Goal: Task Accomplishment & Management: Use online tool/utility

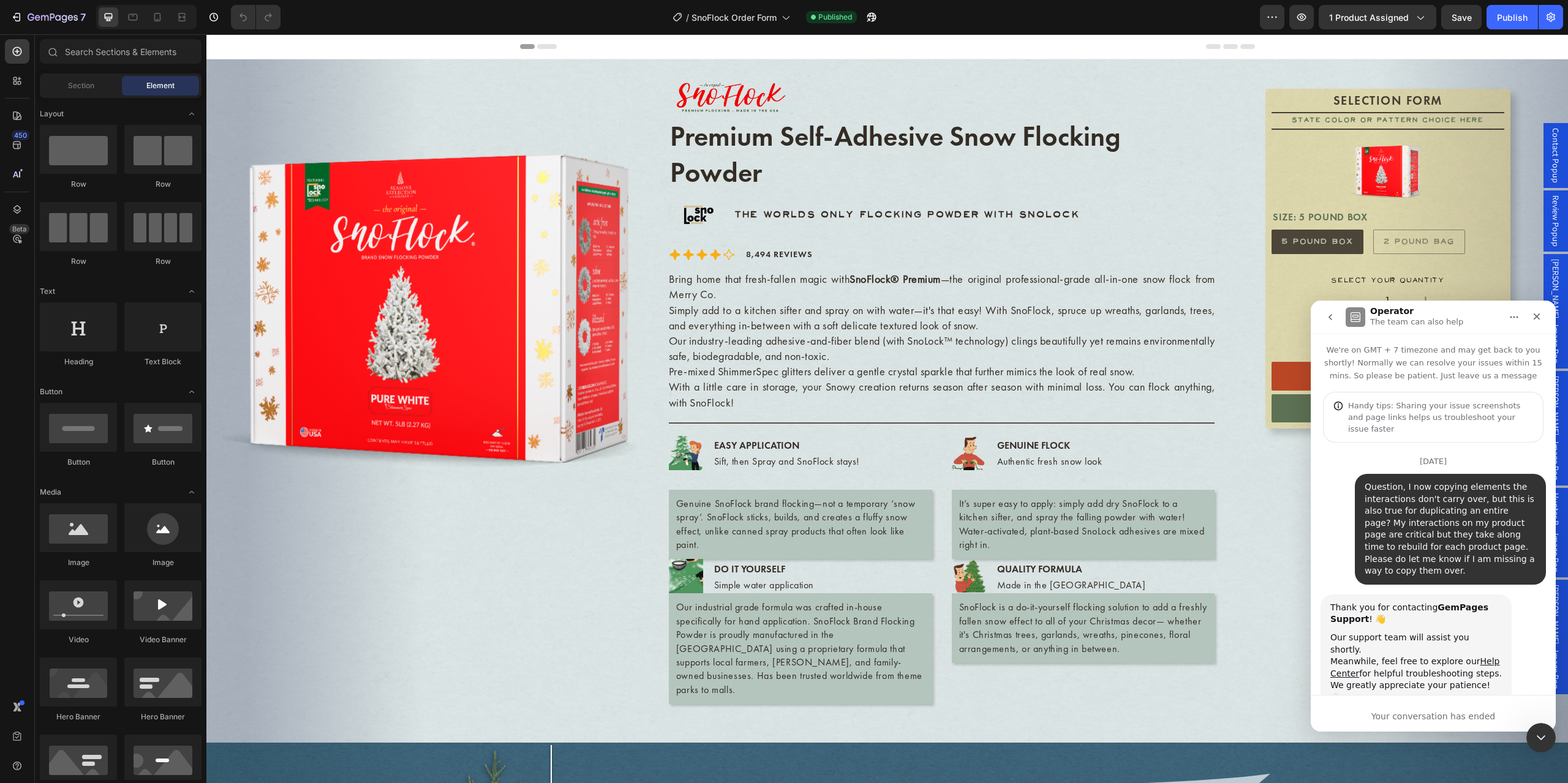
scroll to position [1456, 0]
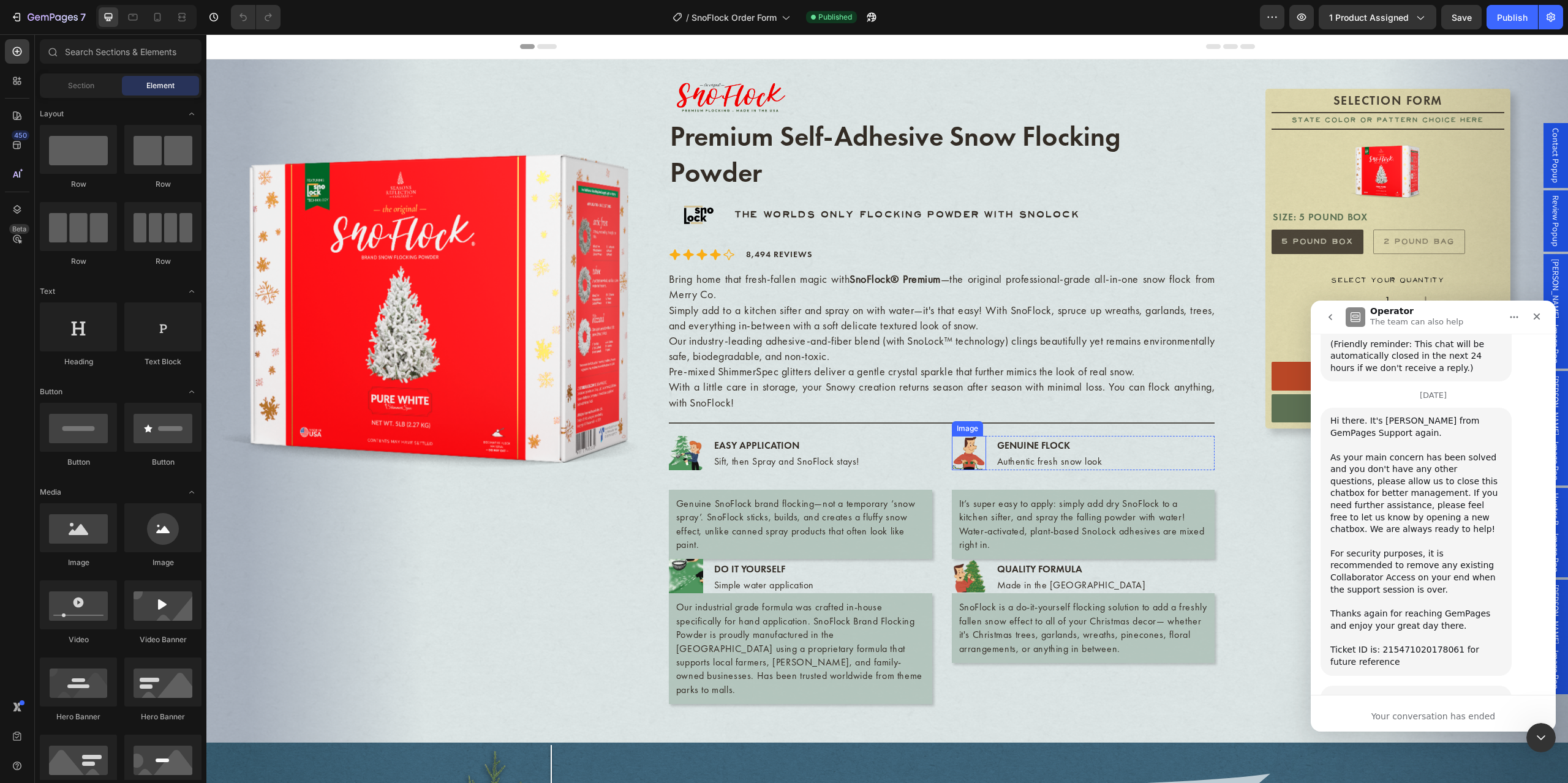
click at [965, 459] on img at bounding box center [969, 453] width 34 height 34
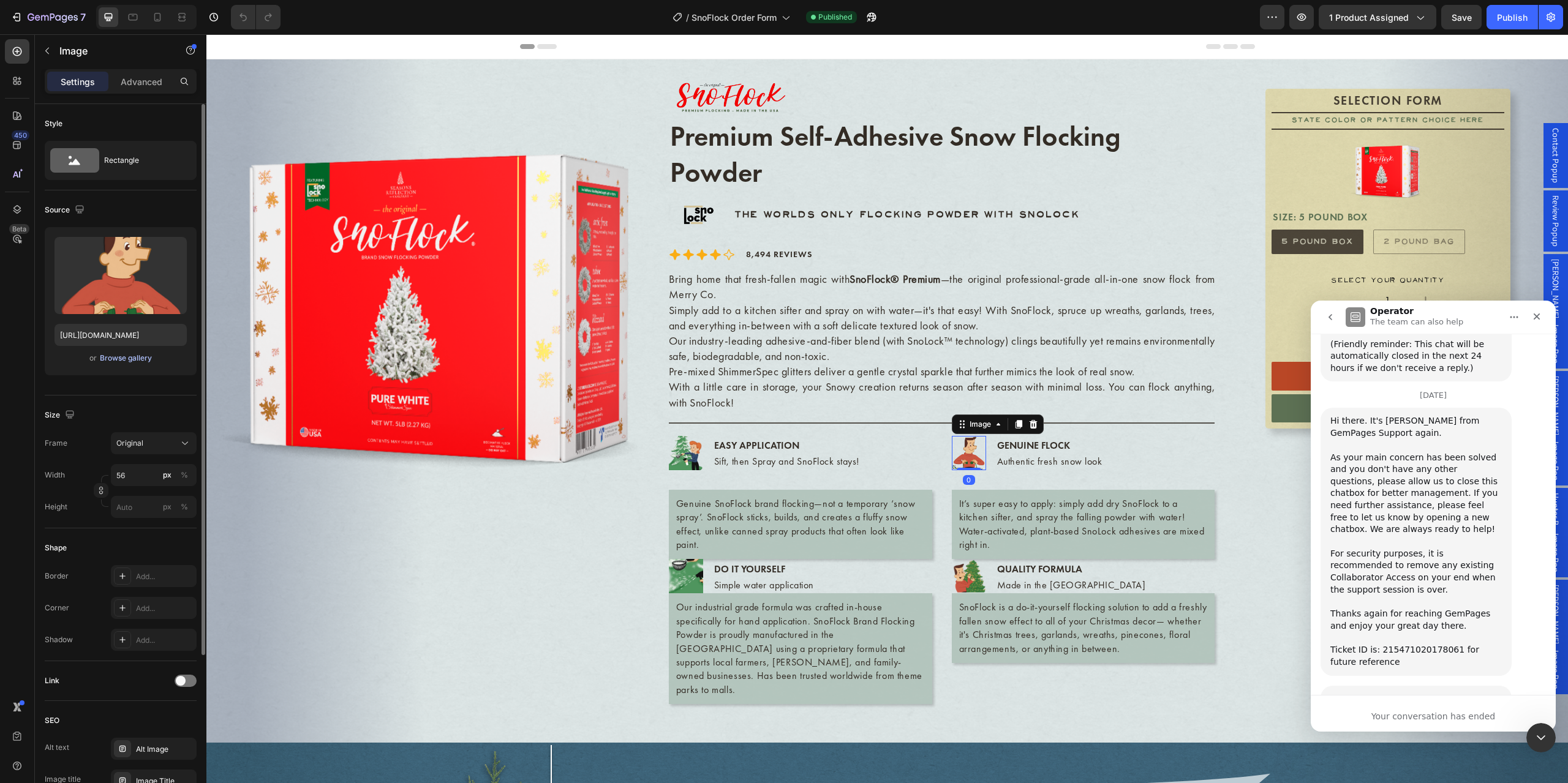
click at [137, 357] on div "Browse gallery" at bounding box center [126, 358] width 52 height 11
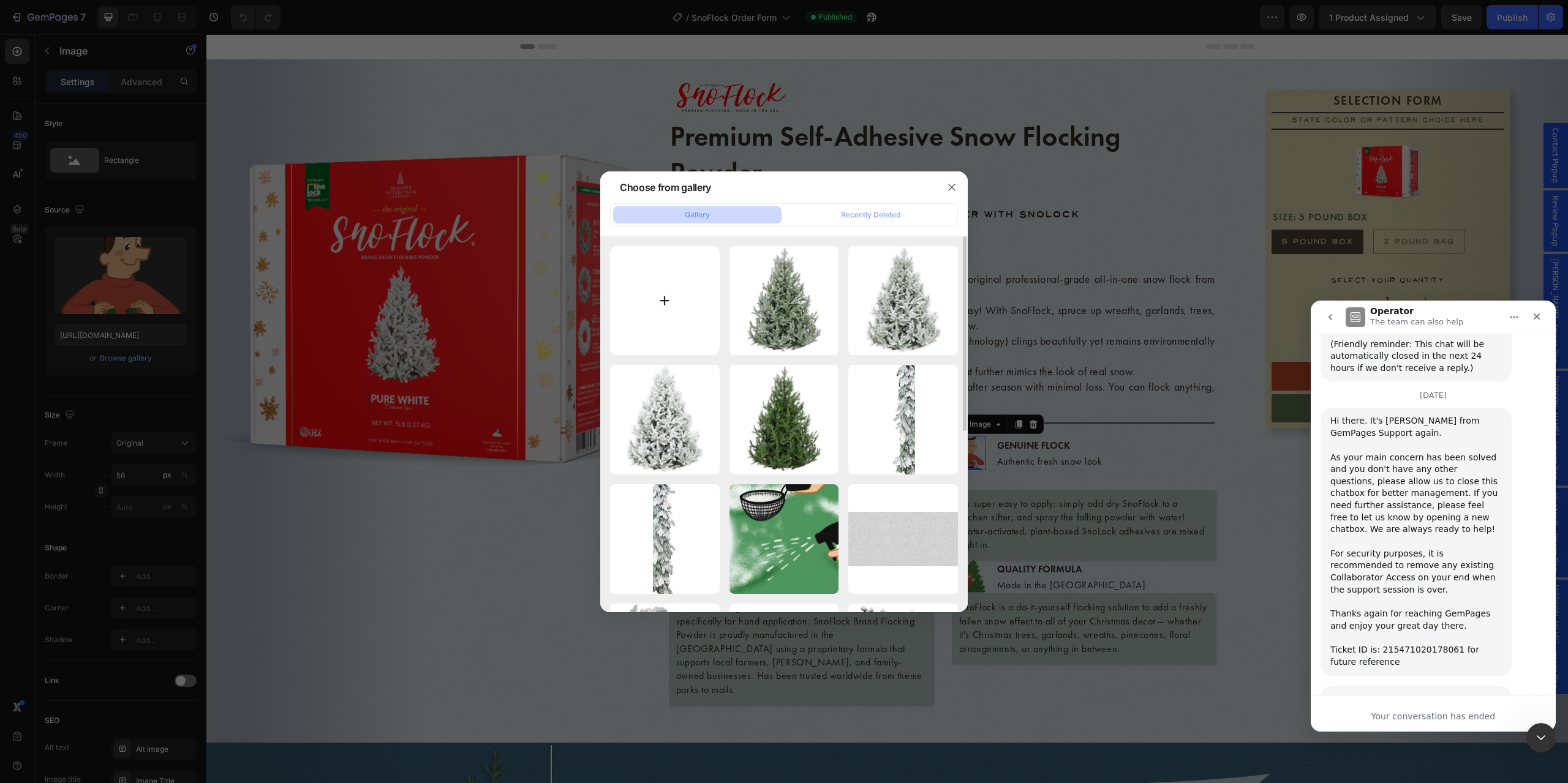
click at [674, 307] on input "file" at bounding box center [665, 301] width 109 height 109
type input "C:\fakepath\SnoJet Old.jpg"
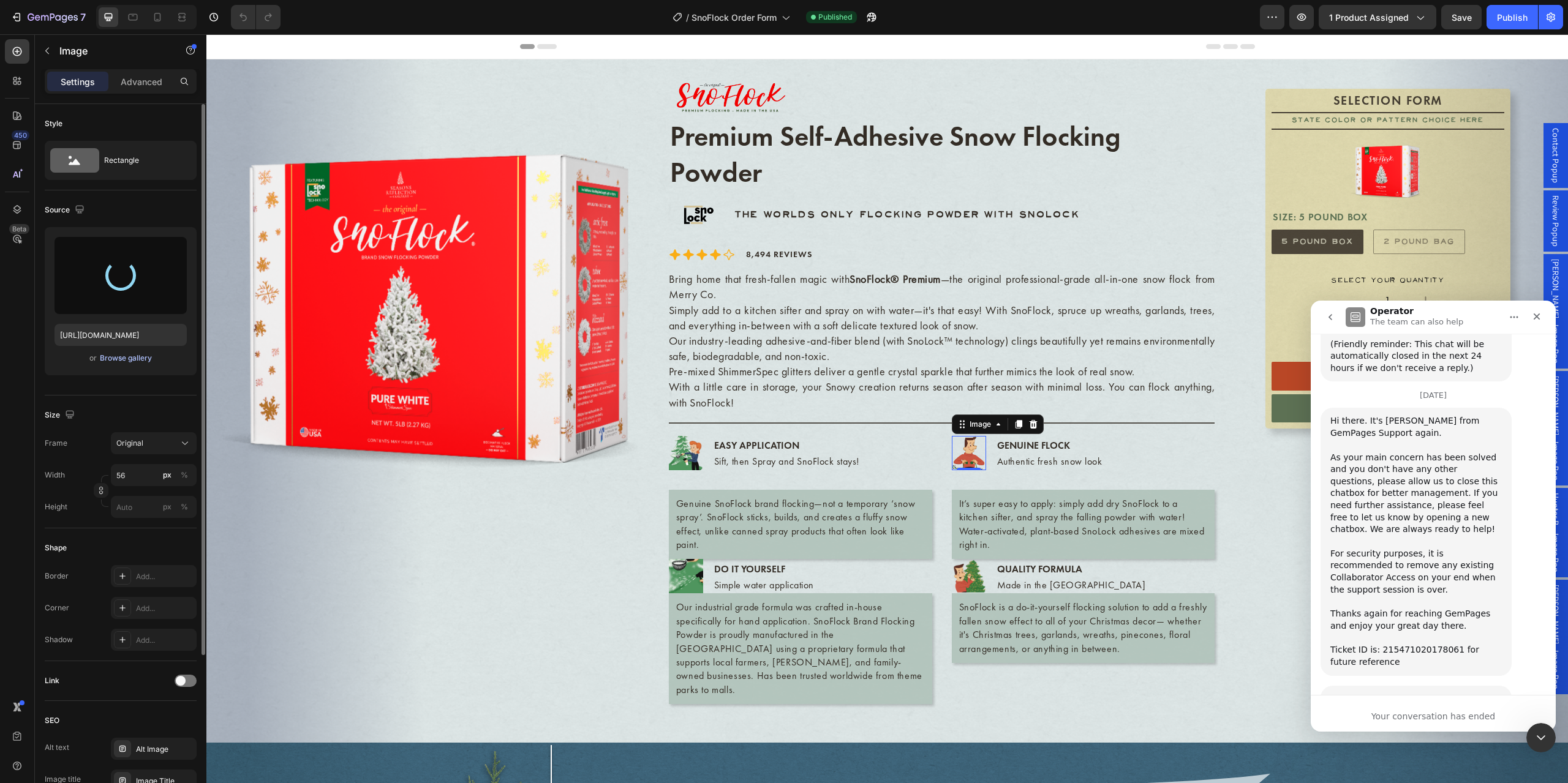
click at [133, 360] on div "Browse gallery" at bounding box center [126, 358] width 52 height 11
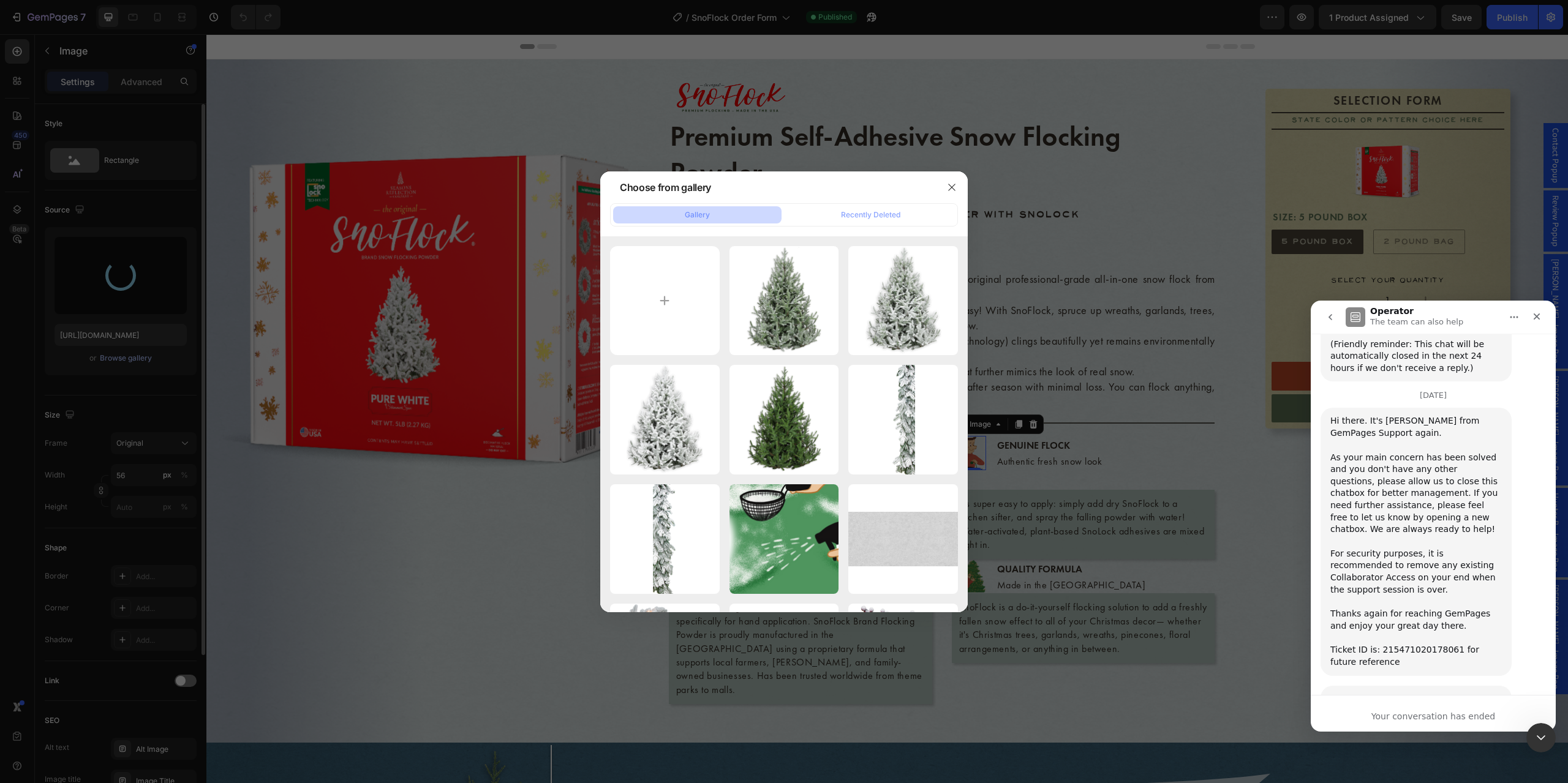
type input "https://cdn.shopify.com/s/files/1/0728/9107/2732/files/gempages_581123104625918…"
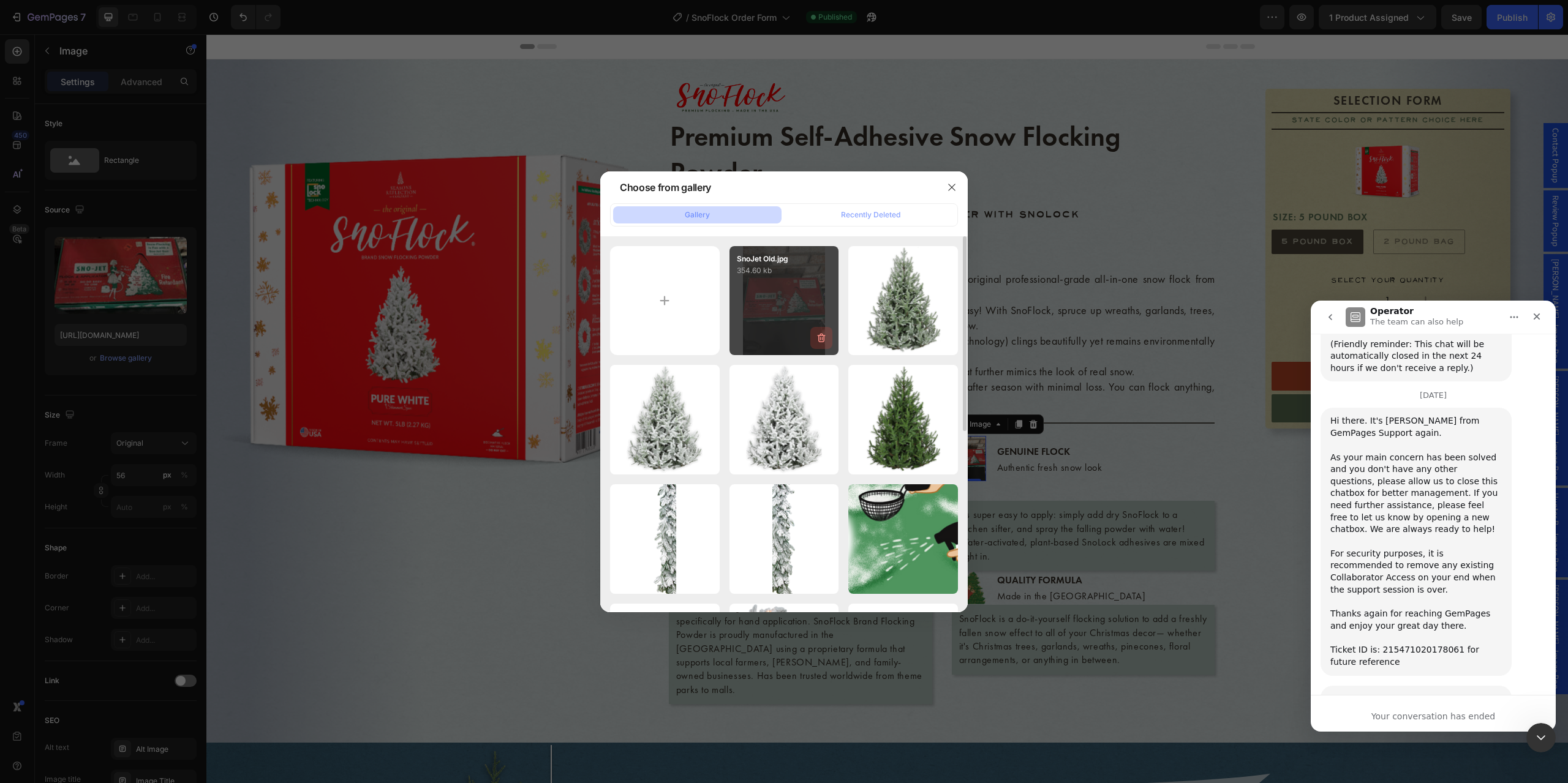
click at [819, 336] on icon "button" at bounding box center [822, 339] width 8 height 9
click at [821, 342] on div "Delete" at bounding box center [814, 340] width 22 height 11
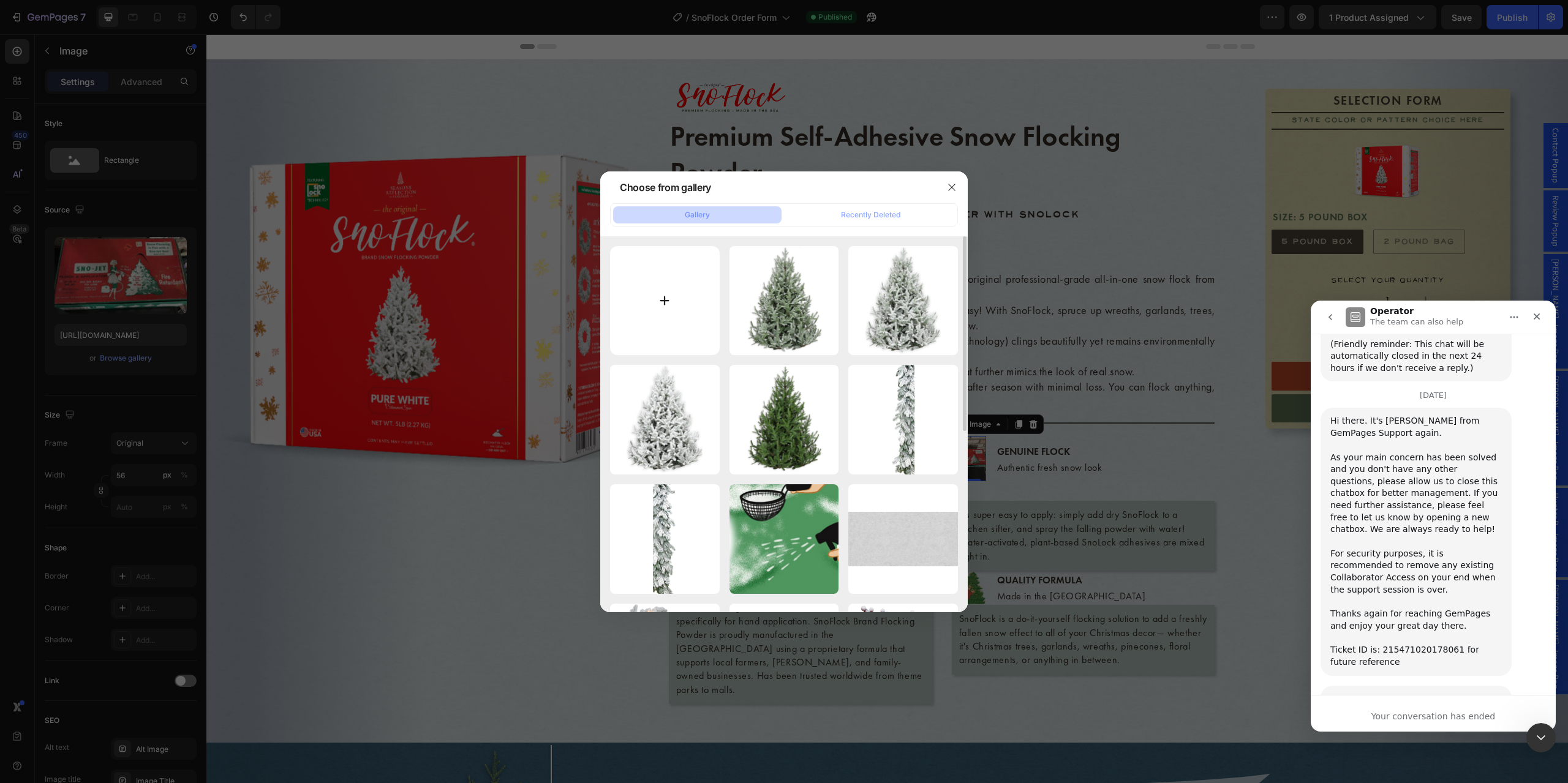
click at [665, 305] on input "file" at bounding box center [665, 301] width 109 height 109
type input "C:\fakepath\20220102_194511 (2).jpg"
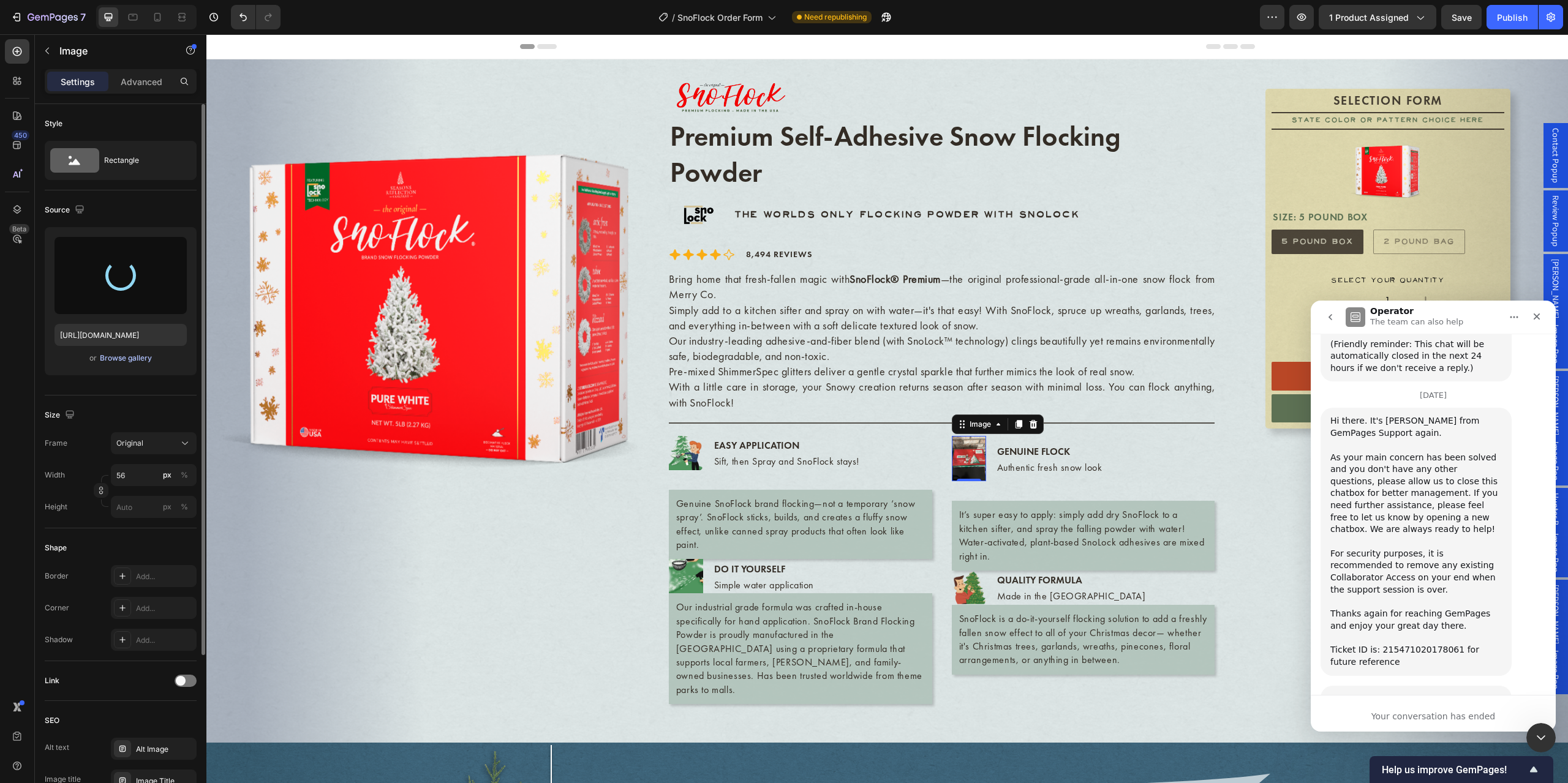
click at [143, 360] on div "Browse gallery" at bounding box center [126, 358] width 52 height 11
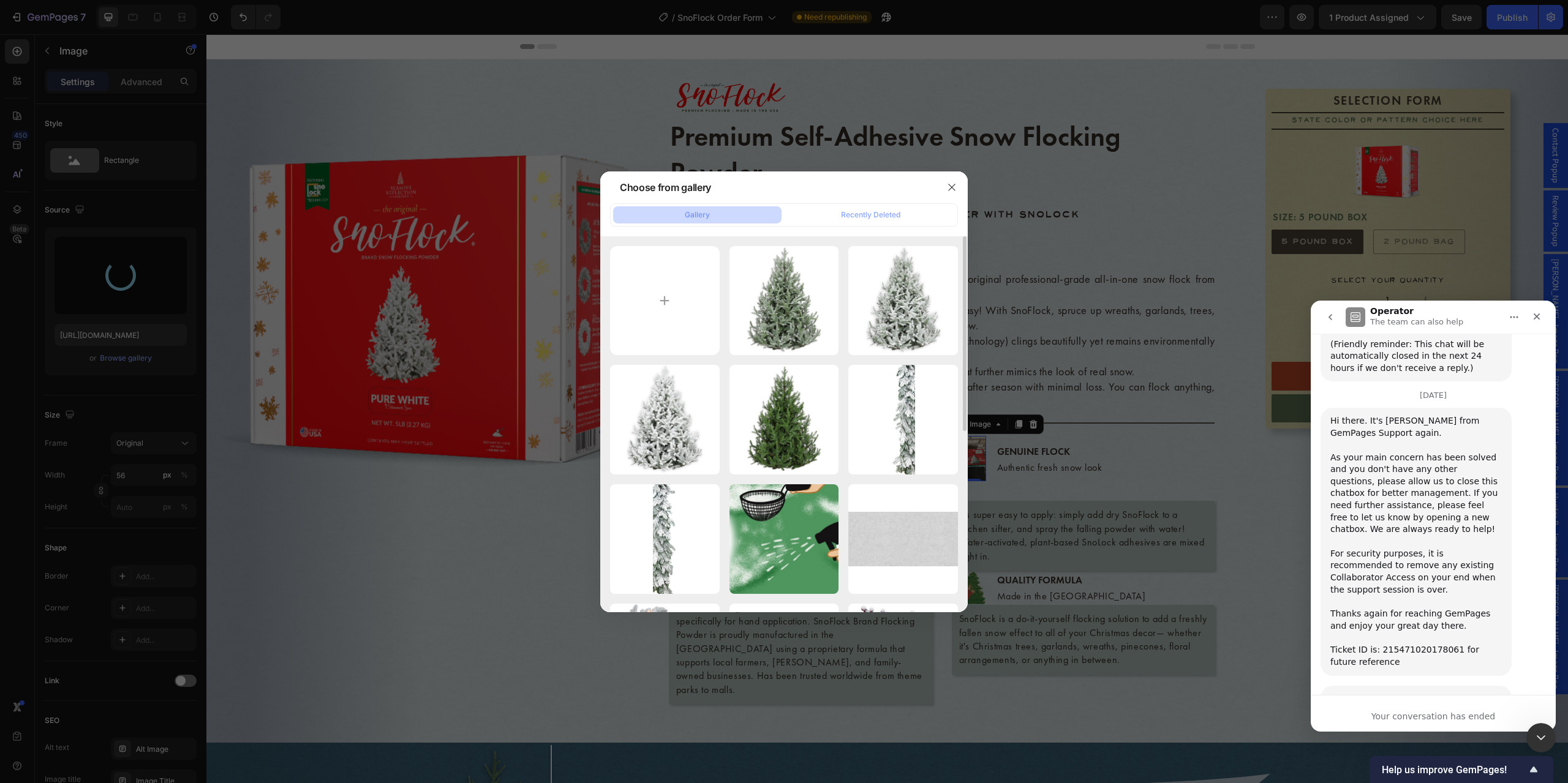
type input "https://cdn.shopify.com/s/files/1/0728/9107/2732/files/gempages_581123104625918…"
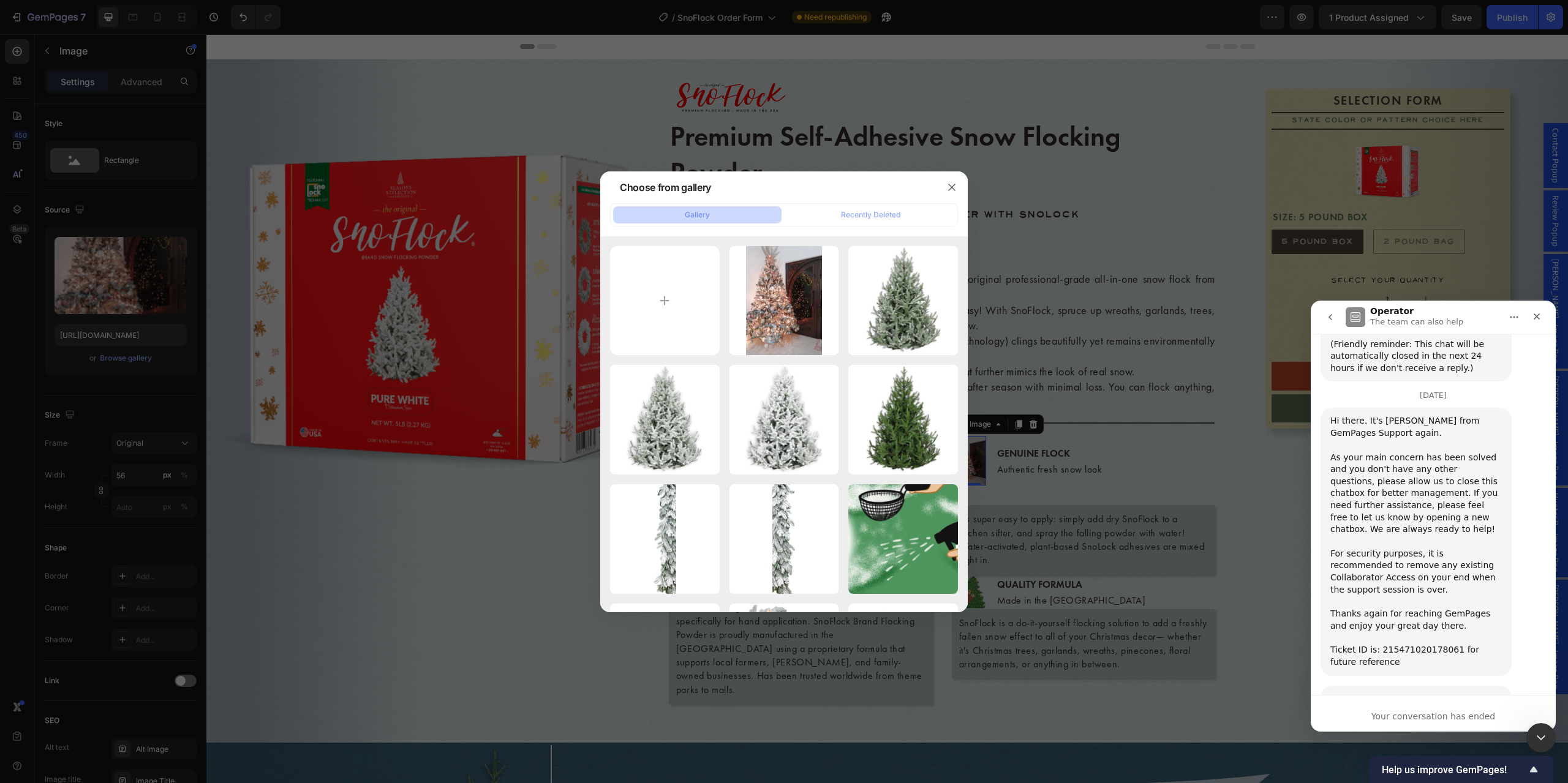
click at [141, 360] on div at bounding box center [784, 392] width 1568 height 783
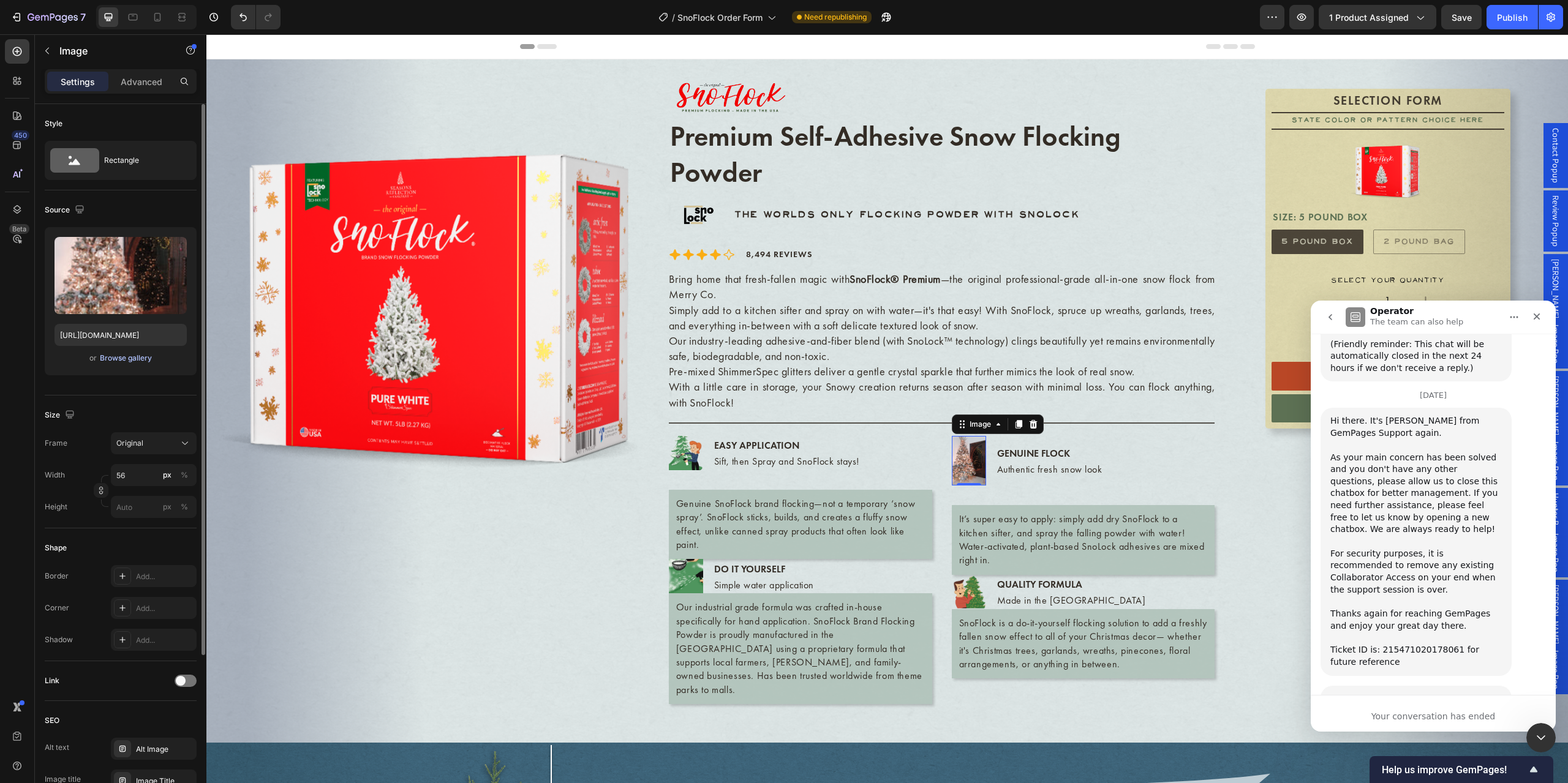
click at [143, 355] on div "Browse gallery" at bounding box center [126, 358] width 52 height 11
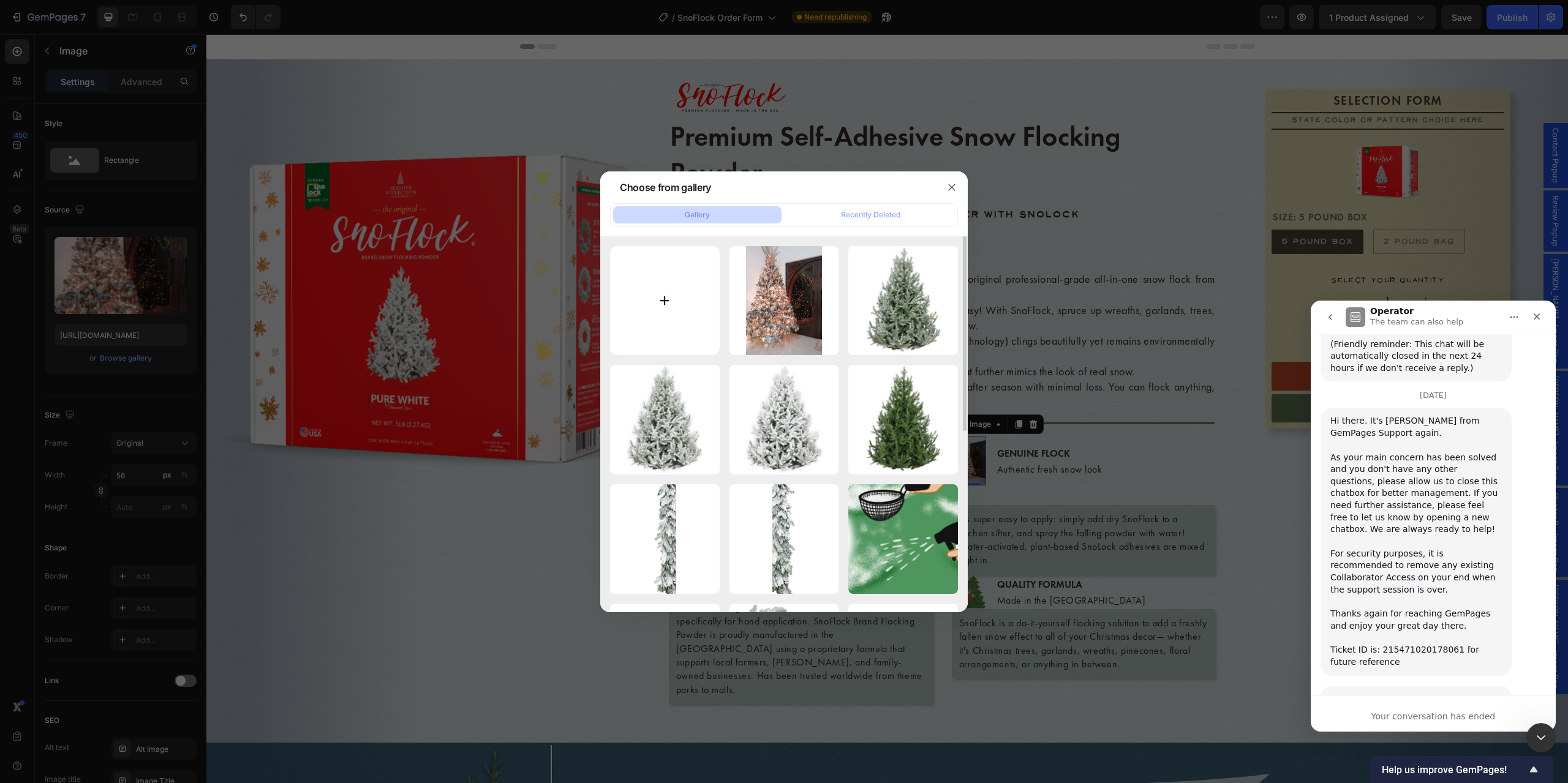
click at [664, 298] on input "file" at bounding box center [665, 301] width 109 height 109
click at [946, 188] on button "button" at bounding box center [952, 187] width 19 height 19
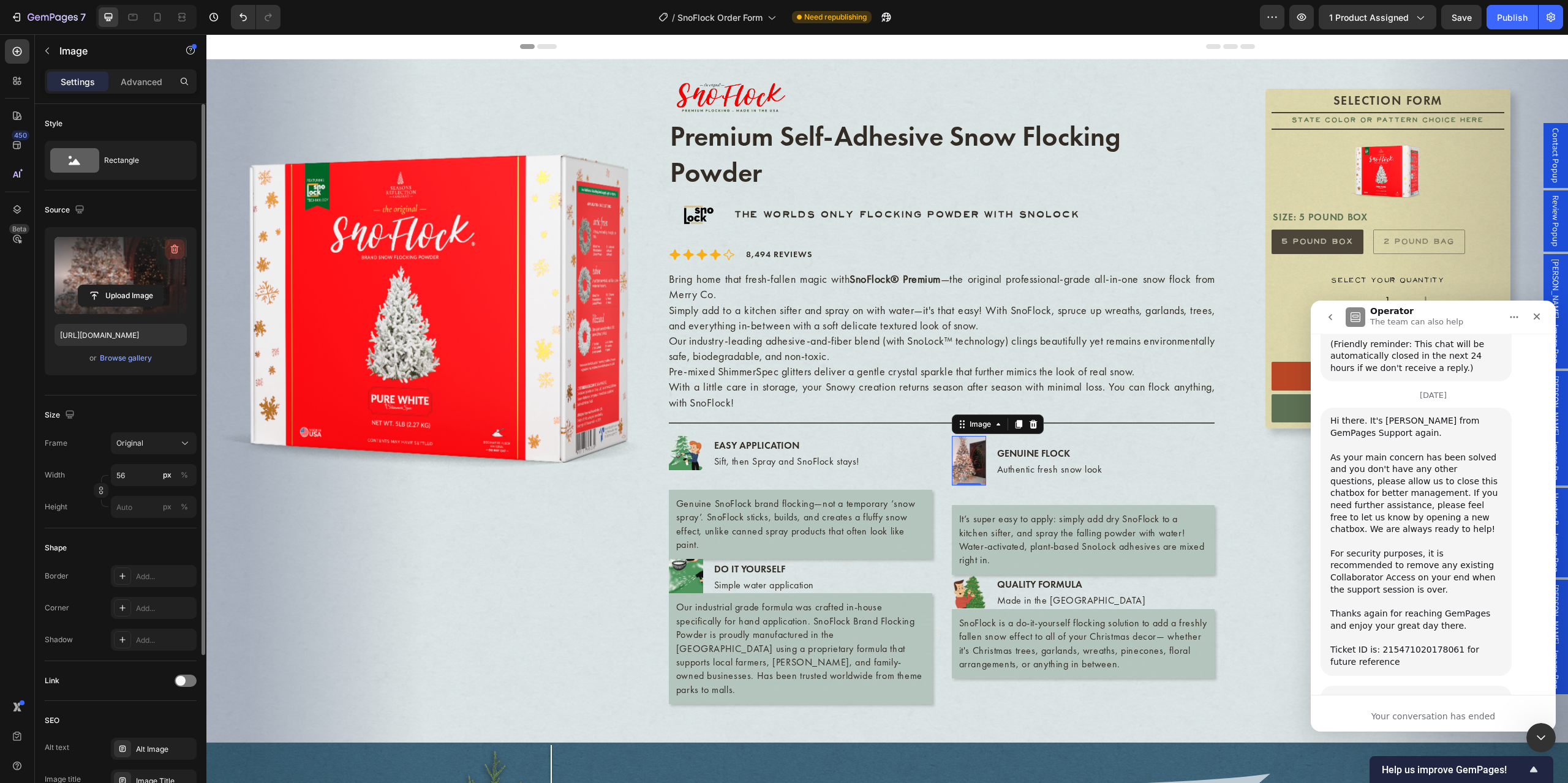
click at [176, 250] on icon "button" at bounding box center [174, 250] width 12 height 12
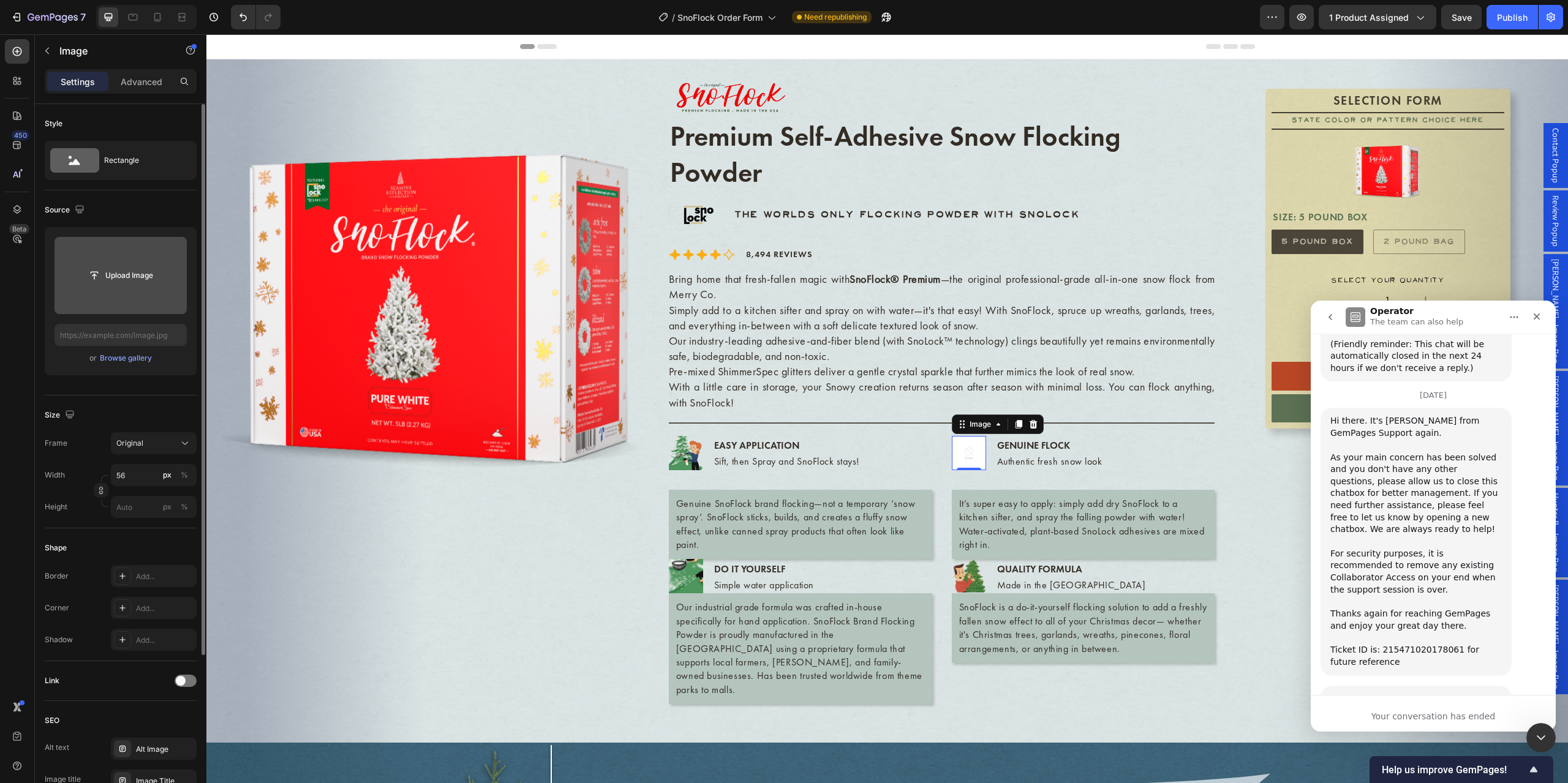
click at [133, 283] on input "file" at bounding box center [120, 275] width 85 height 21
type input "https://cdn.shopify.com/s/files/1/0728/9107/2732/files/gempages_581123104625918…"
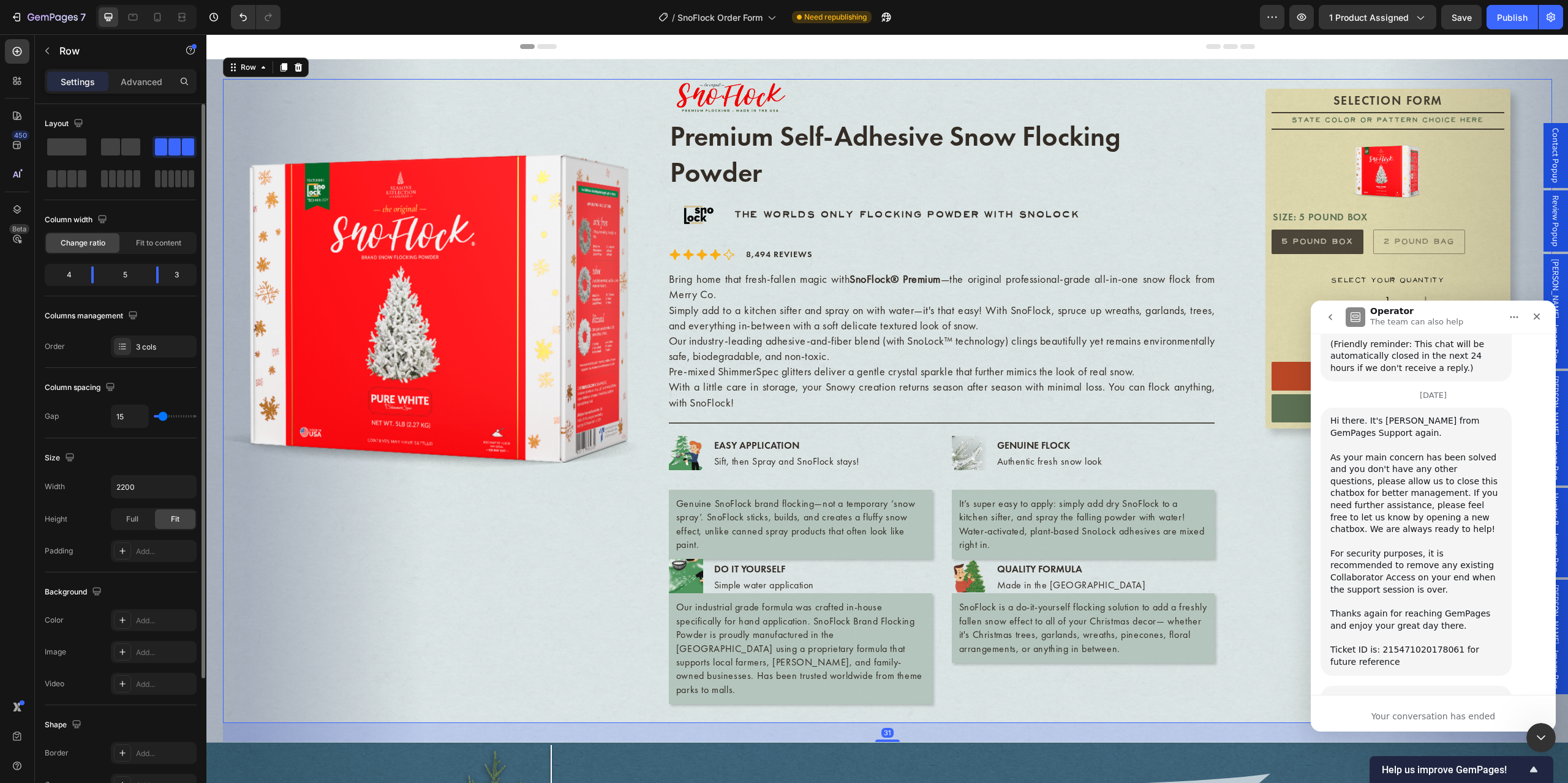
click at [1255, 519] on div "SELECTION FORM Text Block State Color or Pattern Choice Here Text Block Product…" at bounding box center [1387, 392] width 328 height 626
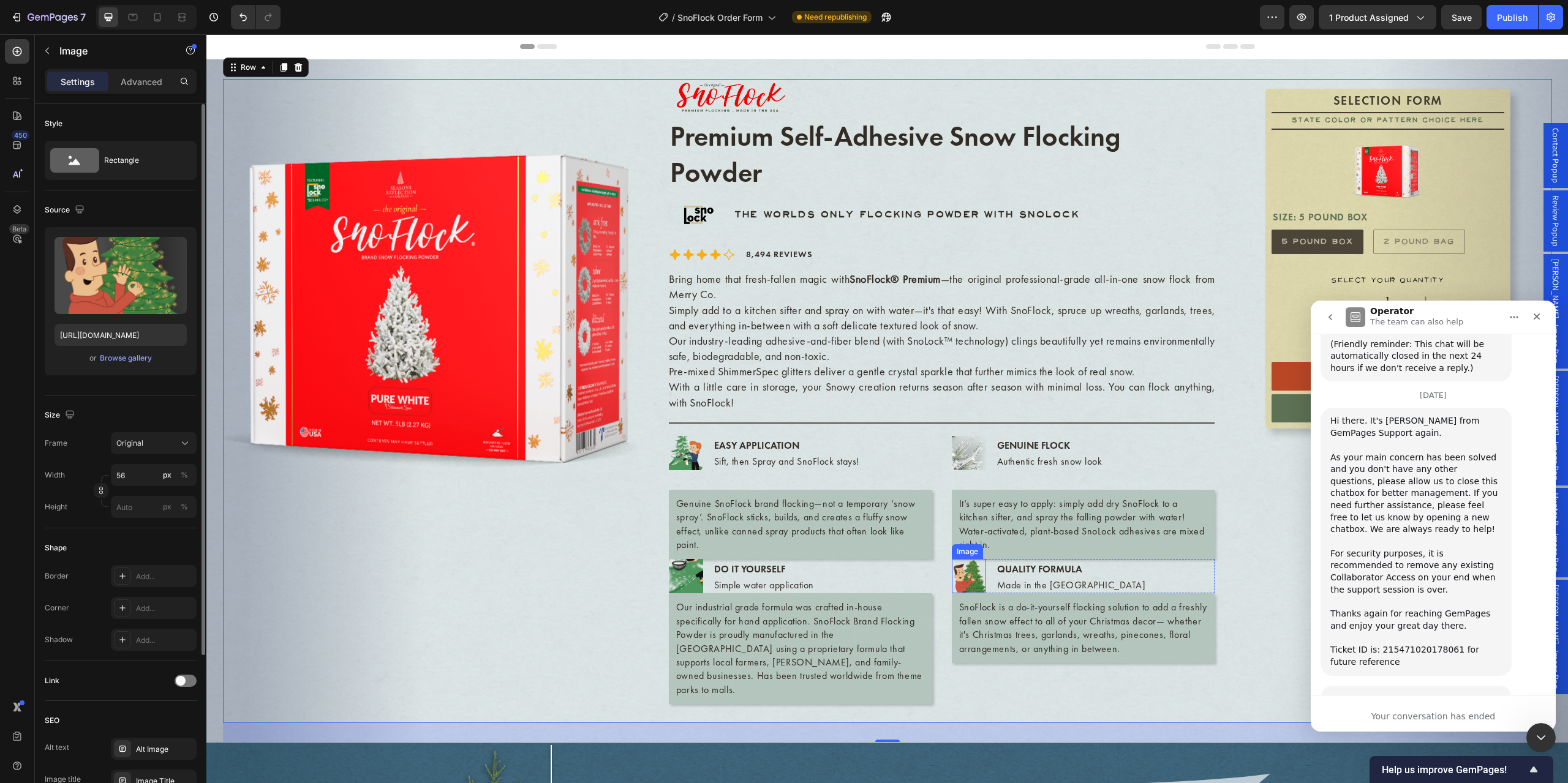
click at [975, 578] on img at bounding box center [969, 576] width 34 height 34
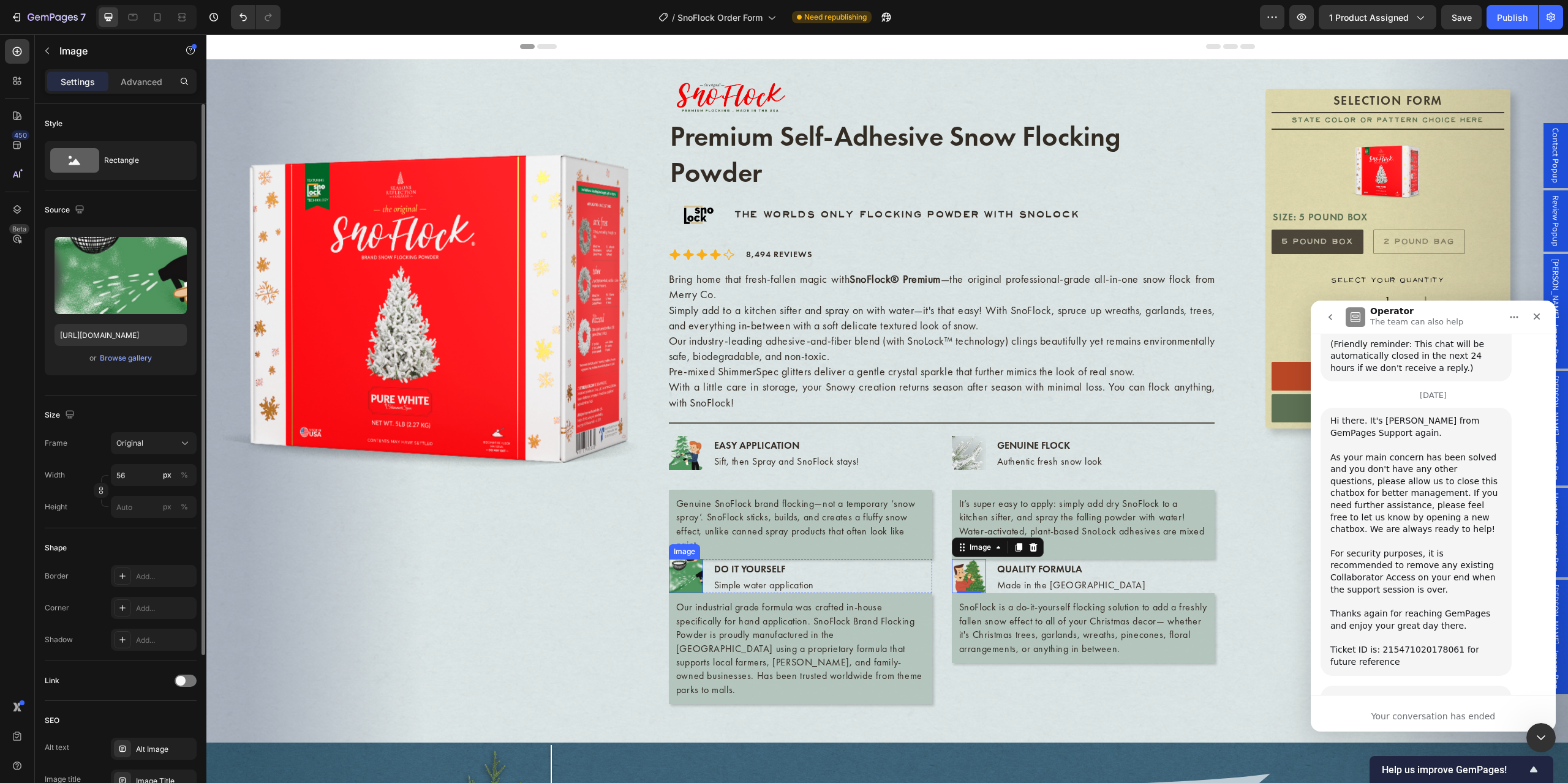
click at [675, 573] on img at bounding box center [686, 576] width 34 height 34
click at [965, 585] on img at bounding box center [969, 576] width 34 height 34
click at [136, 360] on div "Browse gallery" at bounding box center [126, 358] width 52 height 11
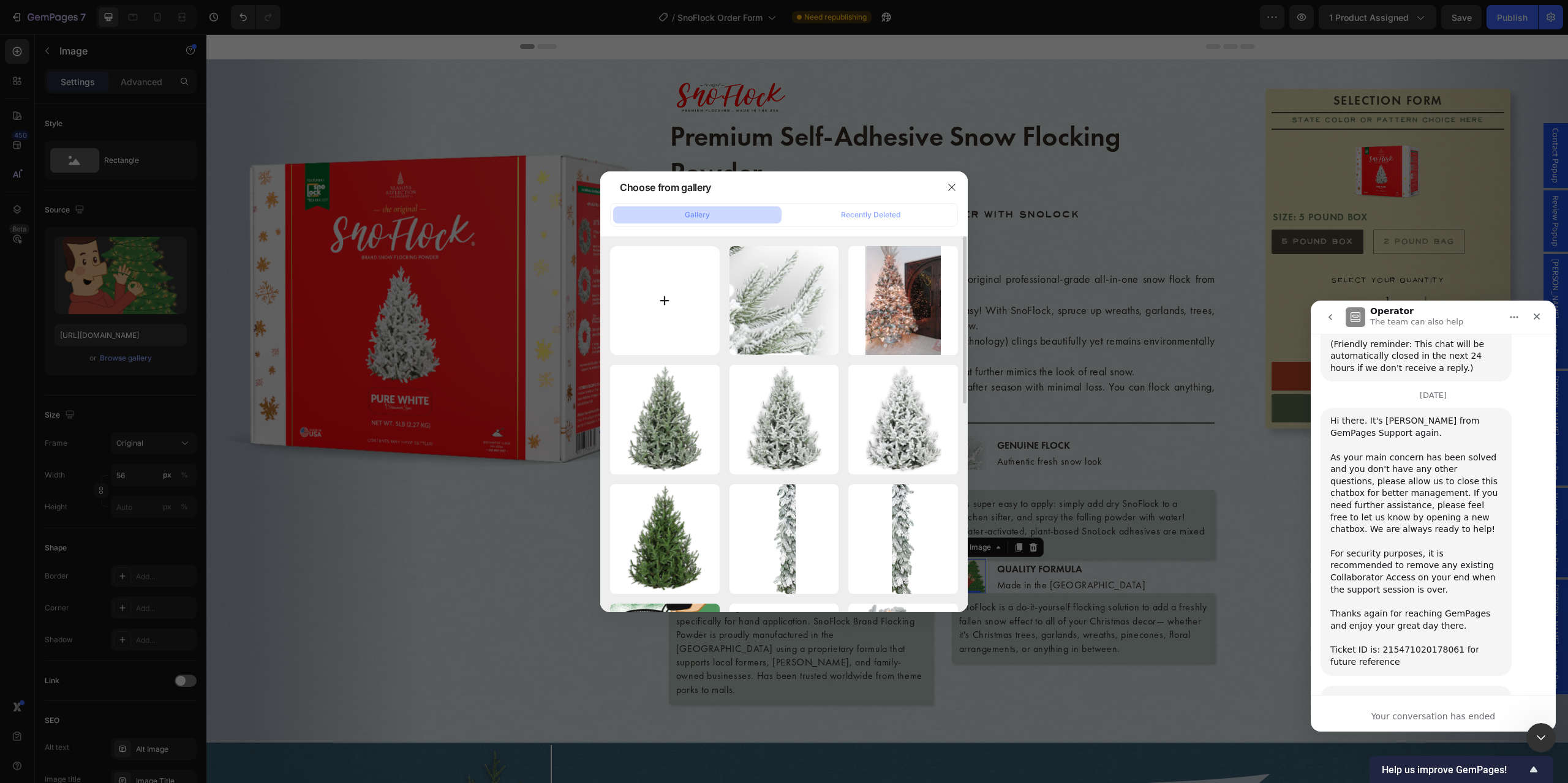
click at [654, 288] on input "file" at bounding box center [665, 301] width 109 height 109
type input "C:\fakepath\Snow Falling Icon.png"
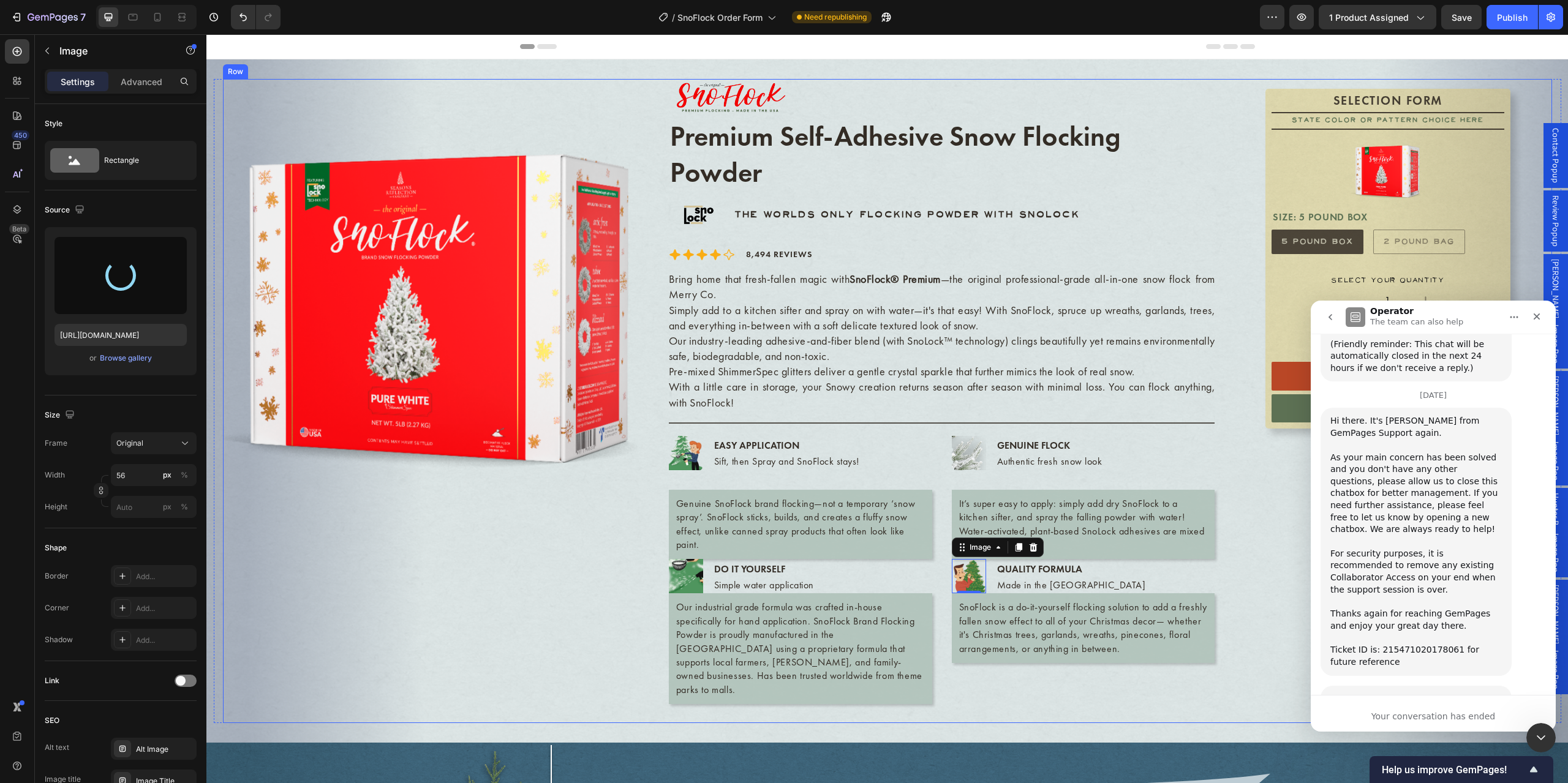
type input "https://cdn.shopify.com/s/files/1/0728/9107/2732/files/gempages_581123104625918…"
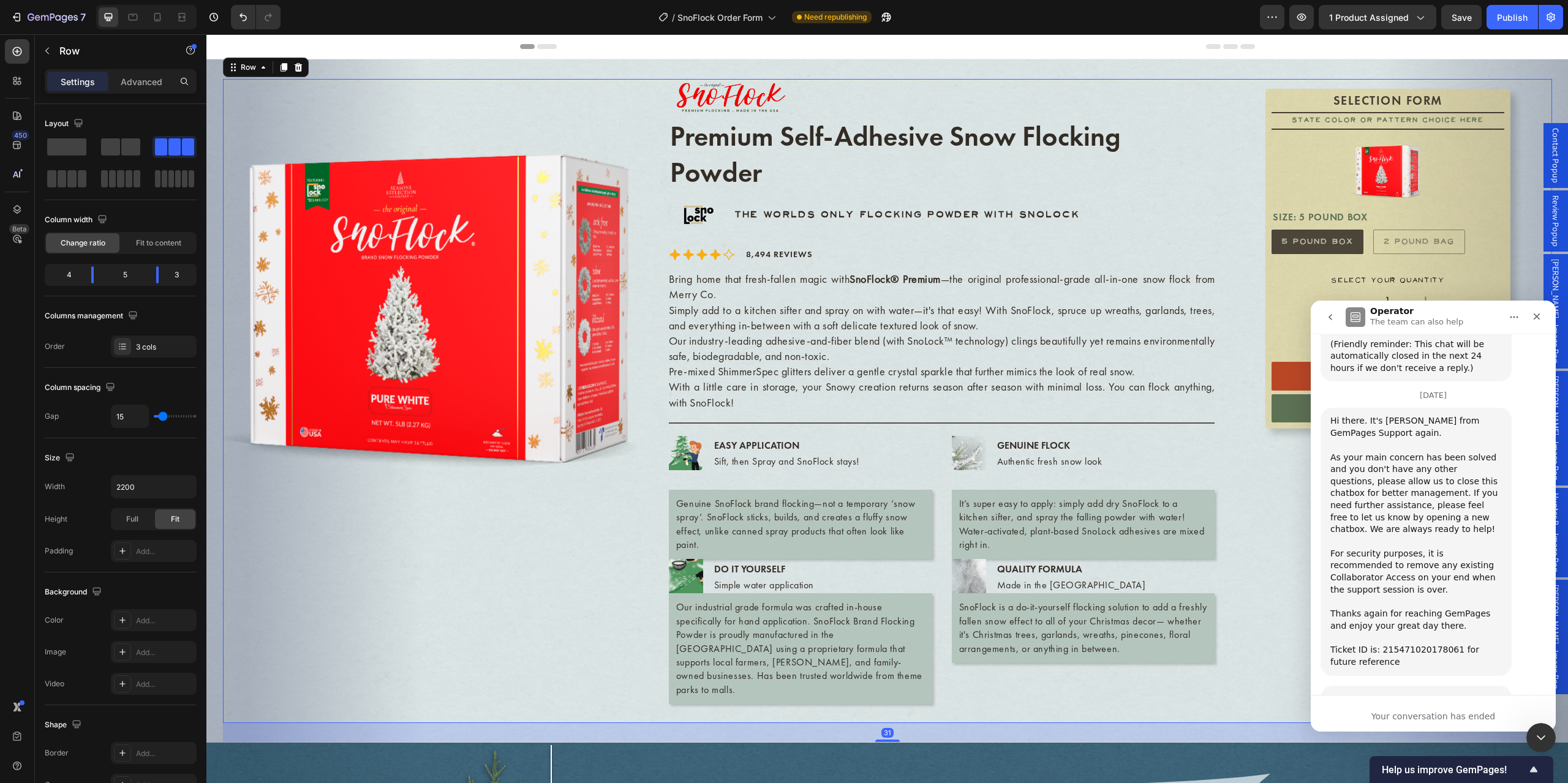
click at [1262, 521] on div "SELECTION FORM Text Block State Color or Pattern Choice Here Text Block Product…" at bounding box center [1387, 392] width 328 height 626
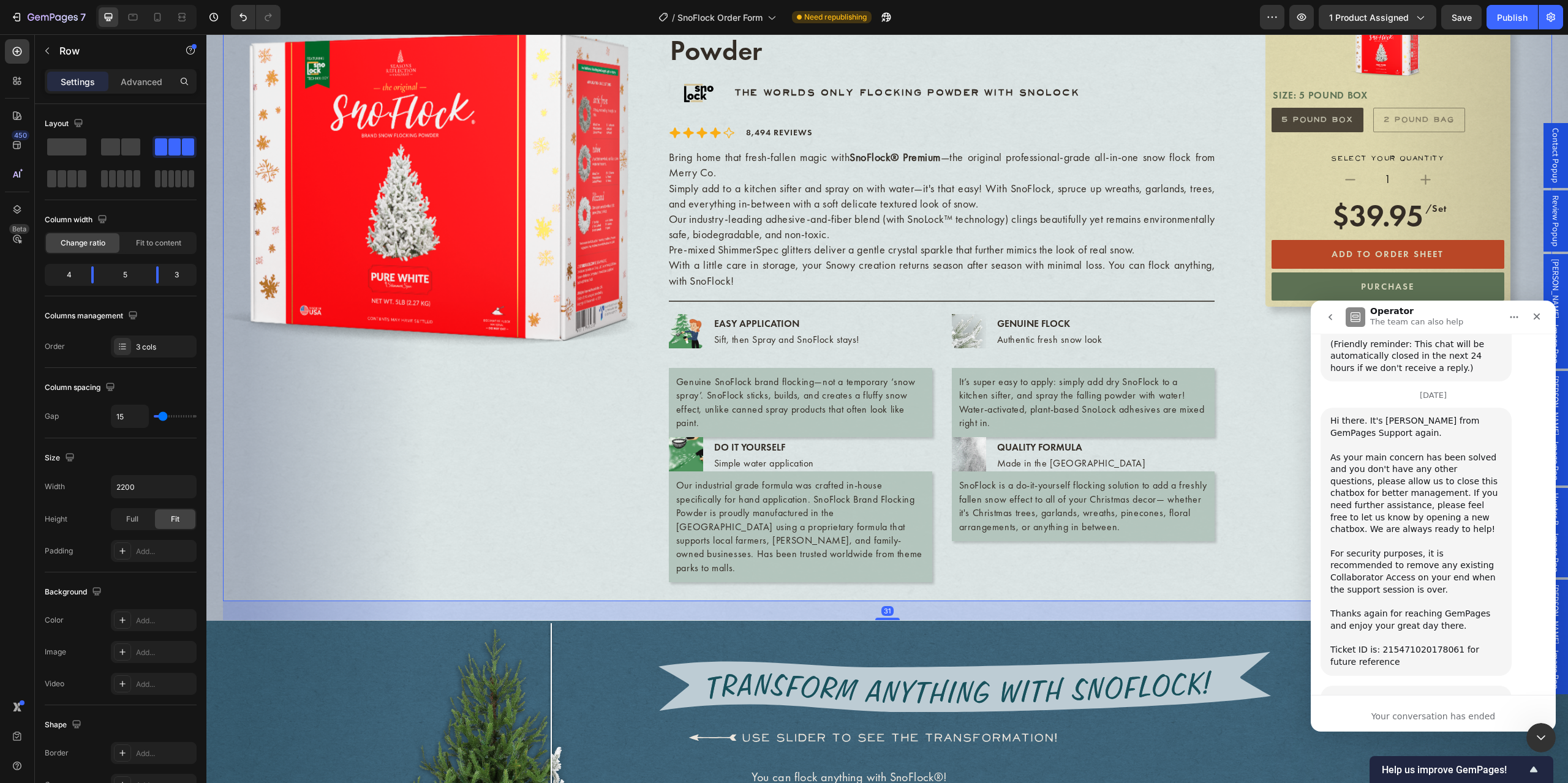
scroll to position [122, 0]
click at [1495, 19] on button "Publish" at bounding box center [1512, 17] width 51 height 25
click at [1532, 317] on icon "Close" at bounding box center [1537, 316] width 10 height 10
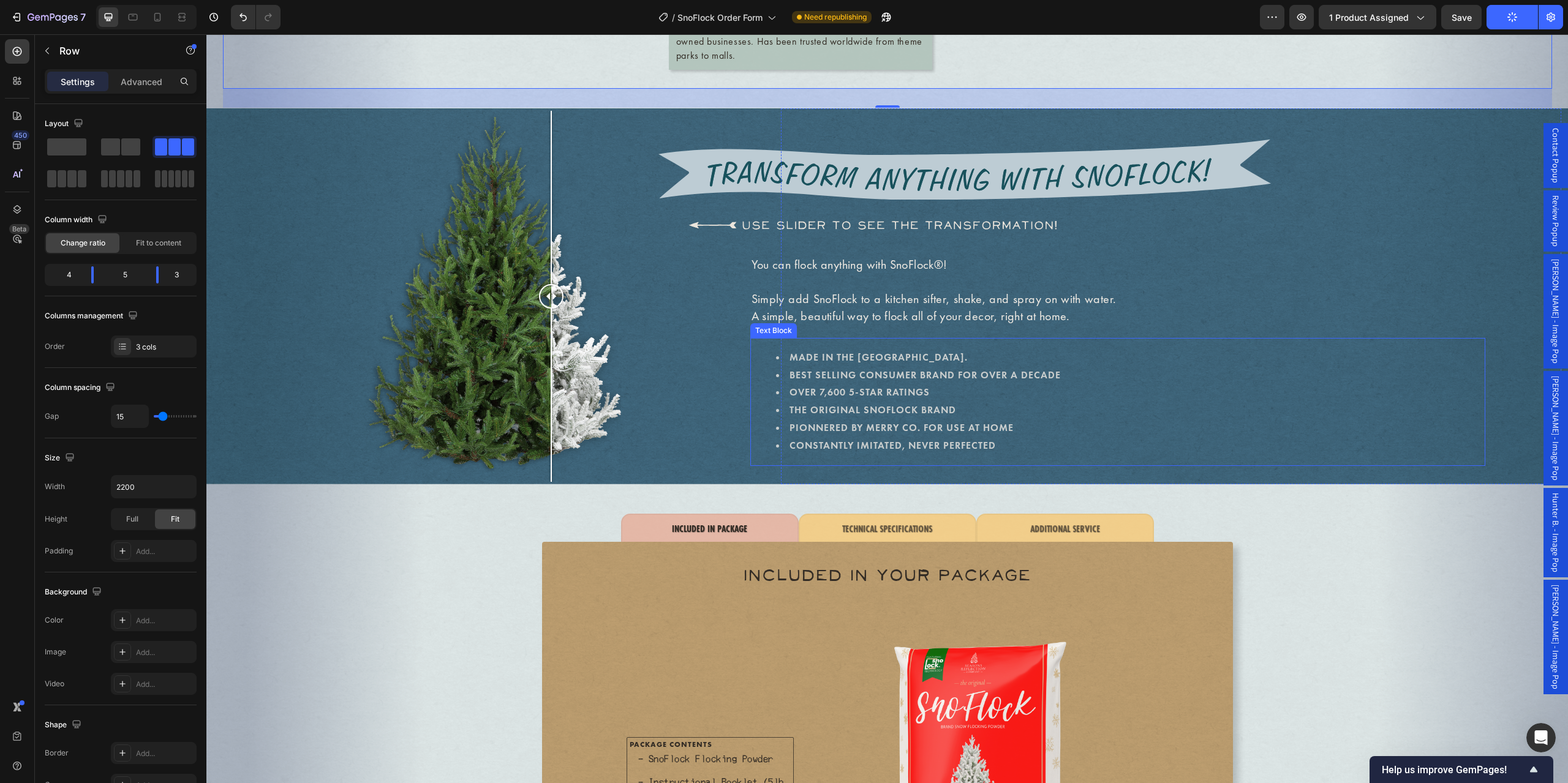
scroll to position [653, 0]
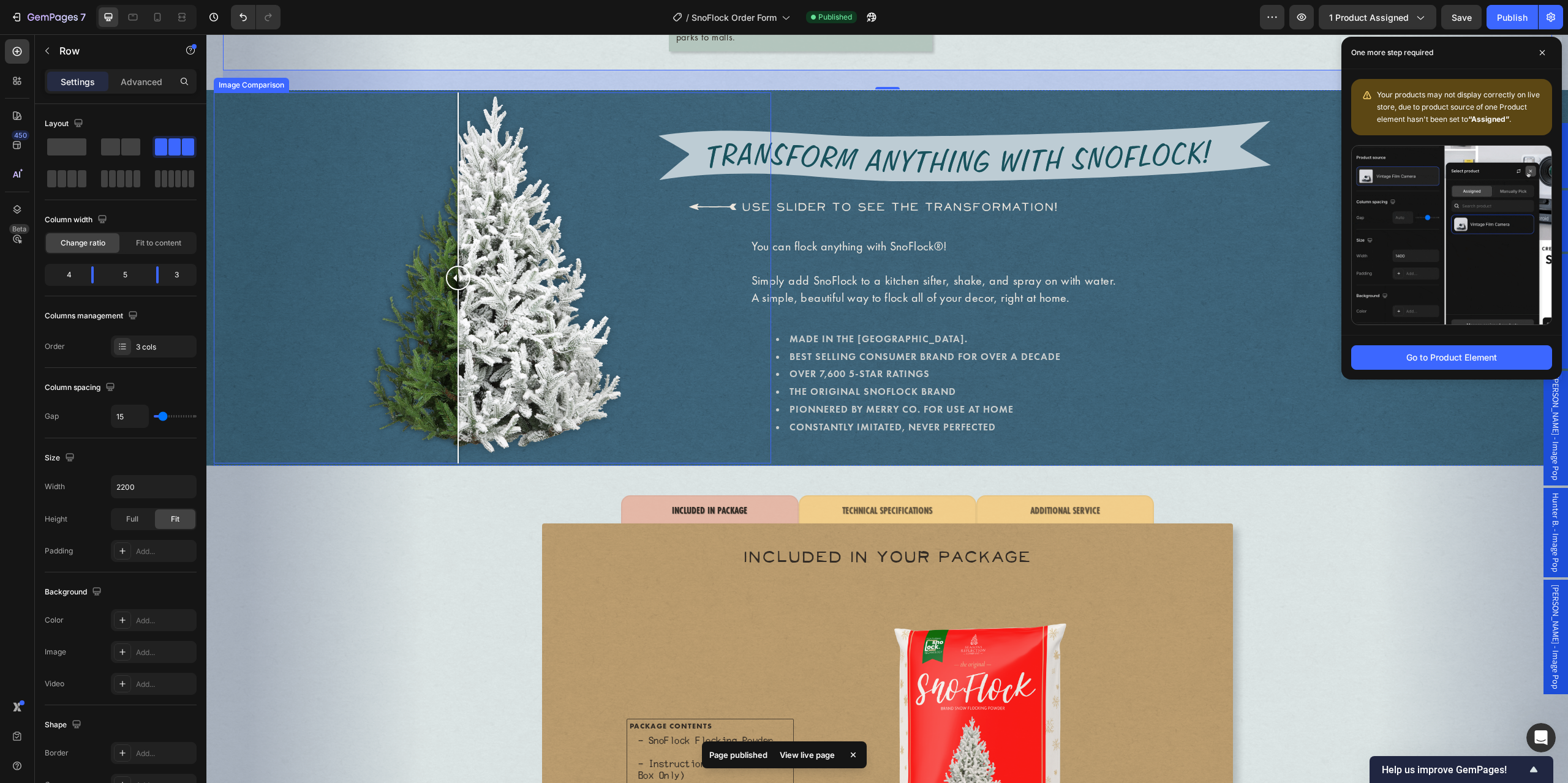
click at [458, 295] on div at bounding box center [458, 377] width 2 height 174
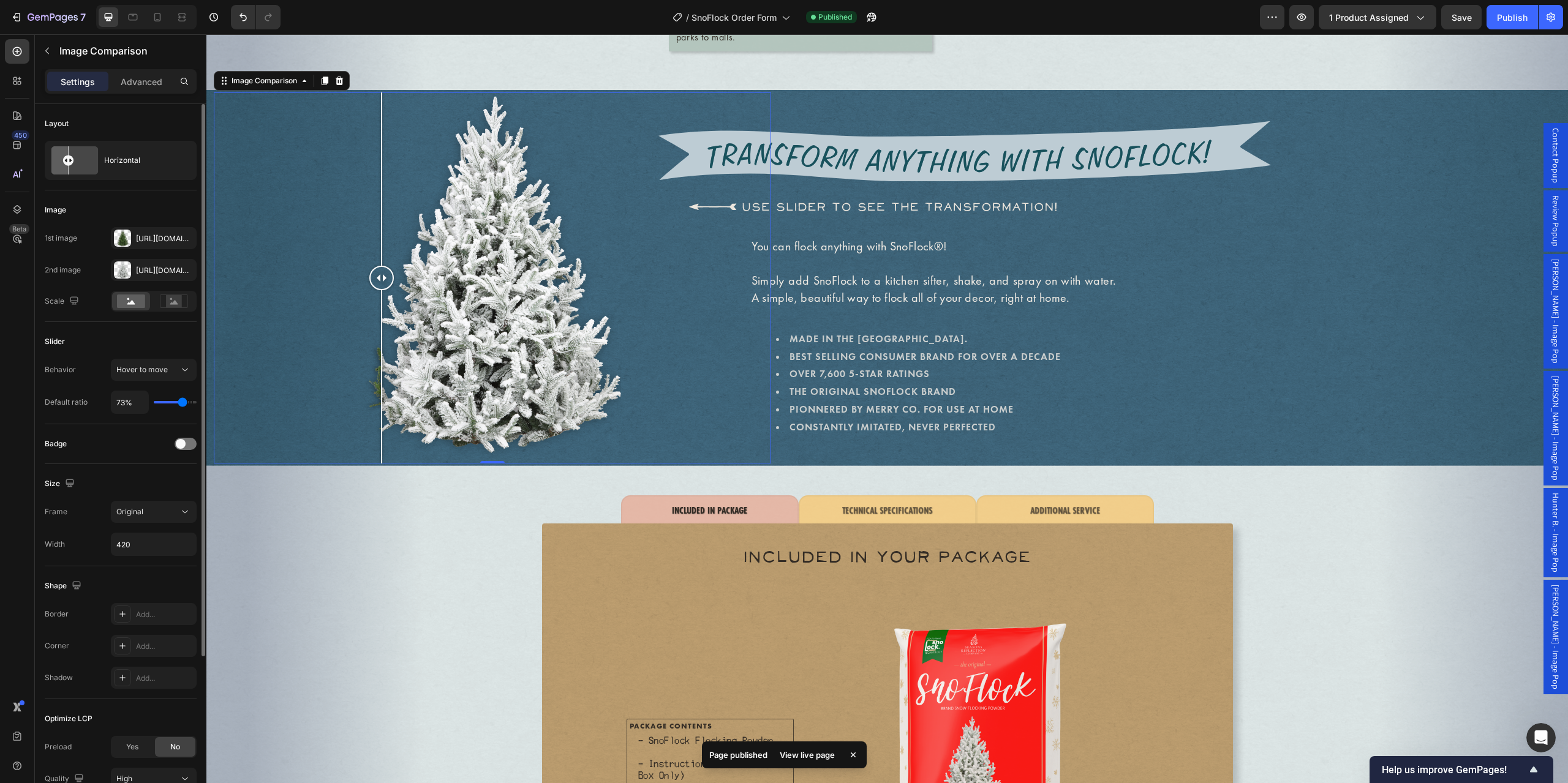
type input "65%"
type input "65"
type input "61%"
type input "61"
type input "60%"
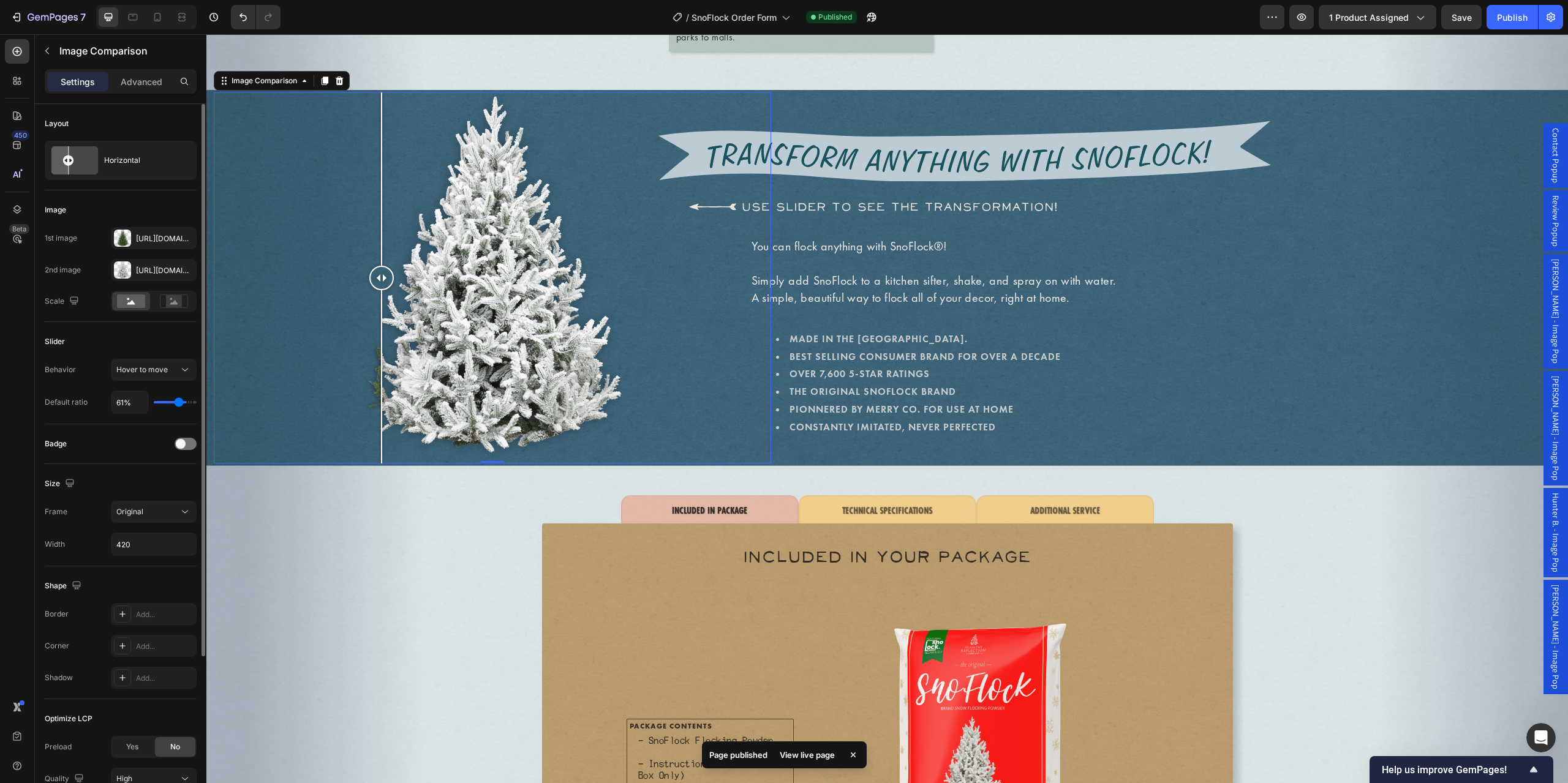
type input "60"
type input "59%"
type input "59"
type input "57%"
type input "57"
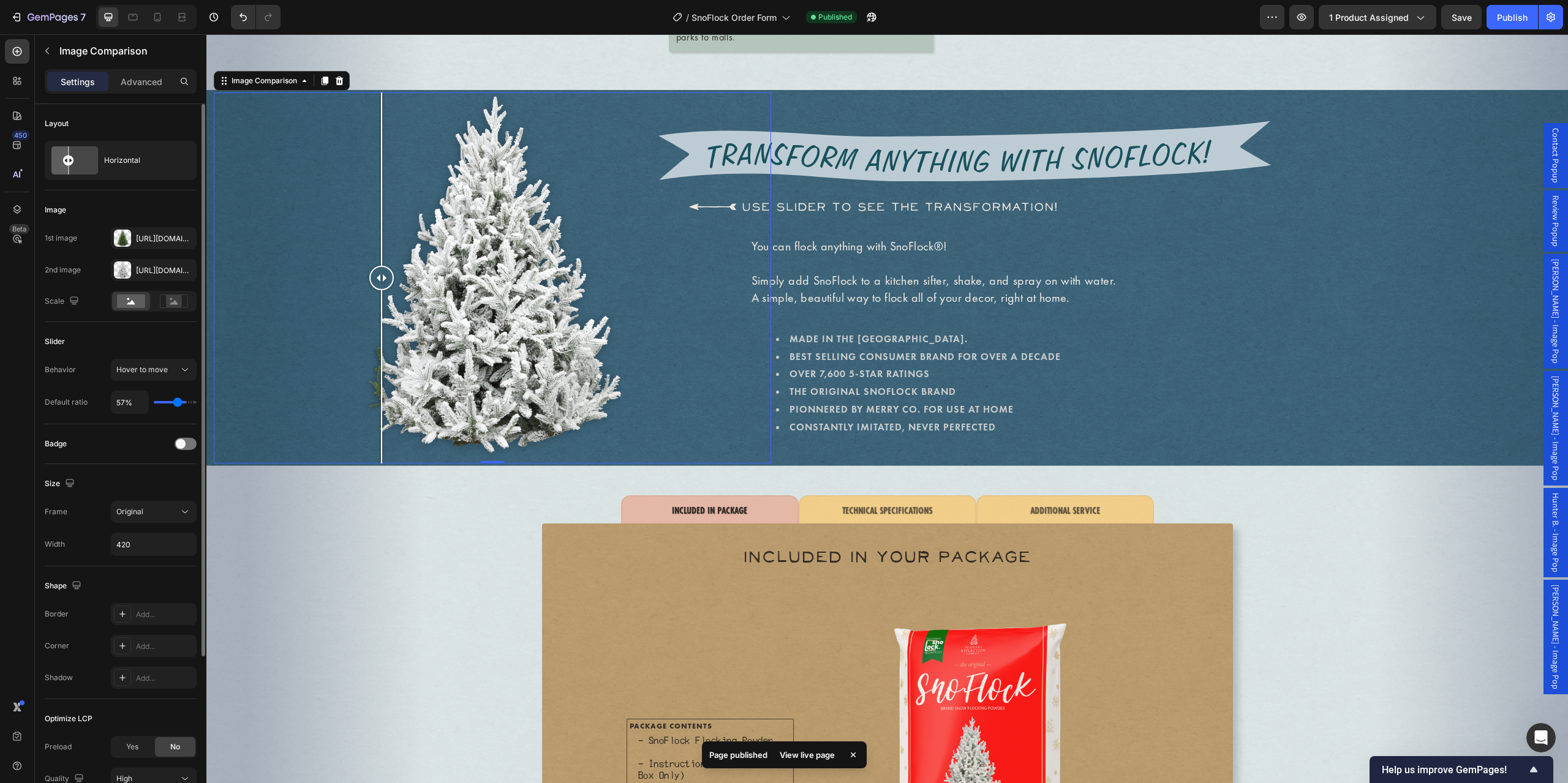
type input "55%"
type input "55"
type input "52%"
type input "52"
type input "51%"
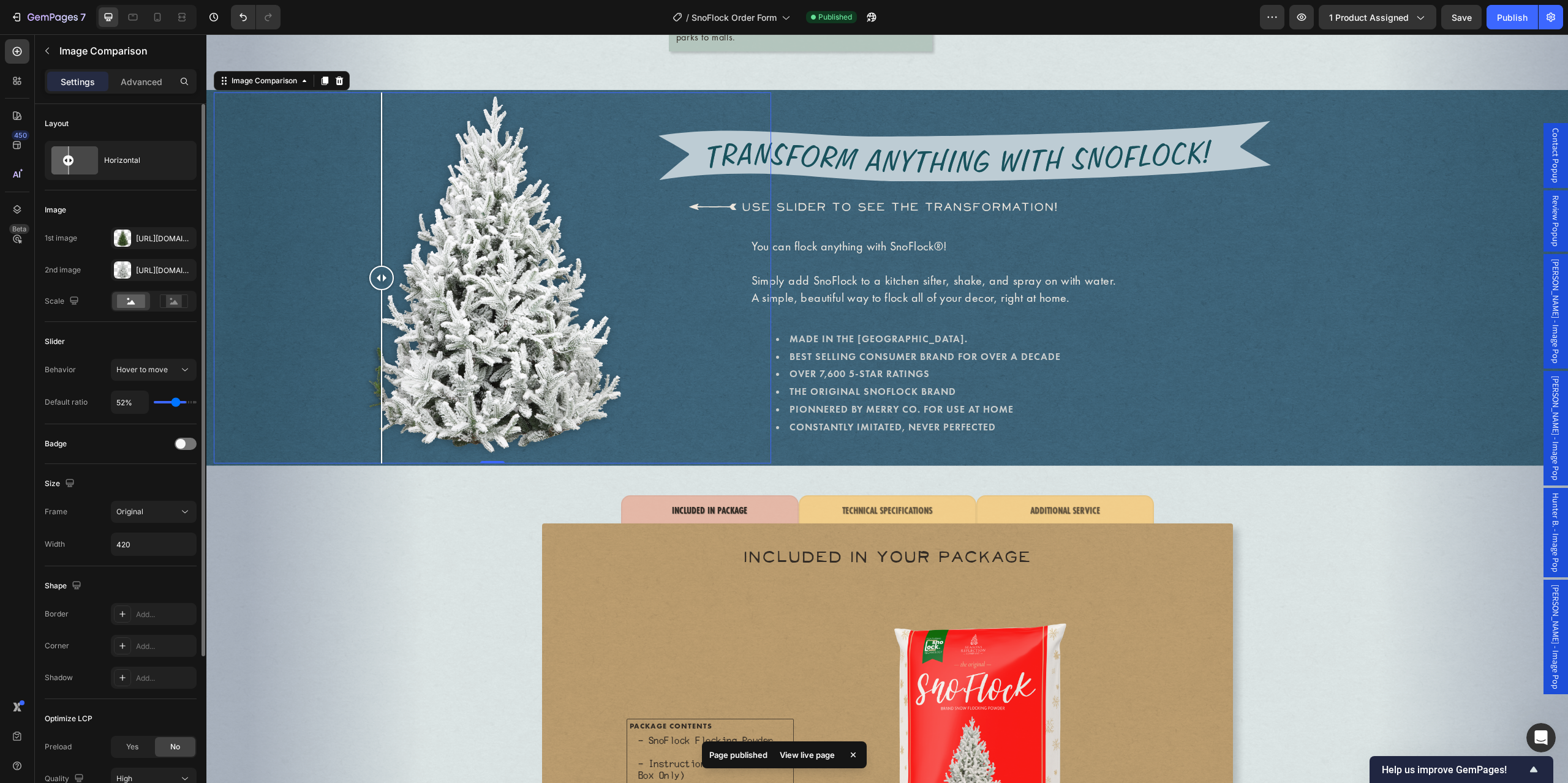
type input "51"
type input "49%"
type input "49"
type input "47%"
type input "47"
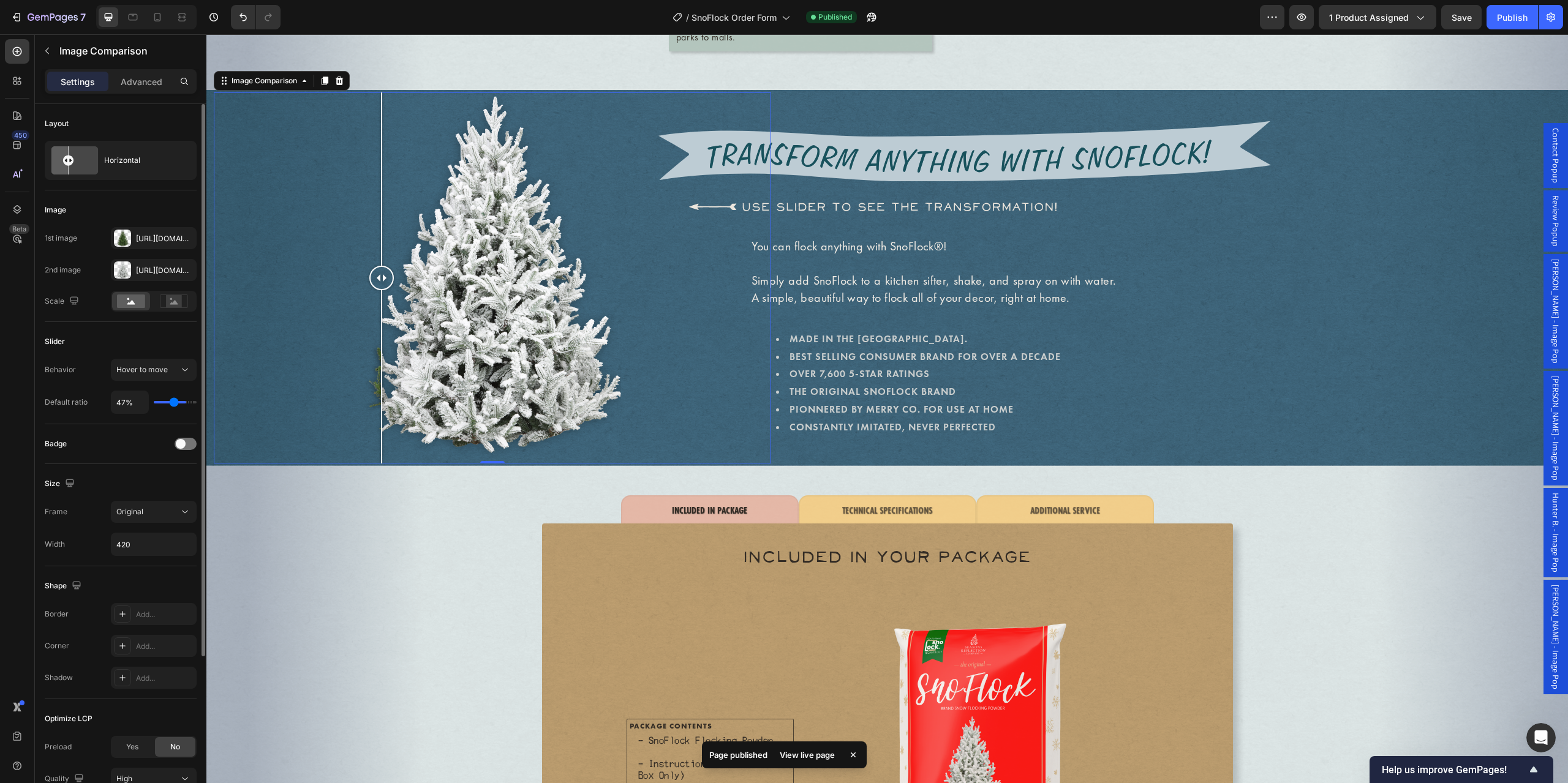
type input "46%"
type input "46"
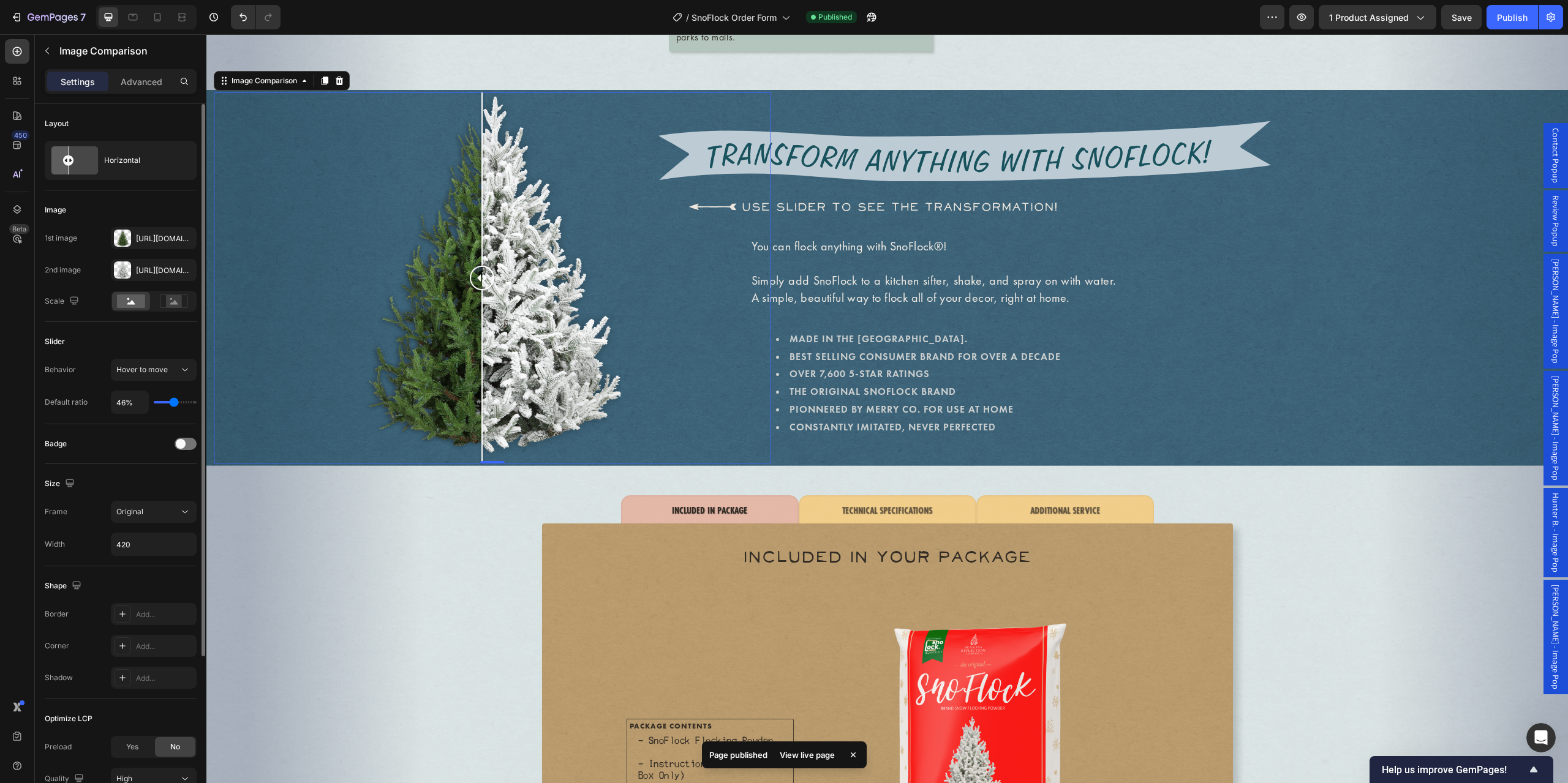
type input "44%"
type input "44"
type input "43%"
type input "43"
type input "42%"
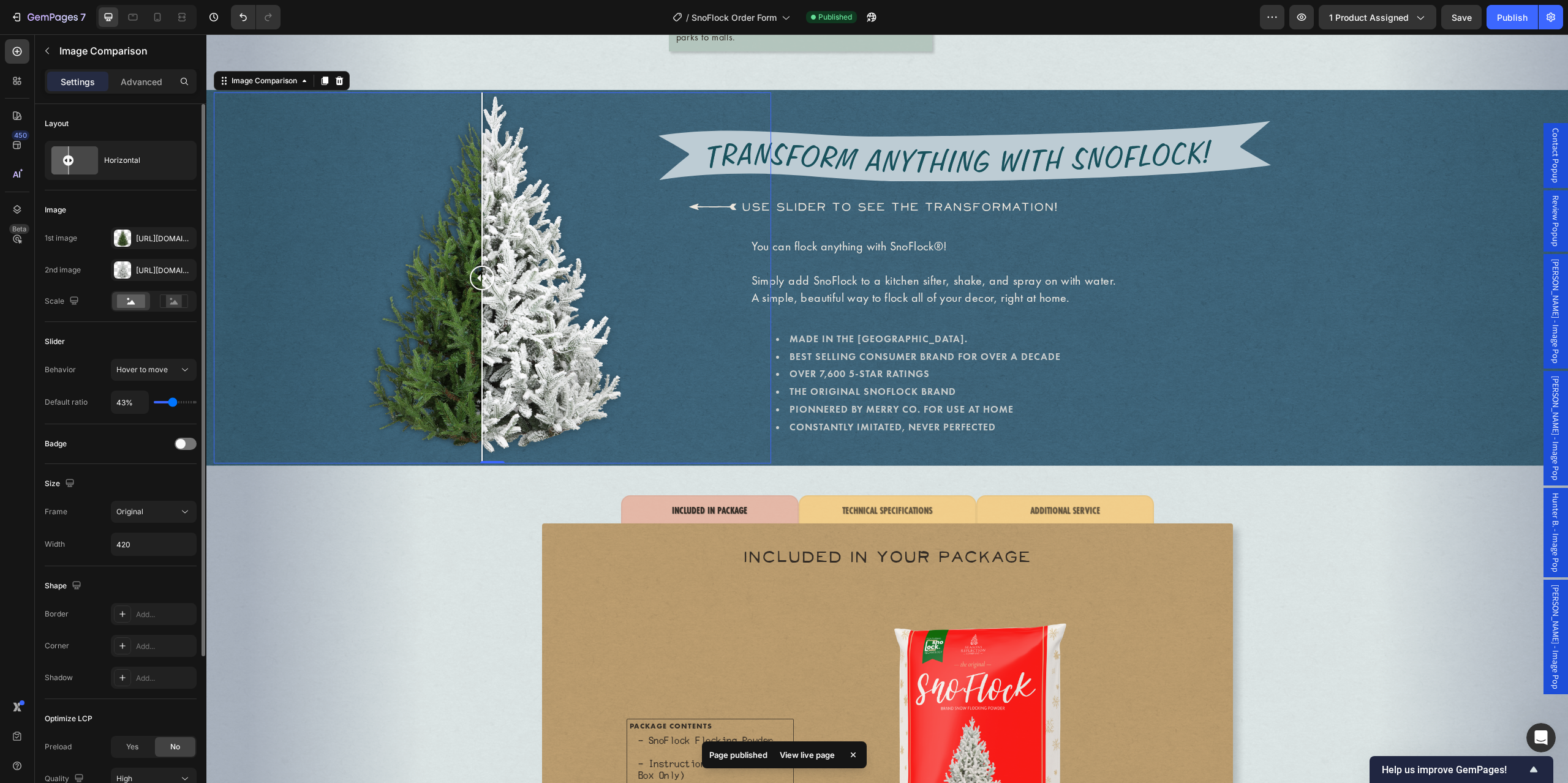
type input "42"
type input "40%"
type input "40"
type input "39%"
type input "39"
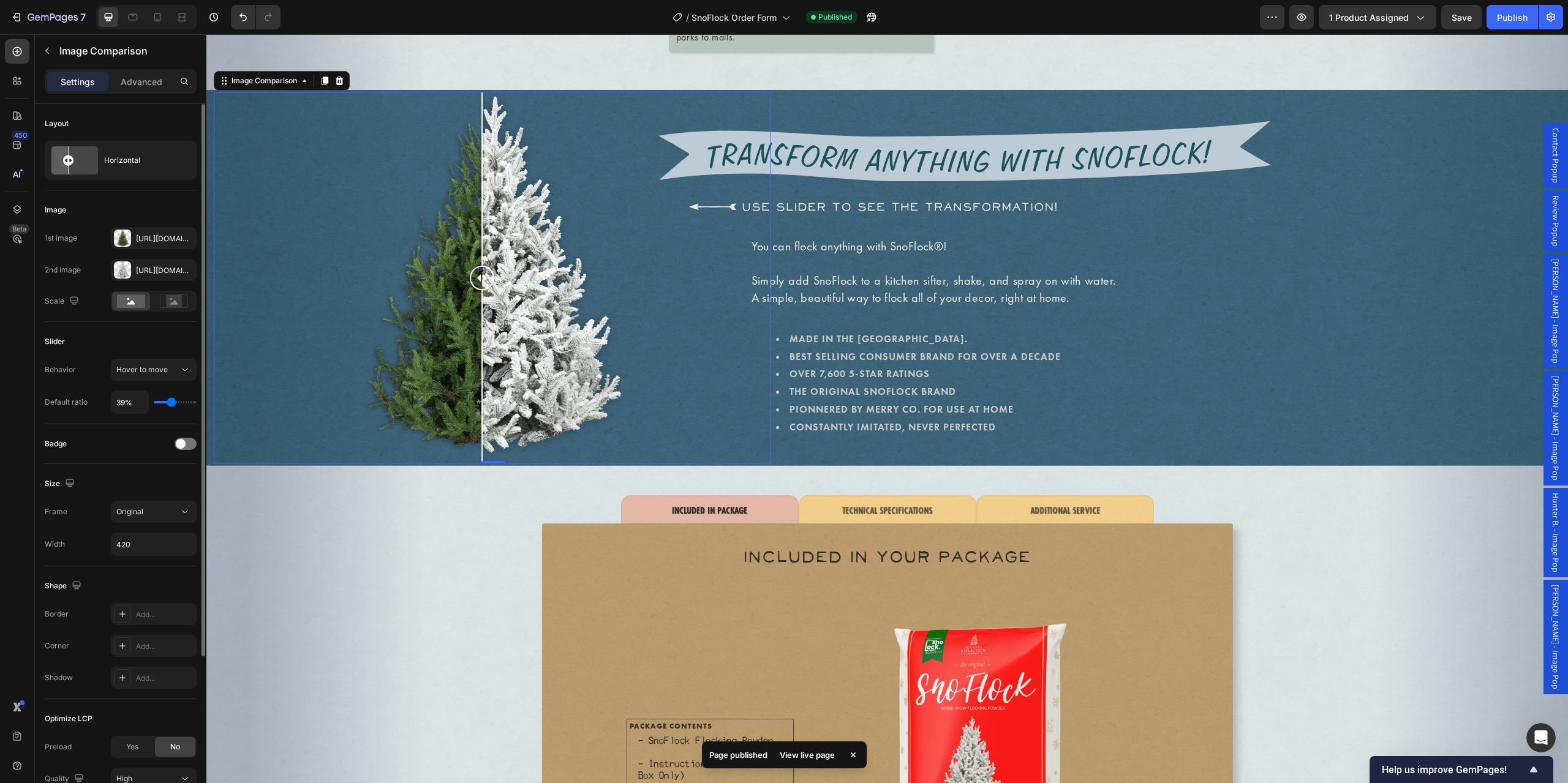
type input "37%"
type input "37"
type input "36%"
type input "36"
type input "34%"
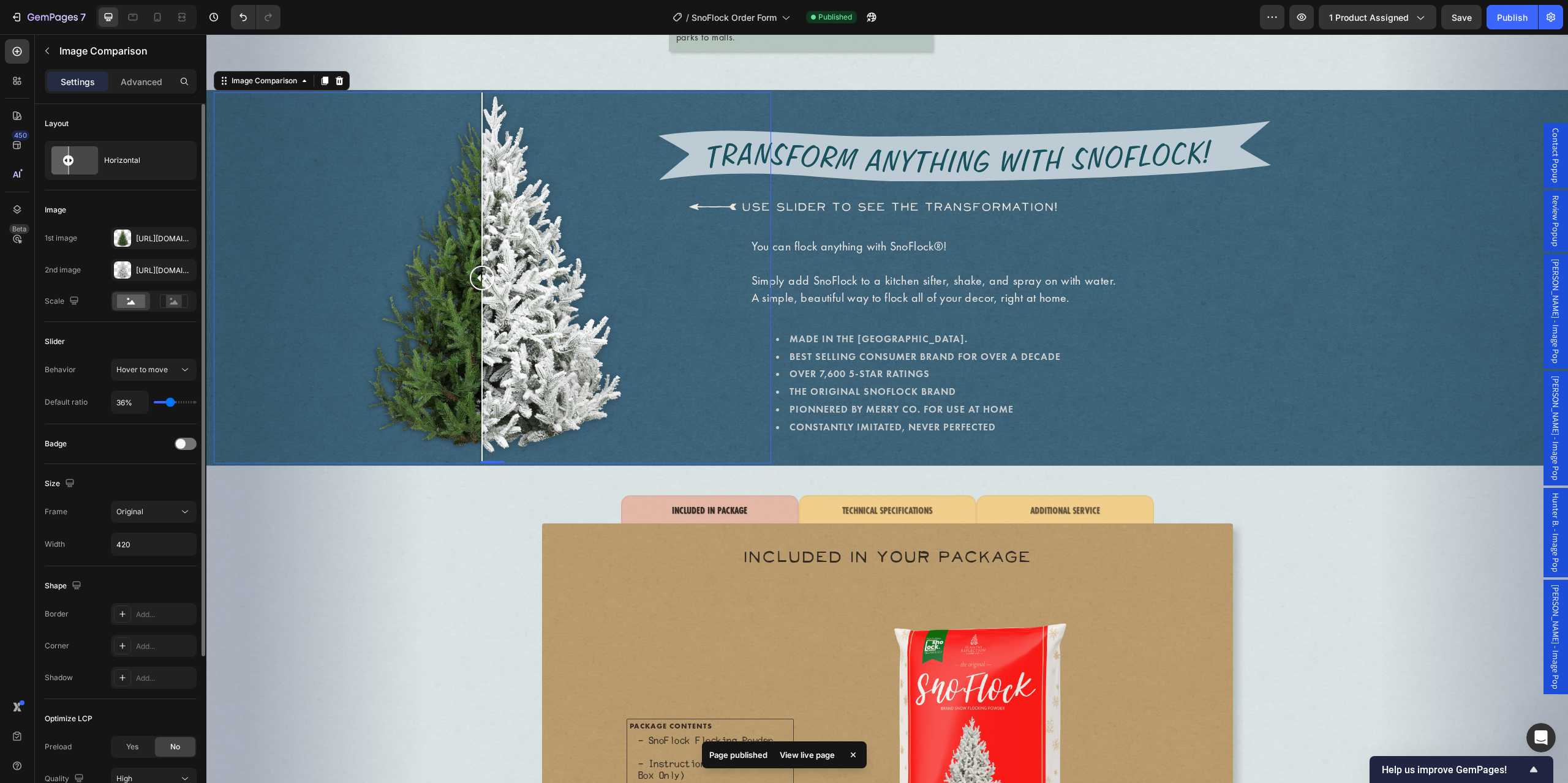
type input "34"
type input "30%"
type input "30"
type input "27%"
type input "27"
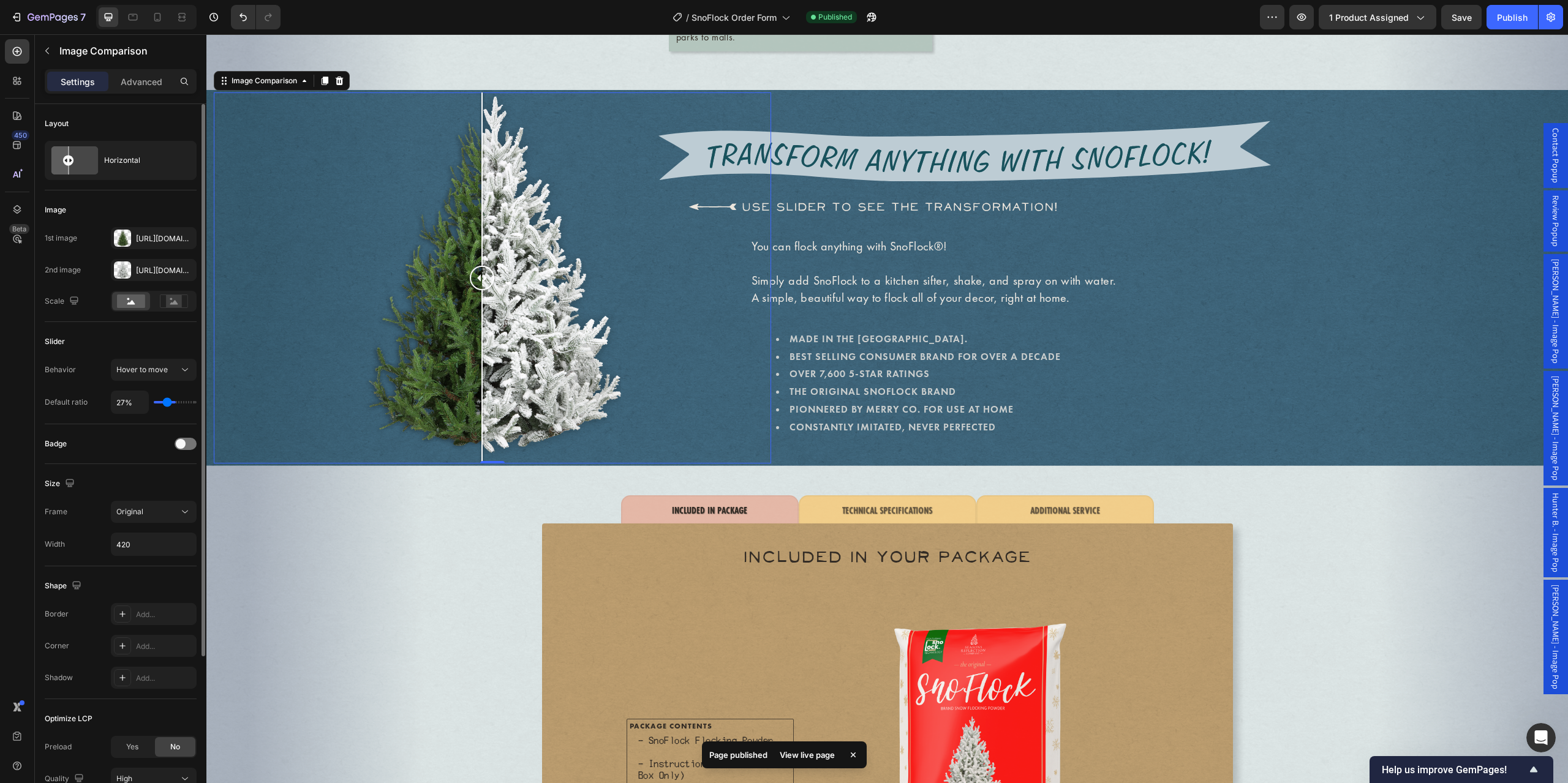
type input "25%"
type input "25"
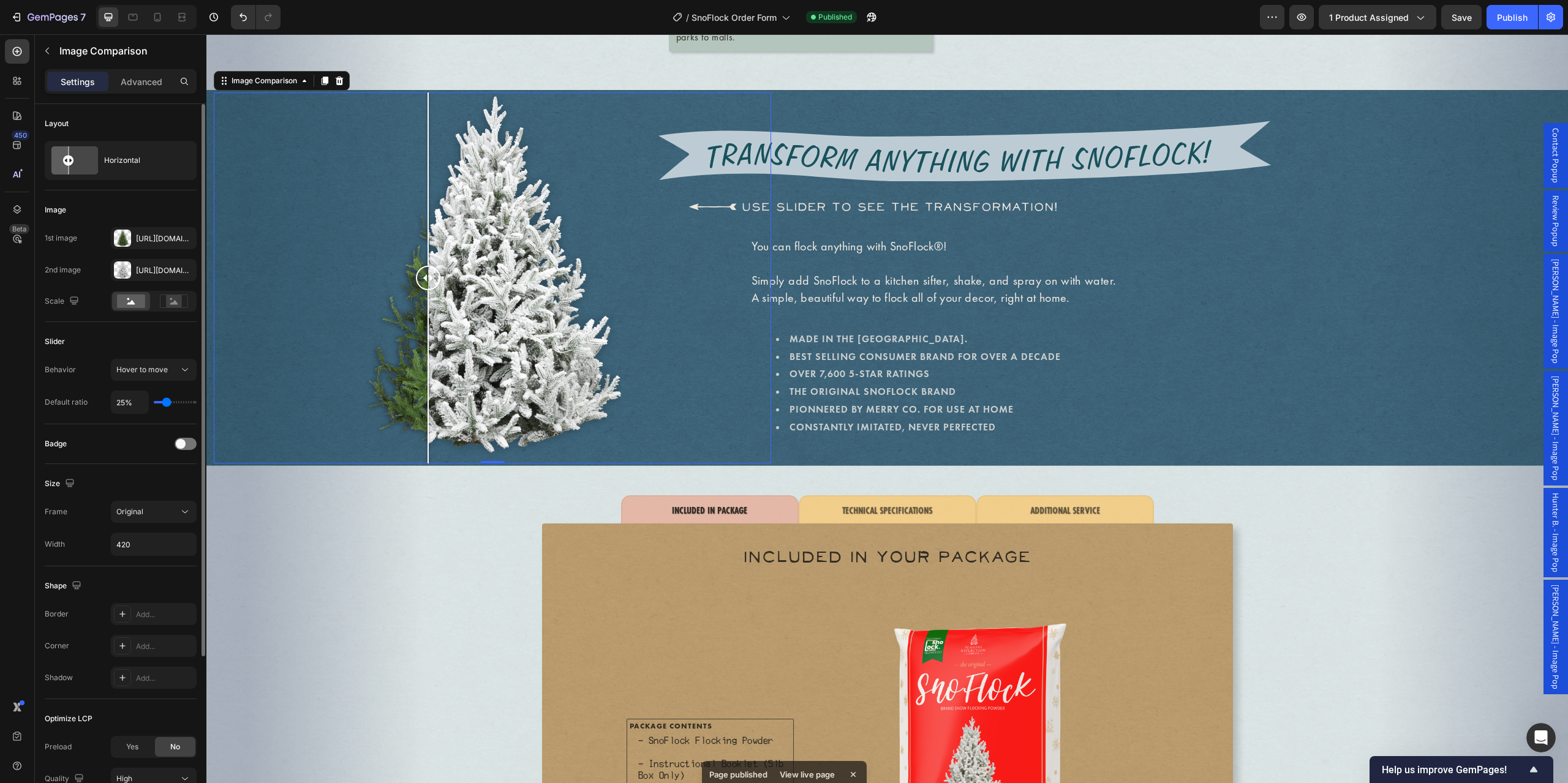
type input "23%"
type input "23"
type input "22%"
type input "22"
type input "21%"
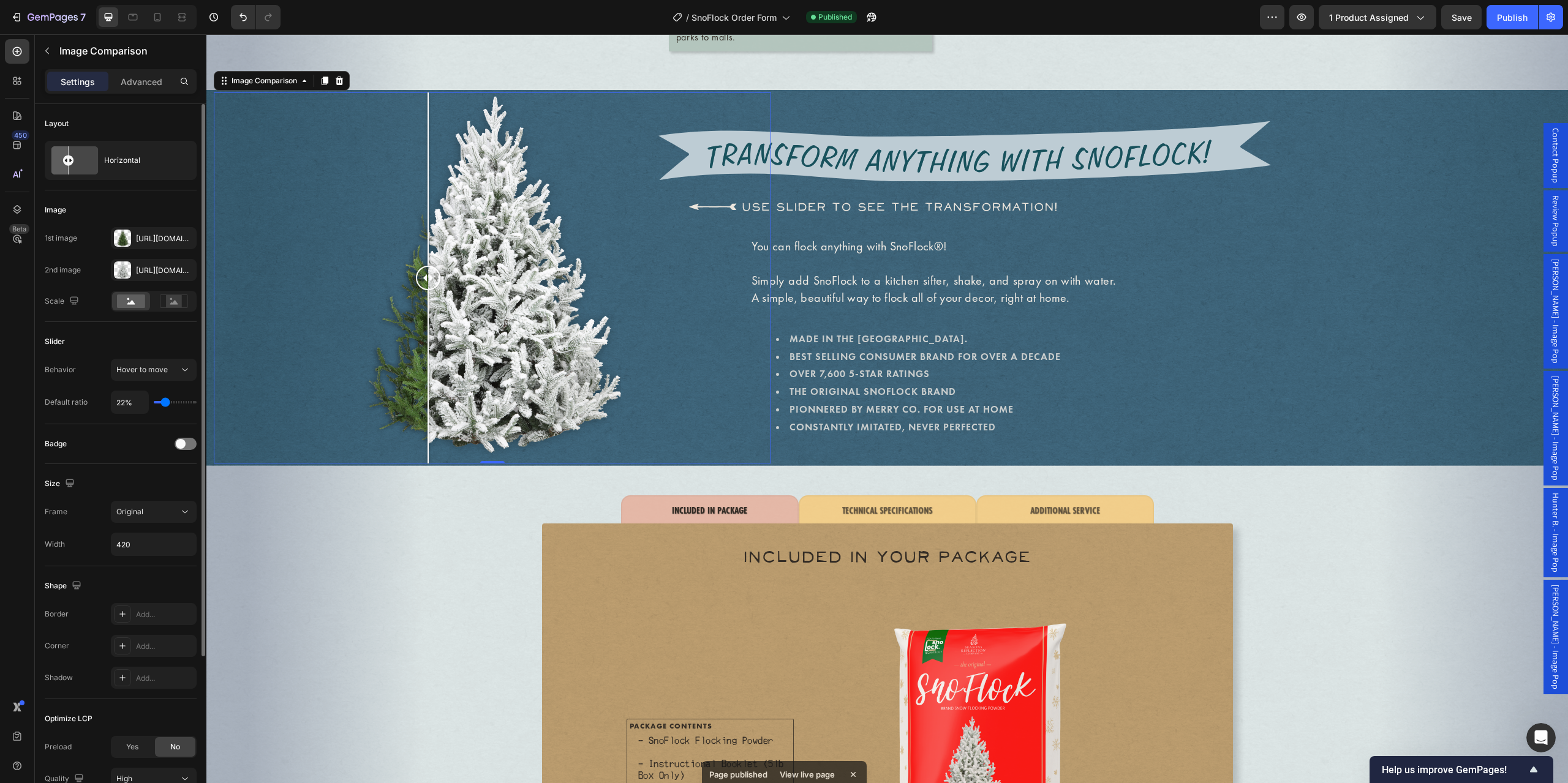
type input "21"
type input "20%"
type input "20"
type input "19%"
type input "19"
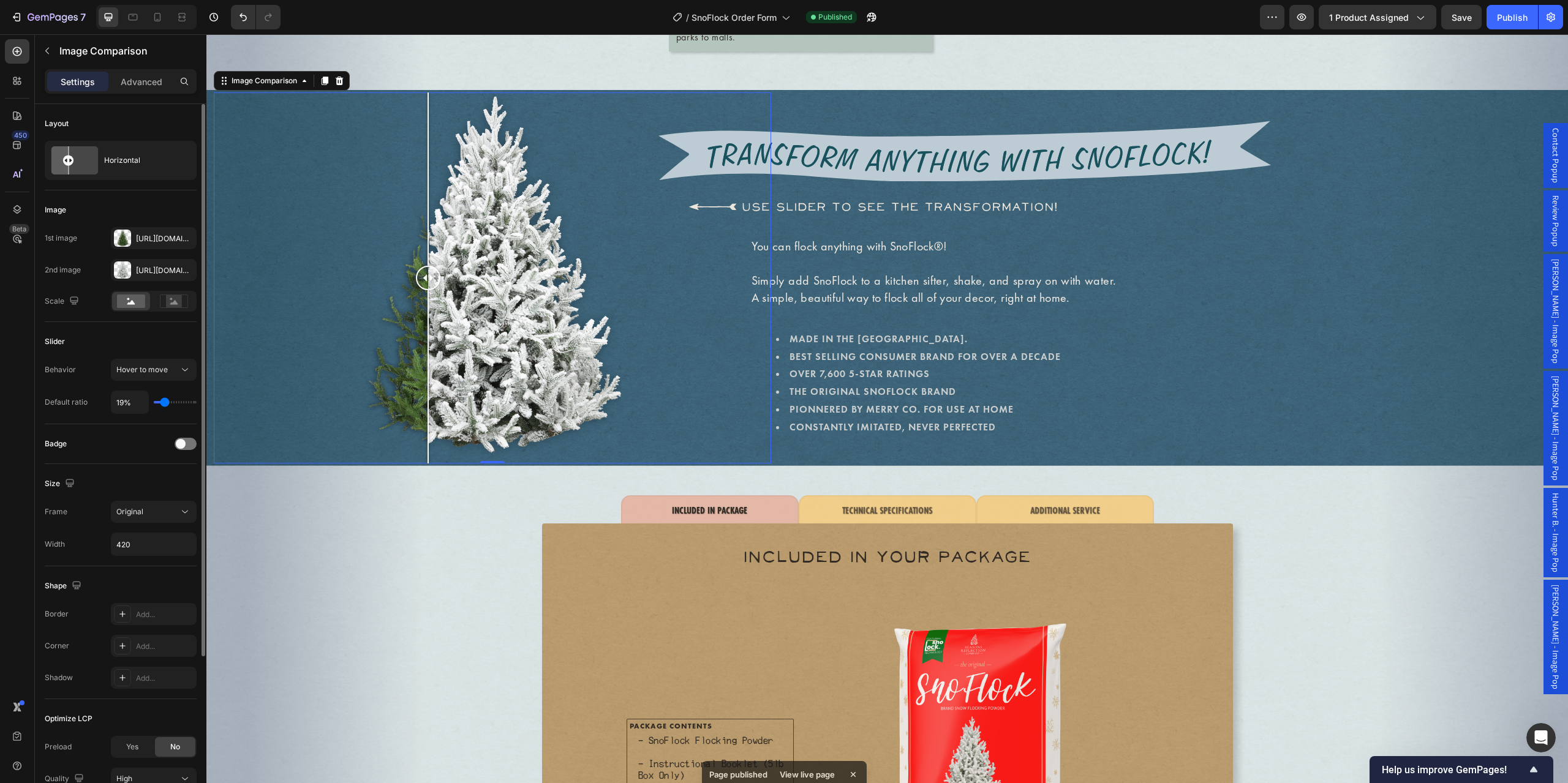
type input "17%"
type input "17"
type input "14%"
type input "14"
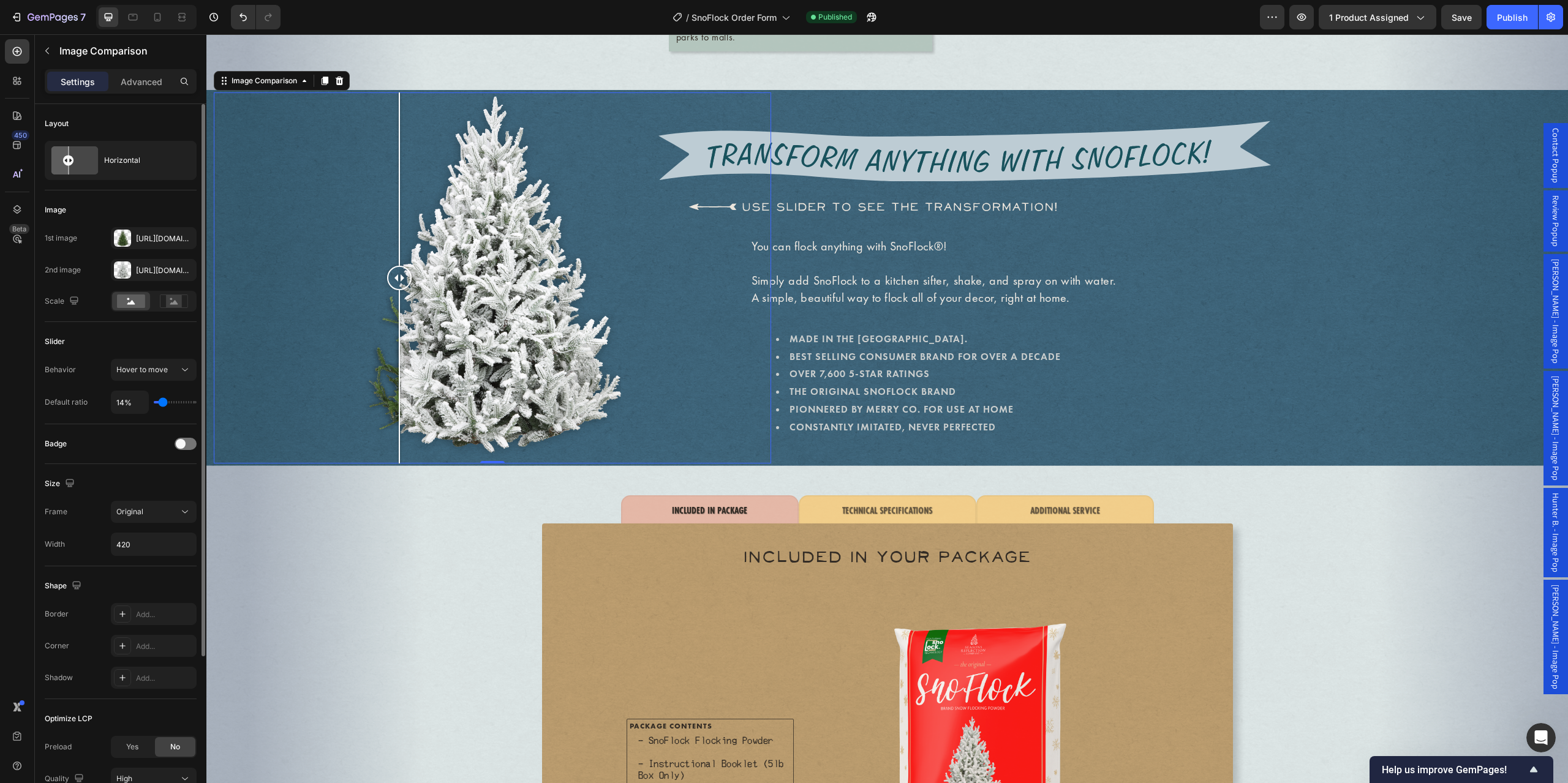
type input "15%"
type input "15"
type input "16%"
type input "16"
type input "17%"
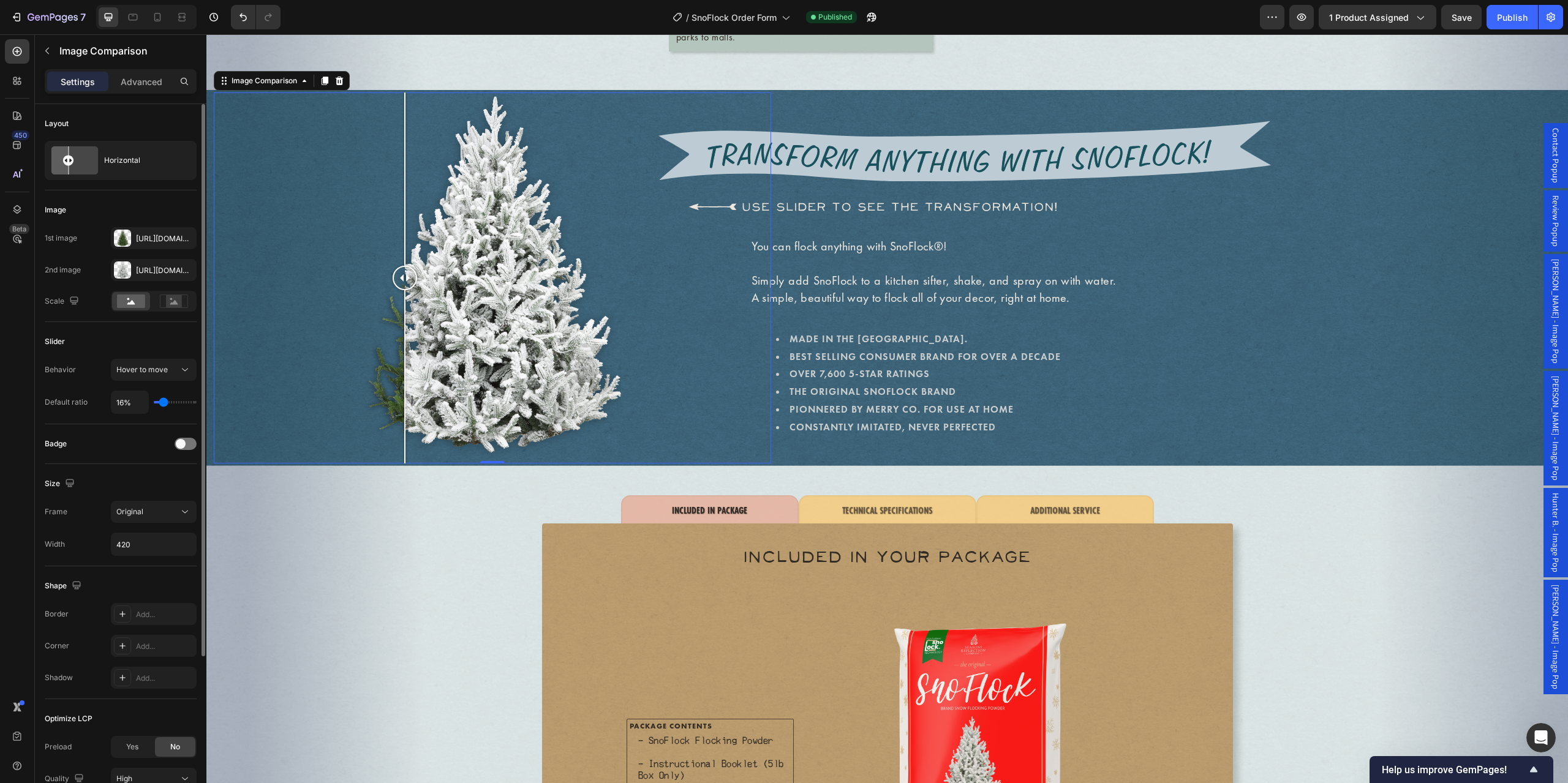
type input "17"
type input "18%"
type input "18"
type input "19%"
type input "19"
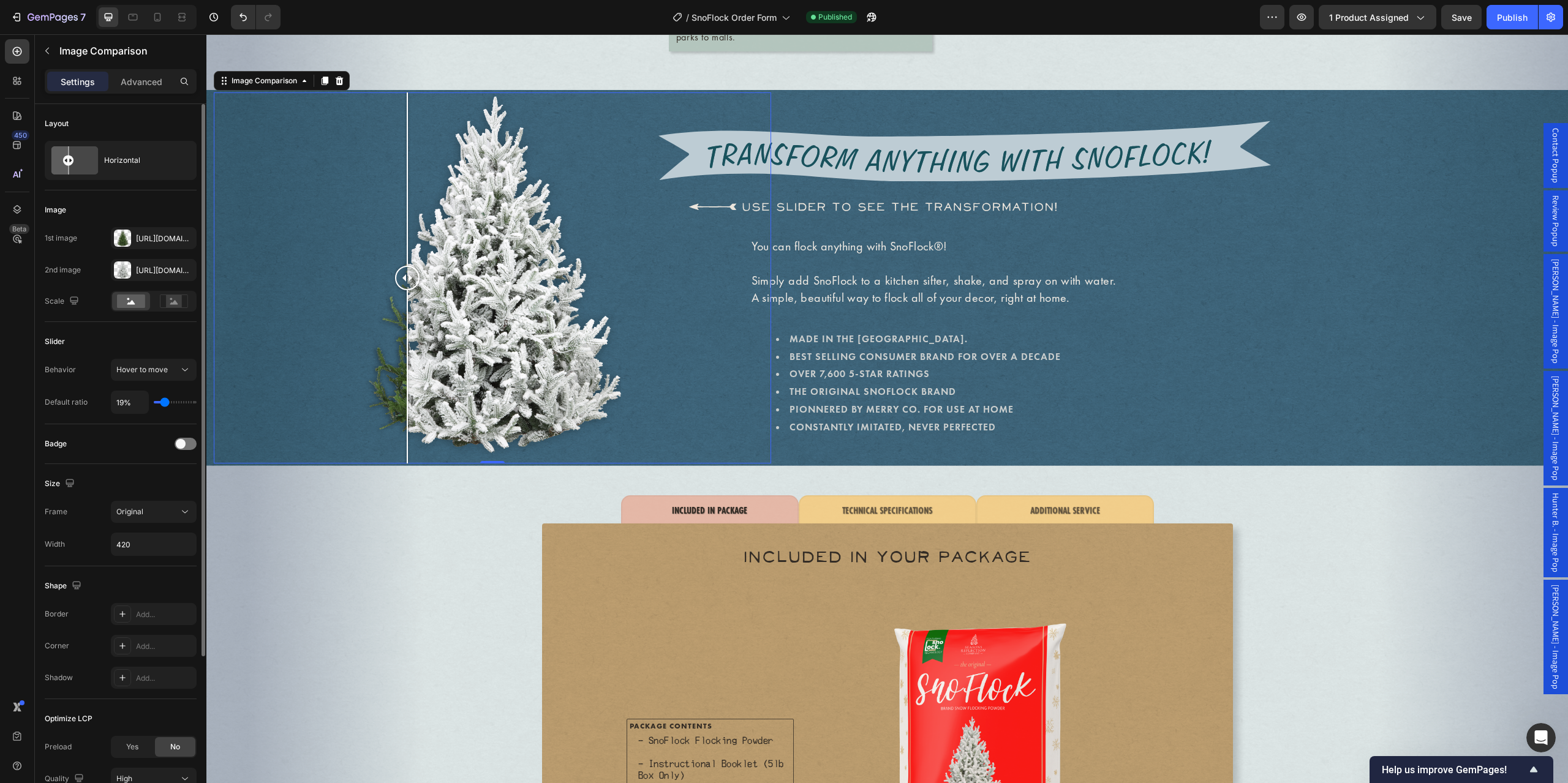
type input "21%"
type input "21"
type input "22%"
type input "22"
type input "24%"
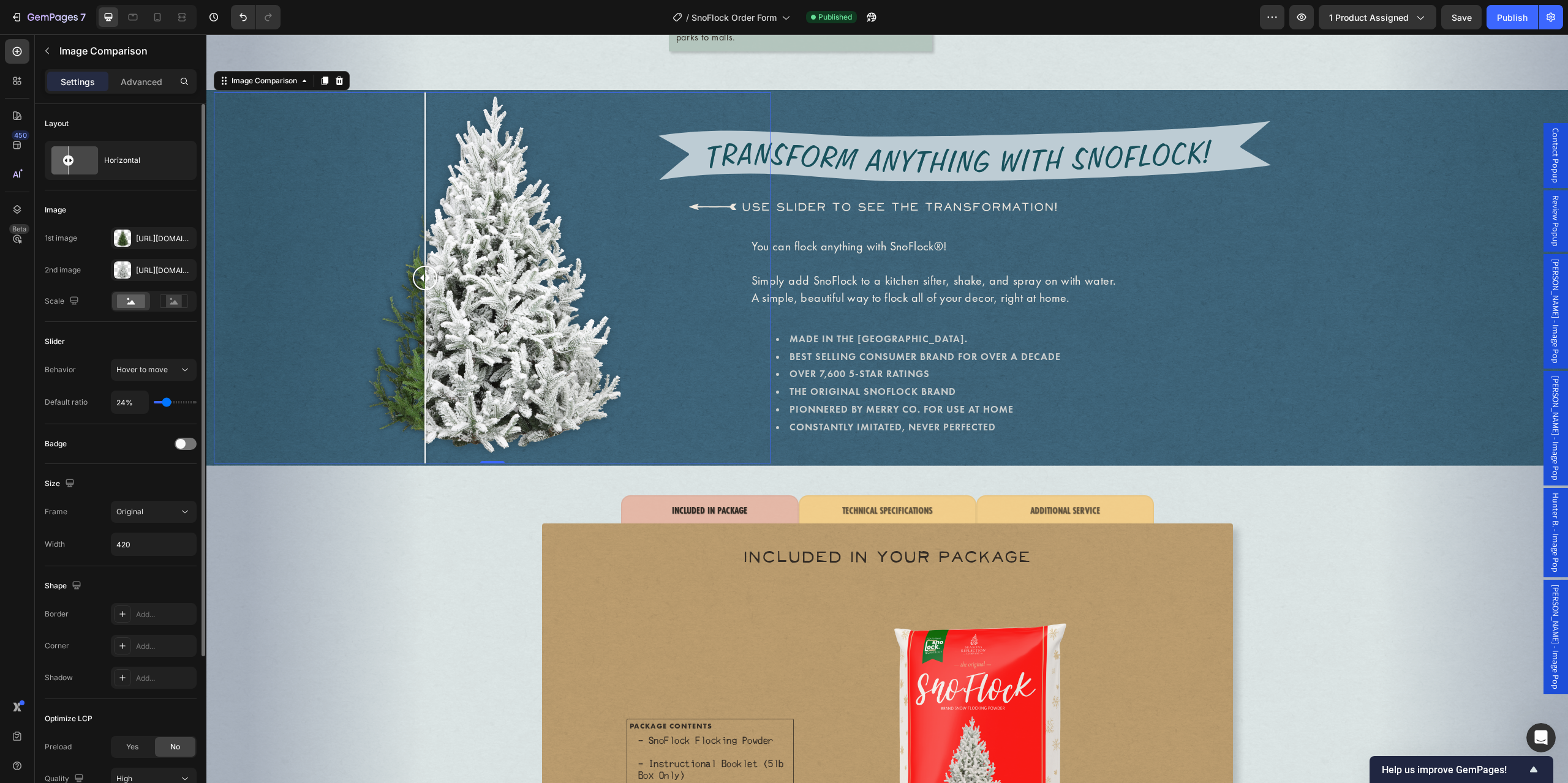
drag, startPoint x: 181, startPoint y: 399, endPoint x: 166, endPoint y: 399, distance: 15.0
type input "24"
click at [166, 401] on input "range" at bounding box center [174, 402] width 43 height 2
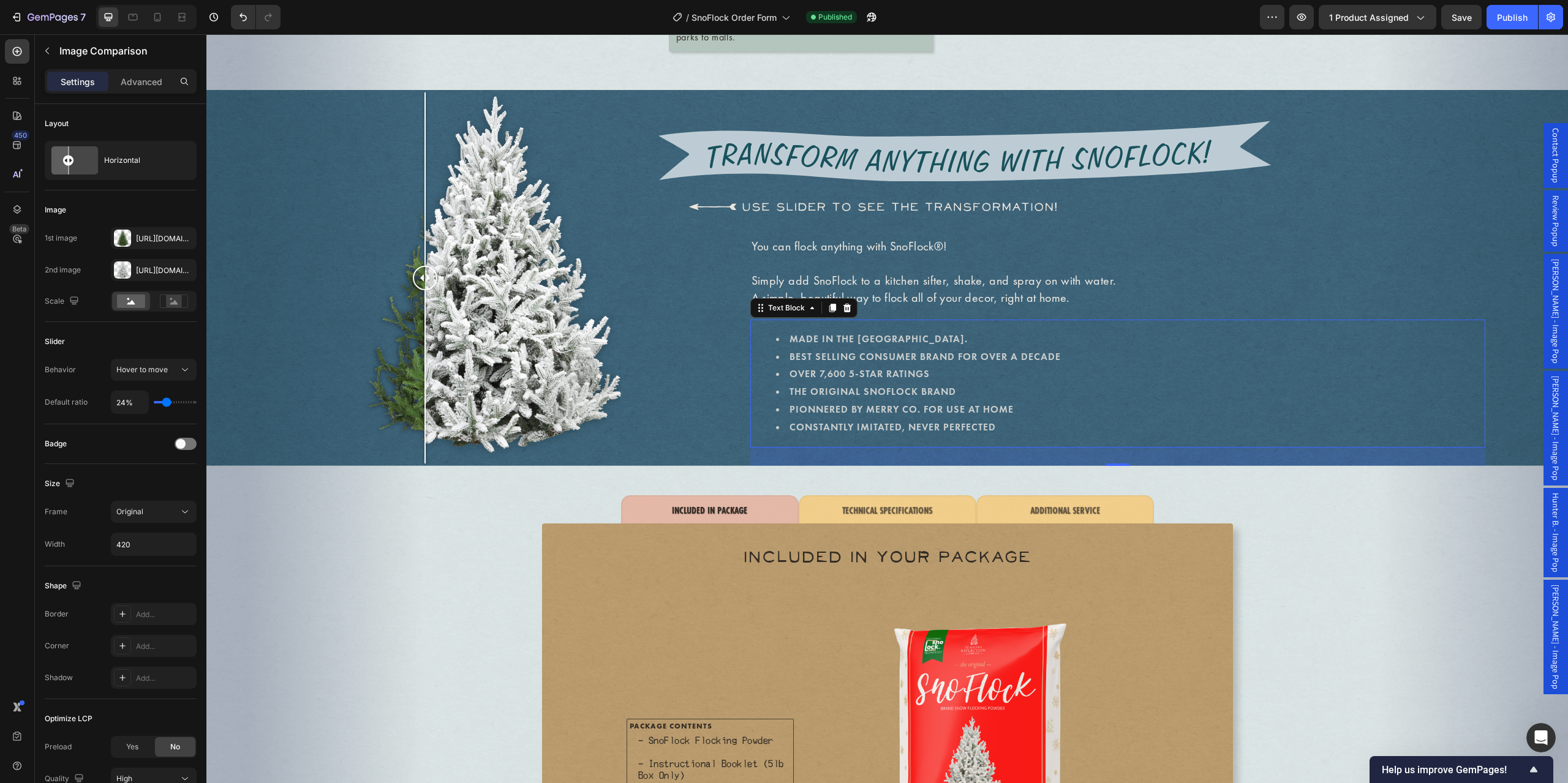
click at [931, 366] on li "OVER 7,600 5-STAR RATINGS" at bounding box center [946, 374] width 340 height 18
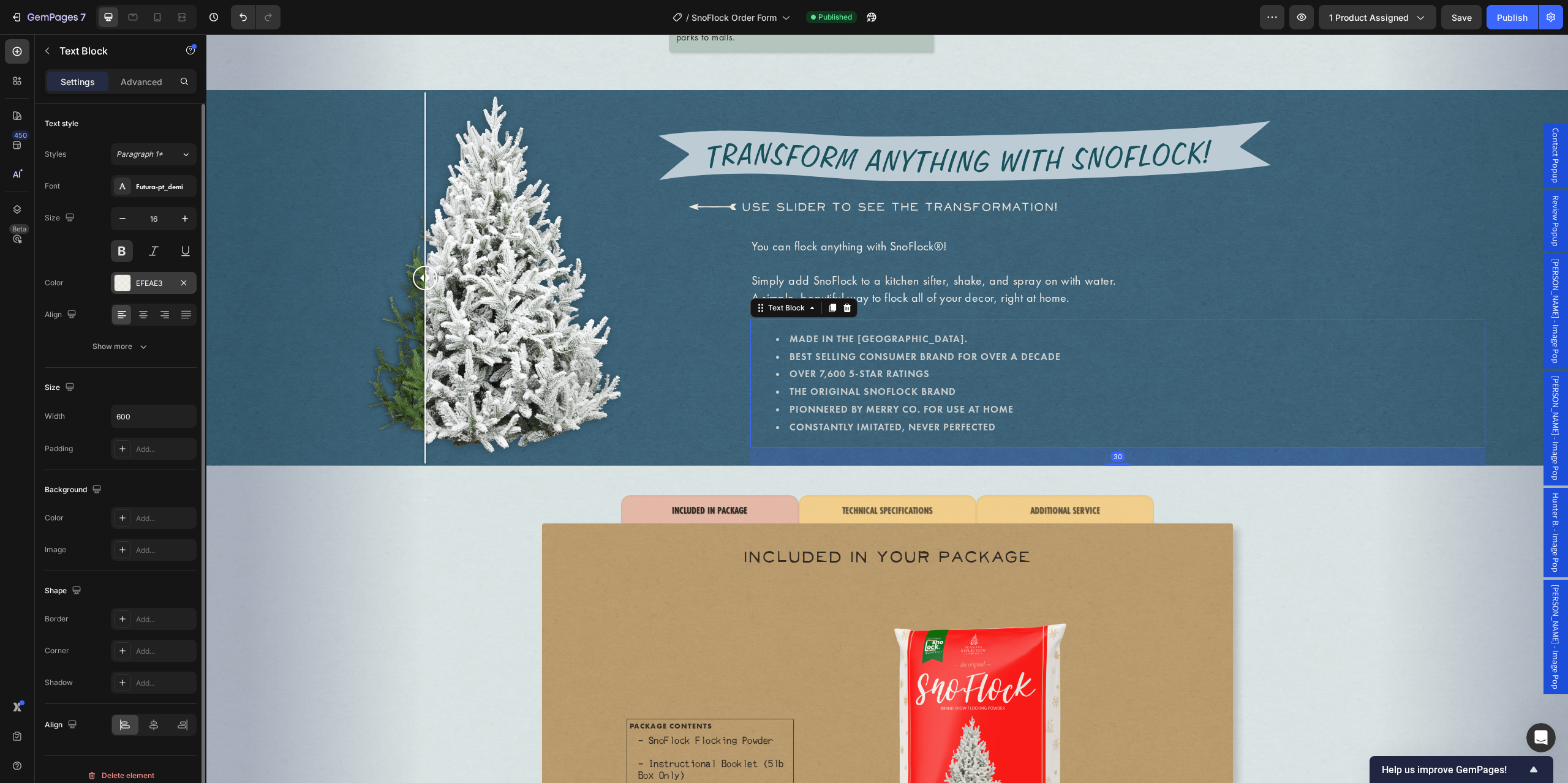
click at [144, 281] on div "EFEAE3" at bounding box center [154, 284] width 36 height 11
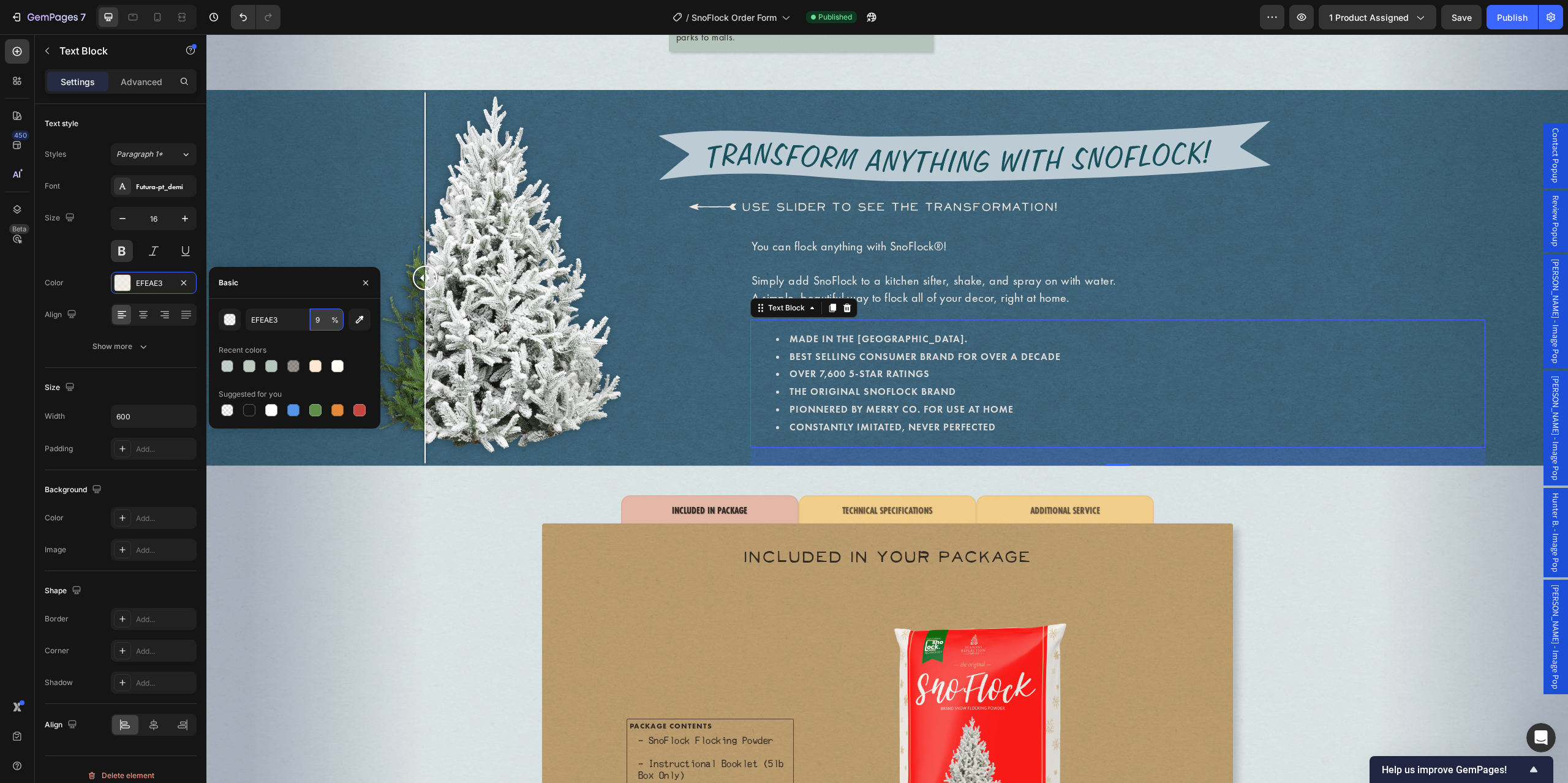
type input "90"
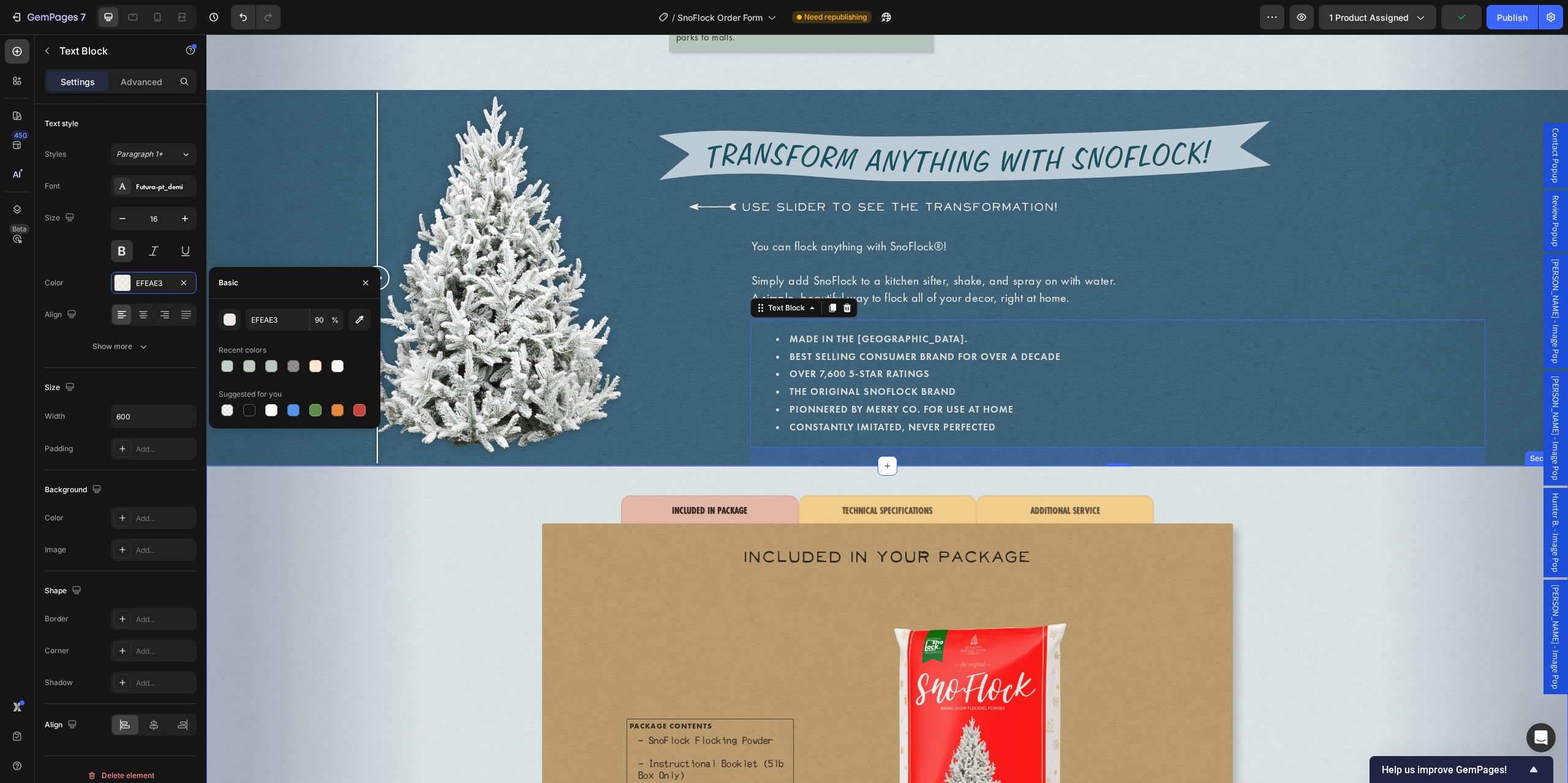
click at [382, 584] on div "INCLUDED IN PACKAGE TECHNICAL SPECIFICATIONS ADDITIONAL SERVICE INCLUDED IN YOU…" at bounding box center [887, 726] width 1362 height 481
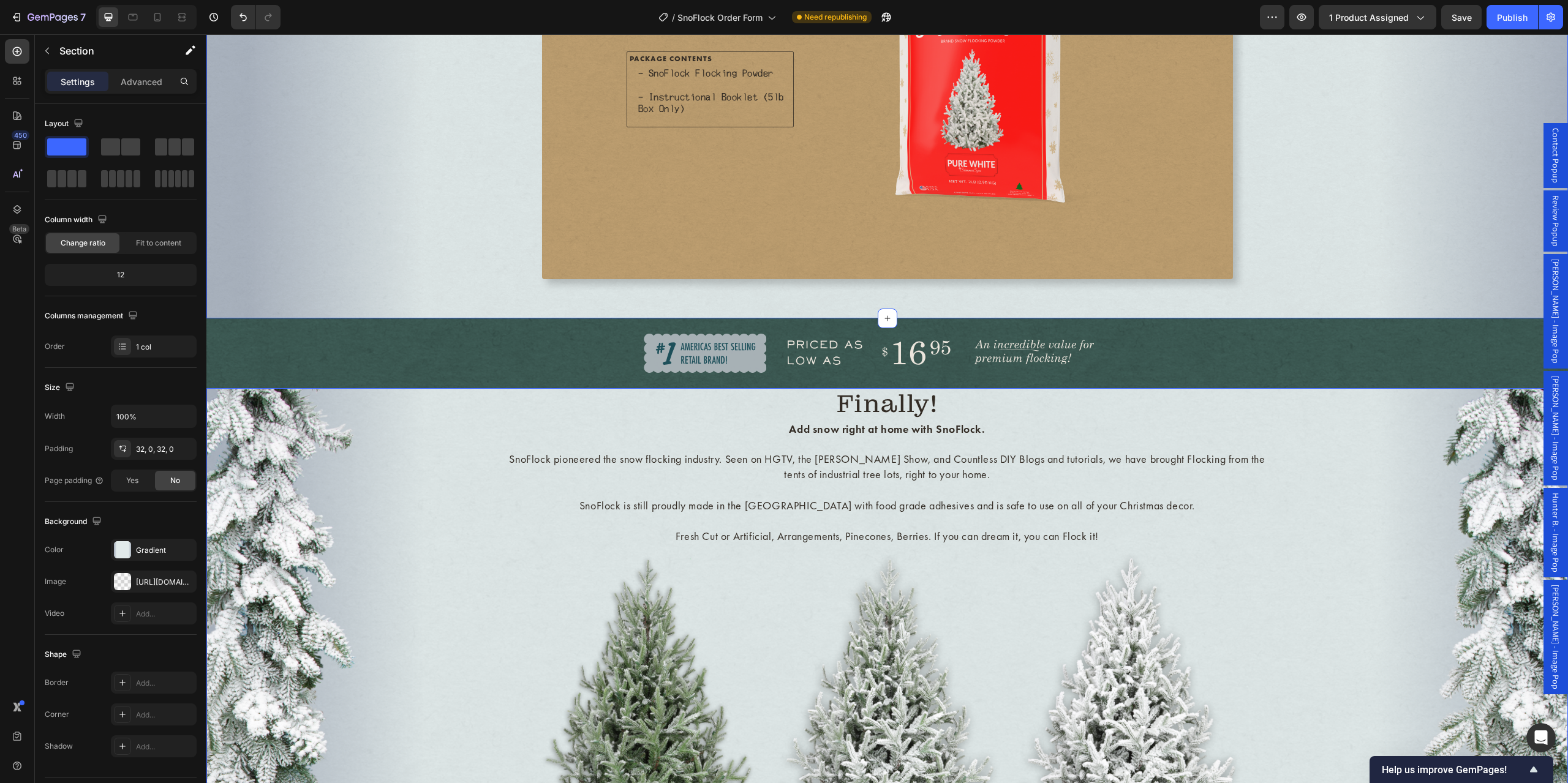
scroll to position [1061, 0]
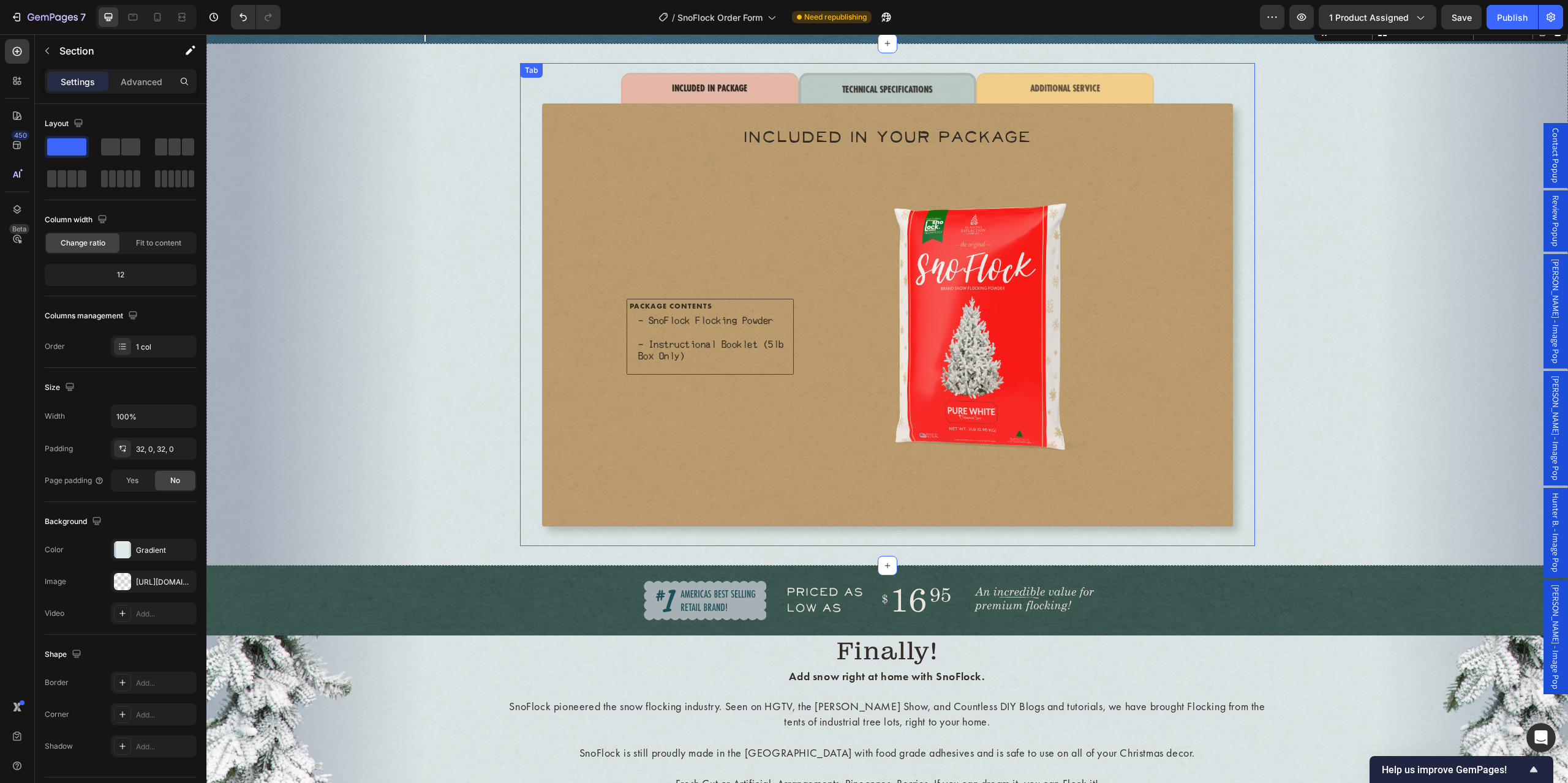
click at [913, 91] on p "TECHNICAL SPECIFICATIONS" at bounding box center [887, 89] width 90 height 15
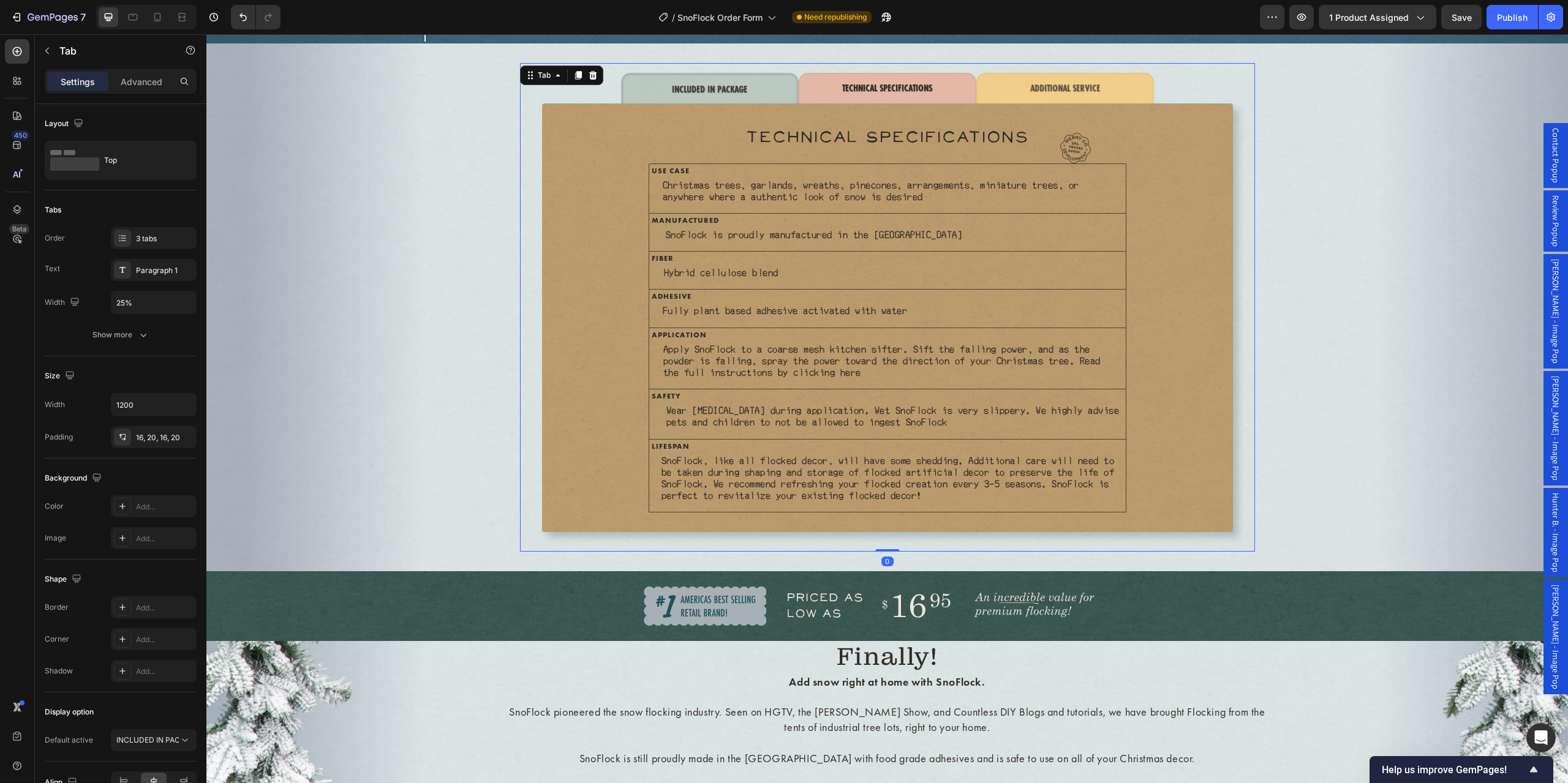
click at [749, 91] on li "INCLUDED IN PACKAGE" at bounding box center [710, 89] width 178 height 33
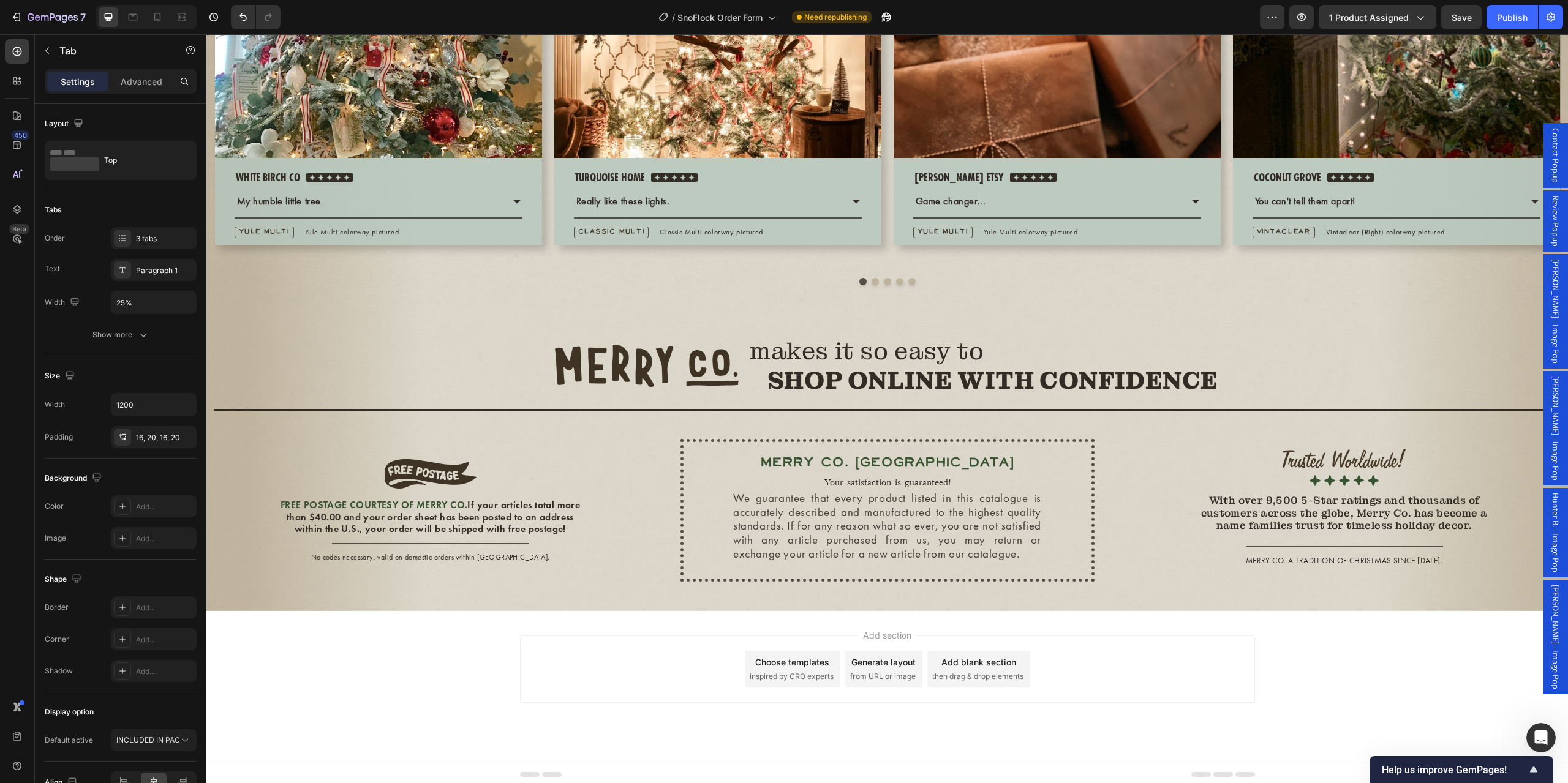
scroll to position [3430, 0]
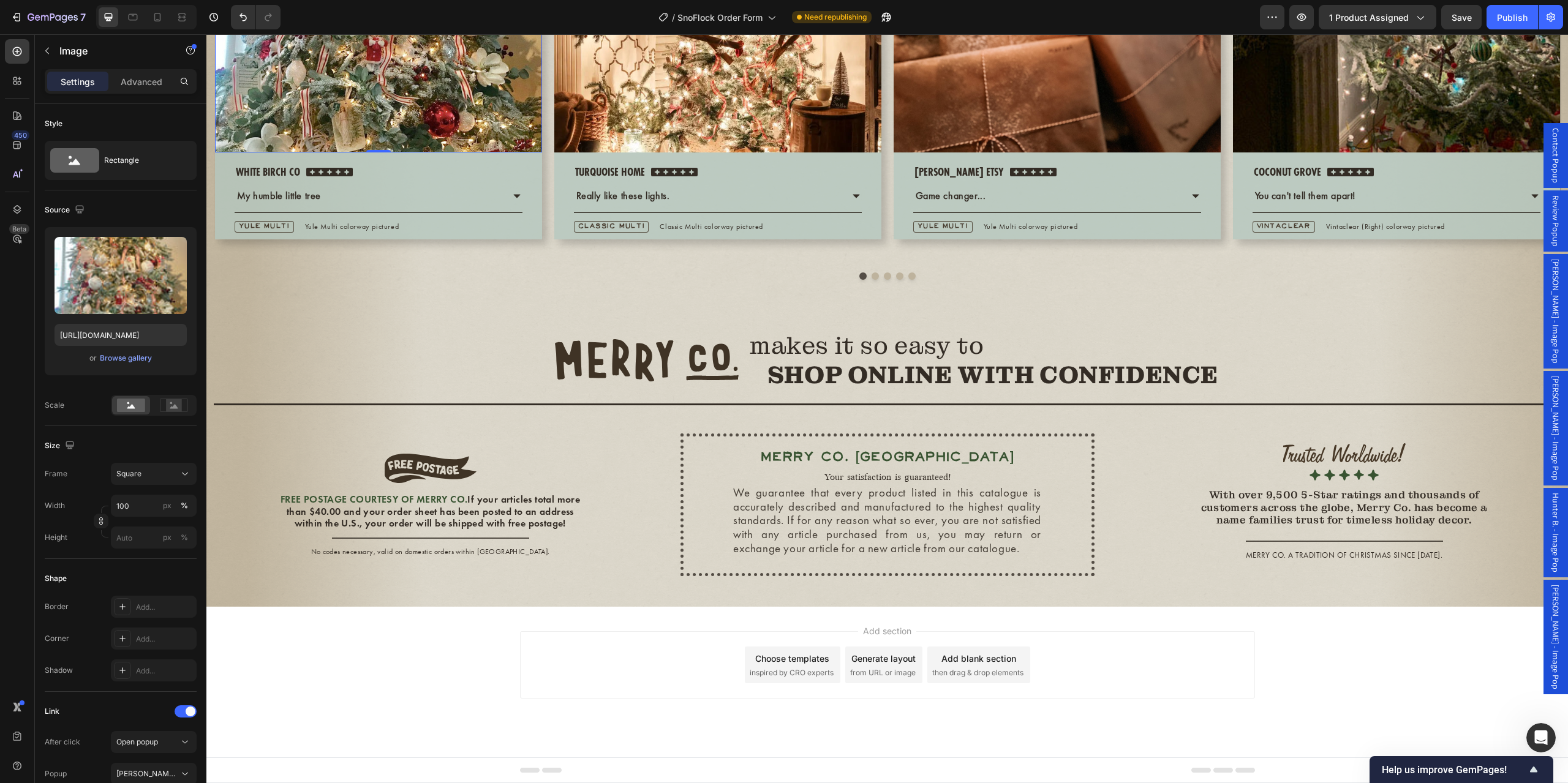
click at [1550, 340] on span "Sally C. - Image Pop" at bounding box center [1556, 311] width 12 height 105
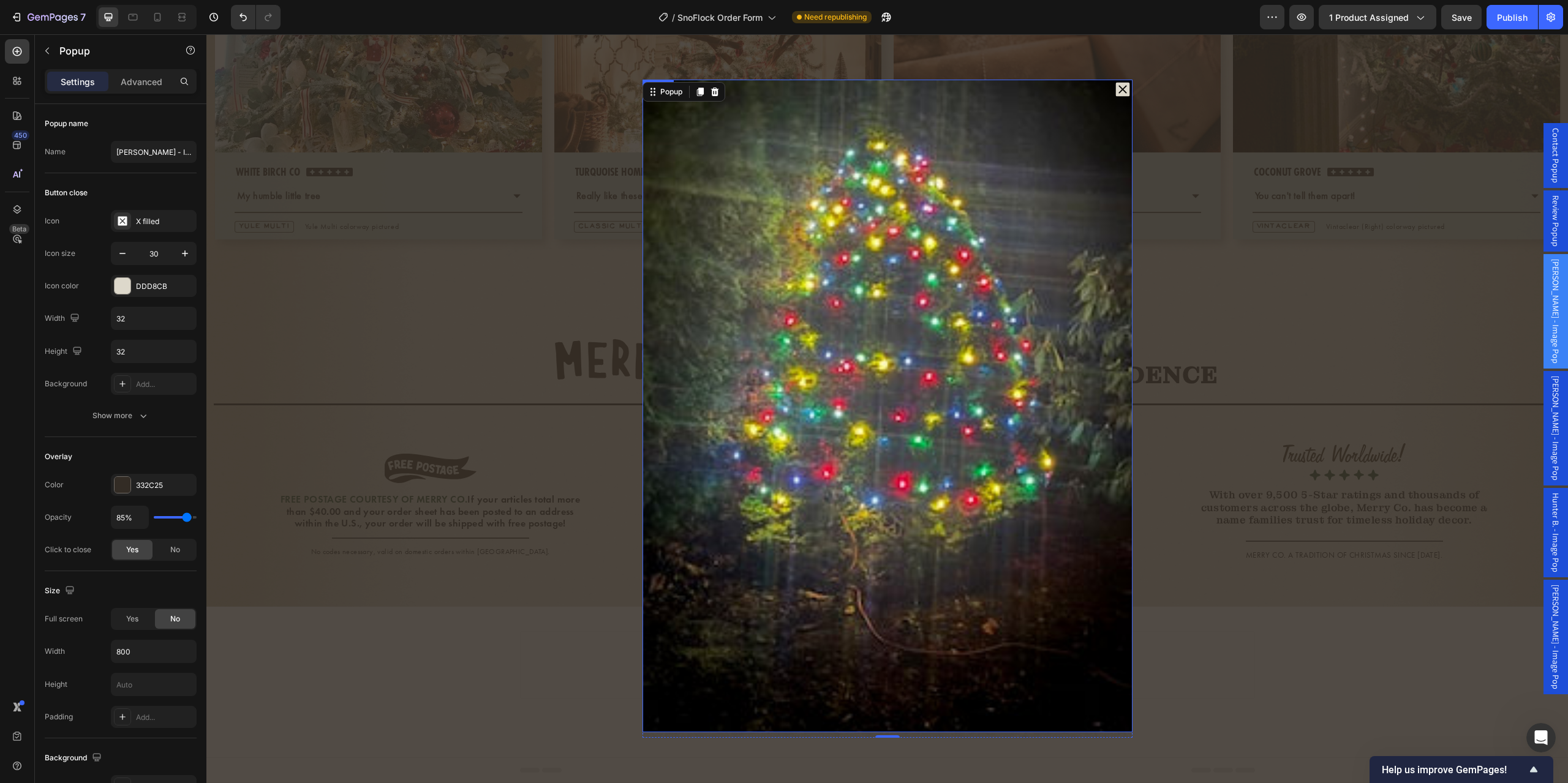
click at [815, 361] on img "Dialog body" at bounding box center [888, 406] width 490 height 654
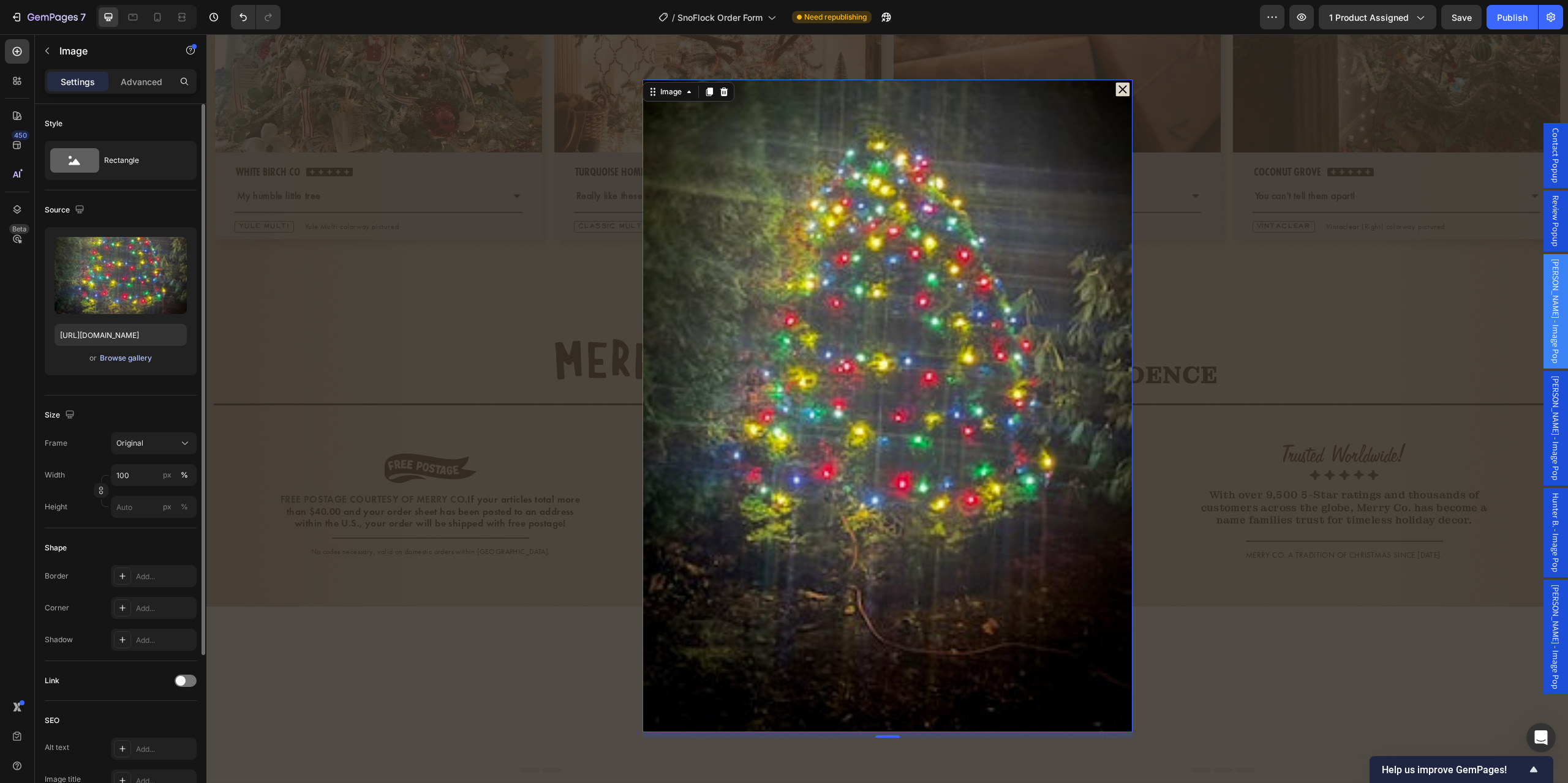
click at [112, 353] on div "Browse gallery" at bounding box center [126, 358] width 52 height 11
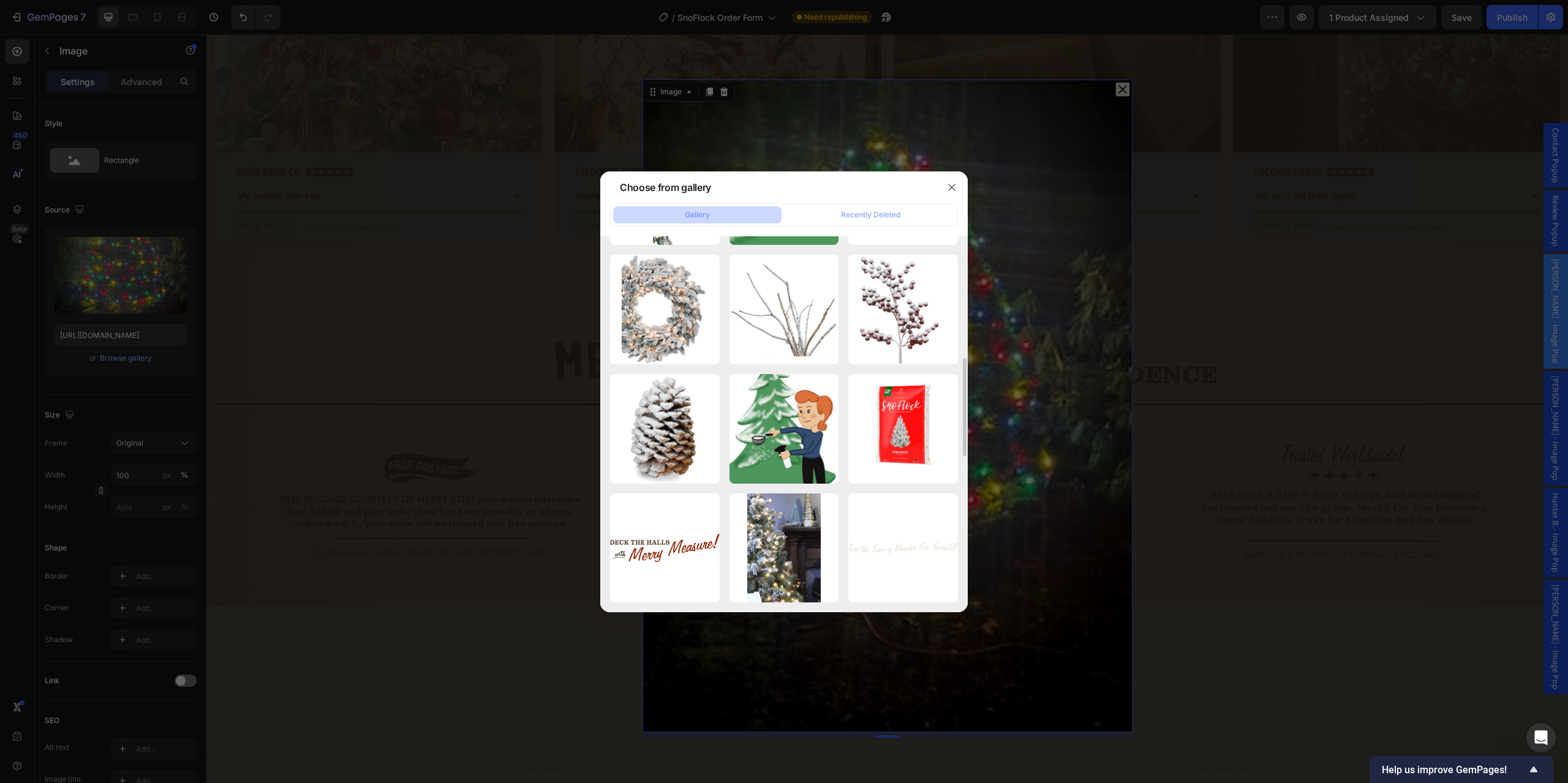
scroll to position [754, 0]
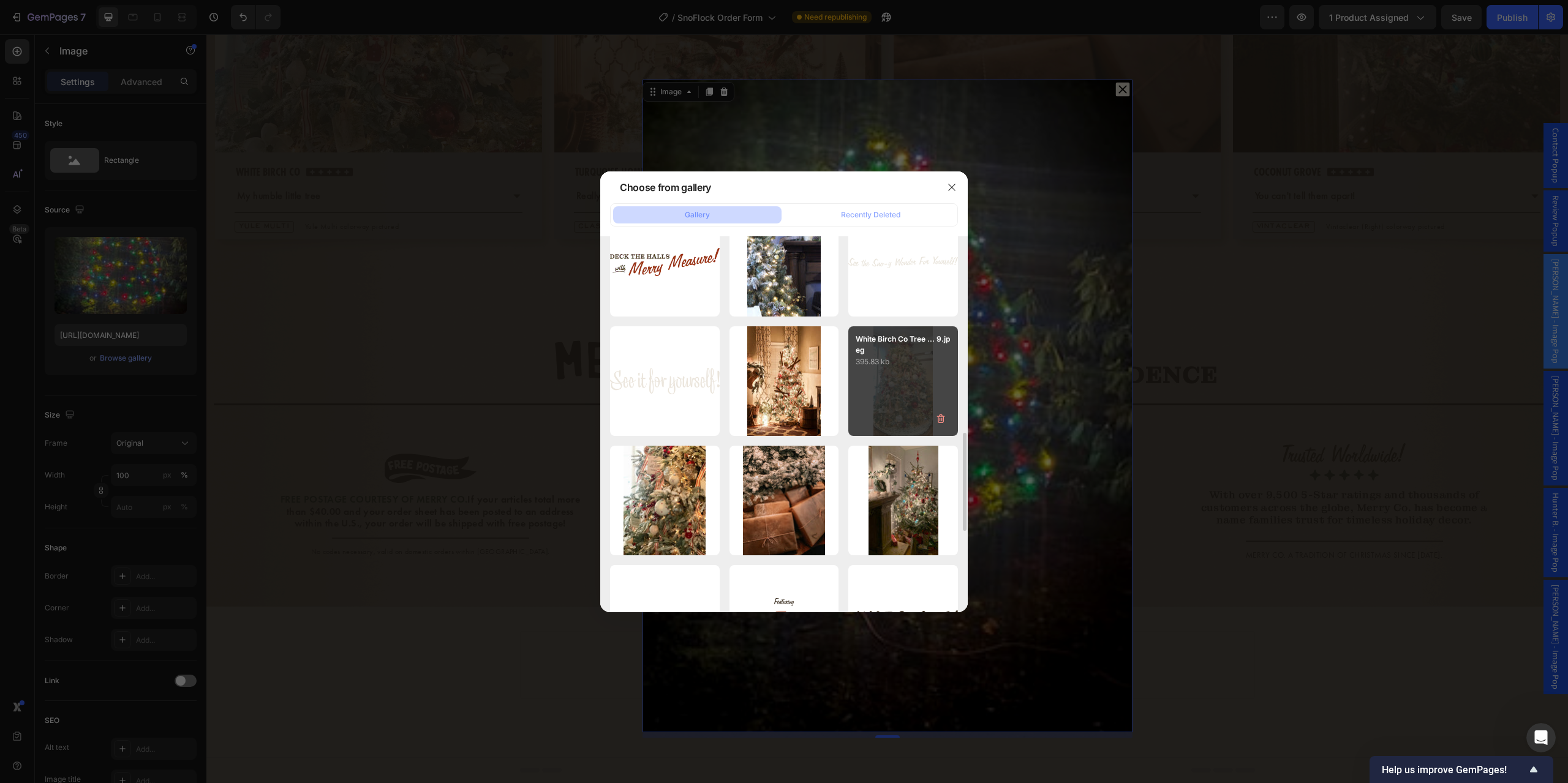
click at [914, 402] on div "White Birch Co Tree ... 9.jpeg 395.83 kb" at bounding box center [903, 381] width 109 height 109
type input "https://cdn.shopify.com/s/files/1/0728/9107/2732/files/gempages_581123104625918…"
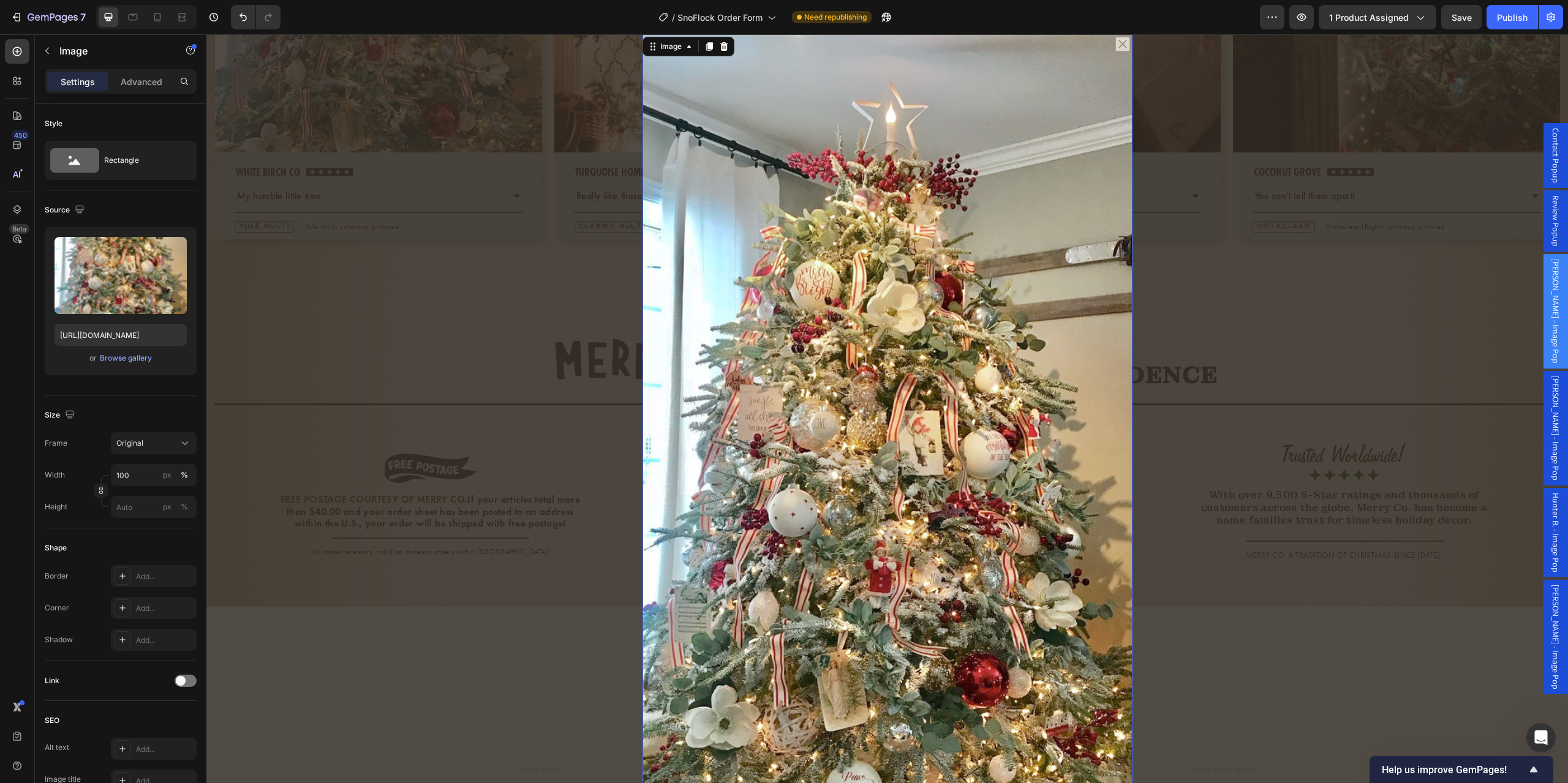
click at [1550, 421] on span "Brian N. - Image Pop" at bounding box center [1556, 428] width 12 height 105
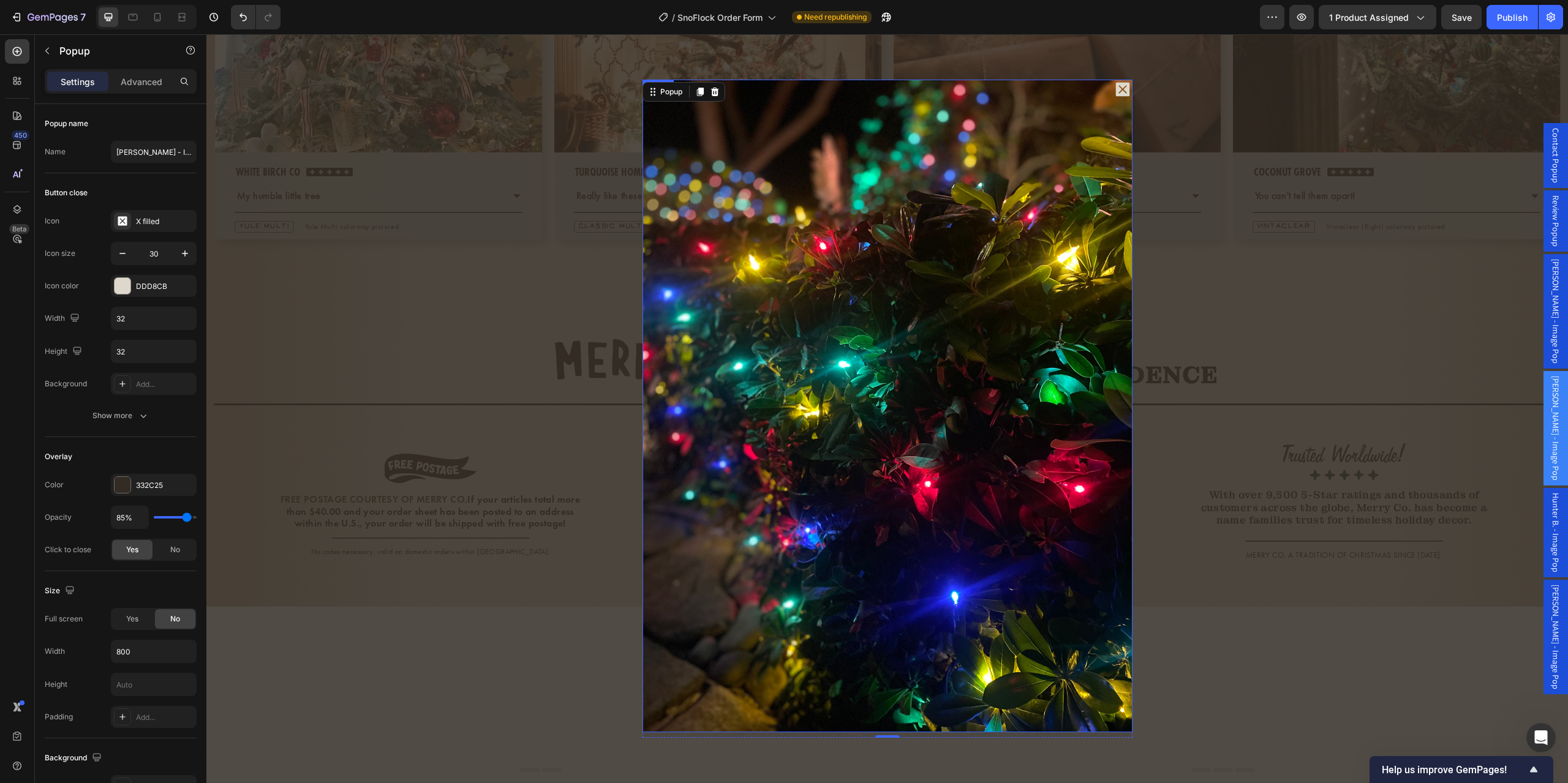
click at [858, 329] on img "Dialog body" at bounding box center [888, 406] width 490 height 654
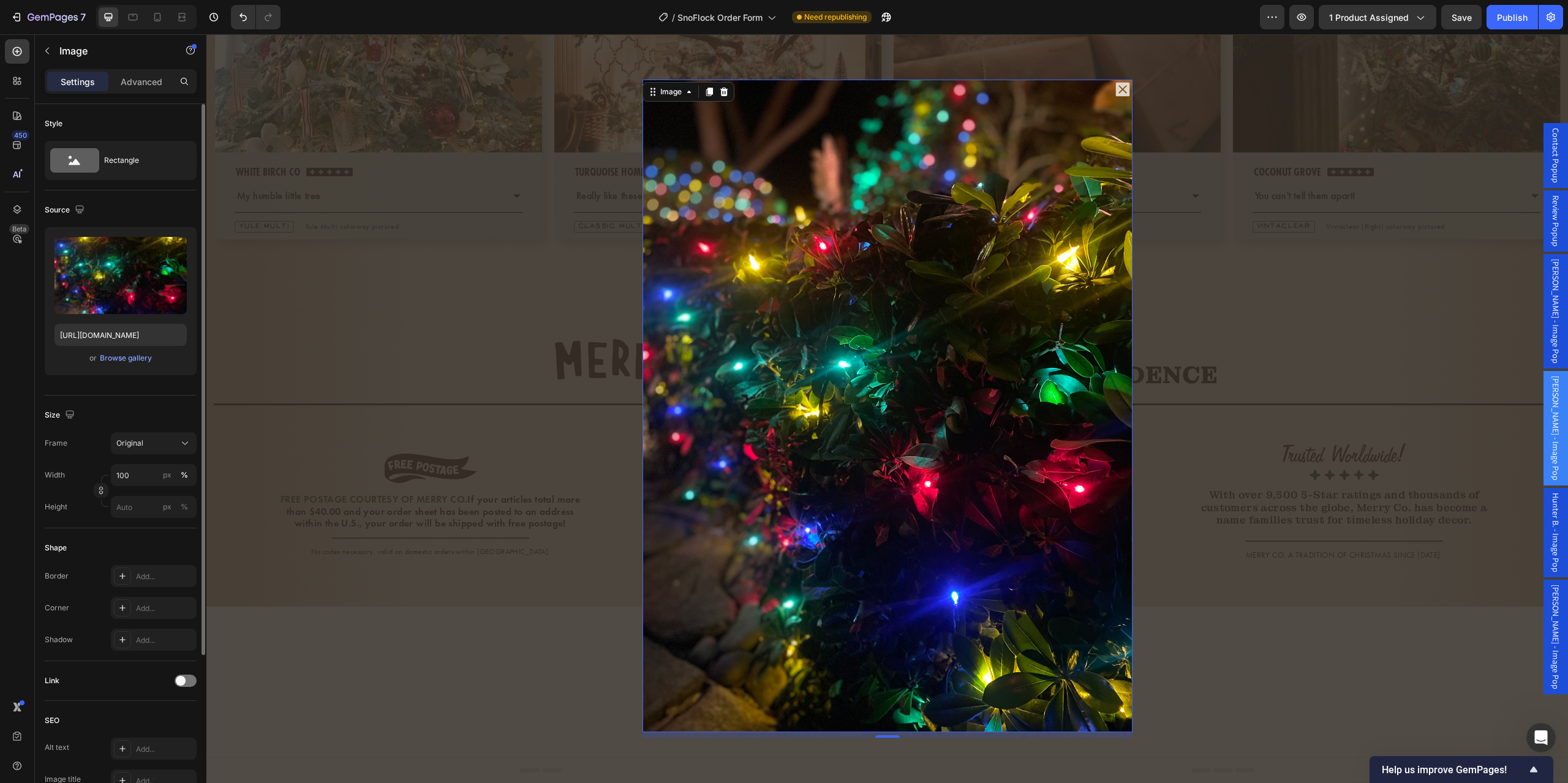
click at [118, 366] on div "Upload Image https://cdn.shopify.com/s/files/1/0728/9107/2732/files/gempages_58…" at bounding box center [121, 301] width 152 height 148
click at [121, 359] on div "Browse gallery" at bounding box center [126, 358] width 52 height 11
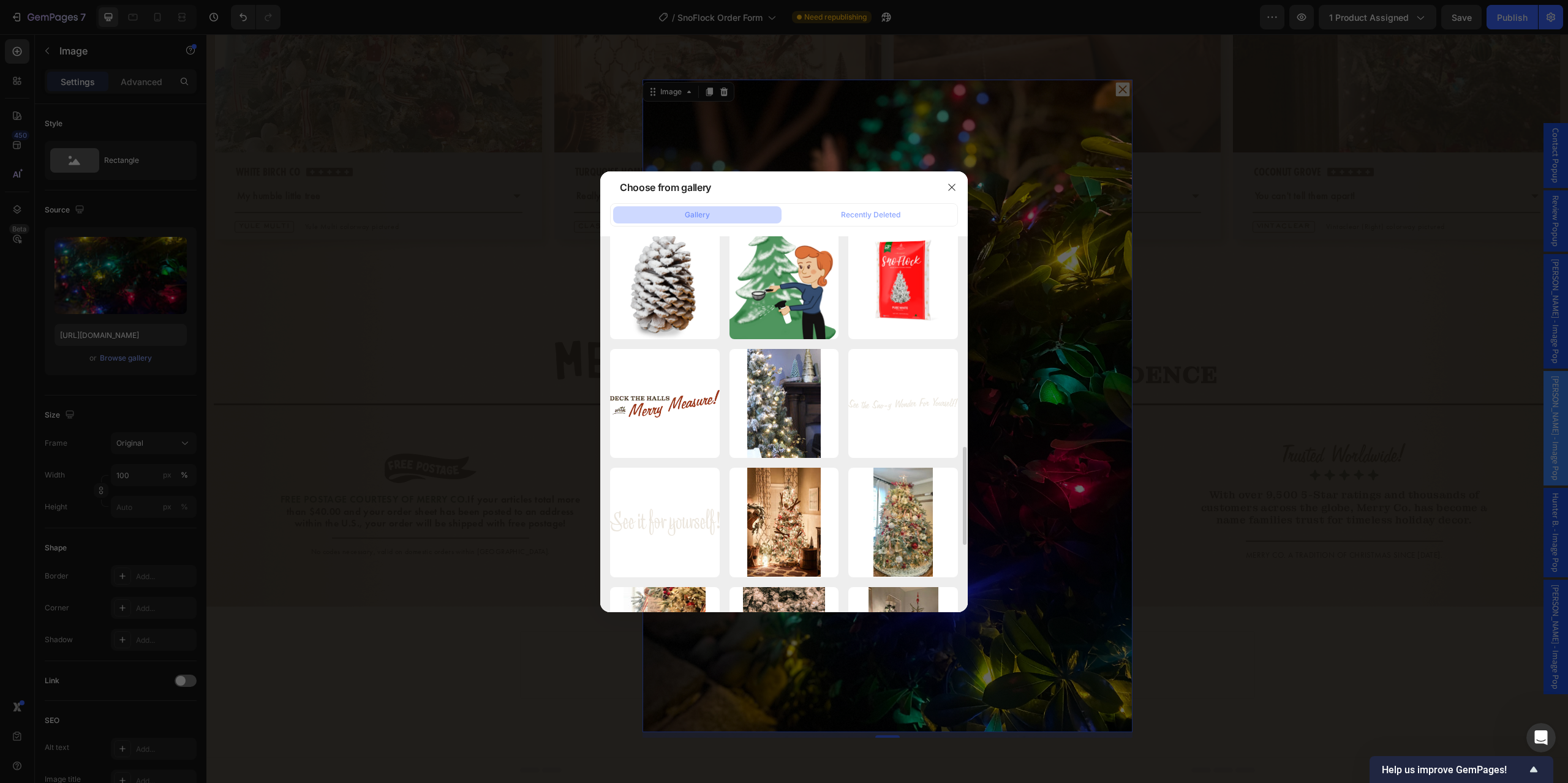
scroll to position [653, 0]
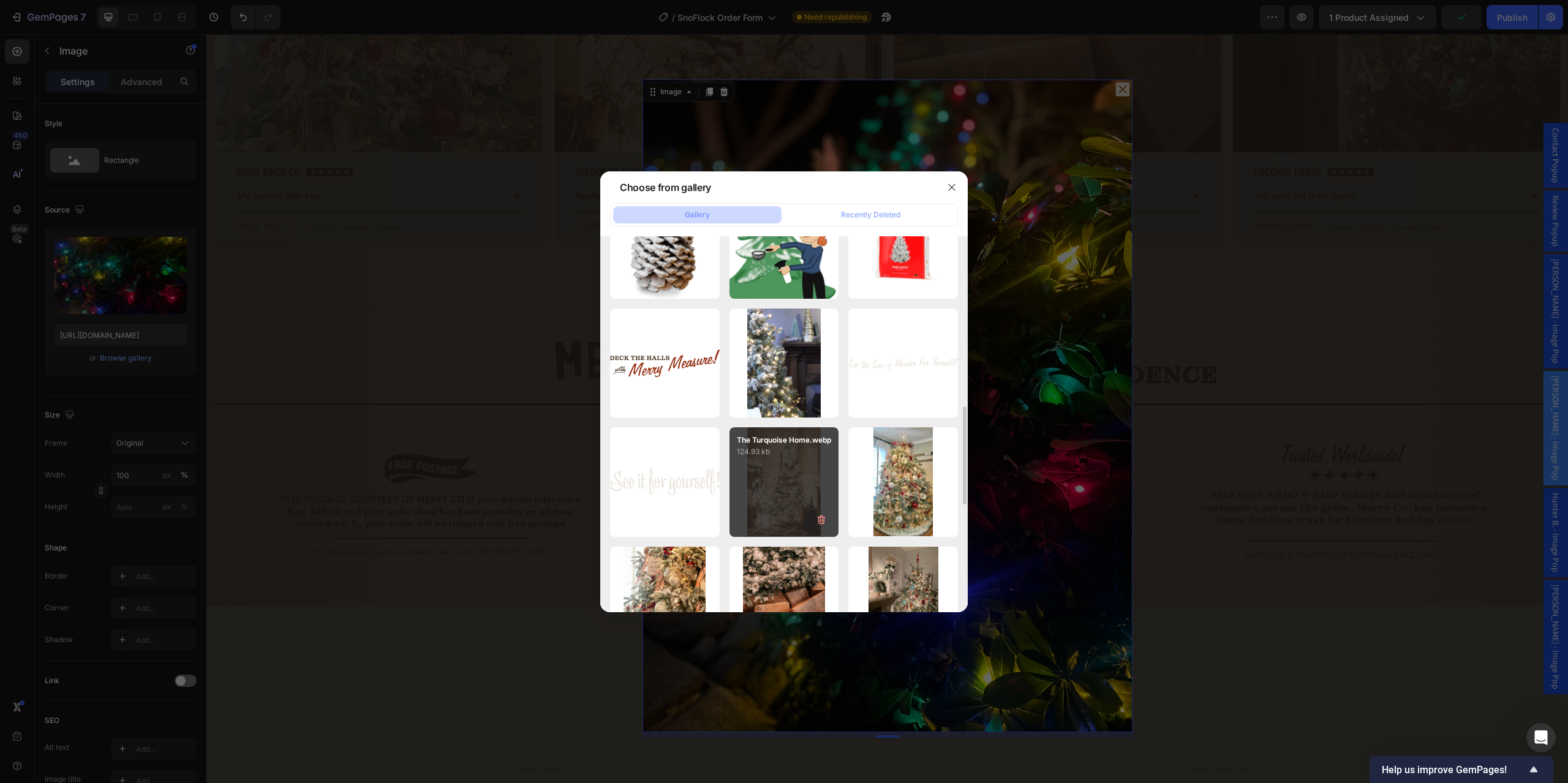
click at [780, 458] on p "124.93 kb" at bounding box center [784, 452] width 95 height 12
type input "https://cdn.shopify.com/s/files/1/0728/9107/2732/files/gempages_581123104625918…"
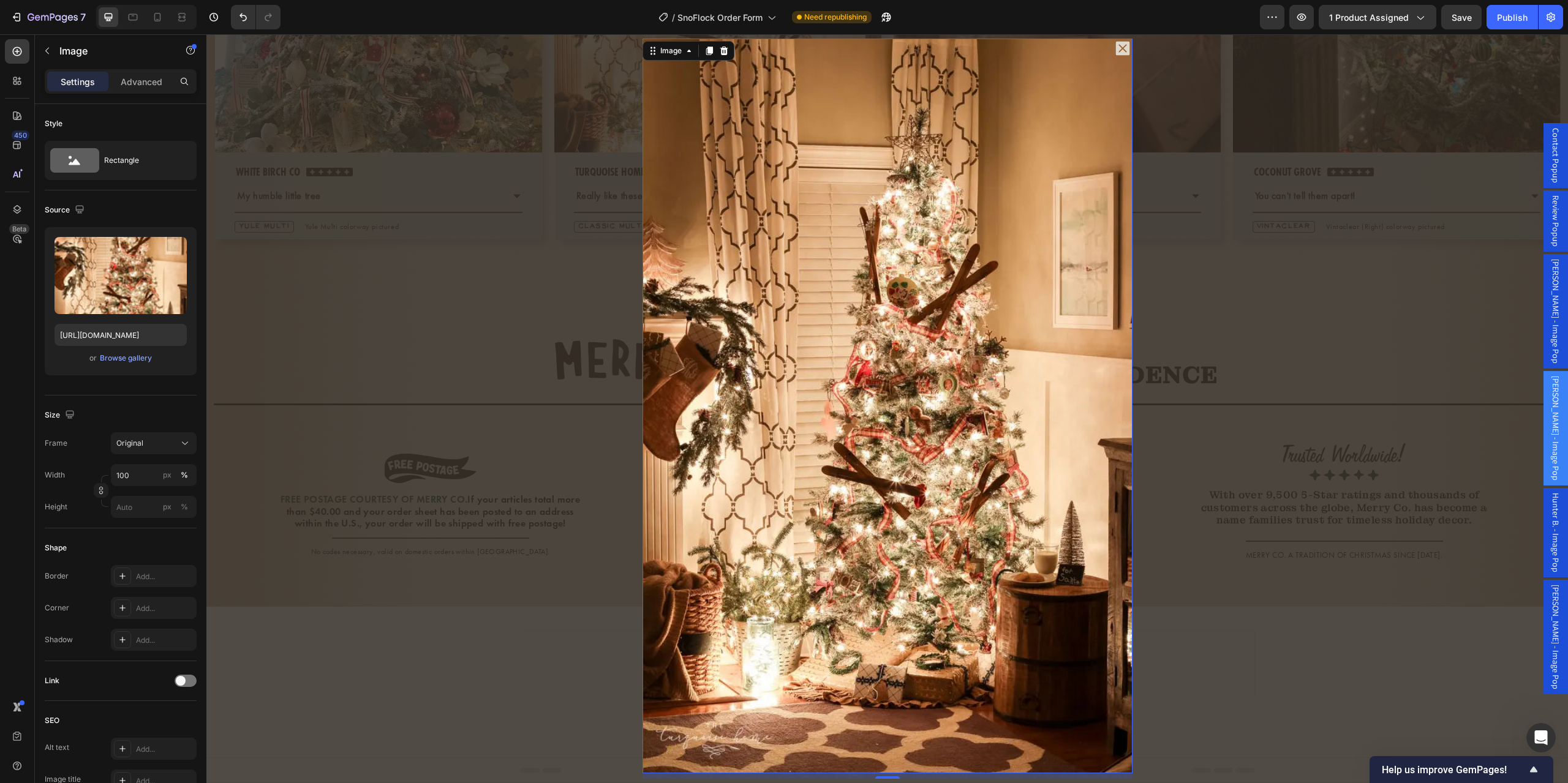
click at [1550, 504] on span "Hunter B. - Image Pop" at bounding box center [1556, 533] width 12 height 80
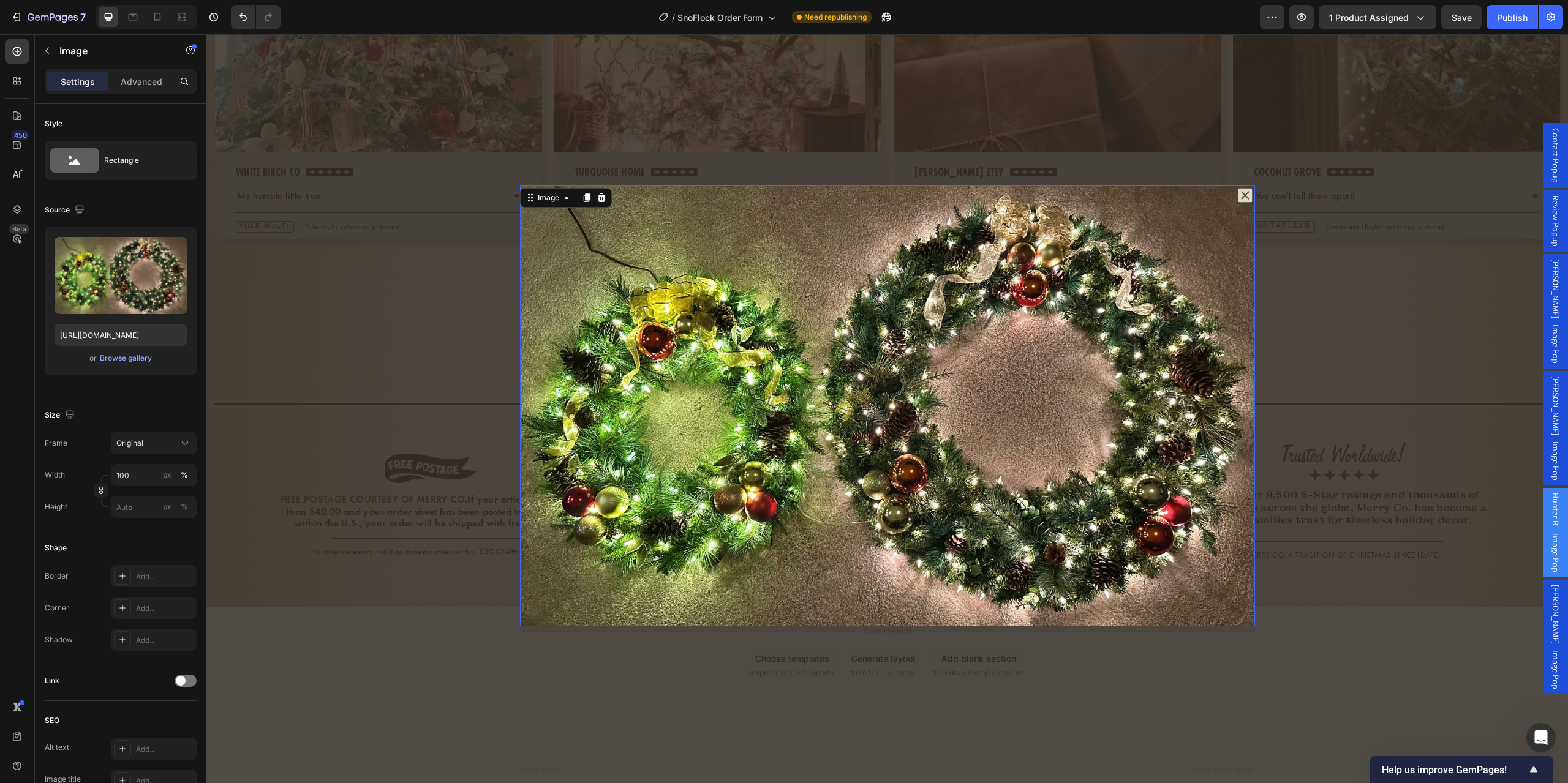
click at [806, 416] on img "Dialog body" at bounding box center [888, 405] width 735 height 441
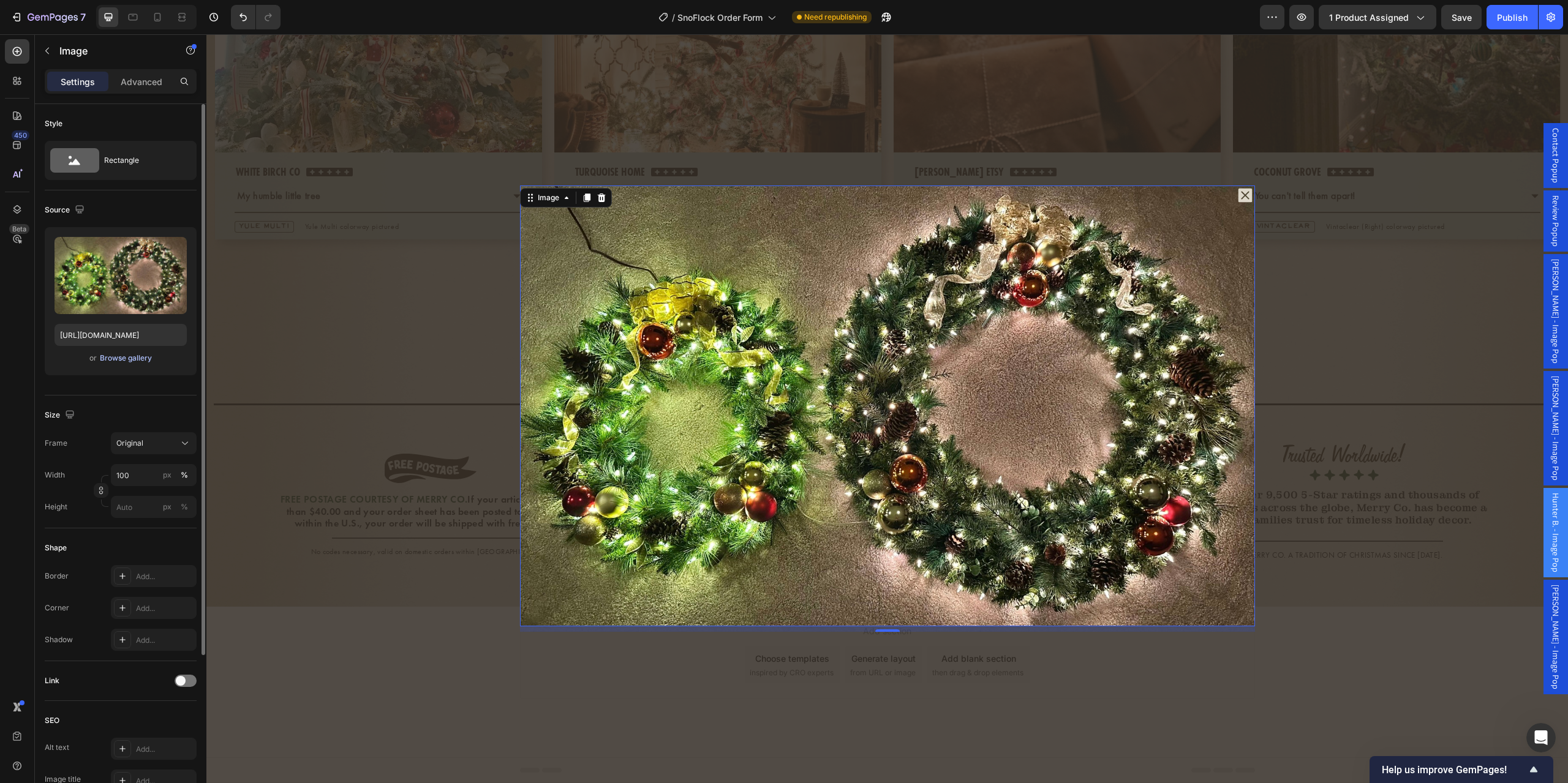
click at [133, 359] on div "Browse gallery" at bounding box center [126, 358] width 52 height 11
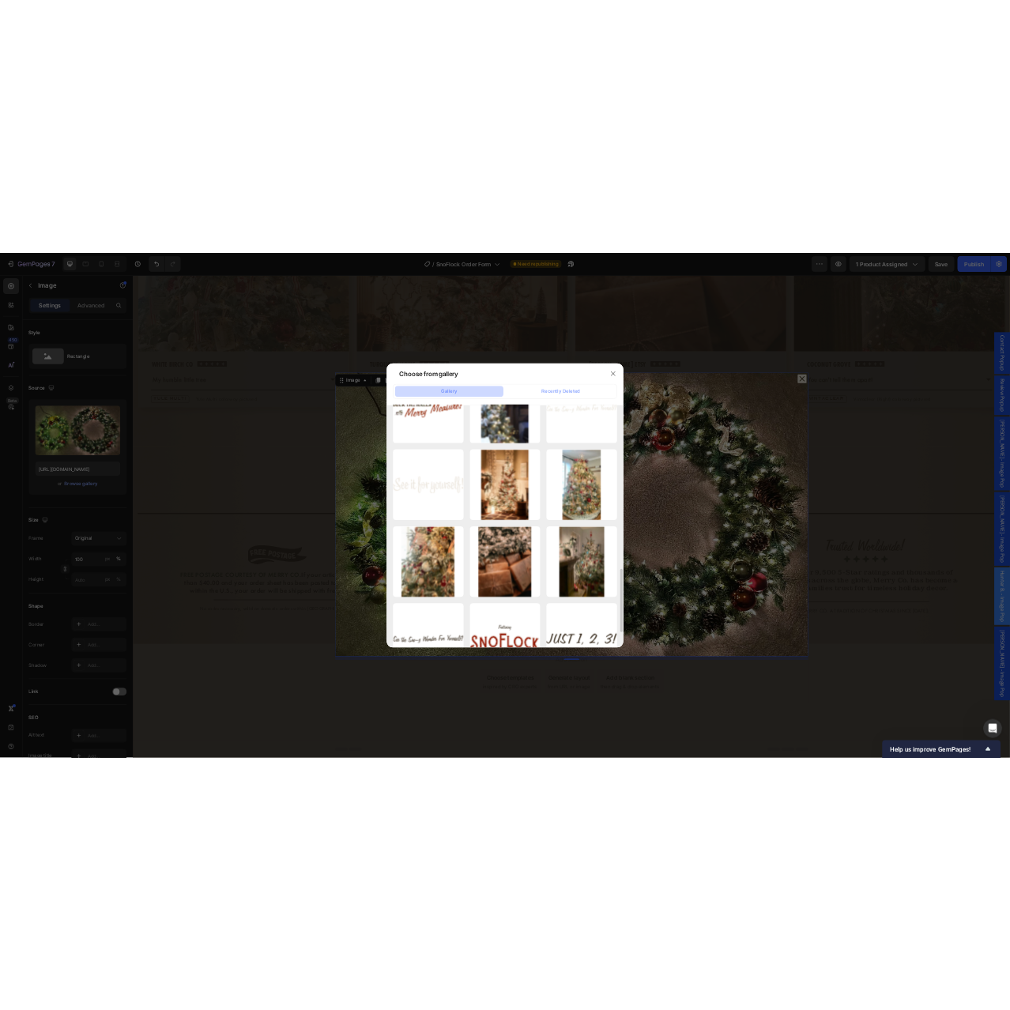
scroll to position [1053, 0]
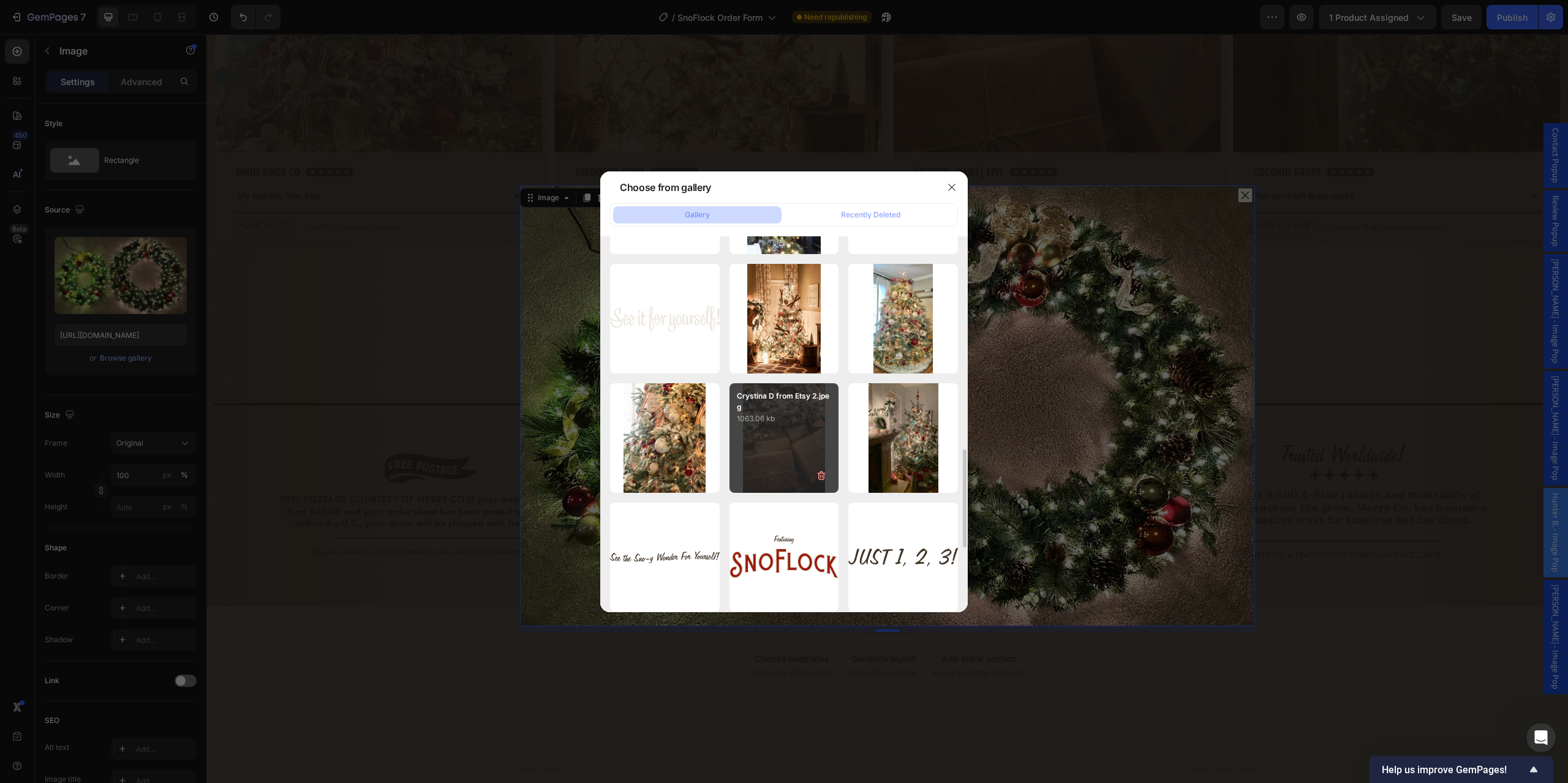
click at [762, 448] on div "Crystina D from Etsy 2.jpeg 1063.06 kb" at bounding box center [784, 438] width 109 height 109
type input "https://cdn.shopify.com/s/files/1/0728/9107/2732/files/gempages_581123104625918…"
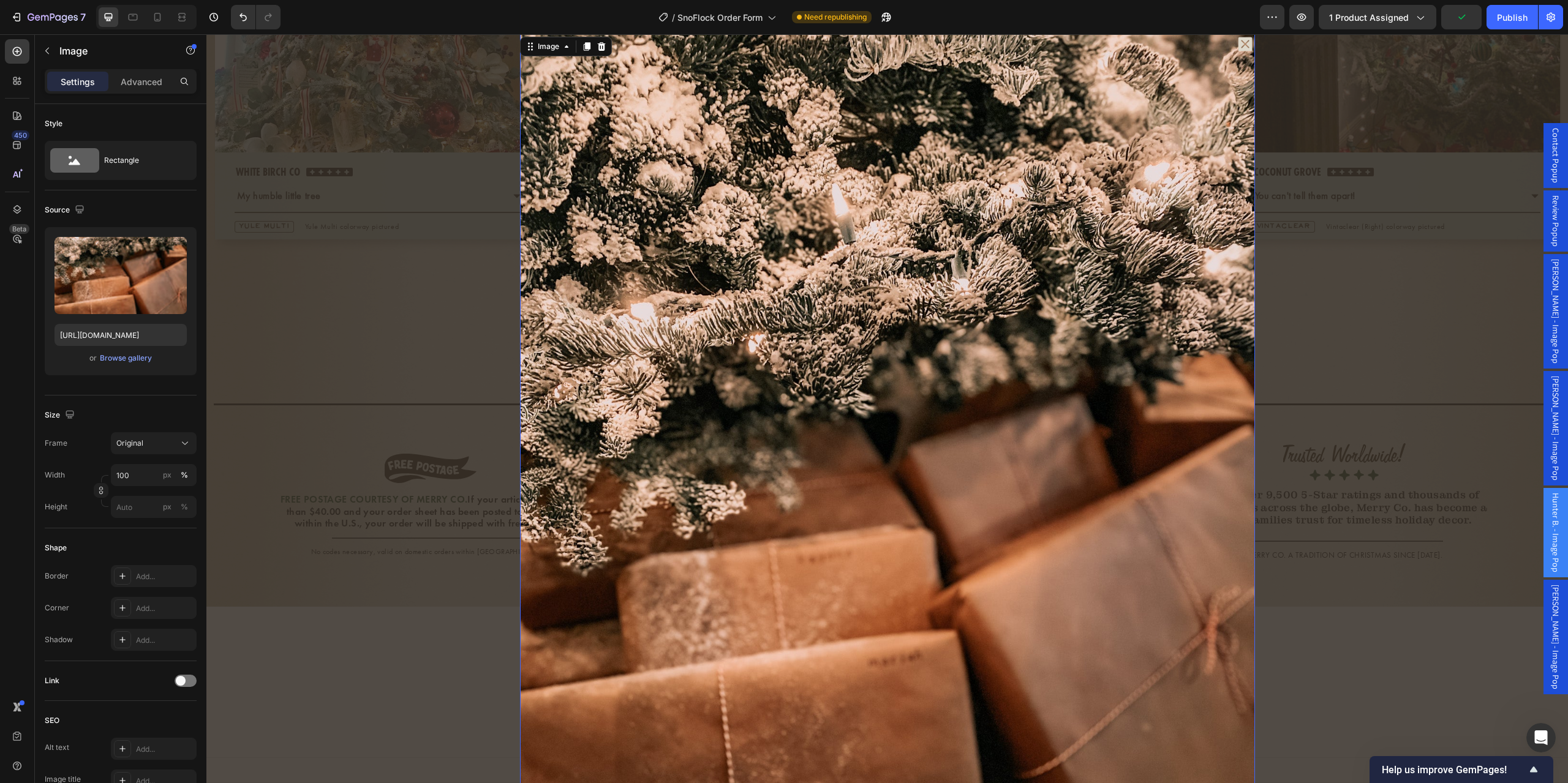
click at [1550, 606] on span "Scott M. - Image Pop" at bounding box center [1556, 636] width 12 height 105
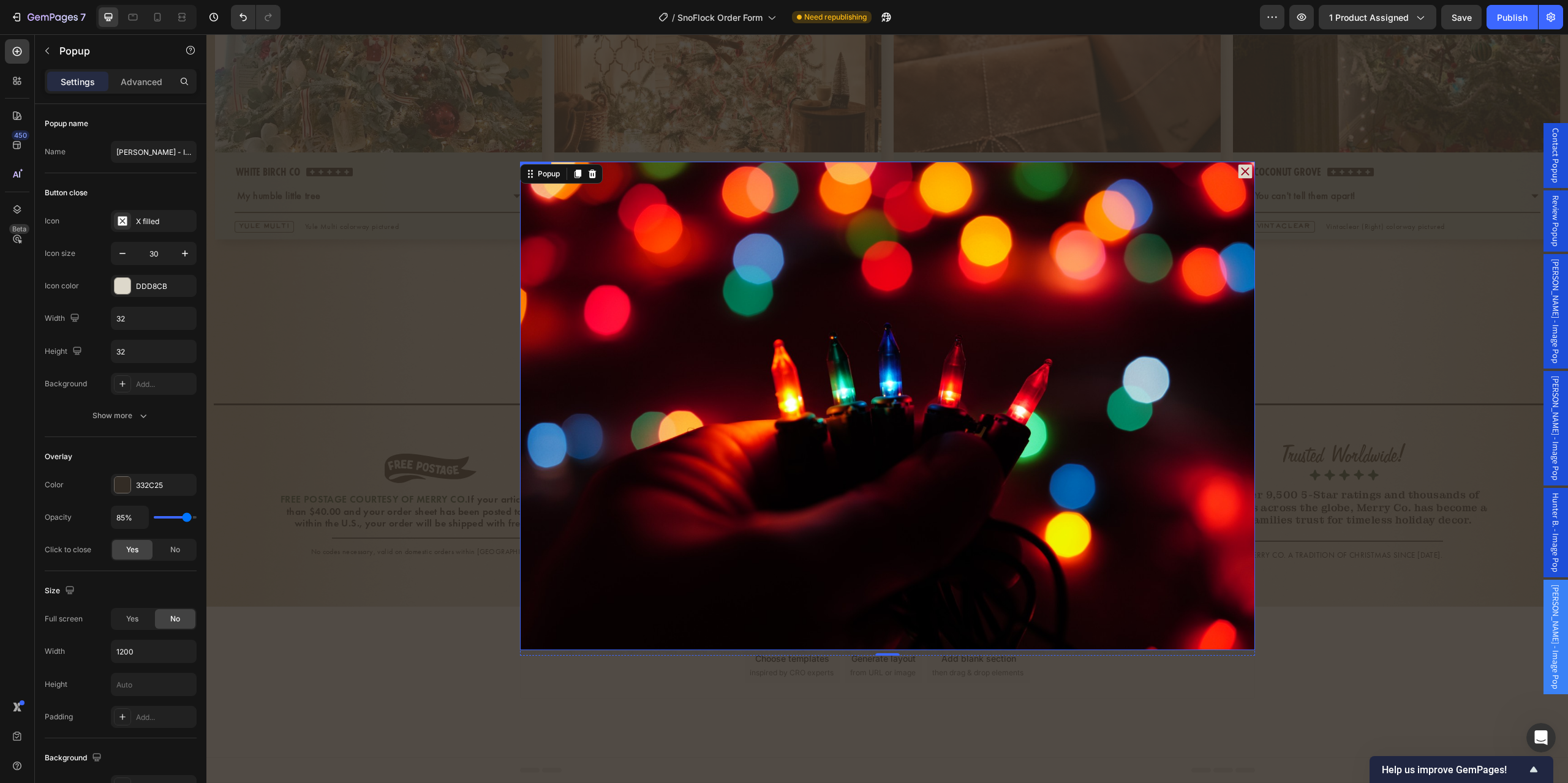
click at [757, 467] on img "Dialog body" at bounding box center [888, 406] width 735 height 489
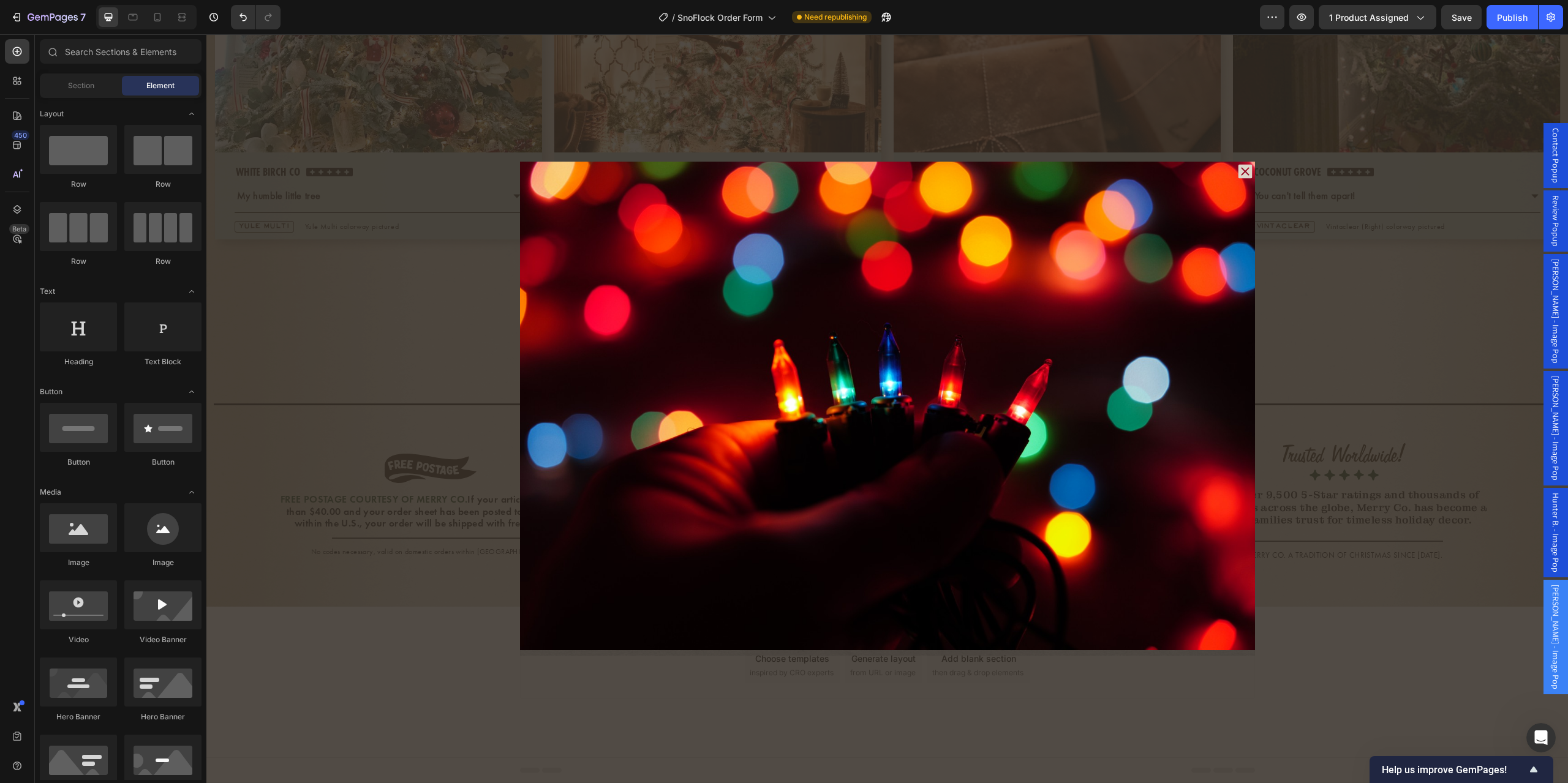
click at [1355, 646] on div "Backdrop" at bounding box center [887, 409] width 1362 height 749
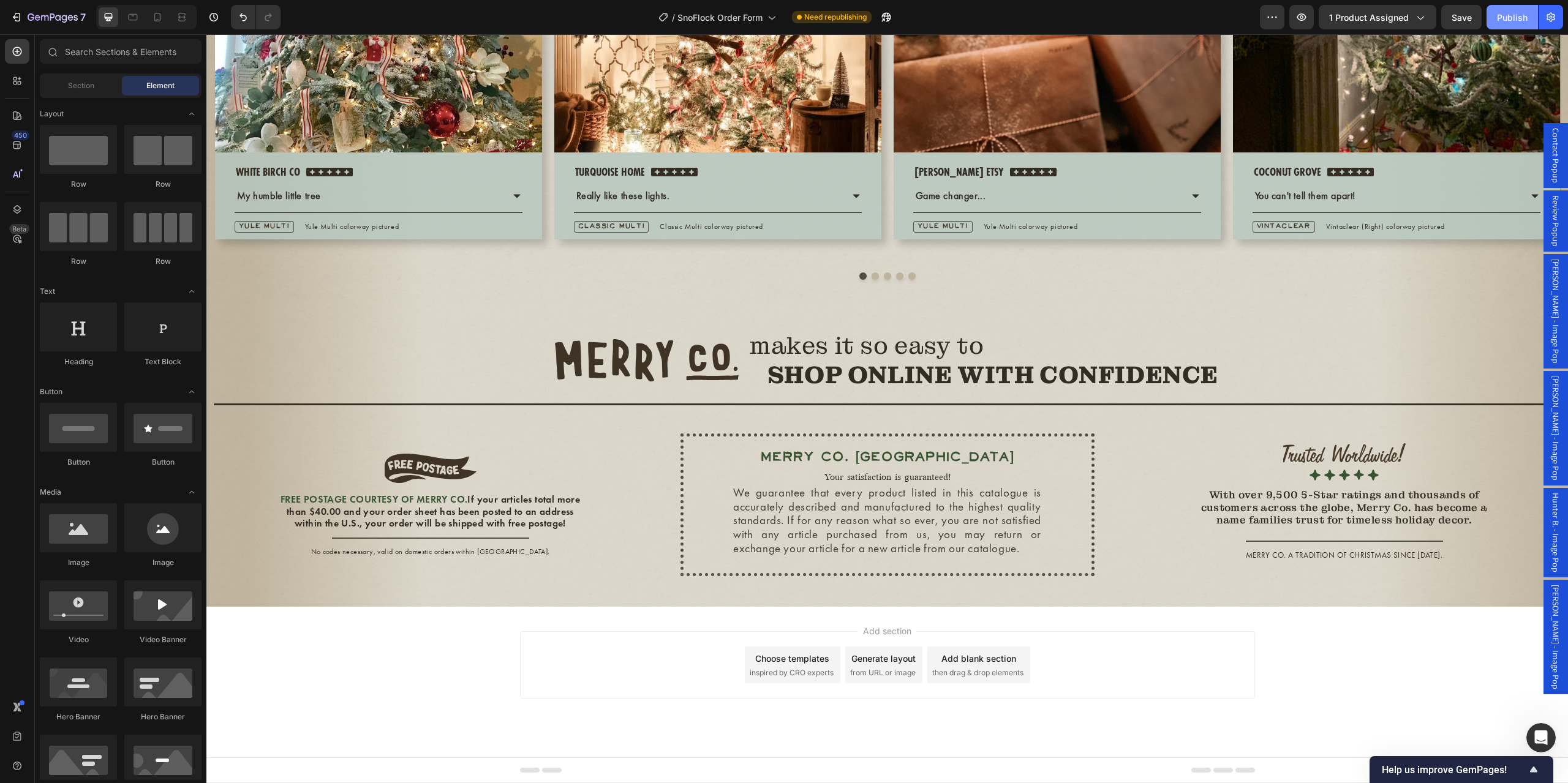
click at [1514, 20] on div "Publish" at bounding box center [1512, 17] width 30 height 13
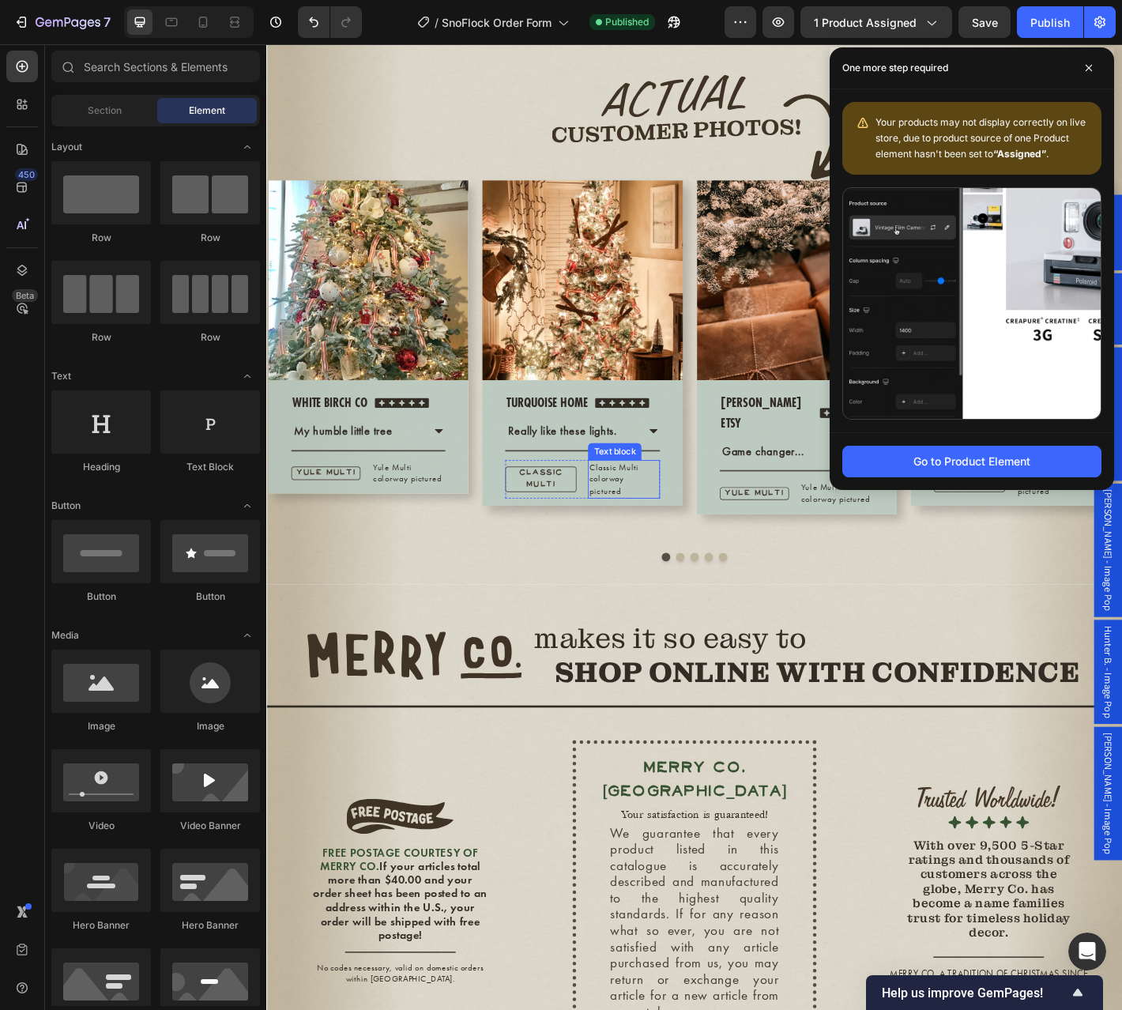
scroll to position [4131, 0]
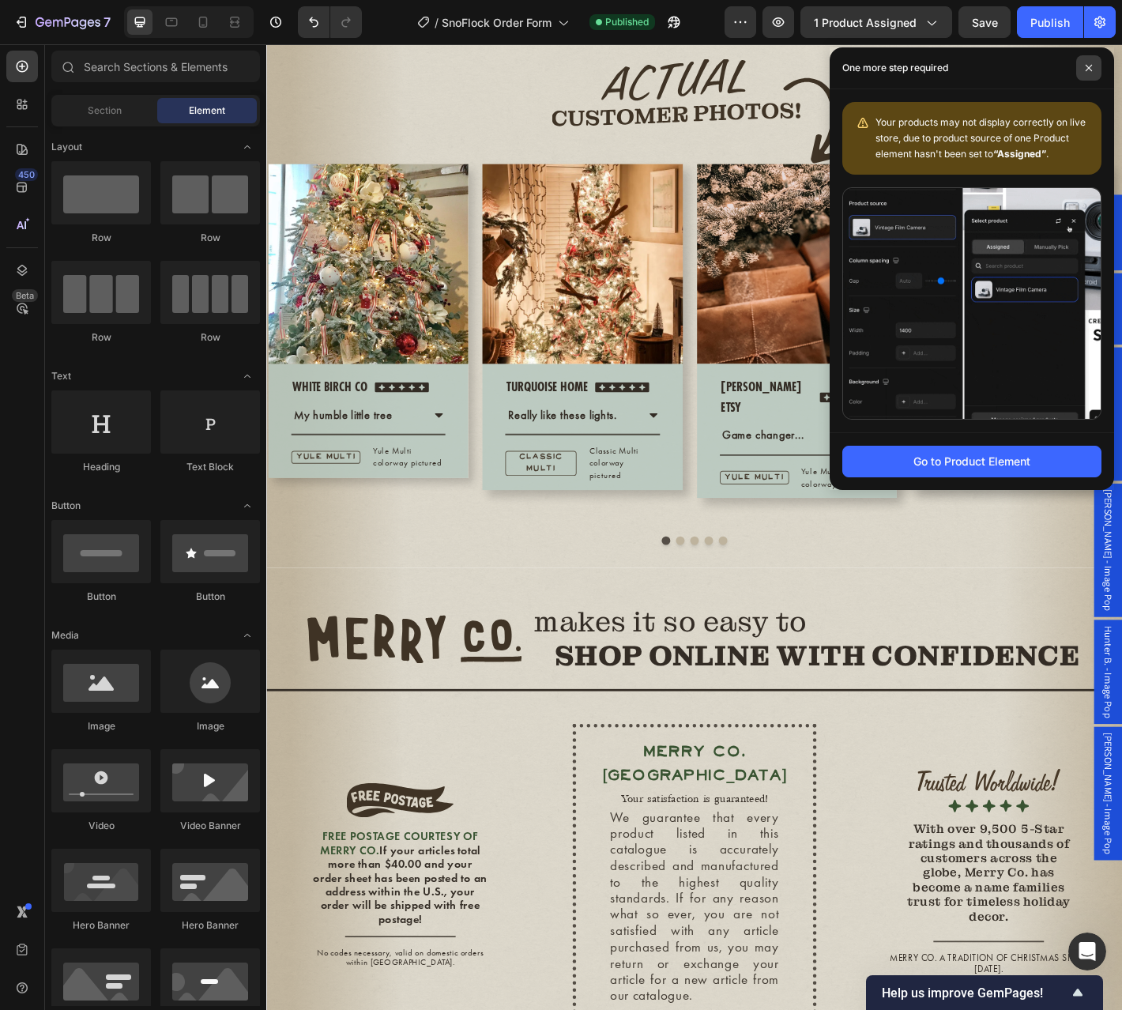
click at [1089, 68] on icon at bounding box center [1088, 68] width 6 height 6
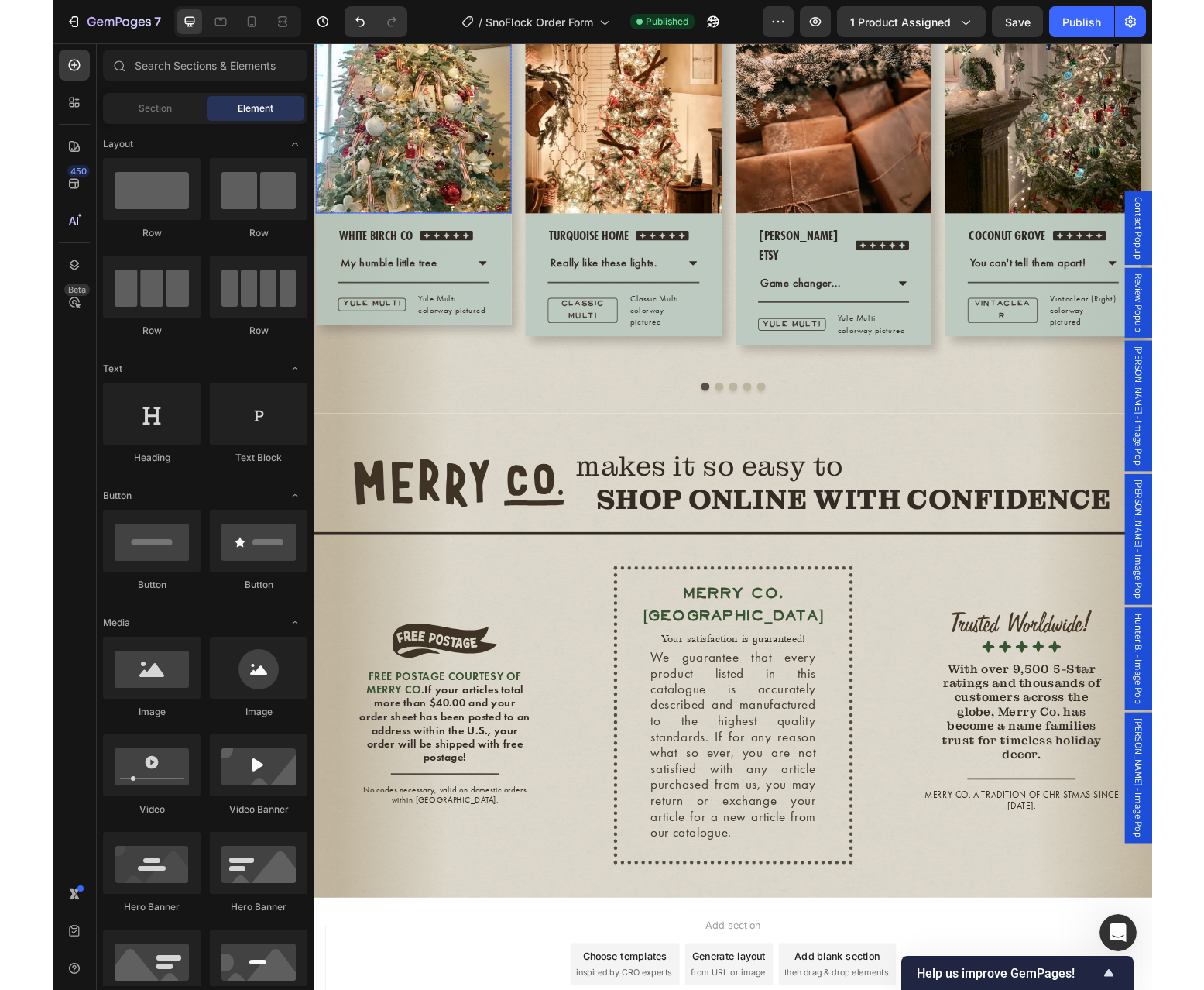
scroll to position [3997, 0]
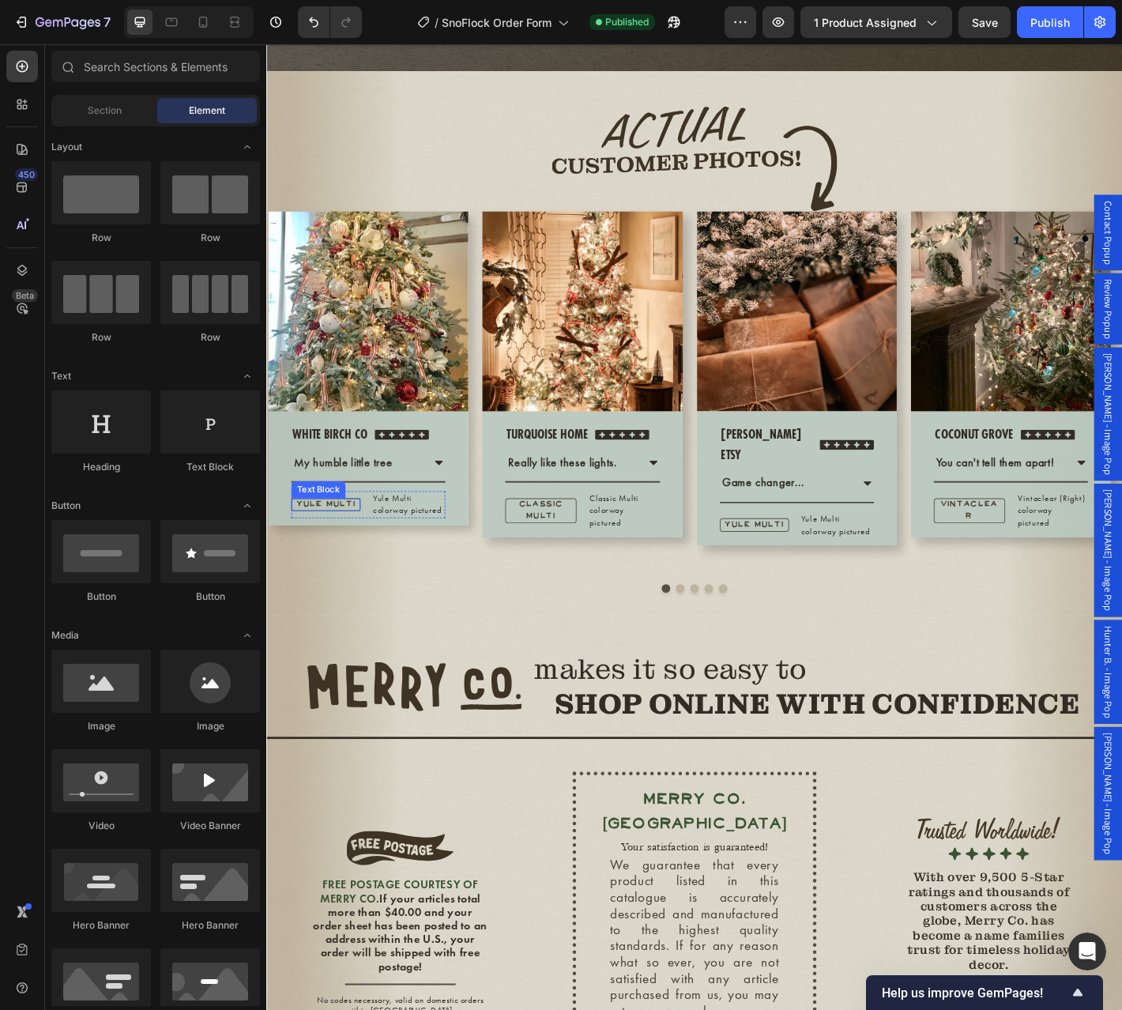
click at [354, 562] on p "YULE MULTI" at bounding box center [332, 554] width 66 height 13
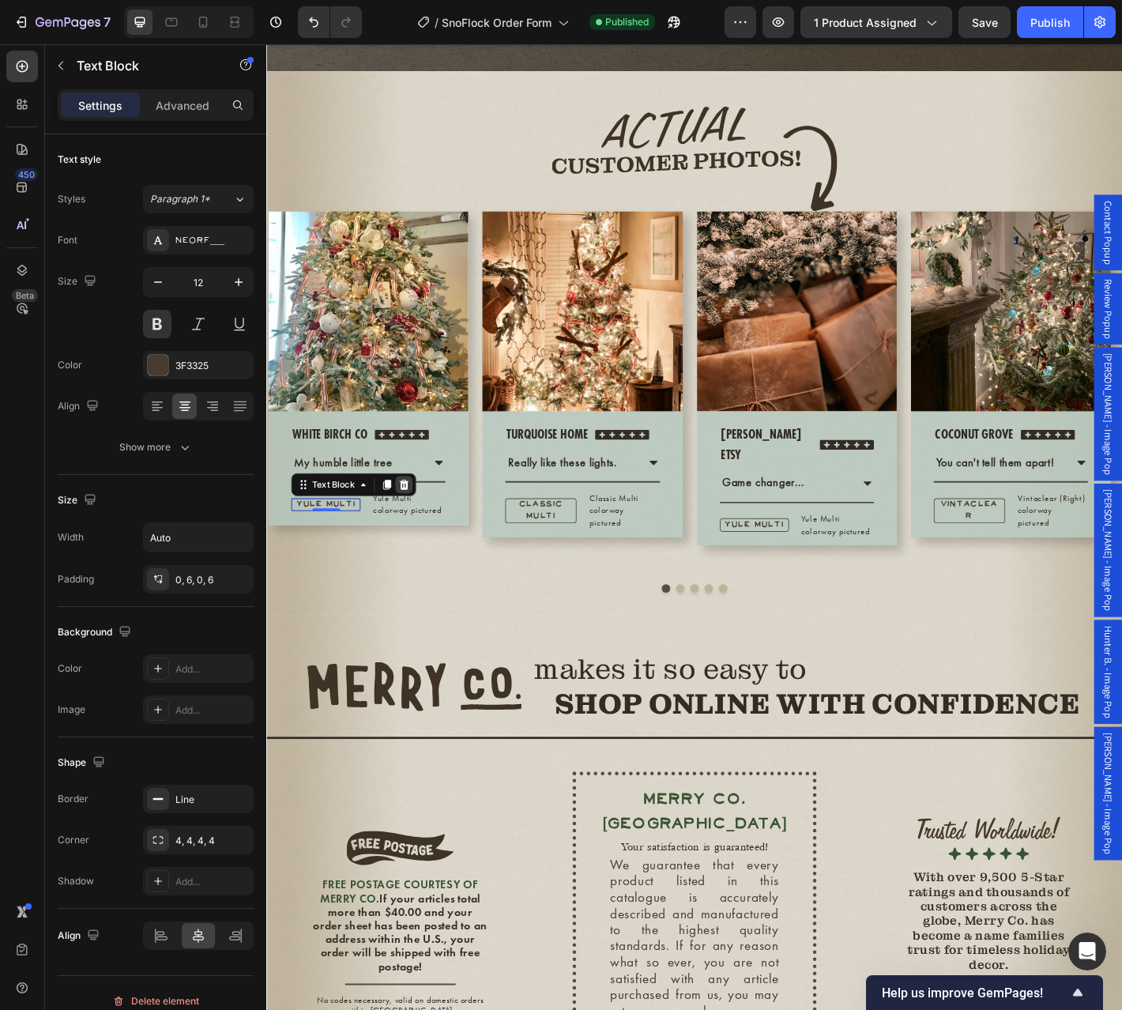
click at [416, 537] on icon at bounding box center [418, 531] width 10 height 11
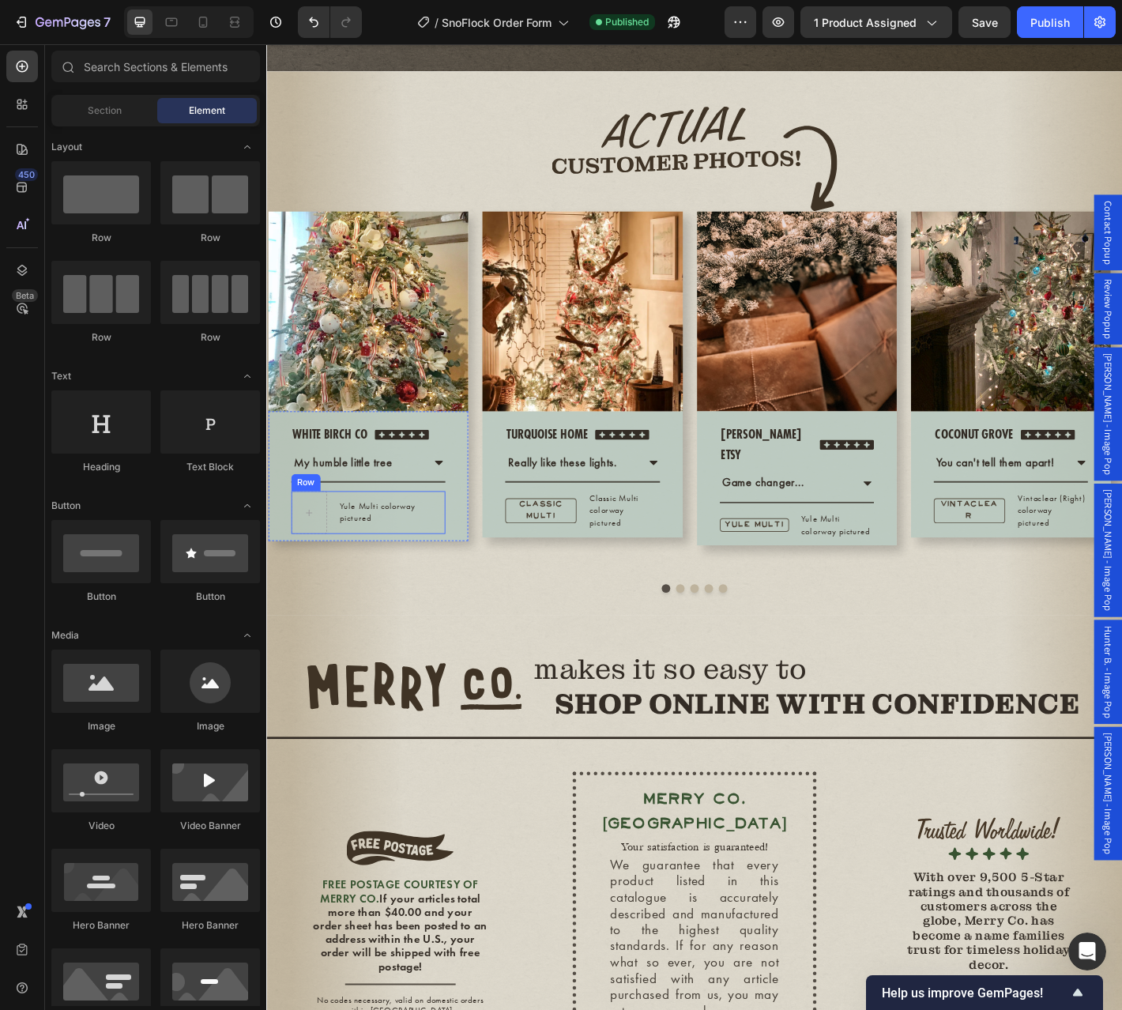
click at [343, 587] on div "Yule Multi colorway pictured Text block Row" at bounding box center [378, 563] width 171 height 47
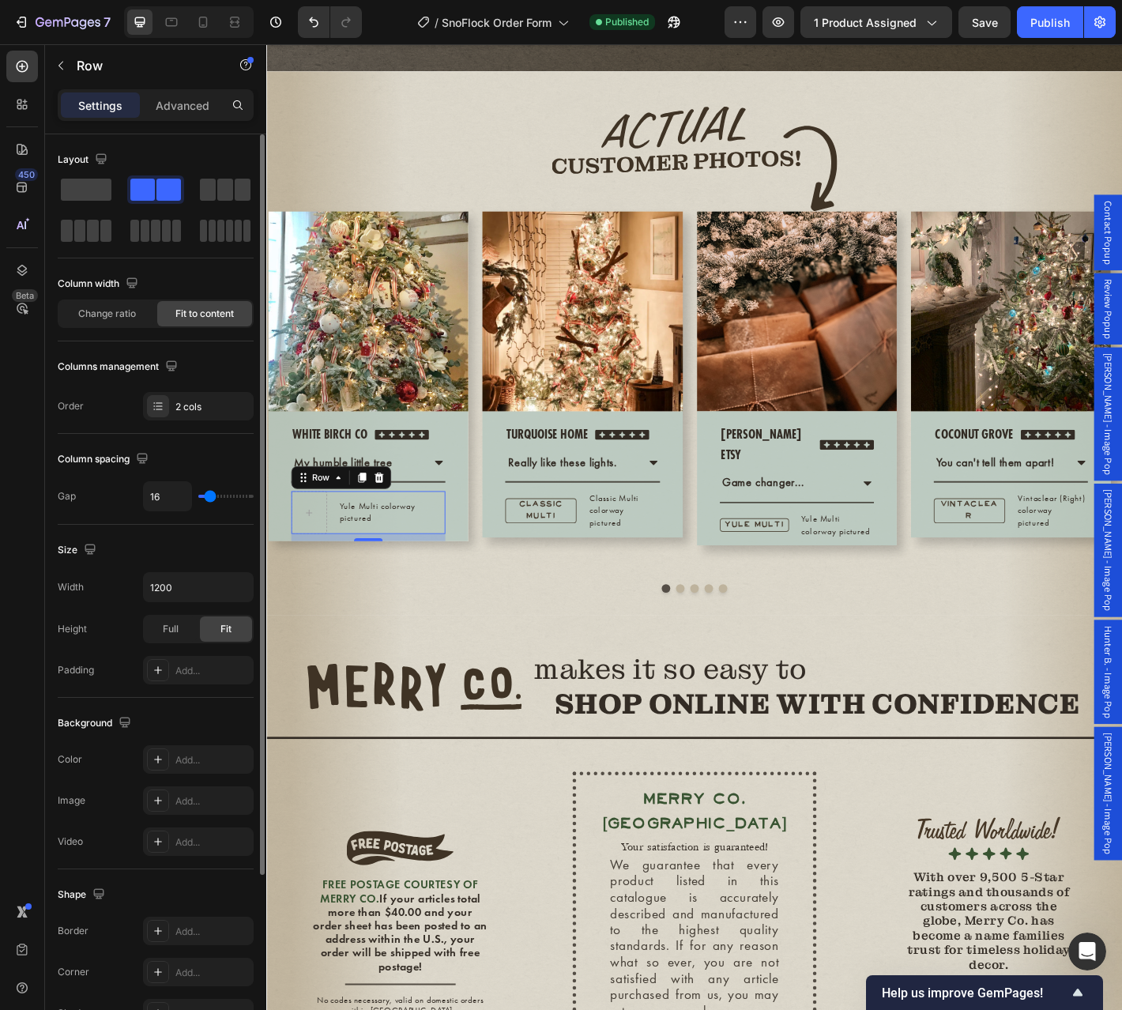
click at [81, 187] on span at bounding box center [86, 190] width 51 height 22
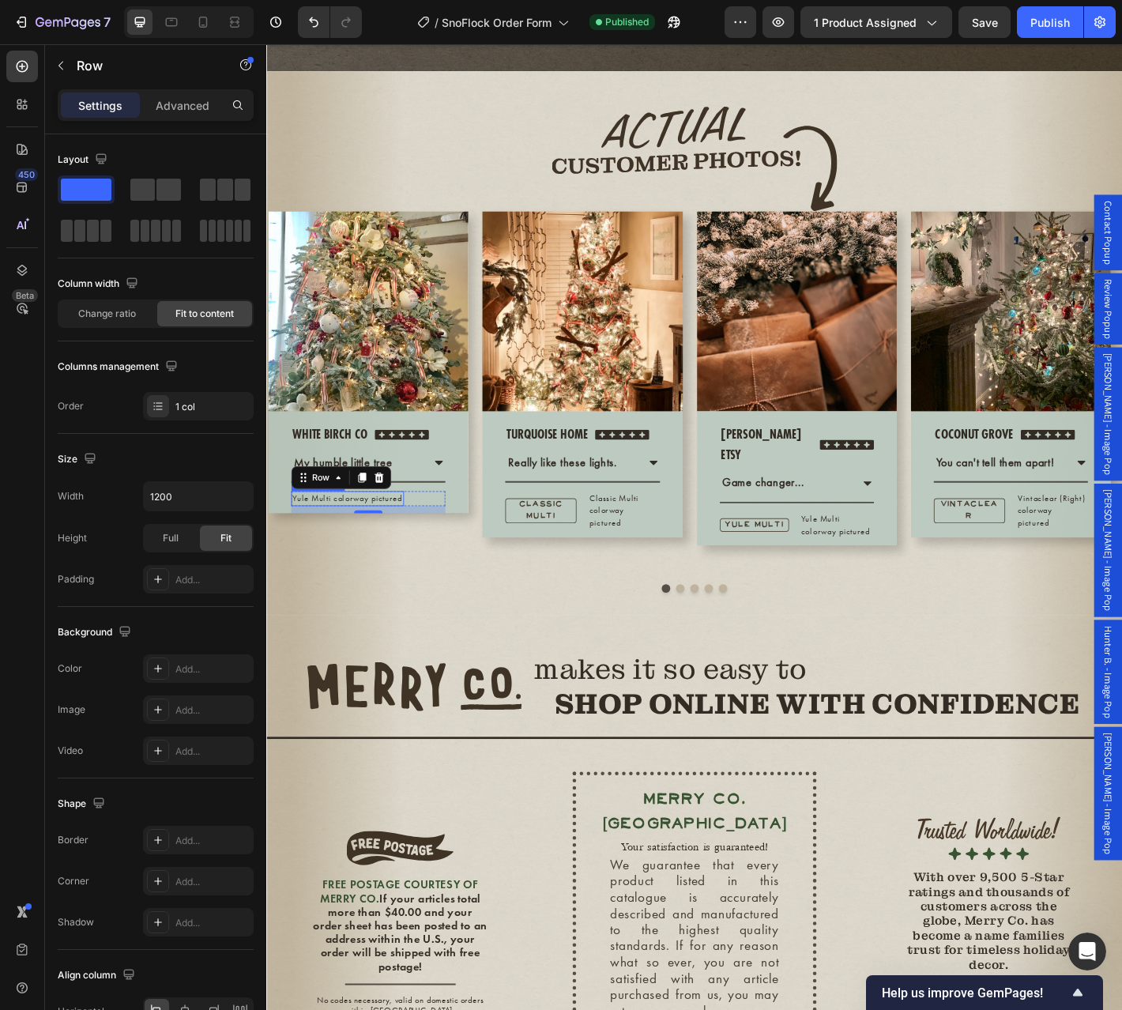
click at [374, 555] on p "Yule Multi colorway pictured" at bounding box center [356, 547] width 122 height 13
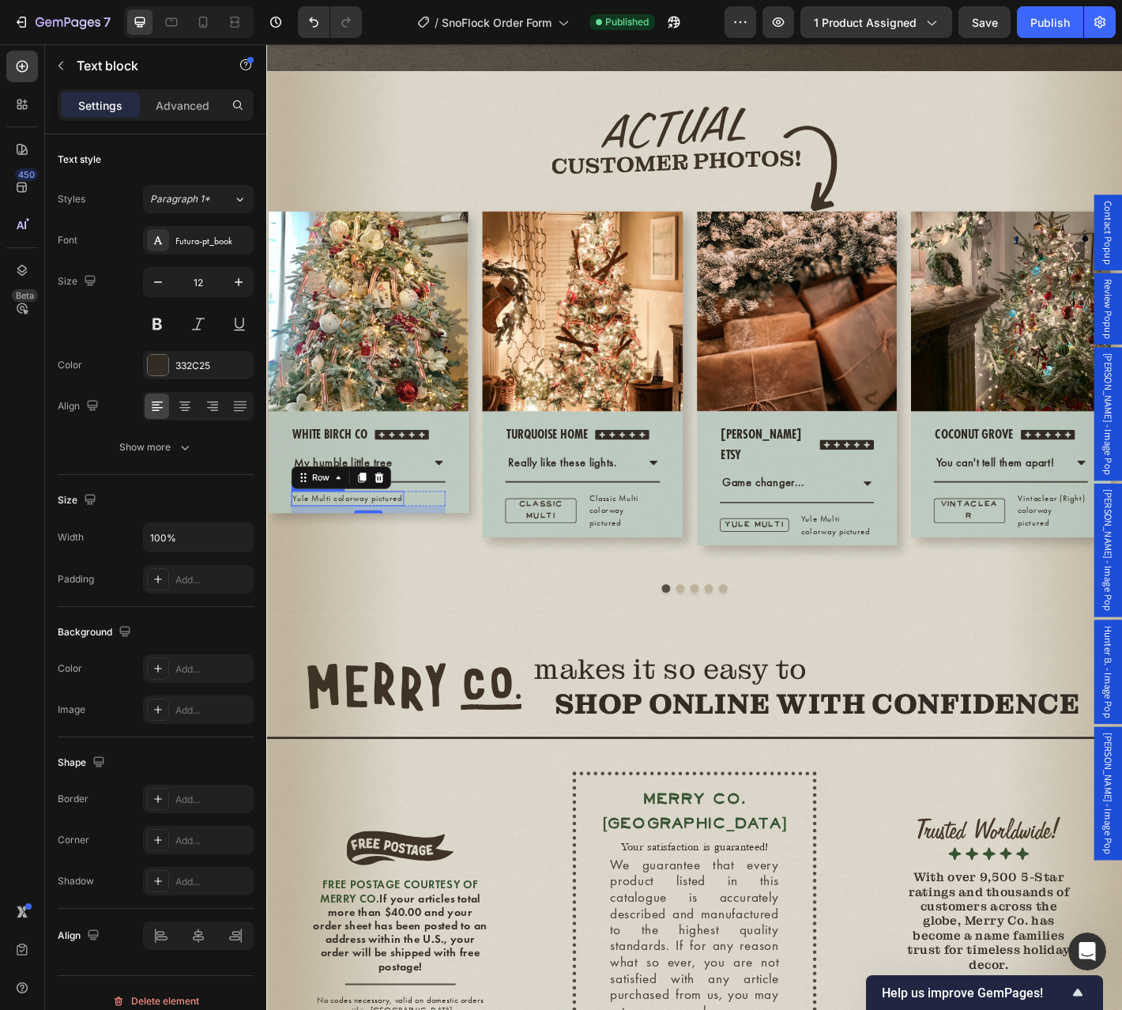
click at [374, 555] on p "Yule Multi colorway pictured" at bounding box center [356, 547] width 122 height 13
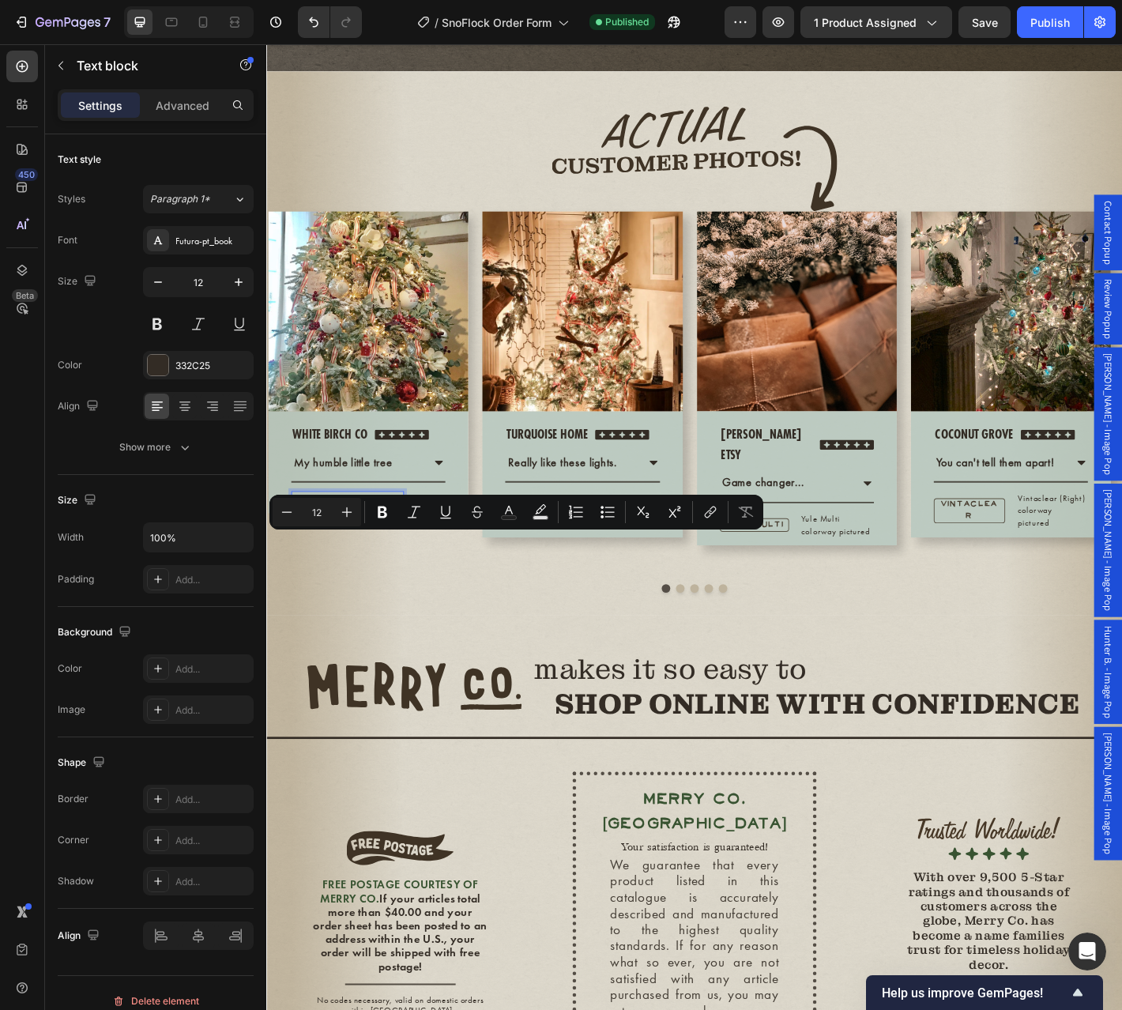
click at [408, 555] on p "Yule Multi colorway pictured" at bounding box center [356, 547] width 122 height 13
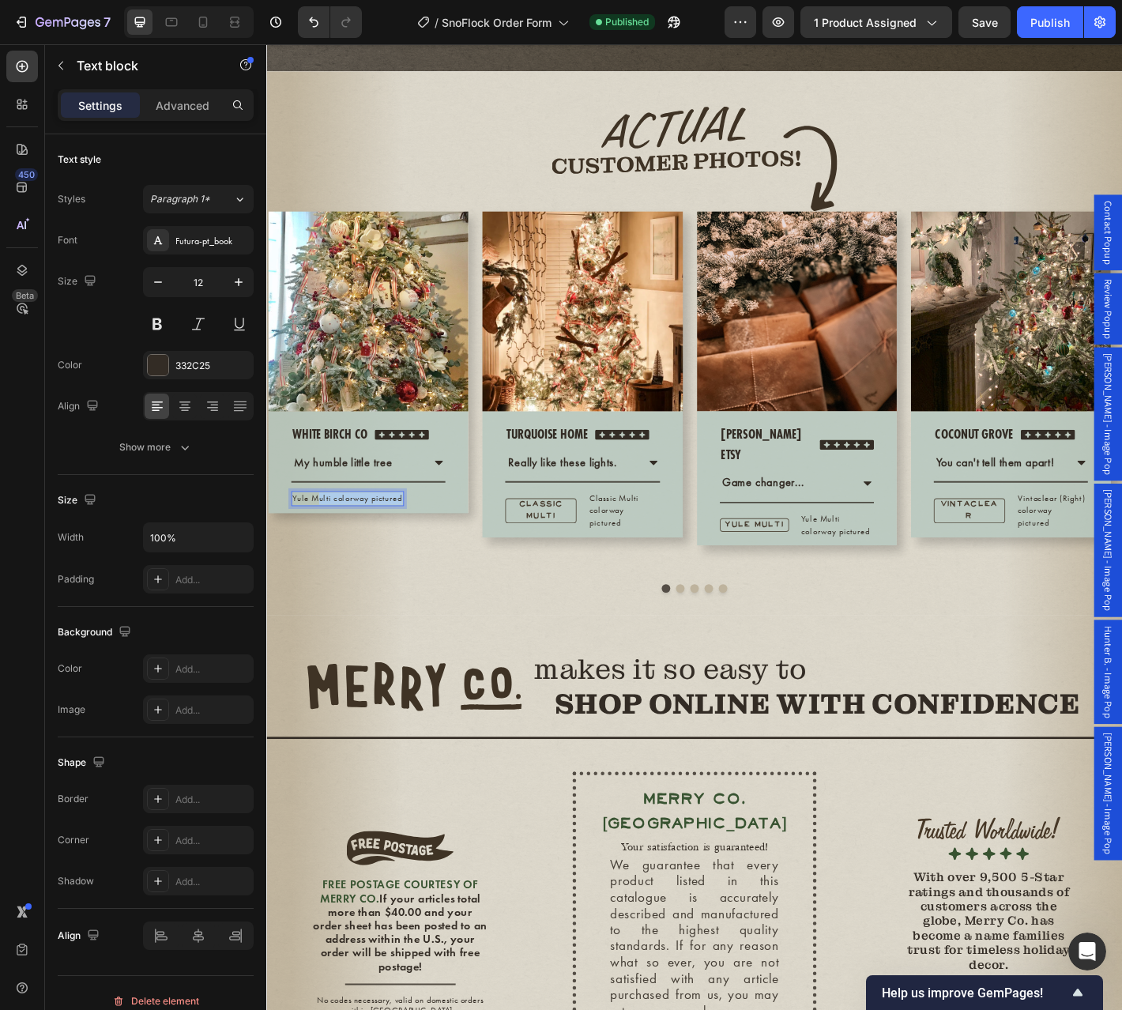
drag, startPoint x: 411, startPoint y: 597, endPoint x: 321, endPoint y: 600, distance: 90.1
click at [321, 555] on p "Yule Multi colorway pictured" at bounding box center [356, 547] width 122 height 13
click at [618, 582] on div "CLASSIC MULTI Text Block Classic Multi colorway pictured Text block Row" at bounding box center [615, 561] width 171 height 43
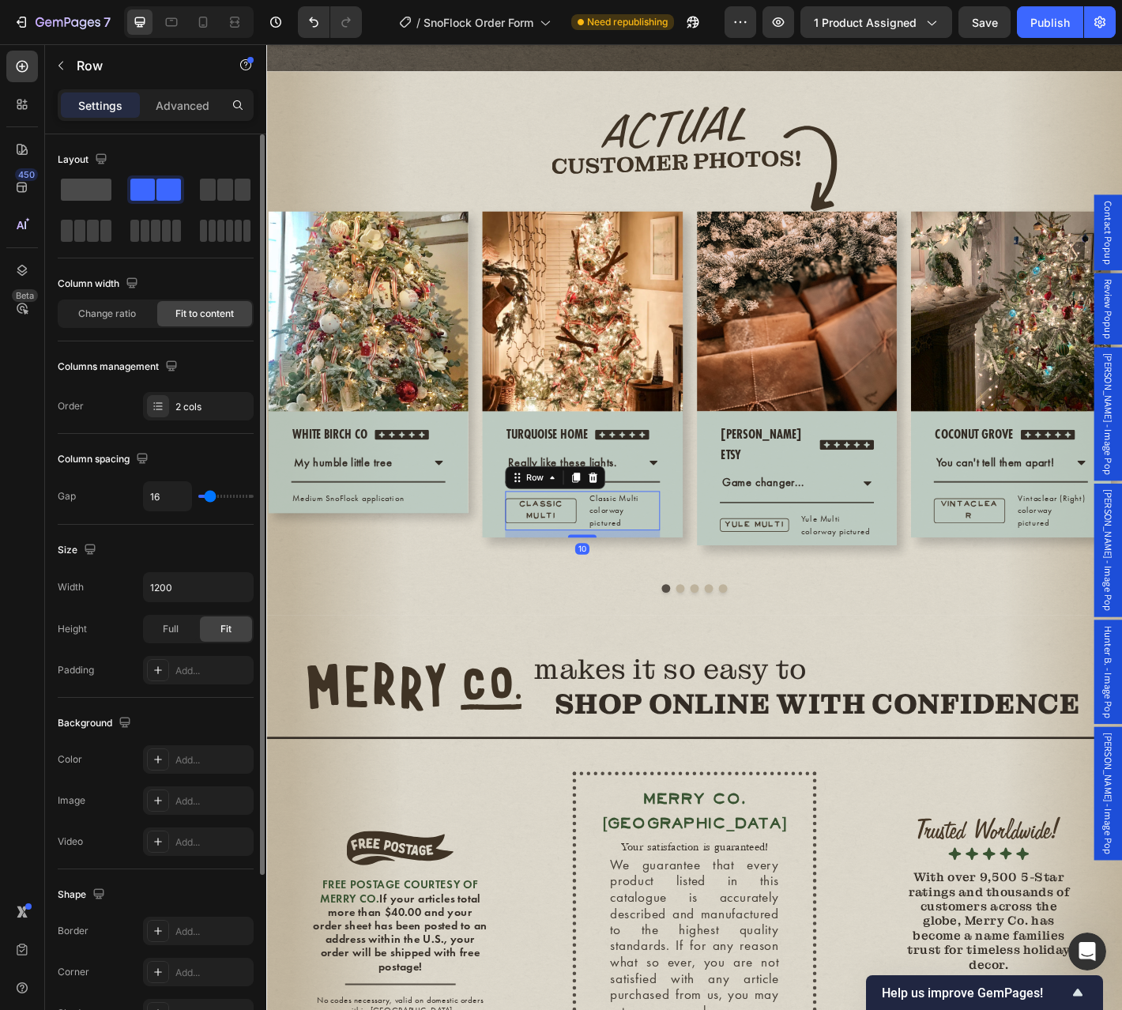
click at [88, 195] on span at bounding box center [86, 190] width 51 height 22
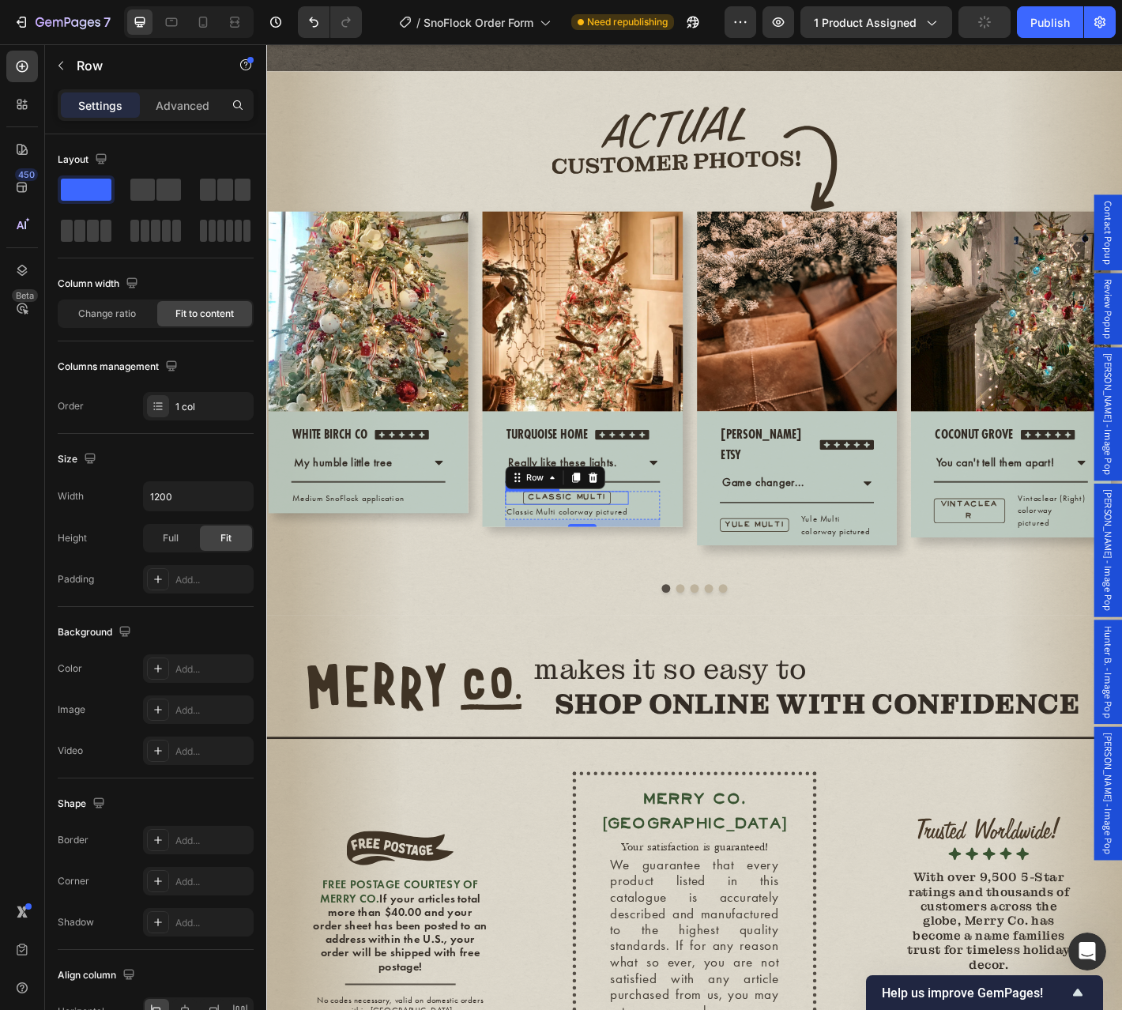
click at [649, 555] on div "CLASSIC MULTI" at bounding box center [598, 547] width 137 height 15
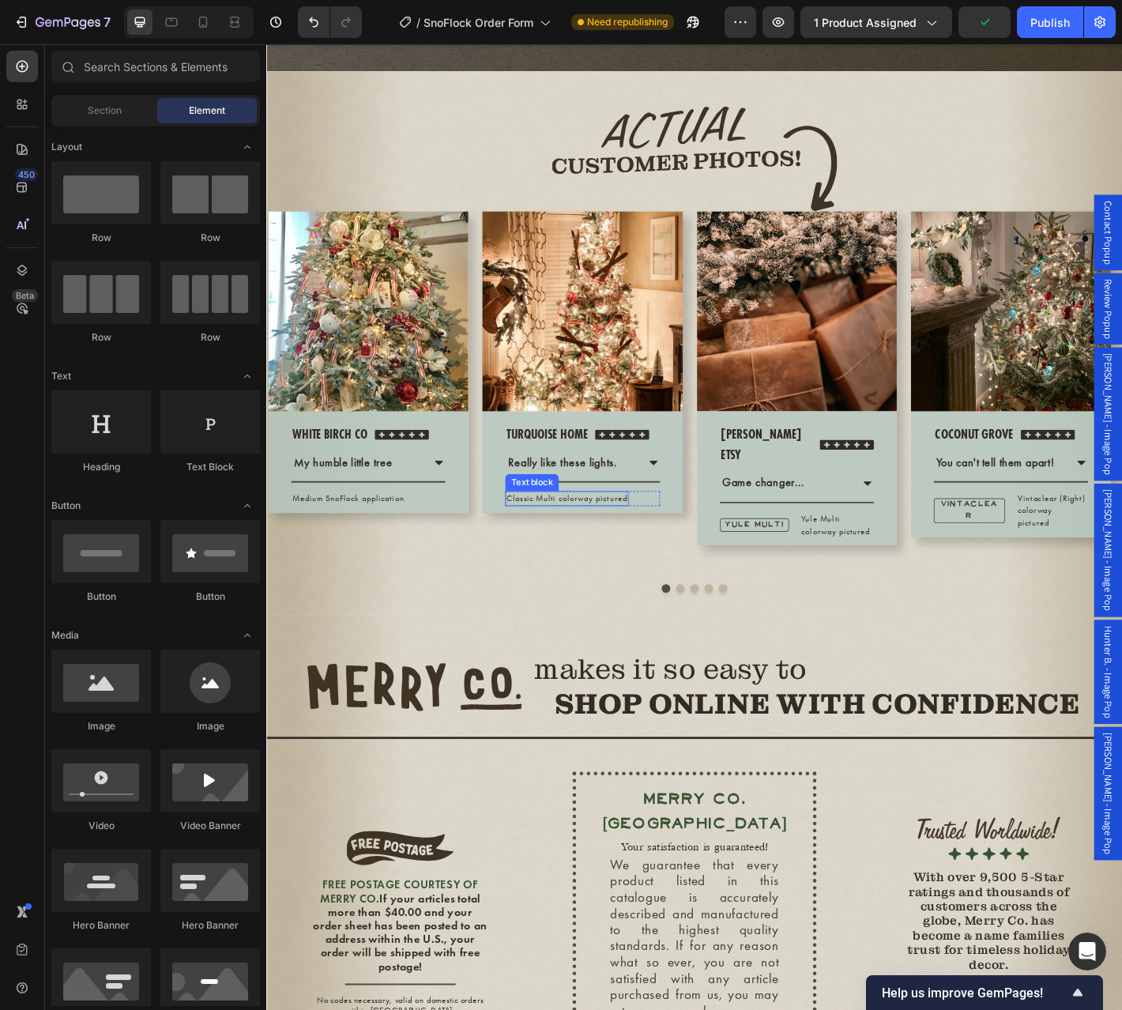
click at [621, 555] on p "Classic Multi colorway pictured" at bounding box center [598, 547] width 133 height 13
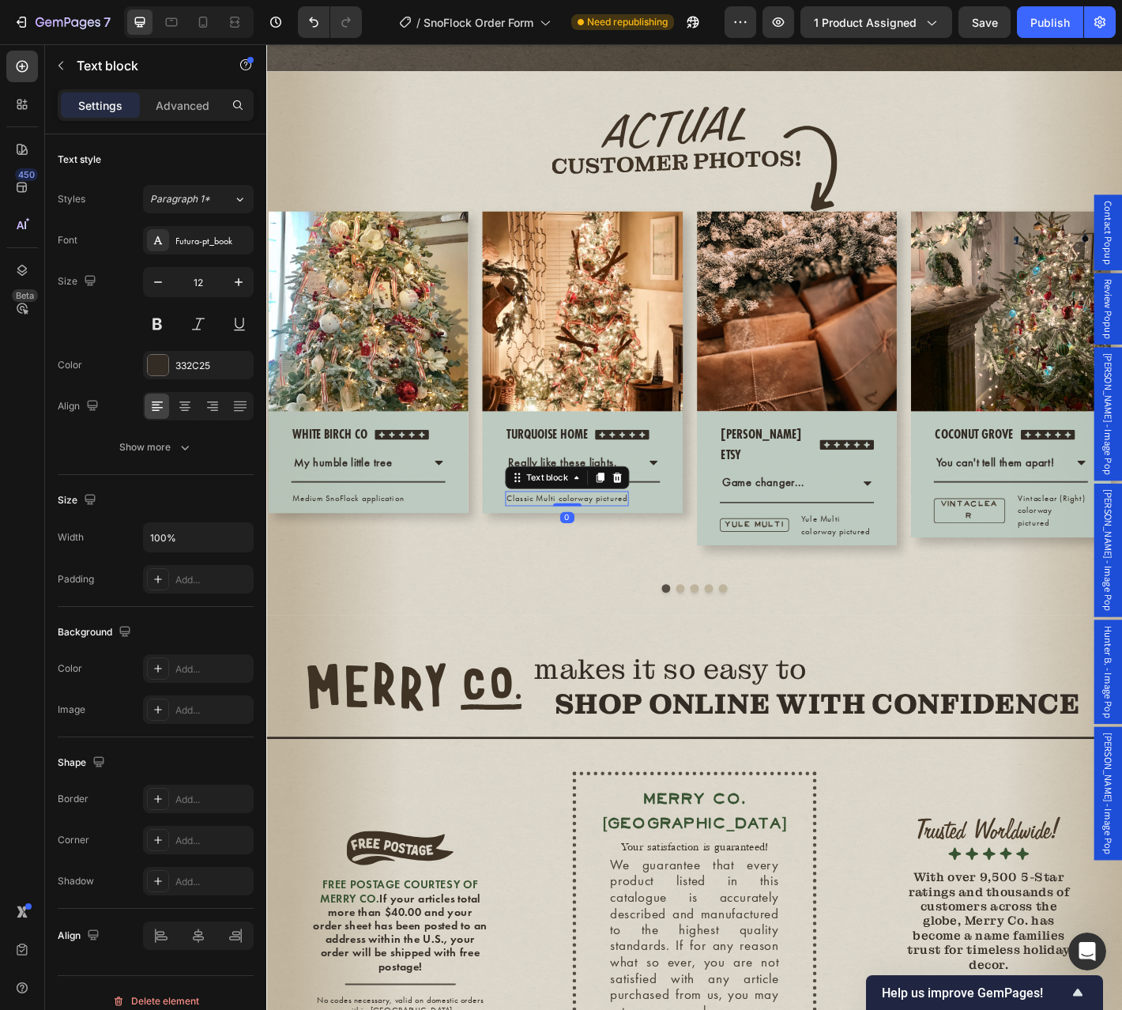
click at [633, 555] on p "Classic Multi colorway pictured" at bounding box center [598, 547] width 133 height 13
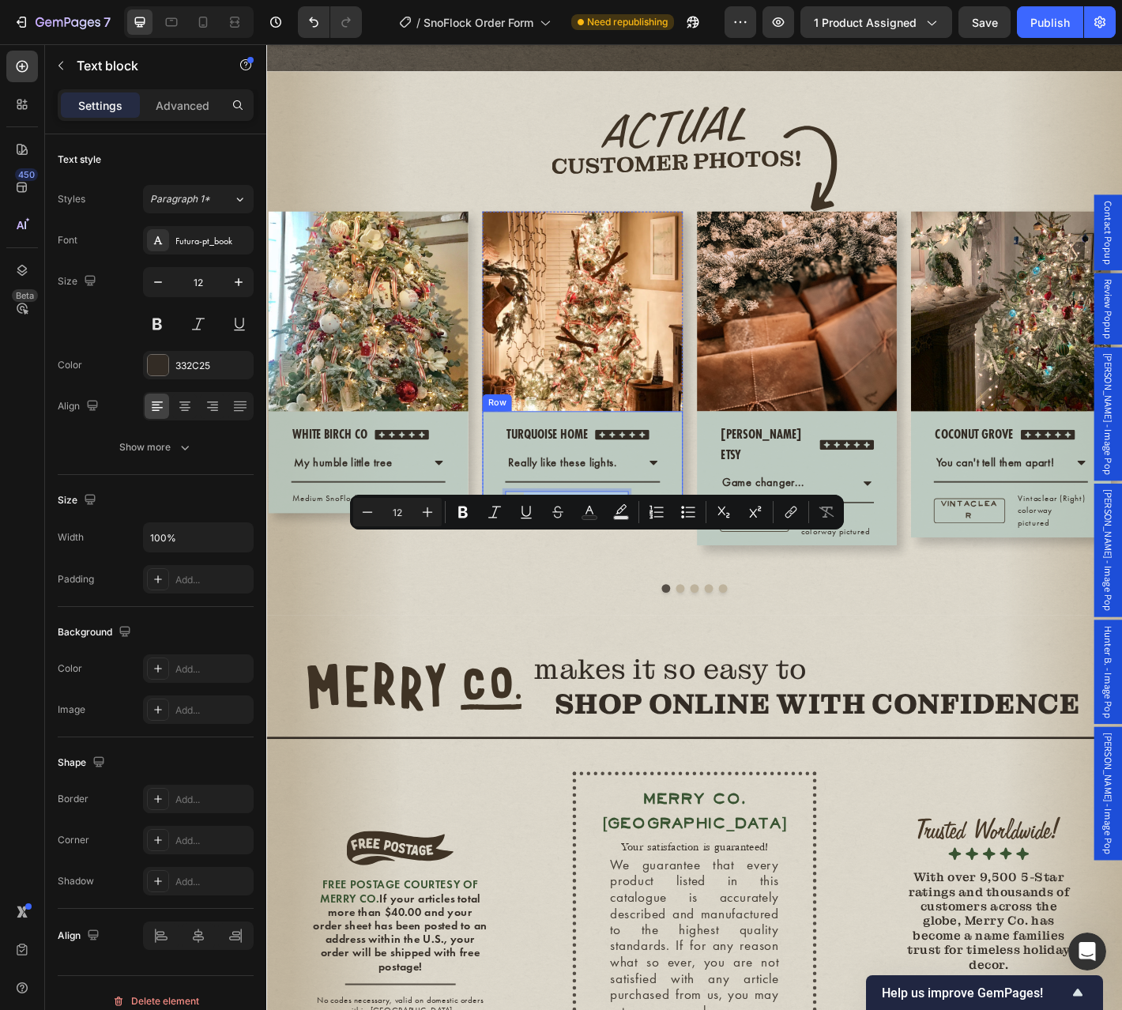
drag, startPoint x: 661, startPoint y: 598, endPoint x: 548, endPoint y: 605, distance: 113.2
click at [548, 564] on div "turquoise home Text block Icon Icon Icon Icon Icon Icon List Hoz Row Really lik…" at bounding box center [615, 514] width 171 height 100
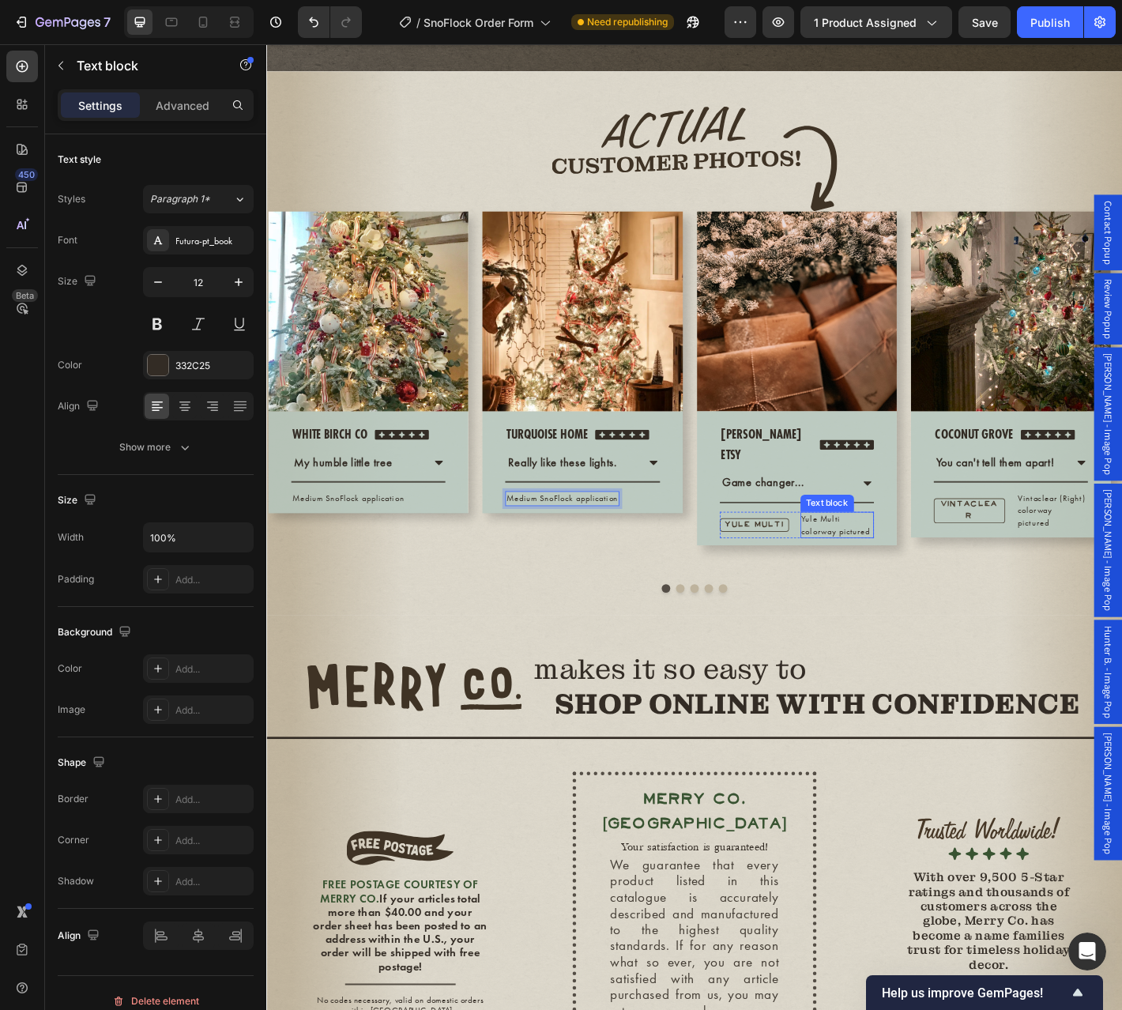
click at [929, 591] on p "Yule Multi colorway pictured" at bounding box center [898, 577] width 78 height 27
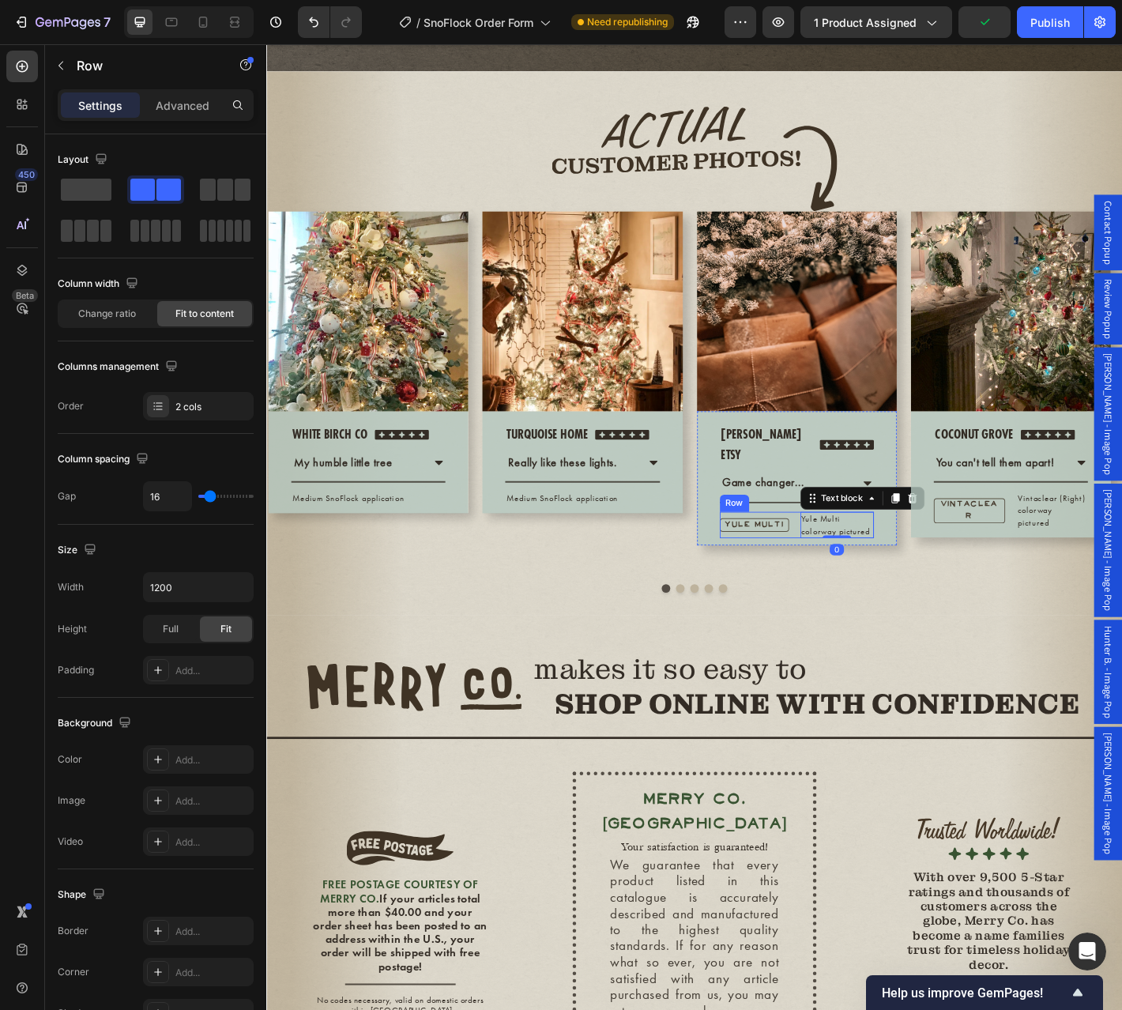
click at [842, 592] on div "YULE MULTI Text Block" at bounding box center [806, 577] width 77 height 30
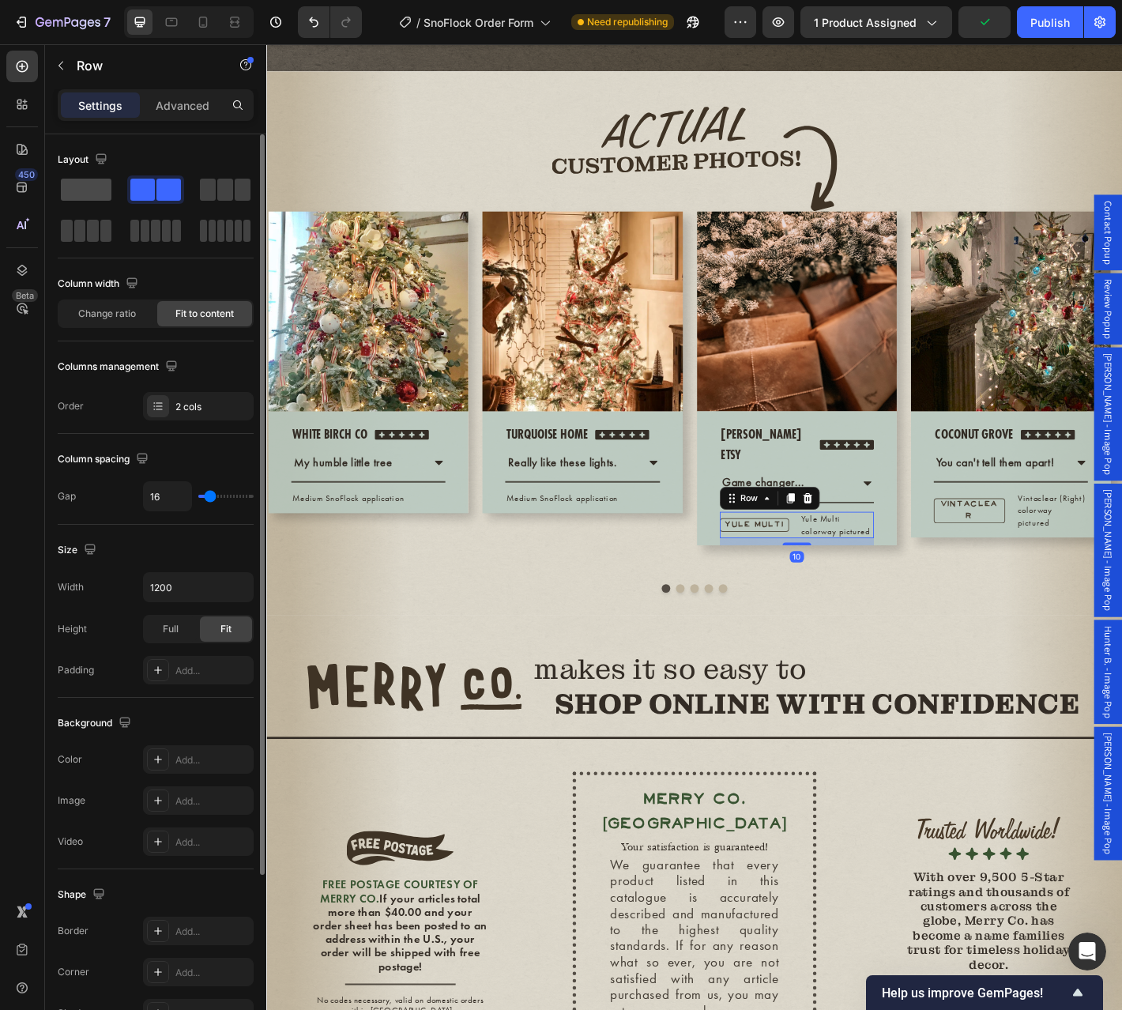
click at [85, 191] on span at bounding box center [86, 190] width 51 height 22
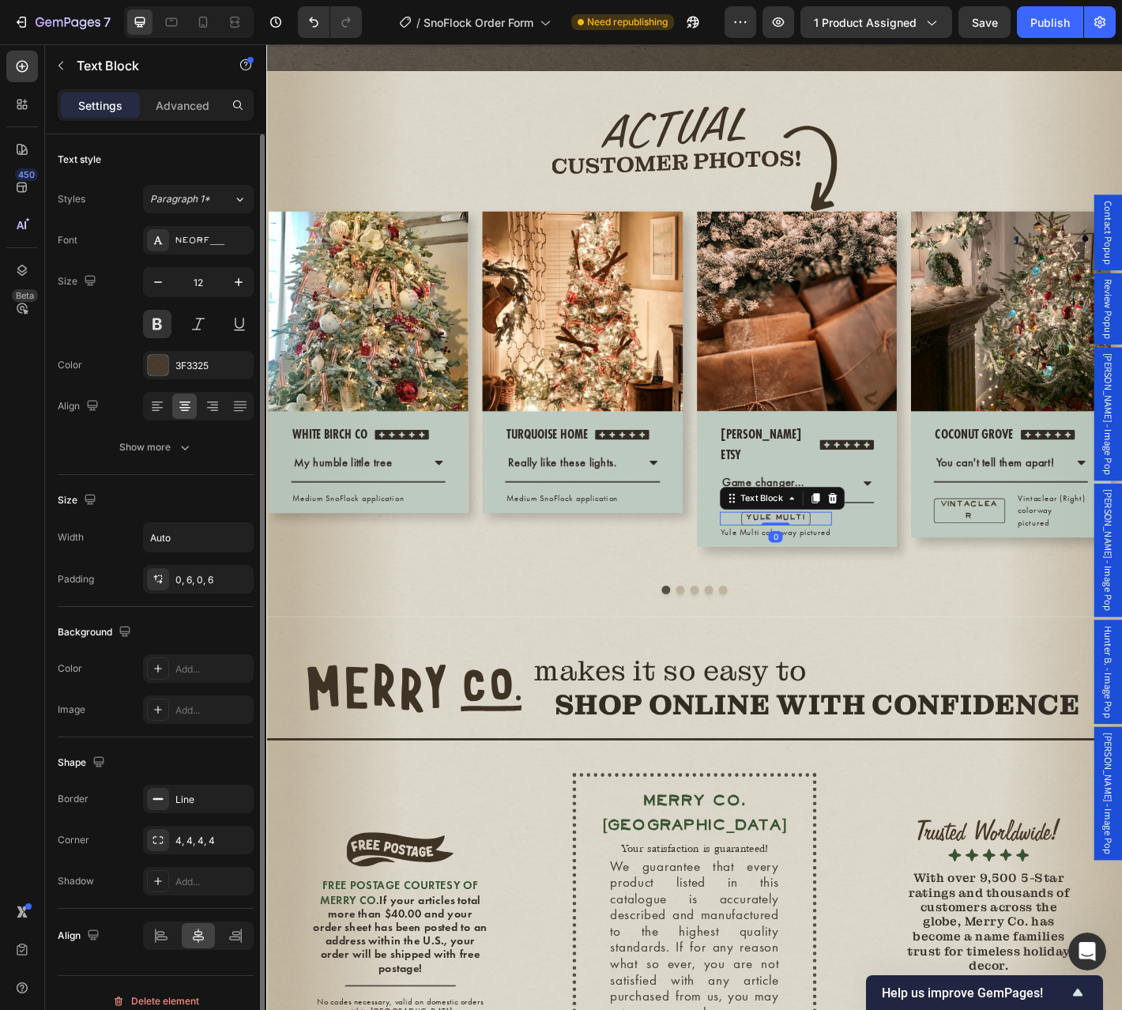
click at [880, 577] on div "YULE MULTI" at bounding box center [830, 569] width 125 height 15
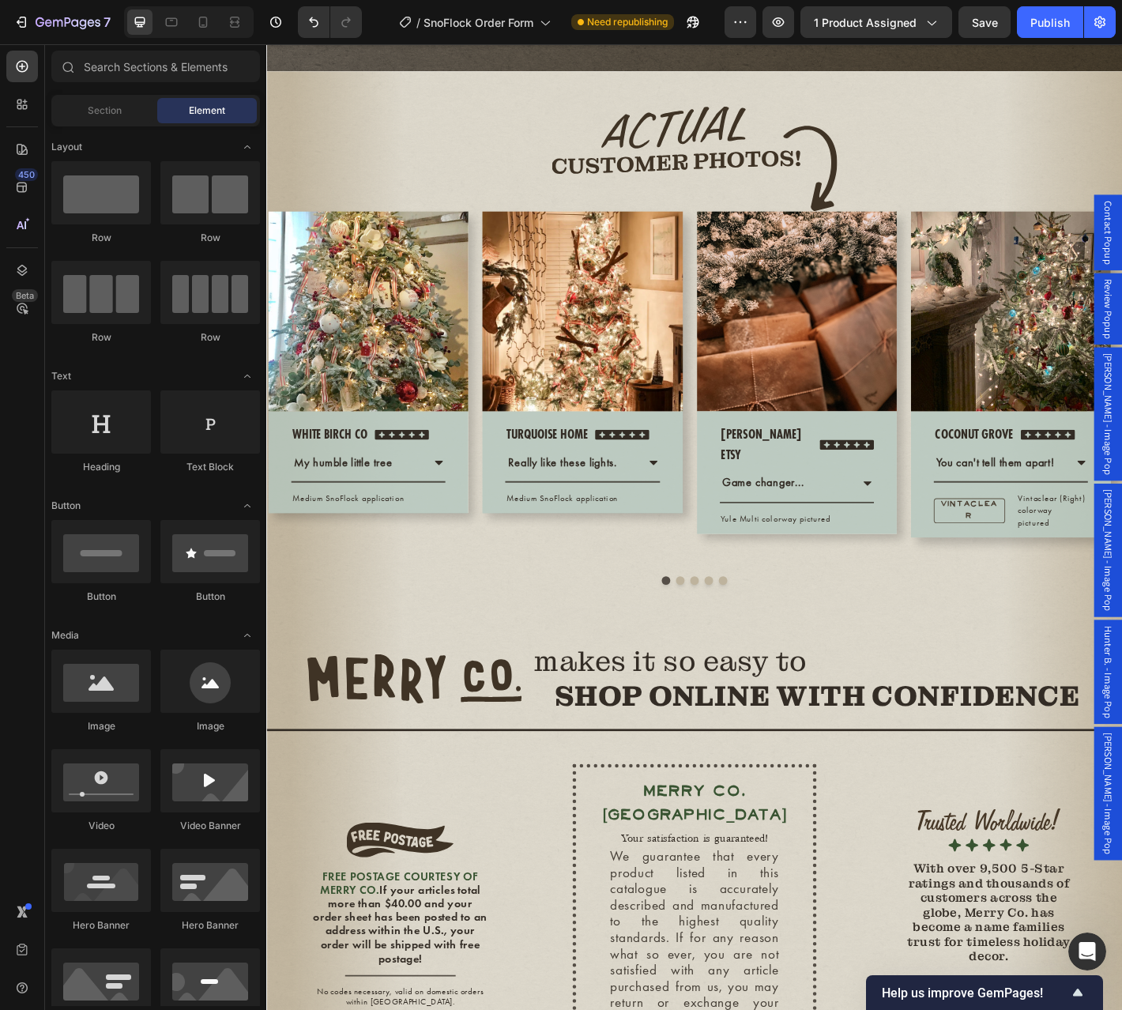
click at [880, 577] on p "Yule Multi colorway pictured" at bounding box center [830, 570] width 122 height 13
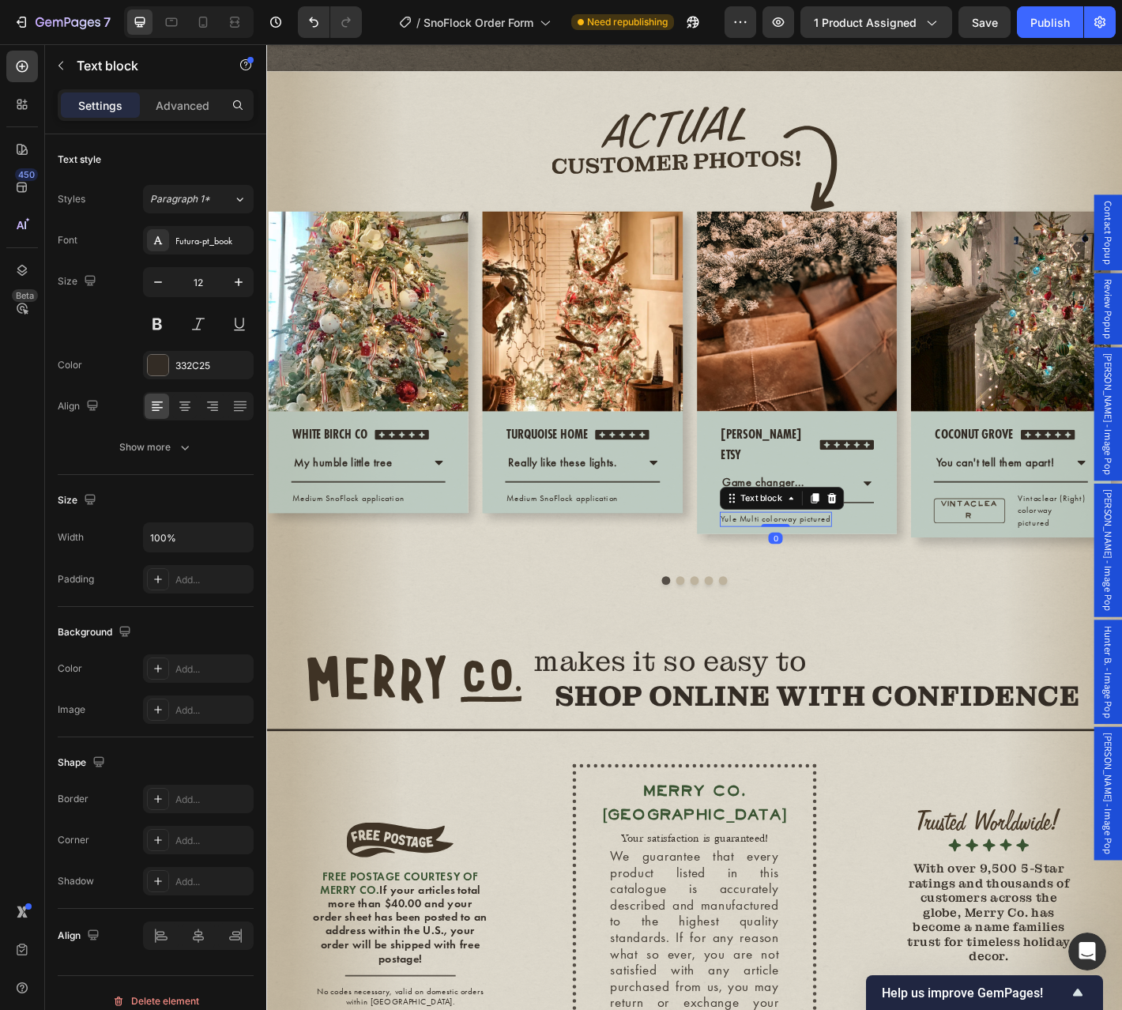
click at [882, 577] on p "Yule Multi colorway pictured" at bounding box center [830, 570] width 122 height 13
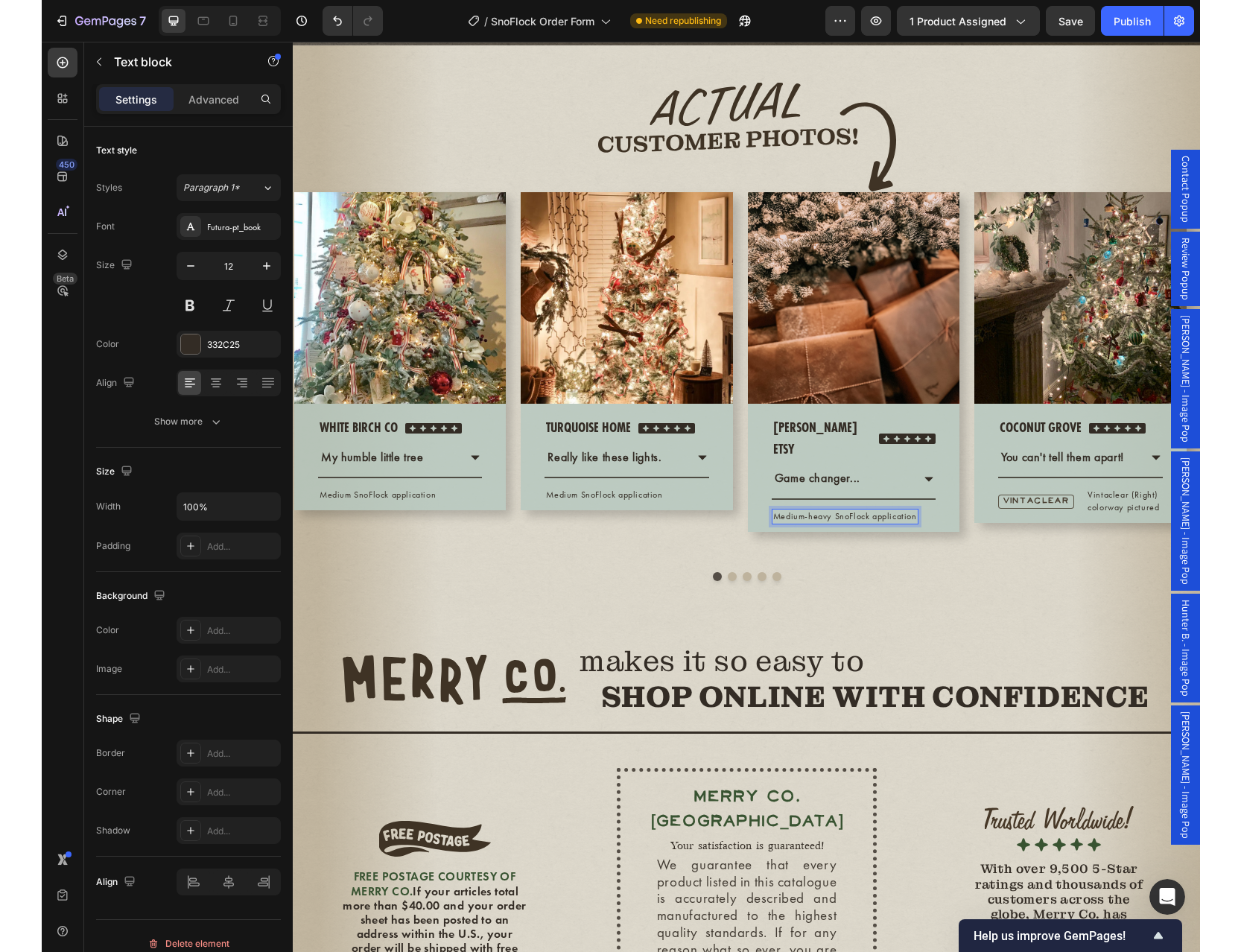
scroll to position [3849, 0]
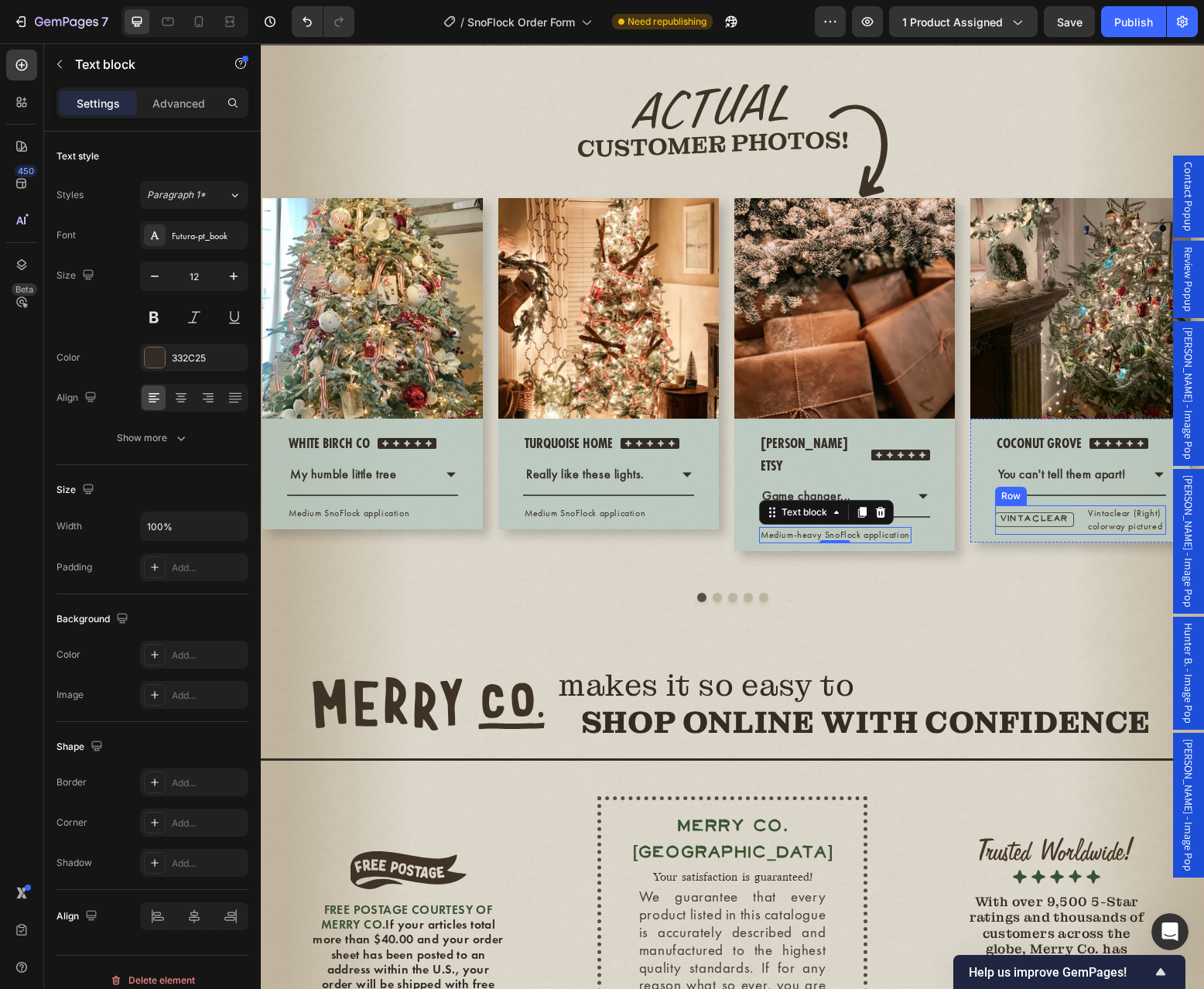
click at [1078, 535] on div "VINTACLEAR Text Block Vintaclear (Right) colorway pictured Text block Row" at bounding box center [1081, 520] width 171 height 29
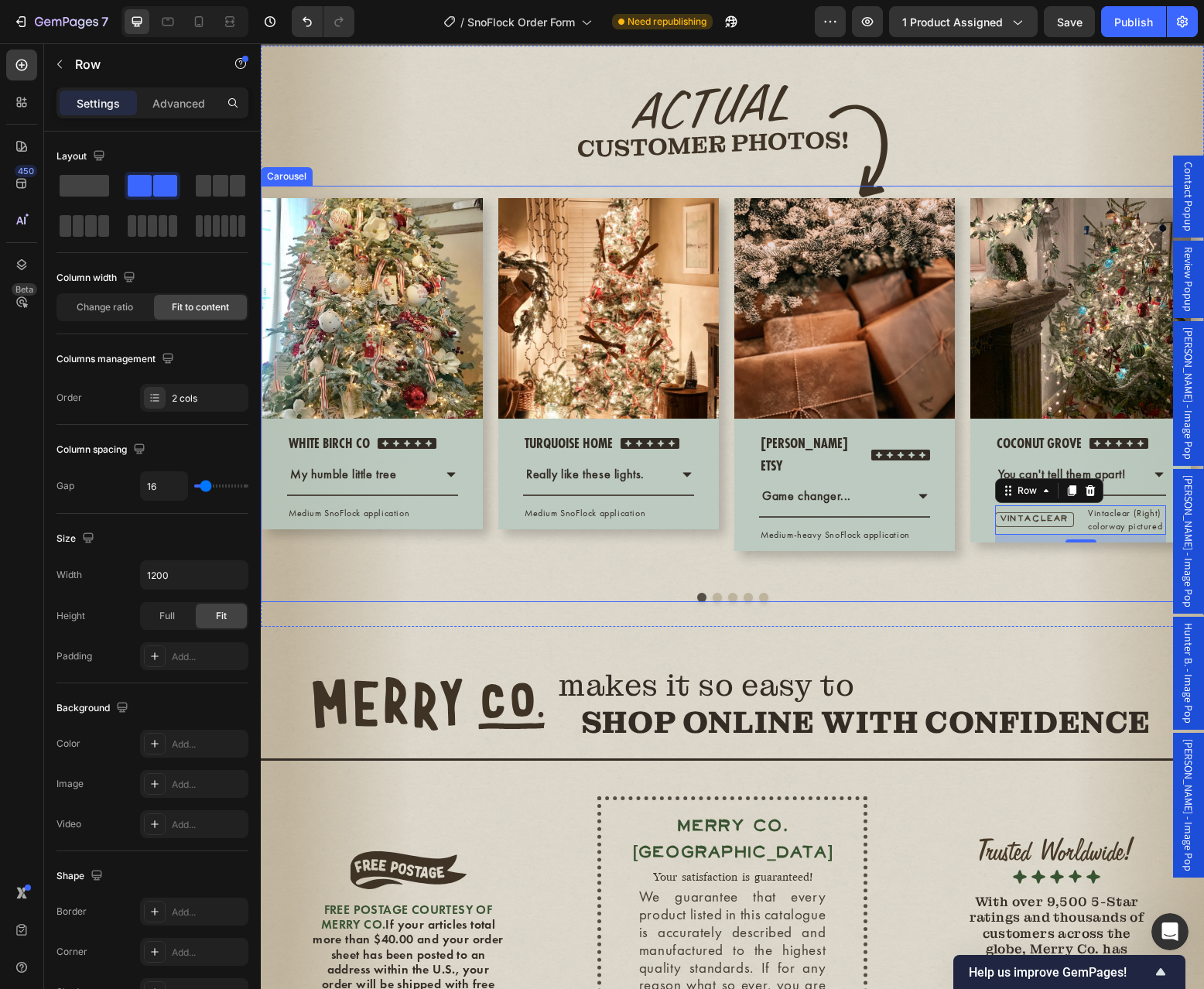
click at [956, 580] on div "Image christina etsy Text block Icon Icon Icon Icon Icon Icon List Hoz Row Game…" at bounding box center [844, 383] width 223 height 395
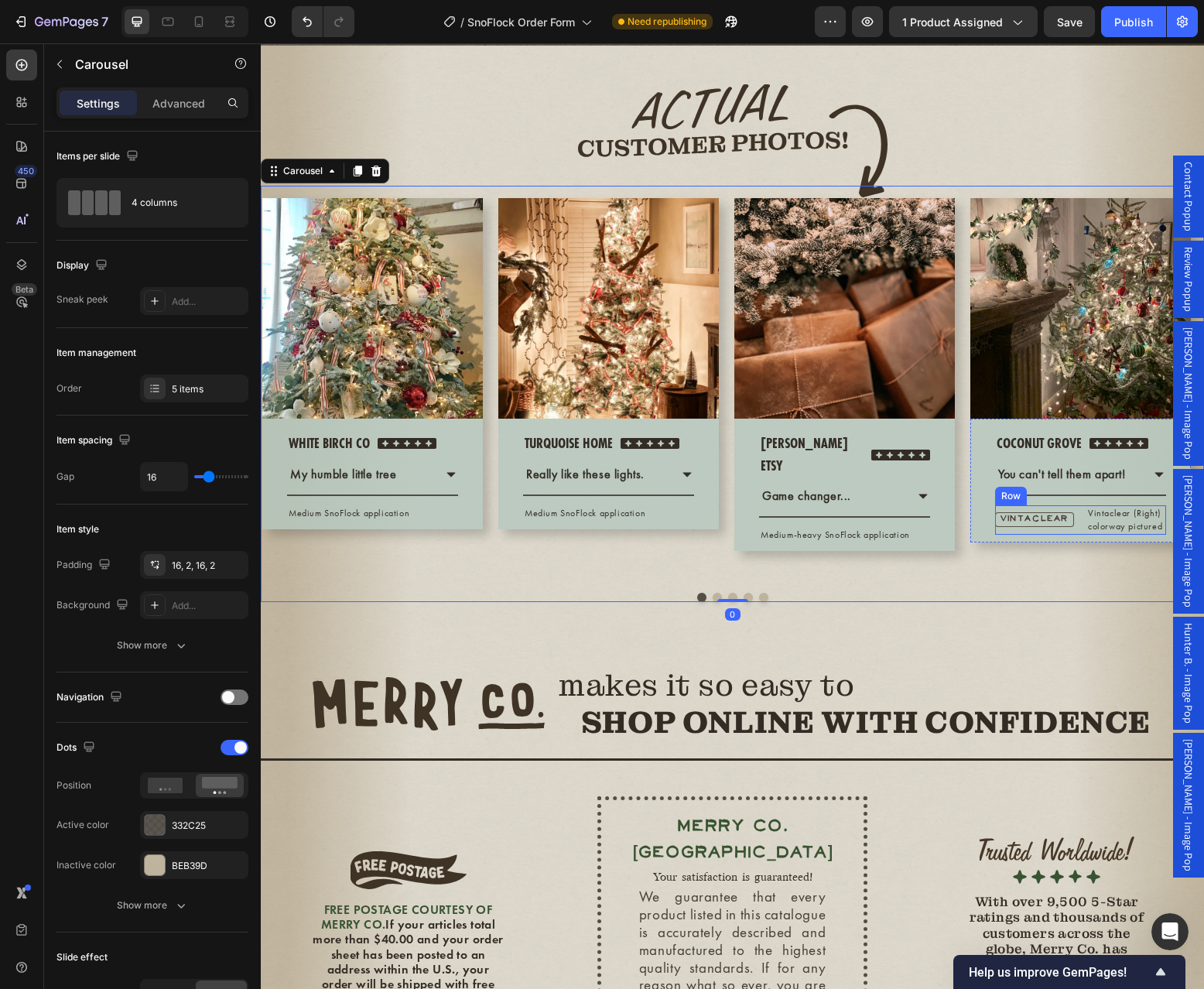
click at [1074, 535] on div "VINTACLEAR Text Block Vintaclear (Right) colorway pictured Text block Row" at bounding box center [1081, 520] width 171 height 29
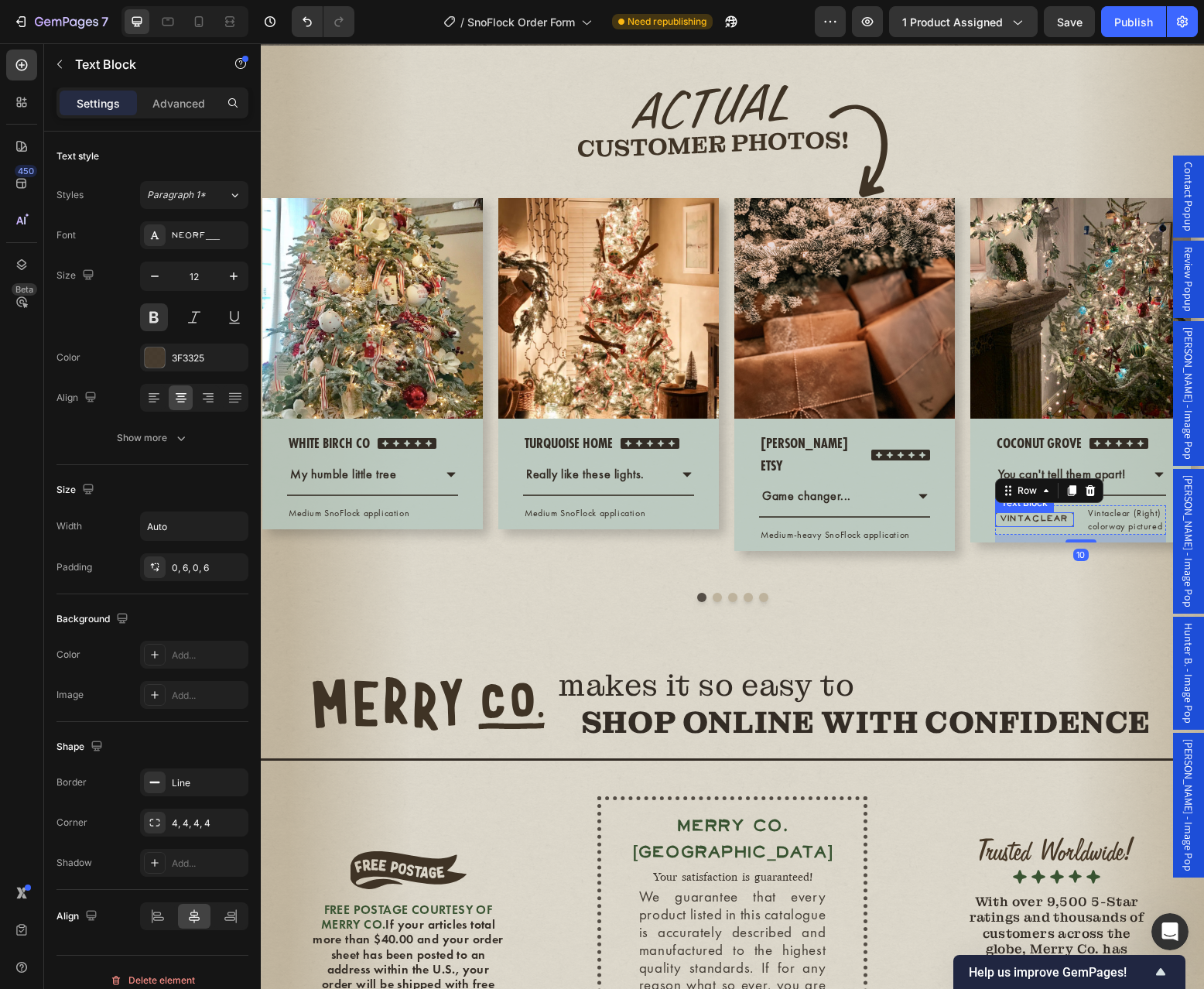
click at [1066, 526] on p "VINTACLEAR" at bounding box center [1035, 519] width 69 height 13
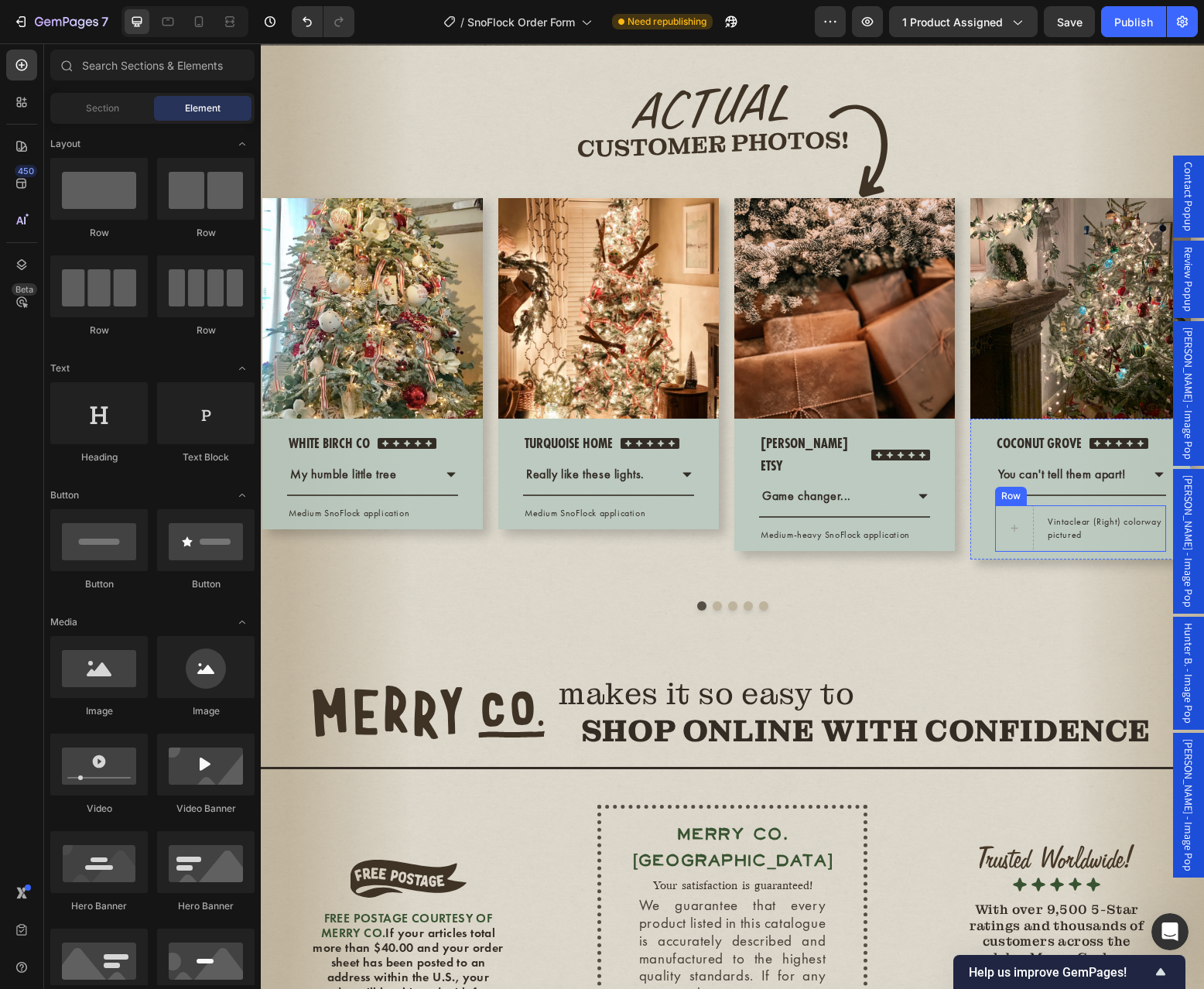
click at [1096, 551] on div "Vintaclear (Right) colorway pictured Text block" at bounding box center [1106, 528] width 120 height 46
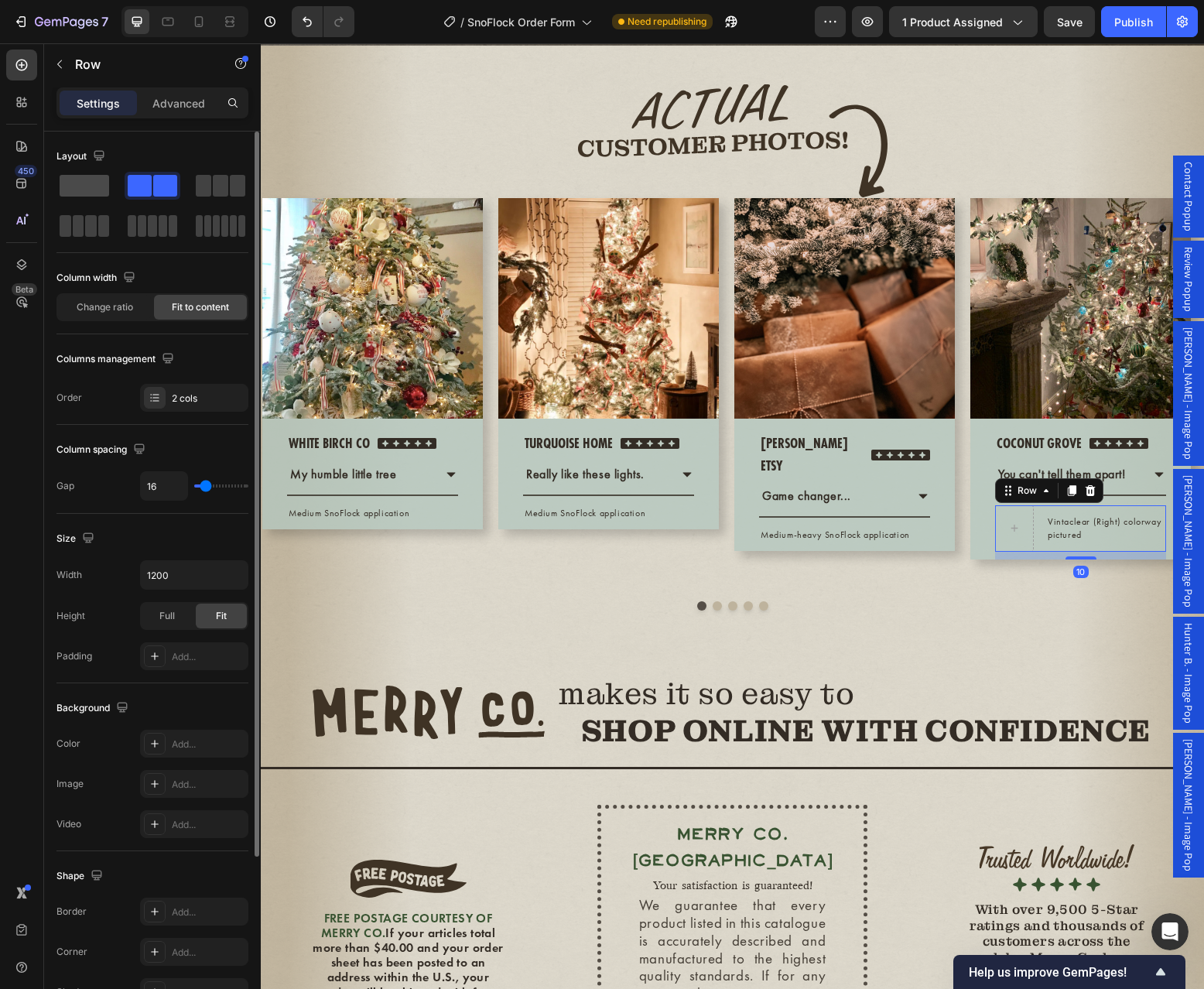
click at [77, 187] on span at bounding box center [84, 186] width 50 height 22
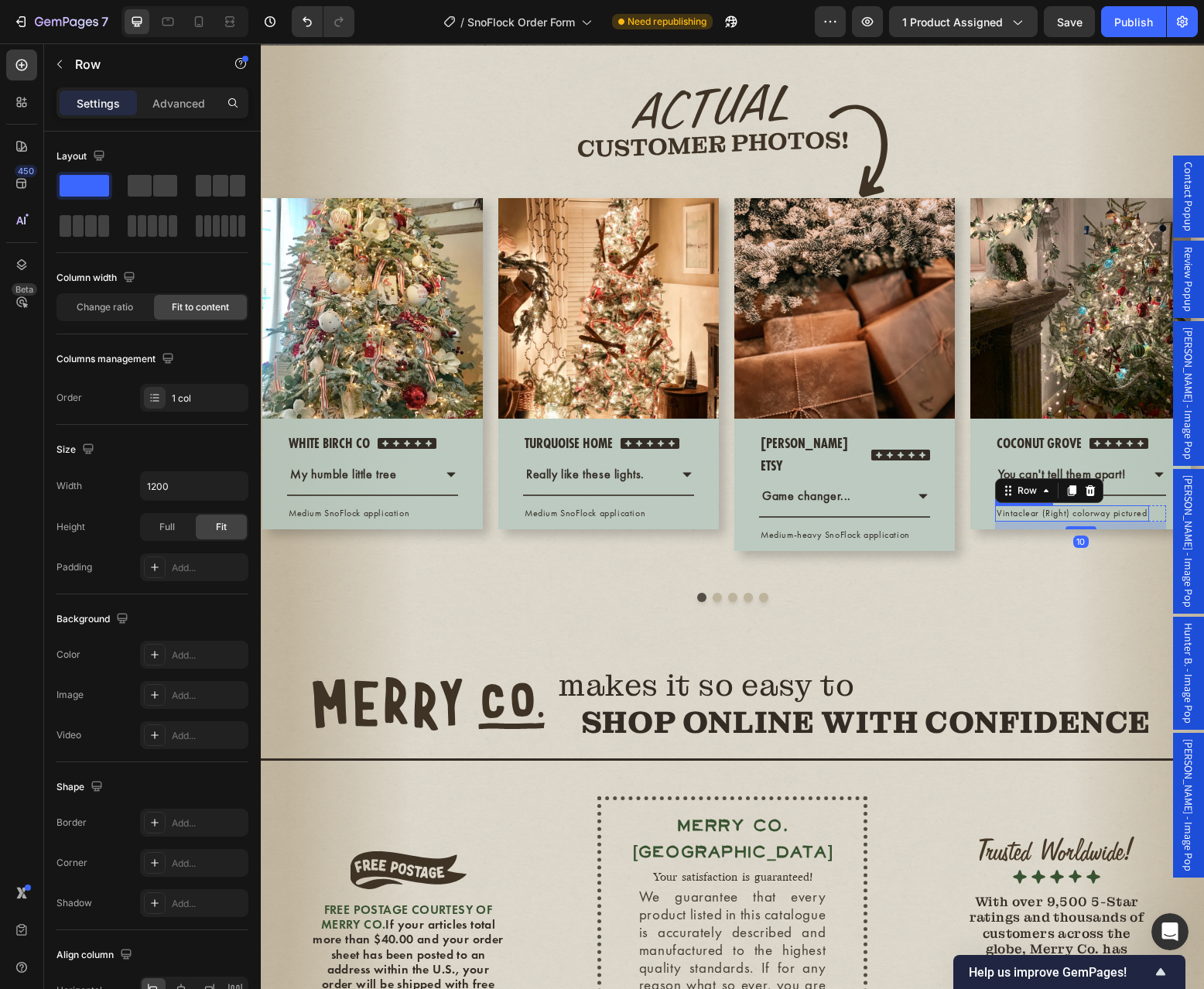
click at [1118, 520] on p "Vintaclear (Right) colorway pictured" at bounding box center [1072, 512] width 151 height 13
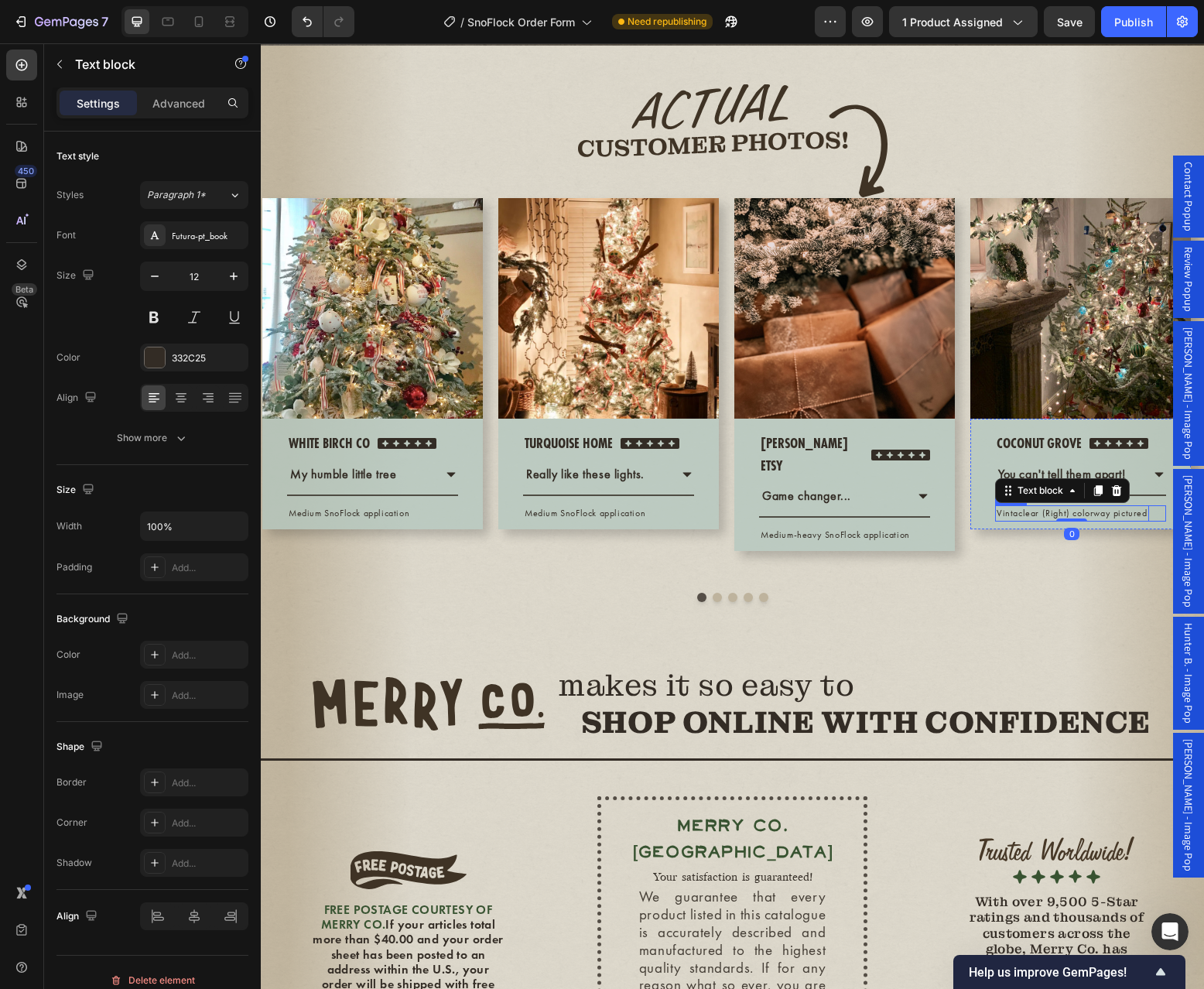
click at [1145, 521] on div "Vintaclear (Right) colorway pictured Text block 0 Row" at bounding box center [1081, 513] width 171 height 17
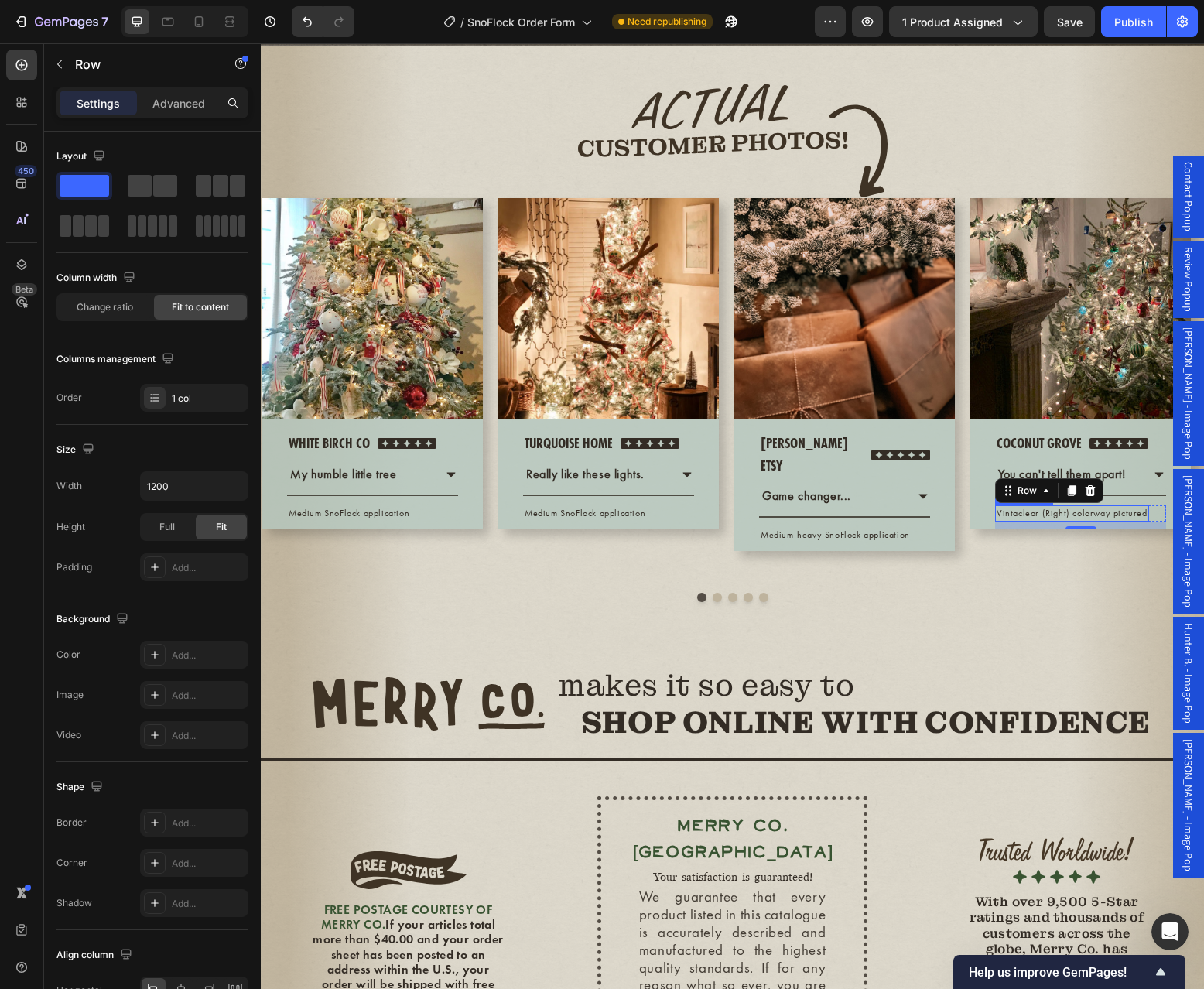
click at [1092, 520] on p "Vintaclear (Right) colorway pictured" at bounding box center [1072, 512] width 151 height 13
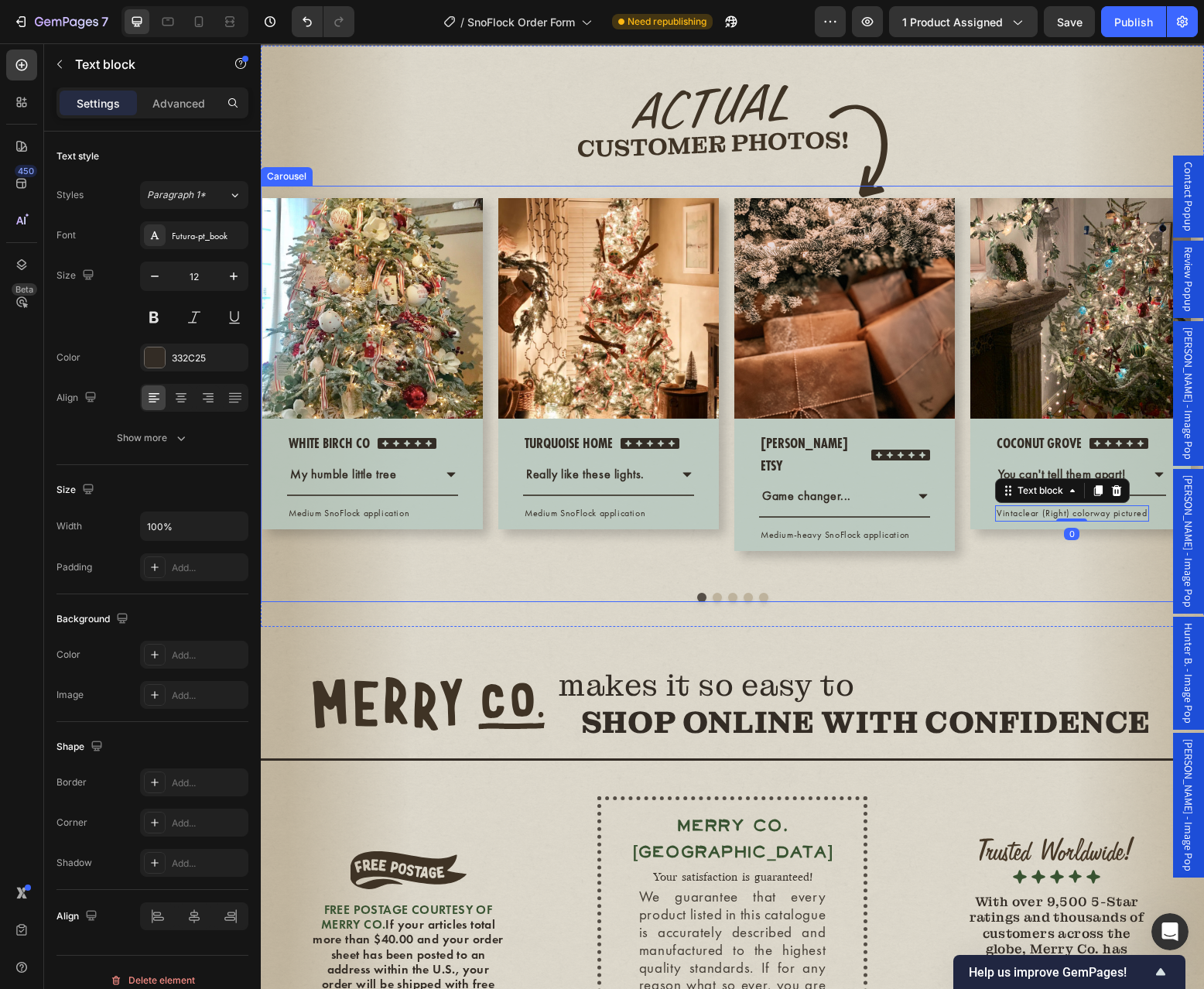
click at [713, 602] on button "Dot" at bounding box center [717, 596] width 9 height 9
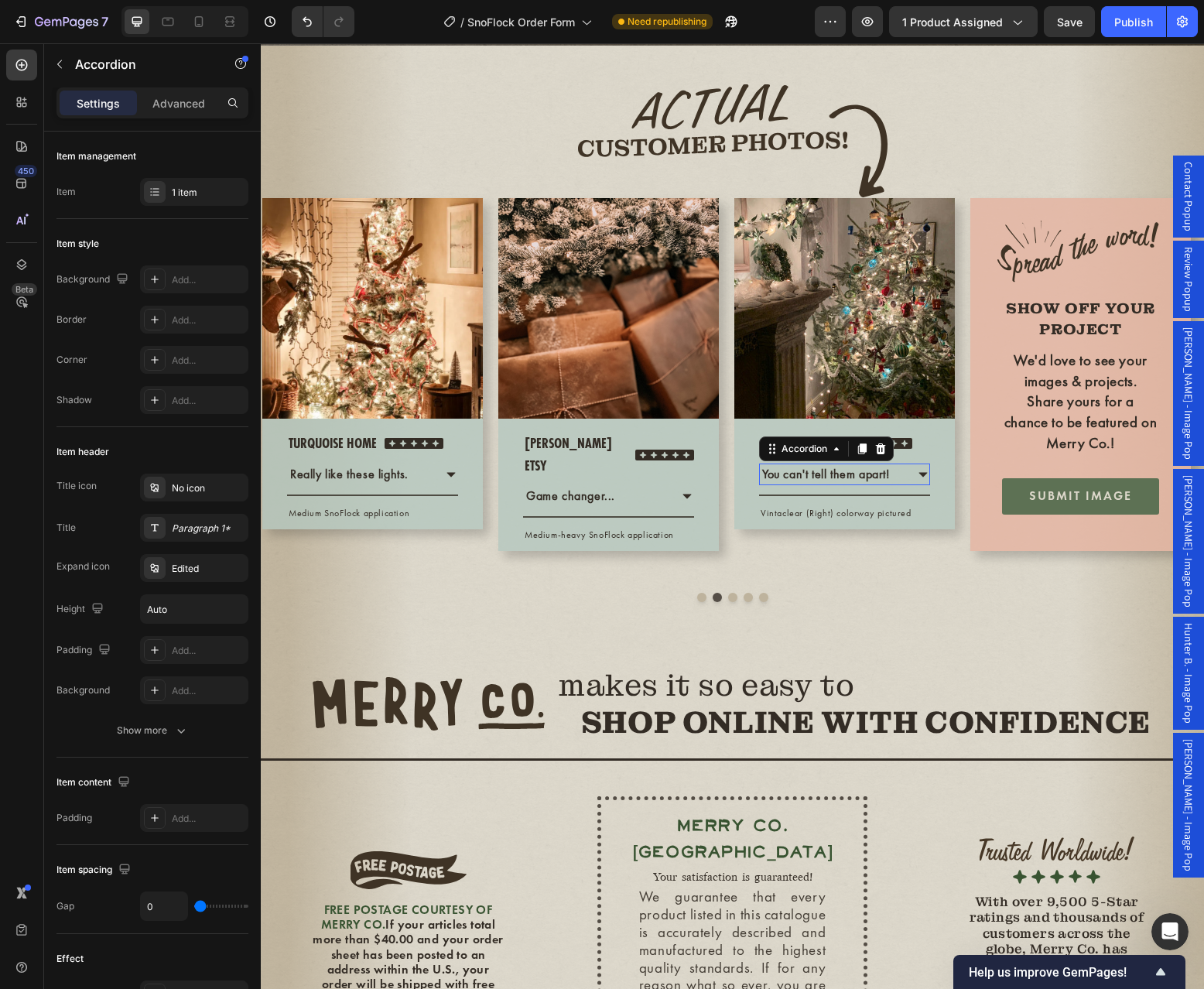
click at [827, 483] on p "You can't tell them apart!" at bounding box center [826, 474] width 127 height 17
click at [797, 520] on p "Vintaclear (Right) colorway pictured" at bounding box center [837, 512] width 151 height 13
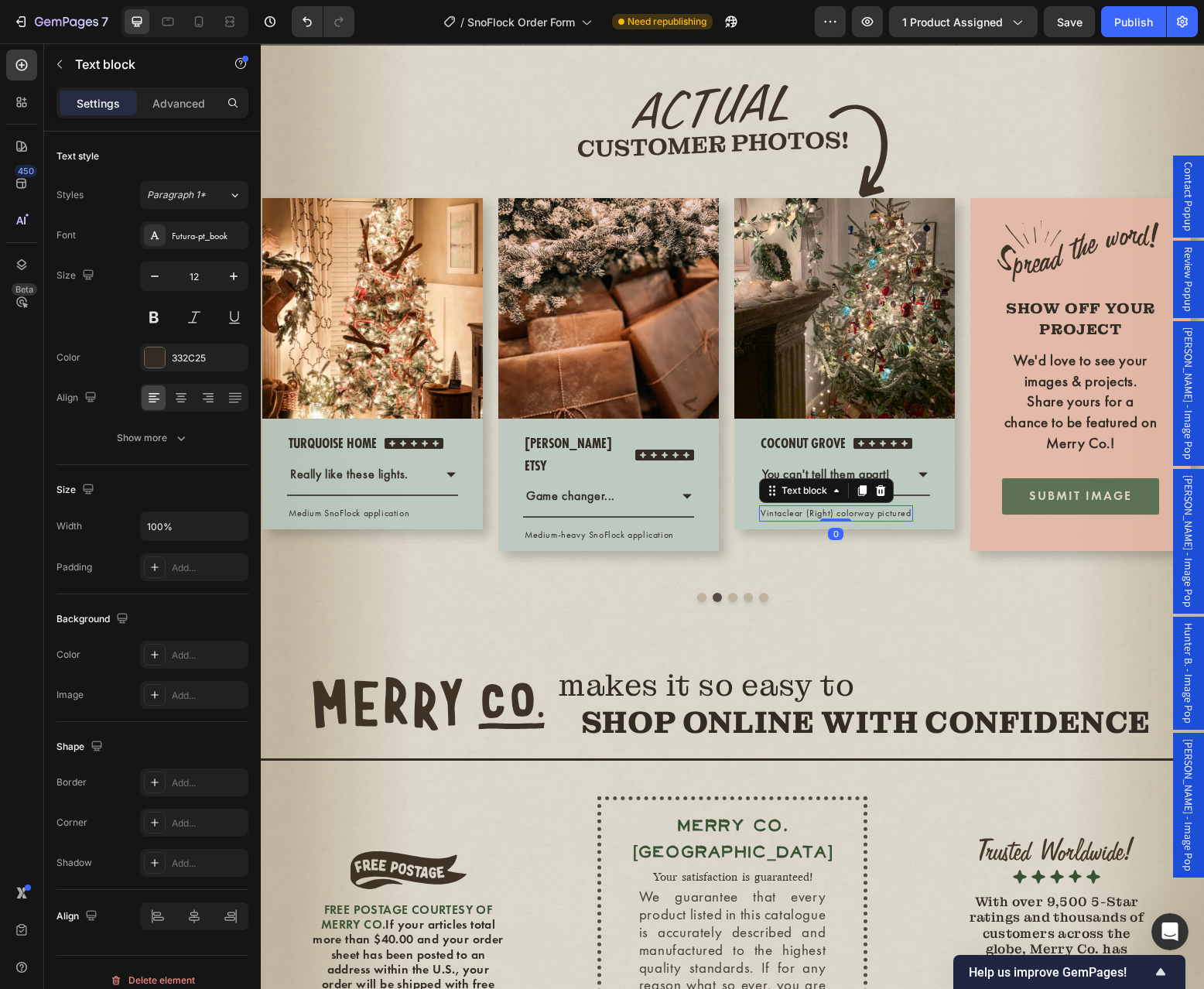
click at [797, 520] on p "Vintaclear (Right) colorway pictured" at bounding box center [837, 512] width 151 height 13
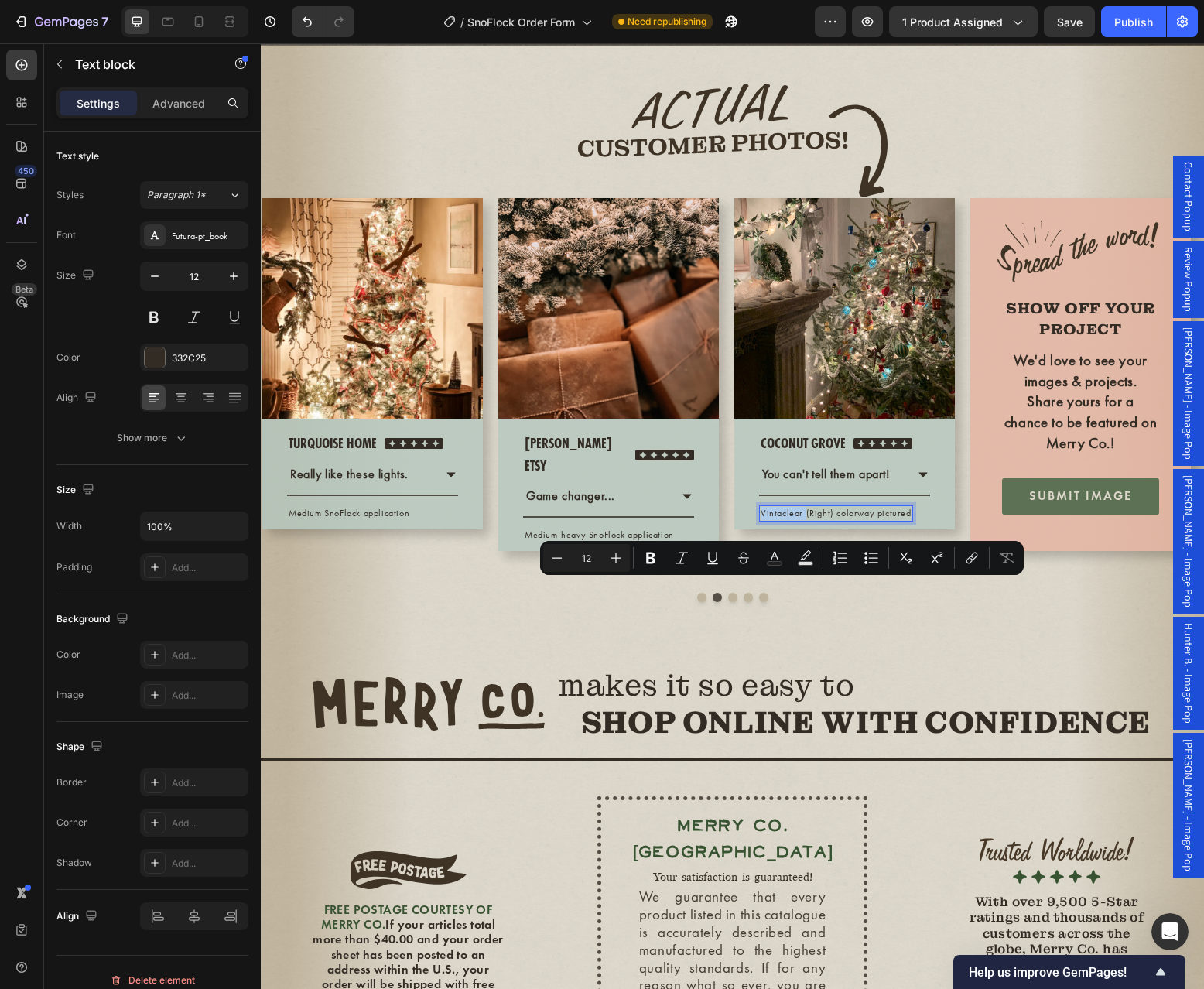
click at [797, 520] on p "Vintaclear (Right) colorway pictured" at bounding box center [837, 512] width 151 height 13
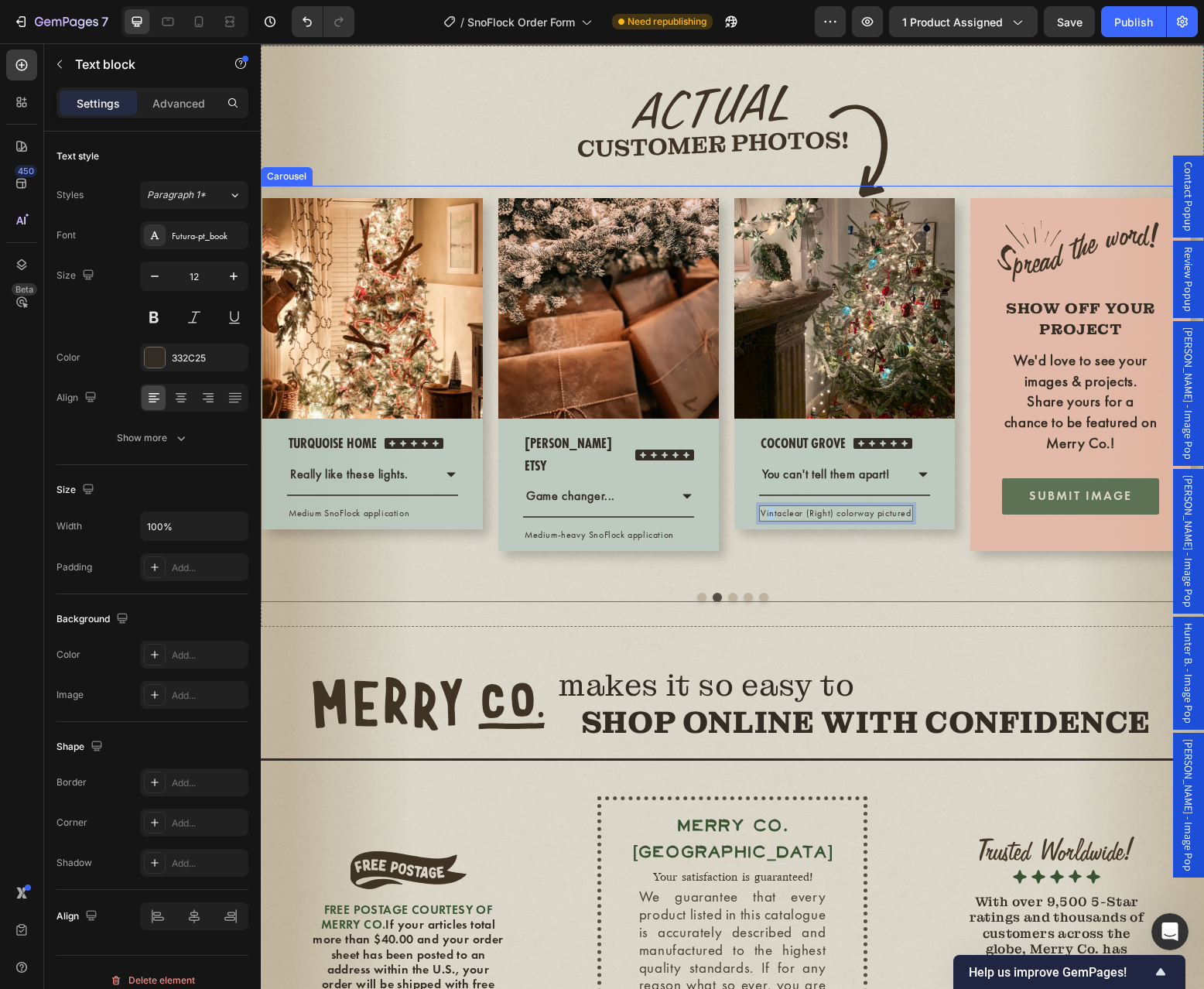
drag, startPoint x: 772, startPoint y: 588, endPoint x: 962, endPoint y: 597, distance: 190.2
click at [962, 580] on div "Image Row white birch co Text block Icon Icon Icon Icon Icon Icon List Hoz Row …" at bounding box center [732, 383] width 943 height 395
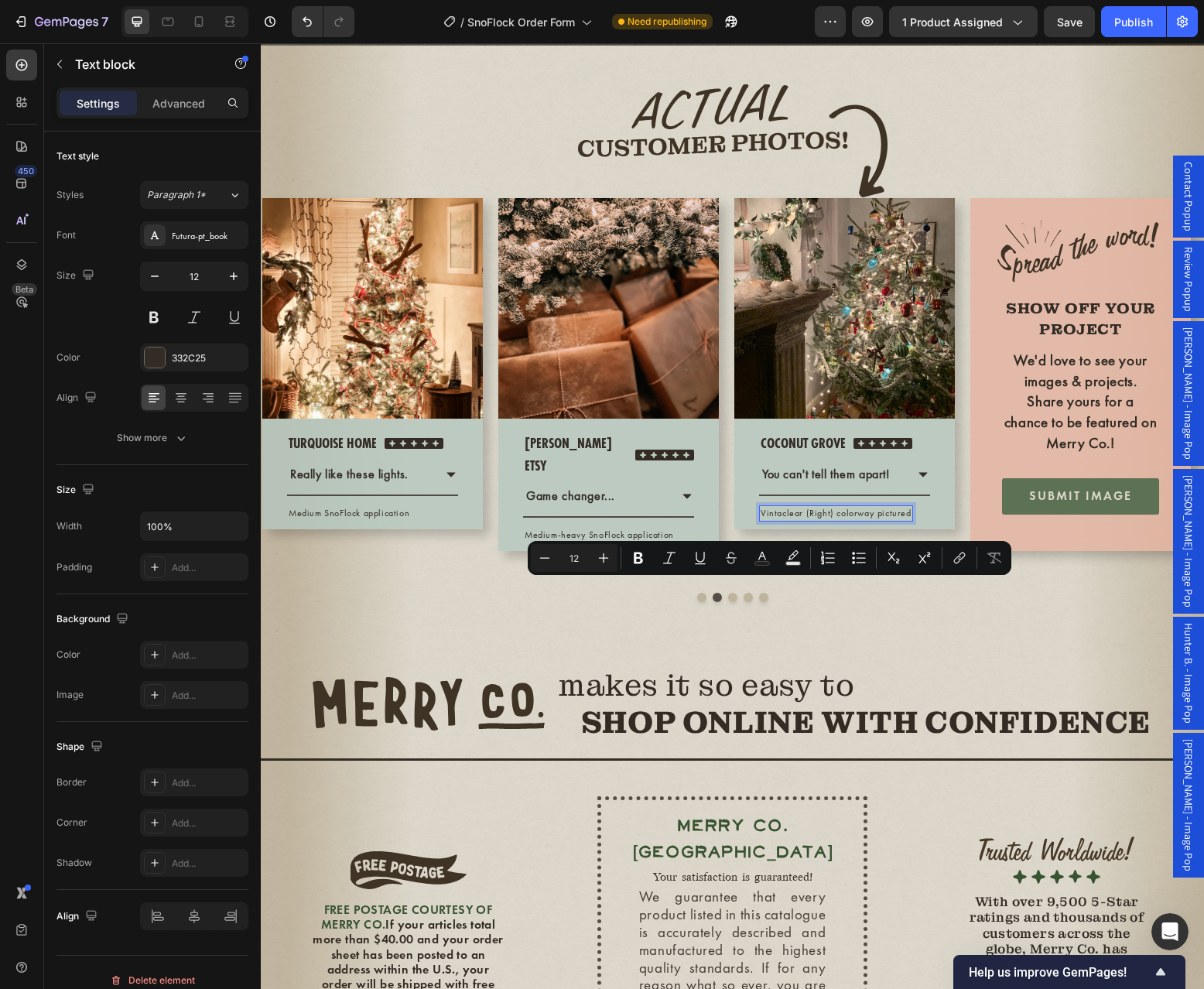
click at [901, 520] on p "Vintaclear (Right) colorway pictured" at bounding box center [837, 512] width 151 height 13
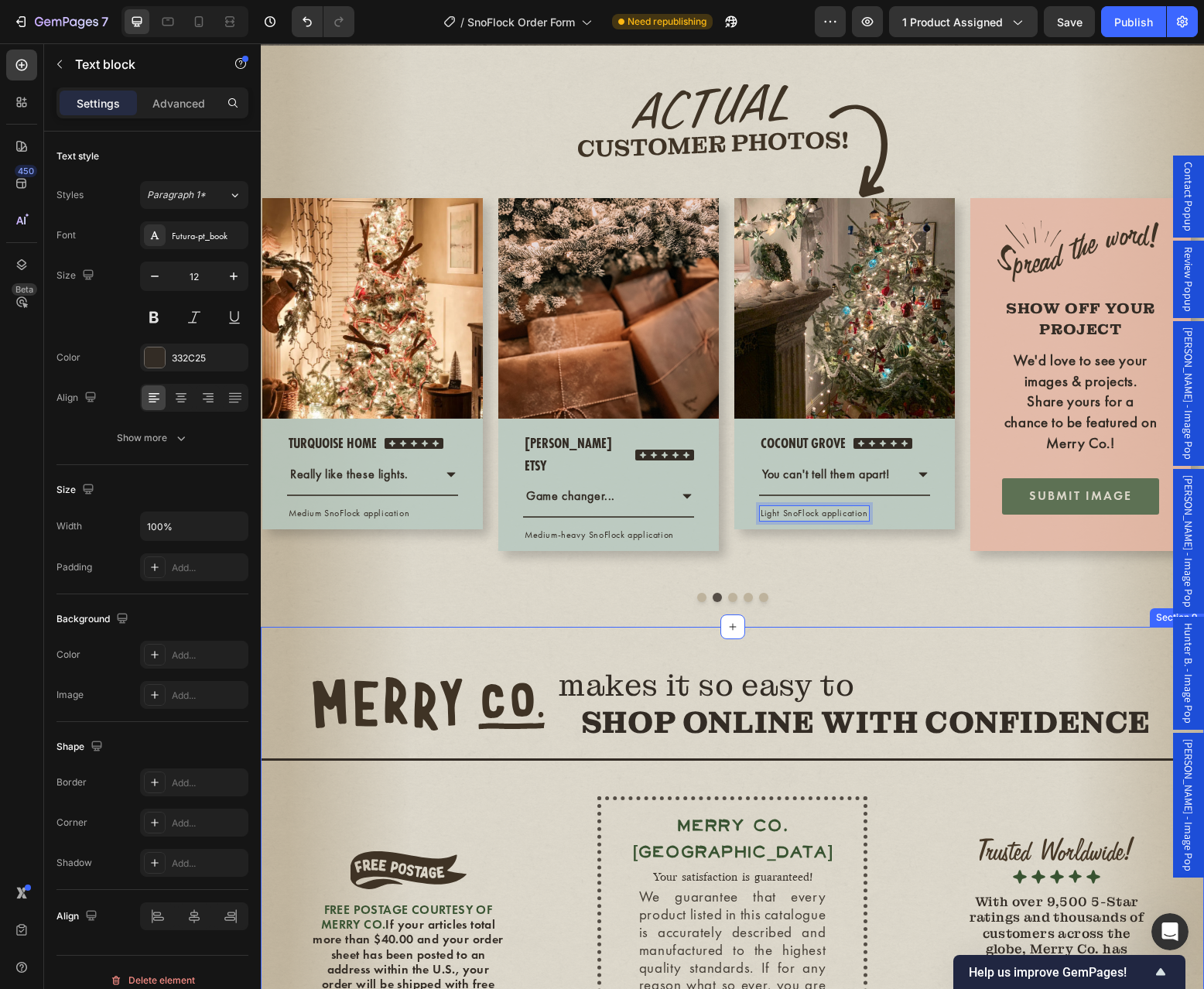
click at [849, 685] on div "Image makes it so easy to SHOP ONLINE WITH CONFIDENCE Heading Row Title Line ME…" at bounding box center [732, 873] width 943 height 494
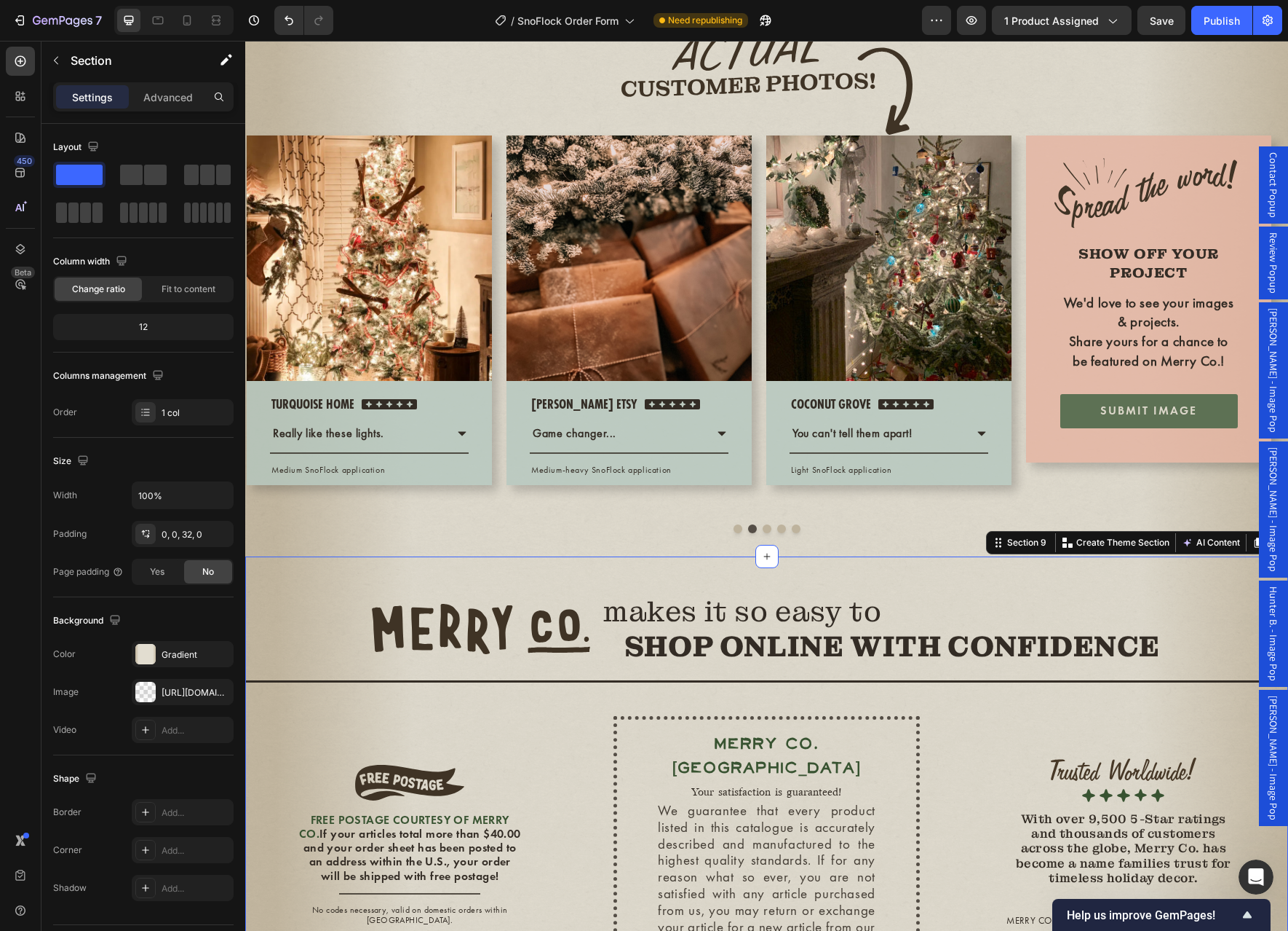
scroll to position [3818, 0]
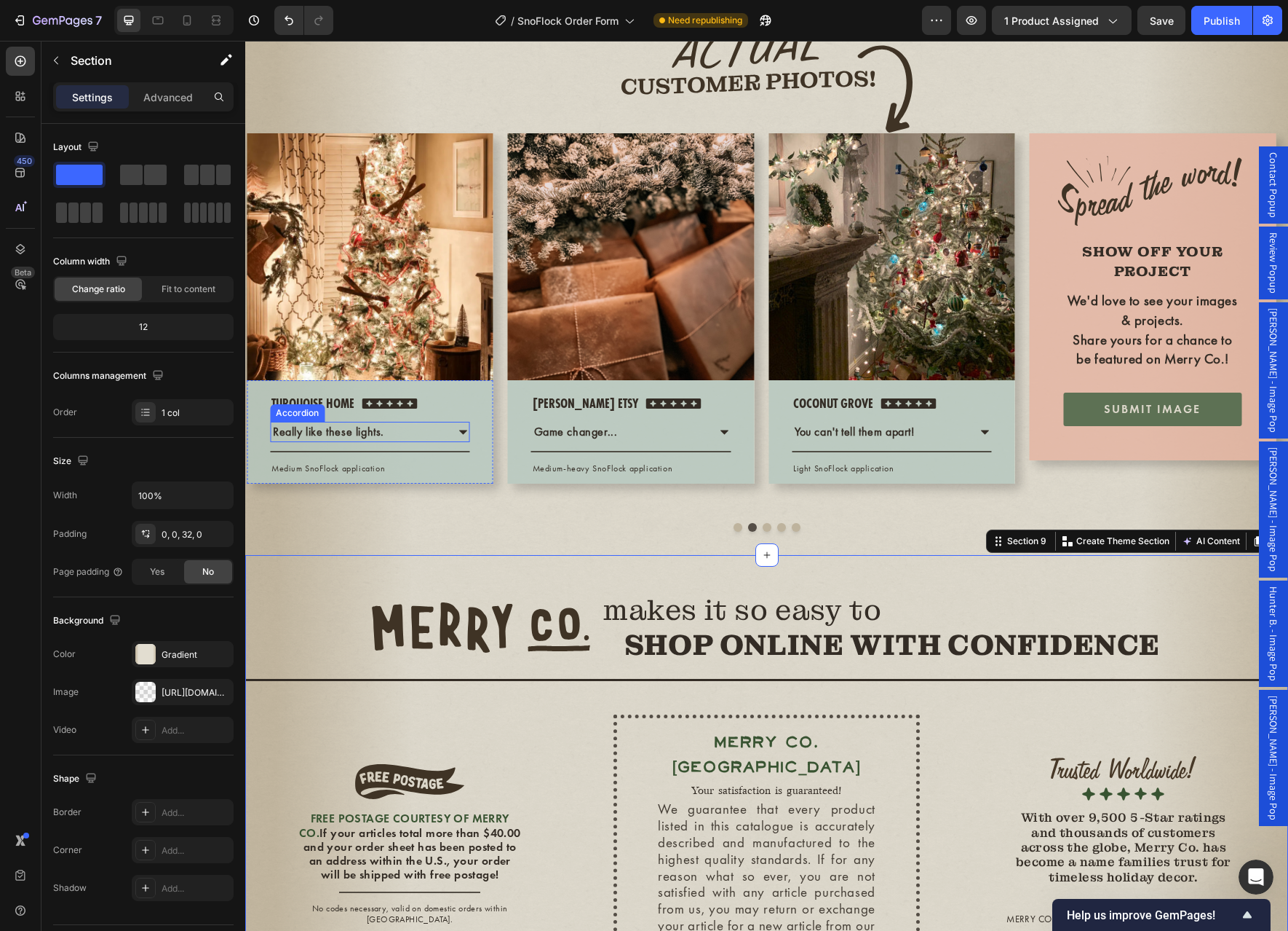
click at [426, 442] on div "Really like these lights." at bounding box center [358, 431] width 175 height 20
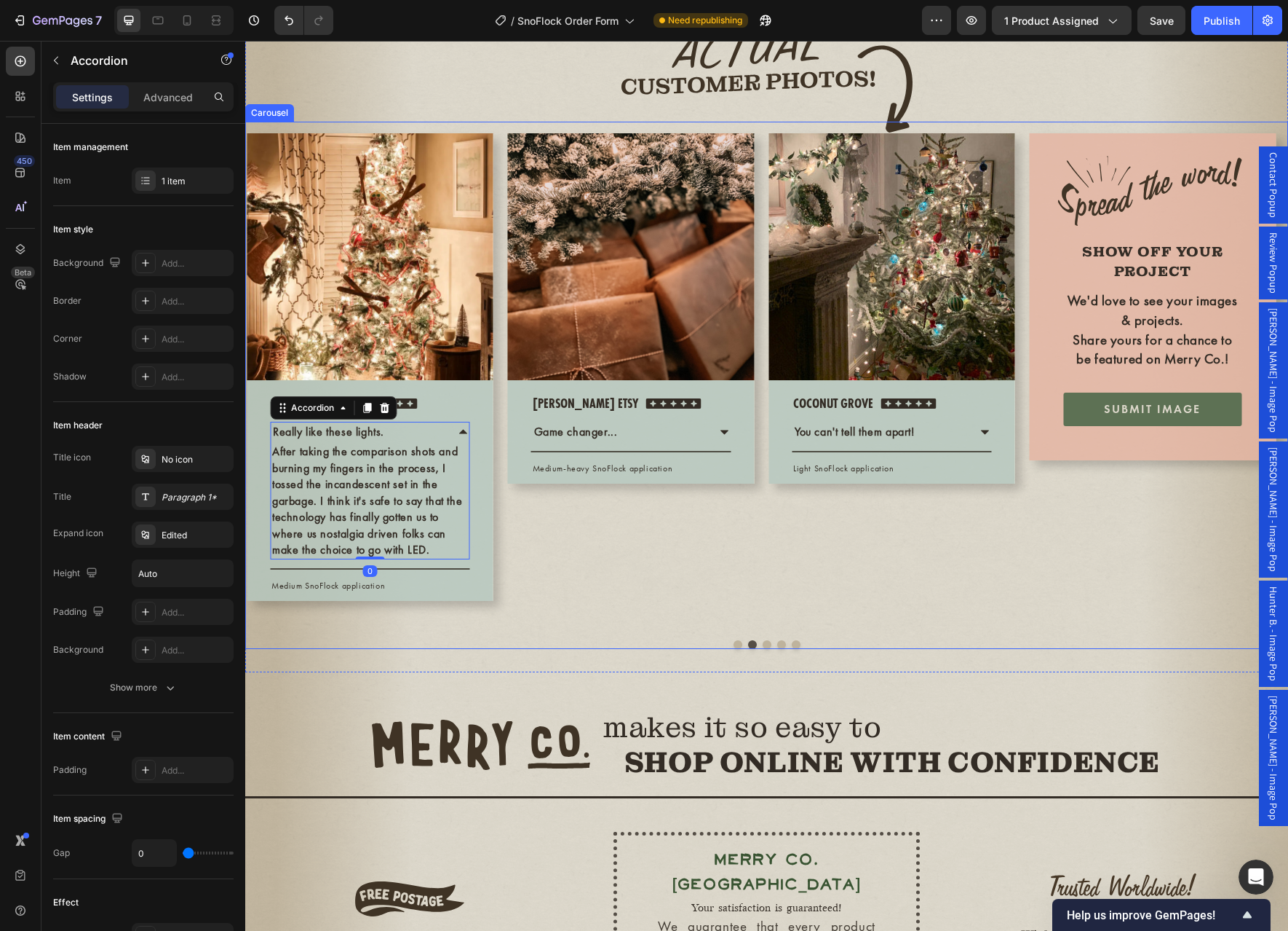
click at [638, 617] on div "Image christina etsy Text block Icon Icon Icon Icon Icon Icon List Hoz Row Game…" at bounding box center [631, 375] width 247 height 484
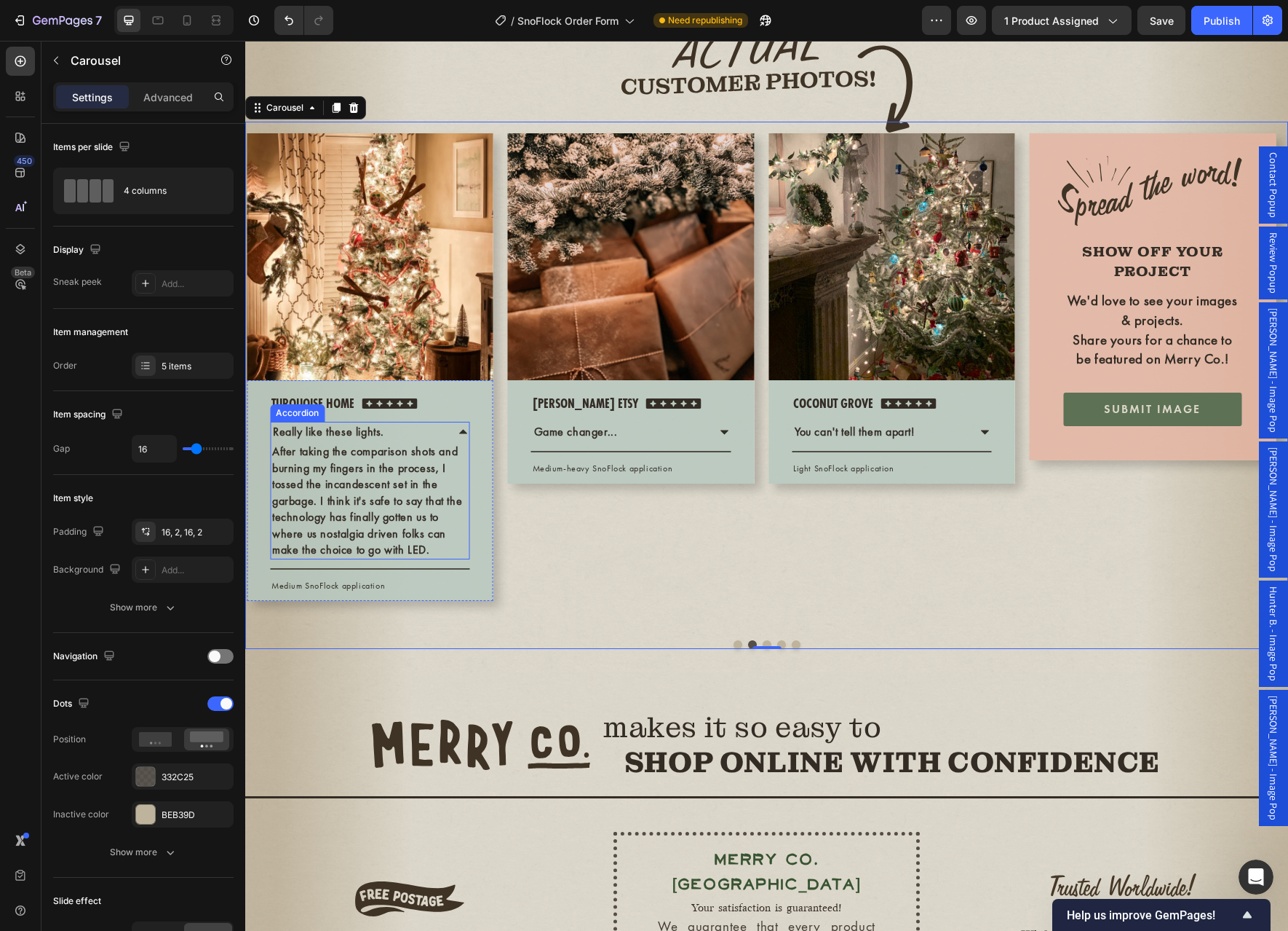
click at [336, 440] on p "Really like these lights." at bounding box center [328, 431] width 111 height 16
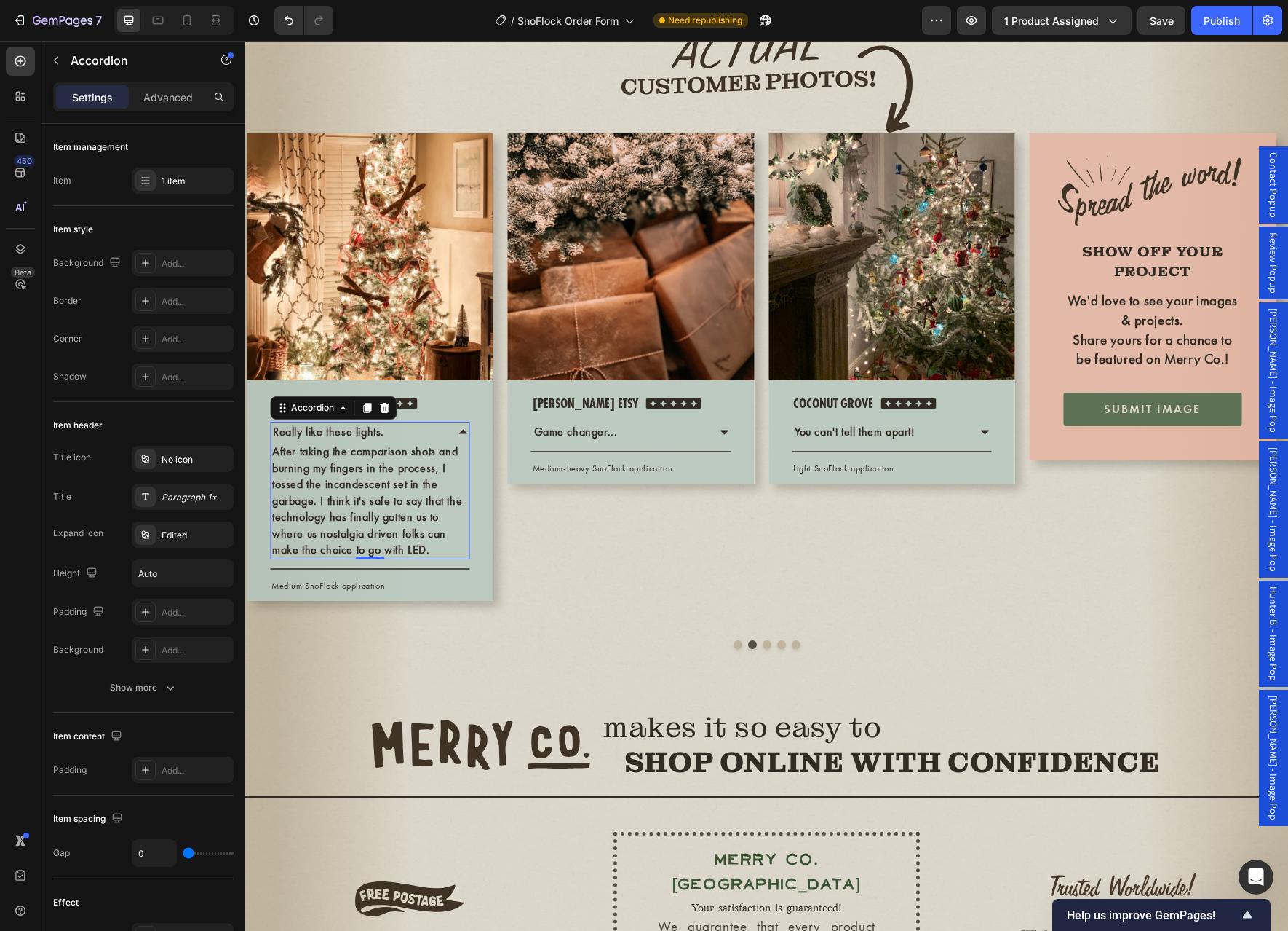
click at [335, 440] on p "Really like these lights." at bounding box center [328, 431] width 111 height 16
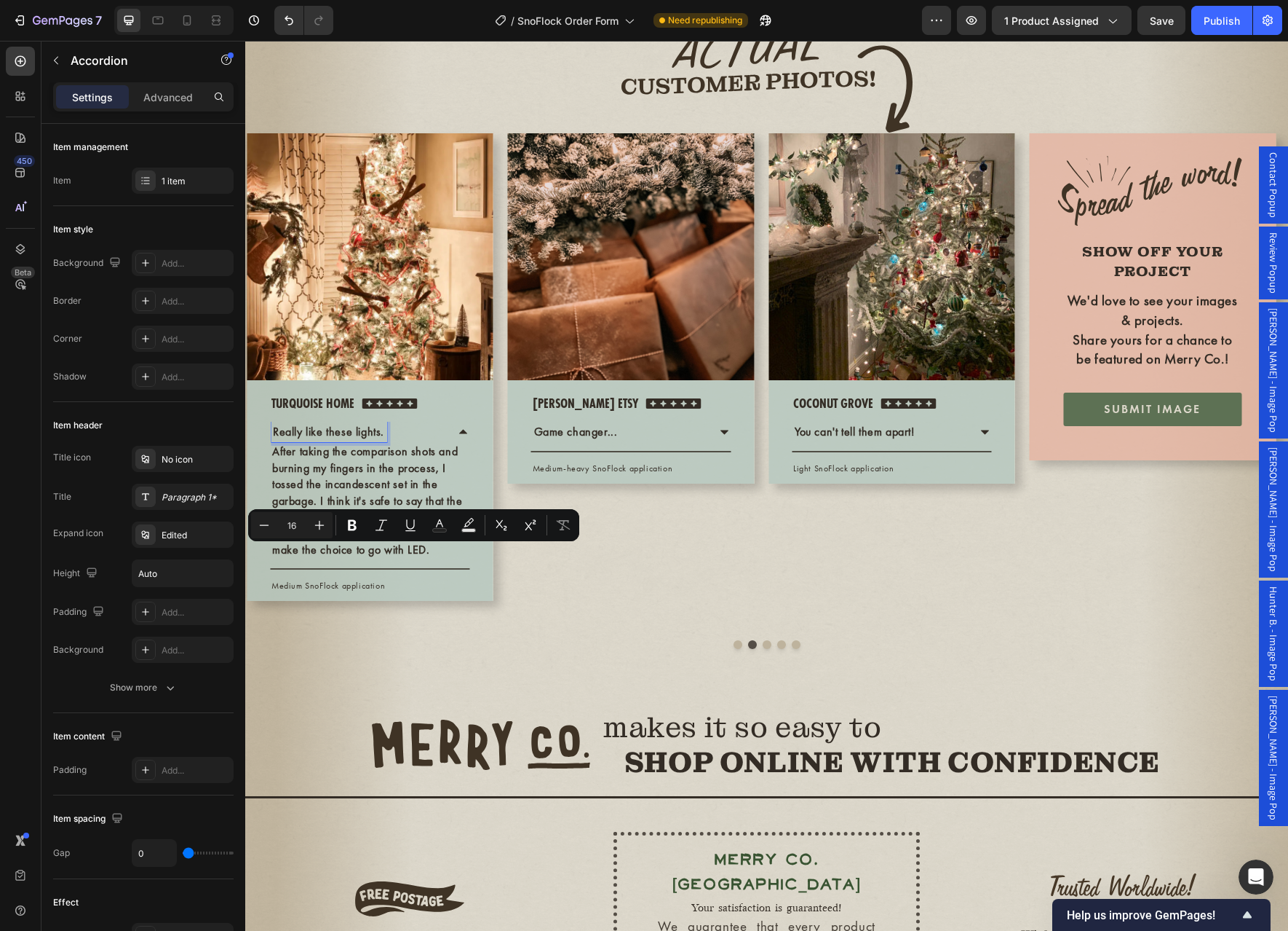
click at [369, 440] on p "Really like these lights." at bounding box center [328, 431] width 111 height 16
drag, startPoint x: 383, startPoint y: 560, endPoint x: 270, endPoint y: 554, distance: 113.2
click at [271, 442] on div "Really like these lights." at bounding box center [329, 431] width 116 height 20
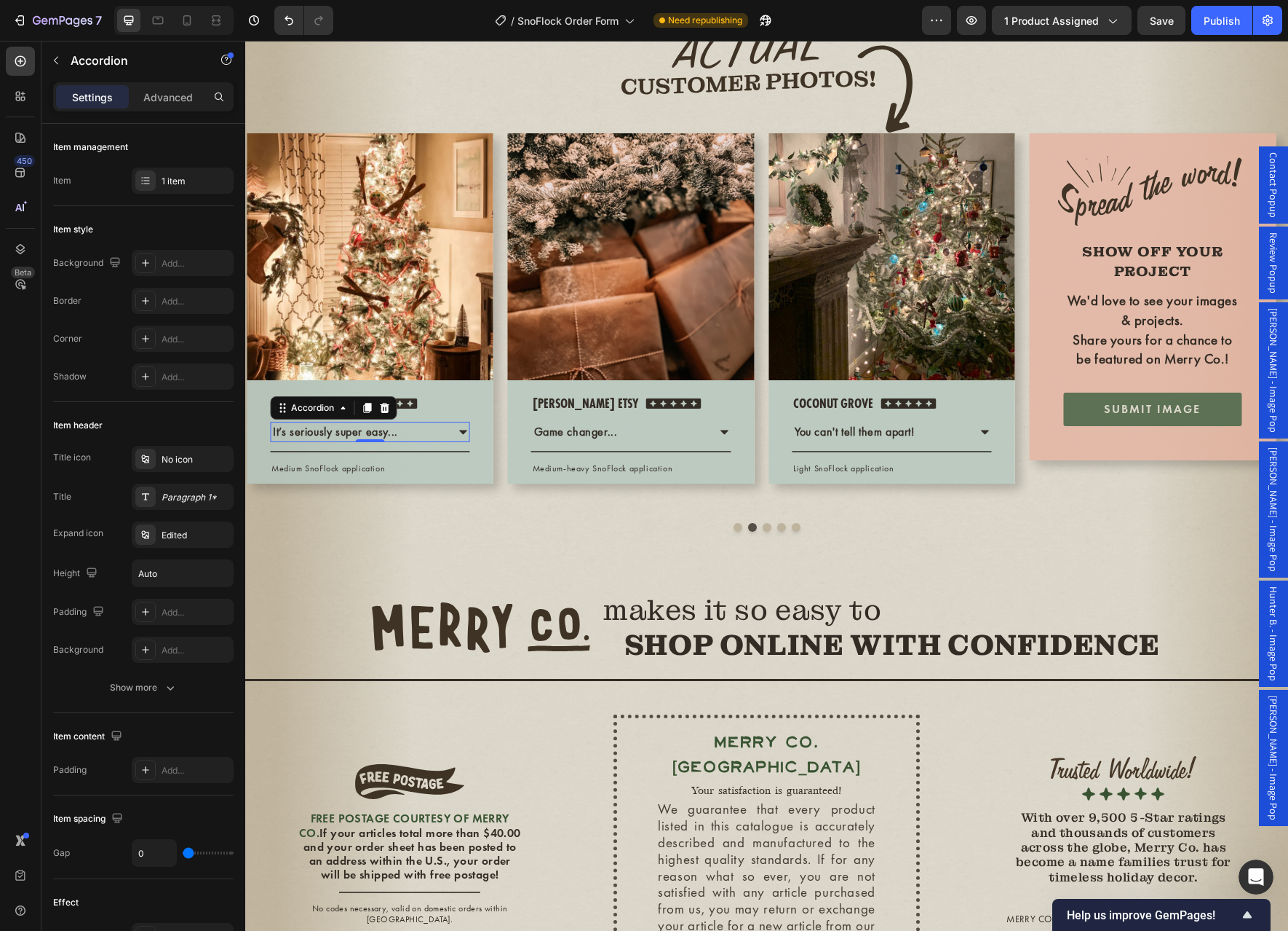
click at [465, 438] on icon at bounding box center [463, 431] width 12 height 12
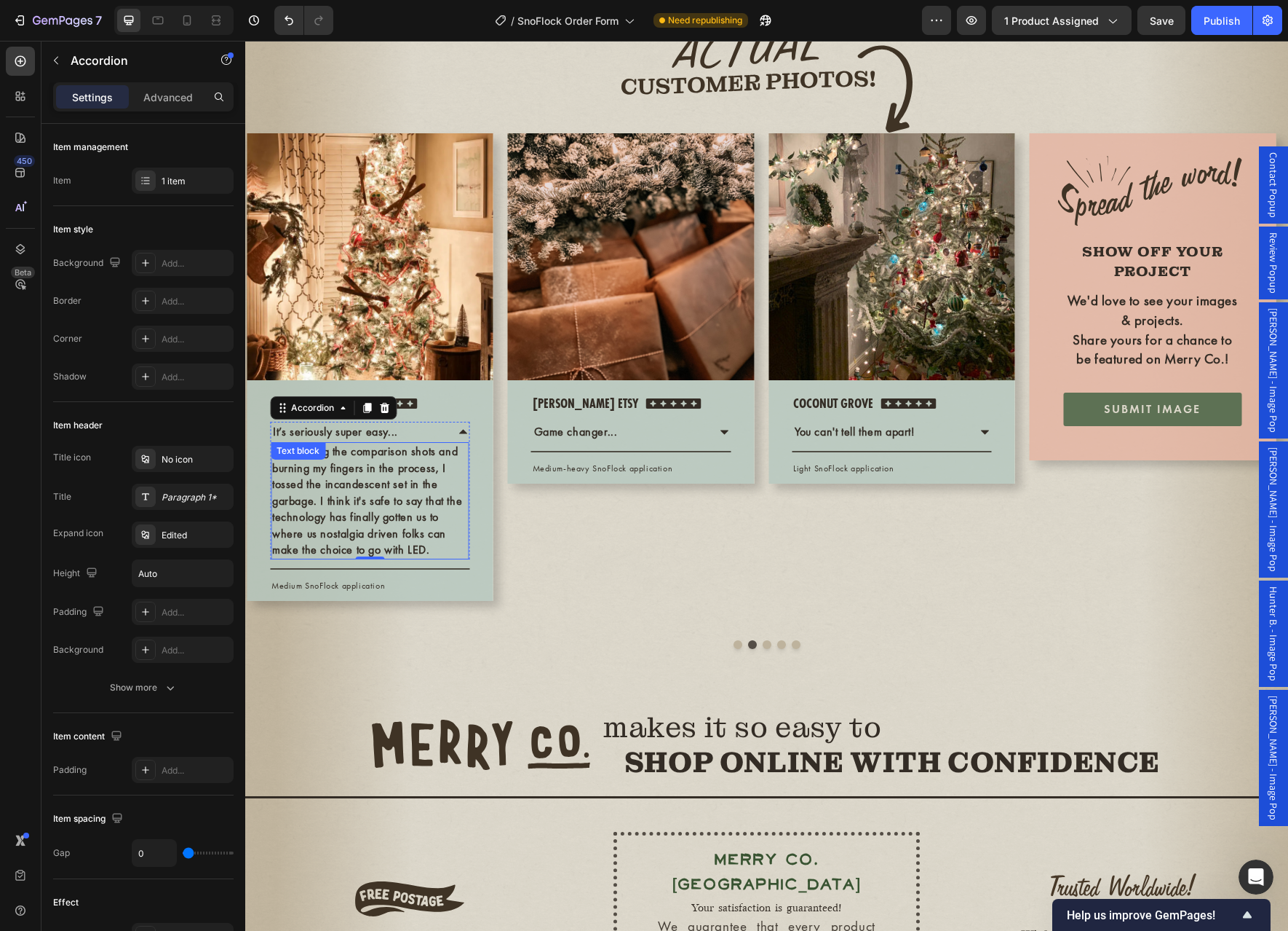
click at [399, 558] on p "After taking the comparison shots and burning my fingers in the process, I toss…" at bounding box center [369, 501] width 195 height 114
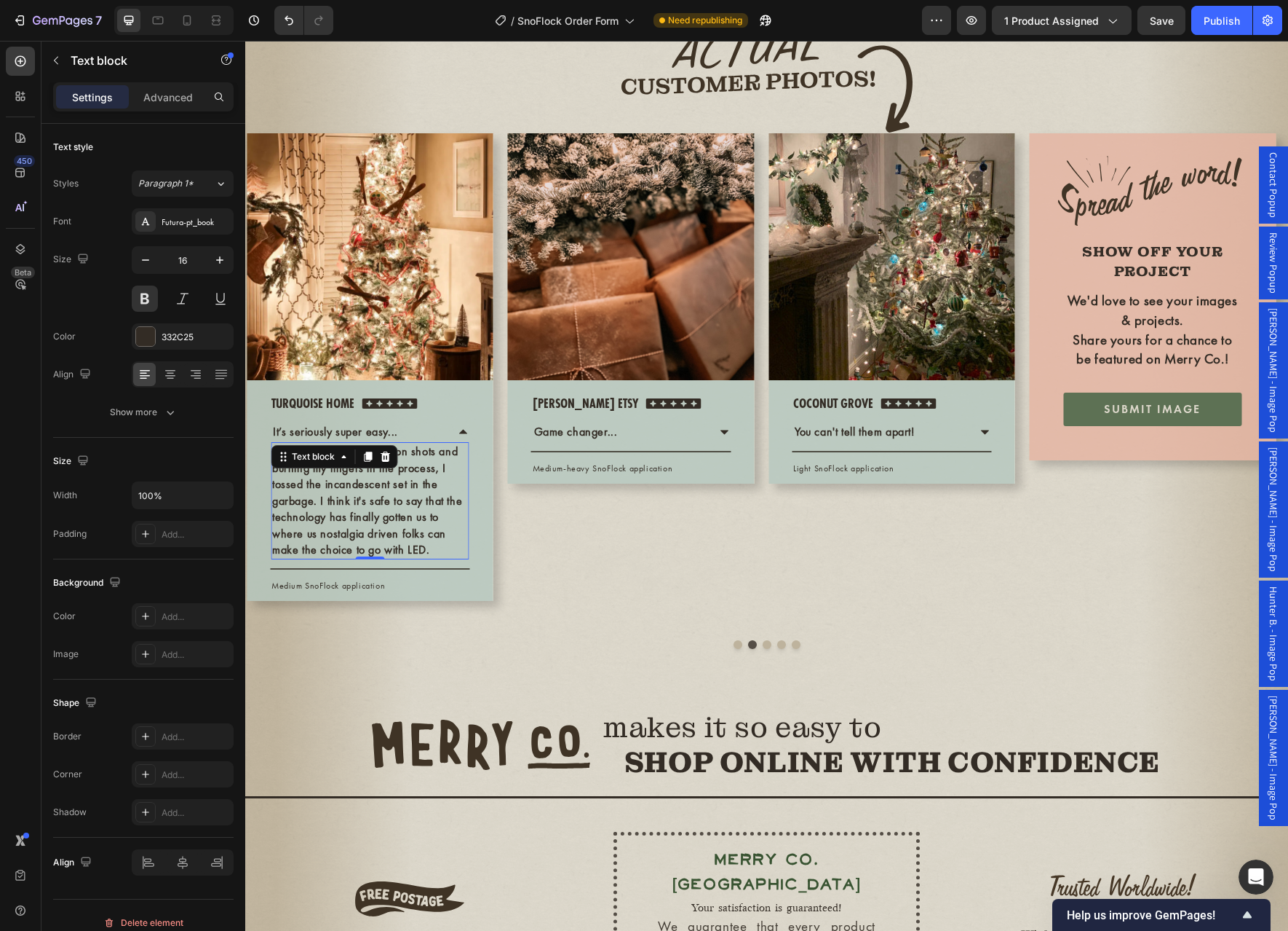
click at [411, 558] on p "After taking the comparison shots and burning my fingers in the process, I toss…" at bounding box center [369, 501] width 195 height 114
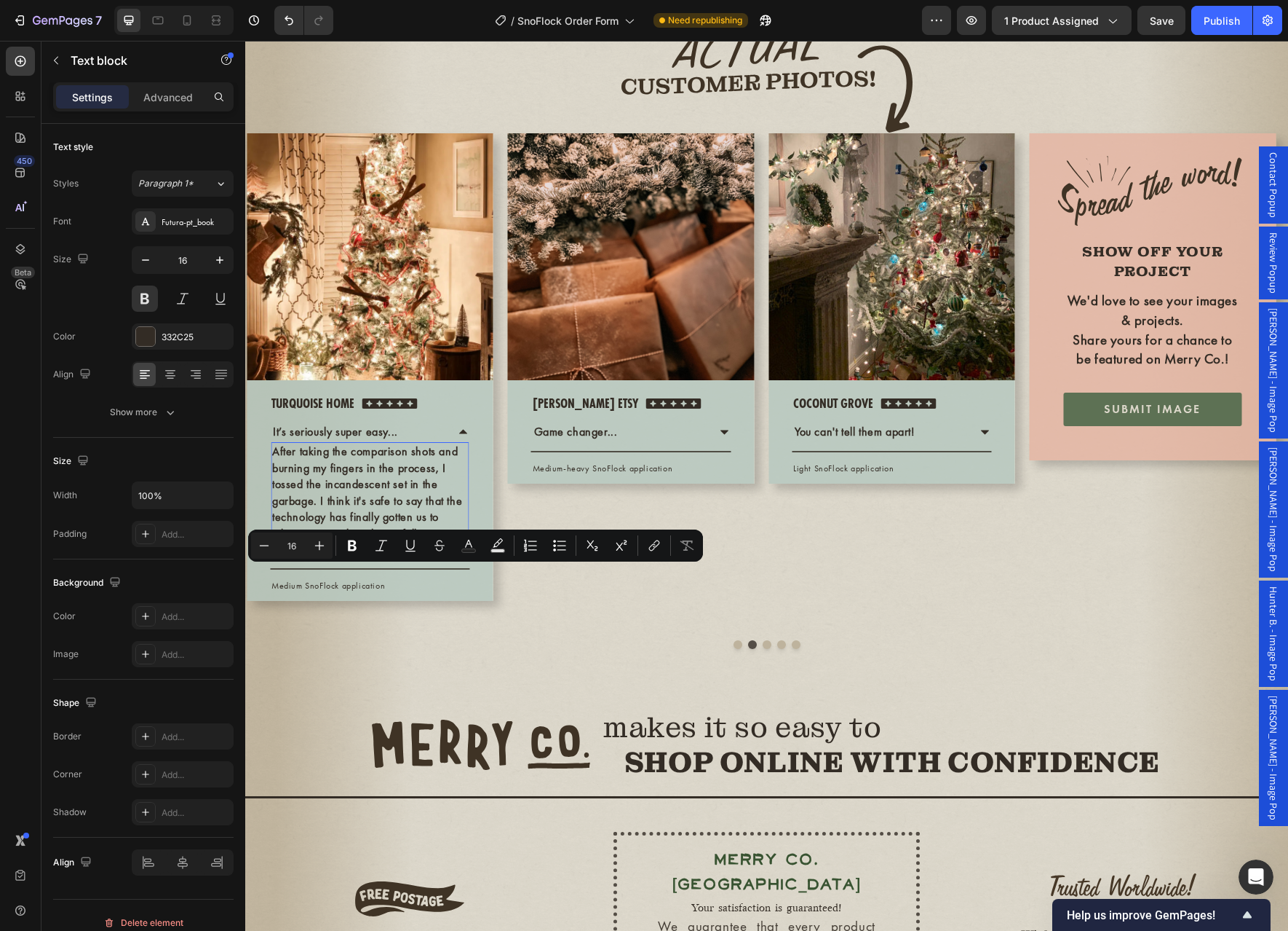
drag, startPoint x: 434, startPoint y: 671, endPoint x: 278, endPoint y: 575, distance: 183.2
click at [278, 558] on p "After taking the comparison shots and burning my fingers in the process, I toss…" at bounding box center [369, 501] width 195 height 114
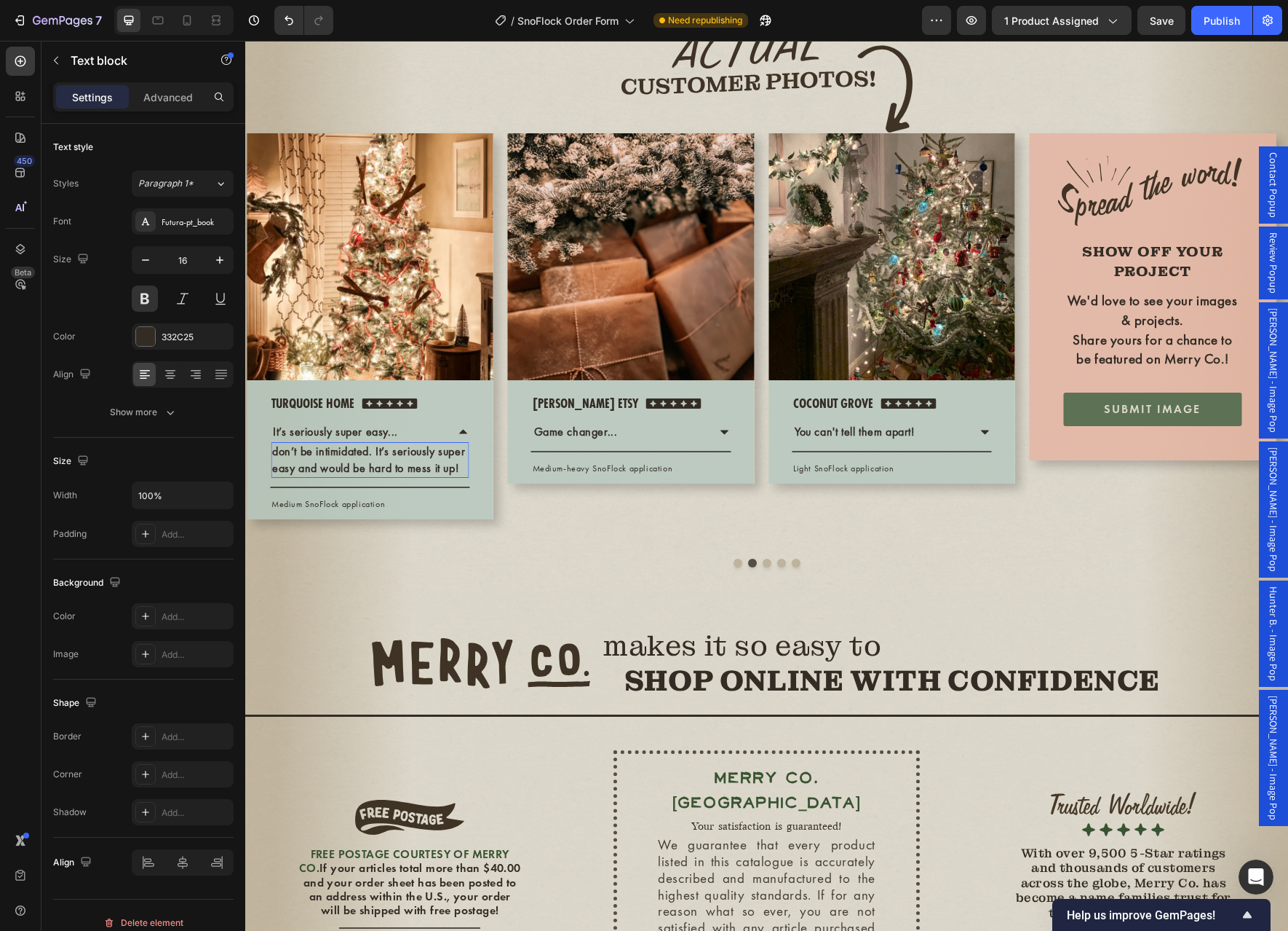
click at [277, 477] on p "don’t be intimidated. It’s seriously super easy and would be hard to mess it up!" at bounding box center [369, 460] width 195 height 33
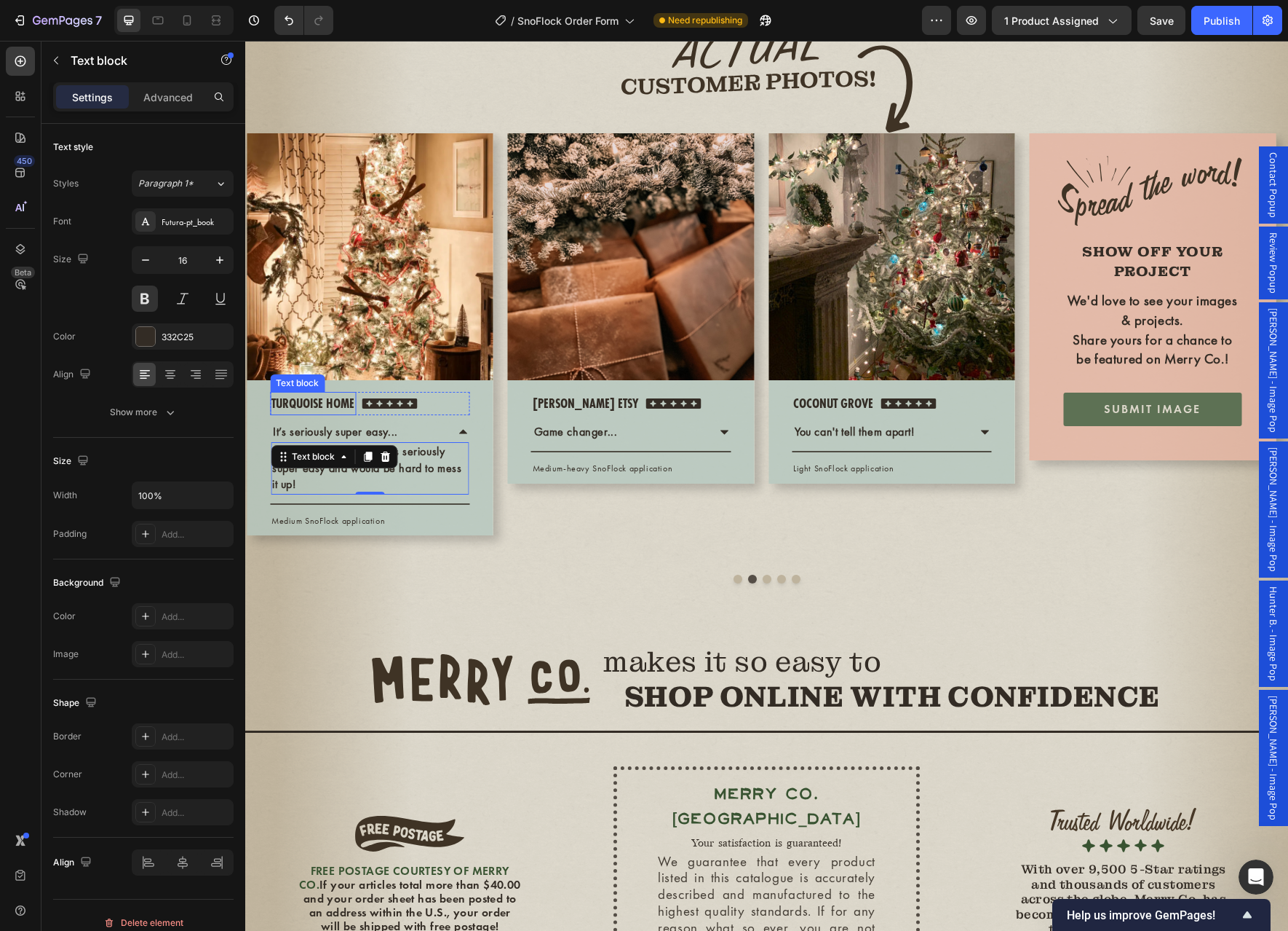
click at [334, 414] on p "turquoise home" at bounding box center [313, 404] width 83 height 21
click at [348, 492] on p "...don’t be intimidated. It’s seriously super easy and would be hard to mess it…" at bounding box center [369, 467] width 195 height 49
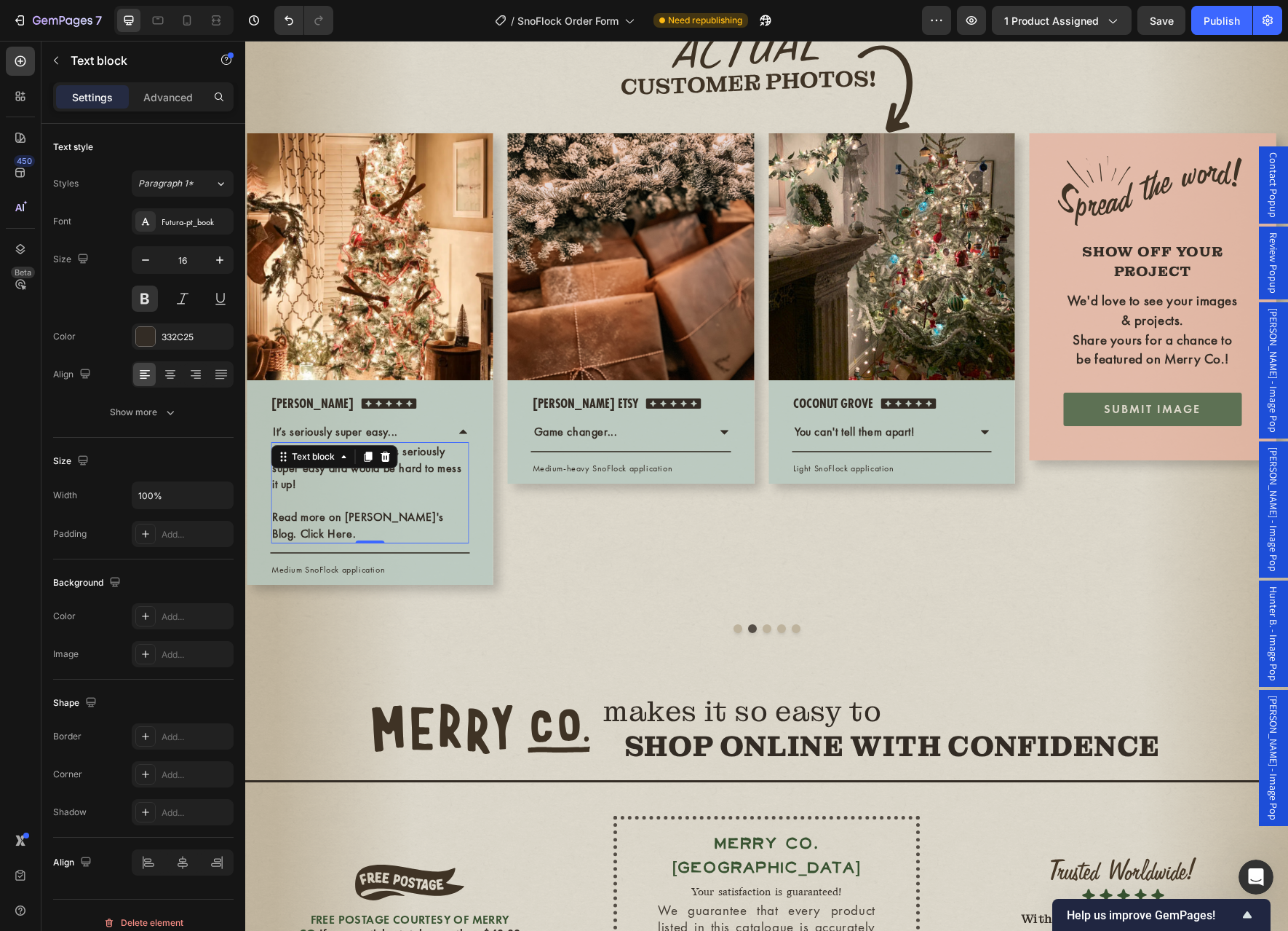
click at [455, 542] on p "Read more on Laura's Blog. Click Here." at bounding box center [369, 525] width 195 height 33
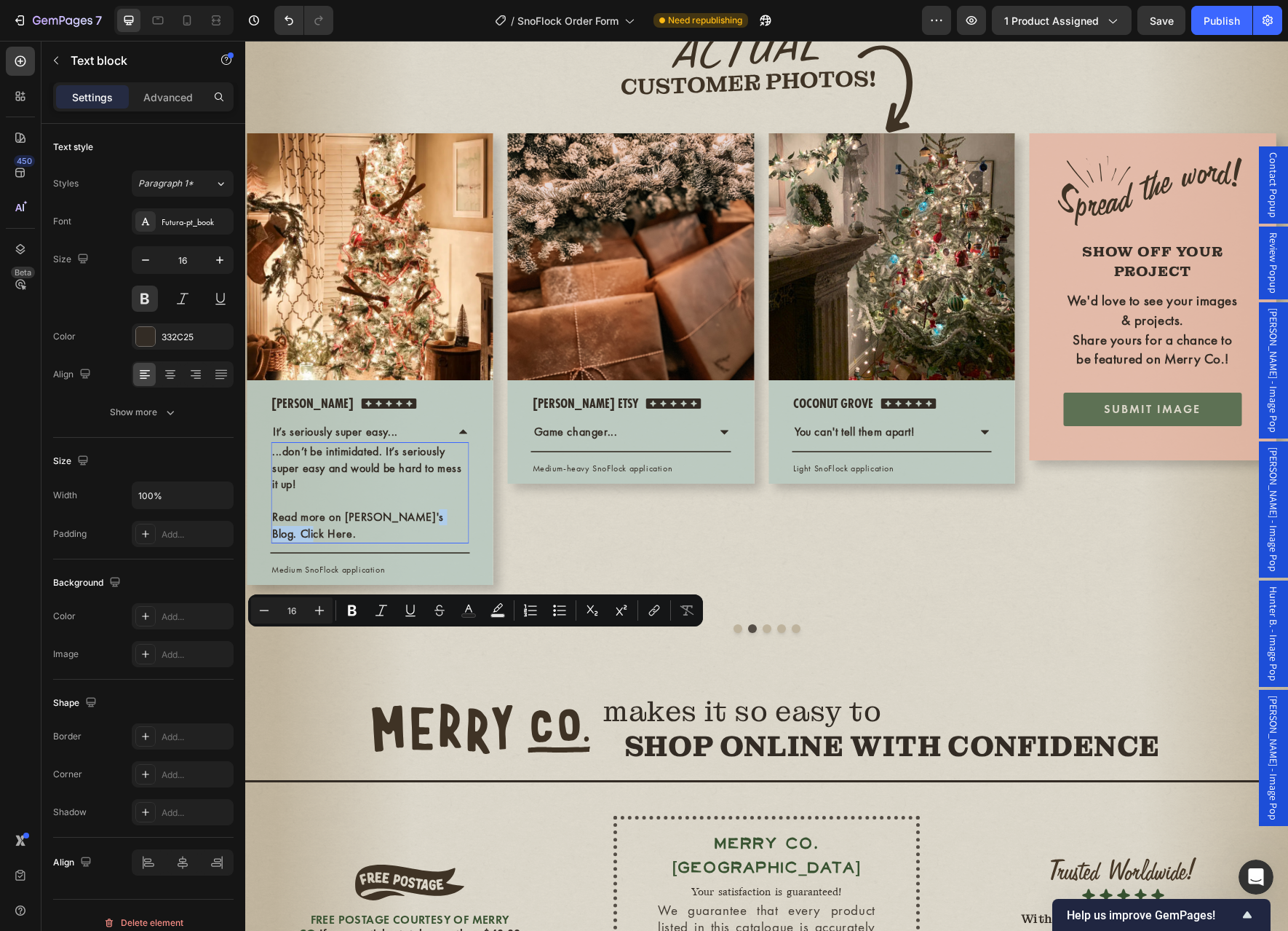
drag, startPoint x: 409, startPoint y: 640, endPoint x: 464, endPoint y: 643, distance: 55.1
click at [464, 542] on p "Read more on Laura's Blog. Click Here." at bounding box center [369, 525] width 195 height 33
click at [651, 610] on icon "Editor contextual toolbar" at bounding box center [652, 612] width 6 height 7
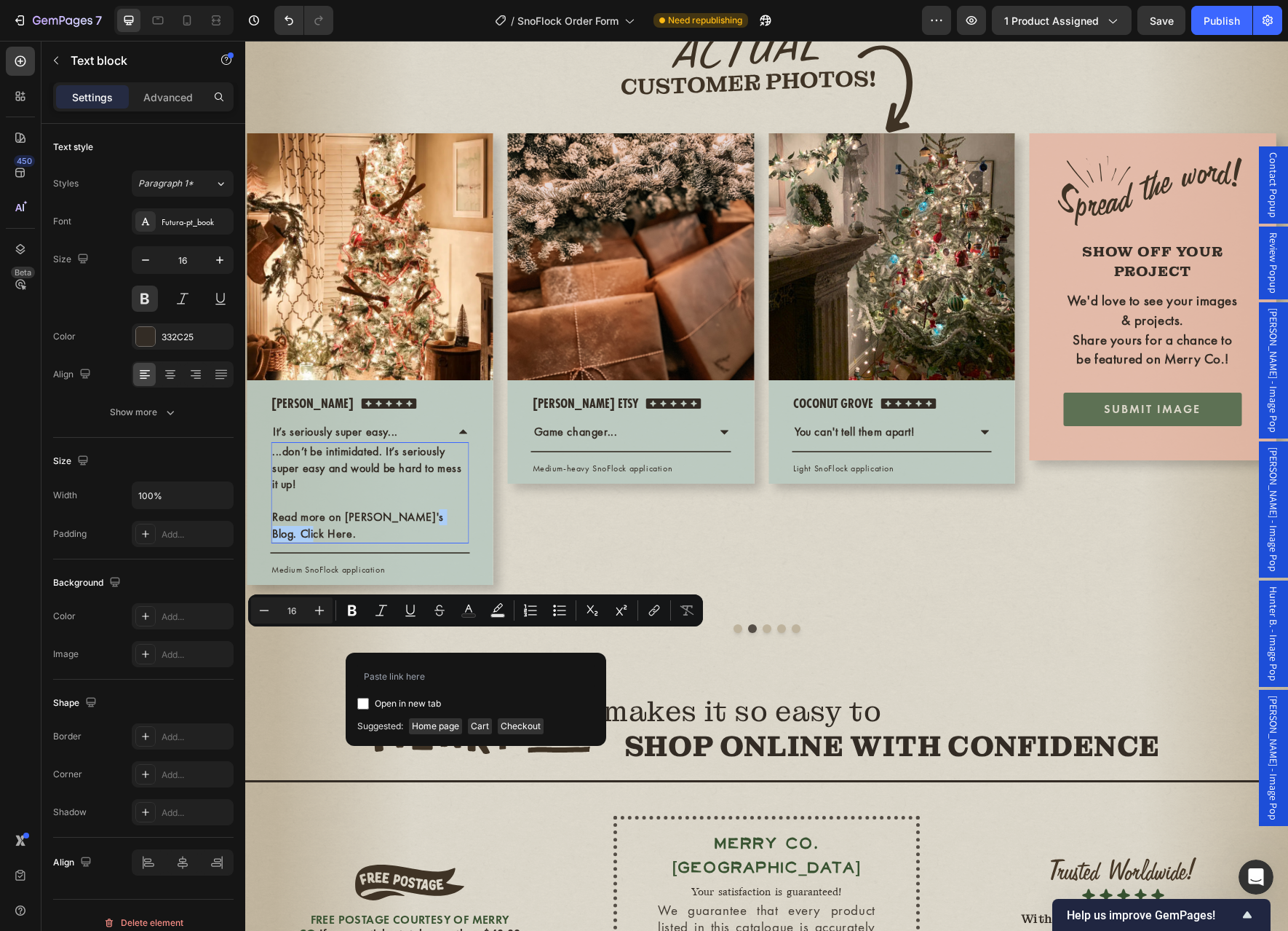
click at [403, 701] on span "Open in new tab" at bounding box center [408, 703] width 66 height 18
checkbox input "true"
click at [411, 685] on input "Editor contextual toolbar" at bounding box center [476, 675] width 238 height 23
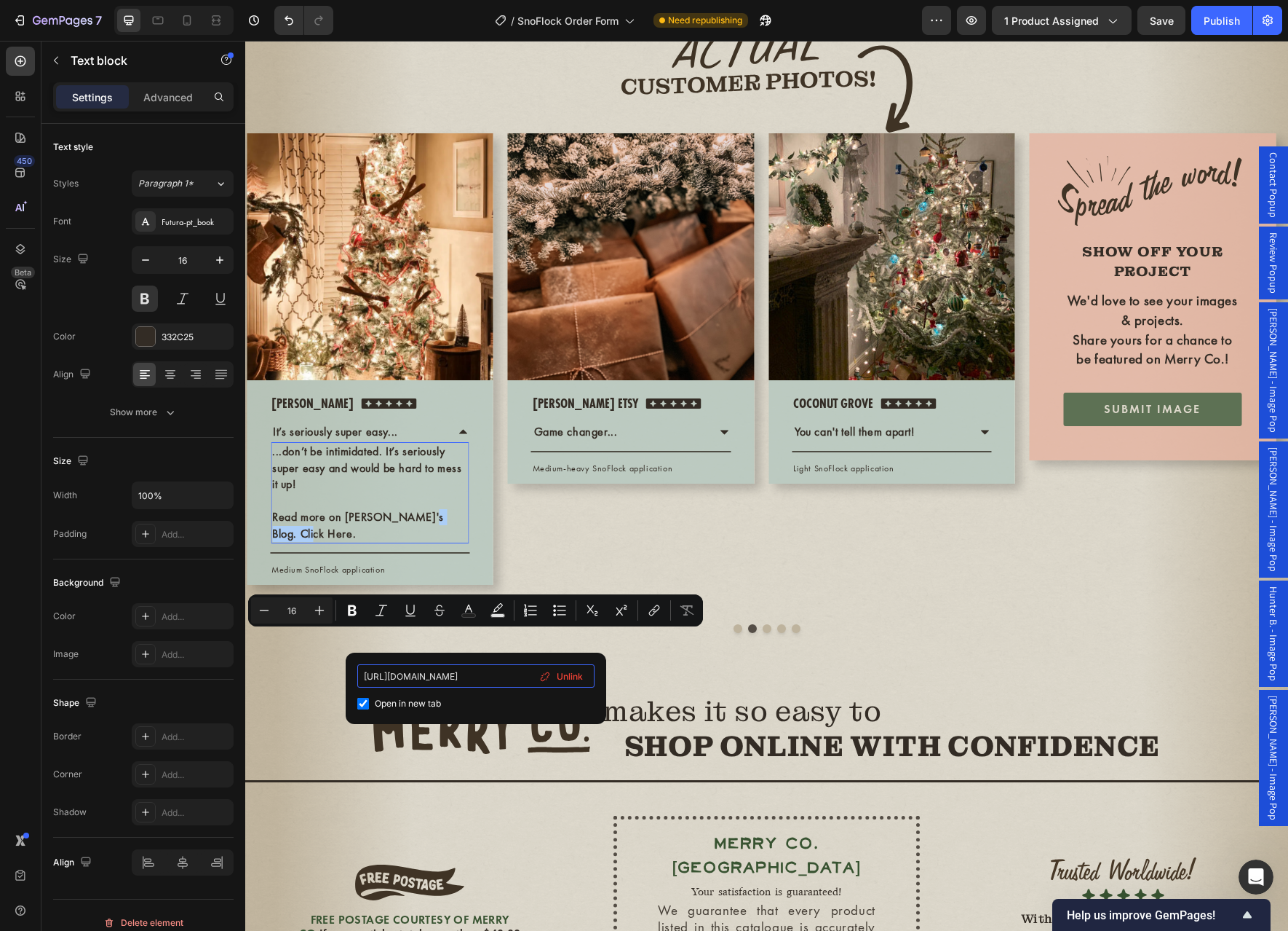
type input "https://theturquoisehome.com/how-to-flock-christmas-tree/"
click at [559, 697] on div "Open in new tab" at bounding box center [476, 703] width 238 height 18
checkbox input "false"
click at [705, 632] on div "Image Row white birch co Text block Icon Icon Icon Icon Icon Icon List Hoz Row …" at bounding box center [767, 377] width 1043 height 512
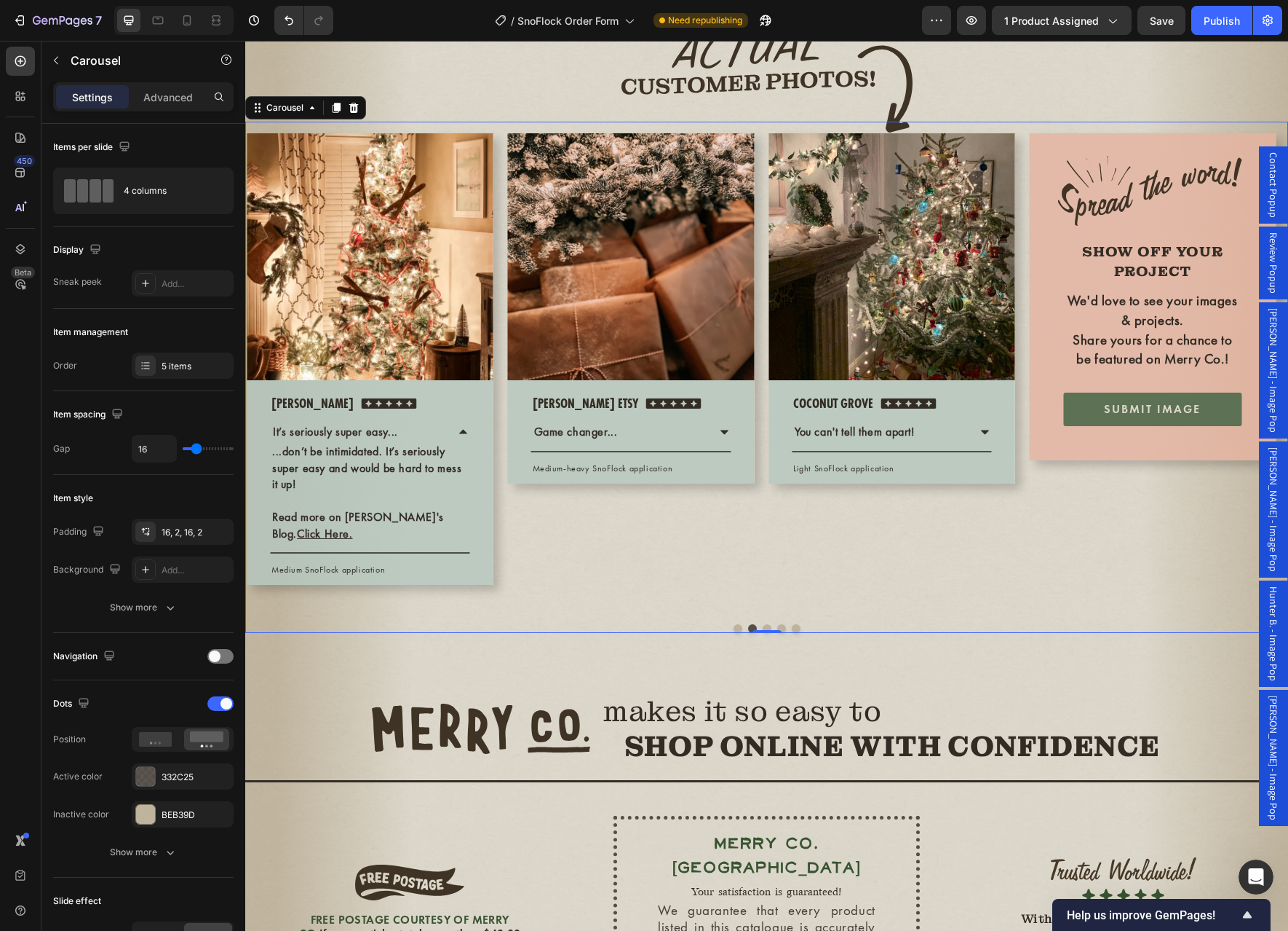
click at [831, 601] on div "Image Row coconut grove Text block Icon Icon Icon Icon Icon Icon List Hoz Row Y…" at bounding box center [892, 367] width 247 height 467
click at [1232, 13] on div "Publish" at bounding box center [1222, 20] width 36 height 16
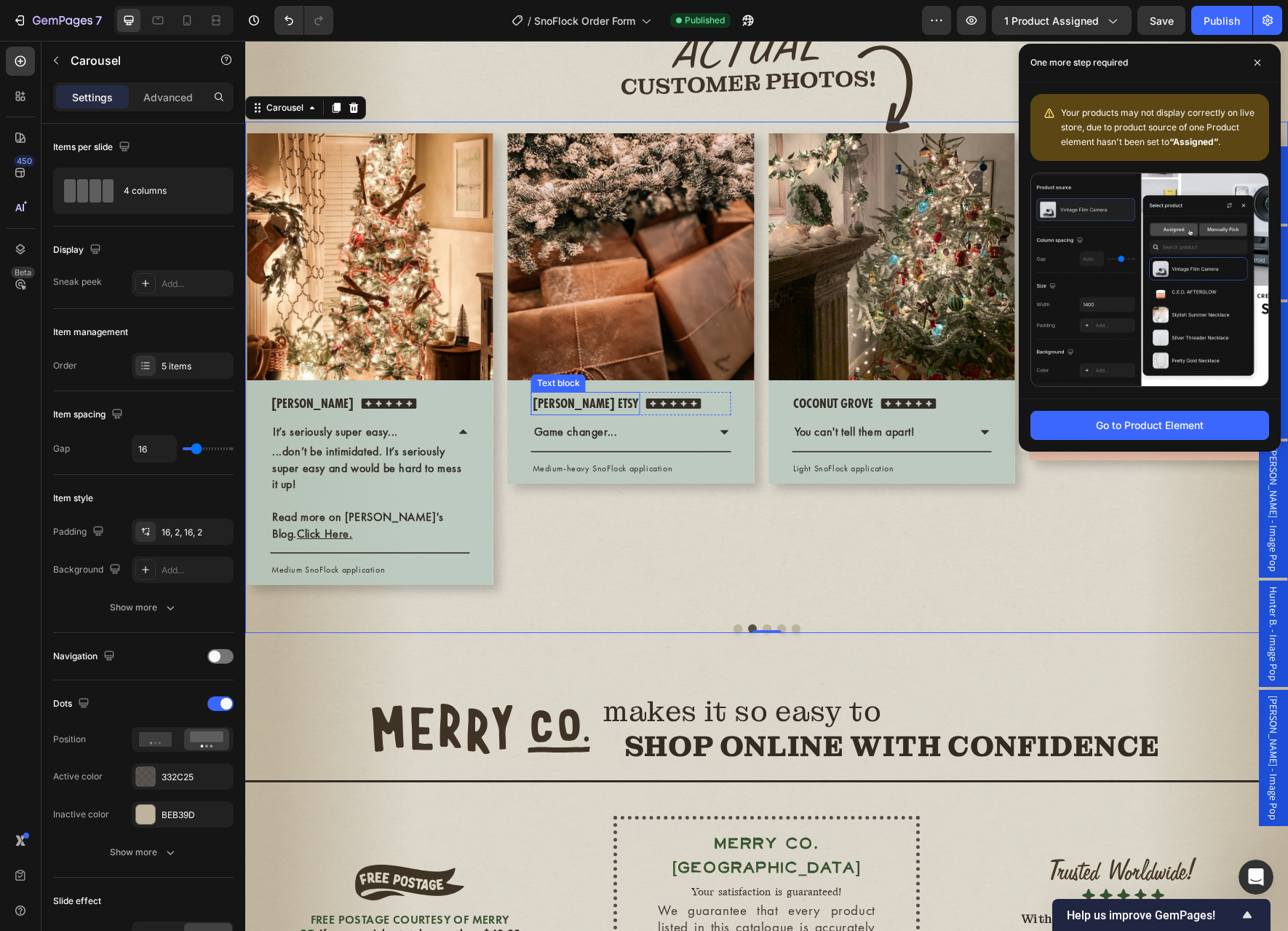
click at [597, 414] on p "christina etsy" at bounding box center [585, 404] width 106 height 21
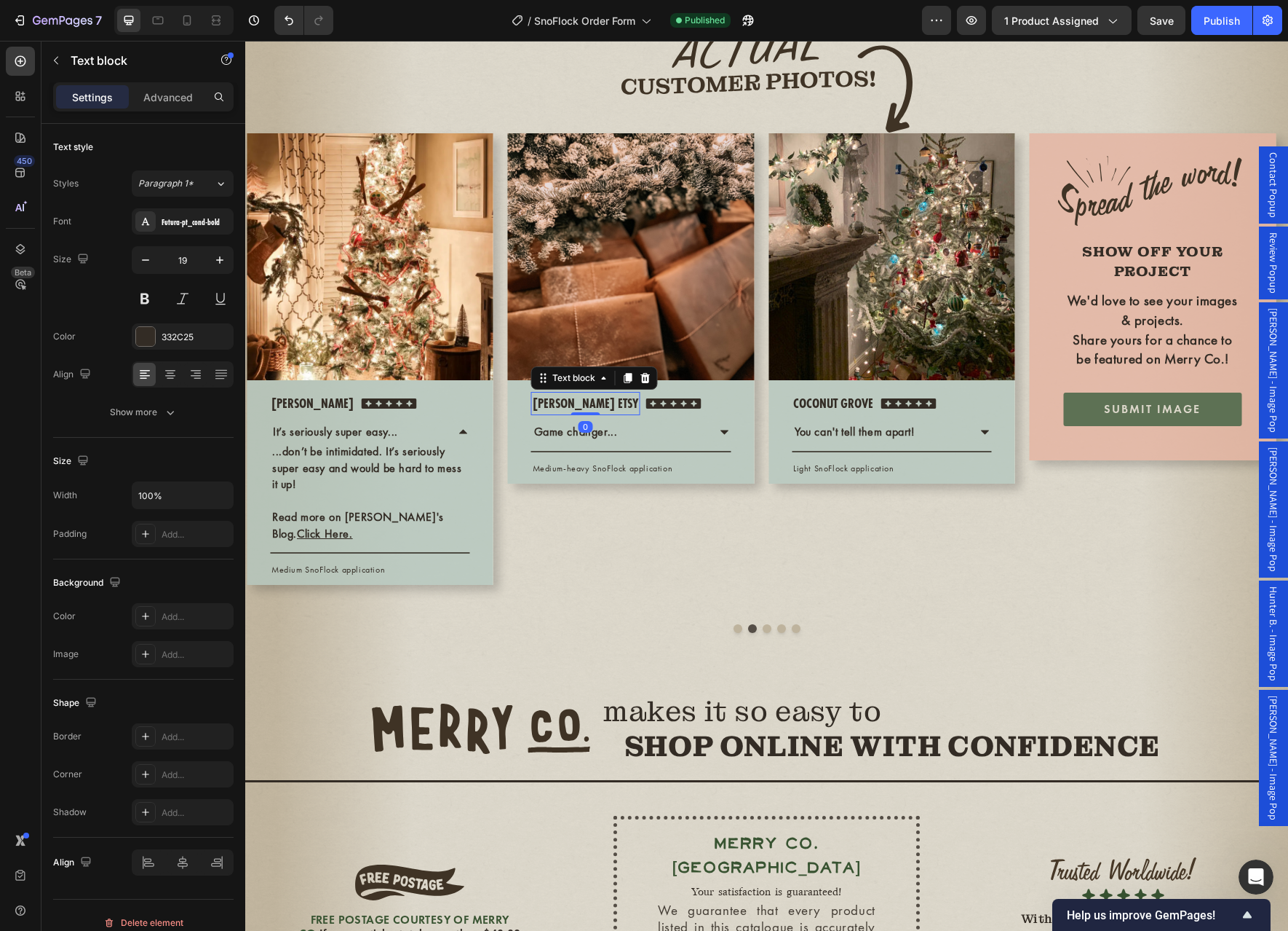
click at [597, 414] on p "christina etsy" at bounding box center [585, 404] width 106 height 21
click at [618, 442] on div "Game changer..." at bounding box center [576, 431] width 88 height 20
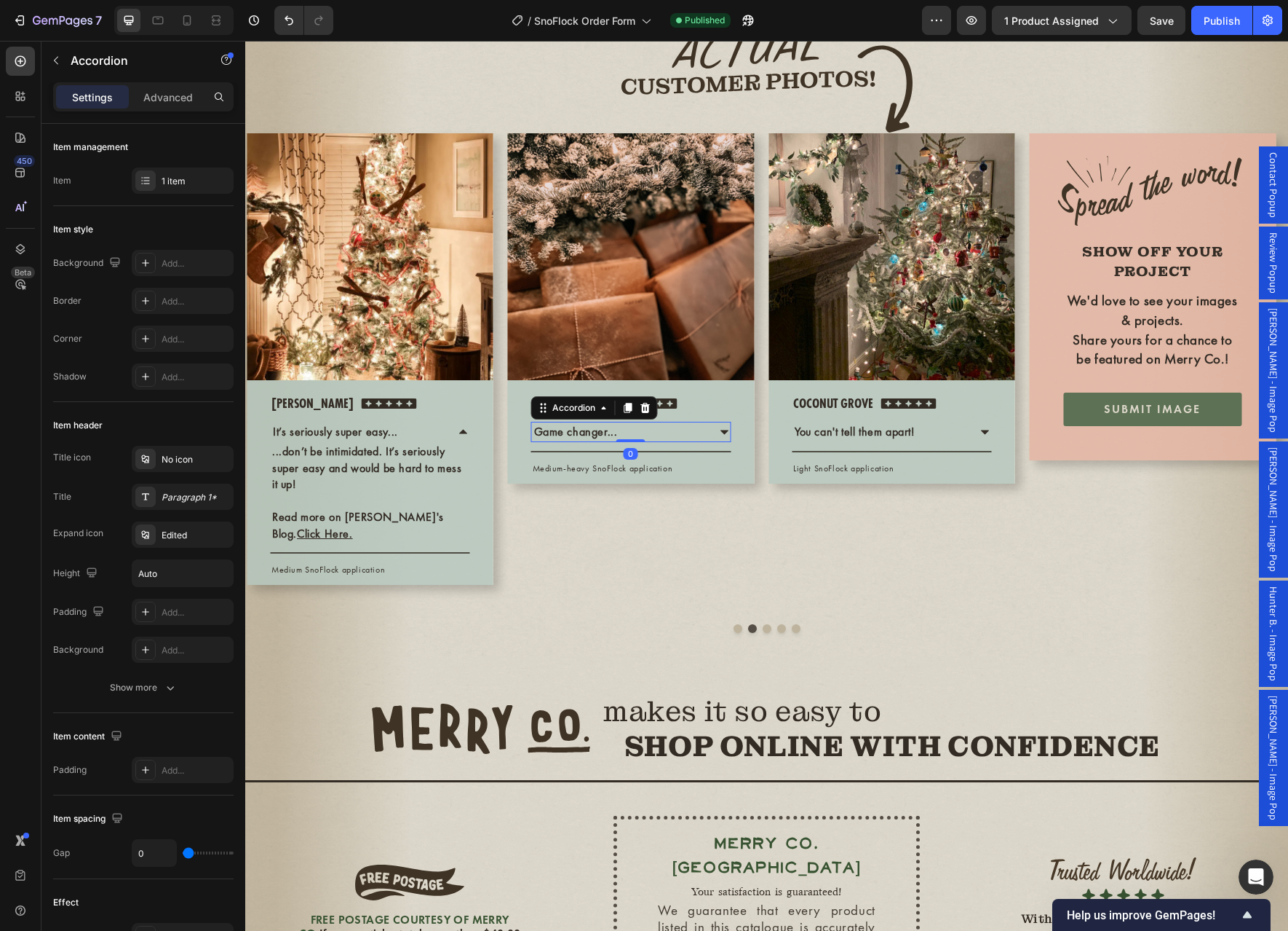
click at [628, 442] on div "Game changer..." at bounding box center [619, 431] width 175 height 20
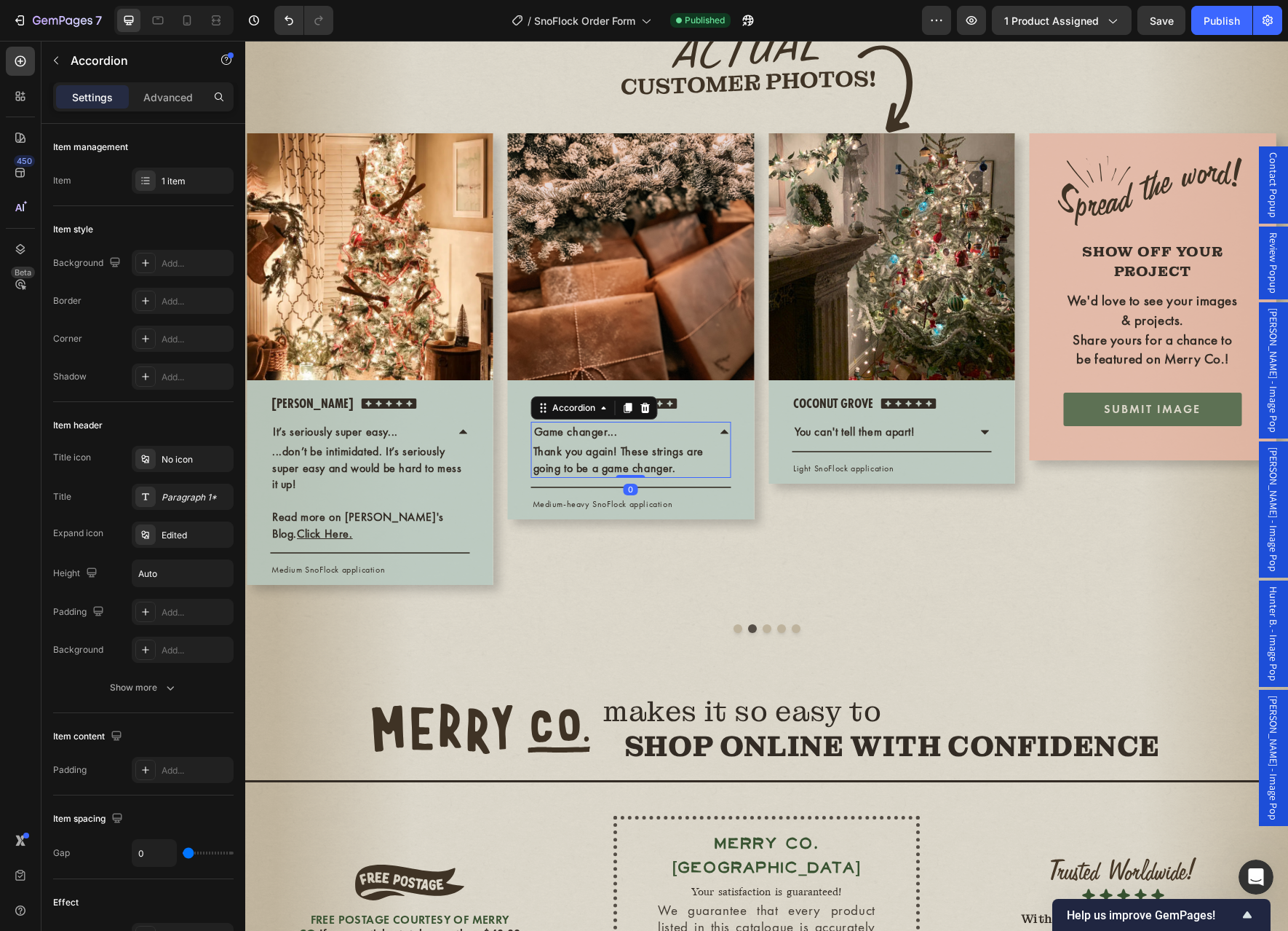
click at [628, 442] on div "Game changer..." at bounding box center [619, 431] width 175 height 20
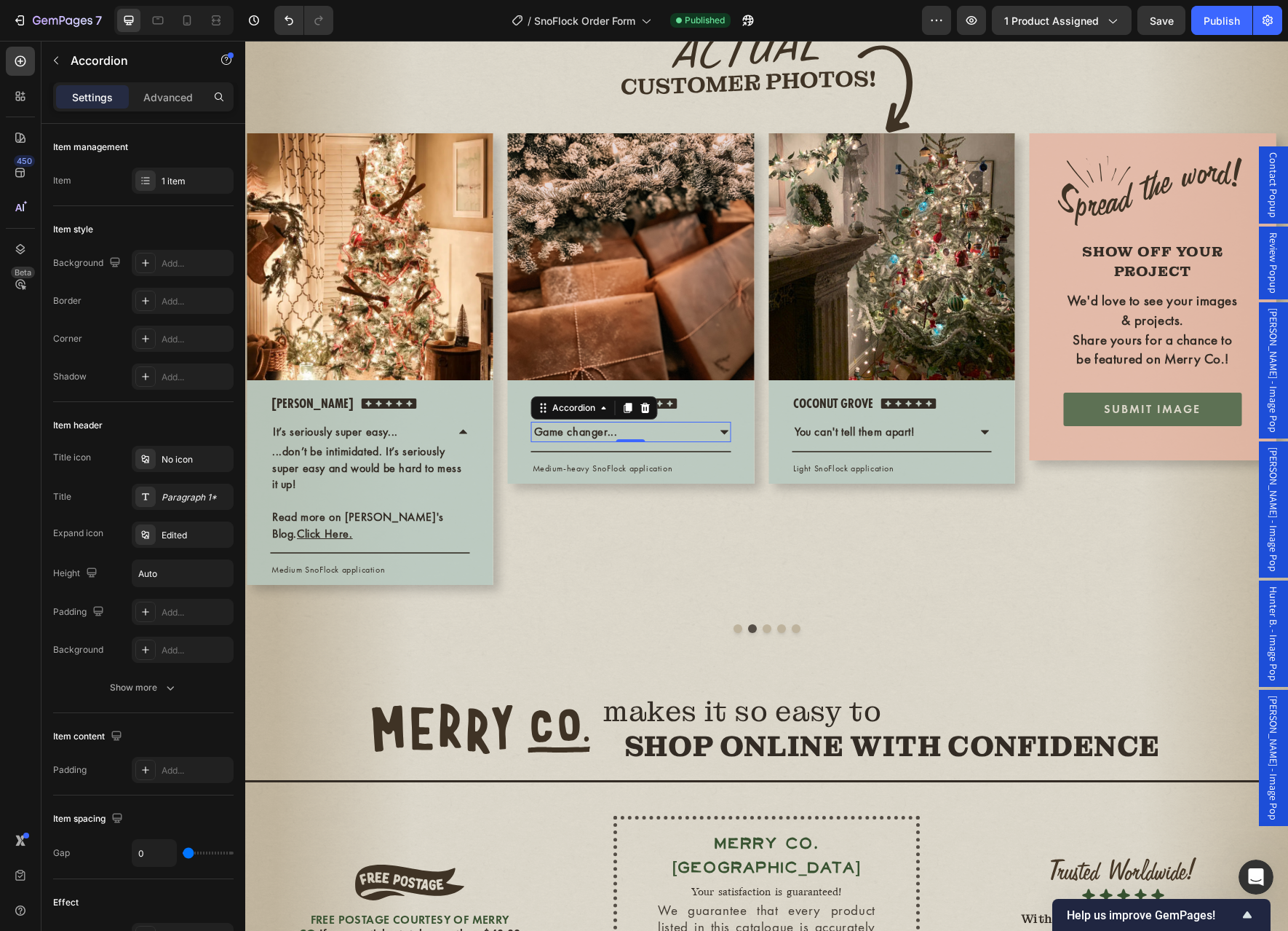
click at [614, 440] on p "Game changer..." at bounding box center [576, 431] width 84 height 16
click at [624, 442] on div "Game changer..." at bounding box center [619, 431] width 175 height 20
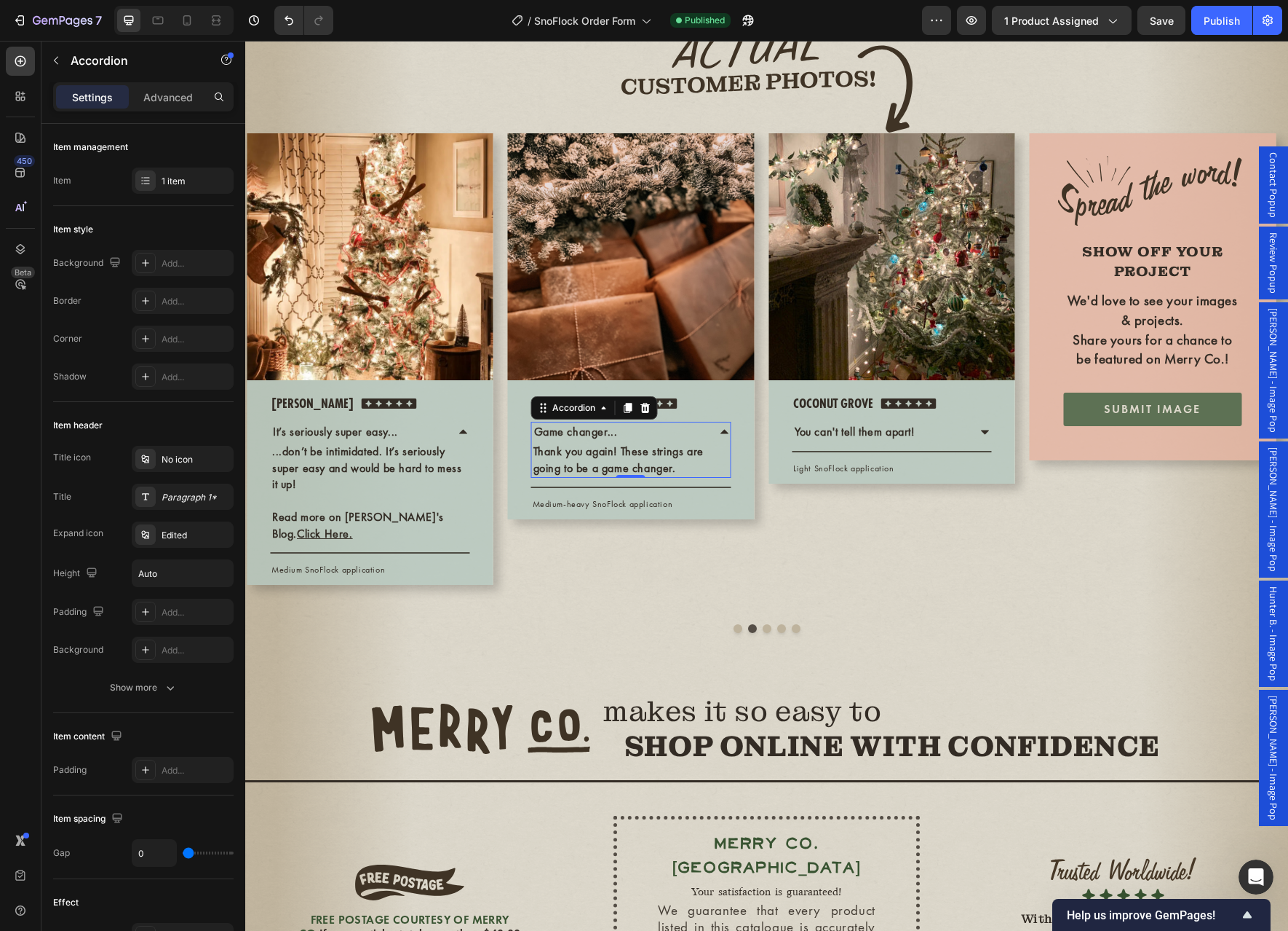
click at [583, 440] on p "Game changer..." at bounding box center [576, 431] width 84 height 16
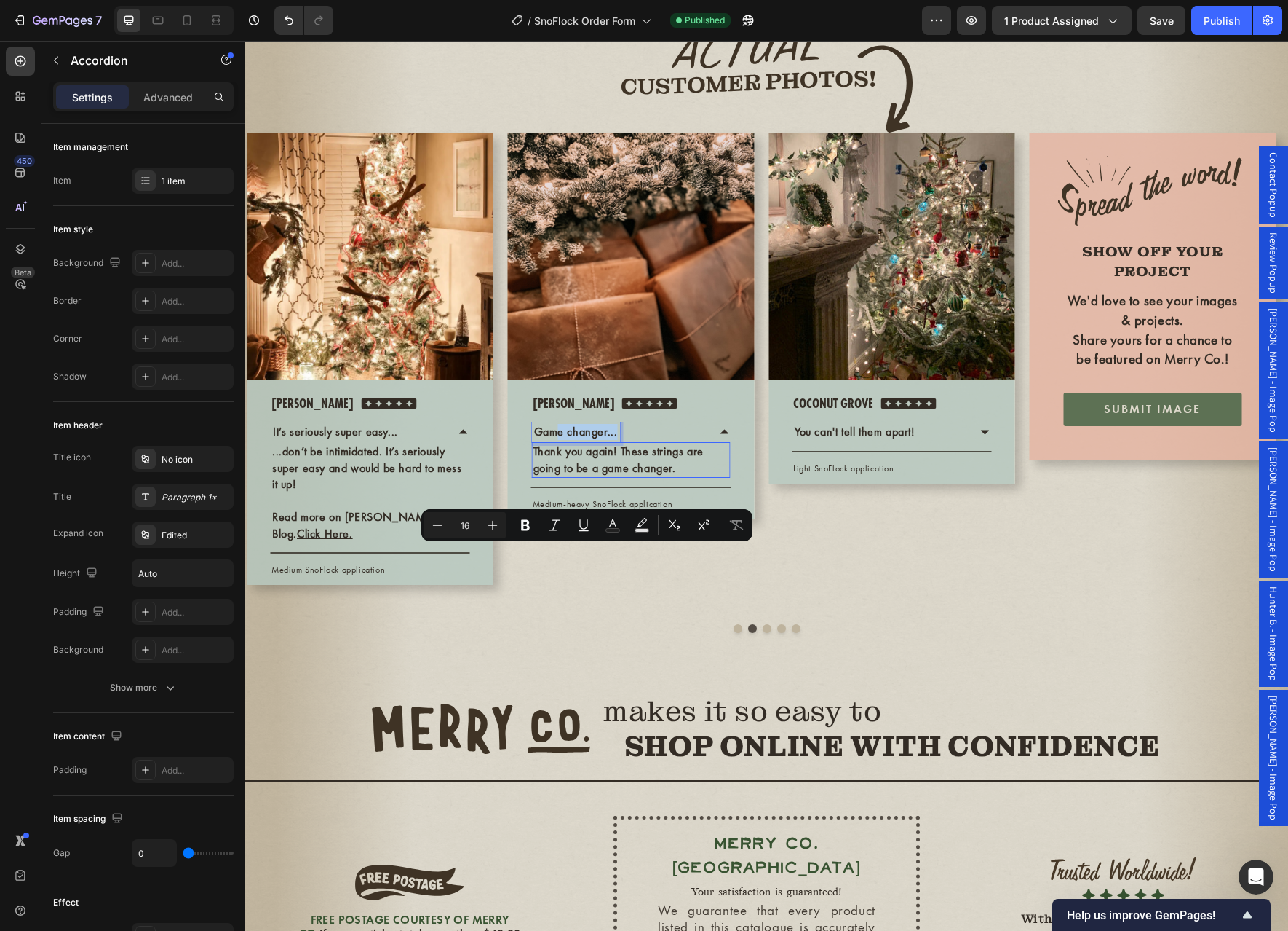
drag, startPoint x: 555, startPoint y: 559, endPoint x: 619, endPoint y: 566, distance: 64.4
click at [619, 477] on div "Game changer... Thank you again! These strings are going to be a game changer. …" at bounding box center [631, 449] width 199 height 56
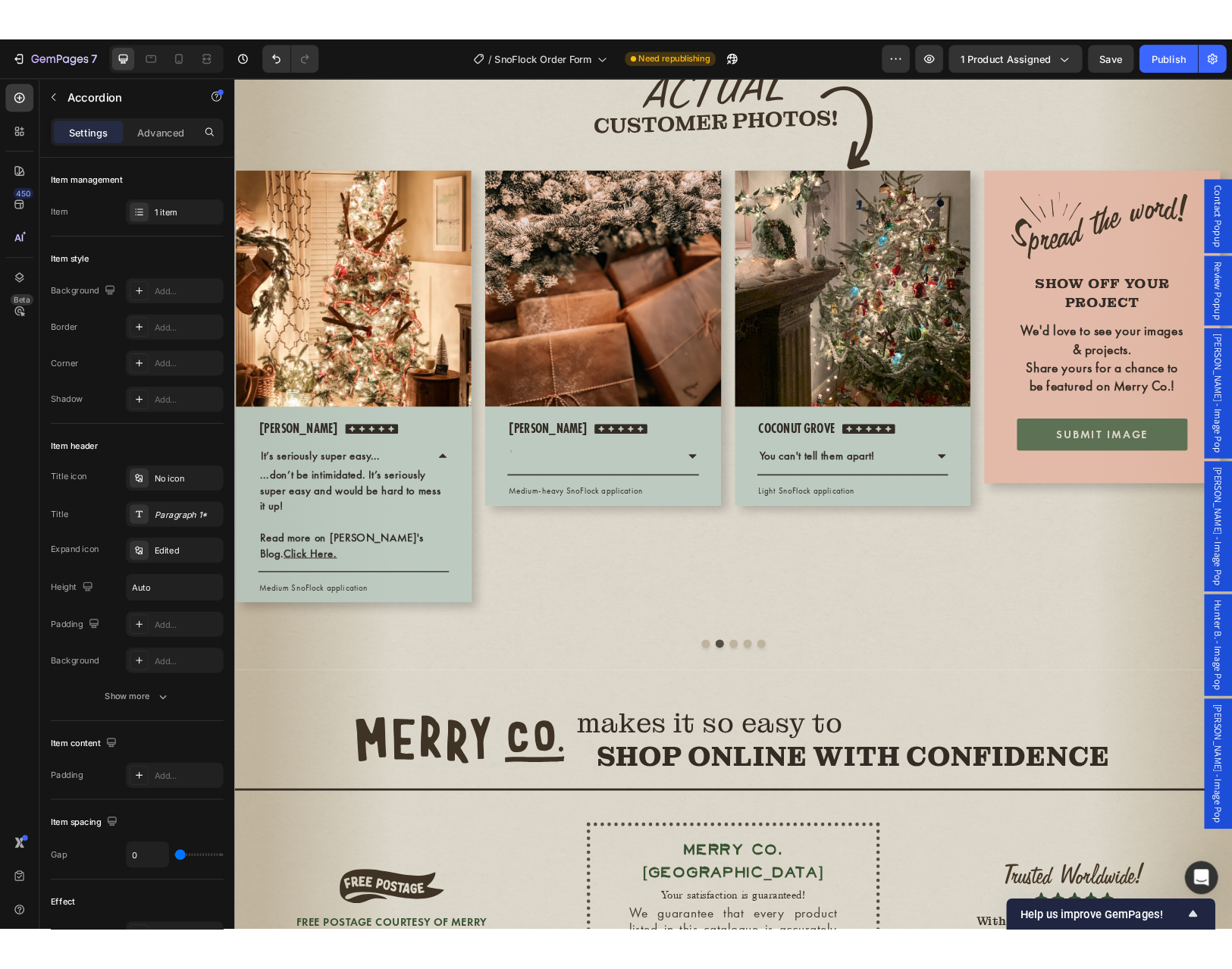
scroll to position [3966, 0]
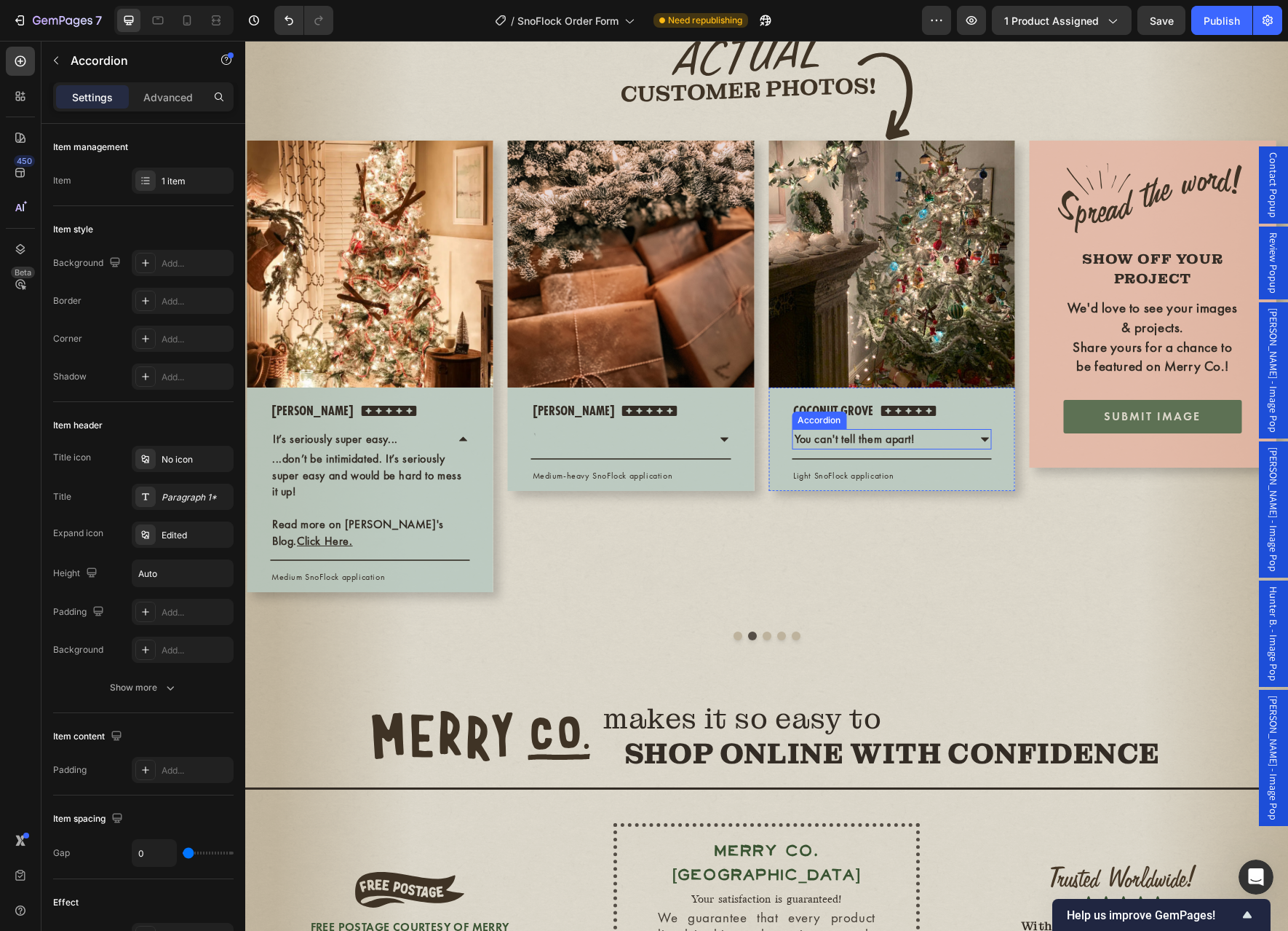
click at [861, 447] on p "You can't tell them apart!" at bounding box center [855, 439] width 120 height 16
click at [956, 387] on img at bounding box center [892, 264] width 247 height 247
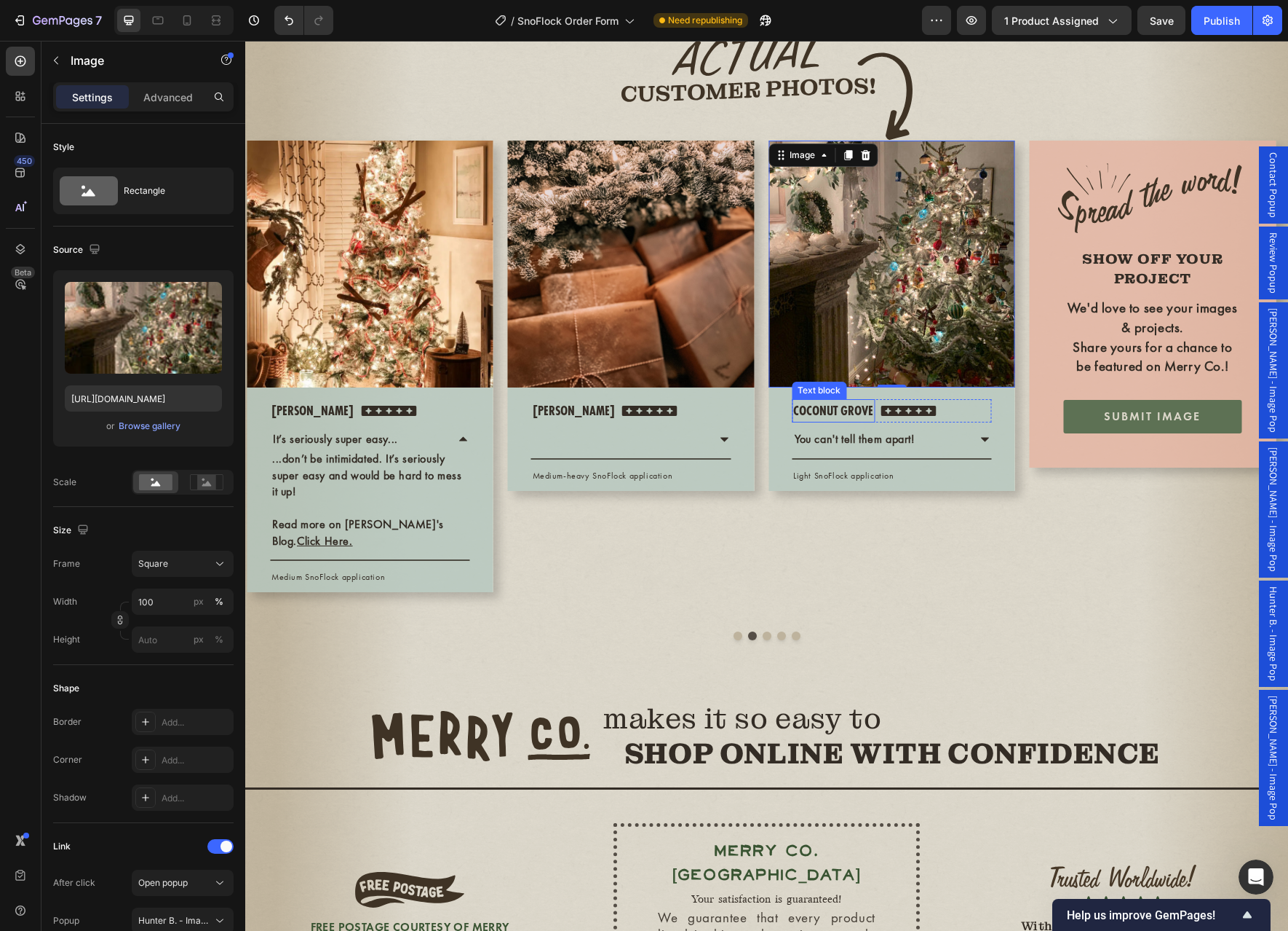
click at [832, 421] on p "coconut grove" at bounding box center [833, 410] width 80 height 21
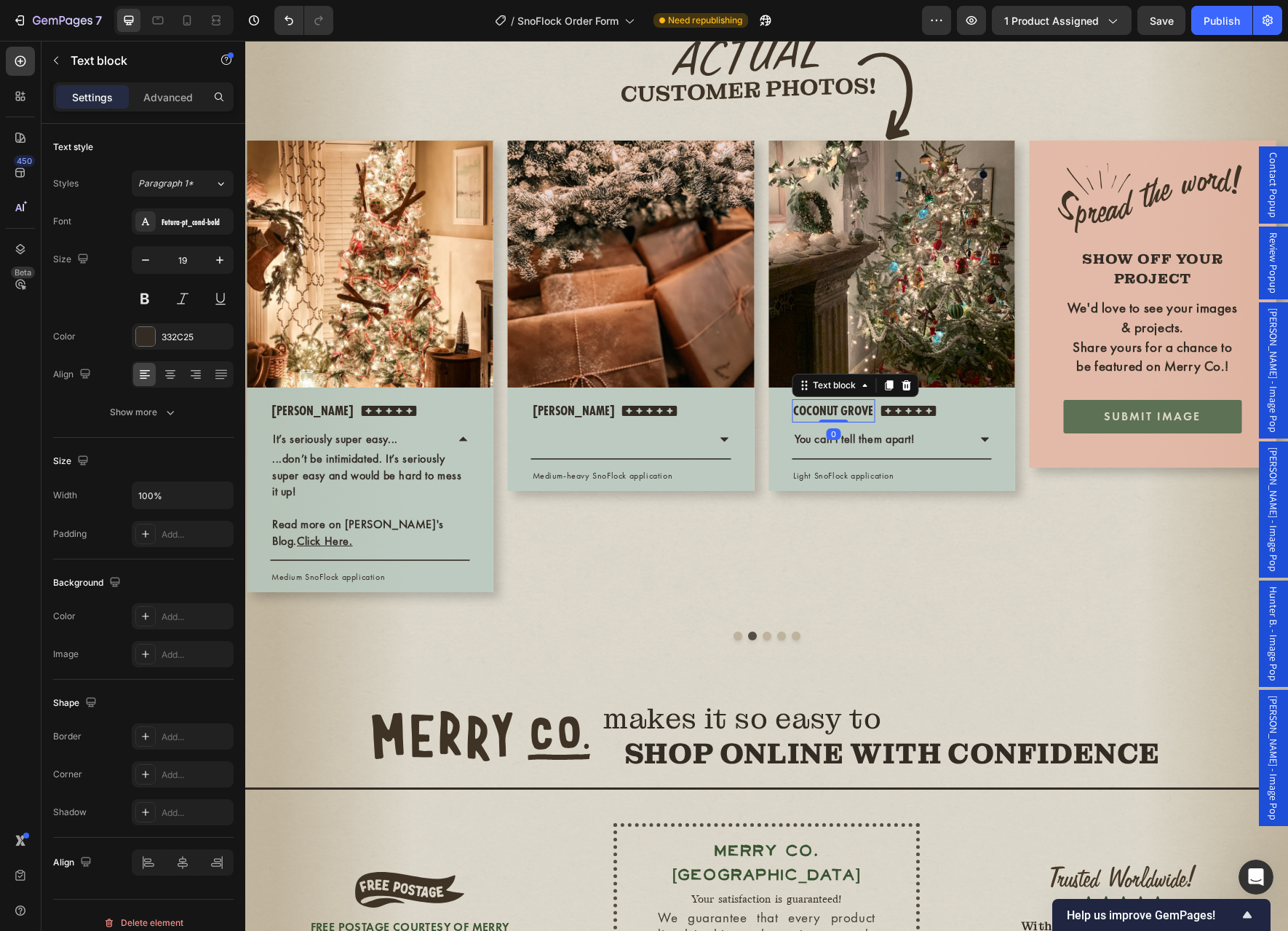
click at [813, 421] on p "coconut grove" at bounding box center [833, 410] width 80 height 21
click at [850, 447] on p "You can't tell them apart!" at bounding box center [855, 439] width 120 height 16
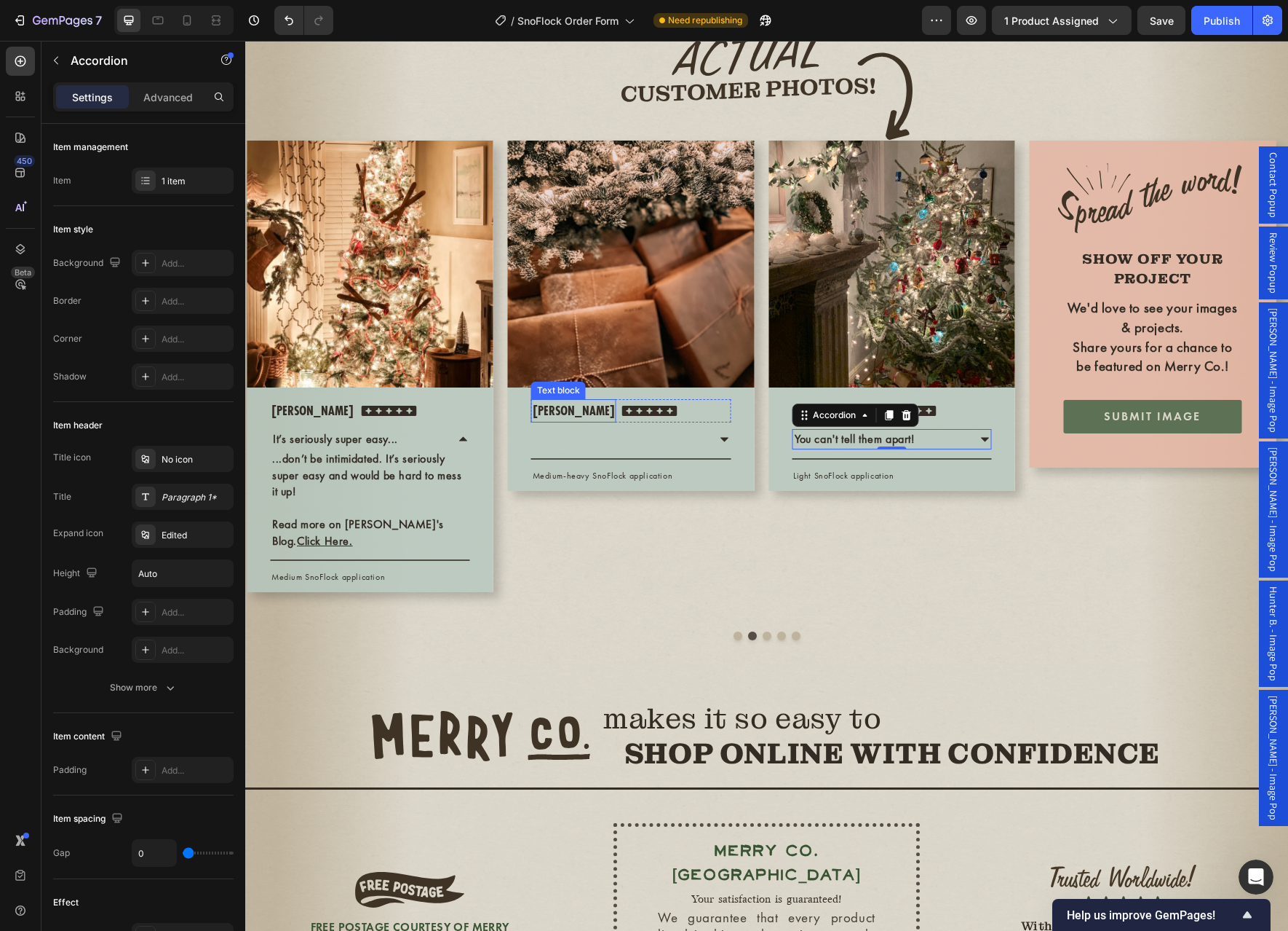
click at [568, 421] on p "christina" at bounding box center [573, 410] width 82 height 21
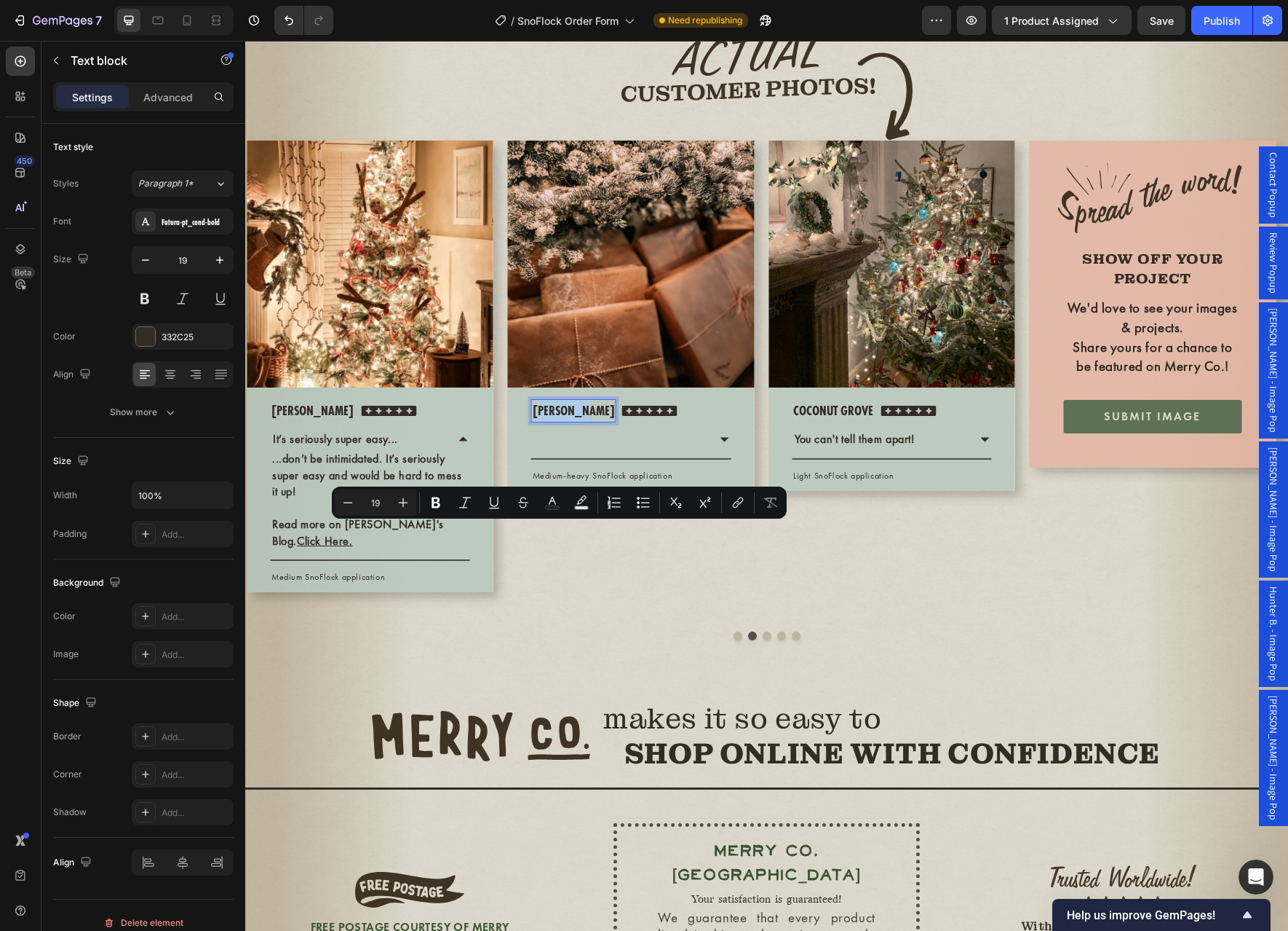
drag, startPoint x: 581, startPoint y: 535, endPoint x: 536, endPoint y: 536, distance: 45.0
click at [536, 423] on div "christina" at bounding box center [574, 411] width 85 height 24
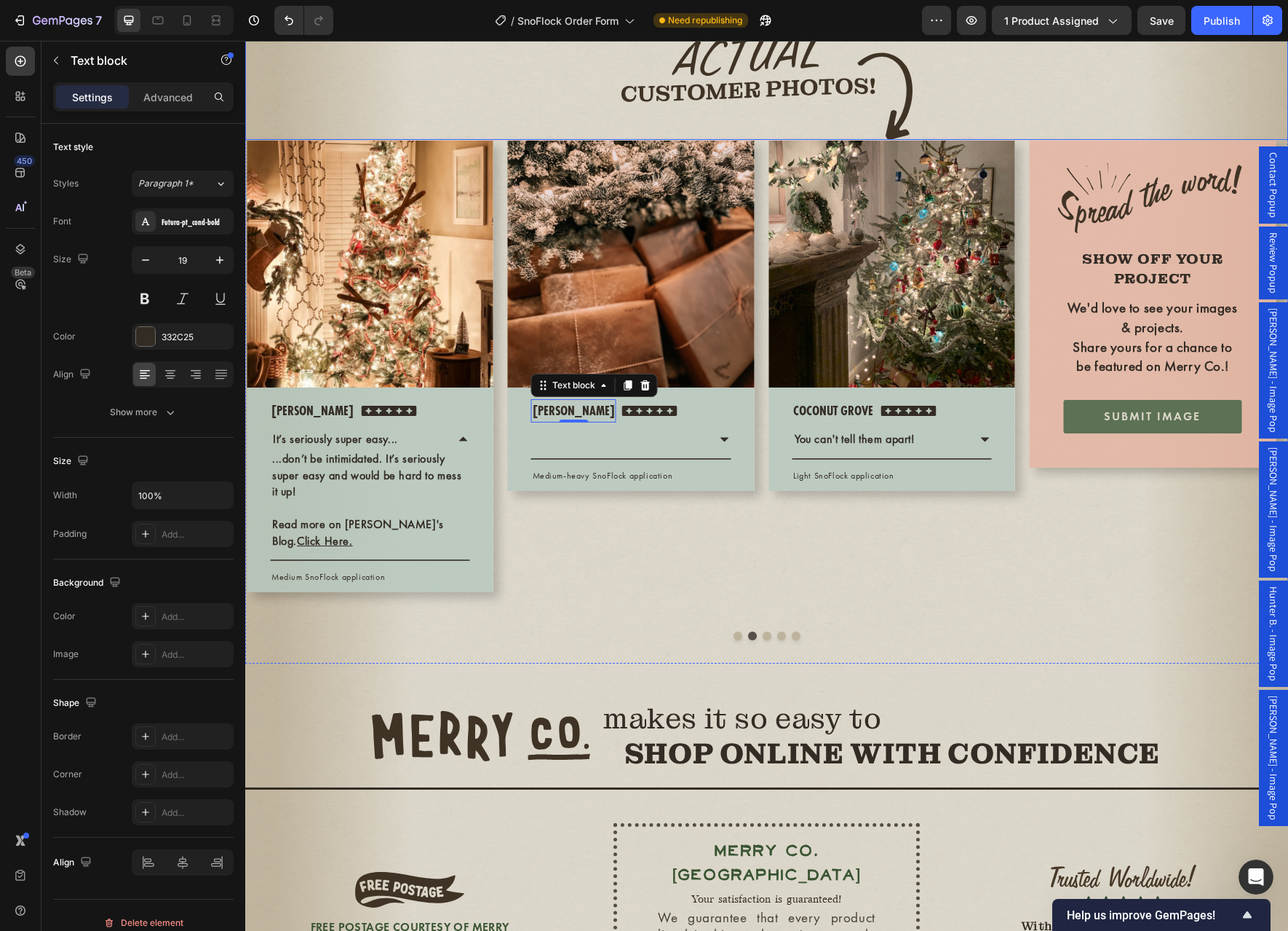
click at [299, 140] on div at bounding box center [767, 87] width 1043 height 107
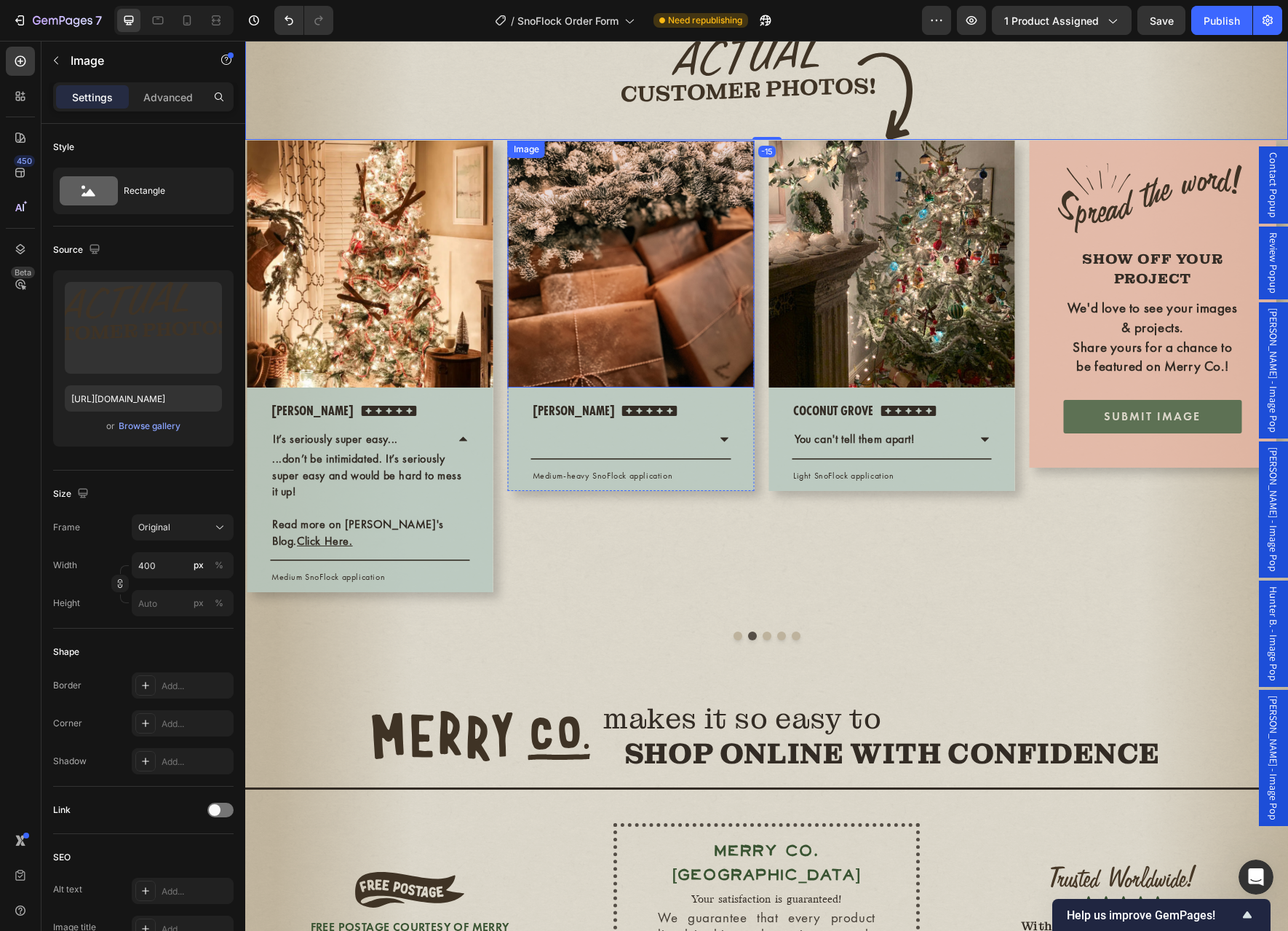
click at [618, 387] on img at bounding box center [631, 264] width 247 height 247
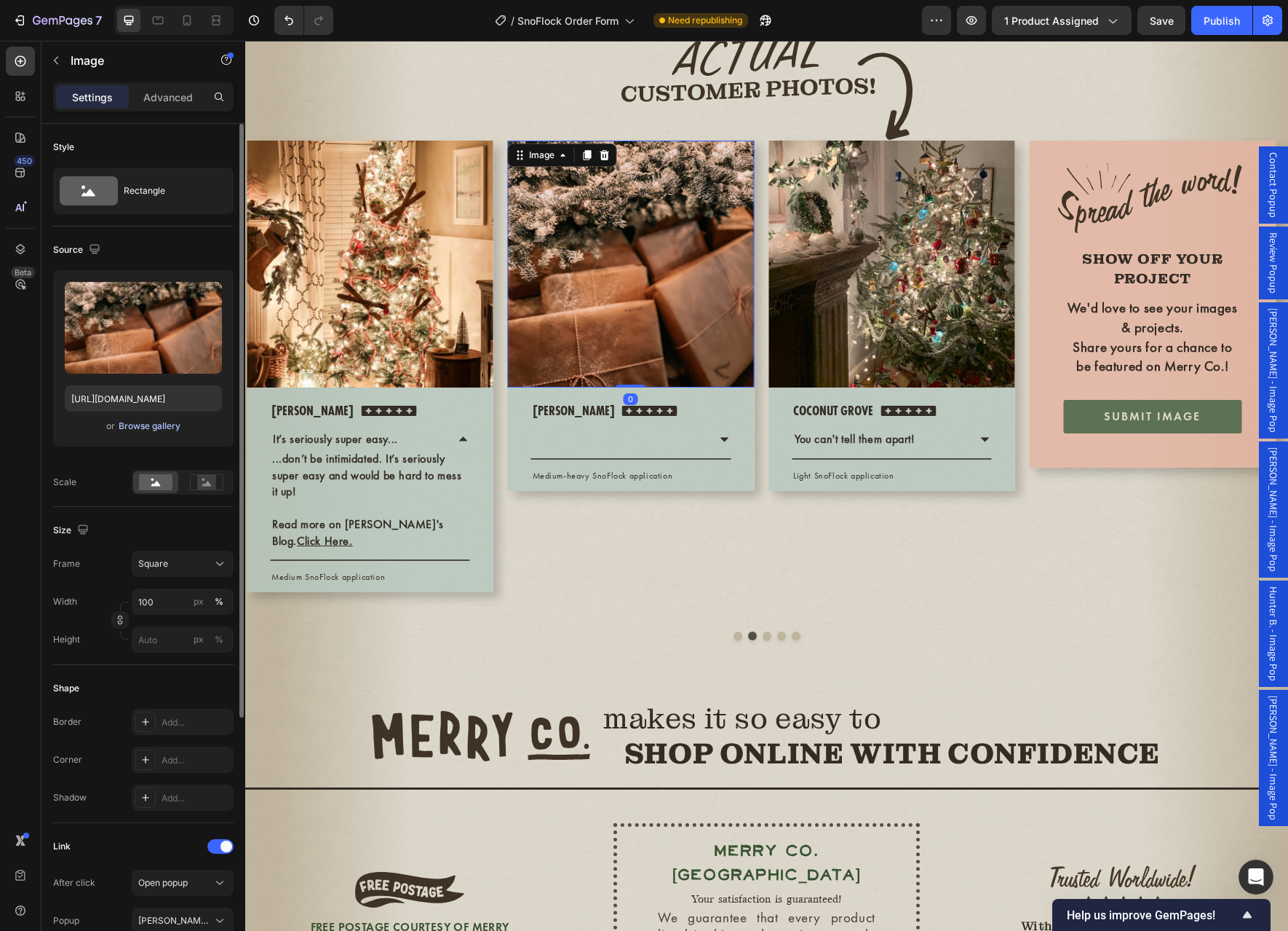
click at [171, 425] on div "Browse gallery" at bounding box center [149, 426] width 62 height 13
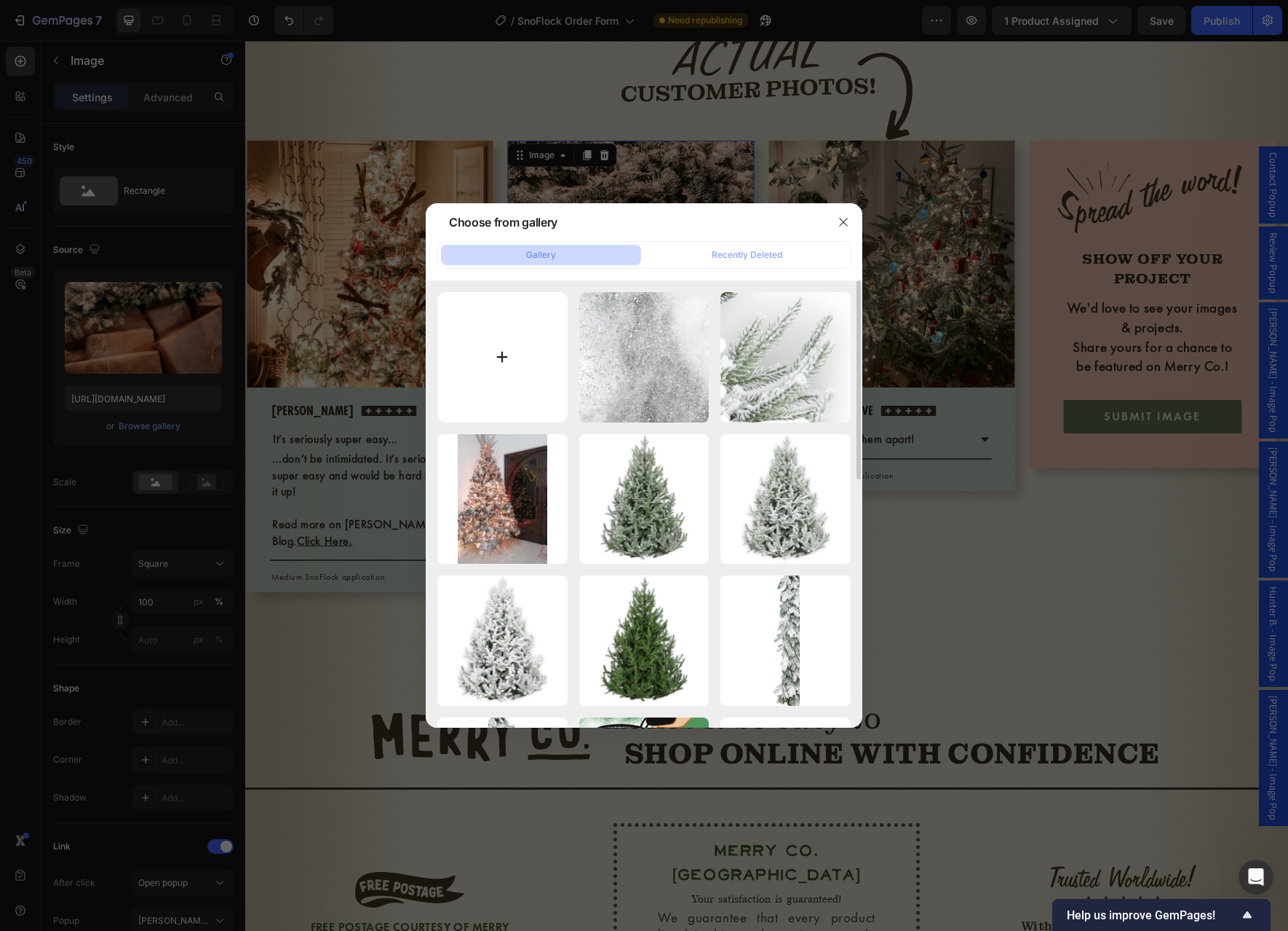
click at [519, 344] on input "file" at bounding box center [502, 357] width 130 height 130
type input "C:\fakepath\Angela 5st.webp"
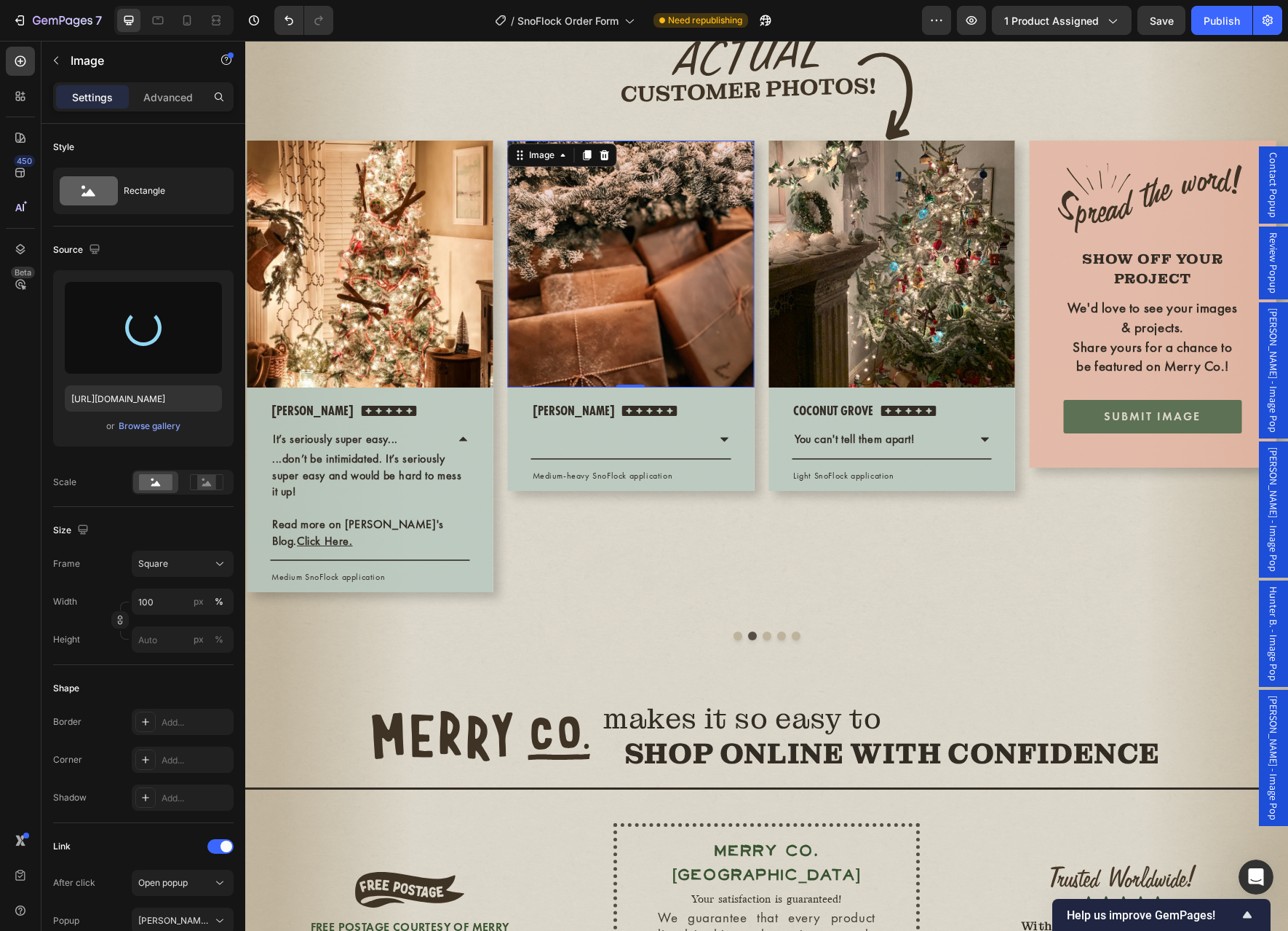
type input "https://cdn.shopify.com/s/files/1/0728/9107/2732/files/gempages_581123104625918…"
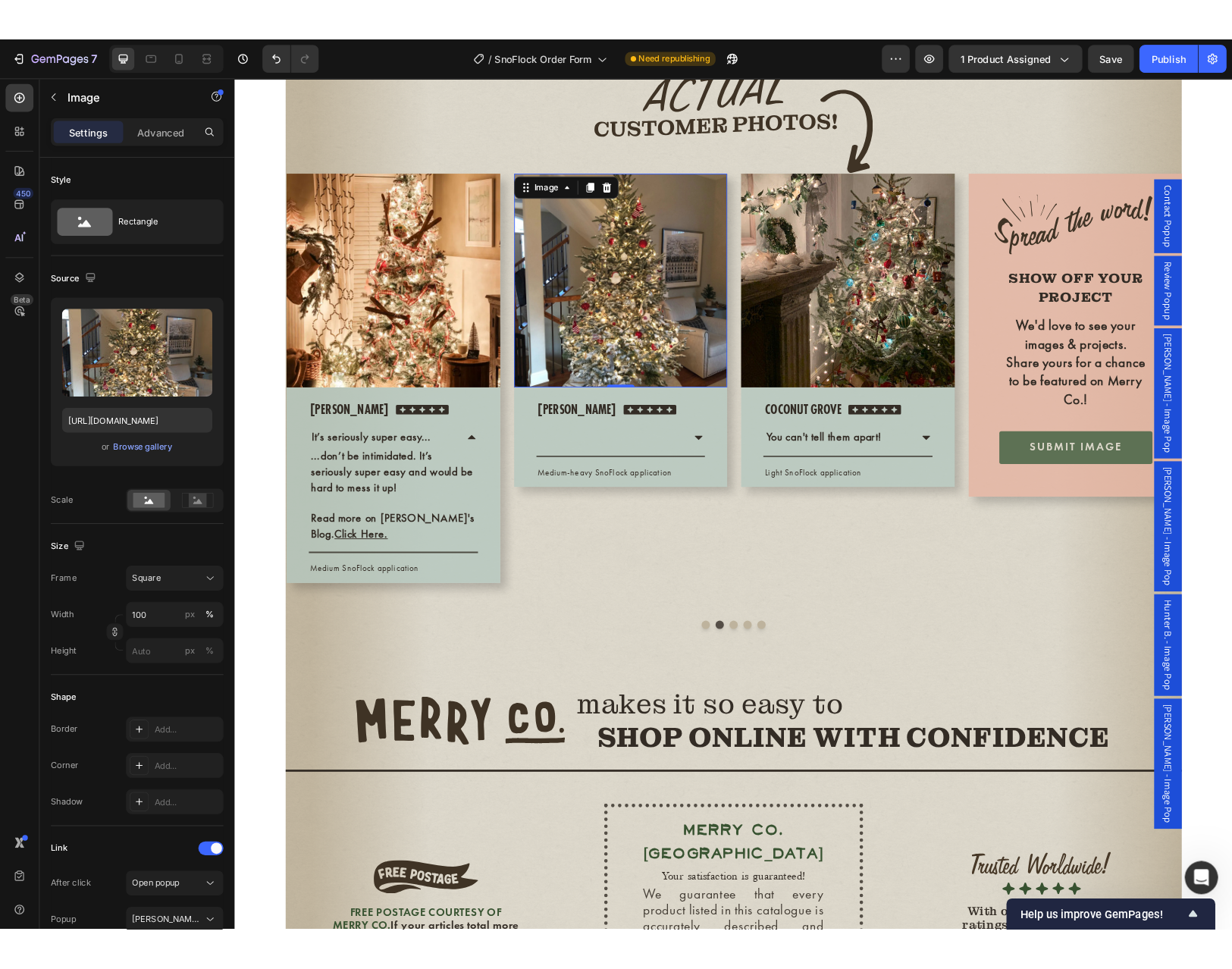
scroll to position [3928, 0]
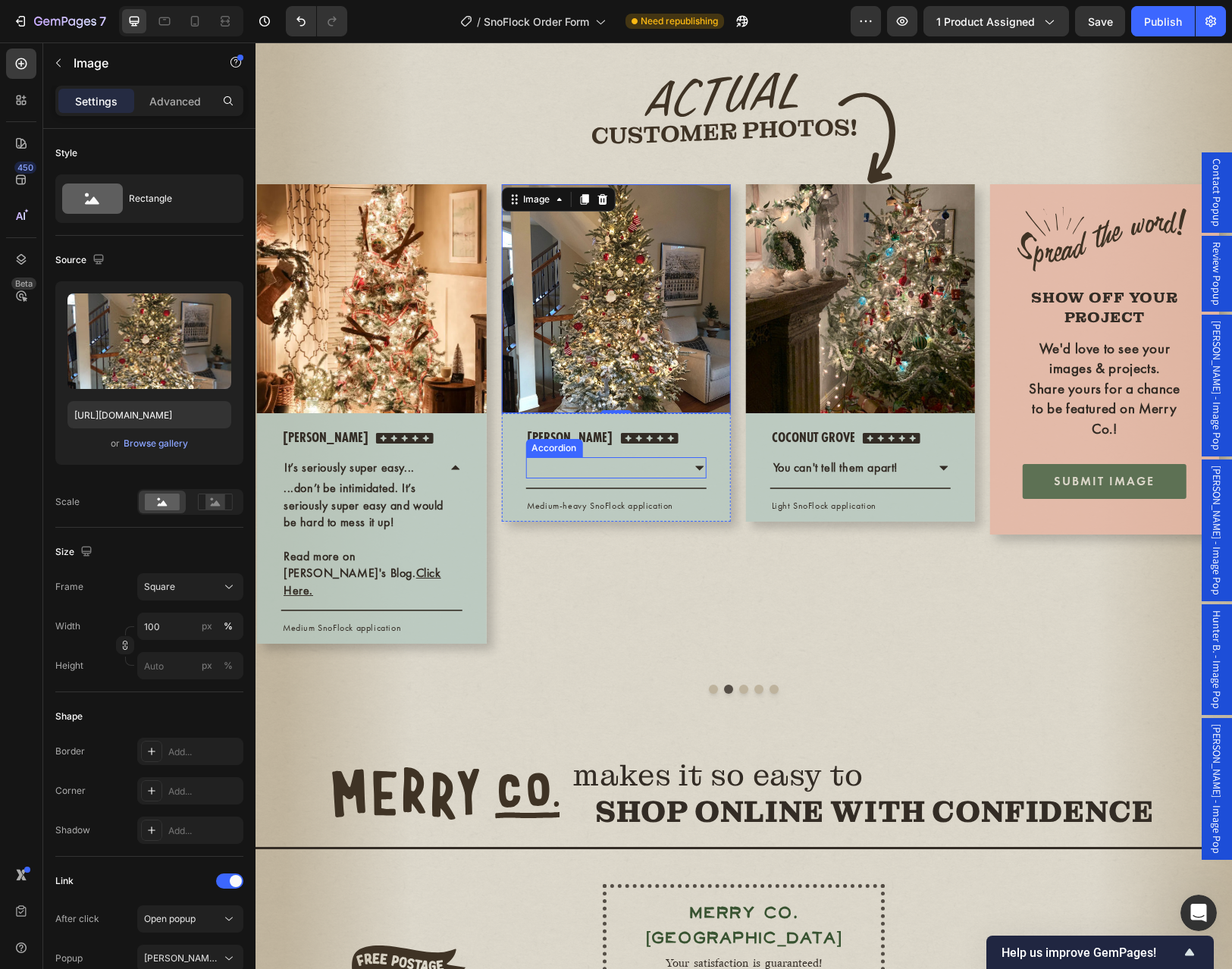
click at [553, 478] on div at bounding box center [603, 467] width 154 height 21
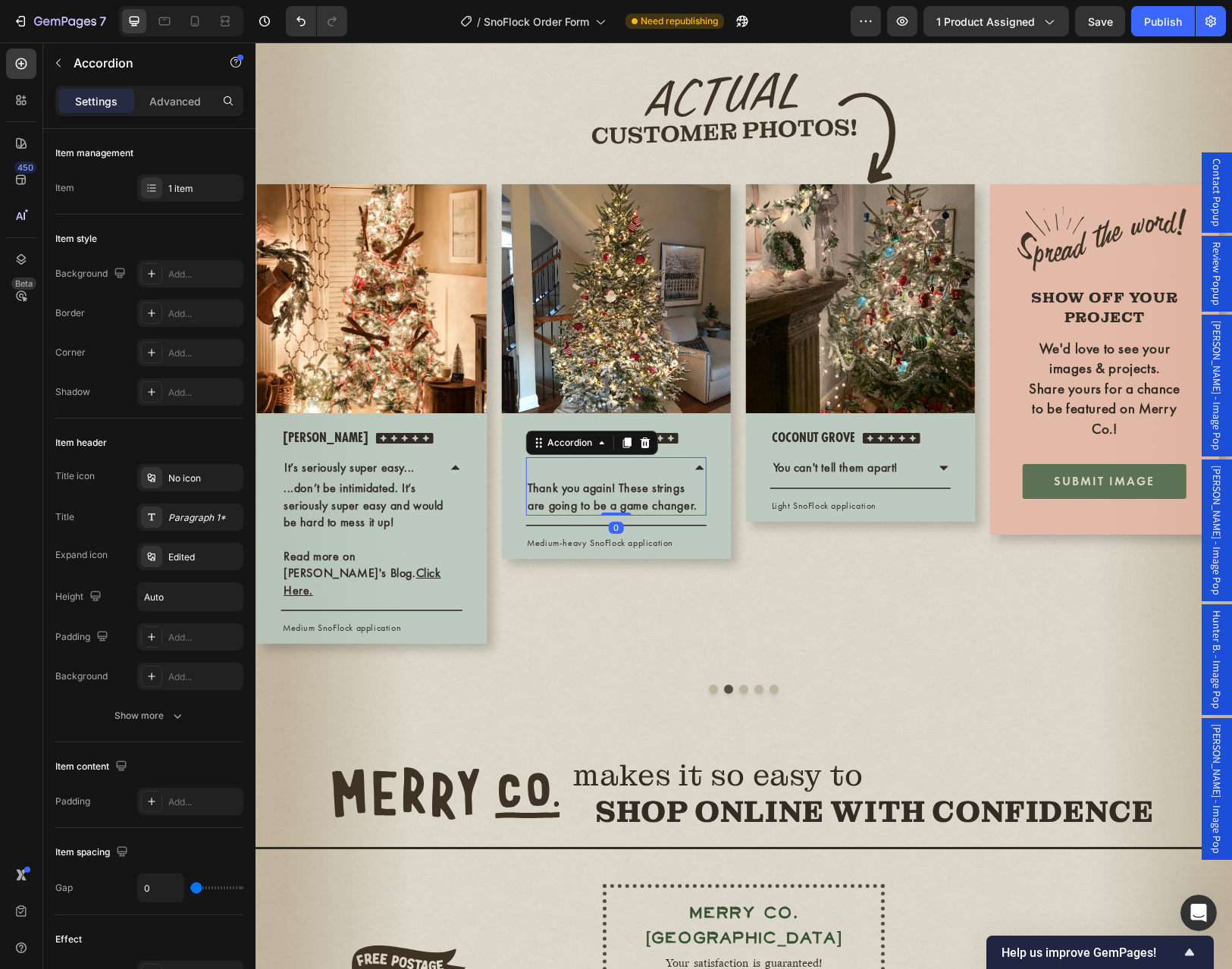
click at [548, 478] on div at bounding box center [603, 467] width 154 height 21
click at [618, 478] on div at bounding box center [603, 467] width 154 height 21
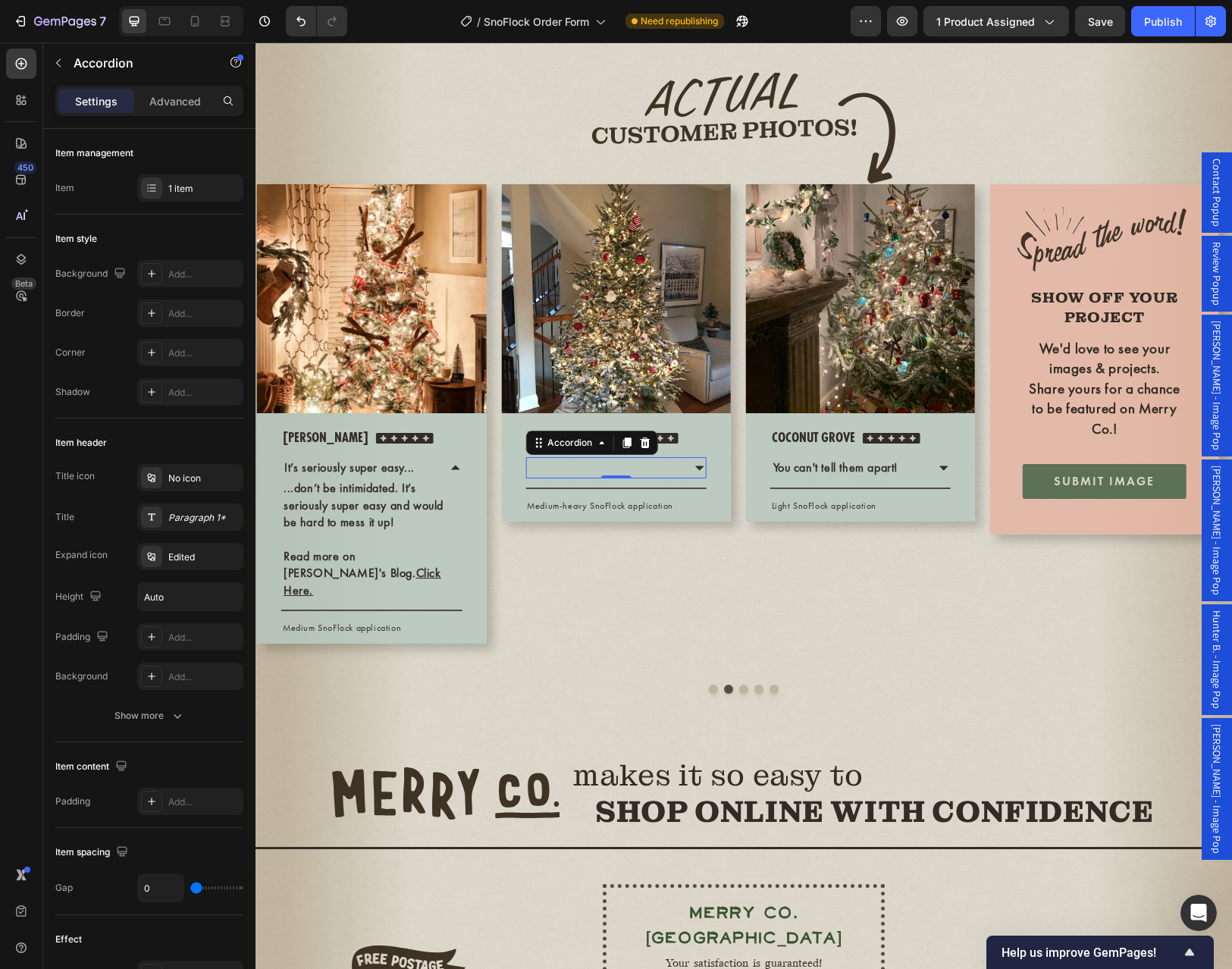
click at [618, 478] on div at bounding box center [603, 467] width 154 height 21
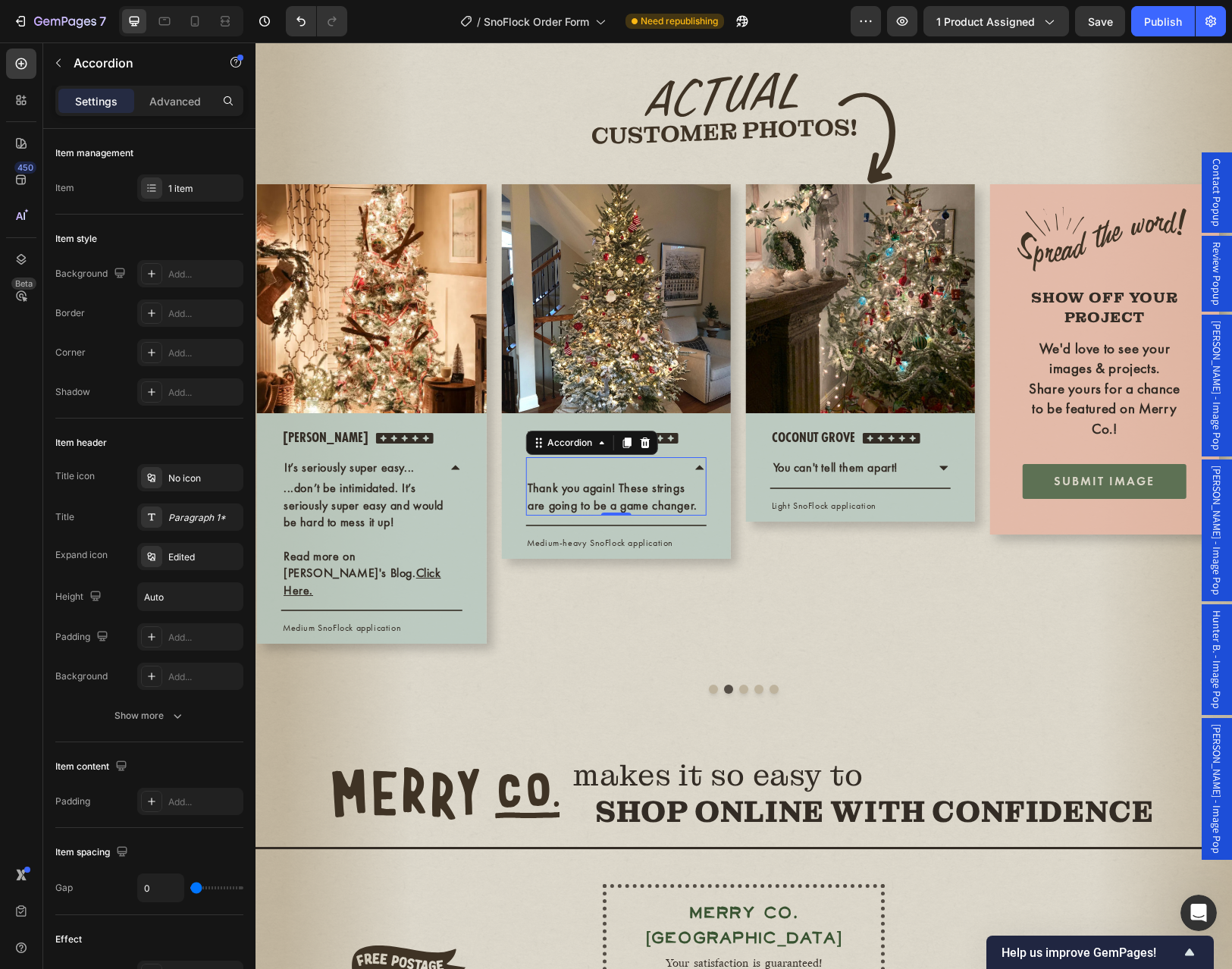
click at [544, 478] on div at bounding box center [603, 467] width 154 height 21
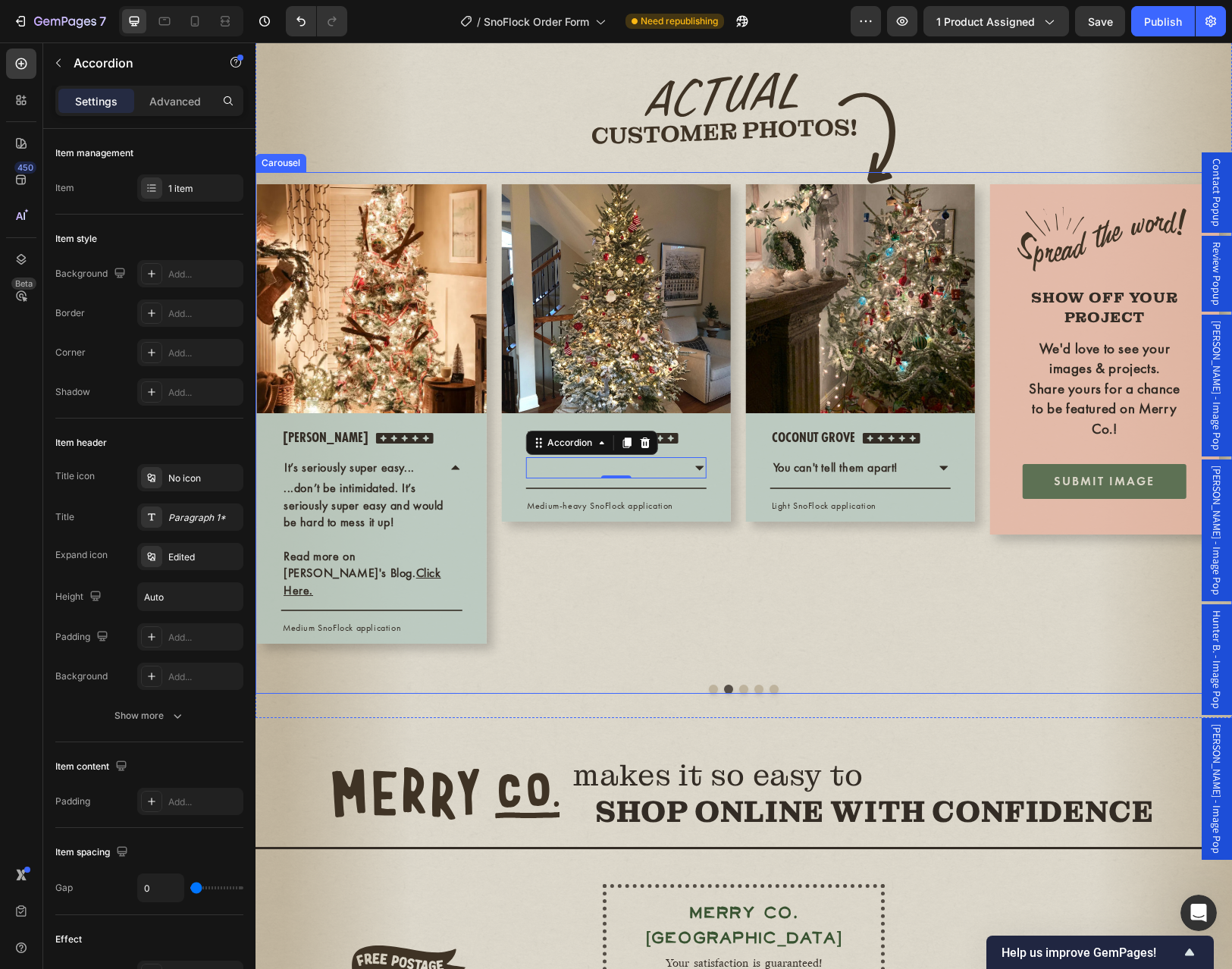
click at [727, 673] on div "Image Angela Text block Icon Icon Icon Icon Icon Icon List Hoz Row Thank you ag…" at bounding box center [616, 421] width 232 height 500
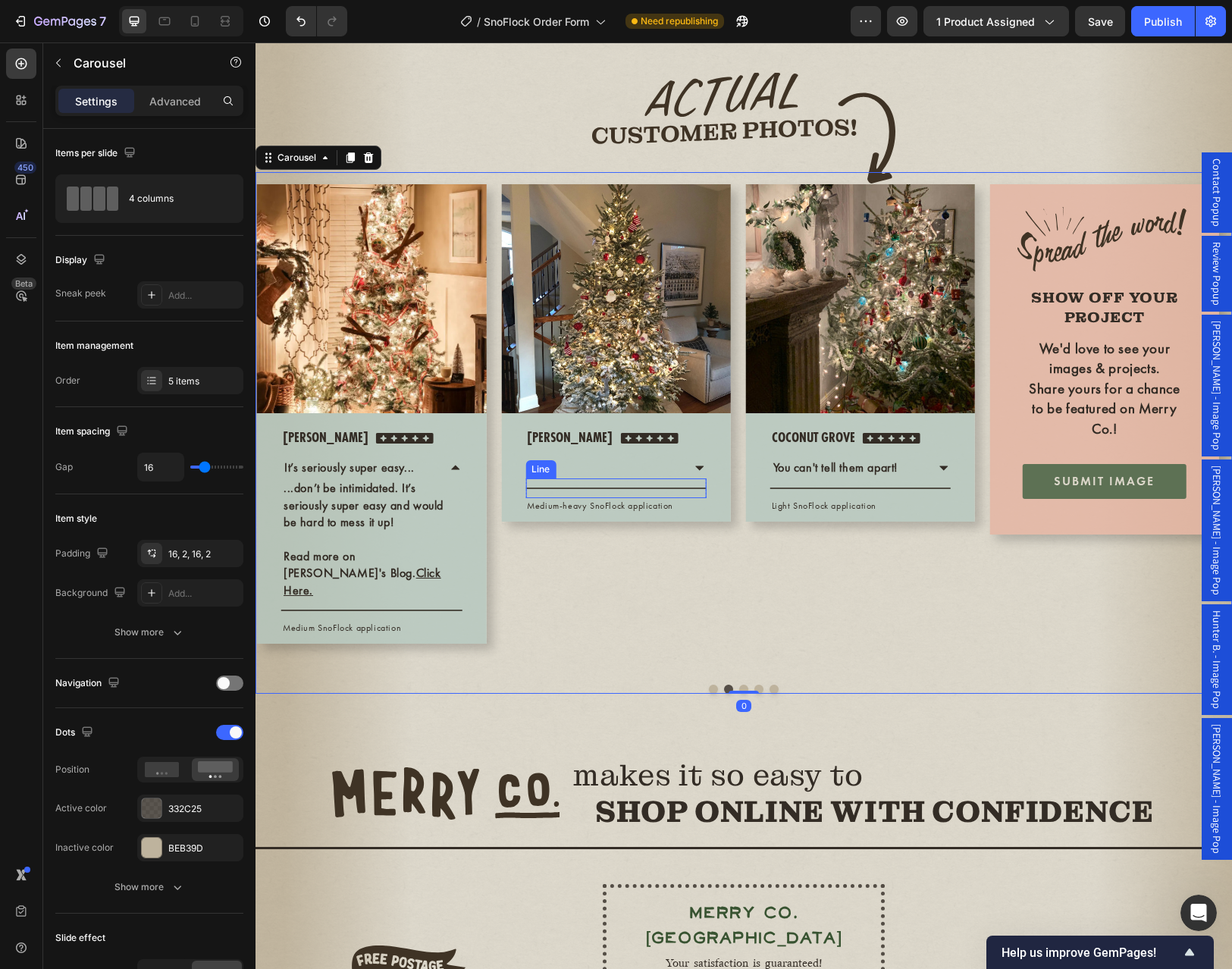
click at [554, 478] on div "Line" at bounding box center [540, 468] width 31 height 18
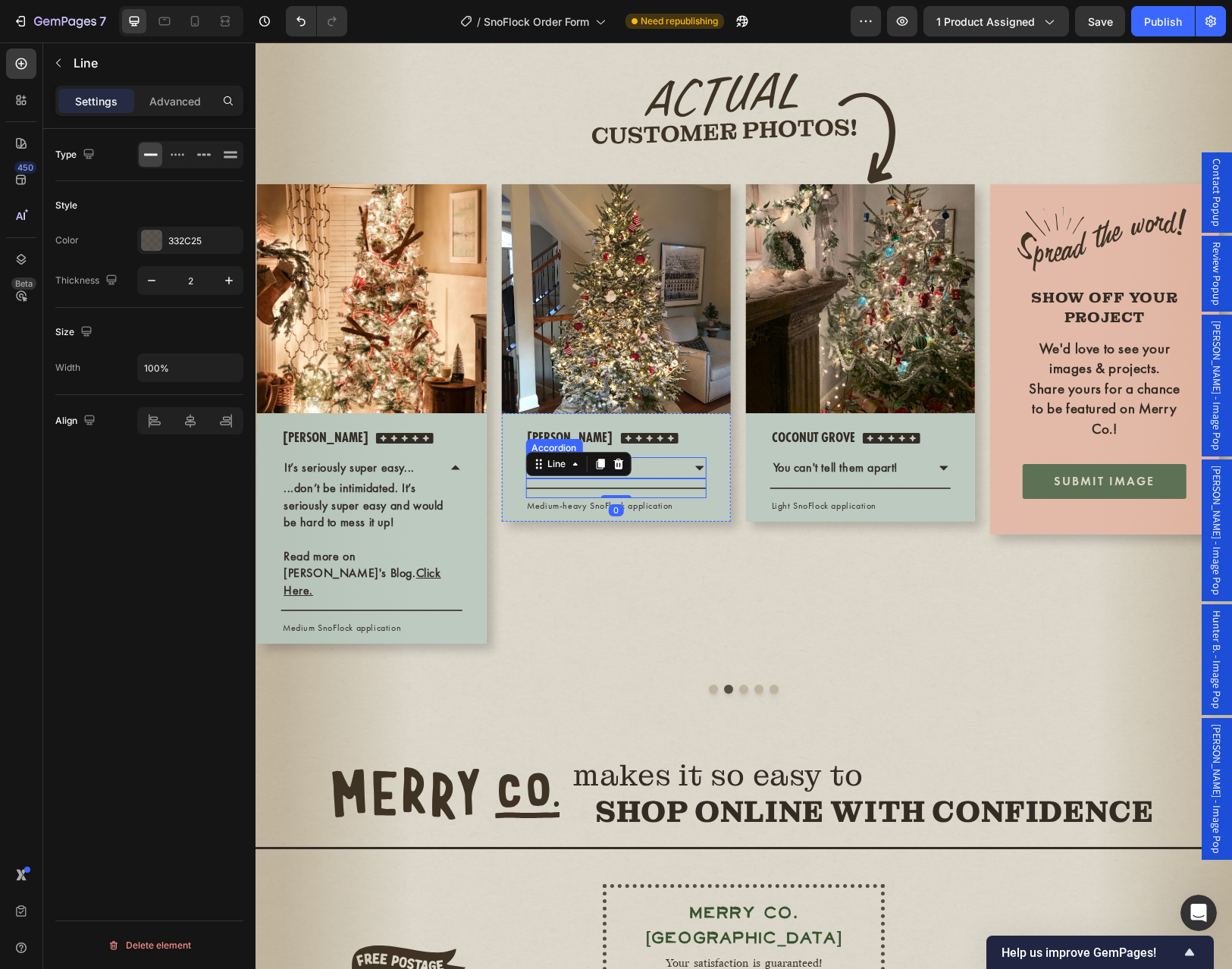
click at [701, 474] on icon at bounding box center [699, 467] width 12 height 12
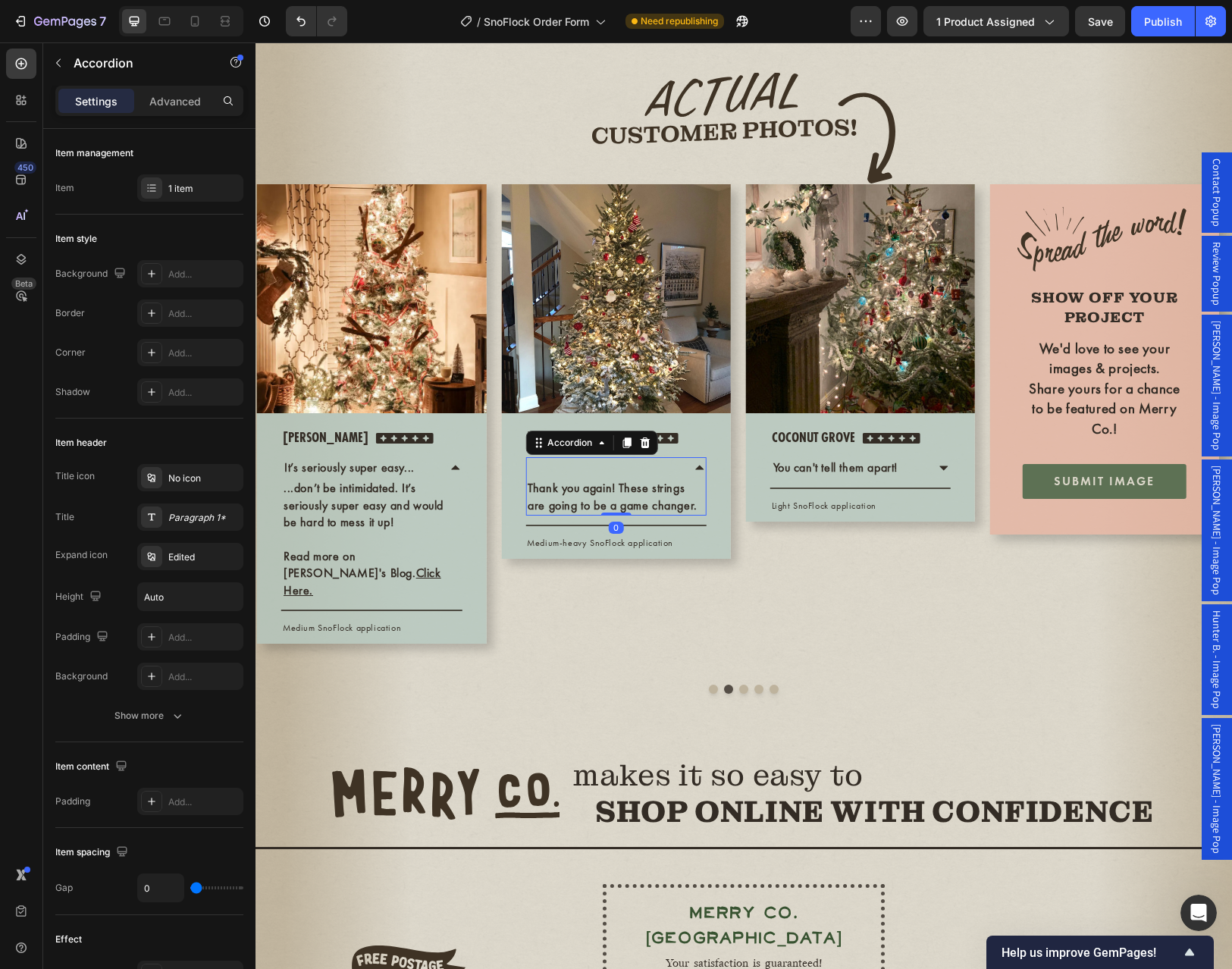
click at [552, 478] on div at bounding box center [603, 467] width 154 height 21
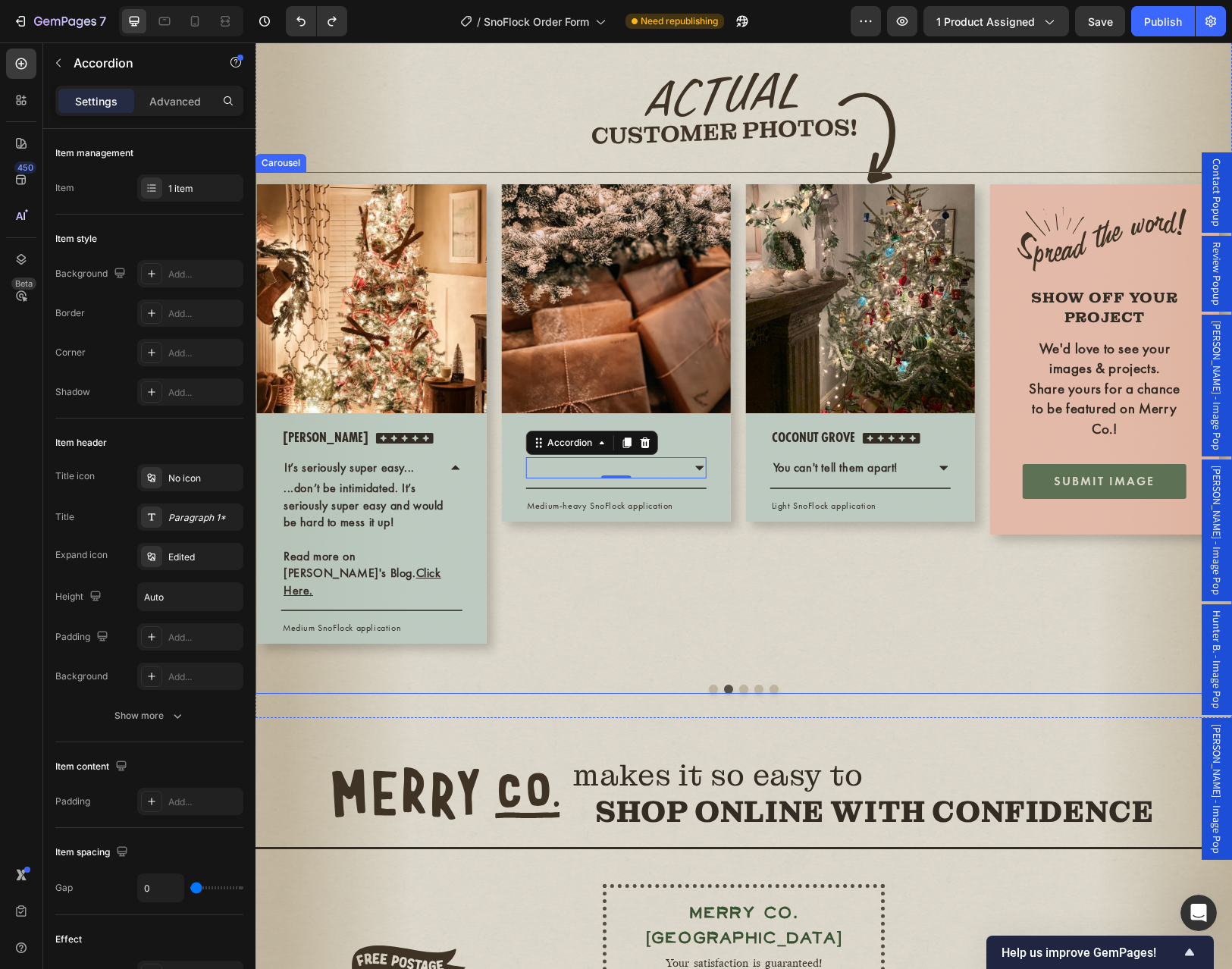
click at [783, 660] on div "Image Row coconut grove Text block Icon Icon Icon Icon Icon Icon List Hoz Row Y…" at bounding box center [860, 422] width 229 height 476
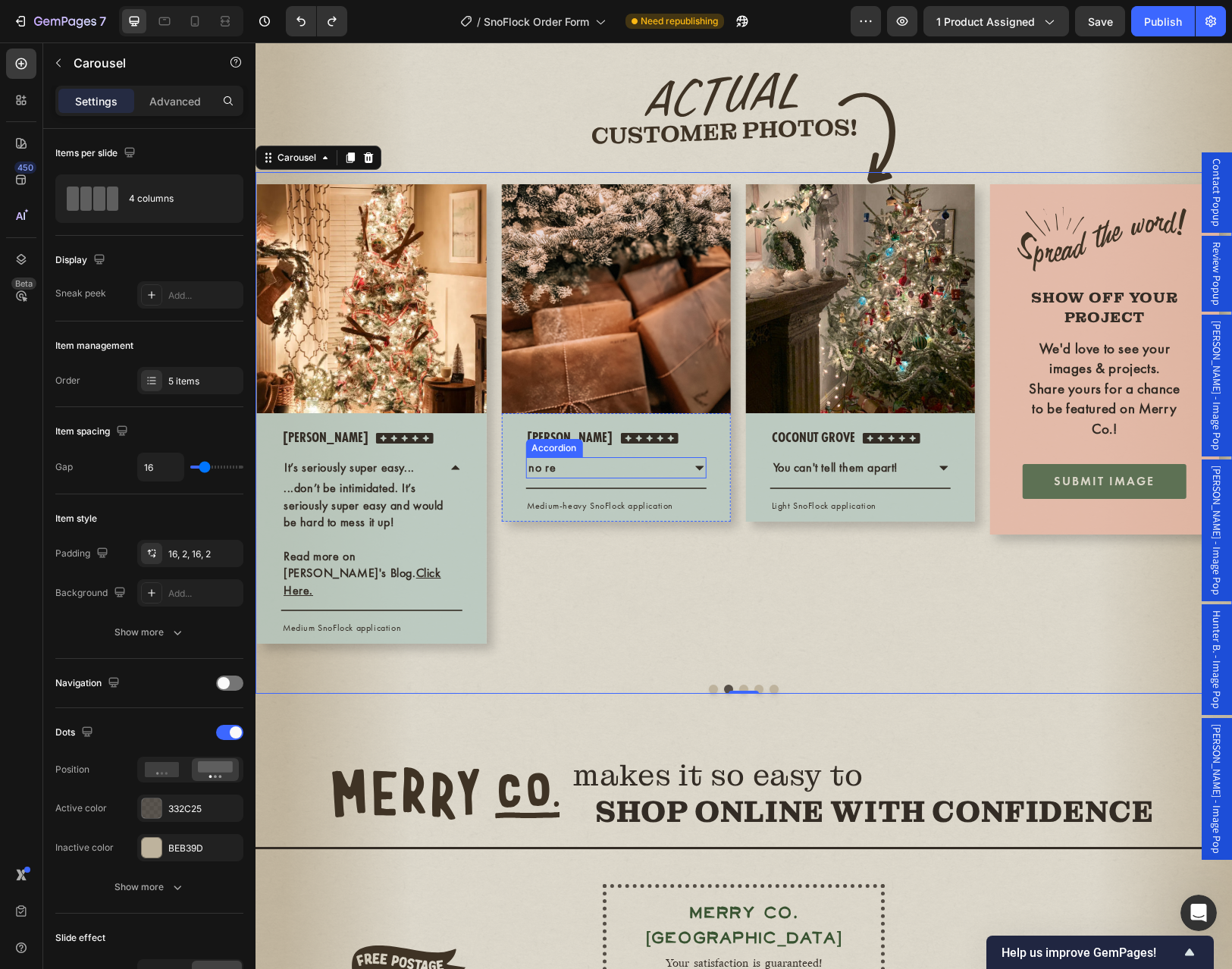
click at [561, 478] on div "no re" at bounding box center [603, 467] width 154 height 21
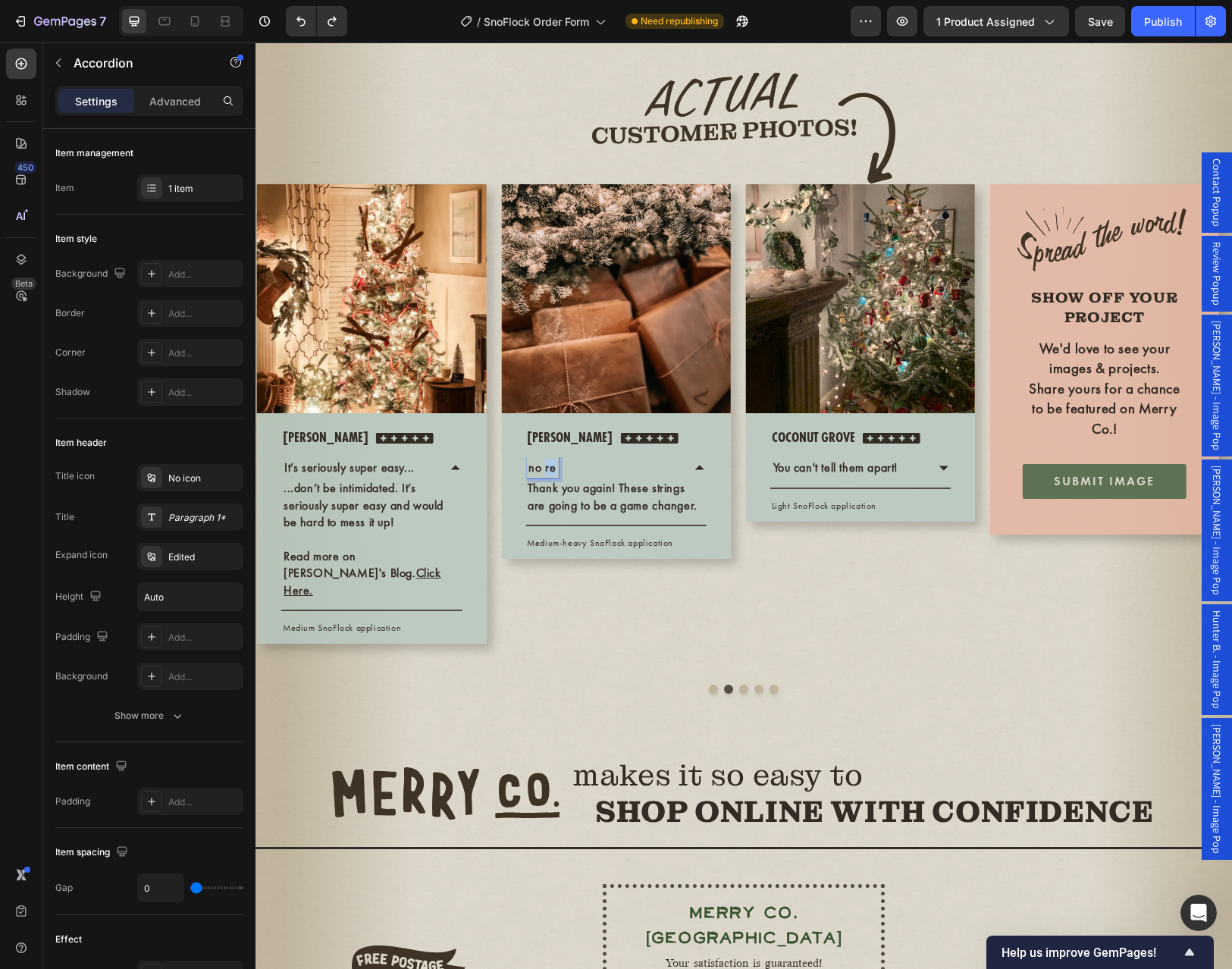
click at [543, 476] on p "no re" at bounding box center [542, 467] width 27 height 16
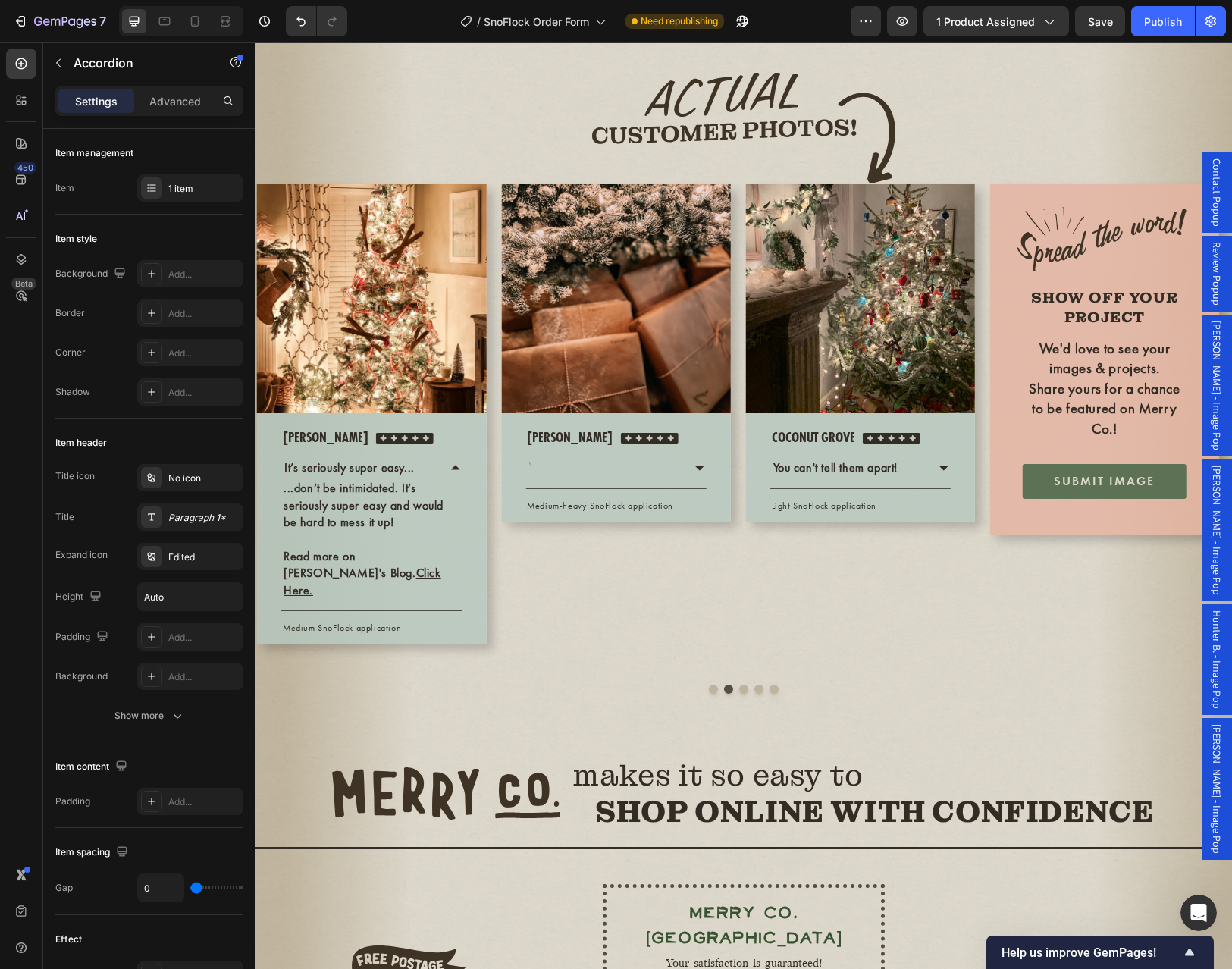
scroll to position [3924, 0]
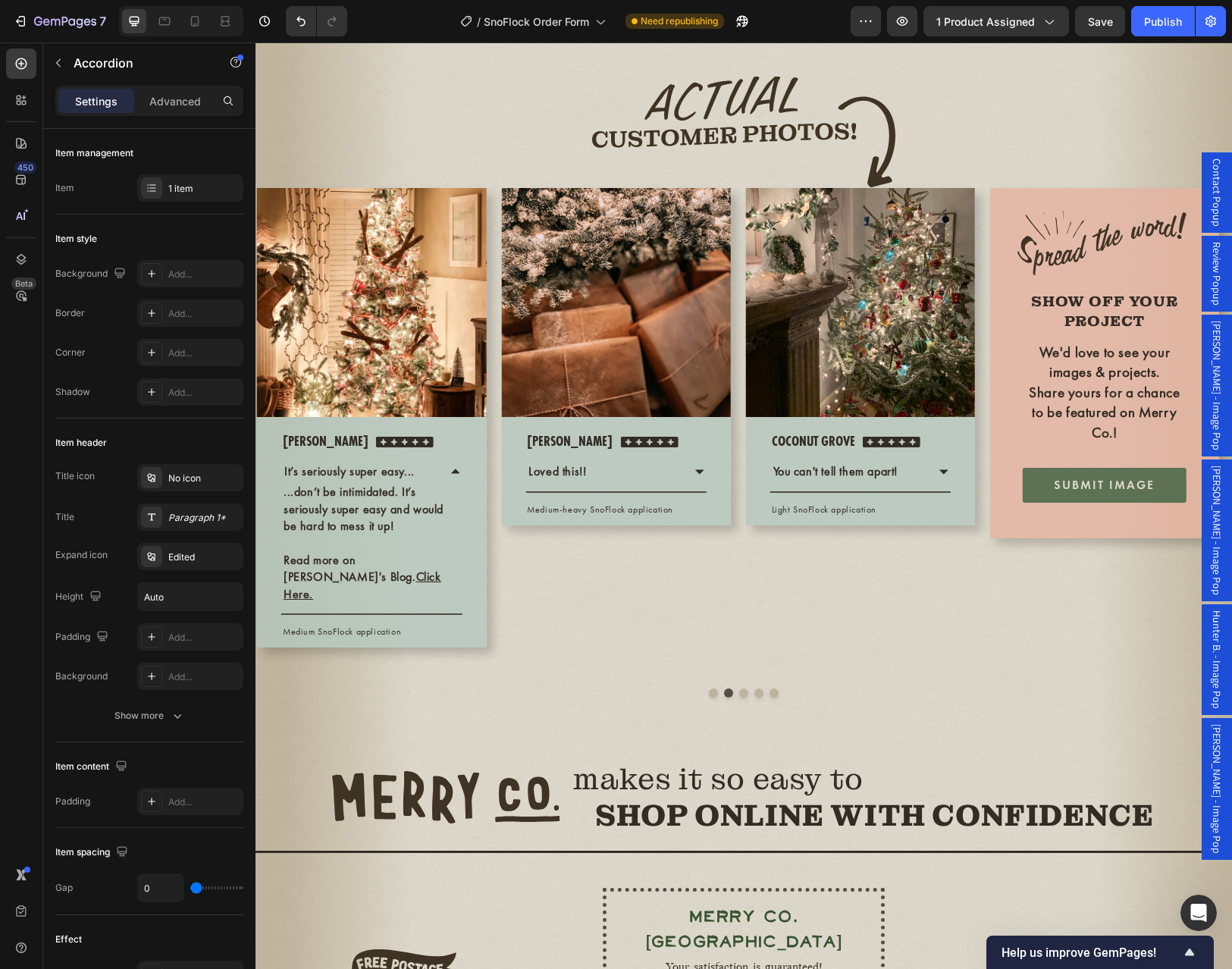
click at [699, 475] on icon at bounding box center [699, 472] width 9 height 5
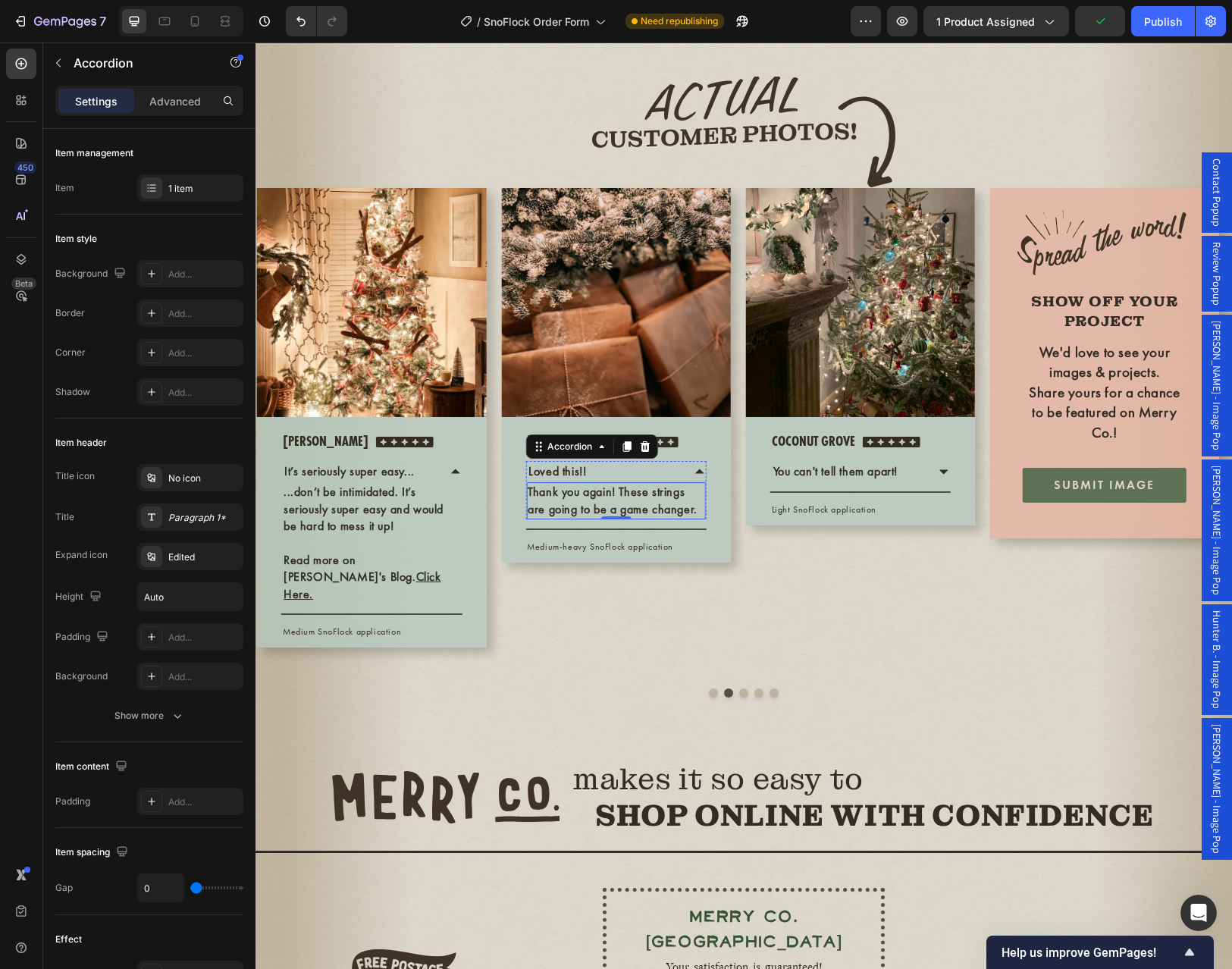
click at [637, 482] on div "Loved this!!" at bounding box center [603, 471] width 154 height 21
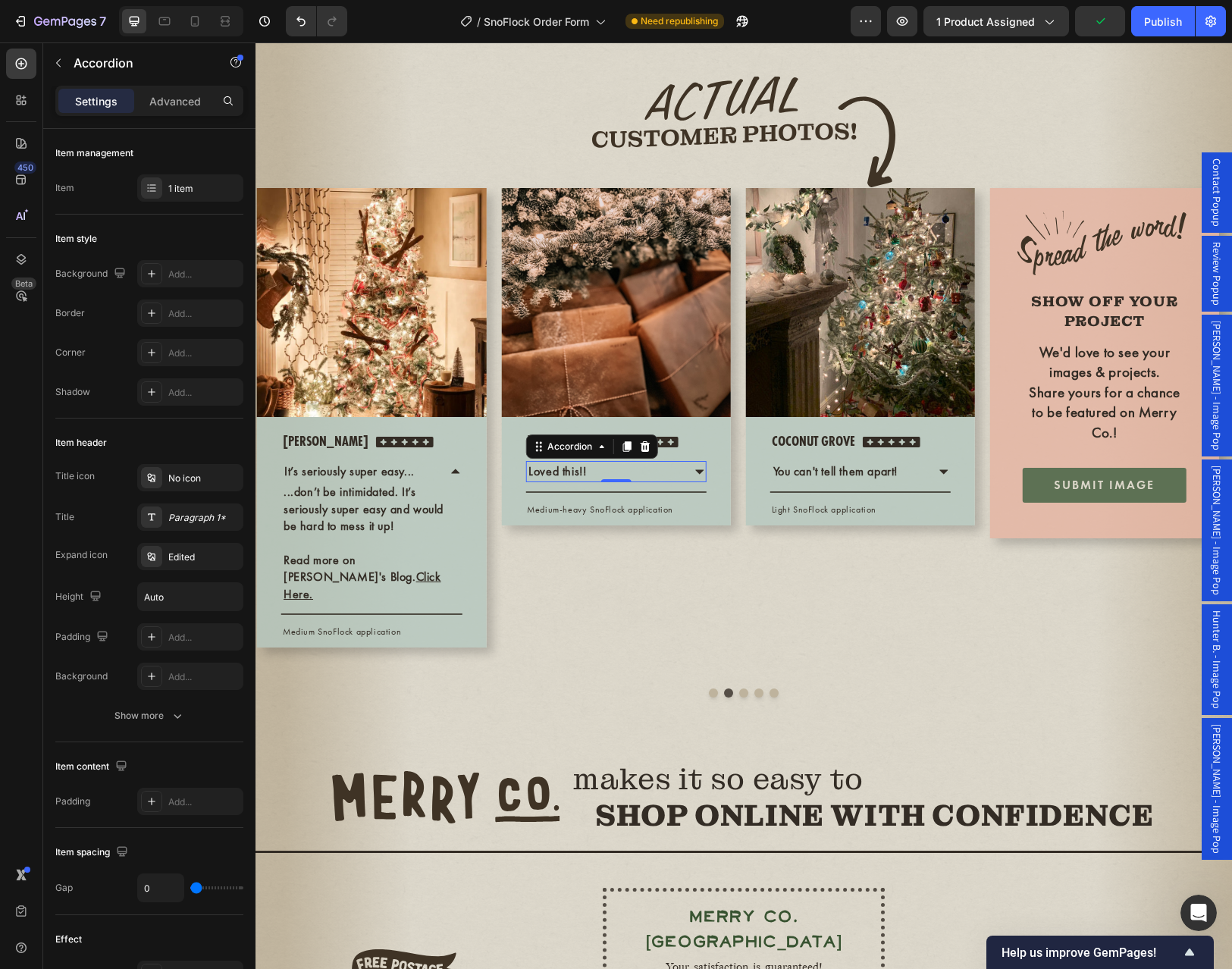
click at [658, 482] on div "Loved this!!" at bounding box center [603, 471] width 154 height 21
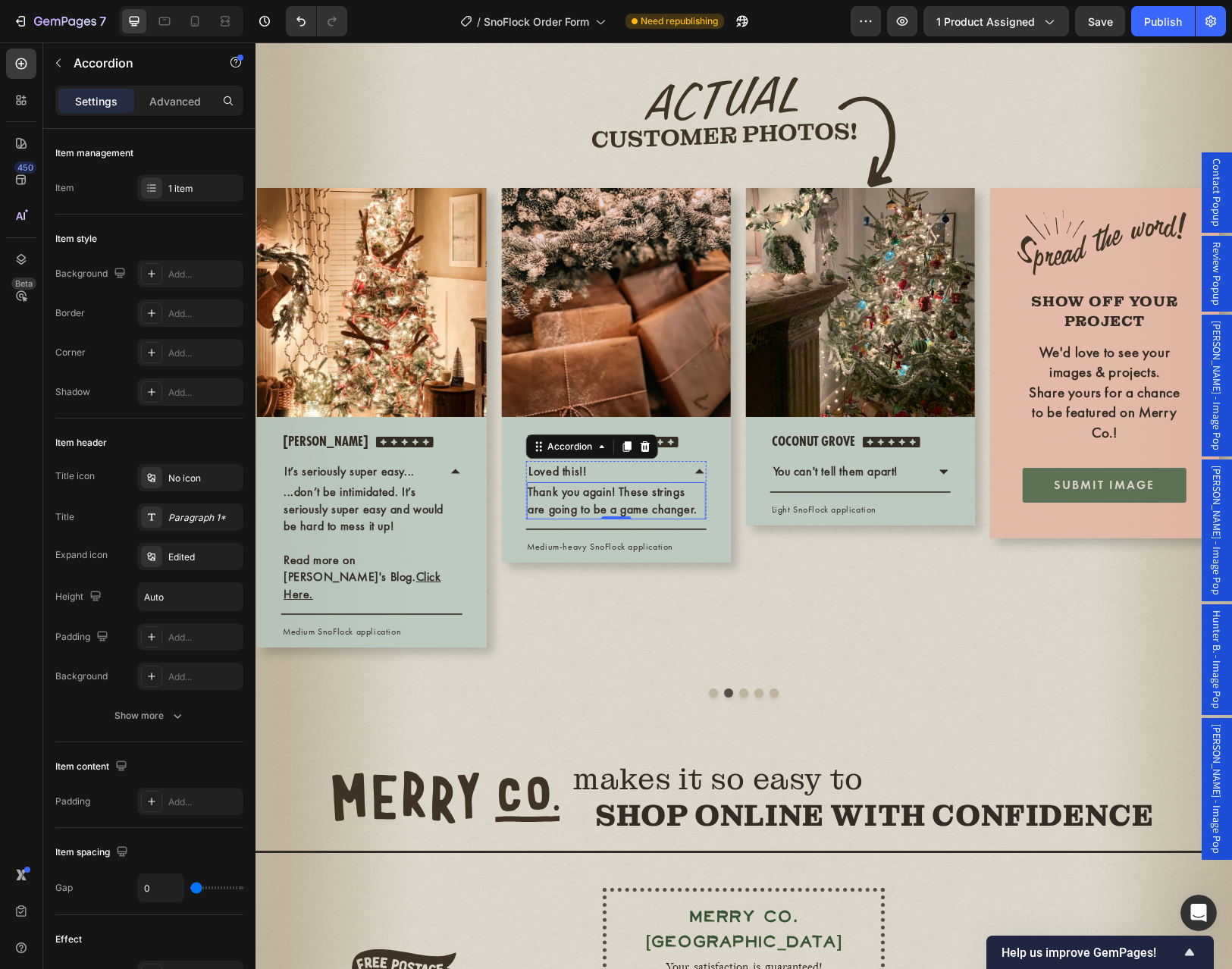
click at [548, 518] on p "Thank you again! These strings are going to be a game changer." at bounding box center [615, 501] width 176 height 35
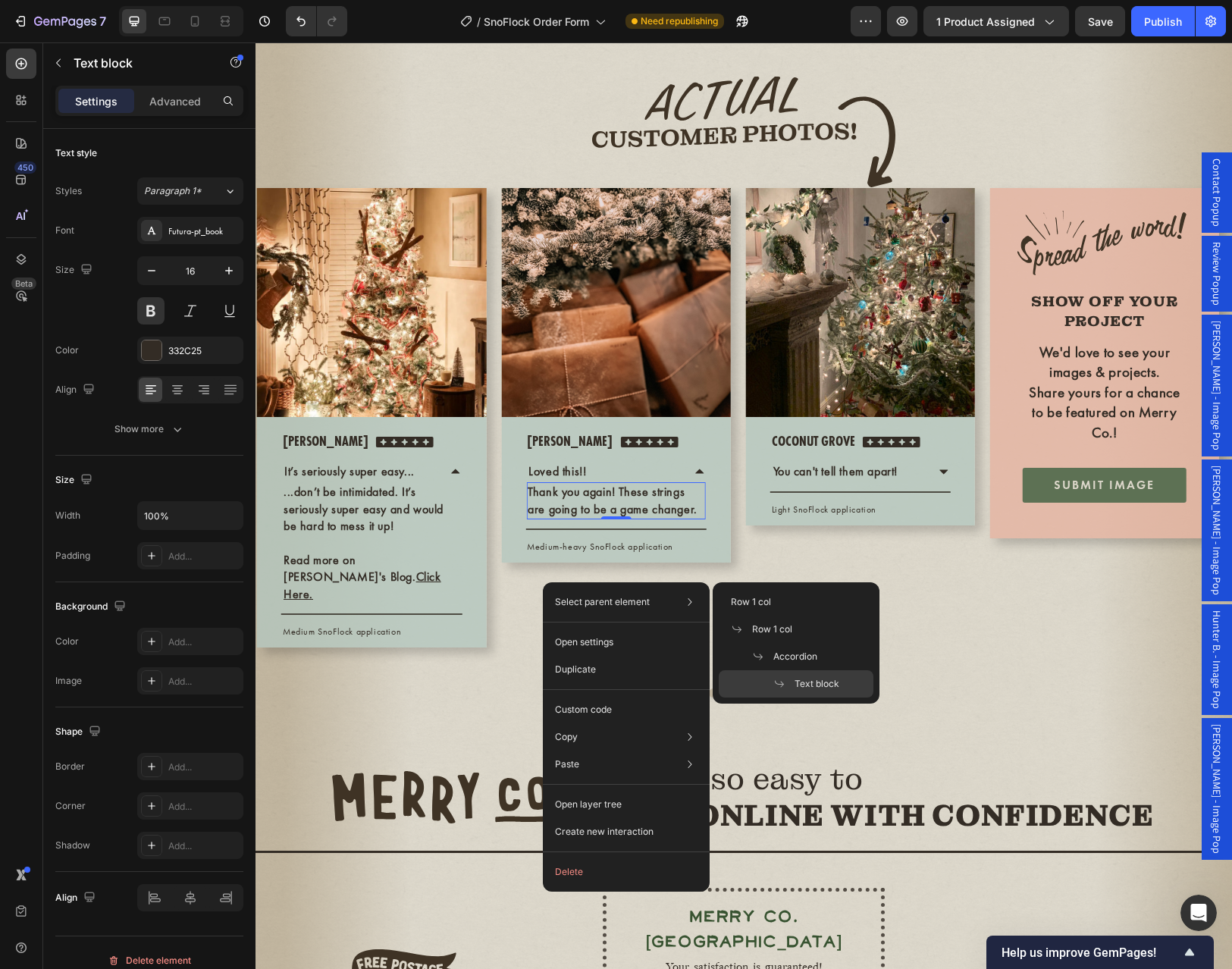
click at [555, 518] on p "Thank you again! These strings are going to be a game changer." at bounding box center [615, 501] width 176 height 35
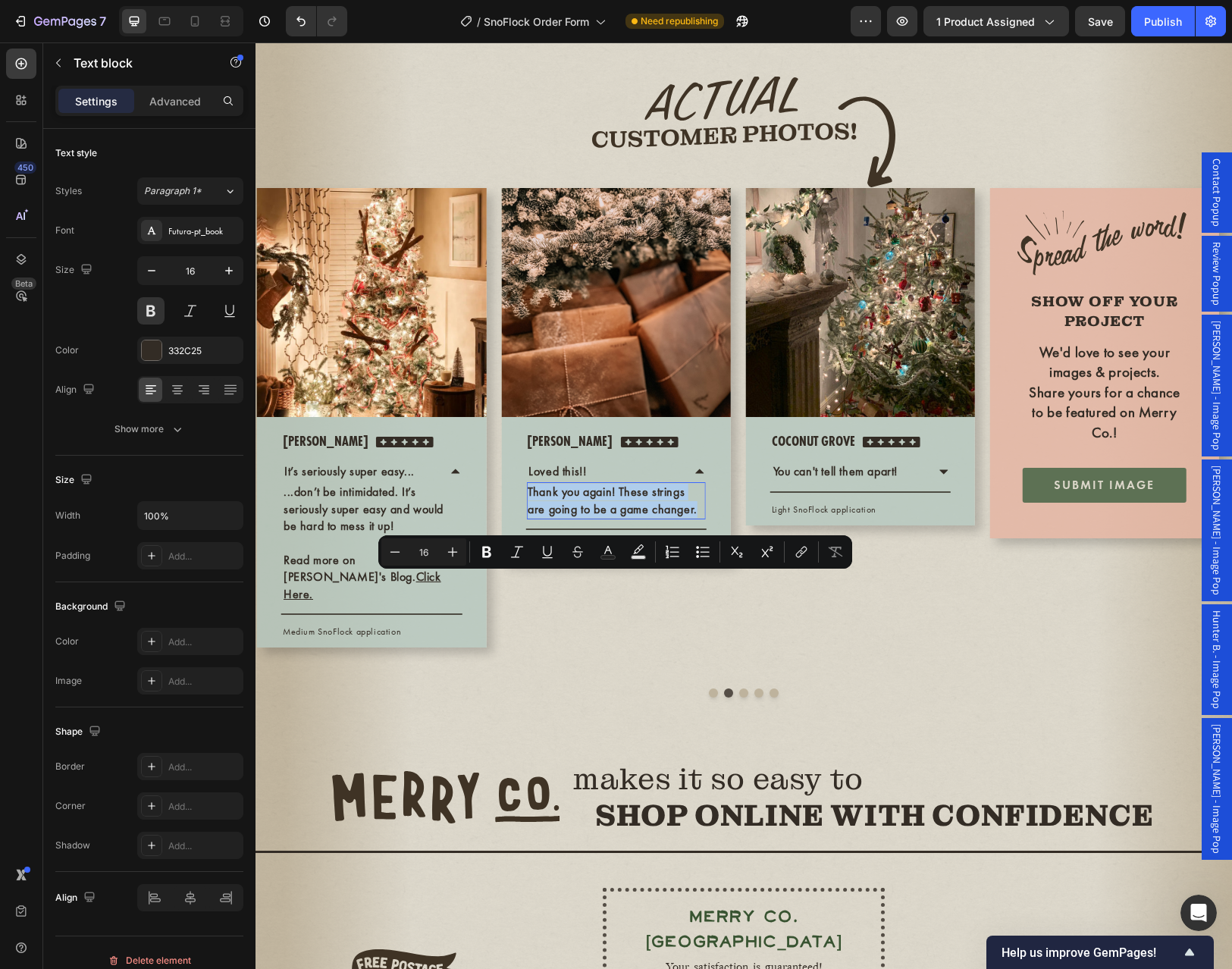
drag, startPoint x: 530, startPoint y: 581, endPoint x: 695, endPoint y: 607, distance: 167.0
click at [695, 518] on p "Thank you again! These strings are going to be a game changer." at bounding box center [615, 501] width 176 height 35
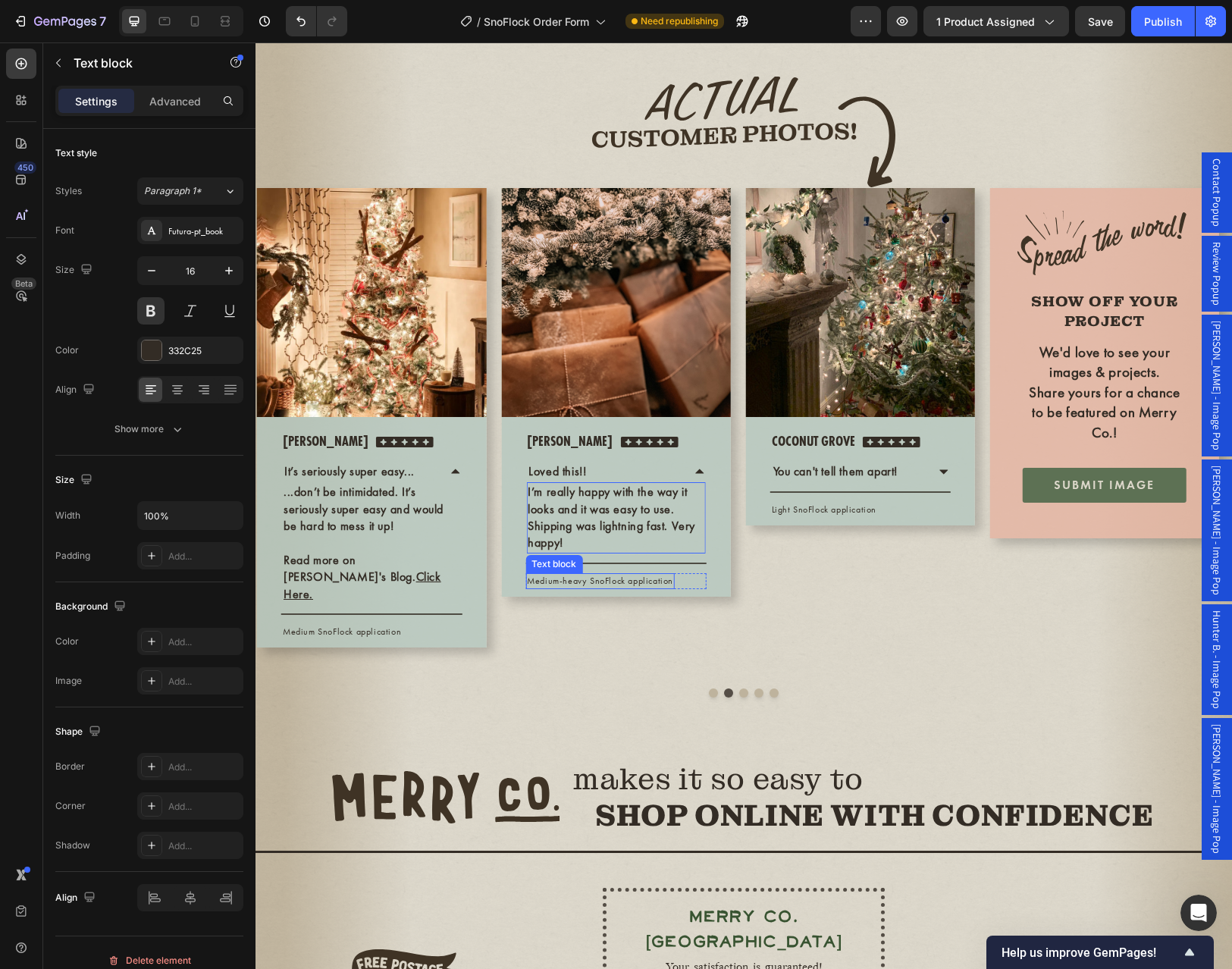
click at [583, 587] on p "Medium-heavy SnoFlock application" at bounding box center [600, 580] width 146 height 12
click at [644, 587] on p "Medium SnoFlock application" at bounding box center [585, 580] width 118 height 12
click at [655, 587] on p "Medium SnoFlock application. 5Lbs Used" at bounding box center [608, 580] width 164 height 12
click at [560, 461] on div "Accordion" at bounding box center [553, 451] width 57 height 18
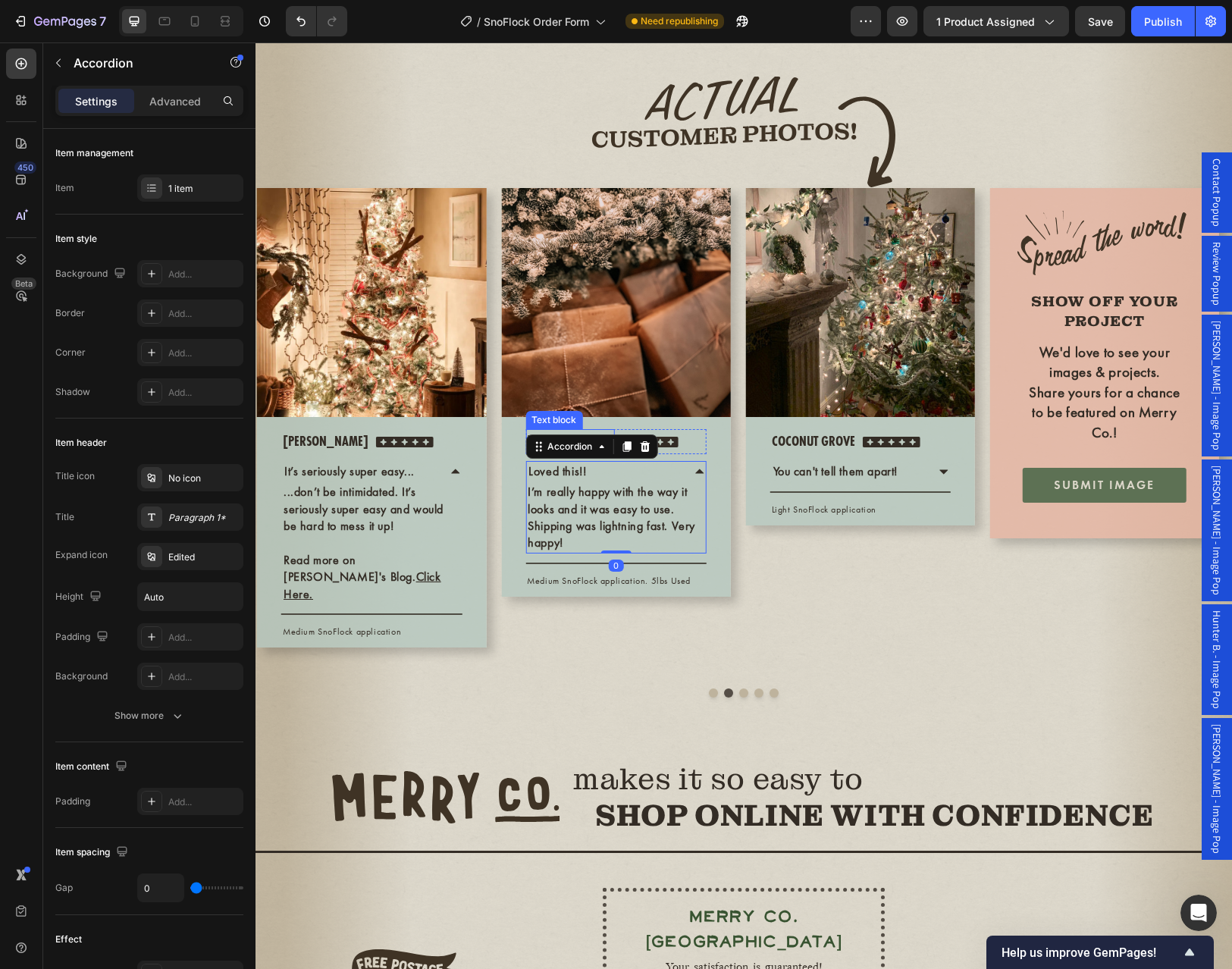
click at [561, 416] on img at bounding box center [615, 302] width 229 height 229
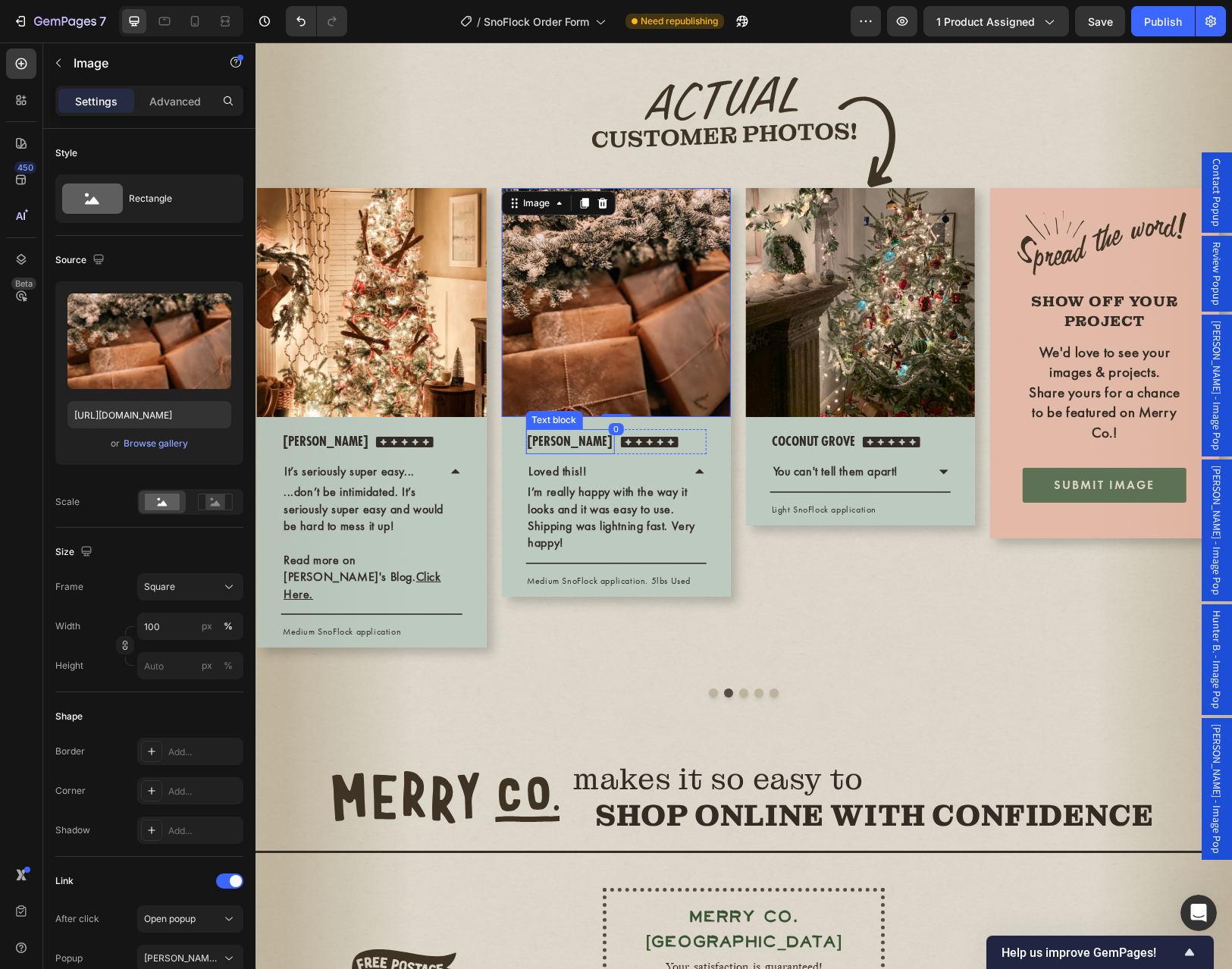
click at [559, 453] on p "christina" at bounding box center [569, 441] width 85 height 22
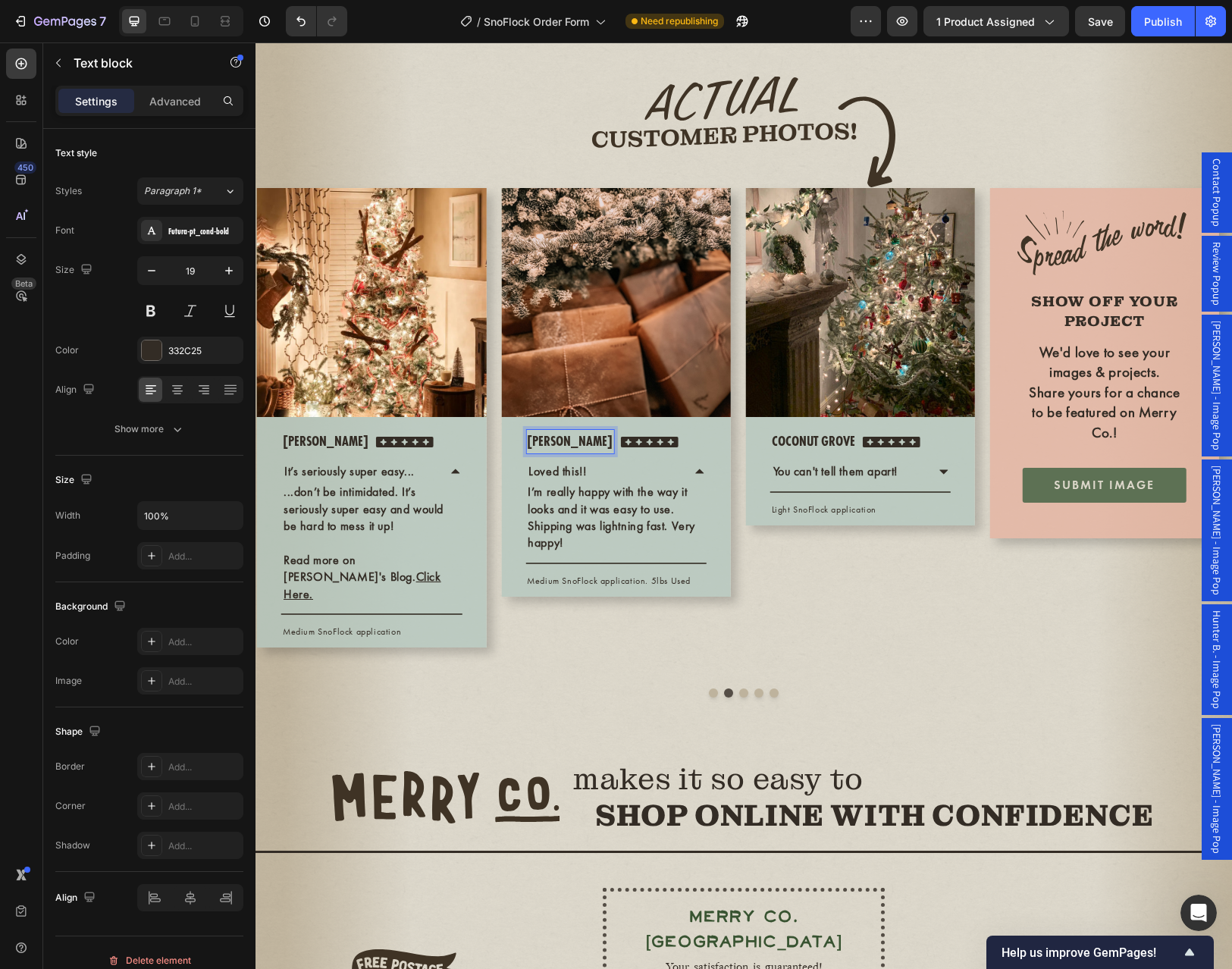
click at [560, 453] on p "christina" at bounding box center [569, 441] width 85 height 22
click at [644, 416] on img at bounding box center [615, 302] width 229 height 229
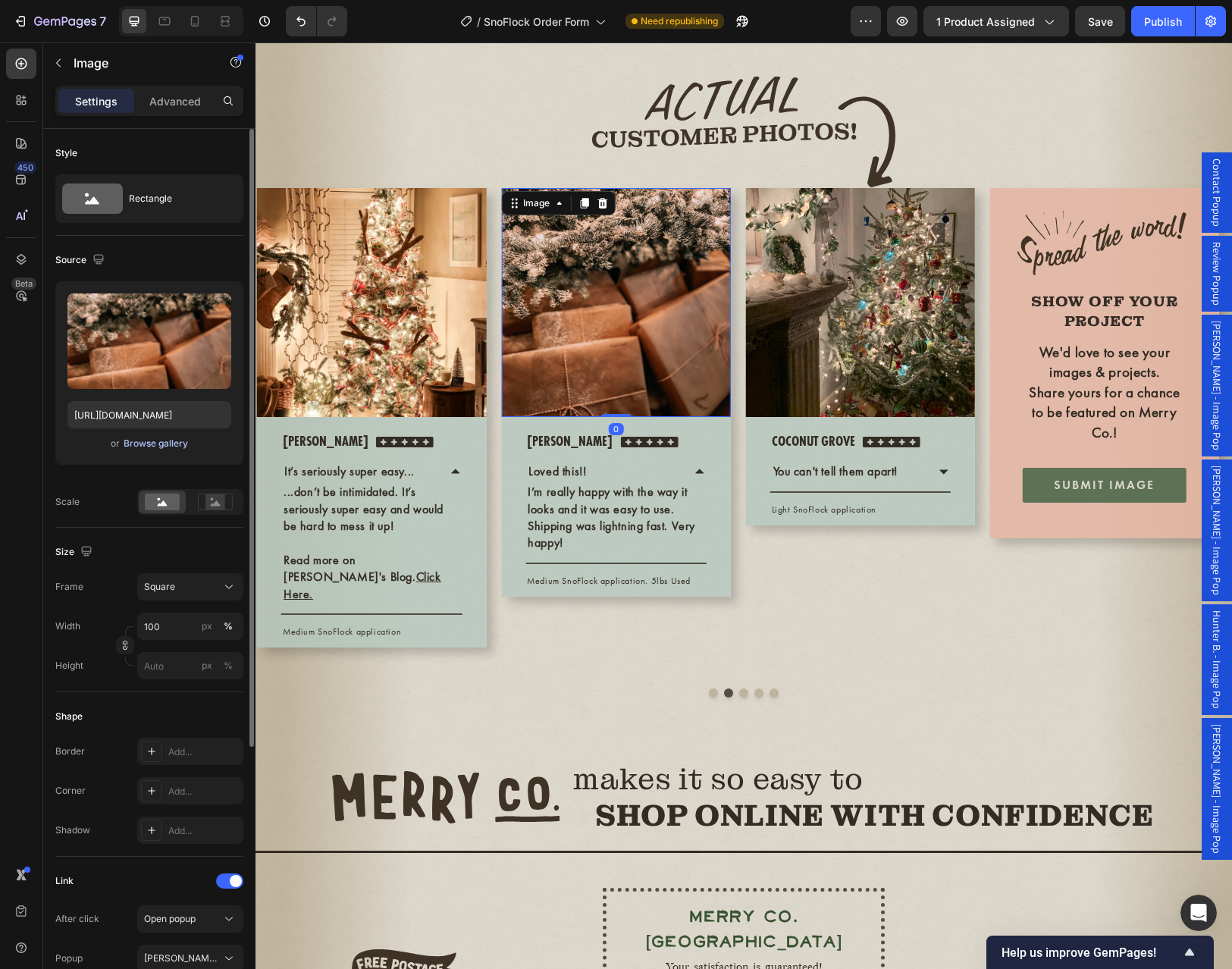
click at [160, 445] on div "Browse gallery" at bounding box center [155, 443] width 64 height 13
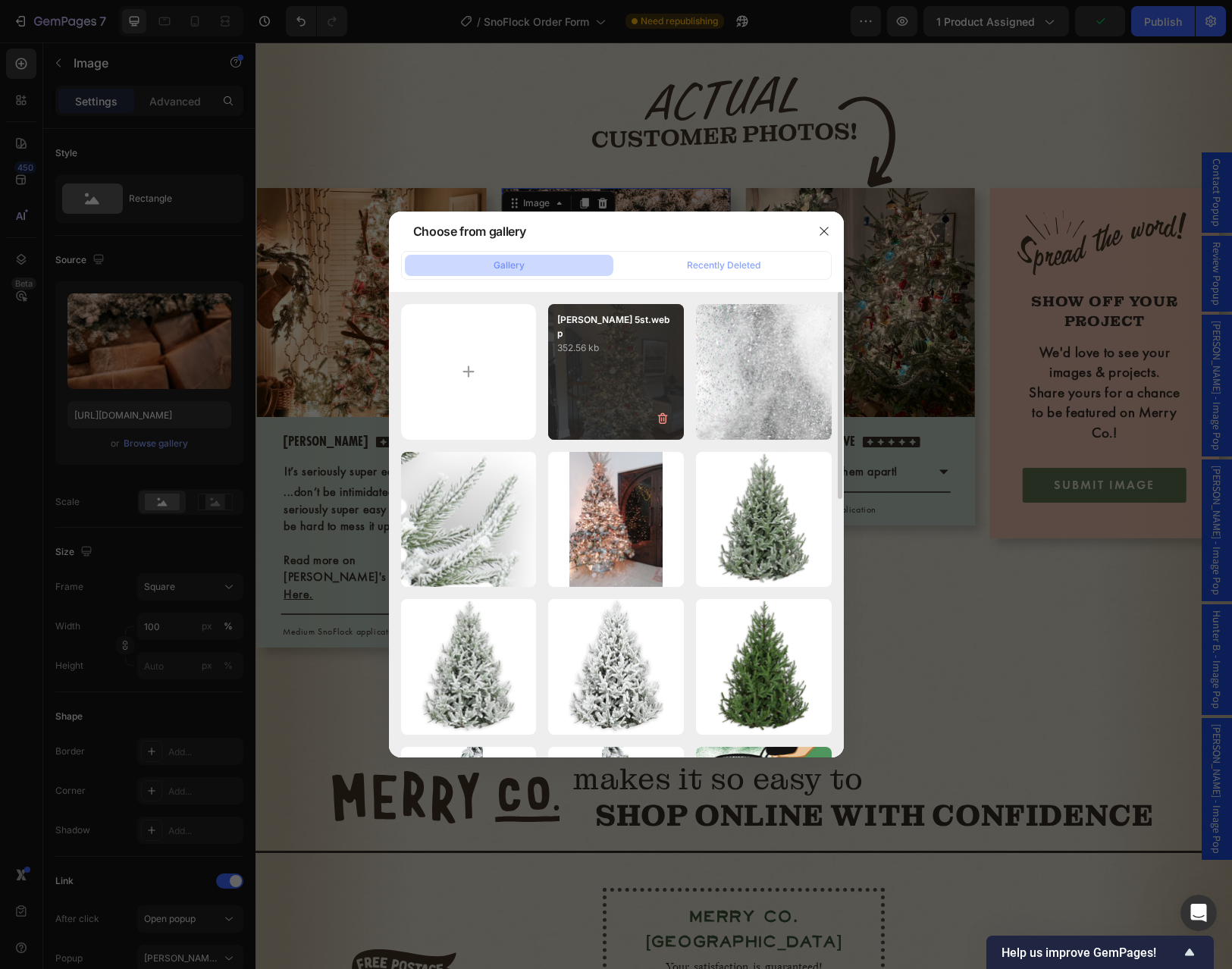
click at [613, 374] on div "Angela 5st.webp 352.56 kb" at bounding box center [615, 371] width 135 height 135
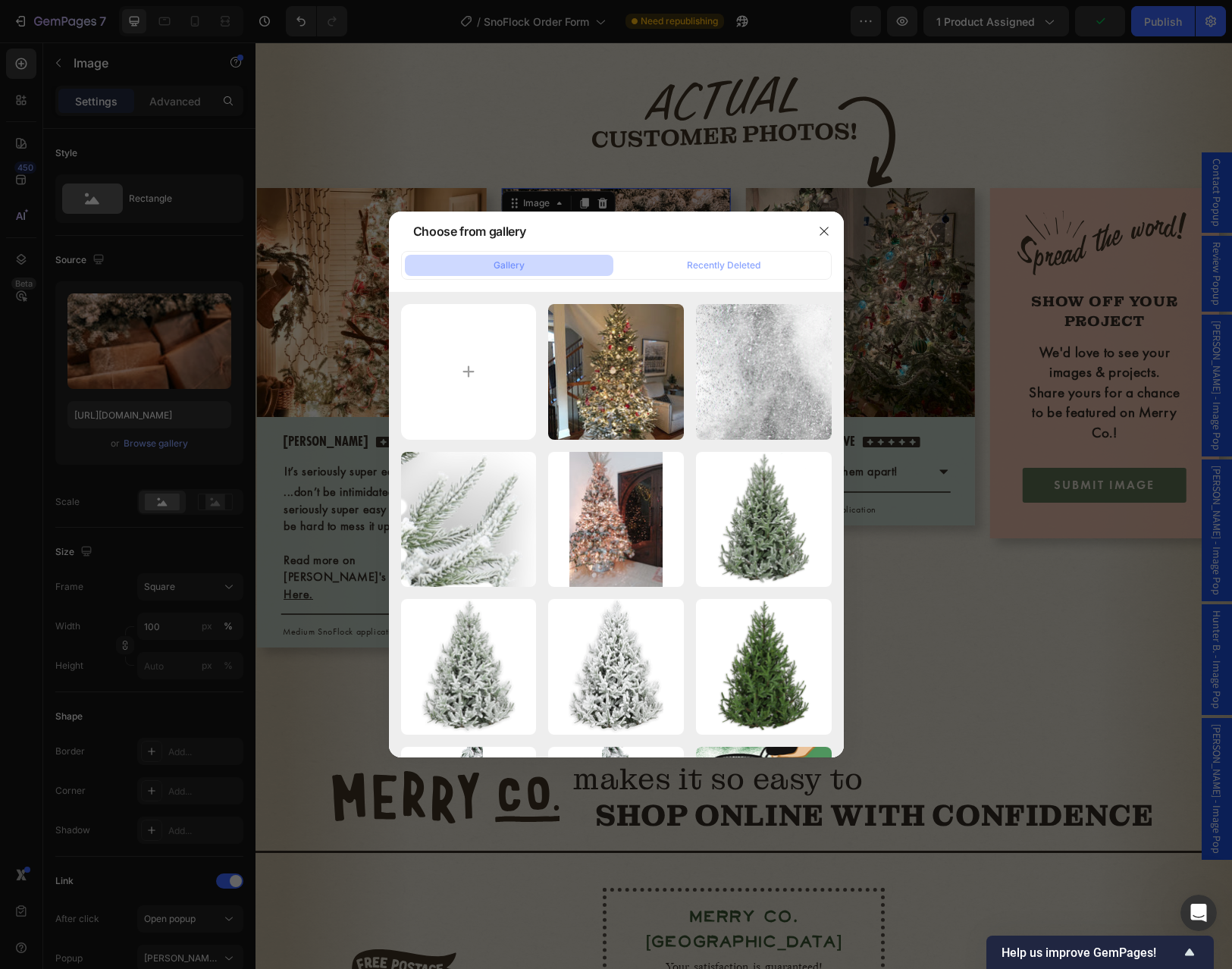
type input "https://cdn.shopify.com/s/files/1/0728/9107/2732/files/gempages_581123104625918…"
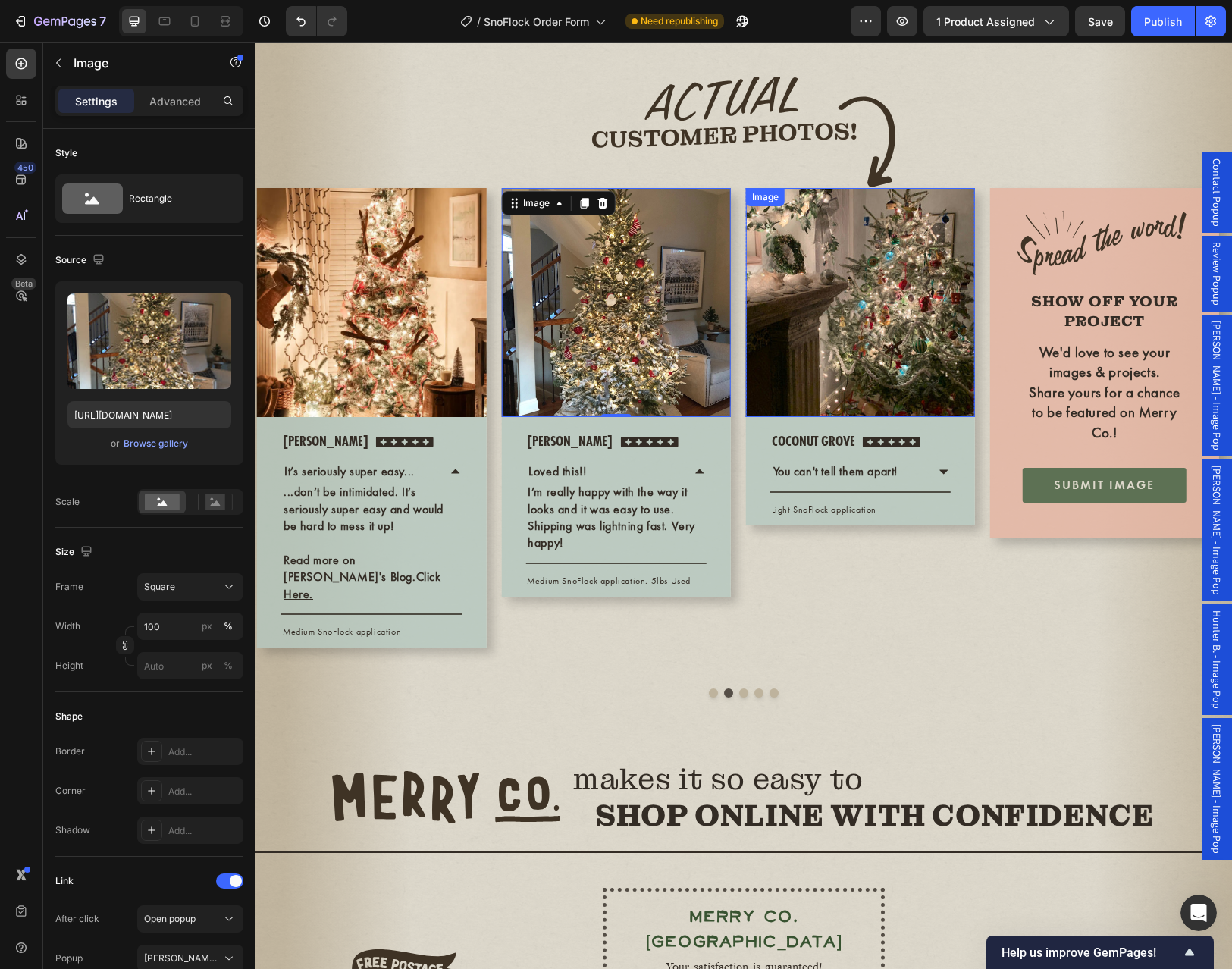
click at [889, 416] on img at bounding box center [860, 302] width 229 height 229
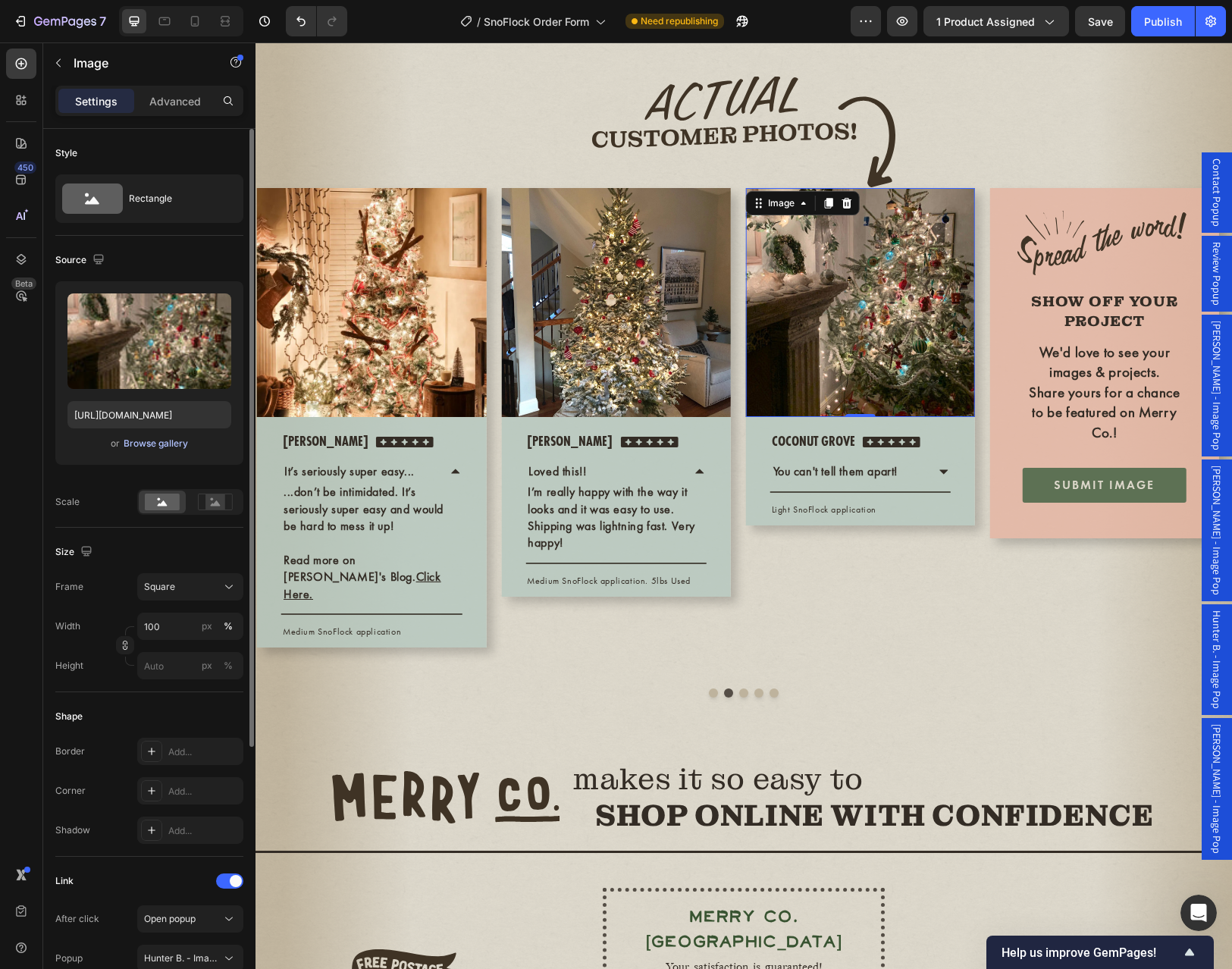
click at [154, 438] on div "Browse gallery" at bounding box center [155, 443] width 64 height 13
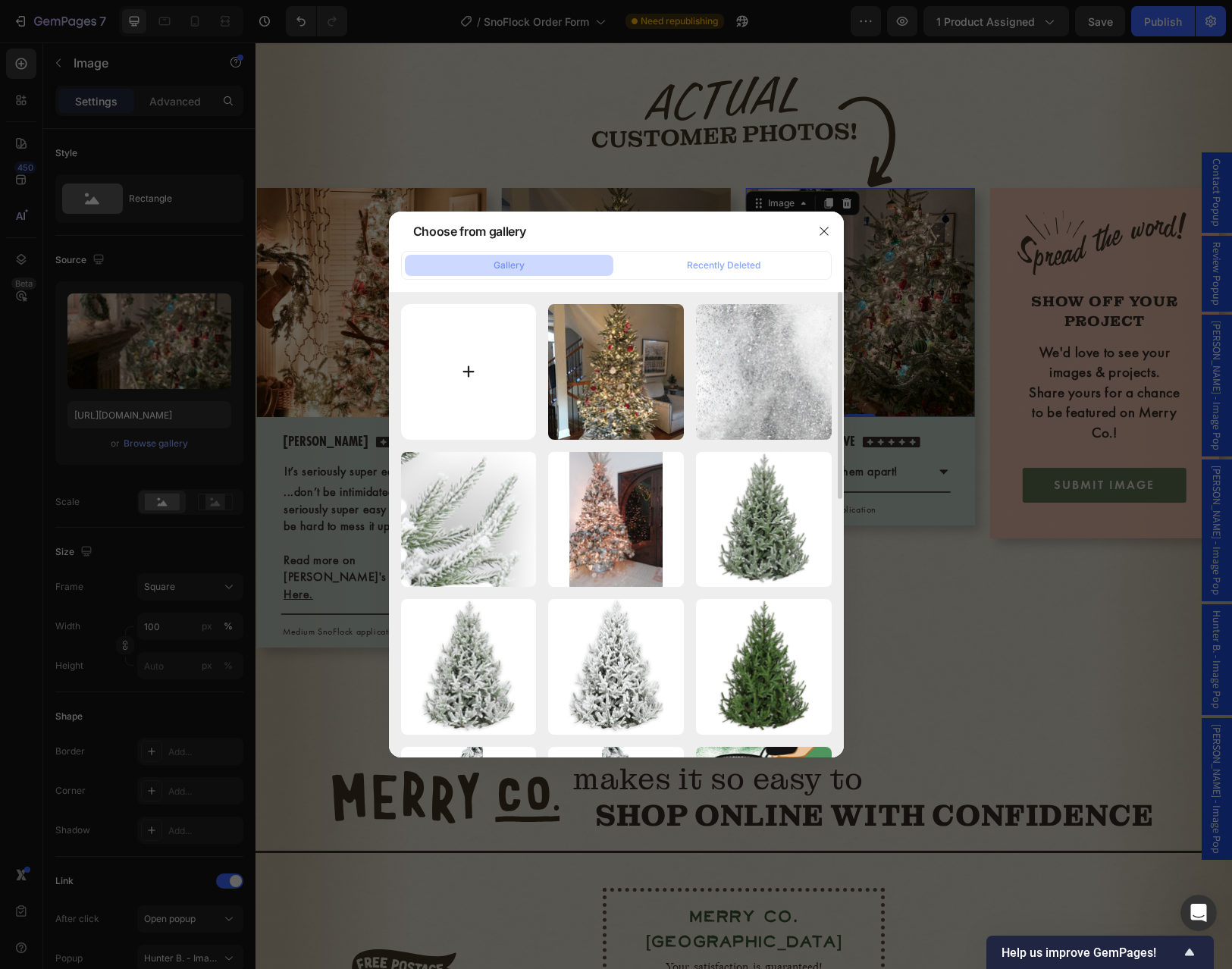
click at [469, 358] on input "file" at bounding box center [468, 371] width 135 height 135
type input "C:\fakepath\Mark M 5st.webp"
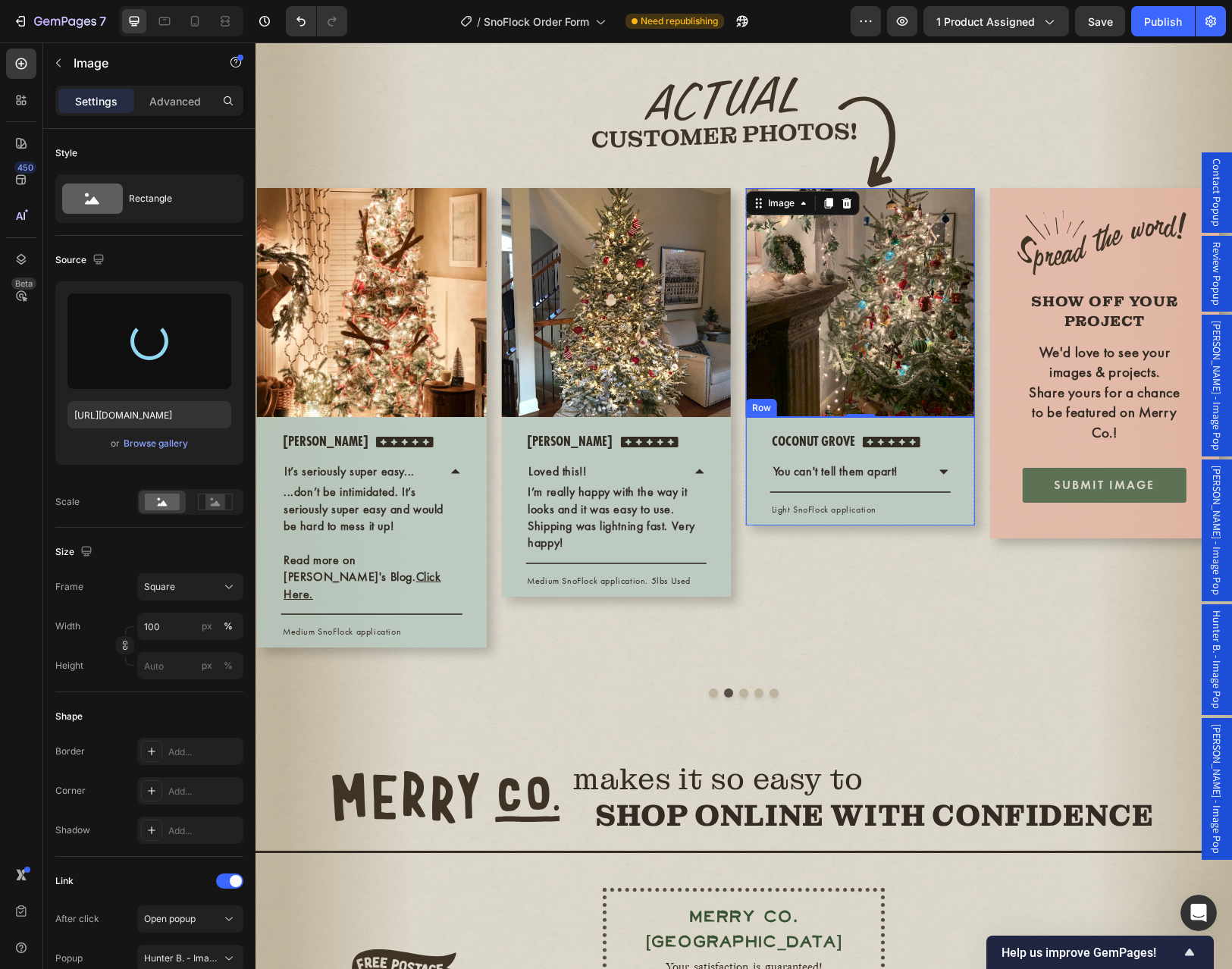
type input "https://cdn.shopify.com/s/files/1/0728/9107/2732/files/gempages_581123104625918…"
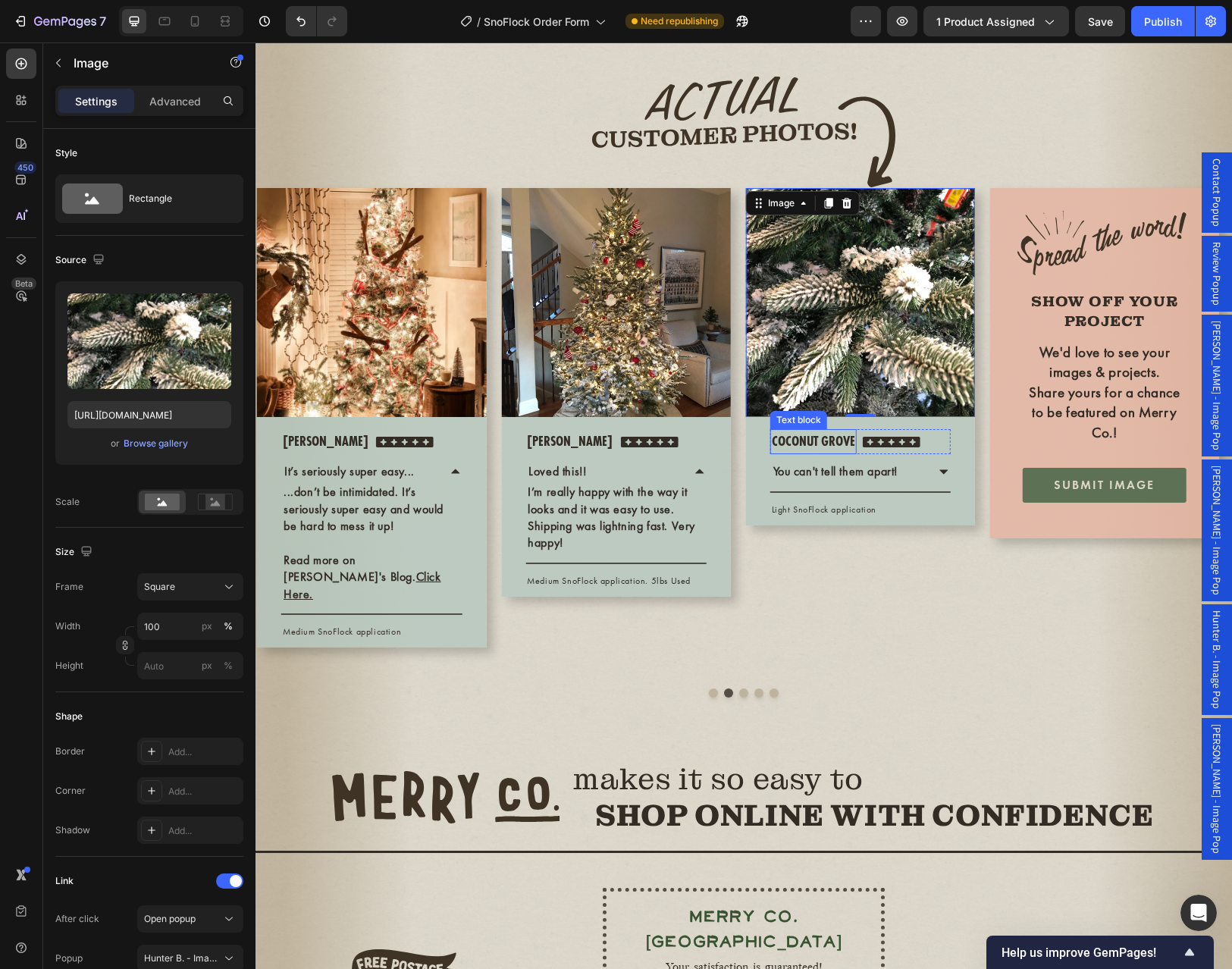
click at [836, 453] on p "coconut grove" at bounding box center [813, 441] width 83 height 22
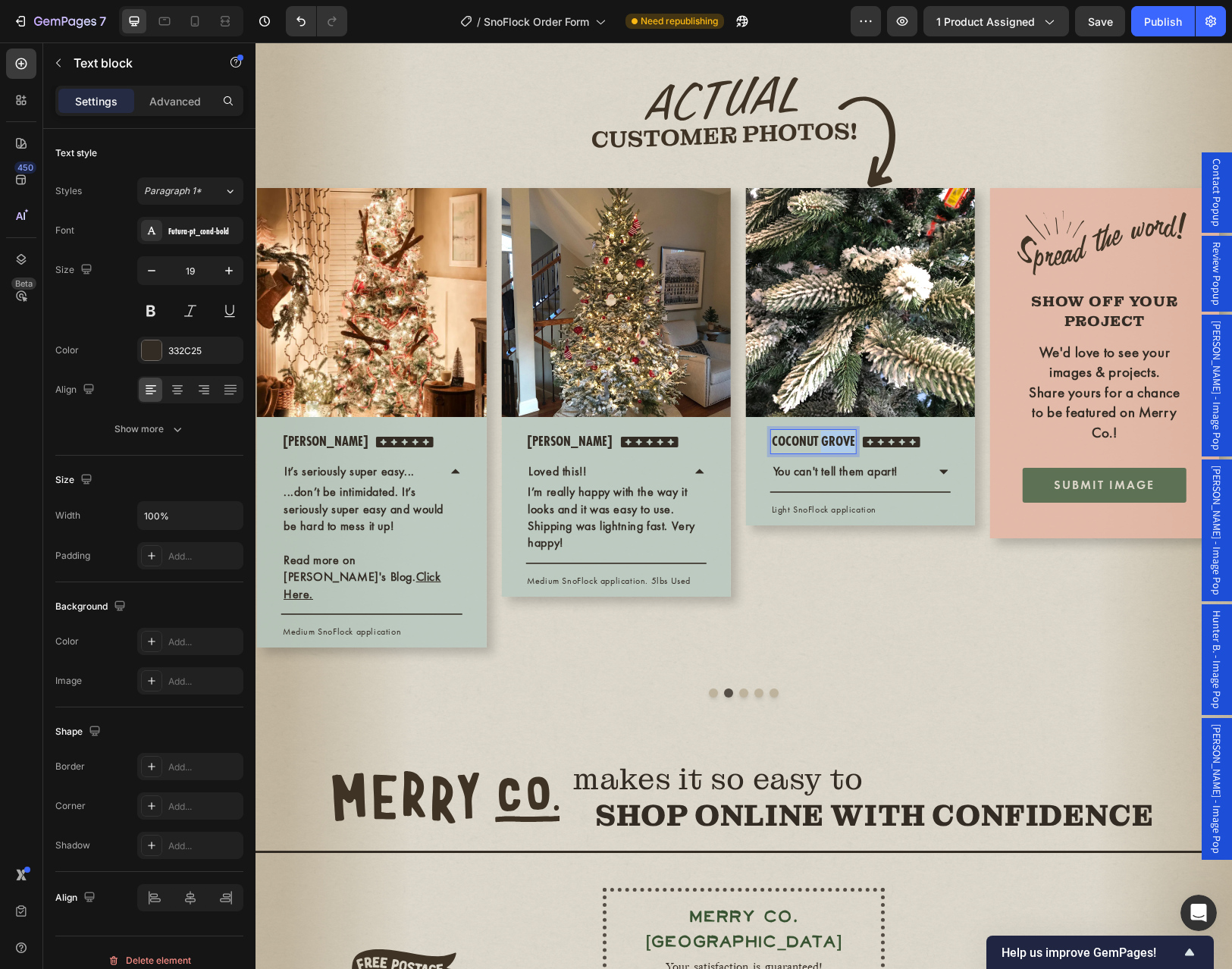
click at [825, 453] on p "coconut grove" at bounding box center [813, 441] width 83 height 22
click at [867, 480] on p "You can't tell them apart!" at bounding box center [836, 471] width 125 height 16
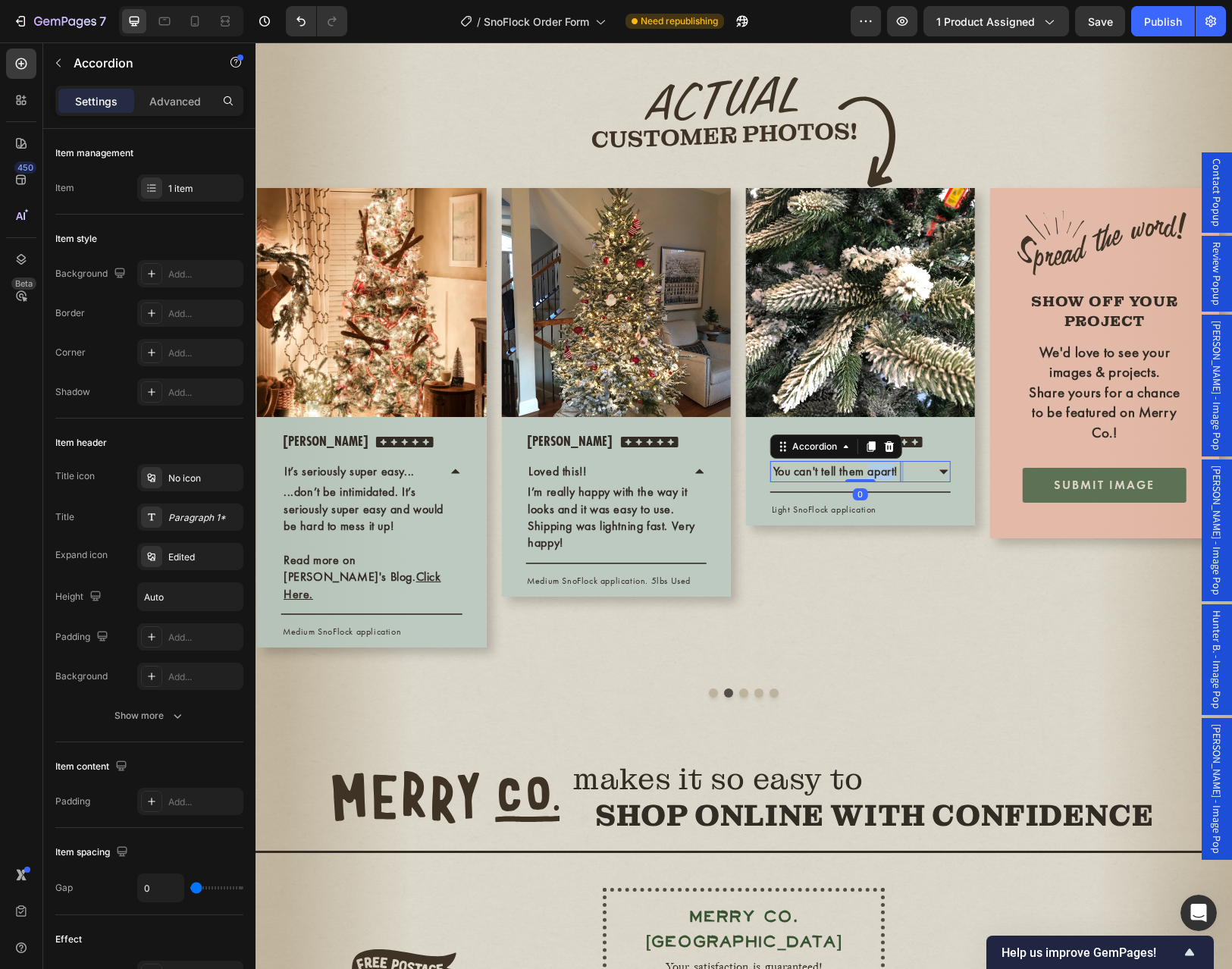
click at [867, 480] on p "You can't tell them apart!" at bounding box center [836, 471] width 125 height 16
click at [936, 482] on div "So real." at bounding box center [860, 471] width 178 height 21
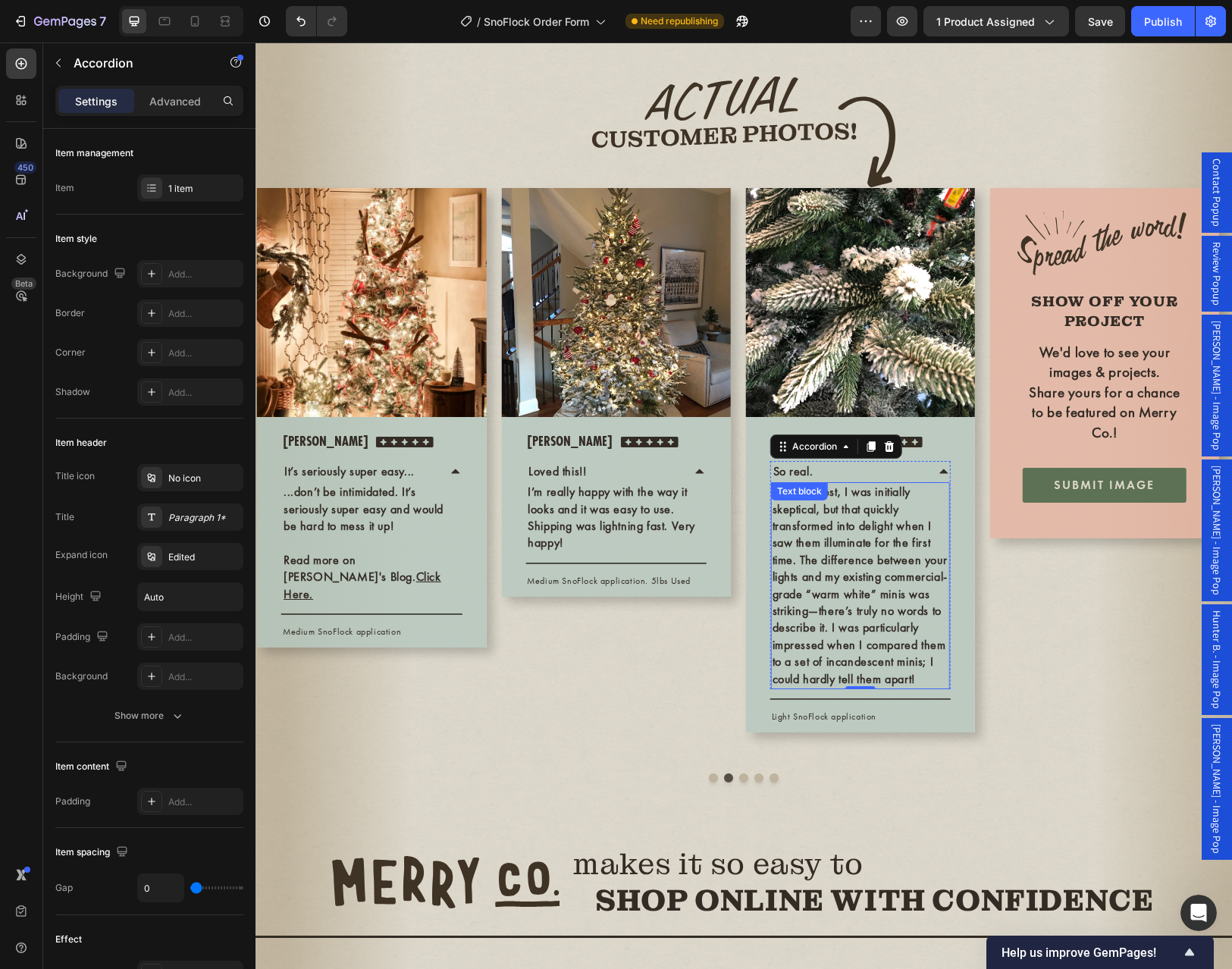
click at [824, 687] on p "To be honest, I was initially skeptical, but that quickly transformed into deli…" at bounding box center [860, 585] width 176 height 203
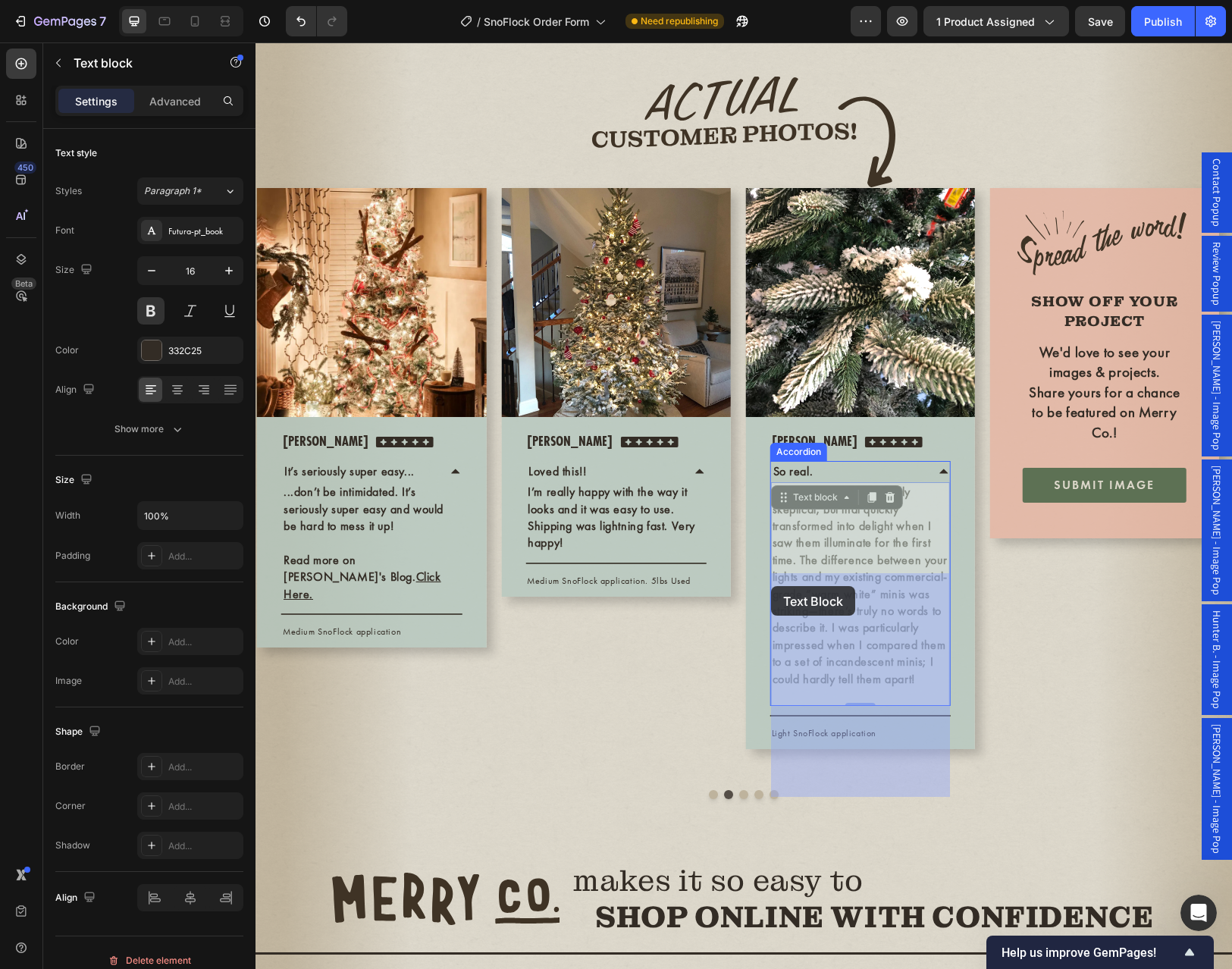
drag, startPoint x: 862, startPoint y: 787, endPoint x: 770, endPoint y: 586, distance: 221.1
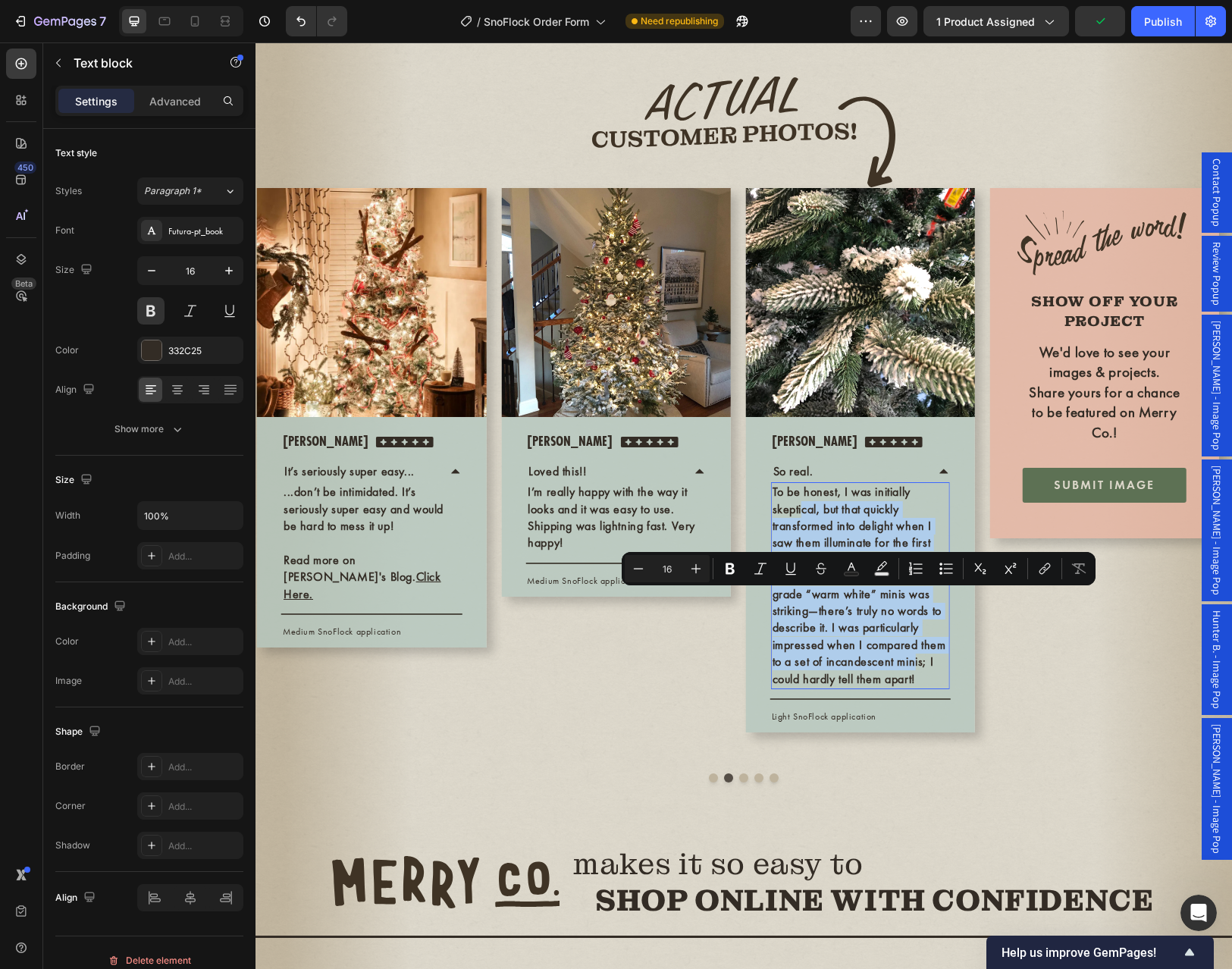
drag, startPoint x: 860, startPoint y: 777, endPoint x: 801, endPoint y: 591, distance: 195.1
click at [801, 591] on p "To be honest, I was initially skeptical, but that quickly transformed into deli…" at bounding box center [860, 585] width 176 height 203
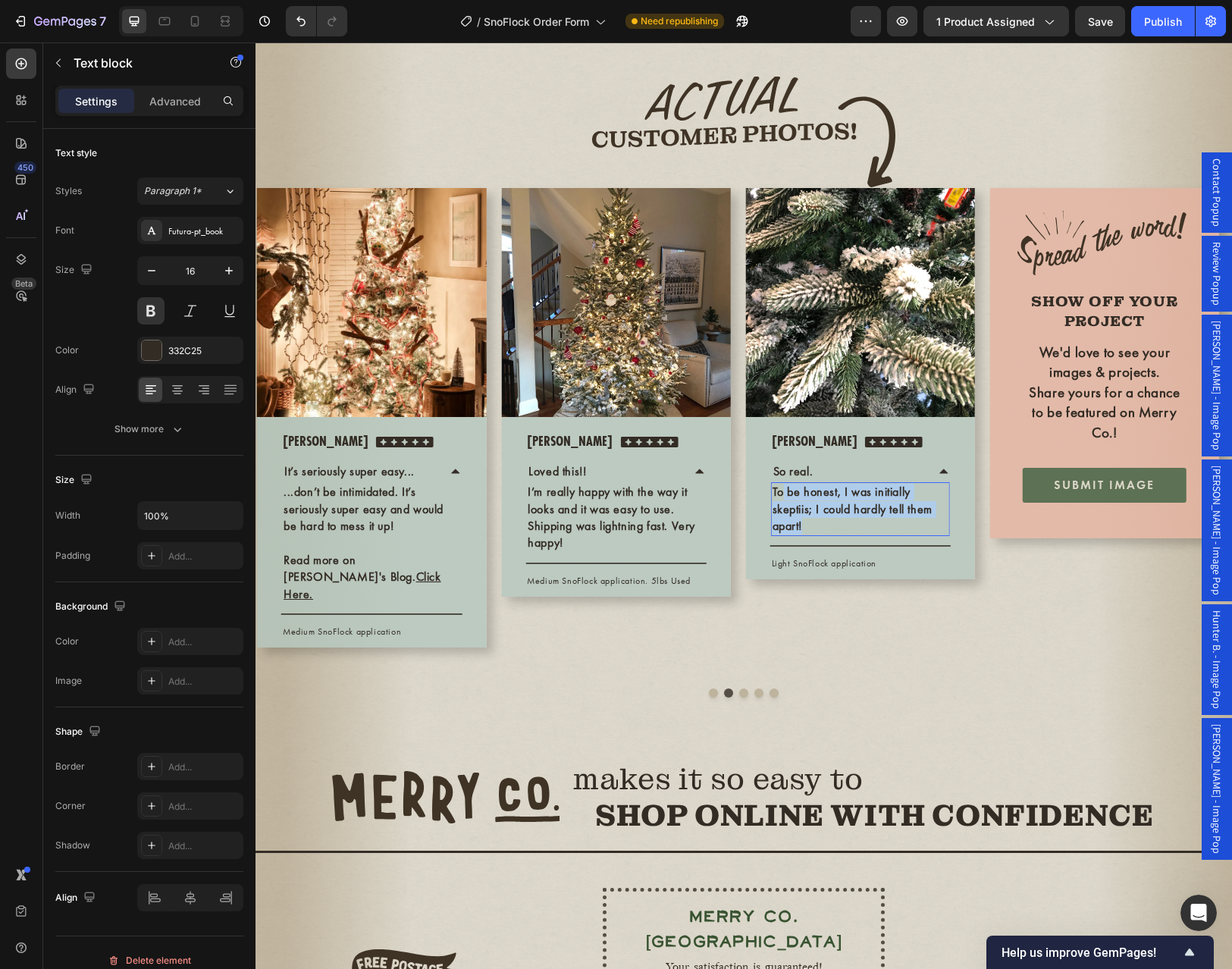
drag, startPoint x: 821, startPoint y: 610, endPoint x: 785, endPoint y: 585, distance: 43.8
click at [785, 534] on p "To be honest, I was initially skeptiis; I could hardly tell them apart!" at bounding box center [860, 508] width 176 height 51
click at [841, 554] on p "Light SnoFlock application" at bounding box center [824, 546] width 106 height 12
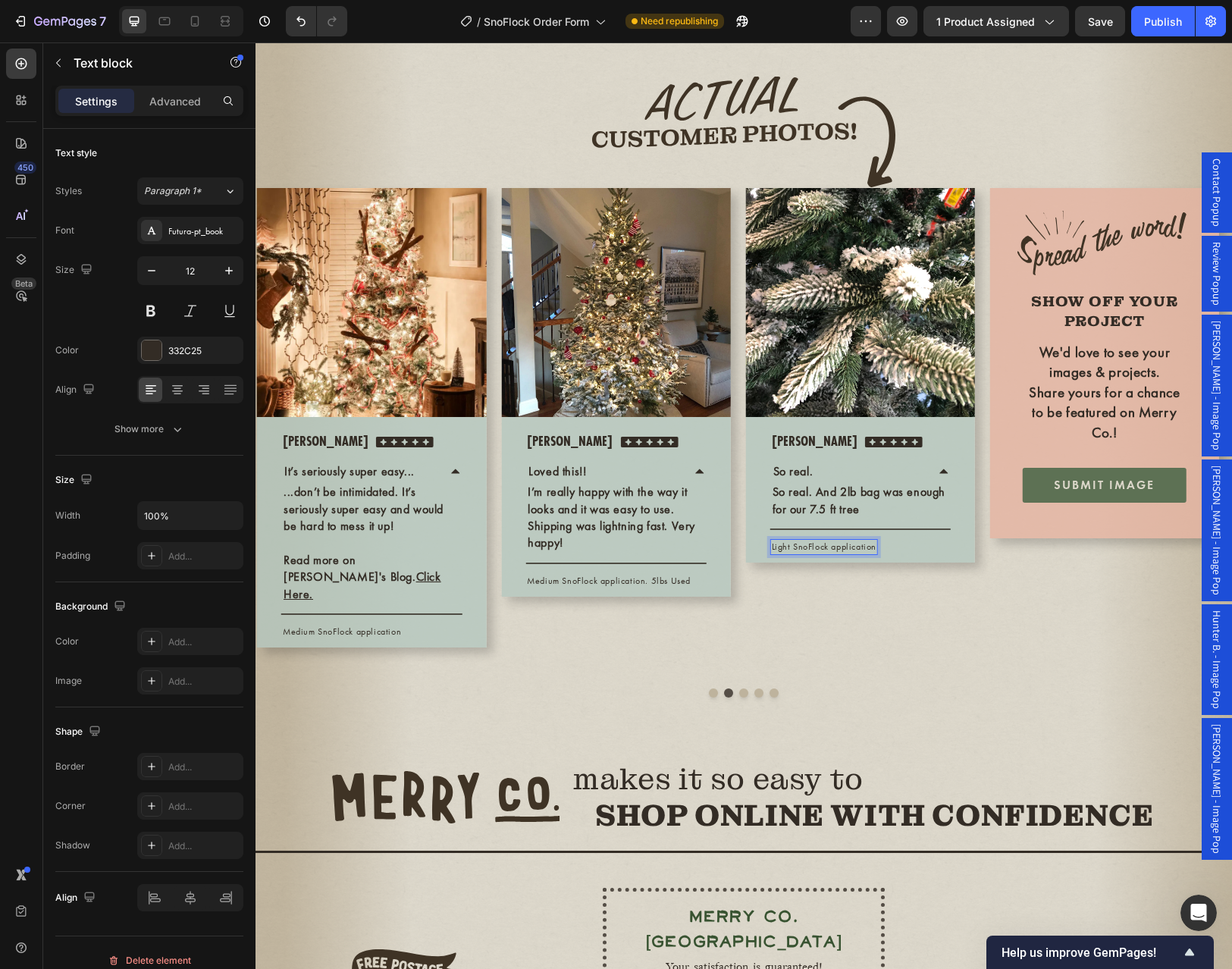
click at [841, 554] on p "Light SnoFlock application" at bounding box center [824, 546] width 106 height 12
click at [919, 664] on div "Image Row Mark M. Text block Icon Icon Icon Icon Icon Icon List Hoz Row So real…" at bounding box center [860, 426] width 229 height 476
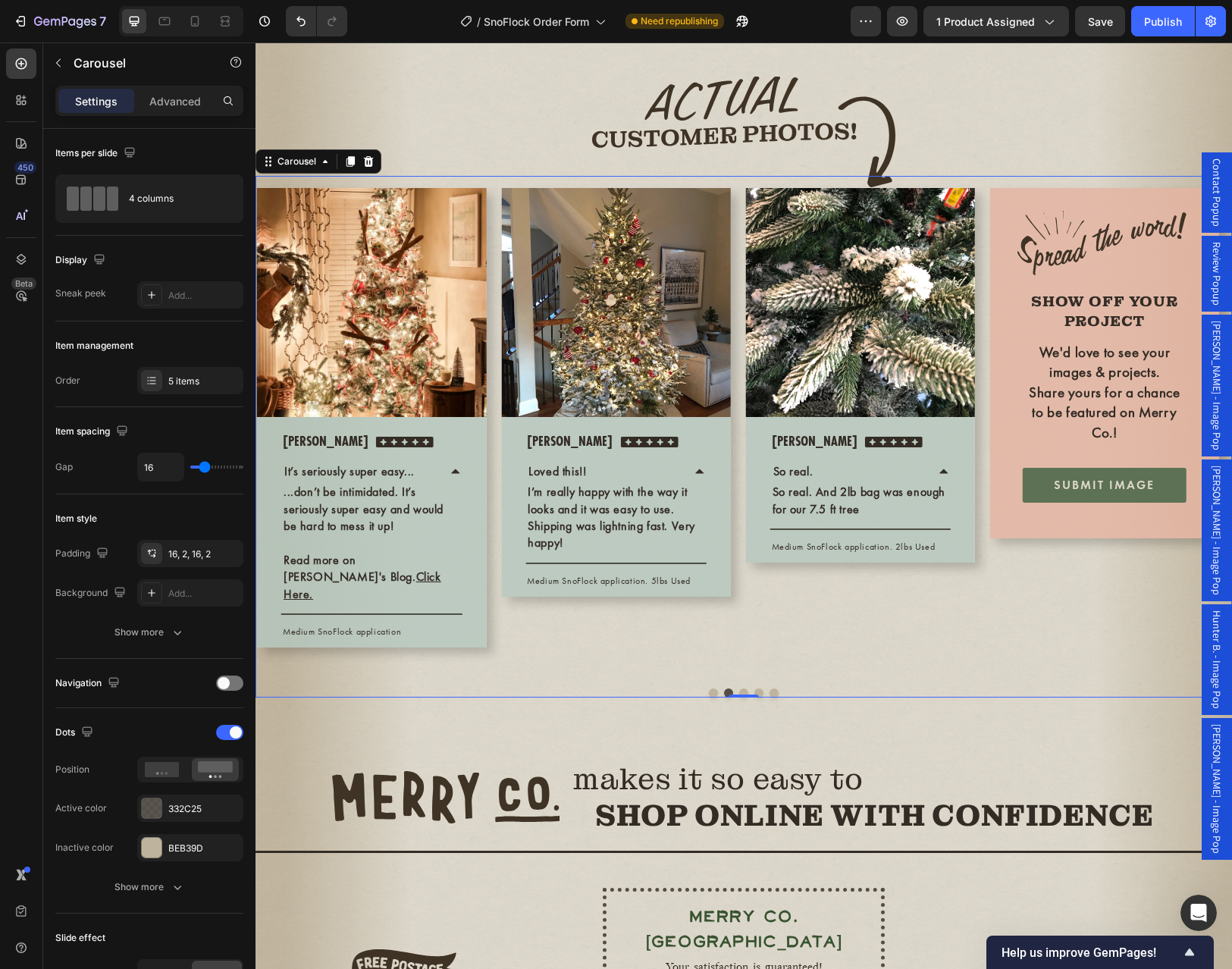
click at [709, 697] on button "Dot" at bounding box center [713, 692] width 9 height 9
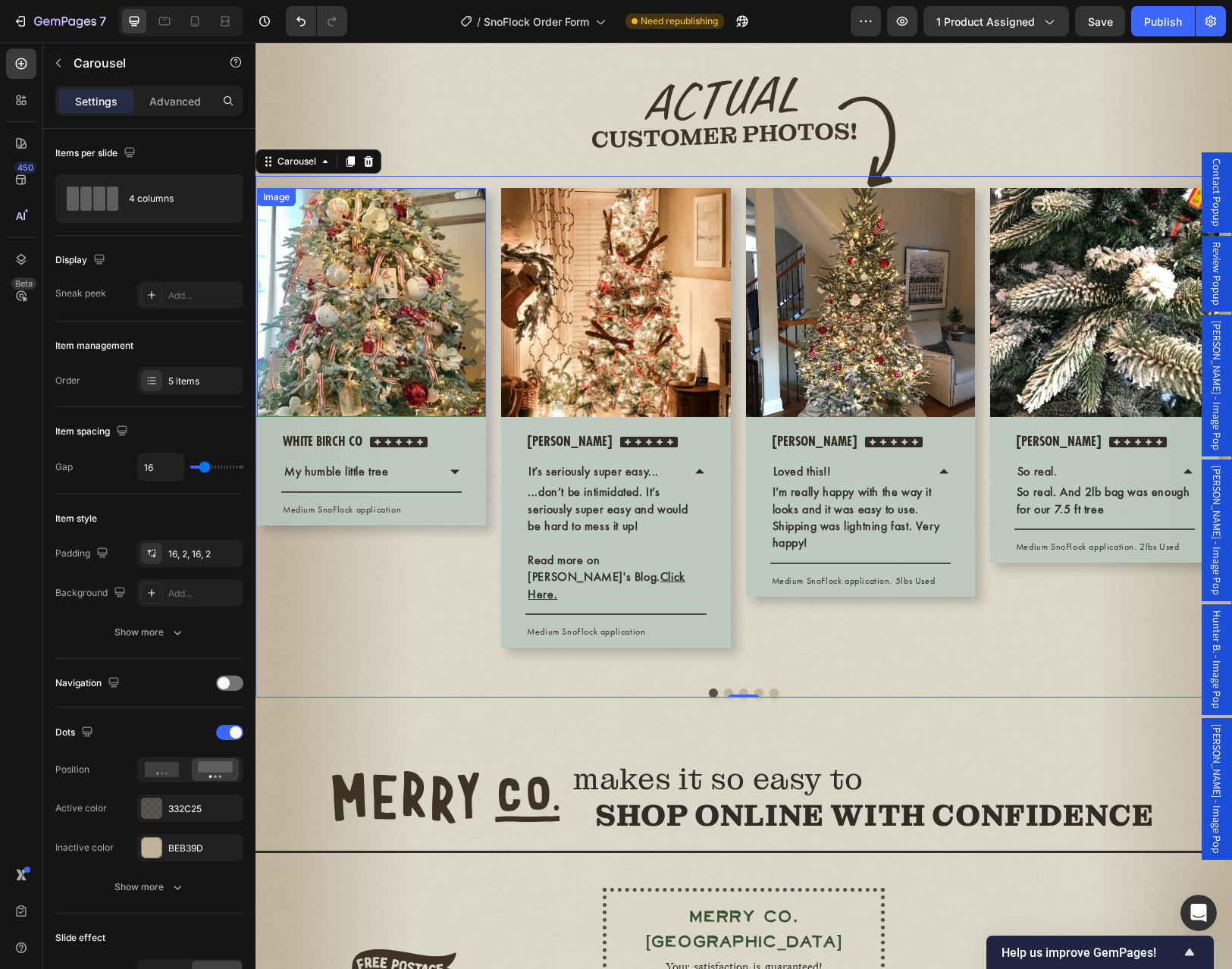
click at [407, 377] on img at bounding box center [371, 302] width 229 height 229
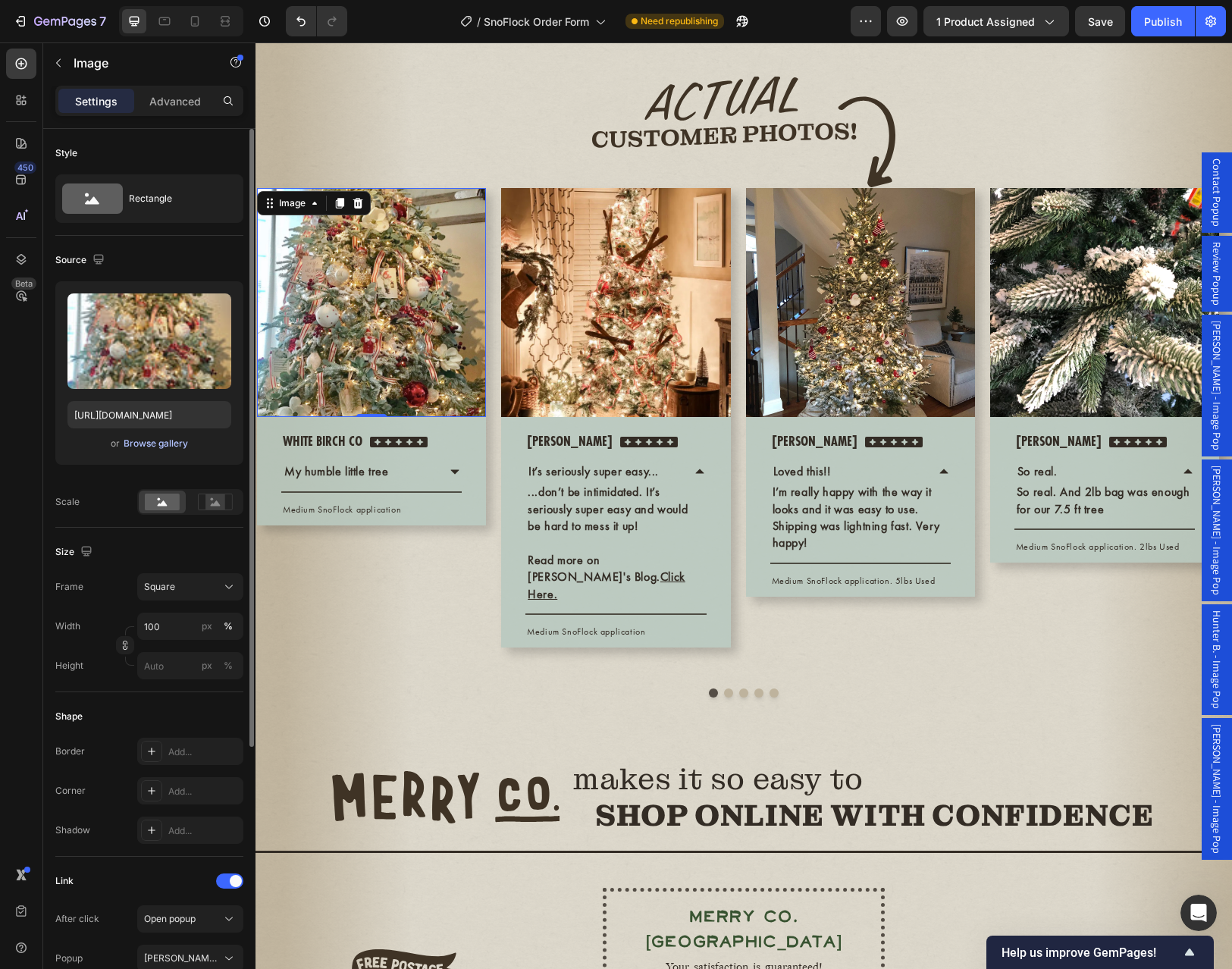
click at [179, 447] on div "Browse gallery" at bounding box center [155, 443] width 64 height 13
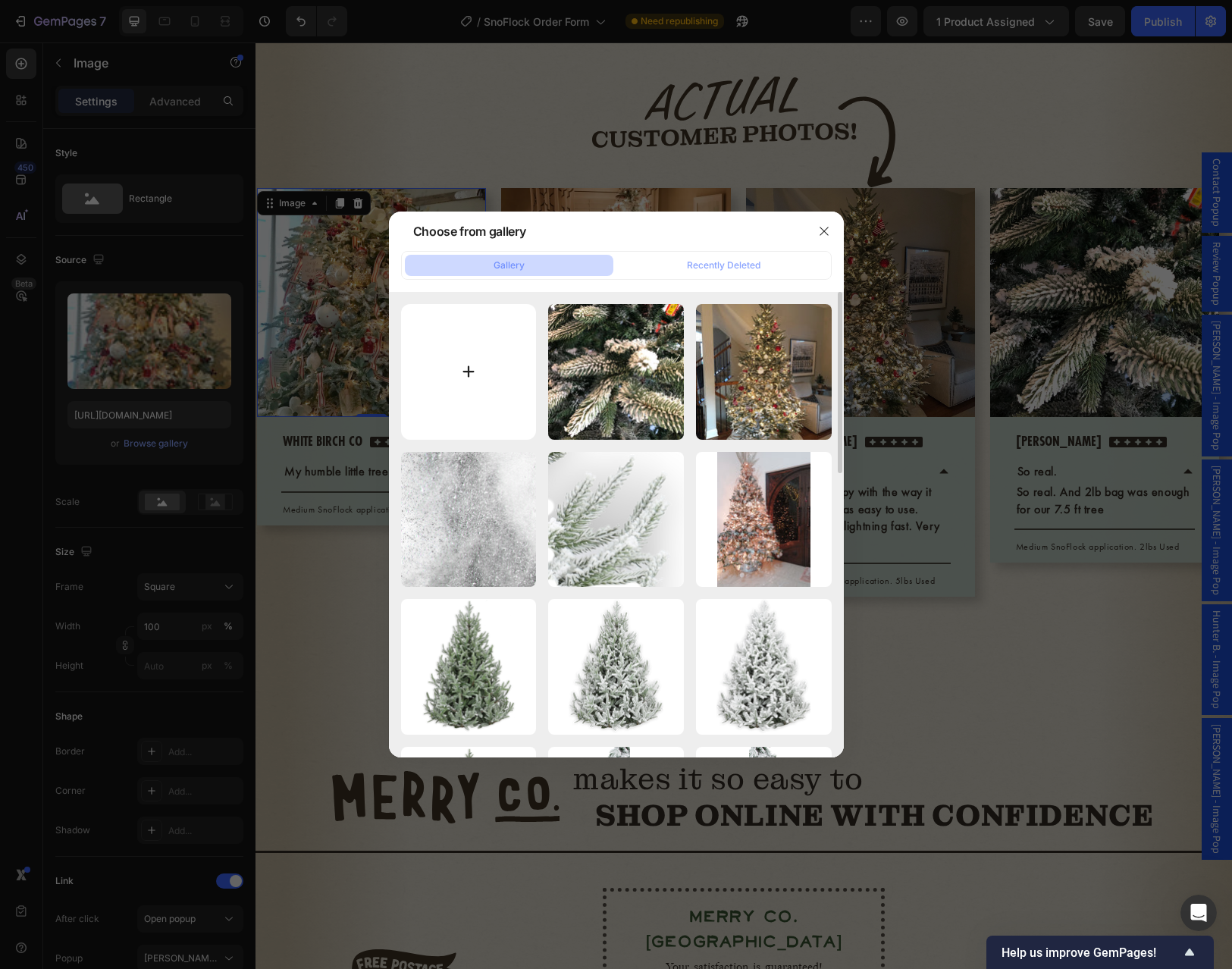
click at [476, 370] on input "file" at bounding box center [468, 371] width 135 height 135
type input "C:\fakepath\Nicole 5st.webp"
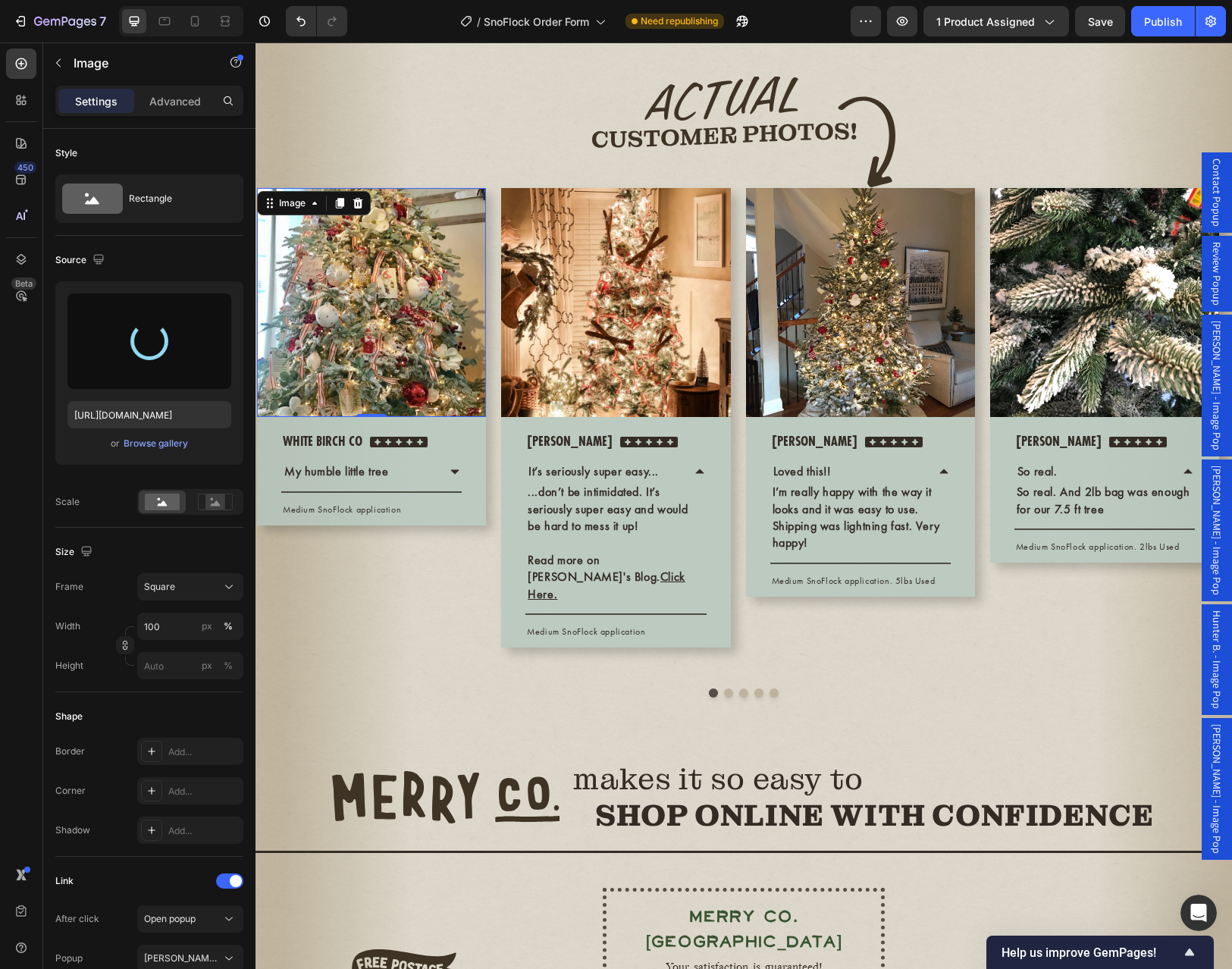
type input "https://cdn.shopify.com/s/files/1/0728/9107/2732/files/gempages_581123104625918…"
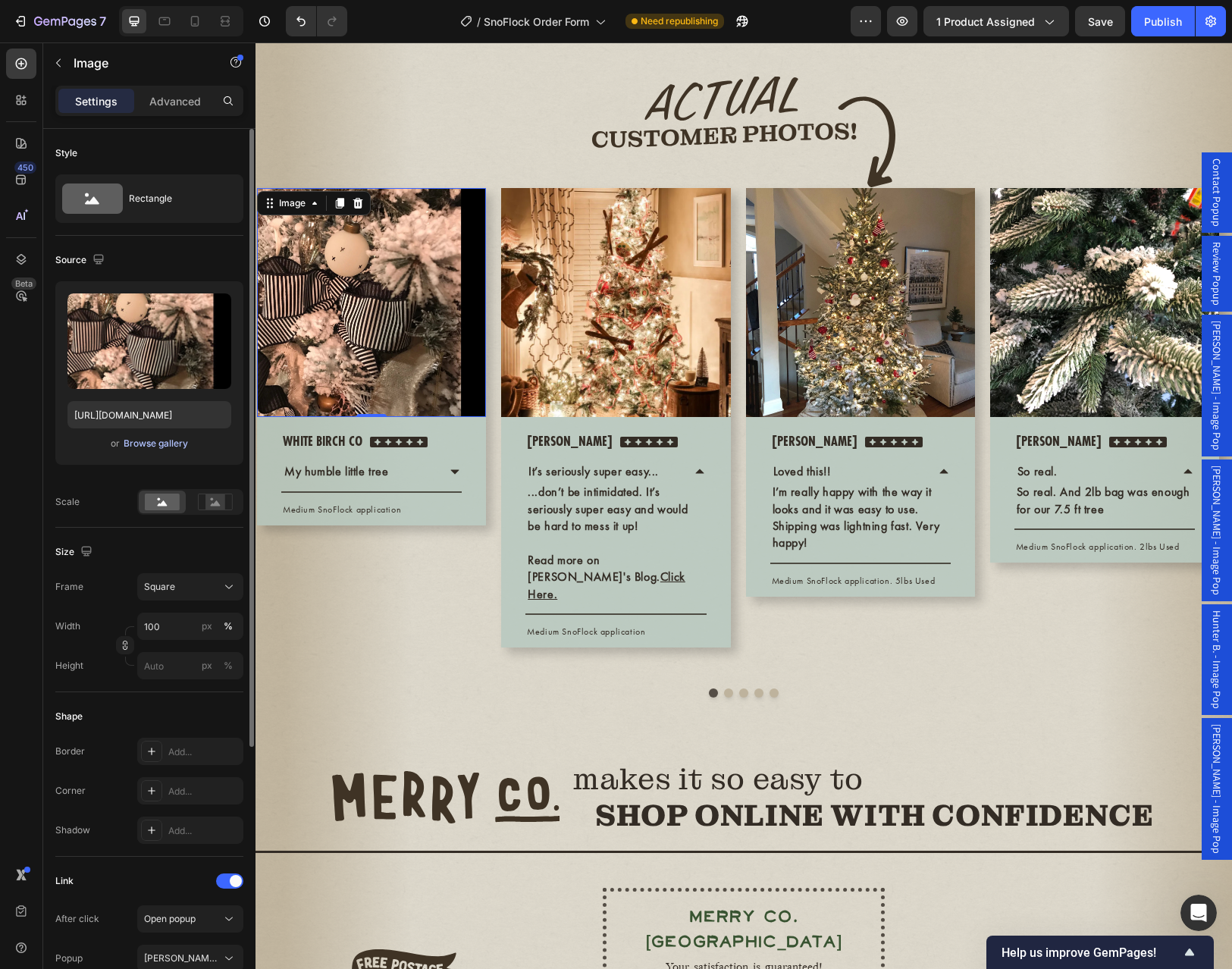
click at [153, 445] on div "Browse gallery" at bounding box center [155, 443] width 64 height 13
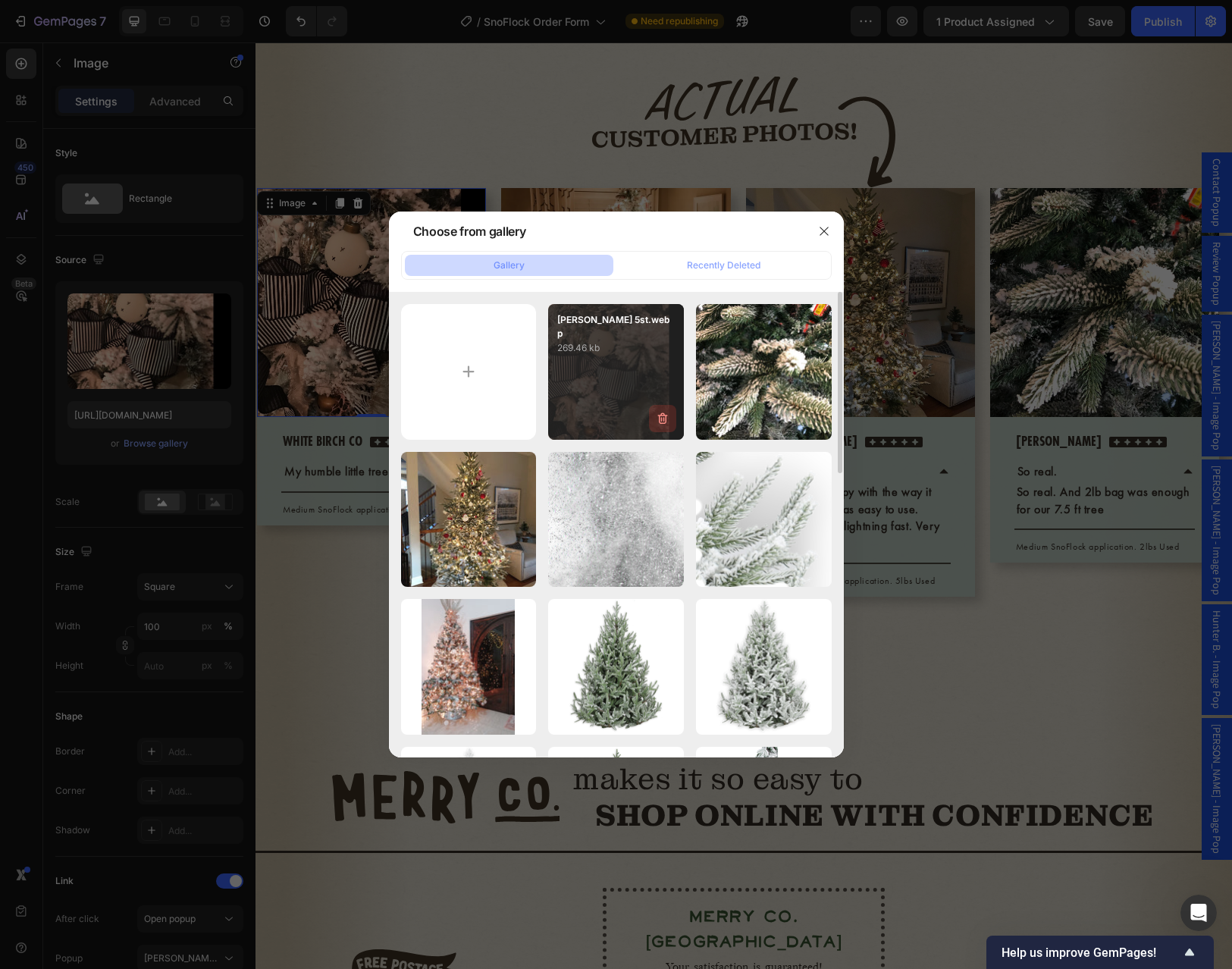
click at [663, 418] on icon "button" at bounding box center [664, 418] width 2 height 5
click at [659, 420] on div "Delete" at bounding box center [653, 421] width 28 height 13
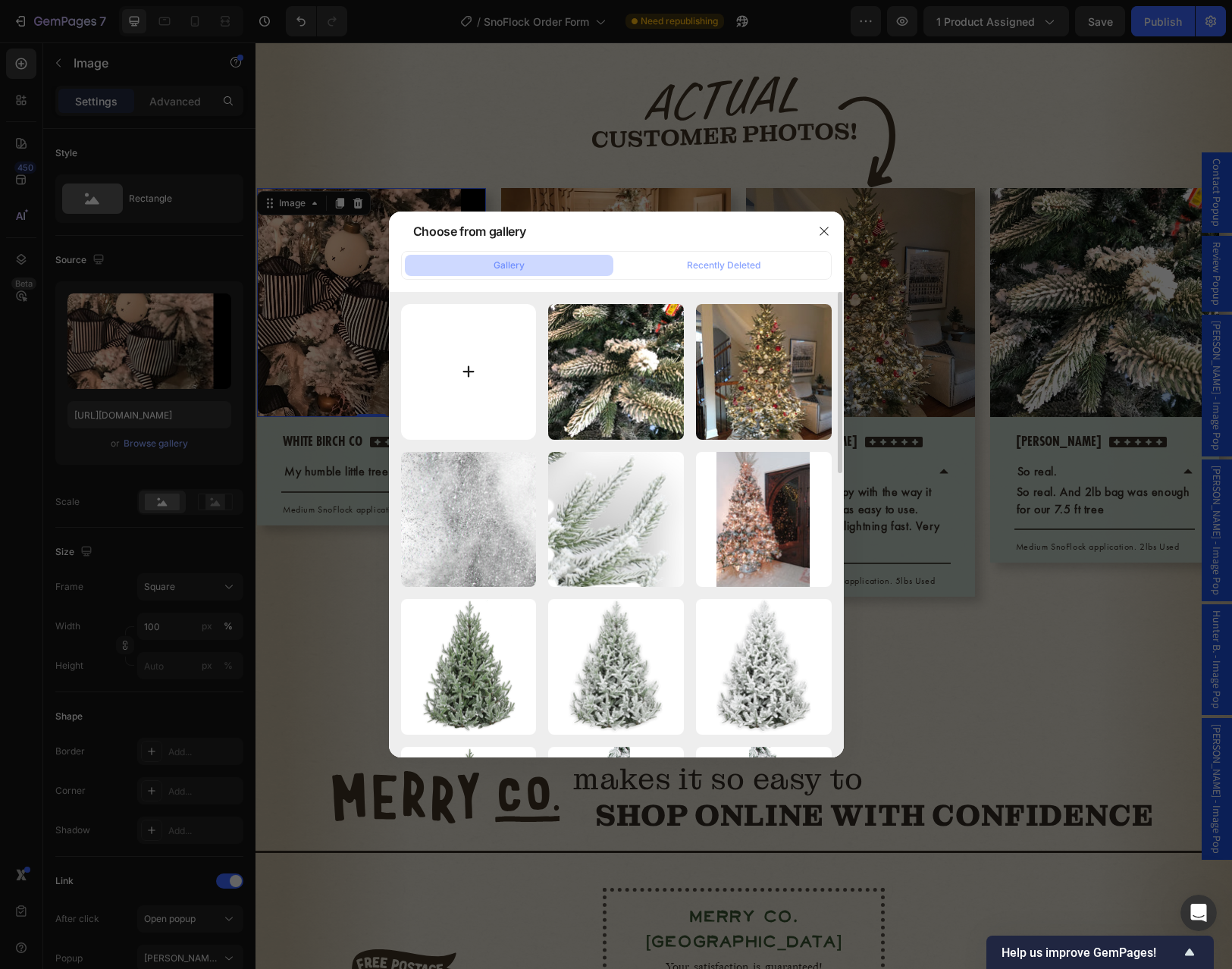
click at [477, 371] on input "file" at bounding box center [468, 371] width 135 height 135
type input "C:\fakepath\Nicole 5st.webp"
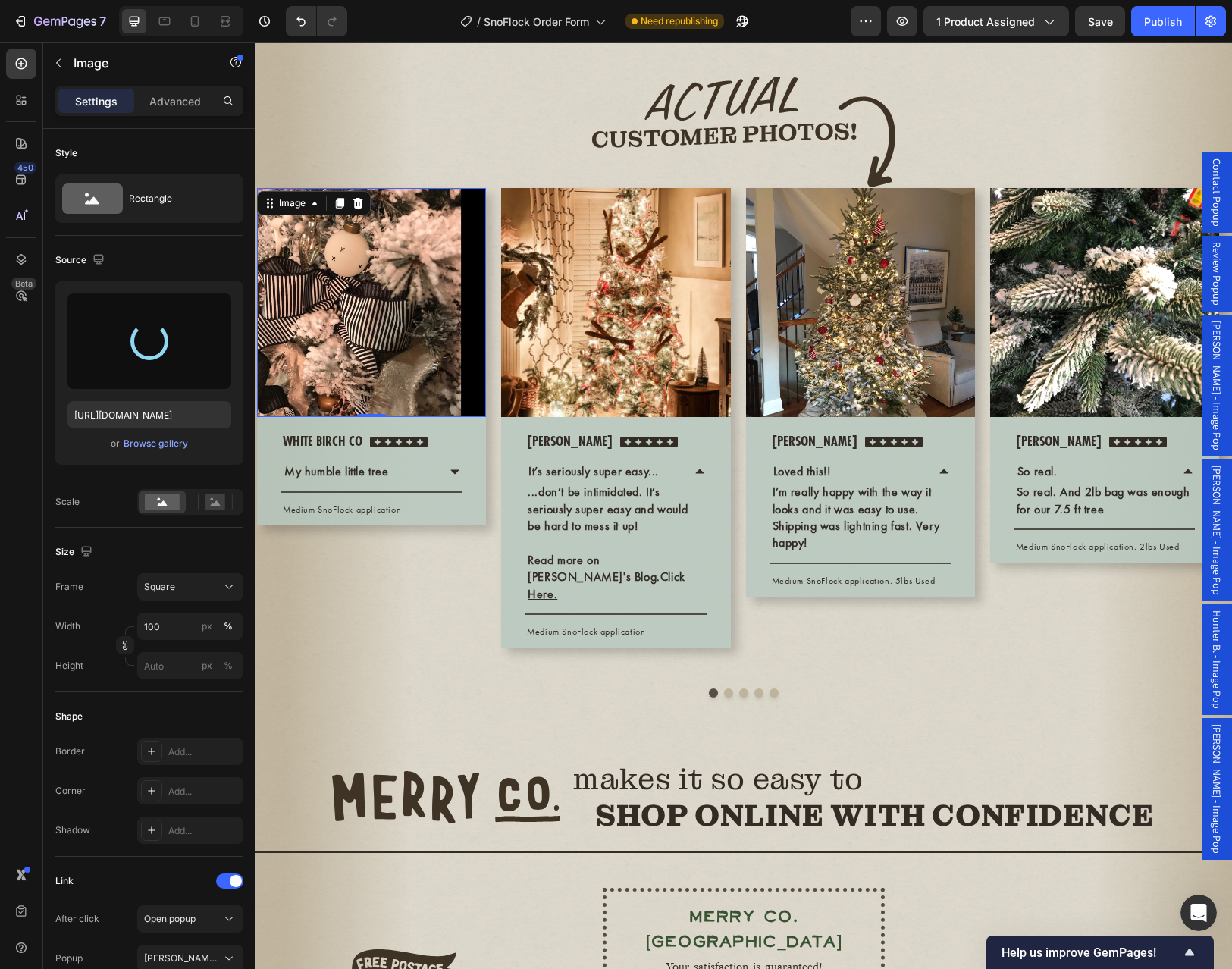
type input "https://cdn.shopify.com/s/files/1/0728/9107/2732/files/gempages_581123104625918…"
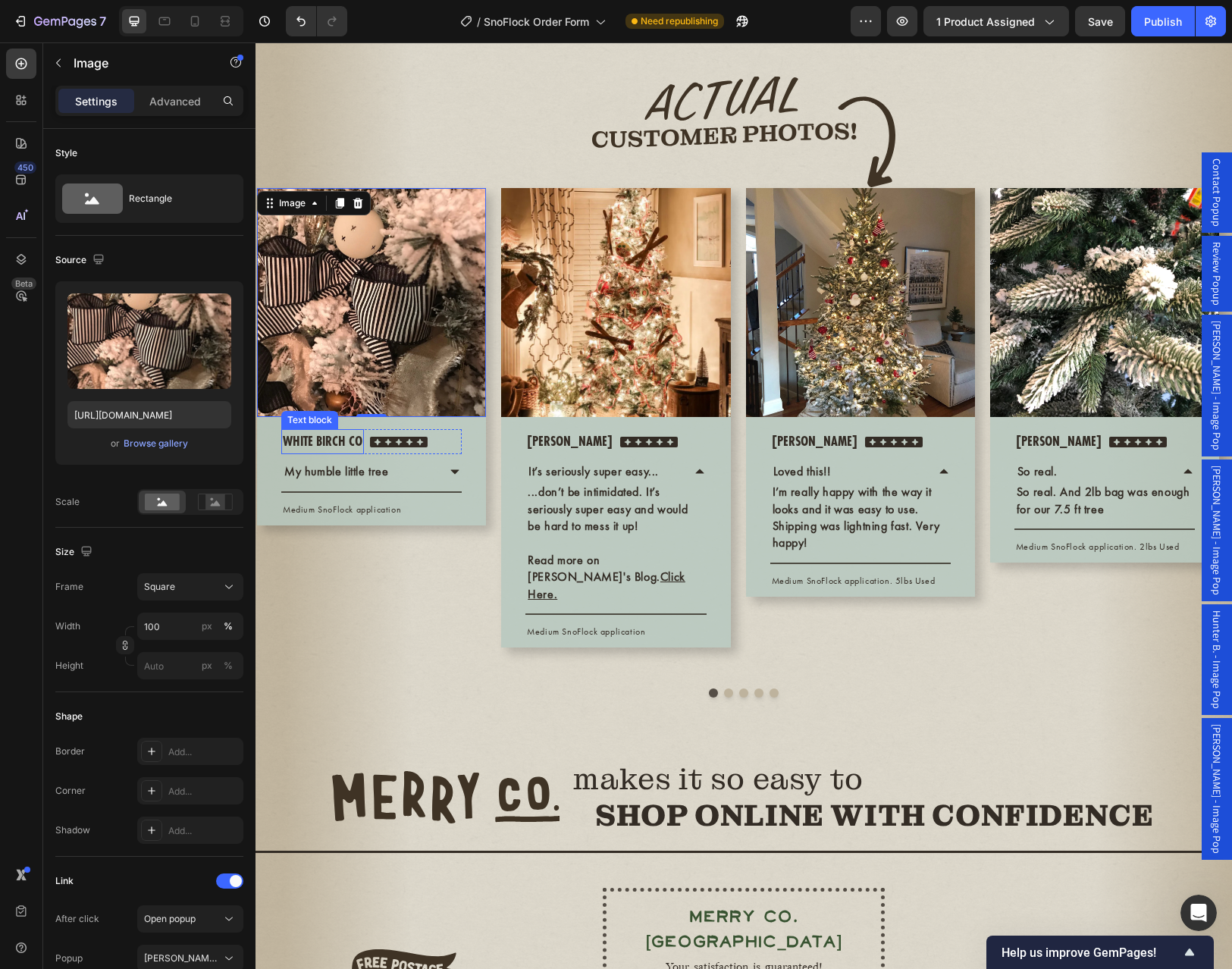
click at [348, 453] on p "white birch co" at bounding box center [322, 441] width 80 height 22
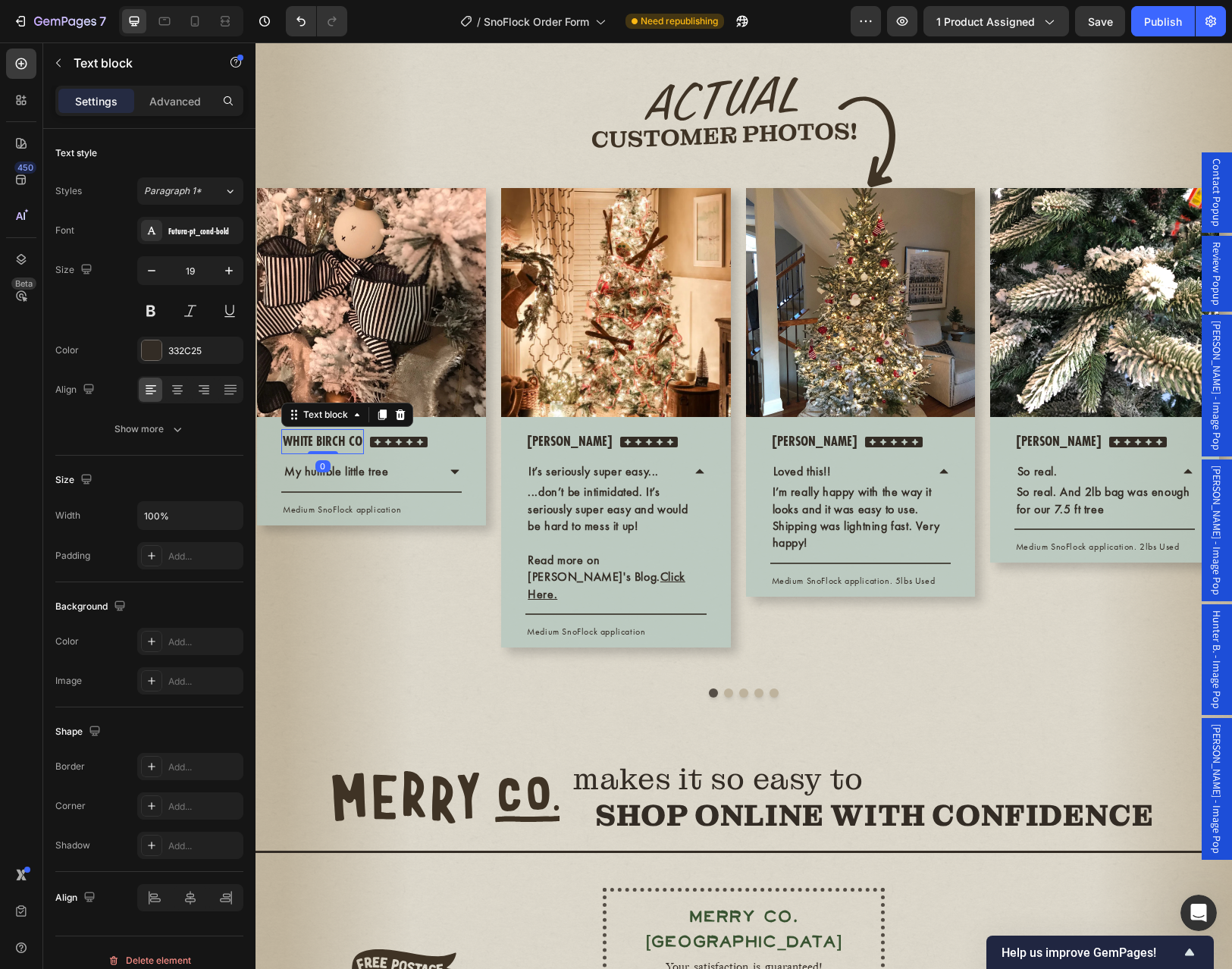
click at [348, 453] on p "white birch co" at bounding box center [322, 441] width 80 height 22
click at [378, 480] on p "My humble little tree" at bounding box center [336, 471] width 105 height 16
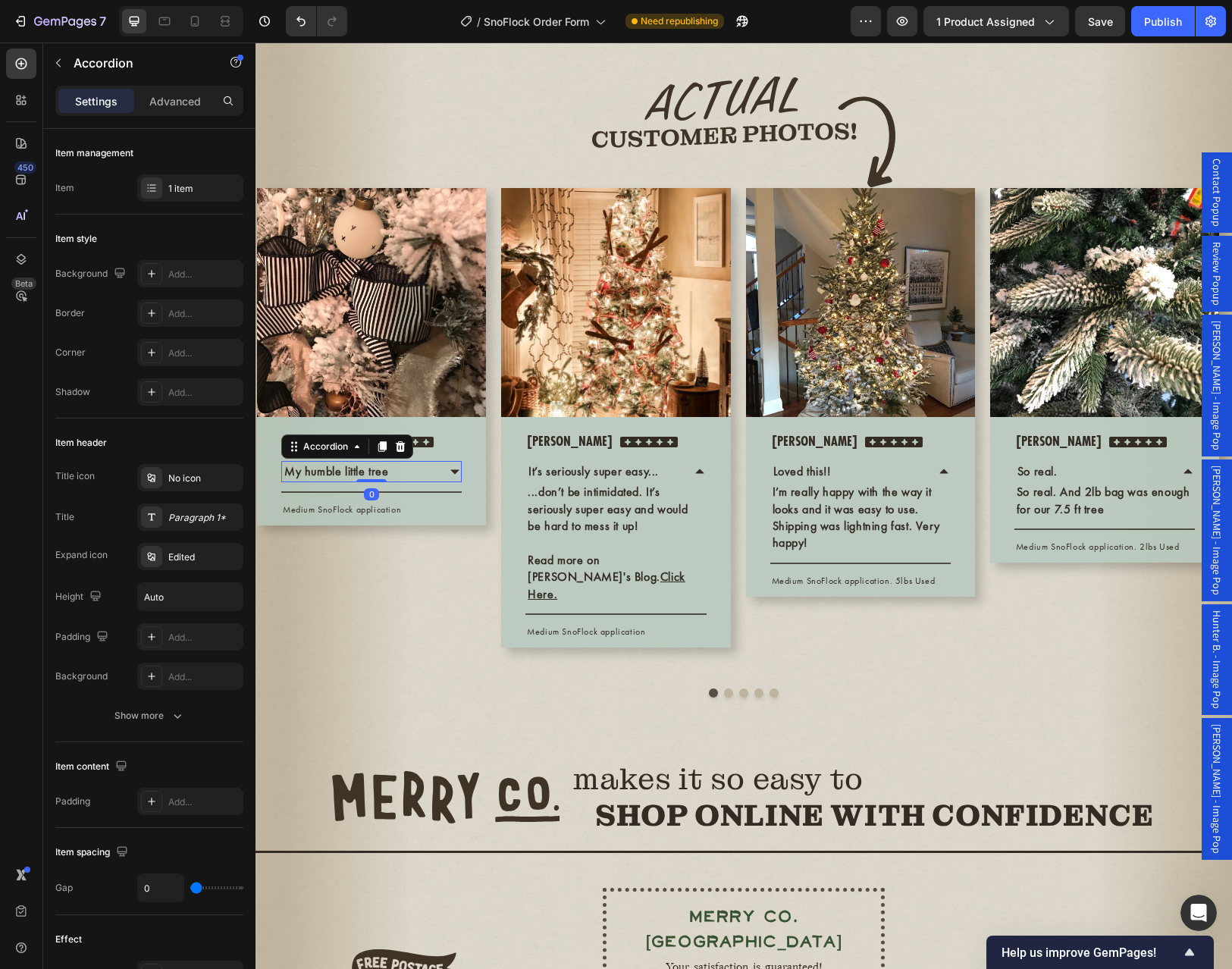
click at [319, 480] on p "My humble little tree" at bounding box center [336, 471] width 105 height 16
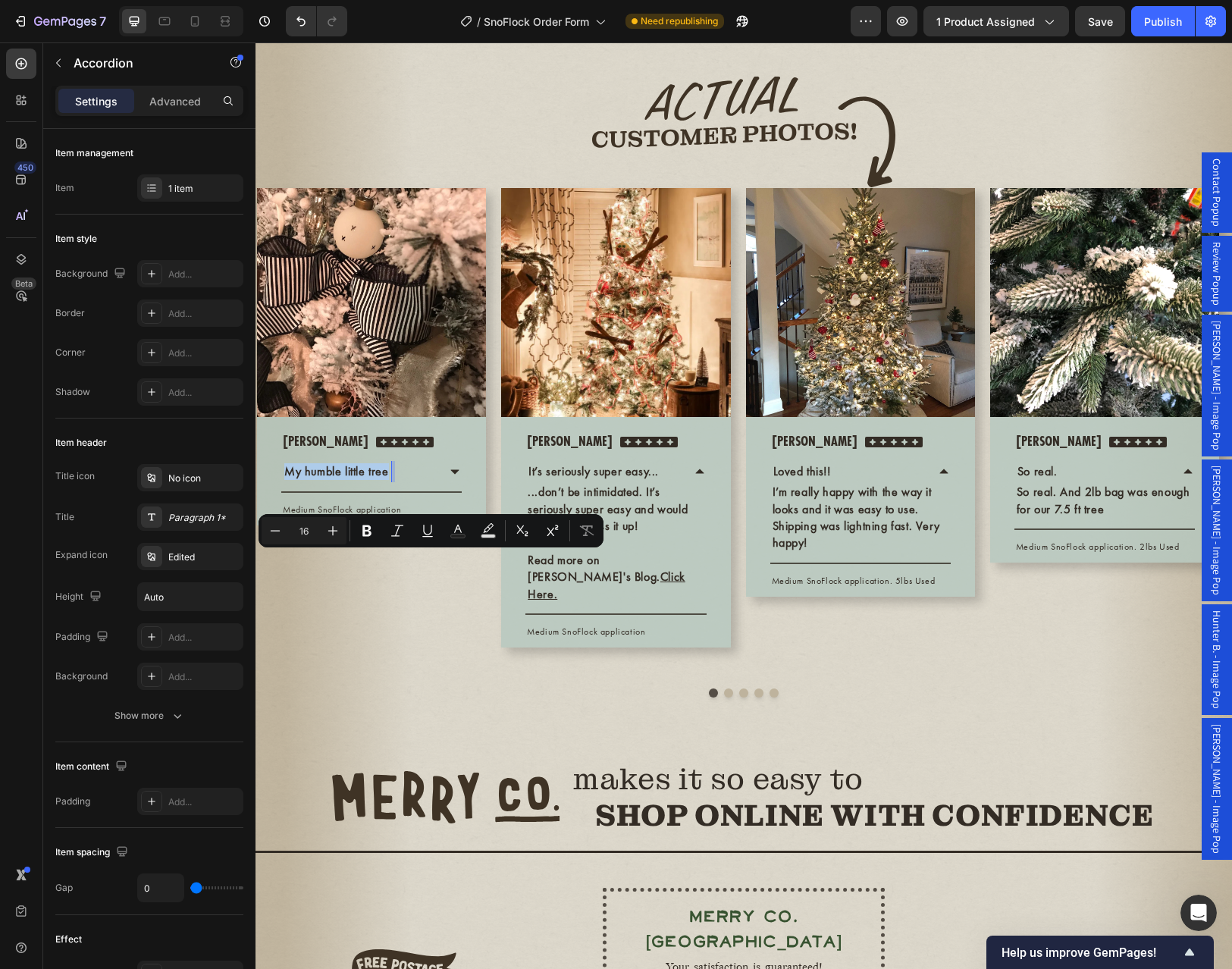
drag, startPoint x: 287, startPoint y: 561, endPoint x: 387, endPoint y: 562, distance: 100.0
click at [387, 480] on p "My humble little tree" at bounding box center [336, 471] width 105 height 16
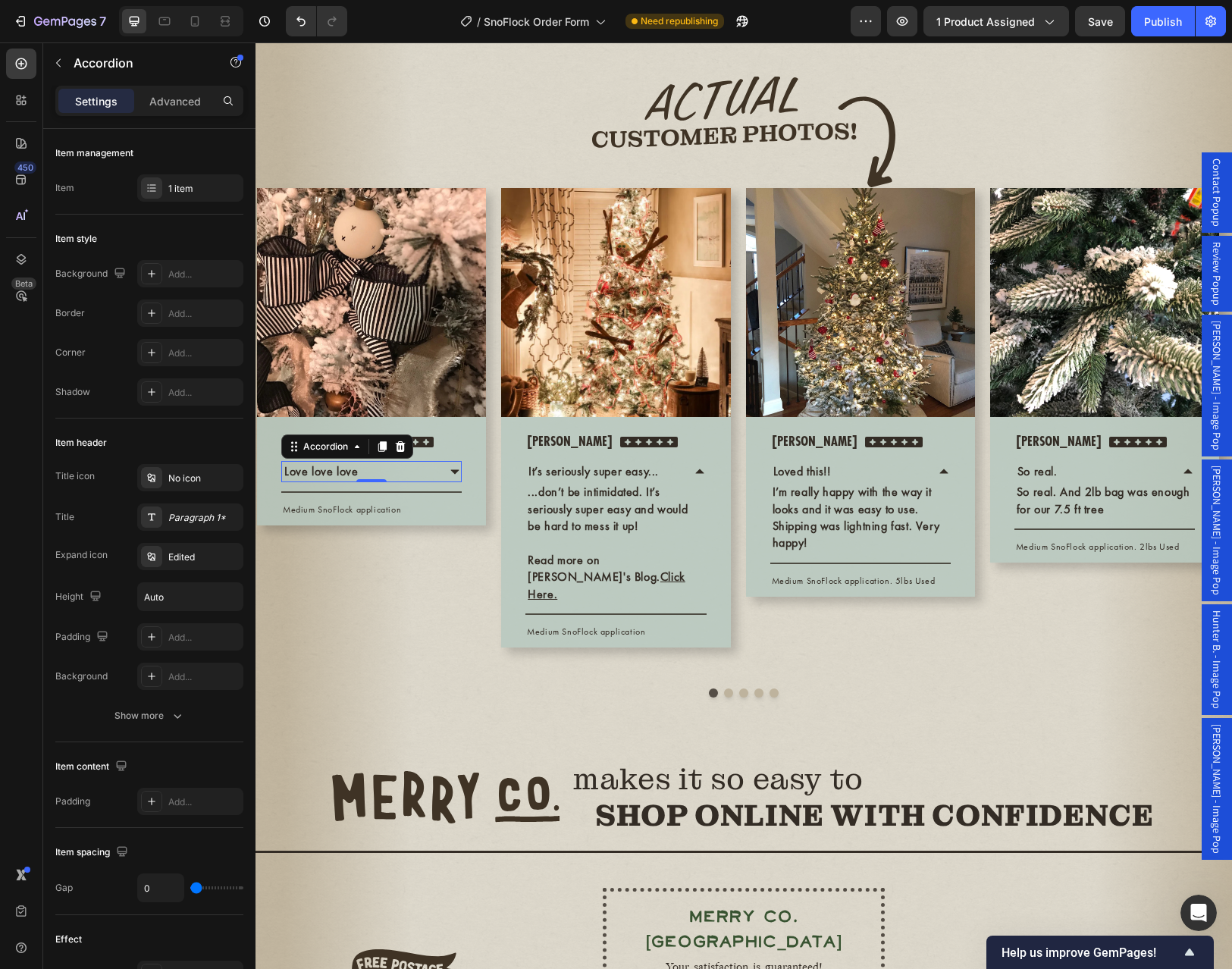
click at [458, 478] on icon at bounding box center [455, 471] width 12 height 12
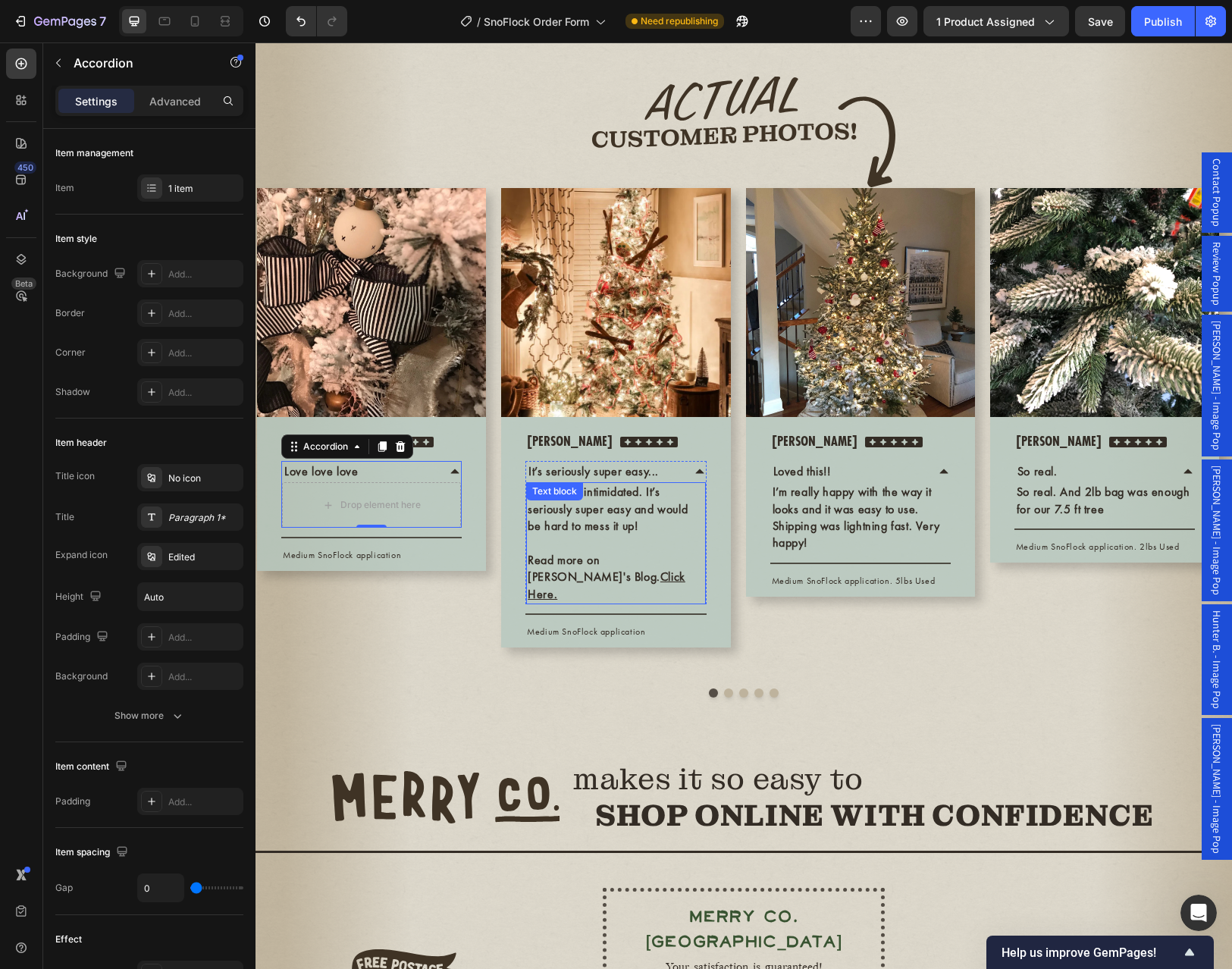
click at [652, 599] on div "...don’t be intimidated. It’s seriously super easy and would be hard to mess it…" at bounding box center [615, 542] width 178 height 122
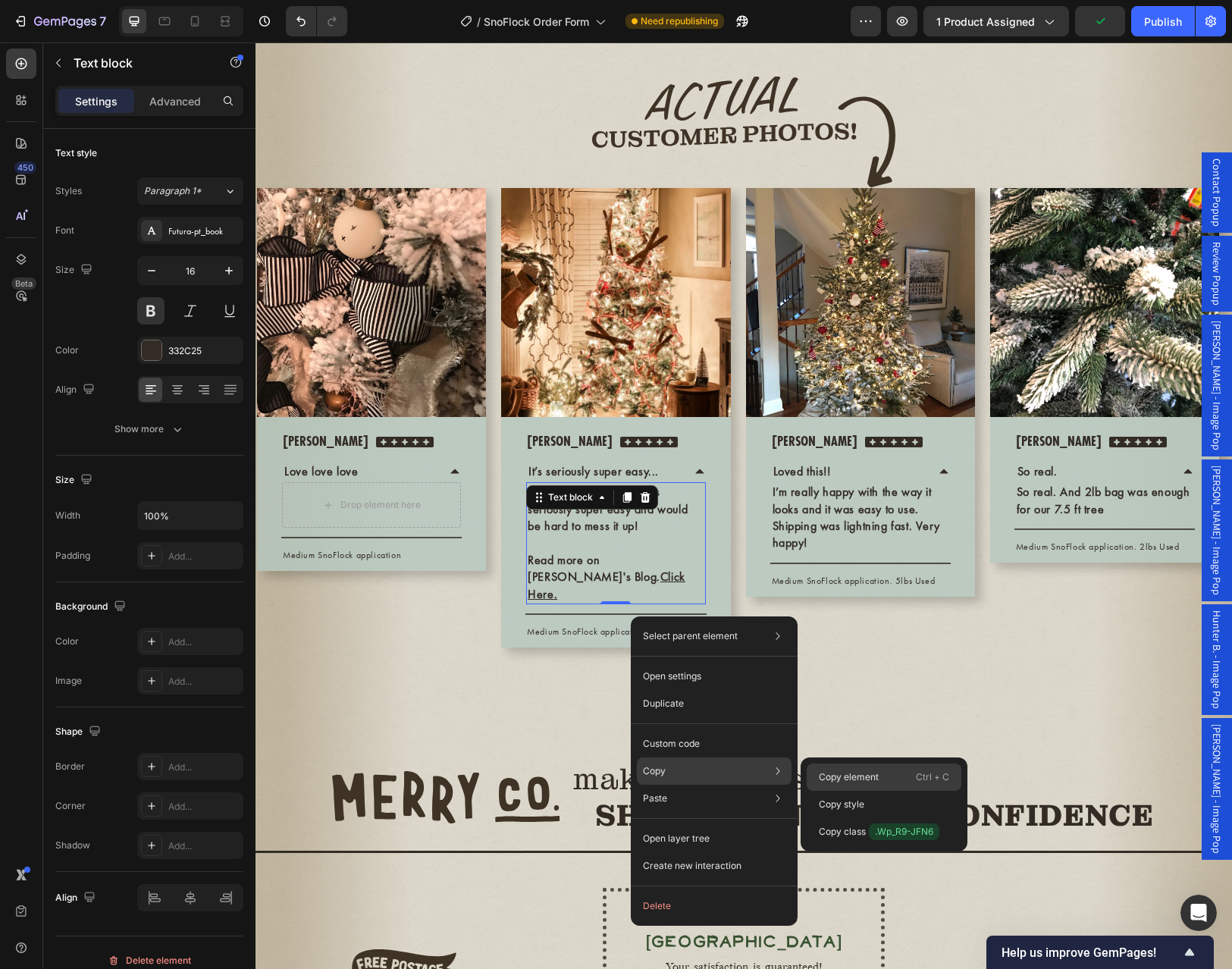
click at [851, 774] on p "Copy element" at bounding box center [848, 777] width 59 height 13
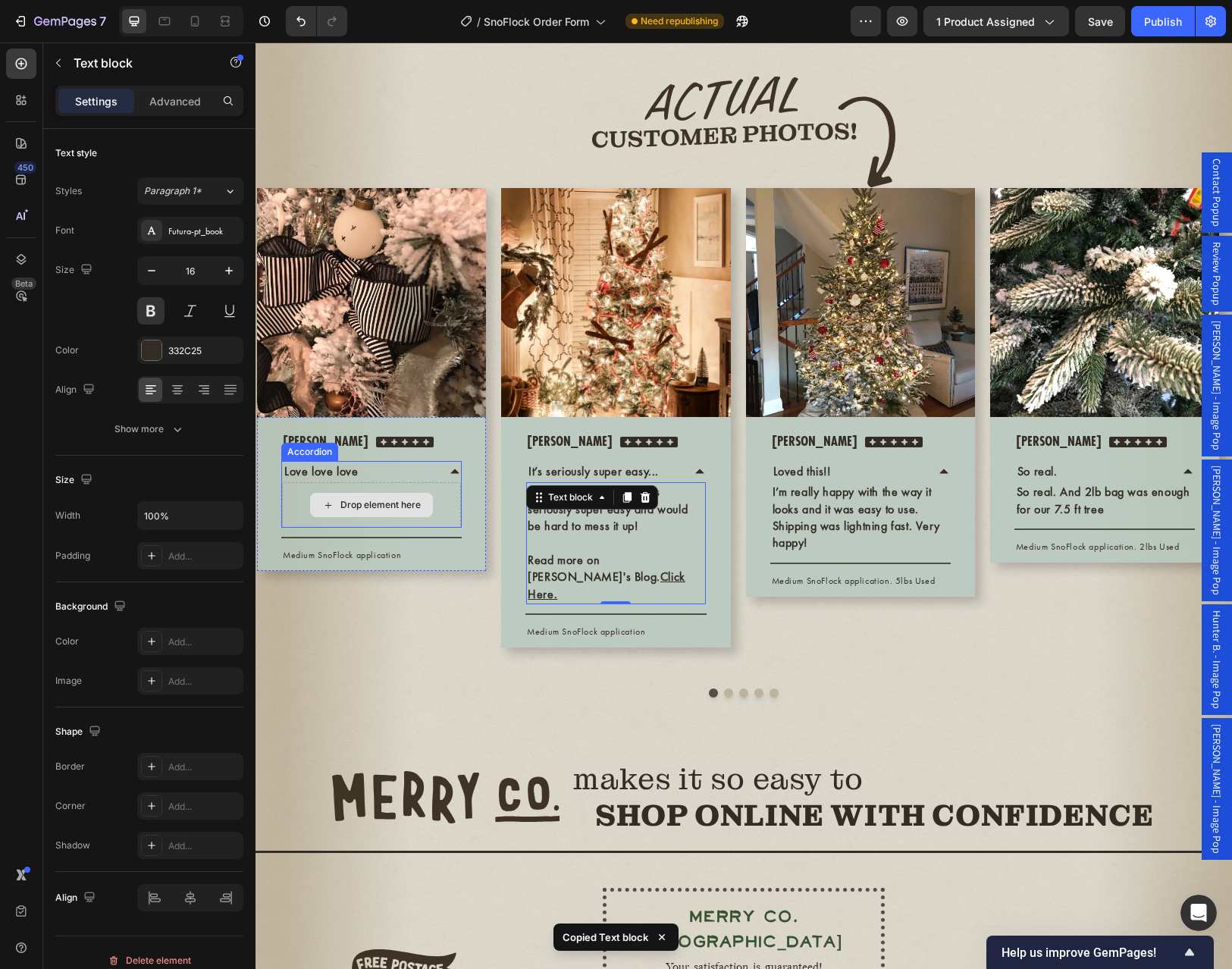
click at [369, 510] on div "Drop element here" at bounding box center [381, 505] width 81 height 12
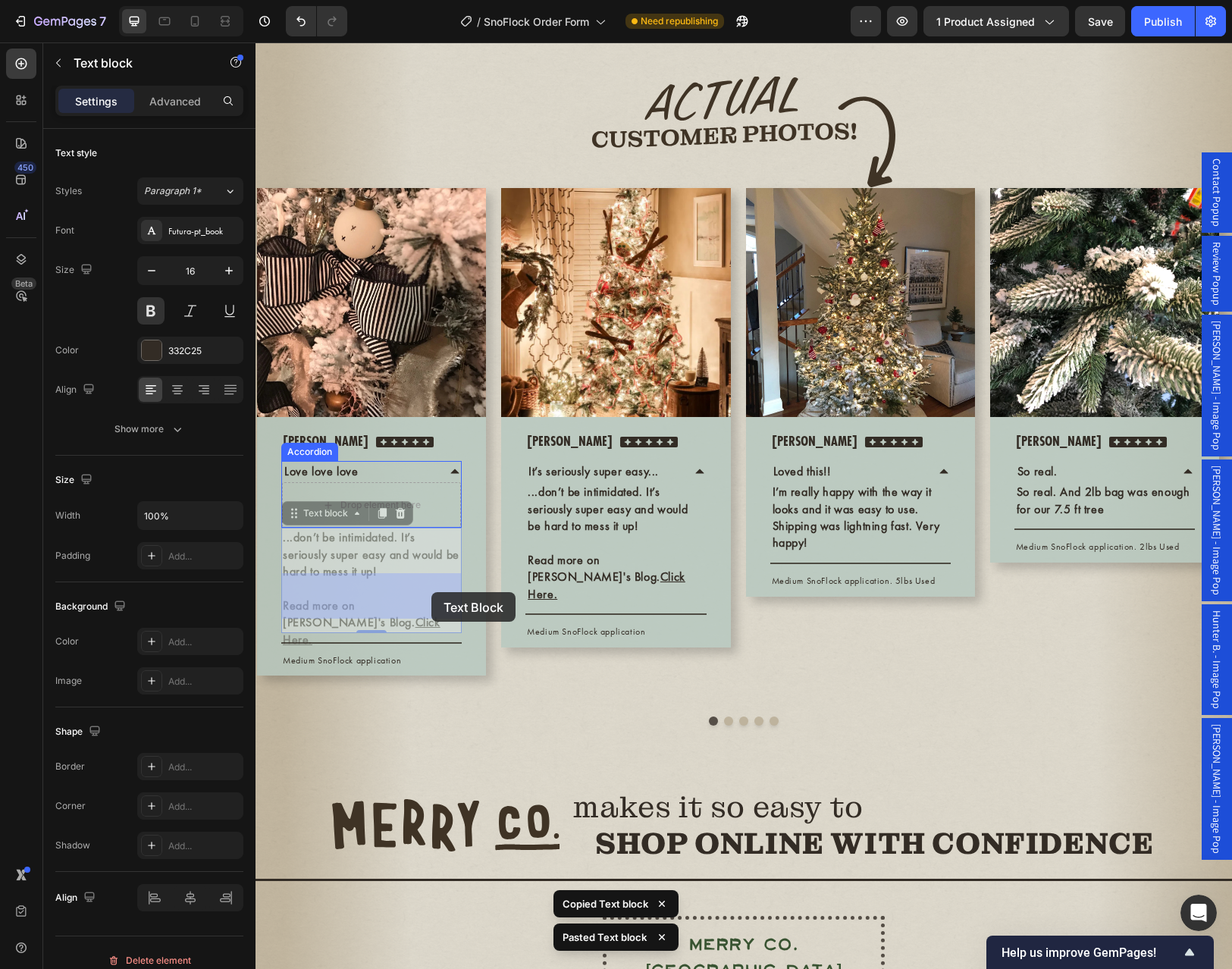
drag, startPoint x: 384, startPoint y: 677, endPoint x: 431, endPoint y: 592, distance: 97.1
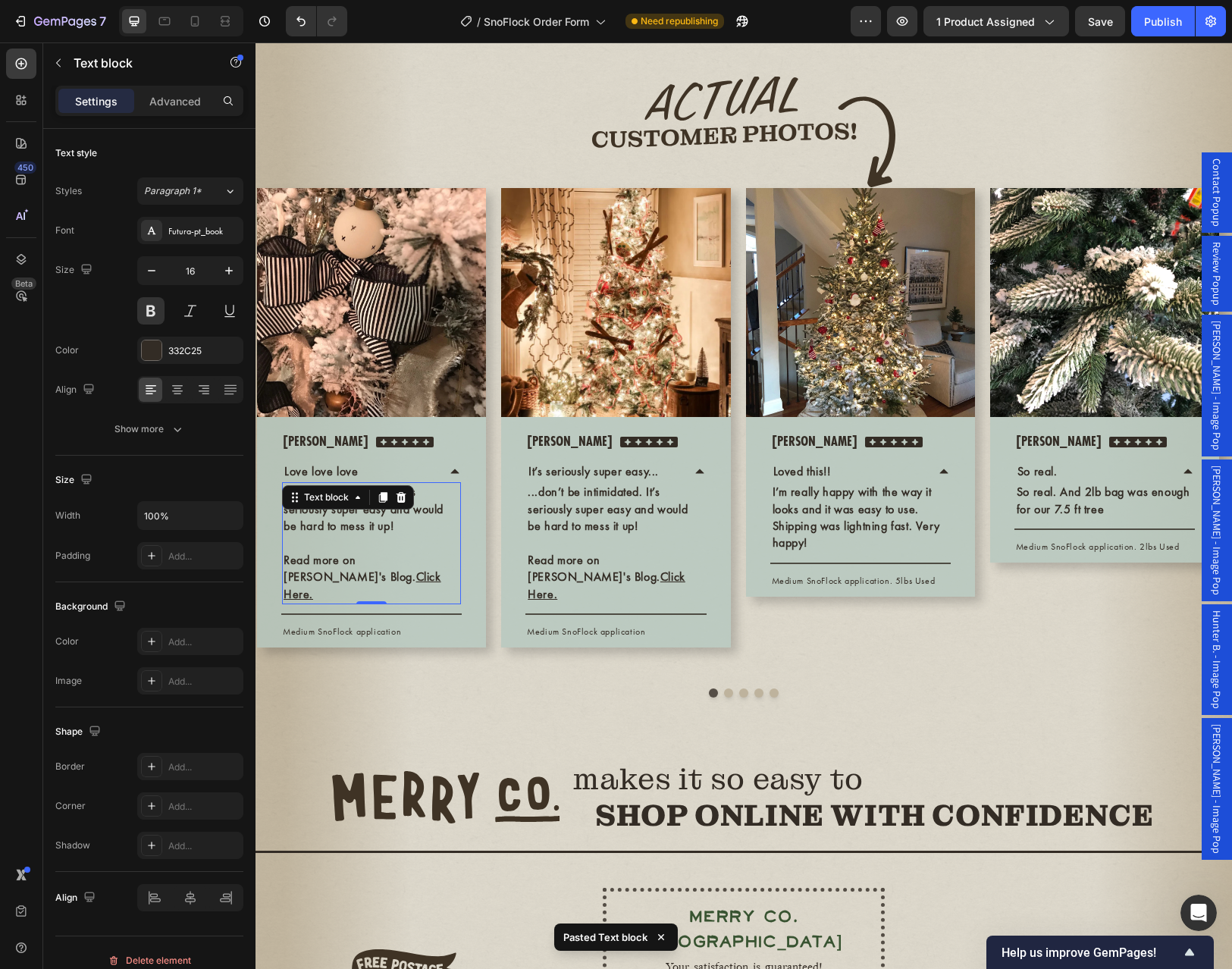
click at [428, 551] on p at bounding box center [370, 542] width 176 height 16
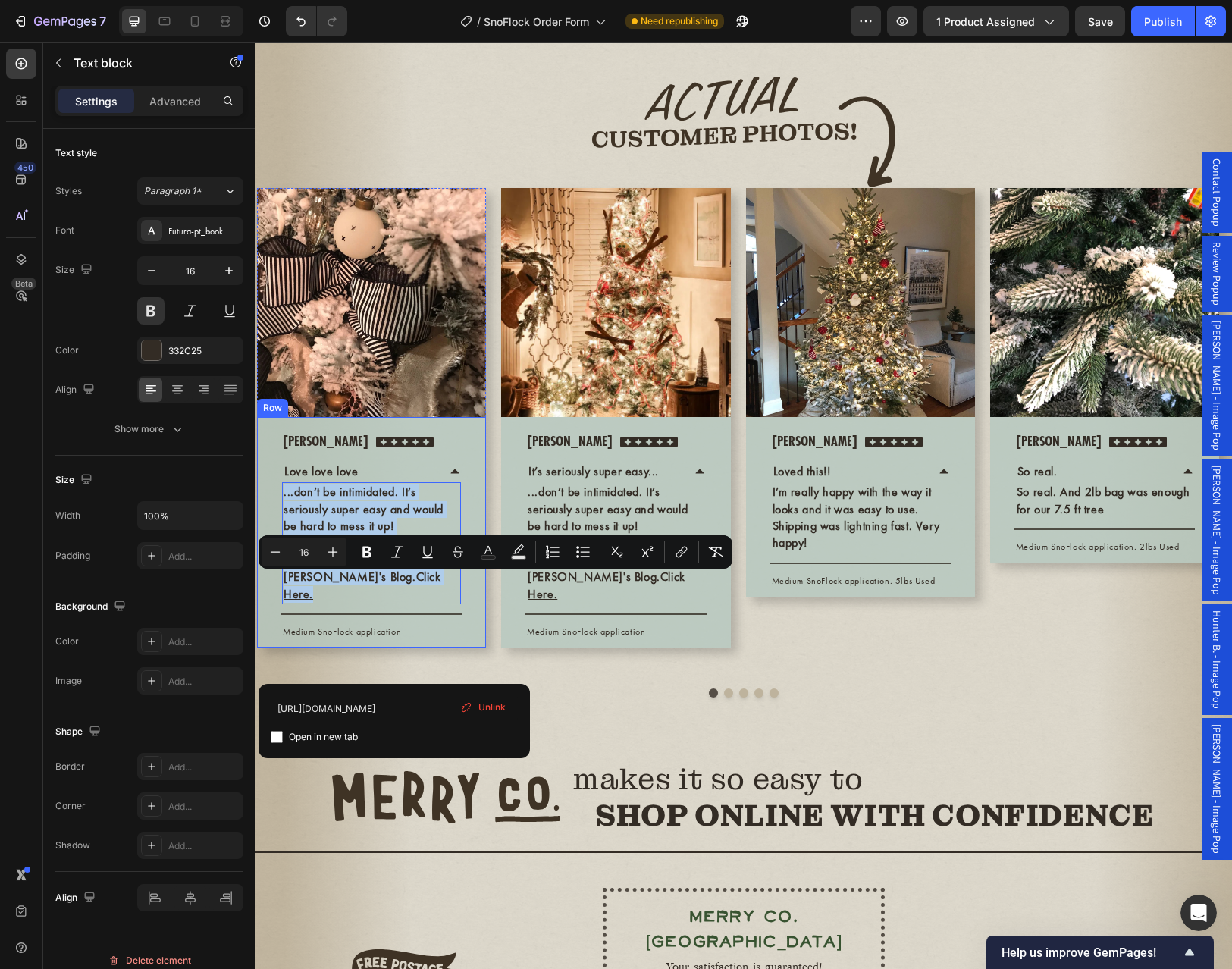
drag, startPoint x: 317, startPoint y: 668, endPoint x: 323, endPoint y: 590, distance: 78.2
click at [283, 587] on div "...don’t be intimidated. It’s seriously super easy and would be hard to mess it…" at bounding box center [371, 542] width 178 height 122
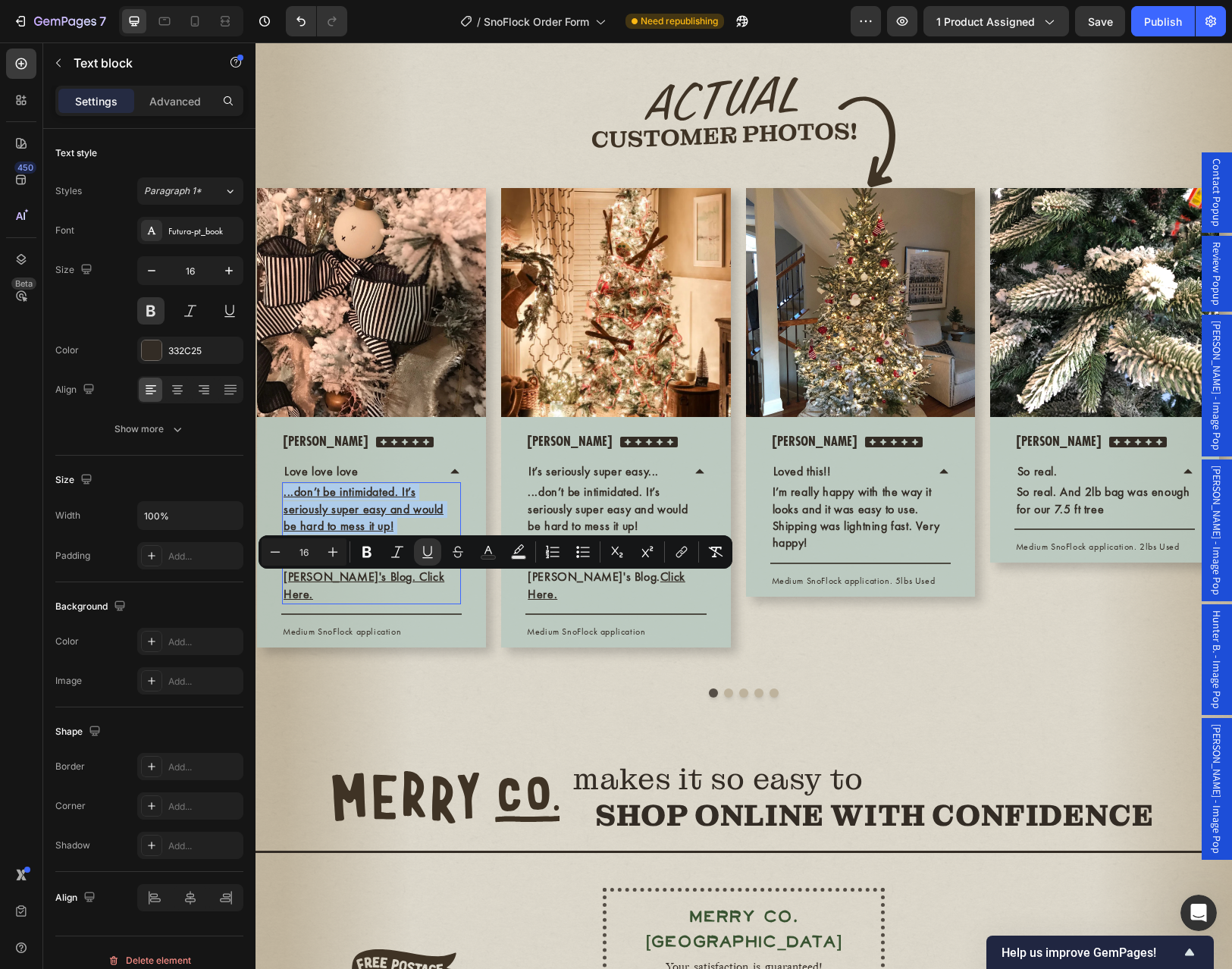
drag, startPoint x: 355, startPoint y: 591, endPoint x: 563, endPoint y: 781, distance: 281.7
click at [563, 721] on div "Image Image Row Nicole Text block Icon Icon Icon Icon Icon Icon List Hoz Row Lo…" at bounding box center [743, 380] width 976 height 683
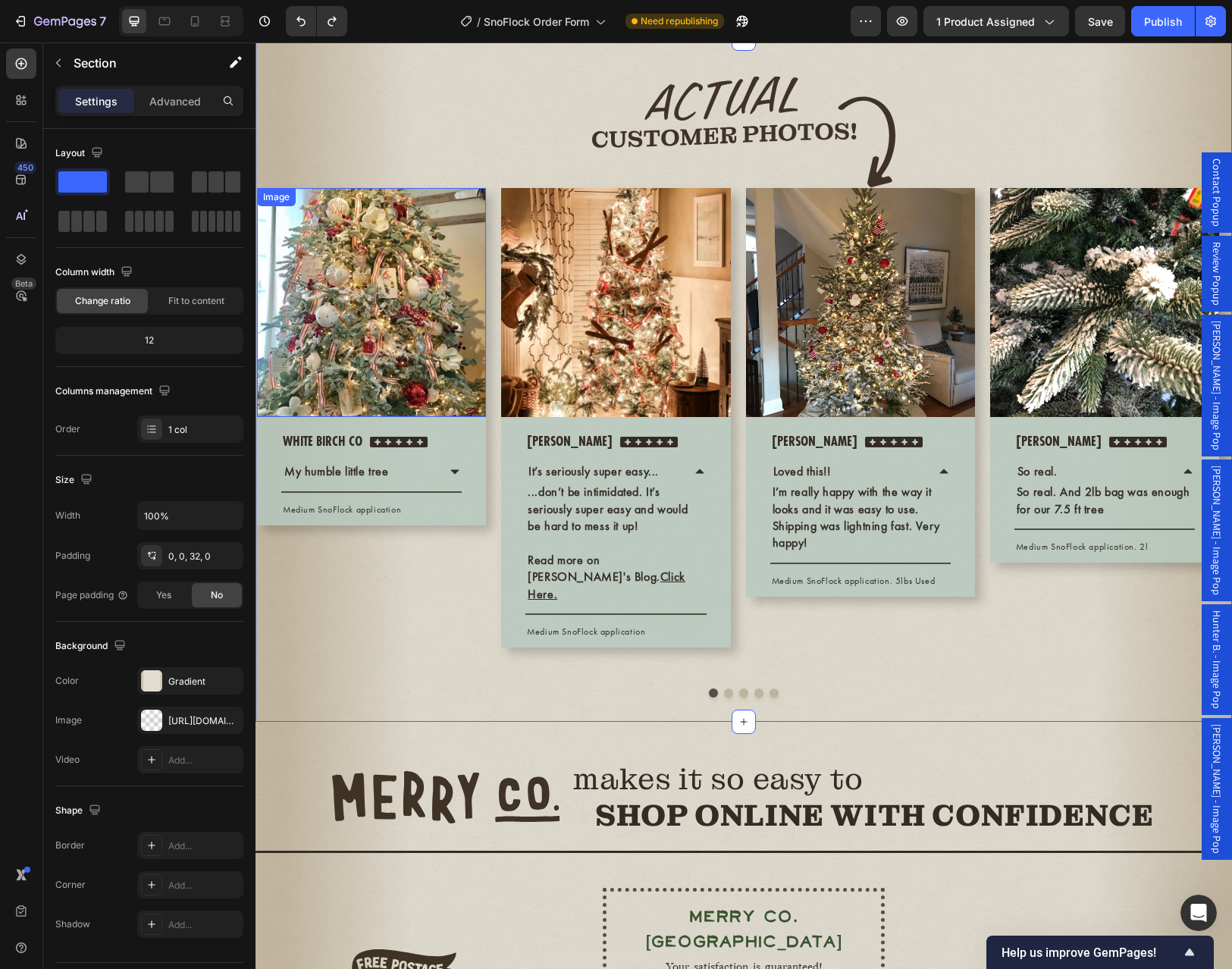
click at [418, 384] on img at bounding box center [371, 302] width 229 height 229
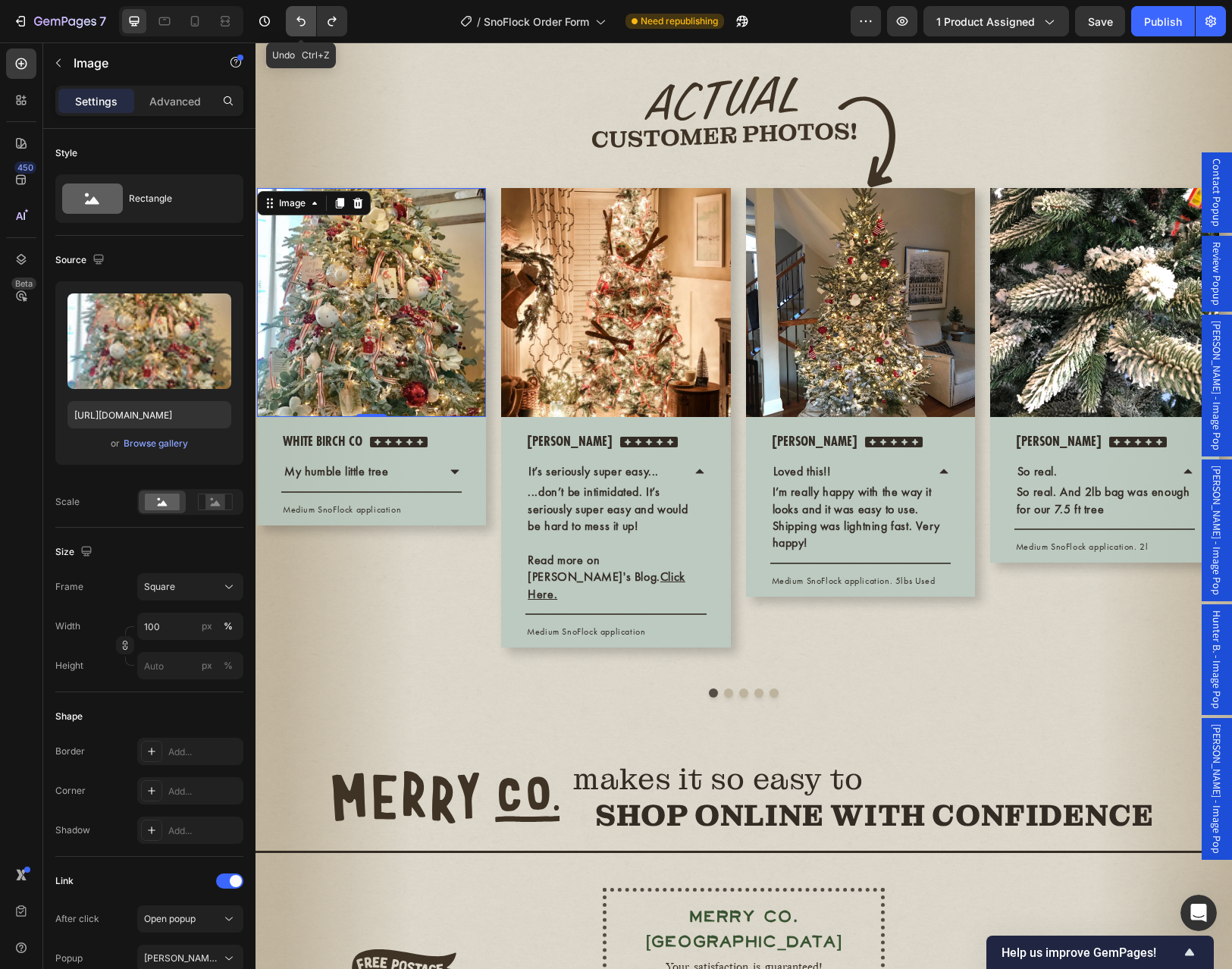
click at [307, 20] on icon "Undo/Redo" at bounding box center [301, 21] width 15 height 15
click at [340, 24] on icon "Undo/Redo" at bounding box center [332, 21] width 15 height 15
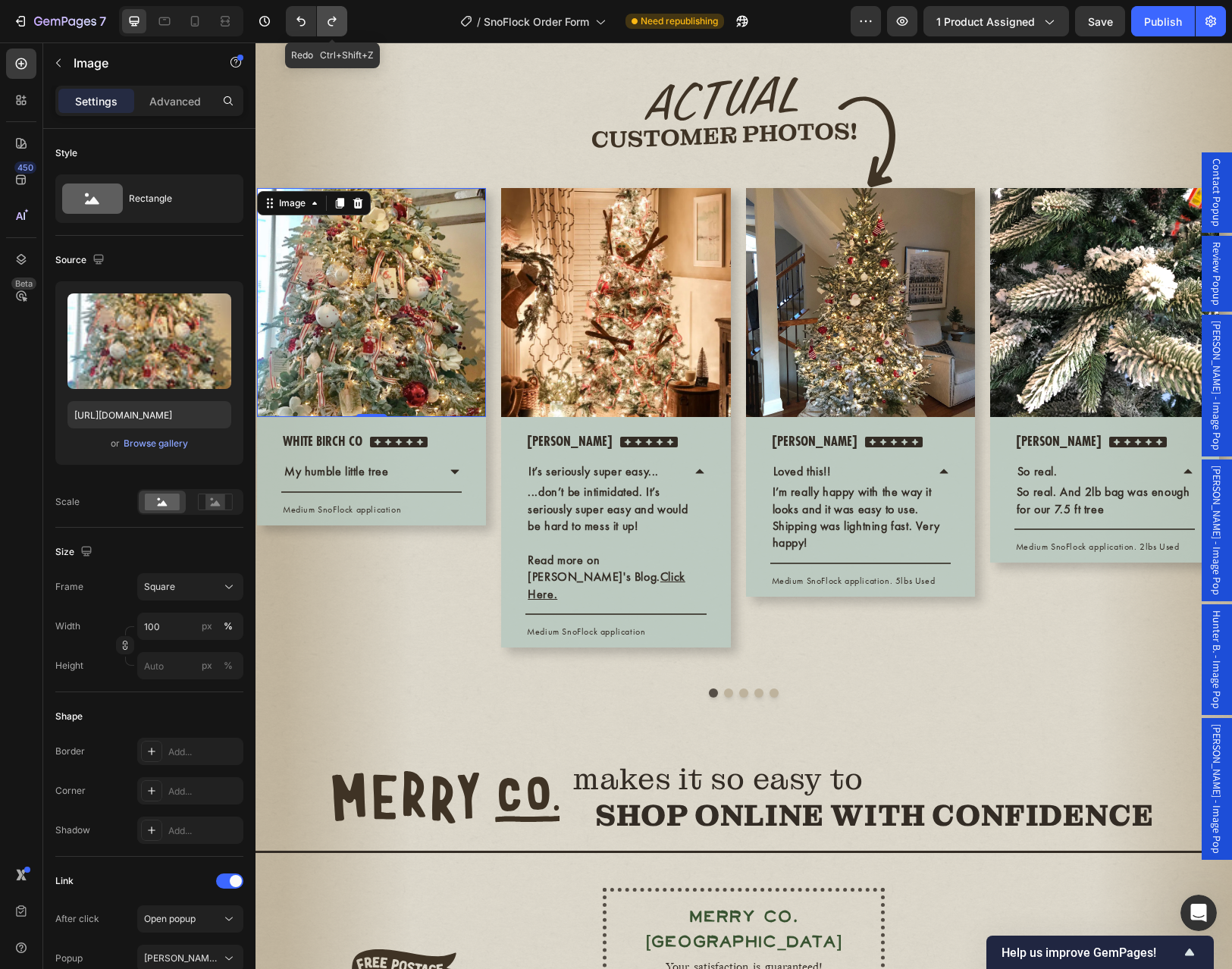
click at [340, 24] on icon "Undo/Redo" at bounding box center [332, 21] width 15 height 15
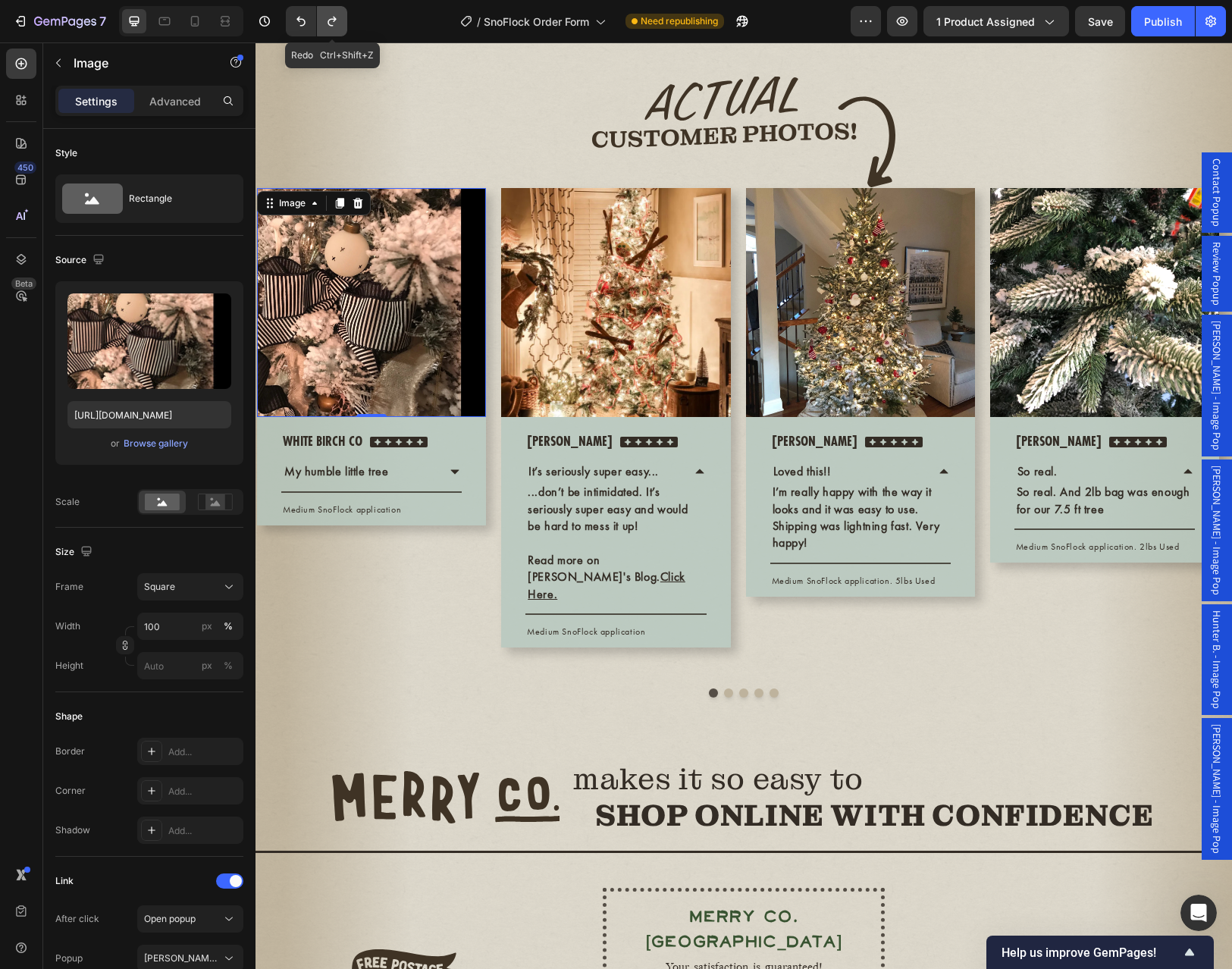
click at [340, 24] on icon "Undo/Redo" at bounding box center [332, 21] width 15 height 15
type input "https://cdn.shopify.com/s/files/1/0728/9107/2732/files/gempages_581123104625918…"
click at [340, 24] on icon "Undo/Redo" at bounding box center [332, 21] width 15 height 15
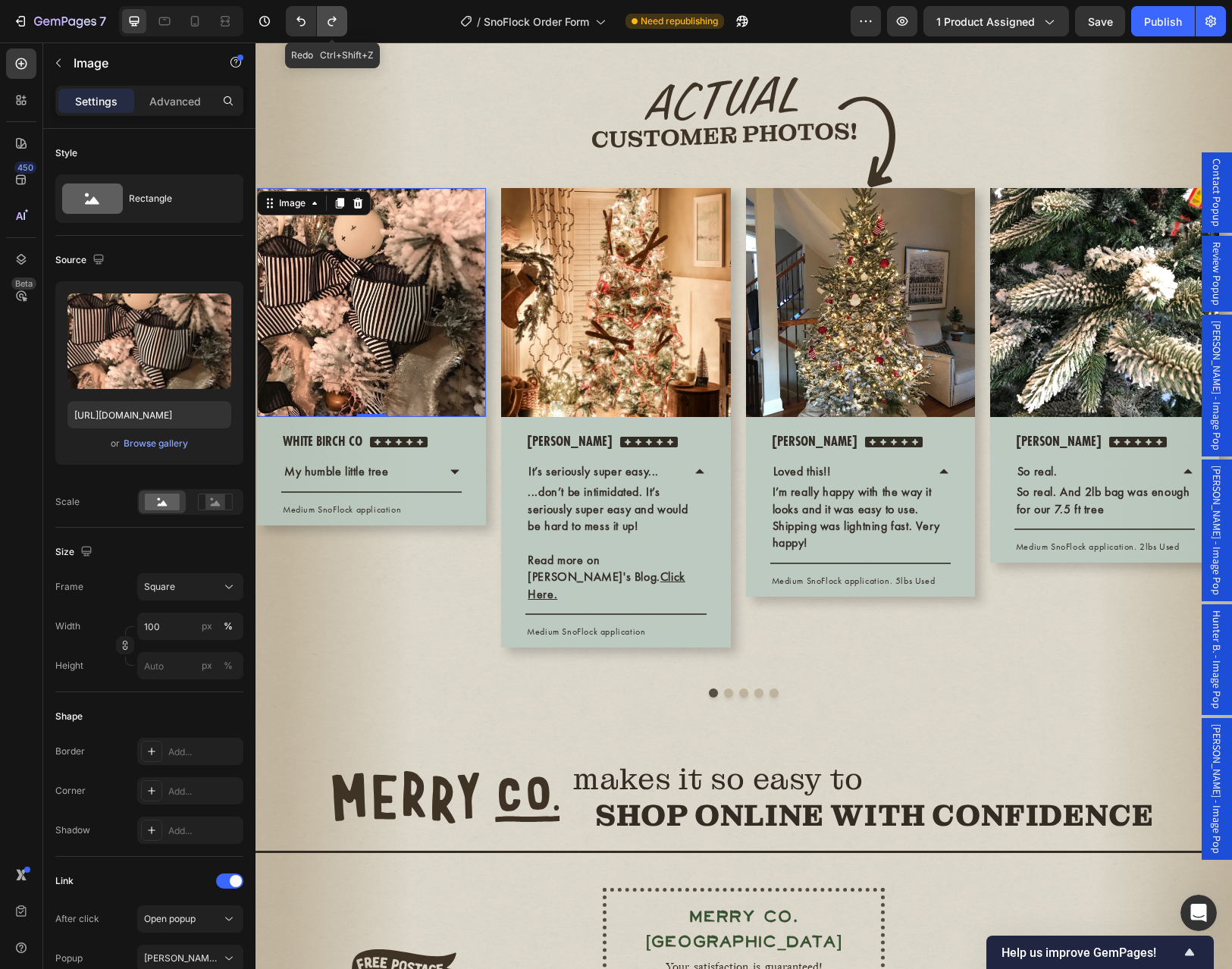
click at [340, 24] on icon "Undo/Redo" at bounding box center [332, 21] width 15 height 15
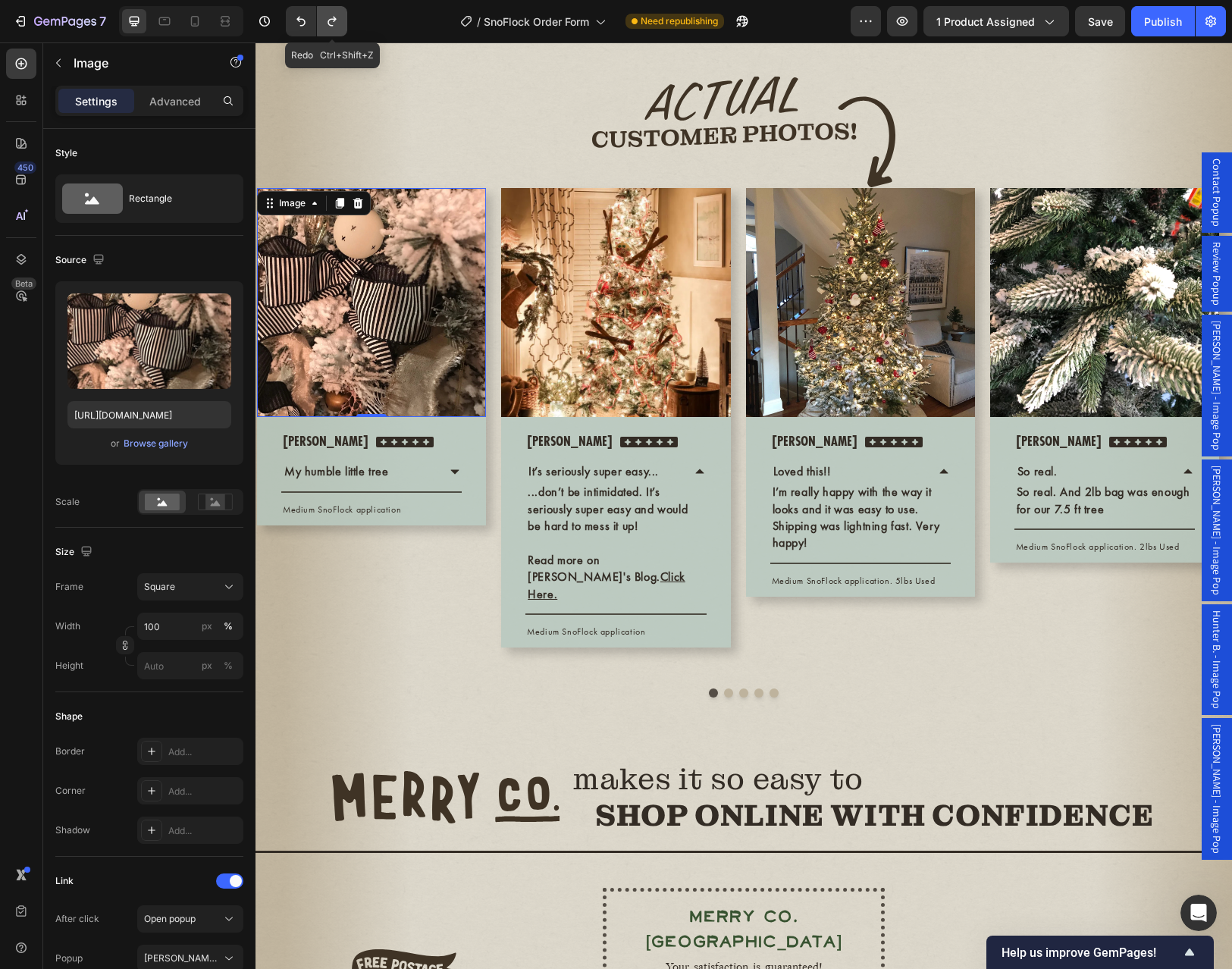
click at [340, 24] on icon "Undo/Redo" at bounding box center [332, 21] width 15 height 15
click at [458, 478] on icon at bounding box center [455, 471] width 12 height 12
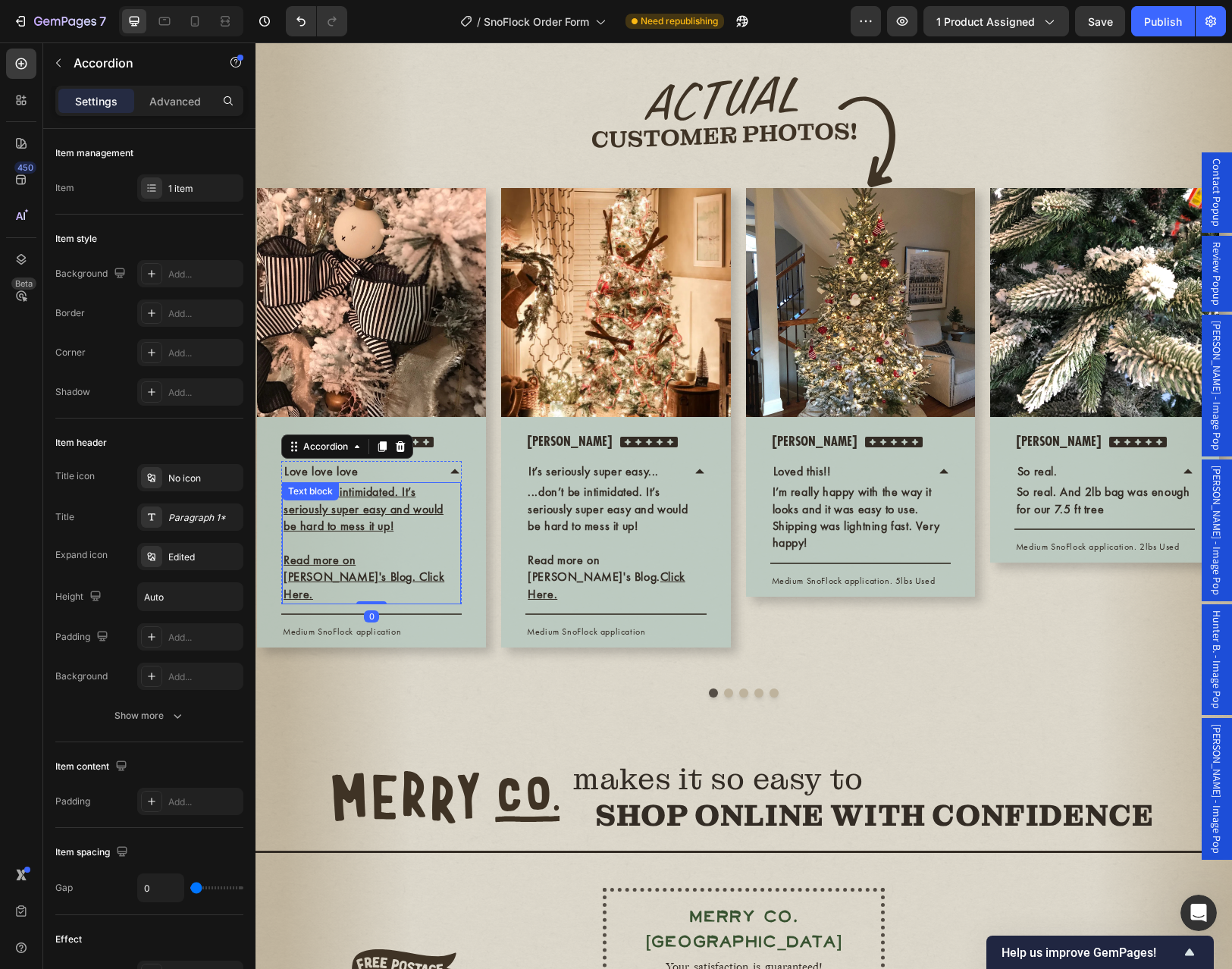
click at [394, 551] on p at bounding box center [370, 542] width 176 height 16
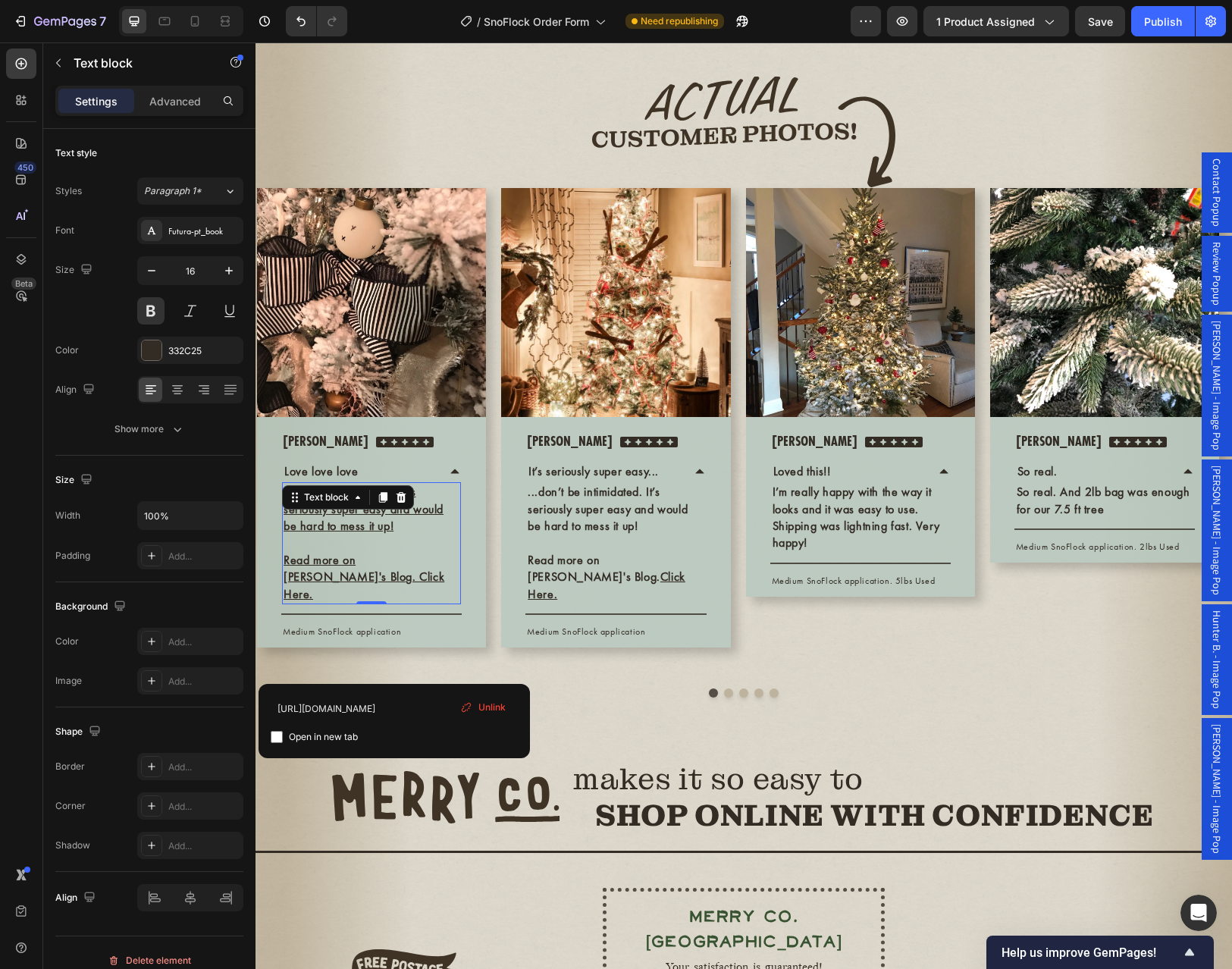
click at [338, 603] on p "Read more on Laura's Blog. Click Here." at bounding box center [370, 577] width 176 height 51
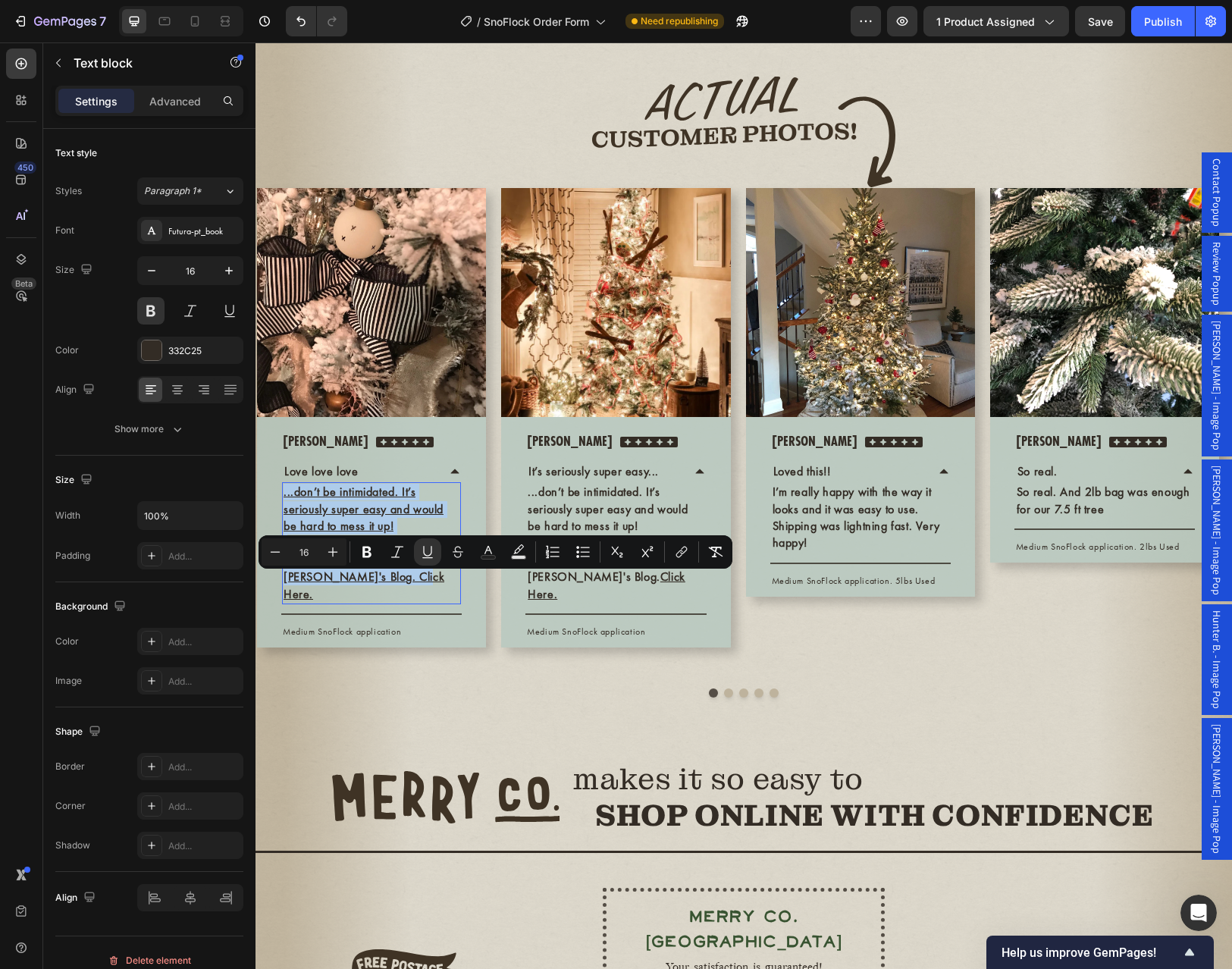
drag, startPoint x: 326, startPoint y: 668, endPoint x: 284, endPoint y: 582, distance: 95.7
click at [284, 582] on div "...don’t be intimidated. It’s seriously super easy and would be hard to mess it…" at bounding box center [371, 542] width 178 height 122
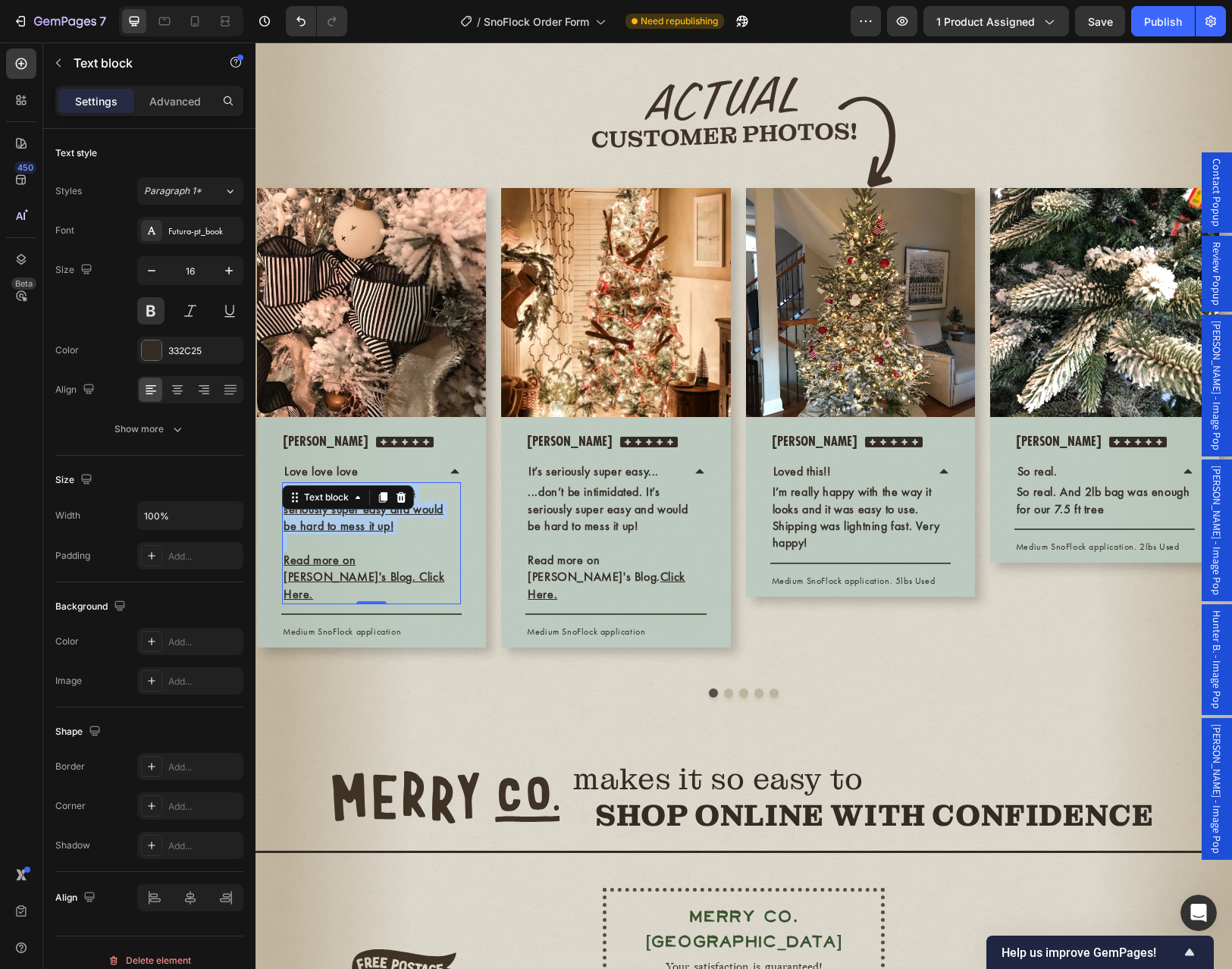
click at [345, 603] on p "Read more on Laura's Blog. Click Here." at bounding box center [370, 577] width 176 height 51
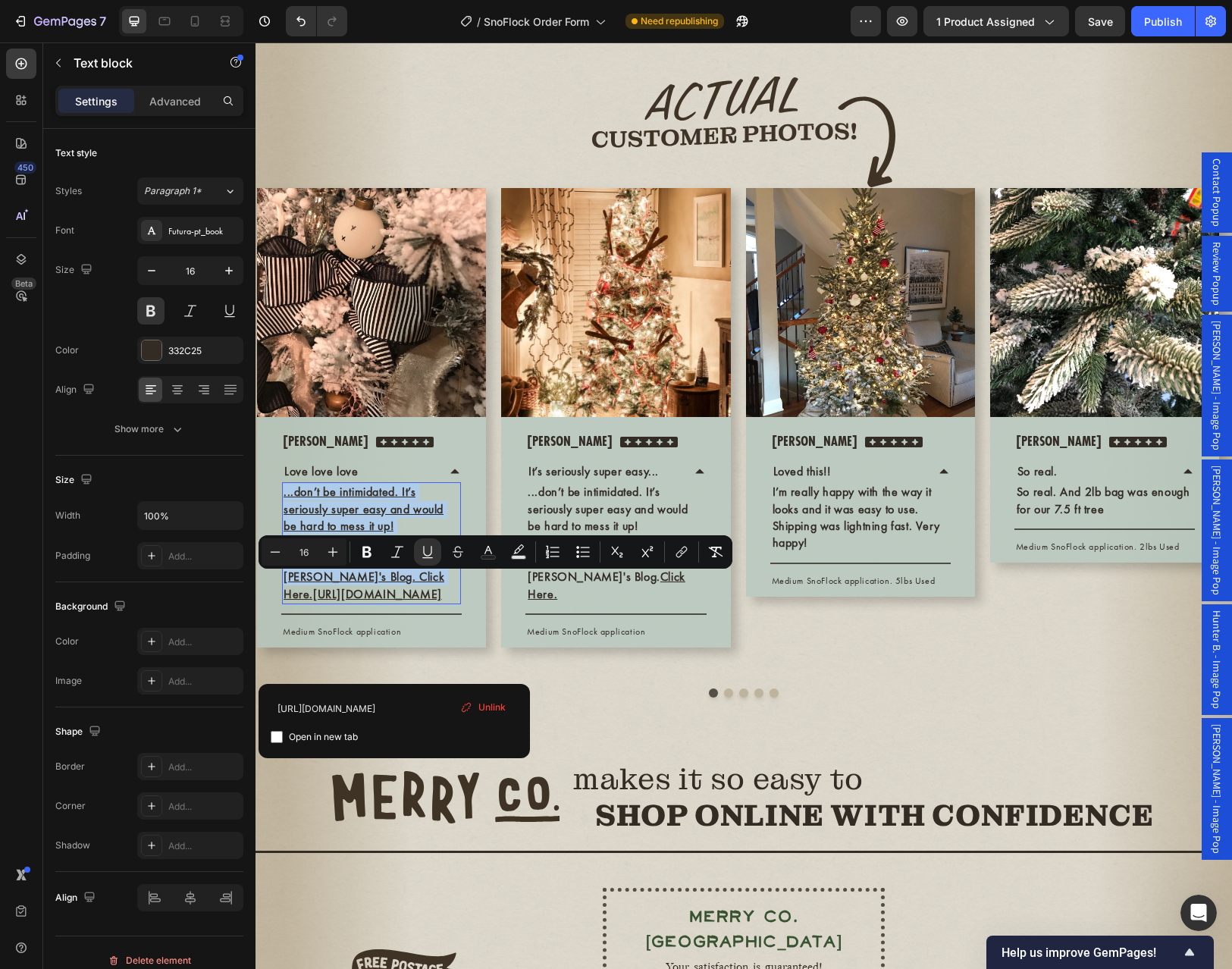
drag, startPoint x: 323, startPoint y: 665, endPoint x: 282, endPoint y: 586, distance: 89.0
click at [323, 708] on input "https://theturquoisehome.com/how-to-flock-christmas-tree/" at bounding box center [394, 707] width 248 height 24
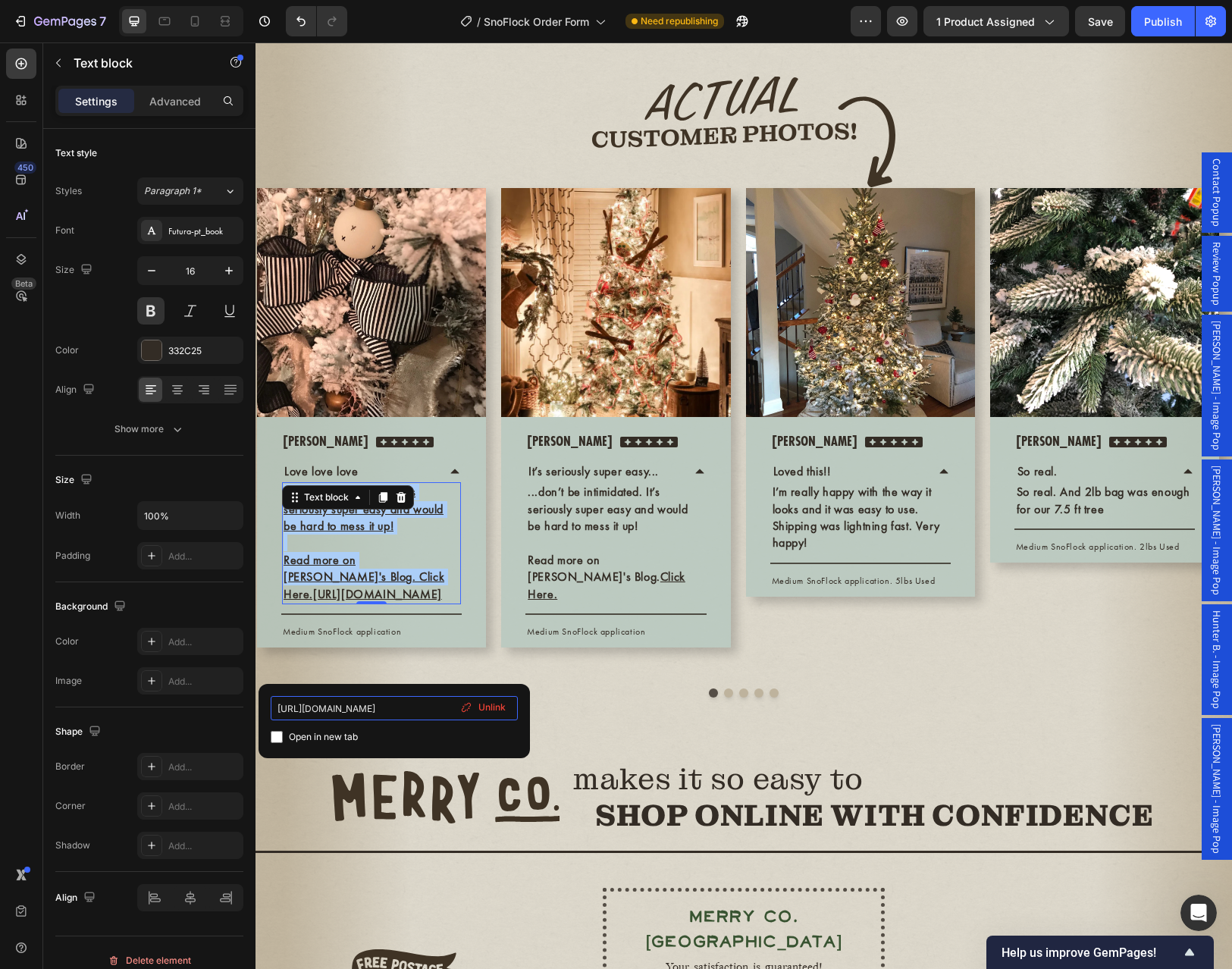
scroll to position [0, 89]
drag, startPoint x: 276, startPoint y: 709, endPoint x: 466, endPoint y: 710, distance: 190.0
click at [466, 710] on div "https://theturquoisehome.com/how-to-flock-christmas-tree/ Open in new tab Unlink" at bounding box center [394, 721] width 248 height 50
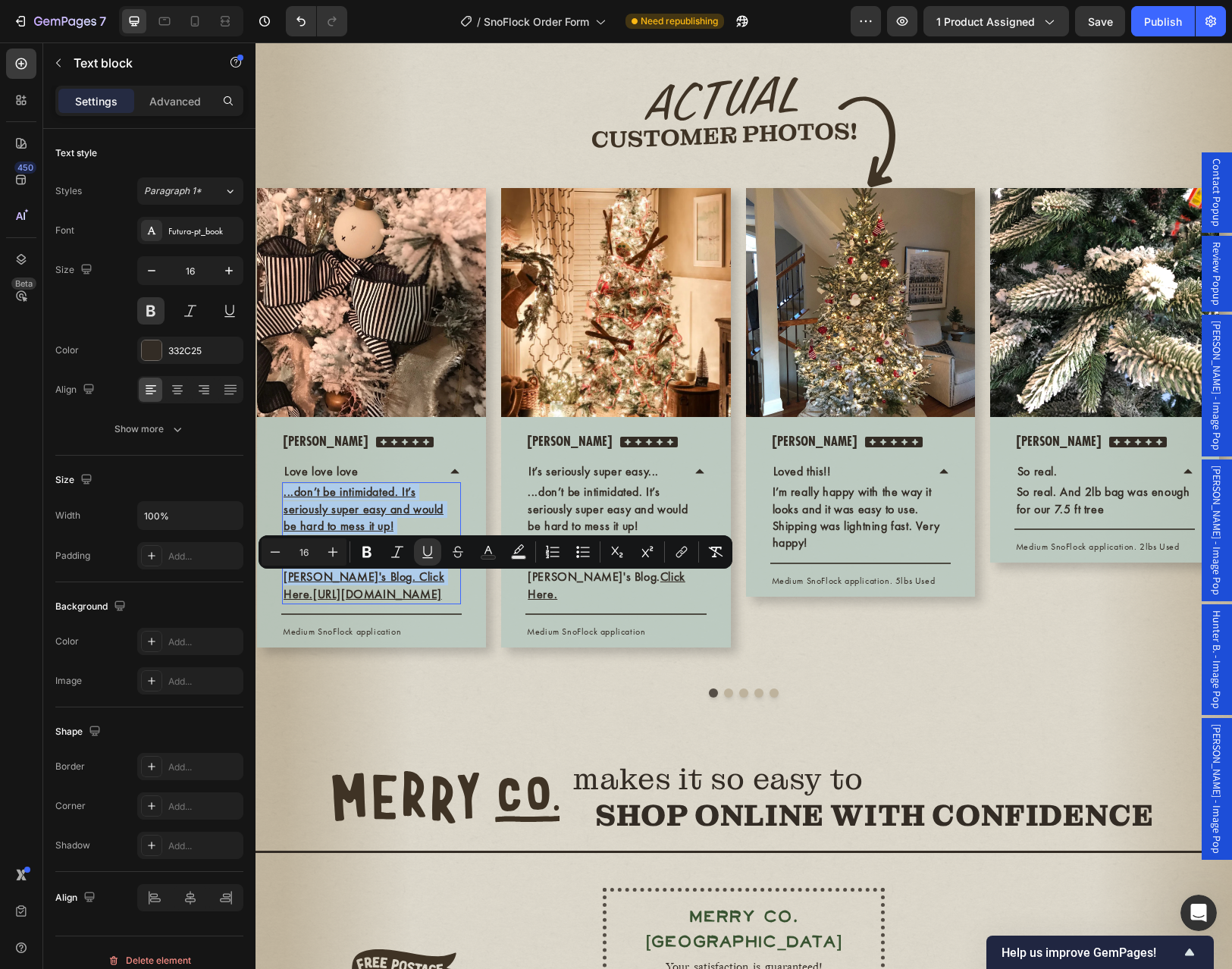
click at [354, 551] on p "Rich Text Editor. Editing area: main" at bounding box center [370, 542] width 176 height 16
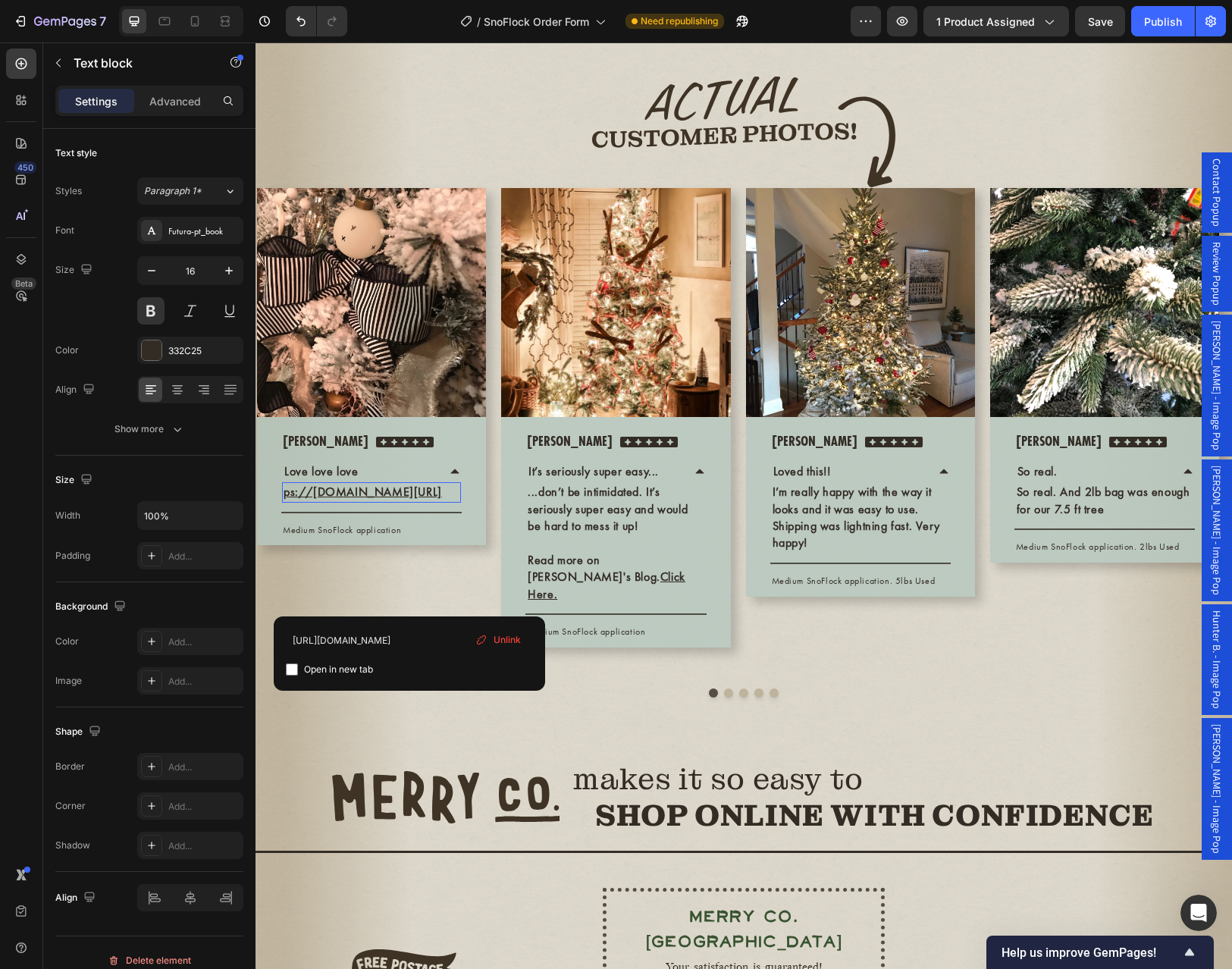
drag, startPoint x: 424, startPoint y: 600, endPoint x: 282, endPoint y: 585, distance: 142.8
click at [282, 502] on div "ps://theturquoisehome.com/how-to-flock-christmas-tree/" at bounding box center [371, 491] width 178 height 20
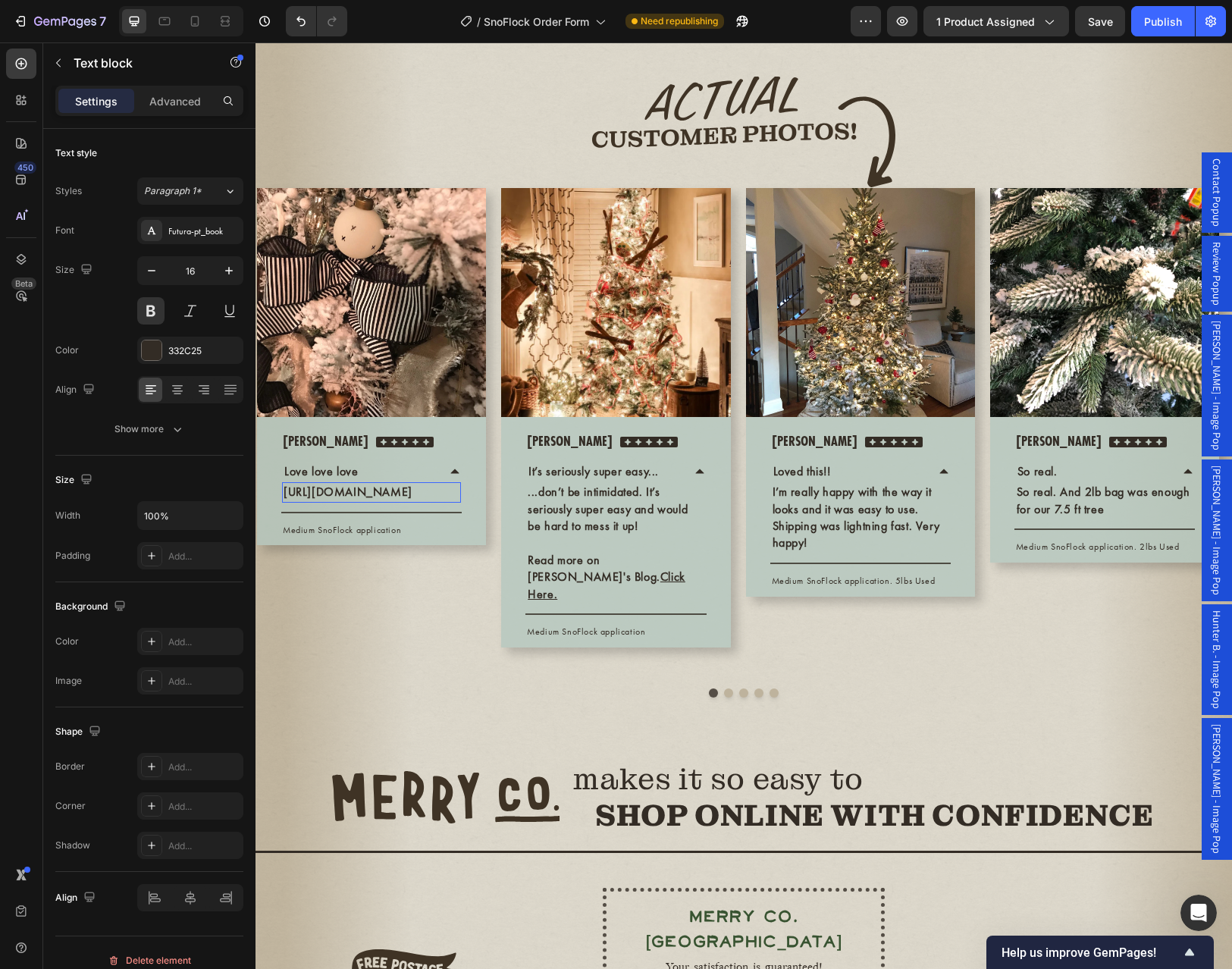
drag, startPoint x: 313, startPoint y: 580, endPoint x: 426, endPoint y: 599, distance: 114.6
click at [434, 500] on p "https://theturquoisehome.com/how-to-flock-christmas-tree/ ⁠⁠⁠⁠⁠⁠⁠" at bounding box center [370, 491] width 176 height 16
drag, startPoint x: 431, startPoint y: 599, endPoint x: 337, endPoint y: 585, distance: 95.0
click at [337, 500] on p "https://theturquoisehome.com/how-to-flock-christmas-tree/" at bounding box center [370, 491] width 176 height 16
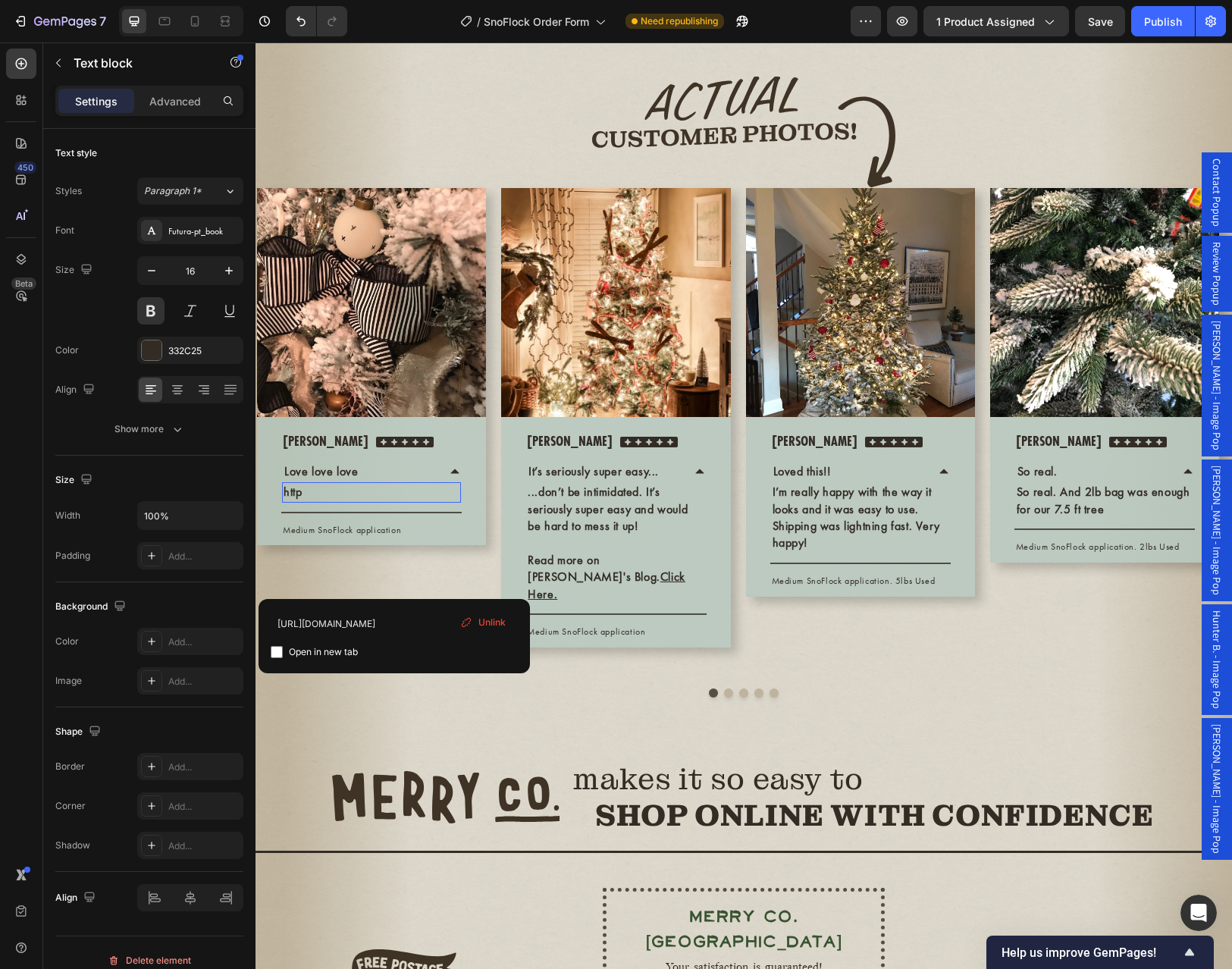
click at [497, 623] on span "Unlink" at bounding box center [491, 622] width 27 height 13
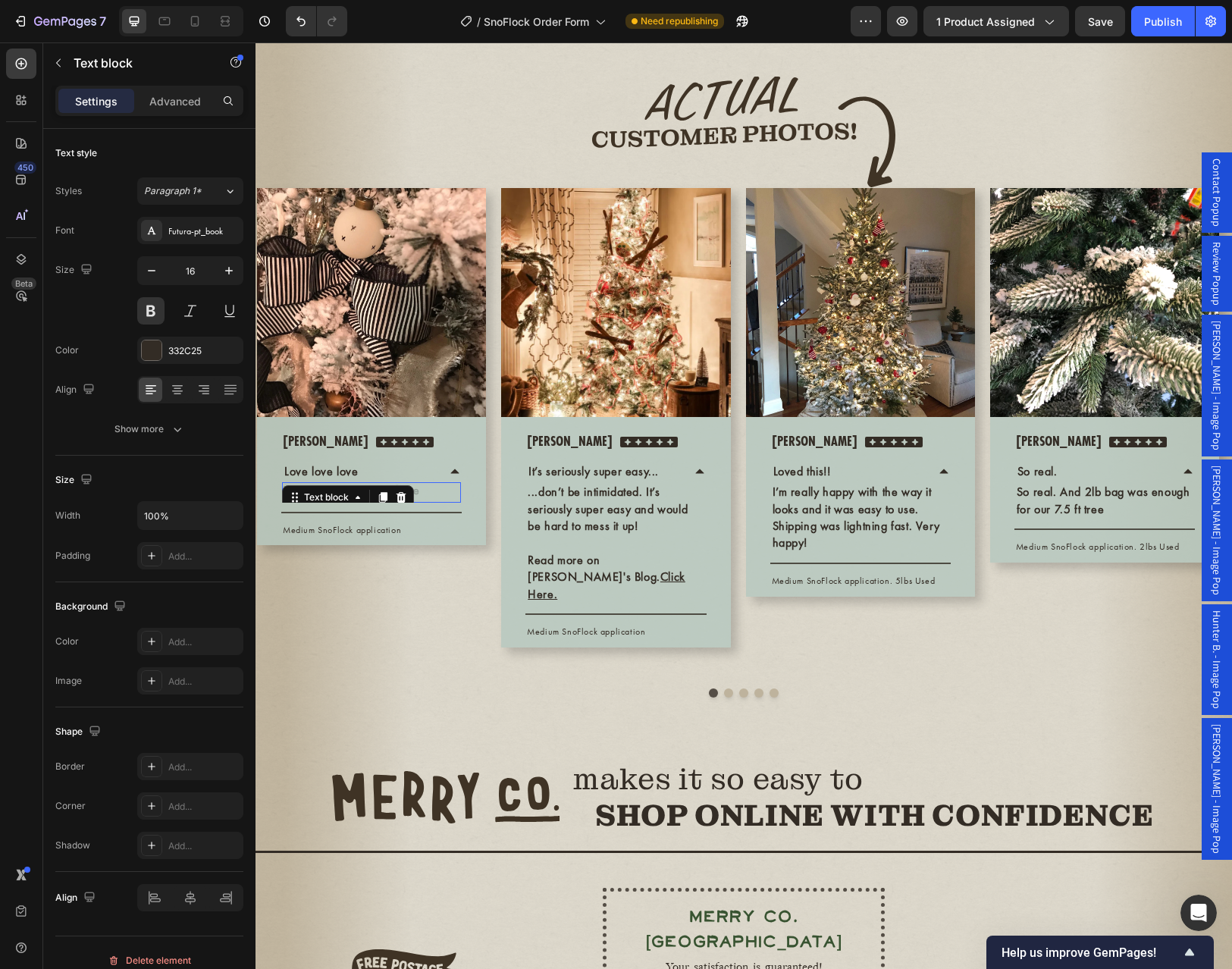
click at [426, 502] on div "Rich Text Editor. Editing area: main" at bounding box center [371, 491] width 178 height 20
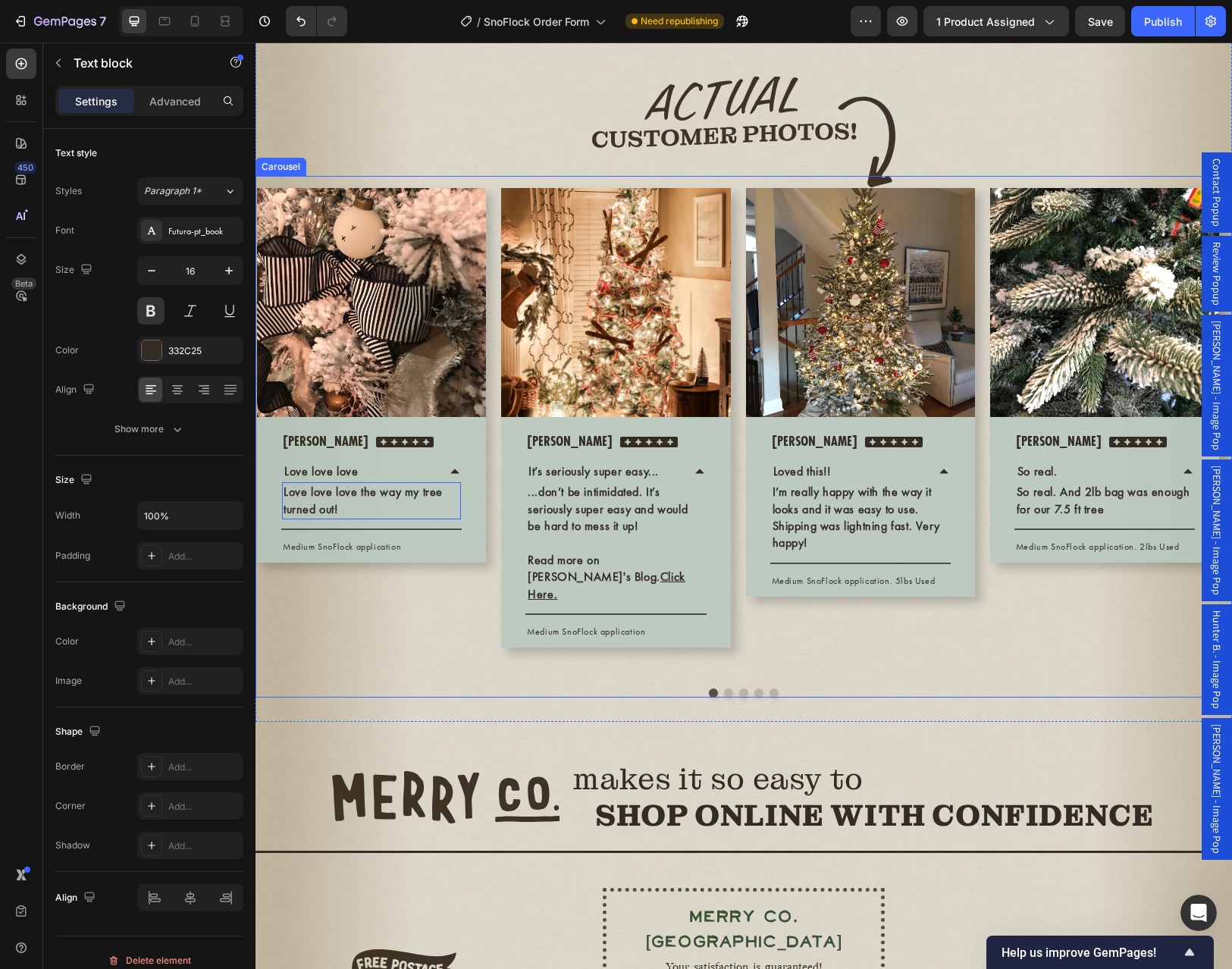
click at [427, 697] on div "Image Row Nicole Text block Icon Icon Icon Icon Icon Icon List Hoz Row Love lov…" at bounding box center [743, 436] width 976 height 521
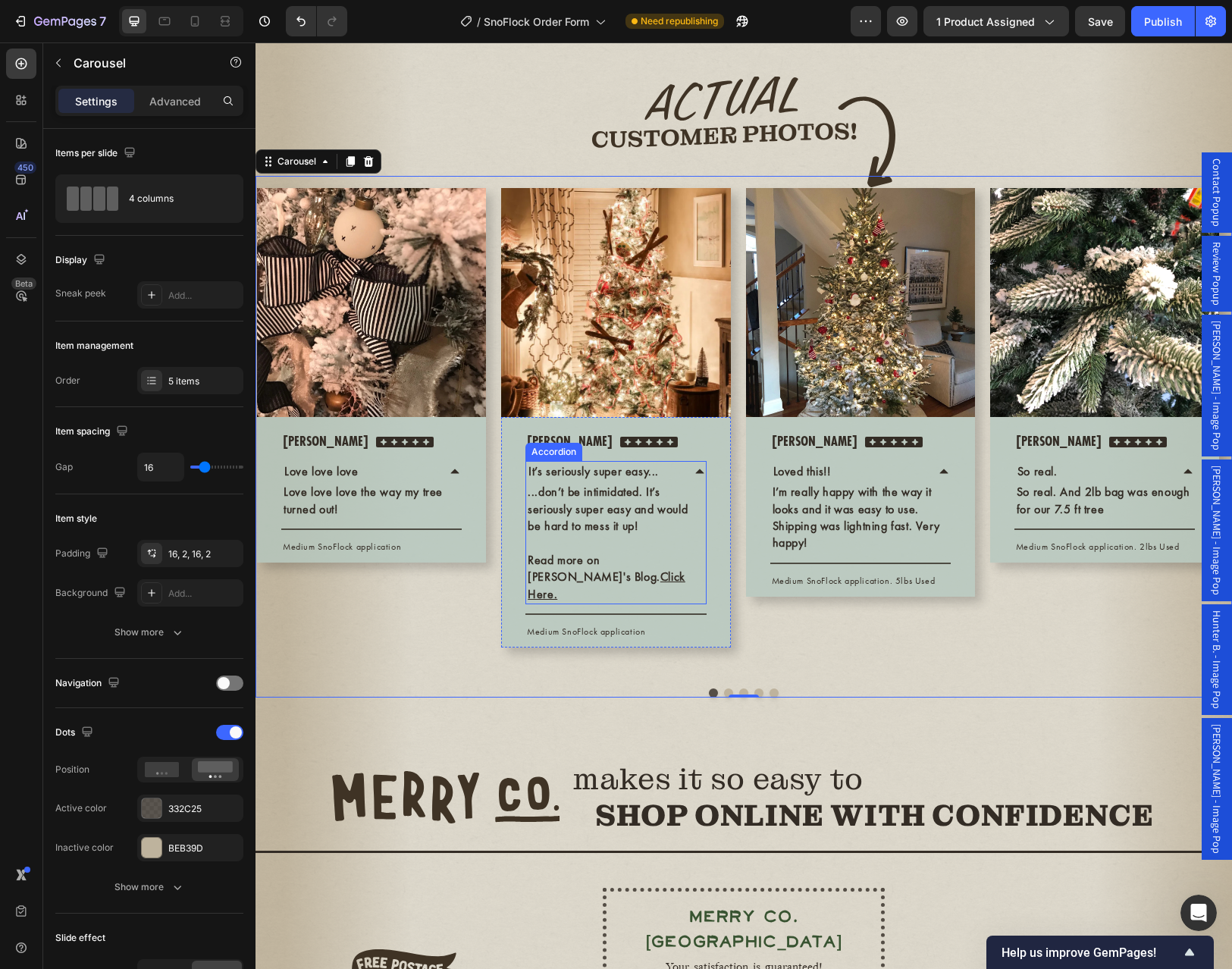
click at [701, 474] on icon at bounding box center [699, 471] width 9 height 5
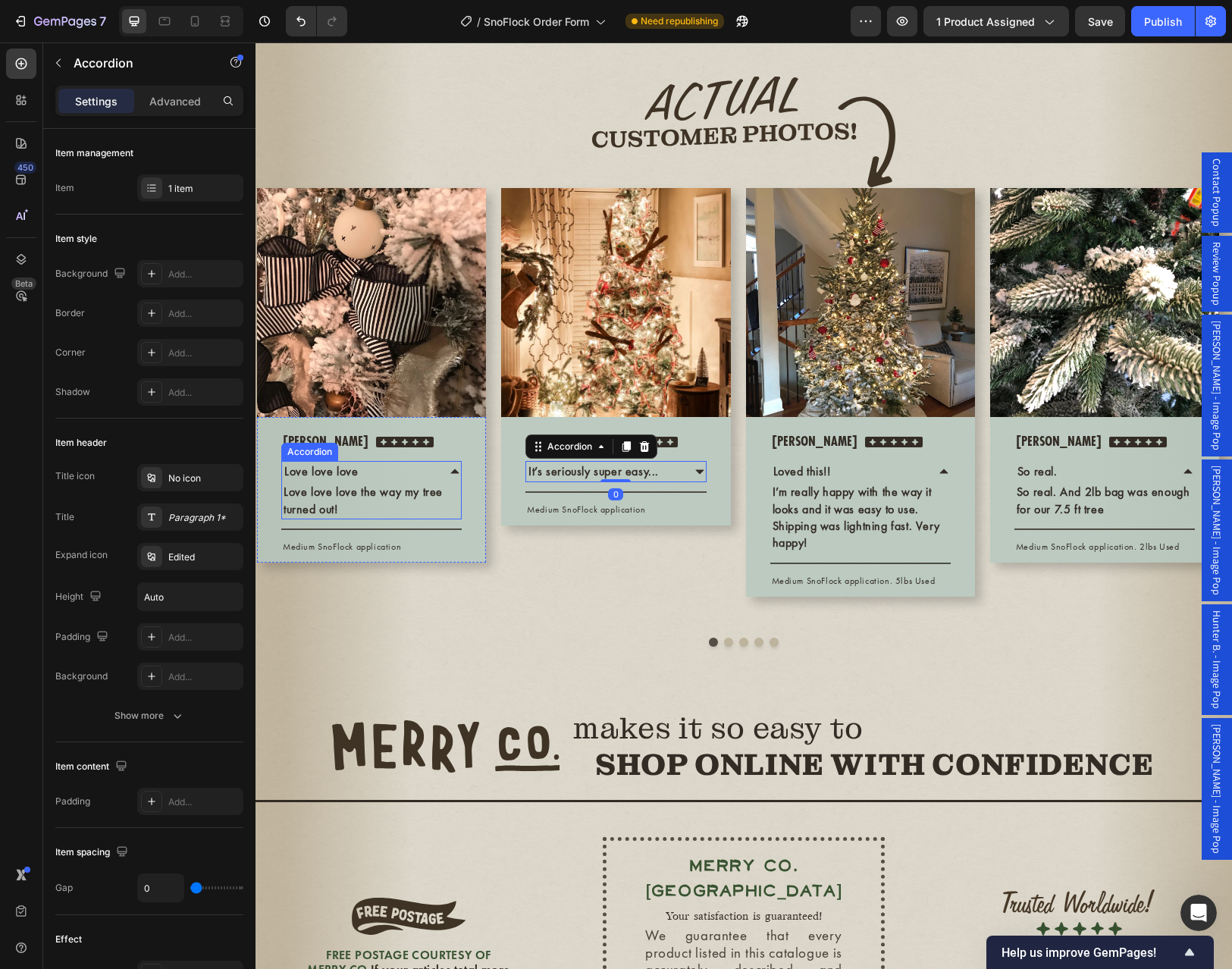
click at [457, 474] on icon at bounding box center [455, 471] width 9 height 5
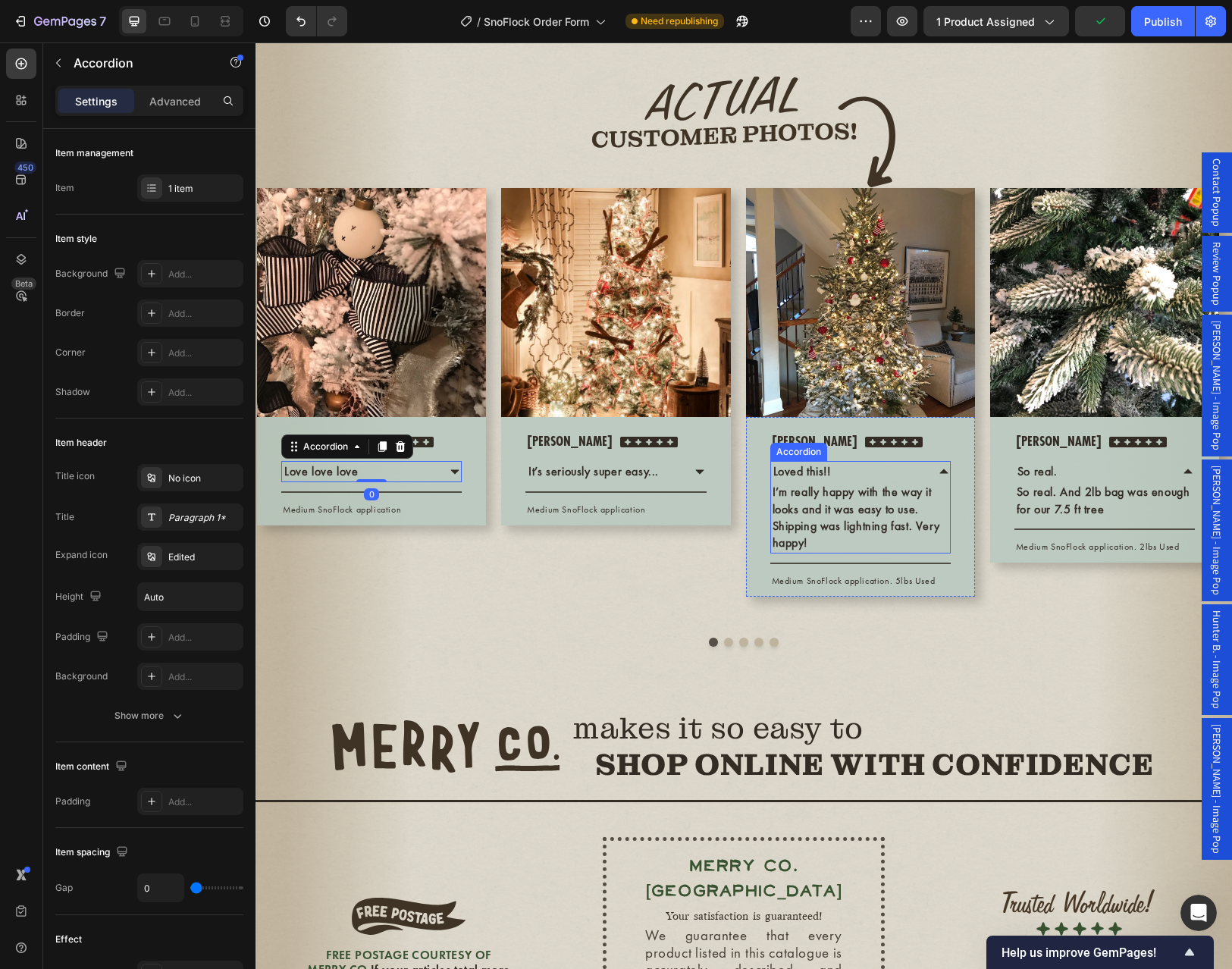
click at [947, 478] on icon at bounding box center [943, 471] width 12 height 12
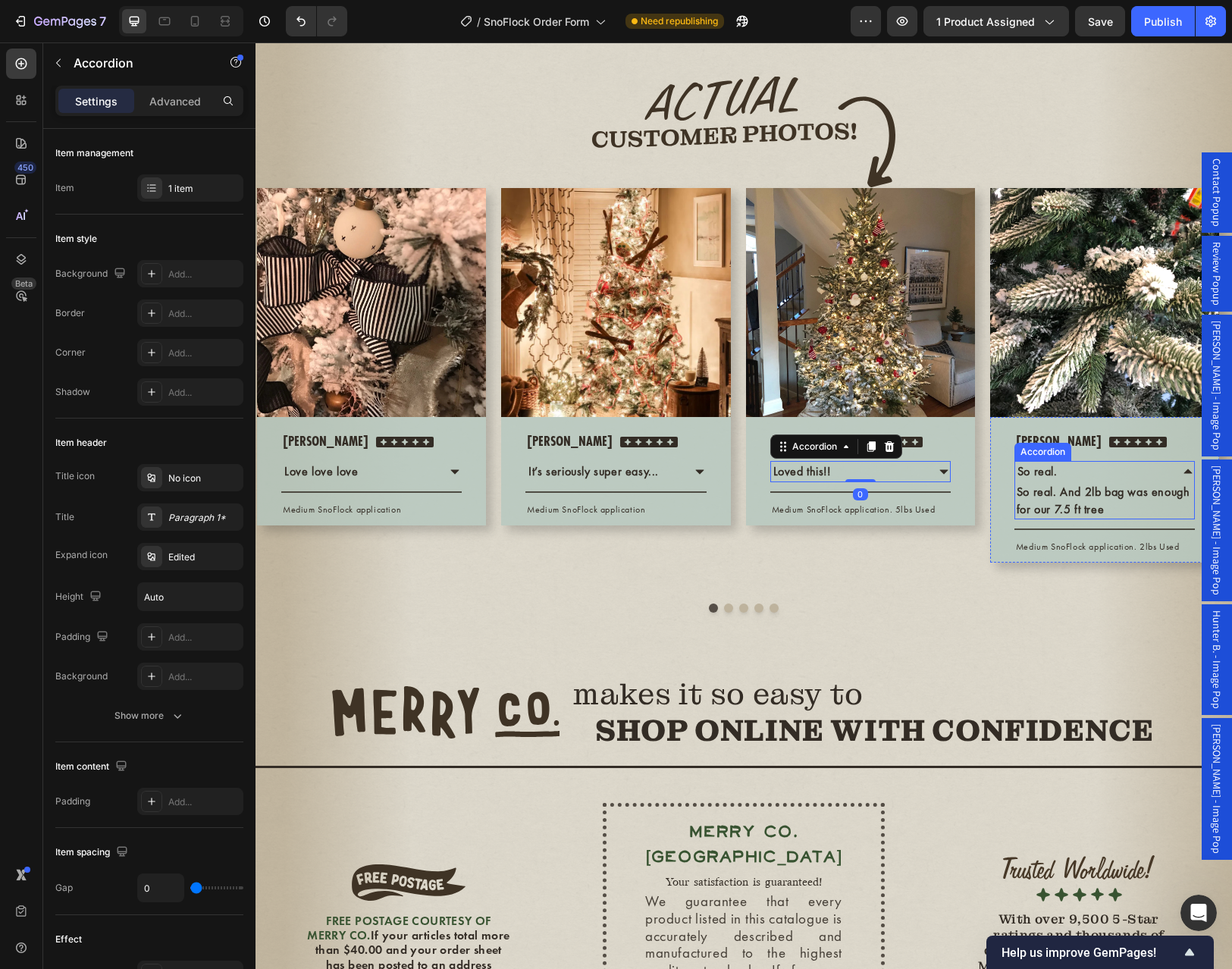
click at [1188, 474] on icon at bounding box center [1187, 471] width 9 height 5
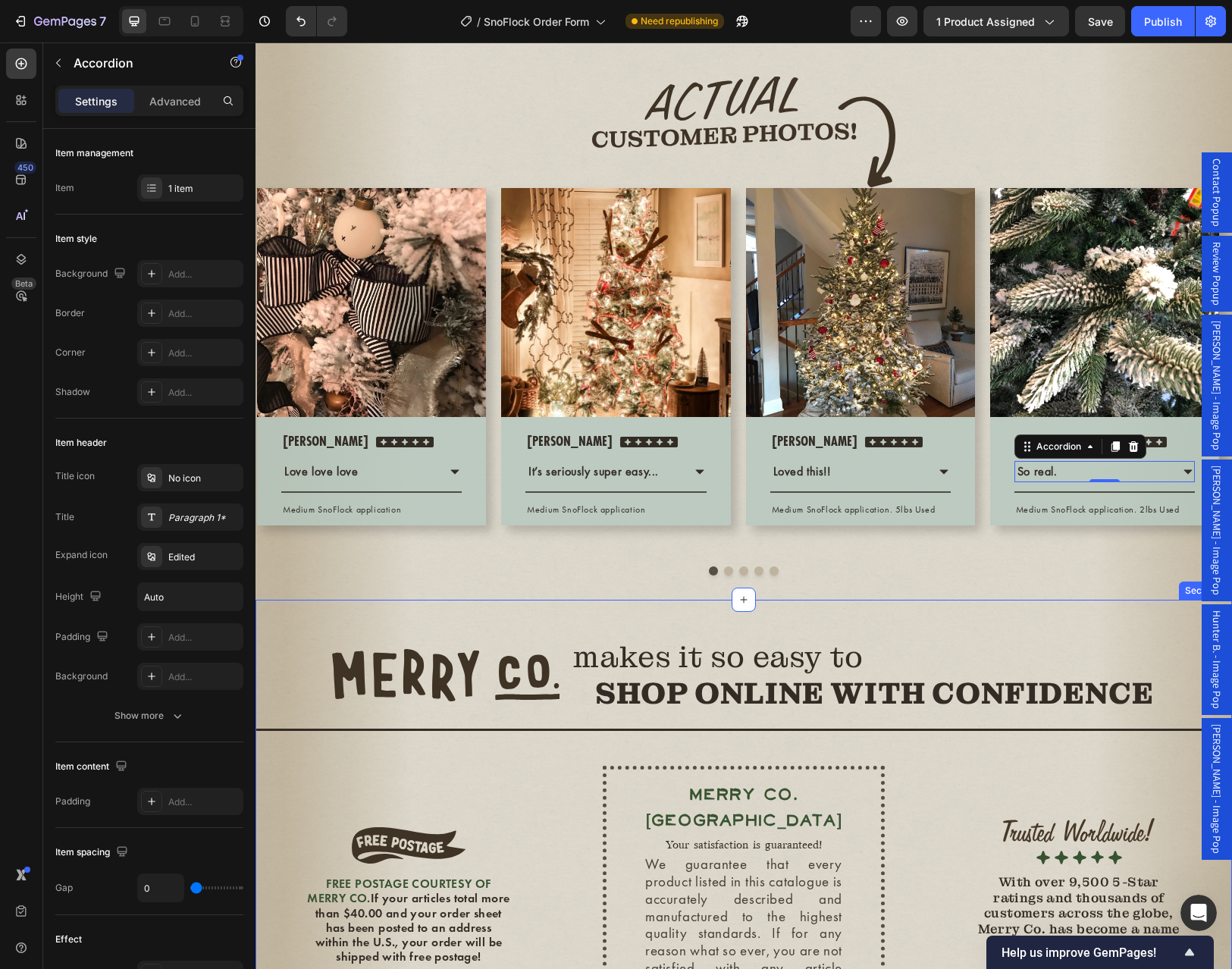
click at [1018, 706] on div "Image makes it so easy to SHOP ONLINE WITH CONFIDENCE Heading Row Title Line ME…" at bounding box center [743, 841] width 976 height 484
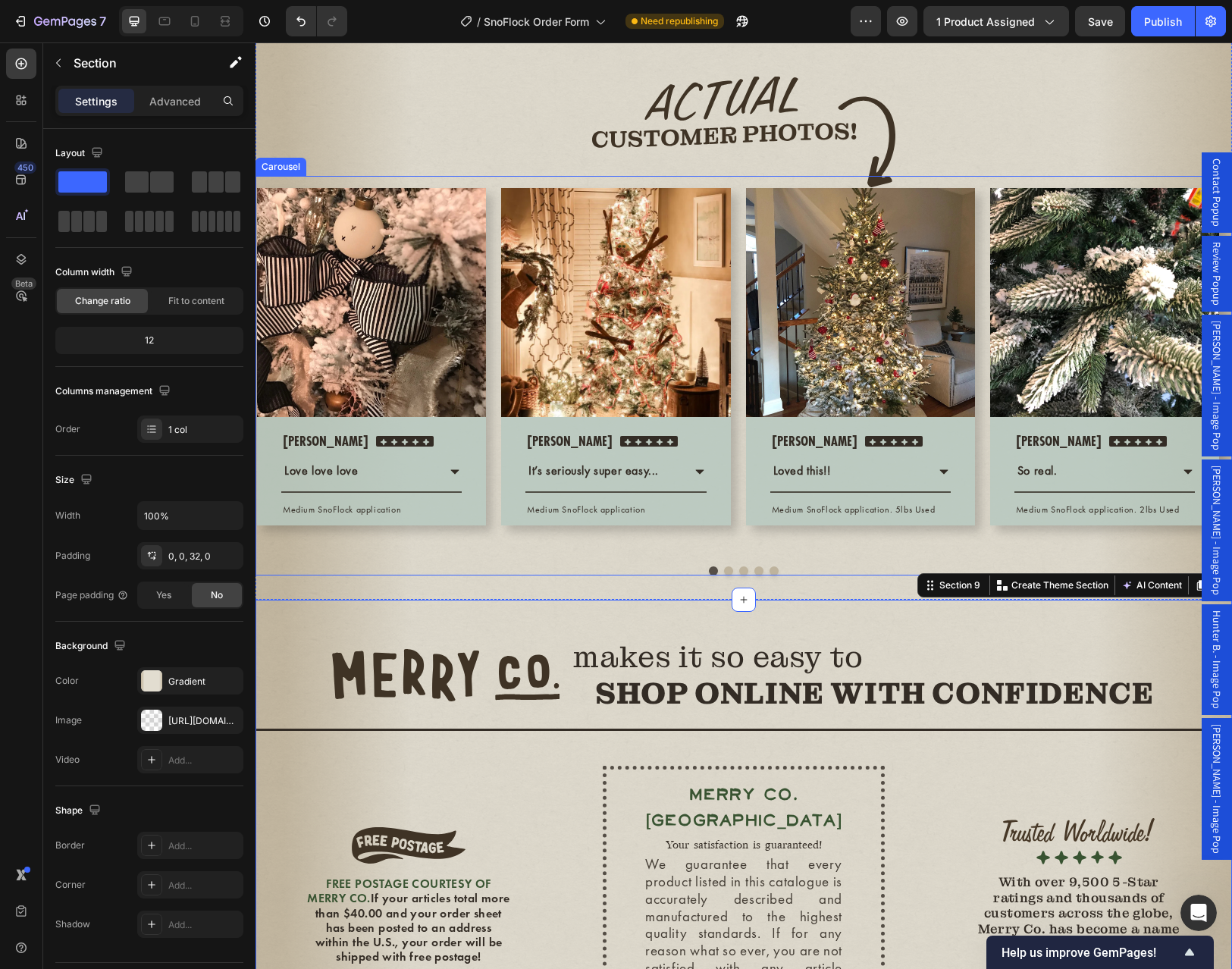
scroll to position [1802, 0]
click at [723, 576] on button "Dot" at bounding box center [727, 570] width 9 height 9
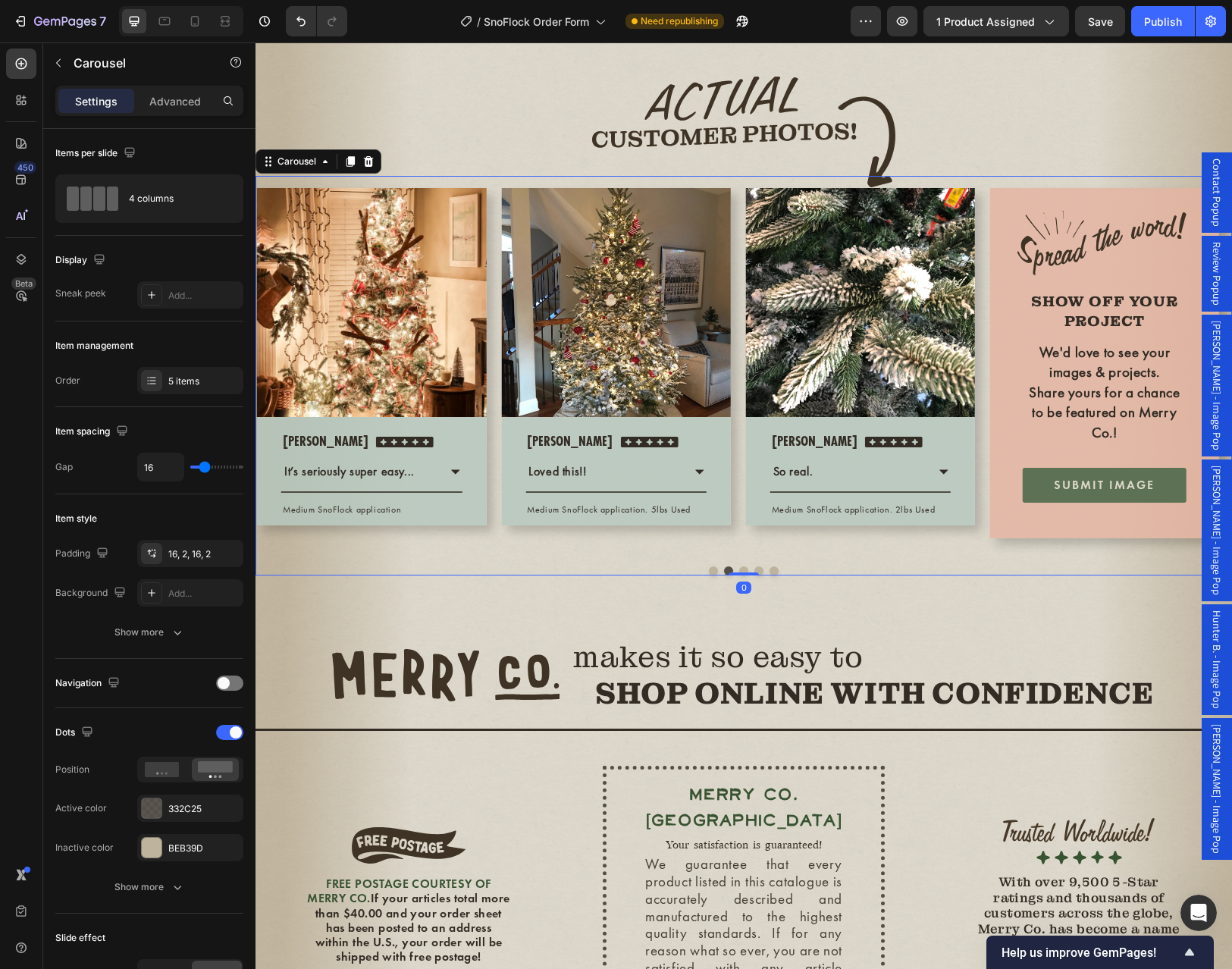
click at [739, 576] on button "Dot" at bounding box center [743, 570] width 9 height 9
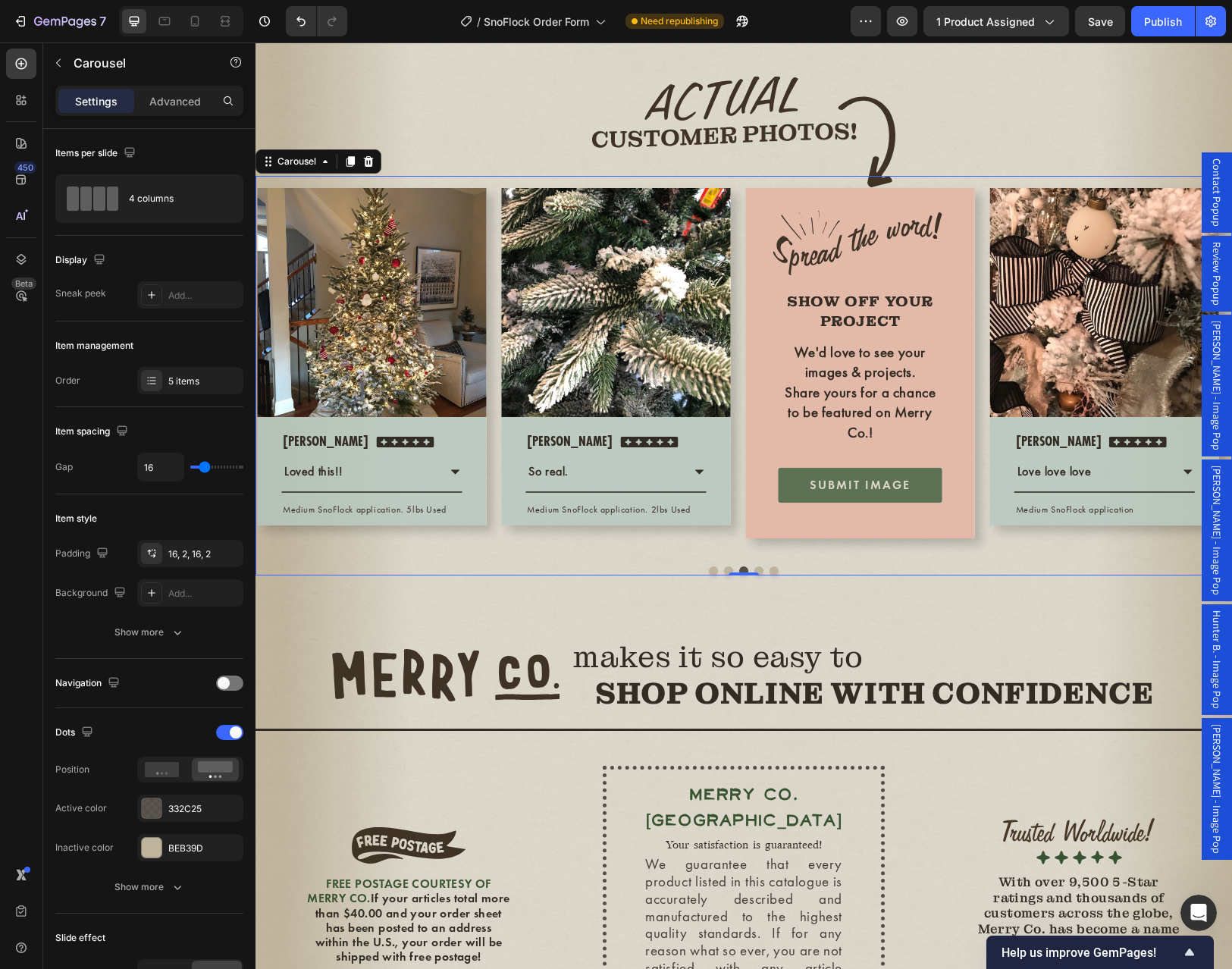
click at [709, 576] on button "Dot" at bounding box center [713, 570] width 9 height 9
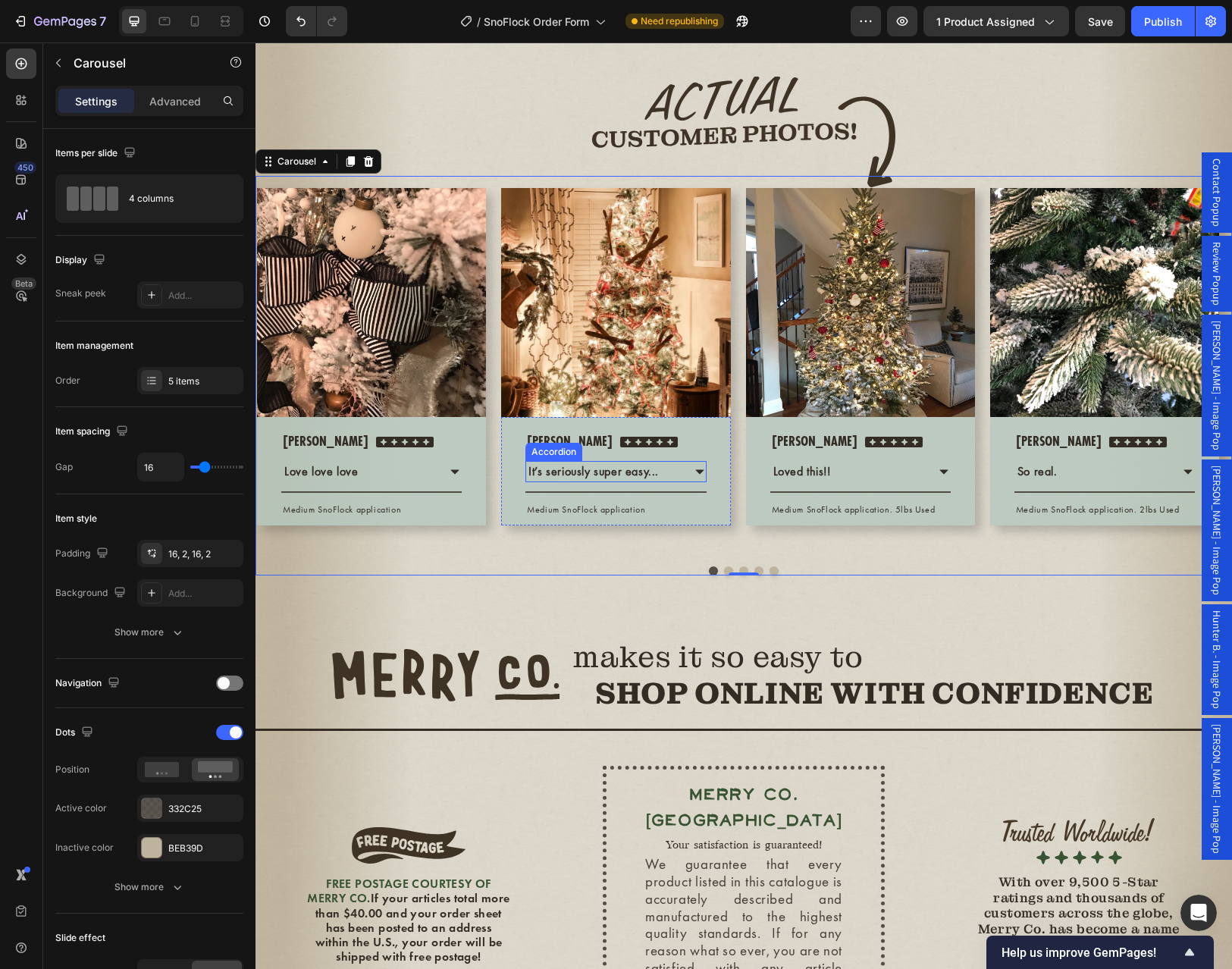
click at [699, 475] on icon at bounding box center [699, 472] width 9 height 5
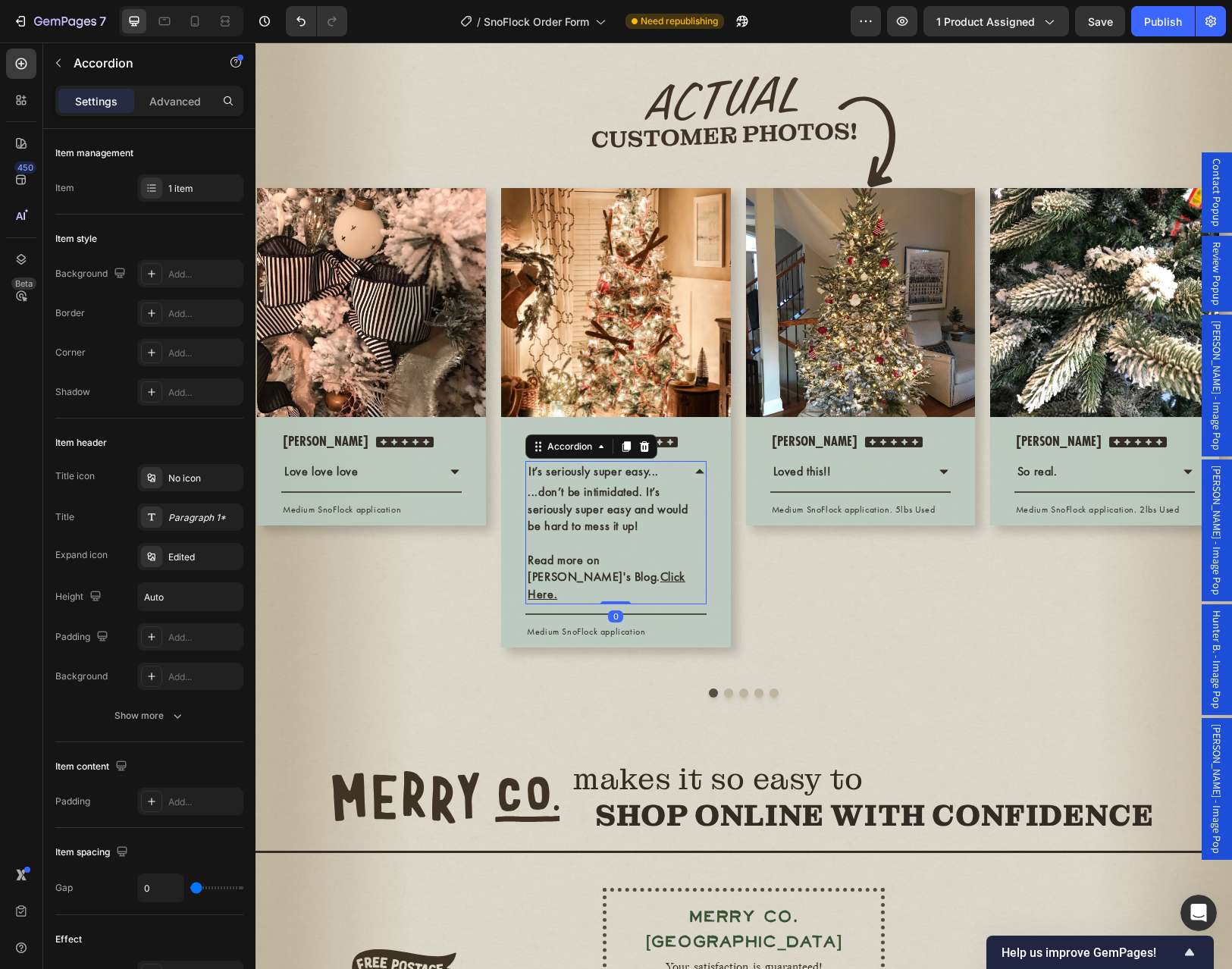
click at [699, 474] on icon at bounding box center [699, 471] width 9 height 5
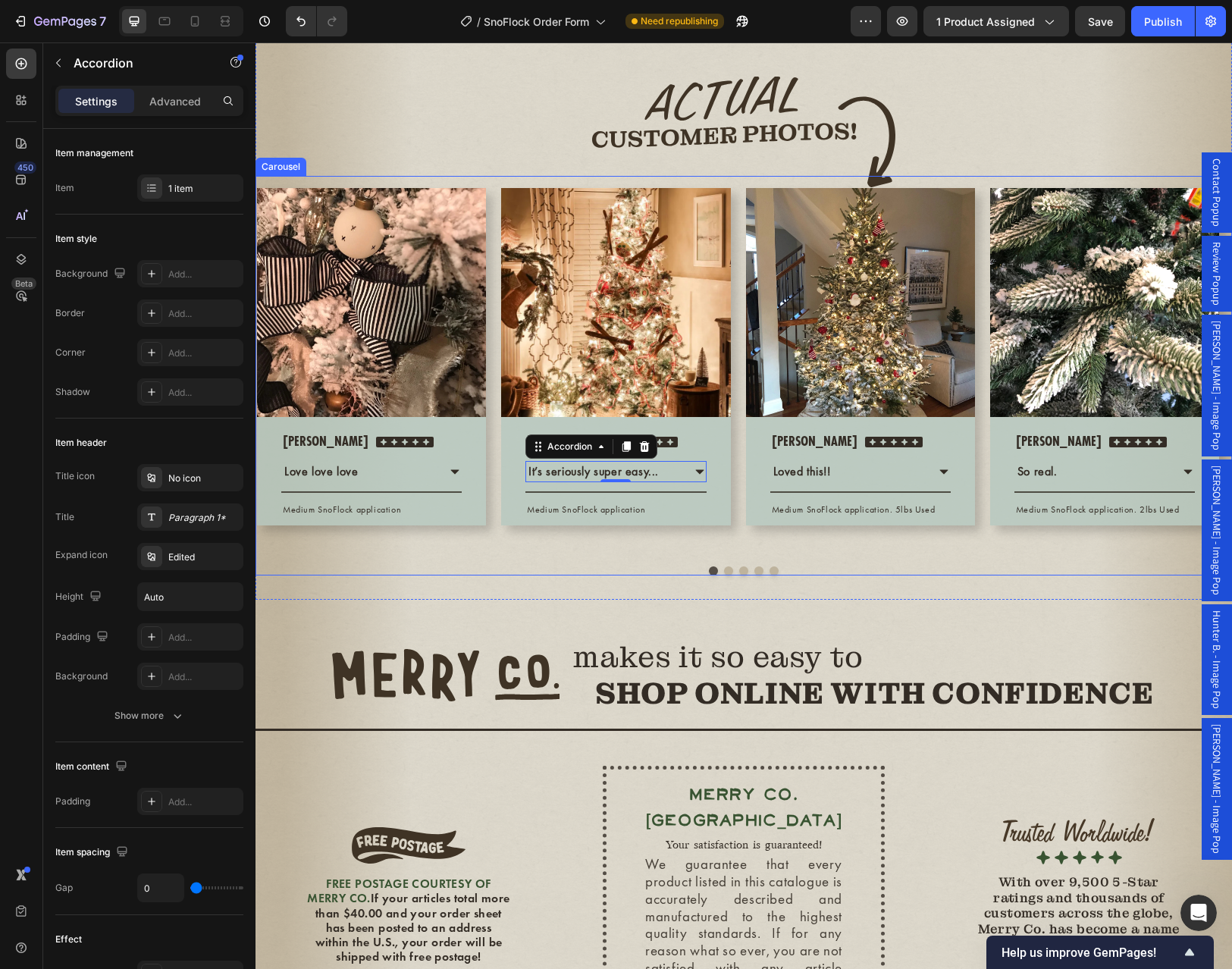
click at [824, 576] on div "Image Row Nicole Text block Icon Icon Icon Icon Icon Icon List Hoz Row Love lov…" at bounding box center [743, 375] width 976 height 399
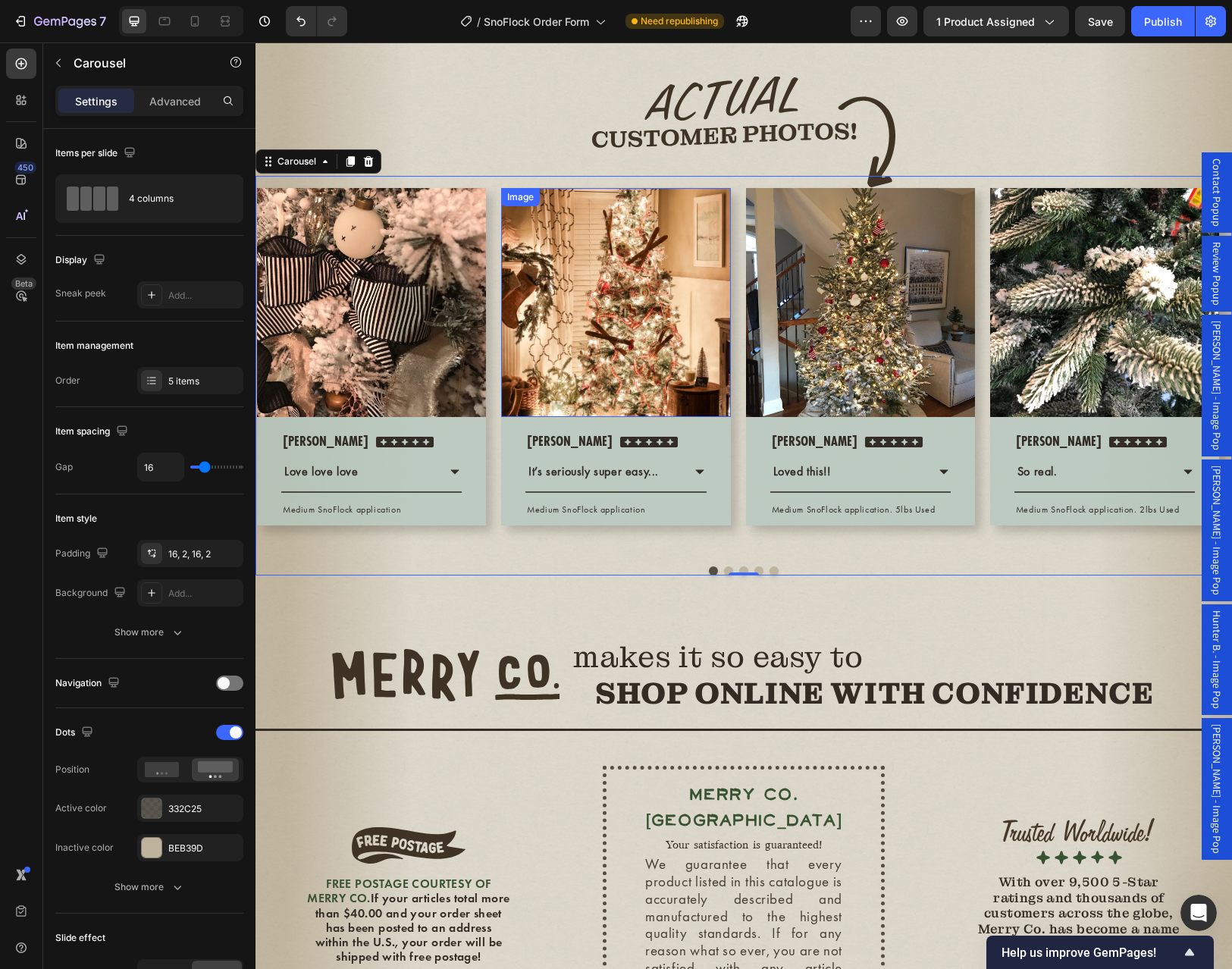
click at [727, 416] on img at bounding box center [615, 302] width 229 height 229
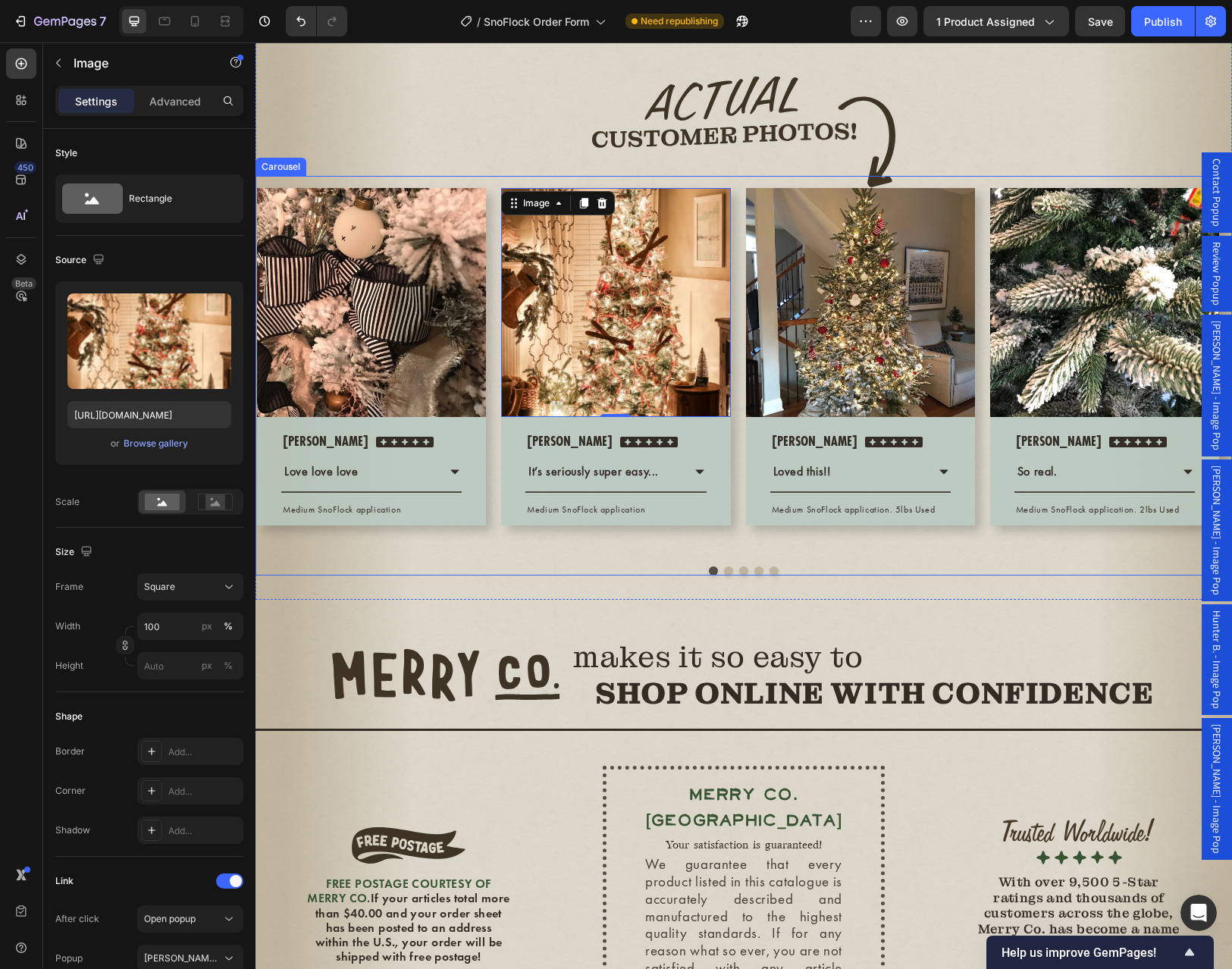
click at [723, 542] on div "Image 0 Row Laura Text block Icon Icon Icon Icon Icon Icon List Hoz Row It’s se…" at bounding box center [615, 365] width 229 height 354
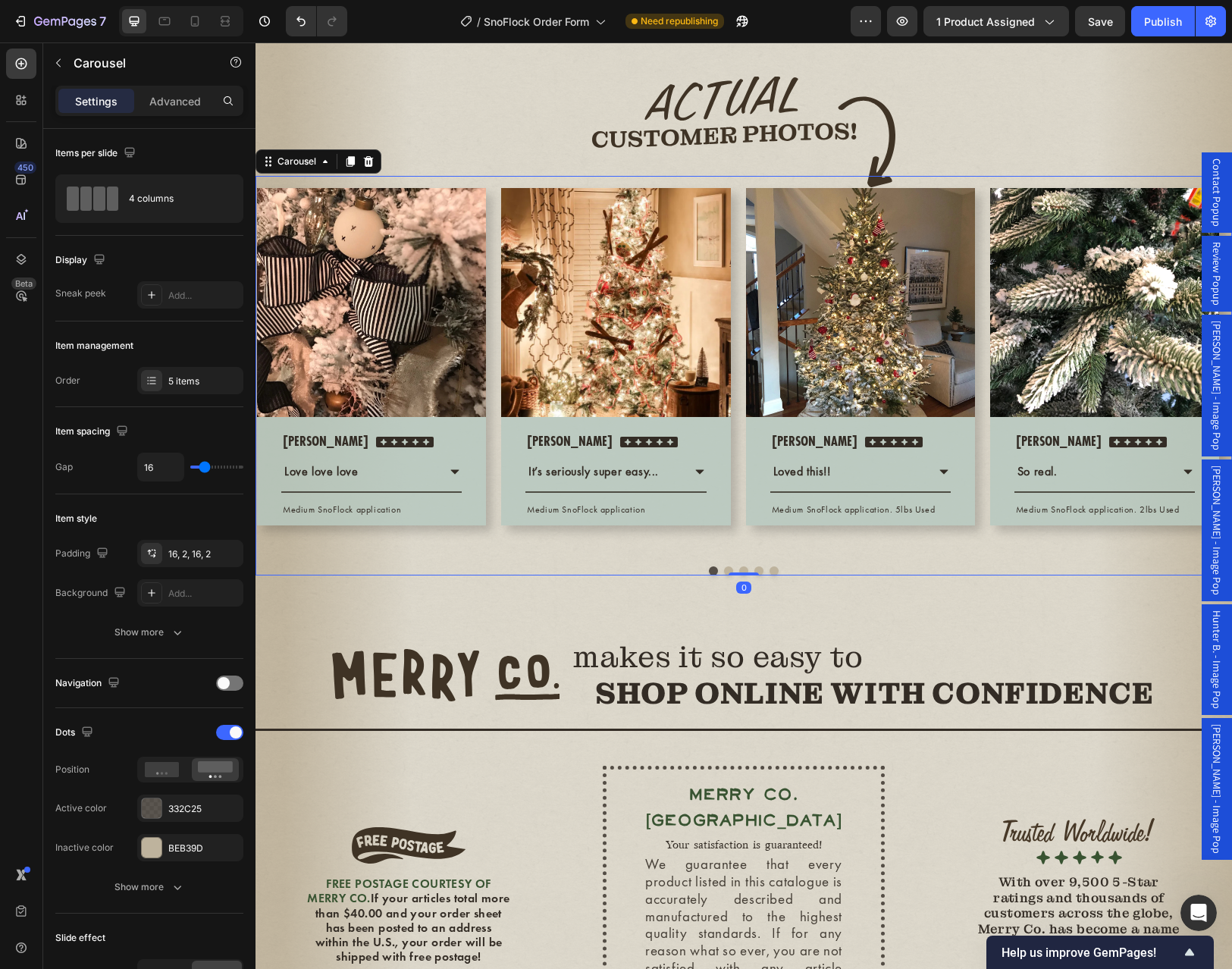
click at [719, 542] on div "Image Row Laura Text block Icon Icon Icon Icon Icon Icon List Hoz Row It’s seri…" at bounding box center [615, 365] width 229 height 354
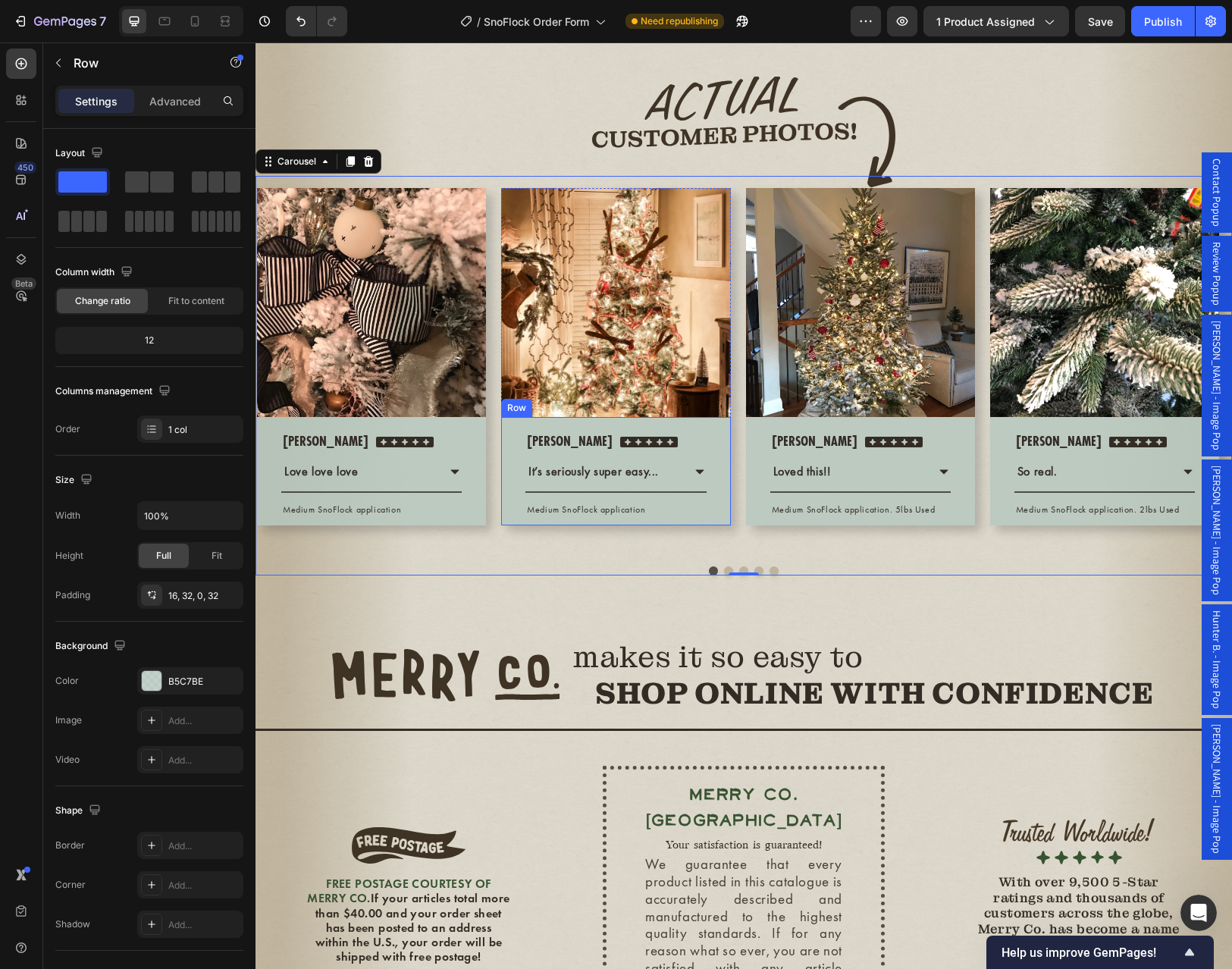
click at [720, 525] on div "Laura Text block Icon Icon Icon Icon Icon Icon List Hoz Row It’s seriously supe…" at bounding box center [615, 470] width 229 height 108
click at [743, 554] on div "Image Row Nicole Text block Icon Icon Icon Icon Icon Icon List Hoz Row Love lov…" at bounding box center [743, 365] width 976 height 378
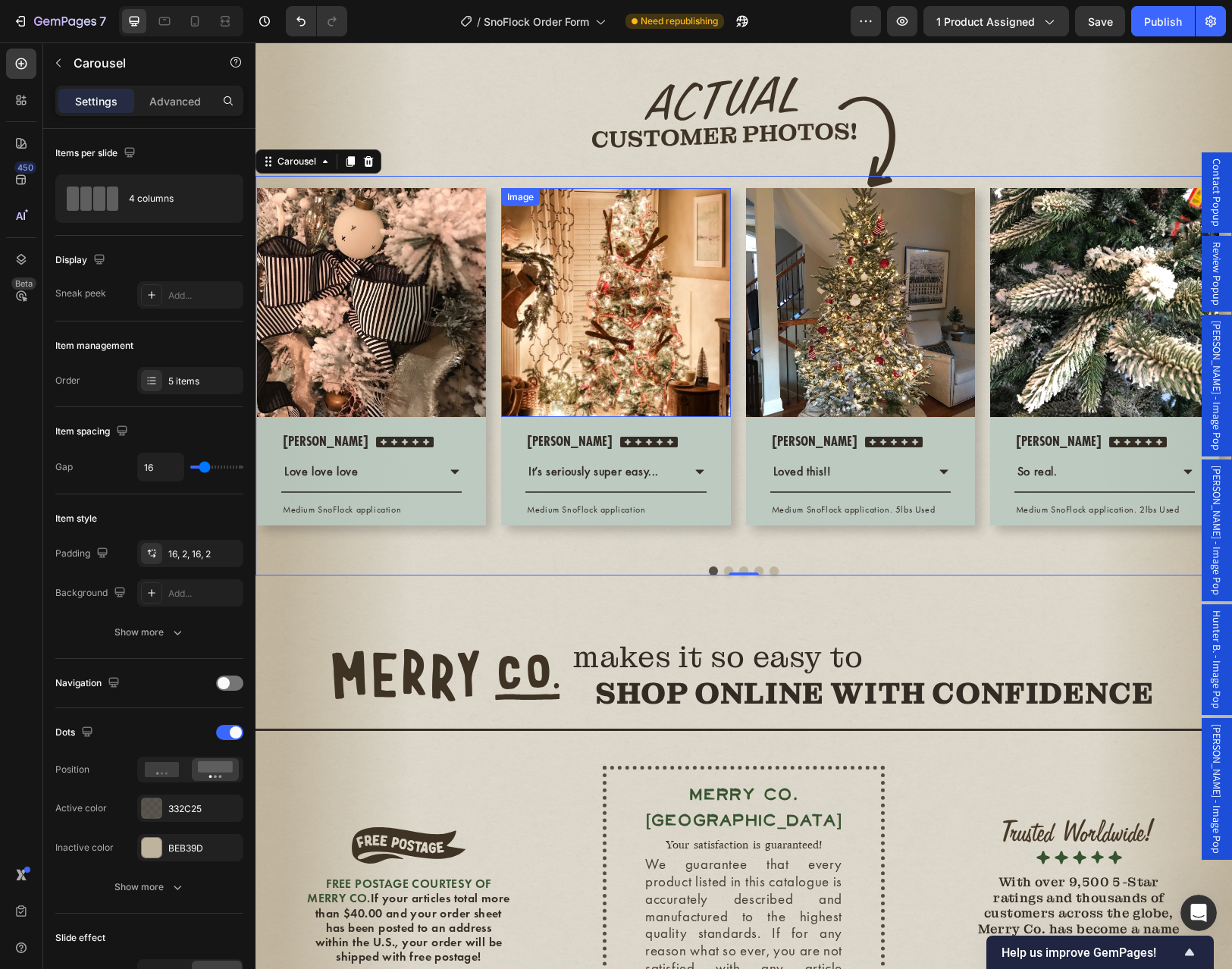
click at [708, 416] on img at bounding box center [615, 302] width 229 height 229
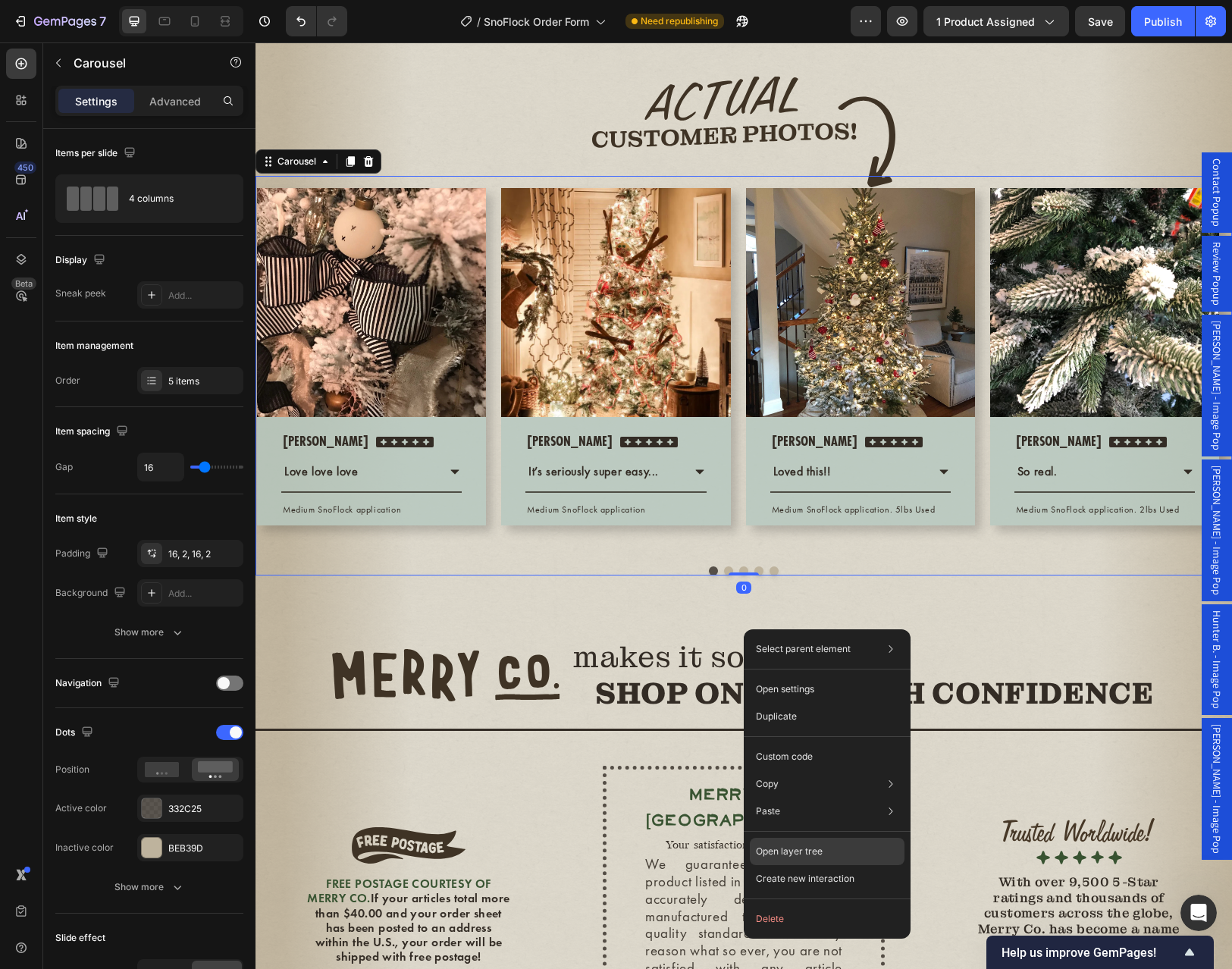
click at [824, 853] on div "Open layer tree" at bounding box center [826, 851] width 154 height 27
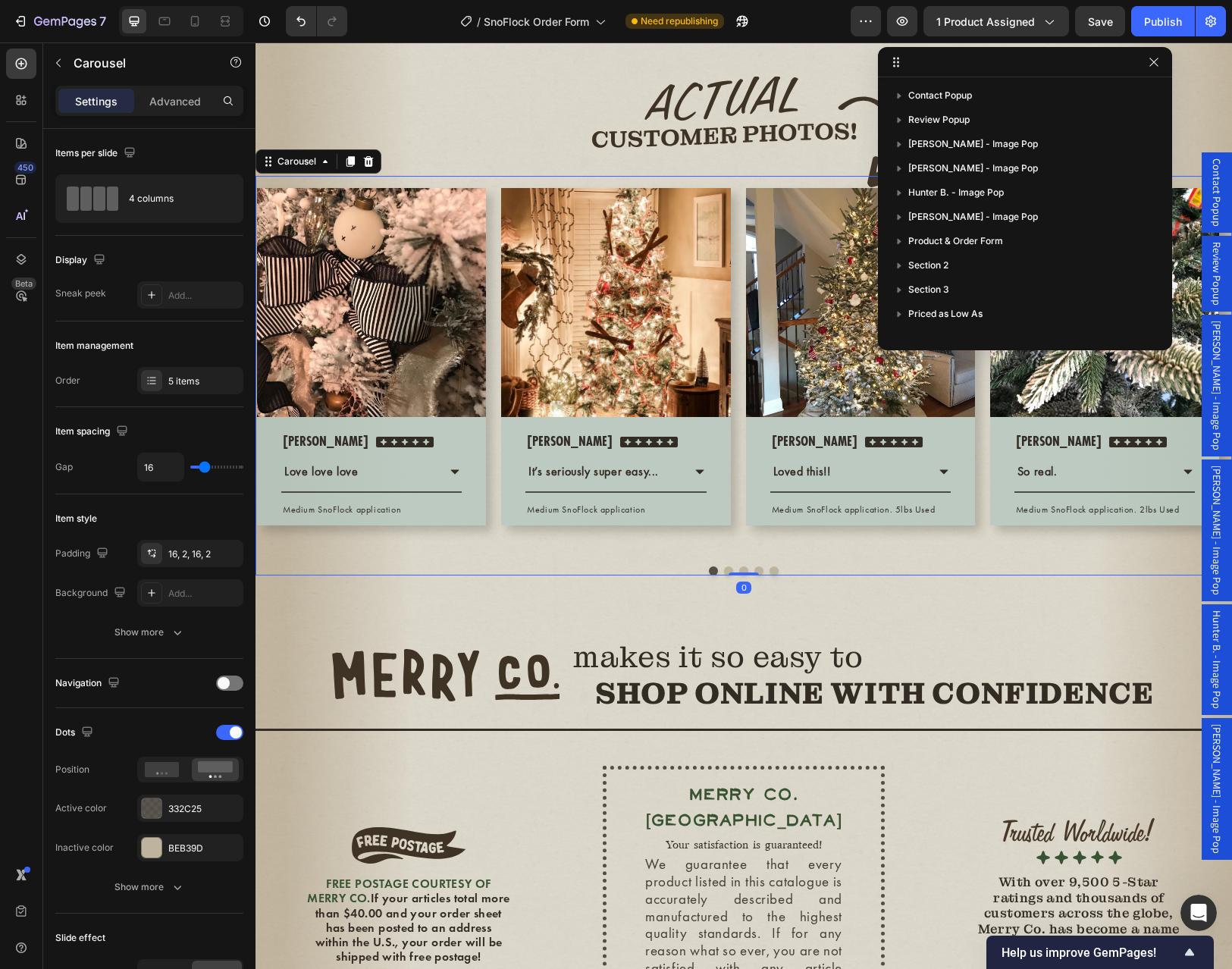
scroll to position [186, 0]
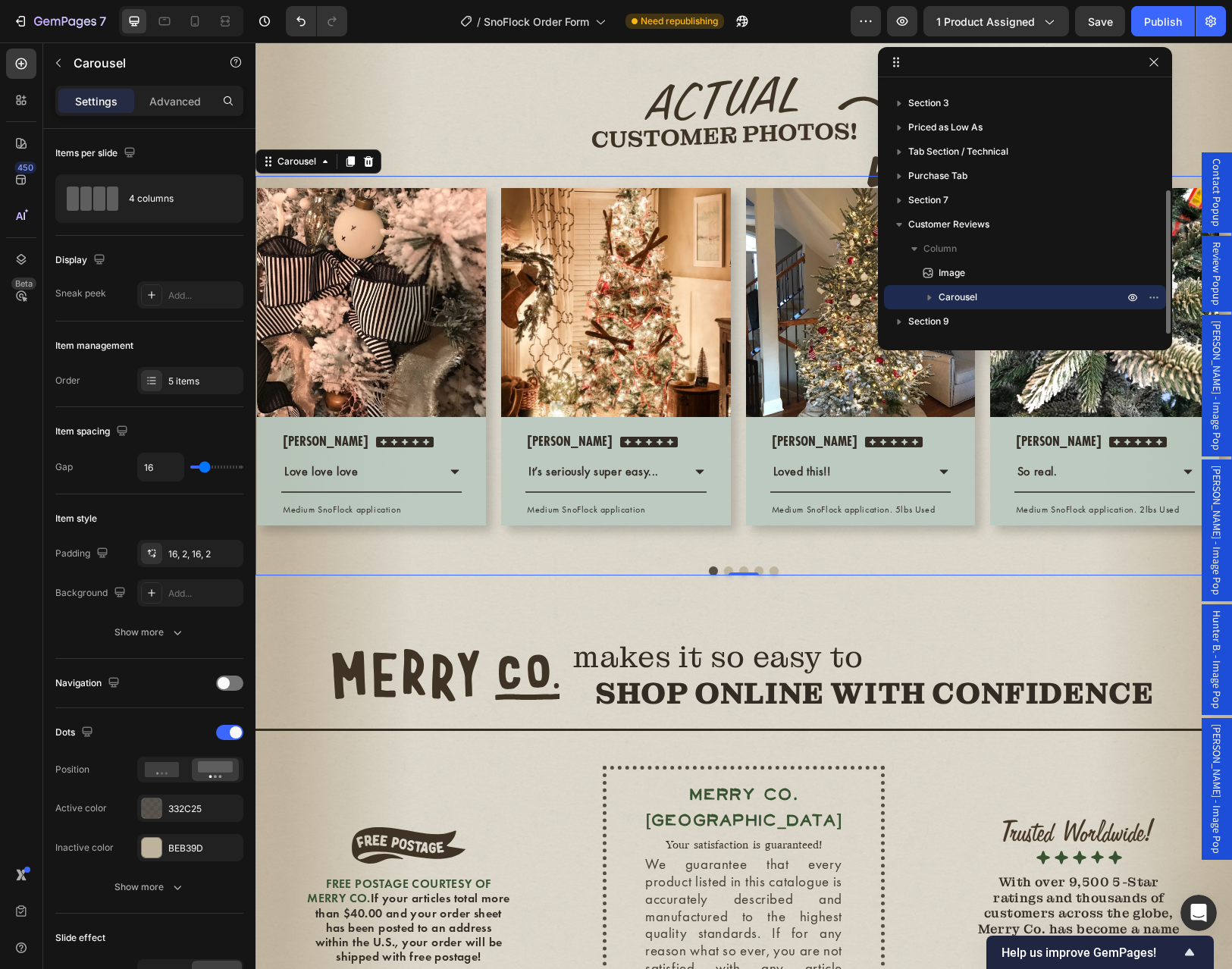
click at [974, 297] on span "Carousel" at bounding box center [958, 297] width 38 height 15
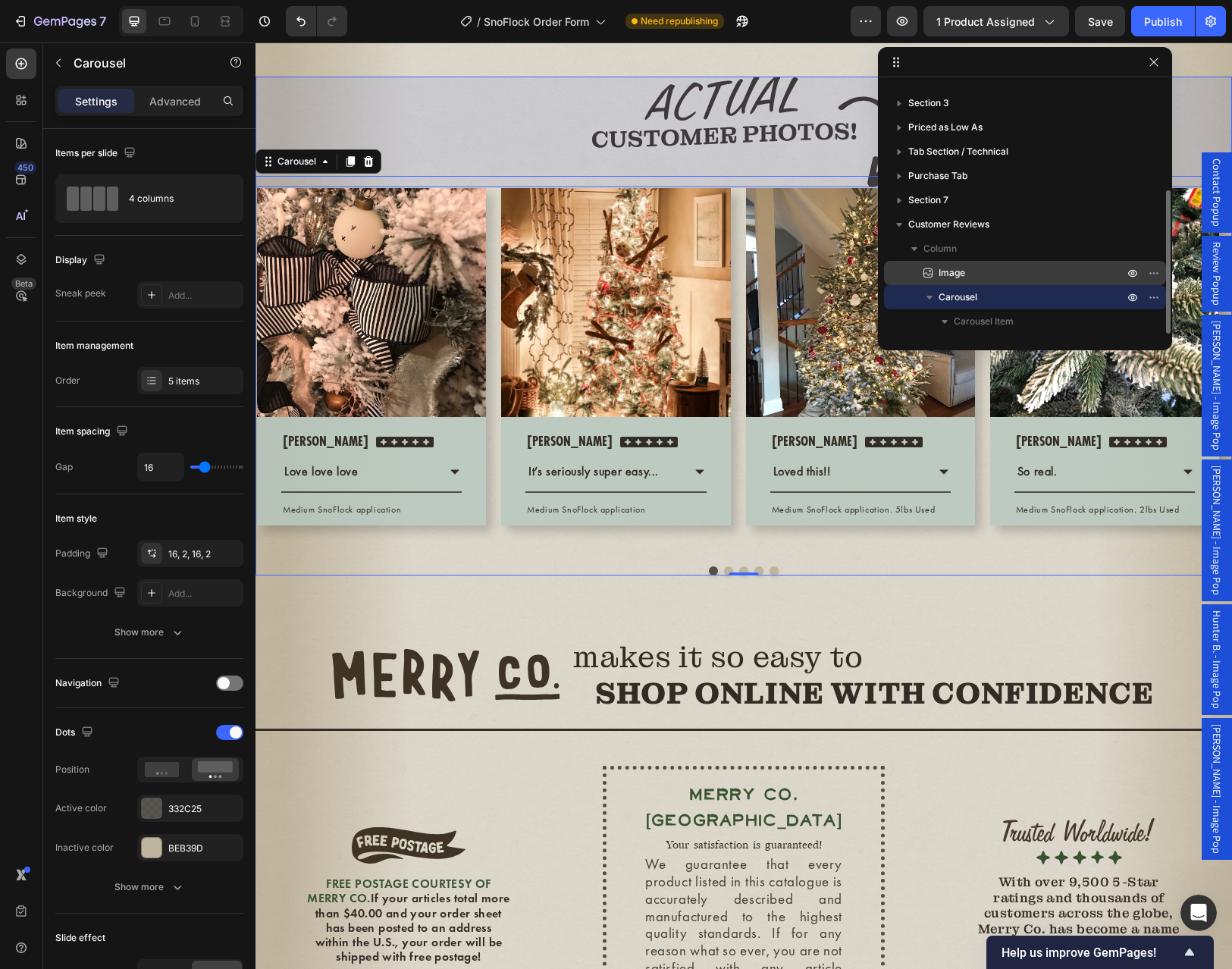
click at [965, 276] on p "Image" at bounding box center [1014, 272] width 188 height 15
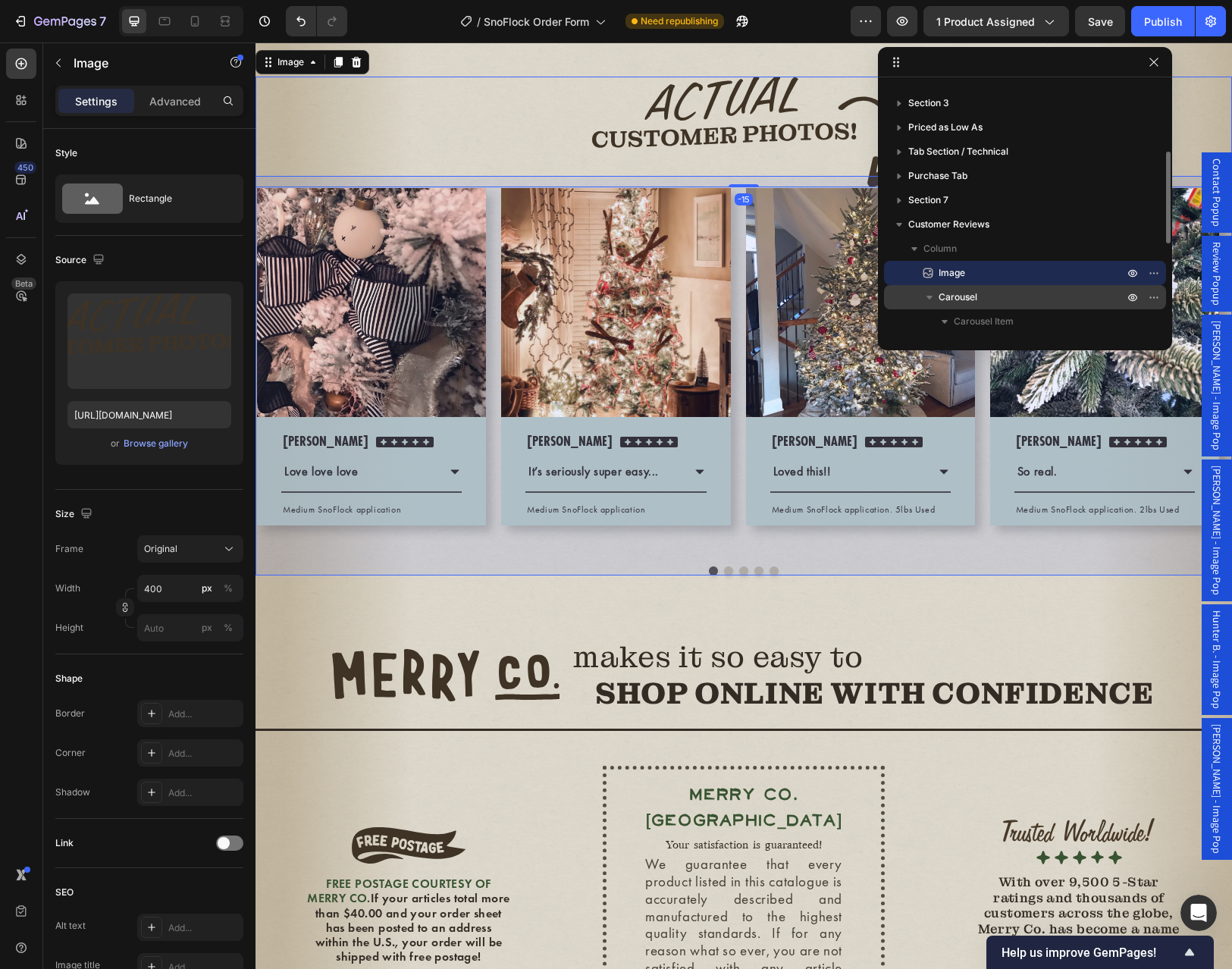
click at [972, 296] on span "Carousel" at bounding box center [958, 297] width 38 height 15
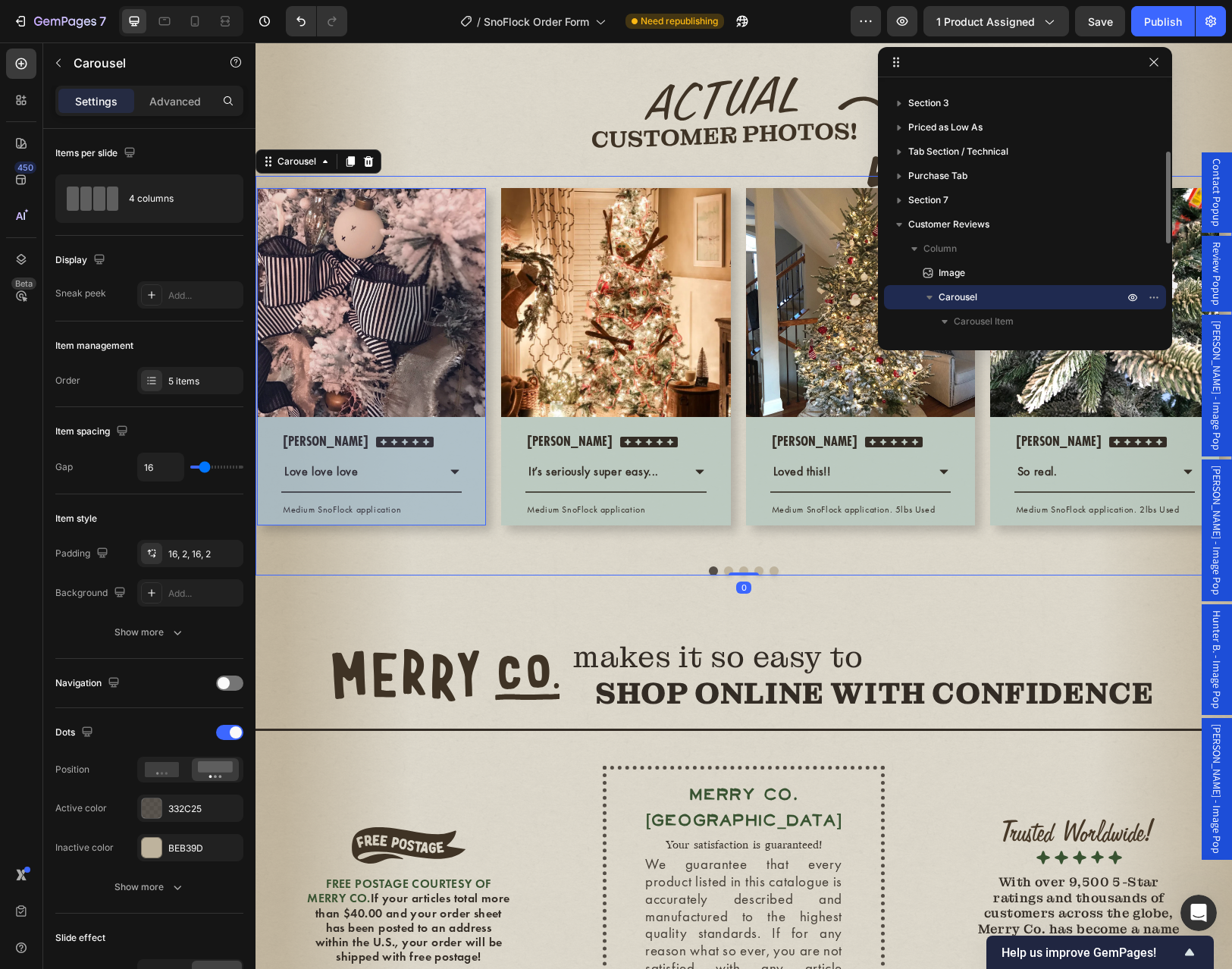
scroll to position [236, 0]
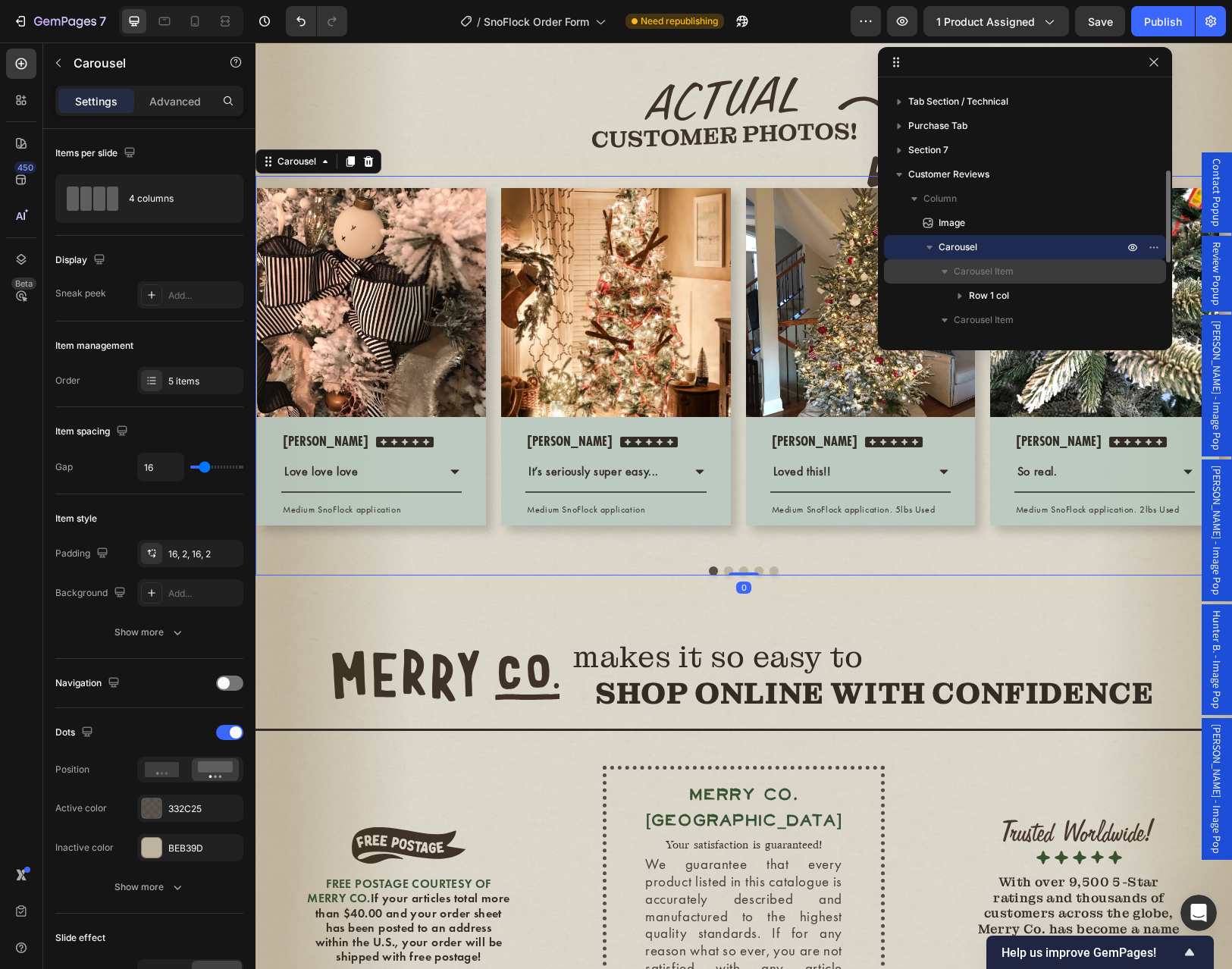
click at [1008, 270] on span "Carousel Item" at bounding box center [983, 272] width 59 height 15
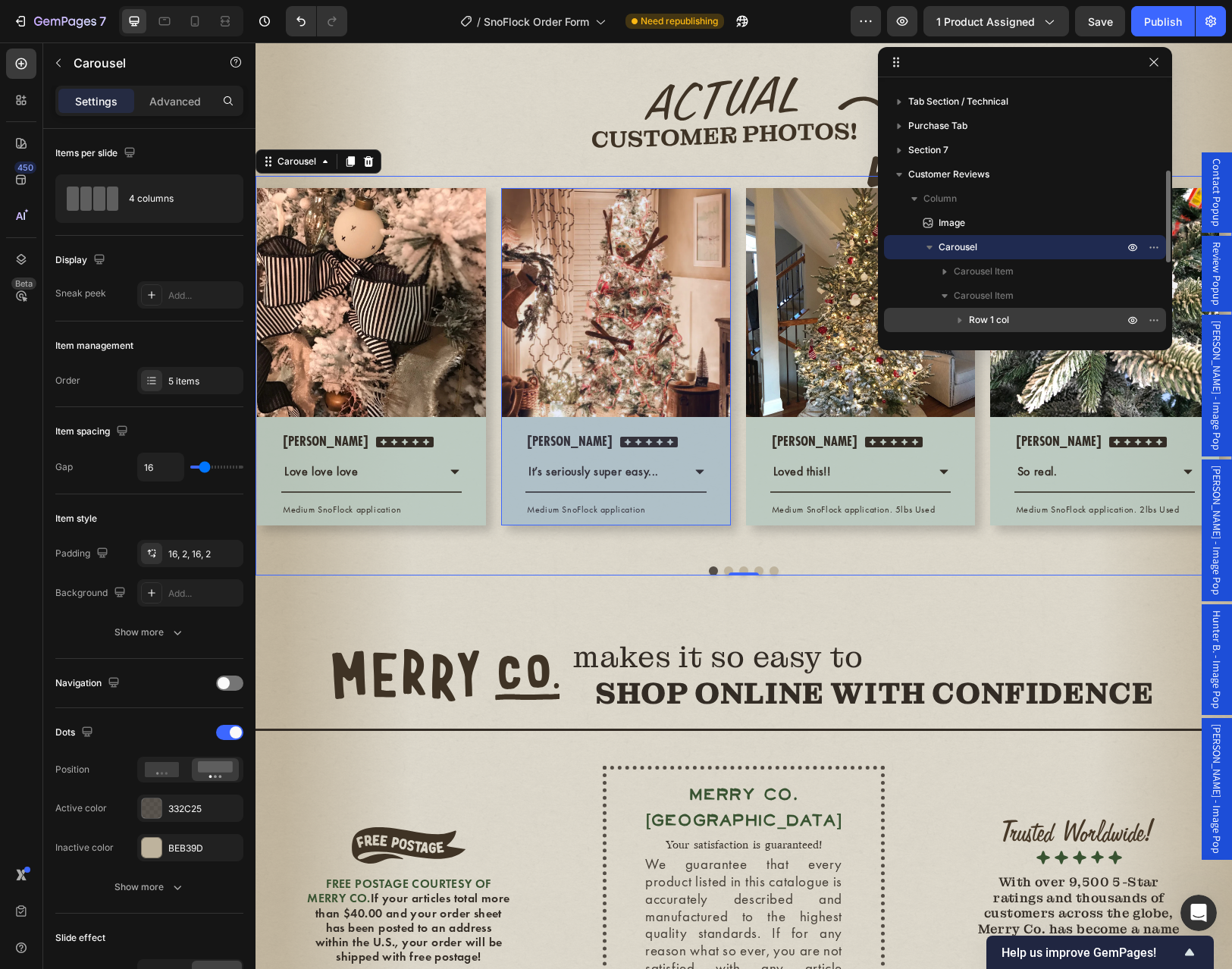
click at [996, 319] on span "Row 1 col" at bounding box center [989, 319] width 40 height 15
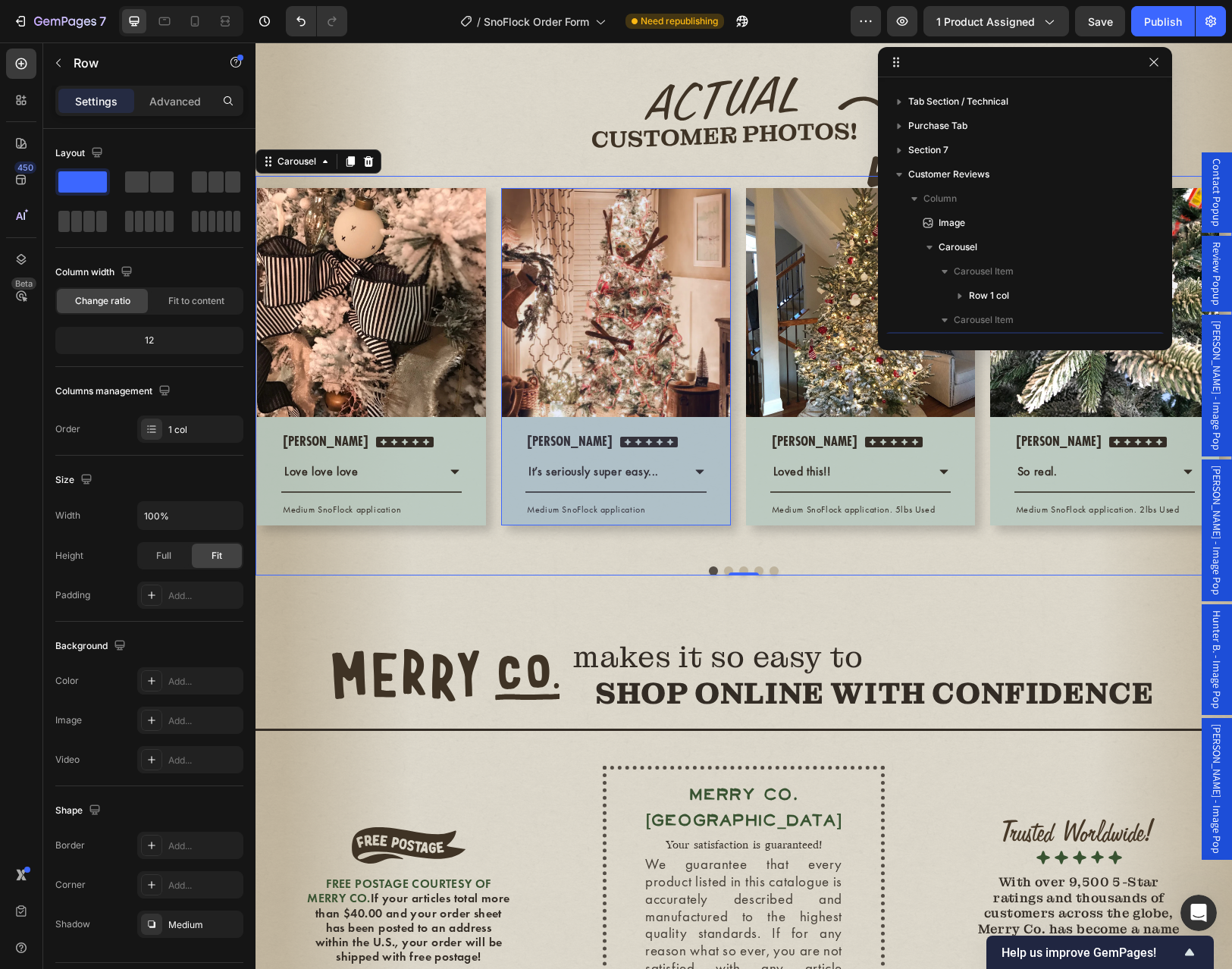
scroll to position [384, 0]
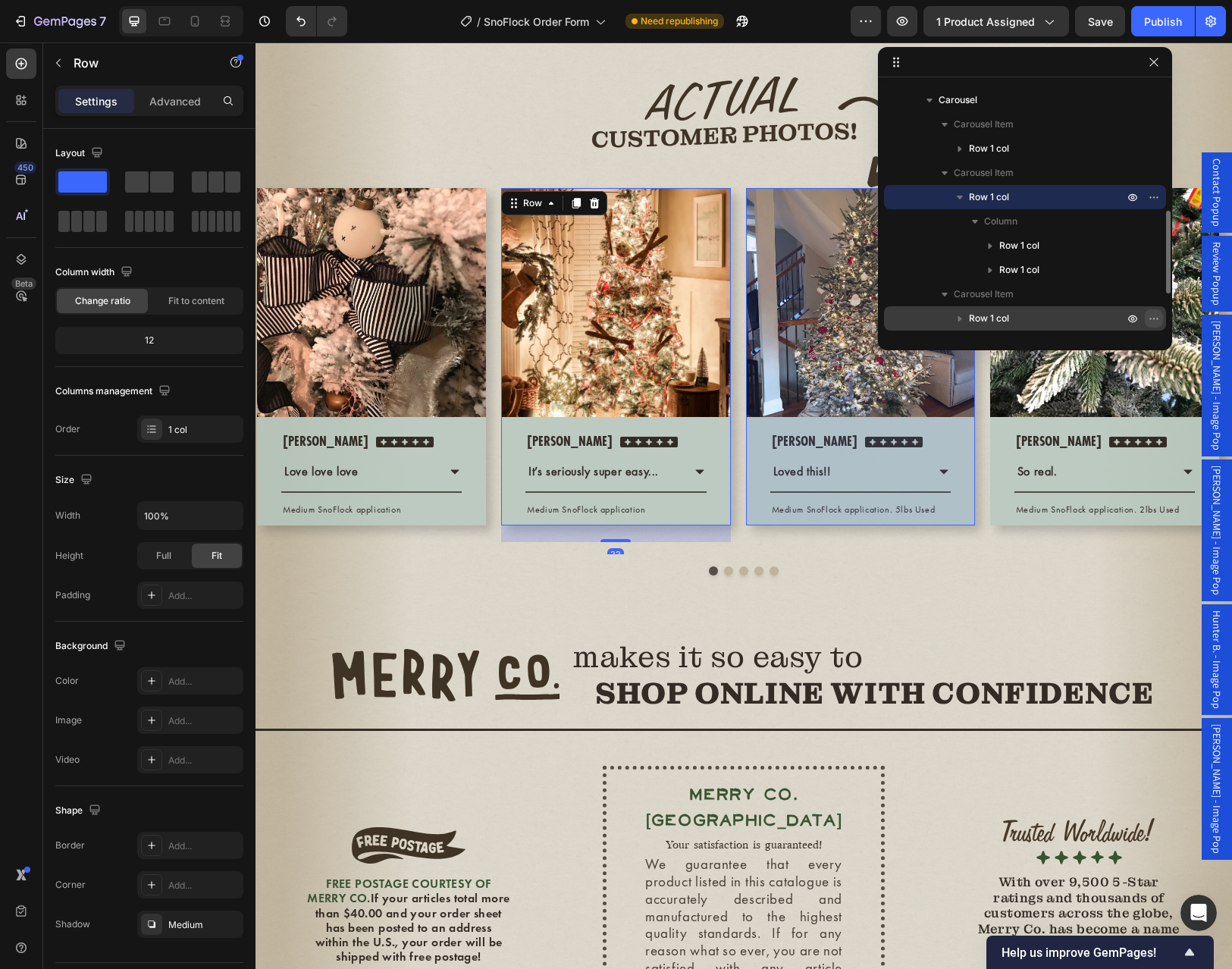
click at [1152, 318] on icon "button" at bounding box center [1153, 319] width 2 height 2
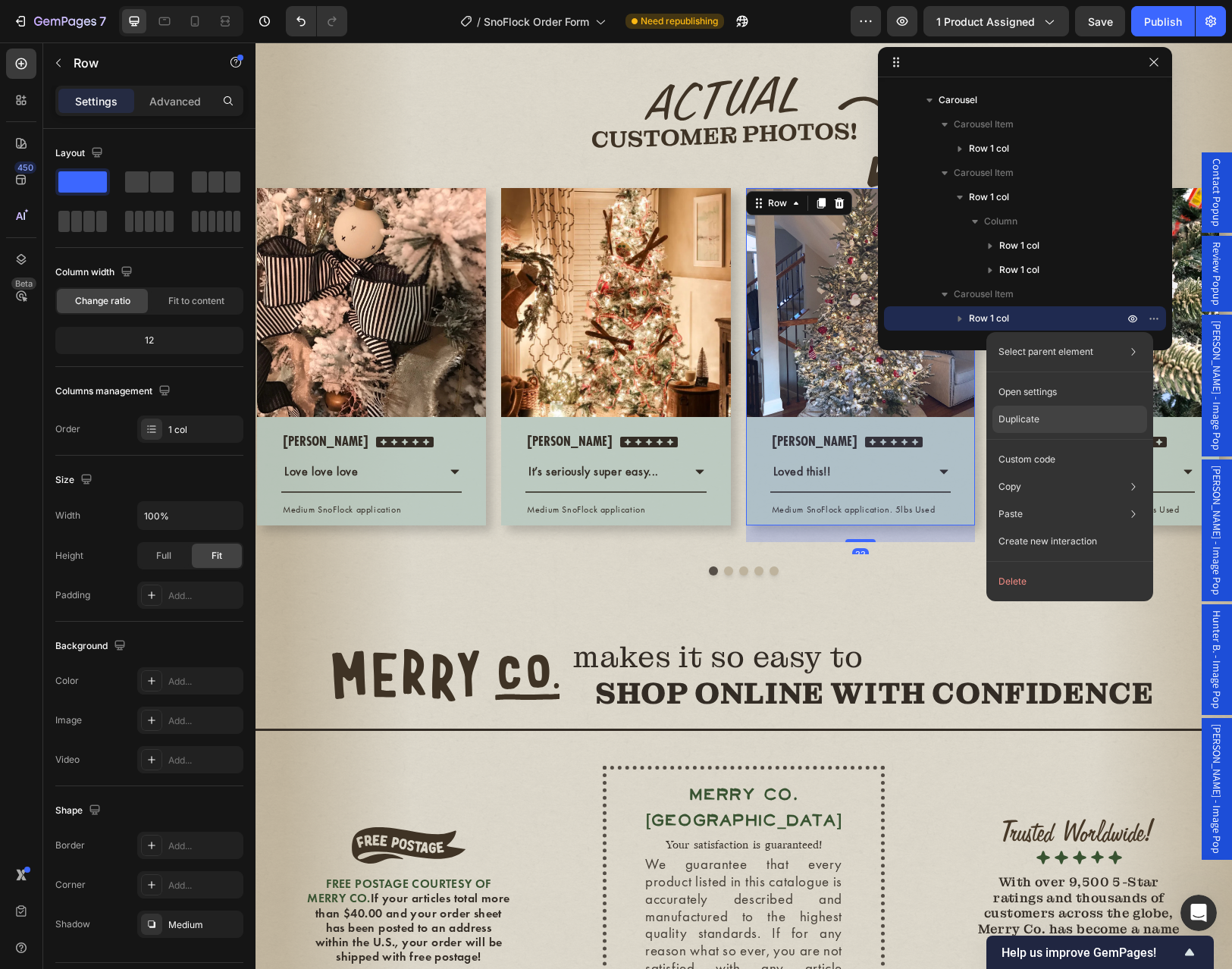
drag, startPoint x: 1043, startPoint y: 416, endPoint x: 788, endPoint y: 374, distance: 258.4
click at [1043, 416] on div "Duplicate" at bounding box center [1069, 419] width 154 height 27
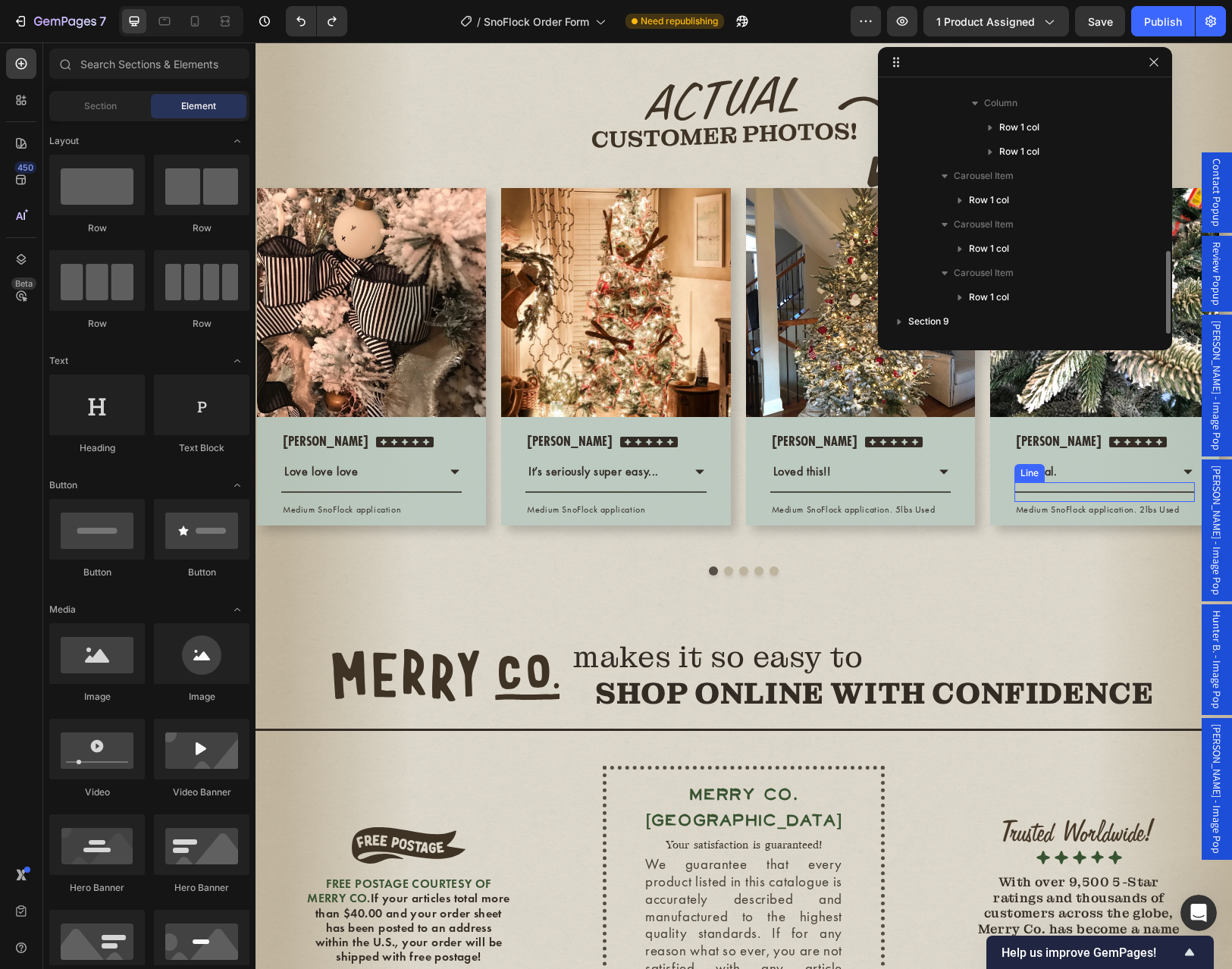
scroll to position [502, 0]
click at [738, 554] on div "Image Row [PERSON_NAME] Text block Icon Icon Icon Icon Icon Icon List Hoz Row L…" at bounding box center [743, 365] width 976 height 378
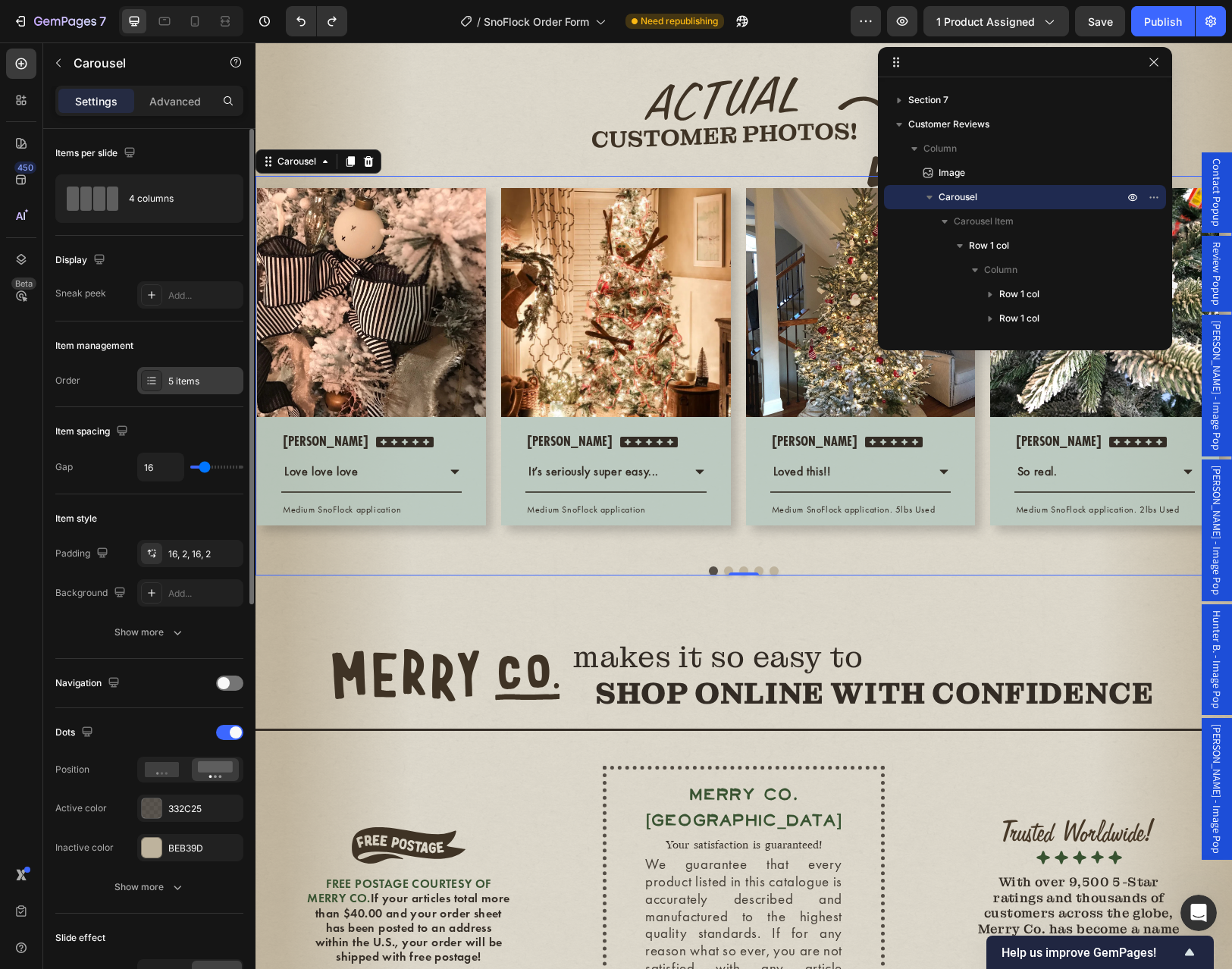
click at [177, 381] on div "5 items" at bounding box center [203, 381] width 71 height 13
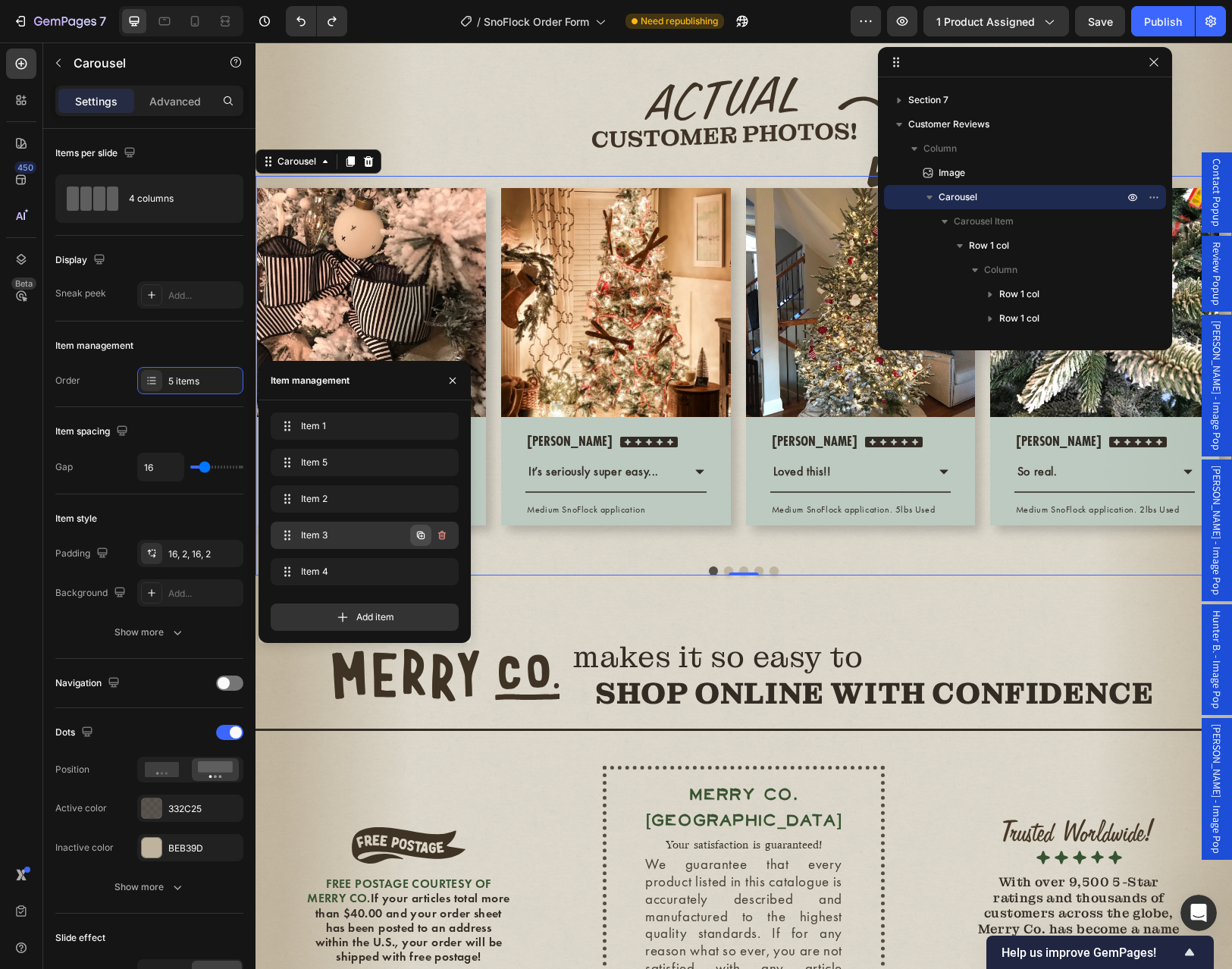
click at [418, 537] on icon "button" at bounding box center [420, 535] width 8 height 8
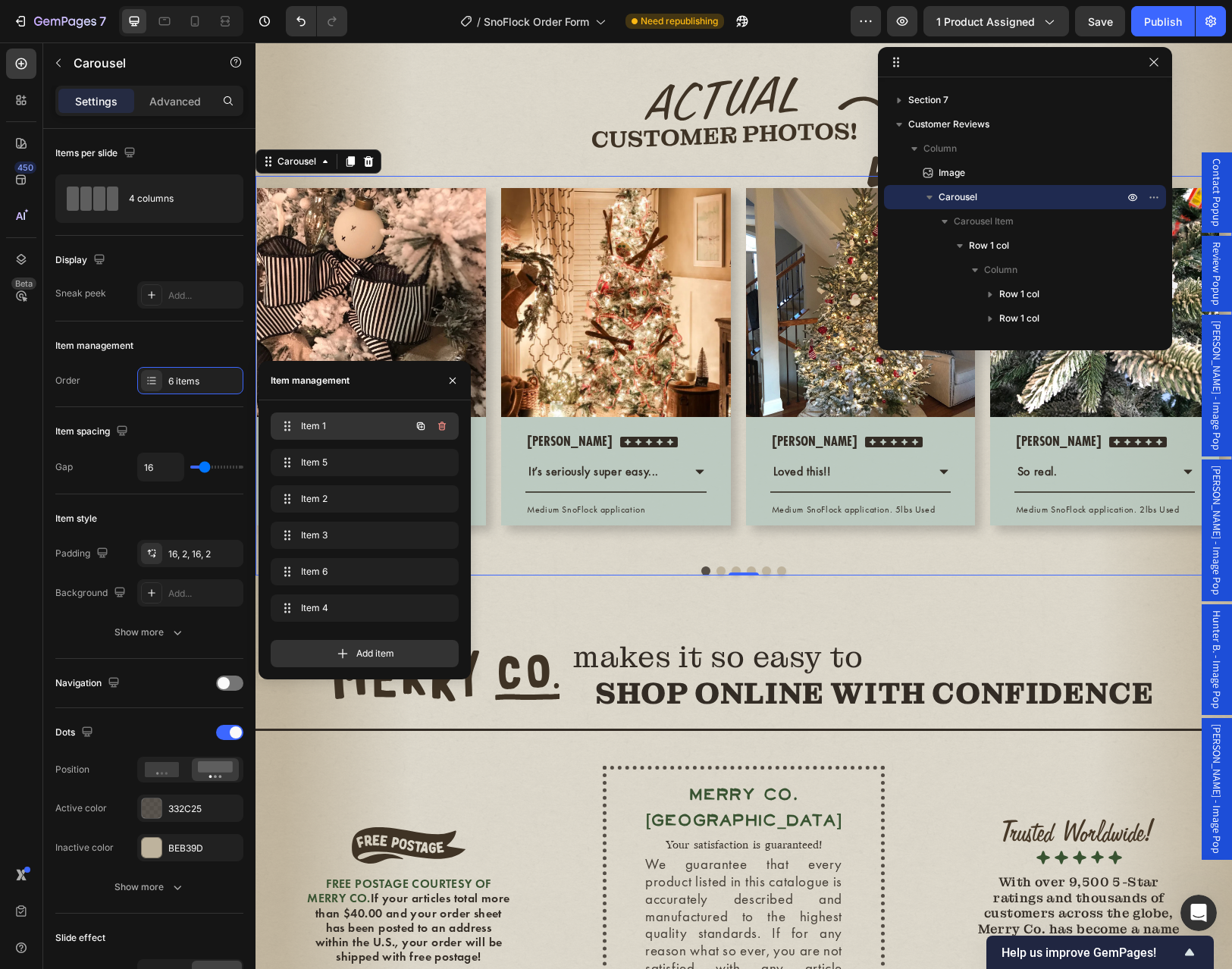
click at [319, 425] on span "Item 1" at bounding box center [344, 426] width 85 height 13
click at [1148, 63] on icon "button" at bounding box center [1153, 61] width 12 height 12
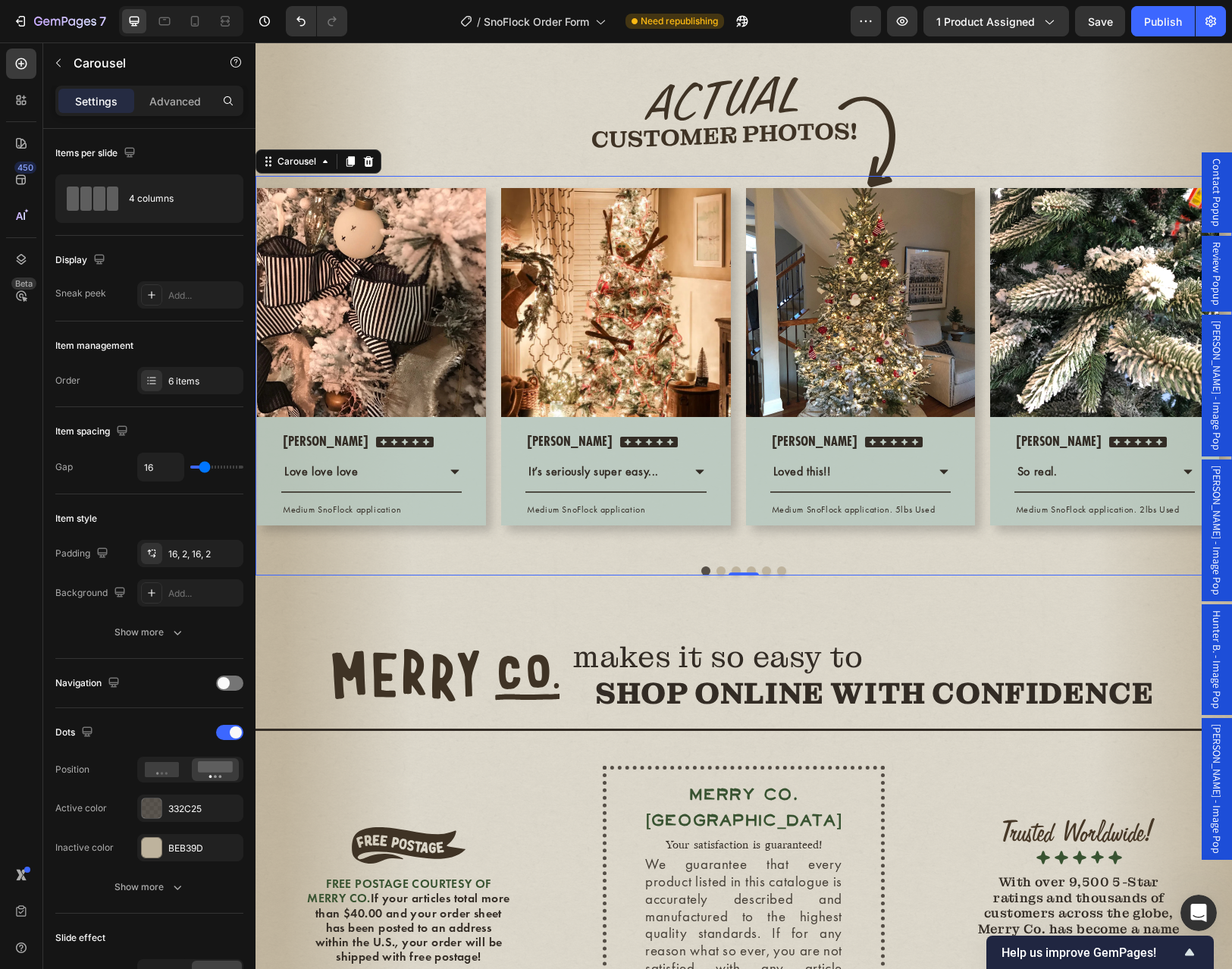
click at [716, 576] on button "Dot" at bounding box center [720, 570] width 9 height 9
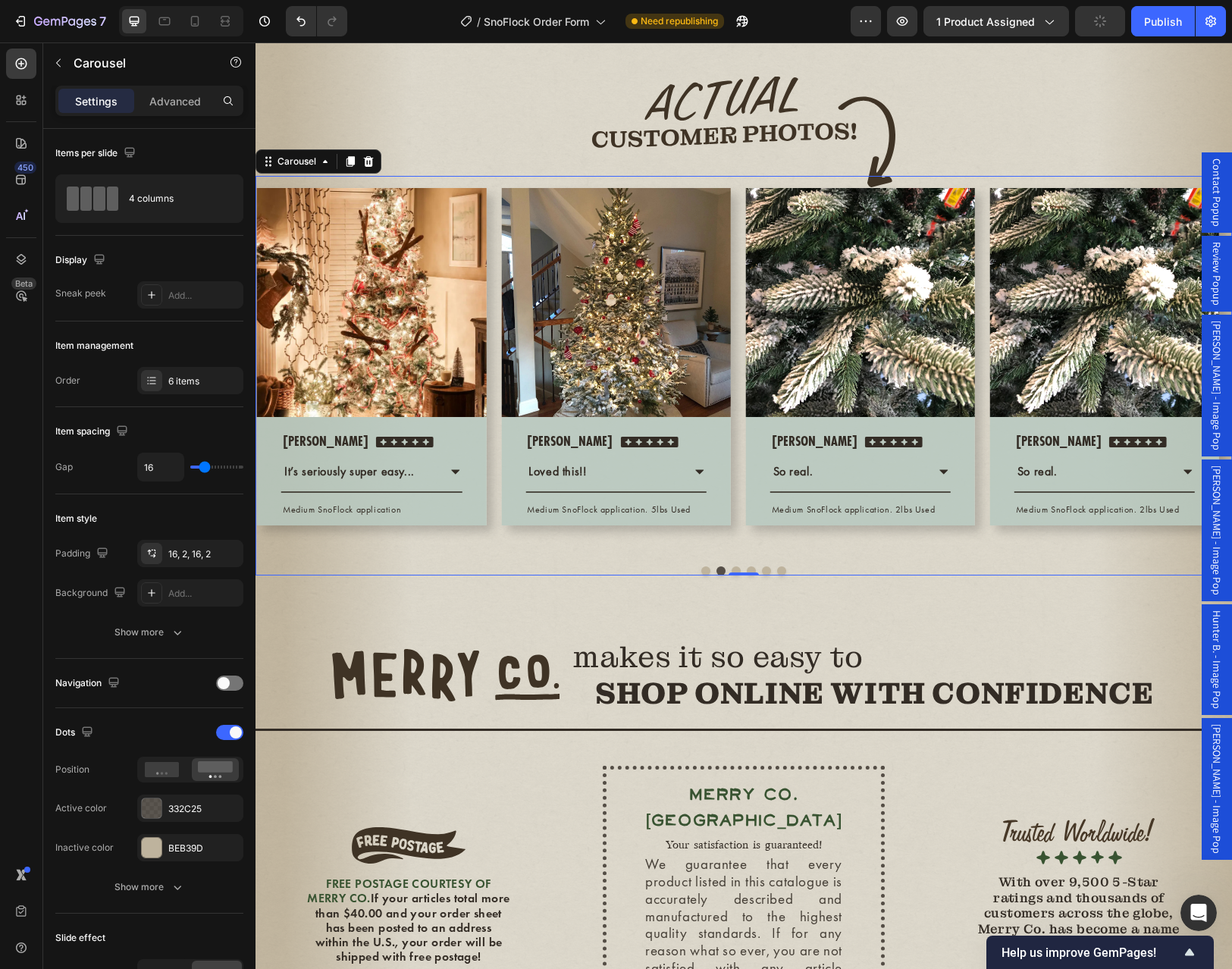
click at [732, 576] on div "Image Row [PERSON_NAME] Text block Icon Icon Icon Icon Icon Icon List Hoz Row L…" at bounding box center [743, 375] width 976 height 399
click at [732, 576] on button "Dot" at bounding box center [735, 570] width 9 height 9
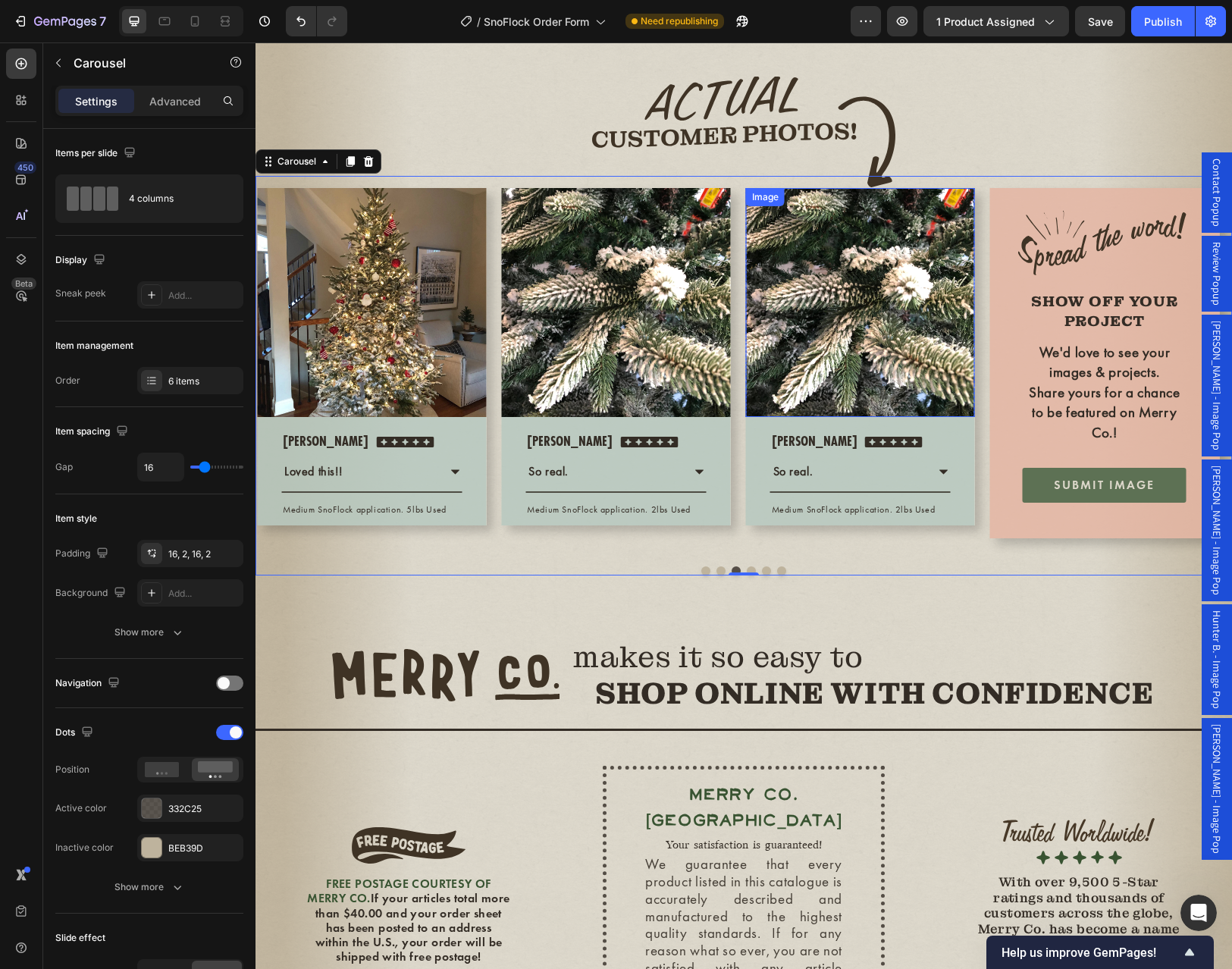
click at [865, 410] on img at bounding box center [860, 302] width 229 height 229
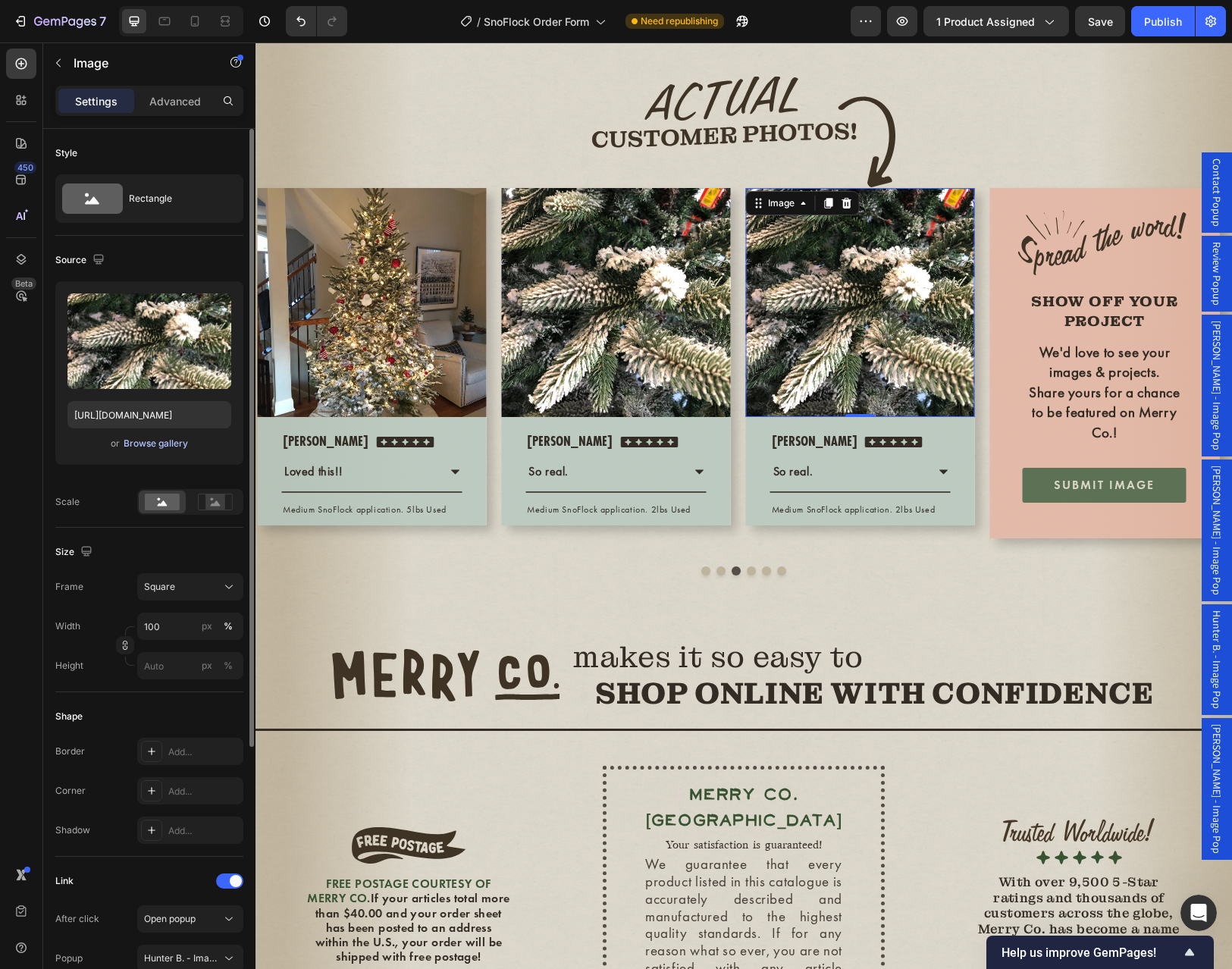
click at [162, 445] on div "Browse gallery" at bounding box center [155, 443] width 64 height 13
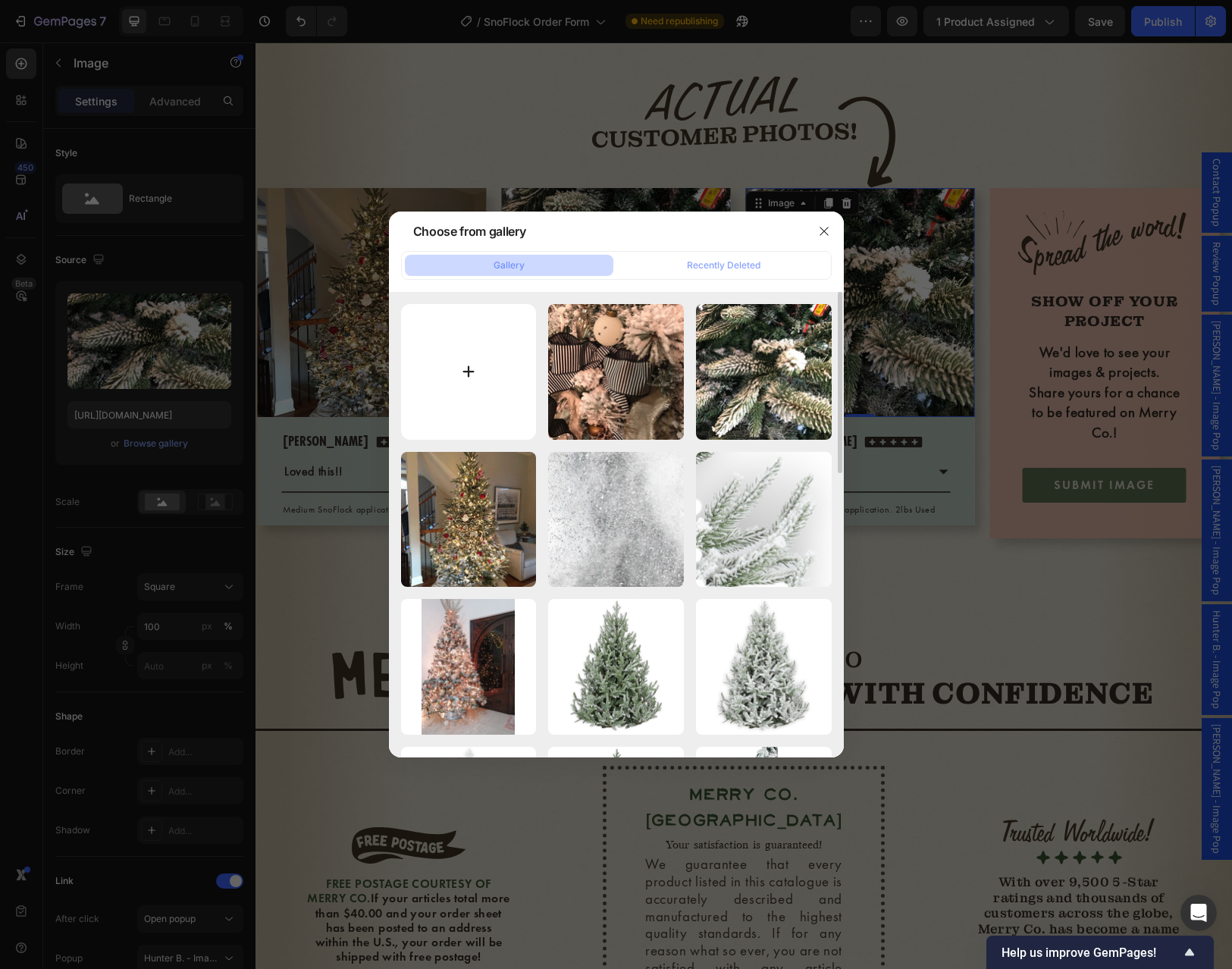
click at [427, 360] on input "file" at bounding box center [468, 371] width 135 height 135
type input "C:\fakepath\Crystiana C 5st.webp"
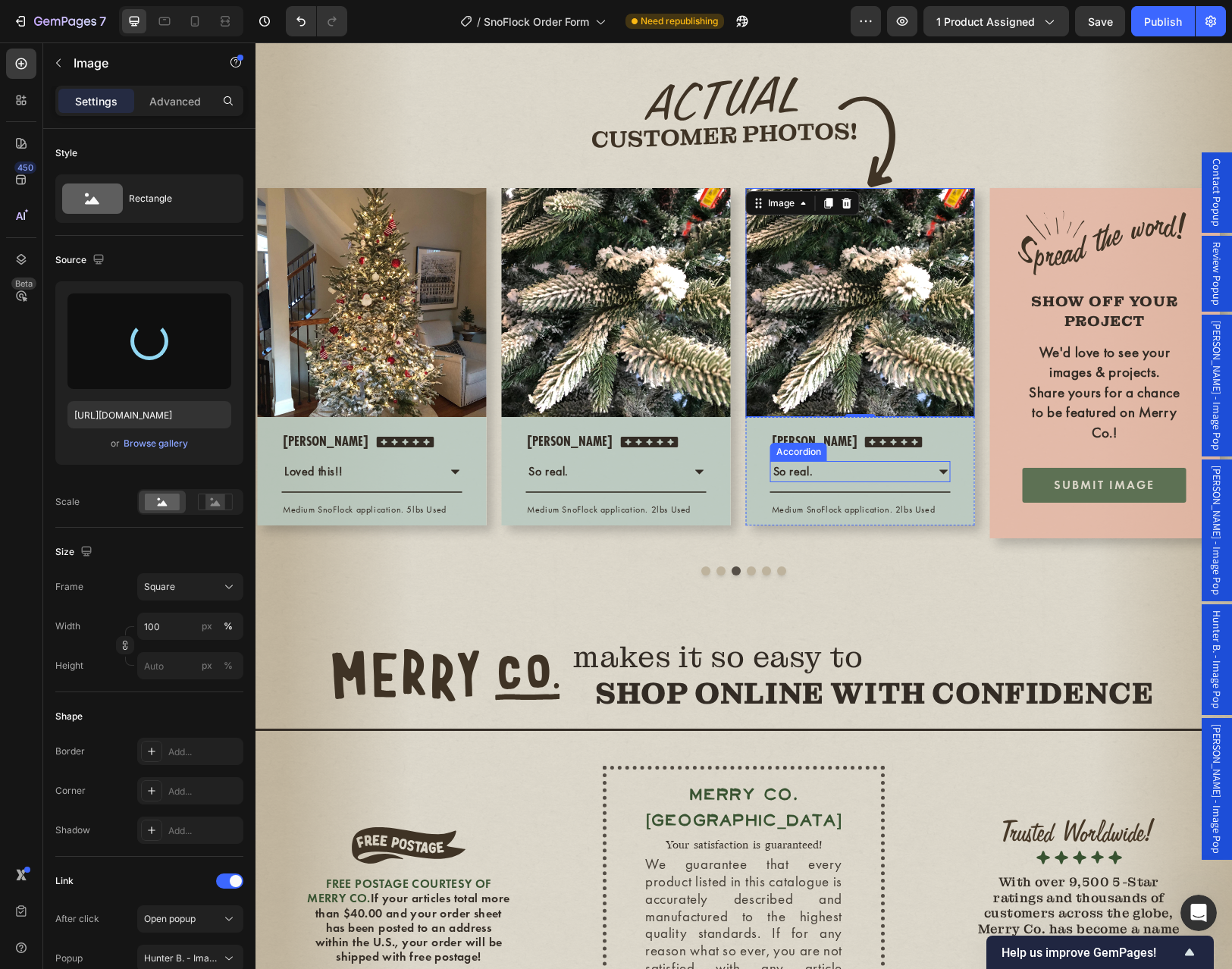
type input "https://cdn.shopify.com/s/files/1/0728/9107/2732/files/gempages_581123104625918…"
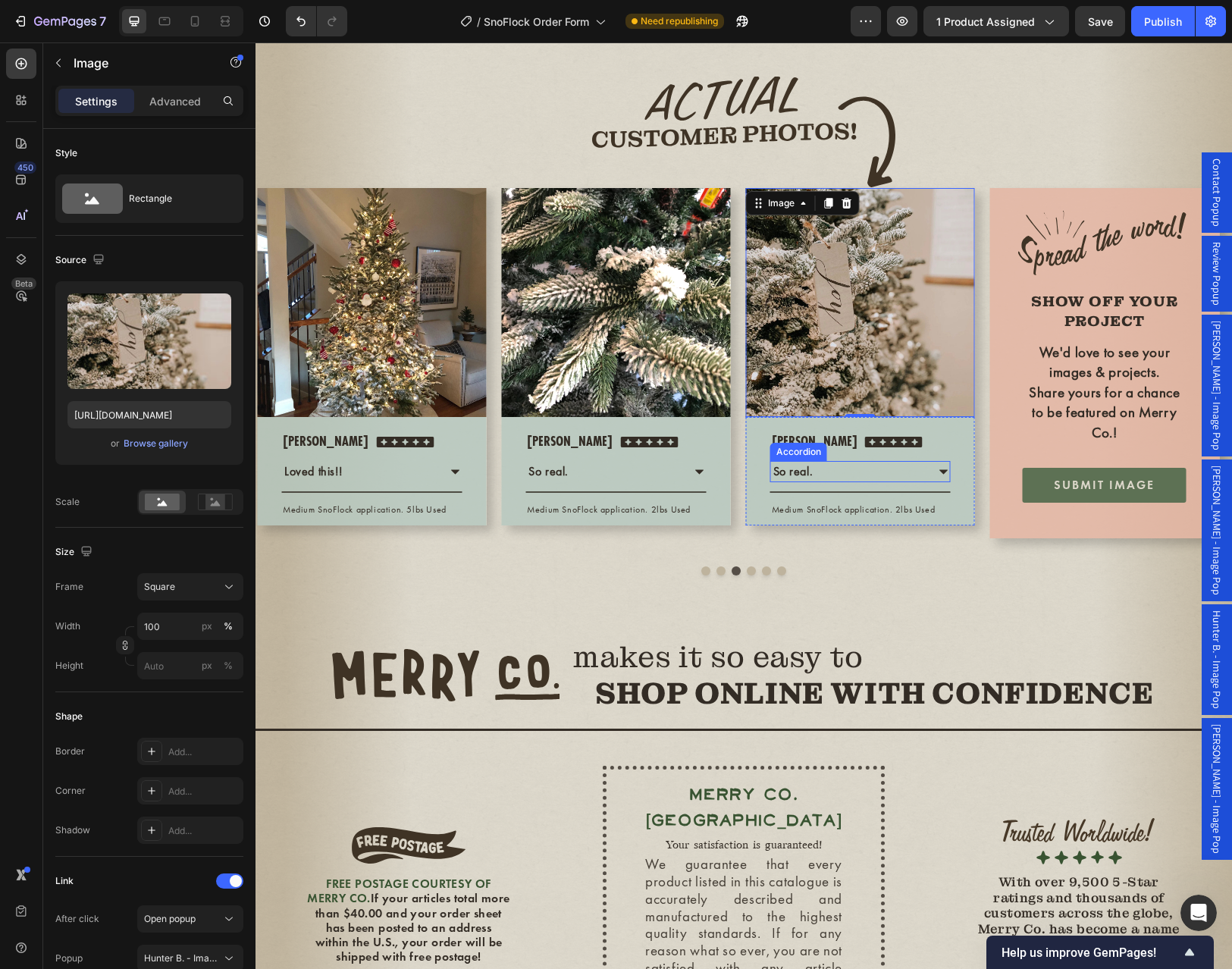
click at [939, 478] on icon at bounding box center [943, 471] width 12 height 12
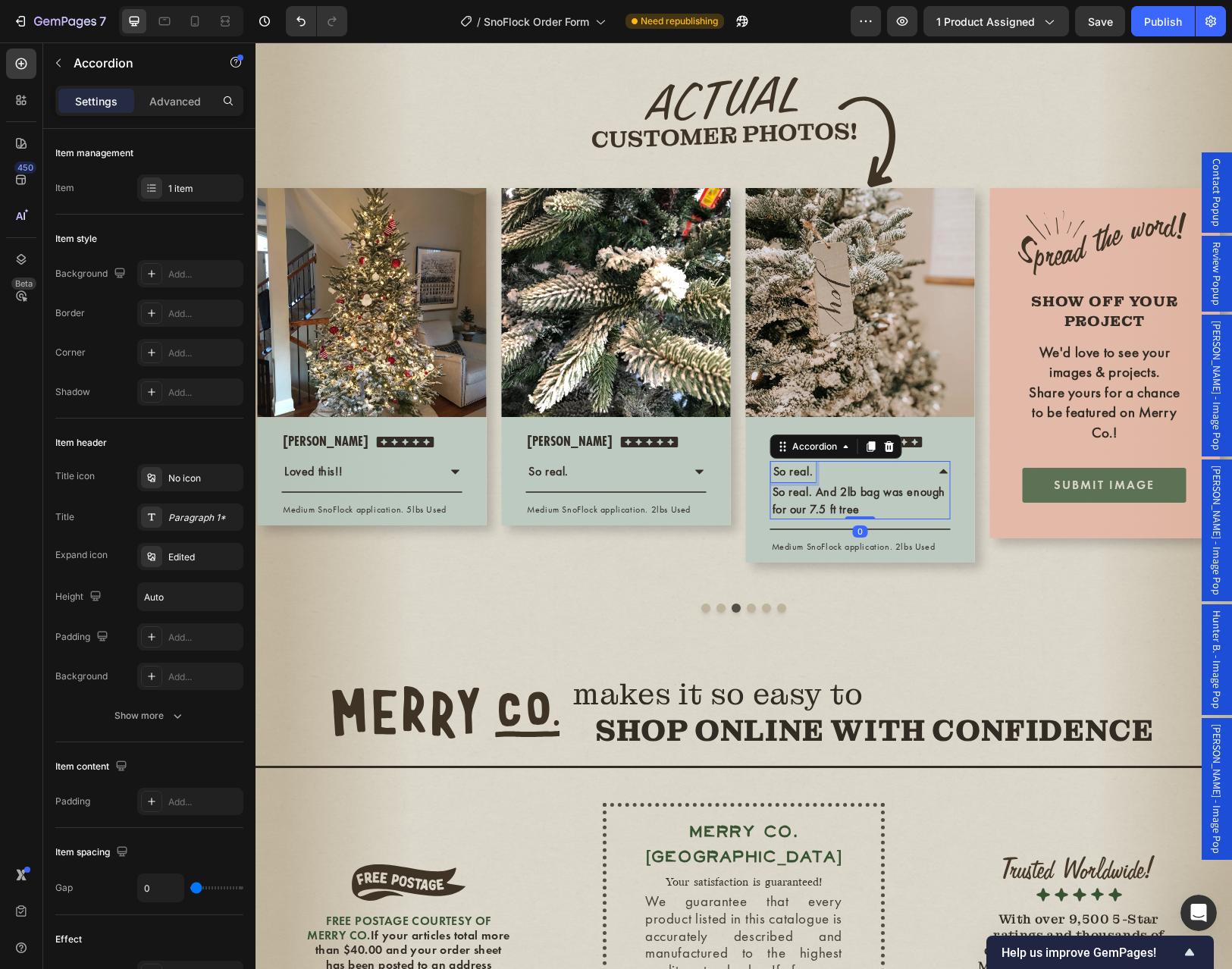
click at [796, 480] on p "So real." at bounding box center [794, 471] width 40 height 16
click at [795, 480] on p "So real." at bounding box center [794, 471] width 40 height 16
drag, startPoint x: 774, startPoint y: 562, endPoint x: 816, endPoint y: 562, distance: 42.0
click at [816, 482] on div "So real." at bounding box center [847, 471] width 154 height 21
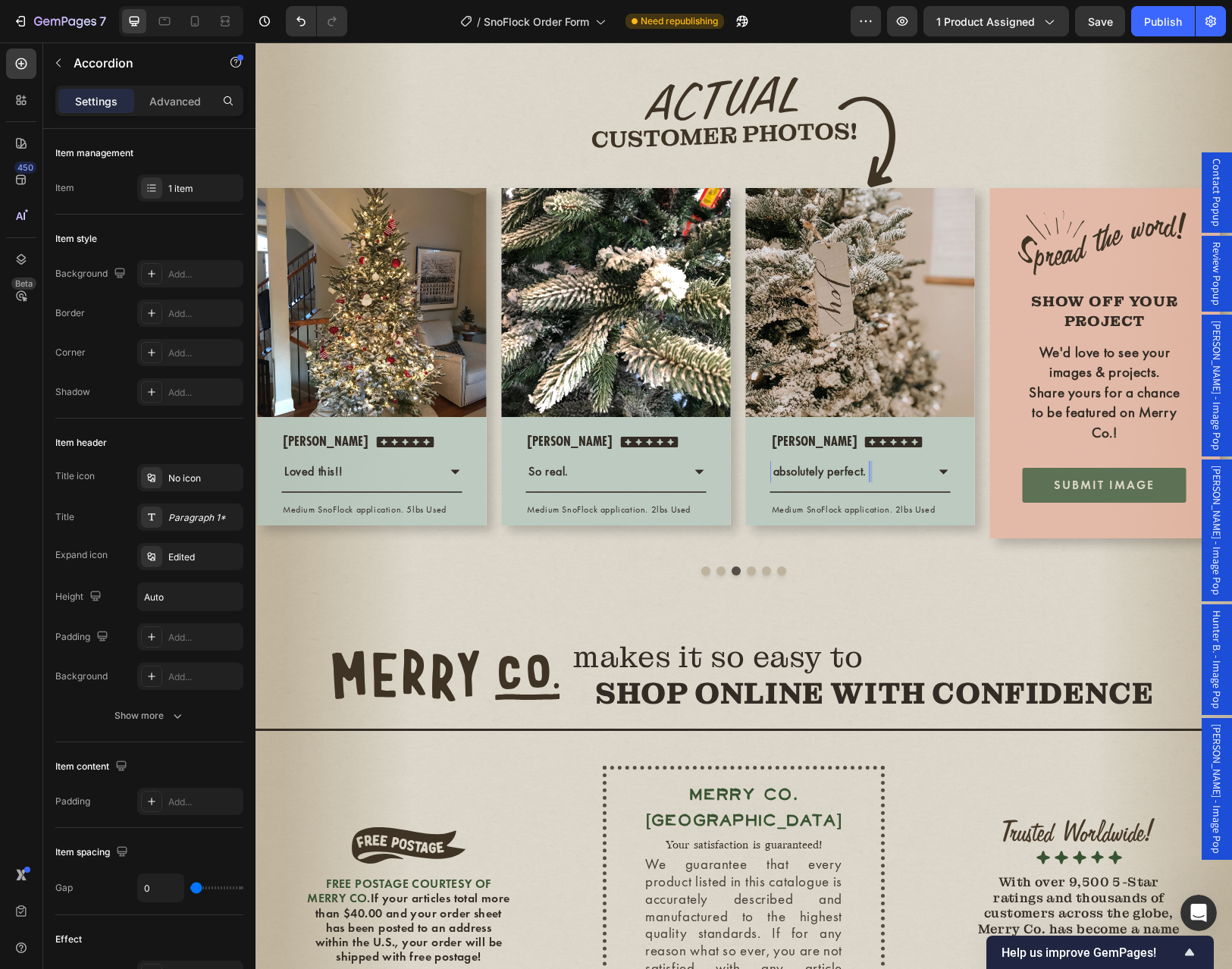
click at [940, 478] on icon at bounding box center [943, 471] width 12 height 12
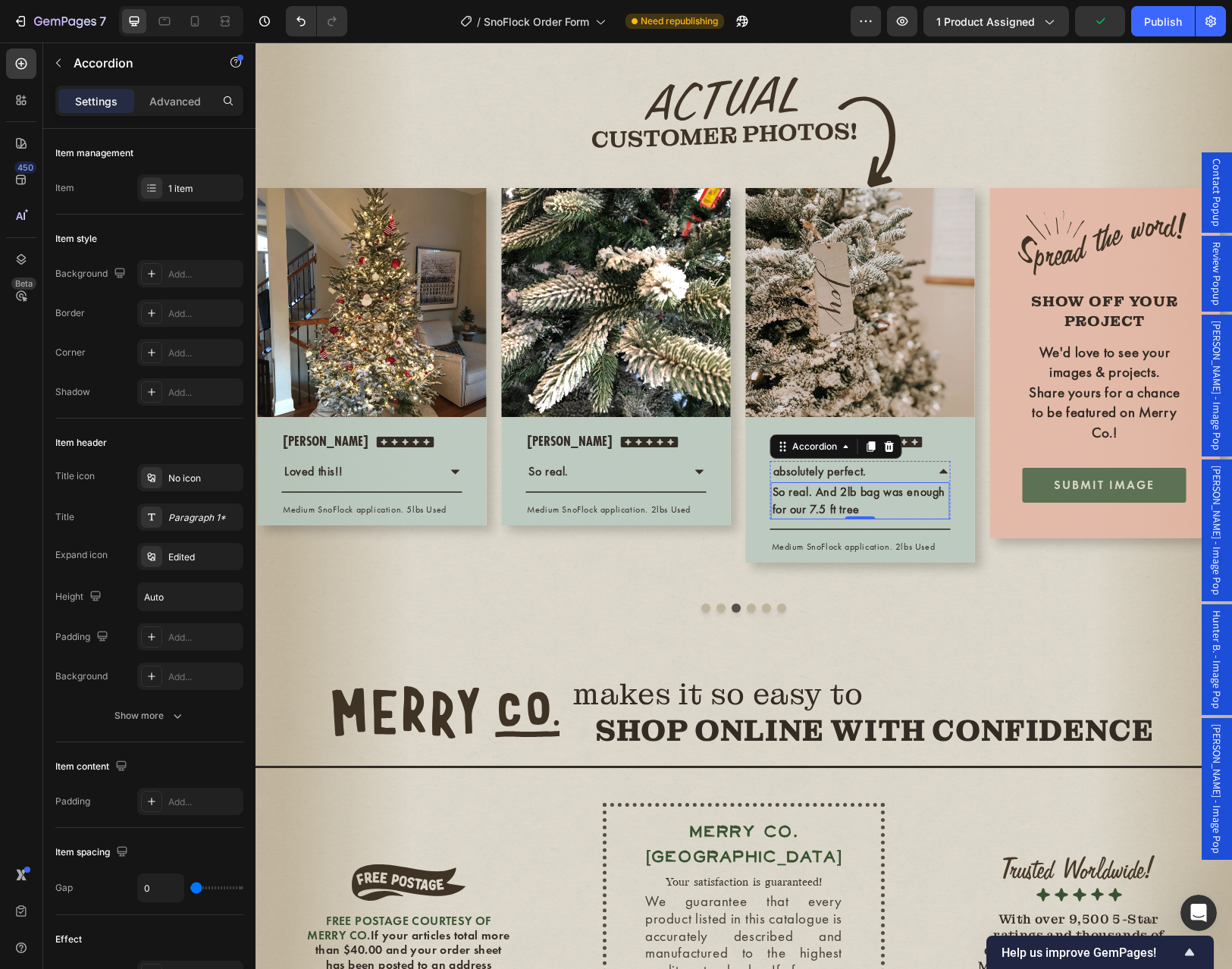
click at [865, 518] on p "So real. And 2lb bag was enough for our 7.5 ft tree" at bounding box center [860, 501] width 176 height 35
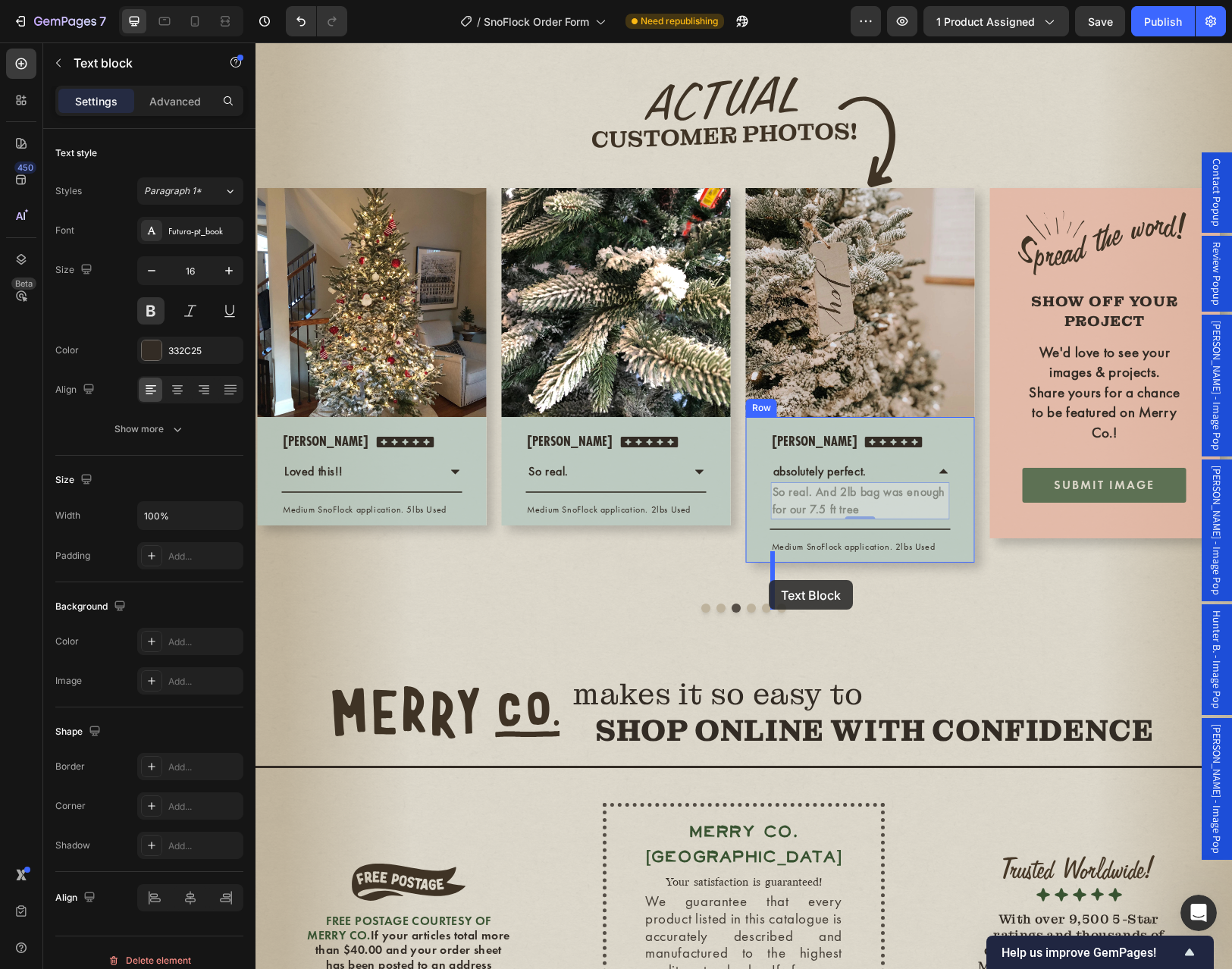
drag, startPoint x: 870, startPoint y: 599, endPoint x: 769, endPoint y: 579, distance: 103.0
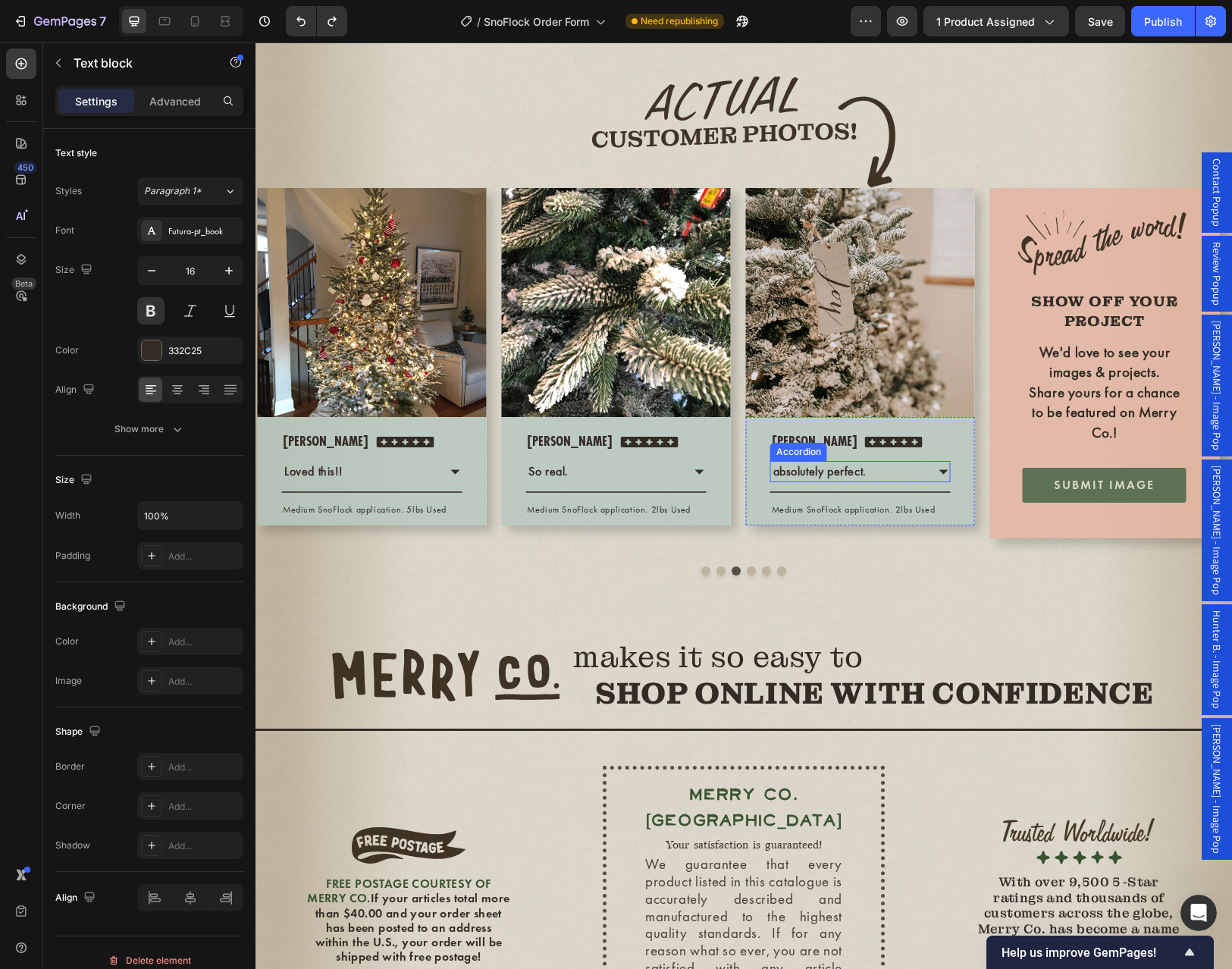
click at [867, 482] on div "absolutely perfect." at bounding box center [819, 471] width 98 height 21
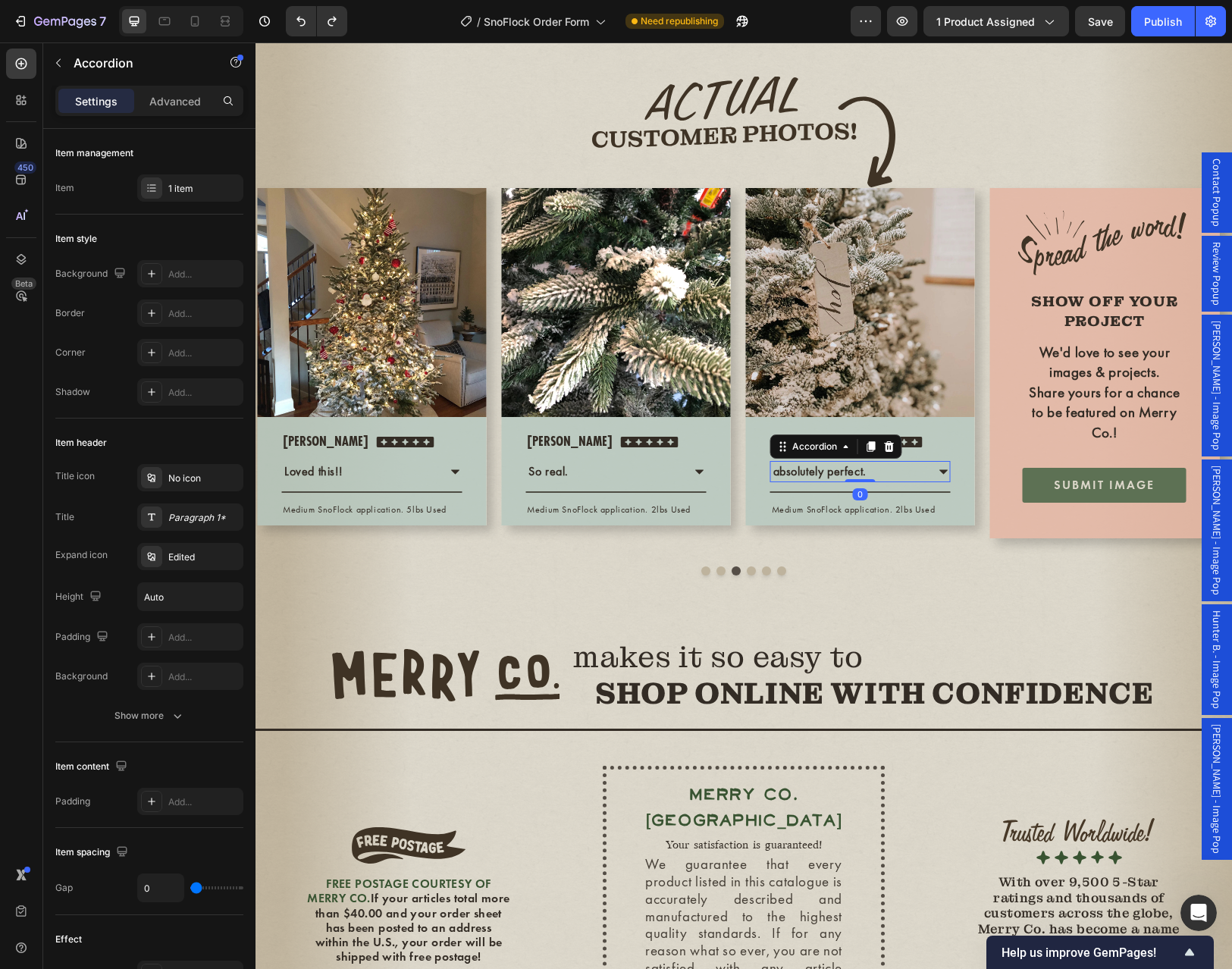
click at [943, 475] on icon at bounding box center [943, 472] width 9 height 5
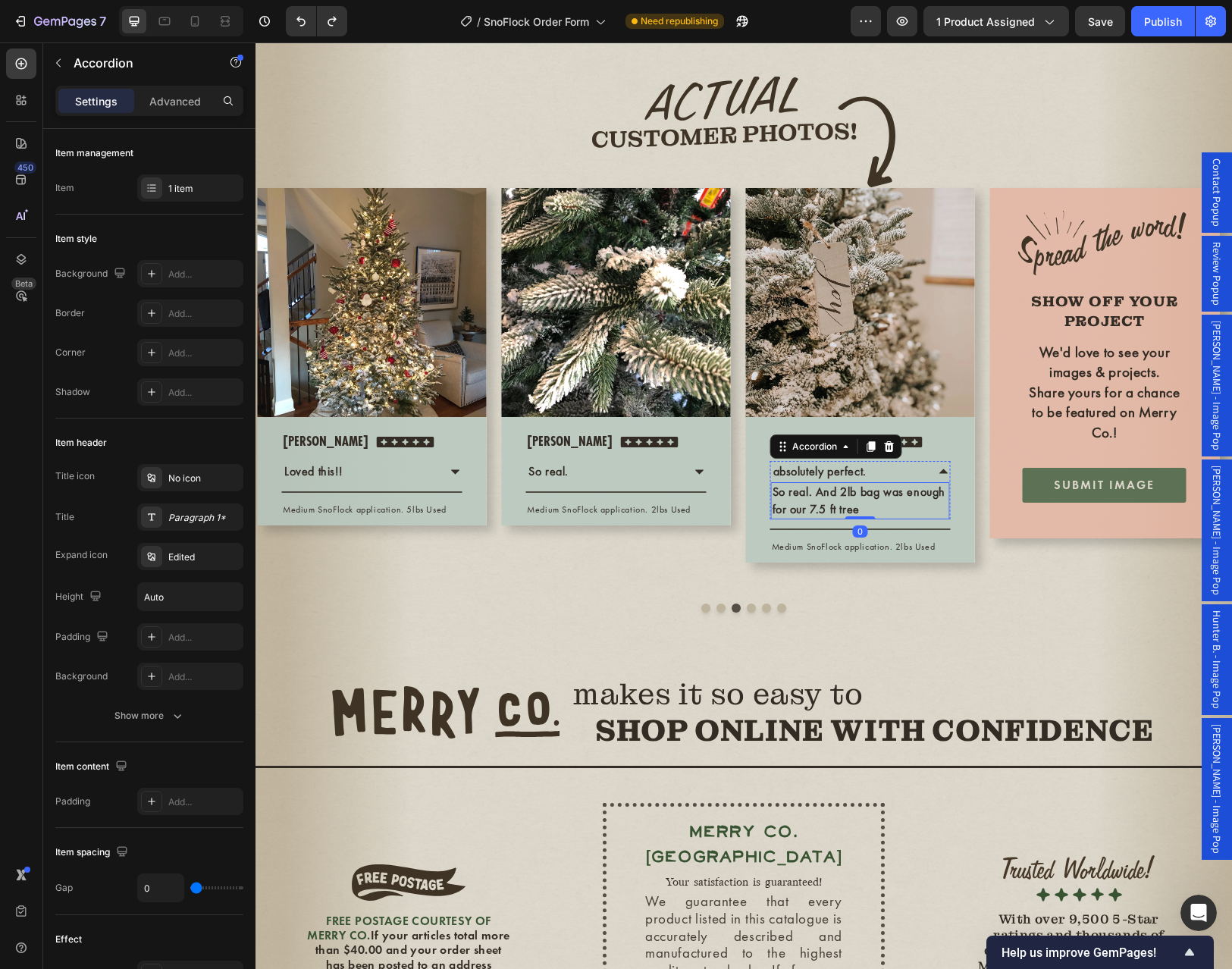
click at [873, 518] on p "So real. And 2lb bag was enough for our 7.5 ft tree" at bounding box center [860, 501] width 176 height 35
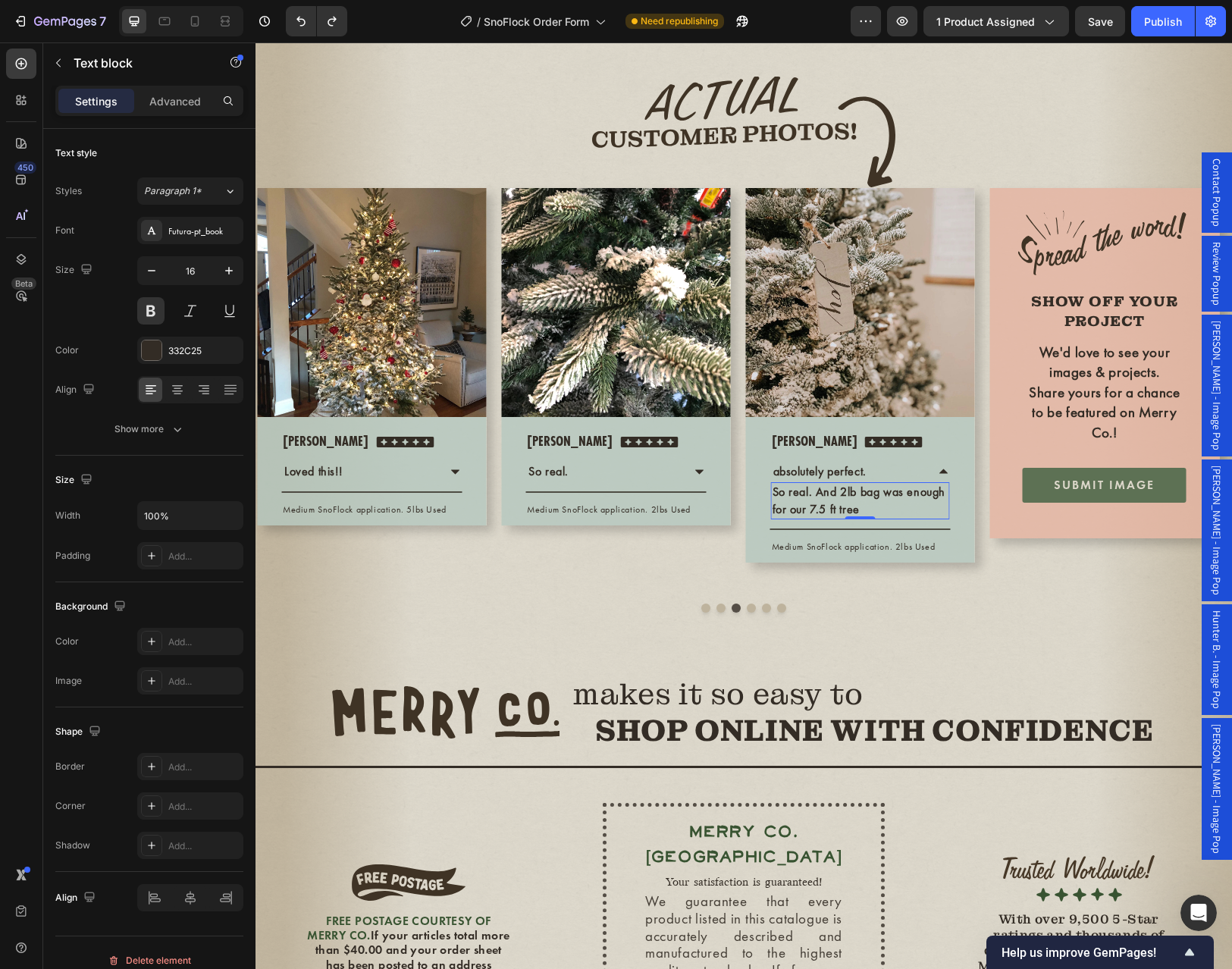
click at [873, 518] on p "So real. And 2lb bag was enough for our 7.5 ft tree" at bounding box center [860, 501] width 176 height 35
click at [871, 518] on p "So real. And 2lb bag was enough for our 7.5 ft tree" at bounding box center [860, 501] width 176 height 35
drag, startPoint x: 865, startPoint y: 599, endPoint x: 792, endPoint y: 587, distance: 74.0
click at [792, 518] on p "So real. And 2lb bag was enough for our 7.5 ft tree" at bounding box center [860, 501] width 176 height 35
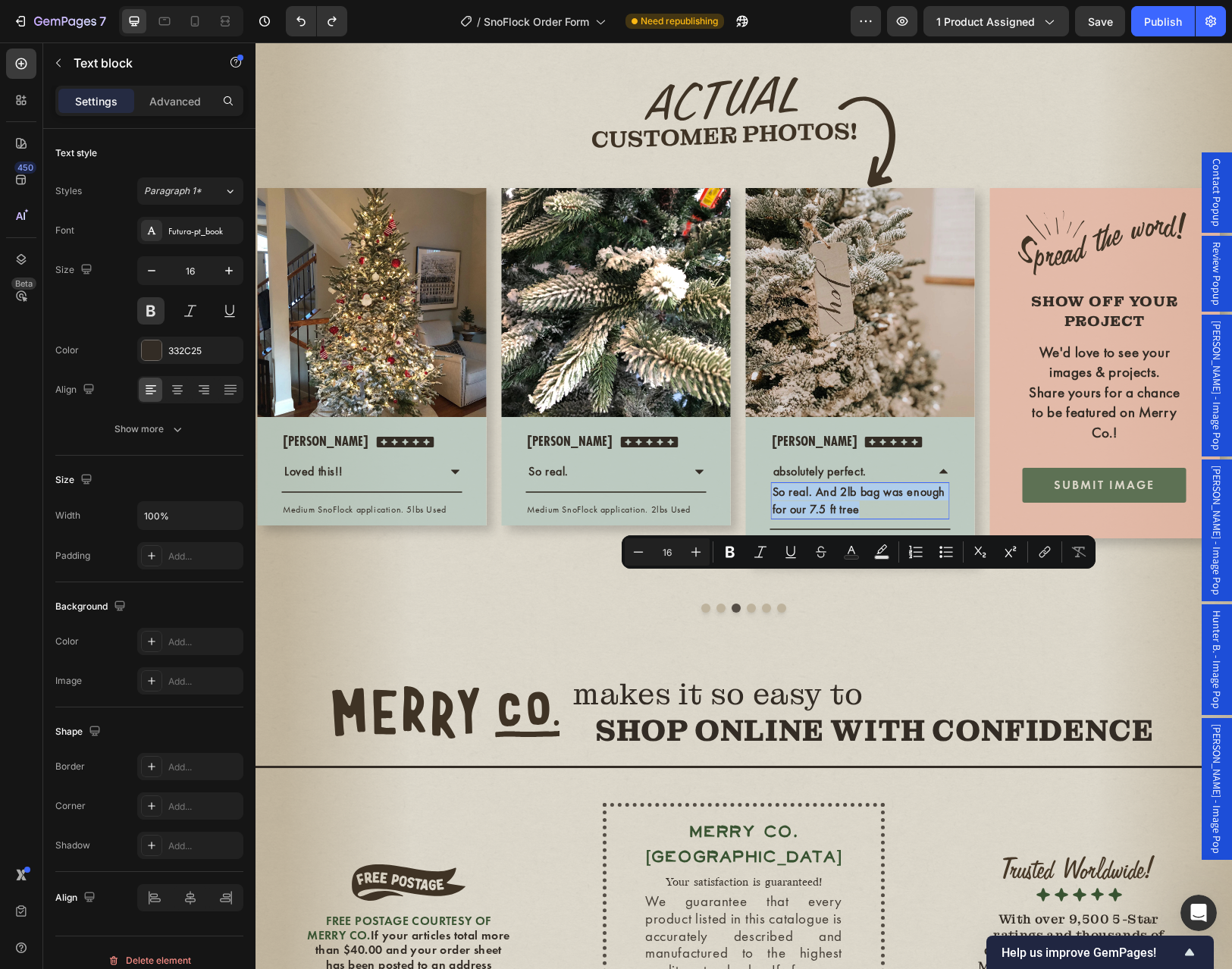
drag, startPoint x: 856, startPoint y: 593, endPoint x: 773, endPoint y: 585, distance: 83.4
click at [773, 518] on p "So real. And 2lb bag was enough for our 7.5 ft tree" at bounding box center [860, 501] width 176 height 35
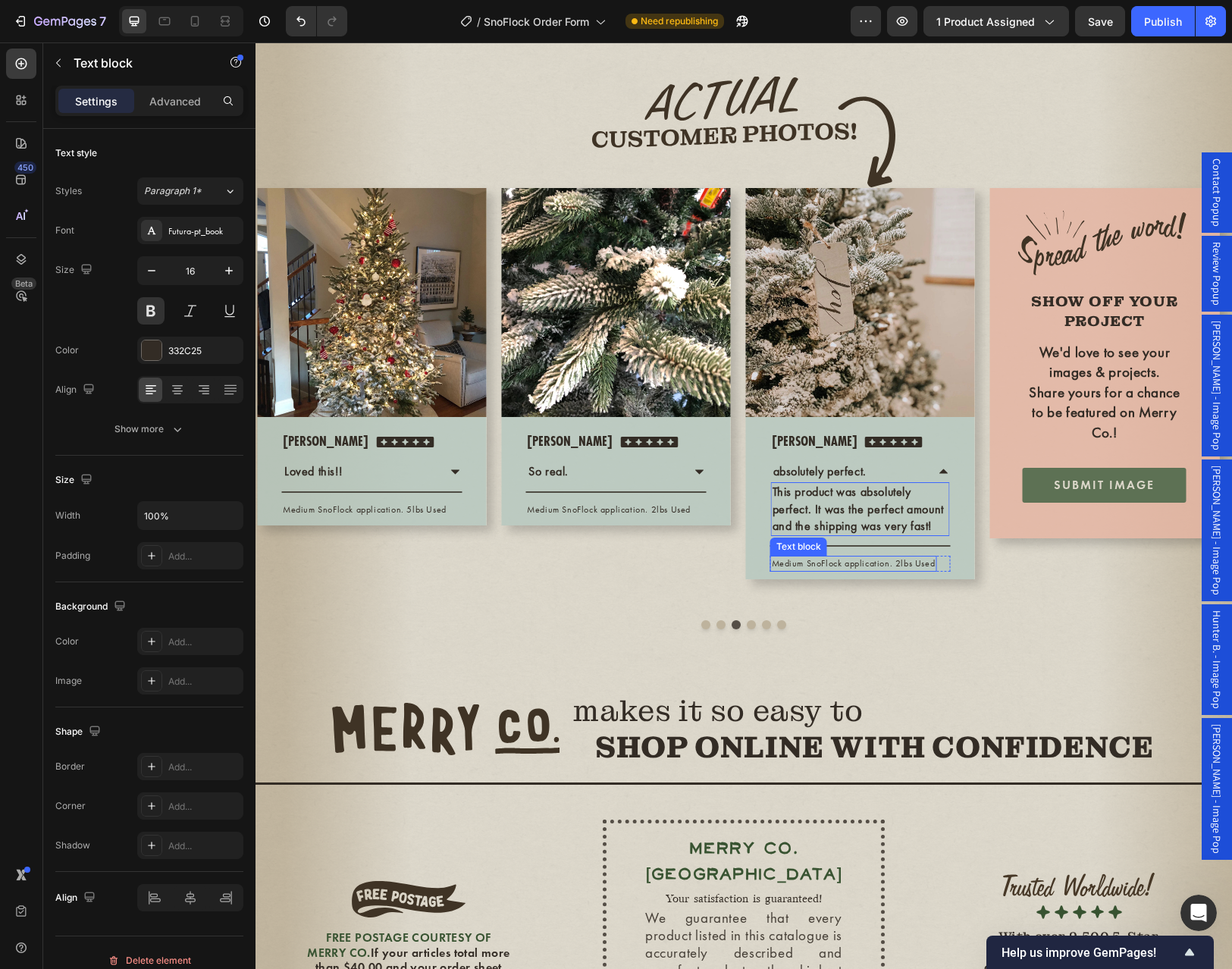
click at [864, 570] on p "Medium SnoFlock application. 2lbs Used" at bounding box center [853, 563] width 164 height 12
click at [896, 570] on p "Medium SnoFlock application. 2lbs Used" at bounding box center [853, 563] width 164 height 12
click at [958, 629] on div "Image Row [PERSON_NAME] Text block Icon Icon Icon Icon Icon Icon List Hoz Row L…" at bounding box center [743, 402] width 976 height 453
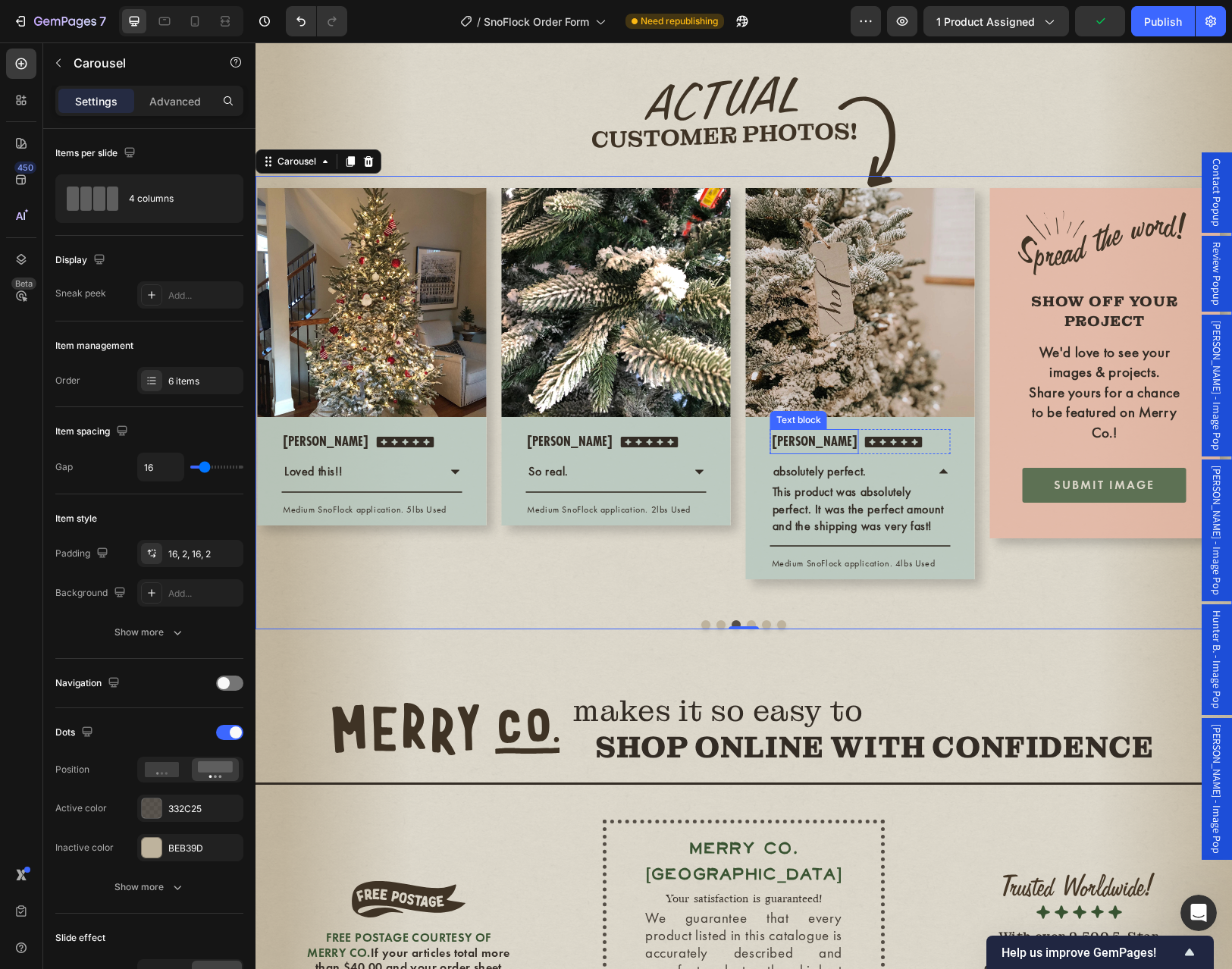
click at [798, 453] on p "[PERSON_NAME]" at bounding box center [814, 441] width 85 height 22
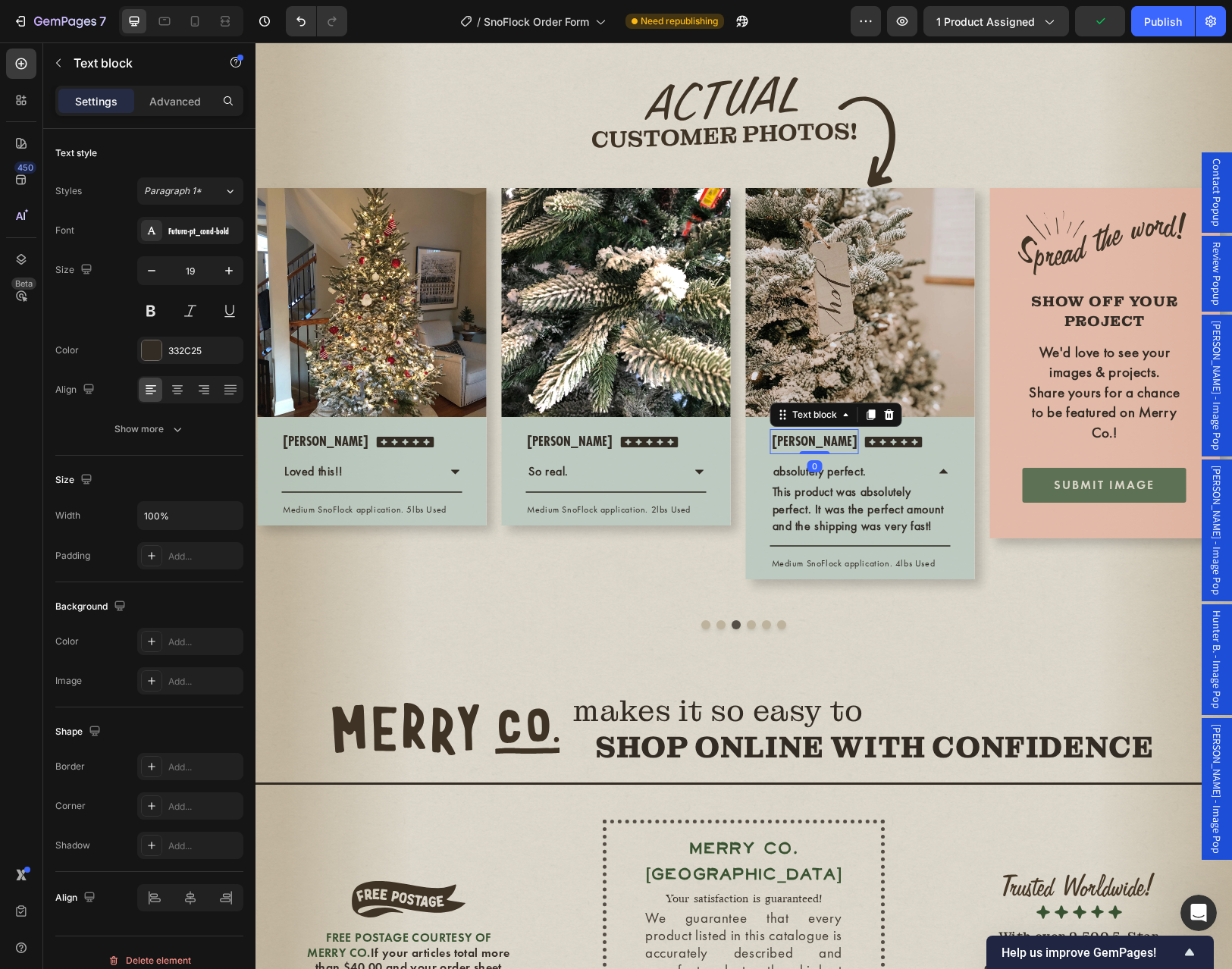
click at [806, 453] on p "[PERSON_NAME]" at bounding box center [814, 441] width 85 height 22
click at [786, 453] on p "Christina C." at bounding box center [814, 441] width 85 height 22
click at [1016, 629] on div at bounding box center [743, 624] width 976 height 9
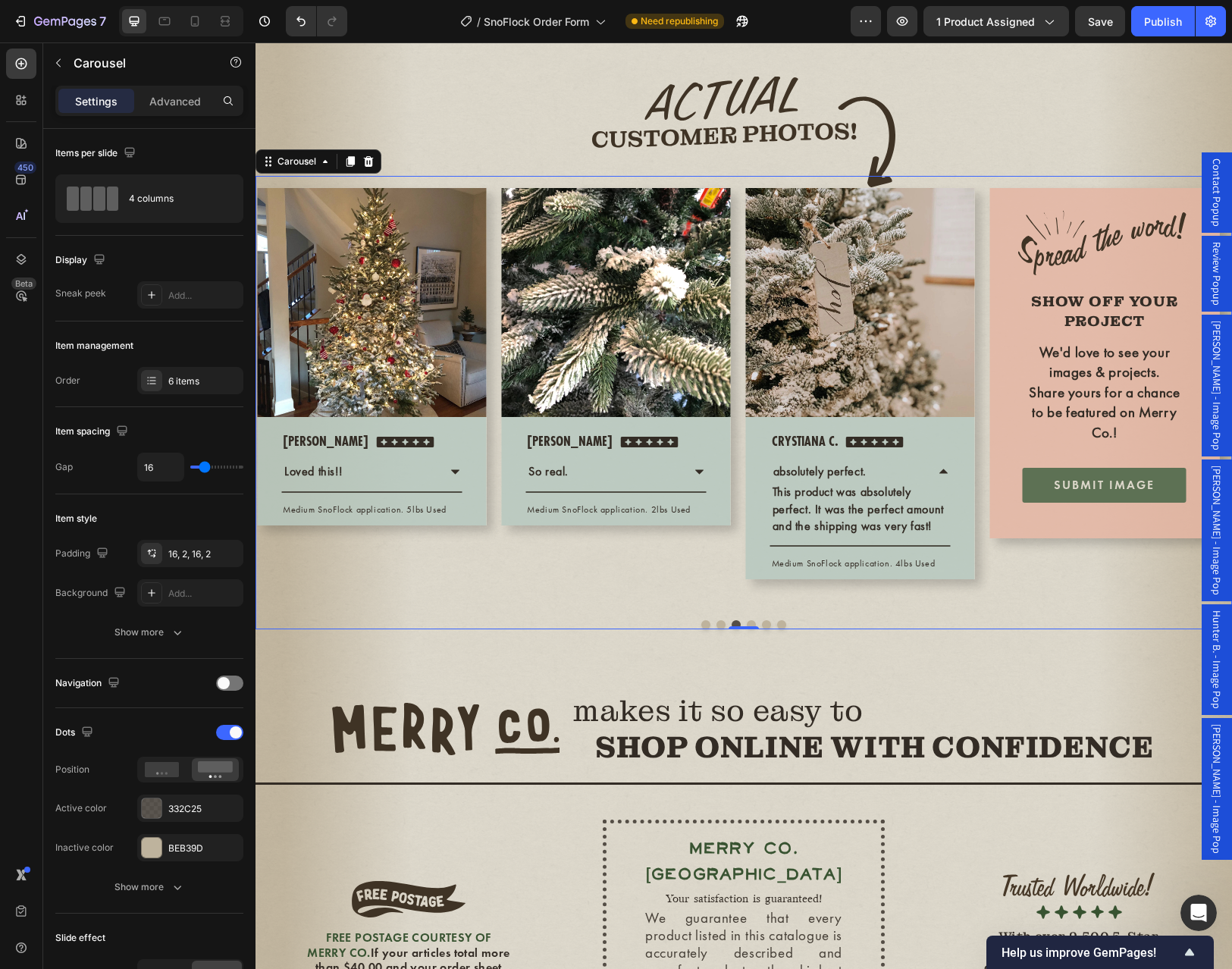
click at [1063, 596] on div "Image SHOW OFF YOUR PROJECT Text Block We'd love to see your images & projects.…" at bounding box center [1104, 391] width 229 height 408
click at [943, 478] on icon at bounding box center [943, 471] width 12 height 12
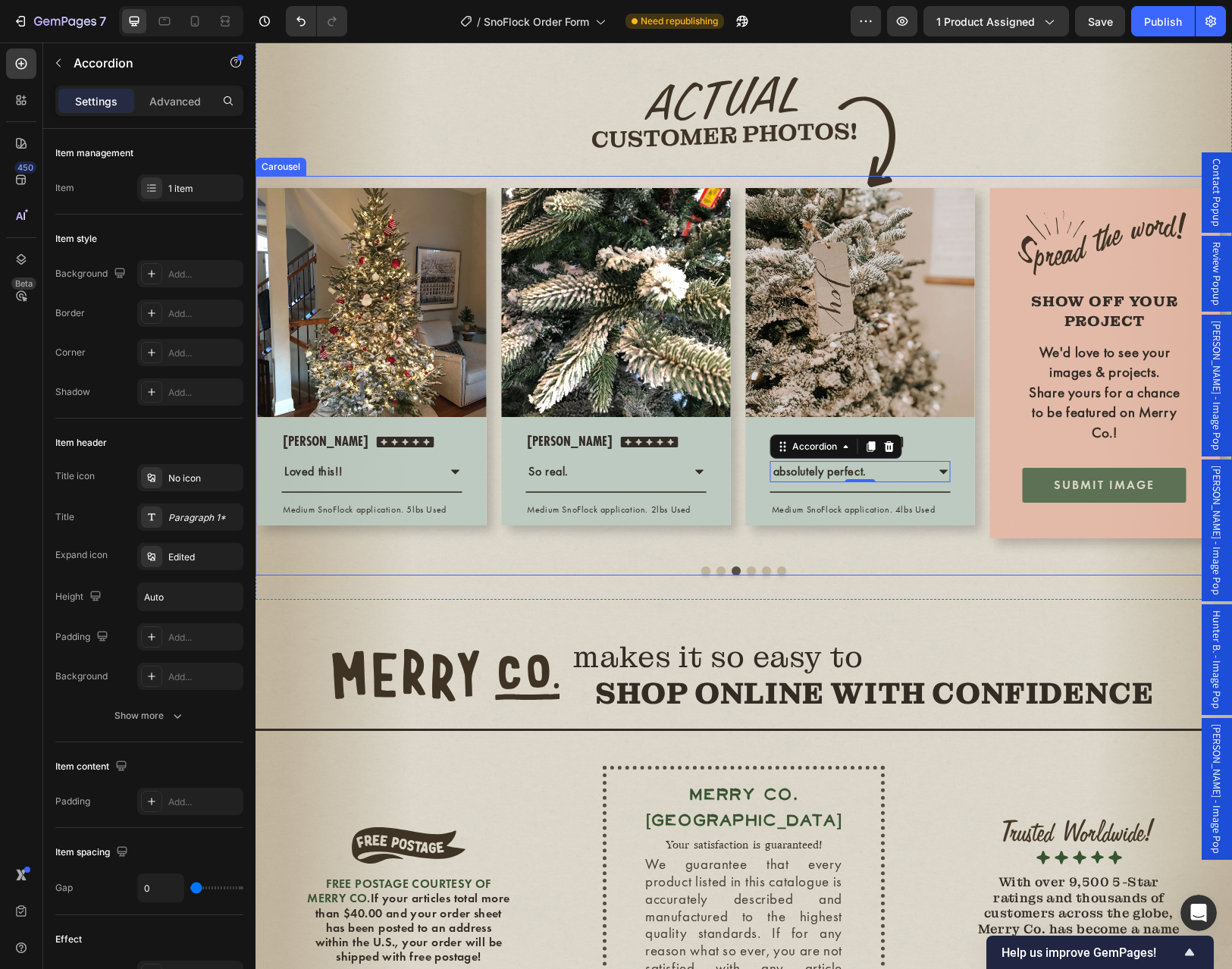
click at [716, 576] on button "Dot" at bounding box center [720, 570] width 9 height 9
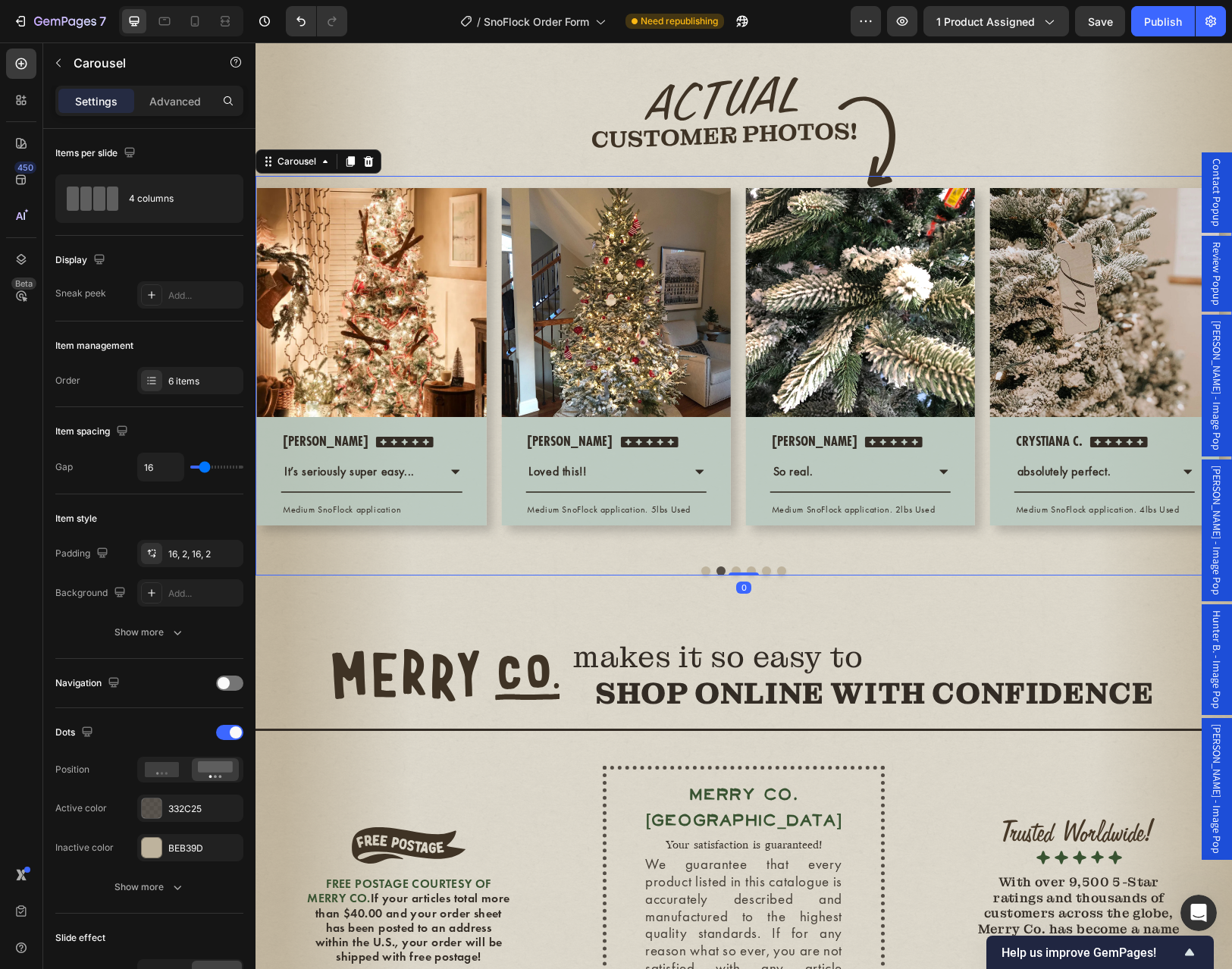
click at [701, 576] on button "Dot" at bounding box center [705, 570] width 9 height 9
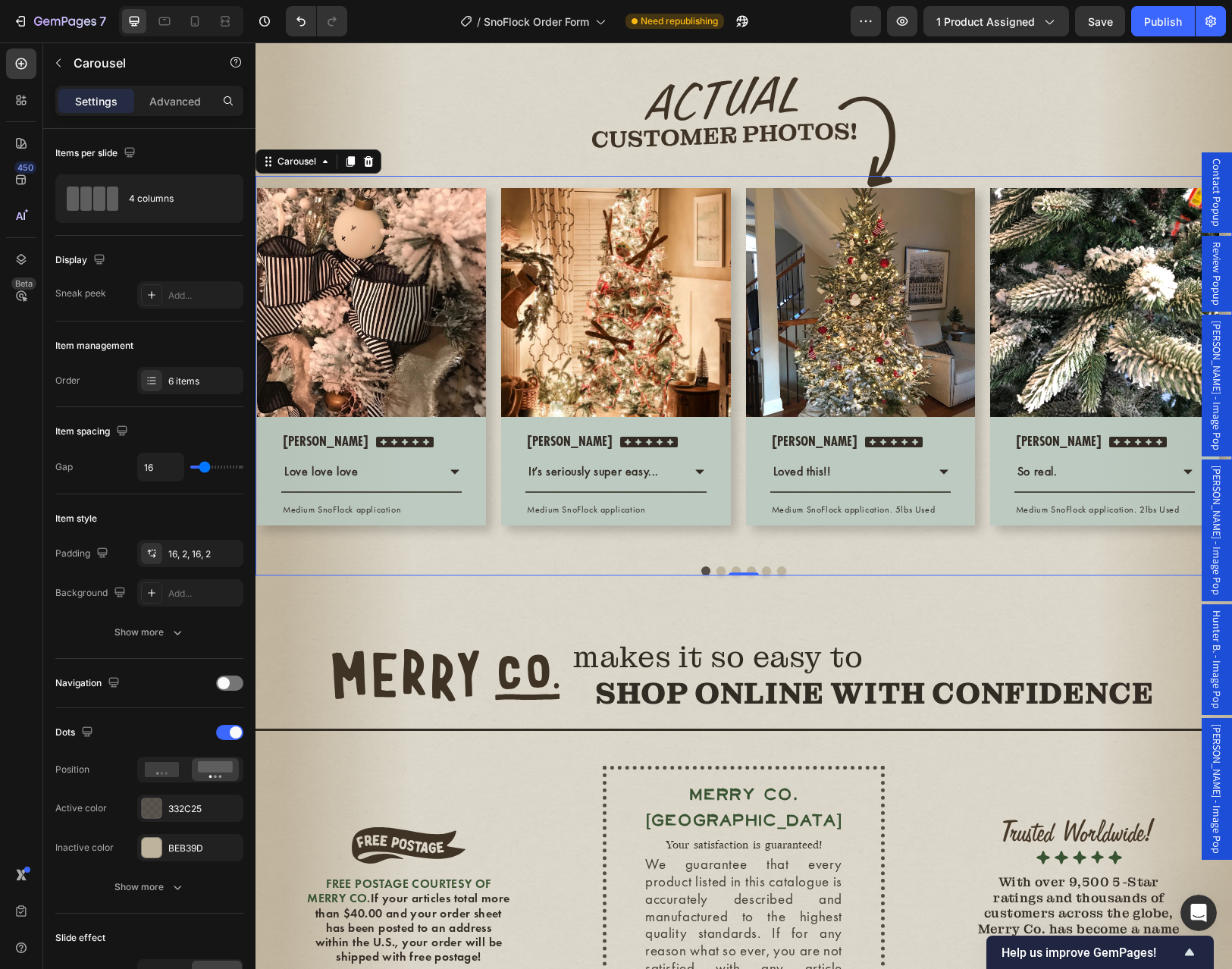
click at [762, 576] on button "Dot" at bounding box center [766, 570] width 9 height 9
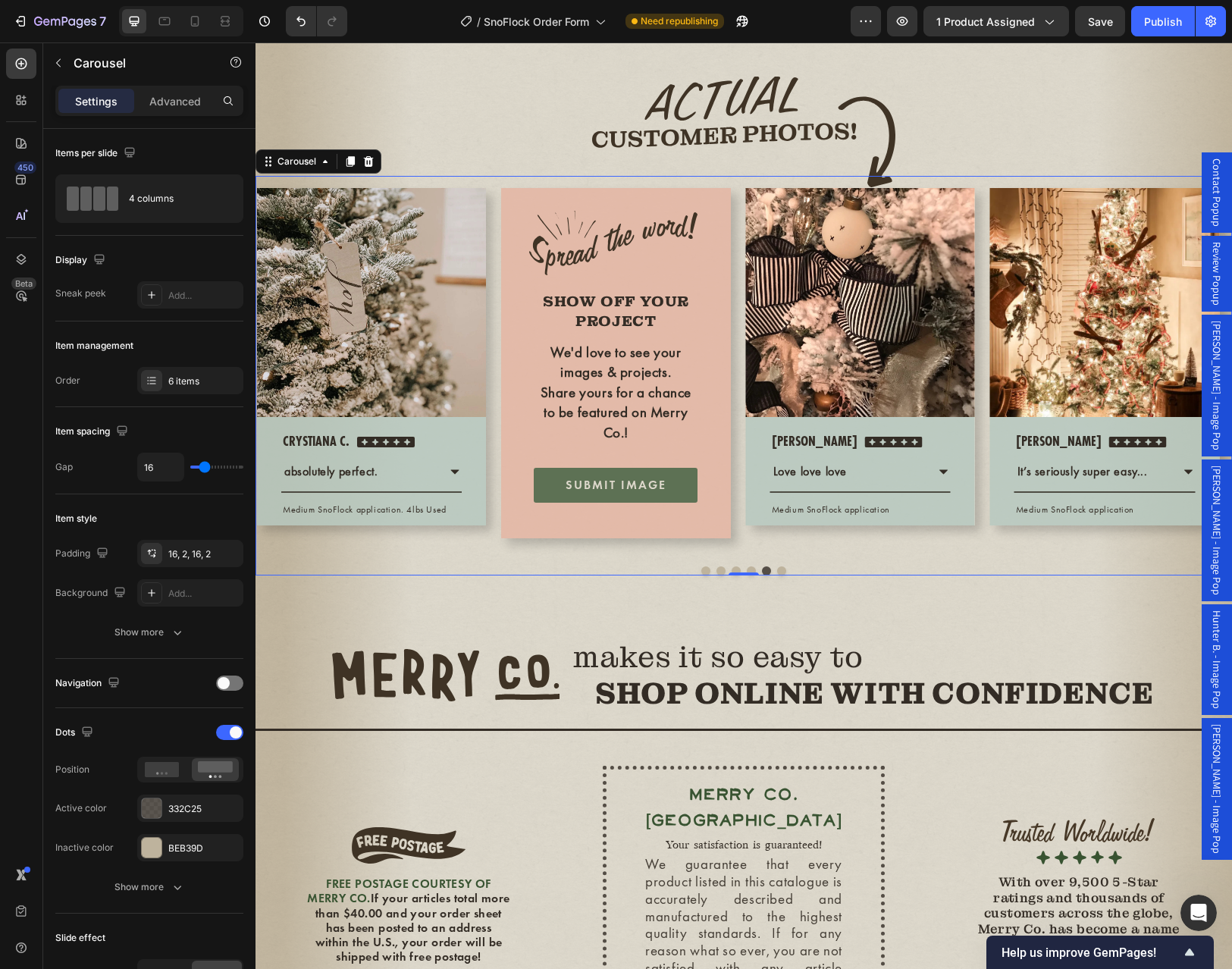
click at [746, 576] on button "Dot" at bounding box center [750, 570] width 9 height 9
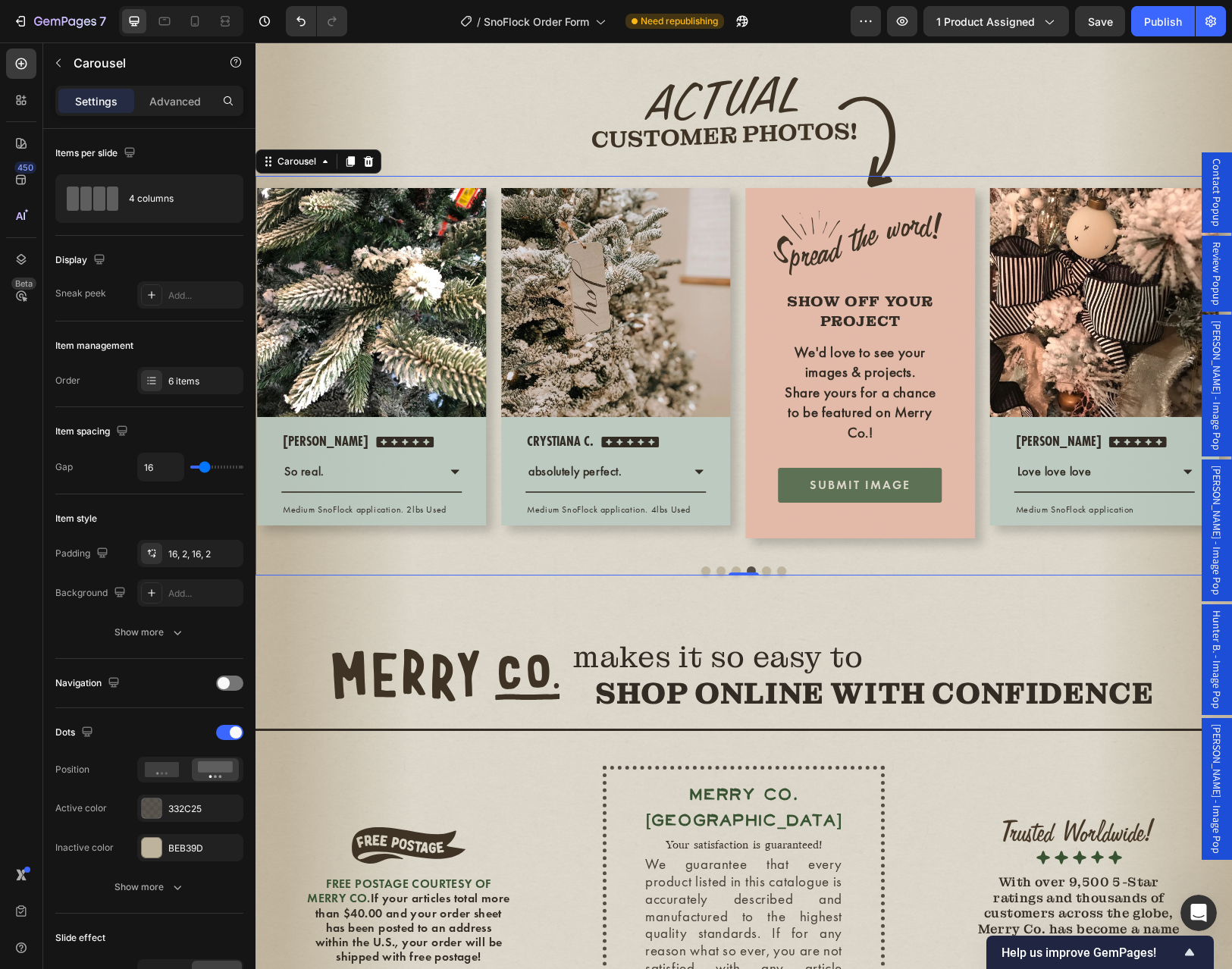
click at [731, 576] on button "Dot" at bounding box center [735, 570] width 9 height 9
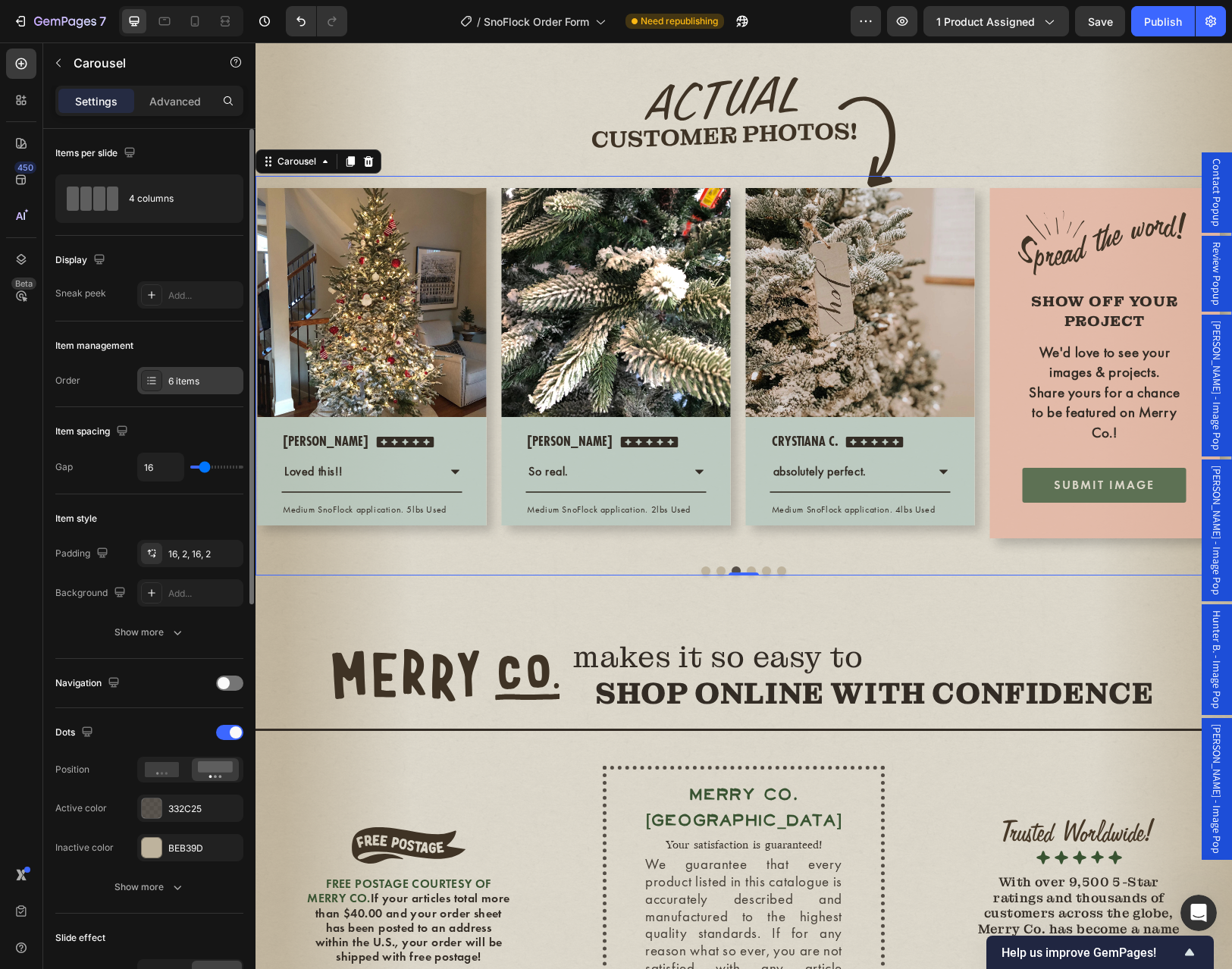
click at [199, 379] on div "6 items" at bounding box center [203, 381] width 71 height 13
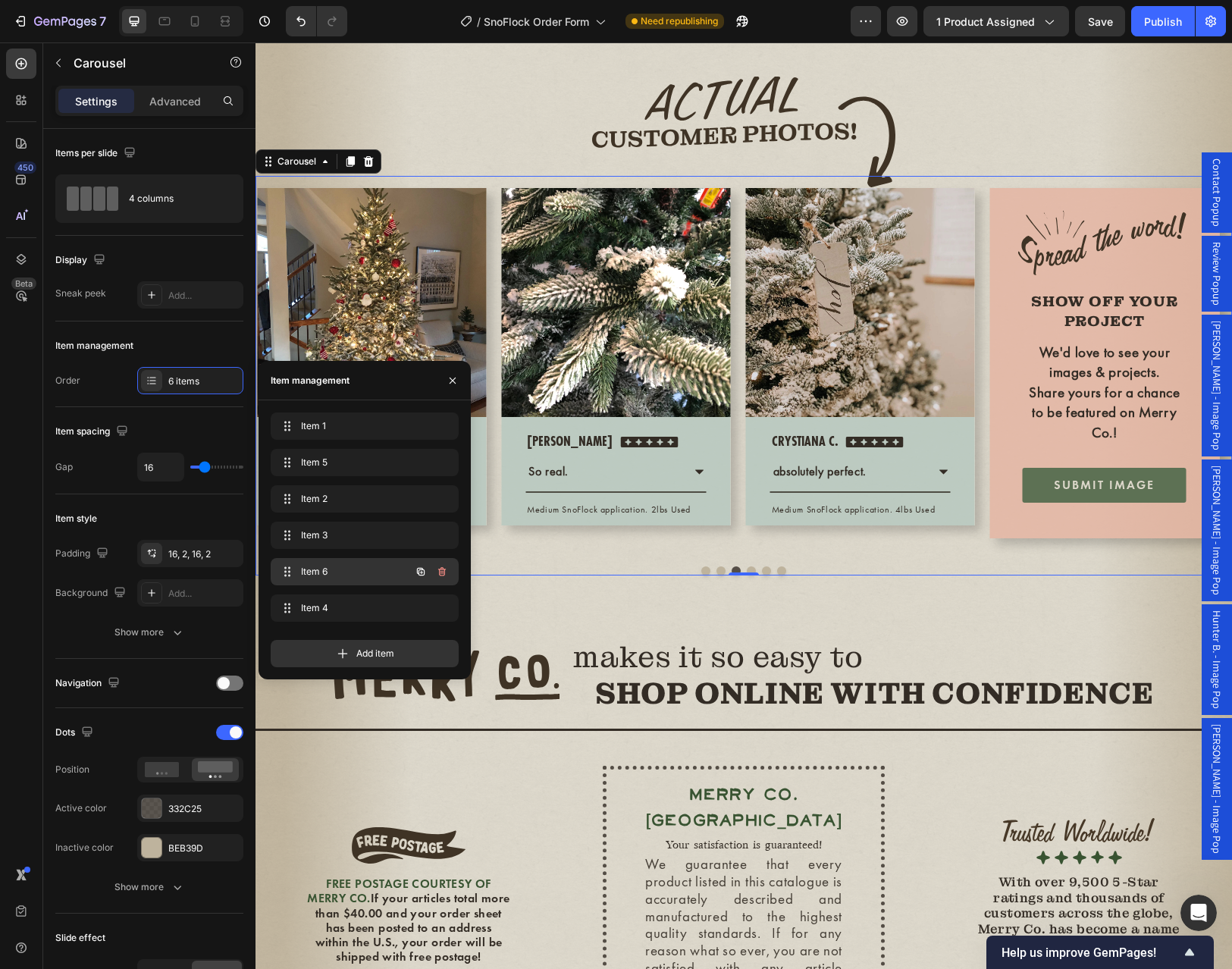
click at [373, 570] on span "Item 6" at bounding box center [344, 572] width 85 height 13
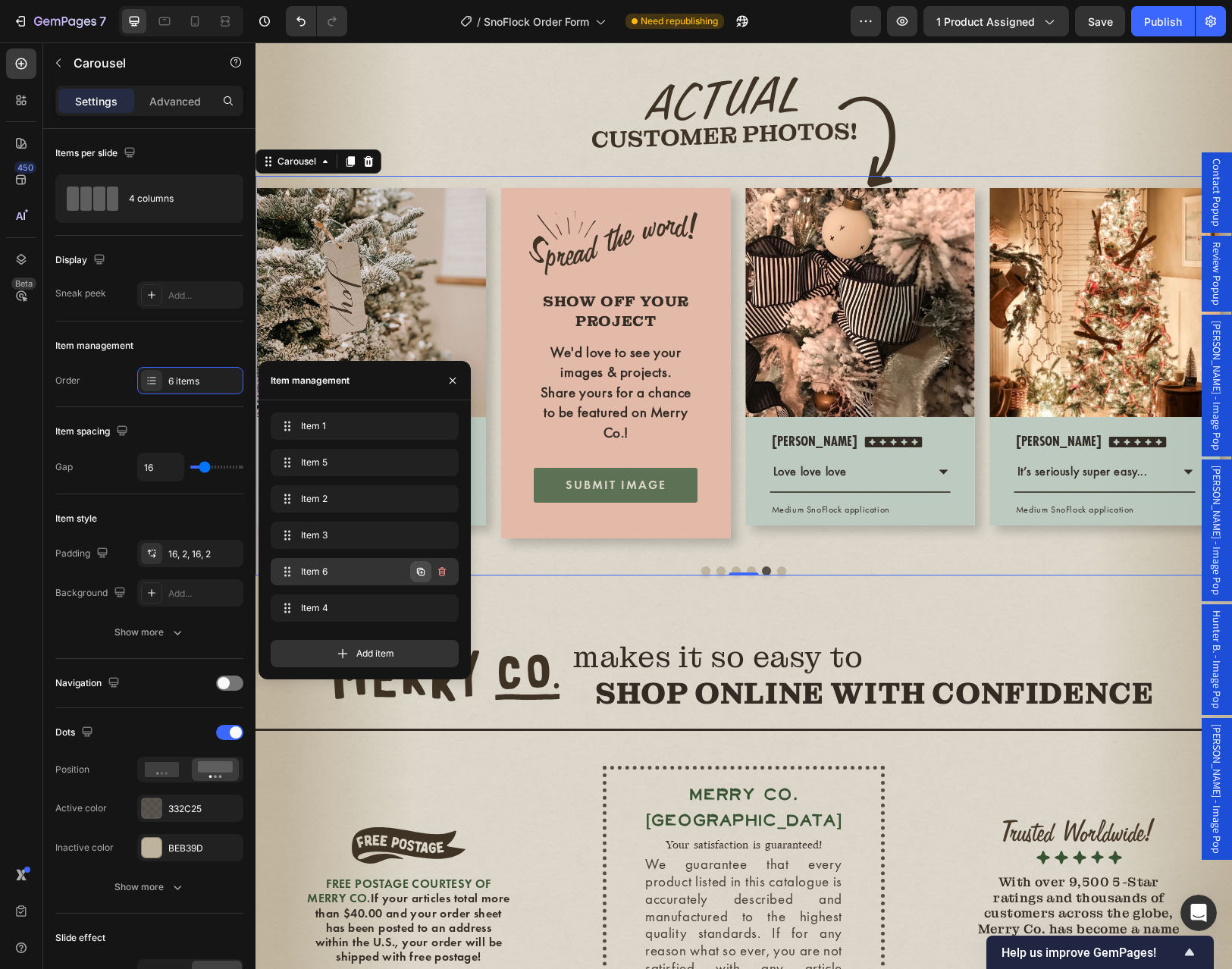
click at [418, 574] on icon "button" at bounding box center [420, 572] width 8 height 8
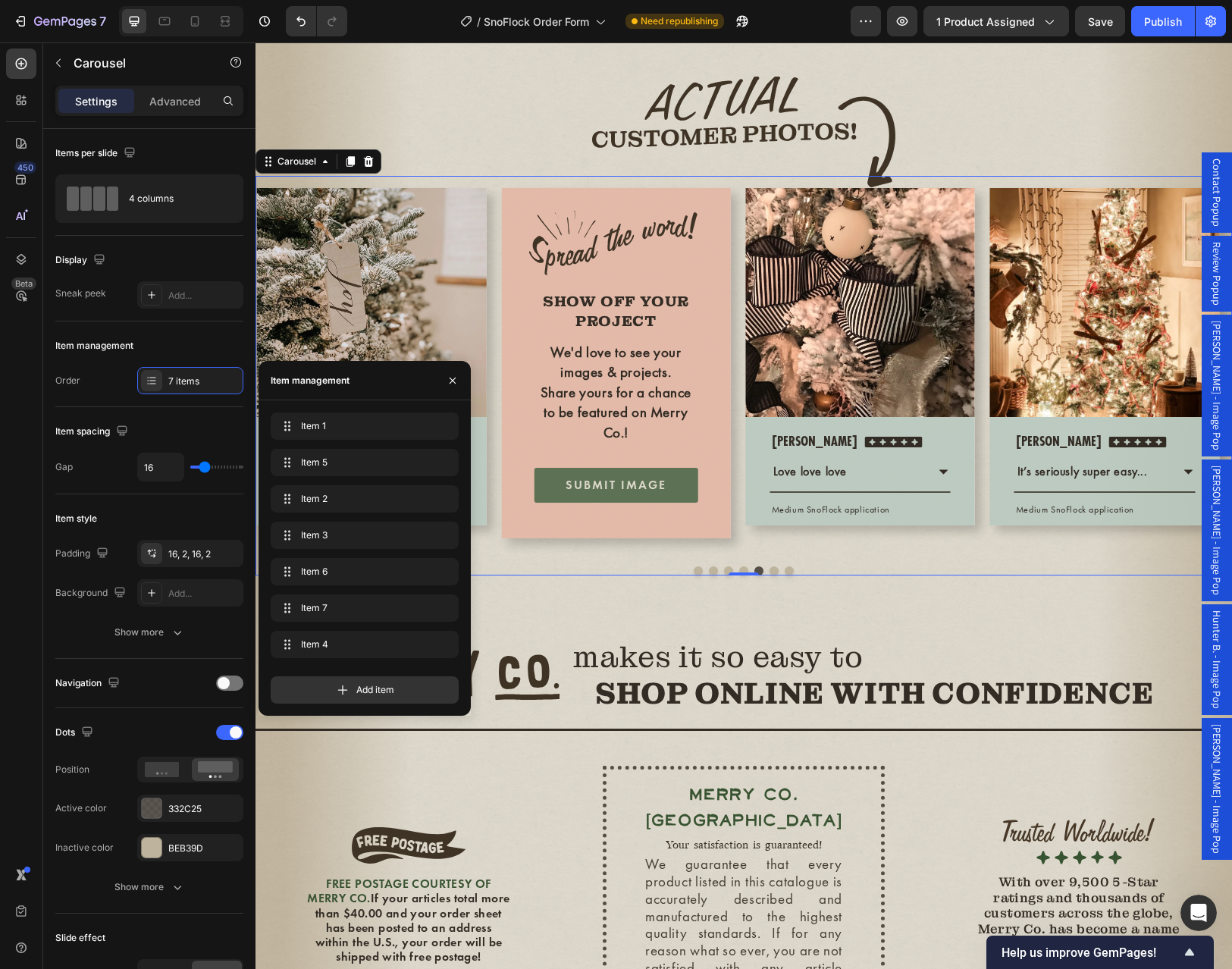
click at [619, 576] on div "Image Row [PERSON_NAME] Text block Icon Icon Icon Icon Icon Icon List Hoz Row L…" at bounding box center [743, 375] width 976 height 399
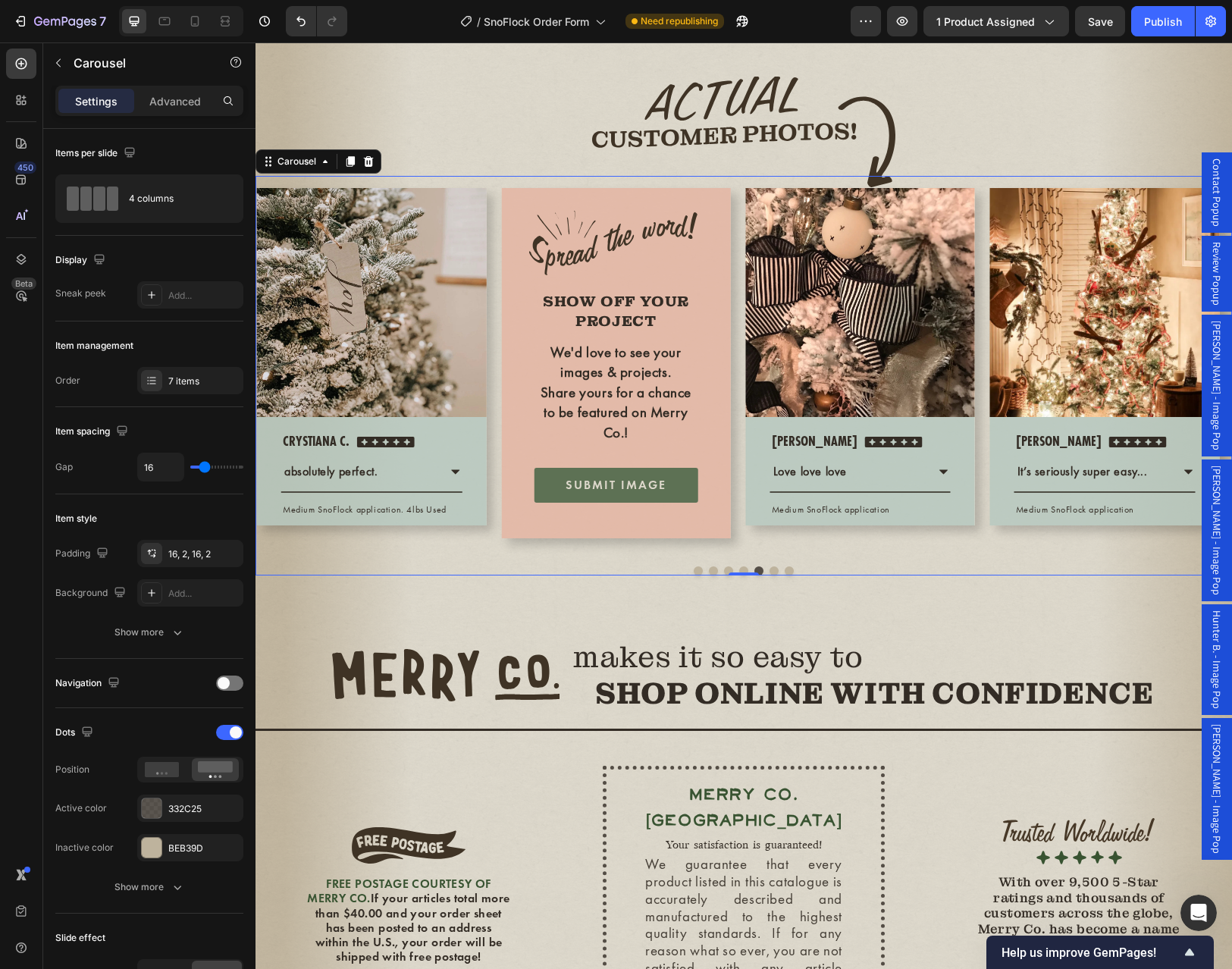
click at [739, 576] on button "Dot" at bounding box center [743, 570] width 9 height 9
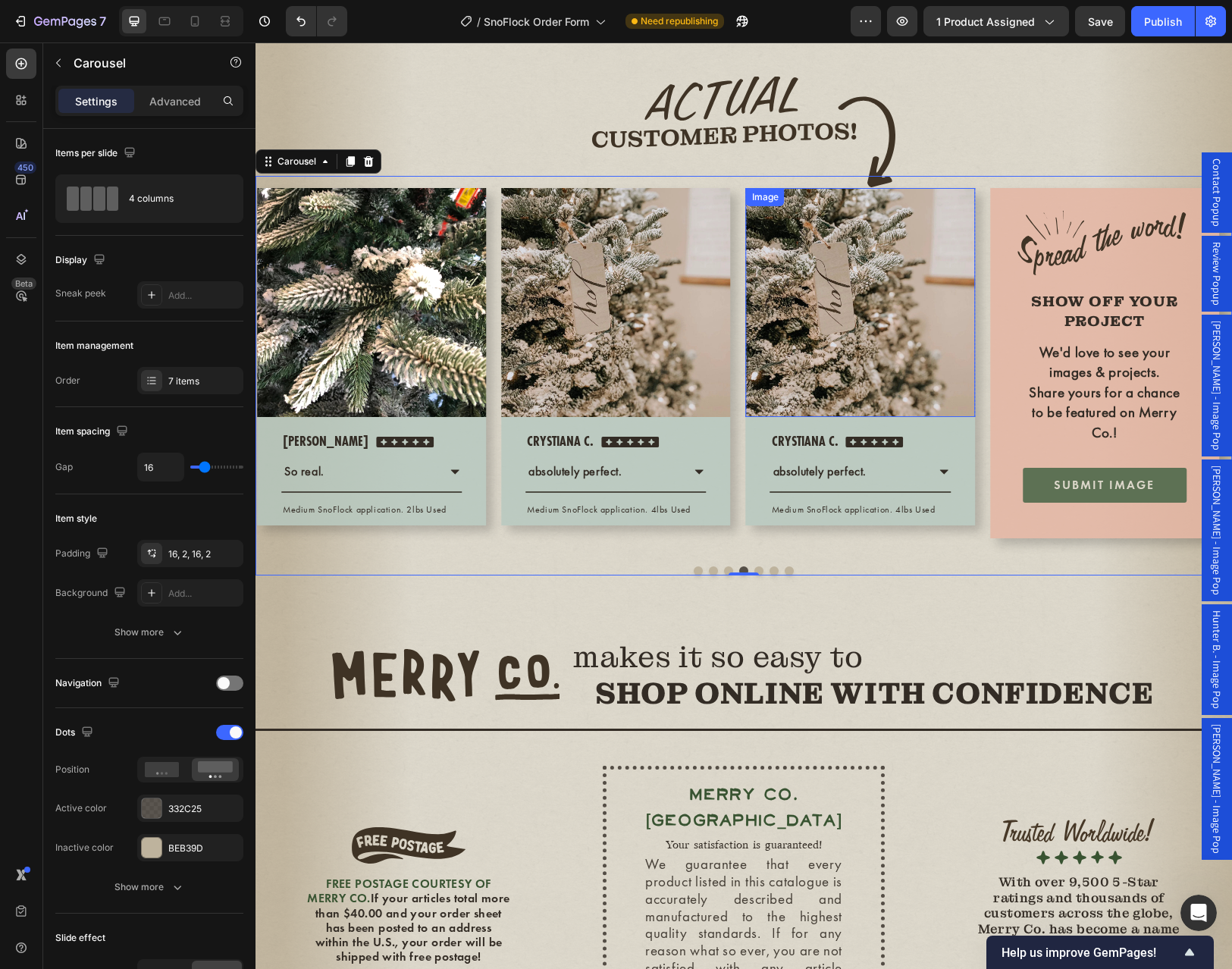
click at [910, 380] on img at bounding box center [860, 302] width 229 height 229
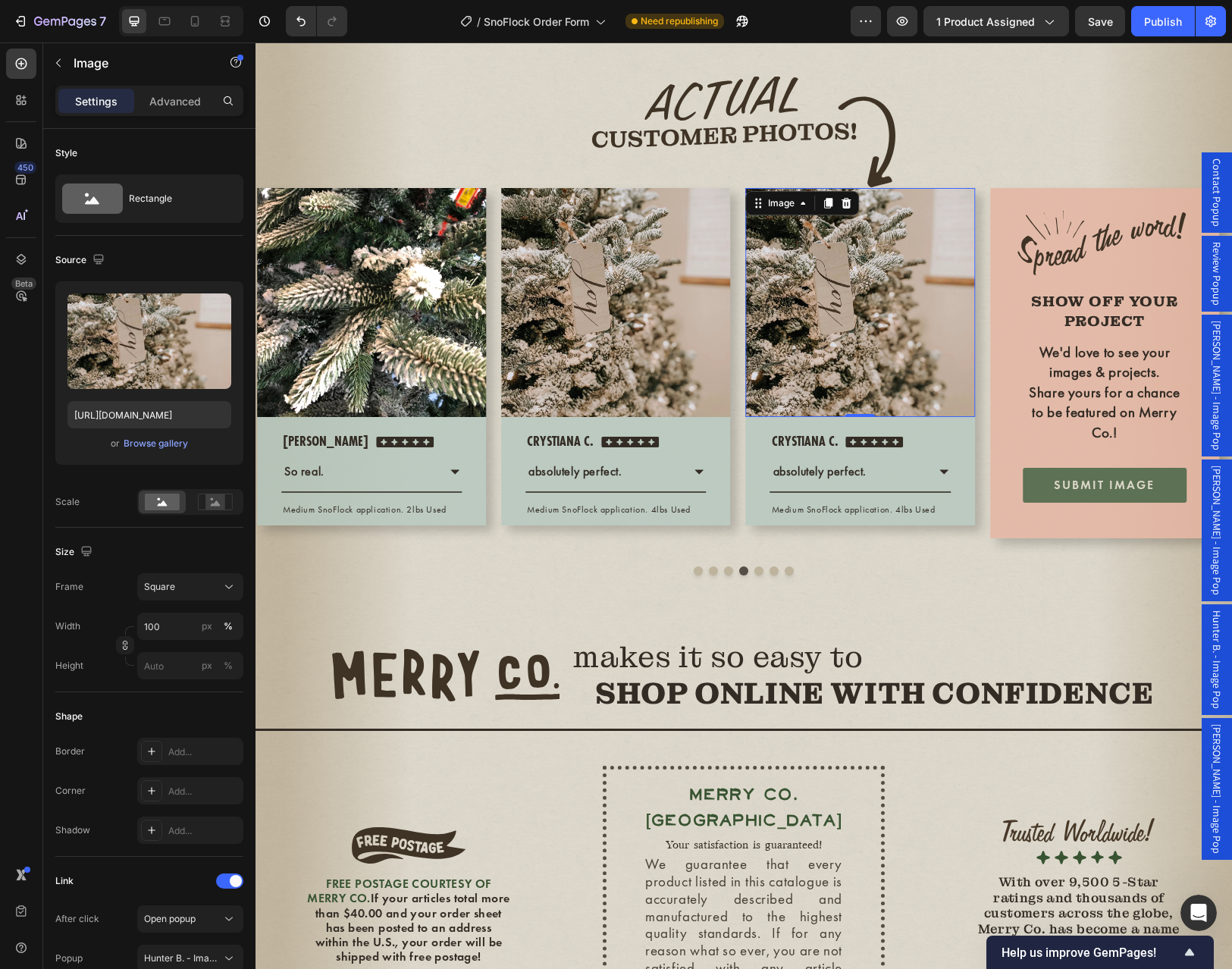
click at [868, 416] on img at bounding box center [860, 302] width 229 height 229
click at [158, 442] on div "Browse gallery" at bounding box center [155, 443] width 64 height 13
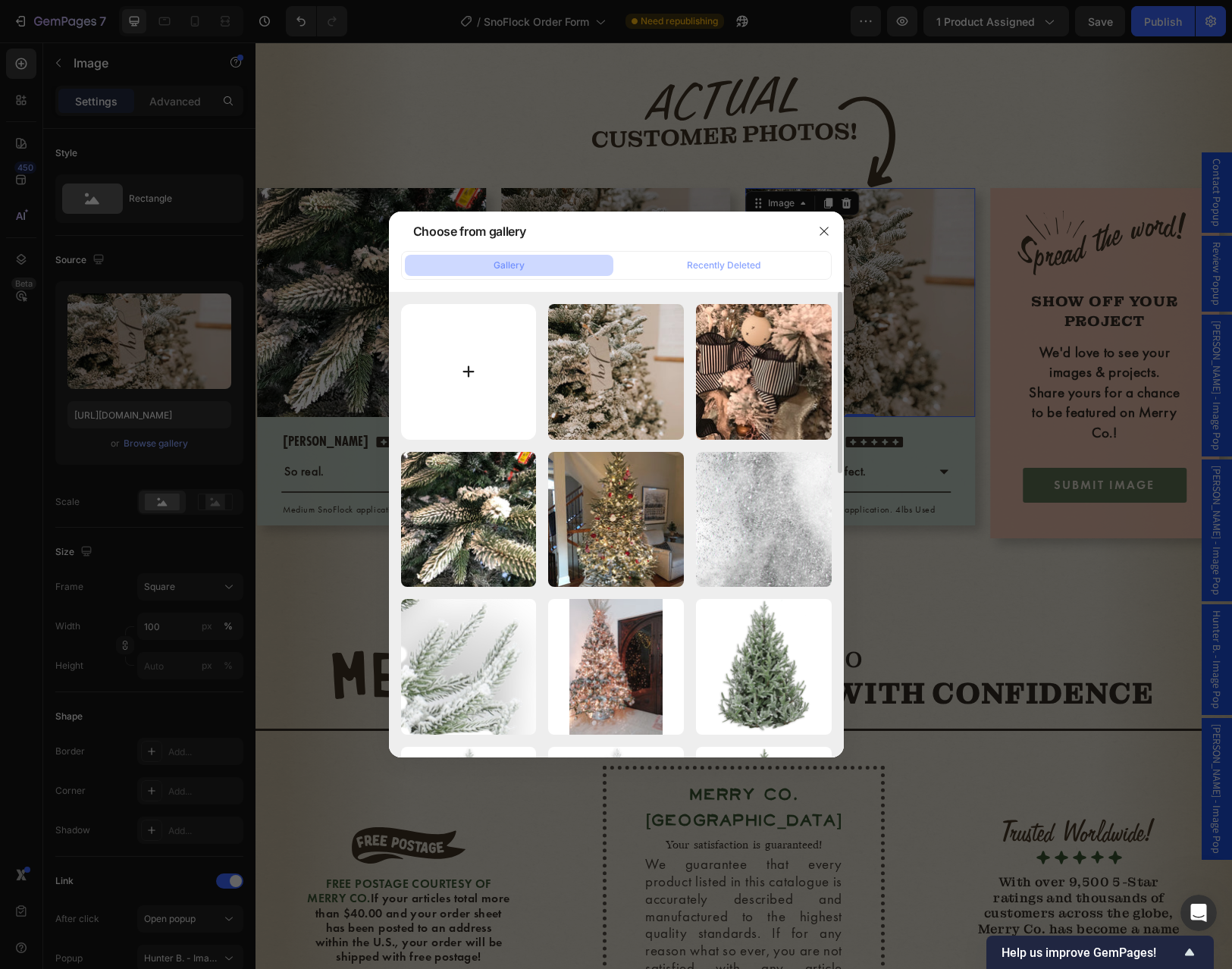
click at [485, 376] on input "file" at bounding box center [468, 371] width 135 height 135
type input "C:\fakepath\Casady 5st.webp"
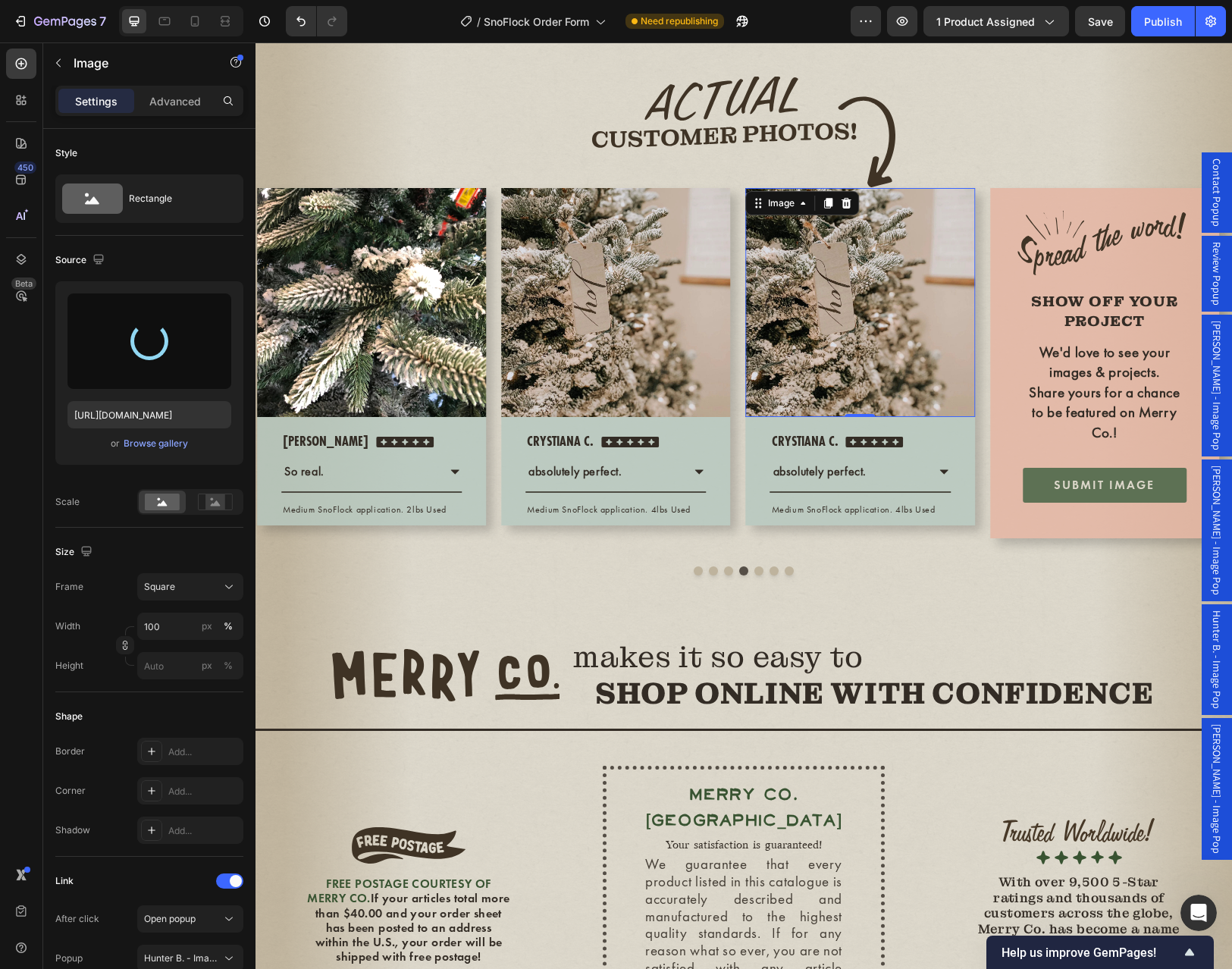
type input "https://cdn.shopify.com/s/files/1/0728/9107/2732/files/gempages_581123104625918…"
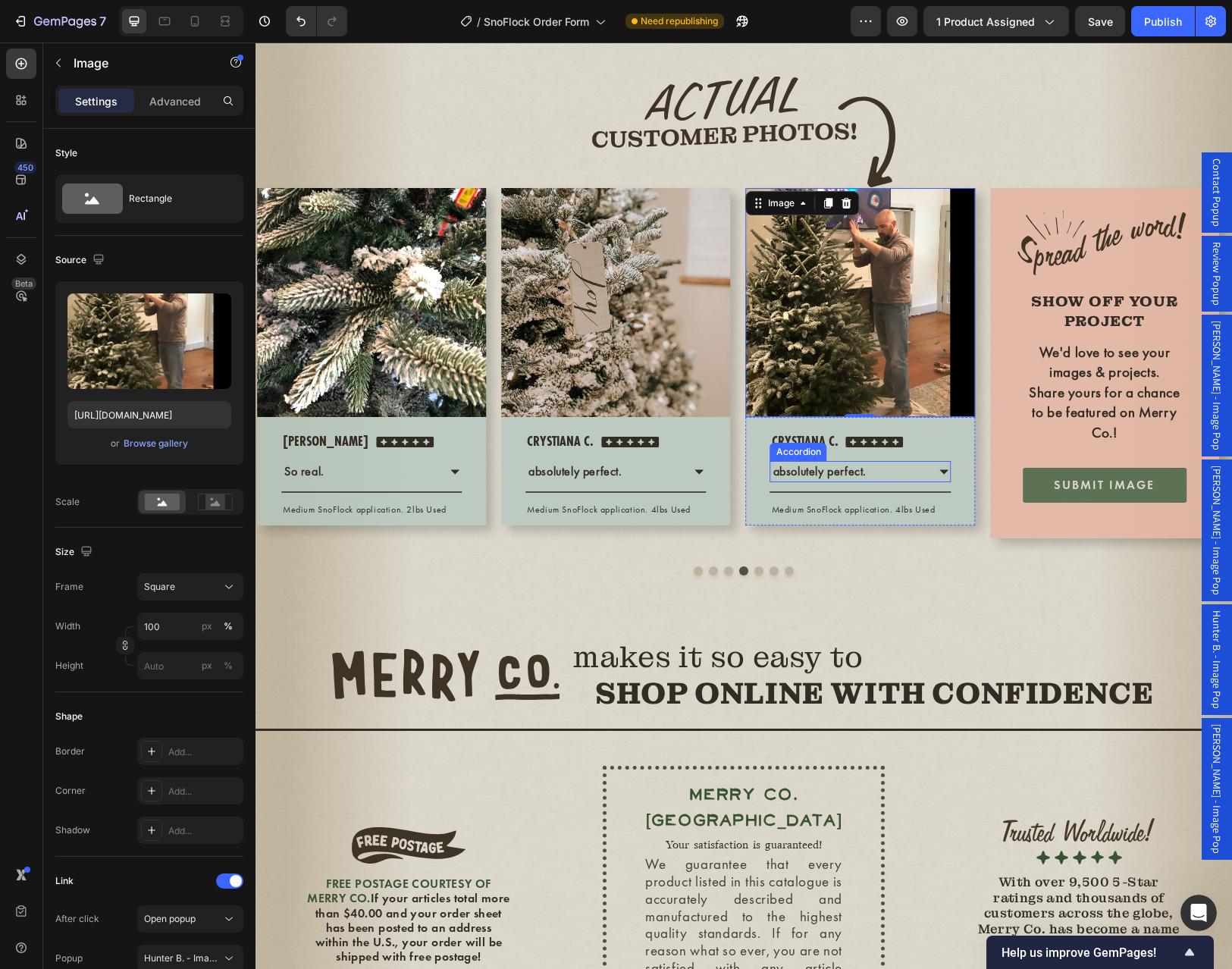
click at [947, 478] on icon at bounding box center [943, 471] width 12 height 12
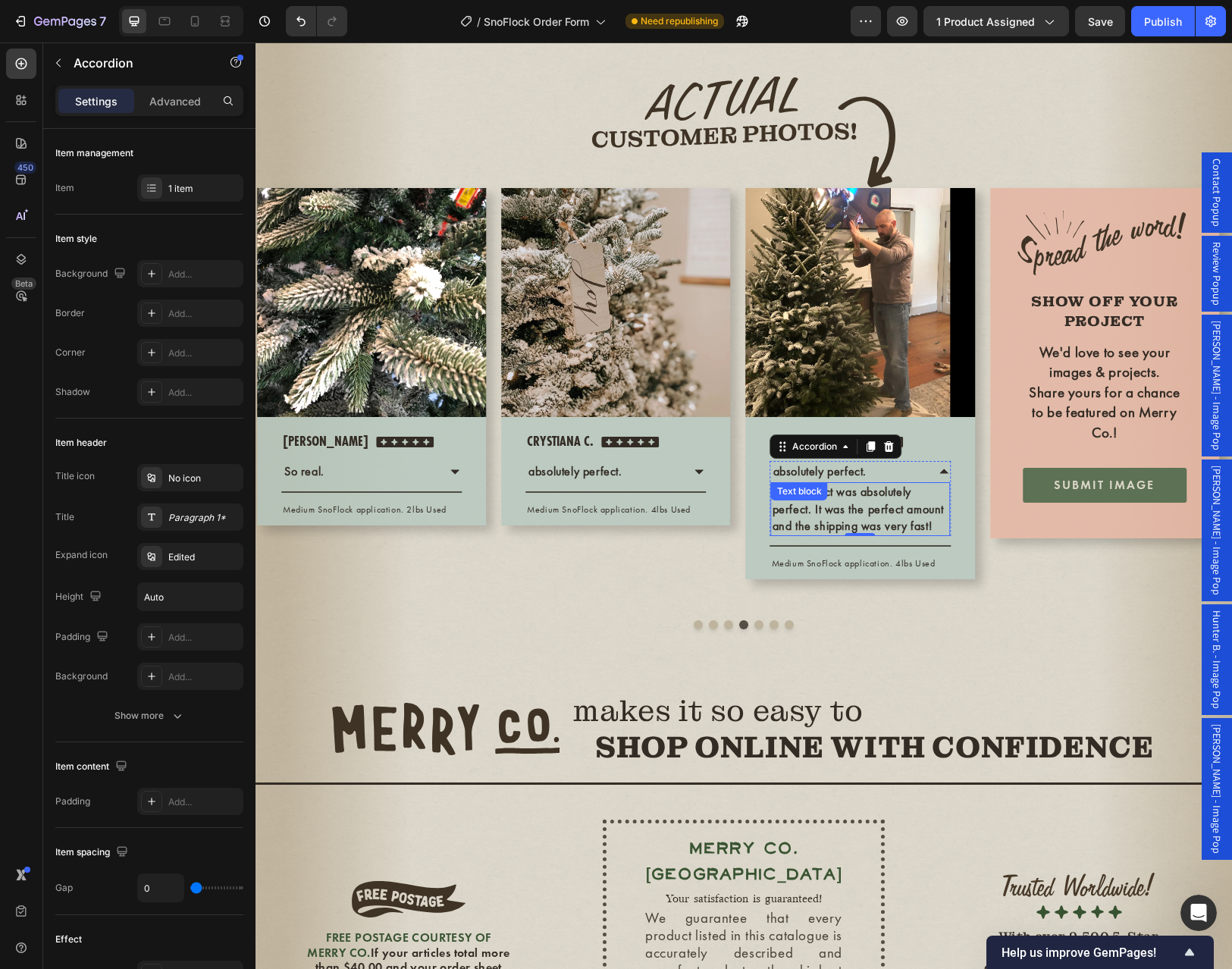
click at [842, 534] on p "This product was absolutely perfect. It was the perfect amount and the shipping…" at bounding box center [860, 508] width 176 height 51
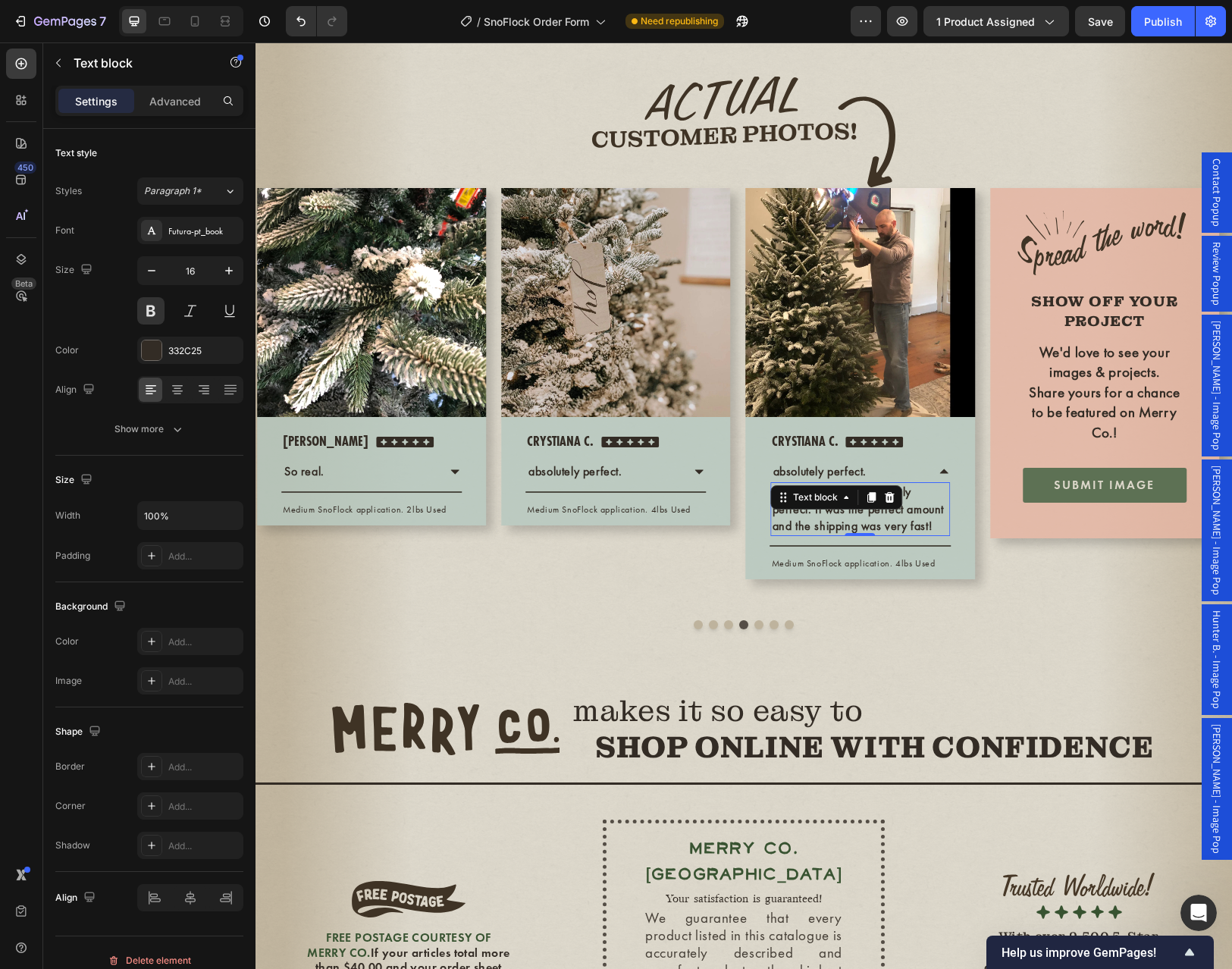
click at [842, 534] on p "This product was absolutely perfect. It was the perfect amount and the shipping…" at bounding box center [860, 508] width 176 height 51
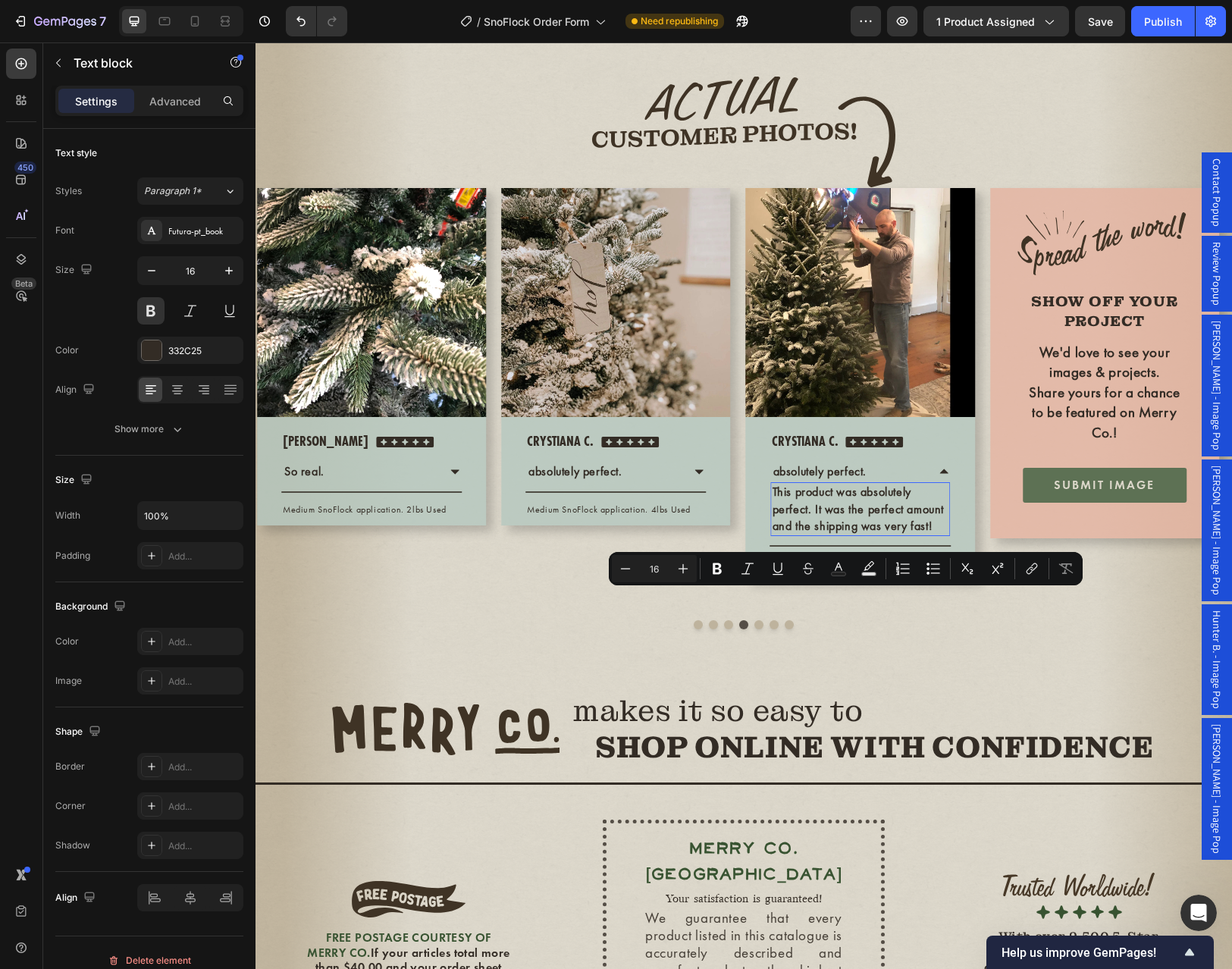
click at [930, 534] on p "This product was absolutely perfect. It was the perfect amount and the shipping…" at bounding box center [860, 508] width 176 height 51
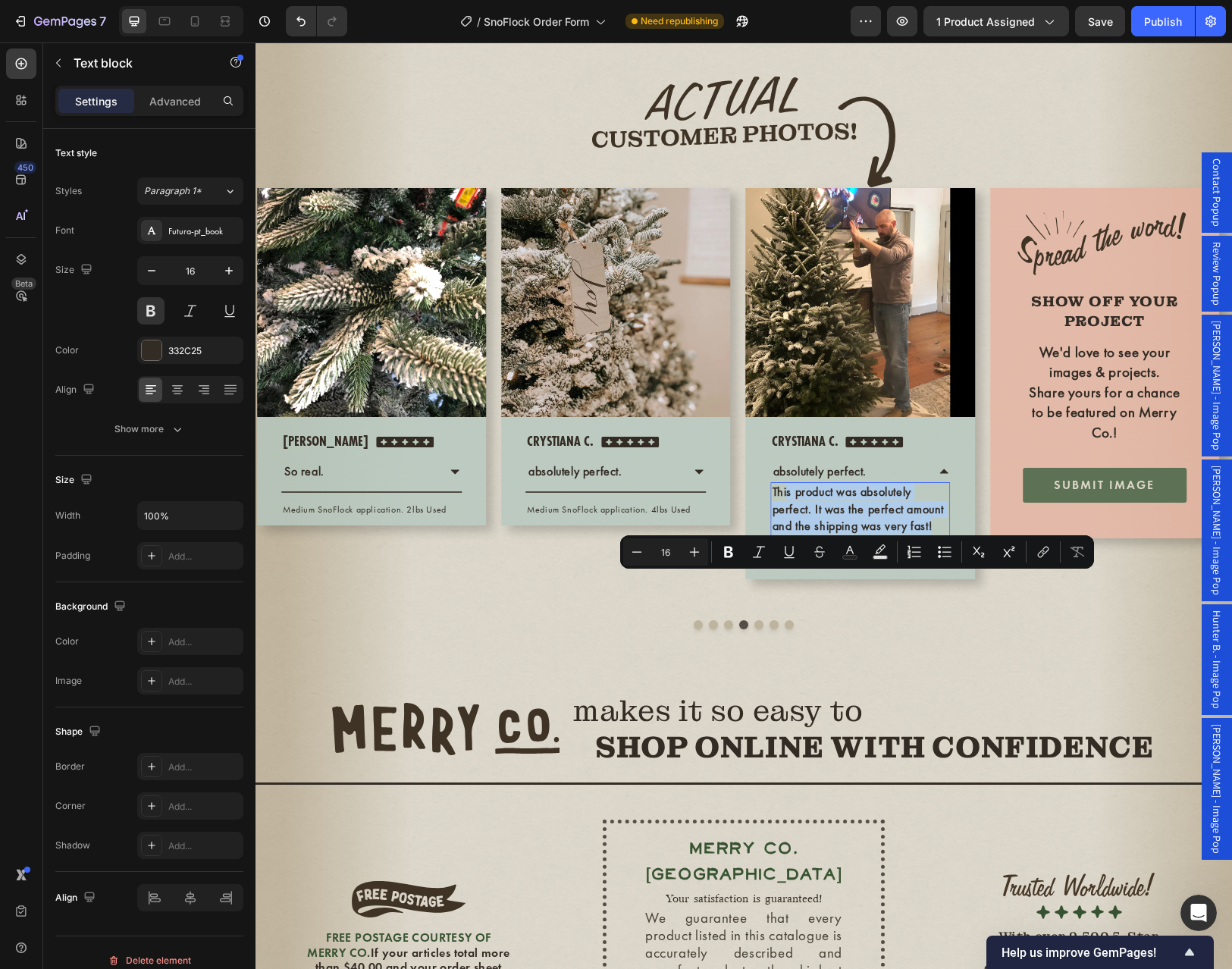
drag, startPoint x: 933, startPoint y: 616, endPoint x: 785, endPoint y: 586, distance: 151.0
click at [785, 534] on p "This product was absolutely perfect. It was the perfect amount and the shipping…" at bounding box center [860, 508] width 176 height 51
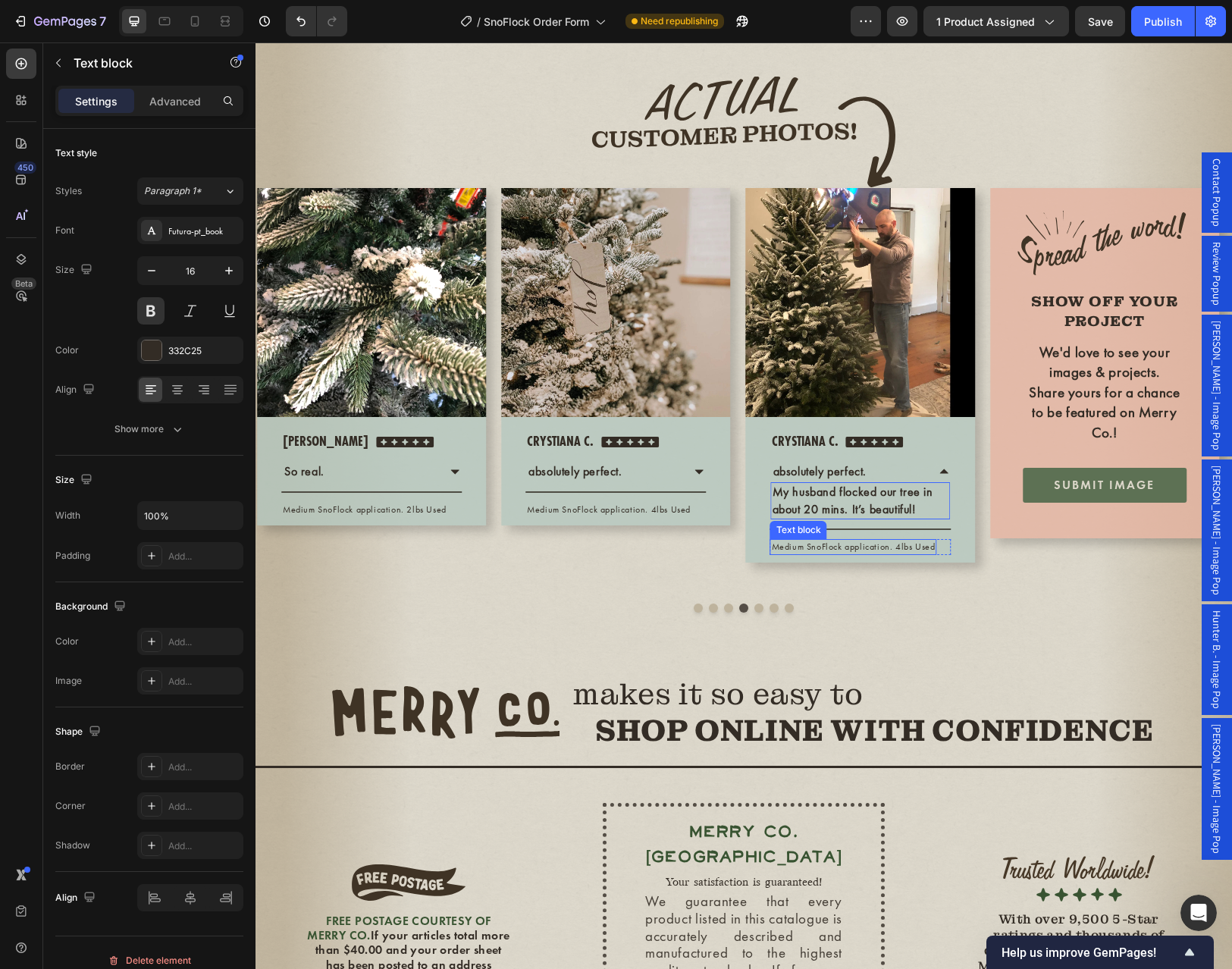
click at [875, 554] on p "Medium SnoFlock application. 4lbs Used" at bounding box center [853, 546] width 164 height 12
click at [900, 554] on p "Medium SnoFlock application. 4lbs Used" at bounding box center [853, 546] width 164 height 12
click at [861, 480] on p "absolutely perfect." at bounding box center [819, 471] width 93 height 16
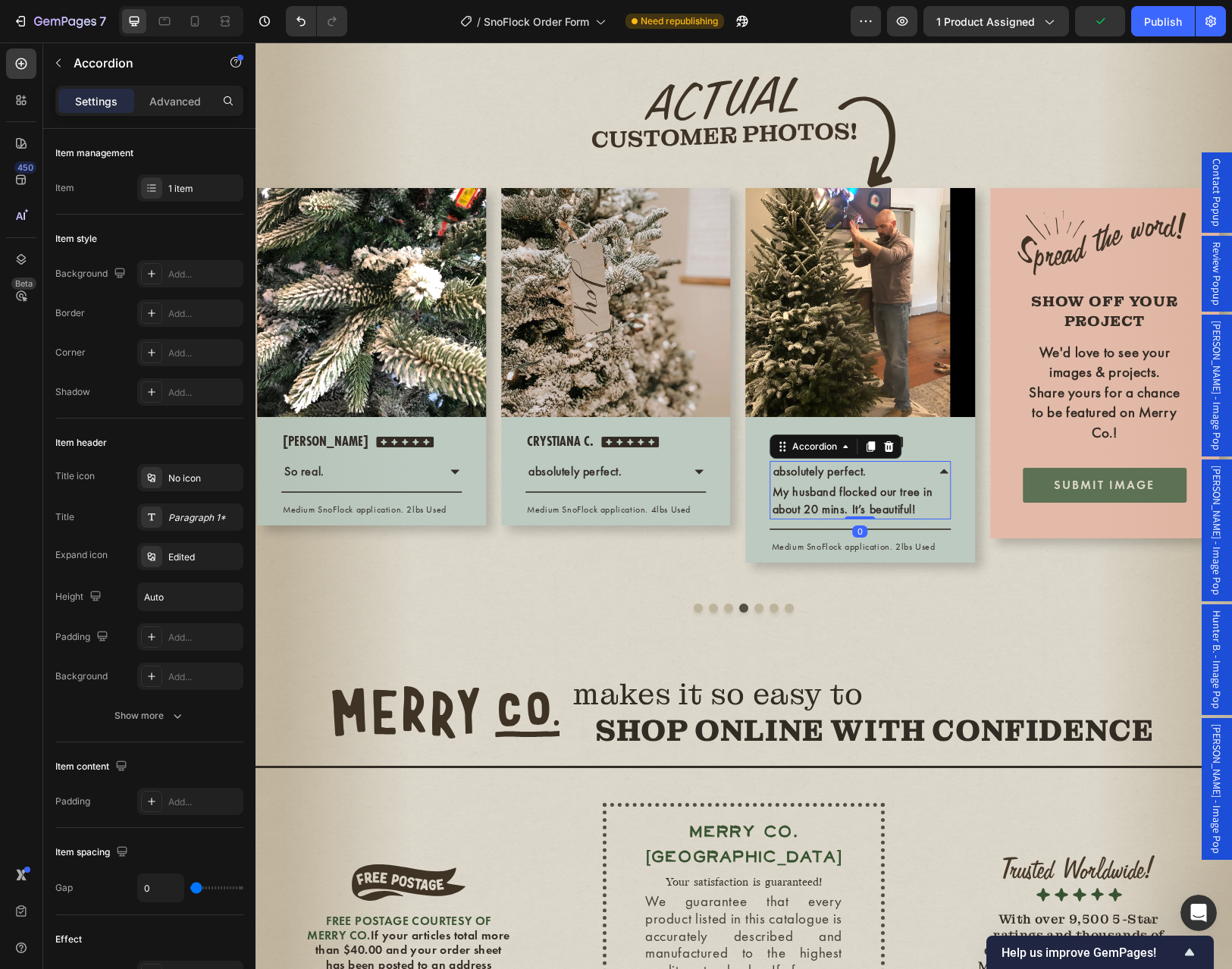
click at [865, 480] on p "absolutely perfect." at bounding box center [819, 471] width 93 height 16
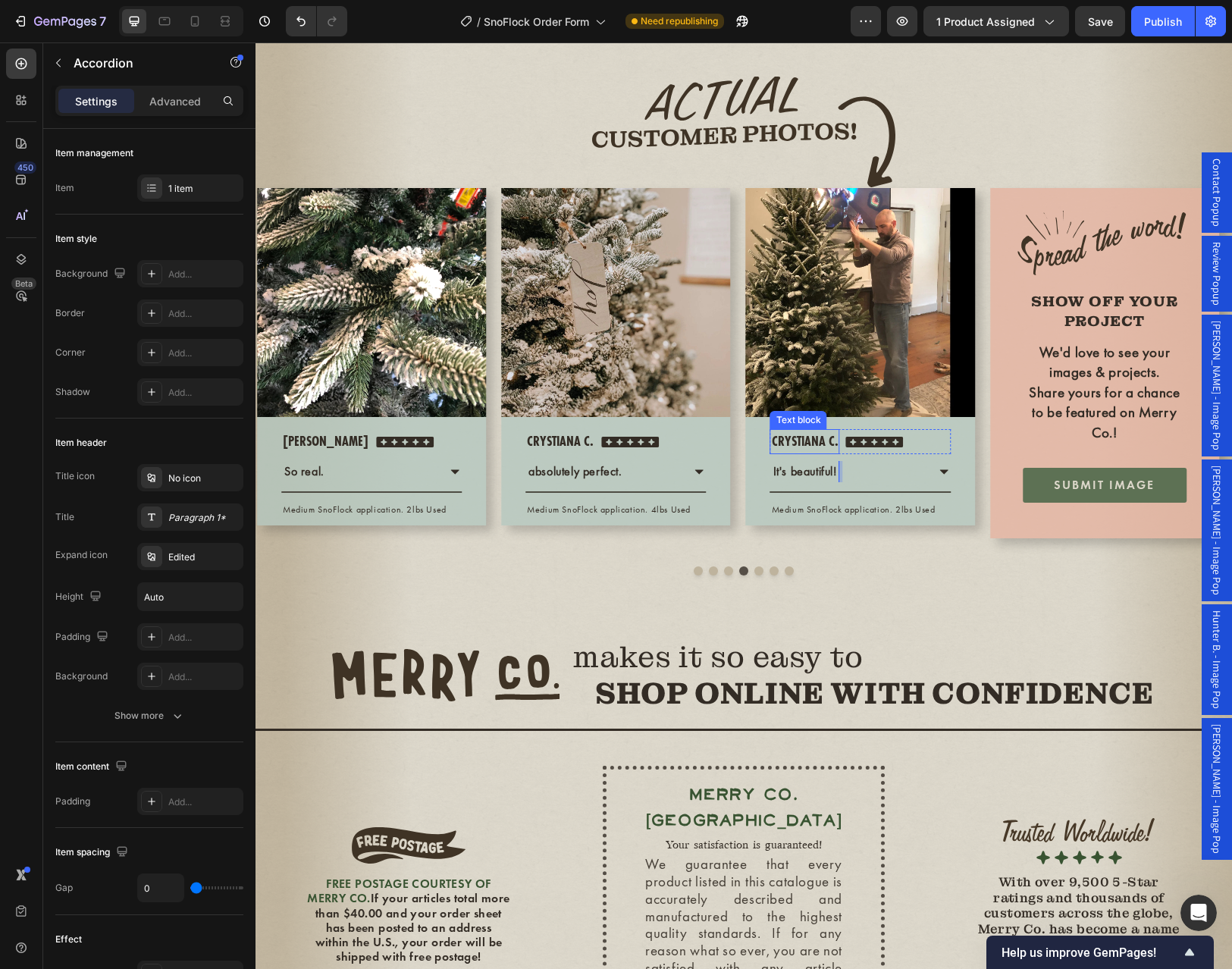
click at [811, 453] on p "Crystiana C." at bounding box center [805, 441] width 67 height 22
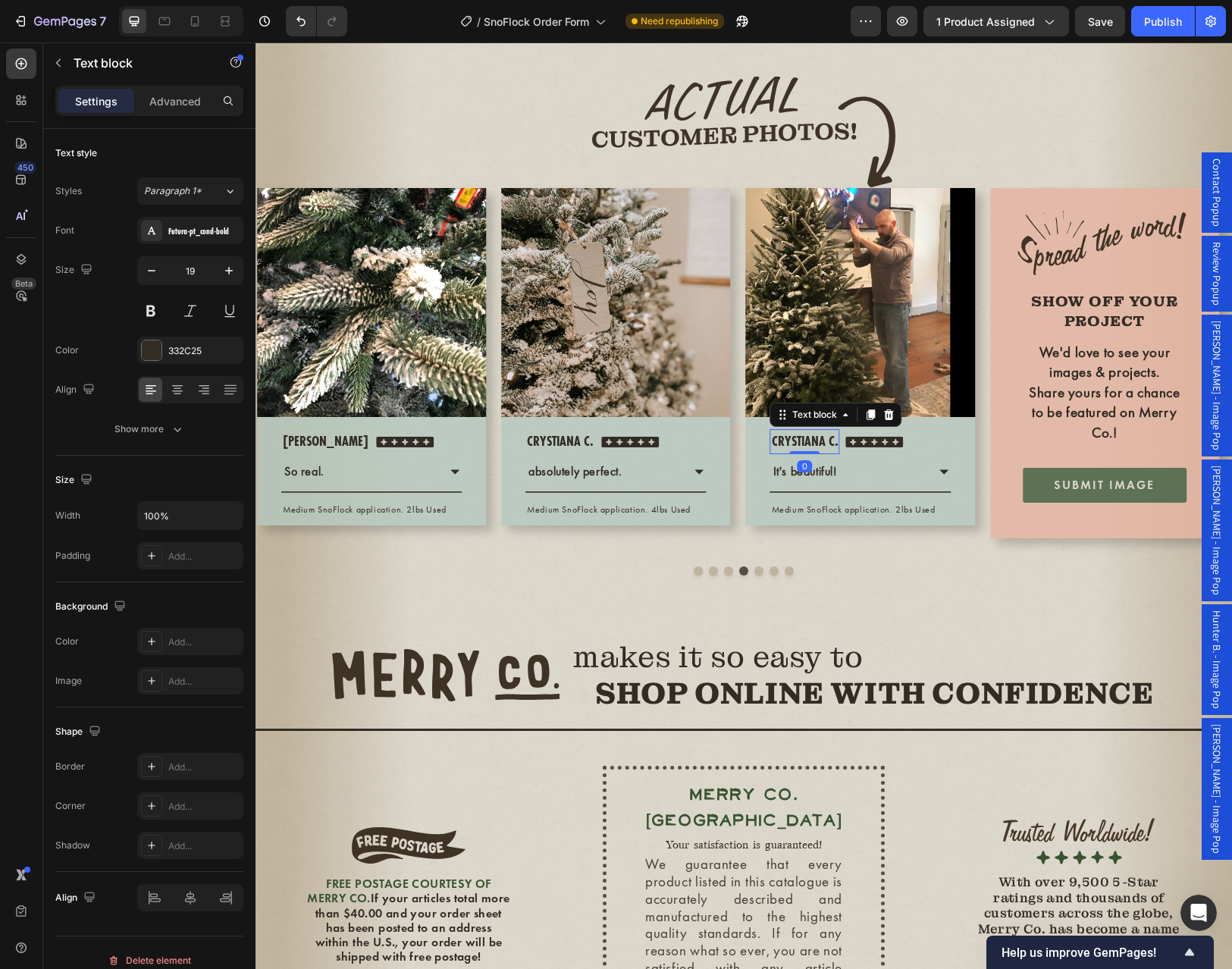
click at [818, 453] on p "Crystiana C." at bounding box center [805, 441] width 67 height 22
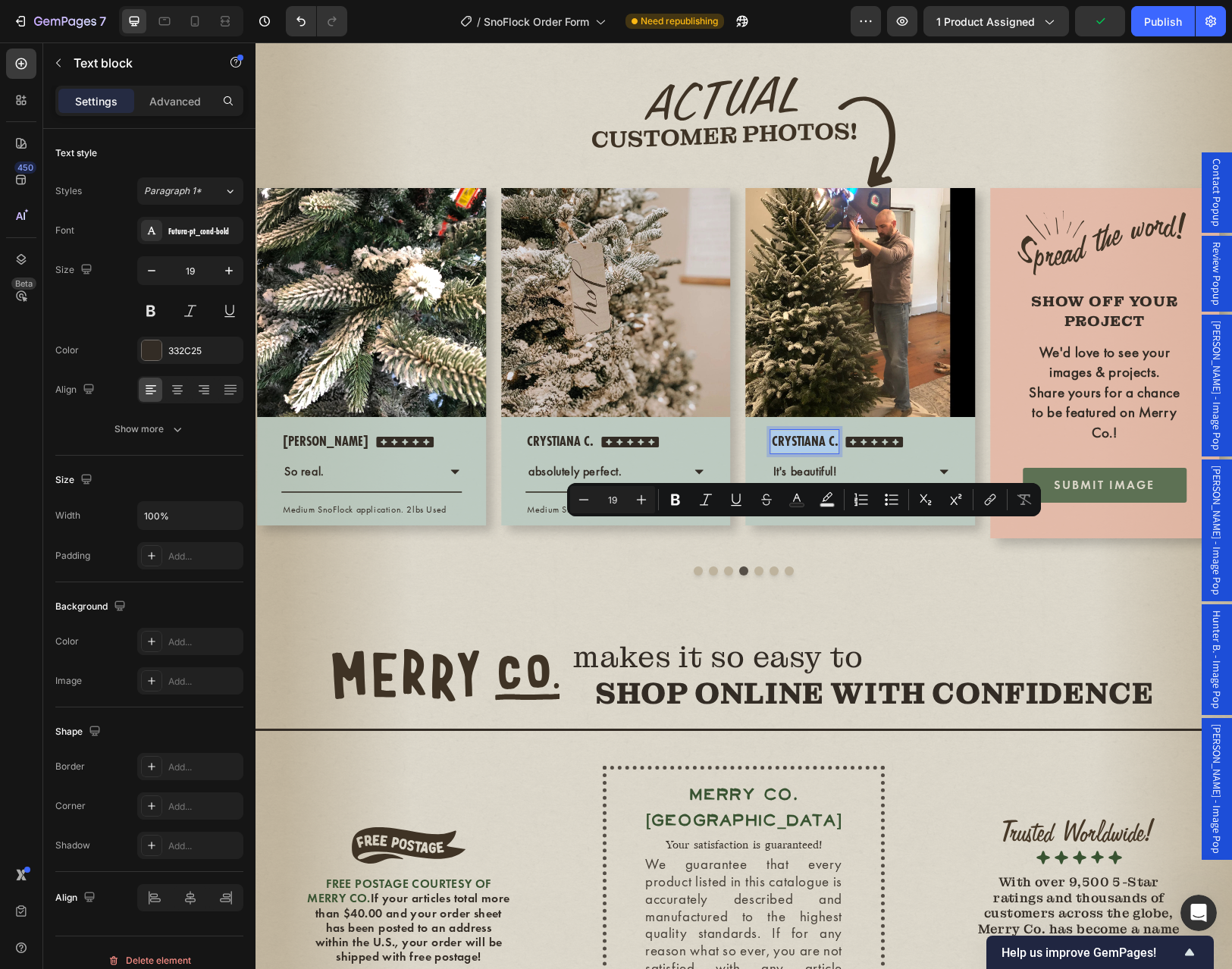
drag, startPoint x: 836, startPoint y: 532, endPoint x: 773, endPoint y: 532, distance: 63.0
click at [773, 453] on p "Crystiana C." at bounding box center [805, 441] width 67 height 22
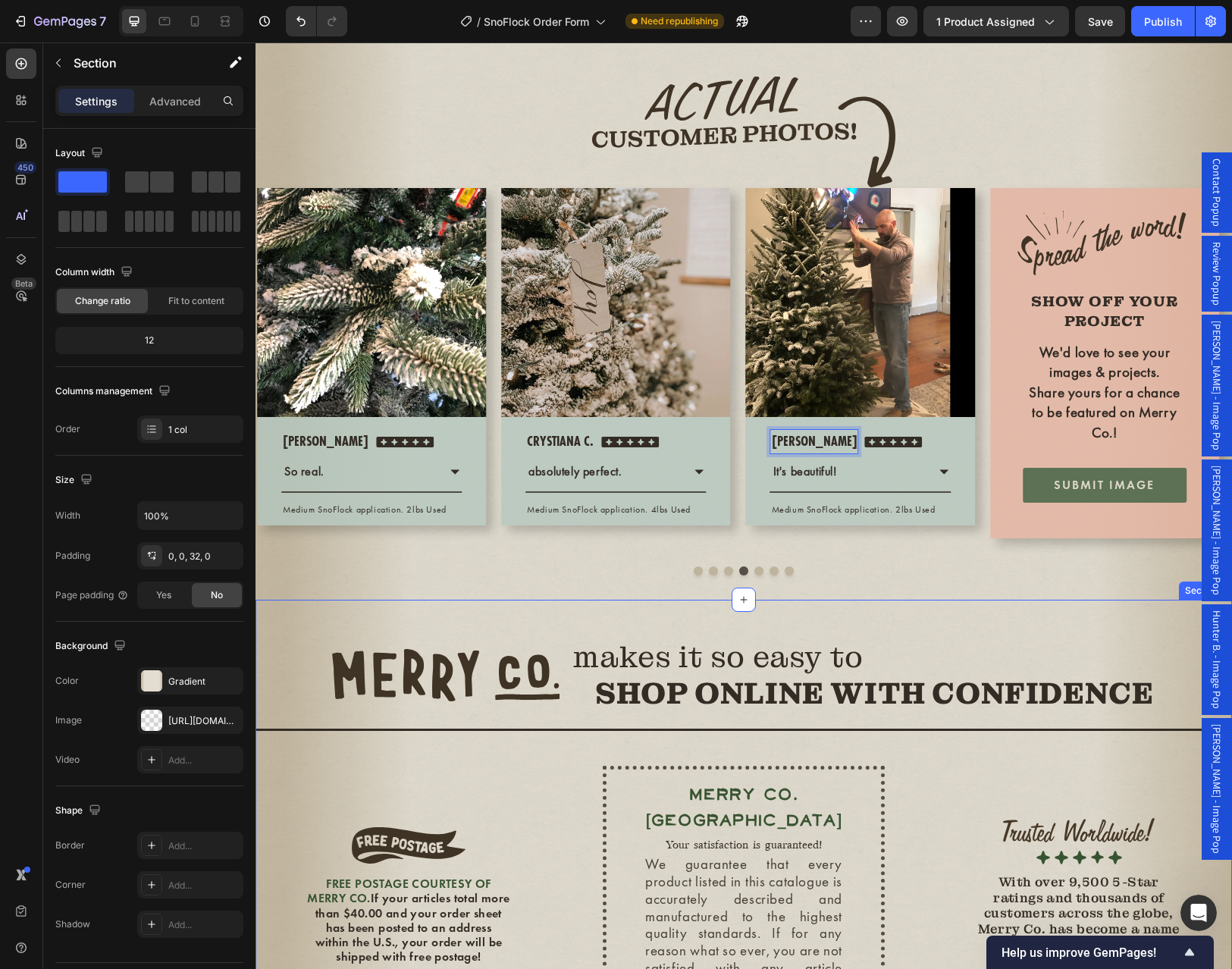
click at [1029, 711] on div "Image makes it so easy to SHOP ONLINE WITH CONFIDENCE Heading Row Title Line ME…" at bounding box center [743, 841] width 976 height 484
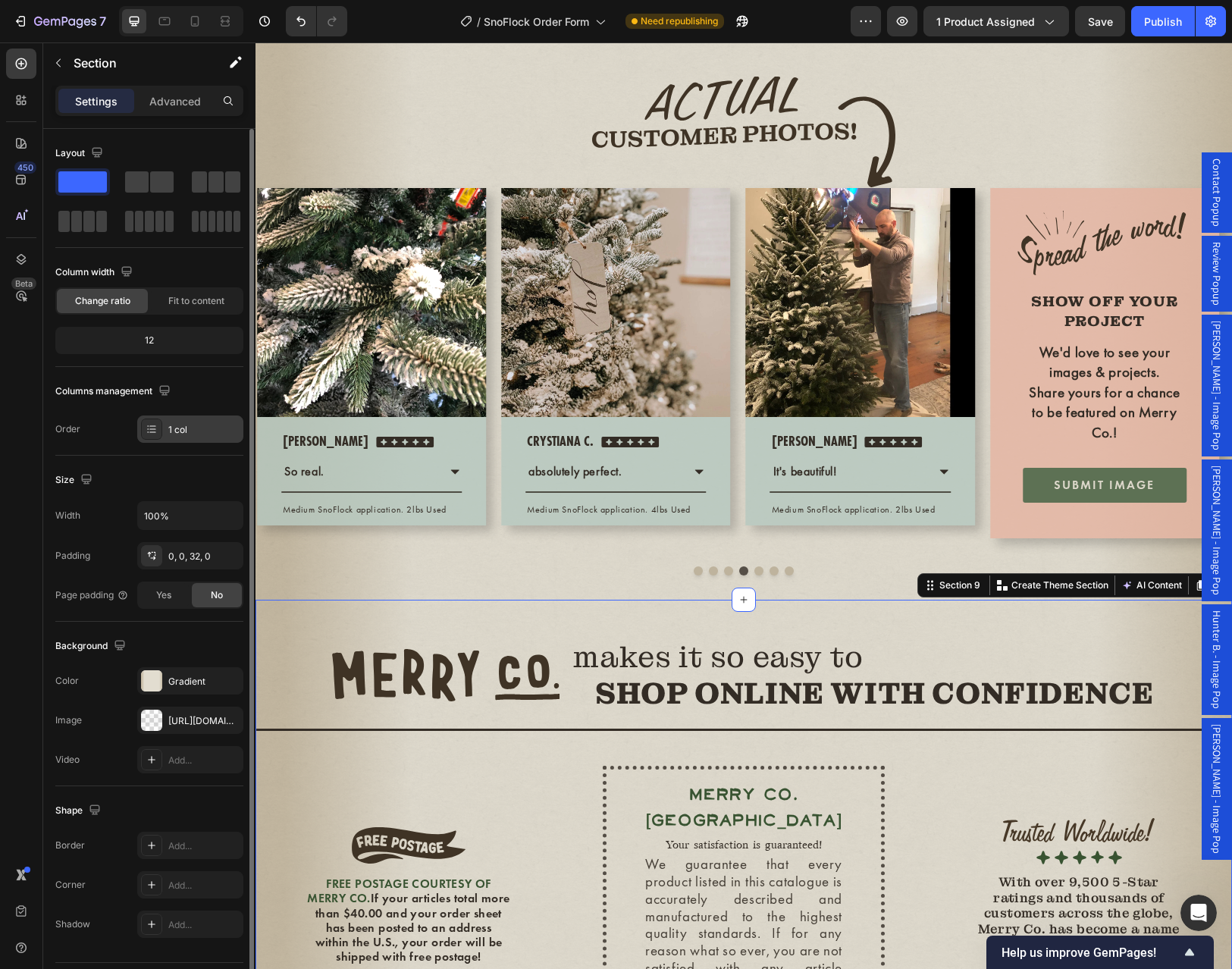
click at [182, 428] on div "1 col" at bounding box center [203, 430] width 71 height 13
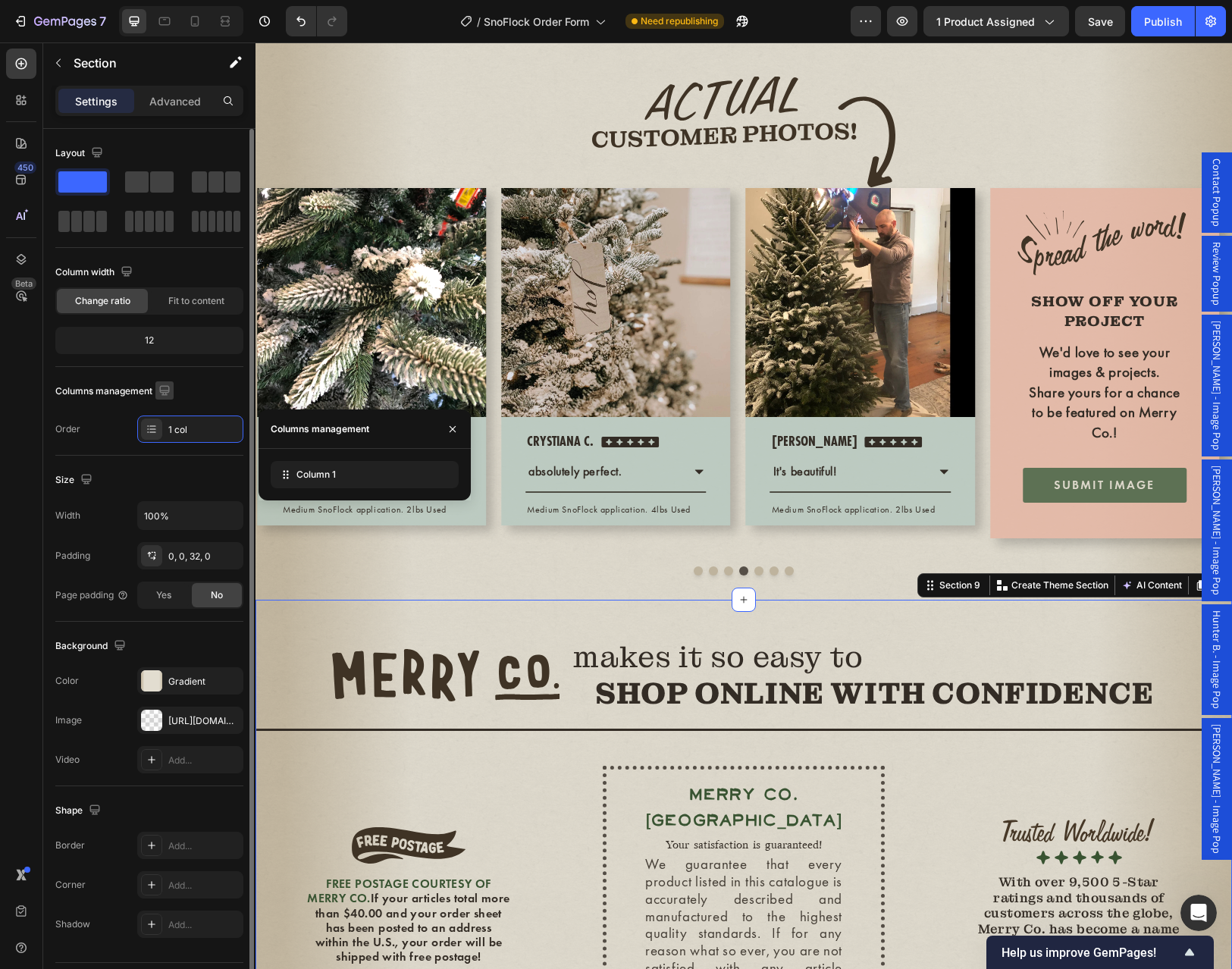
click at [163, 384] on icon "button" at bounding box center [165, 390] width 15 height 15
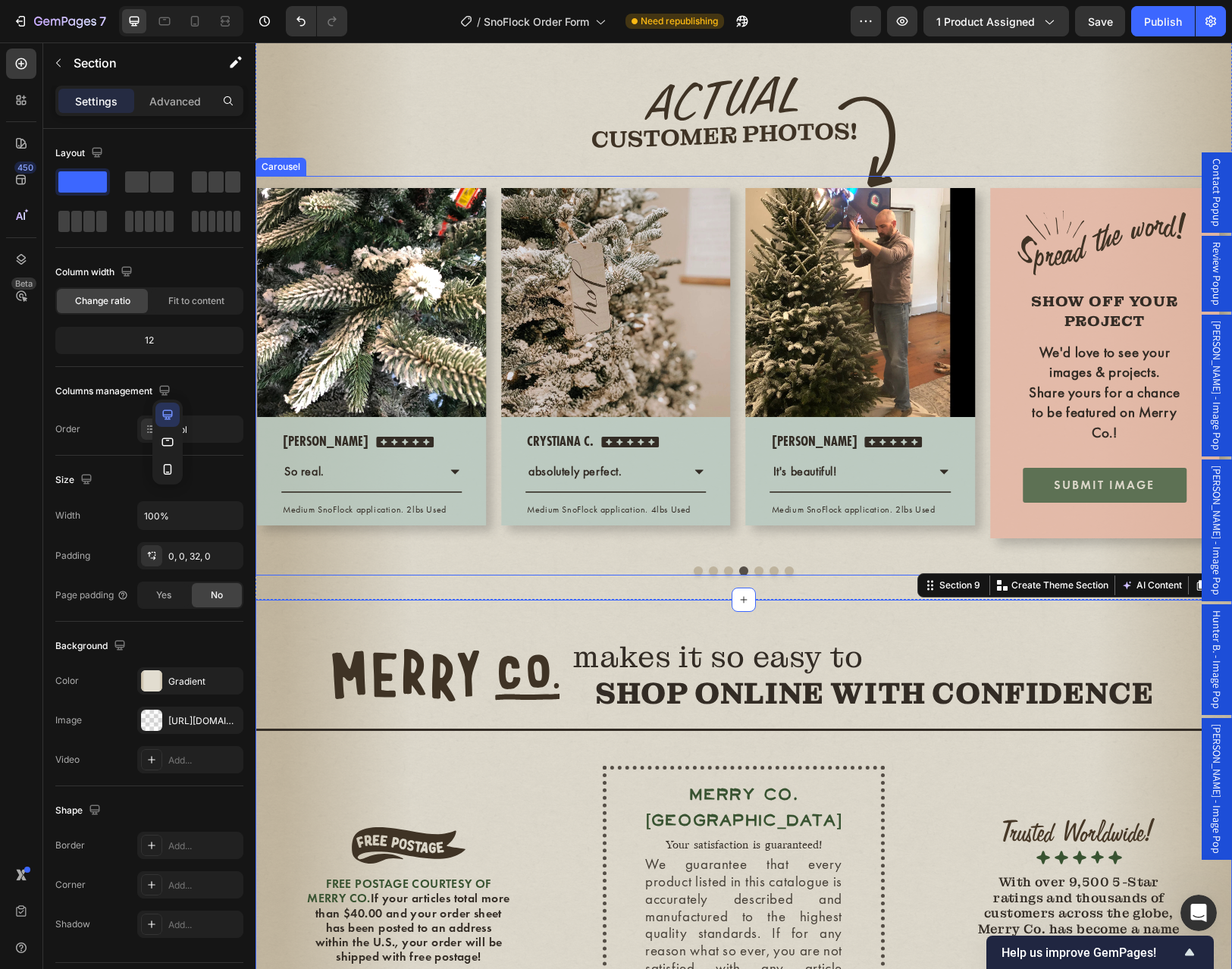
click at [669, 542] on div "Image Row Crystiana C. Text block Icon Icon Icon Icon Icon Icon List Hoz Row ab…" at bounding box center [615, 365] width 229 height 354
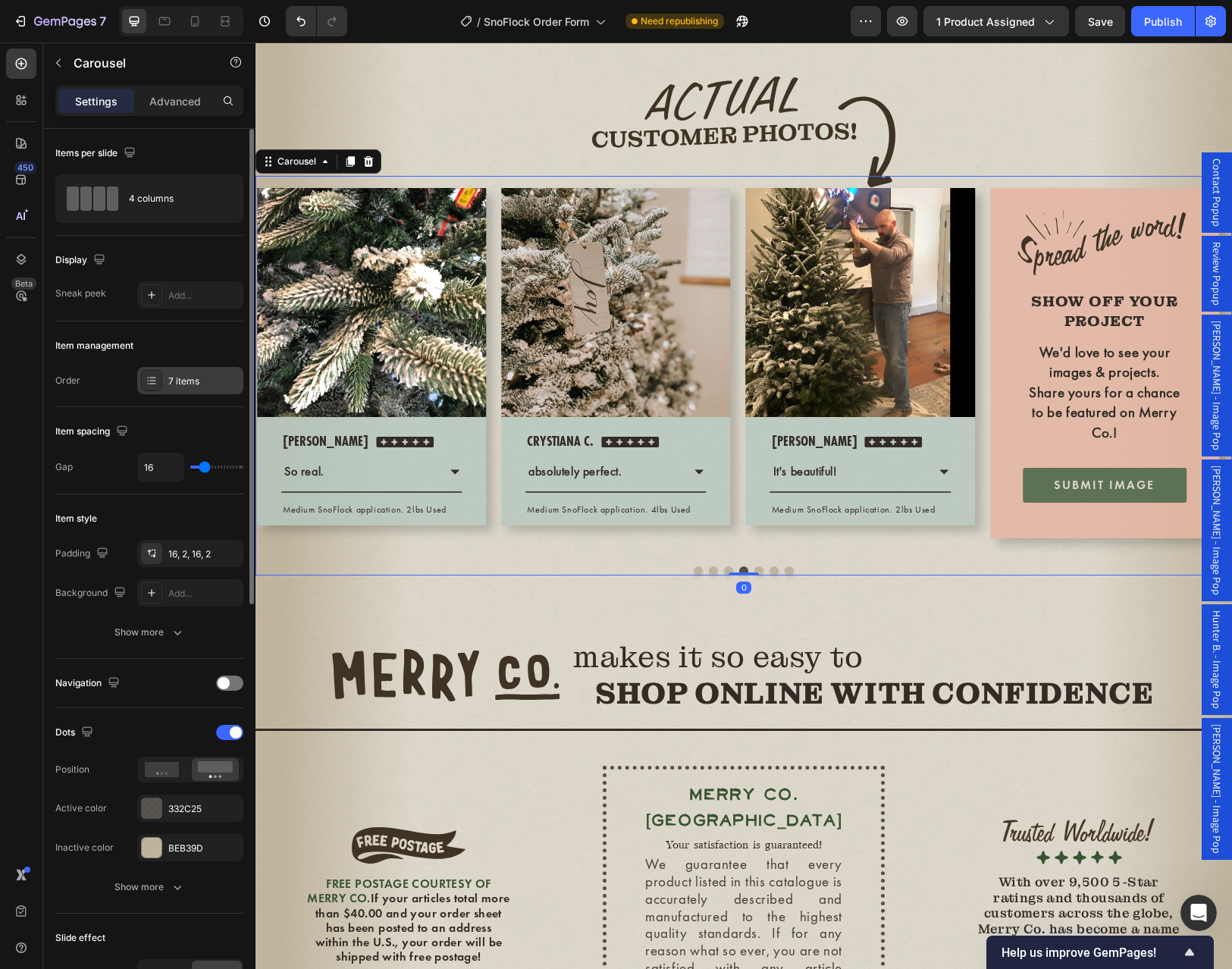
click at [180, 376] on div "7 items" at bounding box center [203, 381] width 71 height 13
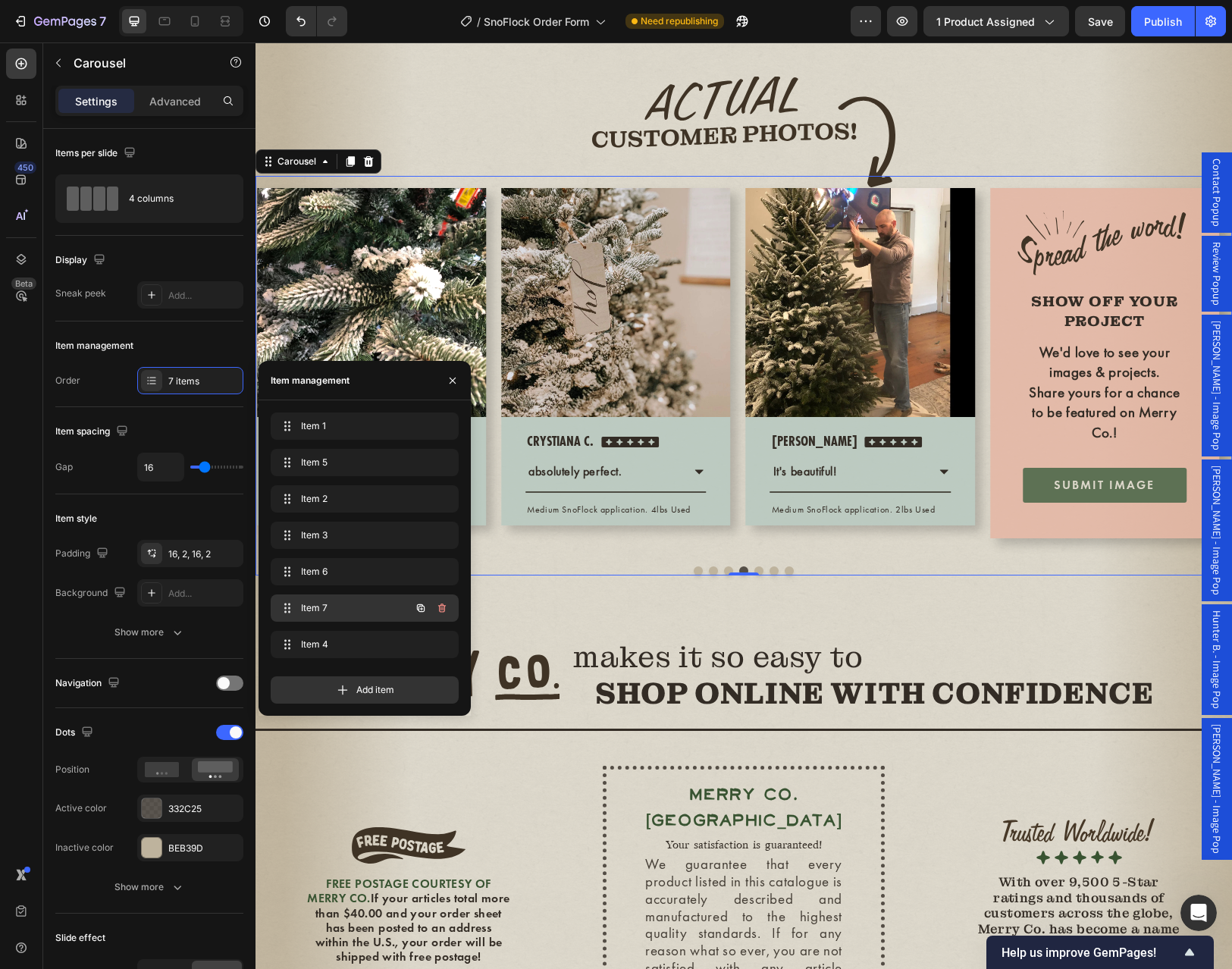
click at [379, 603] on span "Item 7" at bounding box center [344, 607] width 85 height 13
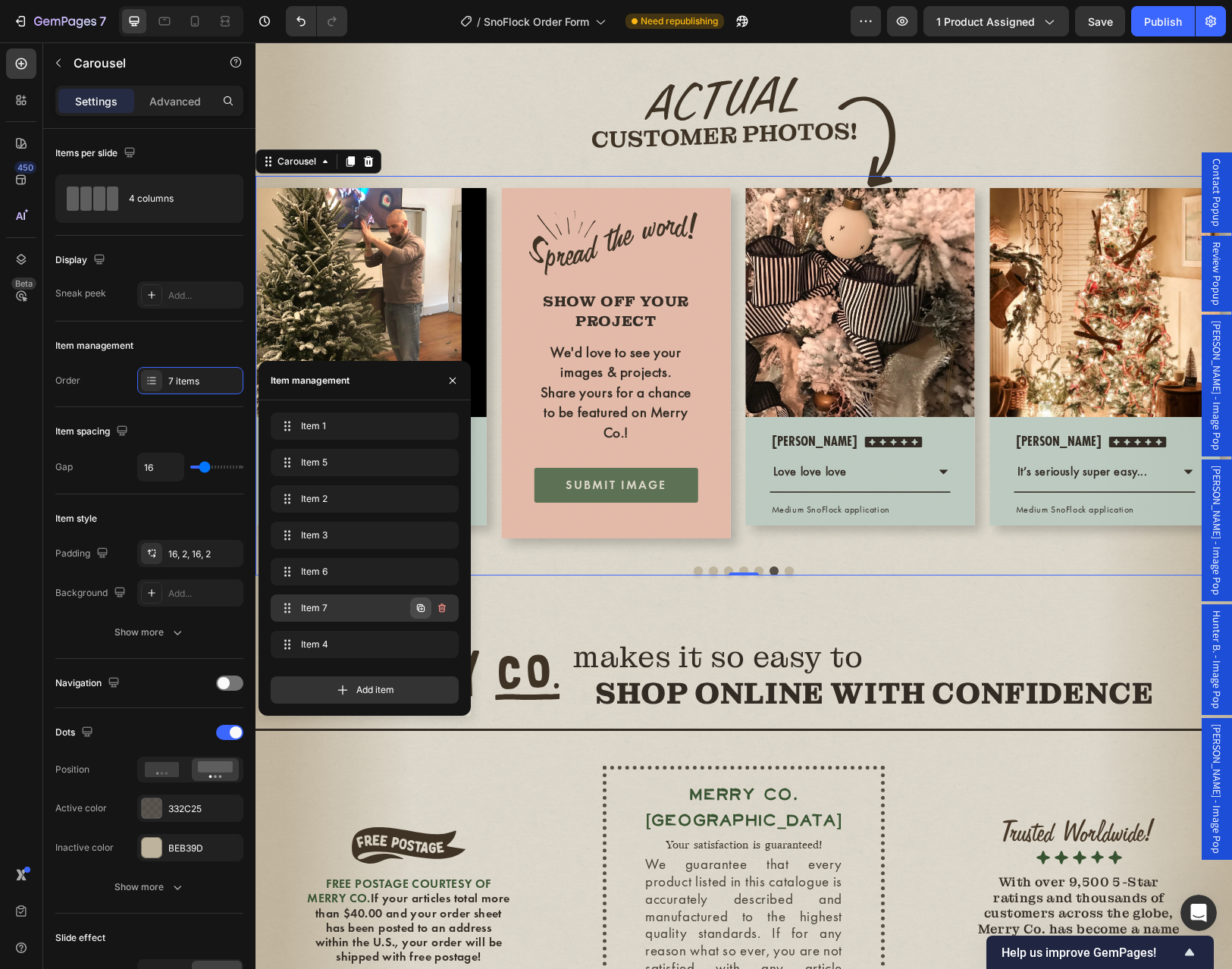
click at [418, 607] on icon "button" at bounding box center [420, 608] width 8 height 8
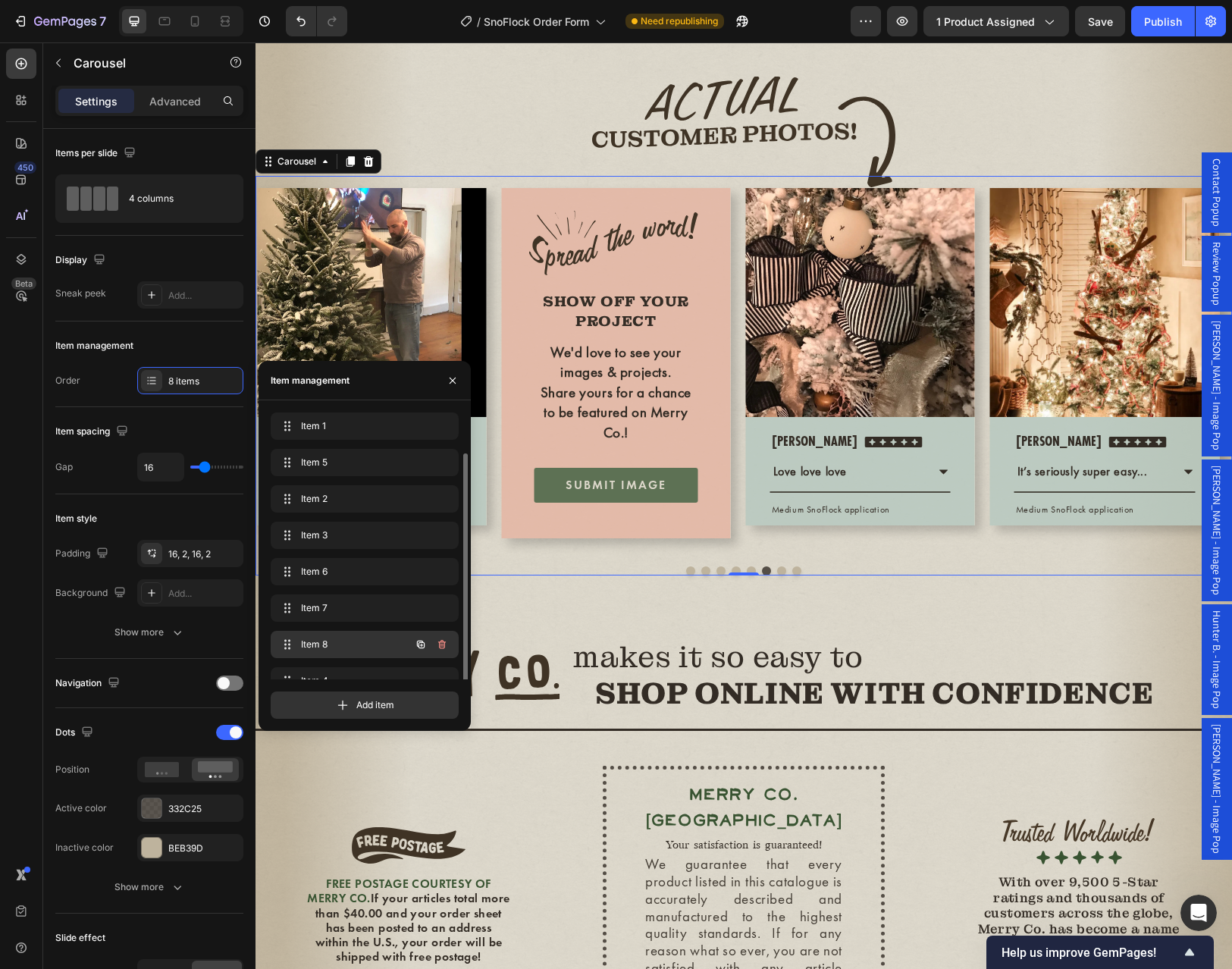
scroll to position [21, 0]
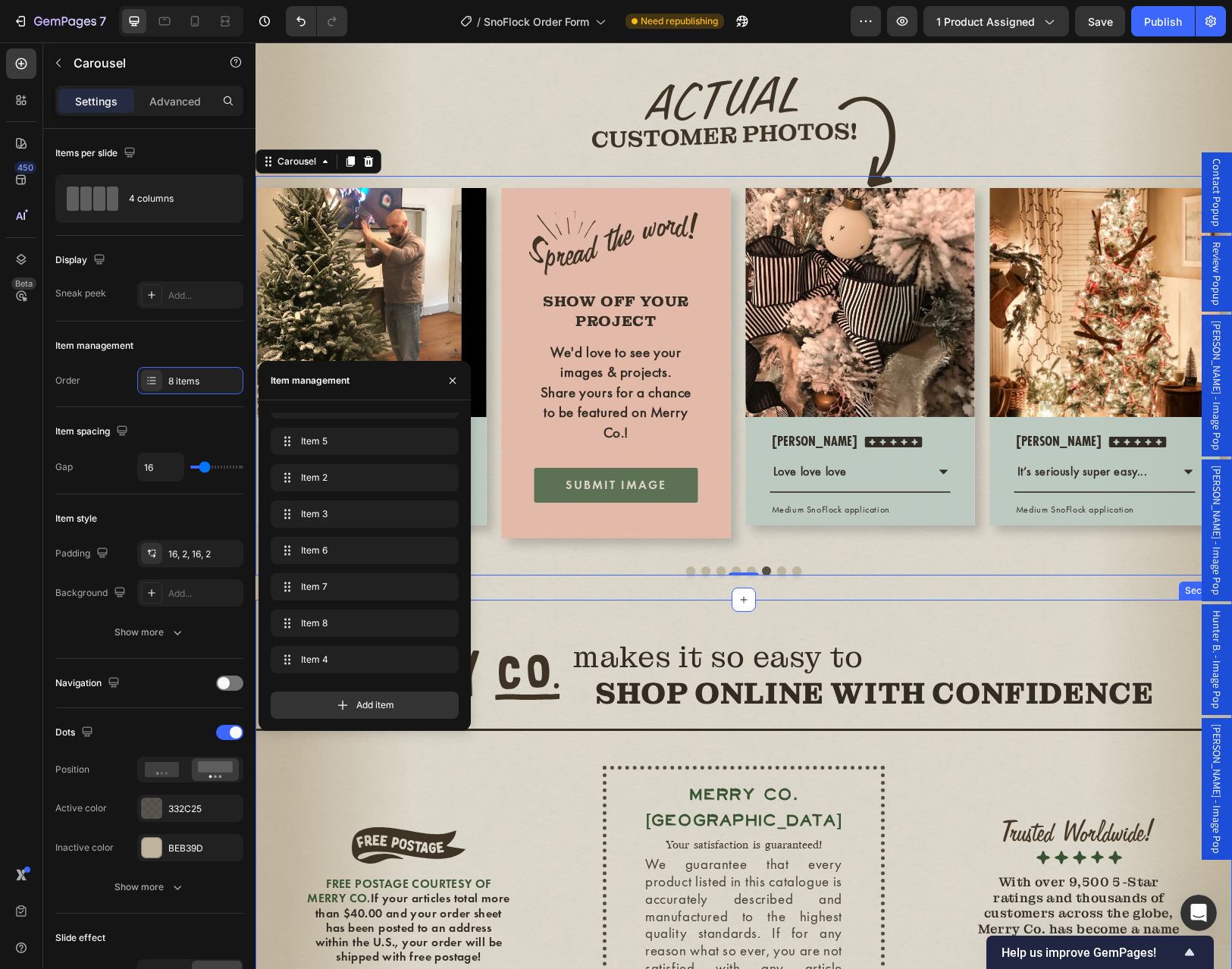
click at [583, 698] on div "Image makes it so easy to SHOP ONLINE WITH CONFIDENCE Heading Row Title Line ME…" at bounding box center [743, 841] width 976 height 484
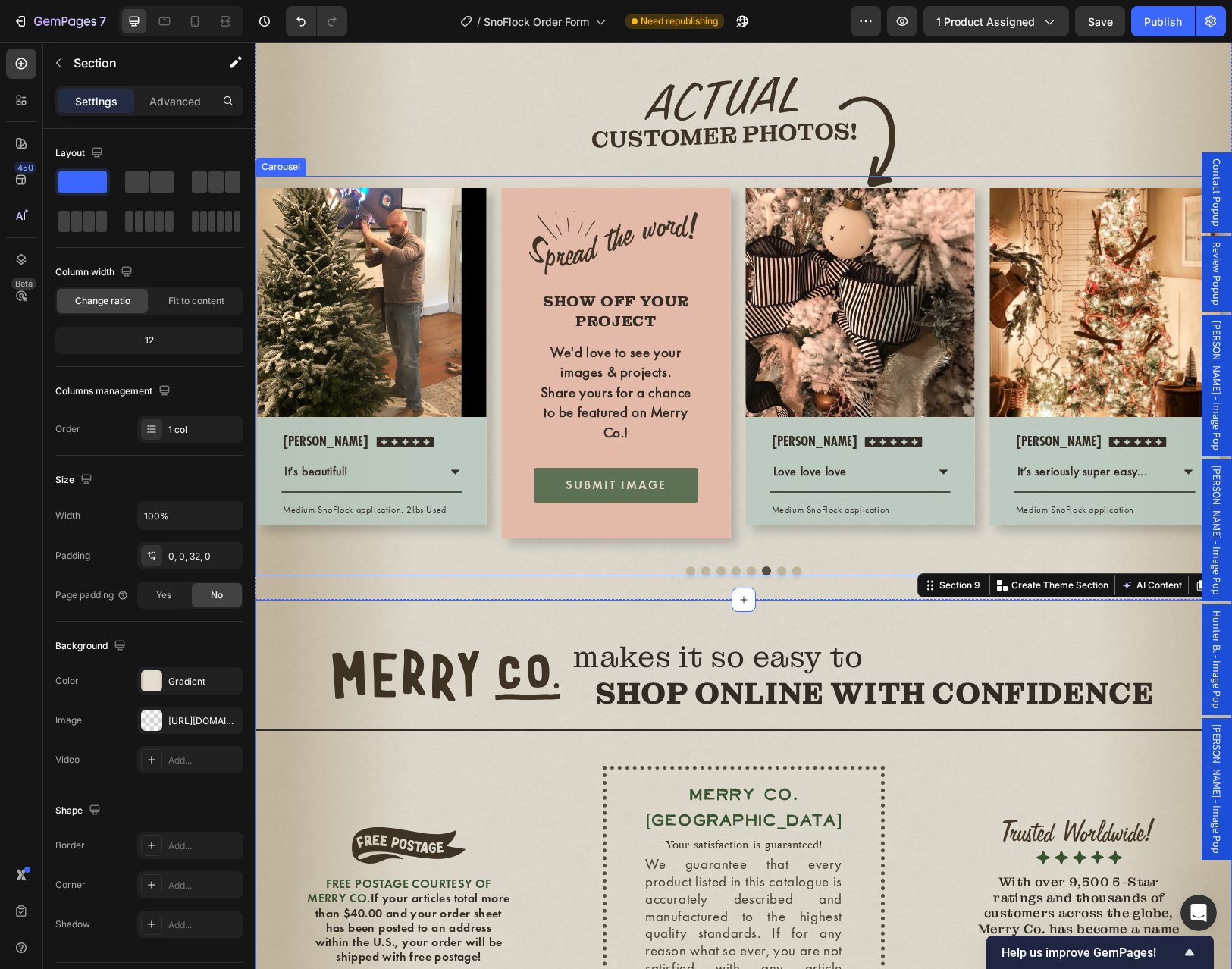
click at [746, 576] on button "Dot" at bounding box center [750, 570] width 9 height 9
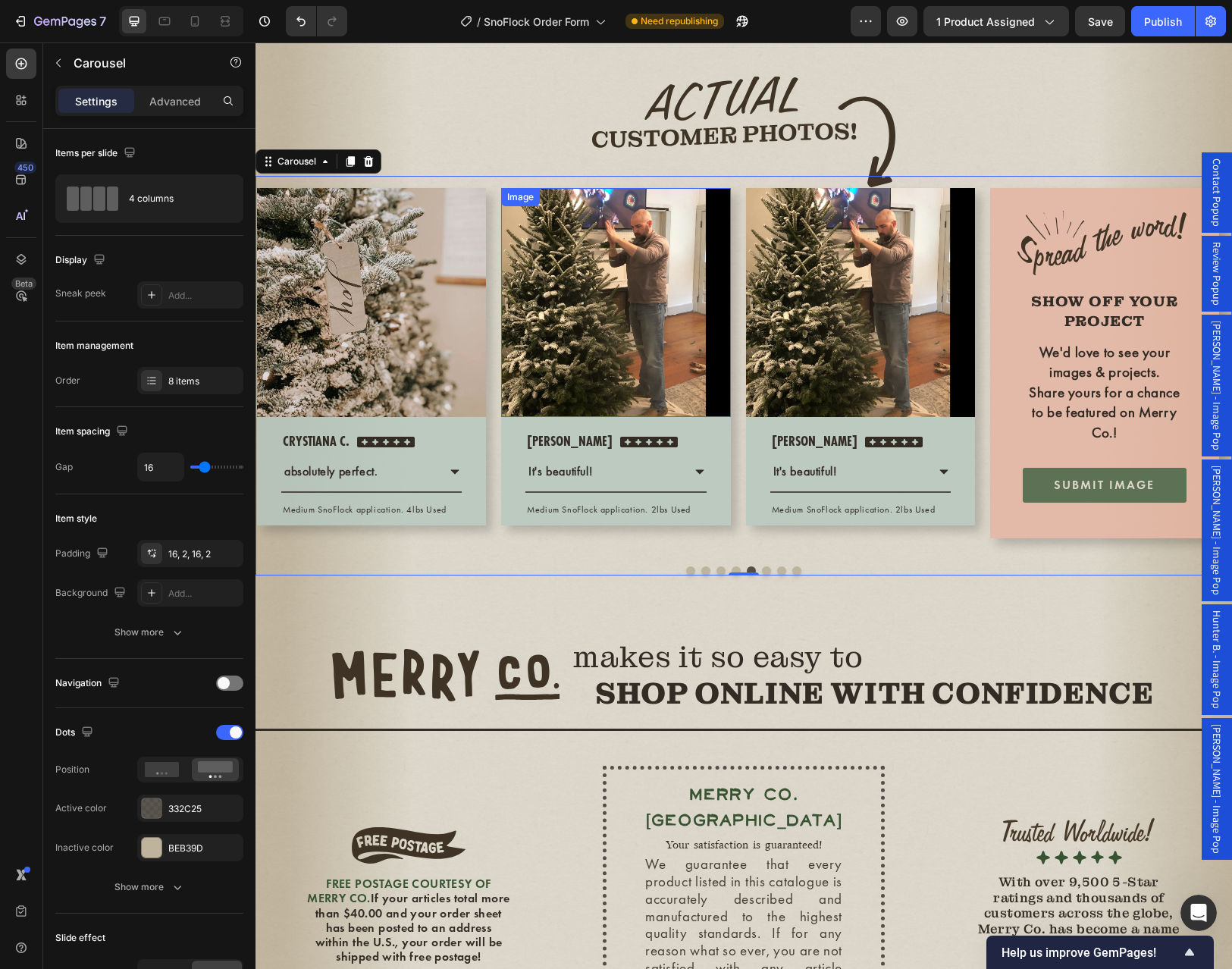
click at [675, 406] on img at bounding box center [615, 302] width 229 height 229
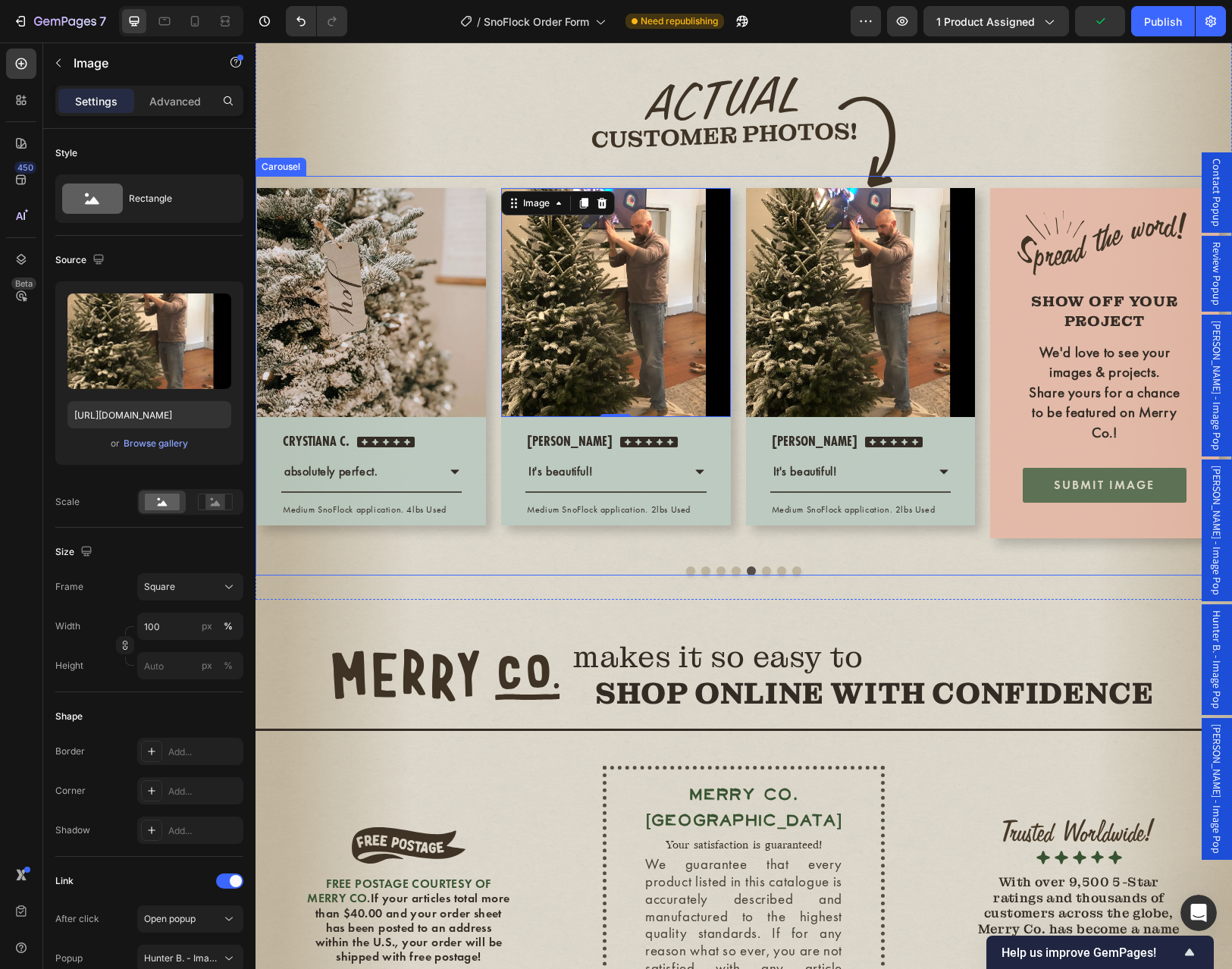
click at [731, 576] on button "Dot" at bounding box center [735, 570] width 9 height 9
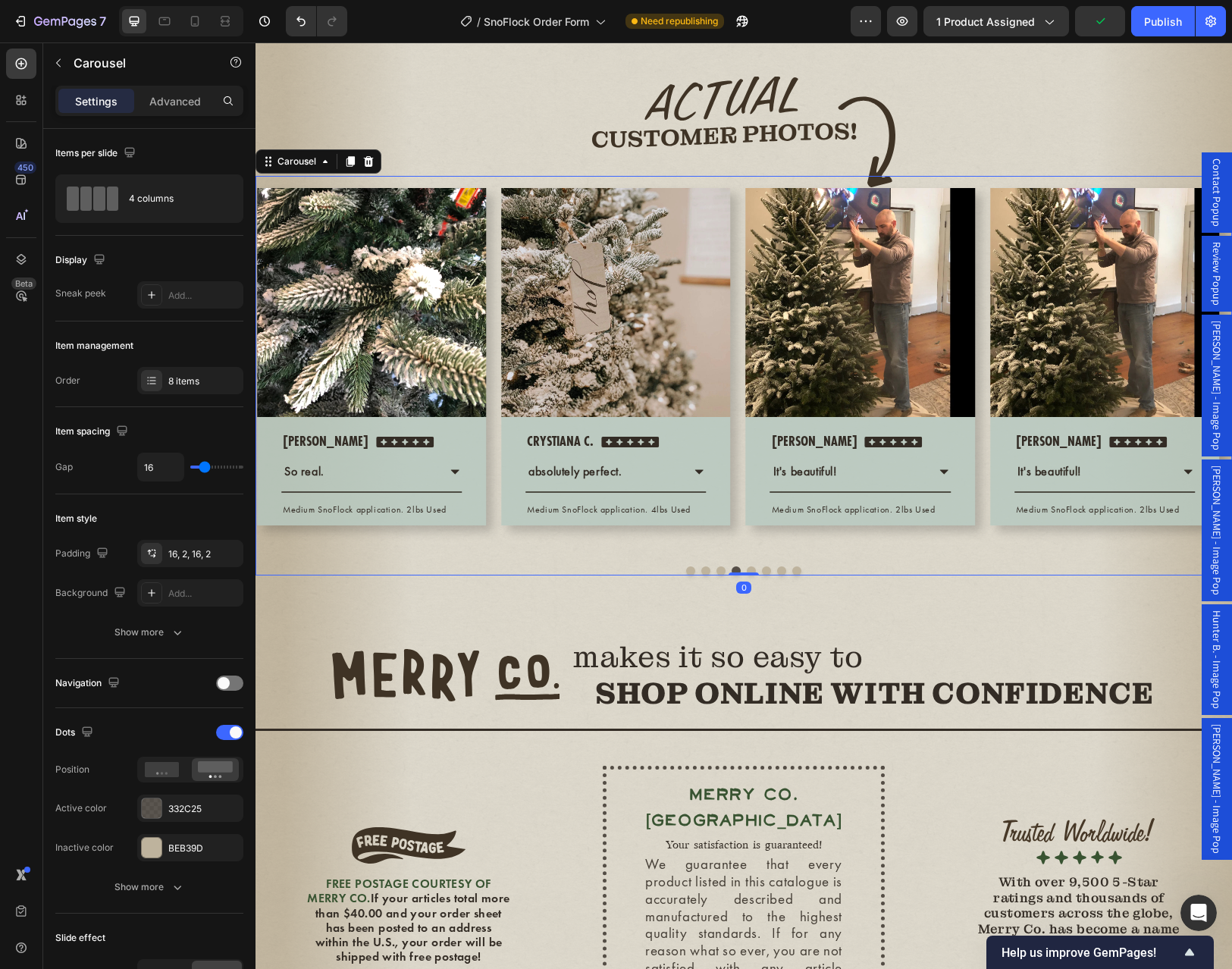
click at [716, 576] on button "Dot" at bounding box center [720, 570] width 9 height 9
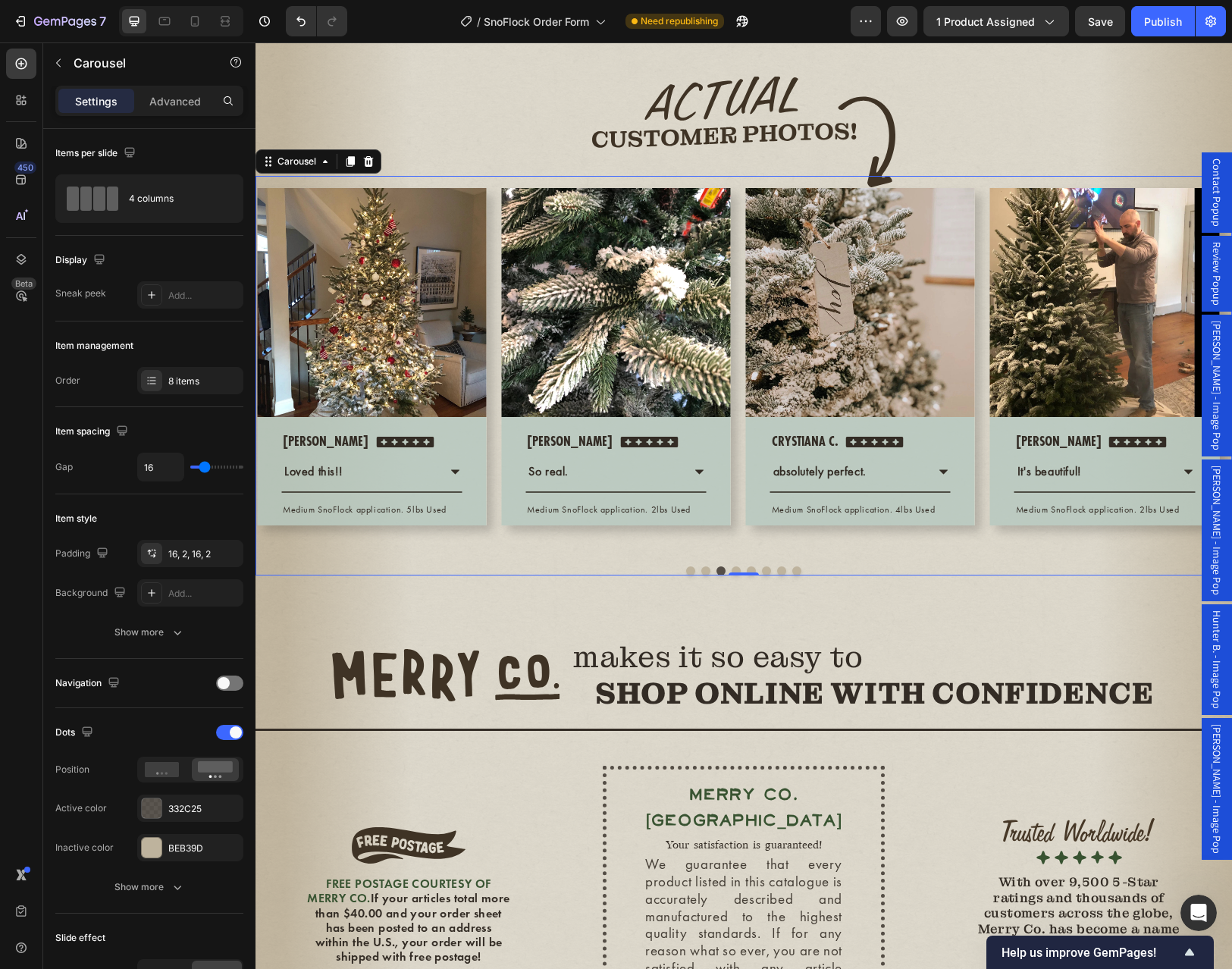
click at [779, 576] on button "Dot" at bounding box center [781, 570] width 9 height 9
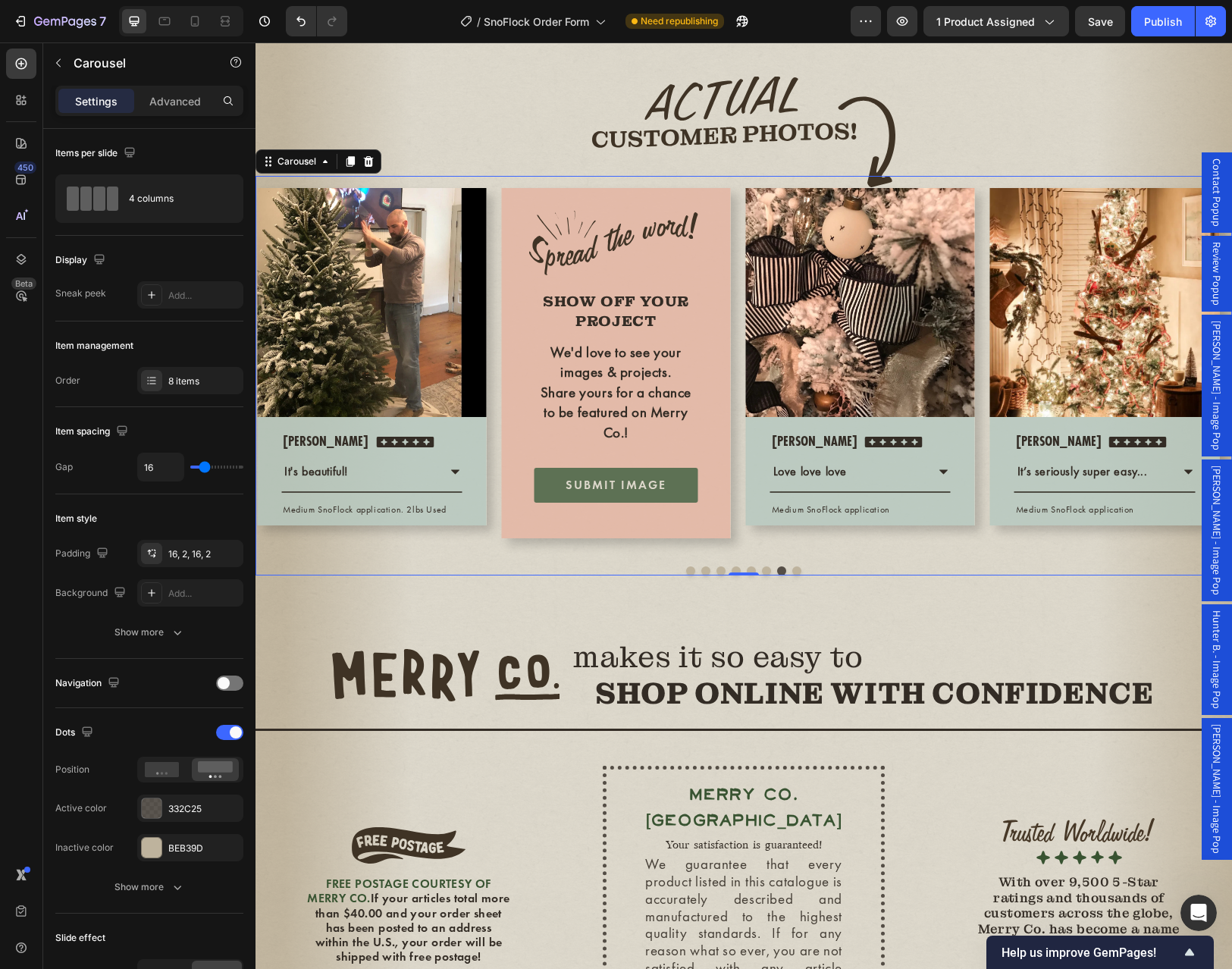
click at [762, 576] on button "Dot" at bounding box center [766, 570] width 9 height 9
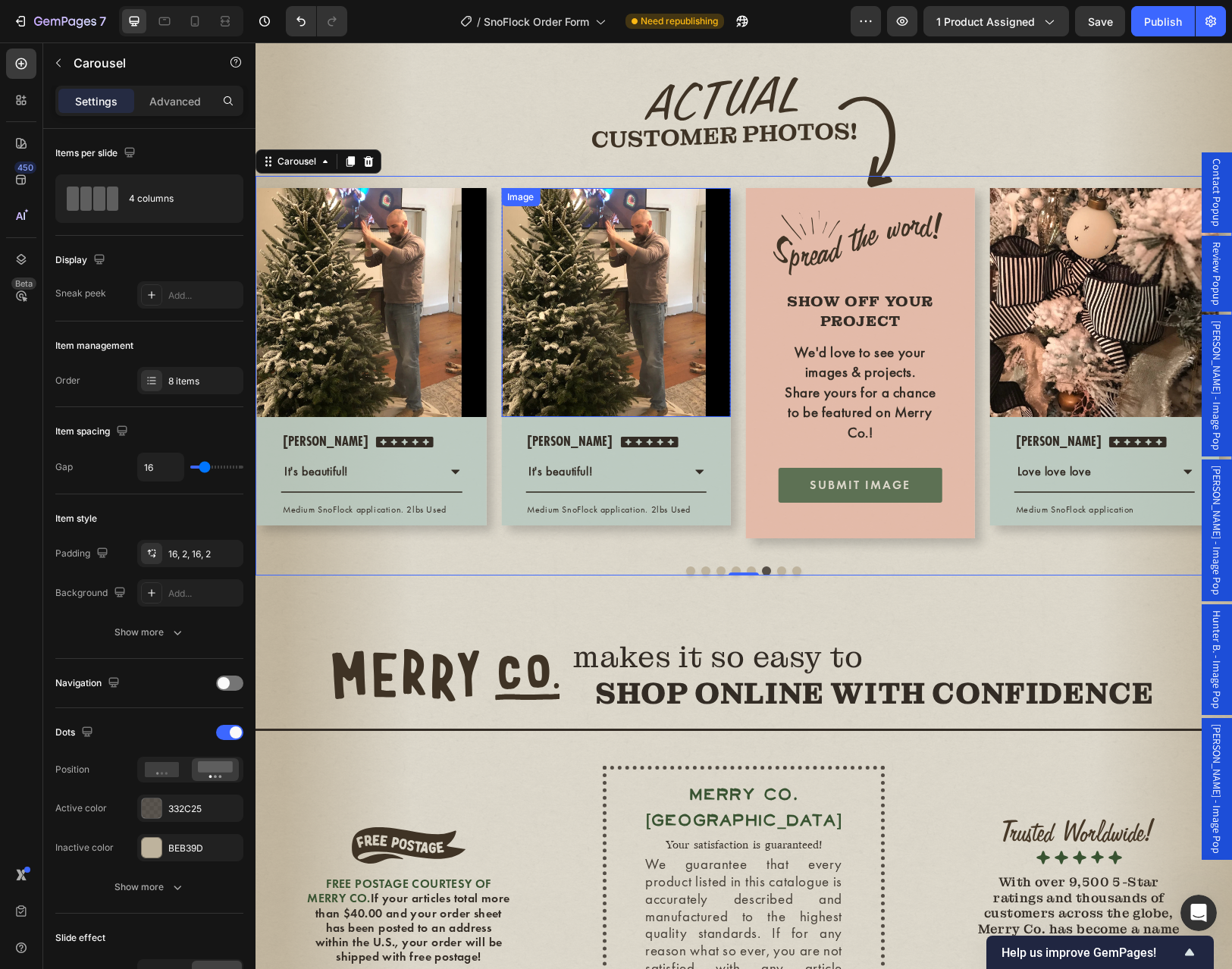
click at [675, 341] on img at bounding box center [615, 302] width 229 height 229
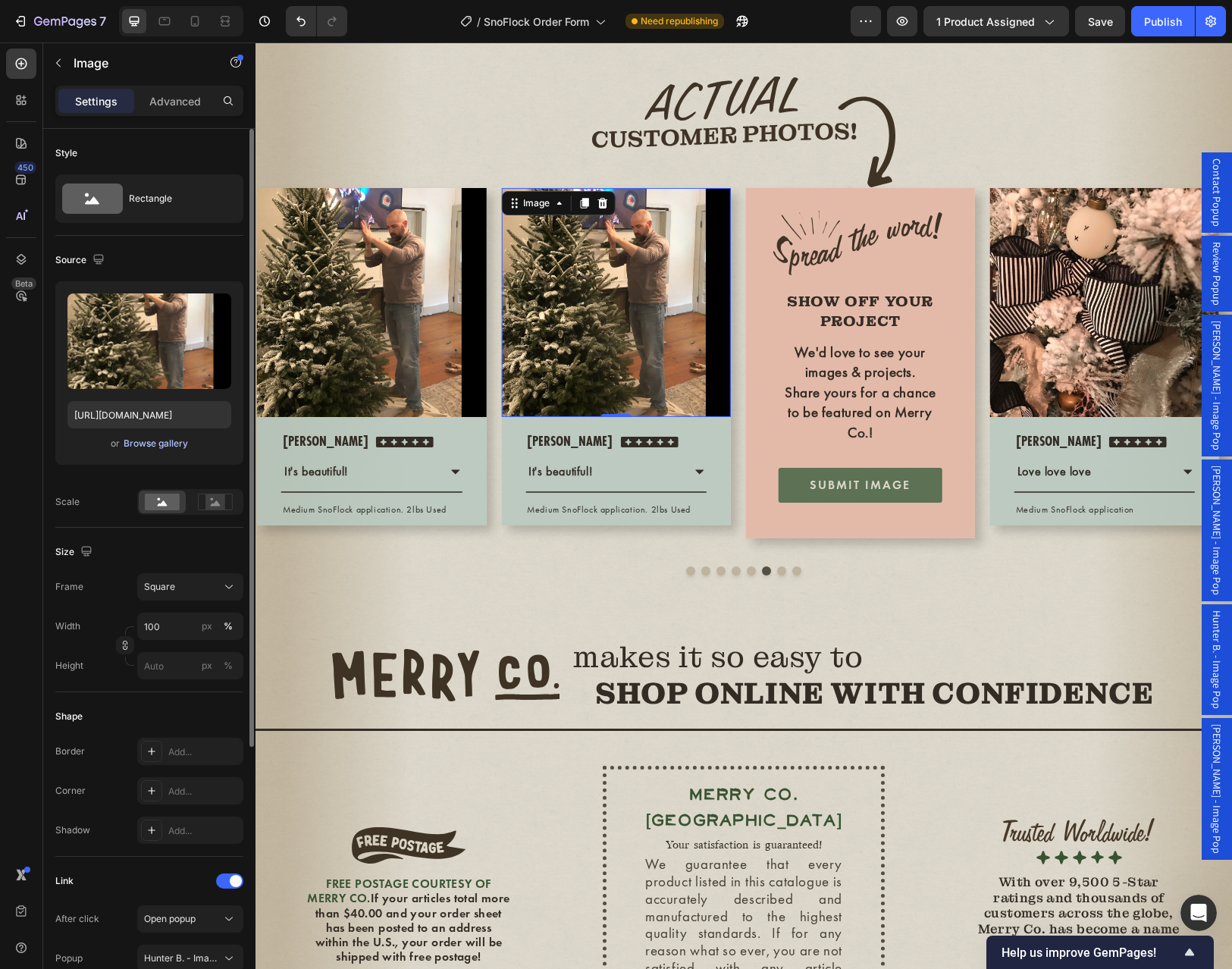
click at [170, 442] on div "Browse gallery" at bounding box center [155, 443] width 64 height 13
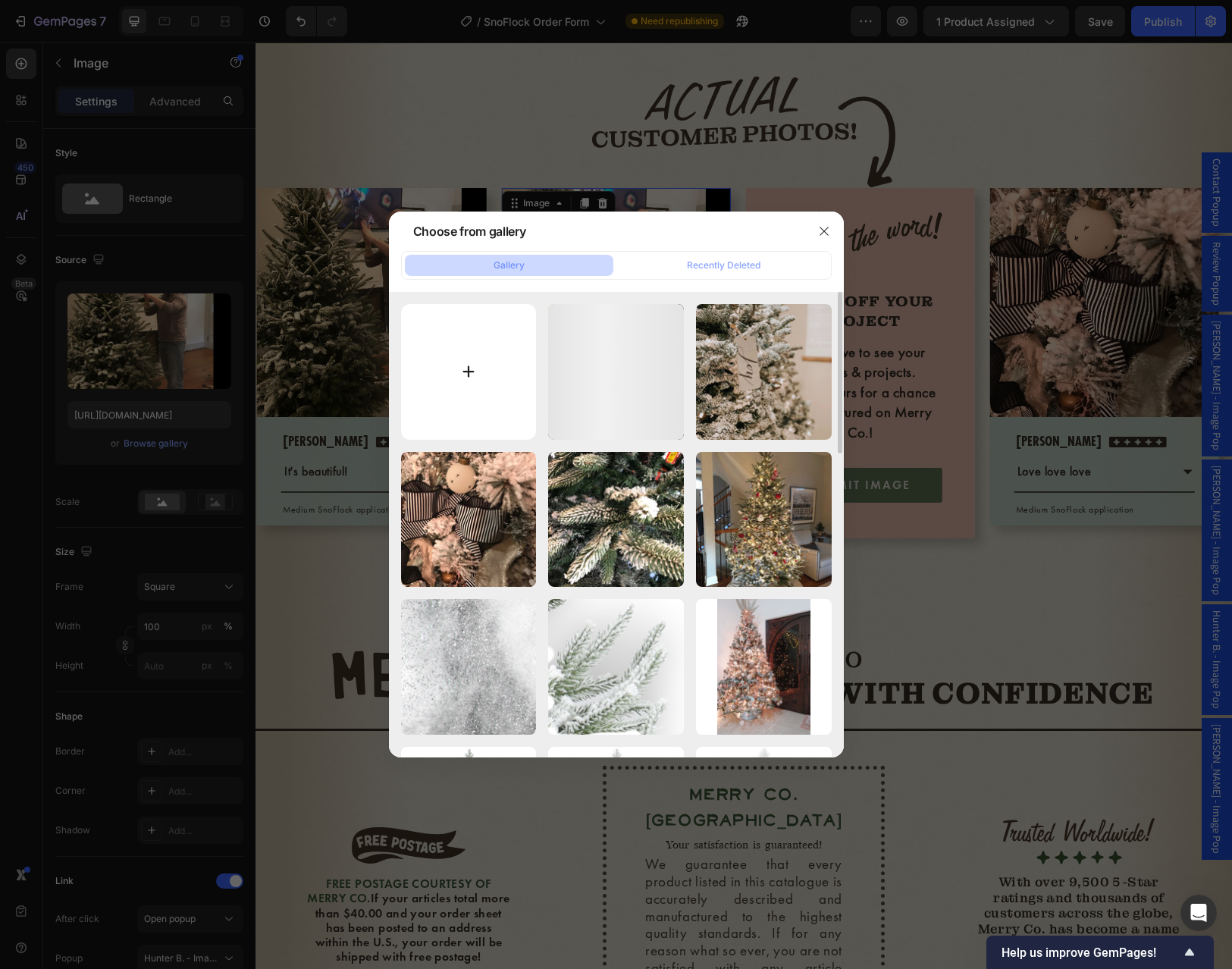
click at [480, 359] on input "file" at bounding box center [468, 371] width 135 height 135
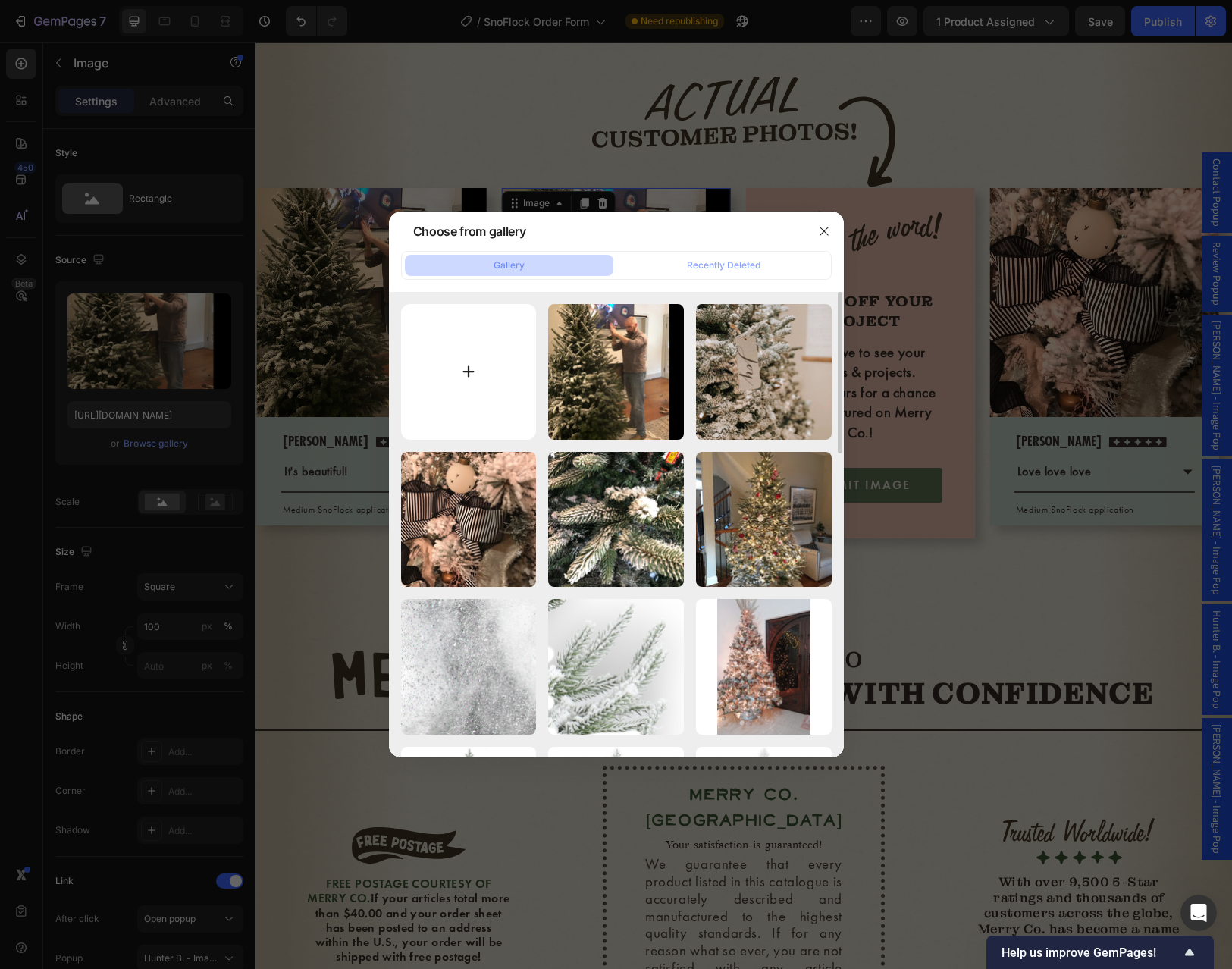
type input "C:\fakepath\Yalonda 5st.avif"
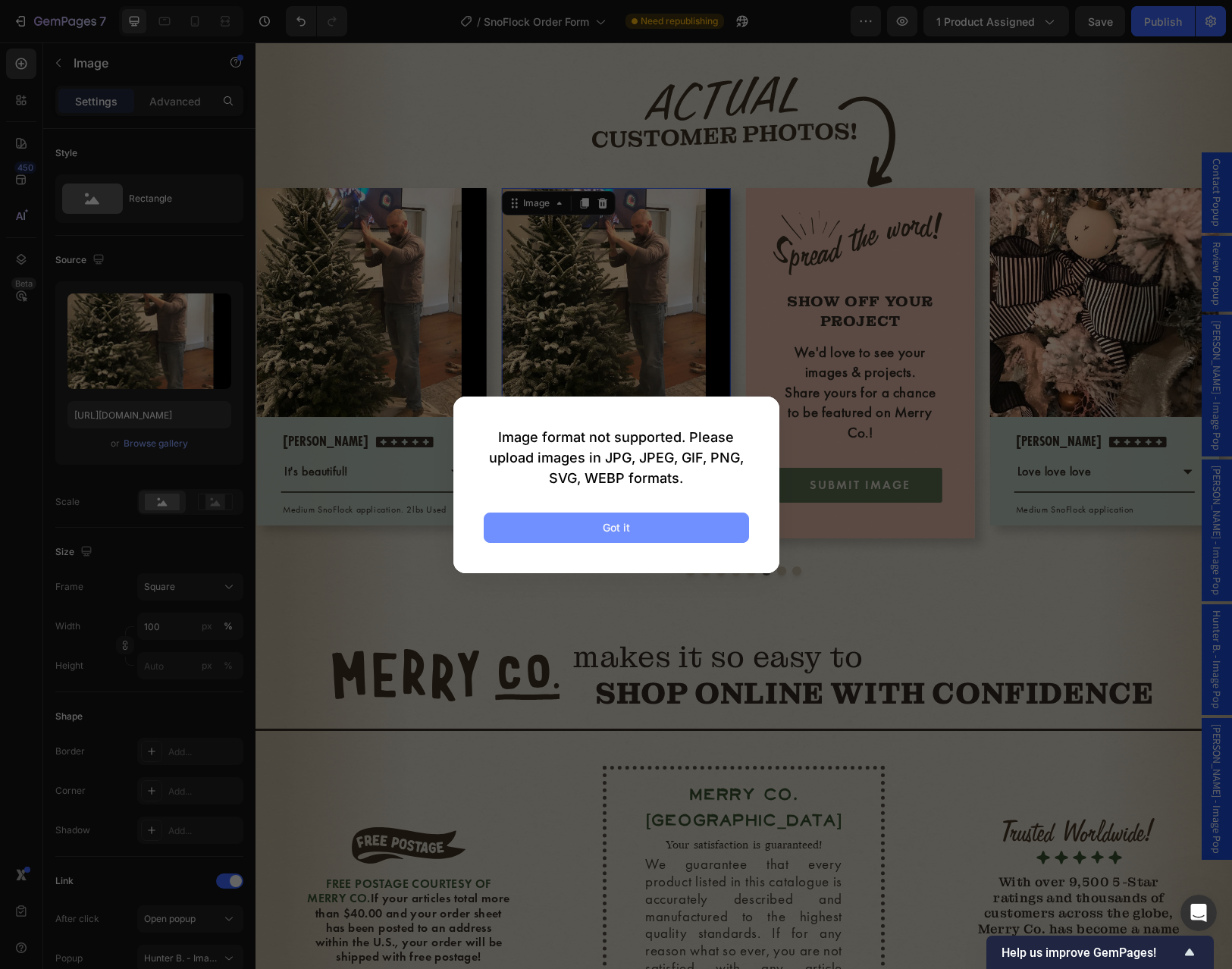
click at [684, 530] on button "Got it" at bounding box center [616, 528] width 265 height 31
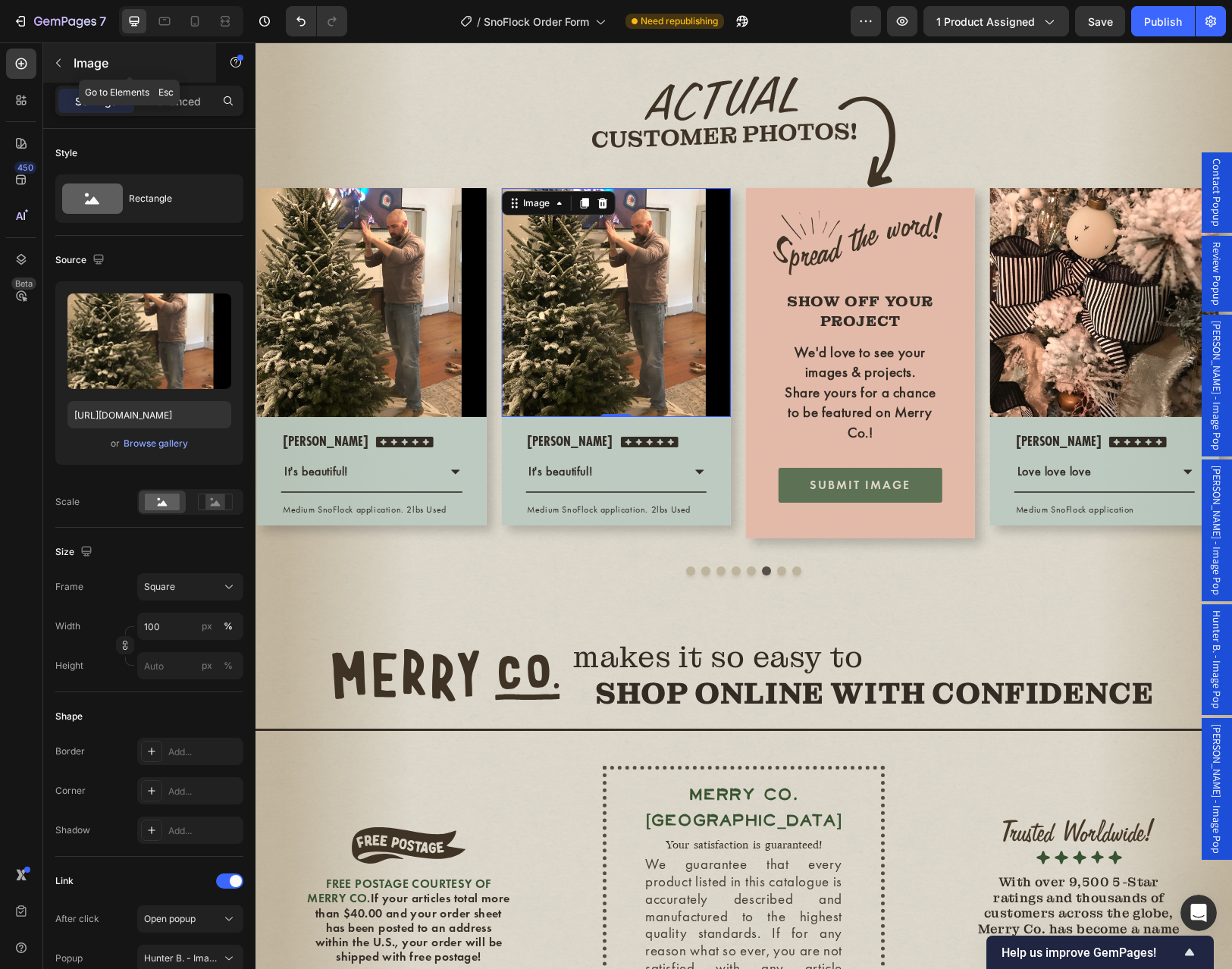
click at [60, 63] on icon "button" at bounding box center [59, 62] width 12 height 12
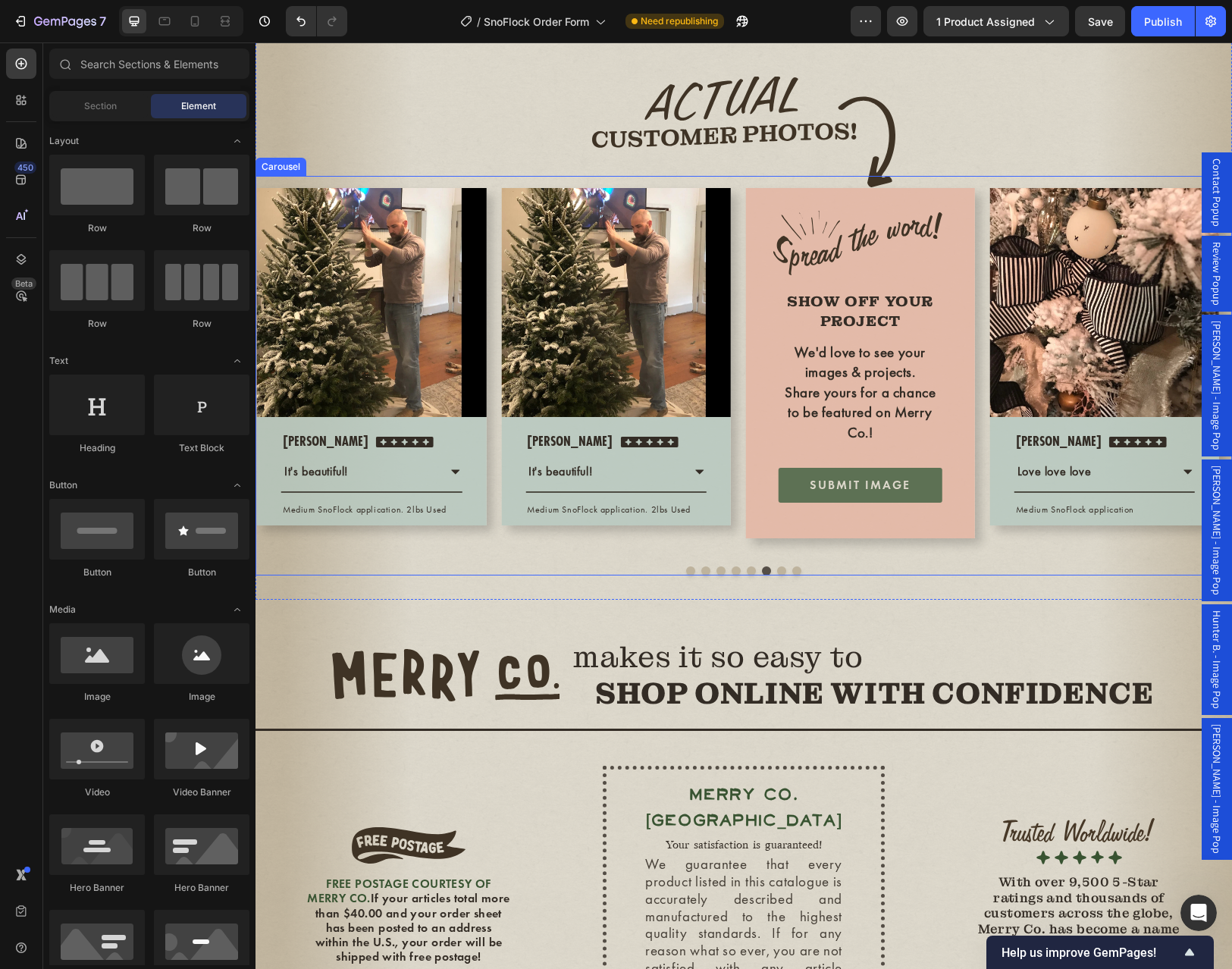
click at [557, 542] on div "Image Row Casady Text block Icon Icon Icon Icon Icon Icon List Hoz Row It's bea…" at bounding box center [615, 365] width 229 height 354
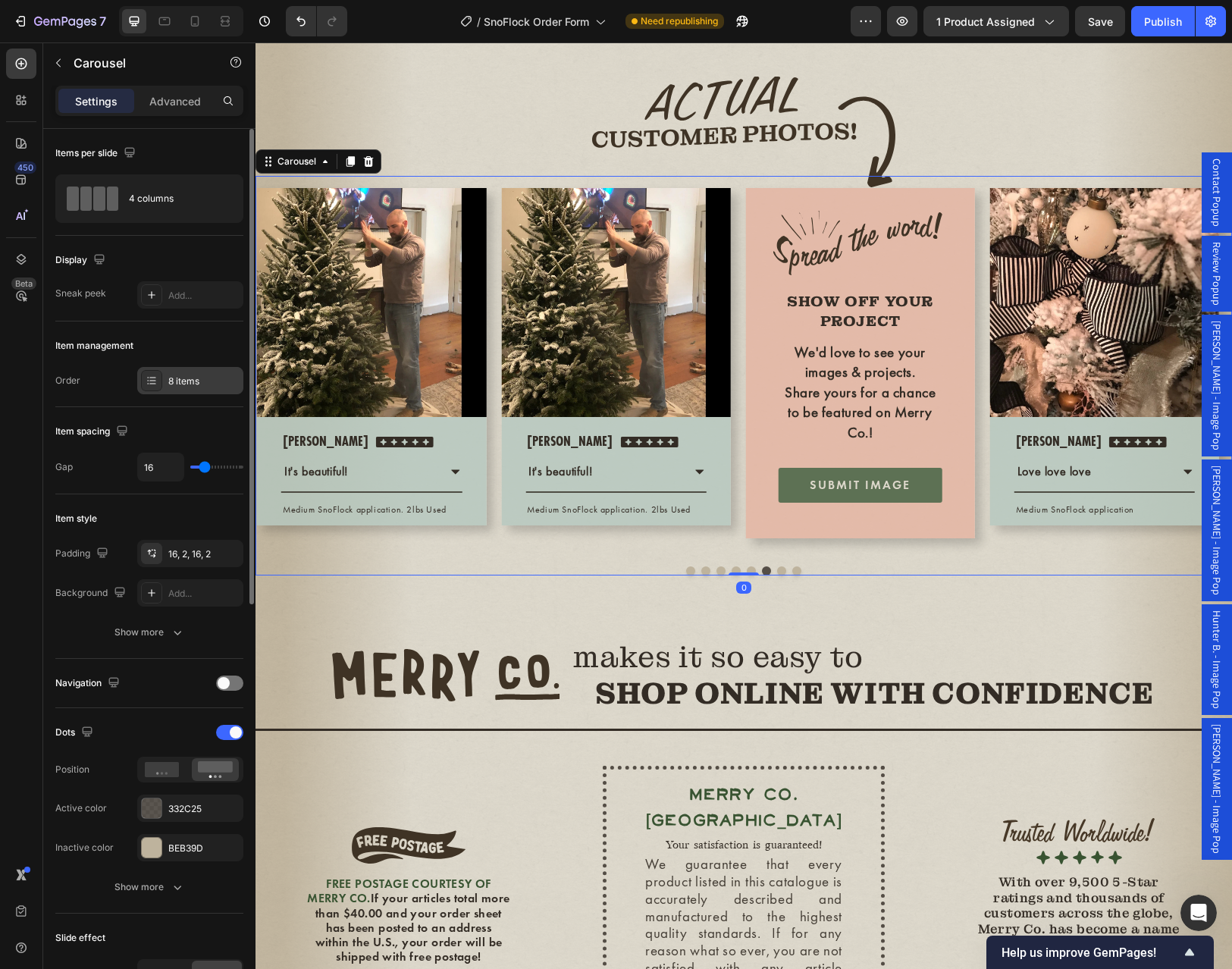
click at [168, 376] on div "8 items" at bounding box center [203, 381] width 71 height 13
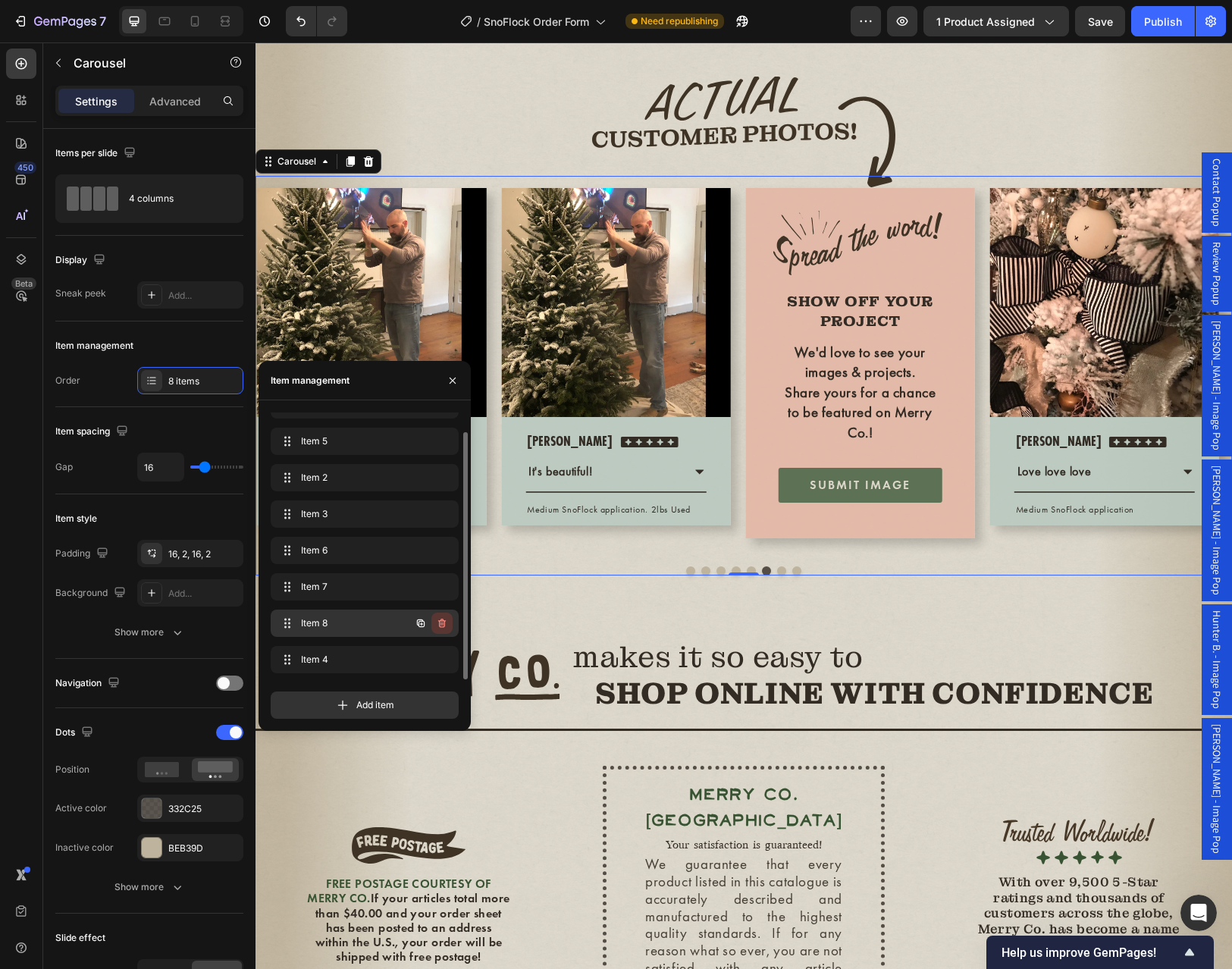
click at [441, 624] on icon "button" at bounding box center [440, 625] width 1 height 4
click at [441, 624] on div "Delete" at bounding box center [431, 623] width 28 height 13
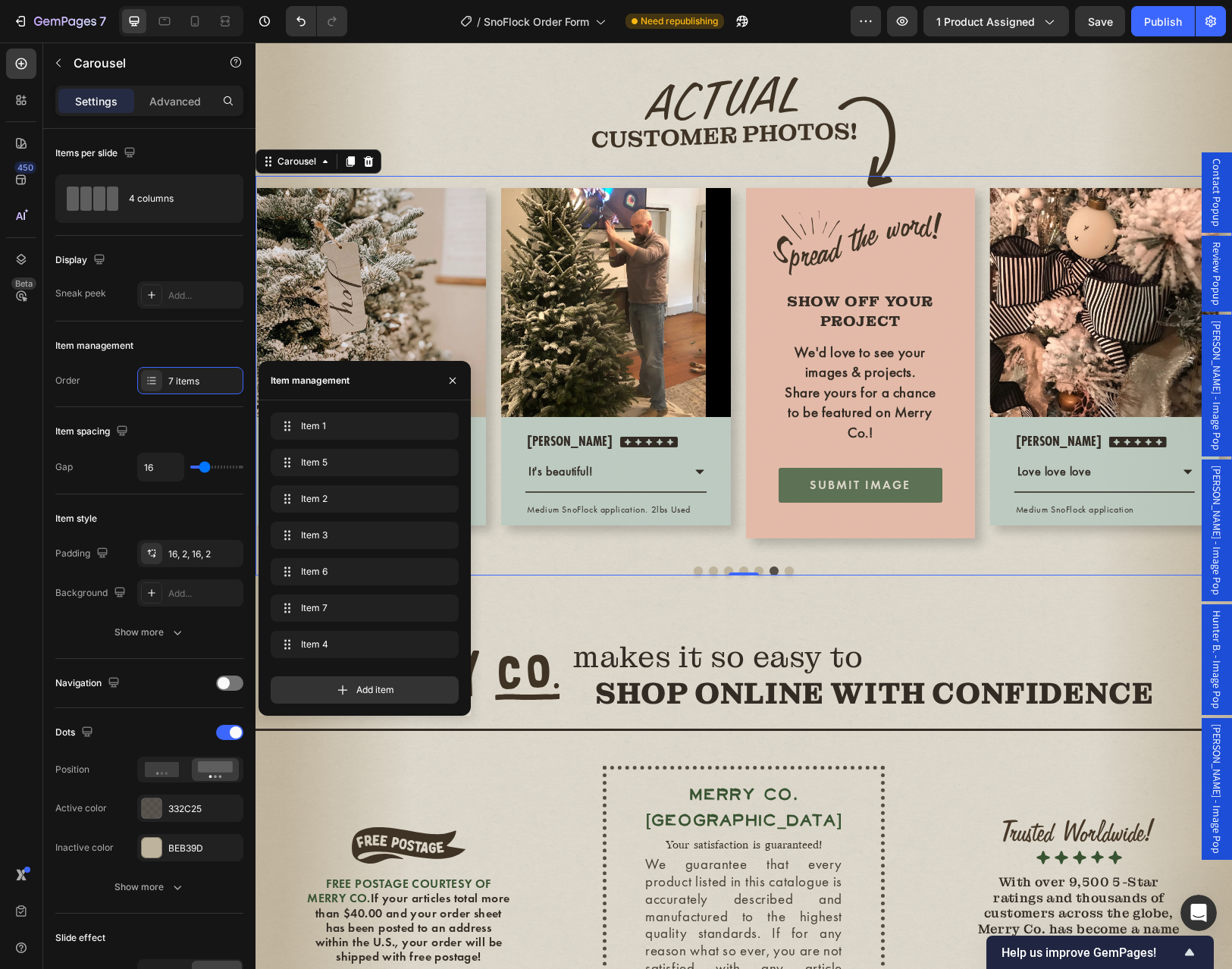
scroll to position [0, 0]
click at [526, 600] on div "Image Image Row Nicole Text block Icon Icon Icon Icon Icon Icon List Hoz Row Lo…" at bounding box center [743, 319] width 976 height 561
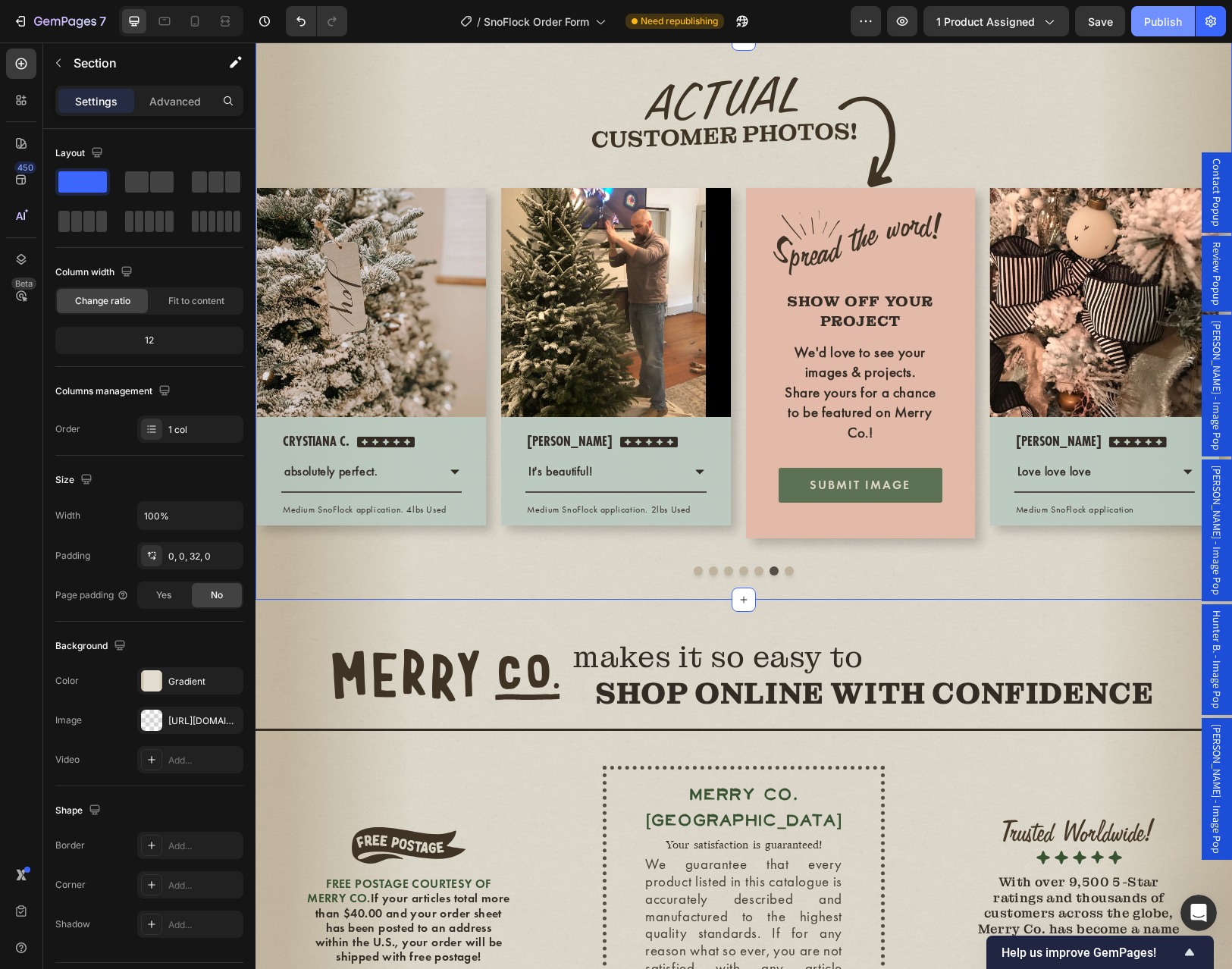
click at [1171, 13] on div "Publish" at bounding box center [1162, 21] width 37 height 16
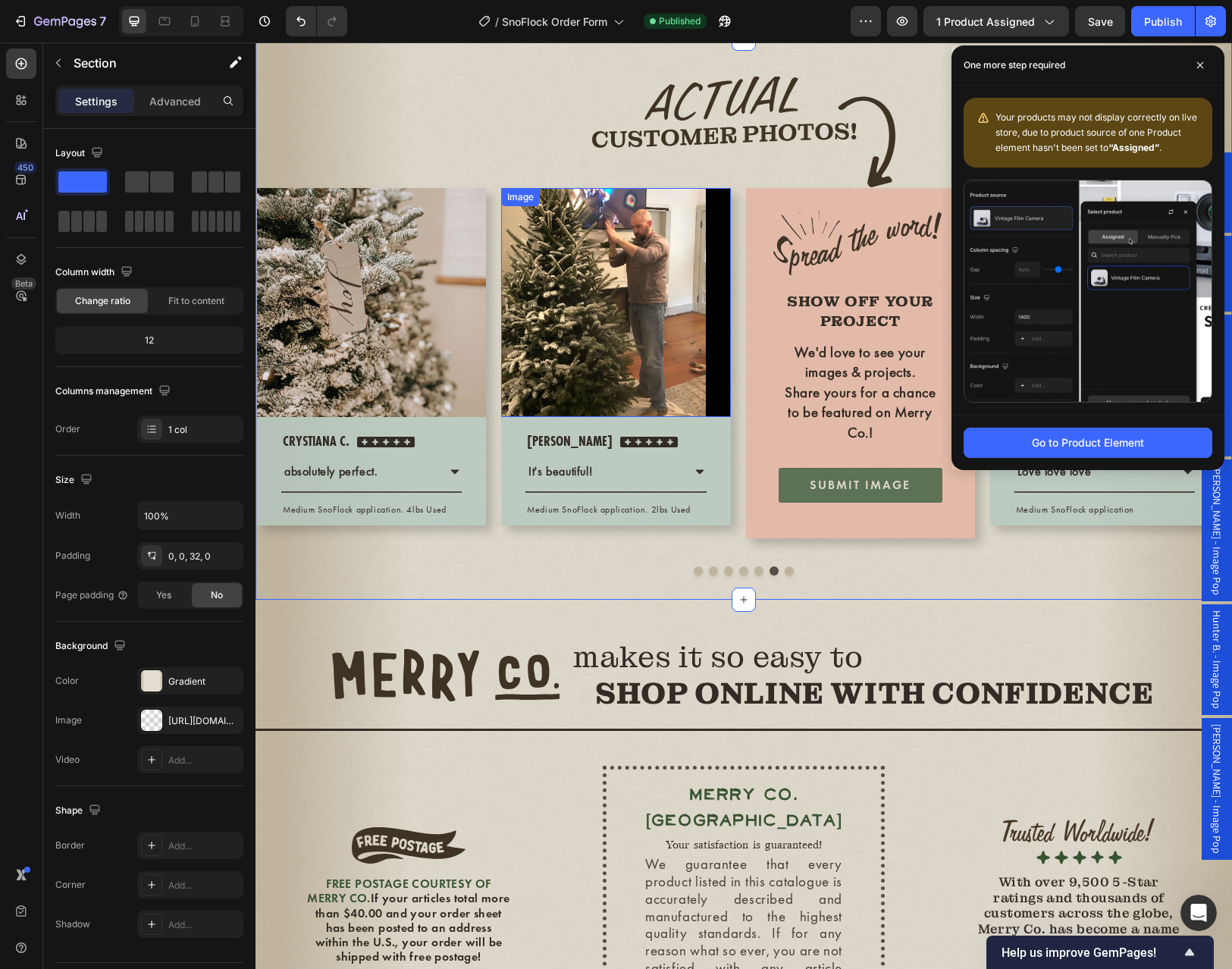
click at [585, 409] on img at bounding box center [615, 302] width 229 height 229
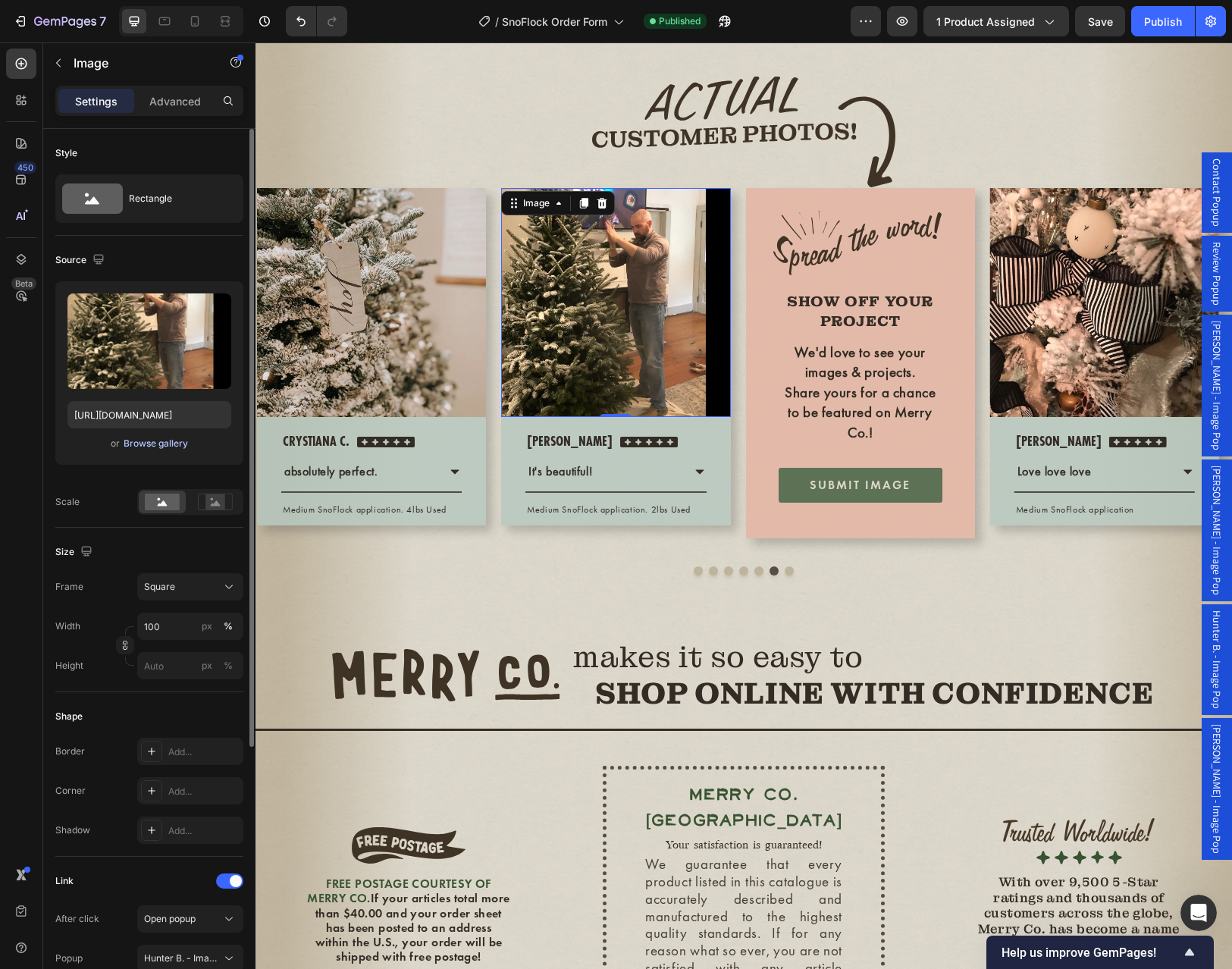
click at [154, 446] on div "Browse gallery" at bounding box center [155, 443] width 64 height 13
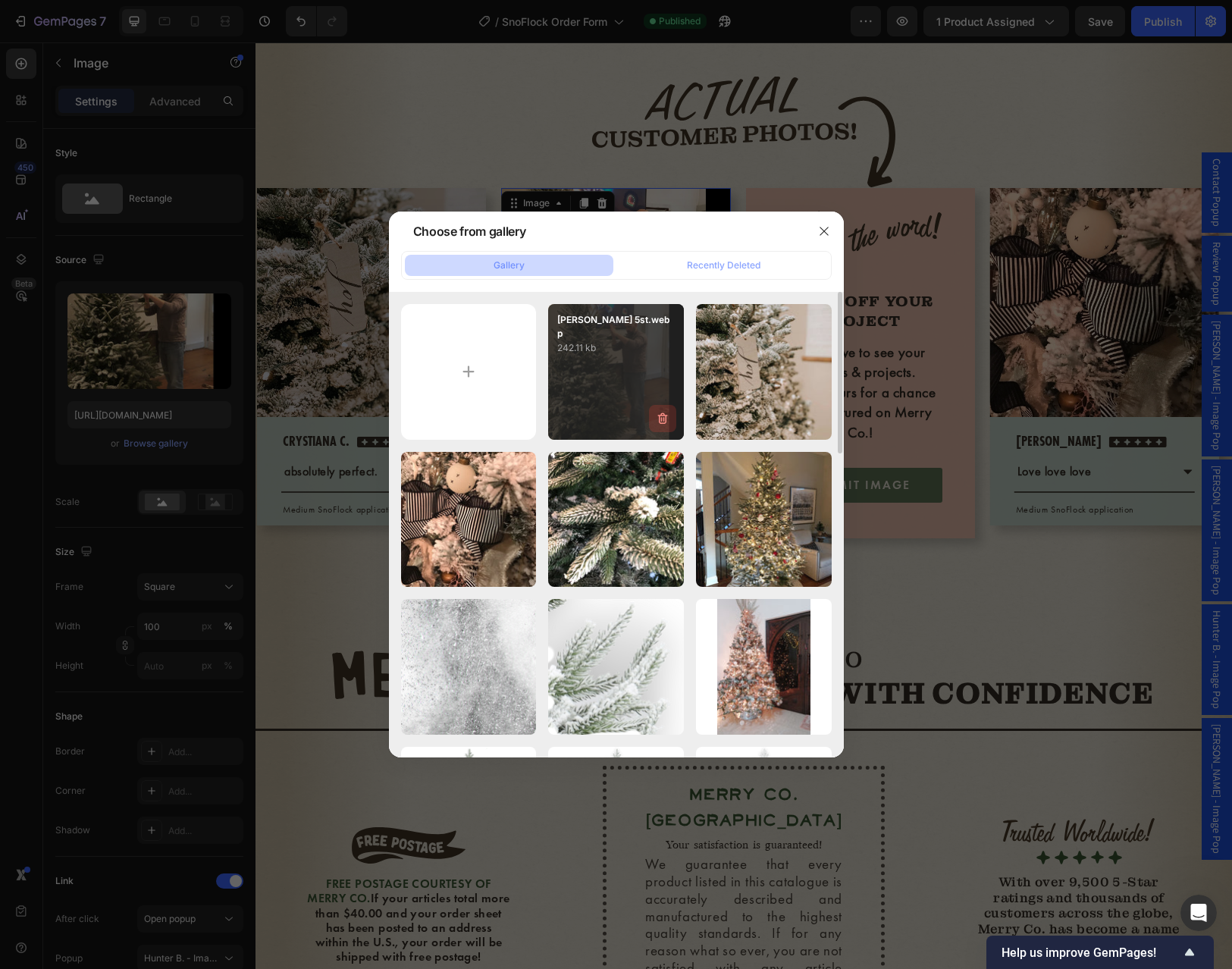
click at [664, 415] on icon "button" at bounding box center [662, 418] width 10 height 12
click at [663, 416] on div "Delete" at bounding box center [653, 421] width 28 height 13
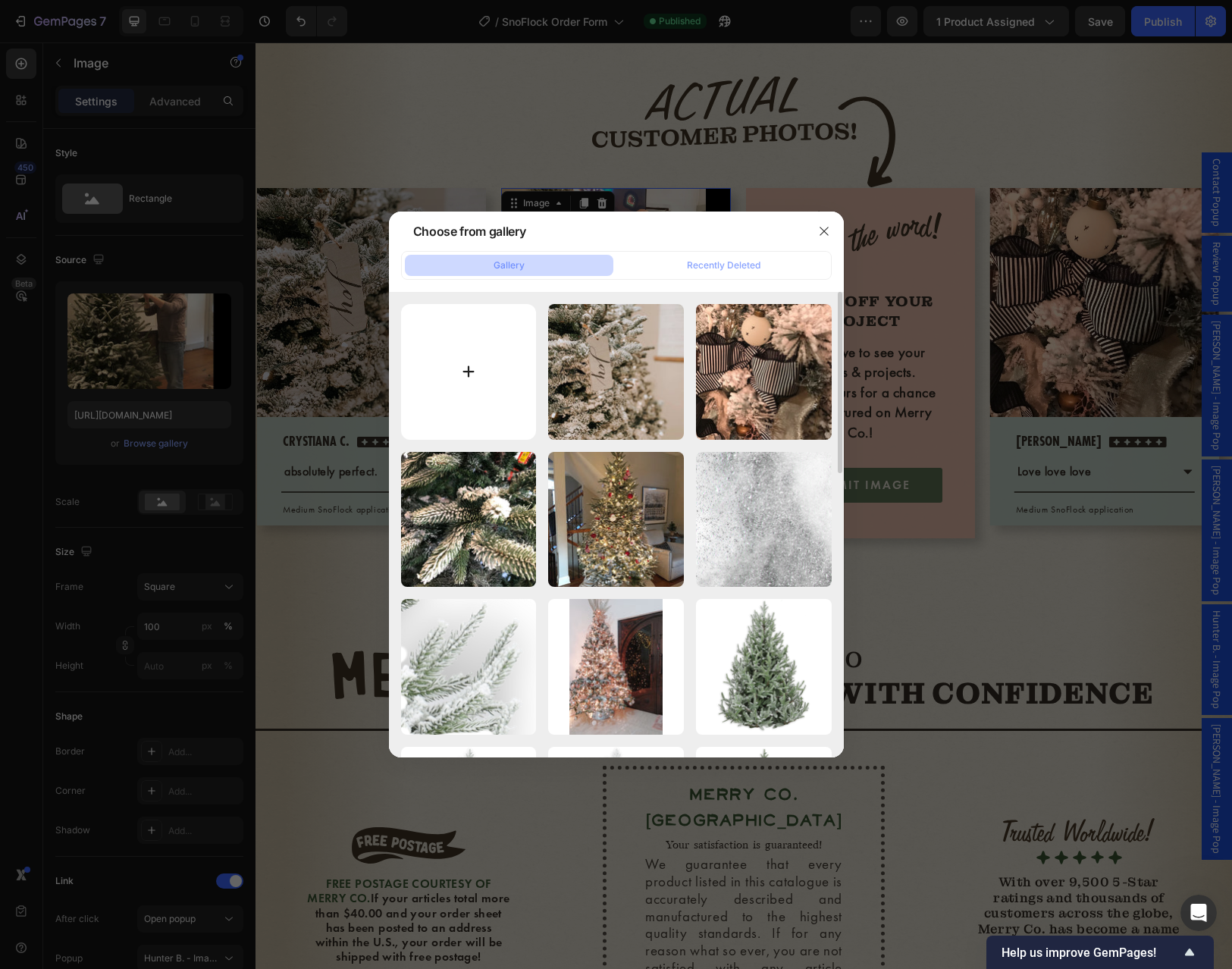
click at [481, 375] on input "file" at bounding box center [468, 371] width 135 height 135
type input "C:\fakepath\Casady 5st.webp"
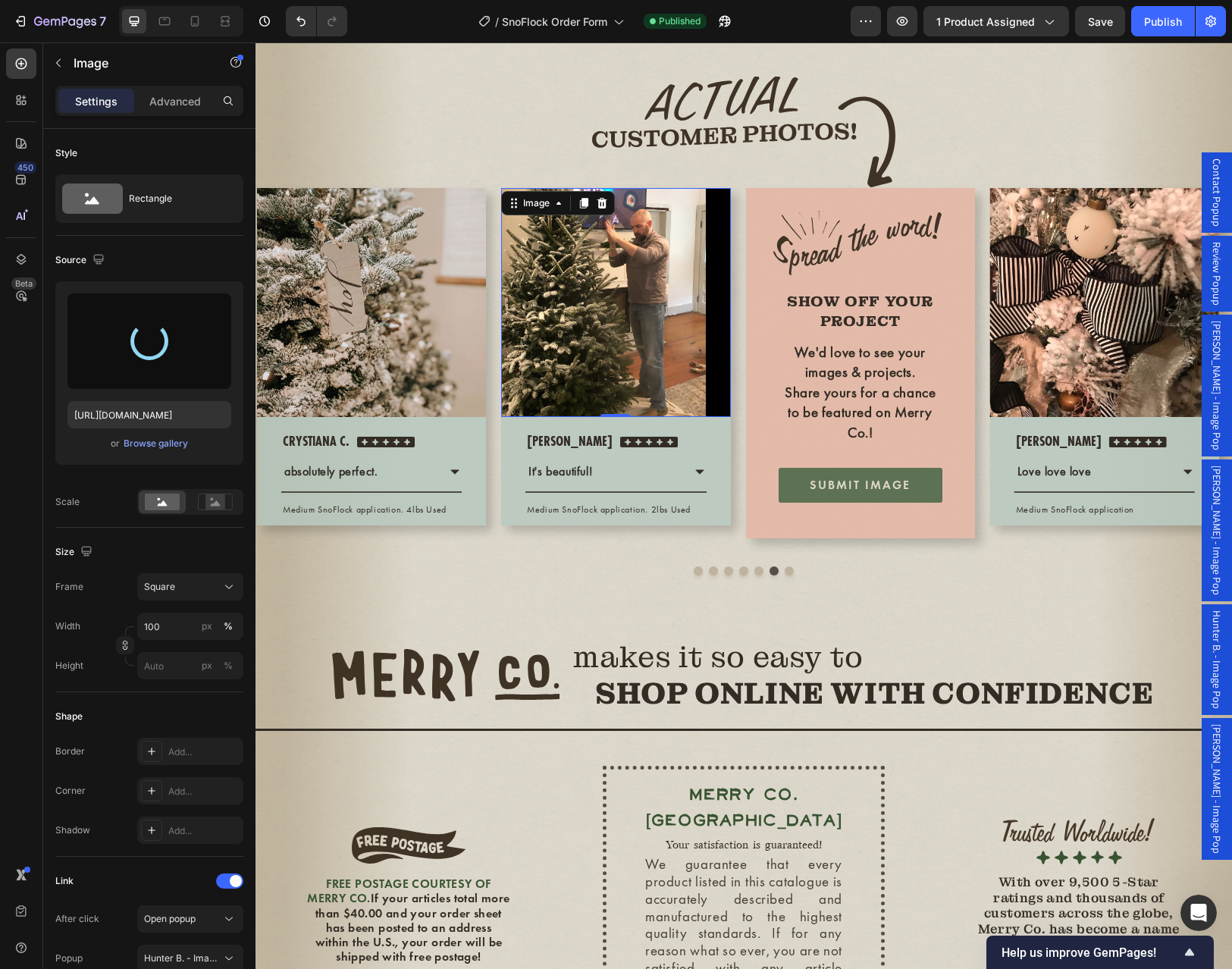
type input "https://cdn.shopify.com/s/files/1/0728/9107/2732/files/gempages_581123104625918…"
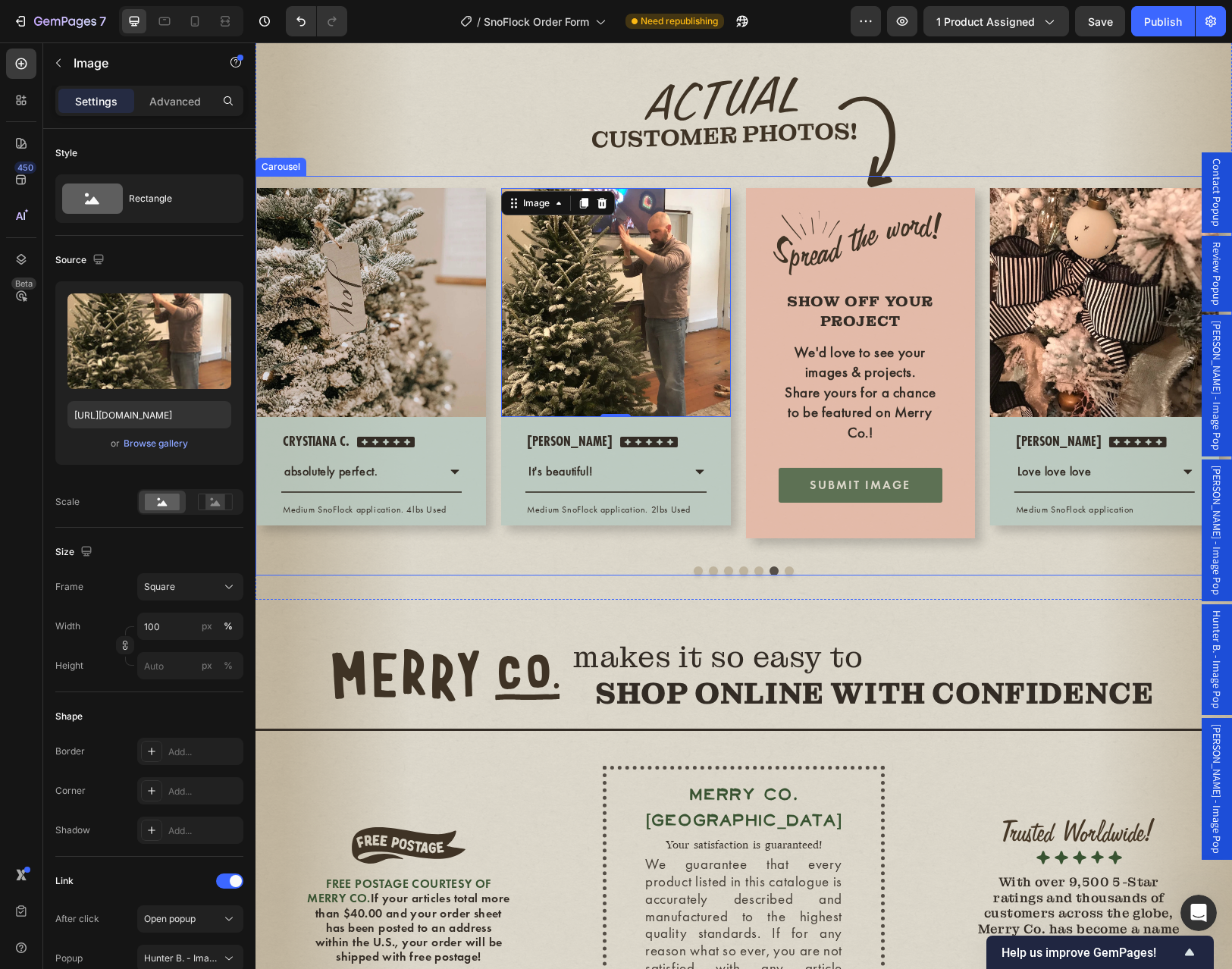
click at [694, 576] on button "Dot" at bounding box center [698, 570] width 9 height 9
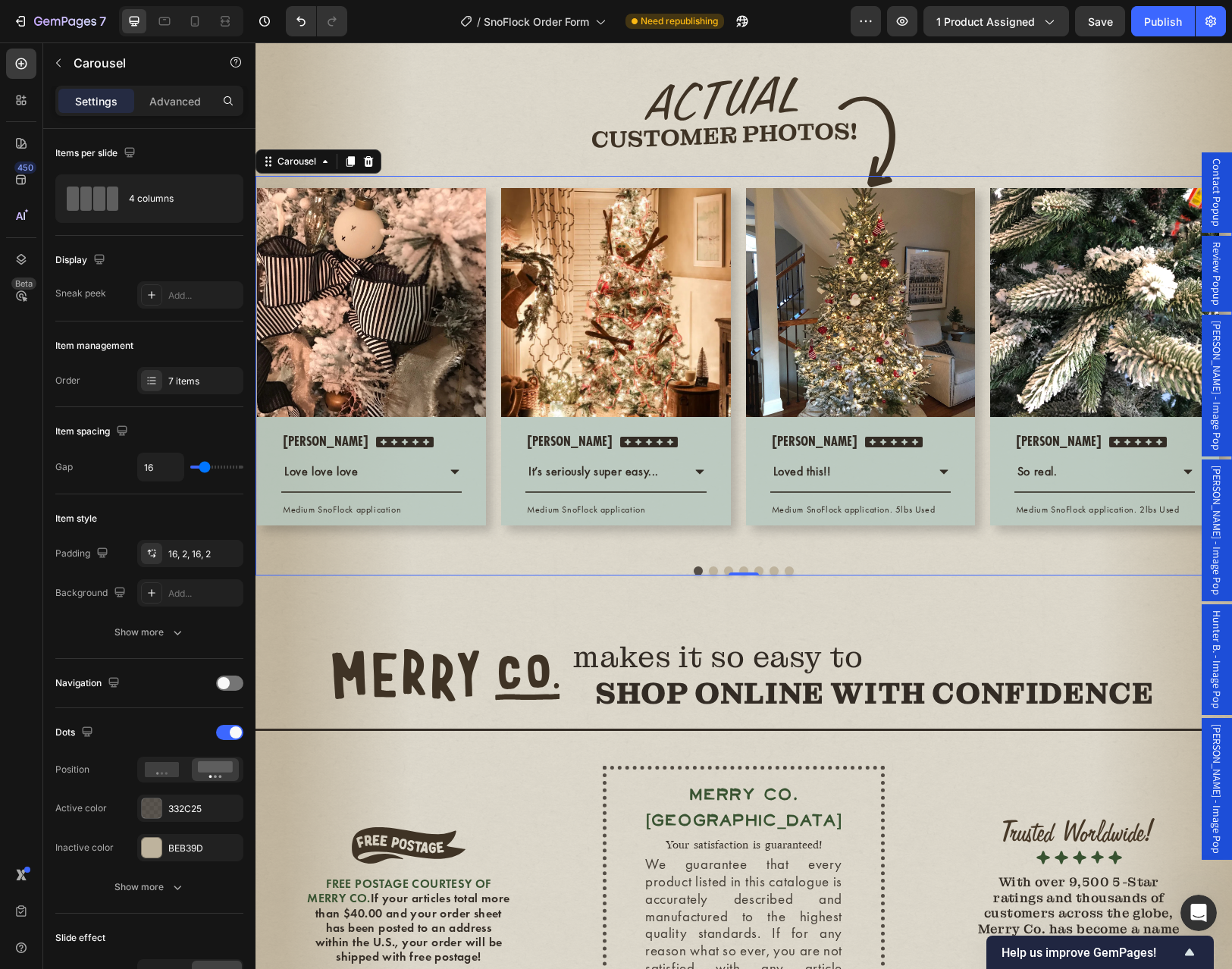
click at [1209, 420] on span "Sally C. - Image Pop" at bounding box center [1217, 385] width 15 height 130
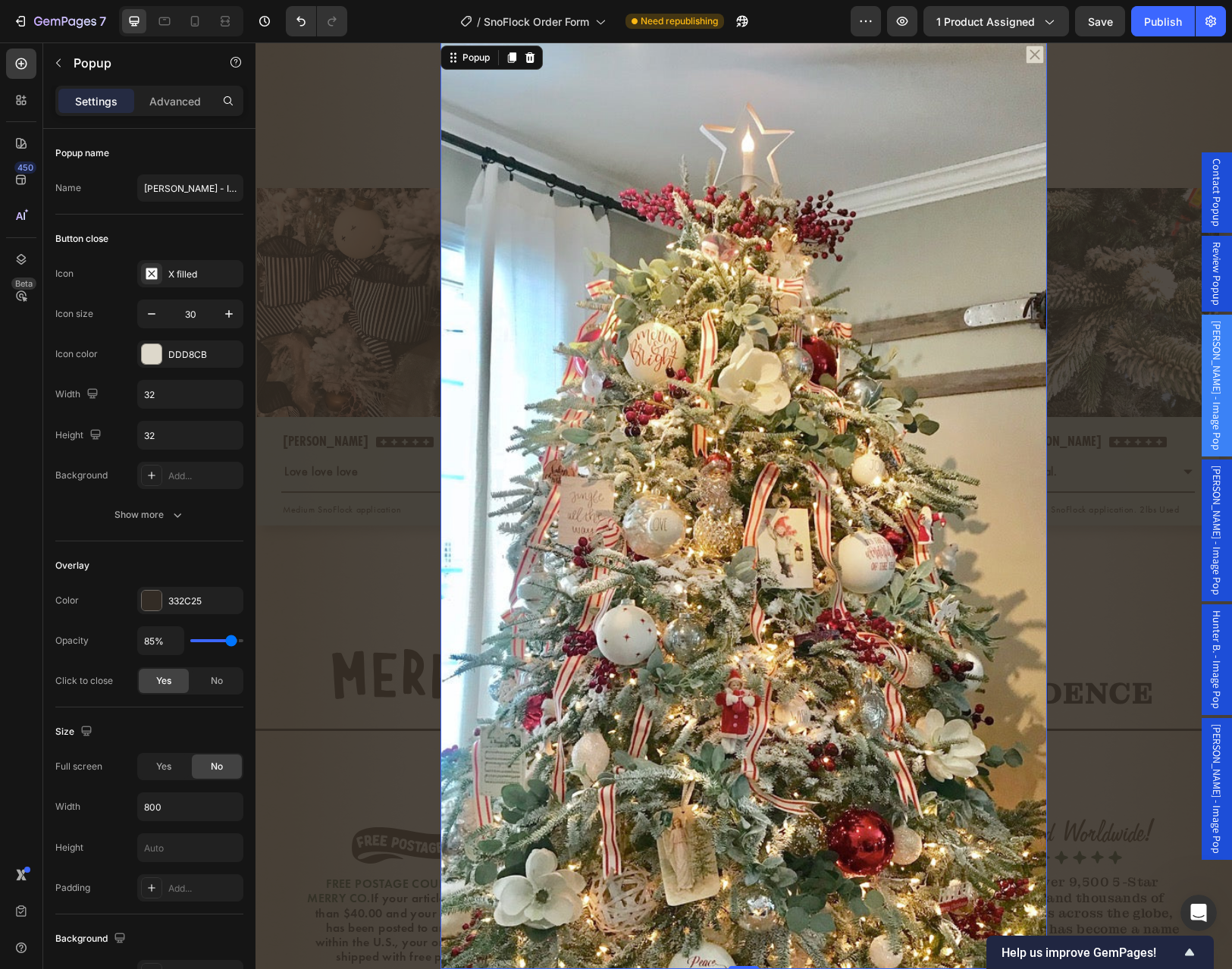
click at [1209, 420] on span "Sally C. - Image Pop" at bounding box center [1217, 385] width 15 height 130
click at [157, 188] on input "Sally C. - Image Pop" at bounding box center [190, 188] width 107 height 27
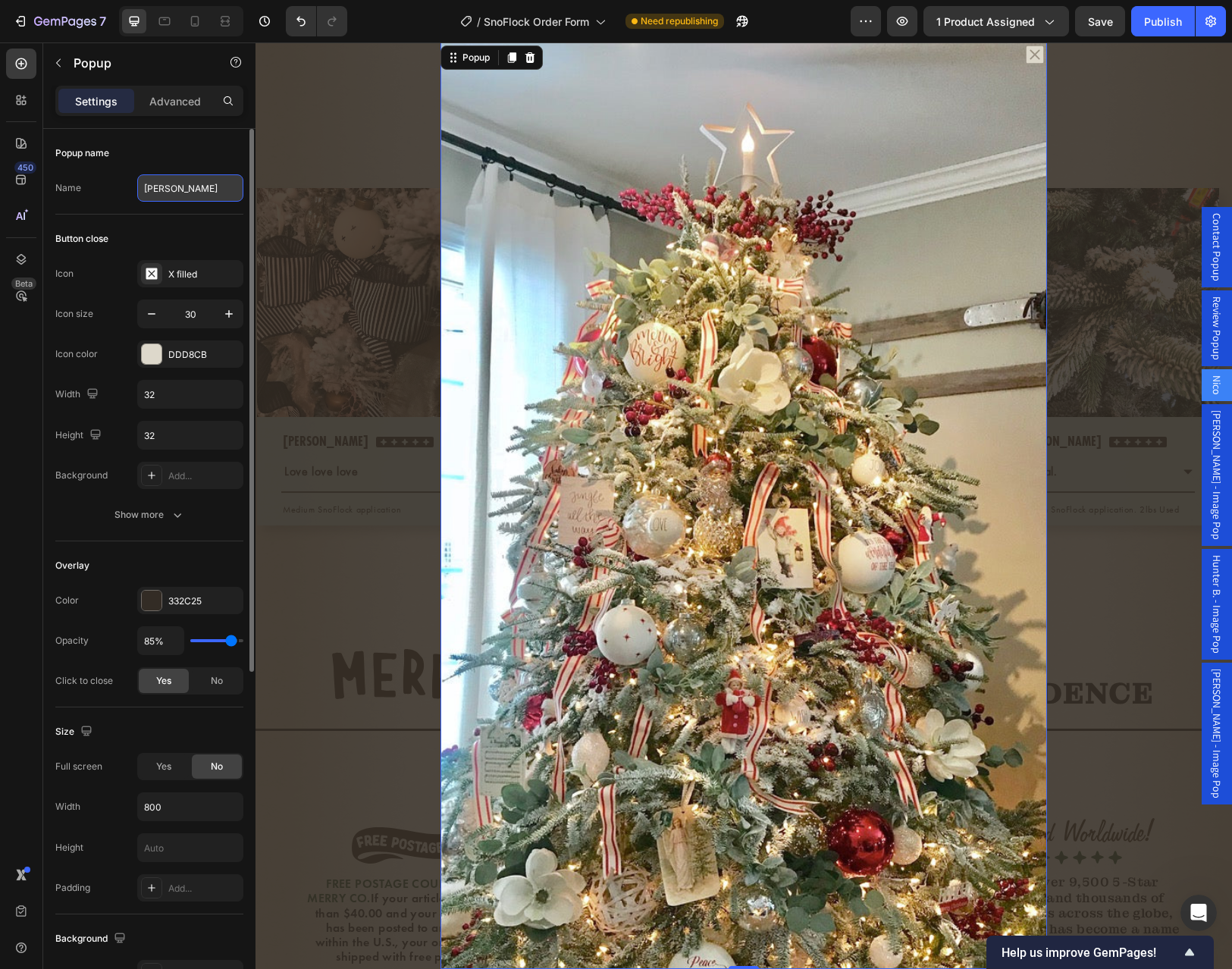
type input "[PERSON_NAME]"
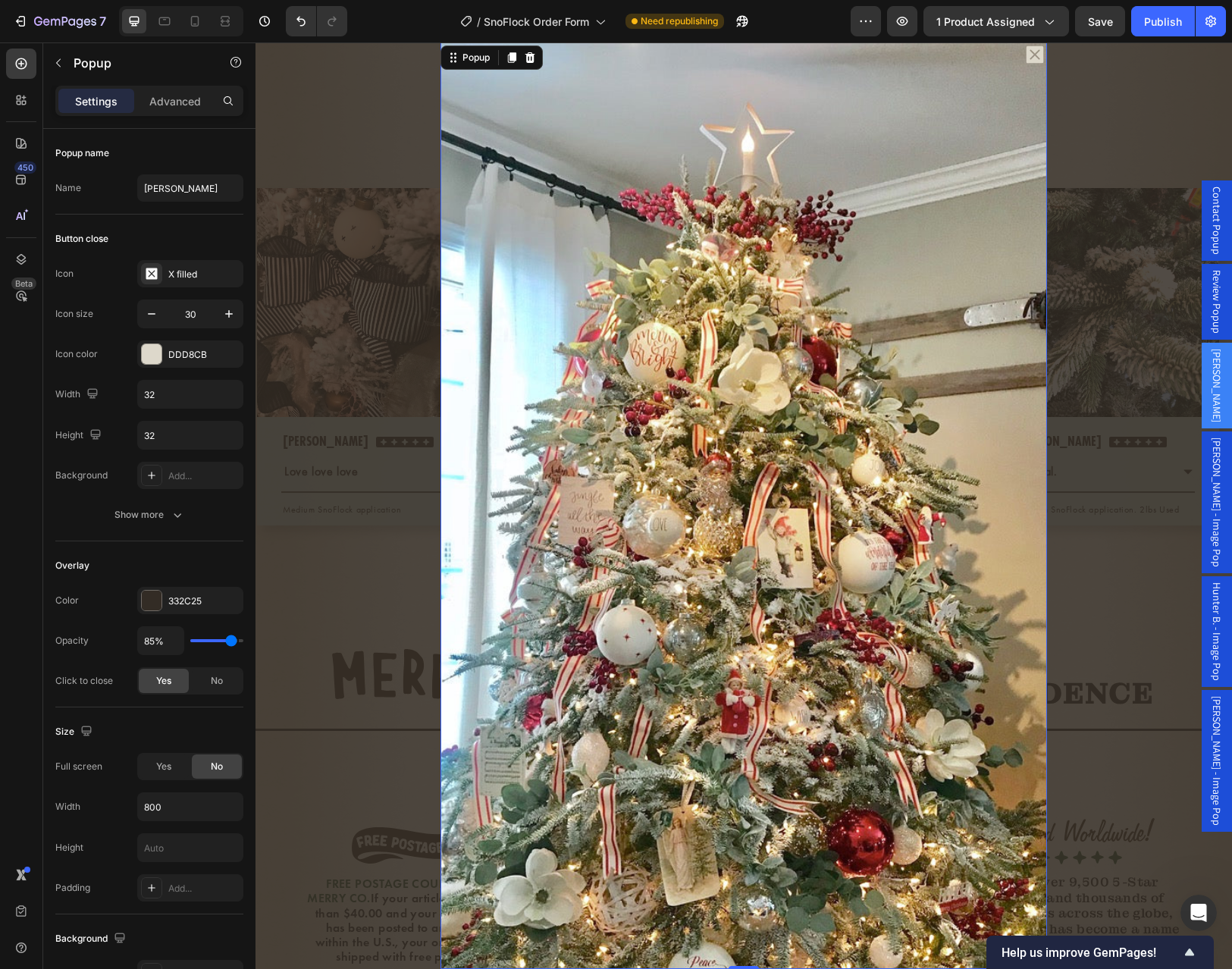
click at [1136, 608] on div "Backdrop" at bounding box center [743, 505] width 976 height 926
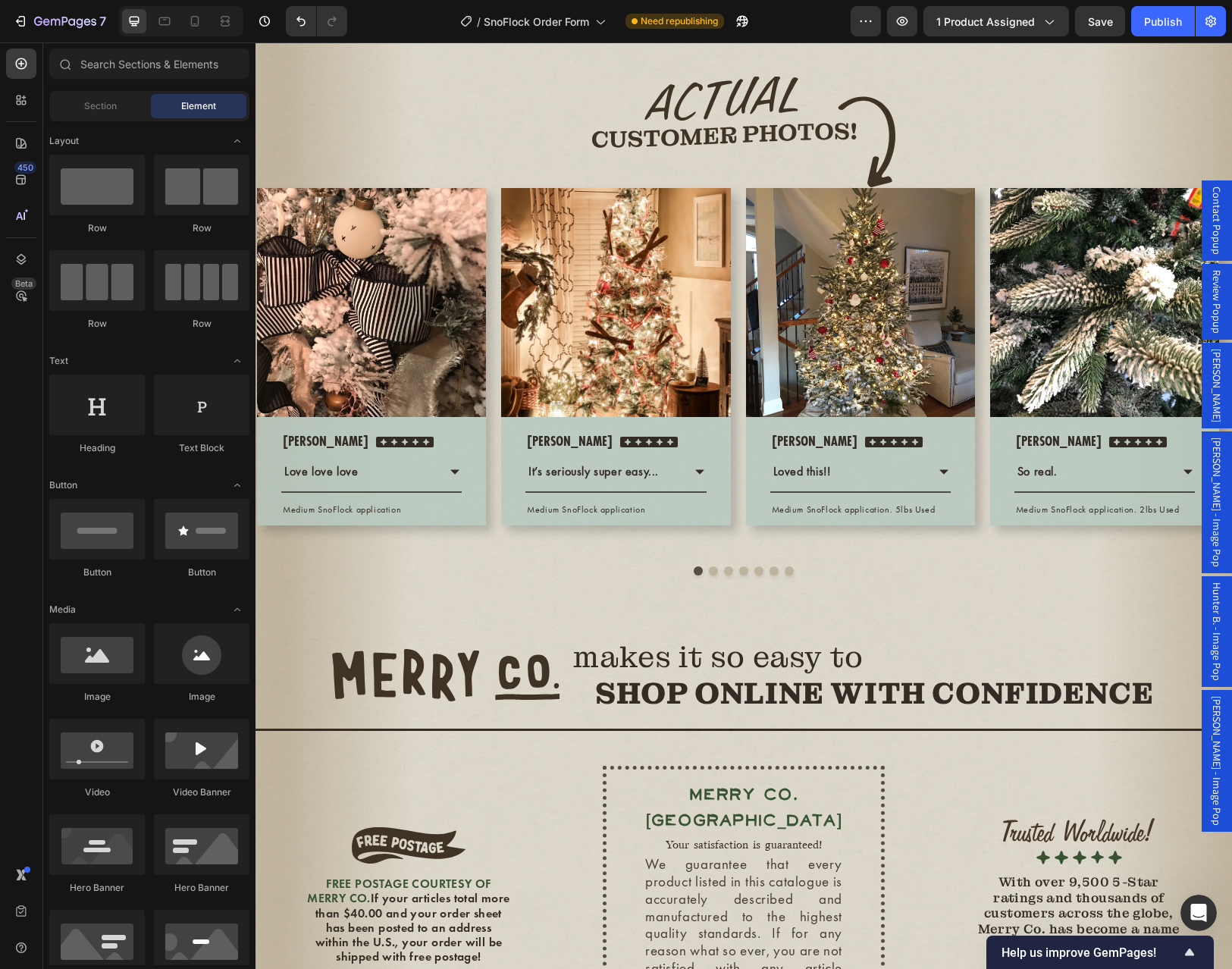
click at [1209, 492] on span "Brian N. - Image Pop" at bounding box center [1217, 502] width 15 height 130
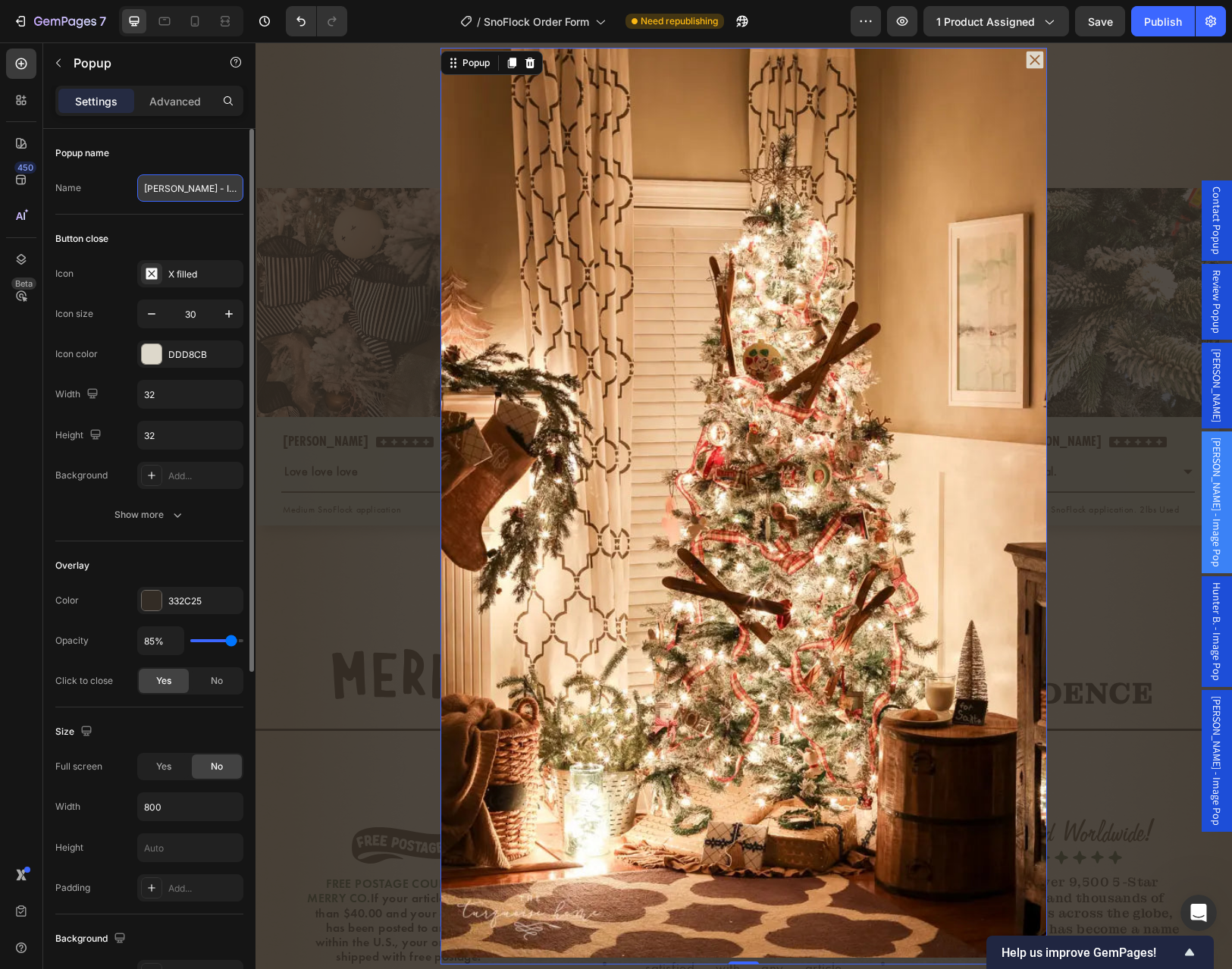
click at [178, 178] on input "Brian N. - Image Pop" at bounding box center [190, 188] width 107 height 27
type input "[PERSON_NAME]"
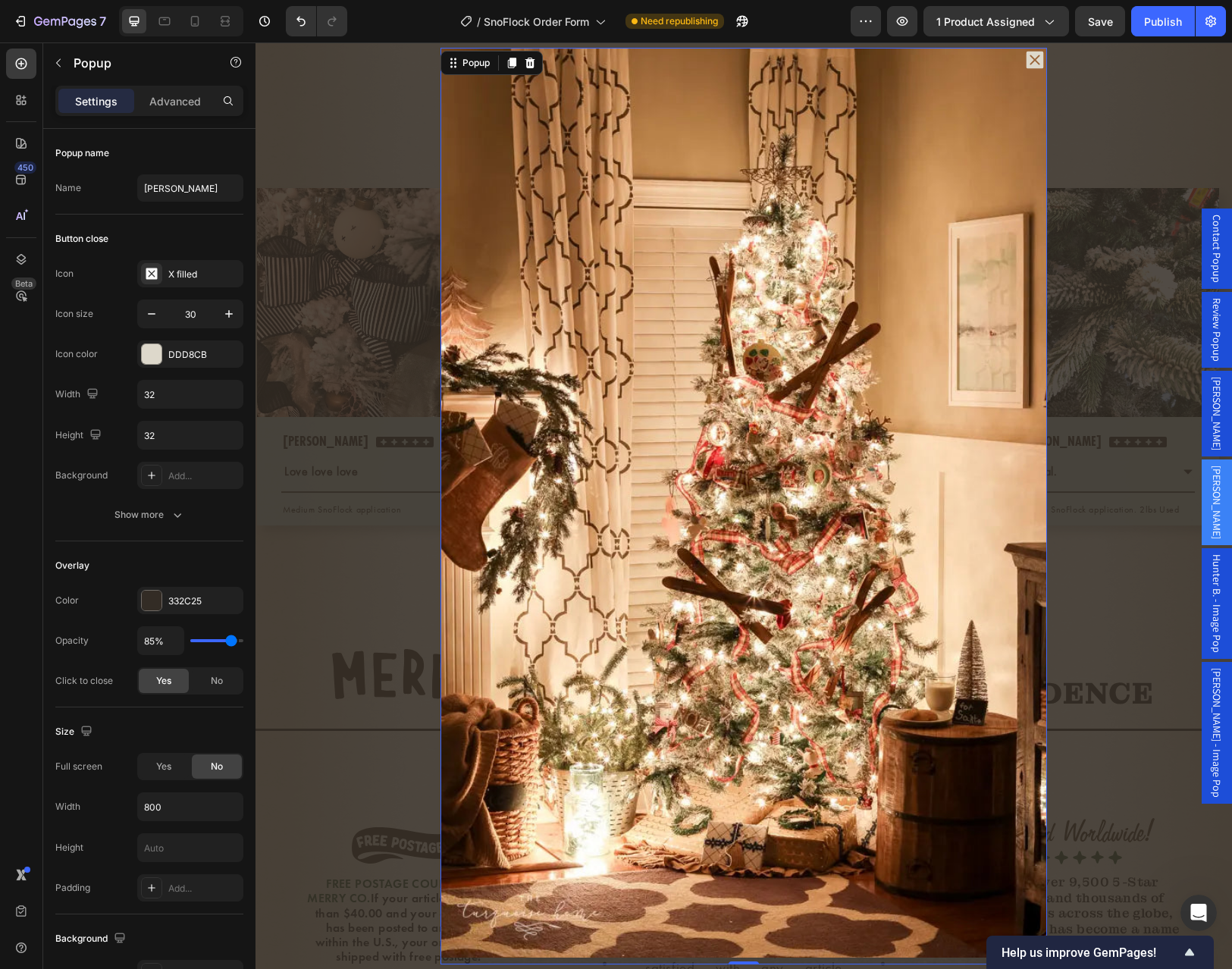
click at [1102, 561] on div "Backdrop" at bounding box center [743, 505] width 976 height 926
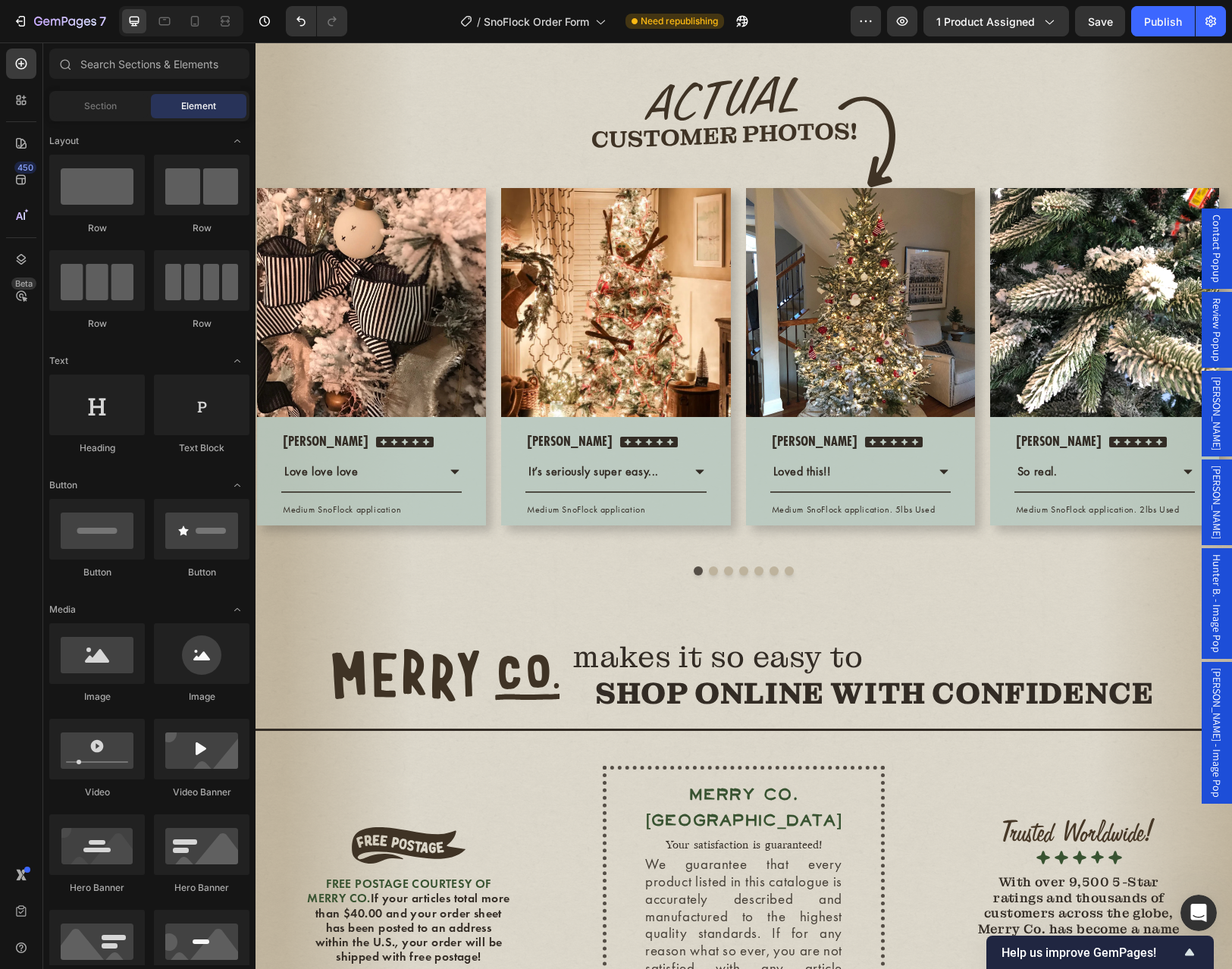
click at [1214, 555] on div "Hunter B. - Image Pop" at bounding box center [1217, 603] width 31 height 110
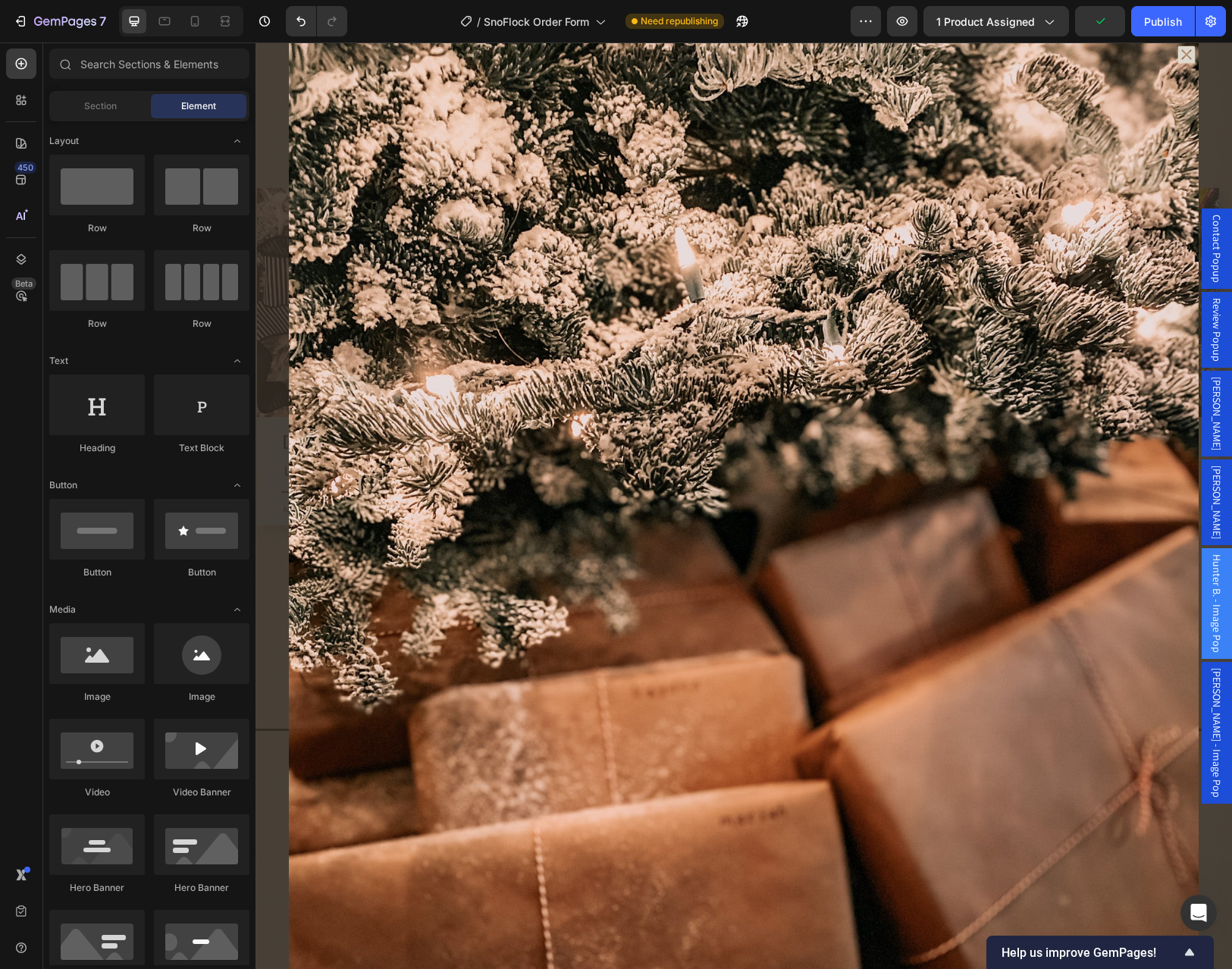
click at [1211, 200] on div "Backdrop" at bounding box center [743, 505] width 976 height 926
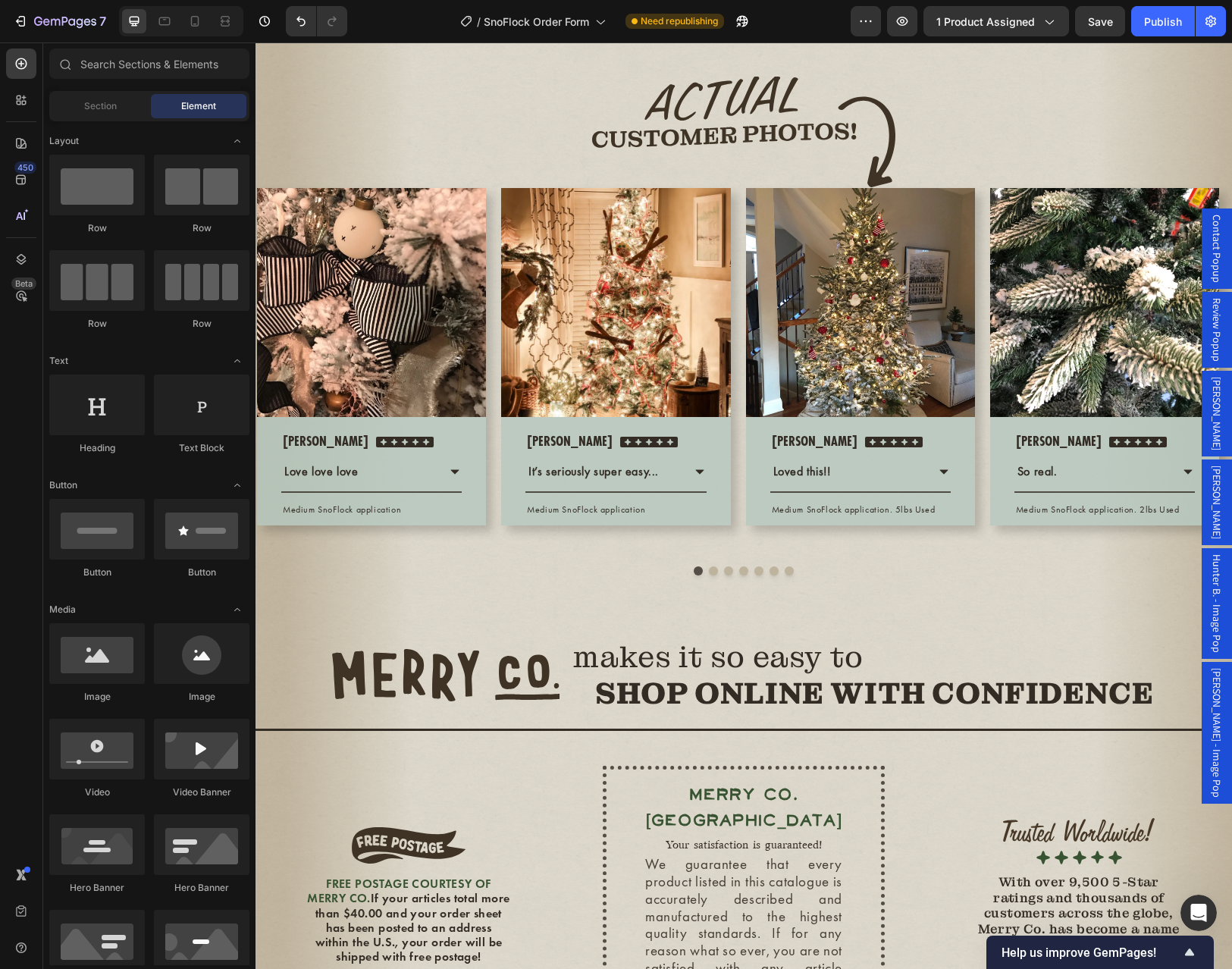
click at [1209, 578] on span "Hunter B. - Image Pop" at bounding box center [1217, 603] width 15 height 99
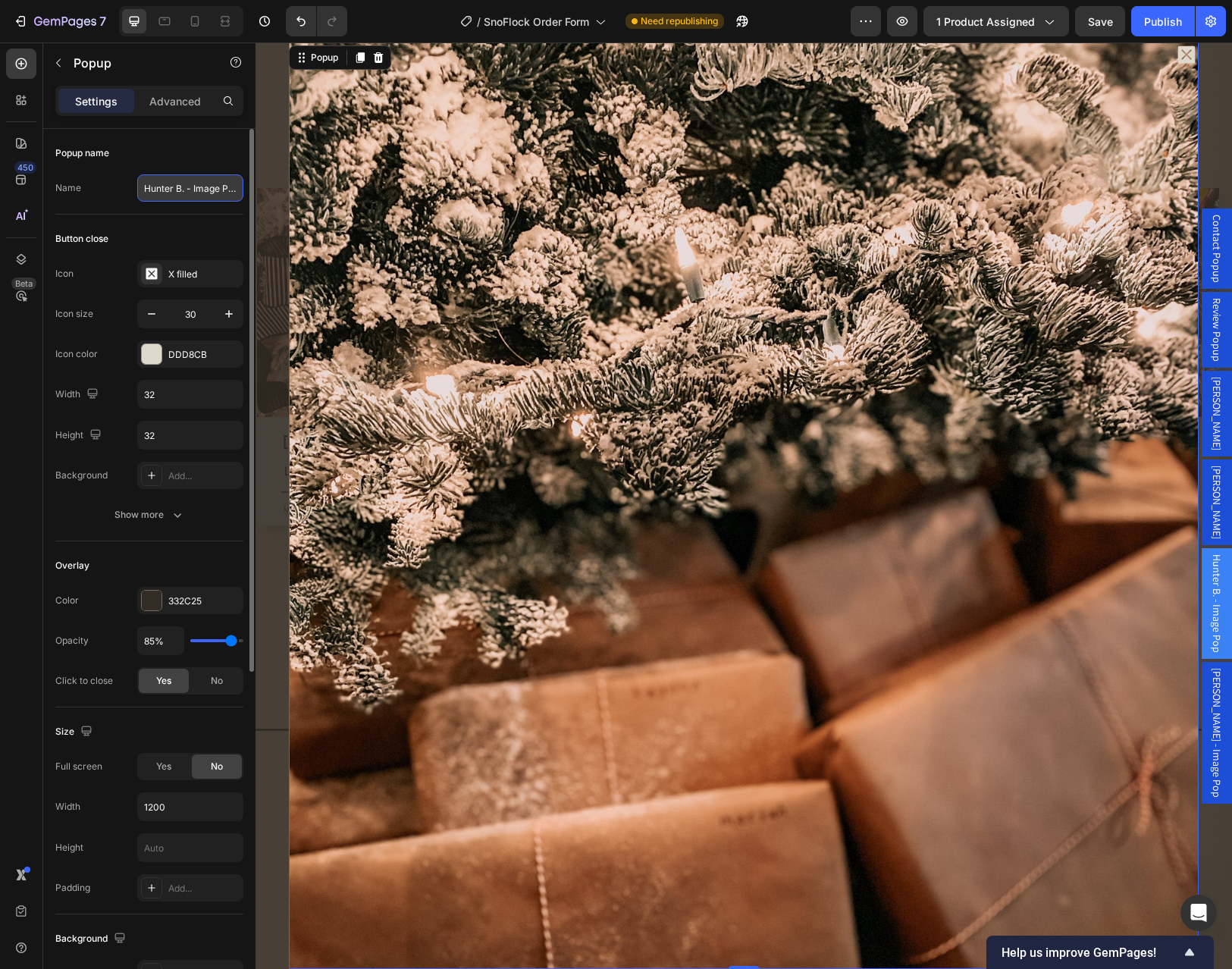
click at [193, 189] on input "Hunter B. - Image Pop" at bounding box center [190, 188] width 107 height 27
type input "[PERSON_NAME]"
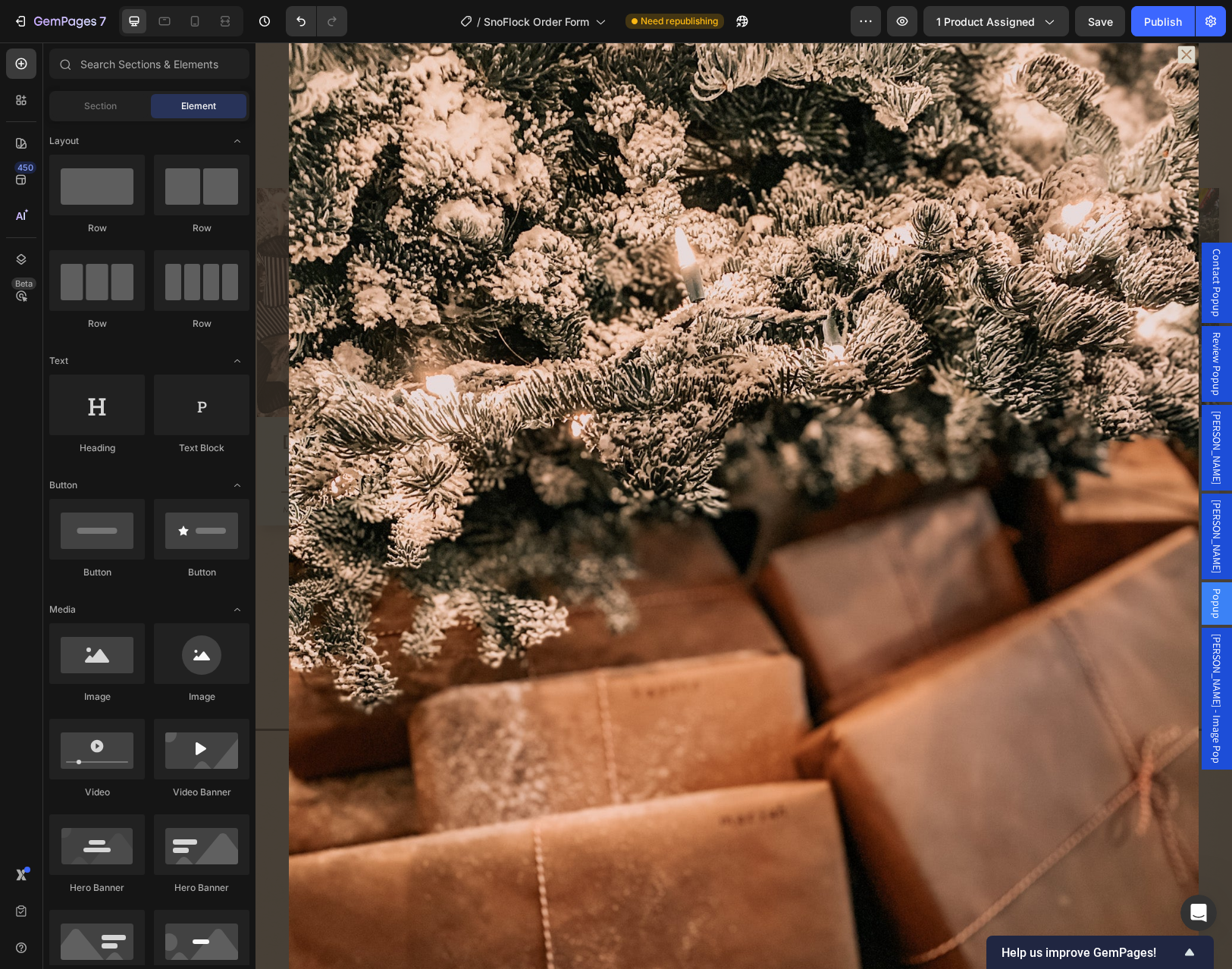
click at [1211, 751] on div "Backdrop" at bounding box center [743, 505] width 976 height 926
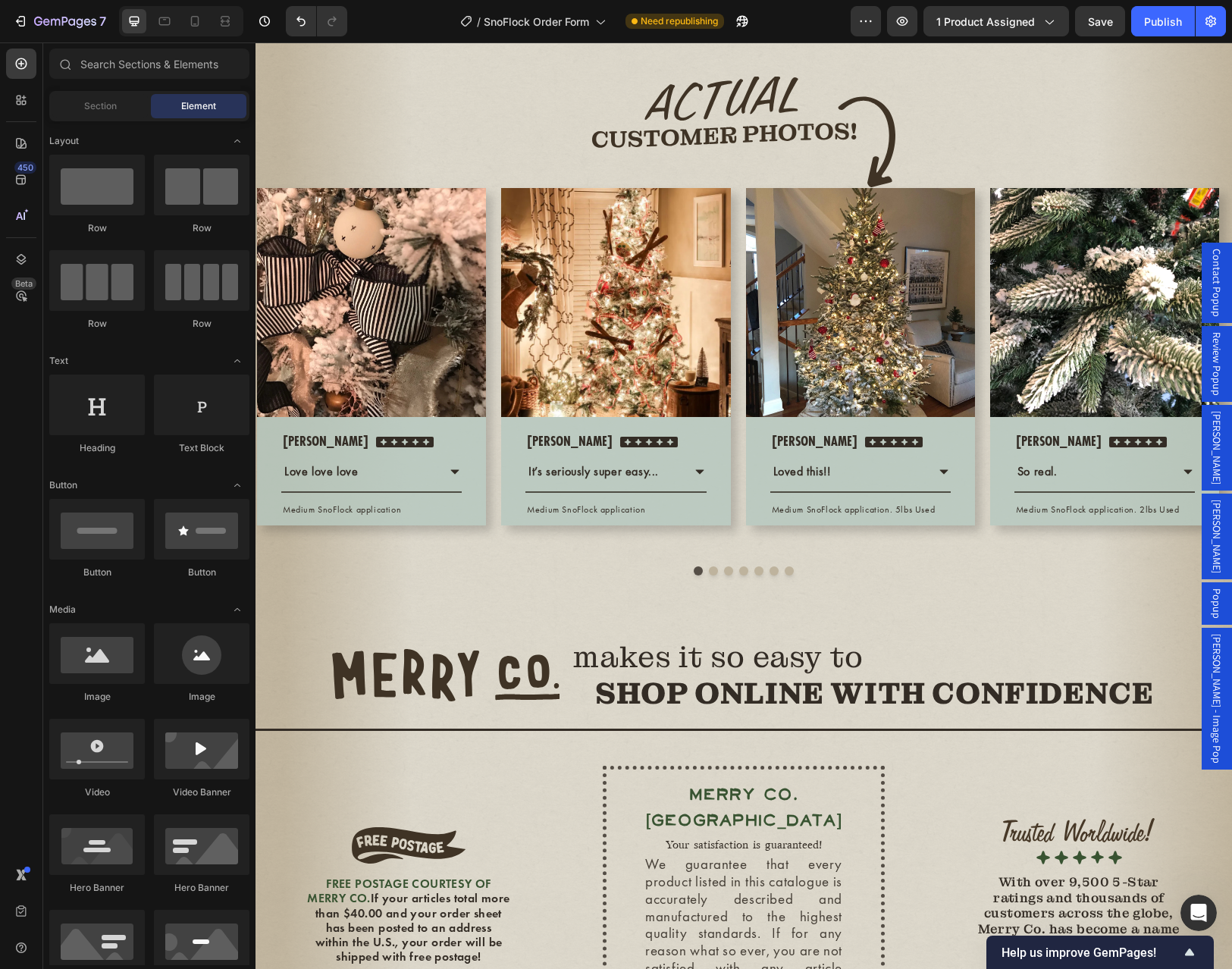
click at [1217, 582] on div "Popup" at bounding box center [1217, 603] width 31 height 42
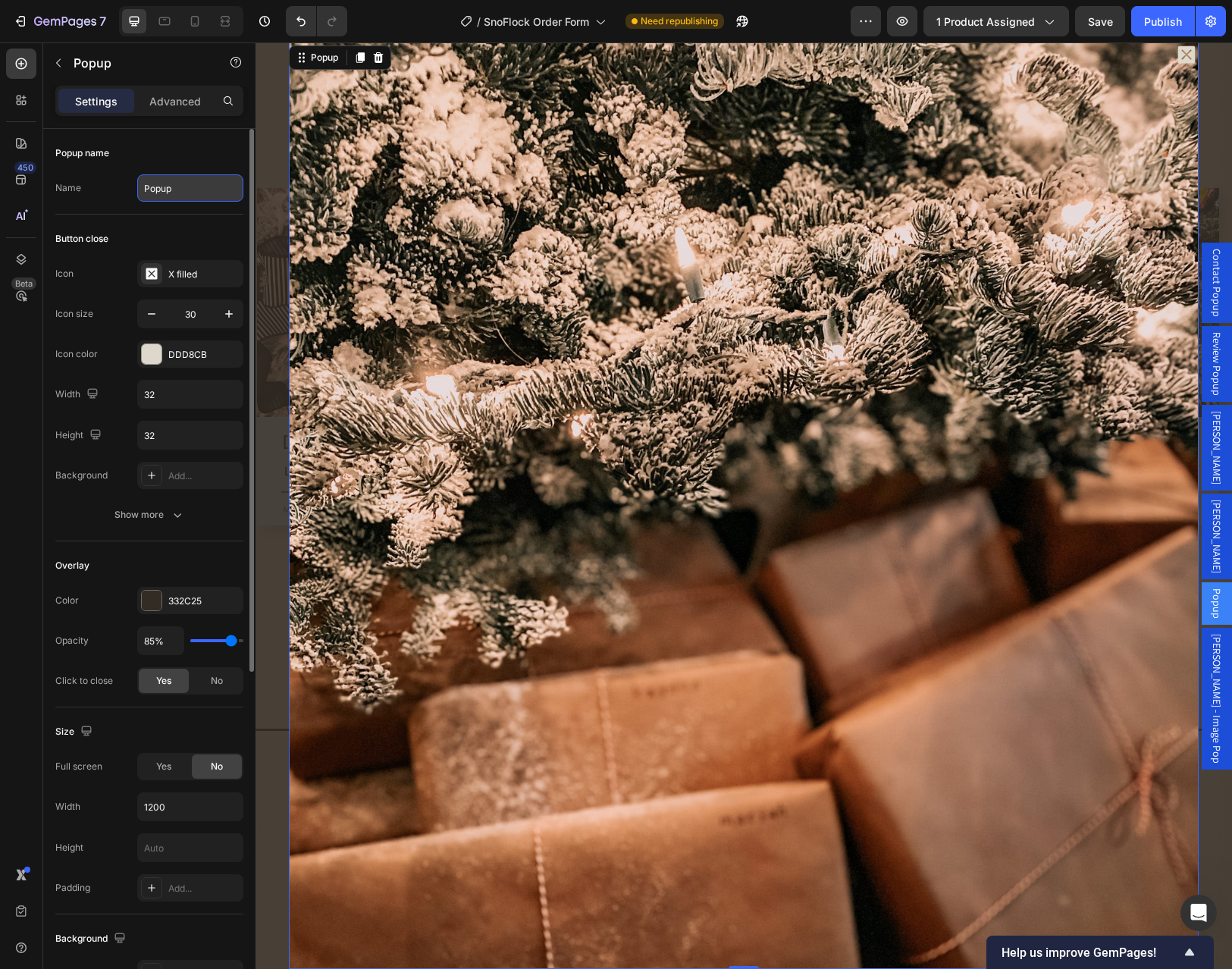
click at [167, 184] on input "Popup" at bounding box center [190, 188] width 107 height 27
type input "[PERSON_NAME]"
click at [157, 143] on div "Popup name" at bounding box center [150, 153] width 188 height 24
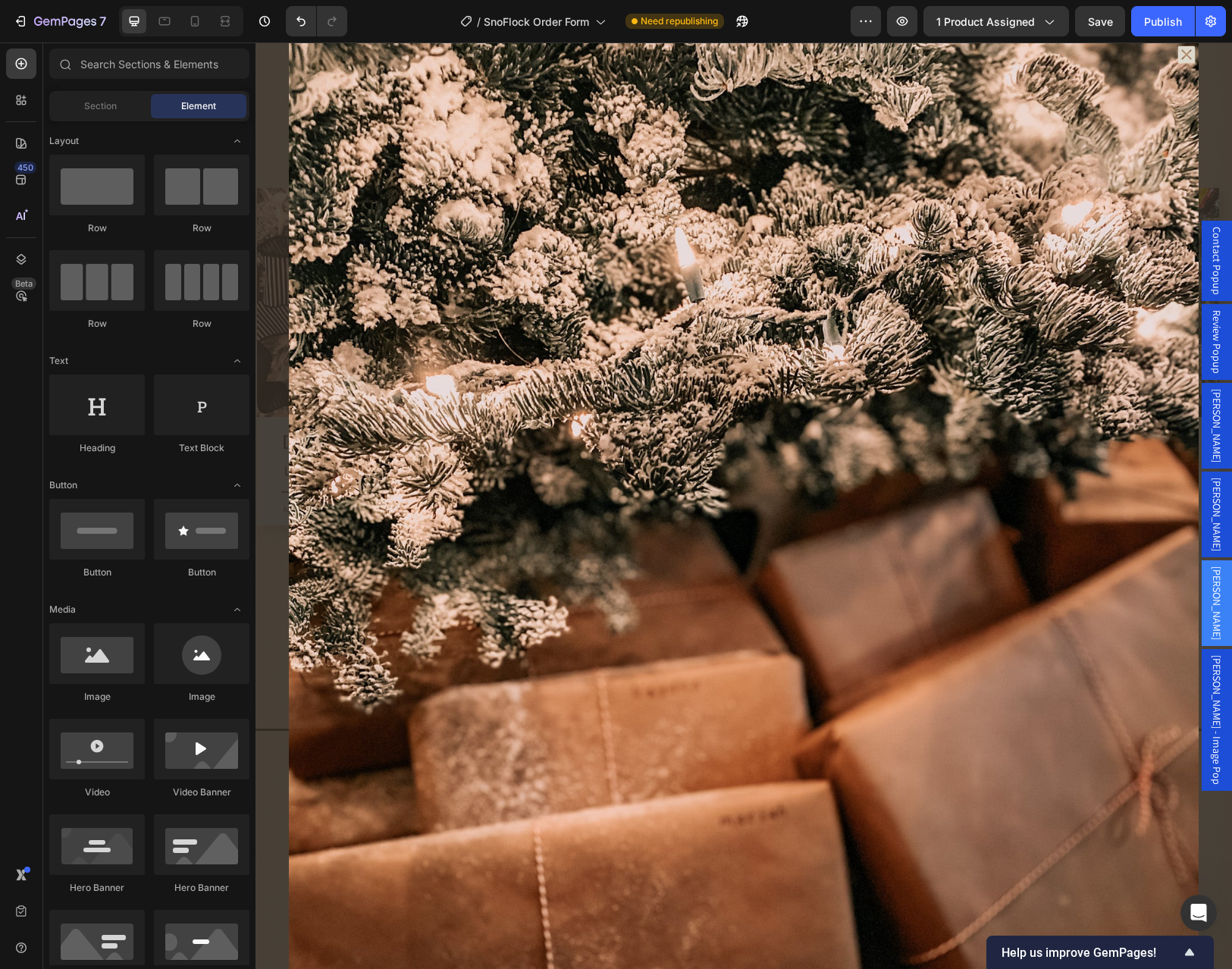
click at [1215, 752] on div "Backdrop" at bounding box center [743, 505] width 976 height 926
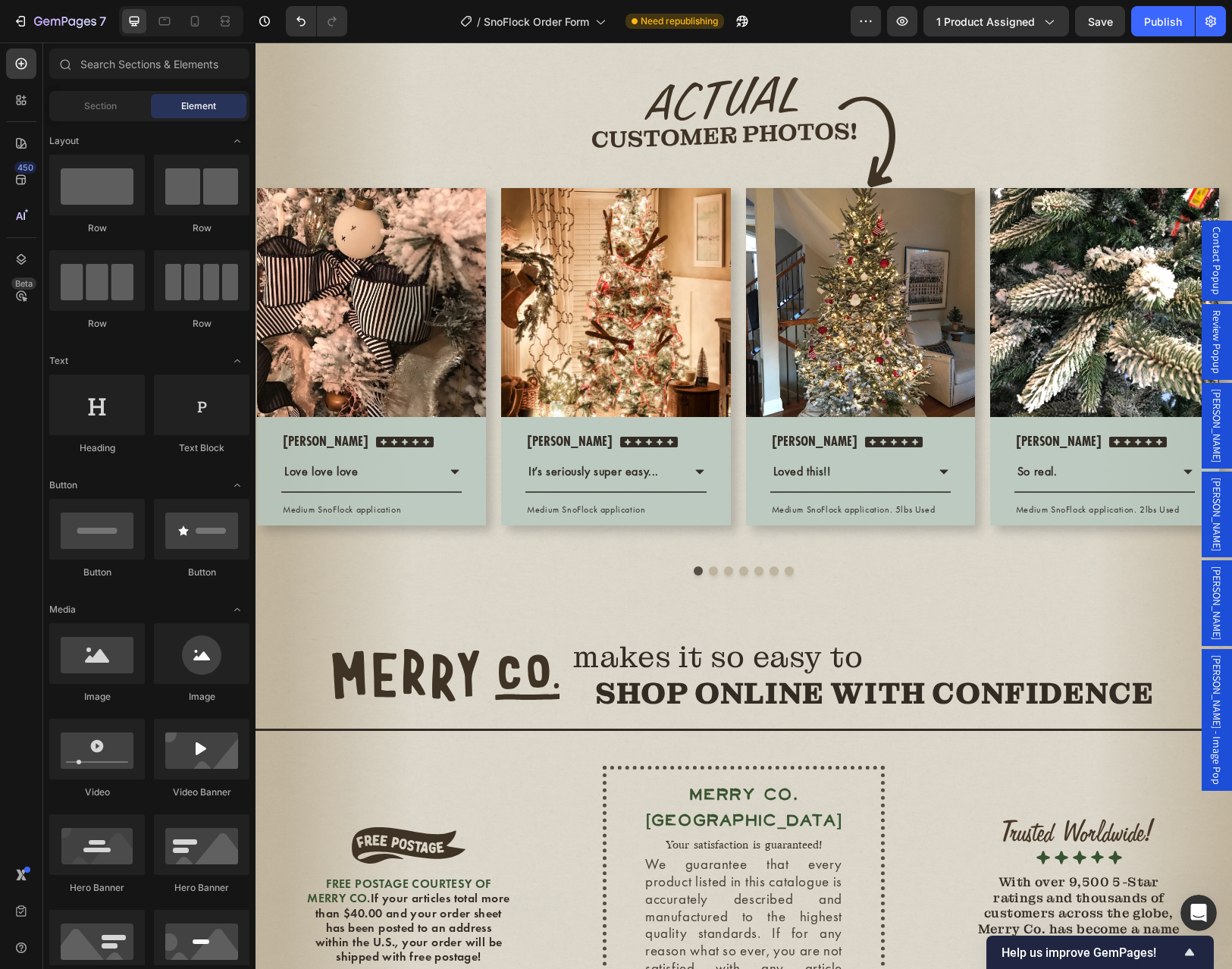
click at [1217, 662] on div "Scott M. - Image Pop" at bounding box center [1217, 720] width 31 height 142
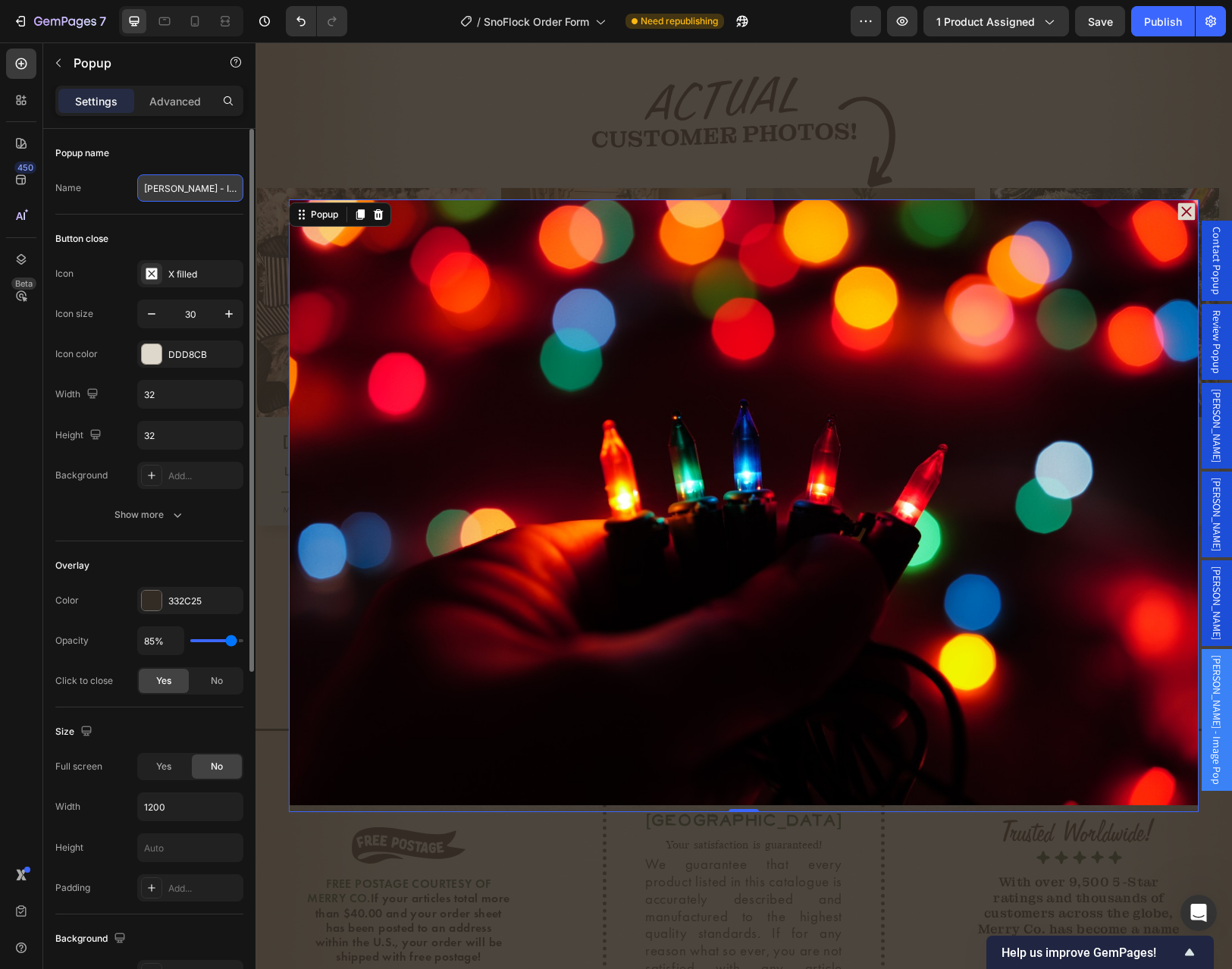
click at [186, 185] on input "Scott M. - Image Pop" at bounding box center [190, 188] width 107 height 27
type input "[PERSON_NAME]"
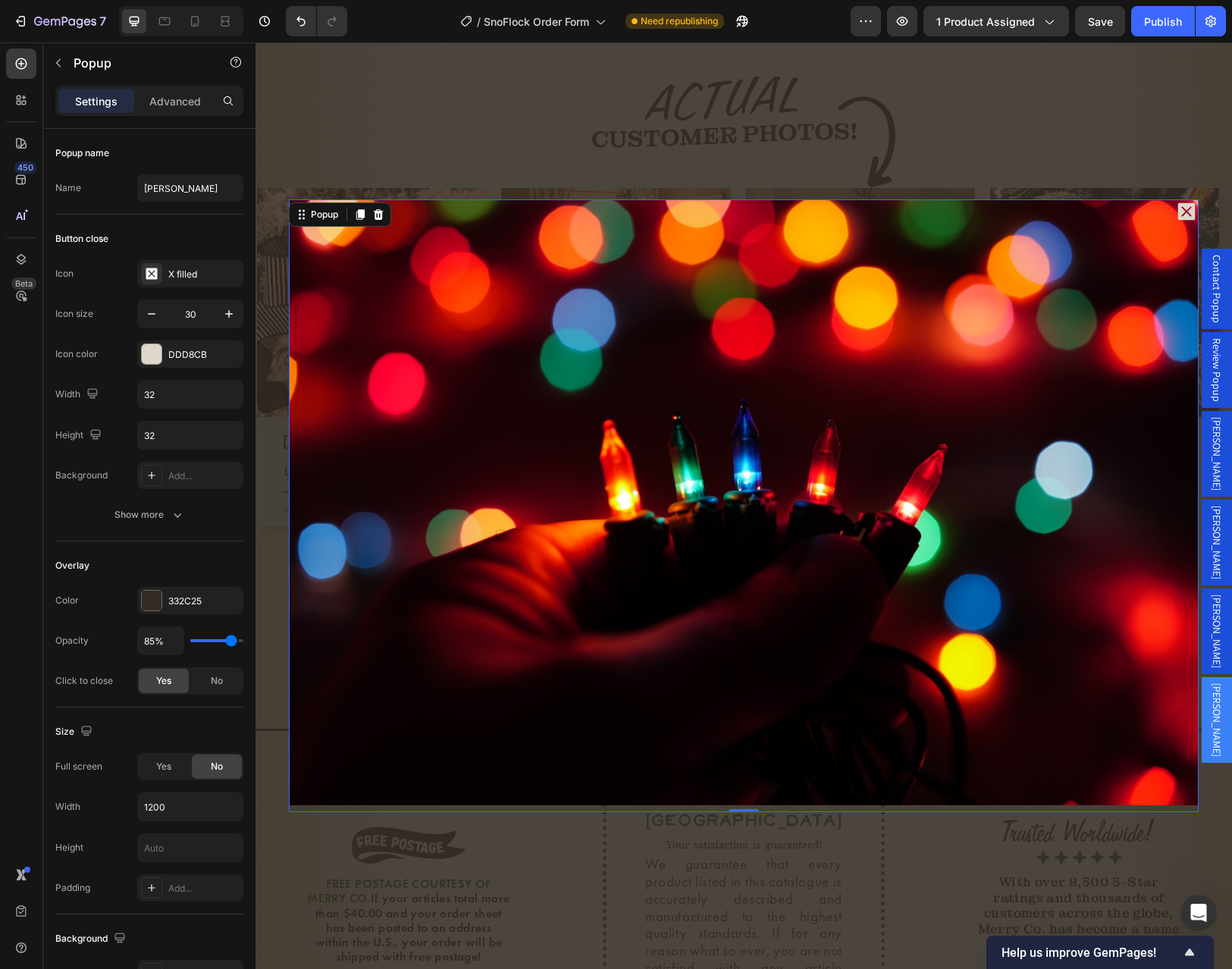
click at [580, 144] on div "Backdrop" at bounding box center [743, 505] width 976 height 926
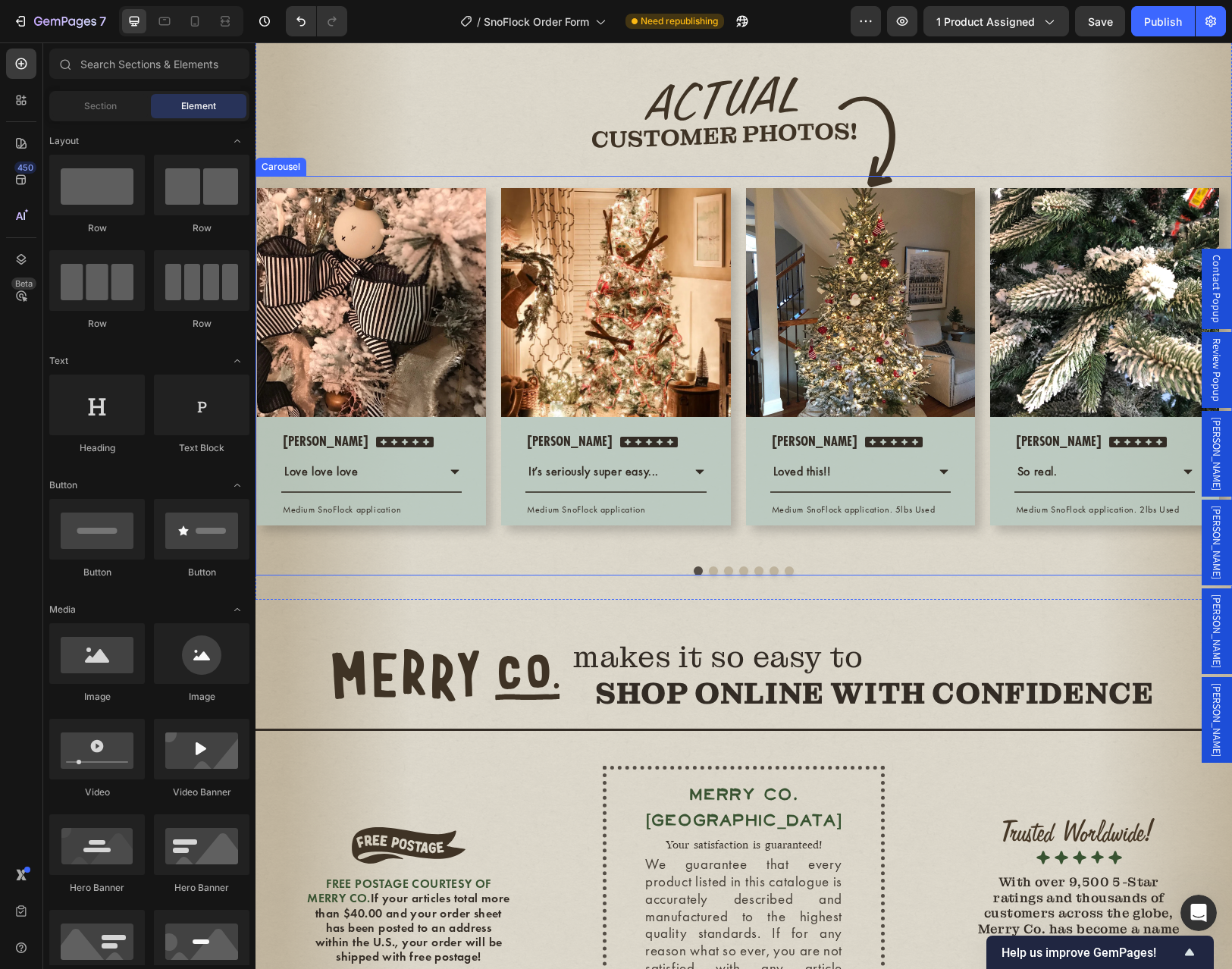
click at [709, 576] on button "Dot" at bounding box center [713, 570] width 9 height 9
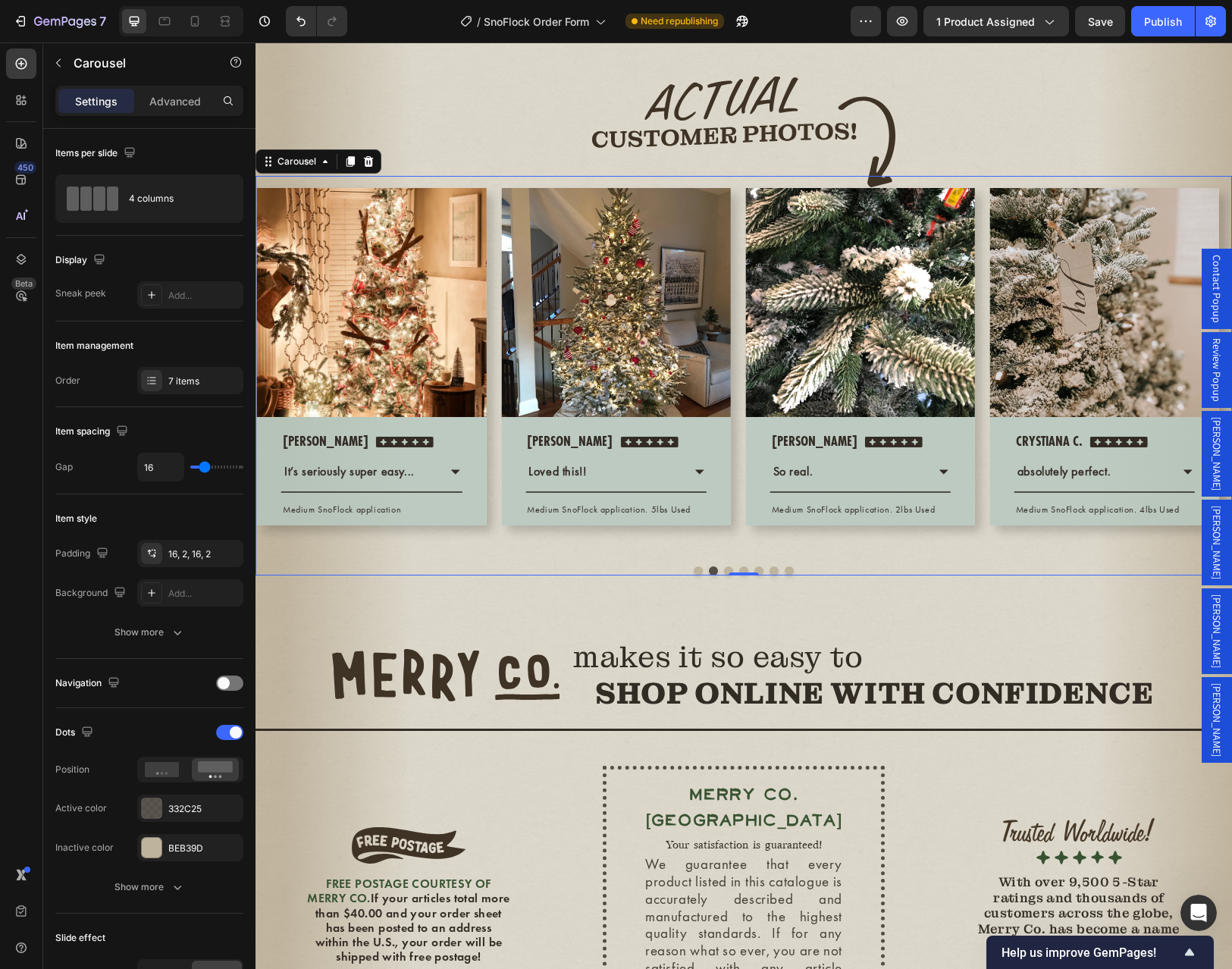
click at [1212, 683] on span "[PERSON_NAME]" at bounding box center [1217, 720] width 15 height 74
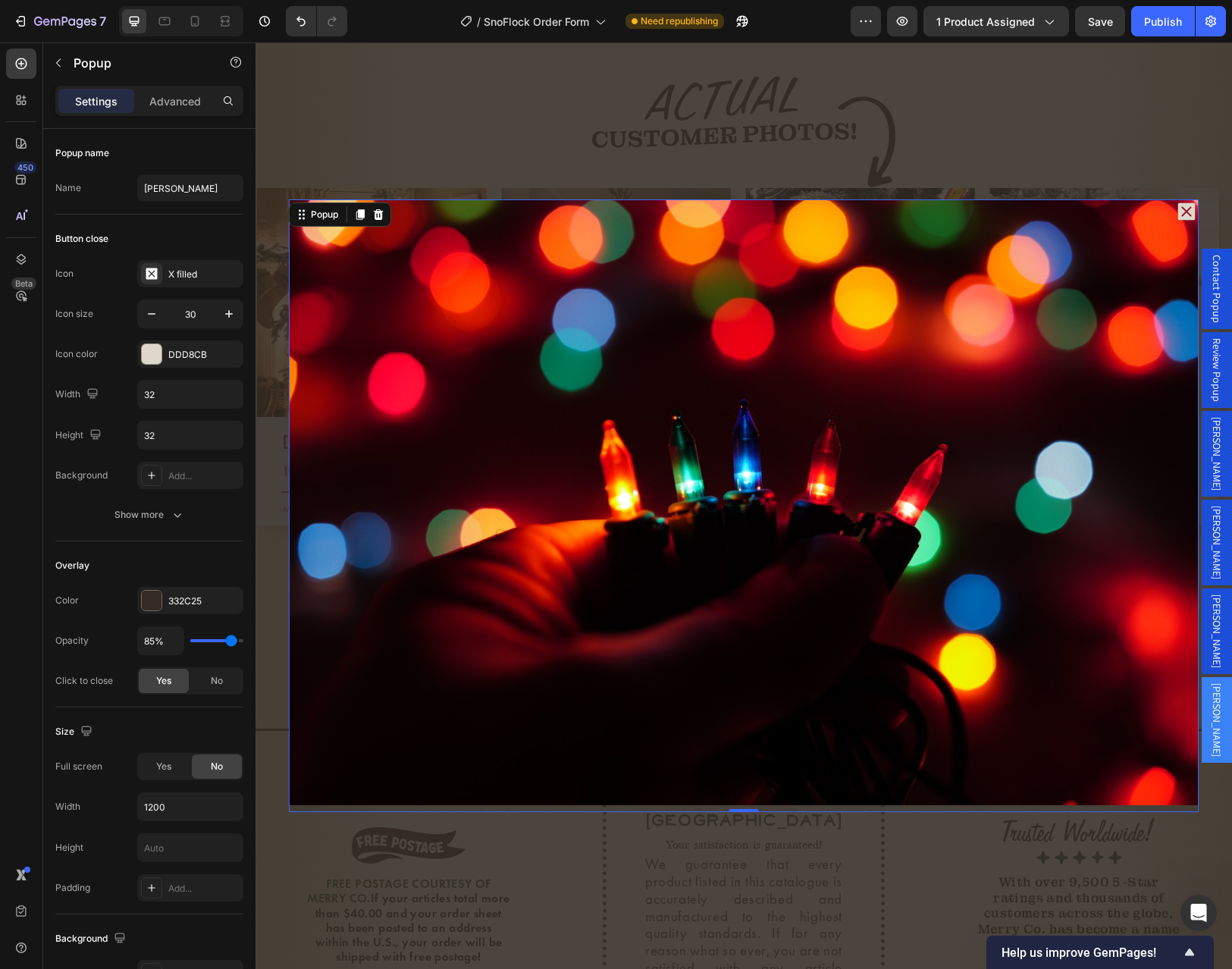
click at [1212, 683] on span "[PERSON_NAME]" at bounding box center [1217, 720] width 15 height 74
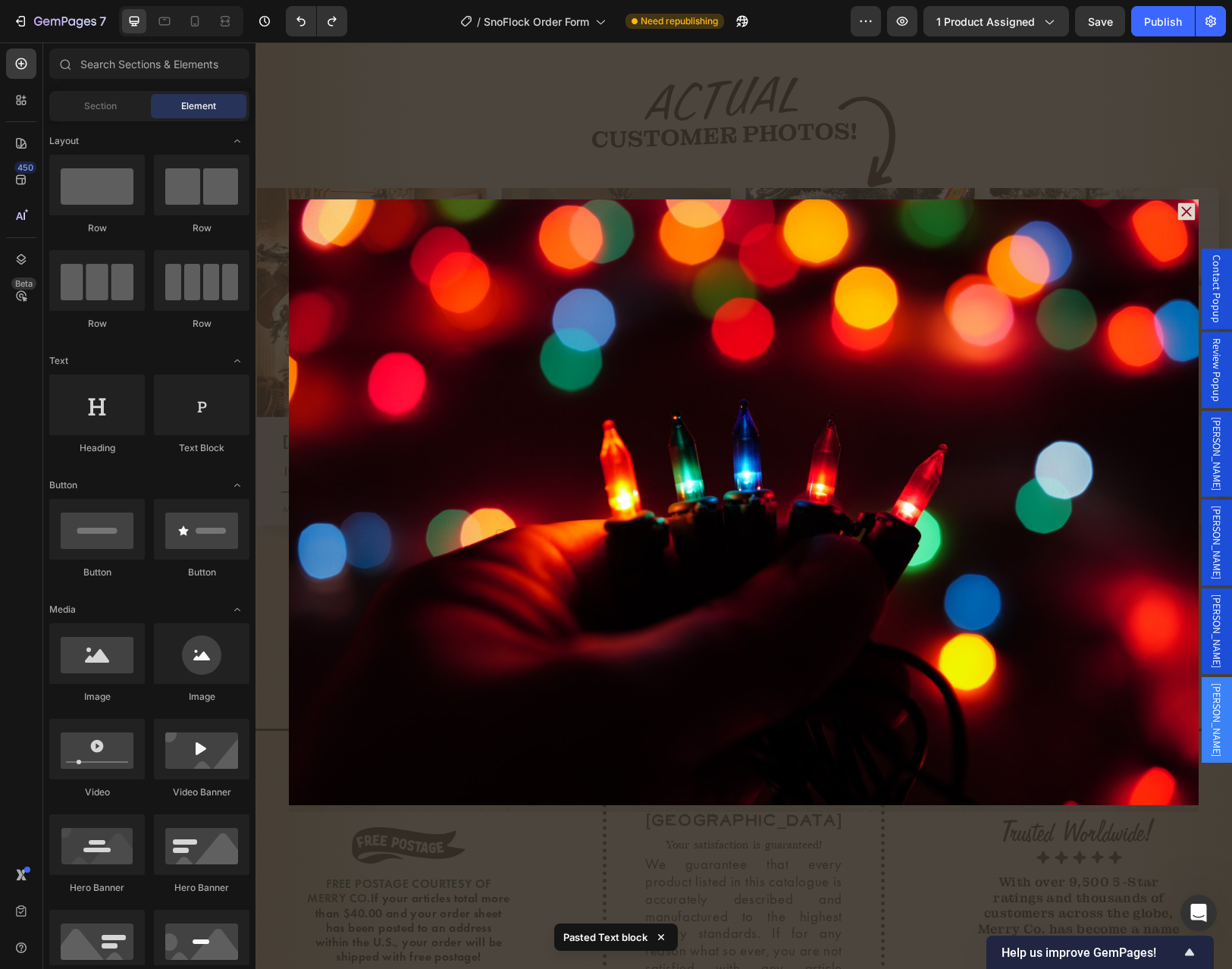
click at [1206, 732] on div "Backdrop" at bounding box center [743, 505] width 976 height 926
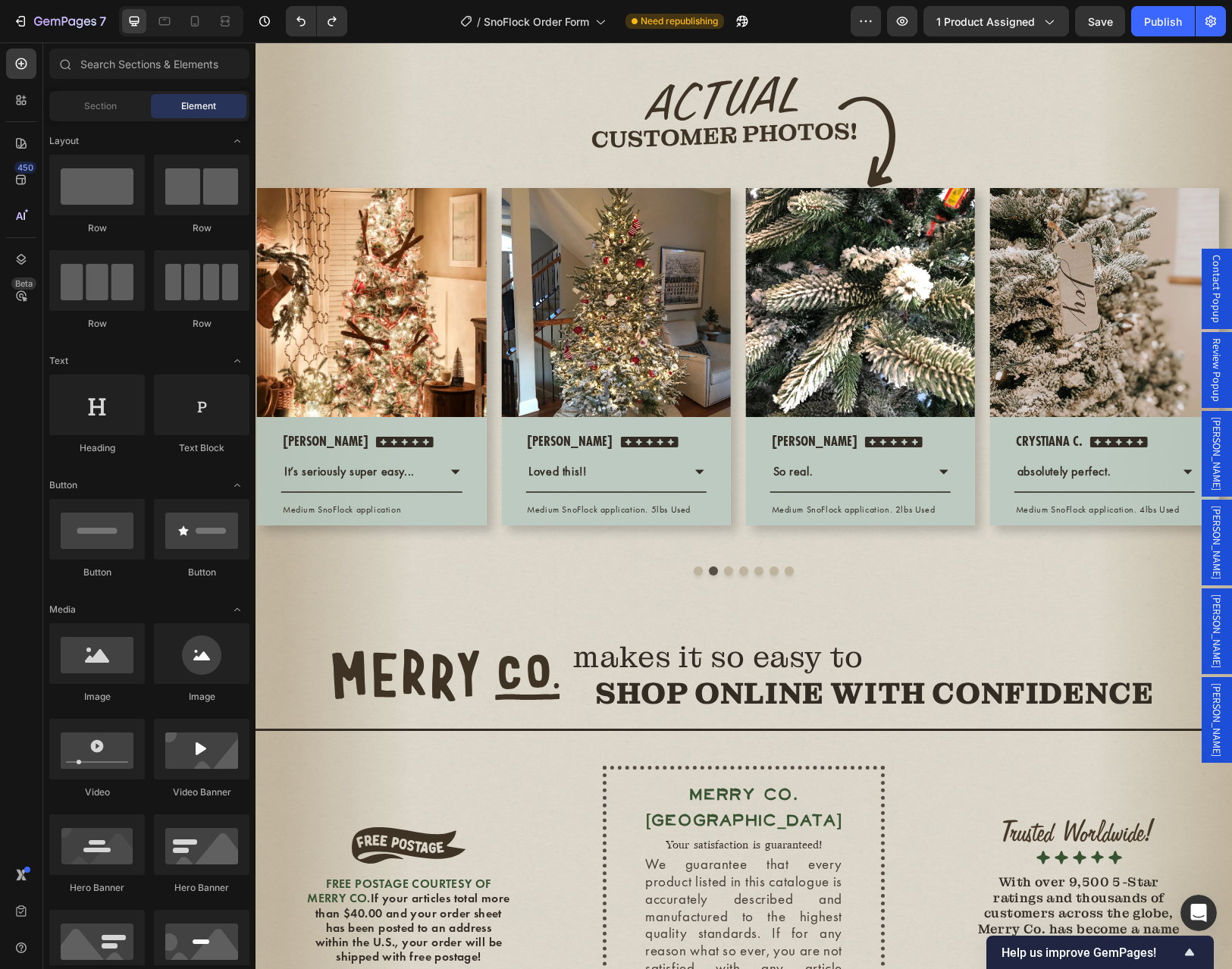
click at [1209, 683] on span "[PERSON_NAME]" at bounding box center [1217, 720] width 15 height 74
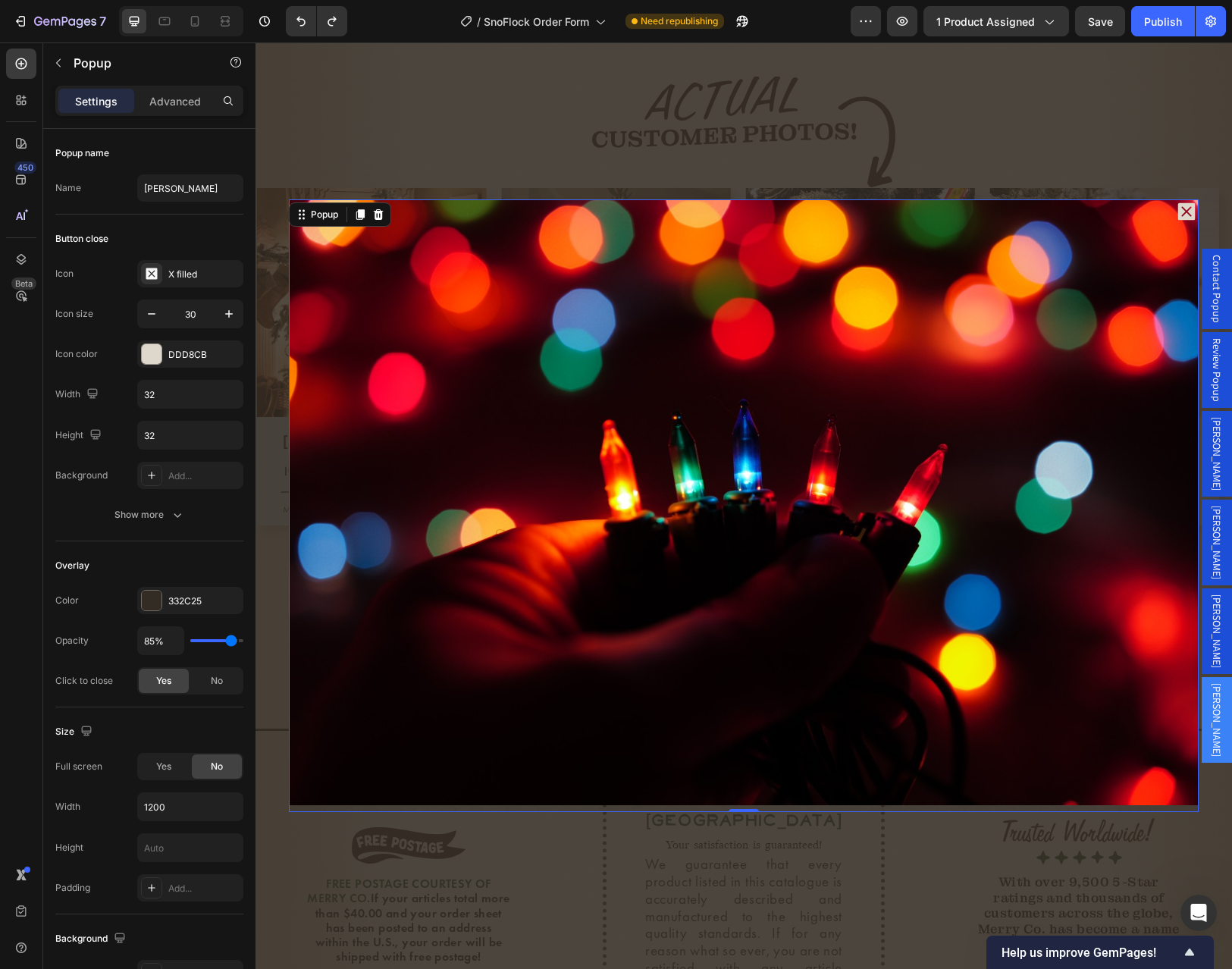
click at [1209, 683] on span "[PERSON_NAME]" at bounding box center [1217, 720] width 15 height 74
click at [56, 60] on icon "button" at bounding box center [59, 62] width 12 height 12
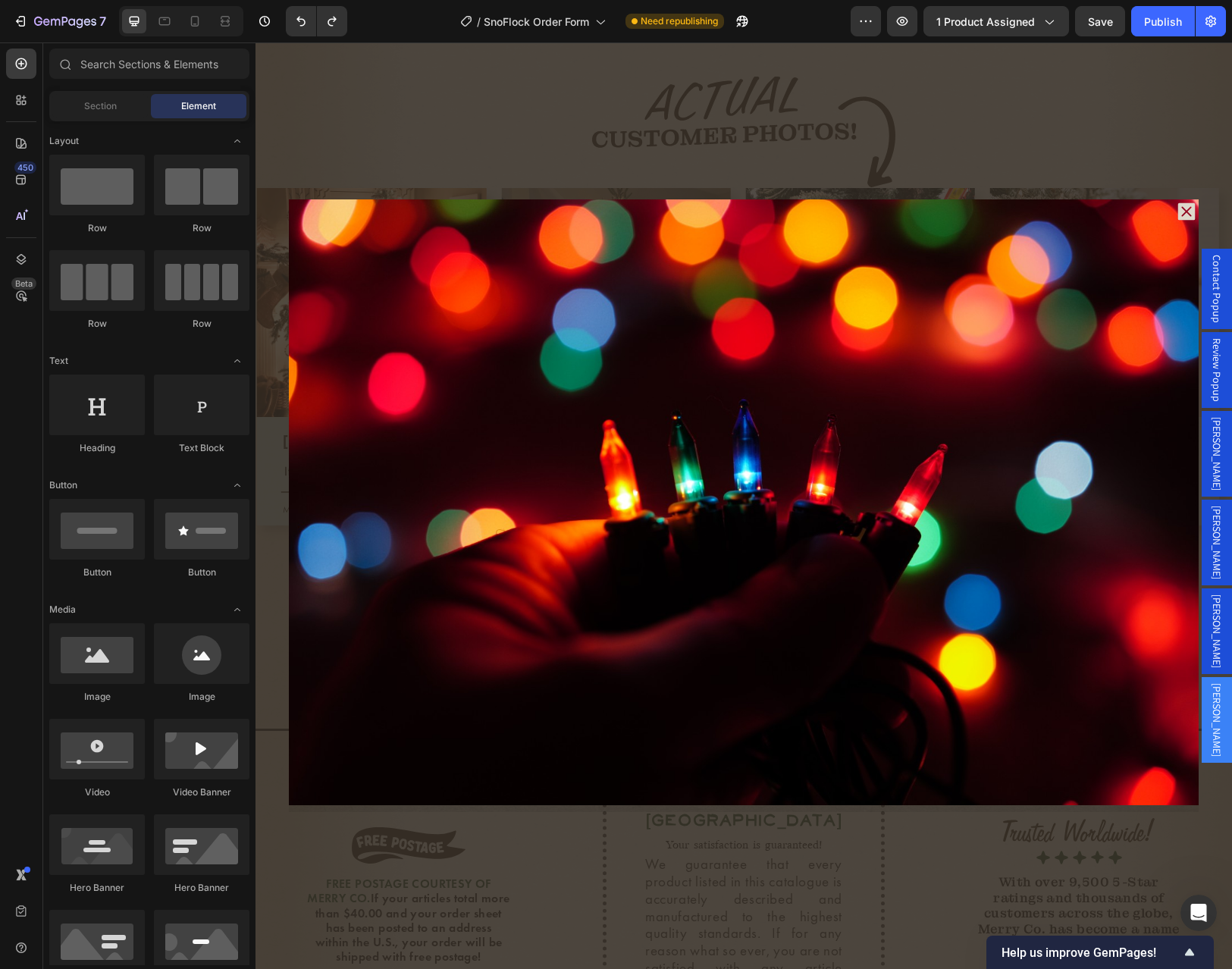
click at [826, 151] on div "Backdrop" at bounding box center [743, 505] width 976 height 926
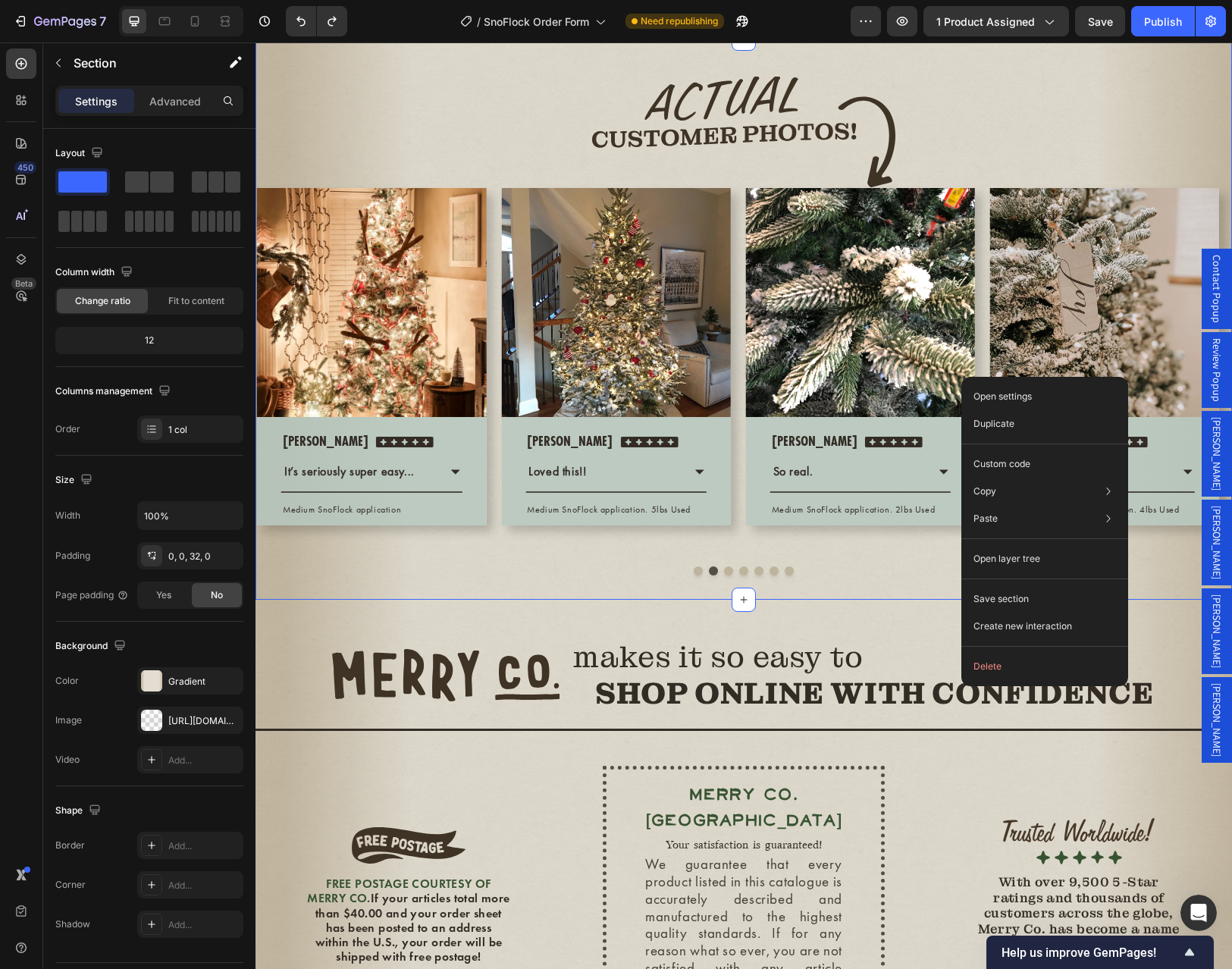
click at [1212, 683] on span "[PERSON_NAME]" at bounding box center [1217, 720] width 15 height 74
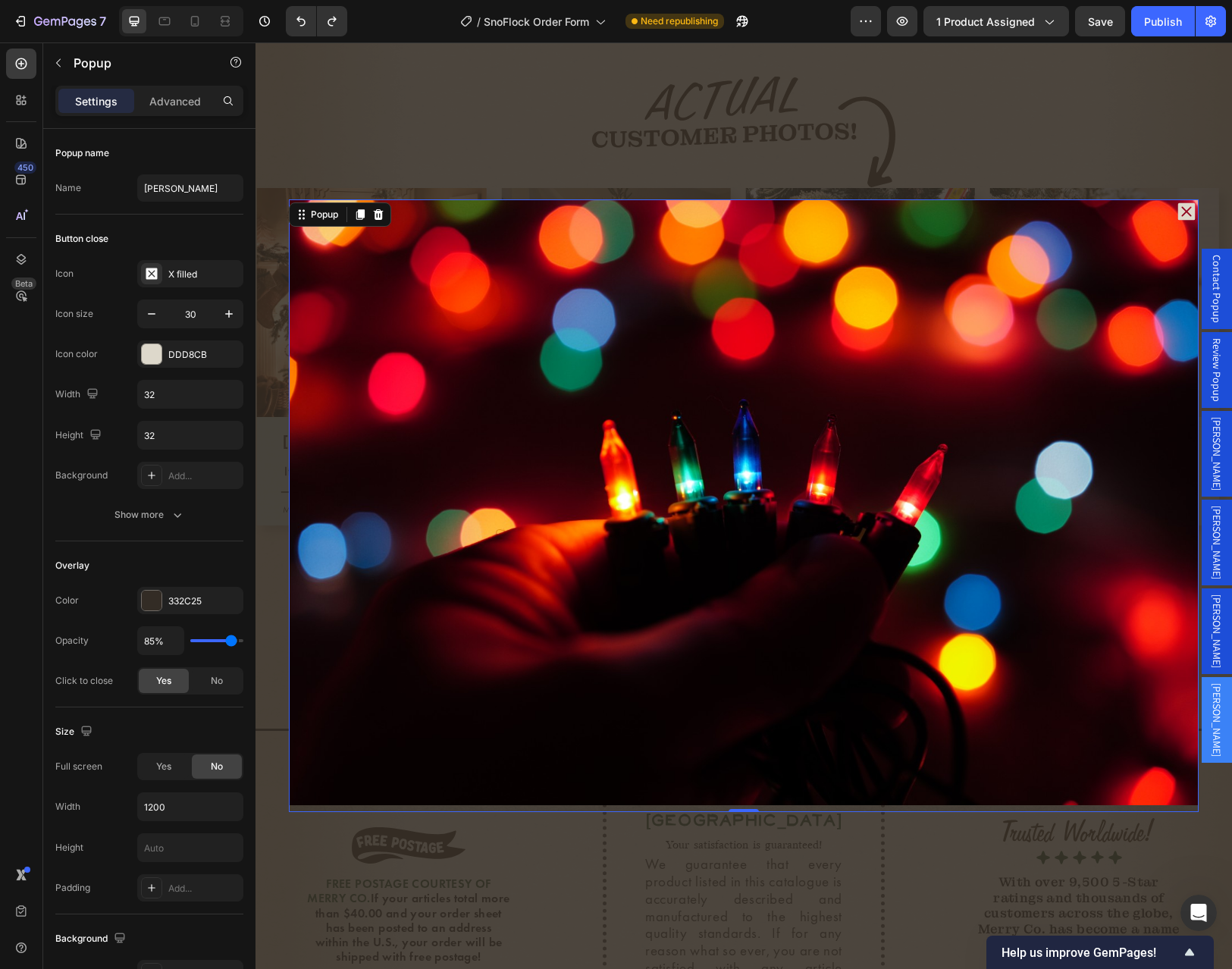
click at [993, 100] on div "Backdrop" at bounding box center [743, 505] width 976 height 926
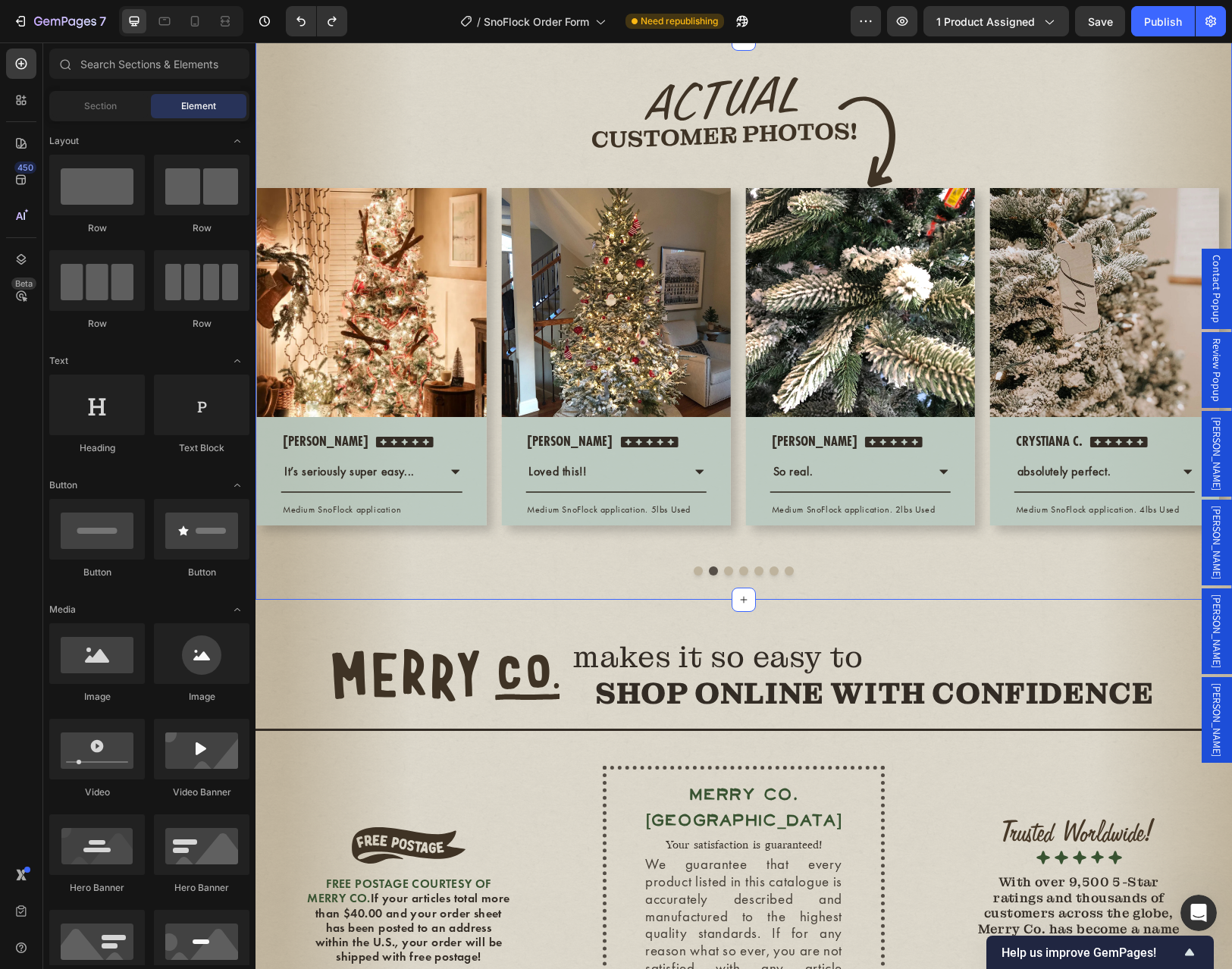
click at [922, 600] on div "Image Image Row Nicole Text block Icon Icon Icon Icon Icon Icon List Hoz Row Lo…" at bounding box center [743, 319] width 976 height 561
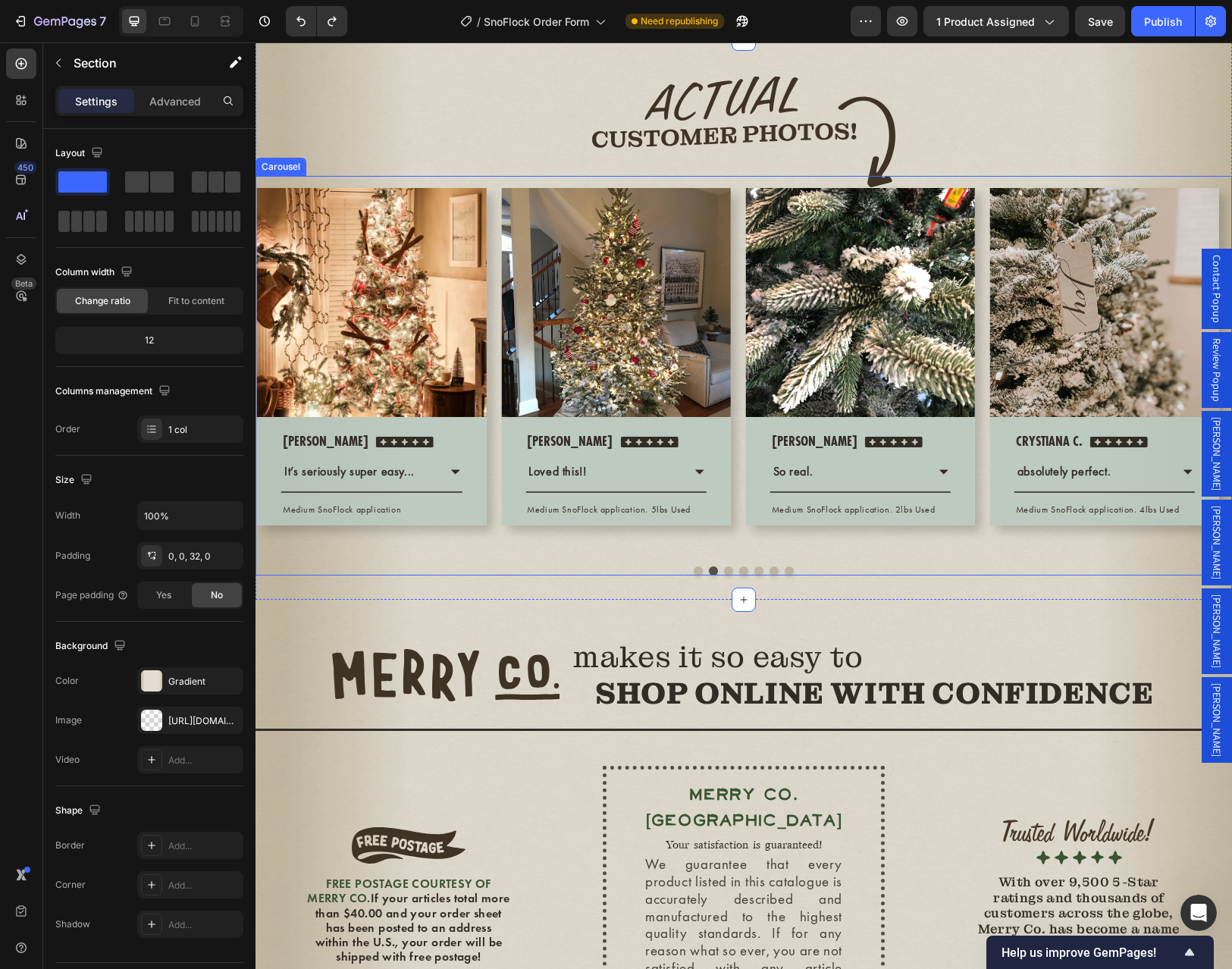
click at [926, 542] on div "Image Row Mark M. Text block Icon Icon Icon Icon Icon Icon List Hoz Row So real…" at bounding box center [860, 365] width 229 height 354
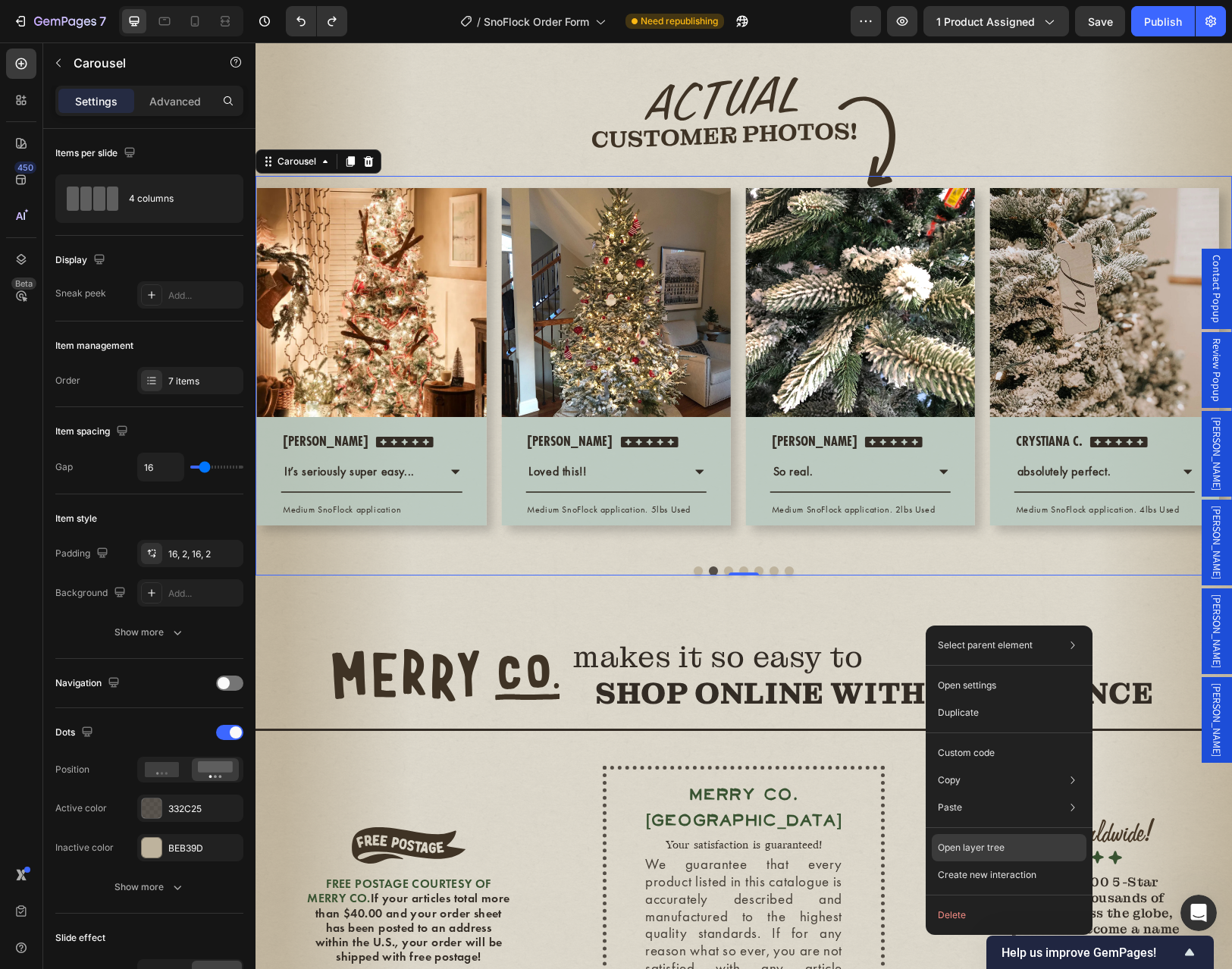
click at [987, 844] on p "Open layer tree" at bounding box center [971, 847] width 67 height 13
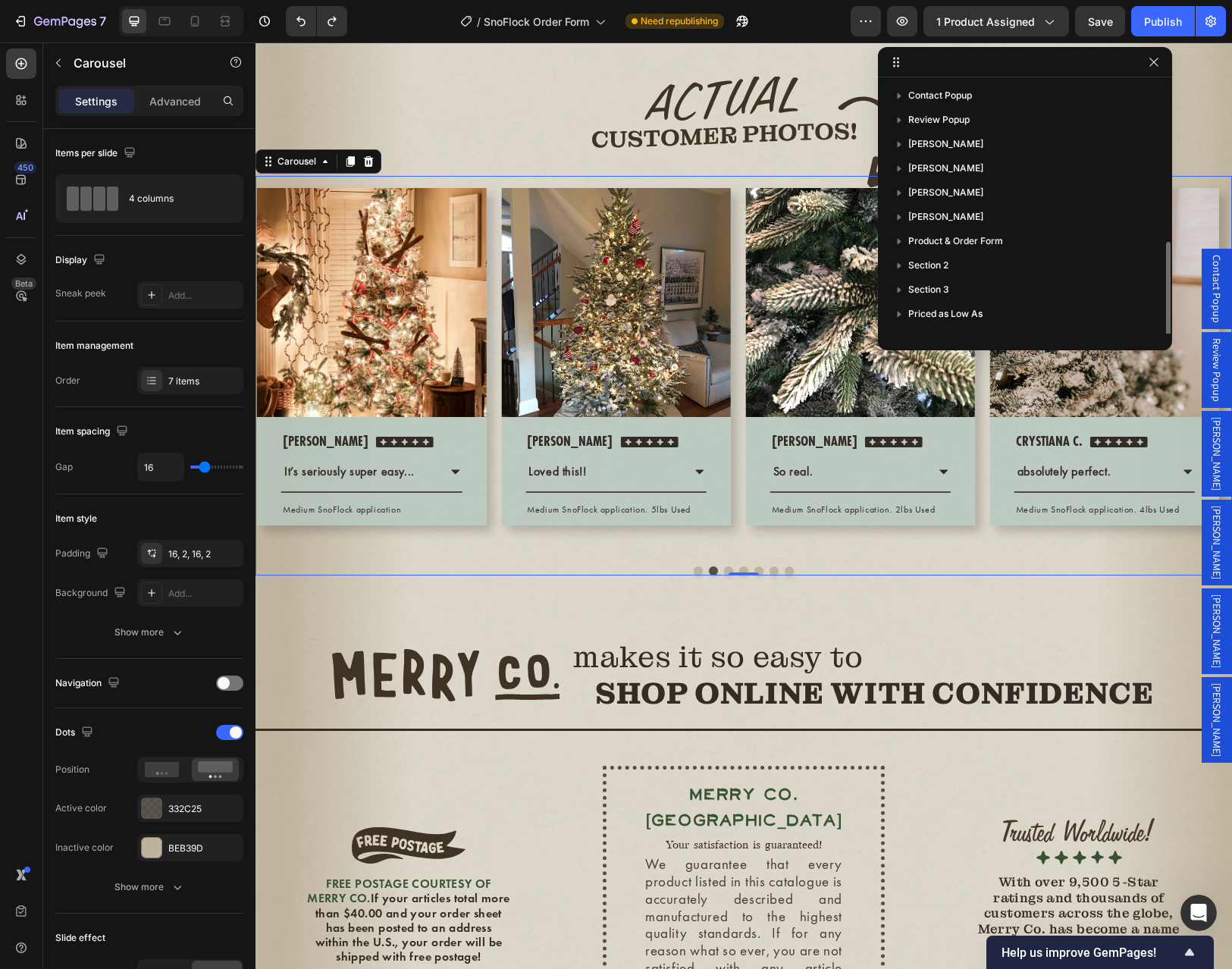
scroll to position [186, 0]
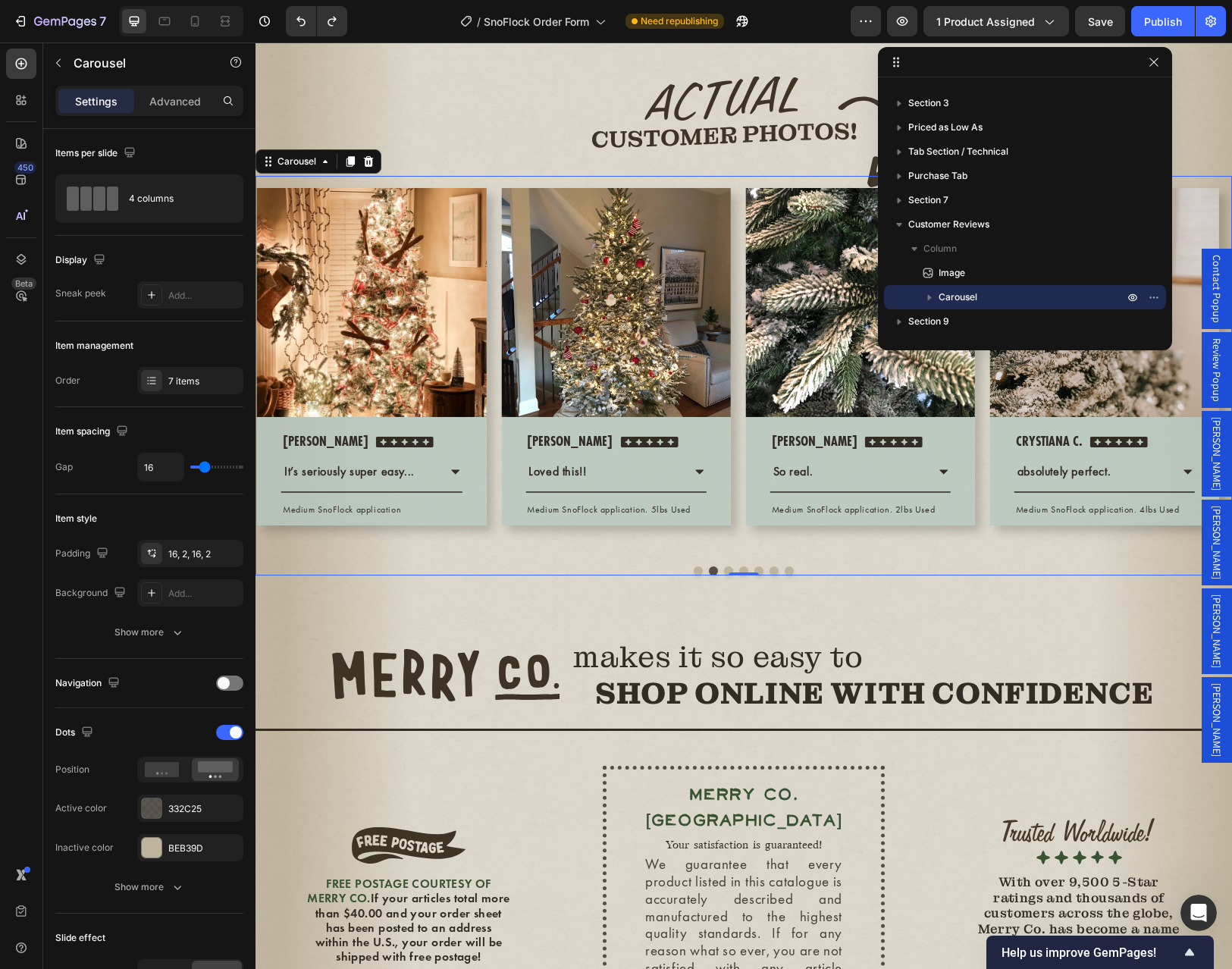
click at [1214, 676] on div "[PERSON_NAME]" at bounding box center [1217, 719] width 31 height 85
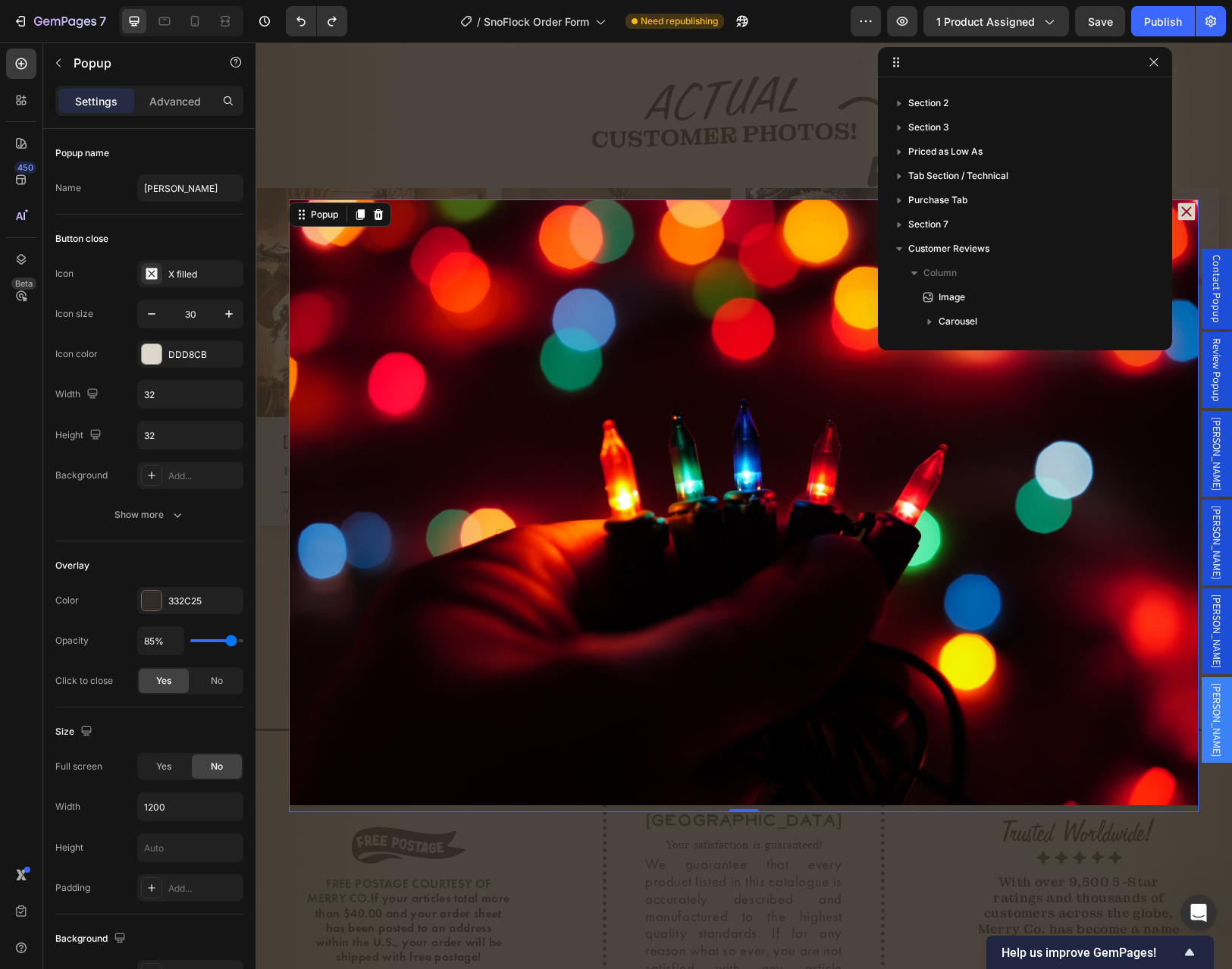
scroll to position [20, 0]
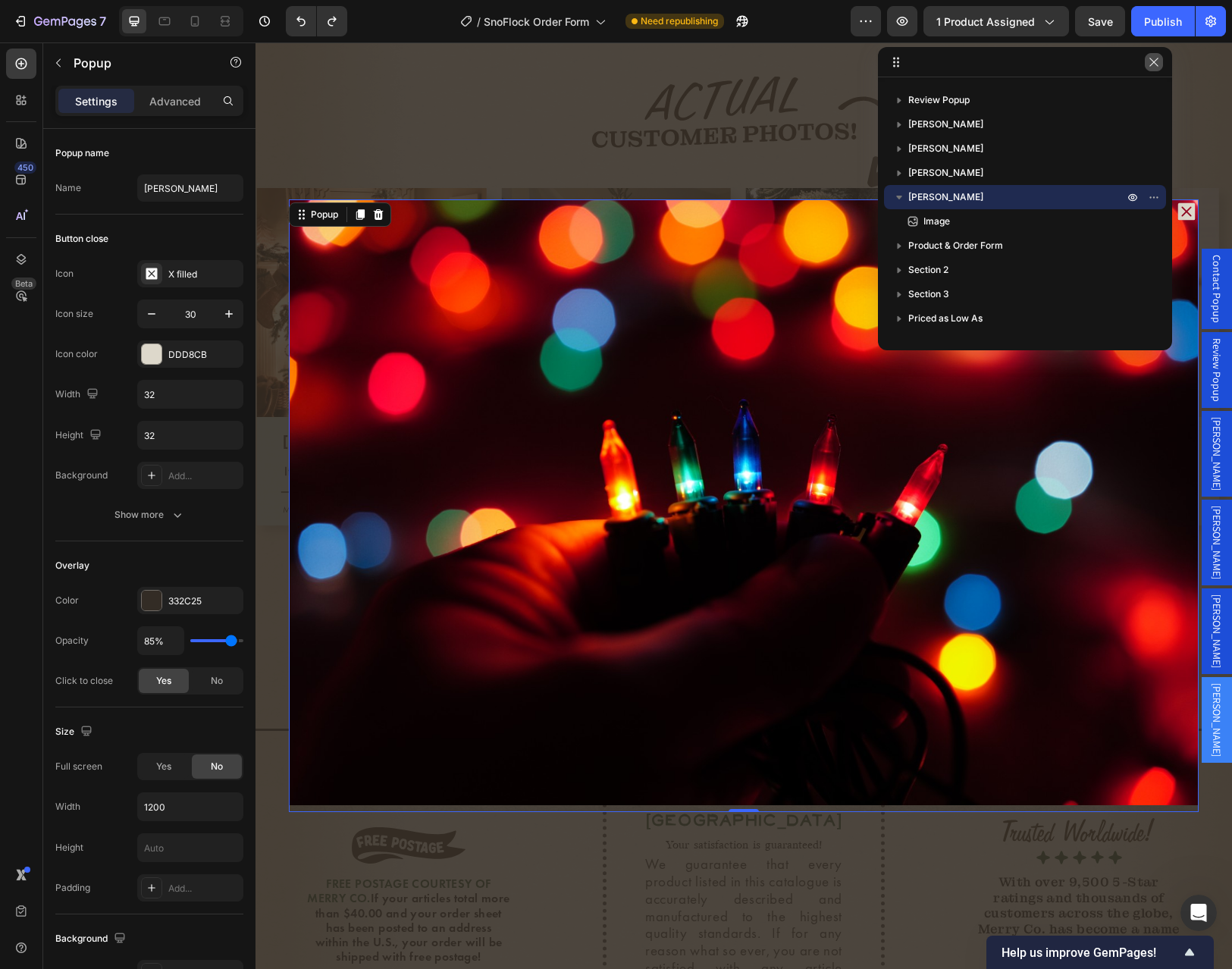
click at [1153, 59] on icon "button" at bounding box center [1153, 61] width 12 height 12
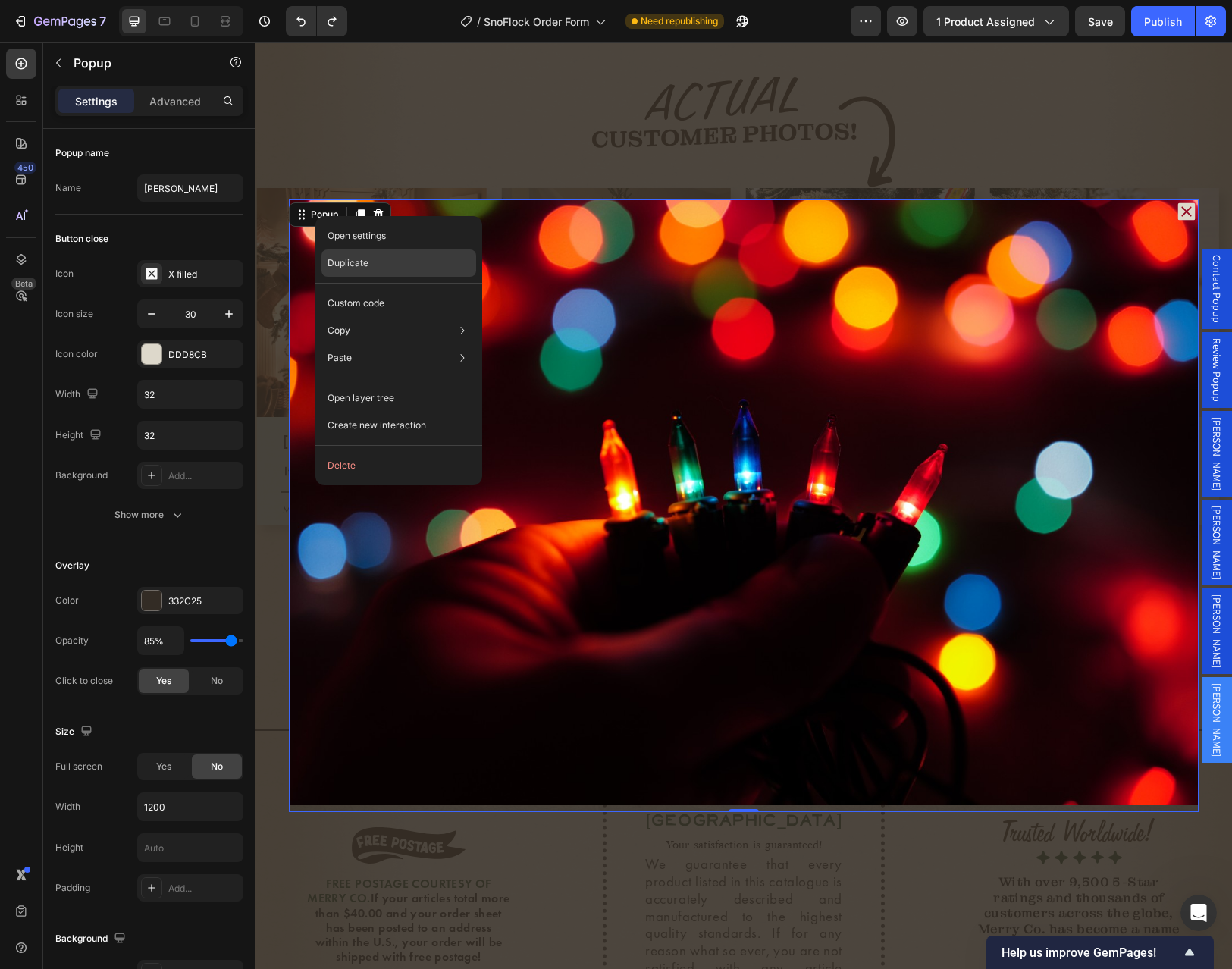
click at [367, 267] on p "Duplicate" at bounding box center [347, 263] width 41 height 13
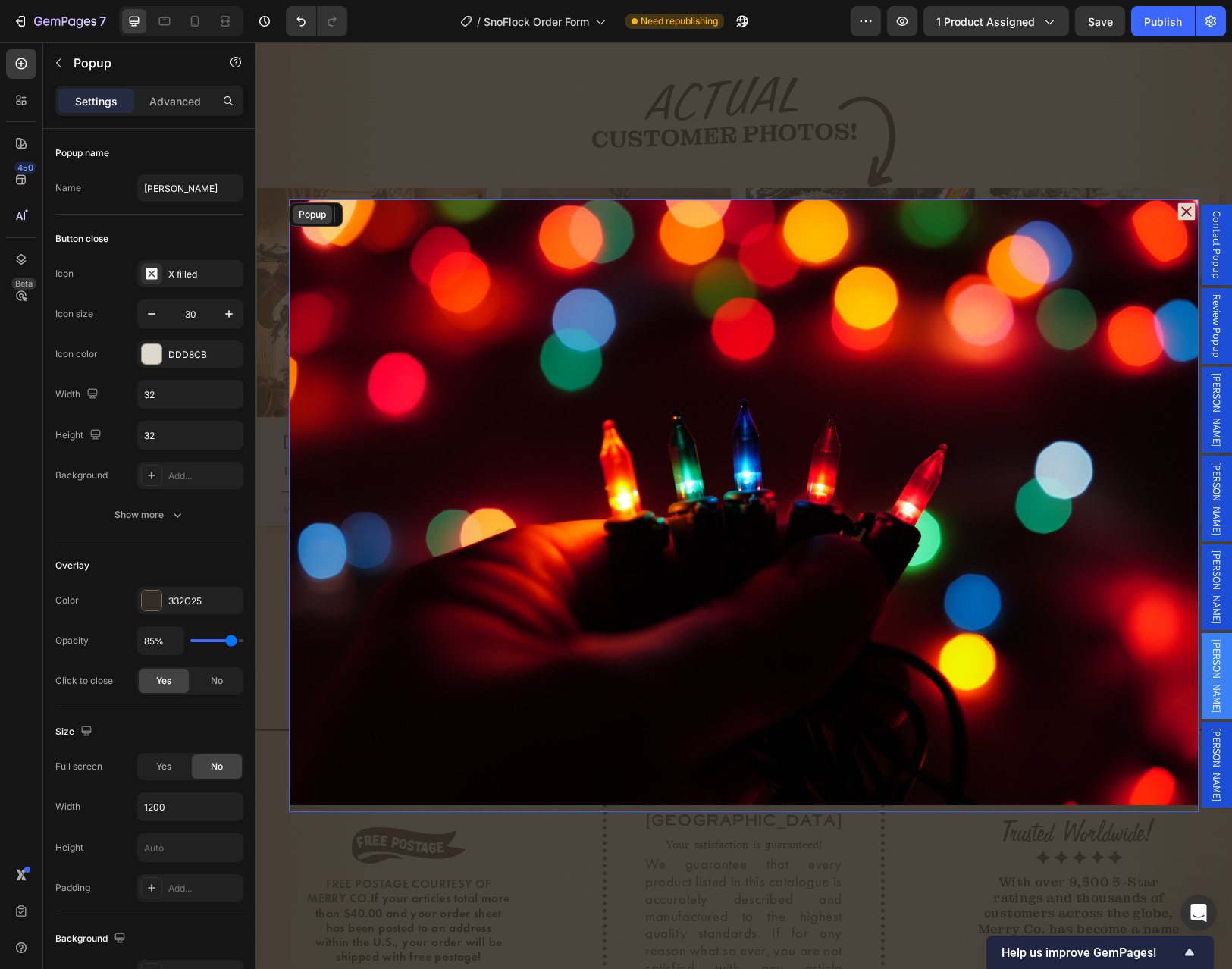
click at [304, 215] on div "Popup" at bounding box center [312, 214] width 34 height 13
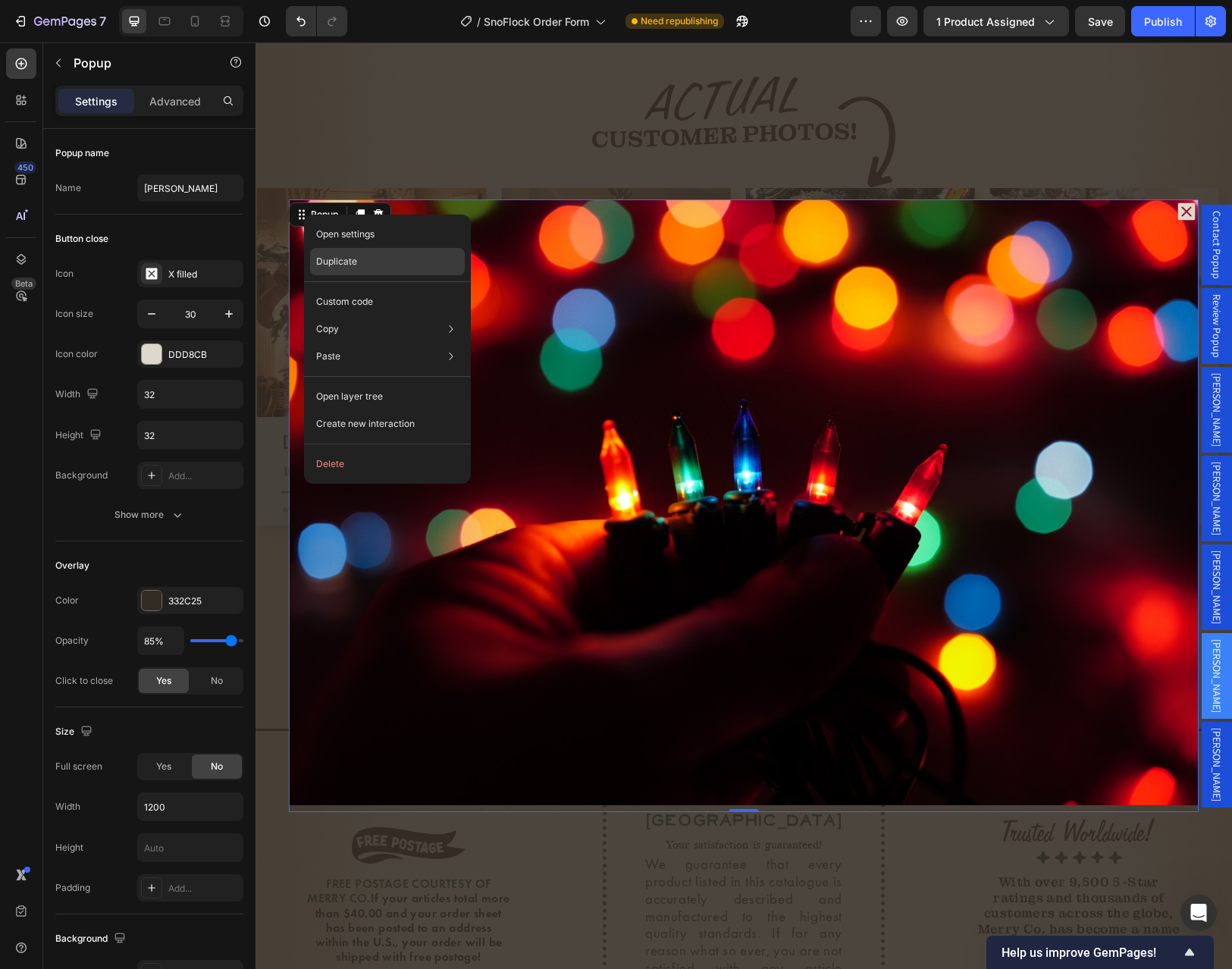
click at [350, 266] on p "Duplicate" at bounding box center [336, 261] width 41 height 13
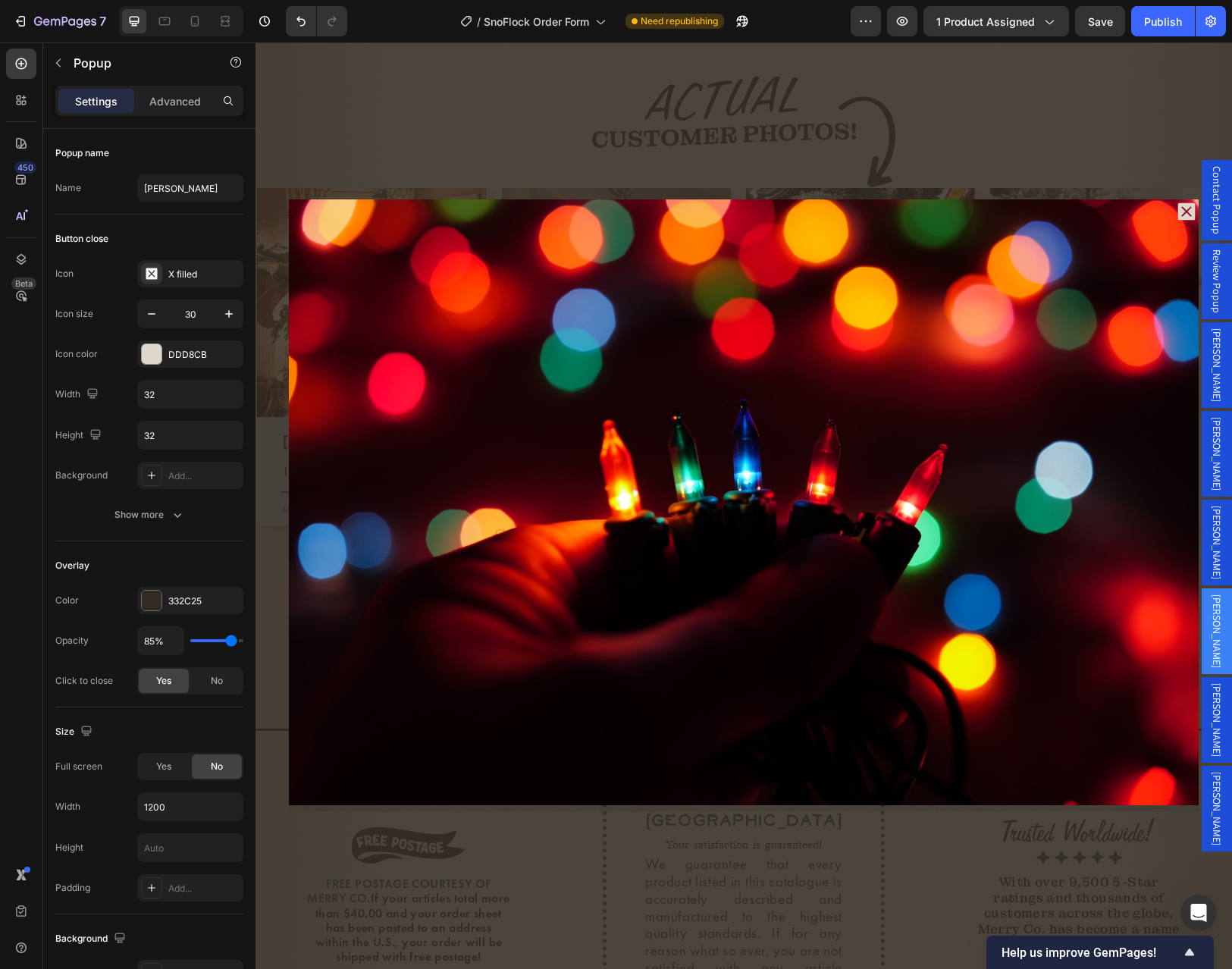
click at [1017, 135] on div "Backdrop" at bounding box center [743, 505] width 976 height 926
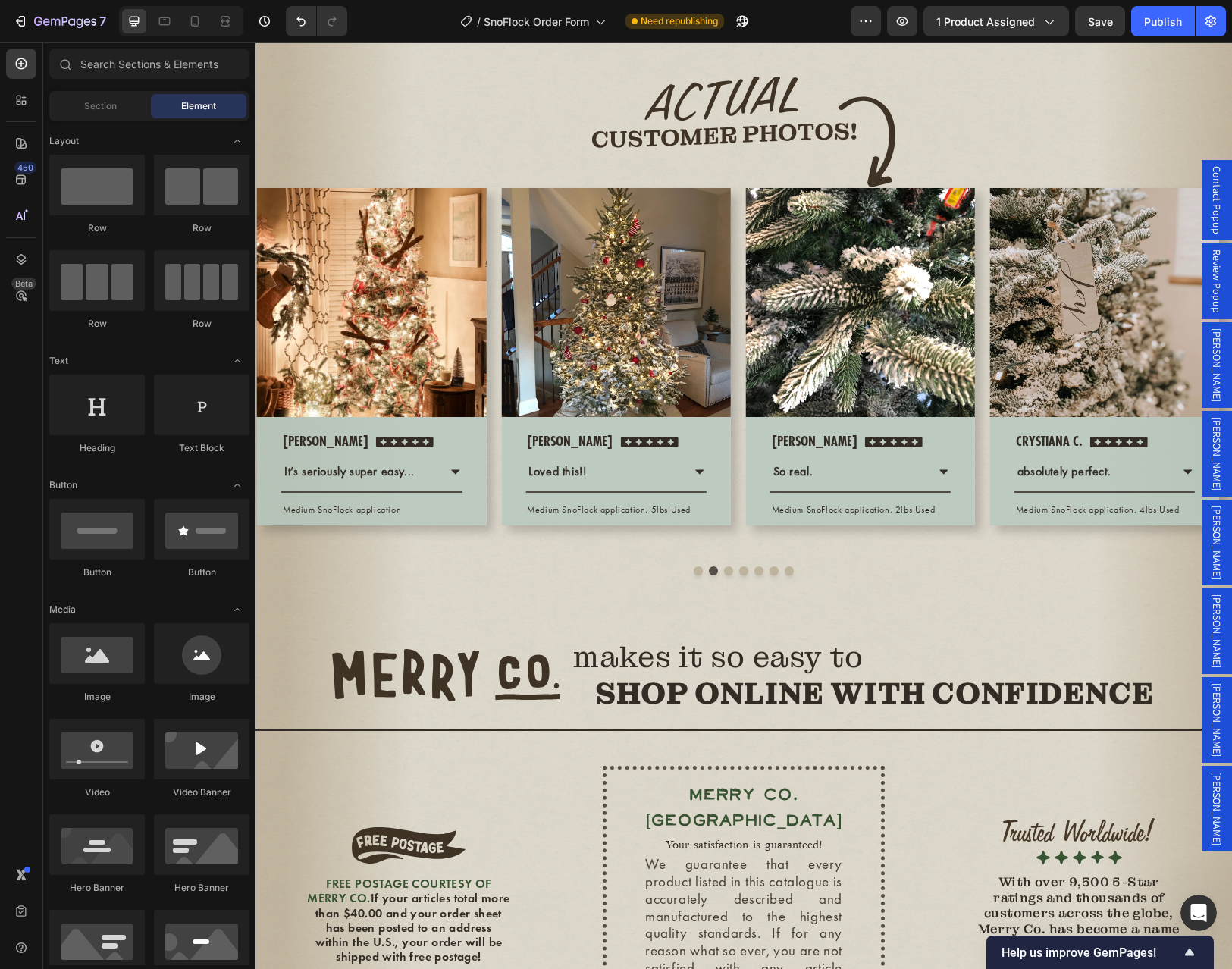
click at [1209, 683] on span "[PERSON_NAME]" at bounding box center [1217, 720] width 15 height 74
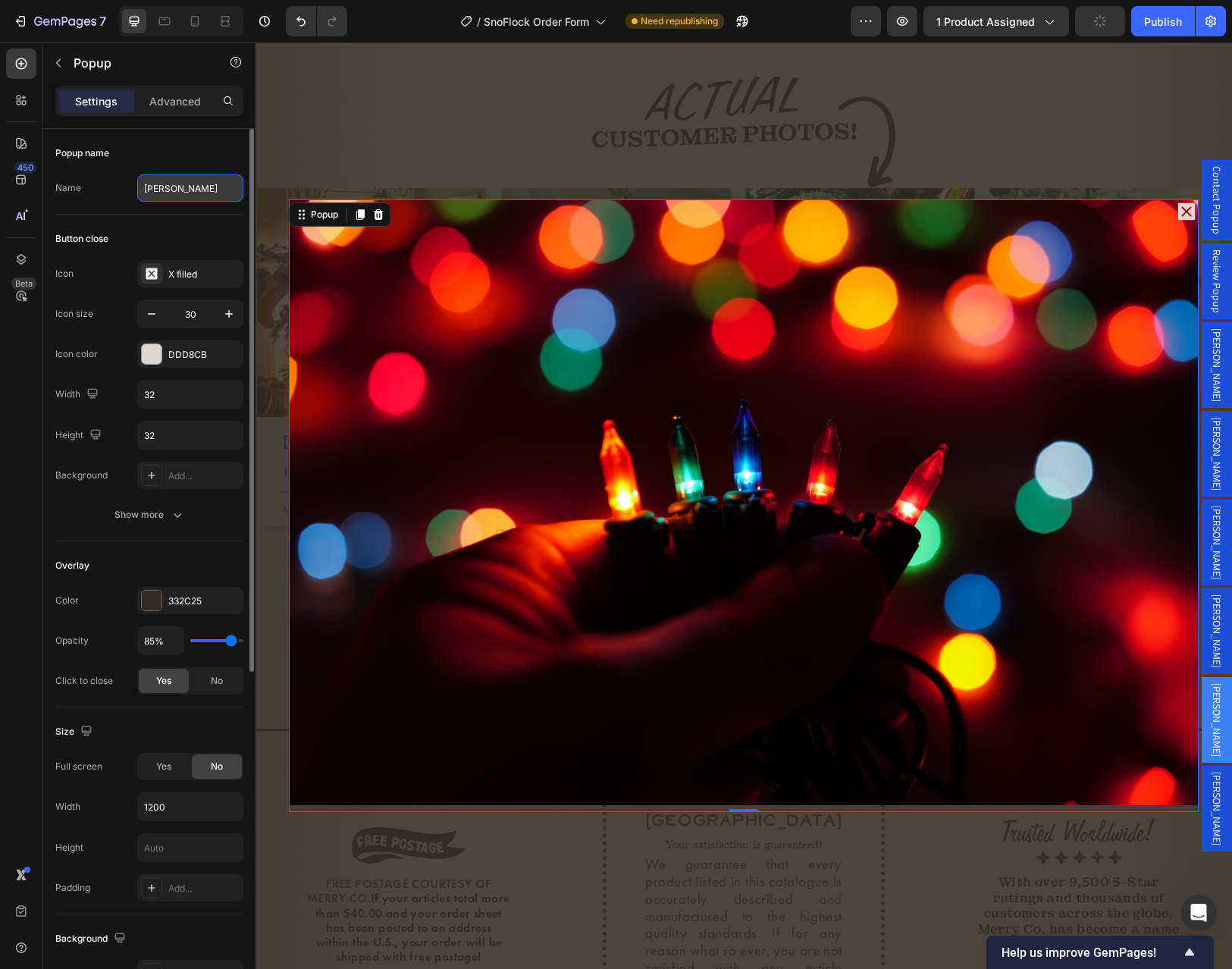
click at [177, 188] on input "[PERSON_NAME]" at bounding box center [190, 188] width 107 height 27
type input "Chrystina"
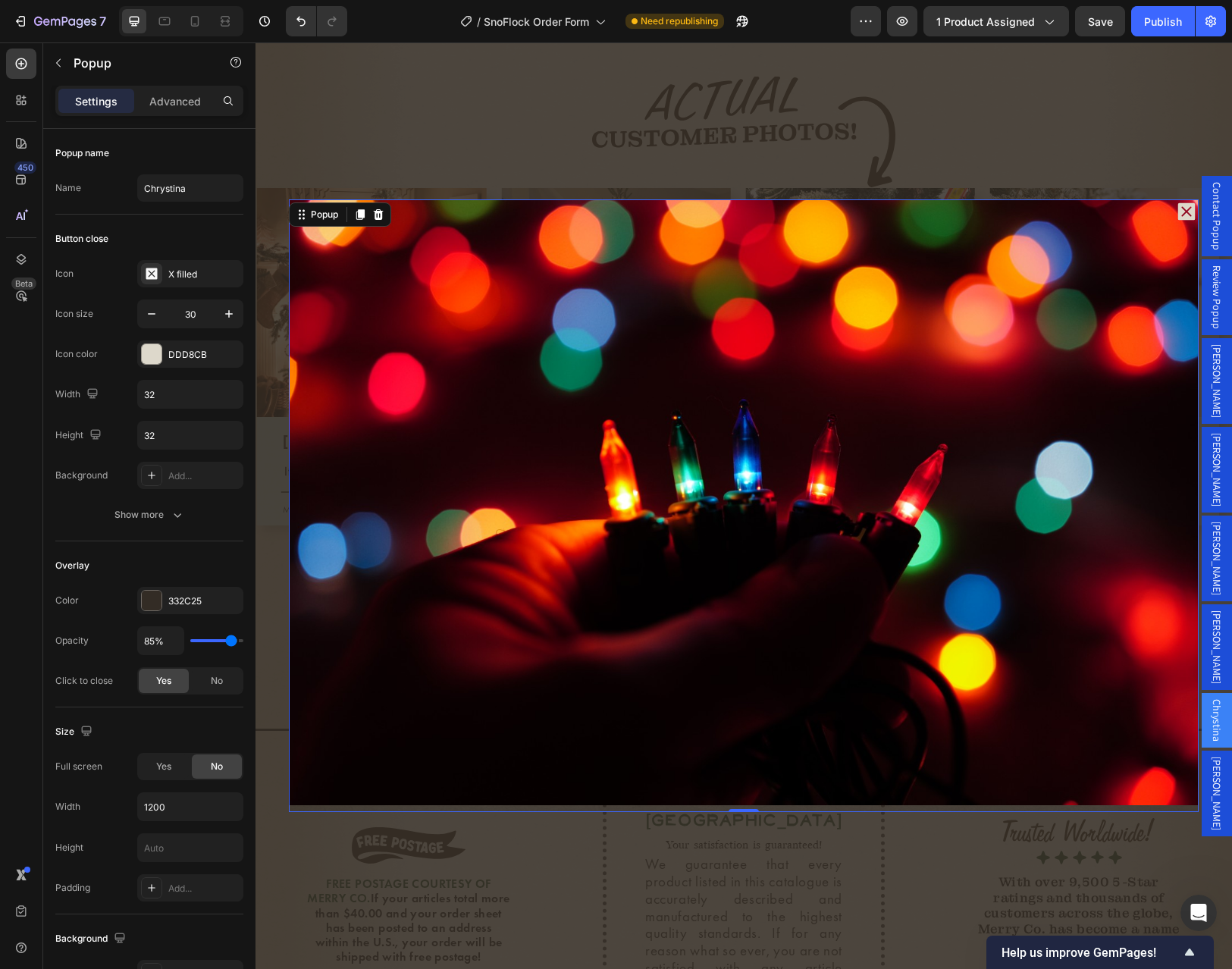
click at [960, 162] on div "Backdrop" at bounding box center [743, 505] width 976 height 926
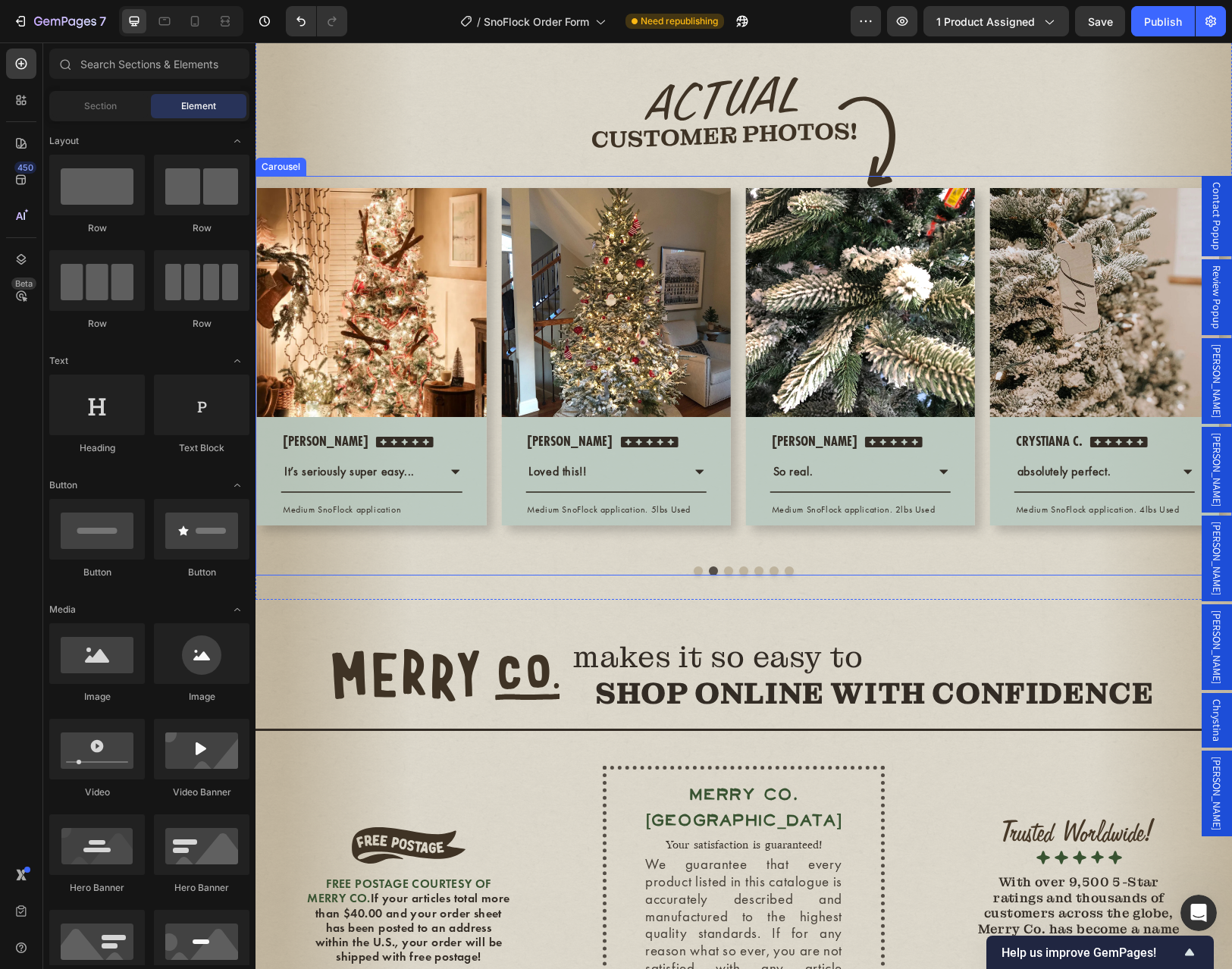
click at [723, 576] on button "Dot" at bounding box center [727, 570] width 9 height 9
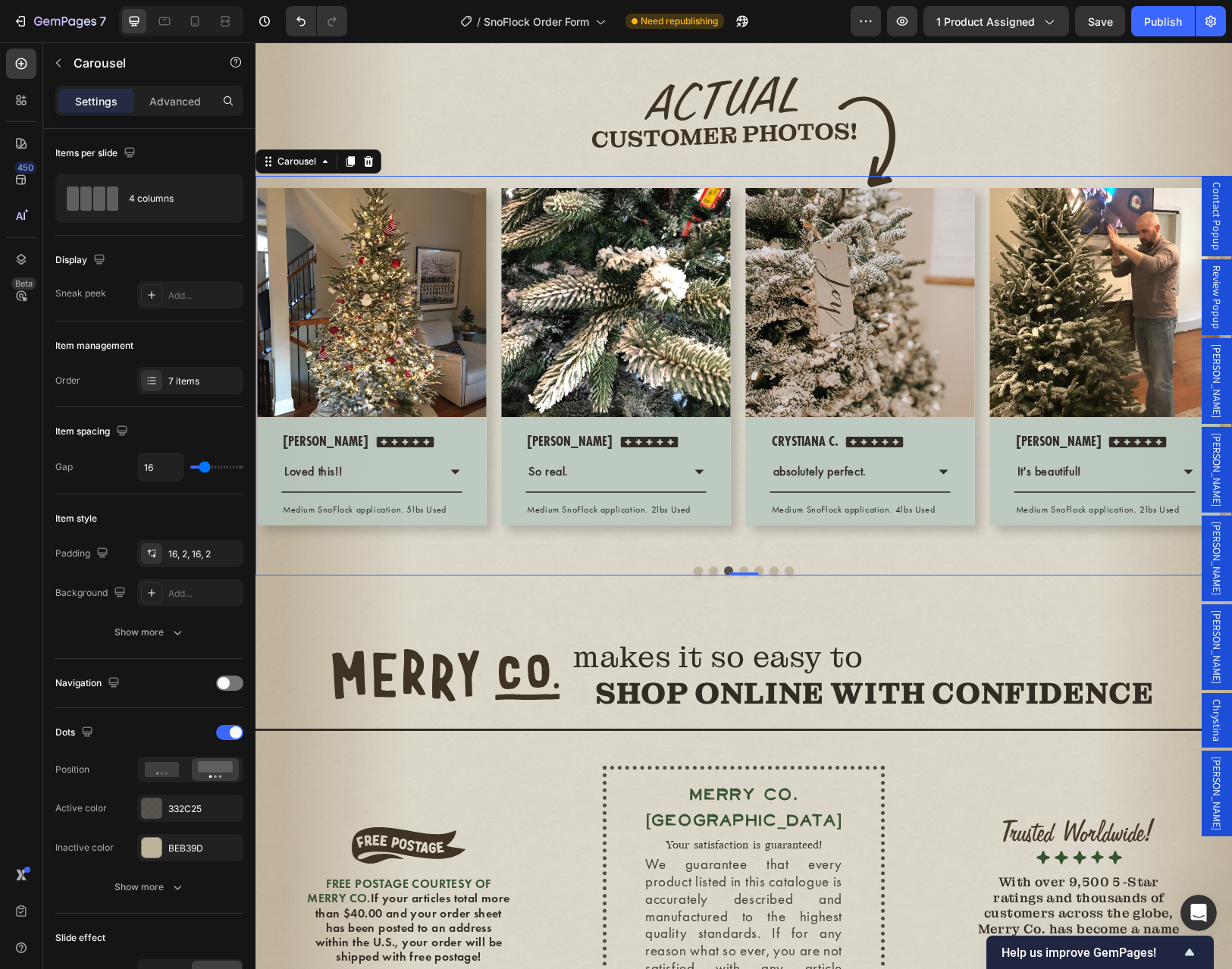
click at [1209, 756] on span "[PERSON_NAME]" at bounding box center [1217, 792] width 15 height 74
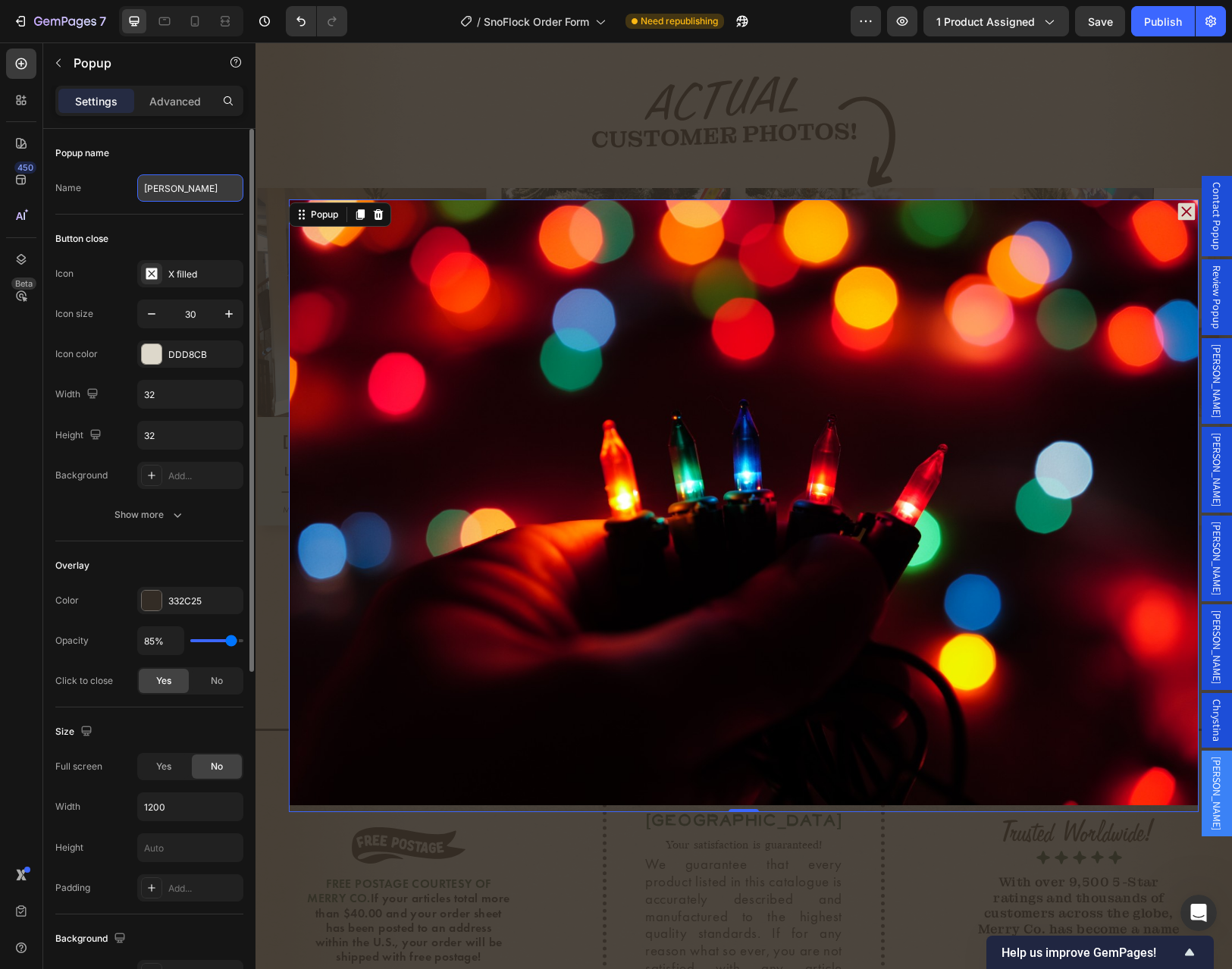
click at [191, 193] on input "[PERSON_NAME]" at bounding box center [190, 188] width 107 height 27
type input "[PERSON_NAME]"
click at [475, 155] on div "Backdrop" at bounding box center [743, 505] width 976 height 926
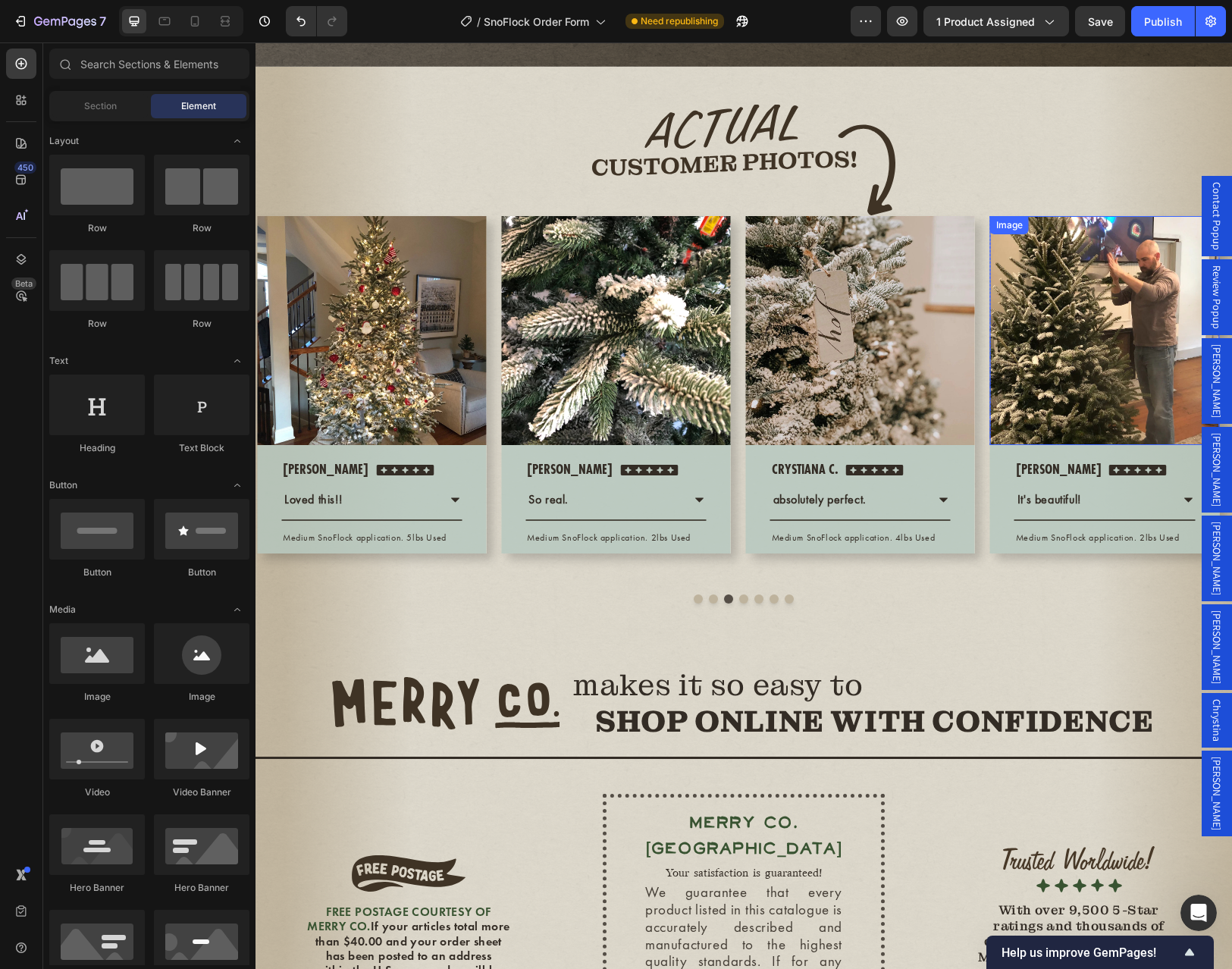
scroll to position [3924, 0]
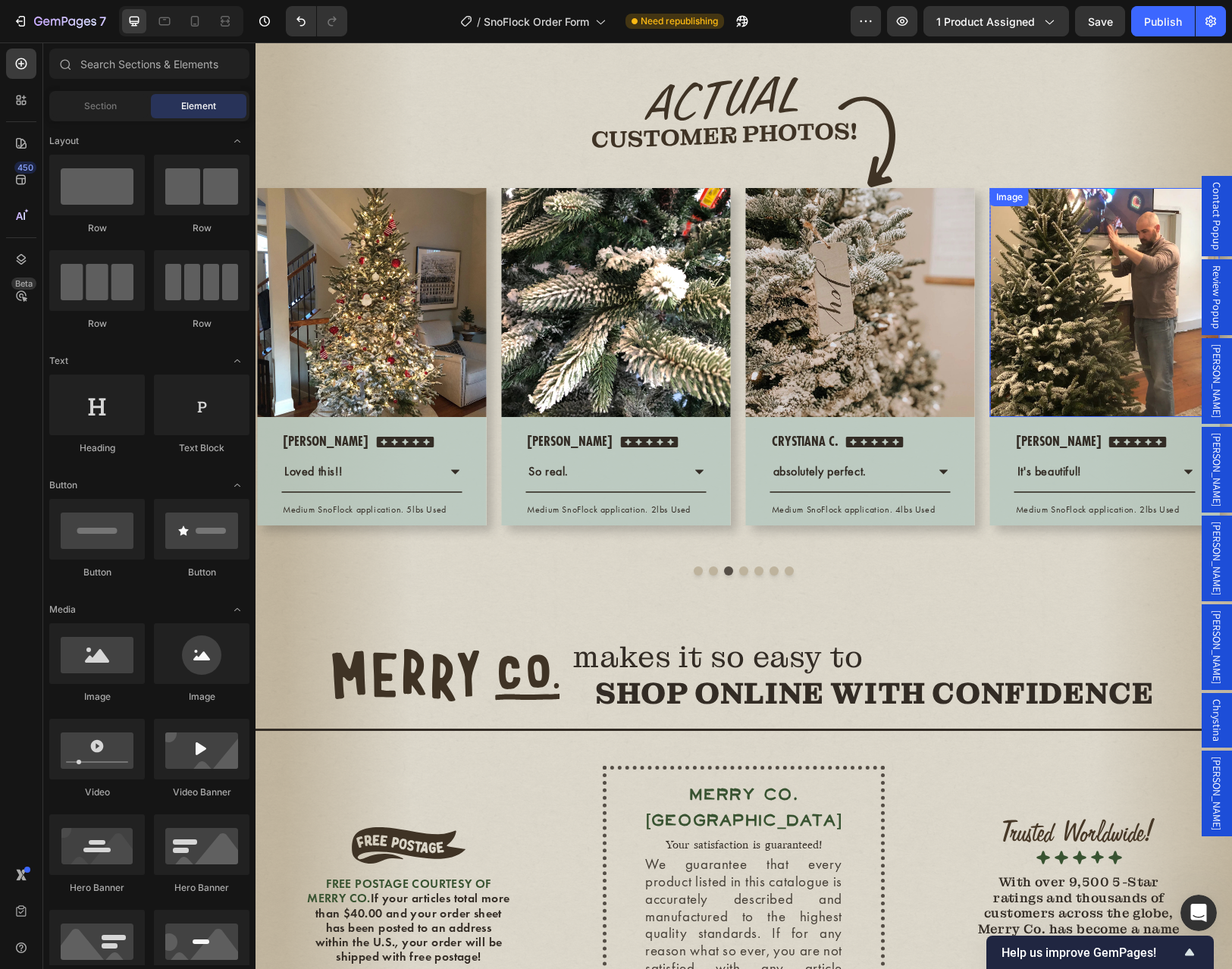
click at [1058, 395] on img at bounding box center [1104, 302] width 229 height 229
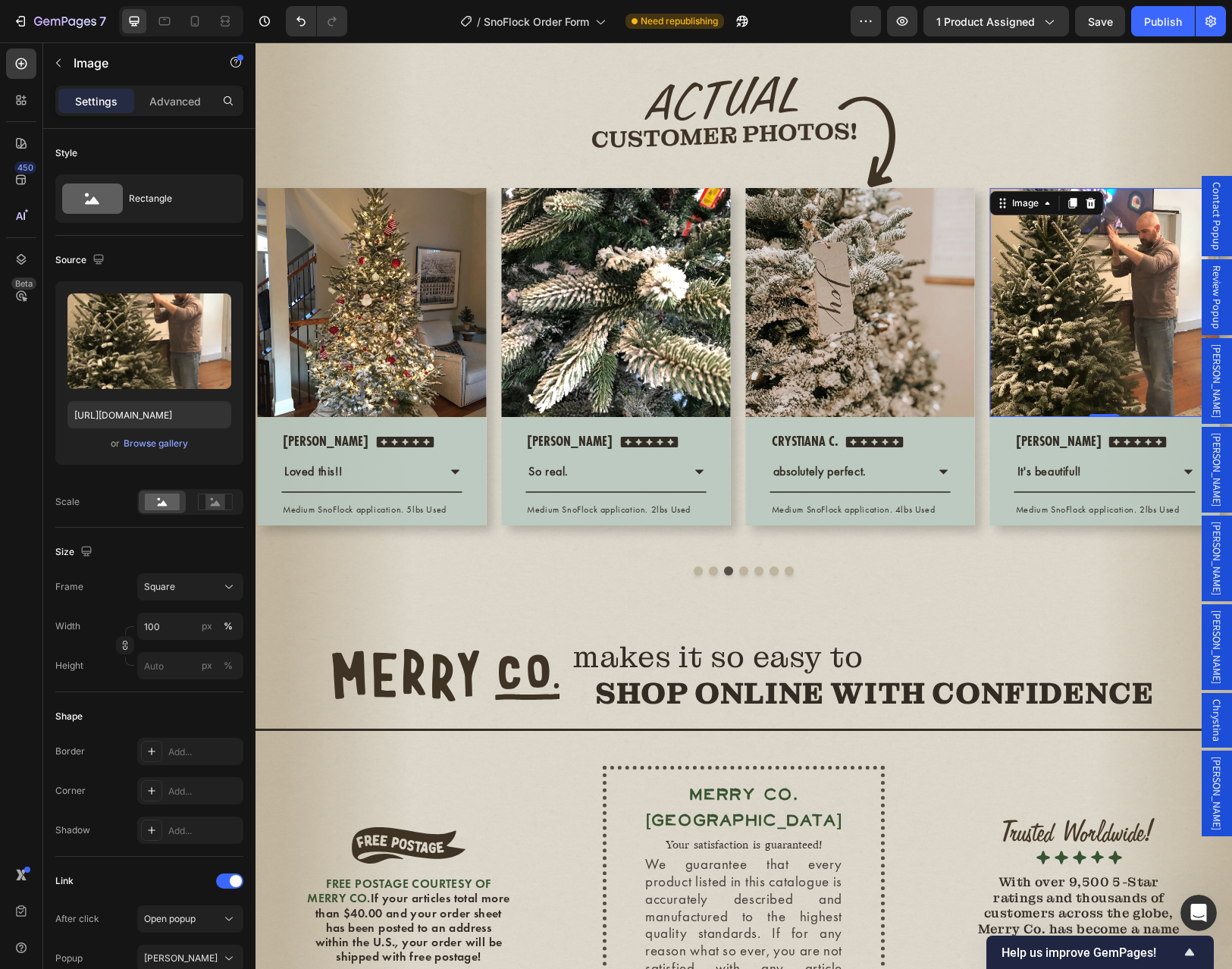
click at [1209, 756] on span "[PERSON_NAME]" at bounding box center [1217, 792] width 15 height 74
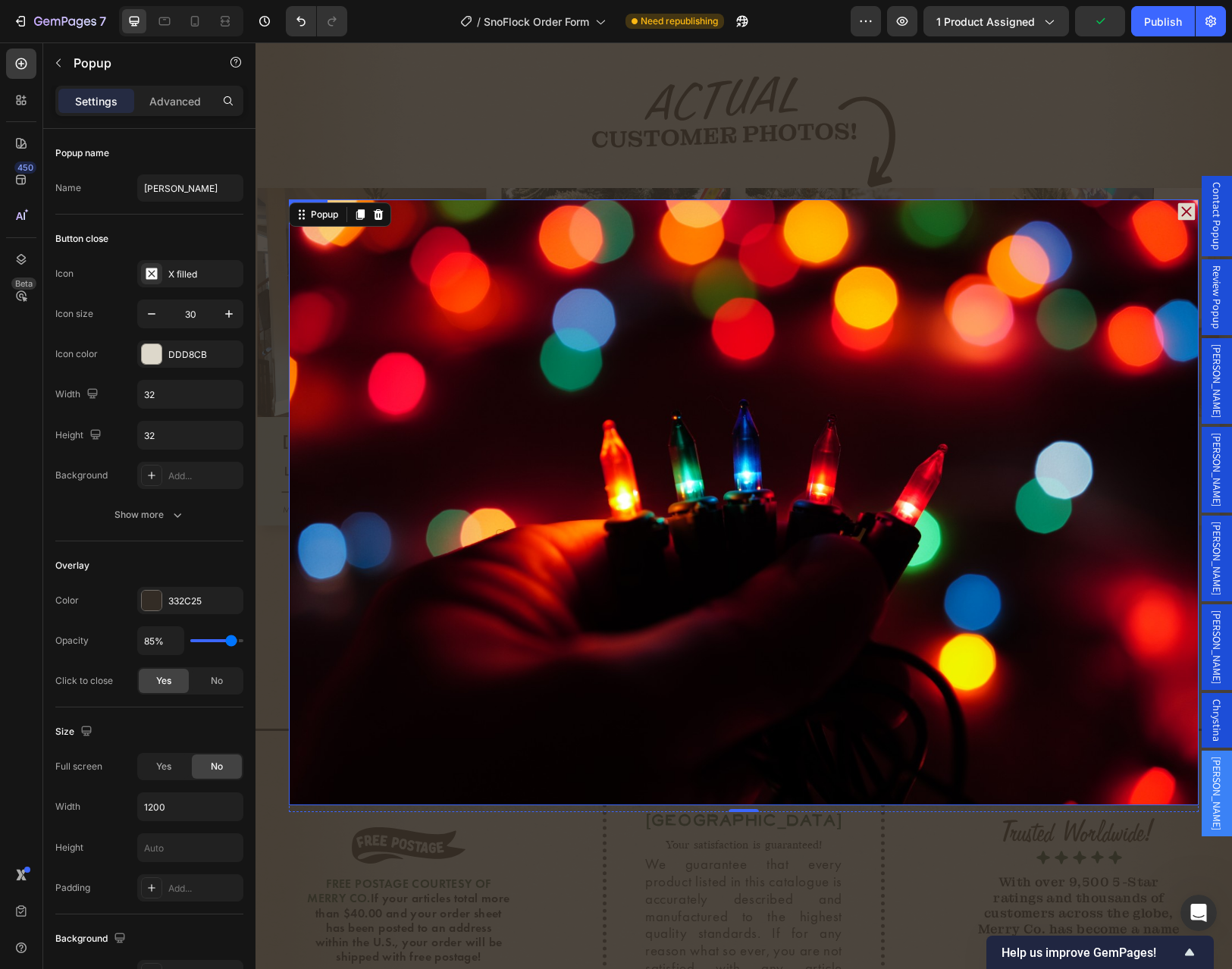
click at [680, 507] on img "Dialog body" at bounding box center [744, 502] width 910 height 605
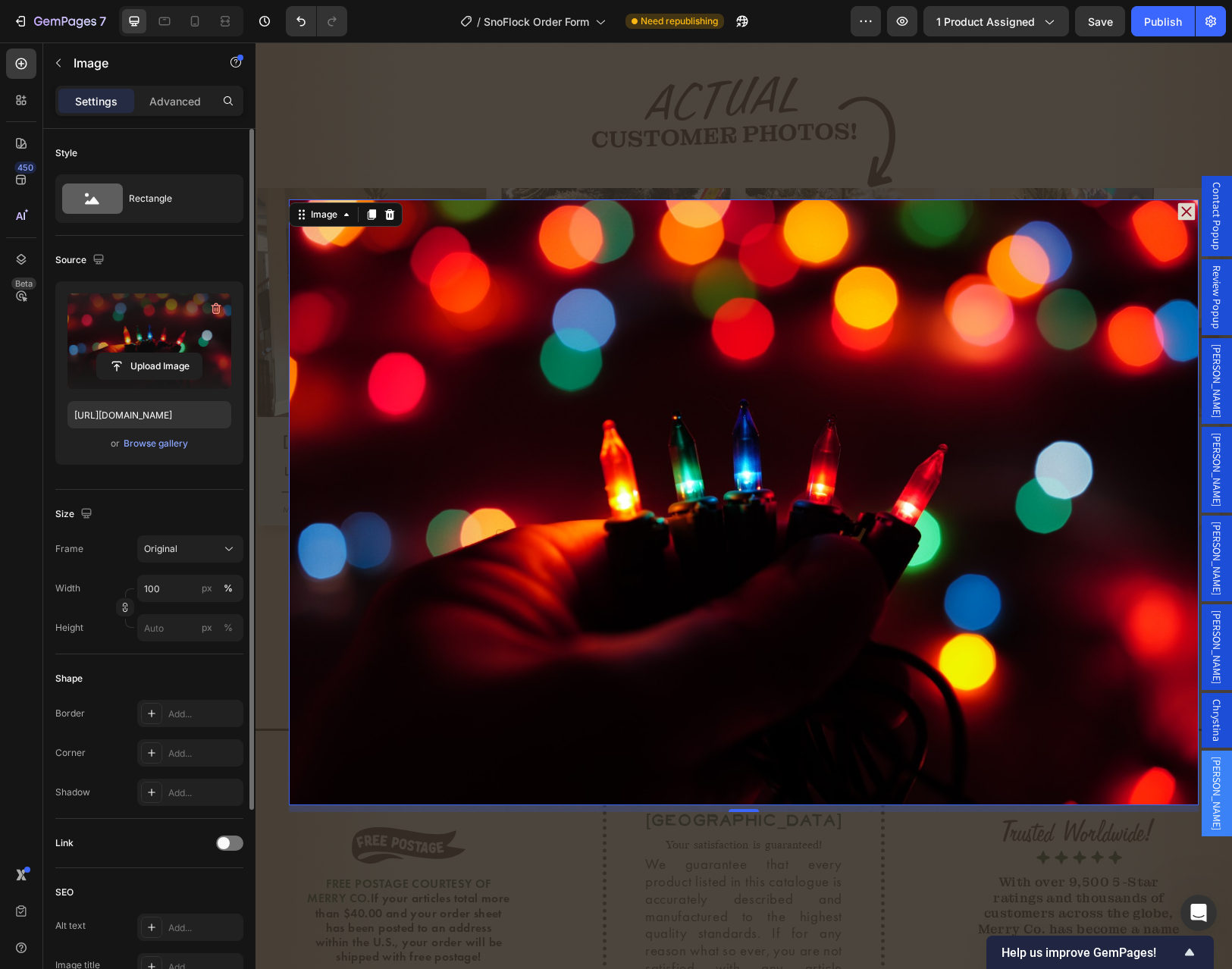
click at [125, 322] on label at bounding box center [149, 342] width 164 height 96
click at [125, 353] on input "file" at bounding box center [149, 366] width 105 height 26
click at [168, 443] on div "Browse gallery" at bounding box center [155, 443] width 64 height 13
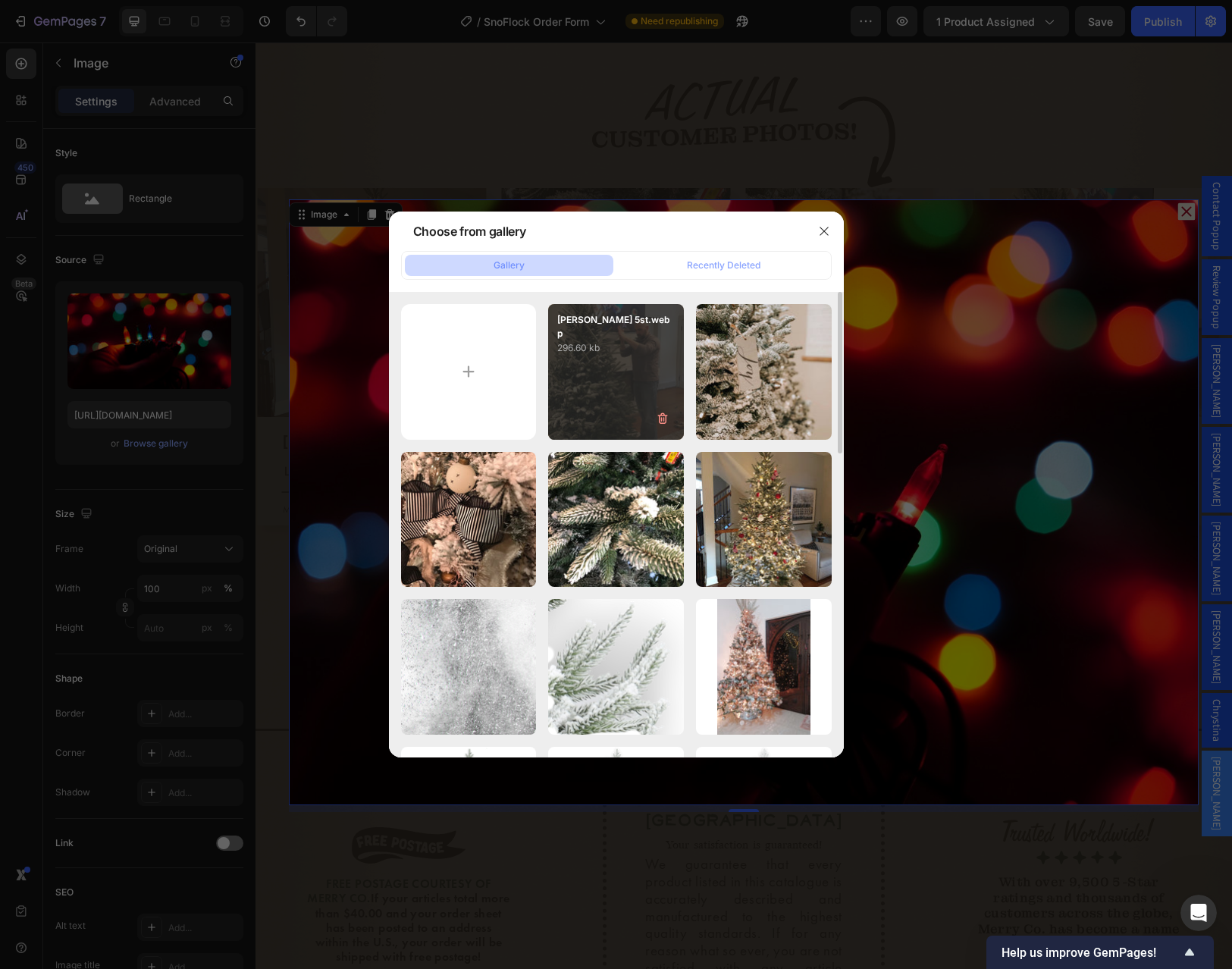
click at [603, 384] on div "Casady 5st.webp 296.60 kb" at bounding box center [615, 371] width 135 height 135
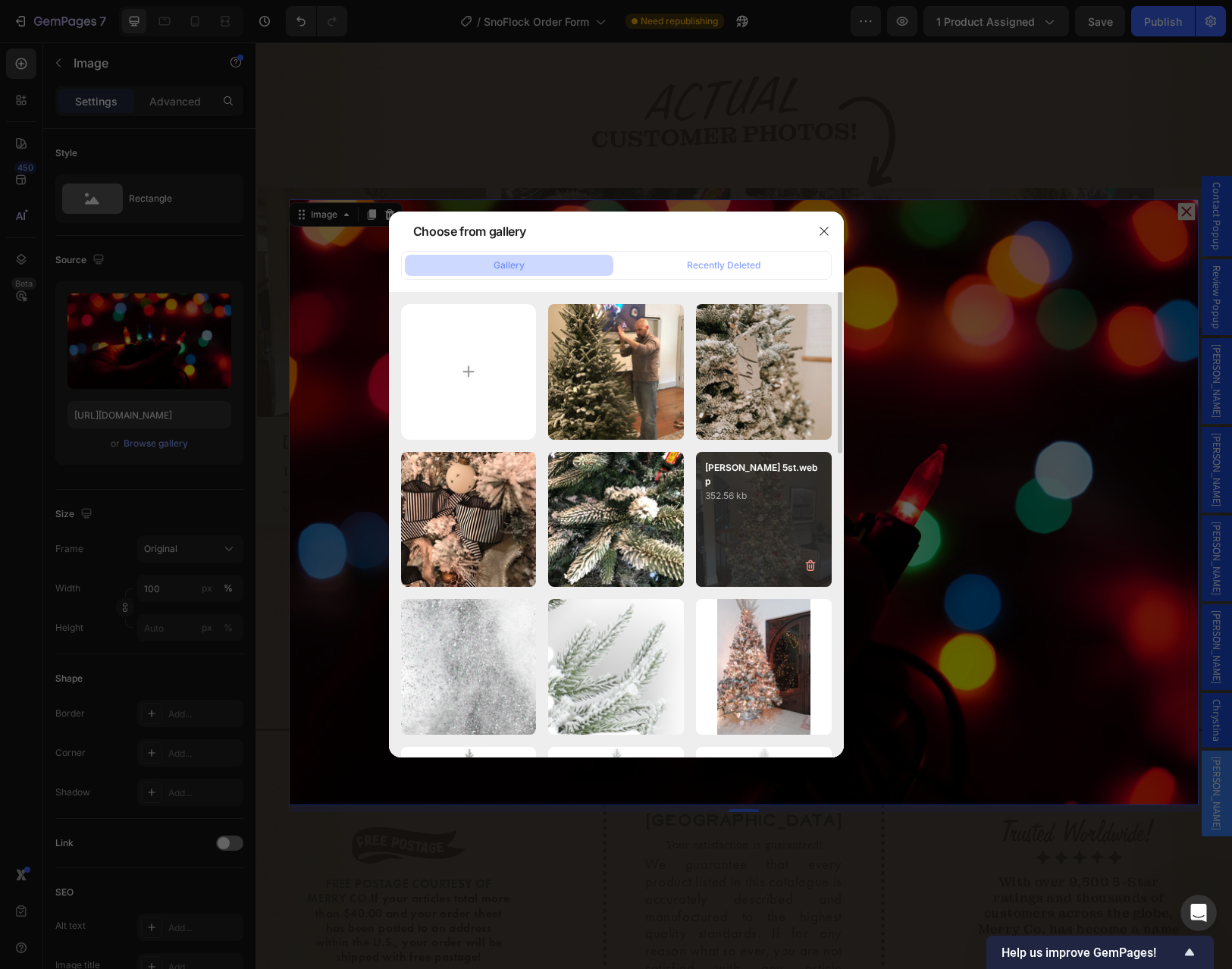
type input "https://cdn.shopify.com/s/files/1/0728/9107/2732/files/gempages_581123104625918…"
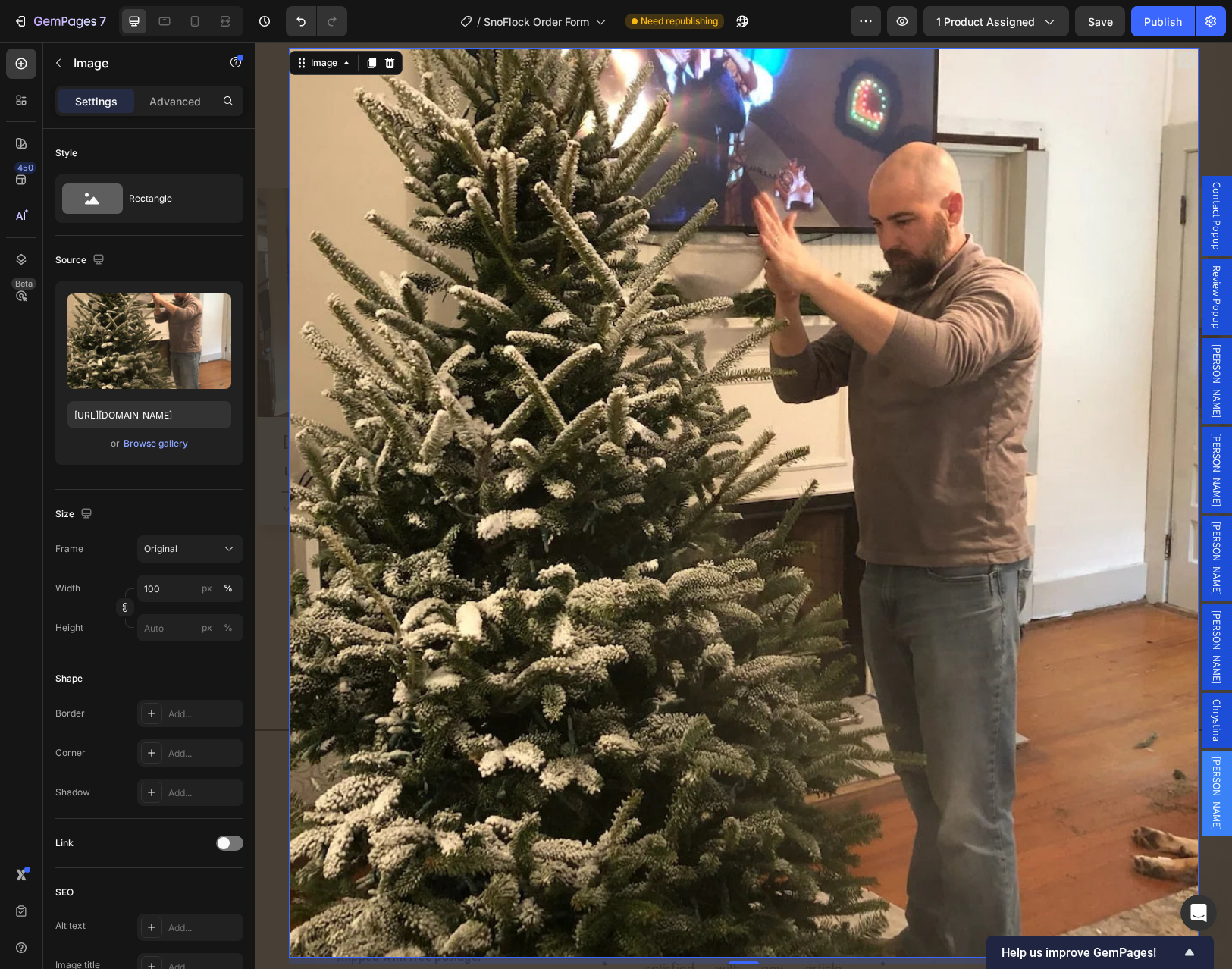
click at [1202, 256] on div "Backdrop" at bounding box center [743, 505] width 976 height 926
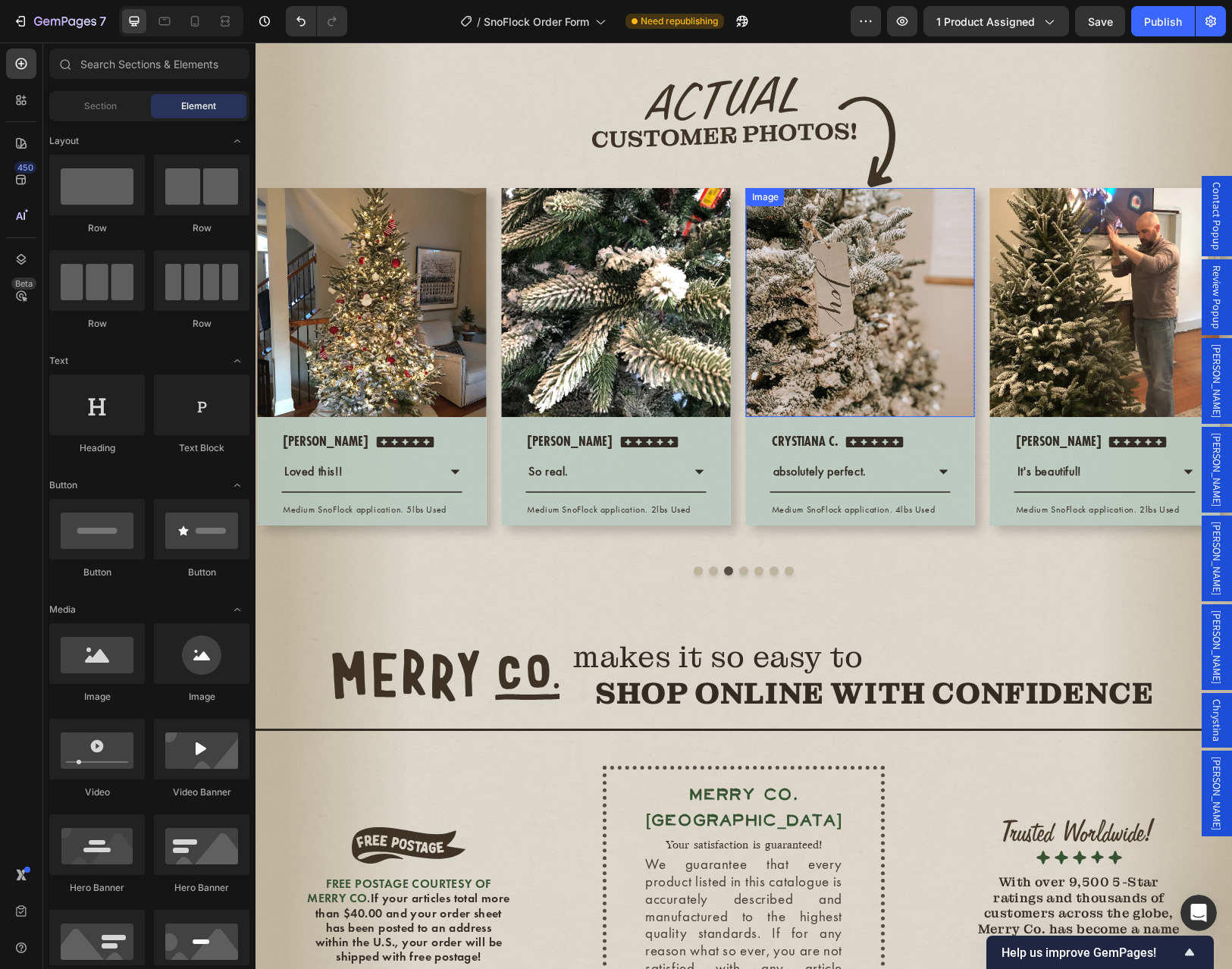
click at [807, 416] on img at bounding box center [860, 302] width 229 height 229
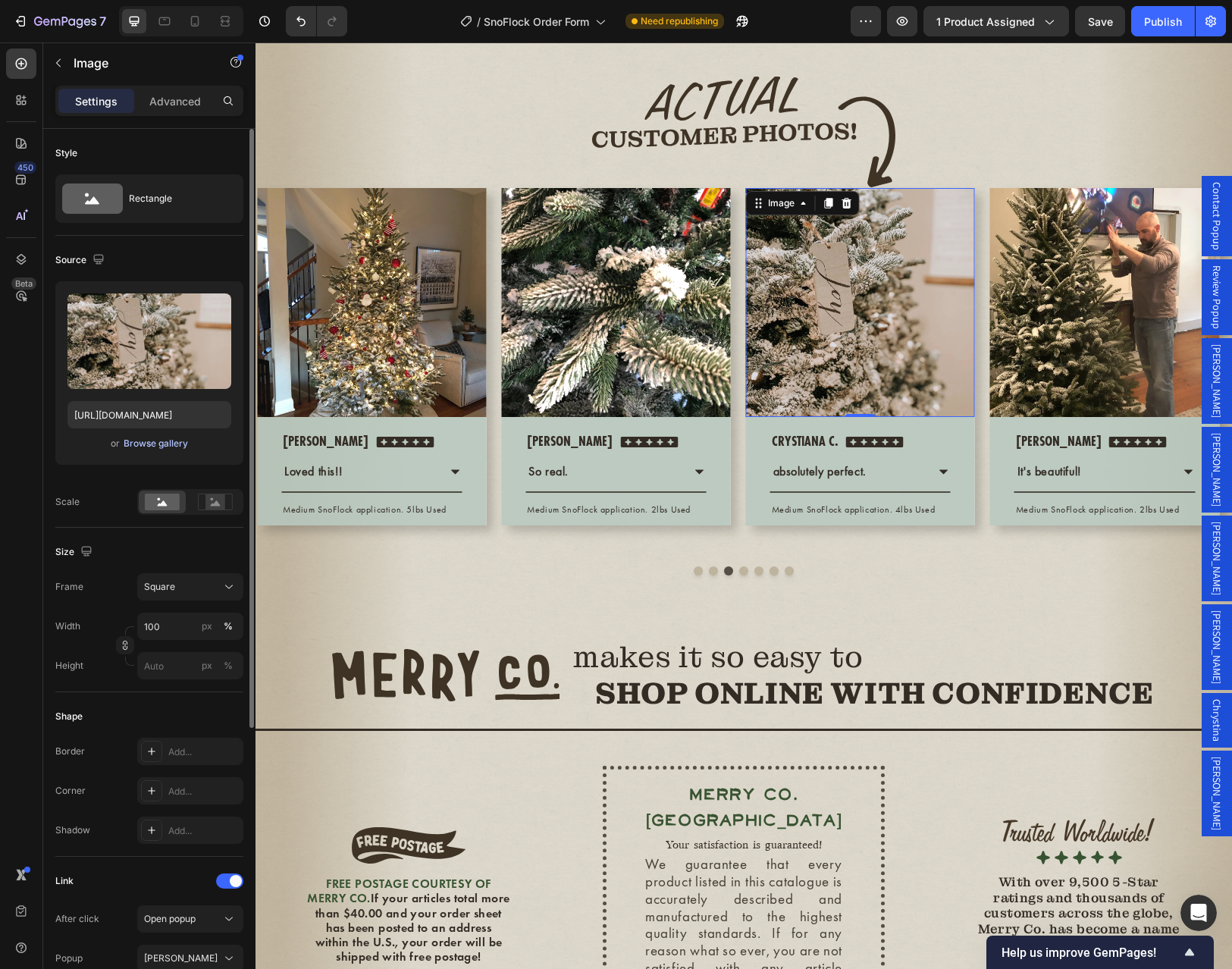
click at [161, 442] on div "Browse gallery" at bounding box center [155, 443] width 64 height 13
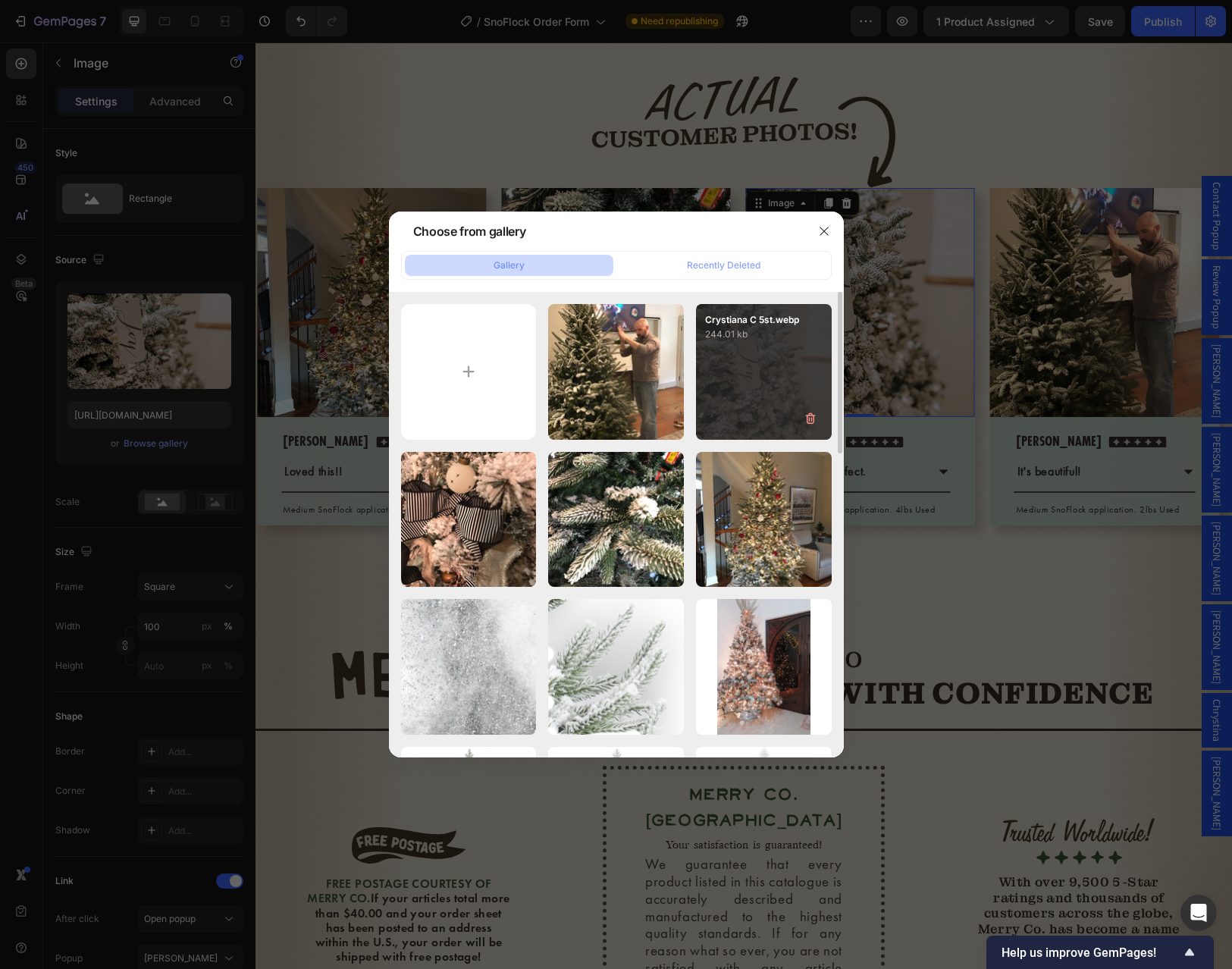
click at [754, 359] on div "Crystiana C 5st.webp 244.01 kb" at bounding box center [763, 371] width 135 height 135
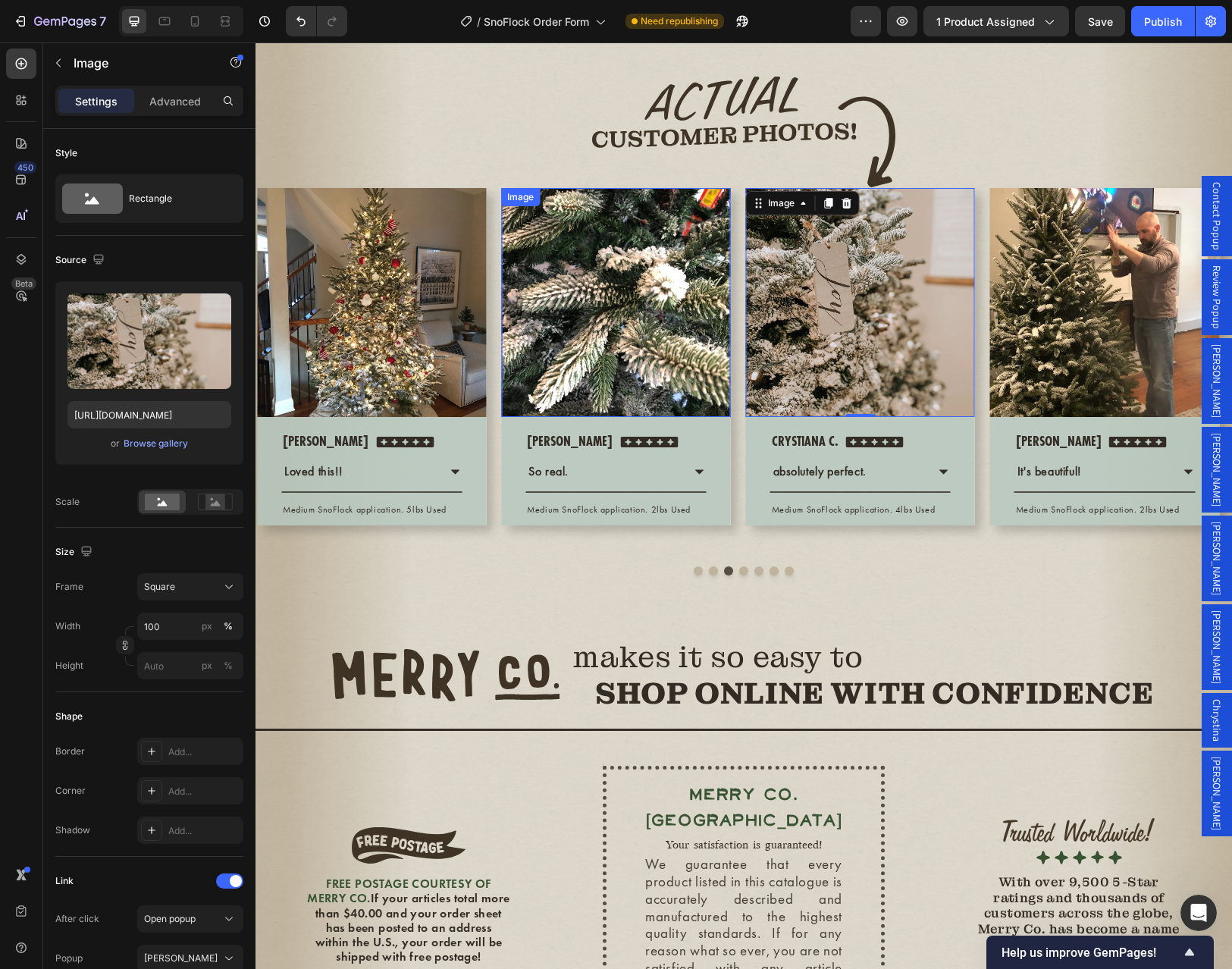
click at [551, 398] on img at bounding box center [615, 302] width 229 height 229
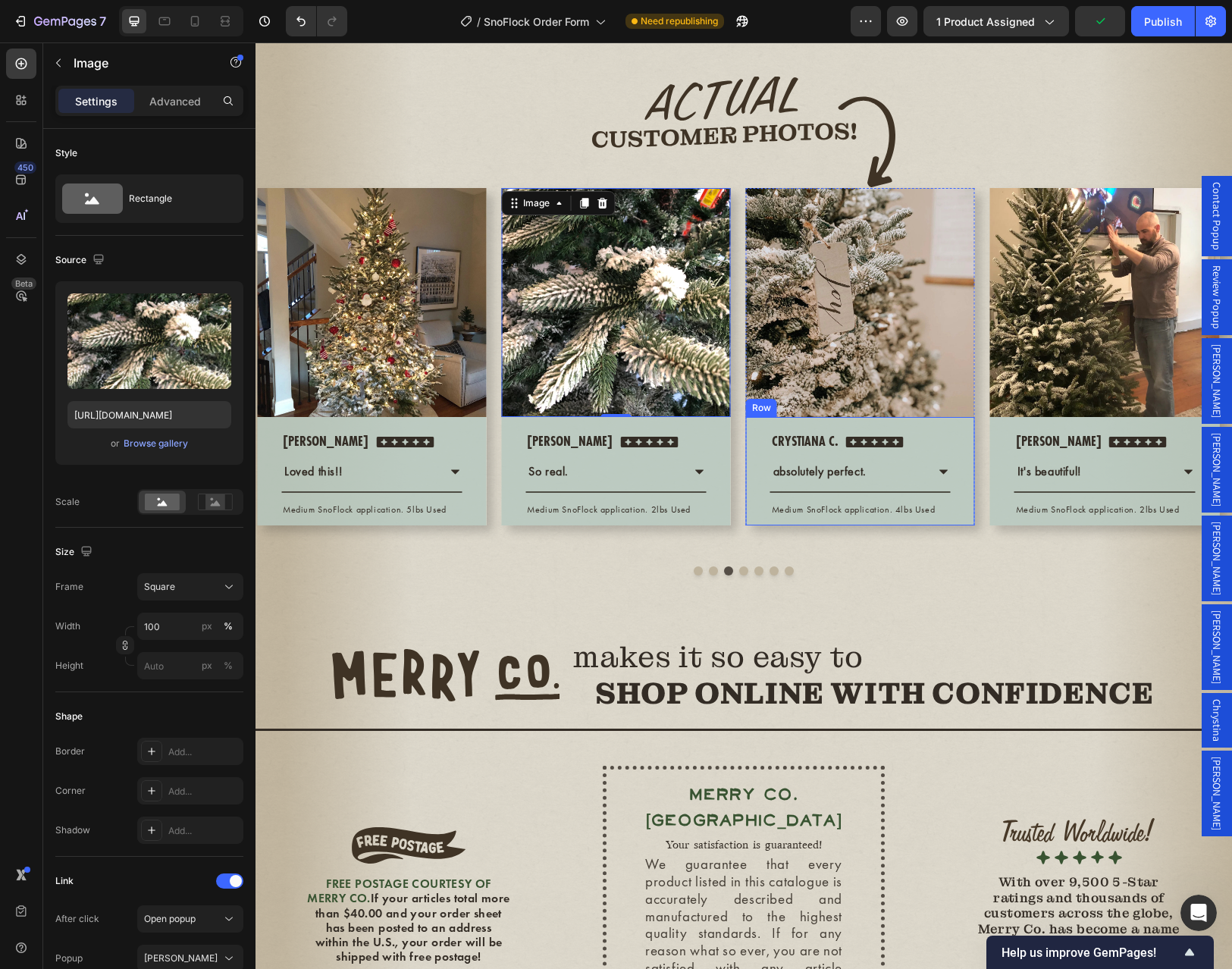
click at [861, 416] on img at bounding box center [860, 302] width 229 height 229
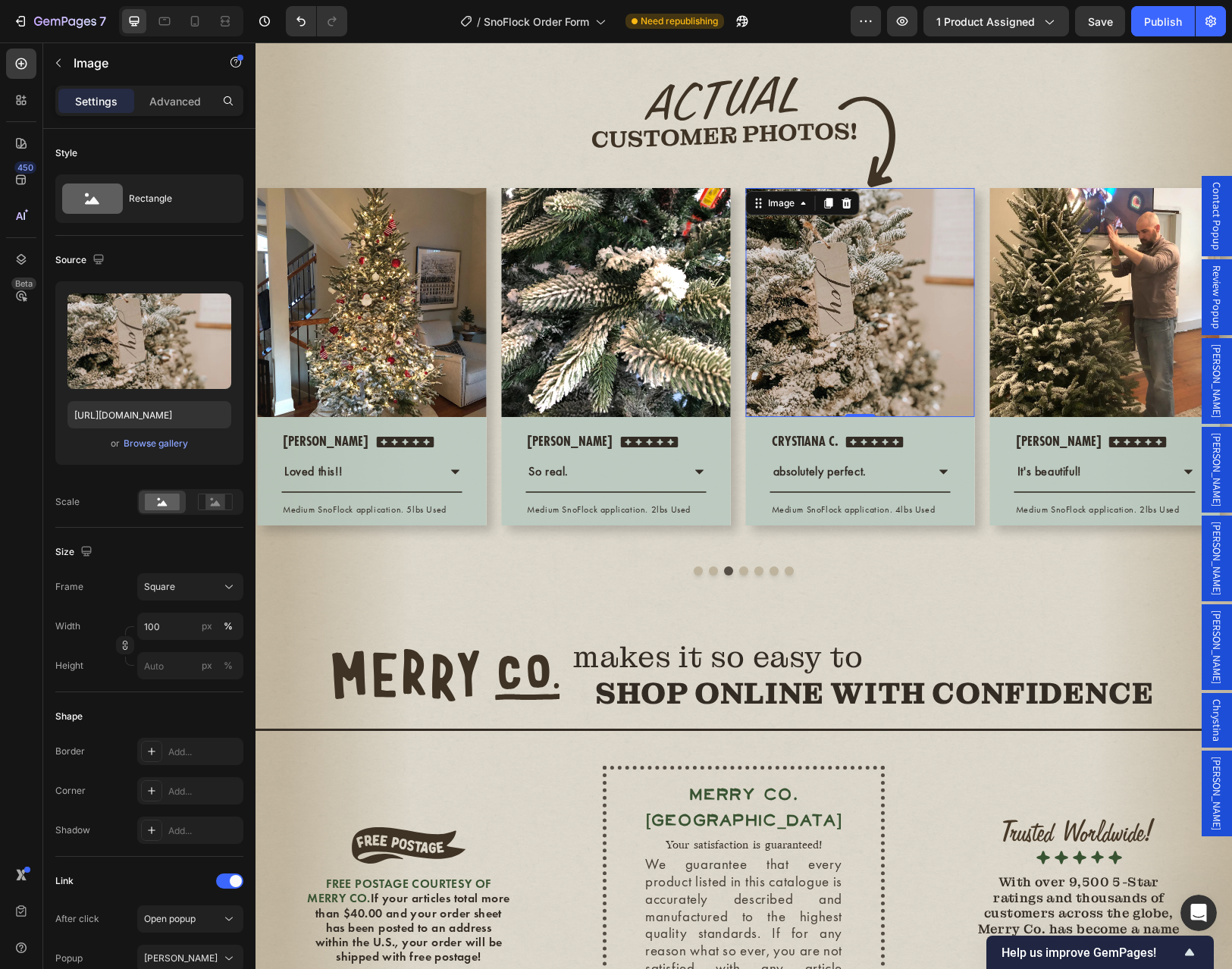
click at [1209, 698] on span "Chrystina" at bounding box center [1217, 720] width 15 height 42
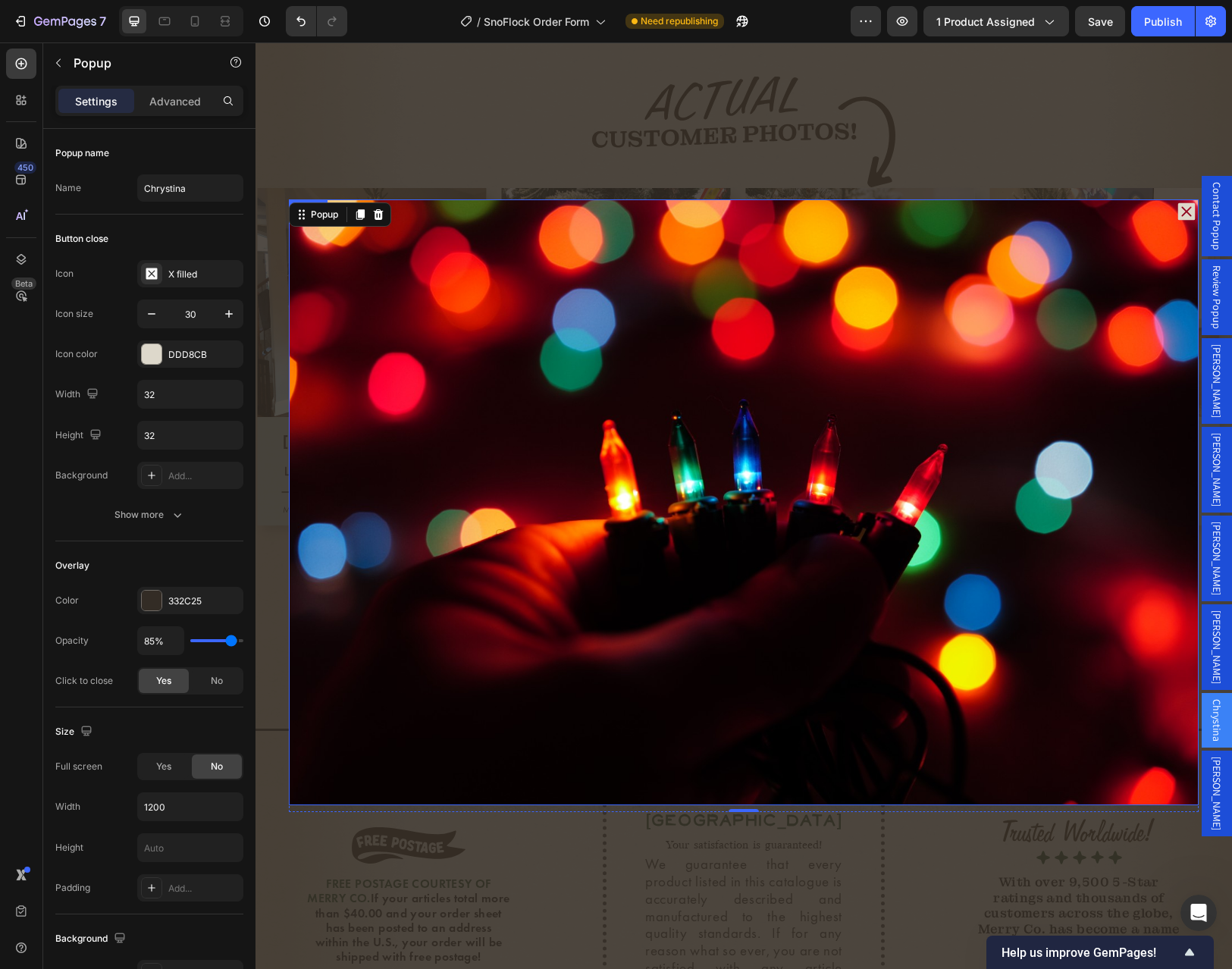
click at [482, 417] on img "Dialog body" at bounding box center [744, 502] width 910 height 605
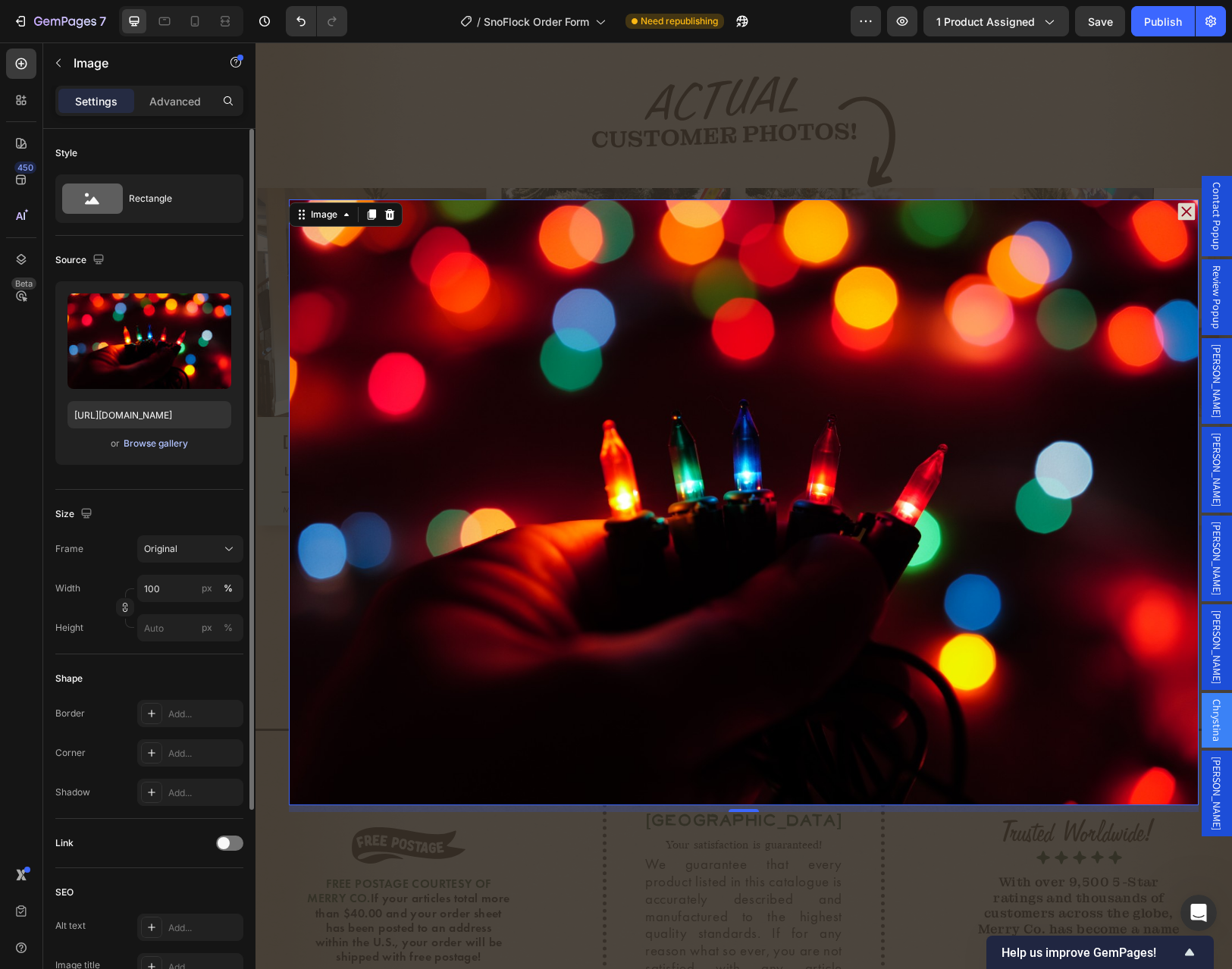
click at [155, 445] on div "Browse gallery" at bounding box center [155, 443] width 64 height 13
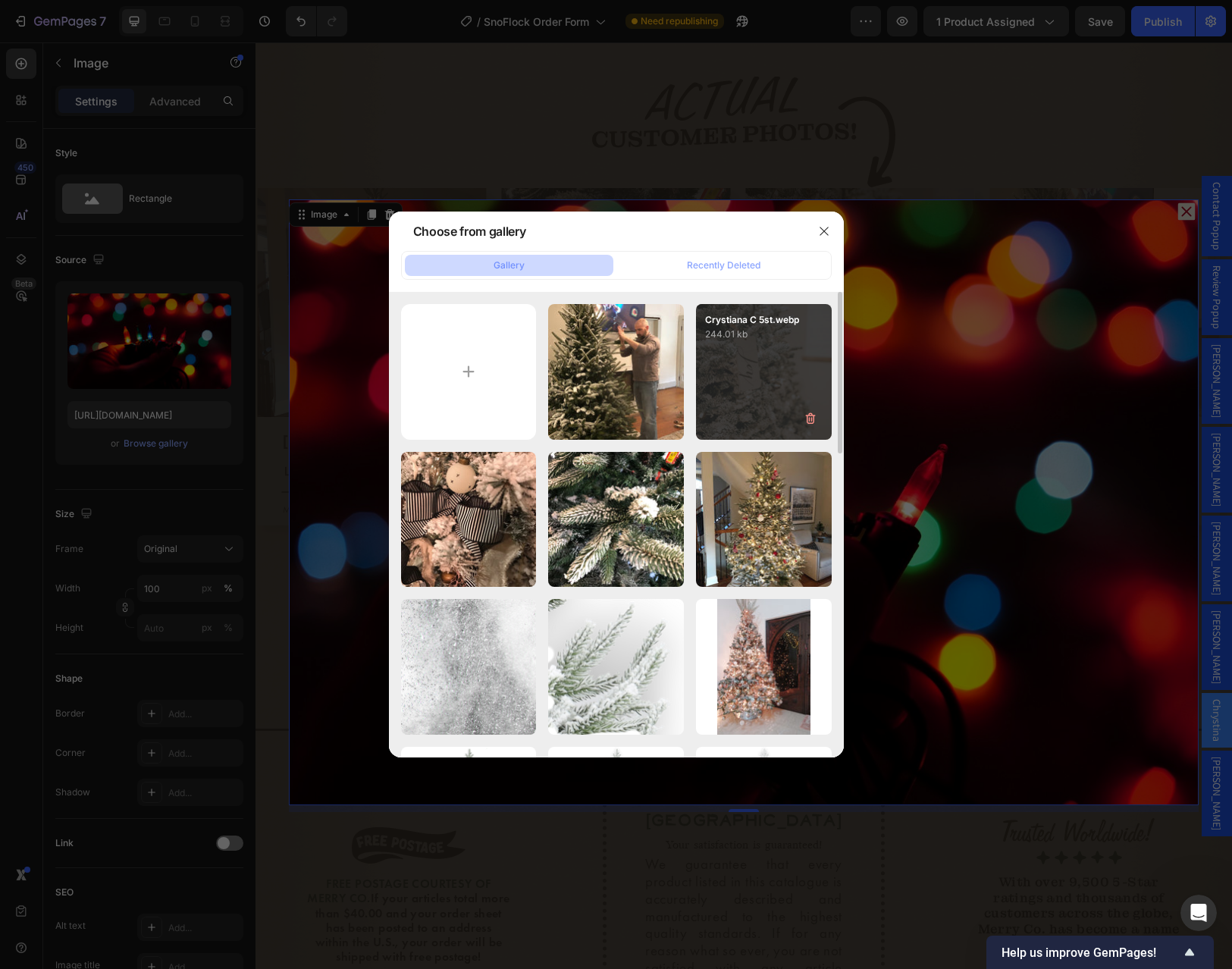
click at [730, 389] on div "Crystiana C 5st.webp 244.01 kb" at bounding box center [763, 371] width 135 height 135
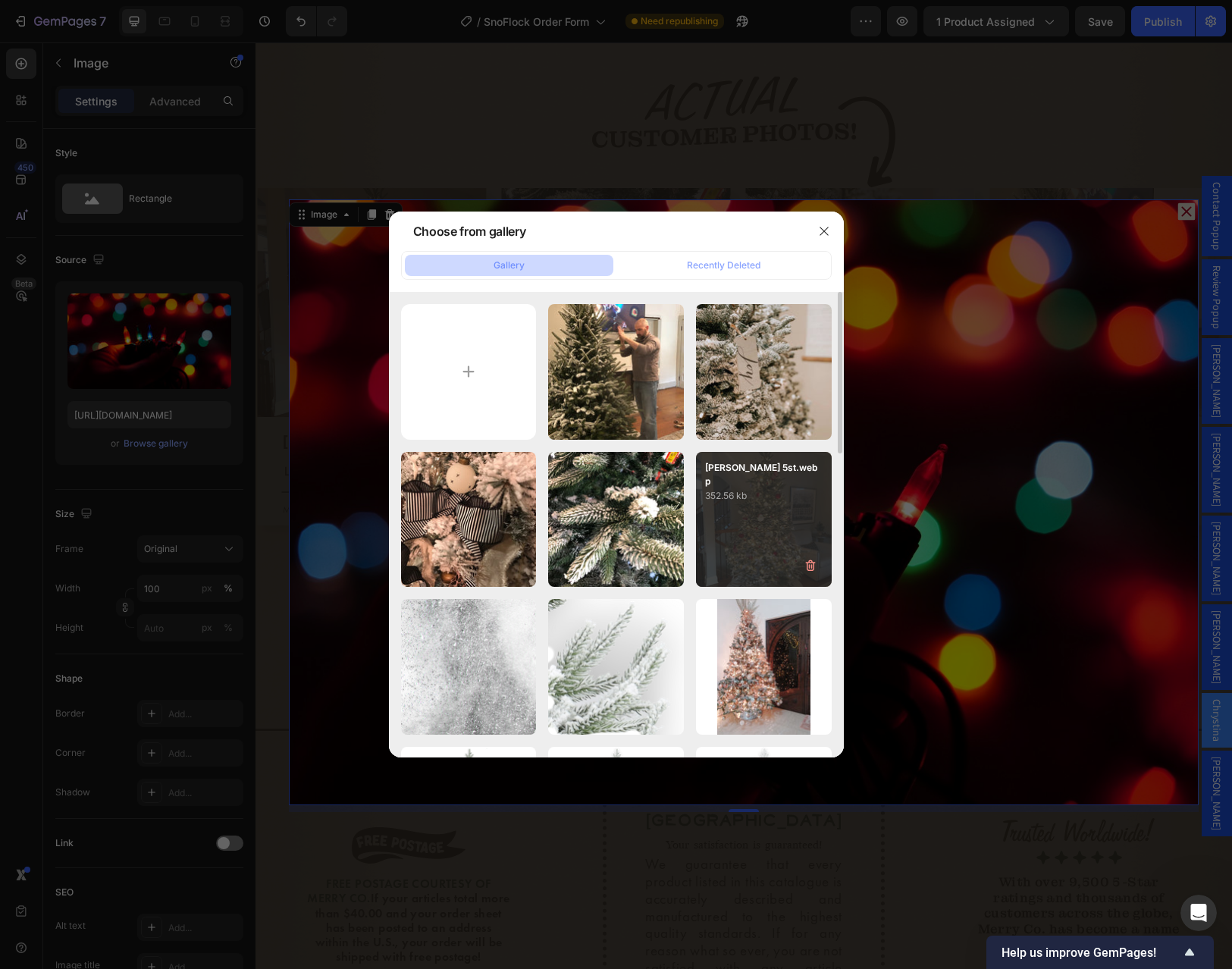
type input "https://cdn.shopify.com/s/files/1/0728/9107/2732/files/gempages_581123104625918…"
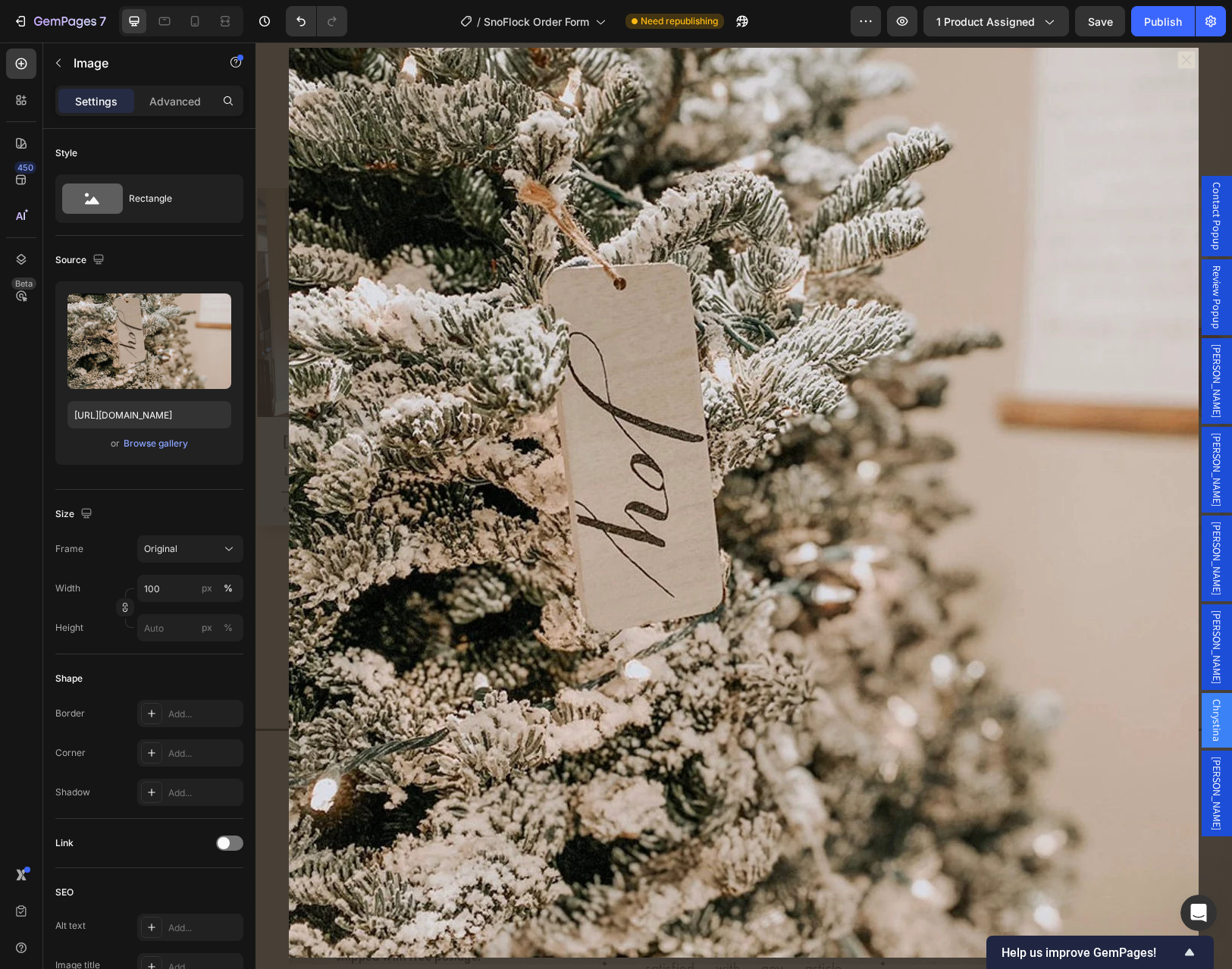
click at [1196, 212] on div "Backdrop" at bounding box center [743, 505] width 976 height 926
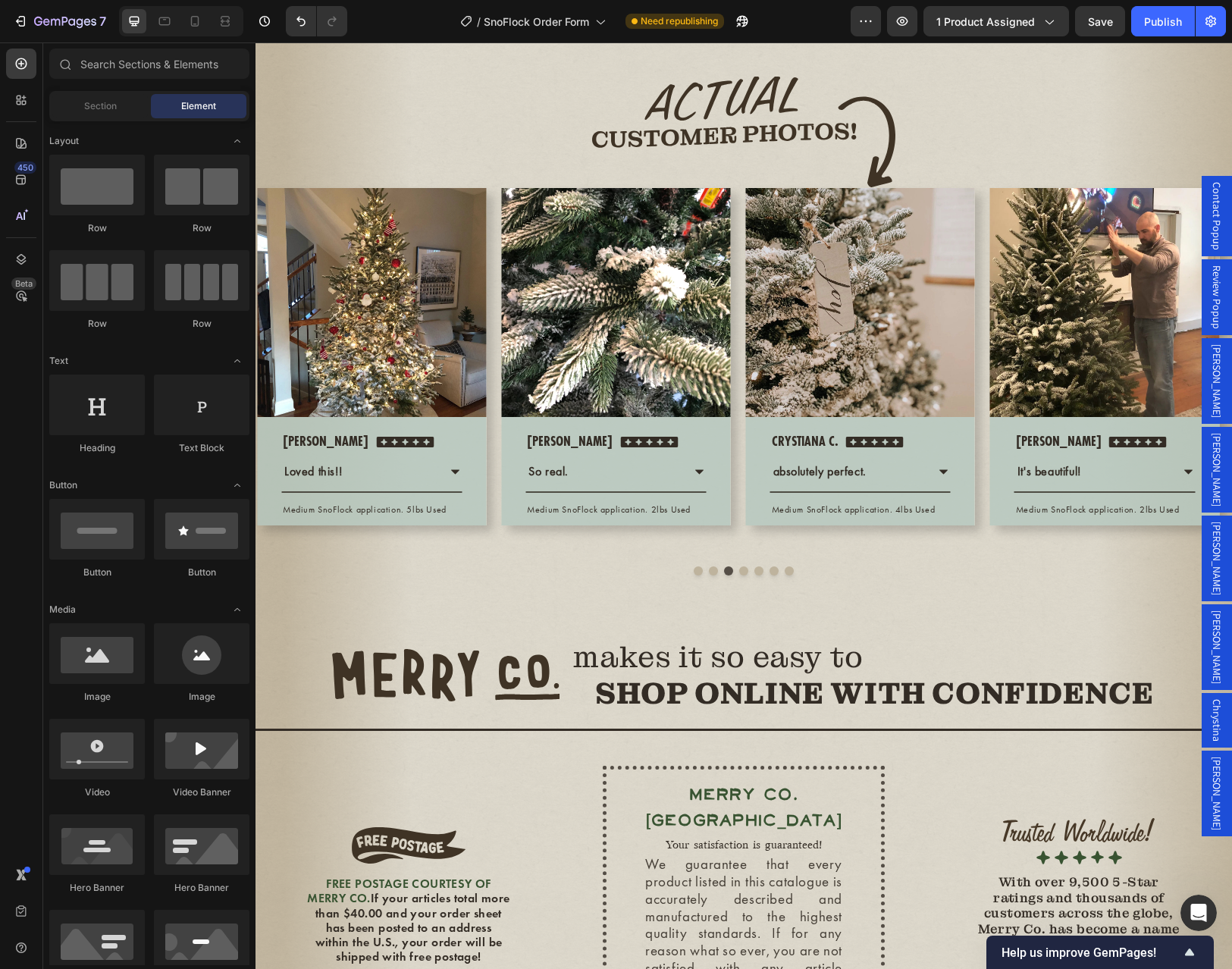
click at [1209, 610] on span "[PERSON_NAME]" at bounding box center [1217, 647] width 15 height 74
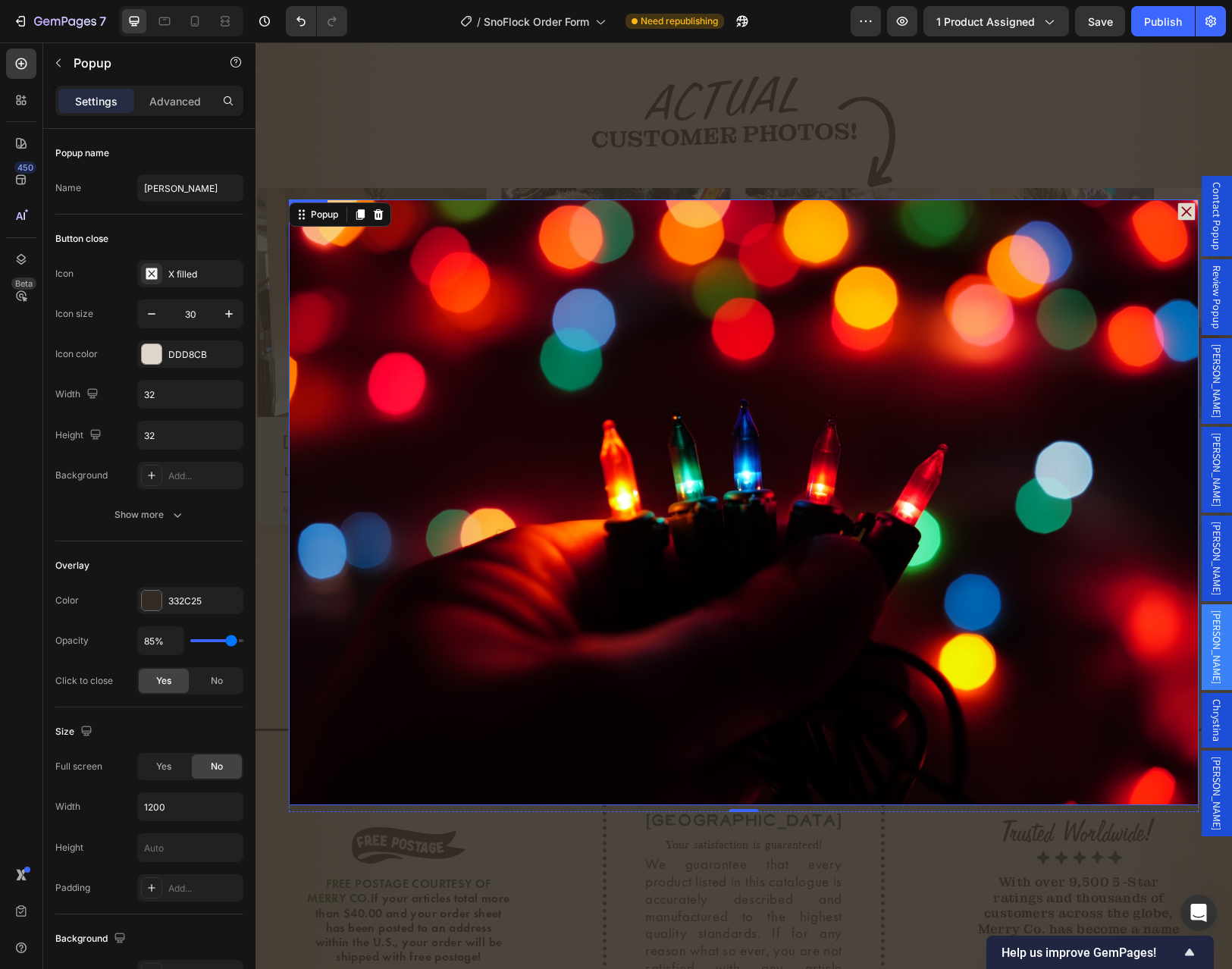
drag, startPoint x: 568, startPoint y: 495, endPoint x: 413, endPoint y: 482, distance: 155.5
click at [568, 495] on img "Dialog body" at bounding box center [744, 502] width 910 height 605
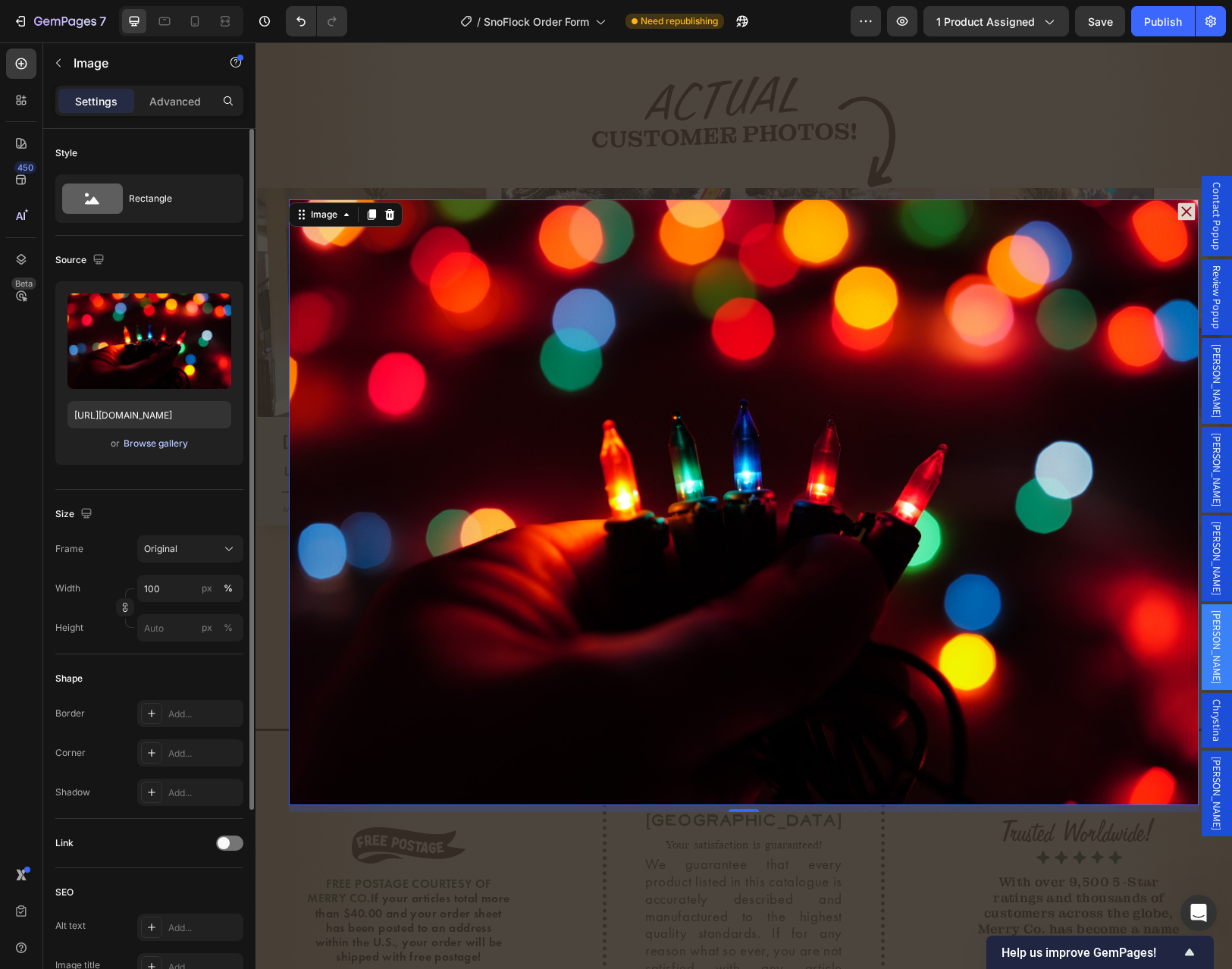
click at [145, 442] on div "Browse gallery" at bounding box center [155, 443] width 64 height 13
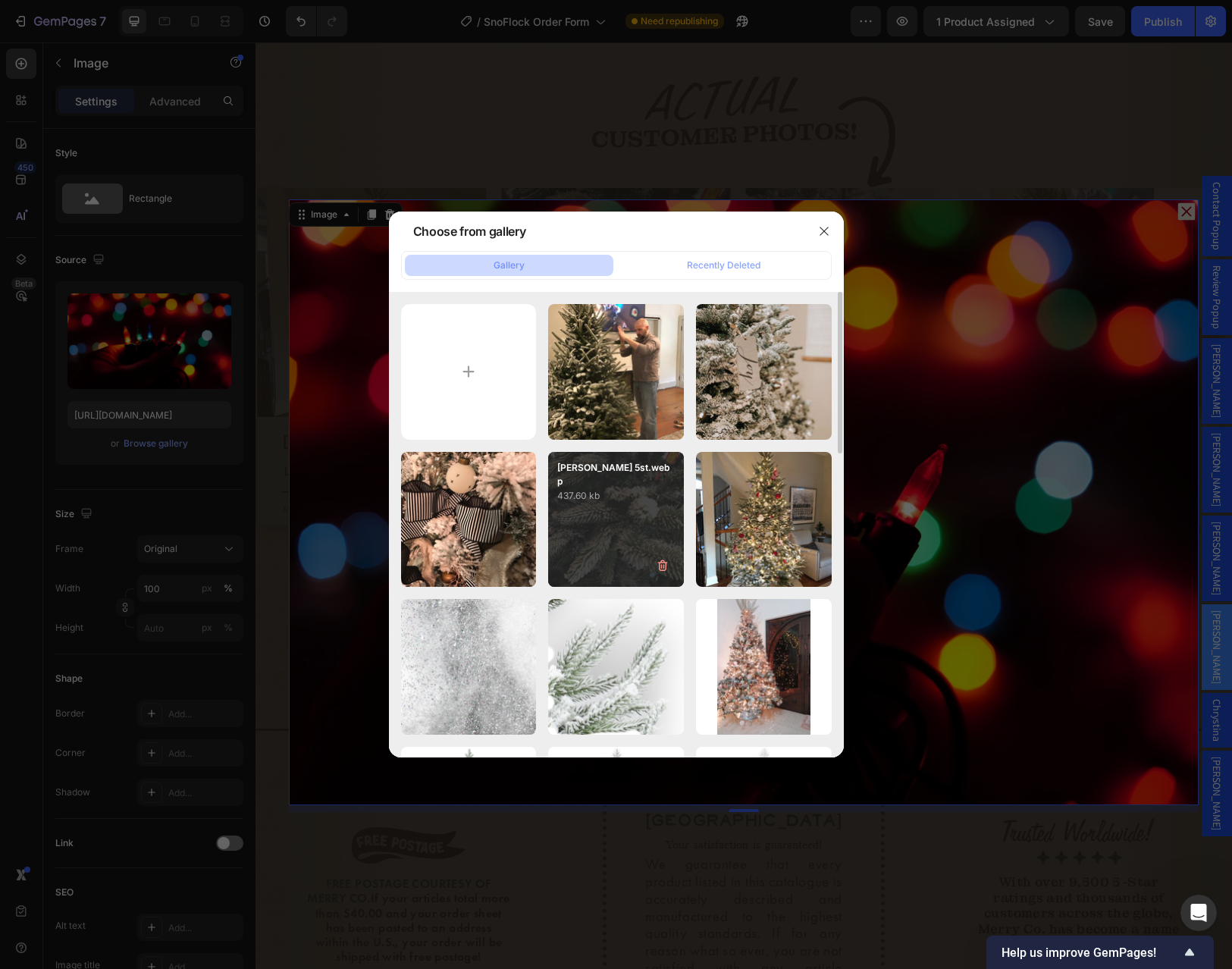
click at [661, 524] on div "Mark M 5st.webp 437.60 kb" at bounding box center [615, 519] width 135 height 135
type input "https://cdn.shopify.com/s/files/1/0728/9107/2732/files/gempages_581123104625918…"
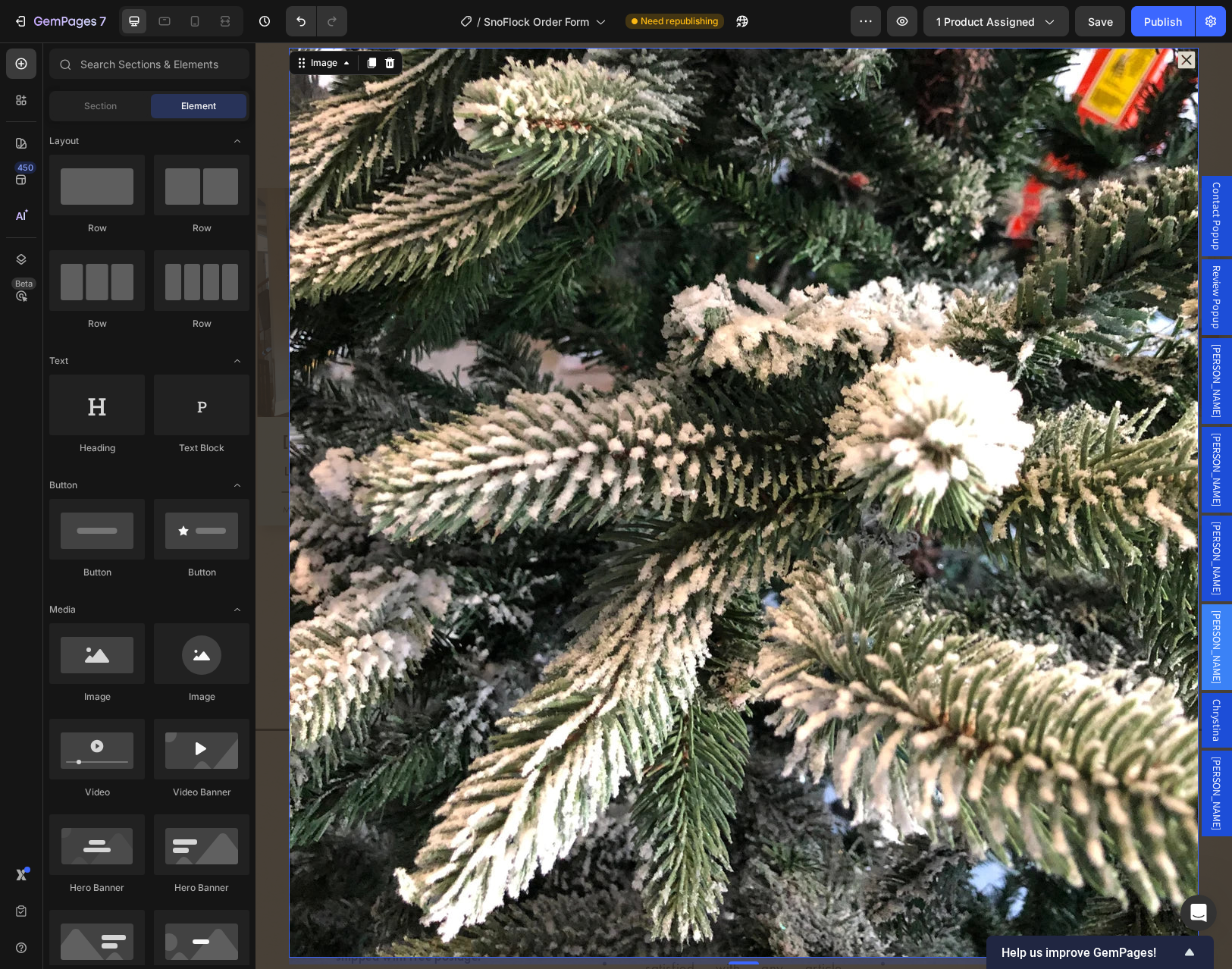
click at [1205, 225] on div "Backdrop" at bounding box center [743, 505] width 976 height 926
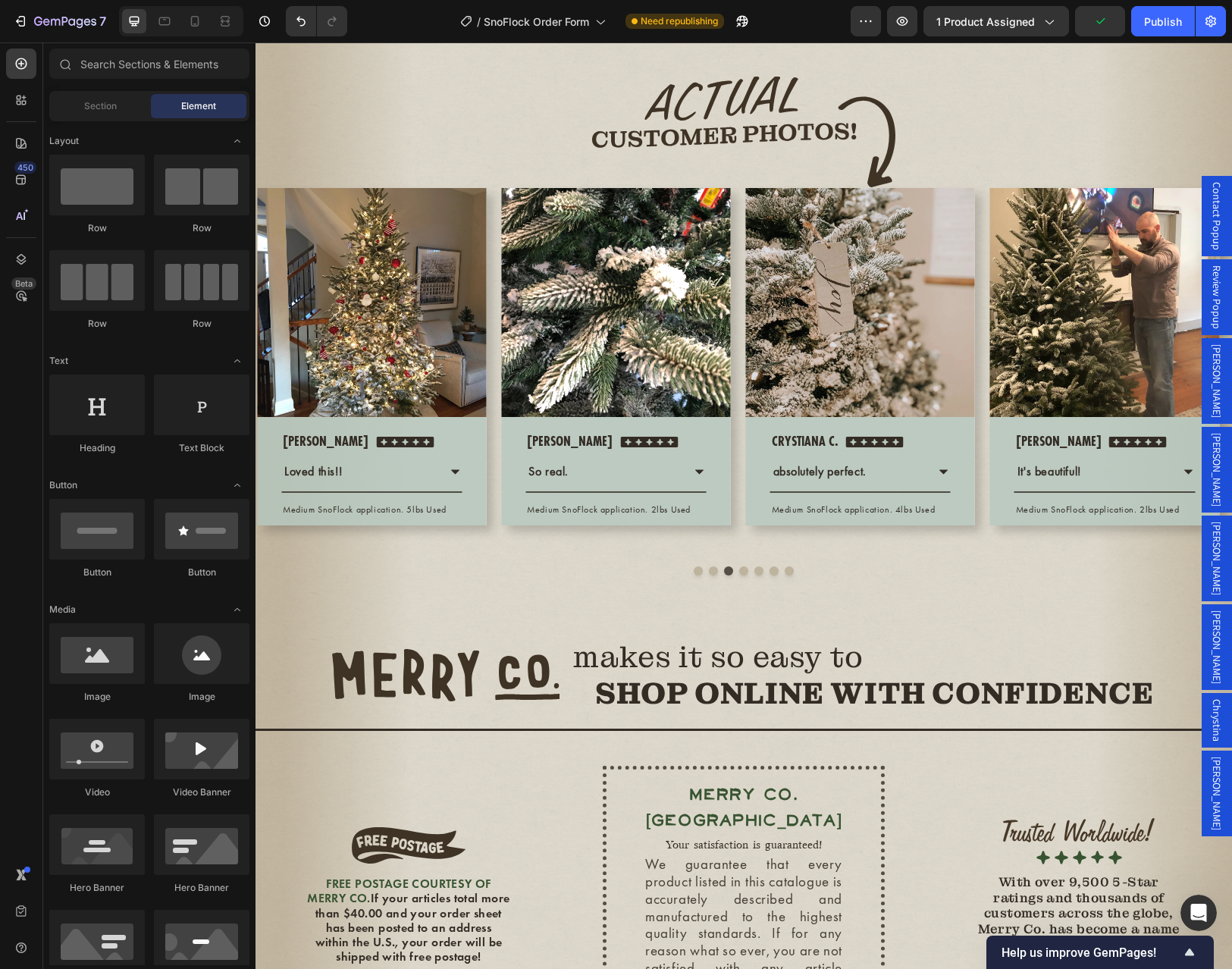
click at [1209, 549] on span "[PERSON_NAME]" at bounding box center [1217, 557] width 15 height 74
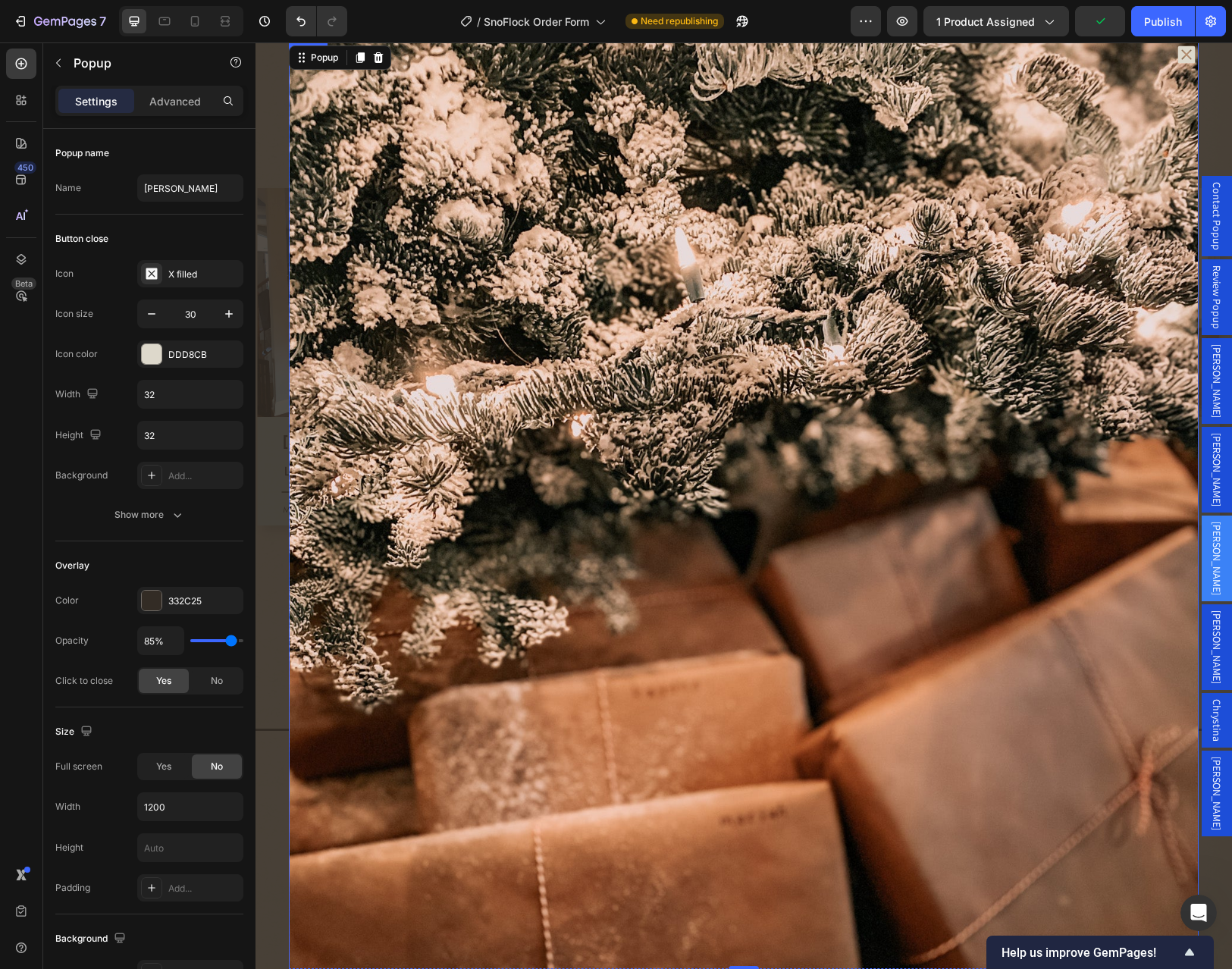
click at [631, 449] on img "Dialog body" at bounding box center [744, 649] width 910 height 1213
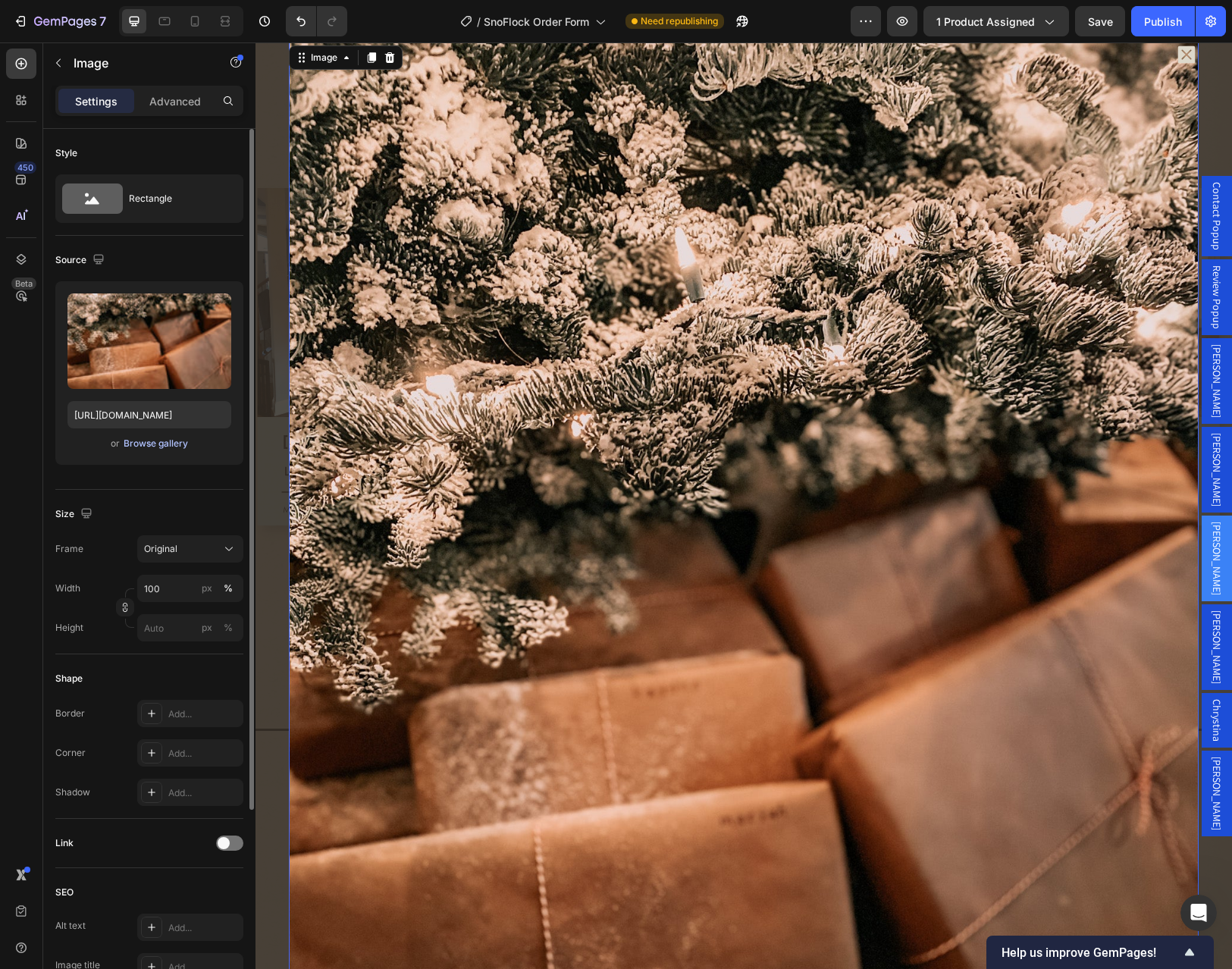
click at [156, 449] on div "Browse gallery" at bounding box center [155, 443] width 64 height 13
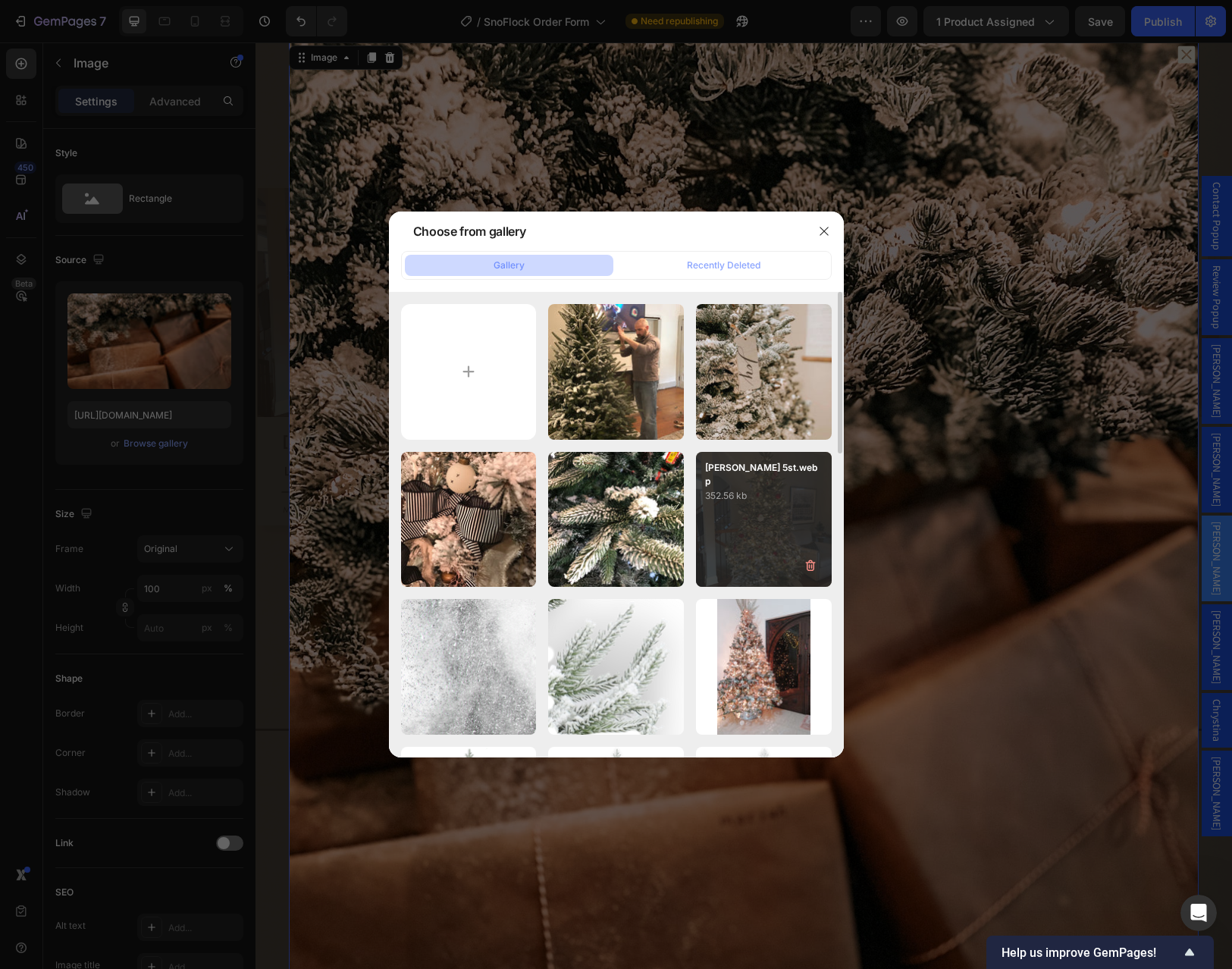
click at [747, 507] on div "Angela 5st.webp 352.56 kb" at bounding box center [763, 519] width 135 height 135
type input "https://cdn.shopify.com/s/files/1/0728/9107/2732/files/gempages_581123104625918…"
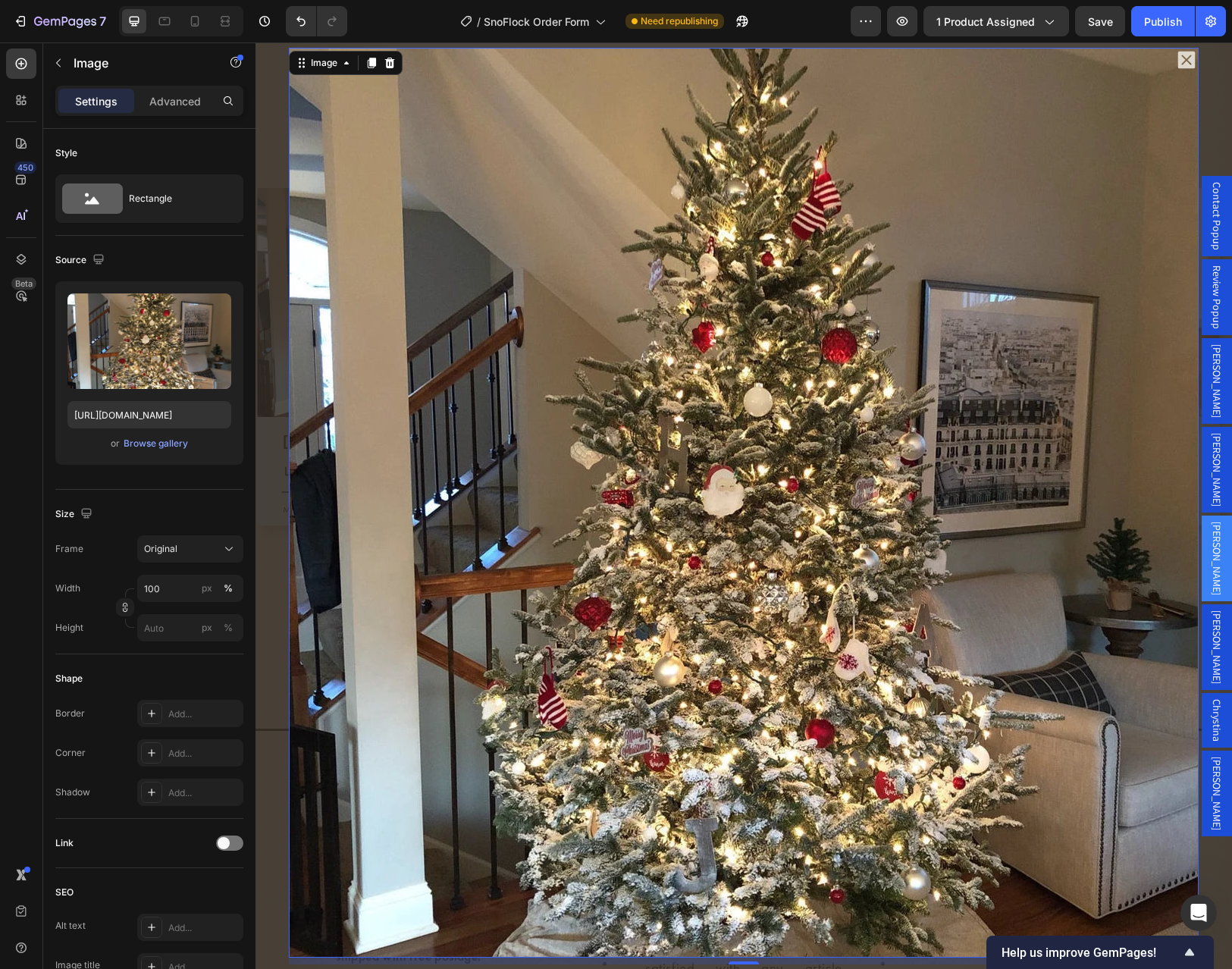
click at [1209, 226] on div "Backdrop" at bounding box center [743, 505] width 976 height 926
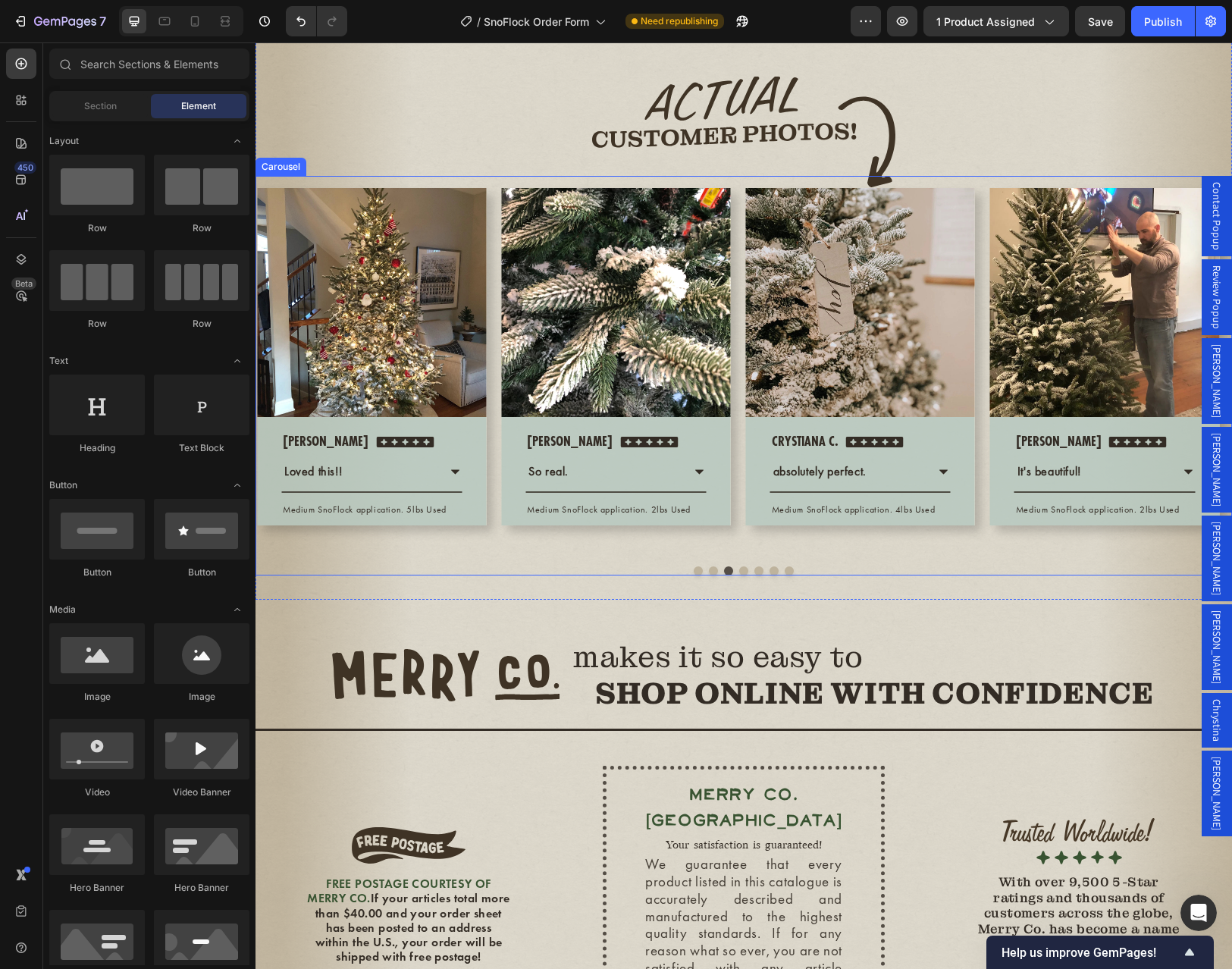
click at [709, 576] on button "Dot" at bounding box center [713, 570] width 9 height 9
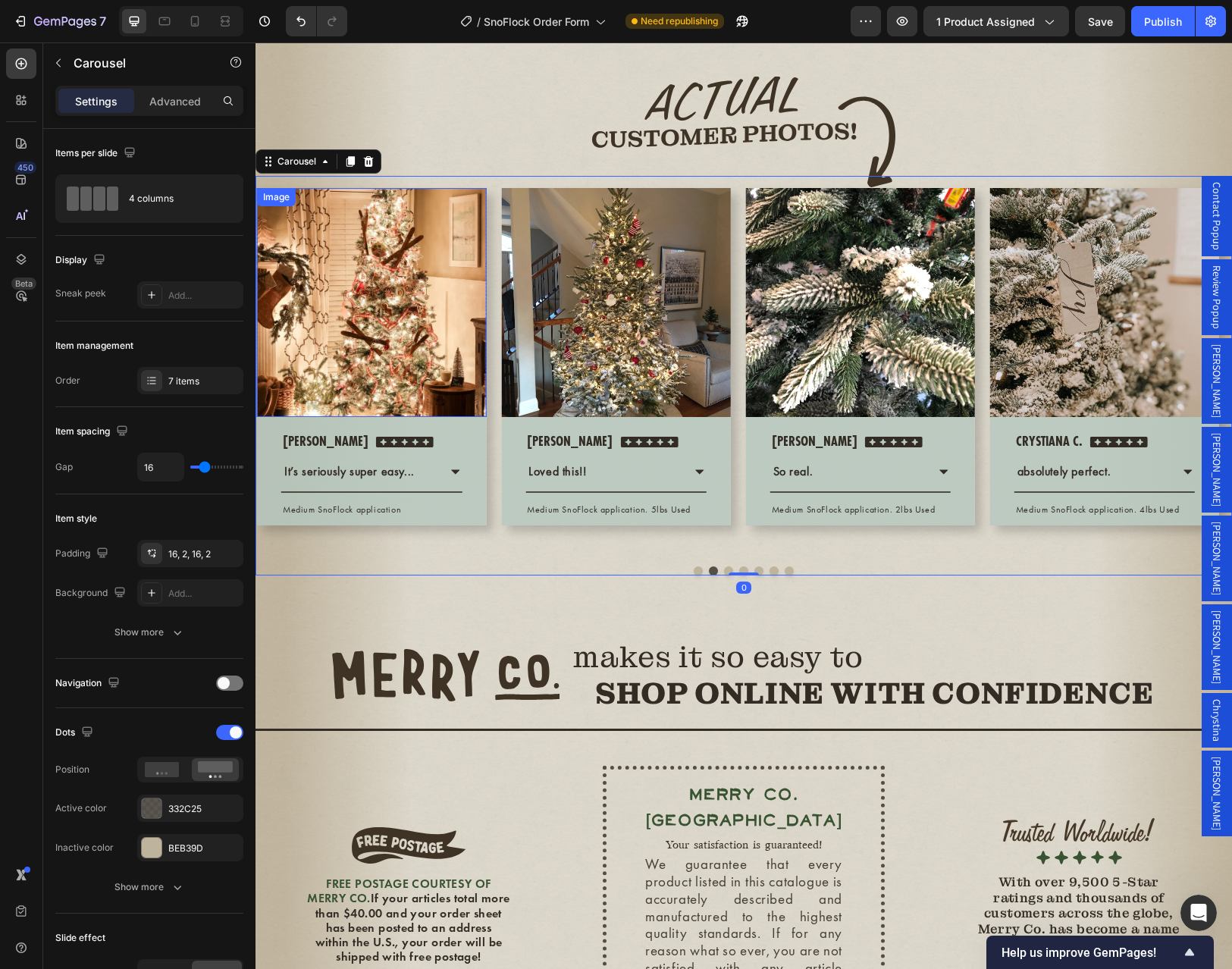
click at [457, 409] on img at bounding box center [371, 302] width 229 height 229
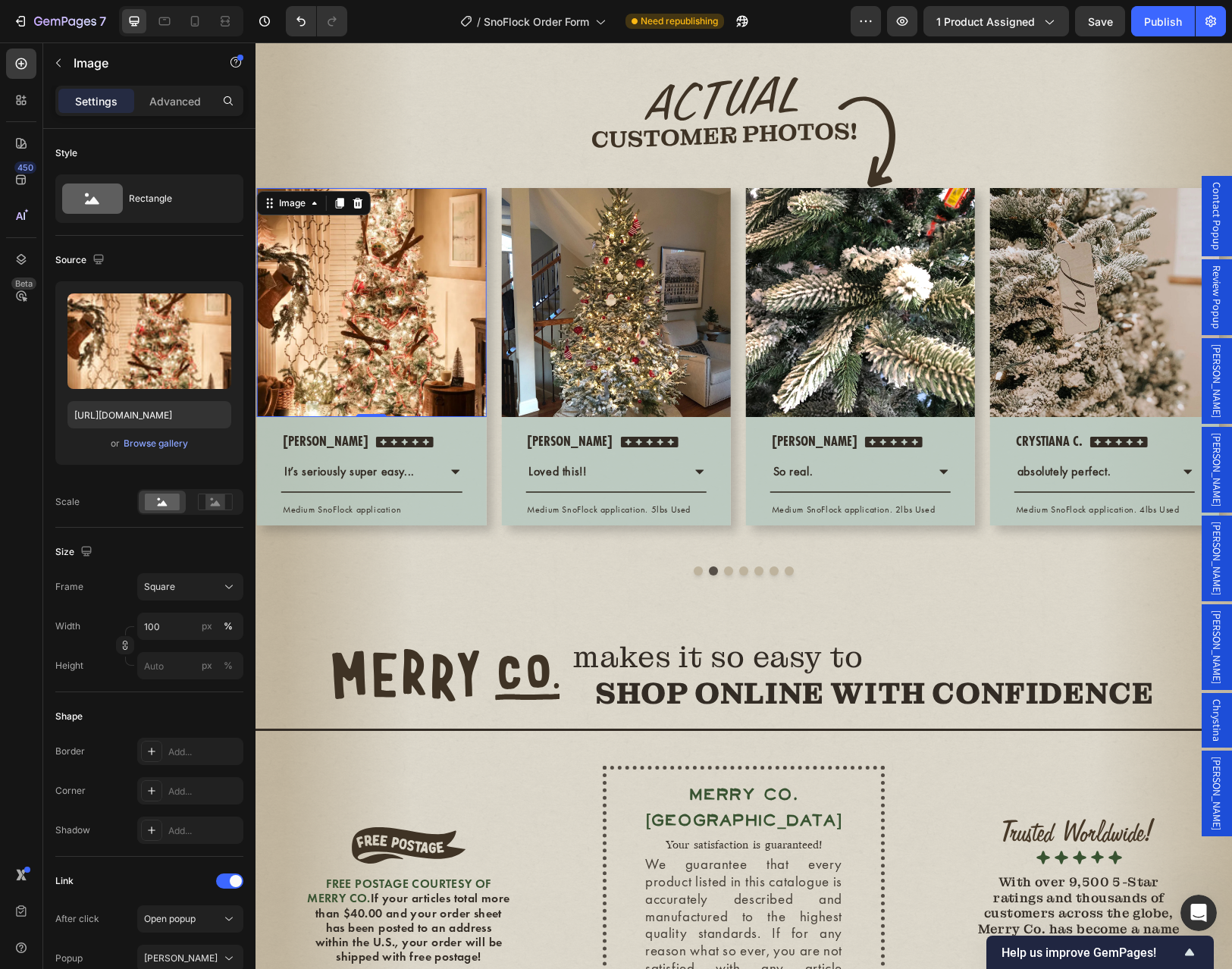
click at [1213, 507] on div "[PERSON_NAME]" at bounding box center [1217, 469] width 31 height 85
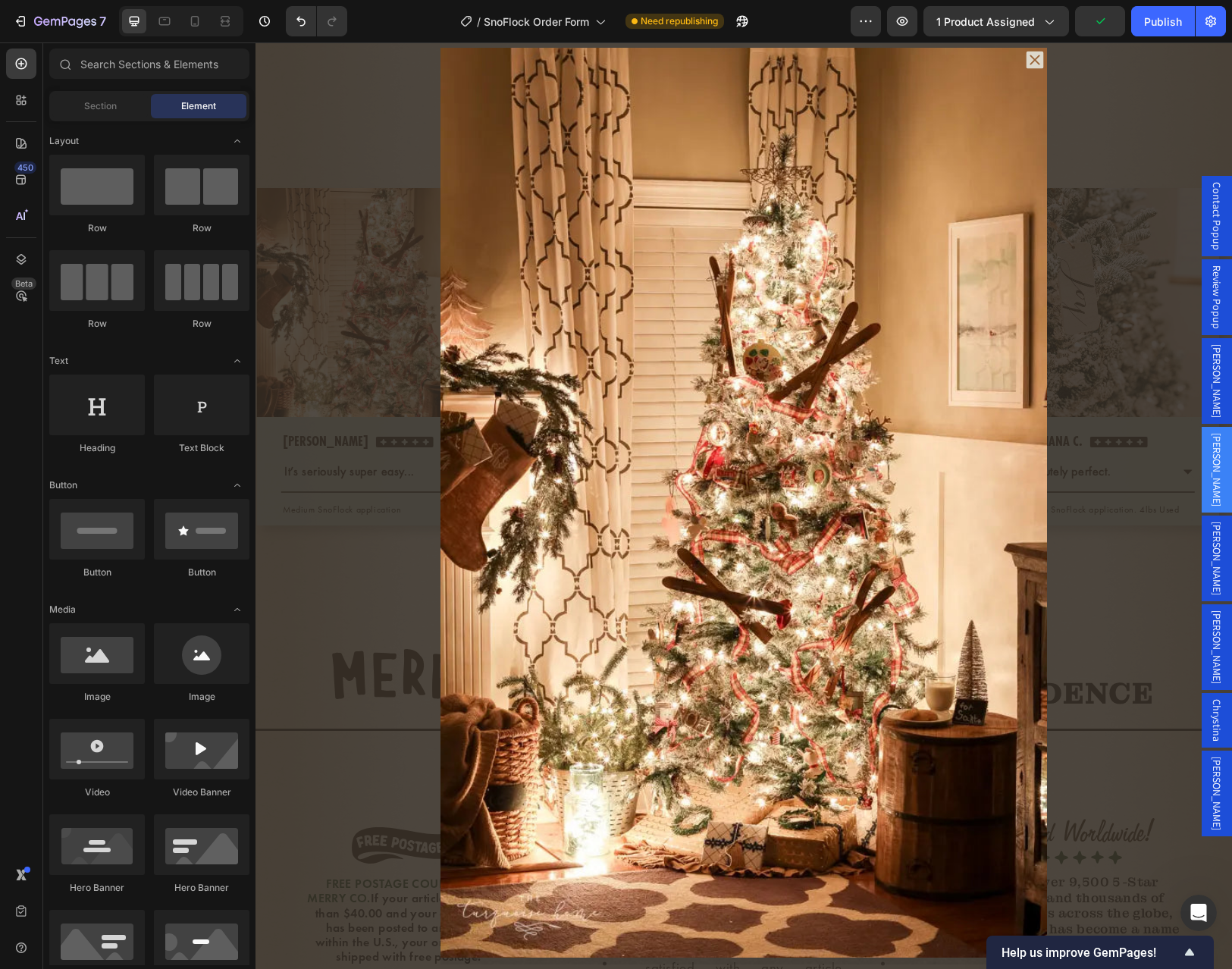
click at [1136, 718] on div "Backdrop" at bounding box center [743, 505] width 976 height 926
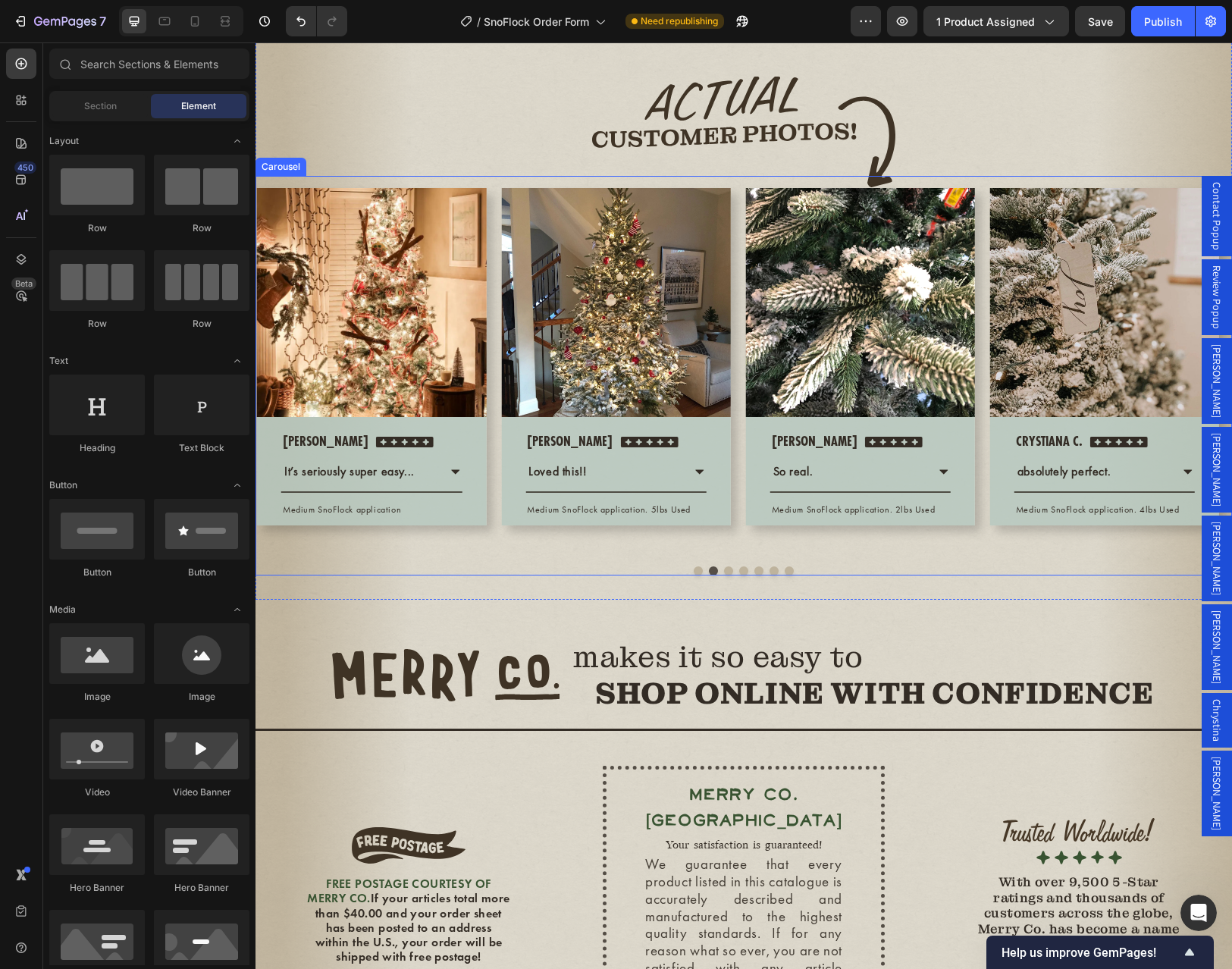
click at [694, 576] on button "Dot" at bounding box center [698, 570] width 9 height 9
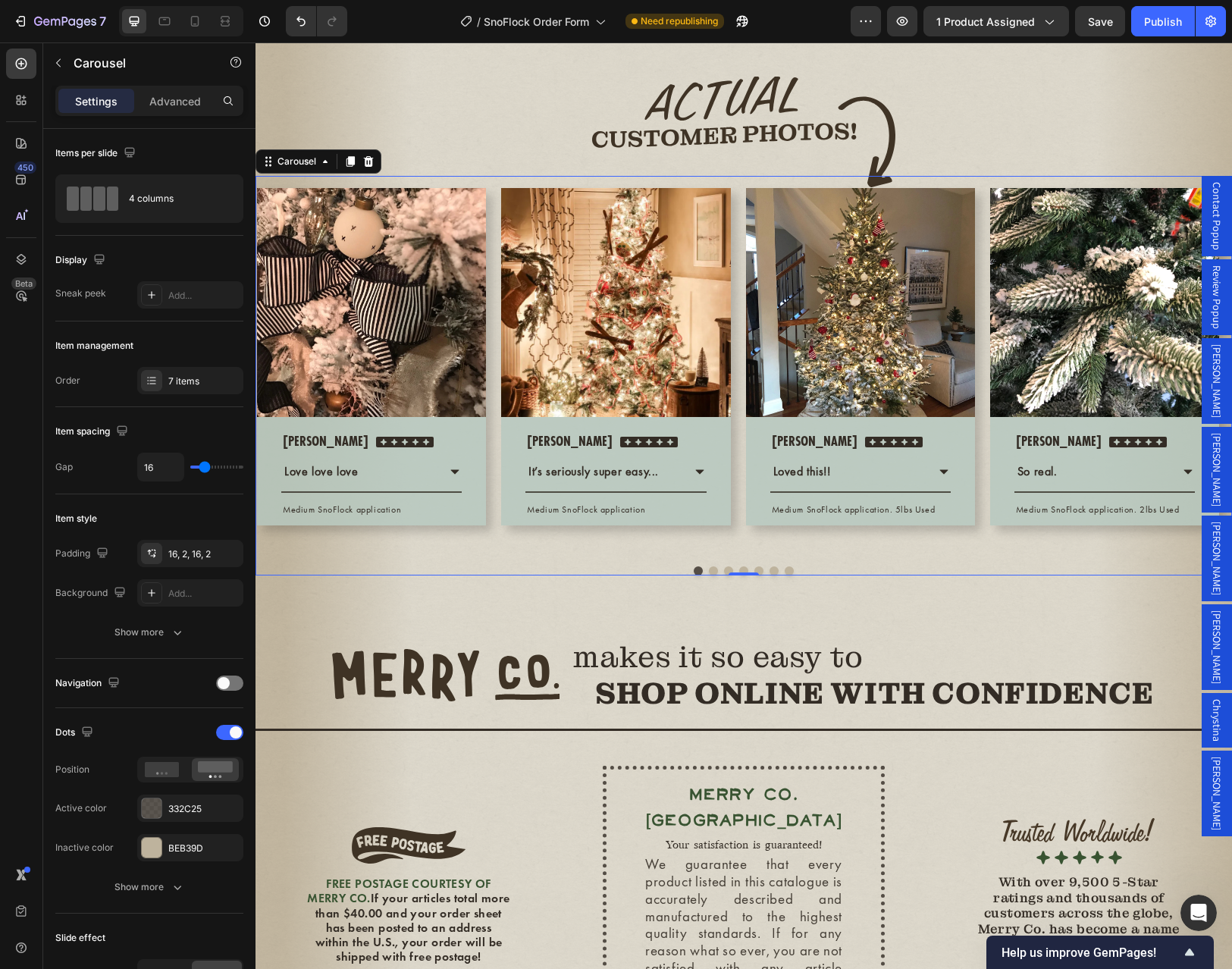
click at [786, 576] on button "Dot" at bounding box center [789, 570] width 9 height 9
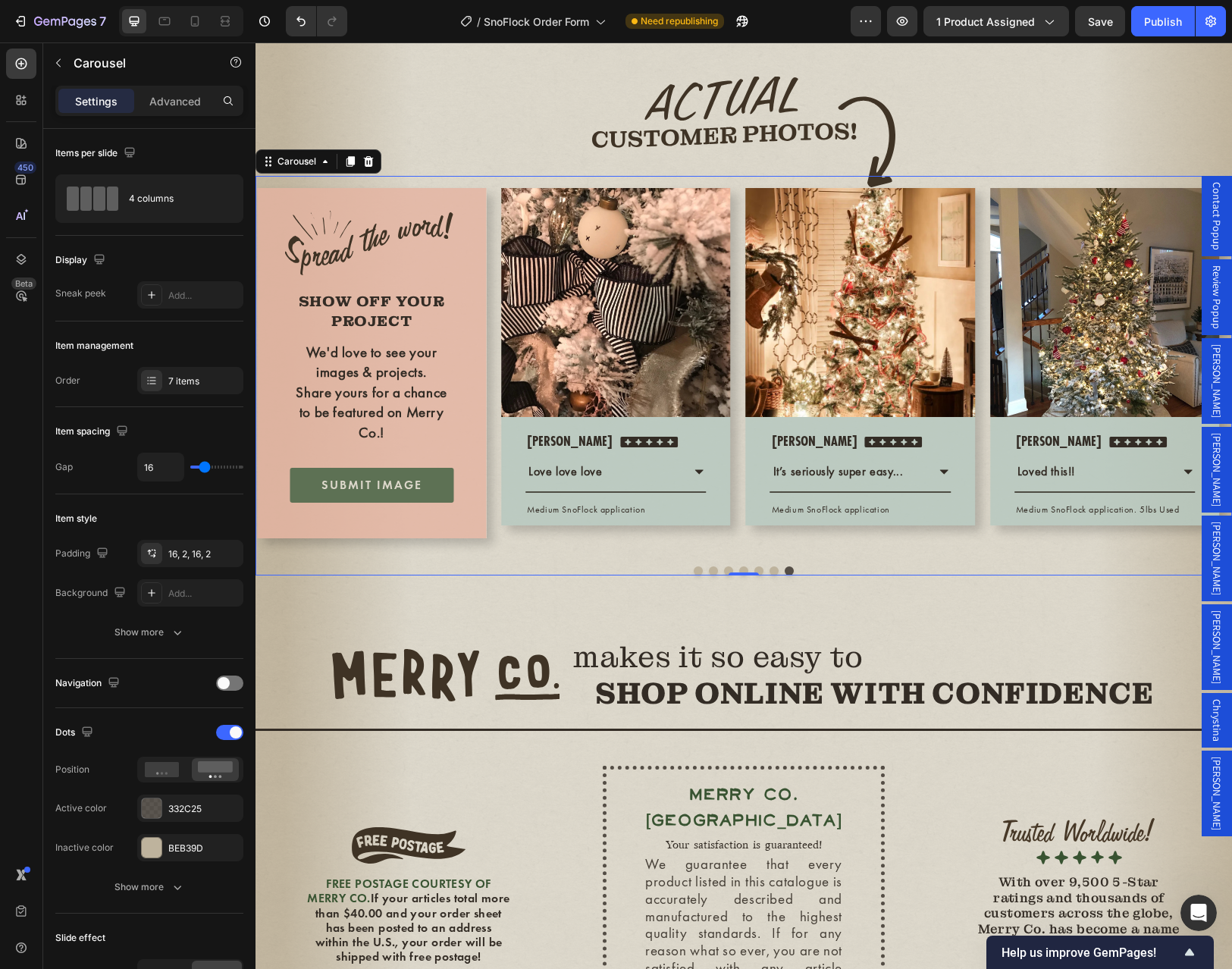
click at [770, 576] on button "Dot" at bounding box center [773, 570] width 9 height 9
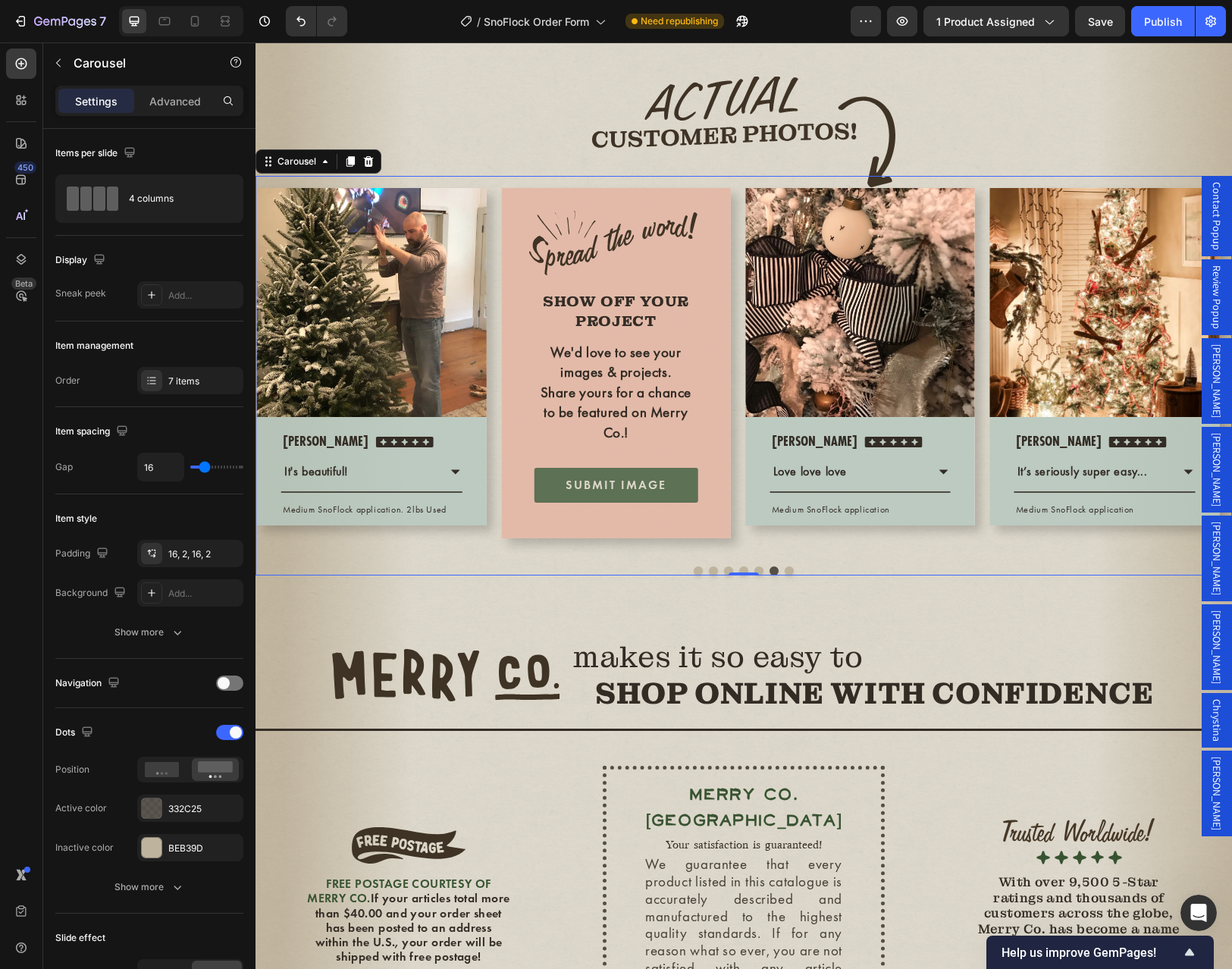
click at [754, 576] on button "Dot" at bounding box center [758, 570] width 9 height 9
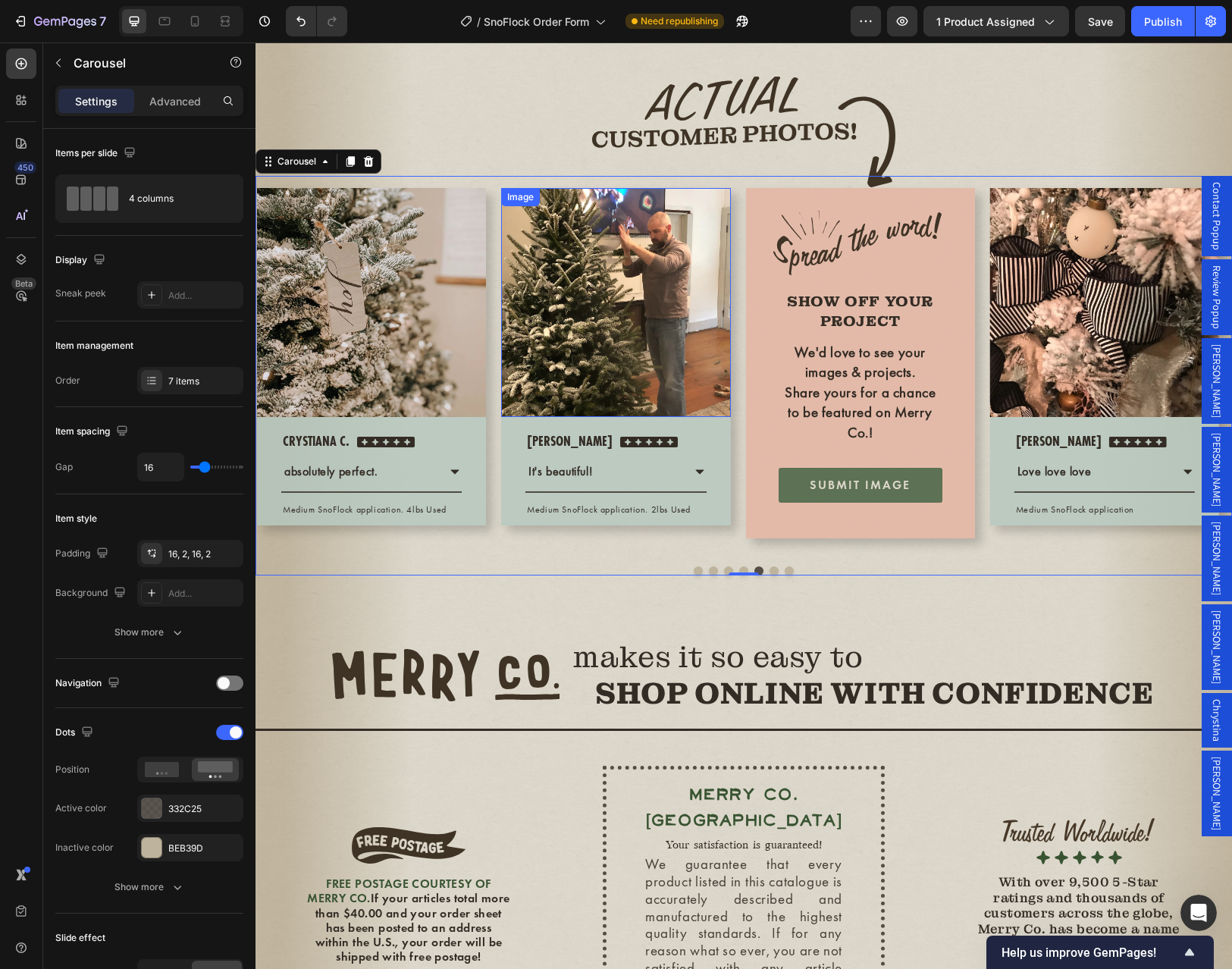
click at [619, 402] on img at bounding box center [615, 302] width 229 height 229
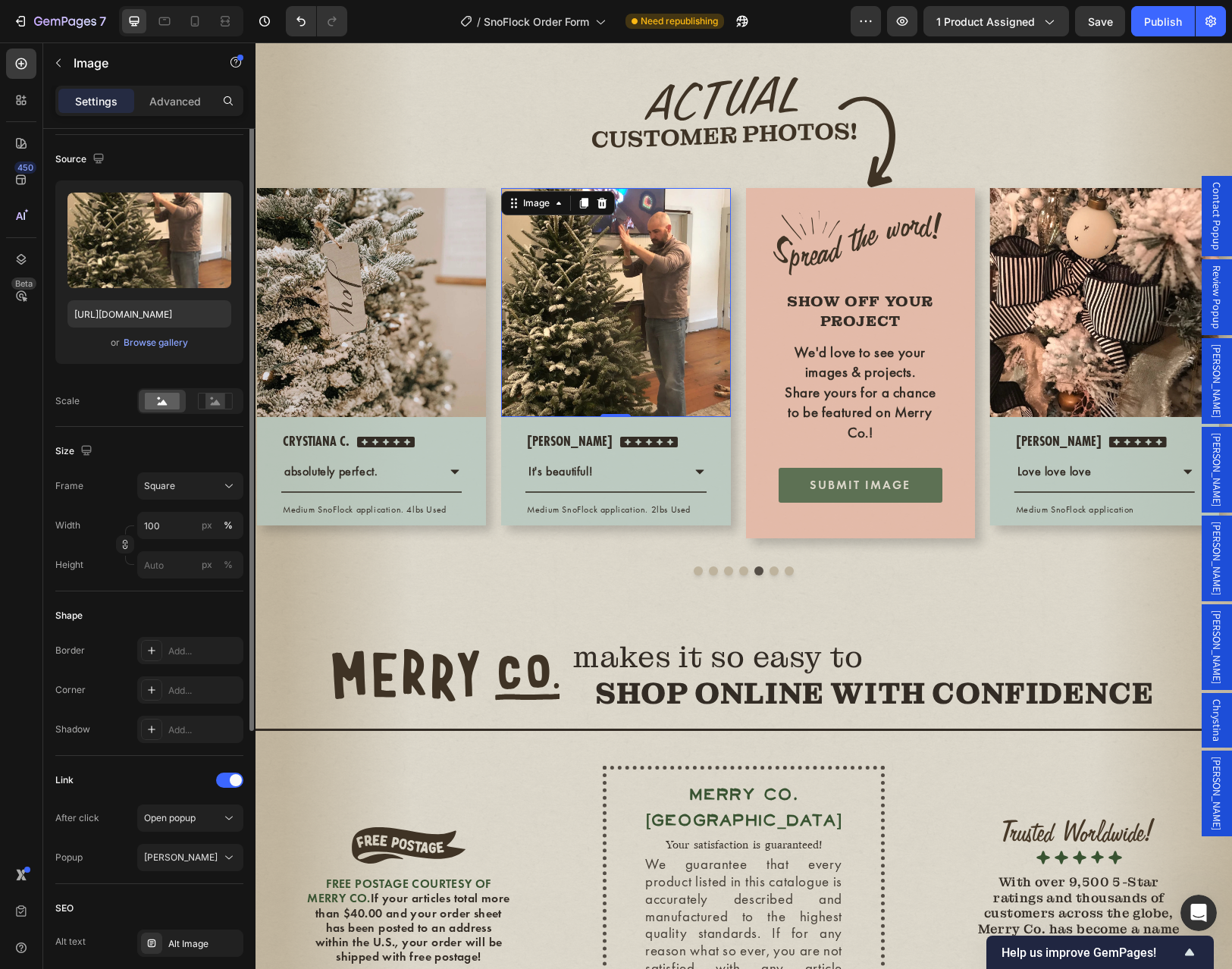
scroll to position [152, 0]
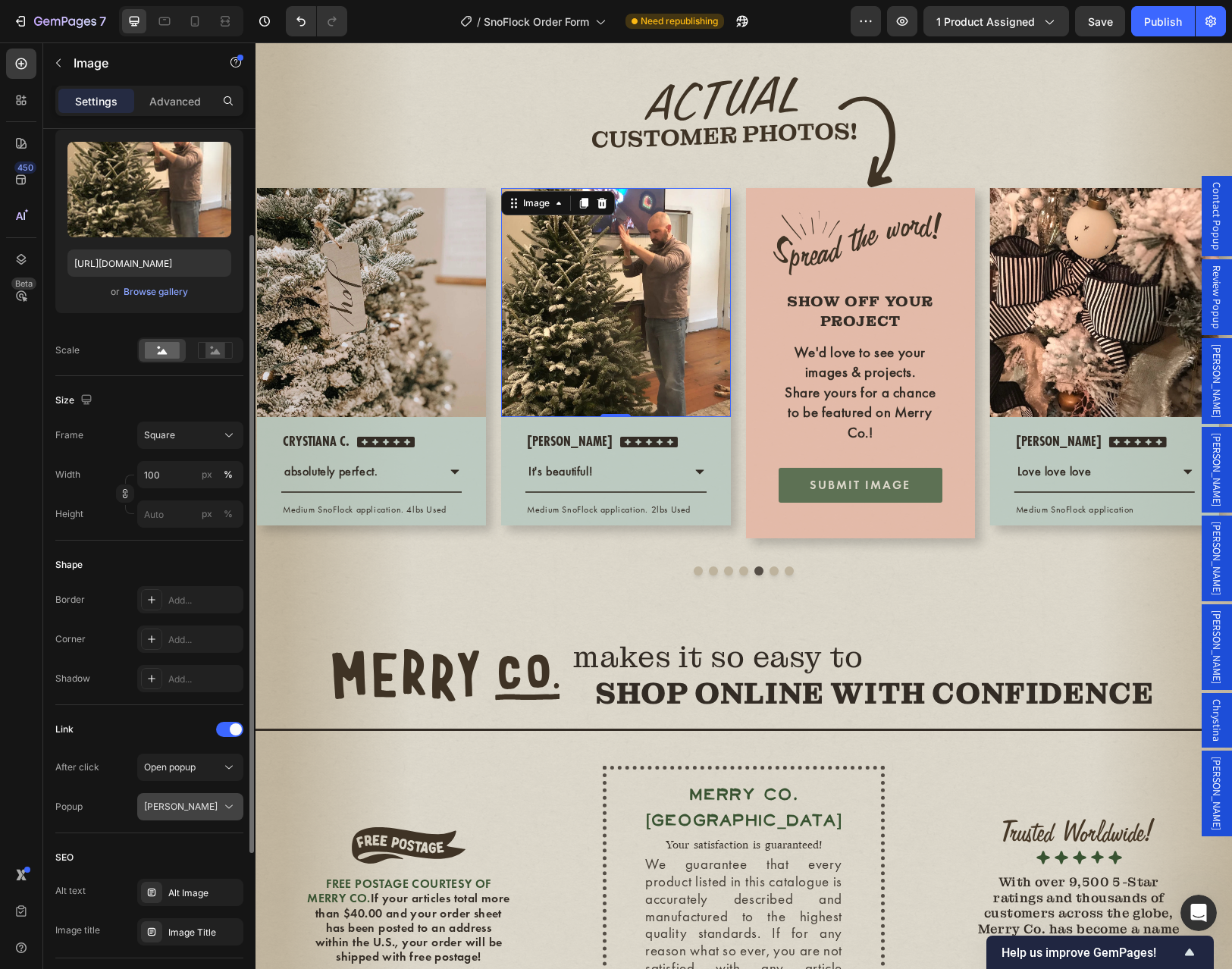
click at [182, 809] on div "[PERSON_NAME]" at bounding box center [182, 806] width 78 height 13
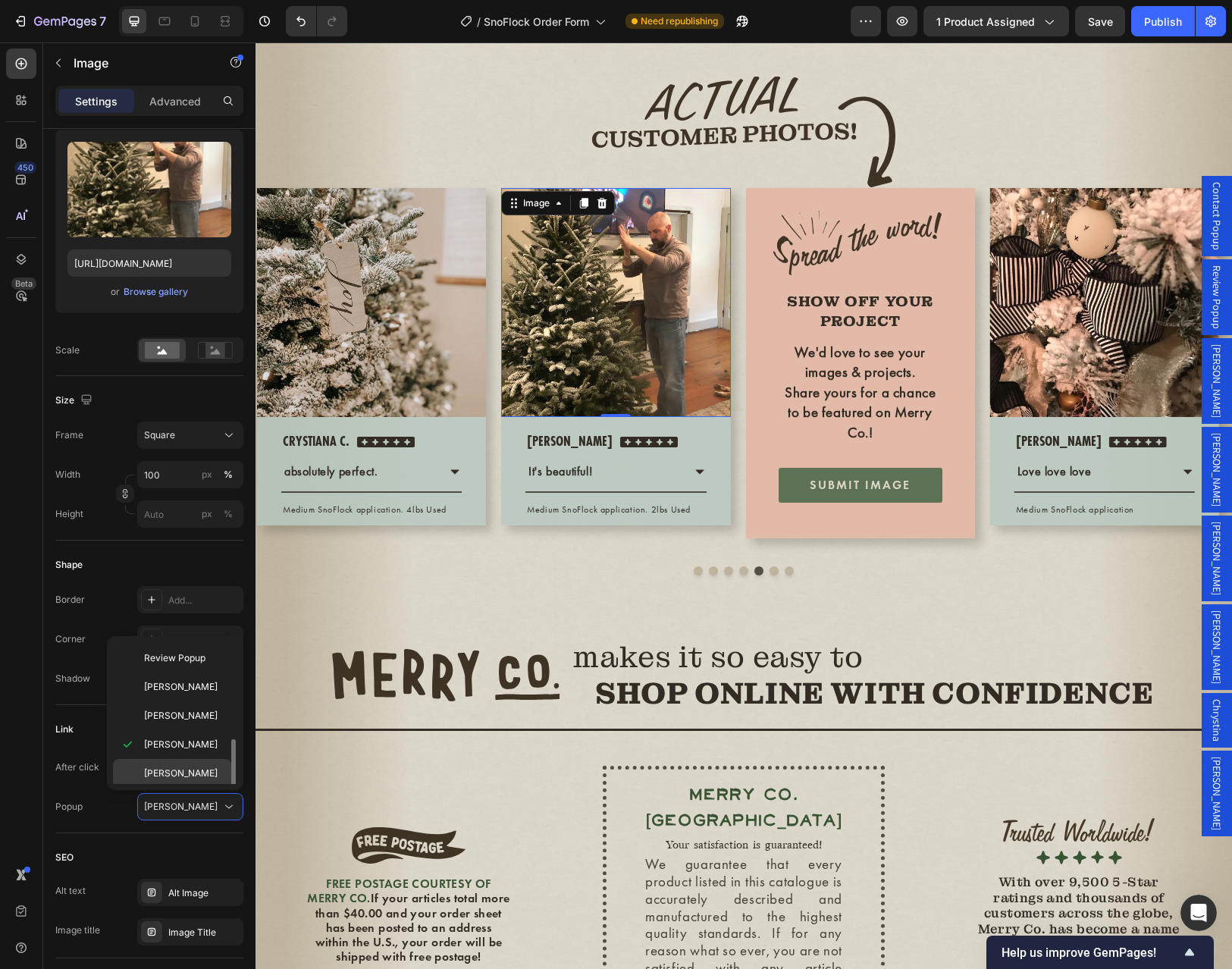
scroll to position [88, 0]
click at [167, 777] on div "[PERSON_NAME]" at bounding box center [172, 769] width 118 height 29
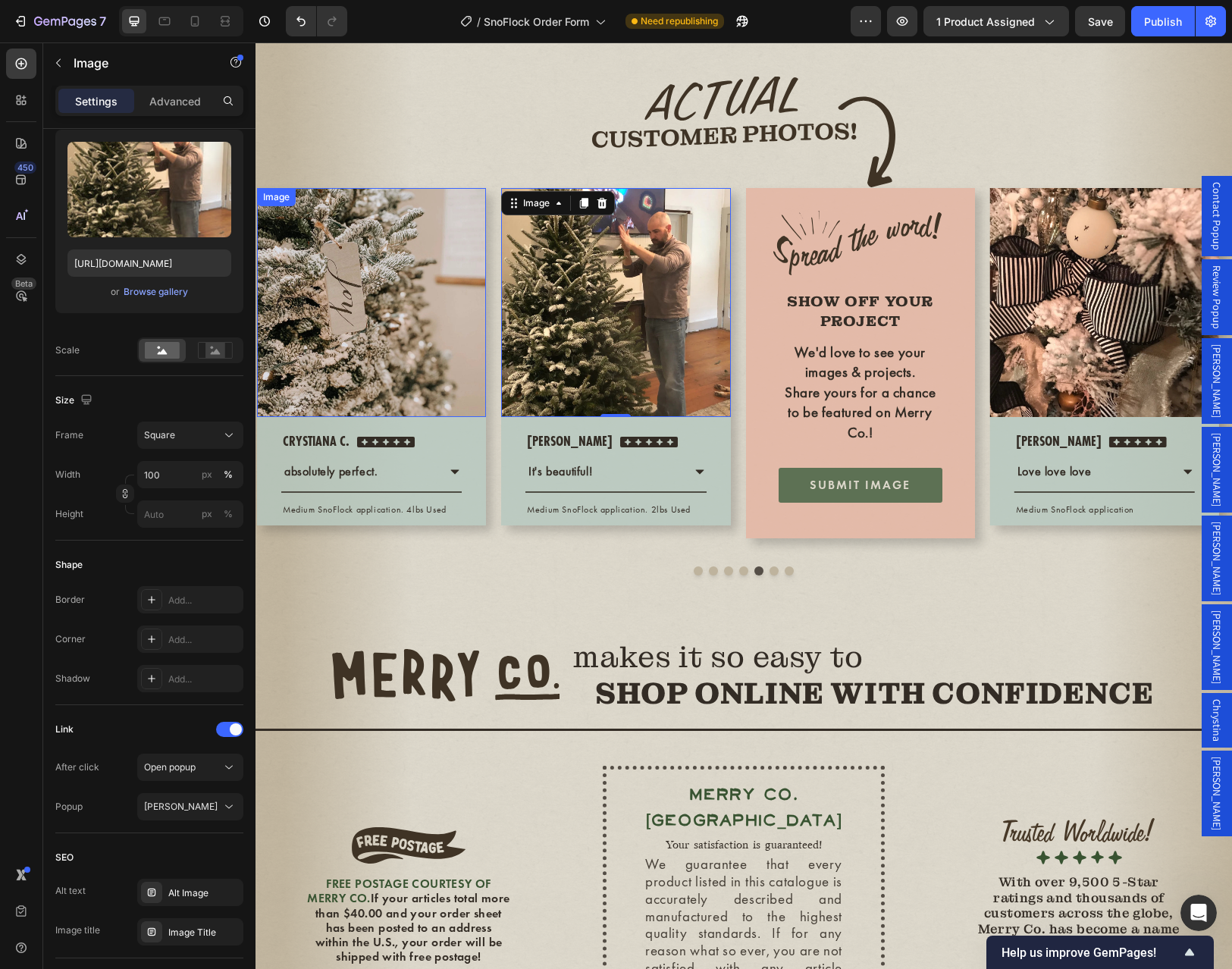
click at [457, 416] on img at bounding box center [371, 302] width 229 height 229
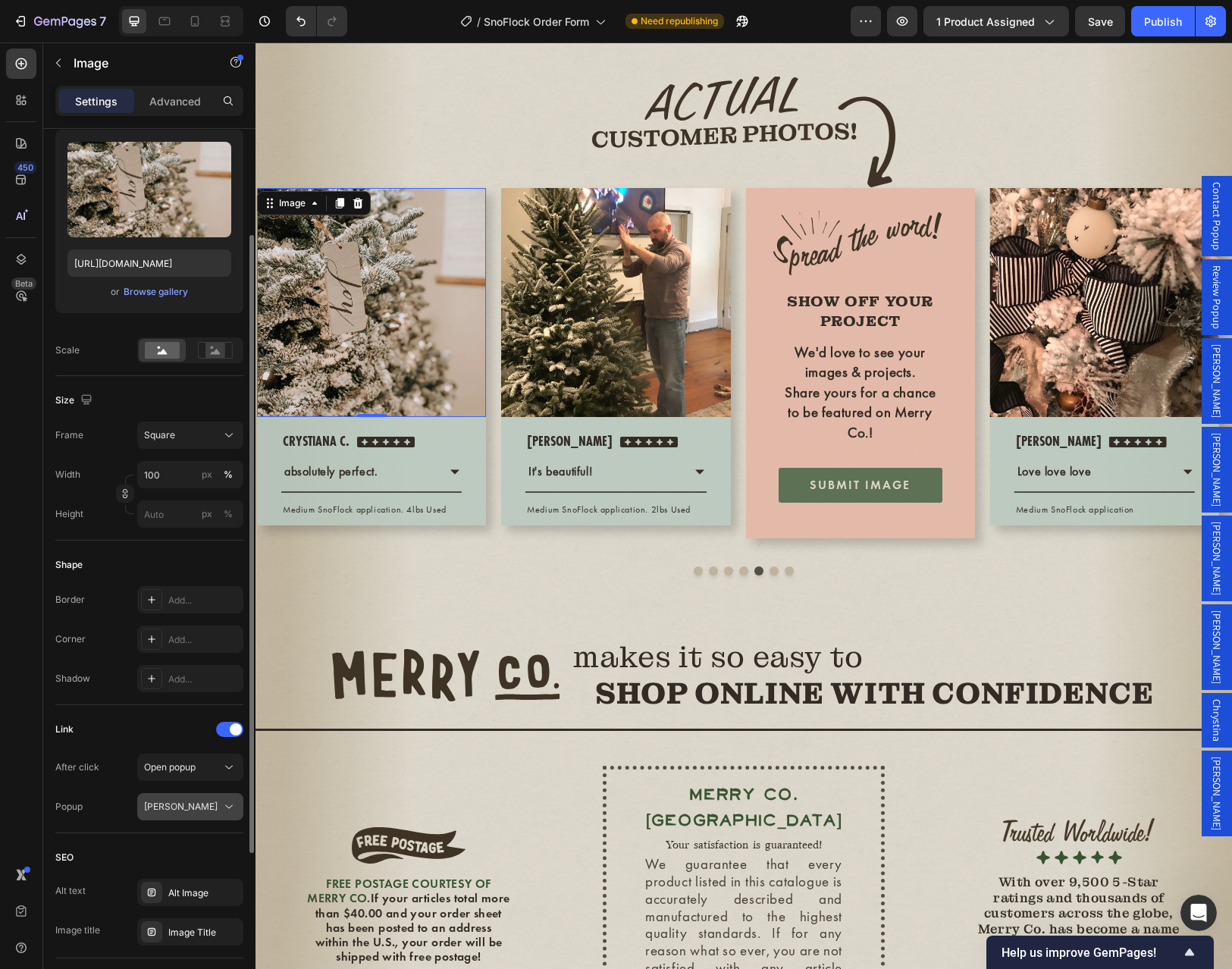
click at [182, 810] on div "[PERSON_NAME]" at bounding box center [182, 806] width 78 height 13
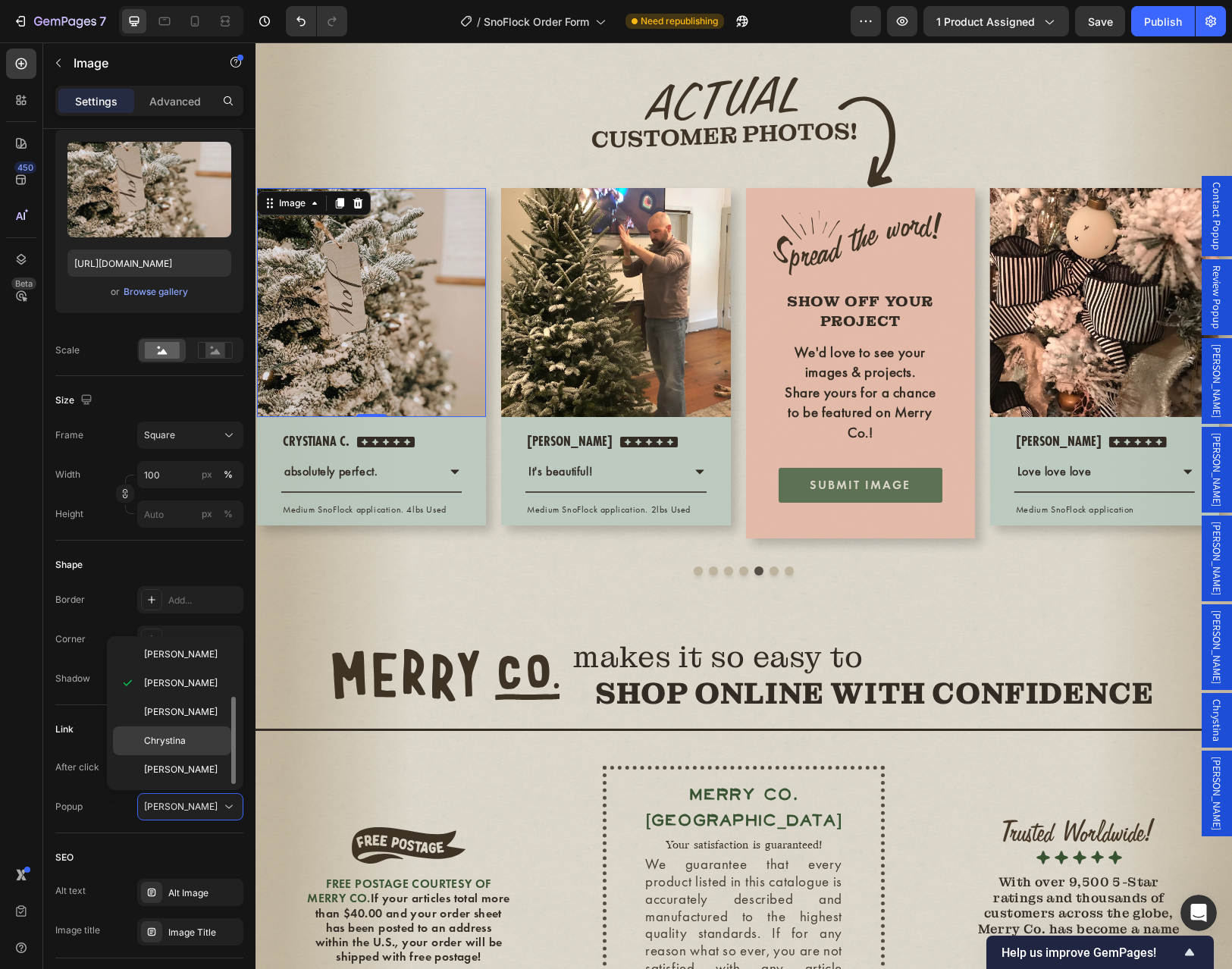
click at [173, 739] on span "Chrystina" at bounding box center [164, 741] width 41 height 13
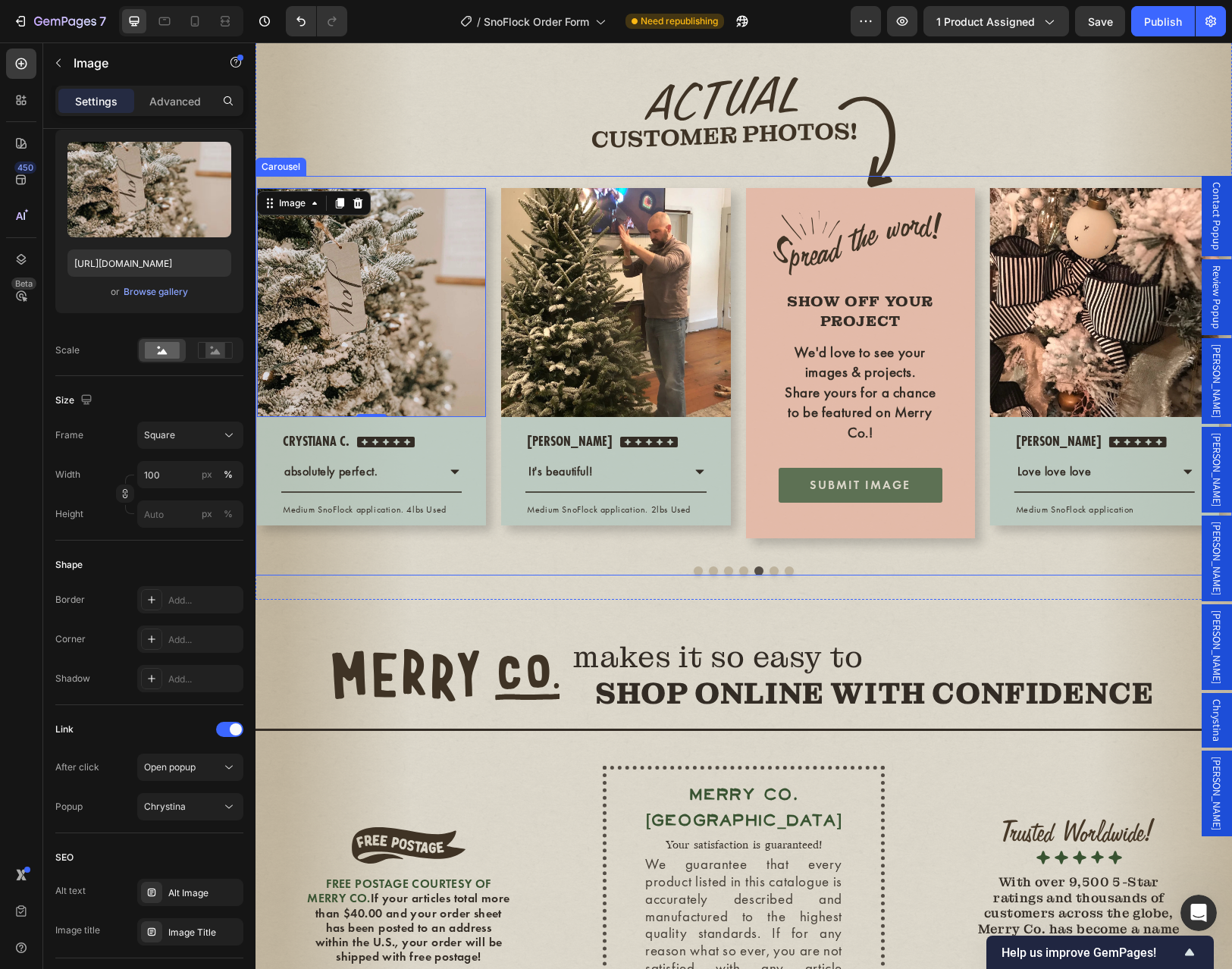
click at [739, 576] on button "Dot" at bounding box center [743, 570] width 9 height 9
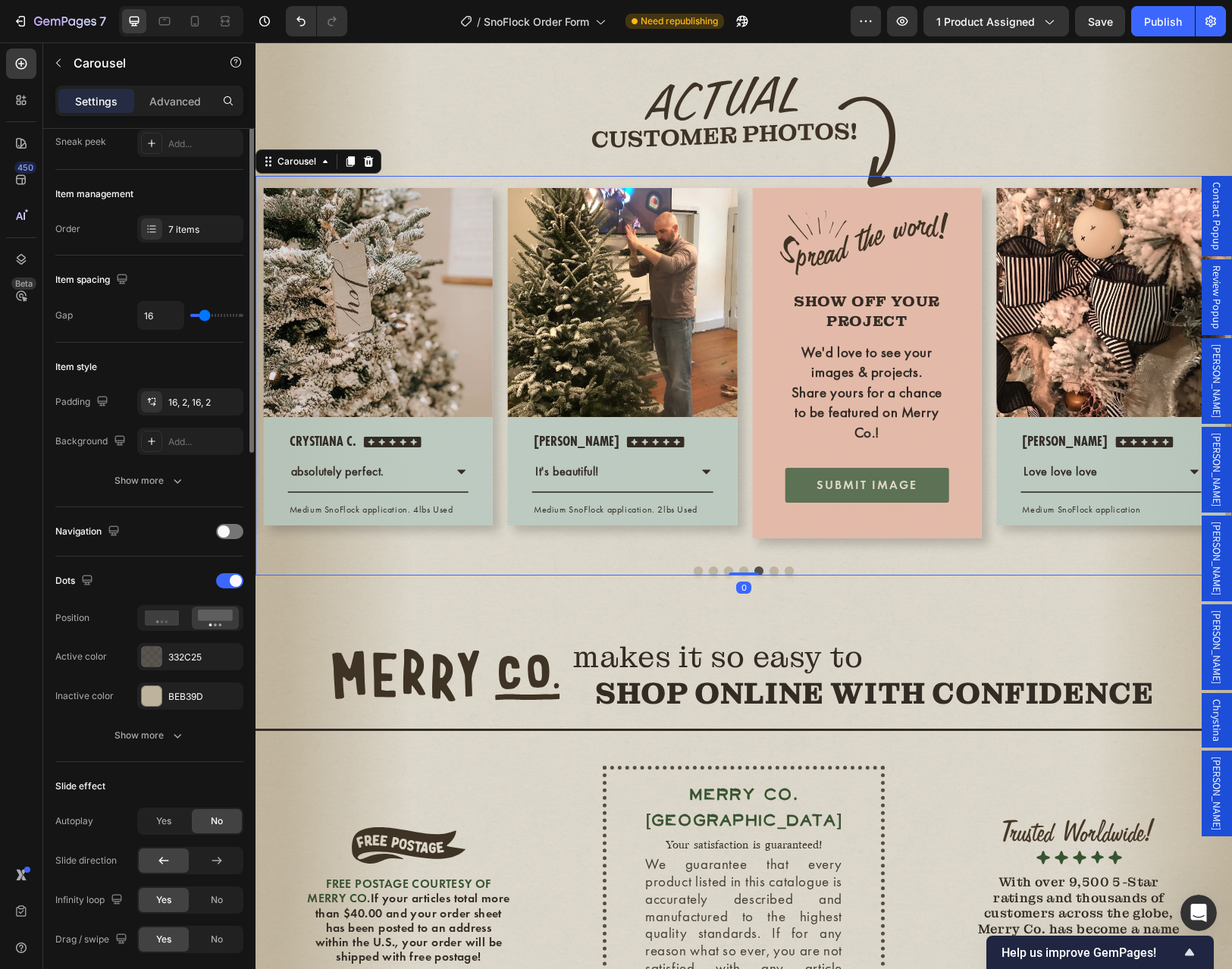
scroll to position [0, 0]
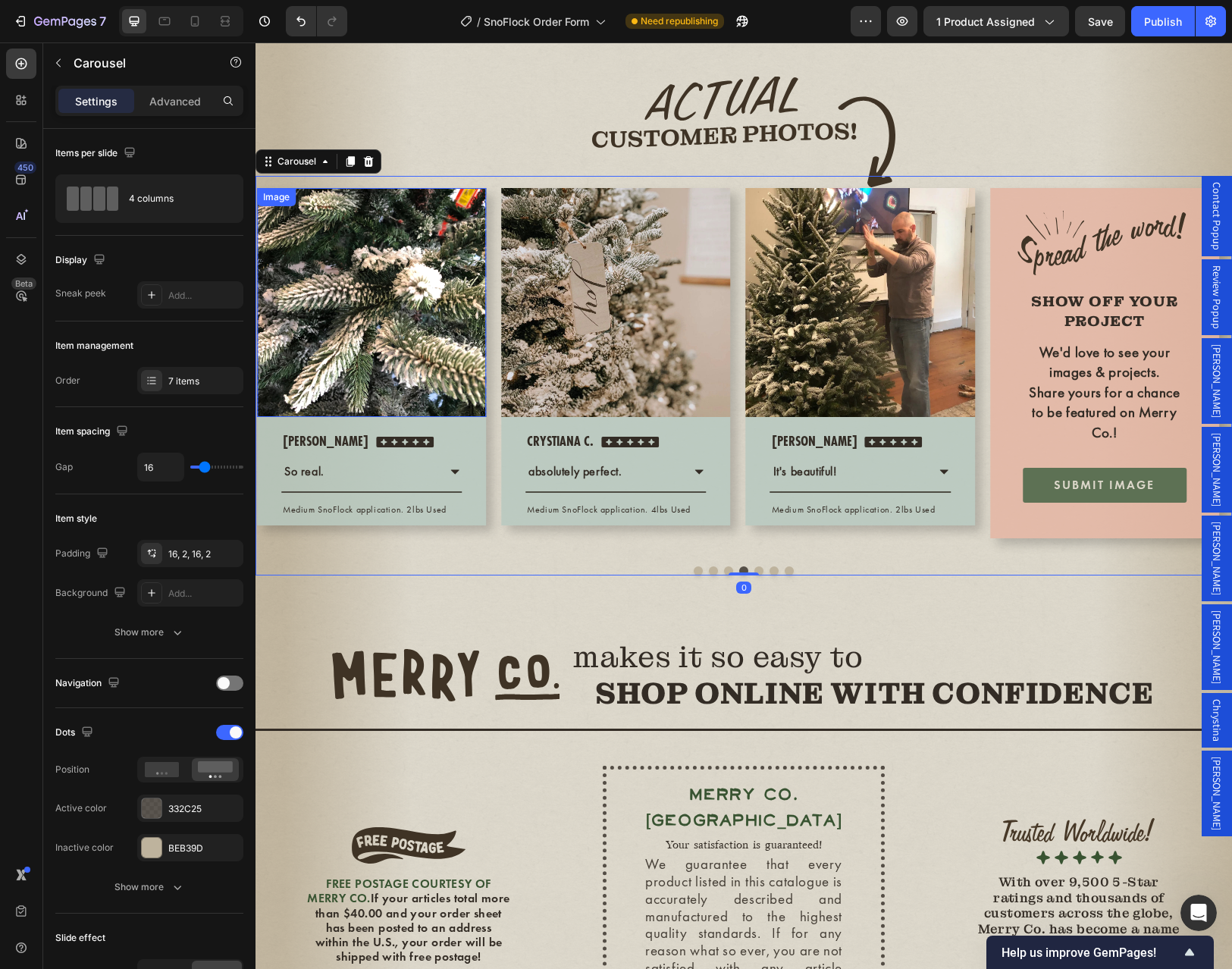
click at [396, 416] on img at bounding box center [371, 302] width 229 height 229
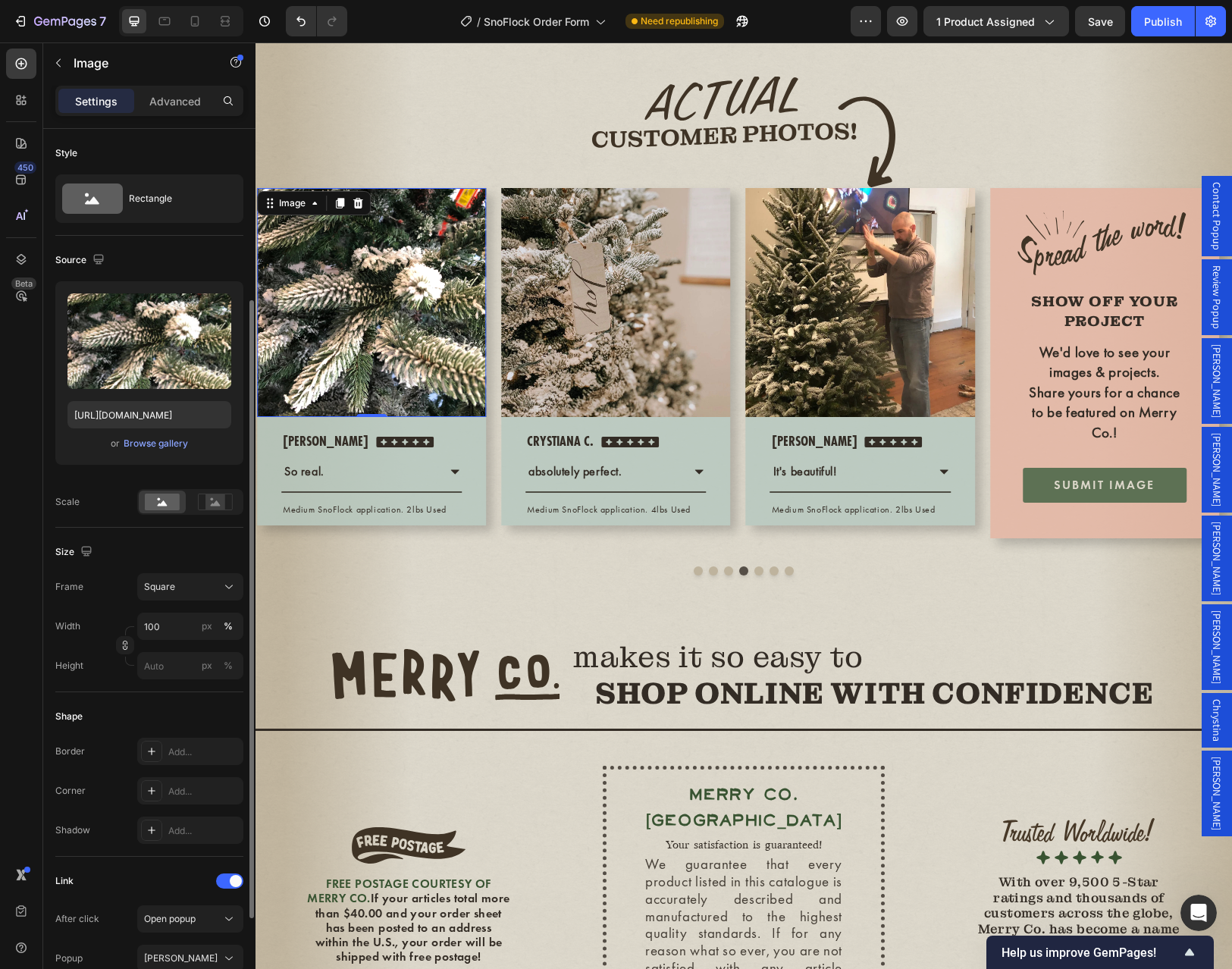
scroll to position [101, 0]
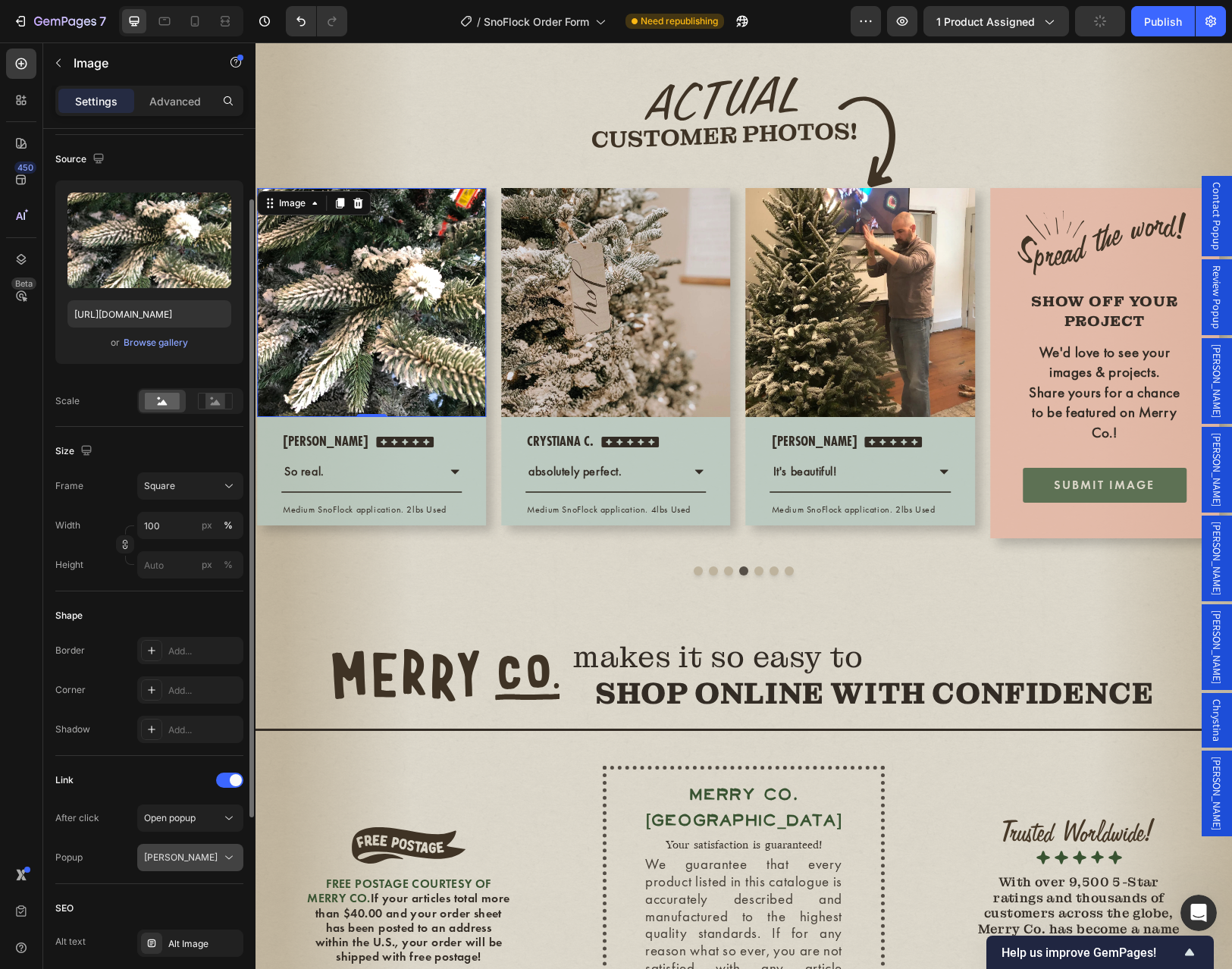
click at [181, 854] on div "[PERSON_NAME]" at bounding box center [182, 857] width 78 height 13
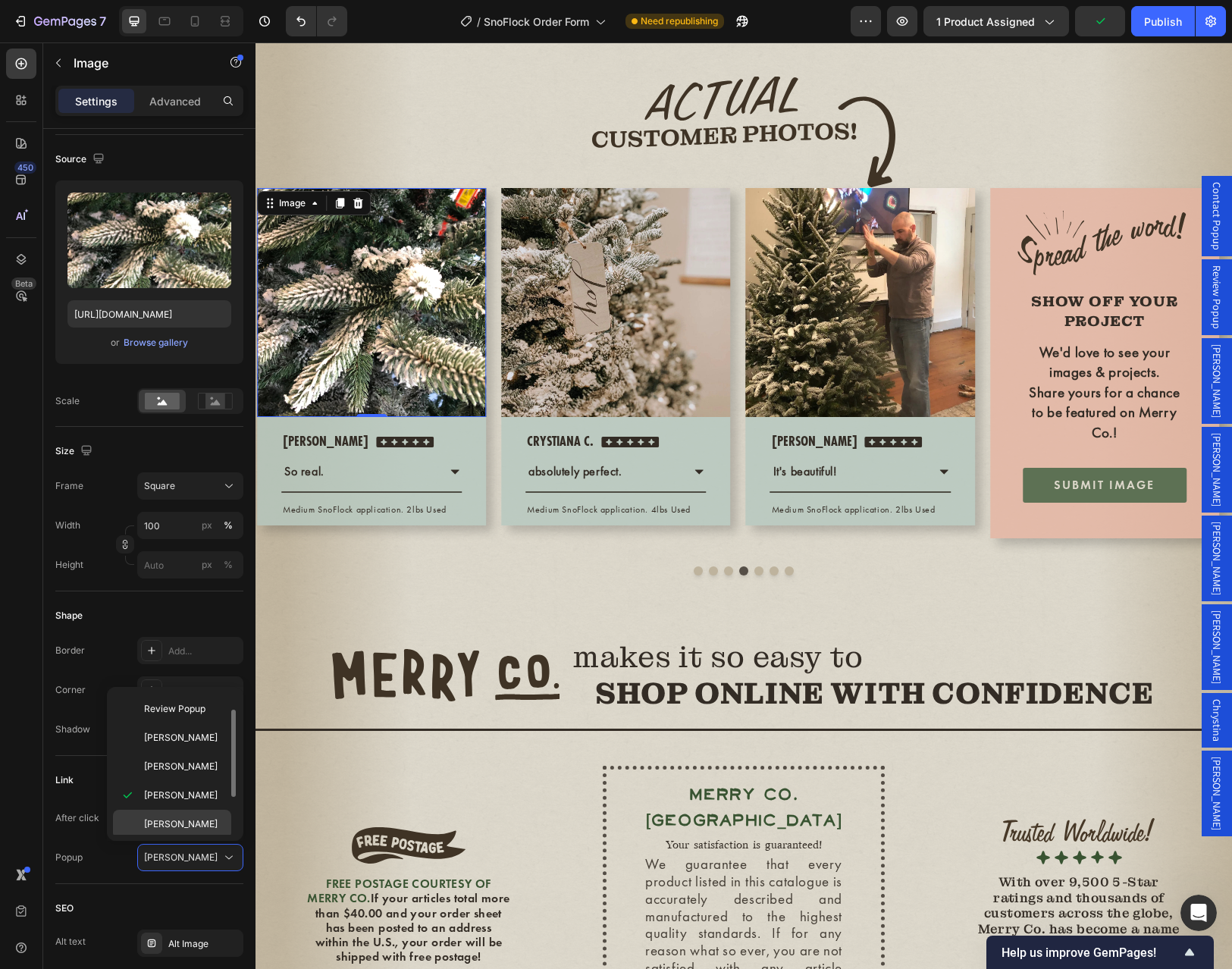
click at [176, 821] on span "[PERSON_NAME]" at bounding box center [180, 824] width 74 height 13
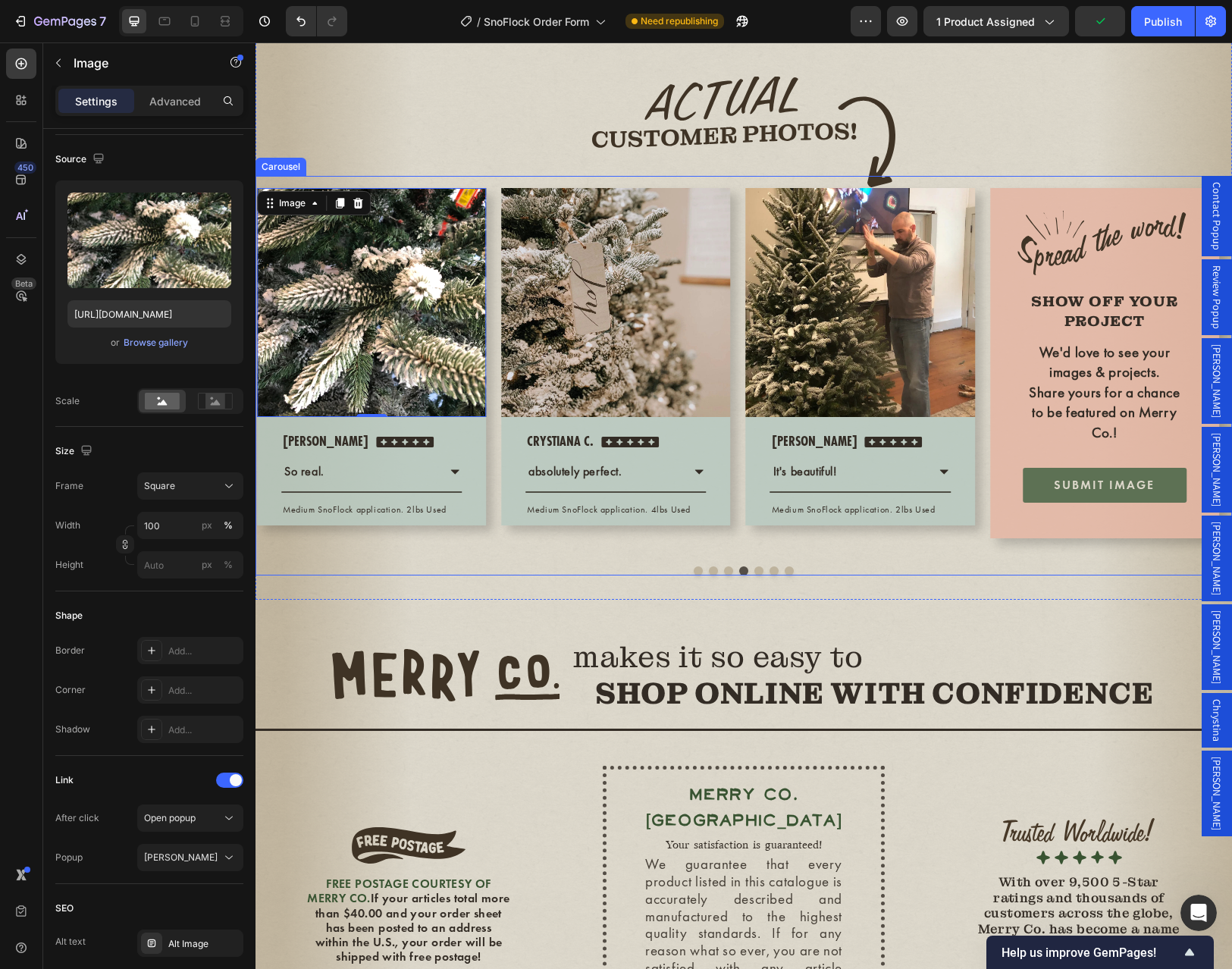
click at [723, 576] on button "Dot" at bounding box center [727, 570] width 9 height 9
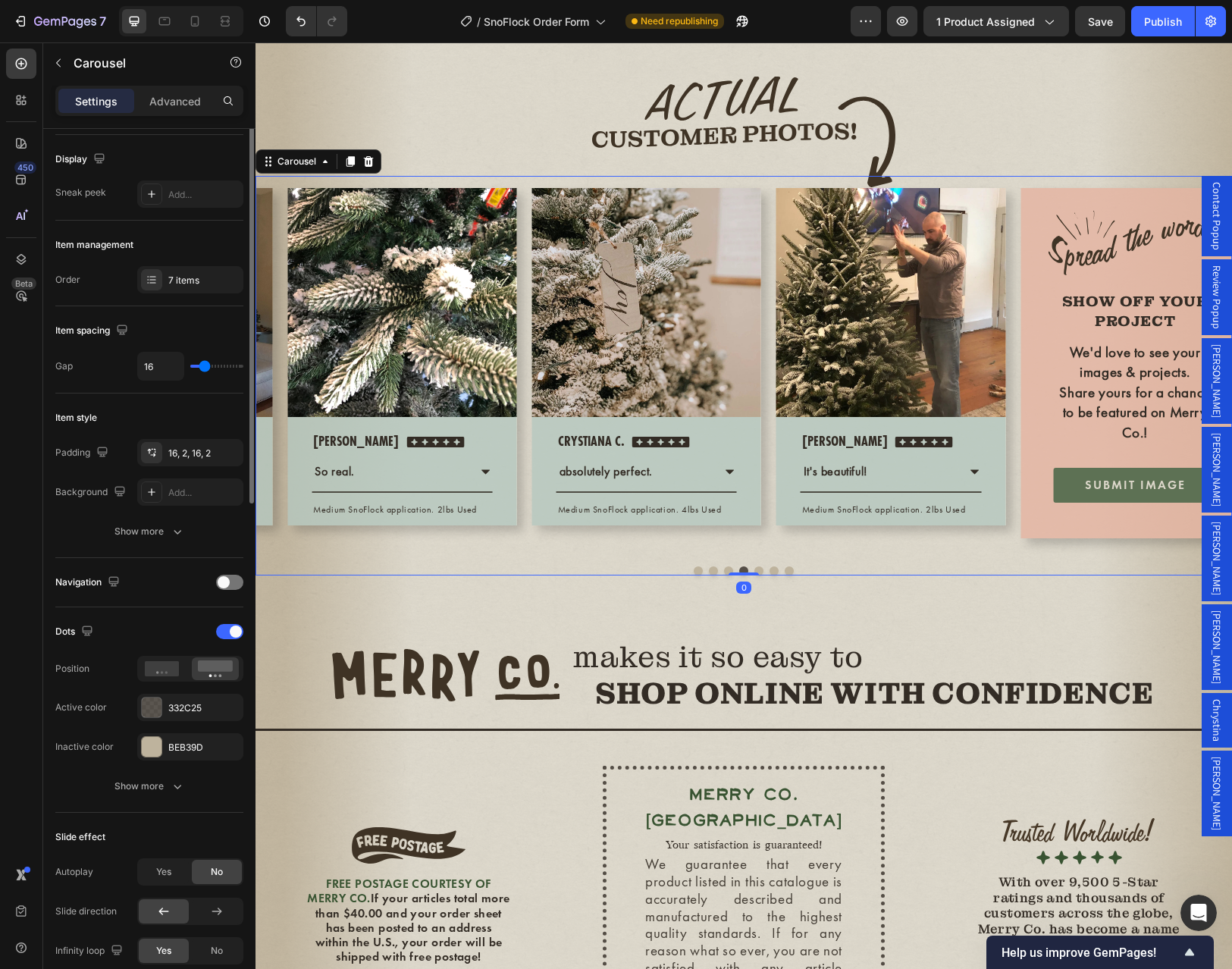
scroll to position [0, 0]
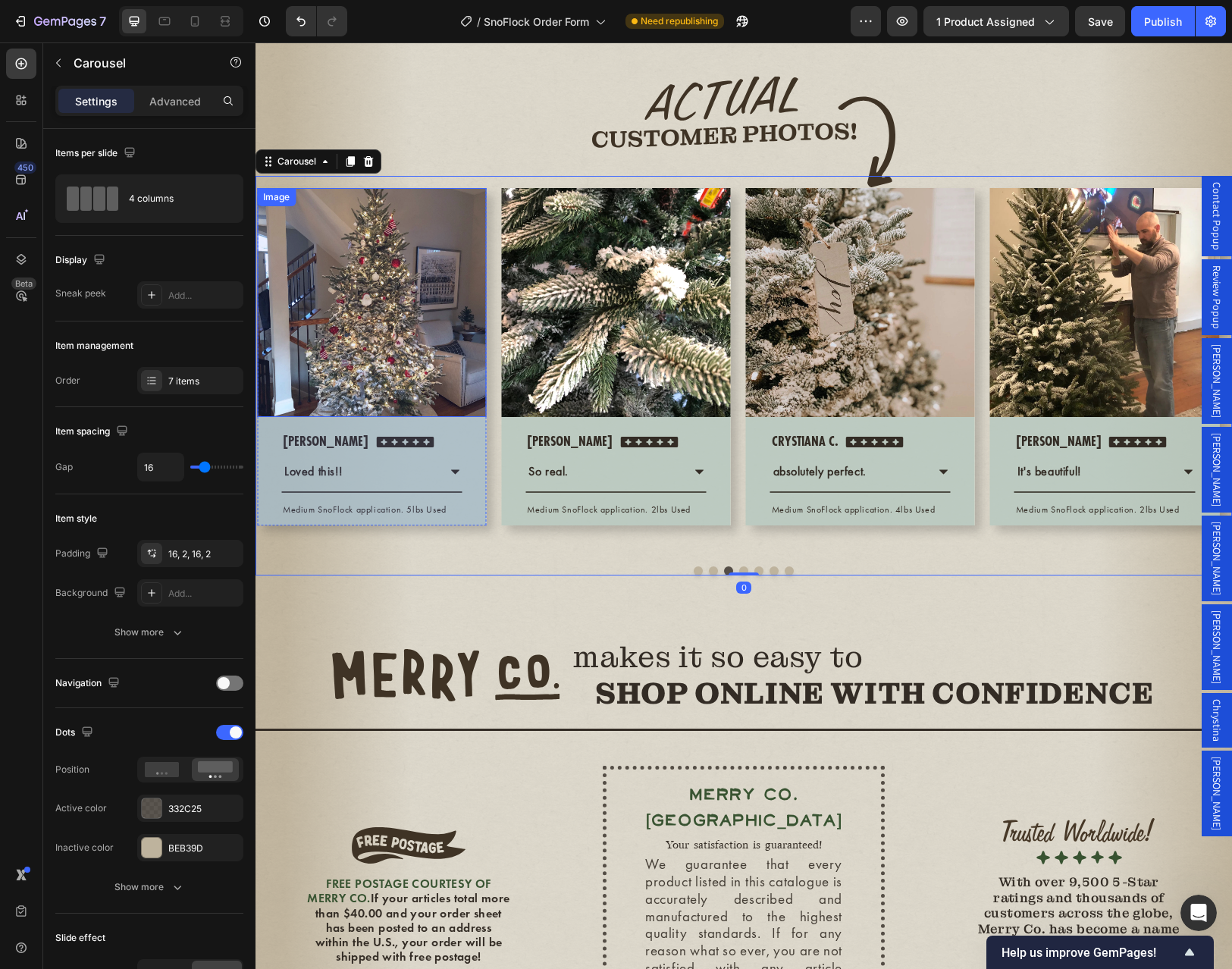
click at [426, 416] on img at bounding box center [371, 302] width 229 height 229
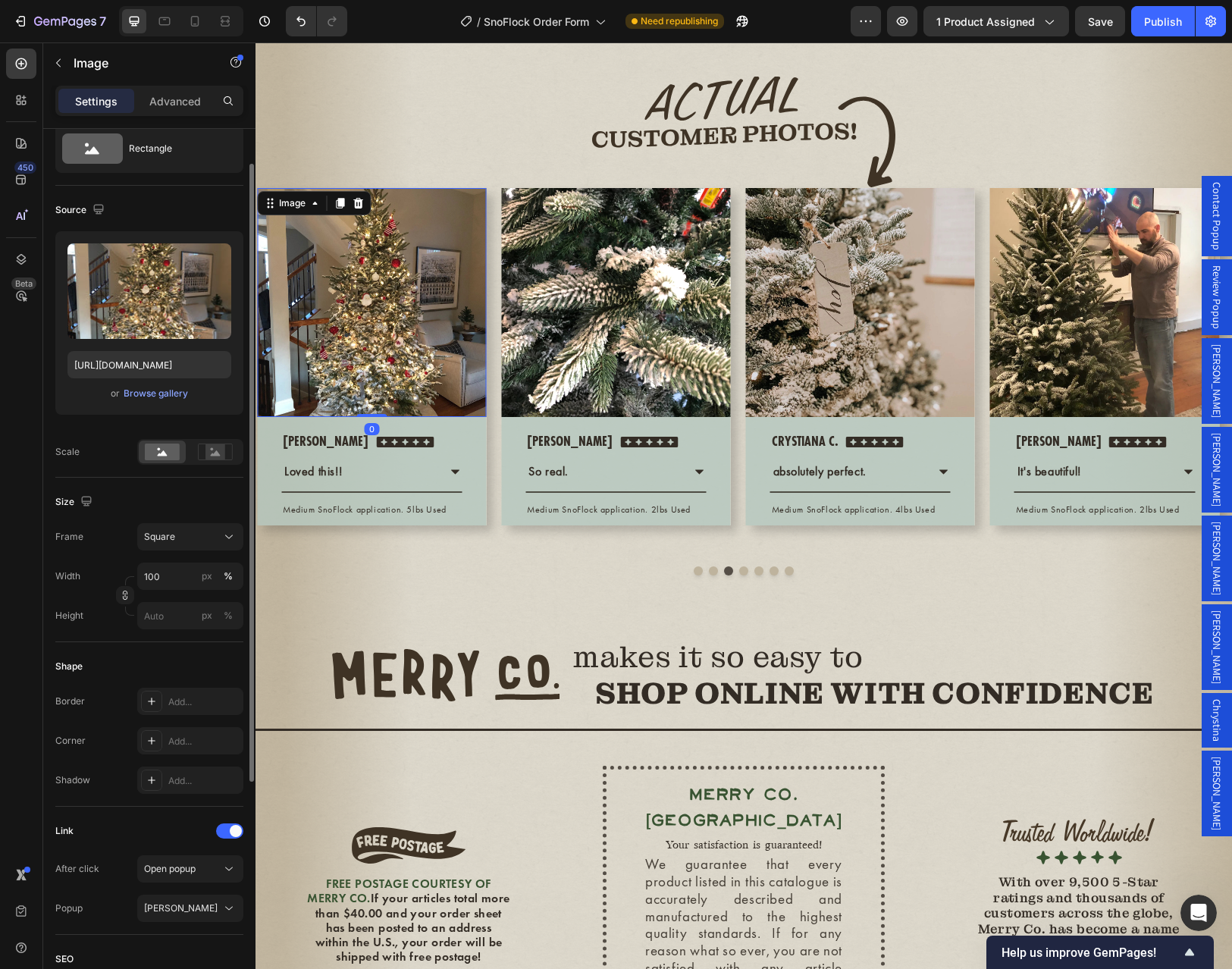
scroll to position [101, 0]
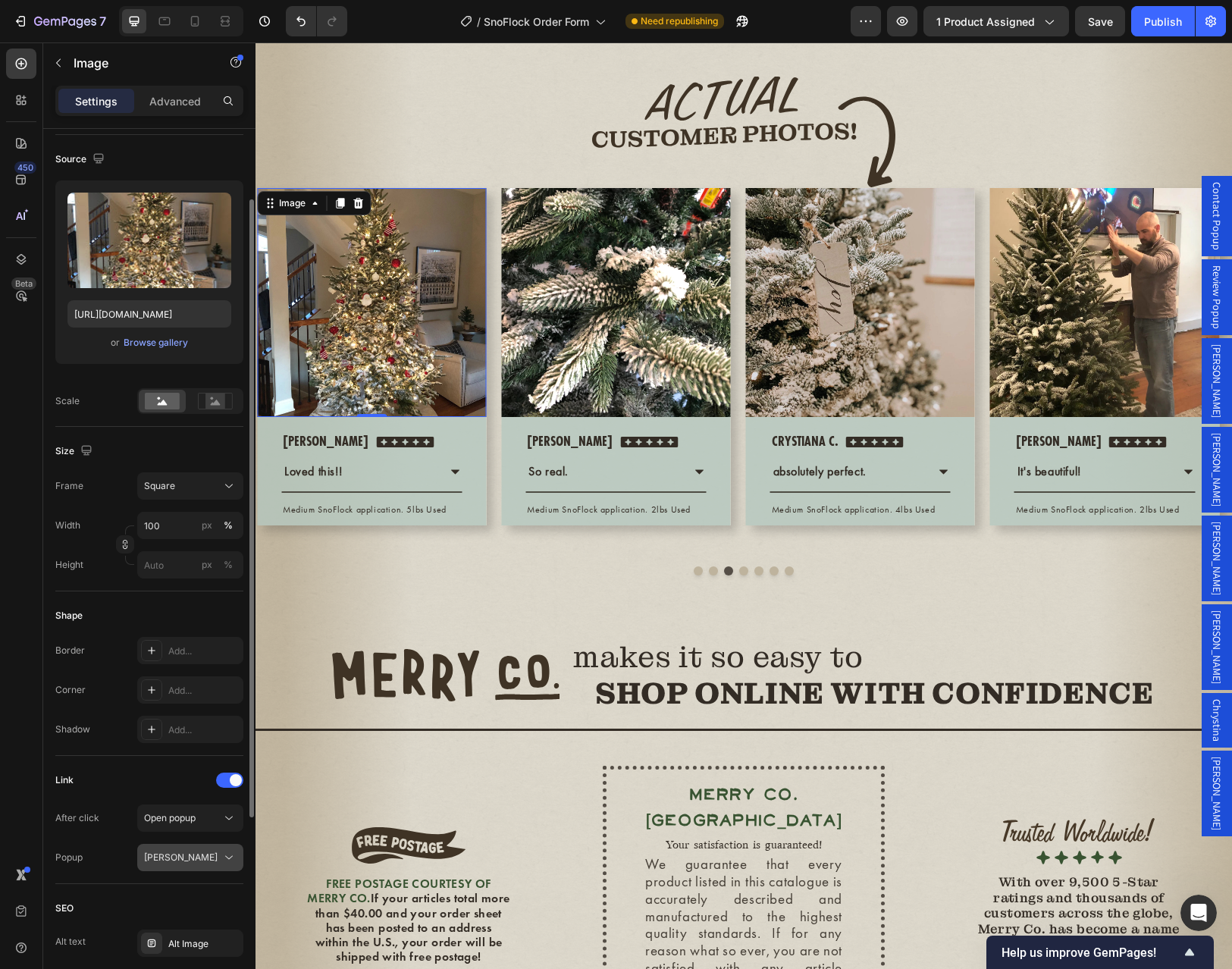
click at [185, 859] on div "[PERSON_NAME]" at bounding box center [182, 857] width 78 height 13
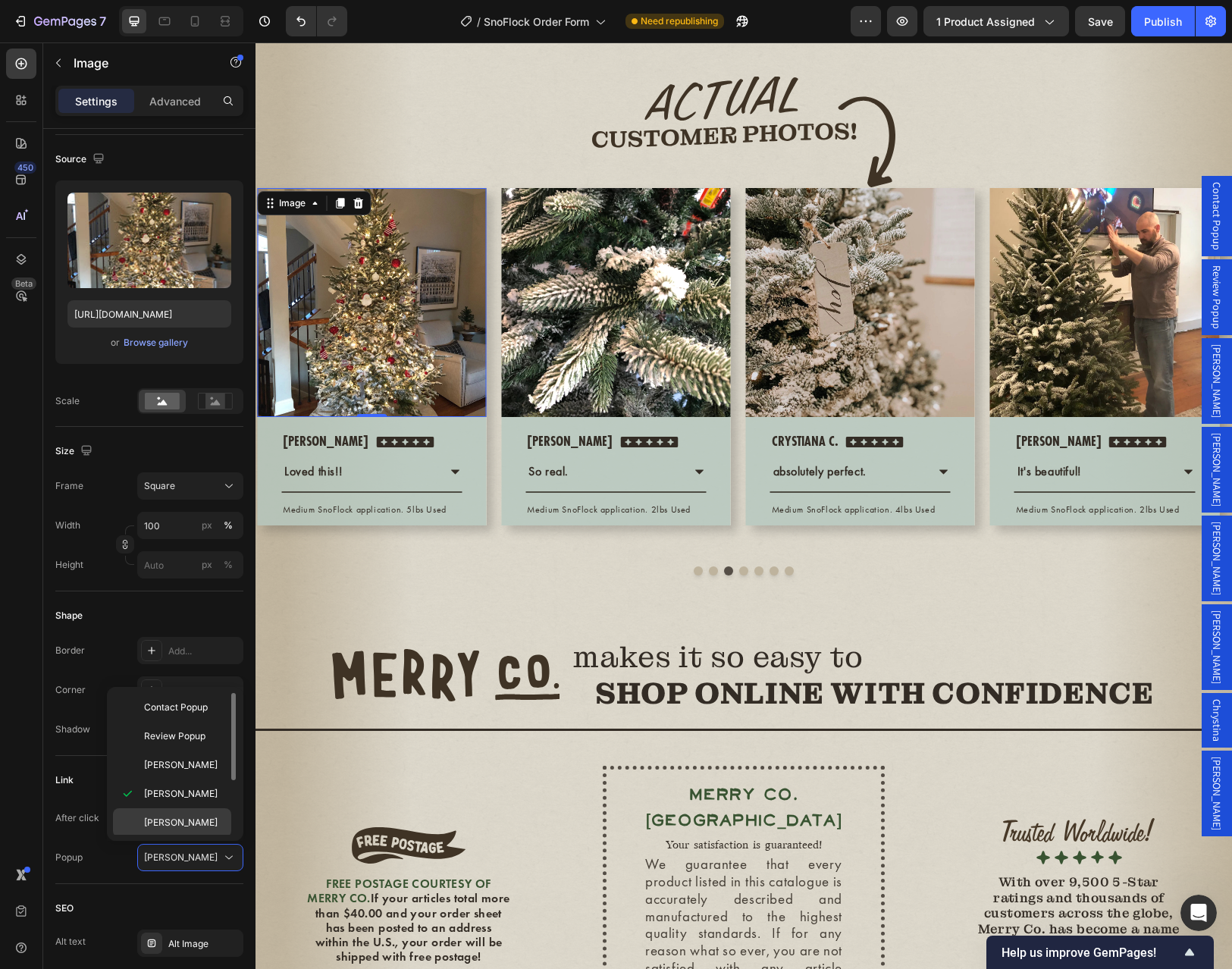
click at [171, 829] on div "[PERSON_NAME]" at bounding box center [172, 822] width 118 height 29
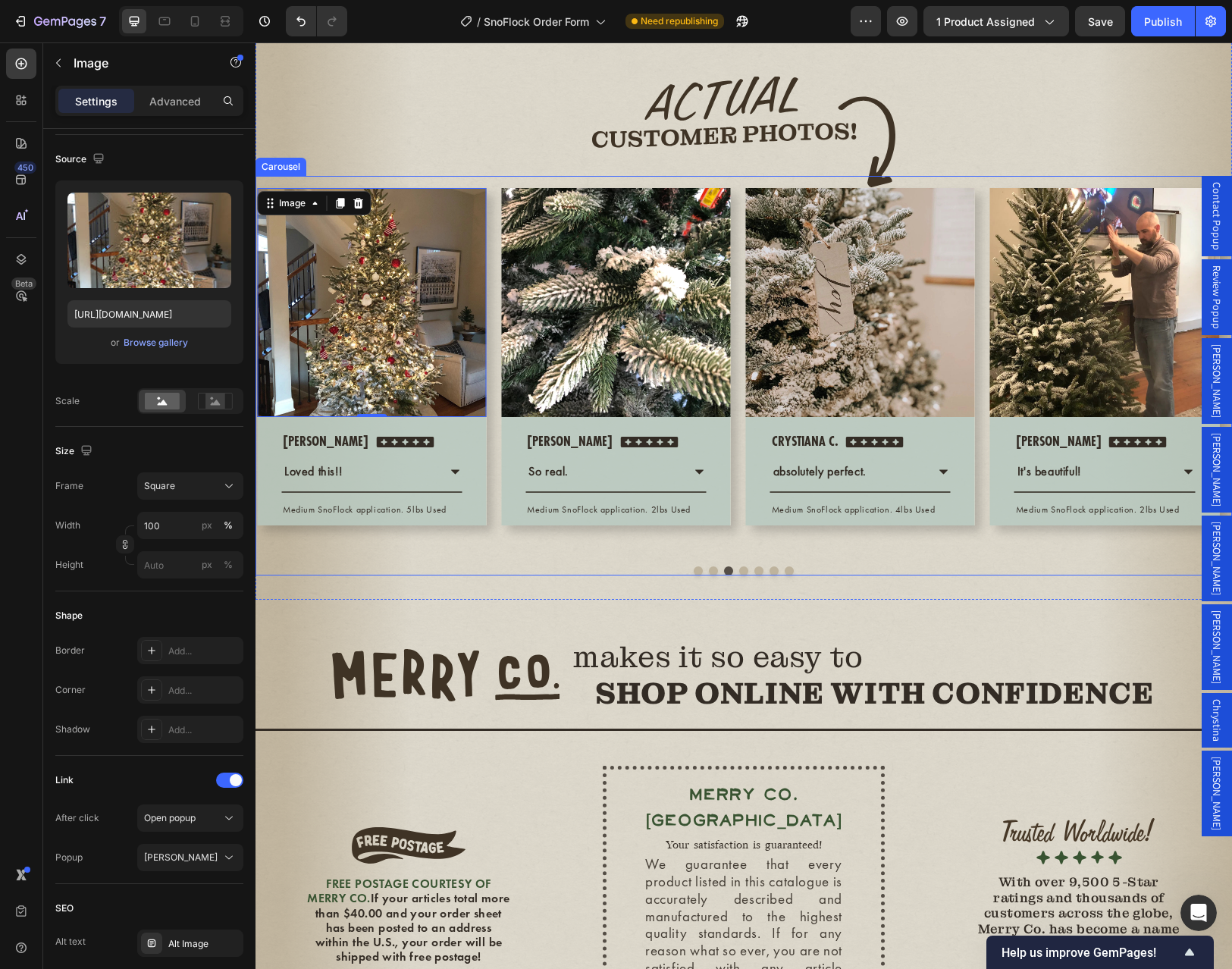
click at [709, 576] on button "Dot" at bounding box center [713, 570] width 9 height 9
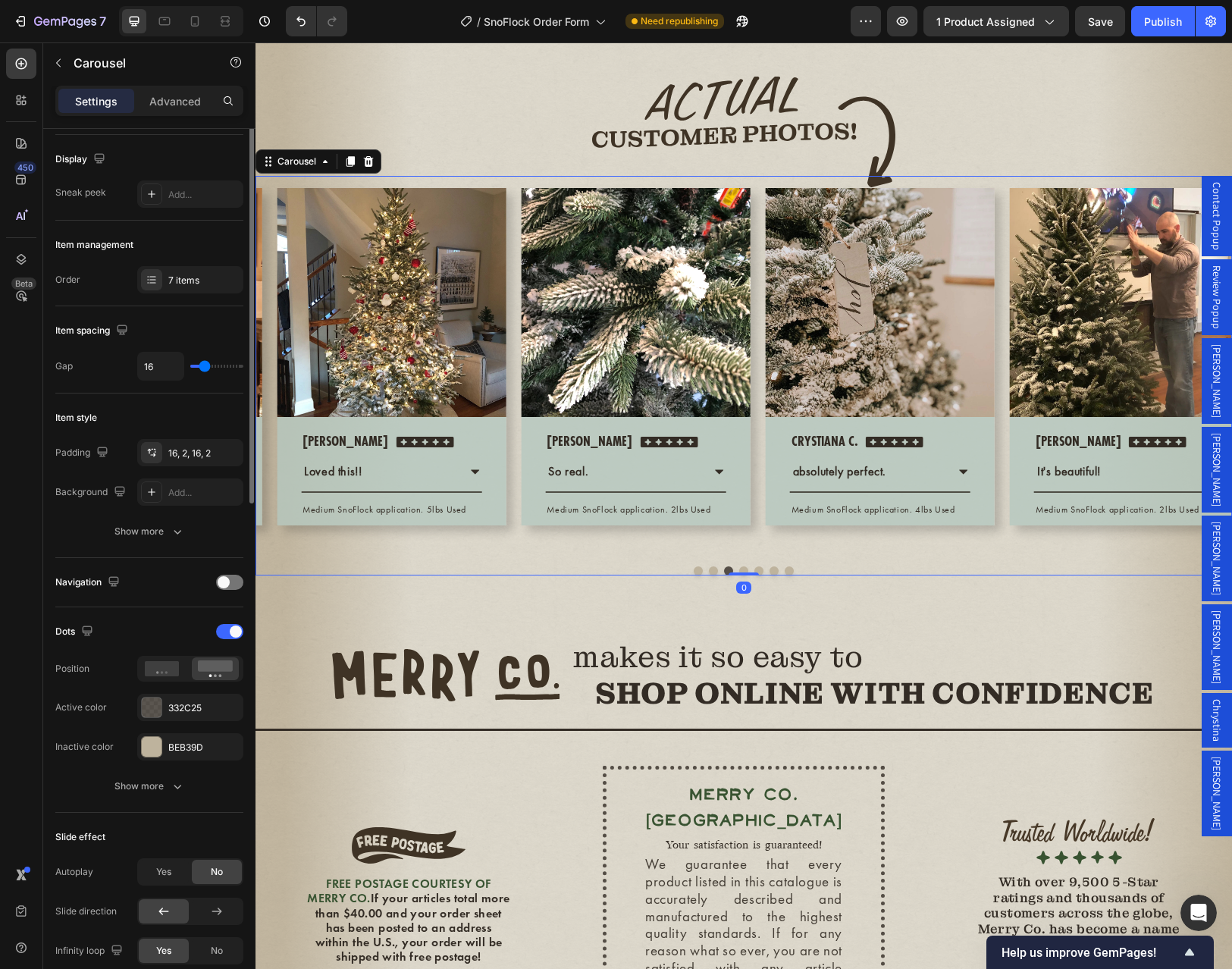
scroll to position [0, 0]
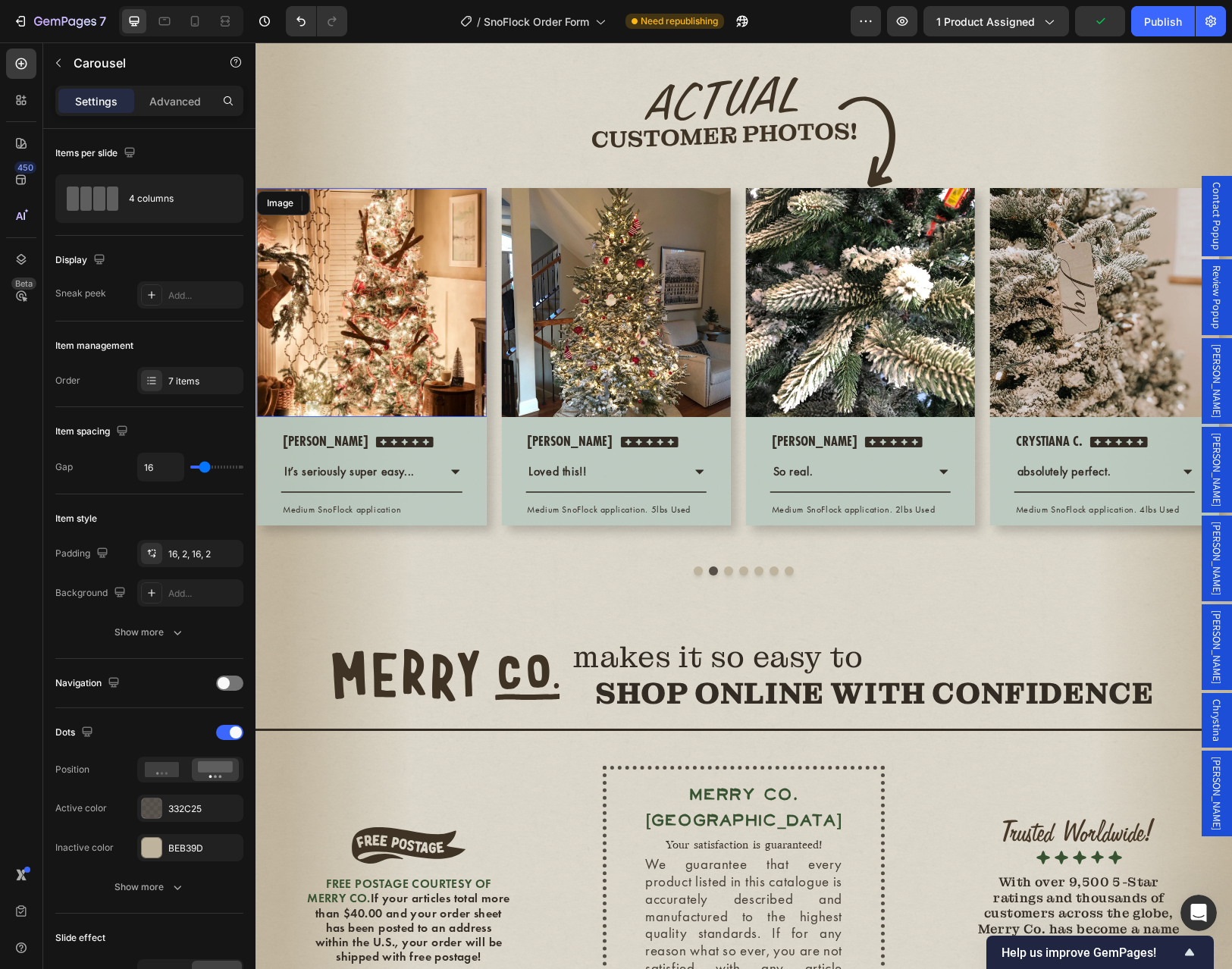
click at [391, 416] on img at bounding box center [371, 302] width 229 height 229
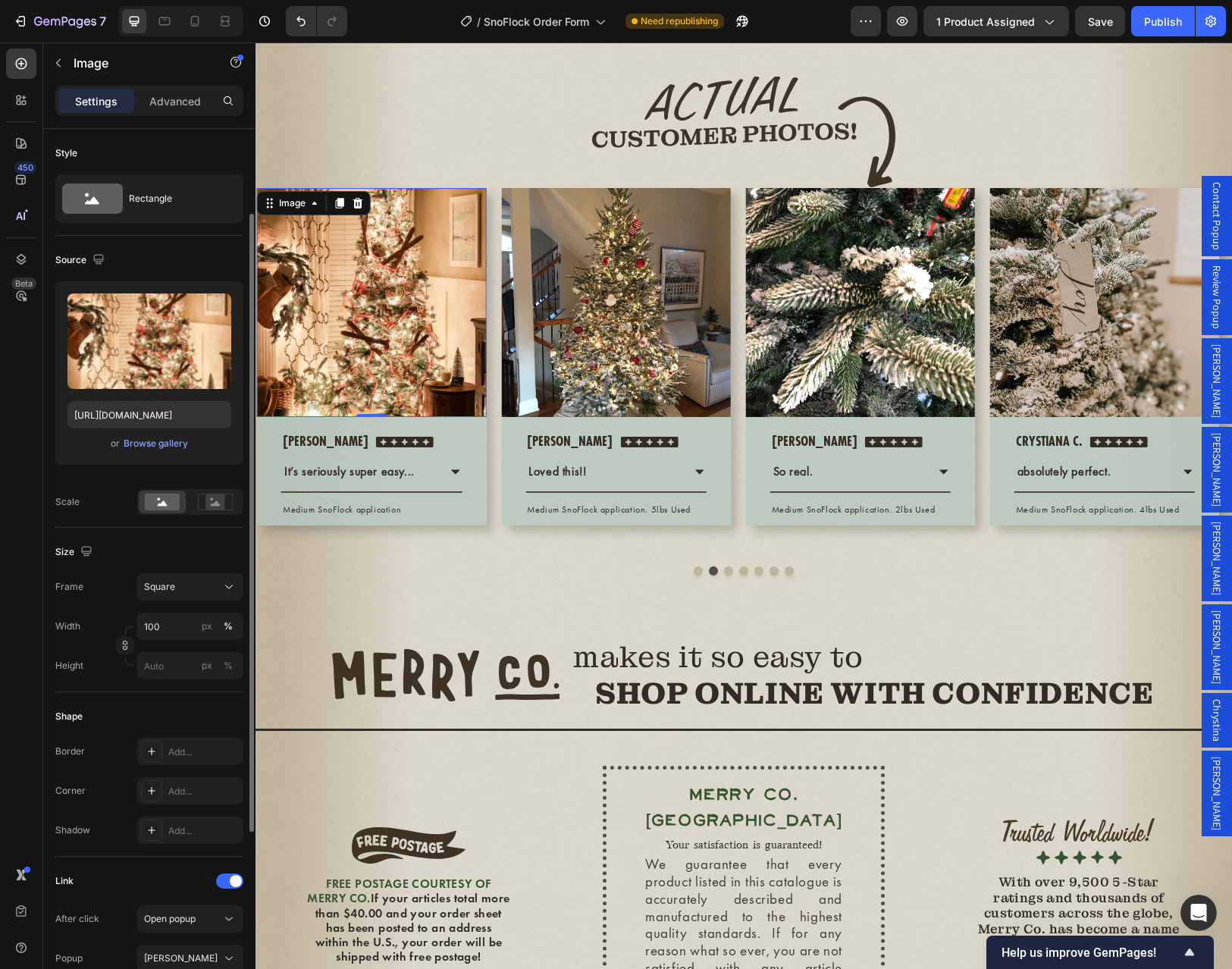
scroll to position [101, 0]
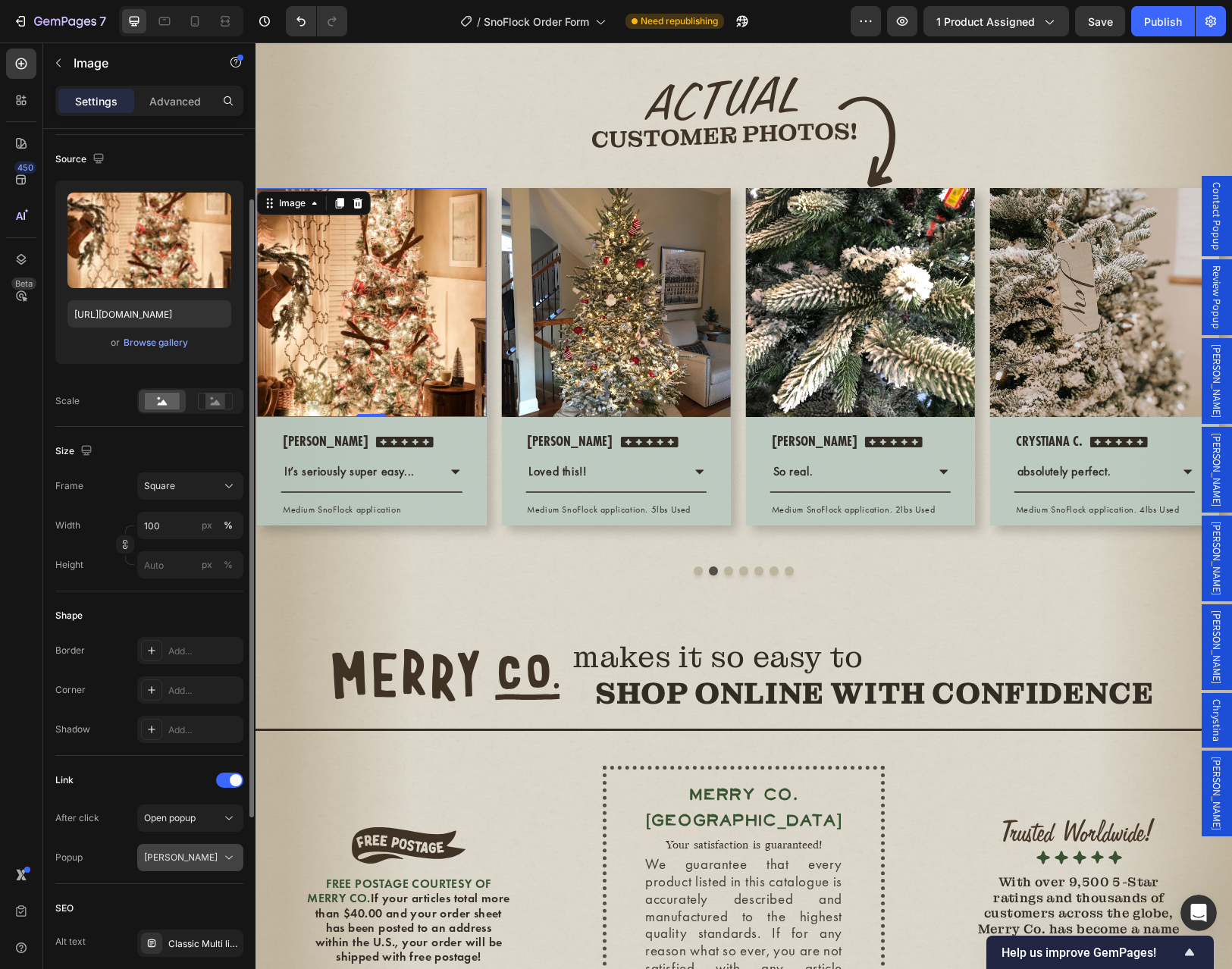
click at [186, 857] on div "[PERSON_NAME]" at bounding box center [182, 857] width 78 height 13
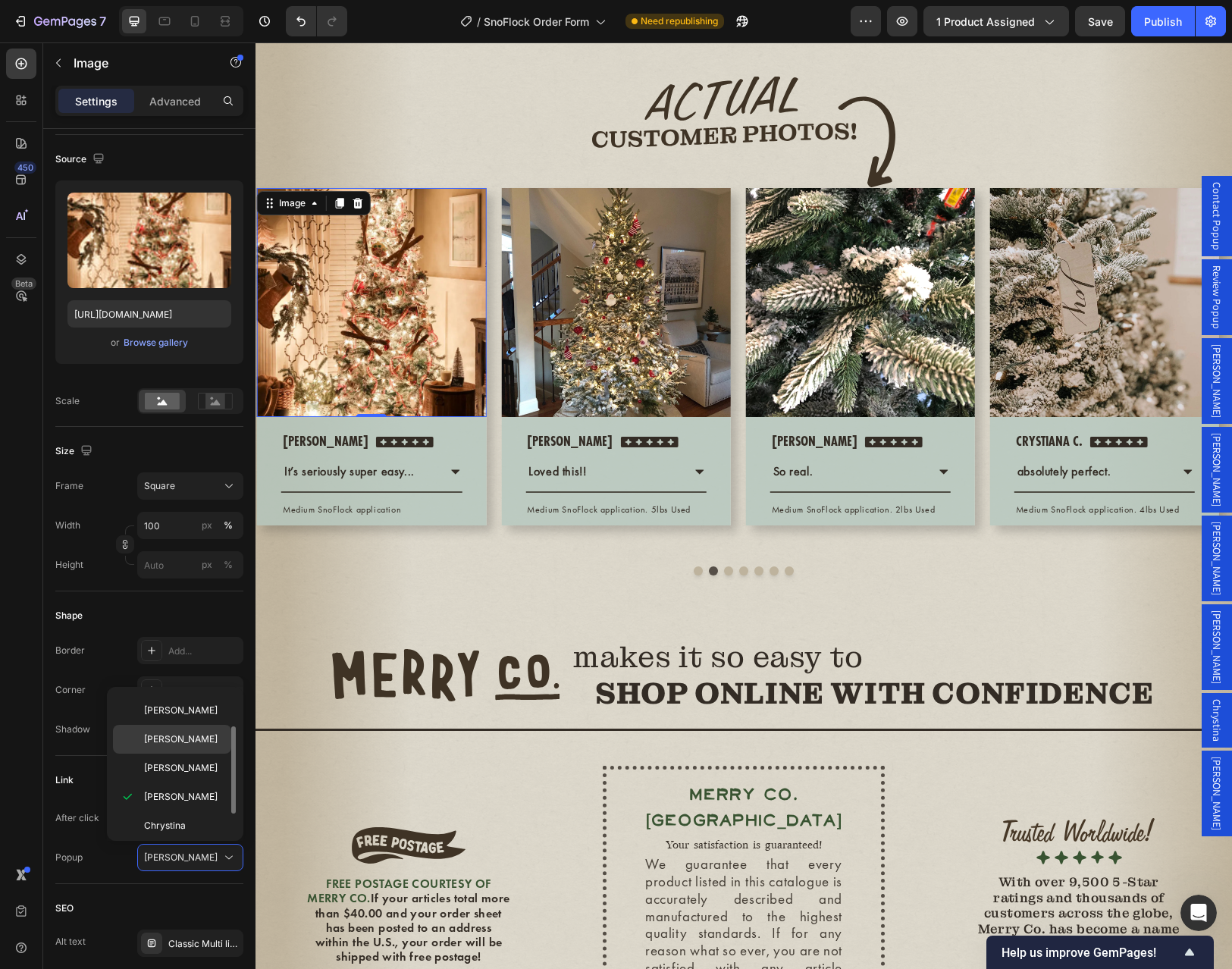
click at [193, 744] on p "[PERSON_NAME]" at bounding box center [184, 739] width 81 height 13
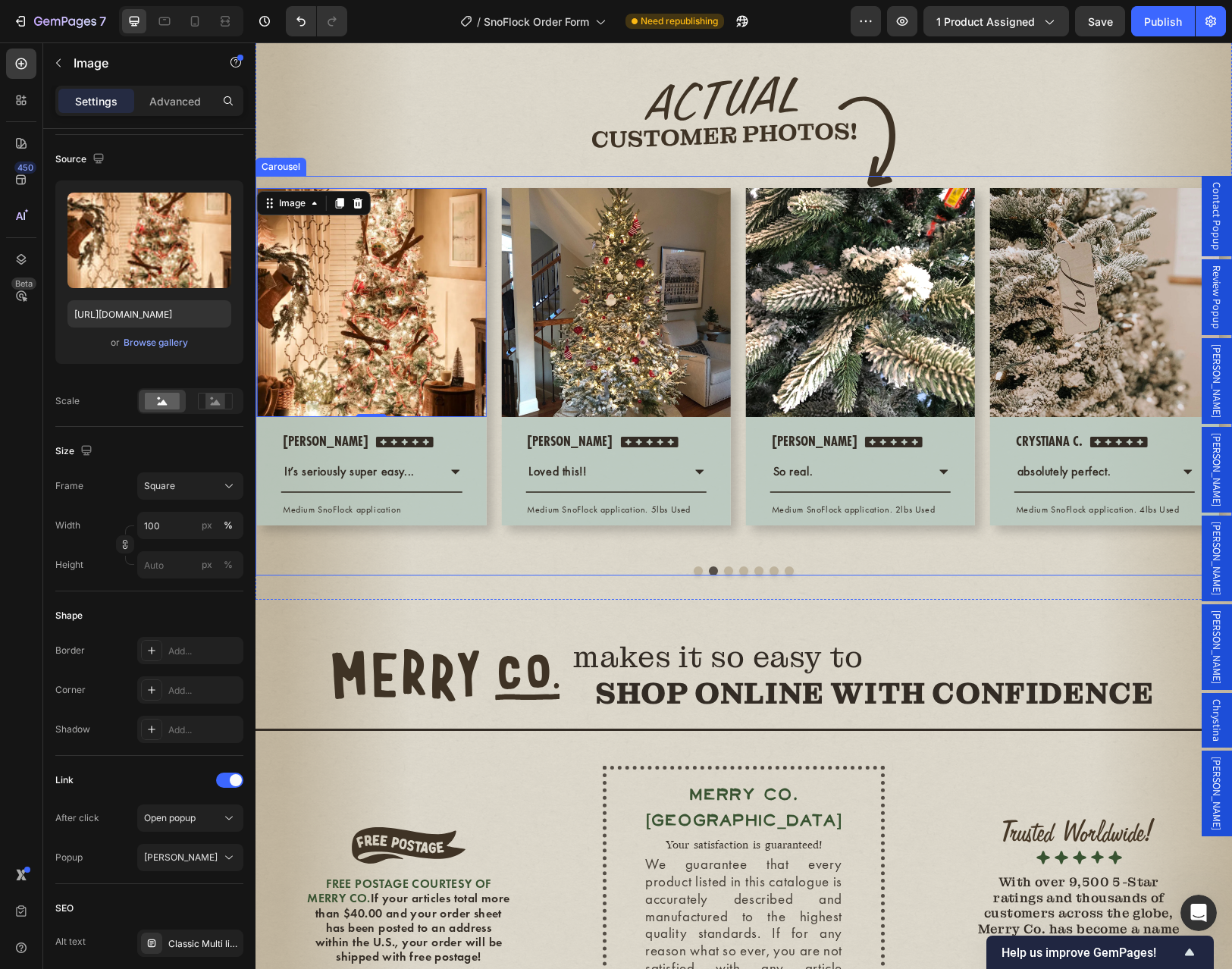
click at [694, 576] on button "Dot" at bounding box center [698, 570] width 9 height 9
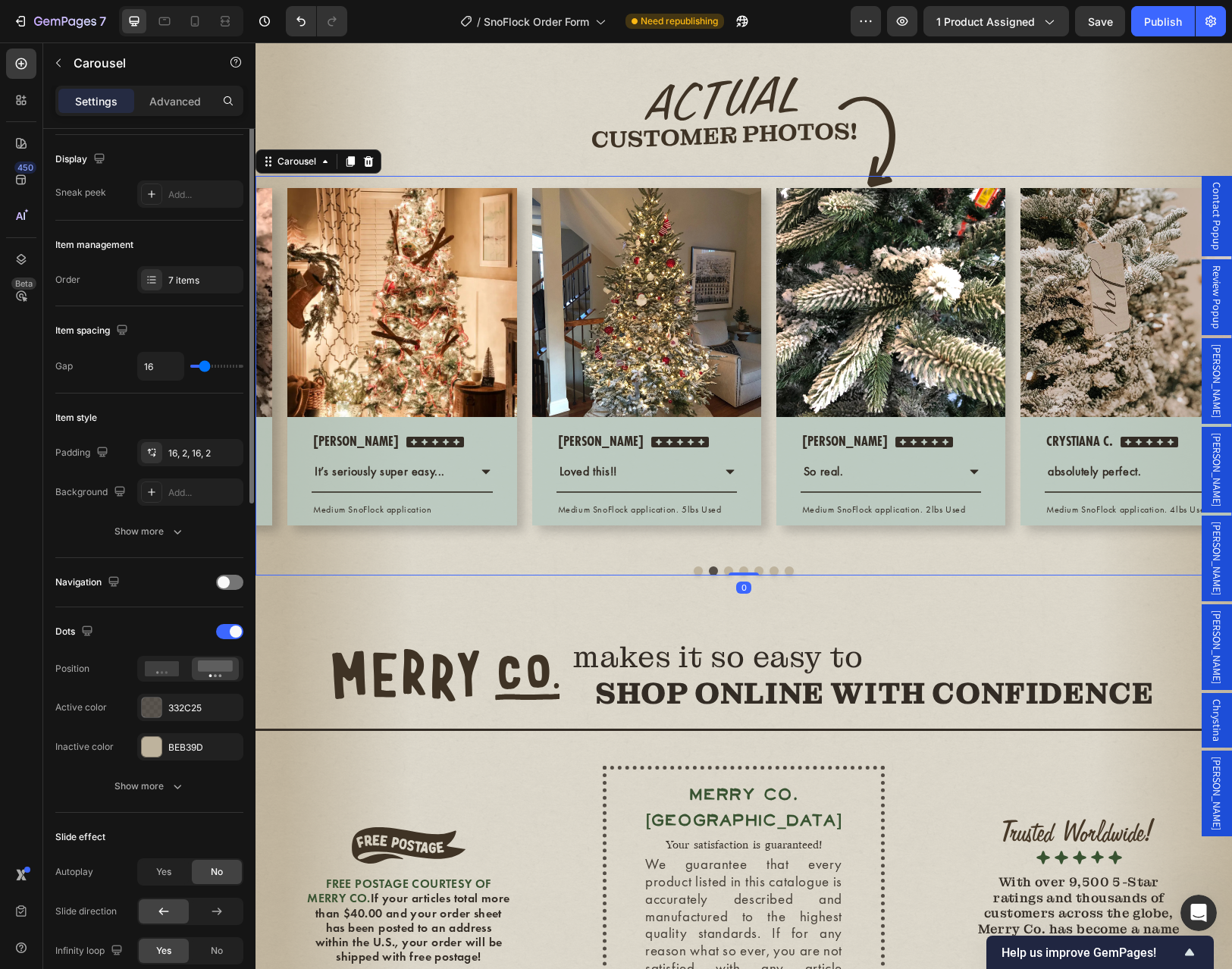
scroll to position [0, 0]
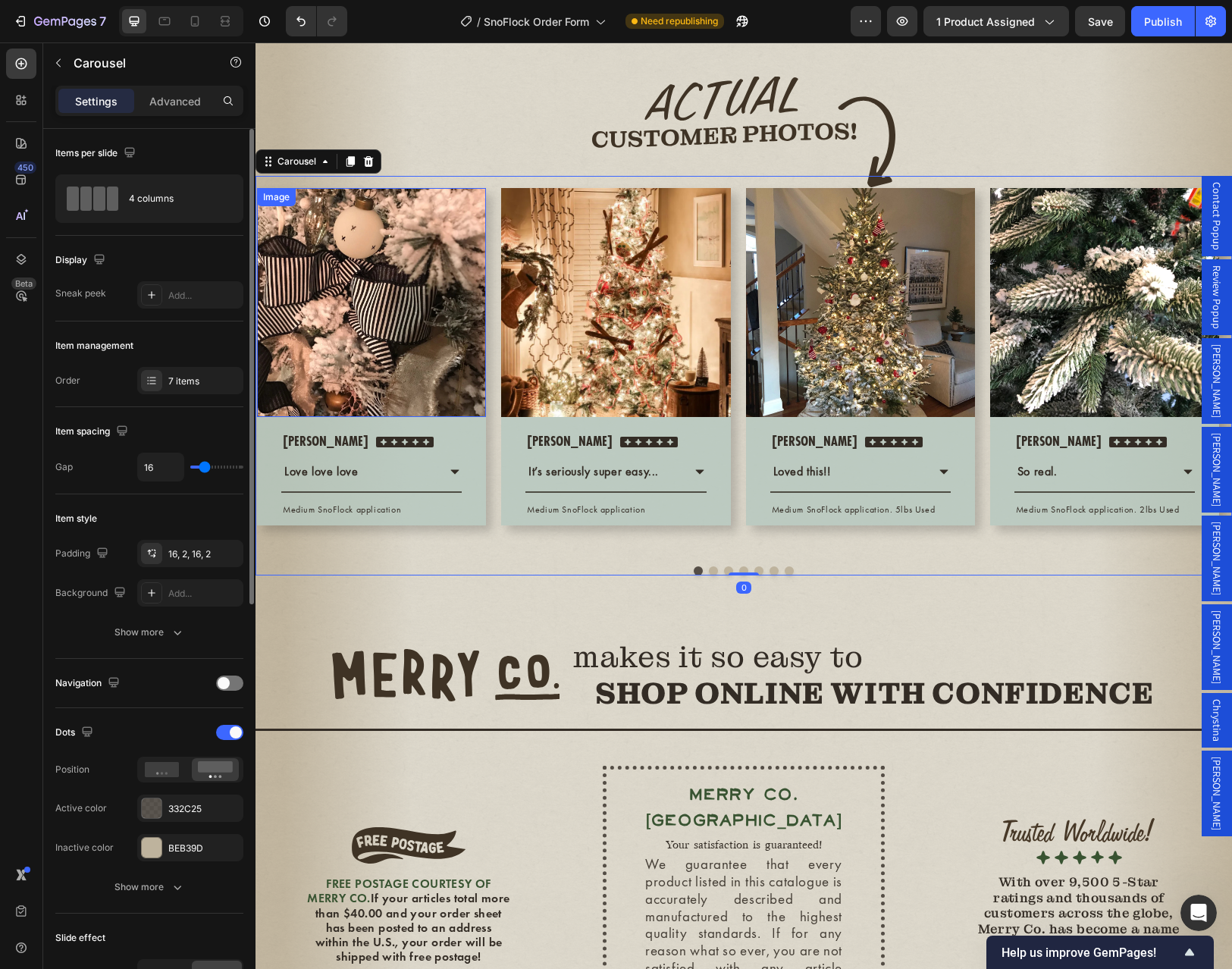
click at [430, 359] on img at bounding box center [371, 302] width 229 height 229
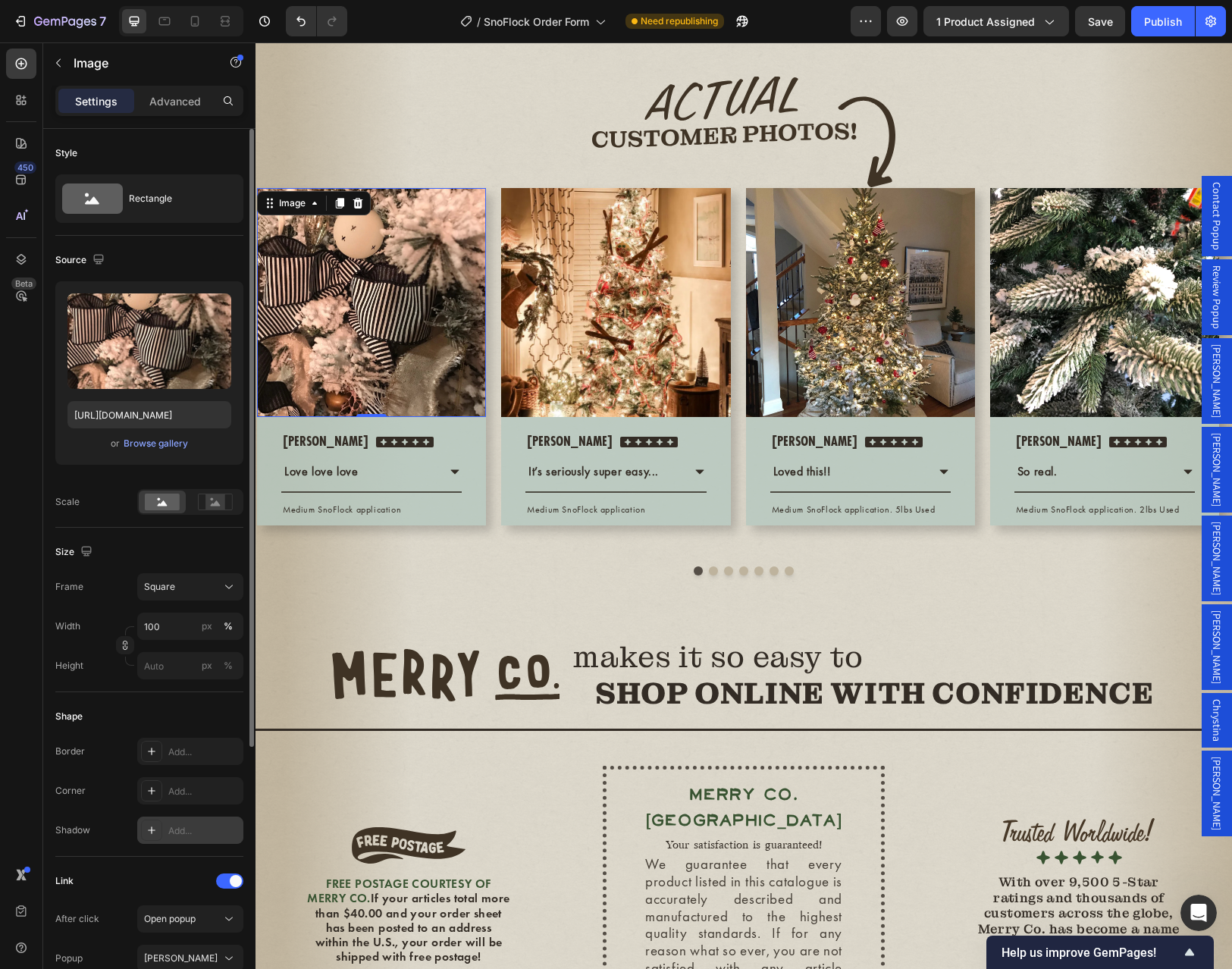
scroll to position [101, 0]
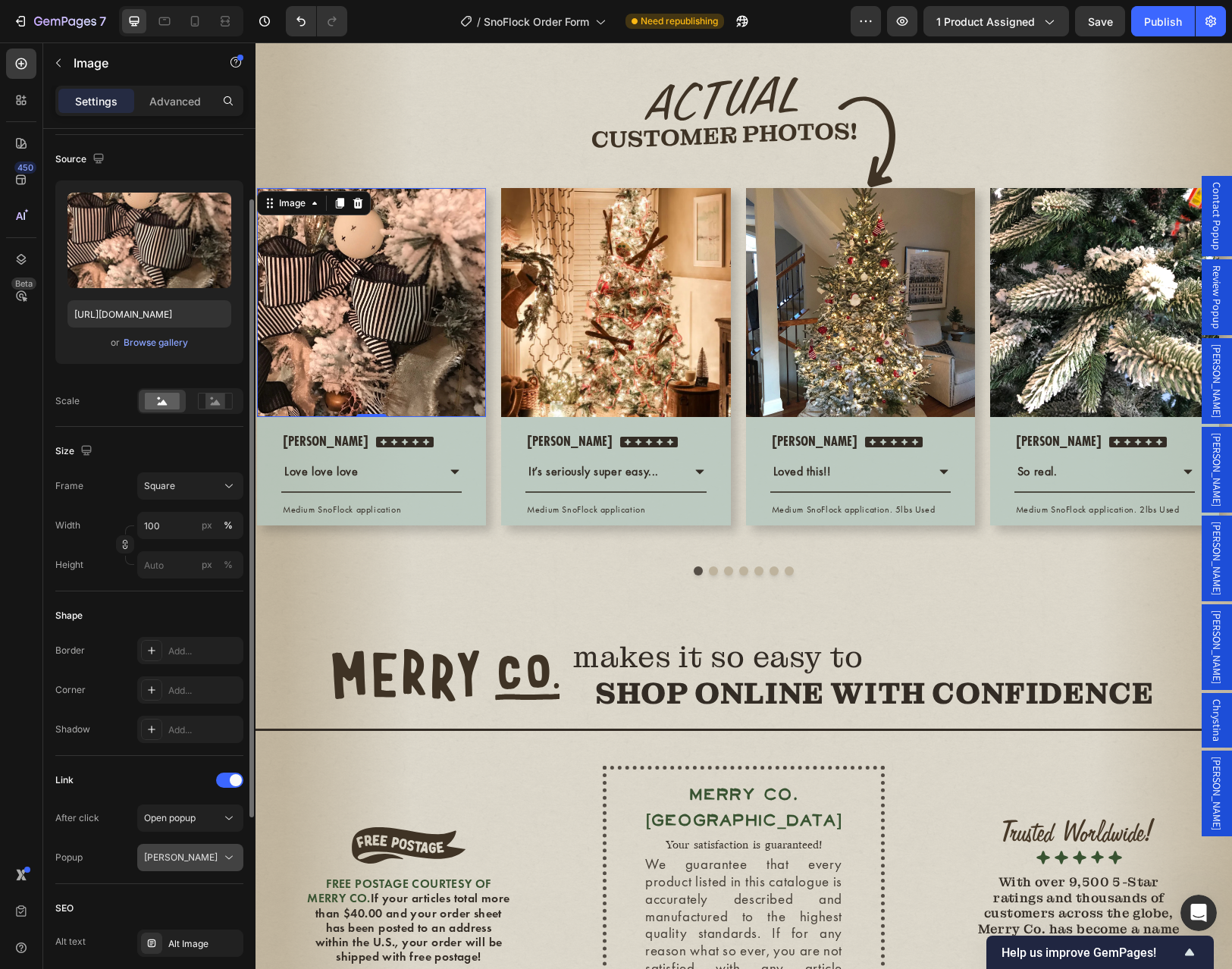
click at [181, 852] on div "[PERSON_NAME]" at bounding box center [182, 857] width 78 height 13
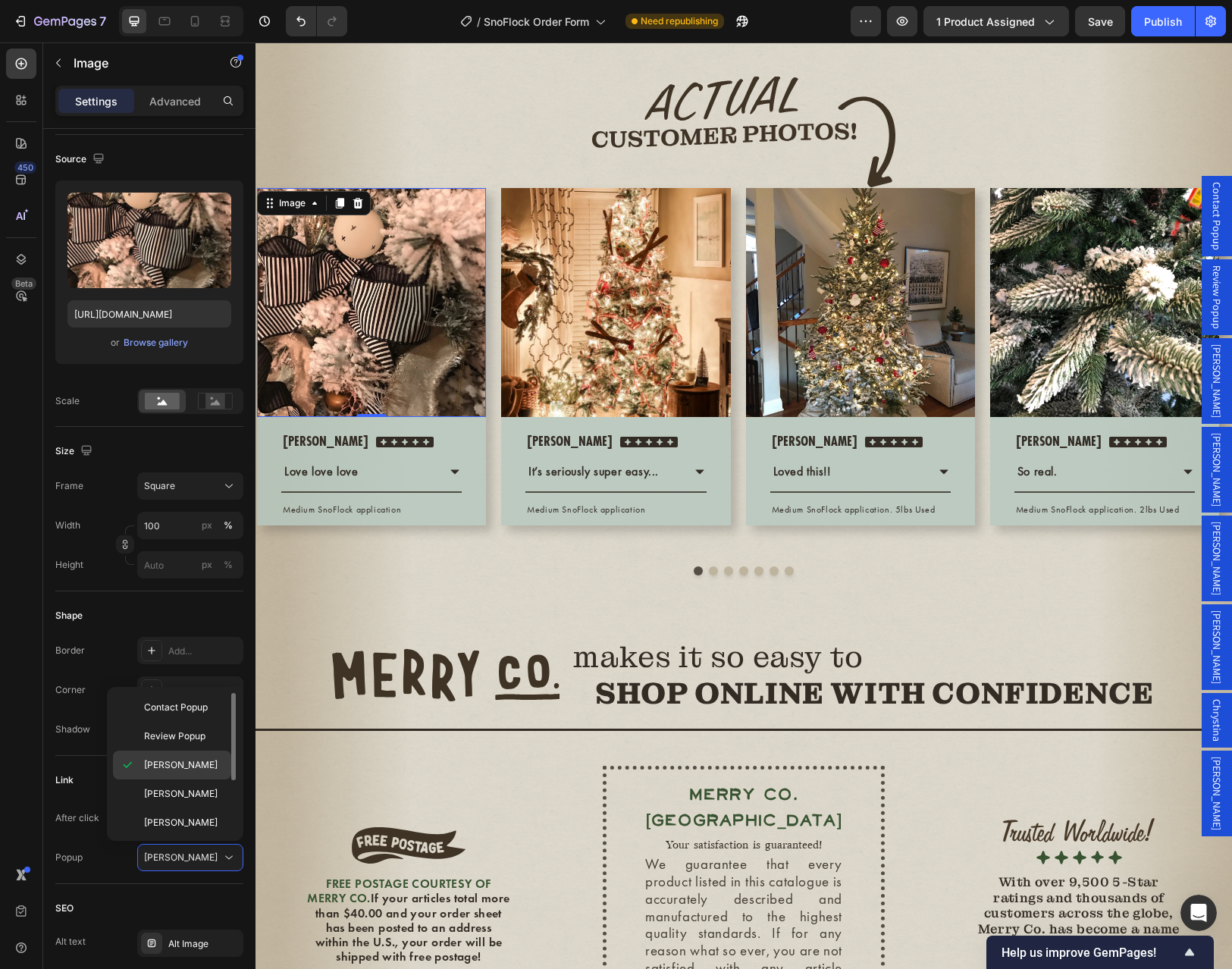
click at [178, 770] on p "[PERSON_NAME]" at bounding box center [184, 765] width 81 height 13
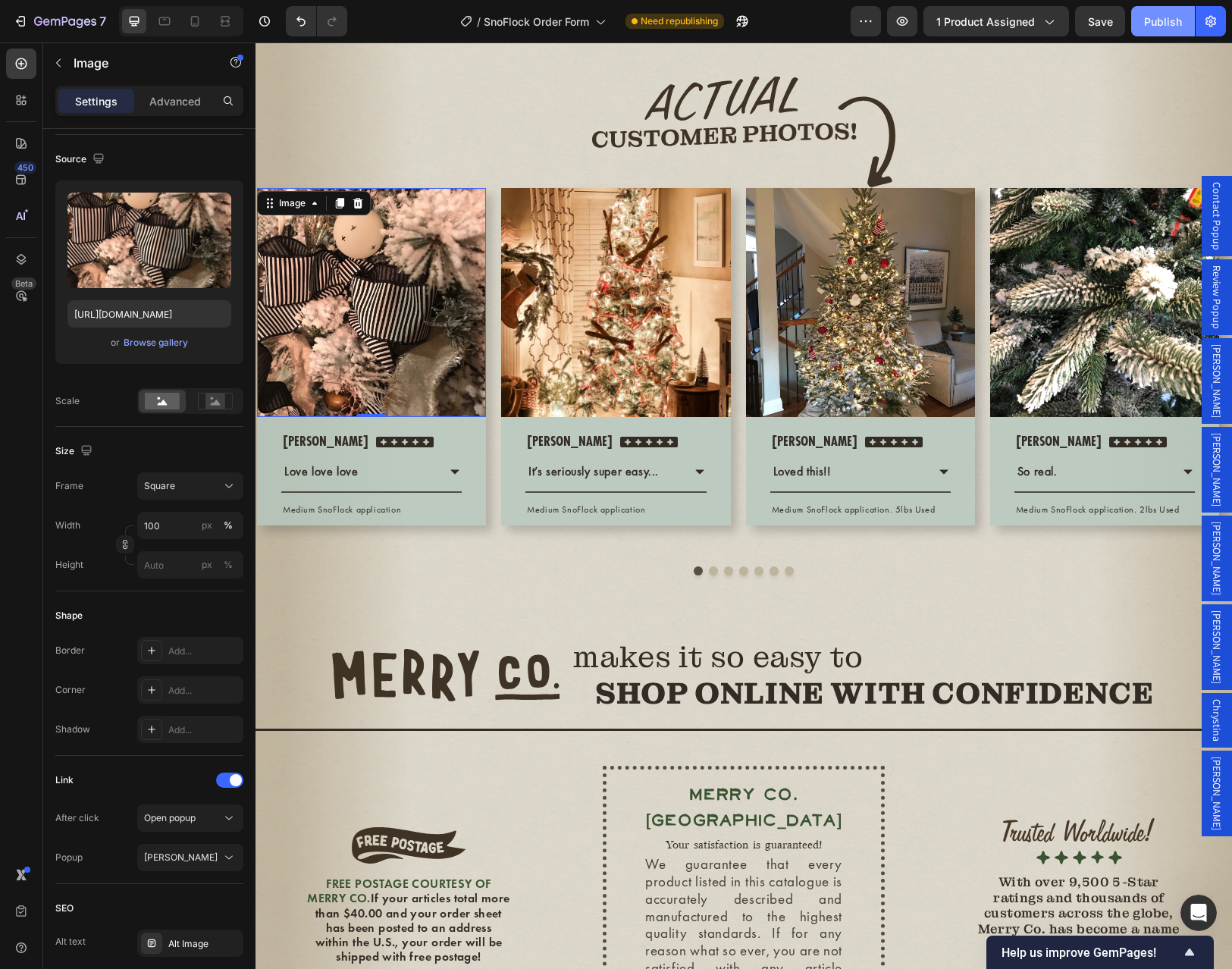
click at [1180, 23] on div "Publish" at bounding box center [1162, 21] width 37 height 16
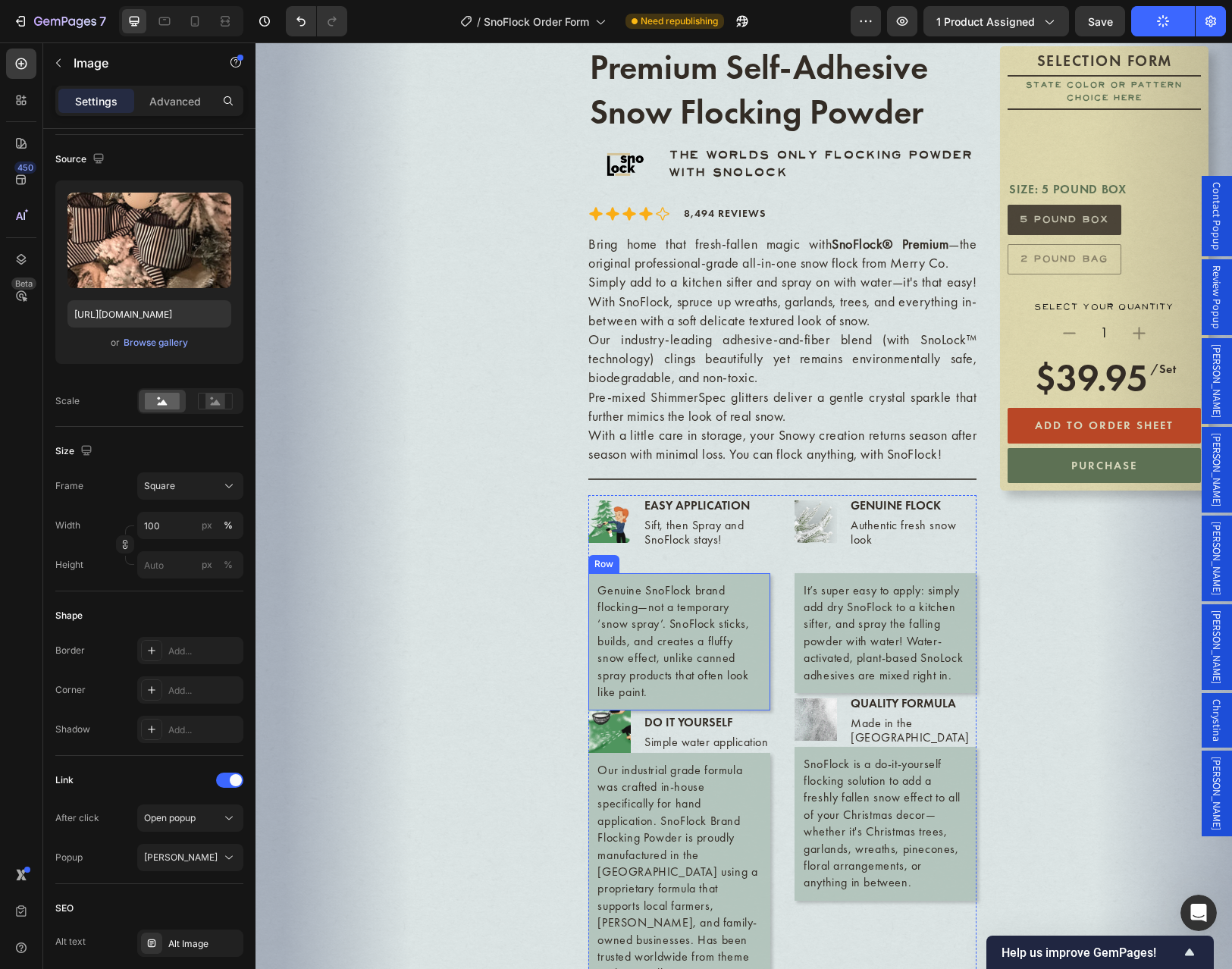
scroll to position [0, 0]
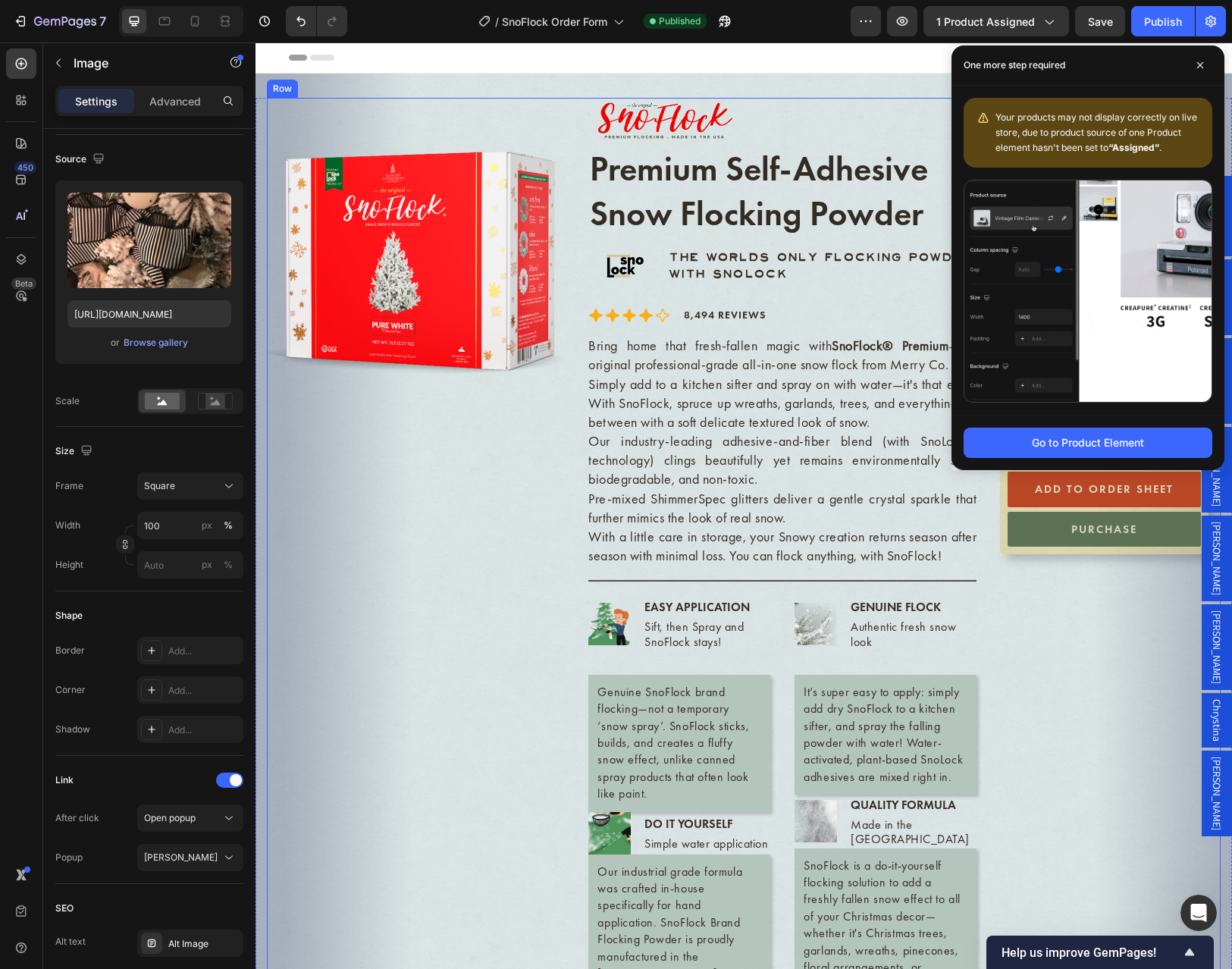
click at [1084, 655] on div "SELECTION FORM Text Block State Color or Pattern Choice Here Text Block Product…" at bounding box center [1103, 595] width 233 height 995
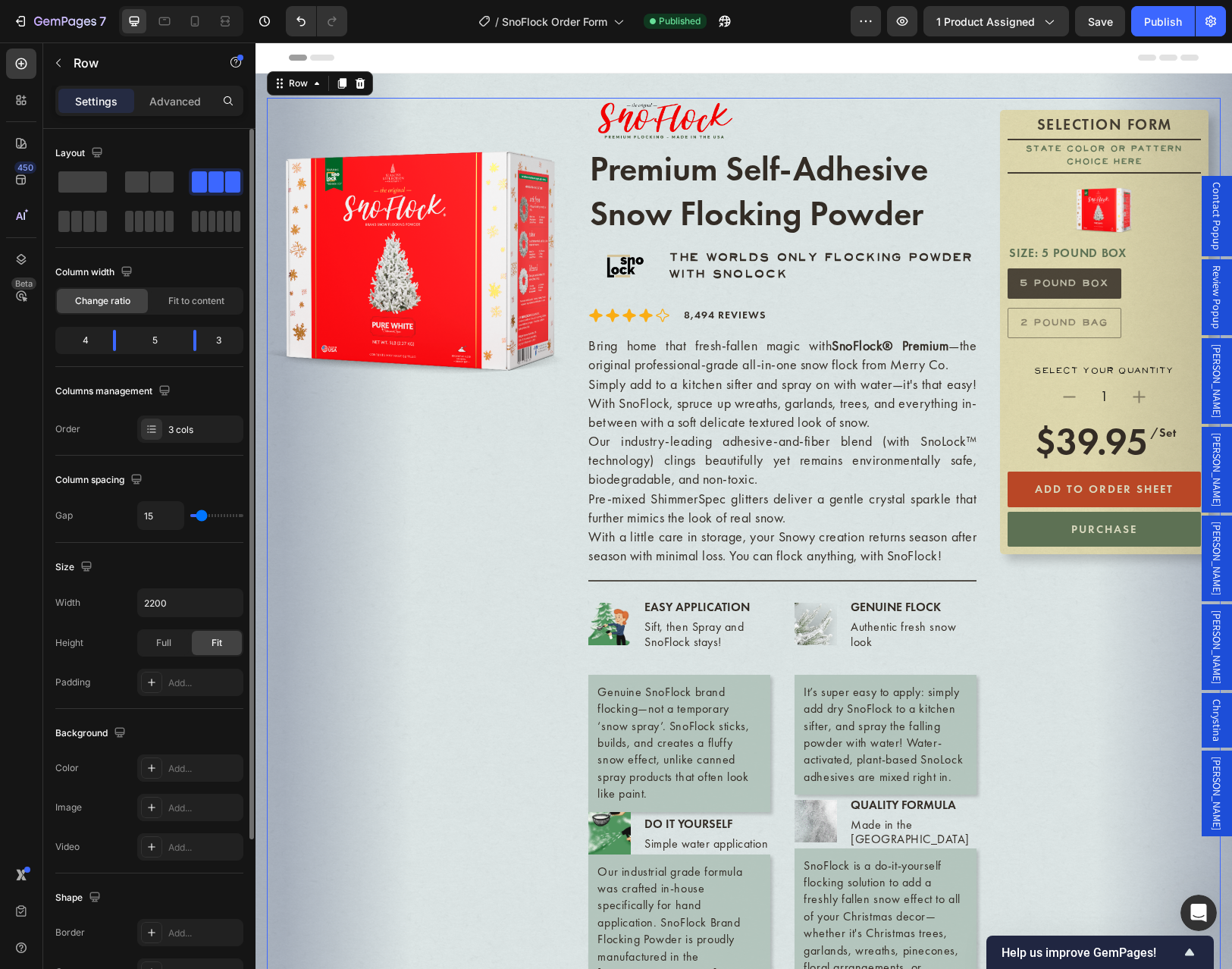
click at [1209, 417] on span "[PERSON_NAME]" at bounding box center [1217, 381] width 15 height 74
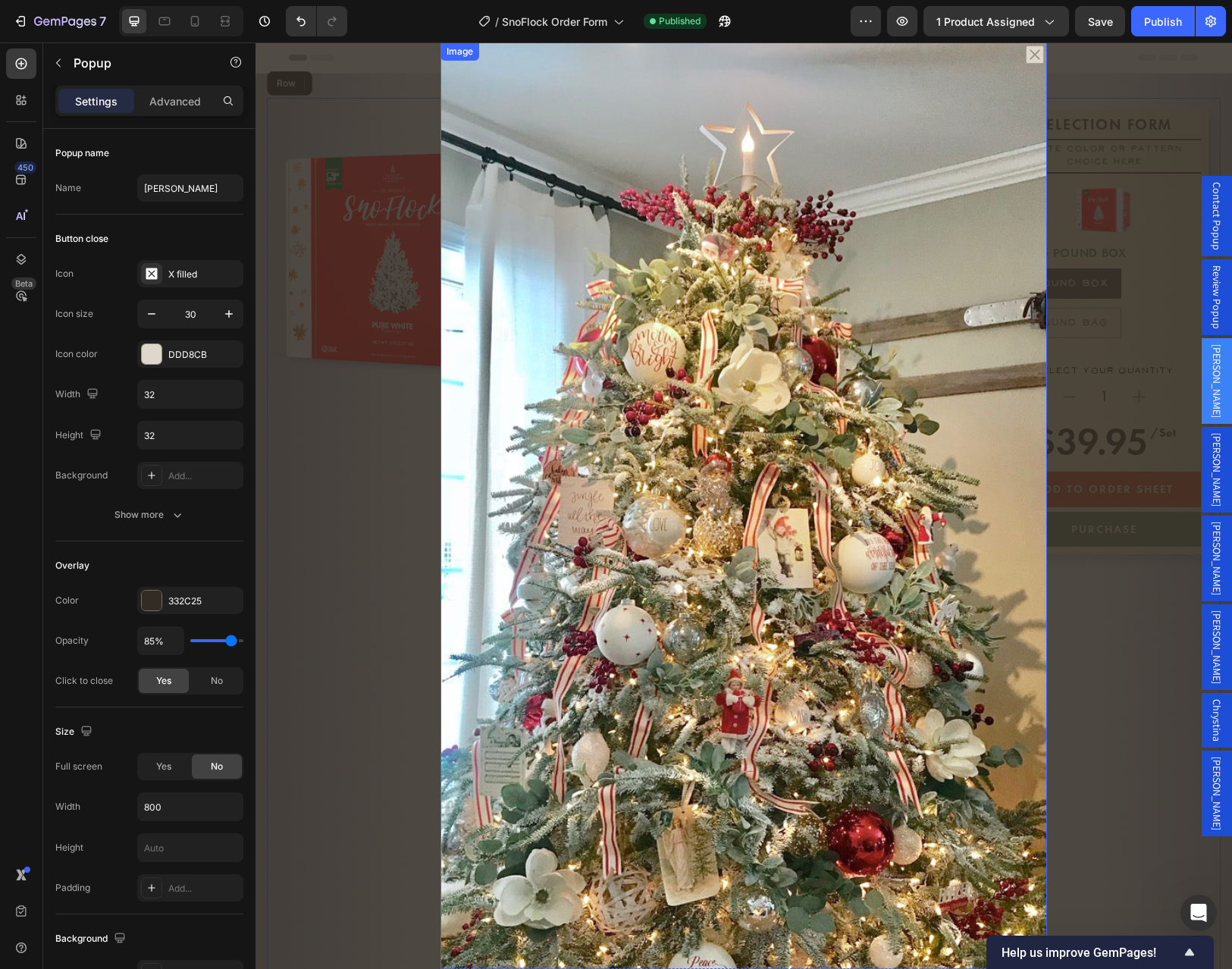
click at [695, 480] on img "Dialog body" at bounding box center [744, 600] width 606 height 1115
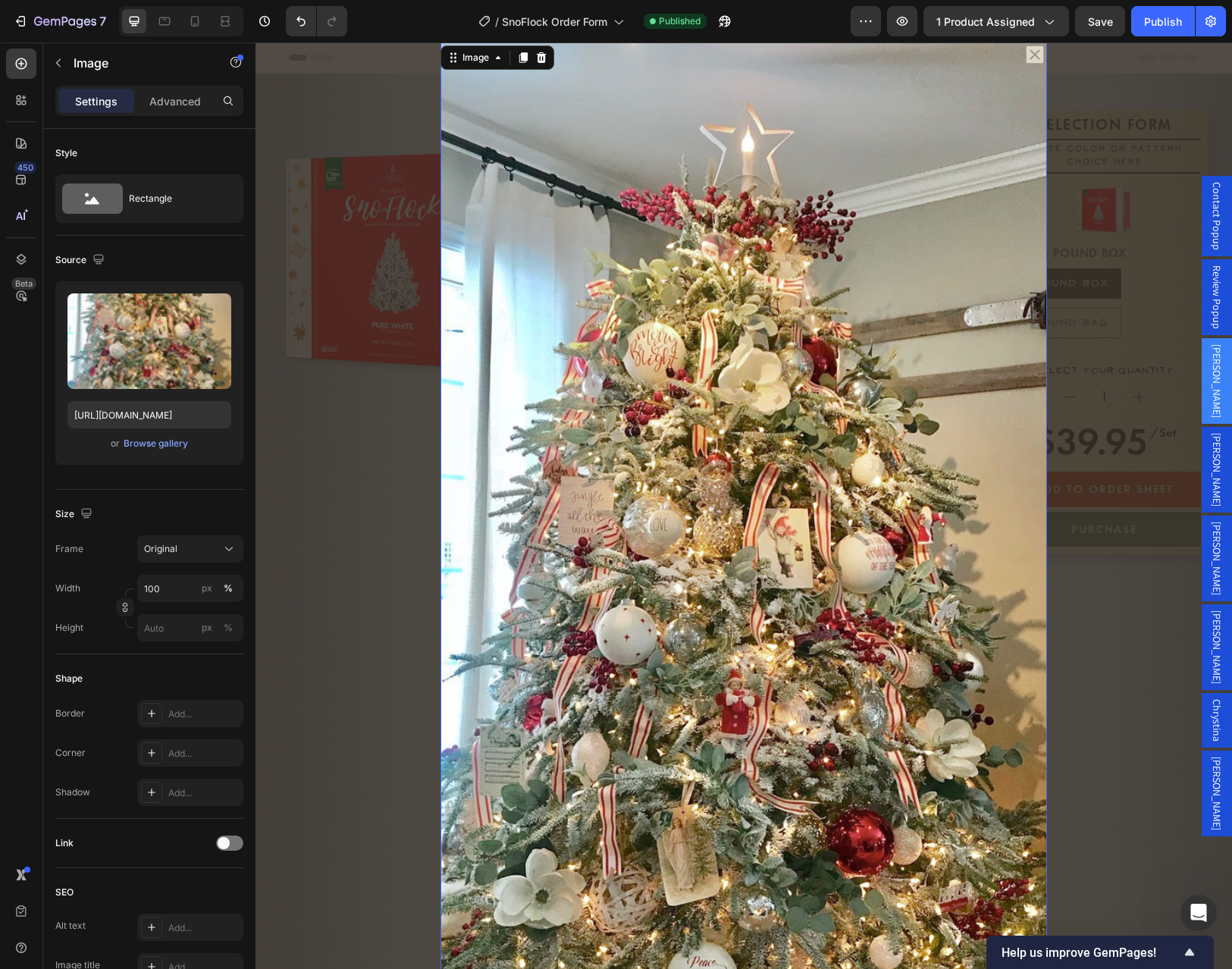
click at [1117, 646] on div "Backdrop" at bounding box center [743, 505] width 976 height 926
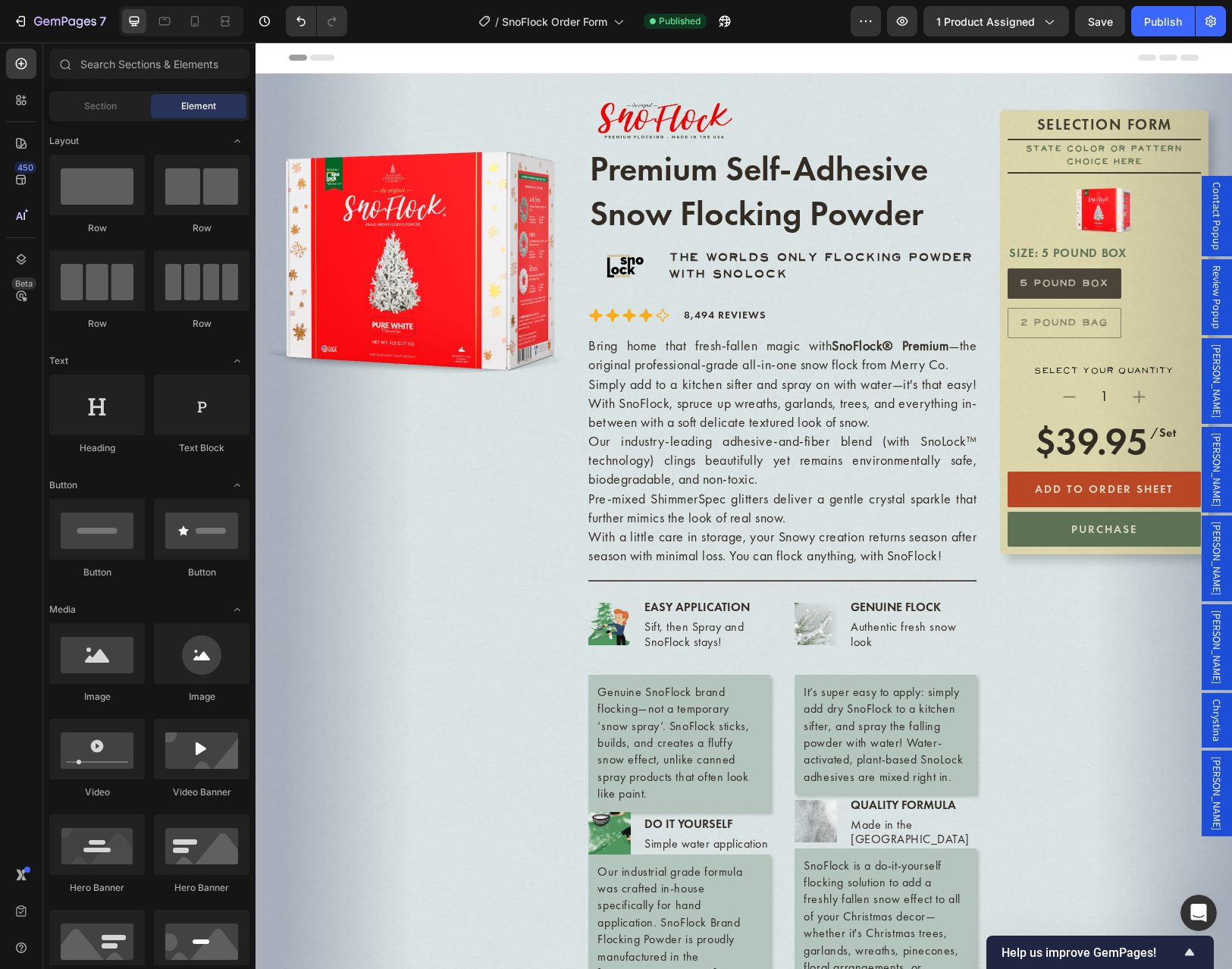
click at [1214, 424] on div "[PERSON_NAME]" at bounding box center [1217, 380] width 31 height 85
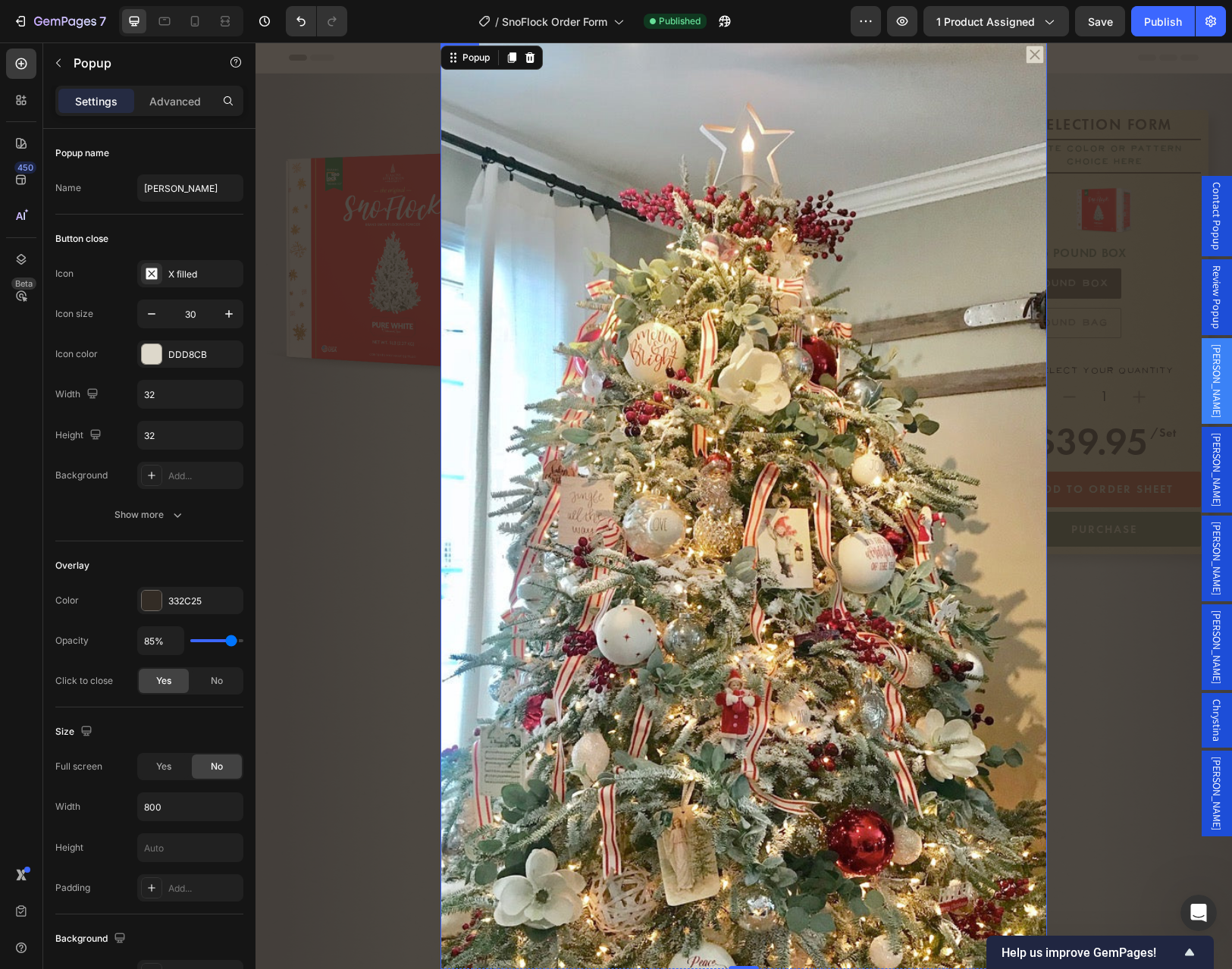
click at [647, 481] on img "Dialog body" at bounding box center [744, 600] width 606 height 1115
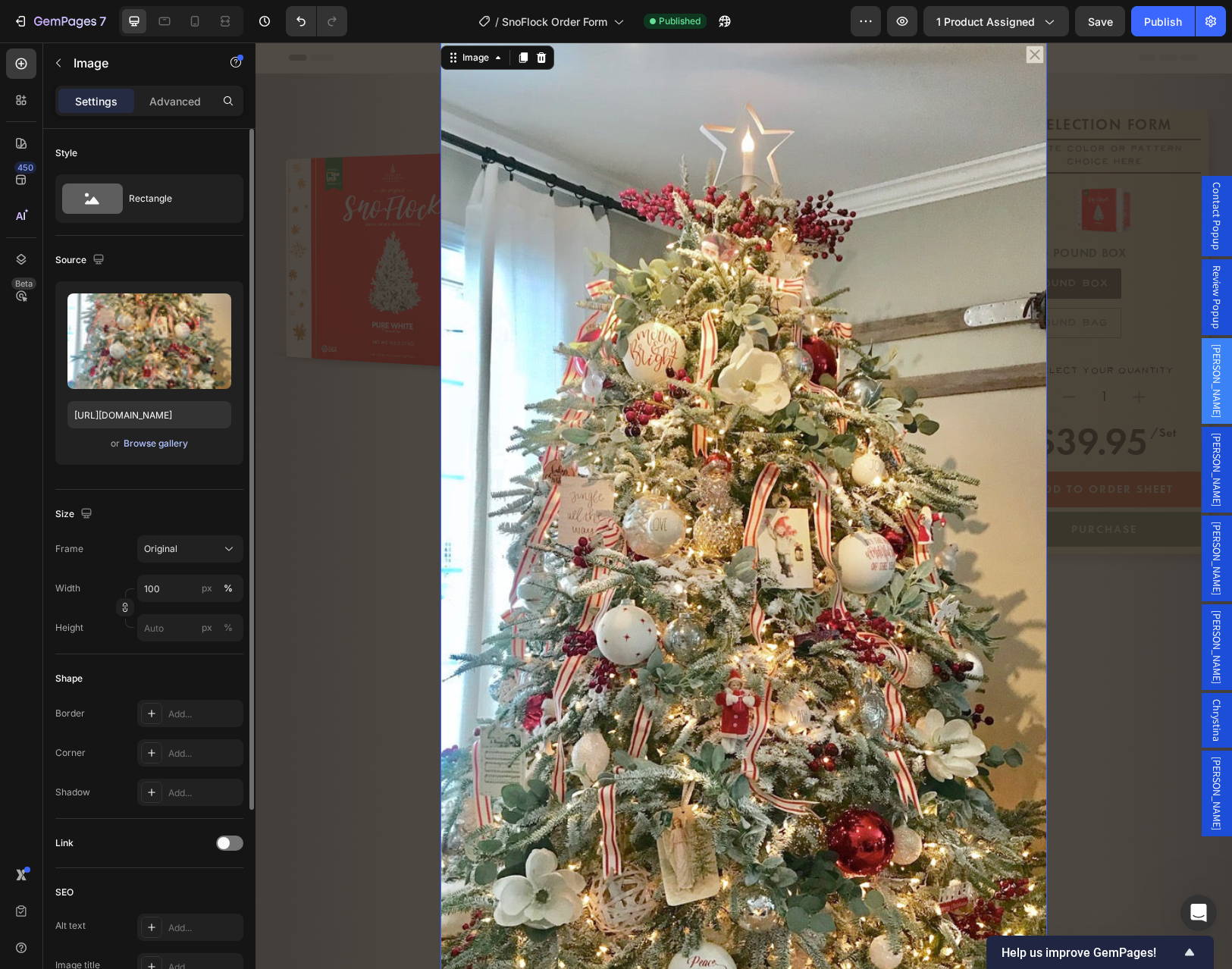
click at [147, 442] on div "Browse gallery" at bounding box center [155, 443] width 64 height 13
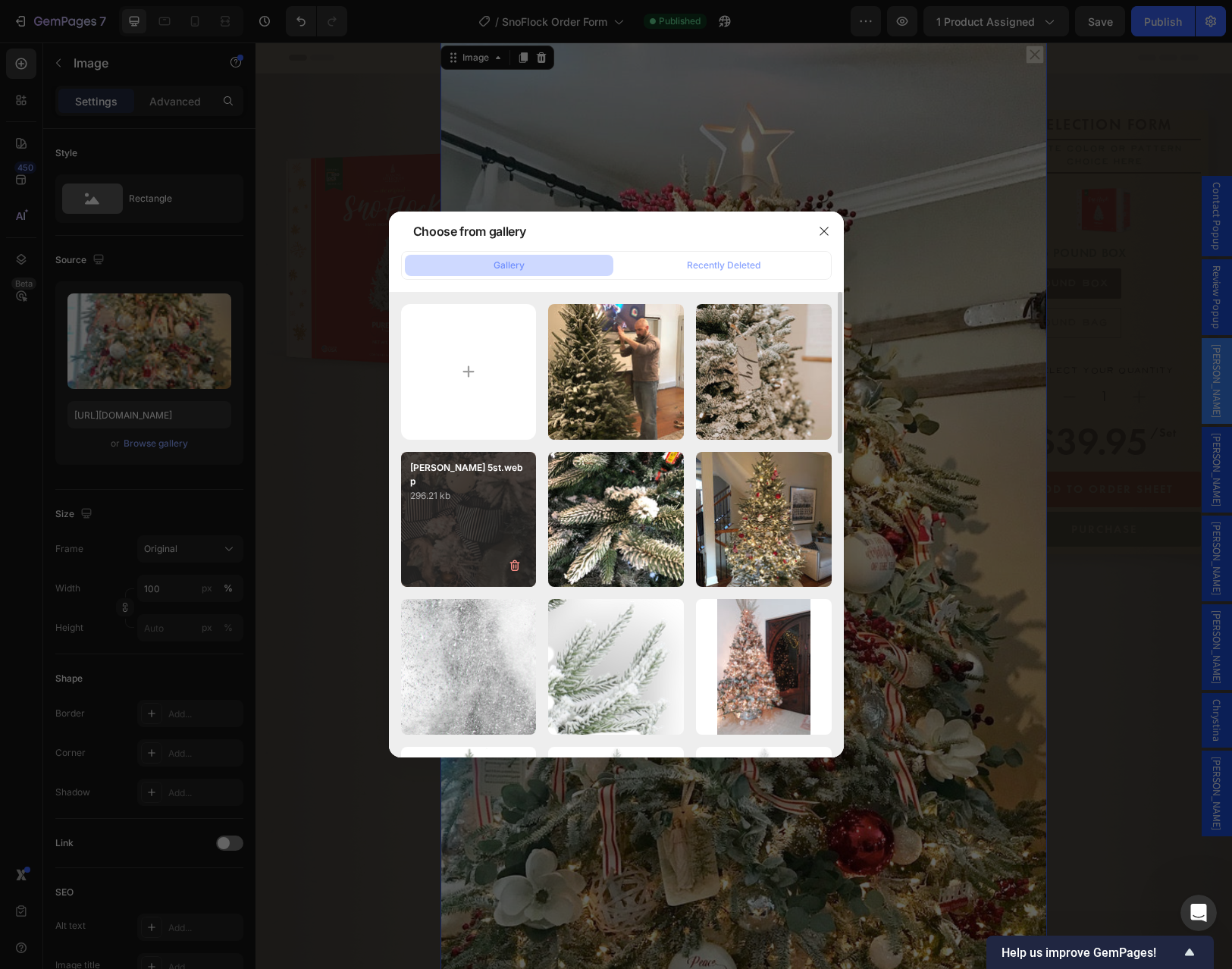
click at [486, 509] on div "Nicole 5st.webp 296.21 kb" at bounding box center [468, 519] width 135 height 135
type input "https://cdn.shopify.com/s/files/1/0728/9107/2732/files/gempages_581123104625918…"
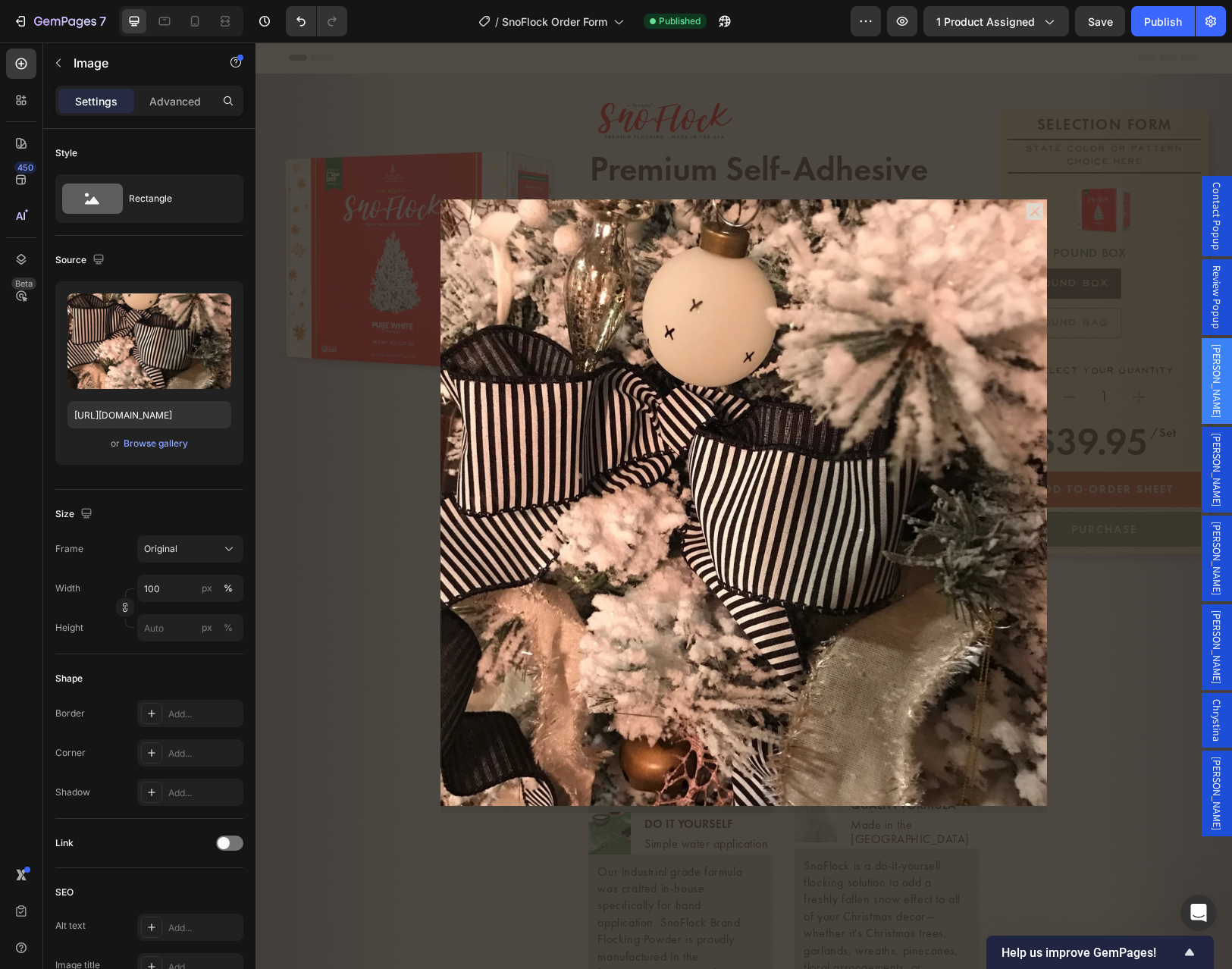
click at [1116, 618] on div "Backdrop" at bounding box center [743, 505] width 976 height 926
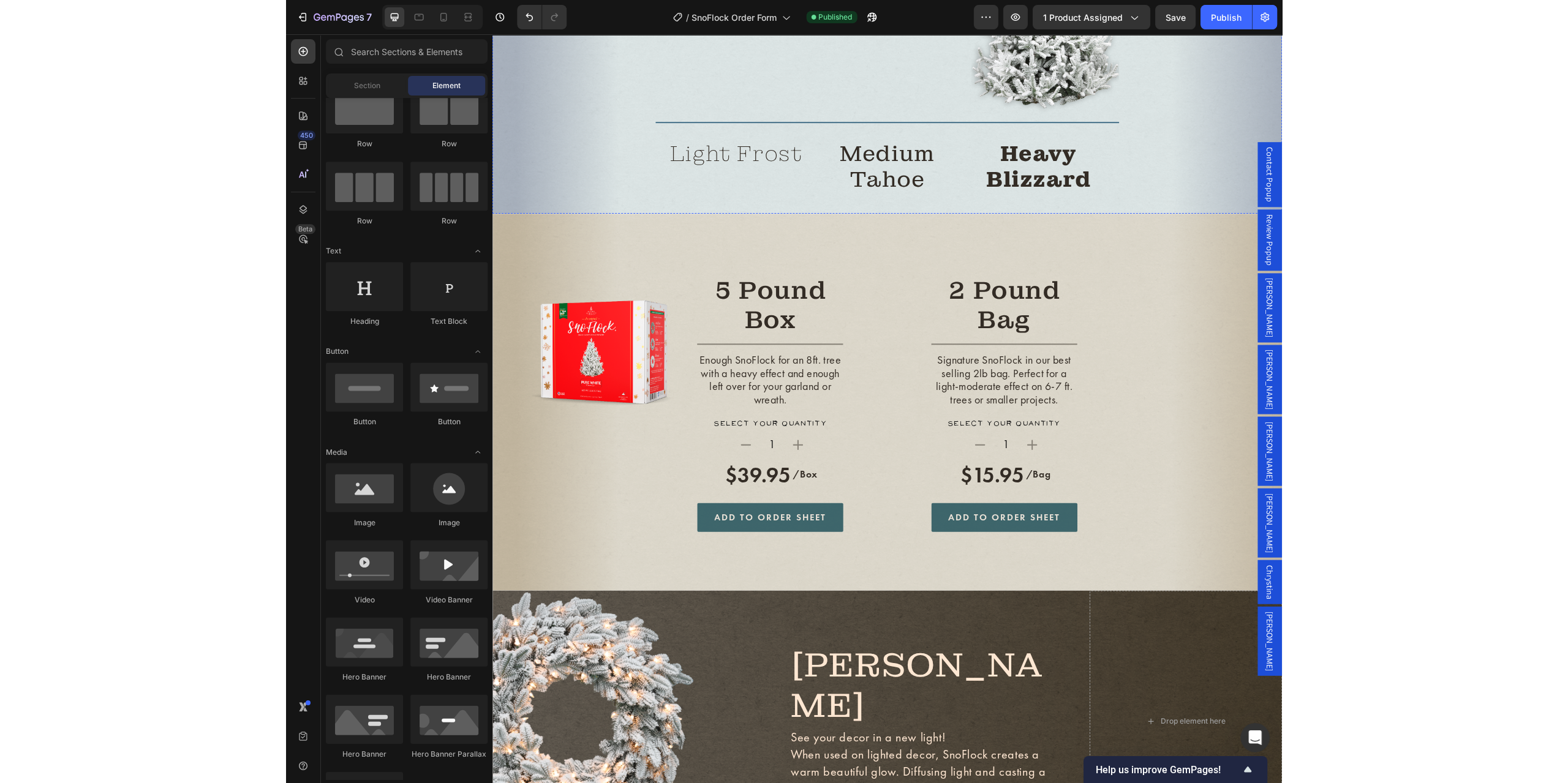
scroll to position [2368, 0]
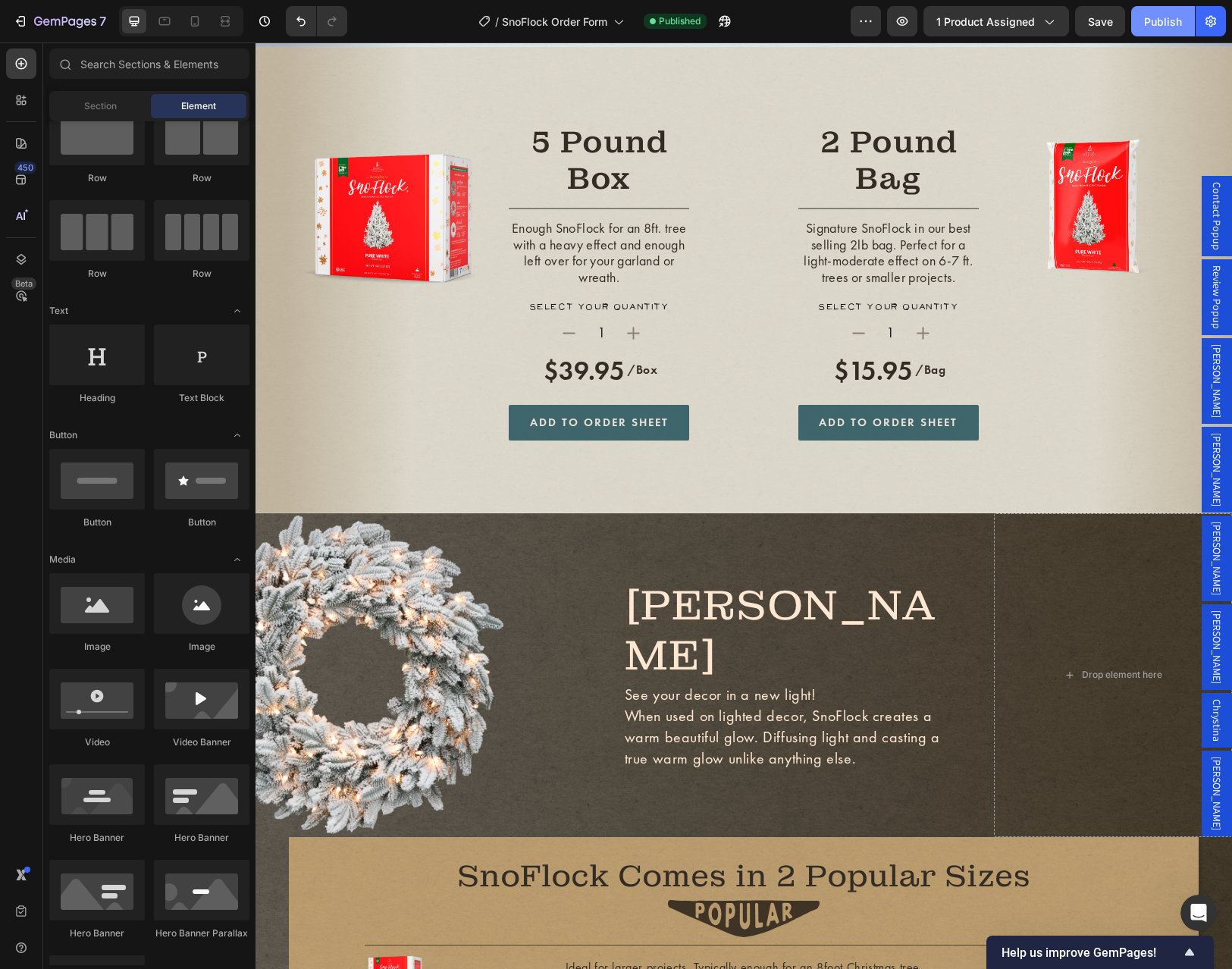
click at [1169, 27] on div "Publish" at bounding box center [1162, 21] width 37 height 16
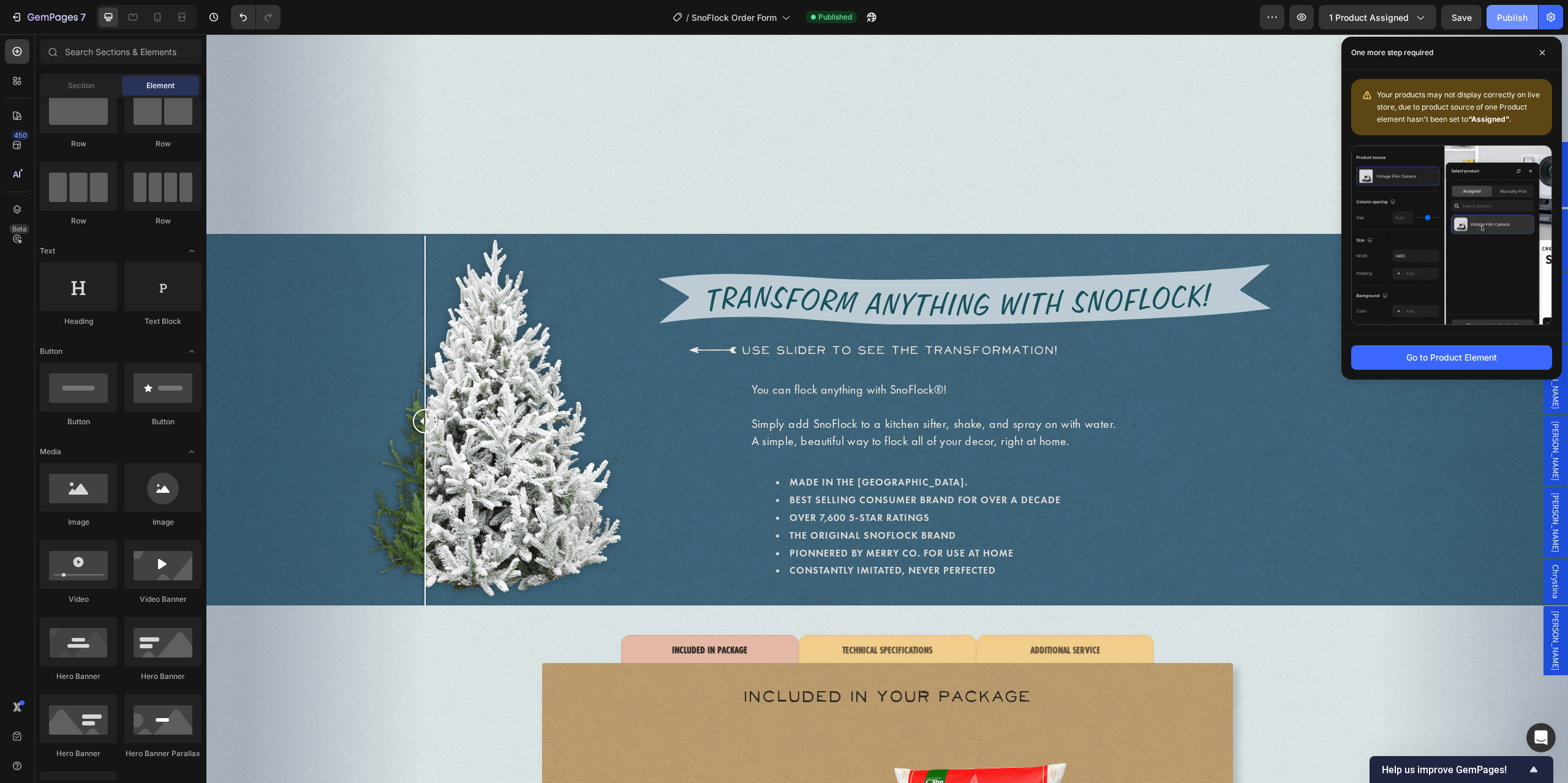
scroll to position [653, 0]
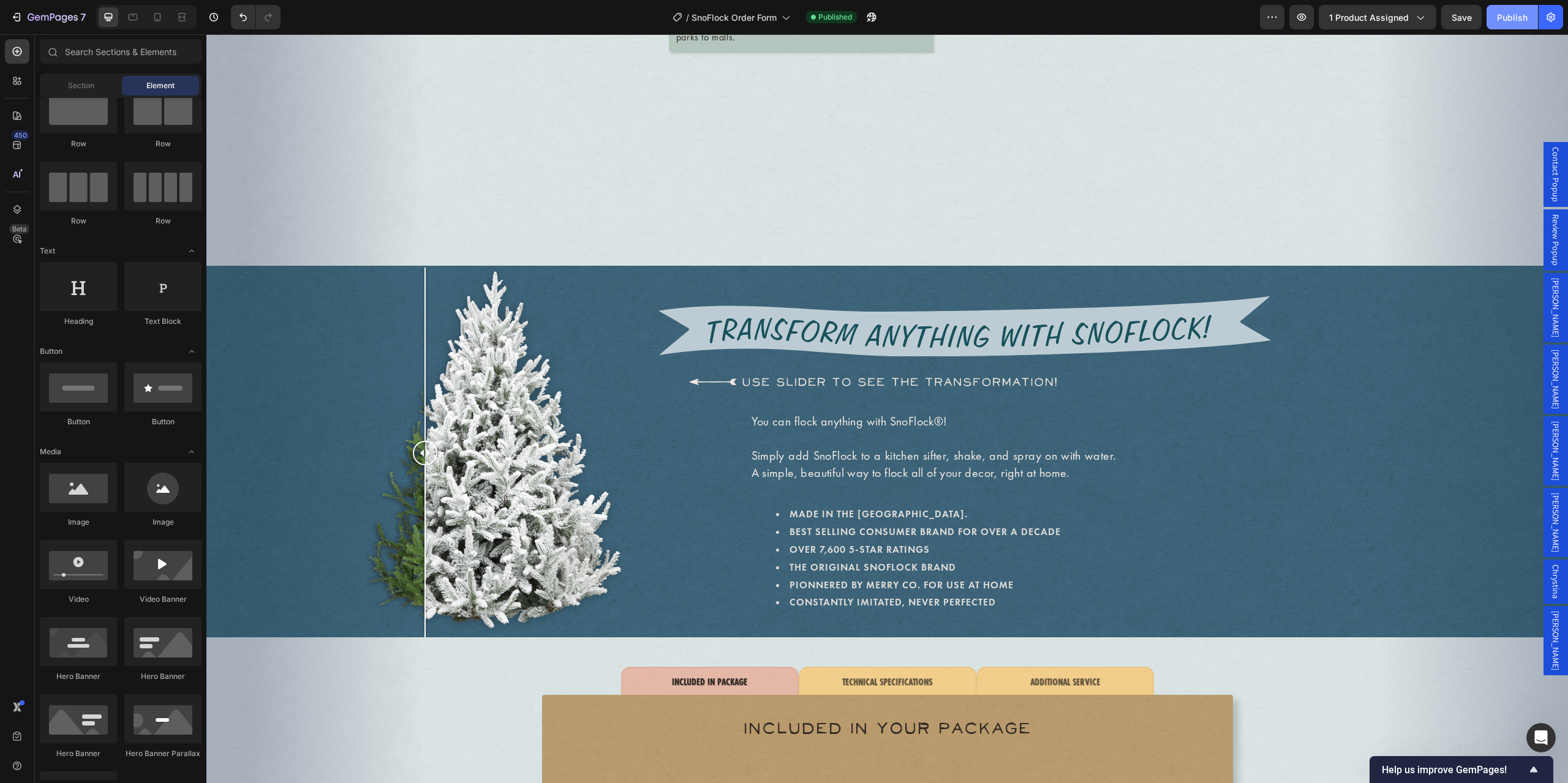
click at [995, 19] on div "Publish" at bounding box center [1512, 17] width 30 height 13
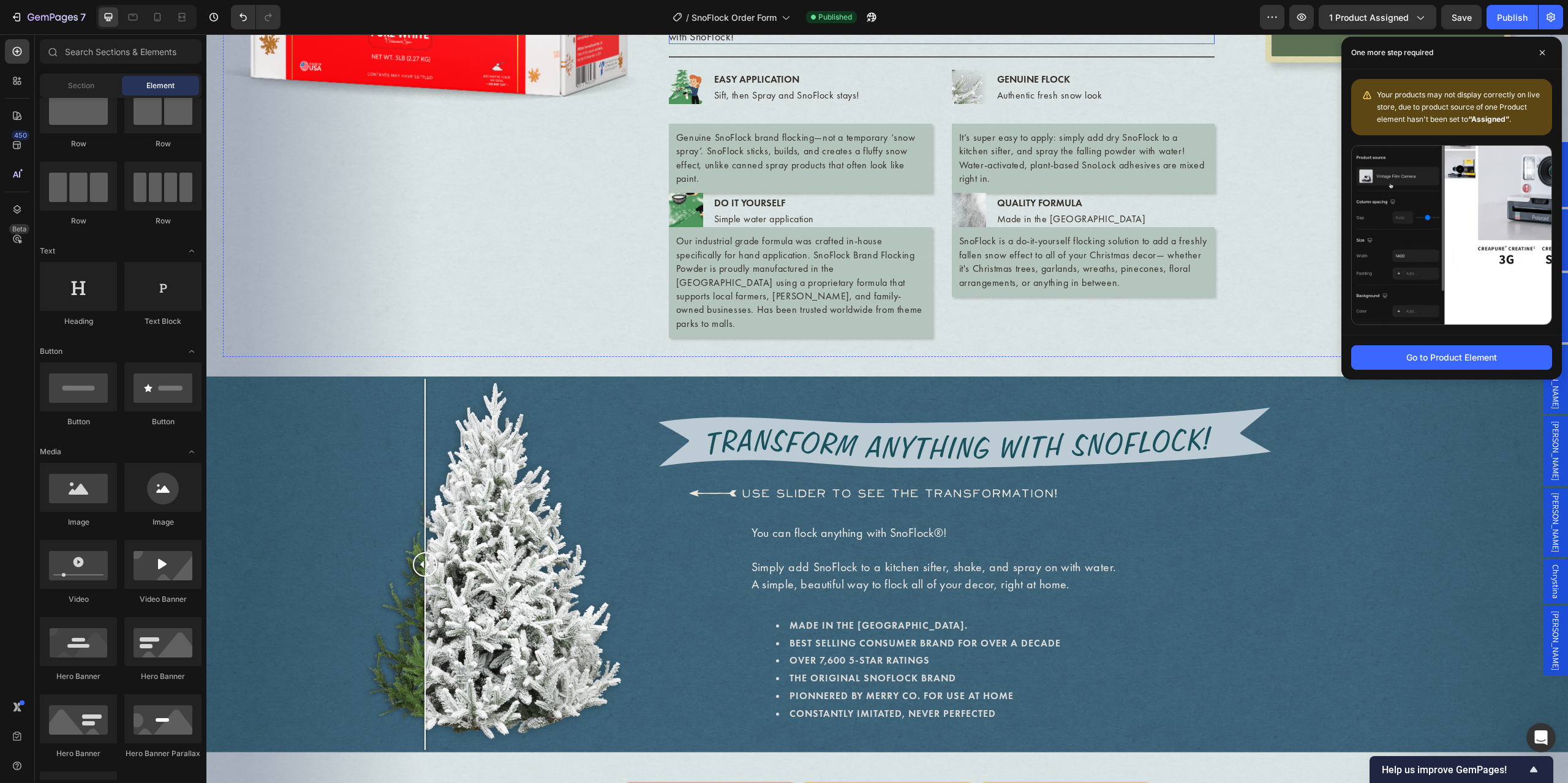
scroll to position [326, 0]
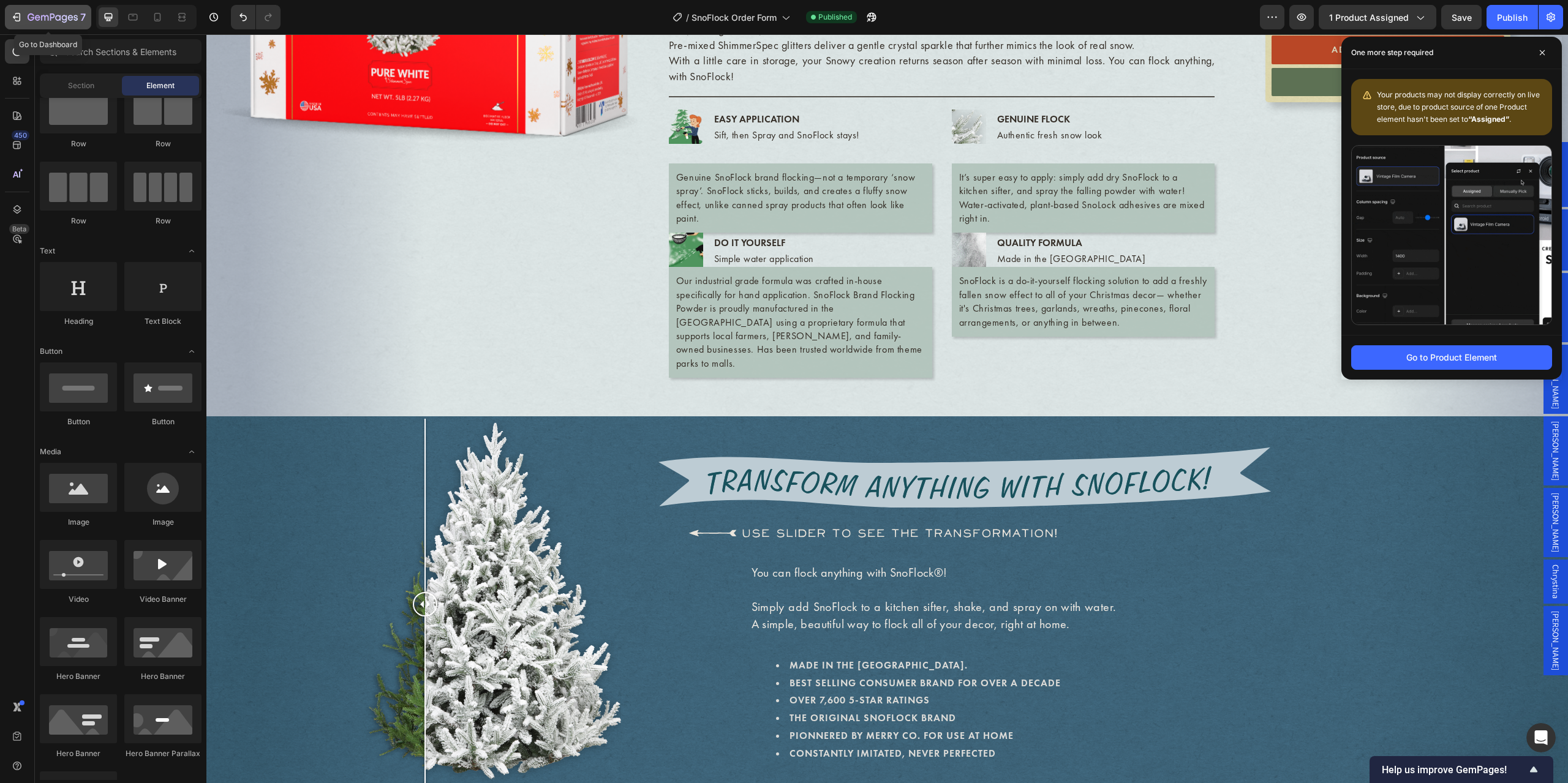
click at [57, 22] on icon "button" at bounding box center [53, 18] width 50 height 10
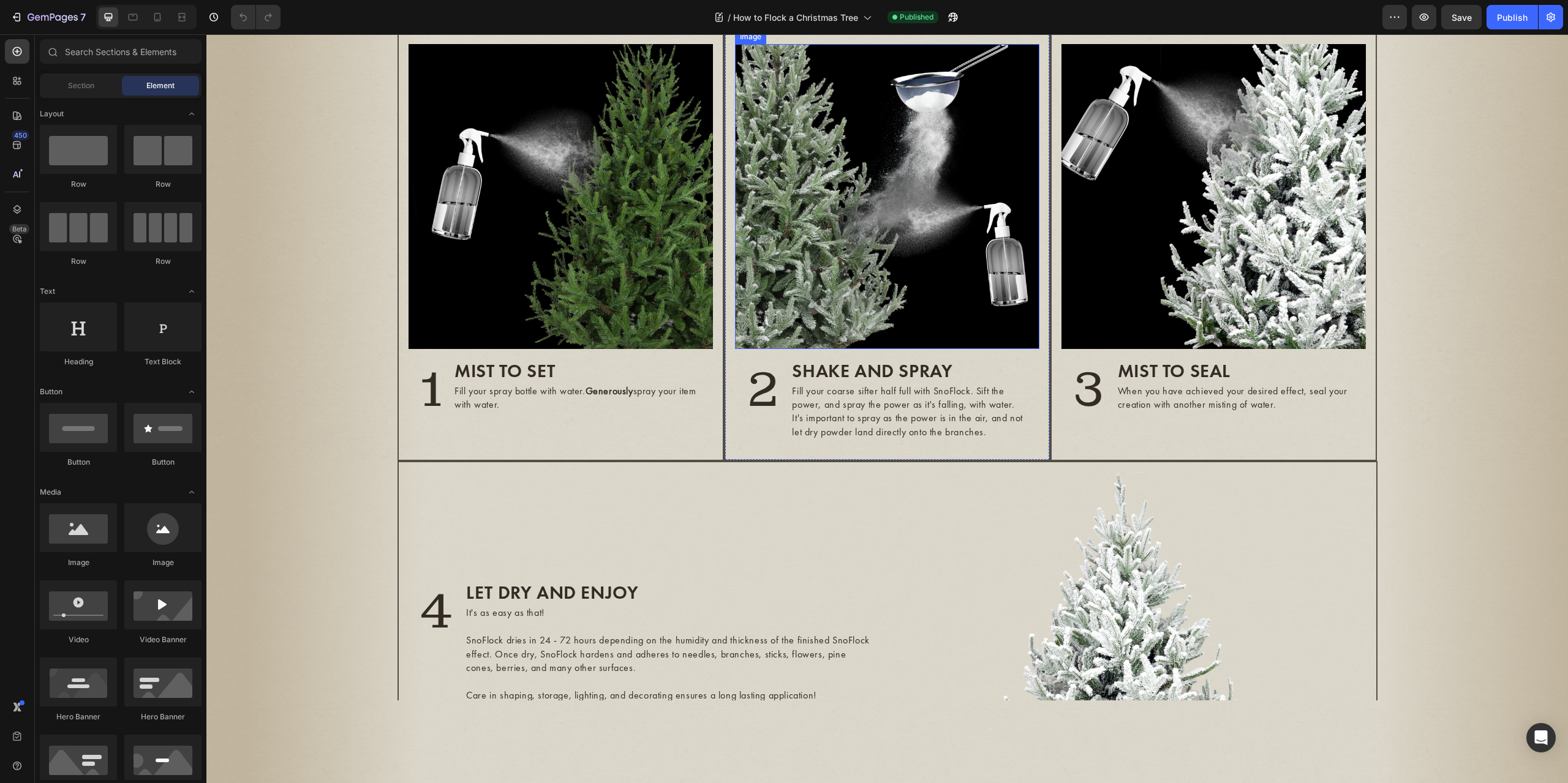
scroll to position [653, 0]
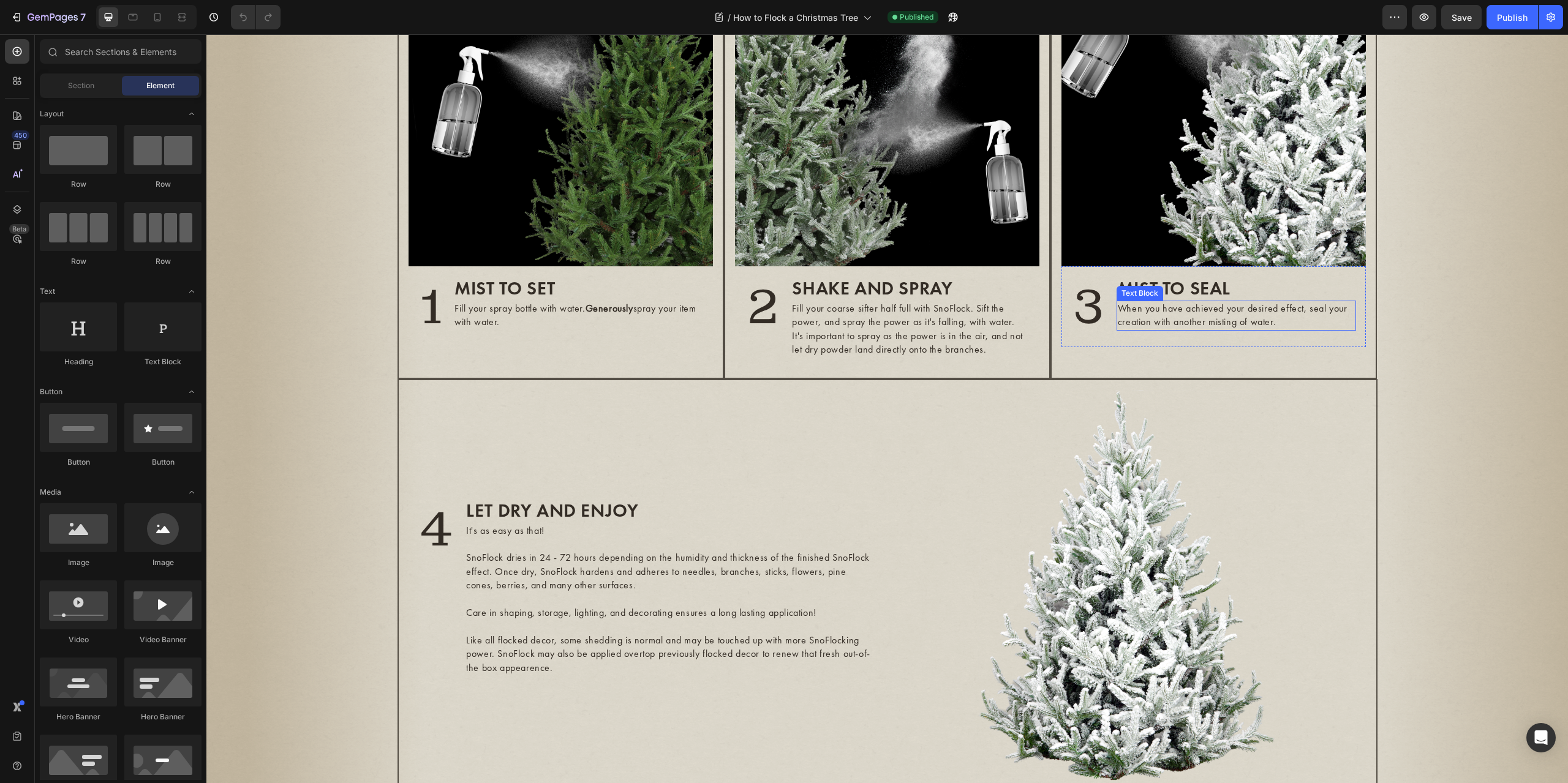
click at [1289, 322] on p "When you have achieved your desired effect, seal your creation with another mis…" at bounding box center [1237, 316] width 237 height 28
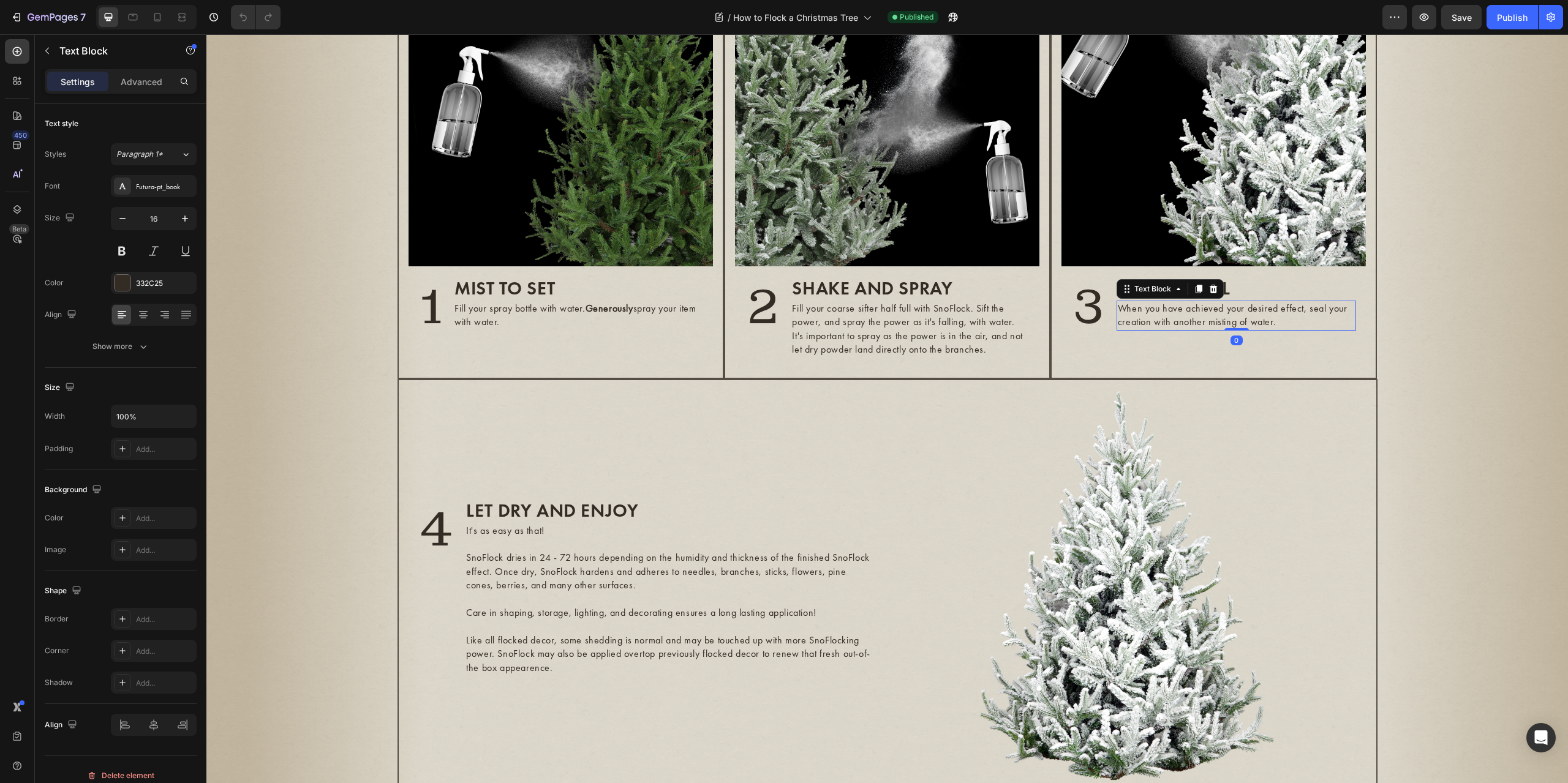
click at [1282, 327] on p "When you have achieved your desired effect, seal your creation with another mis…" at bounding box center [1237, 316] width 237 height 28
click at [1185, 336] on p "When you have achieved your desired effect, seal your creation with another mis…" at bounding box center [1237, 322] width 237 height 41
click at [1204, 322] on p "When you have achieved your desired effect, seal your creation with another mis…" at bounding box center [1237, 322] width 237 height 41
click at [1331, 331] on p "When you have achieved your desired effect, seal your creation with another mis…" at bounding box center [1237, 322] width 237 height 41
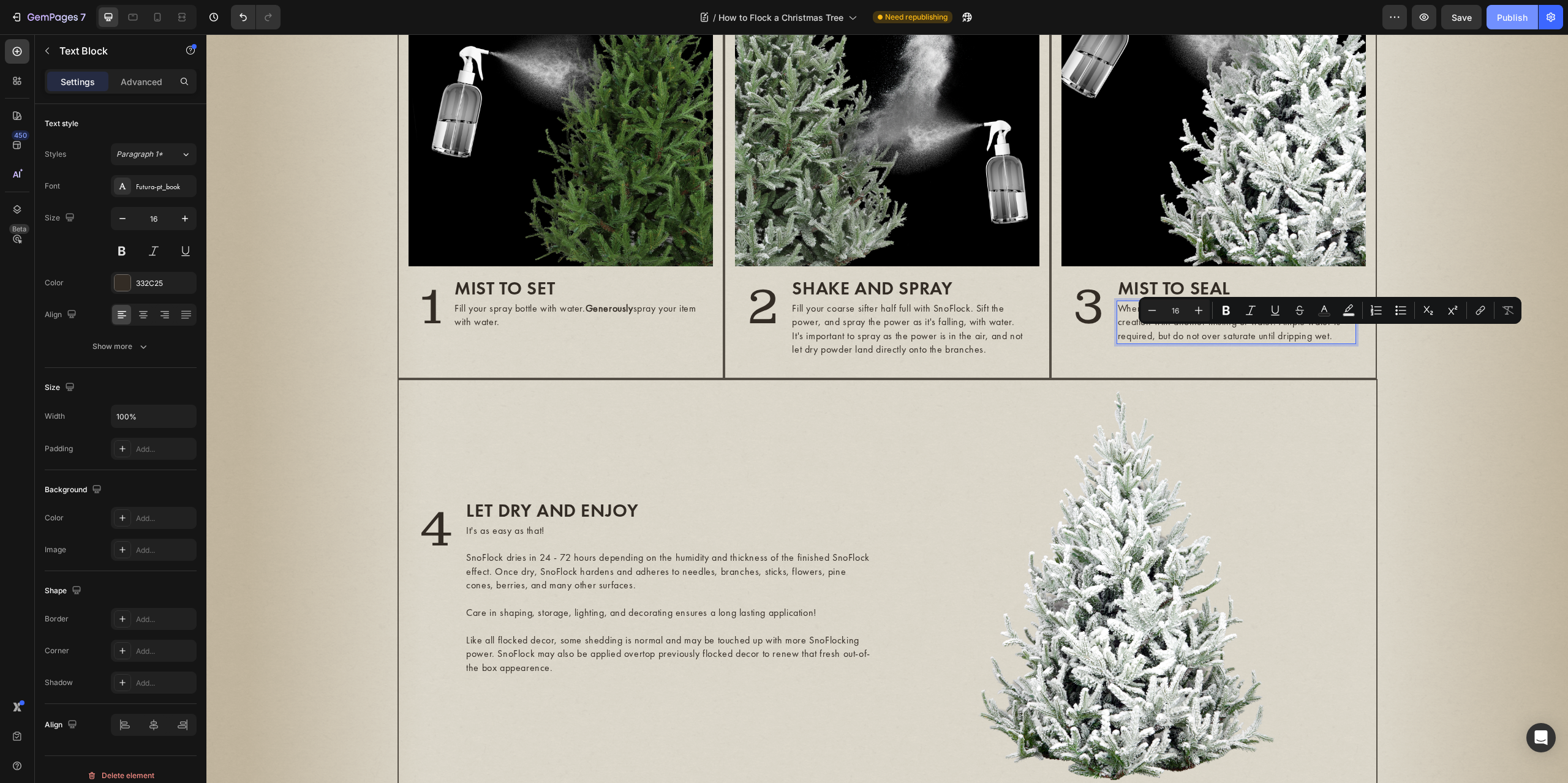
click at [1511, 16] on div "Publish" at bounding box center [1512, 17] width 30 height 13
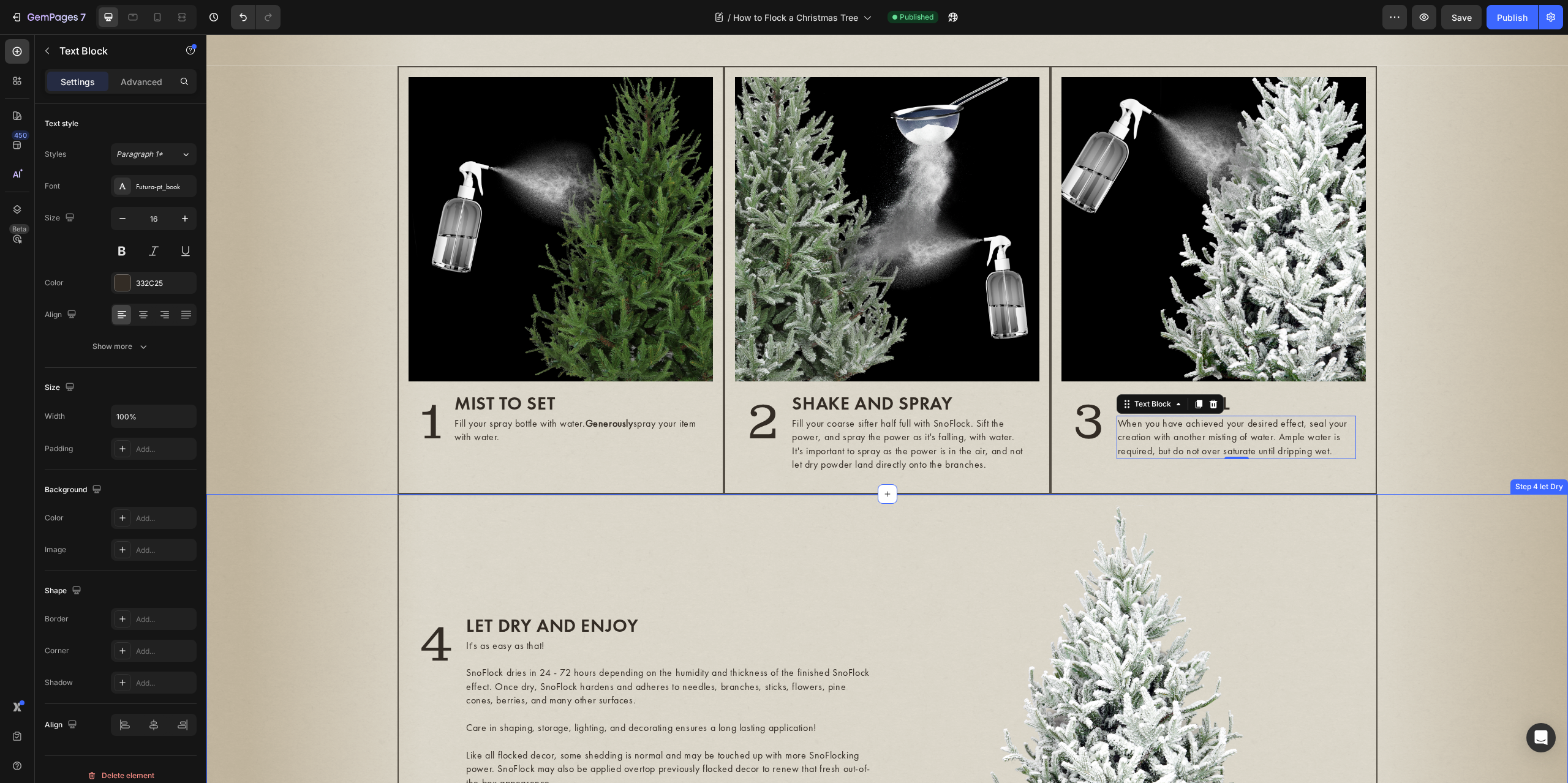
scroll to position [530, 0]
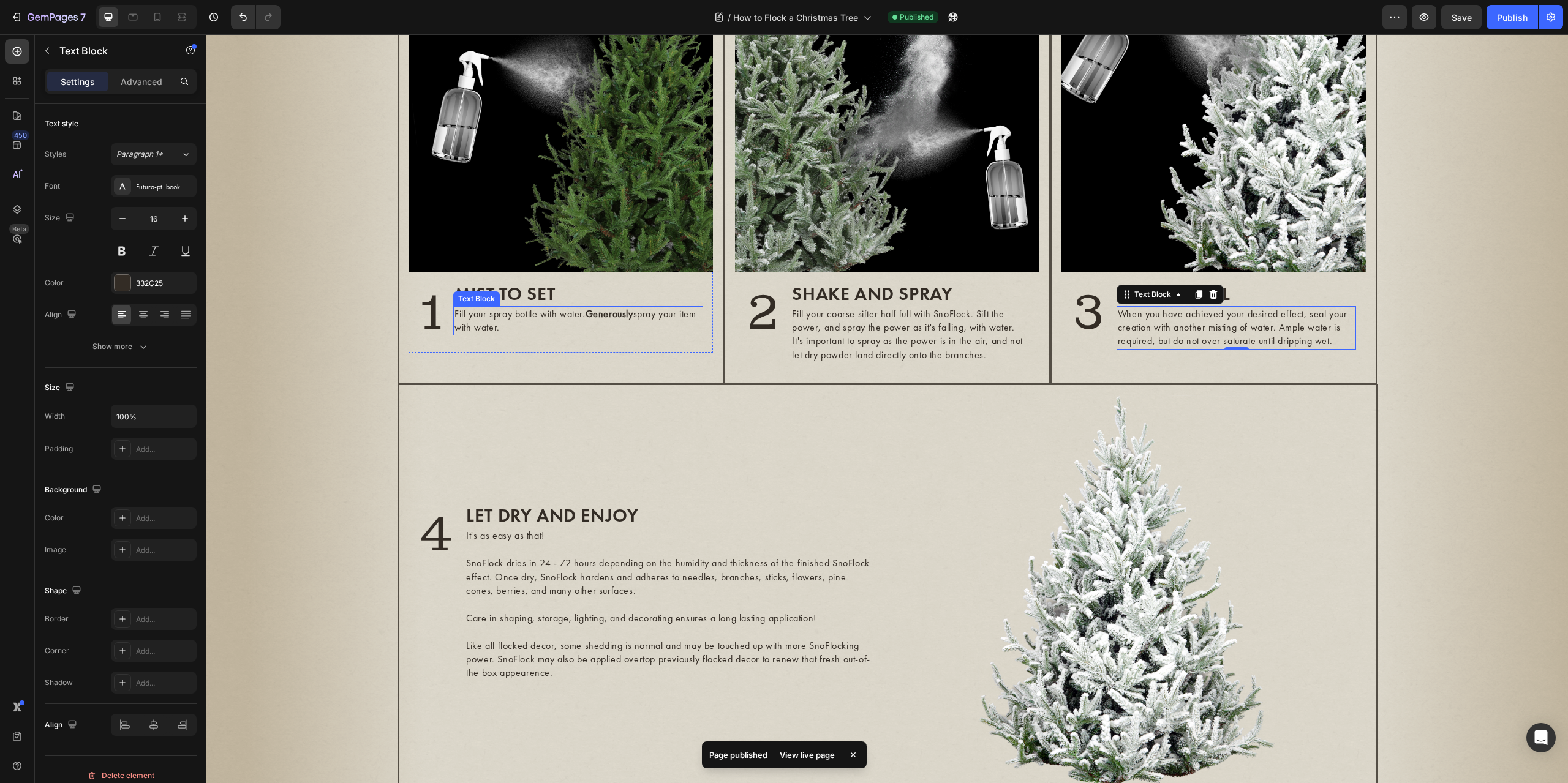
click at [521, 335] on p "Fill your spray bottle with water. Generously spray your item with water." at bounding box center [578, 322] width 247 height 28
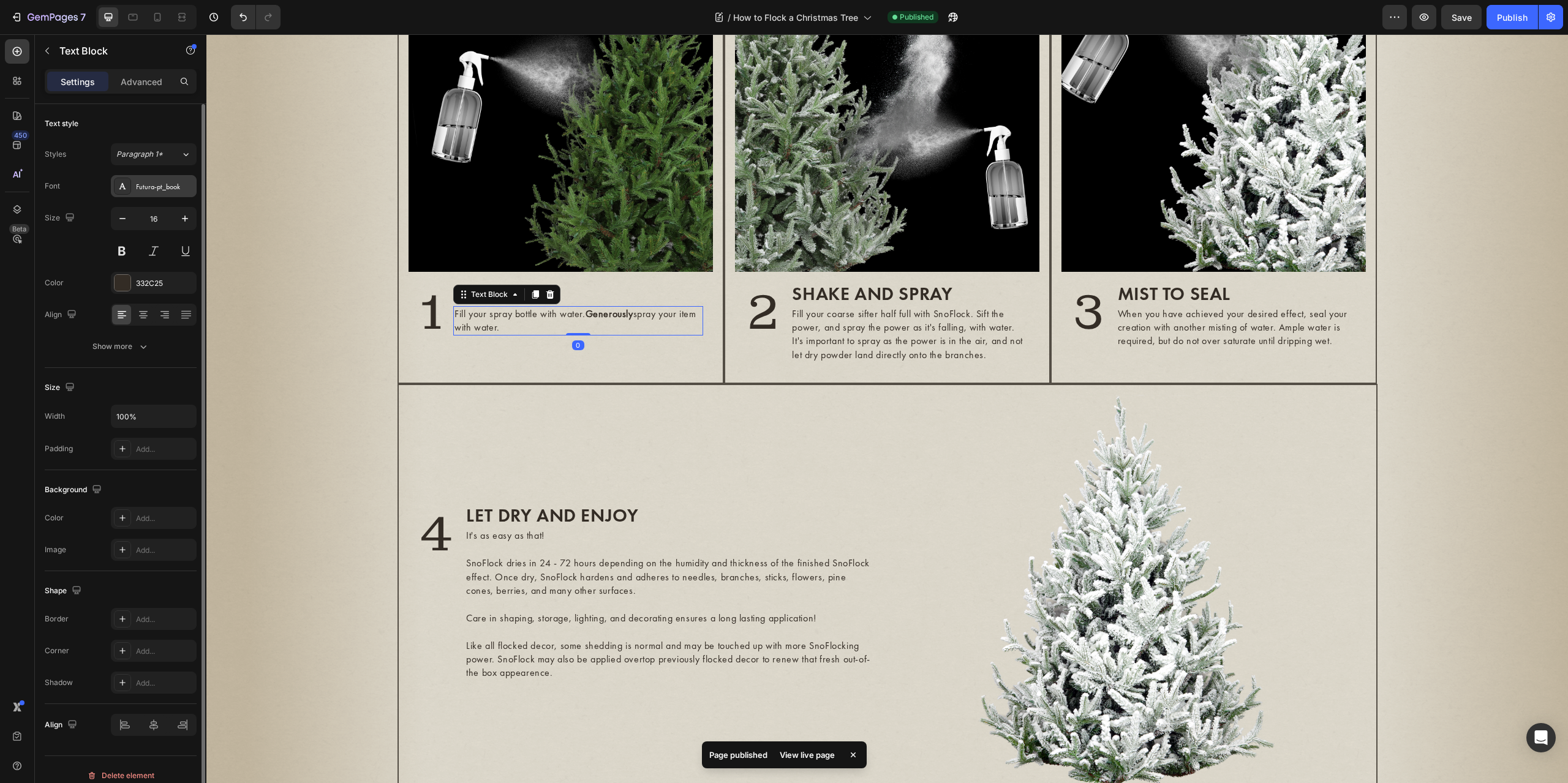
click at [143, 188] on div "Futura-pt_book" at bounding box center [164, 187] width 57 height 11
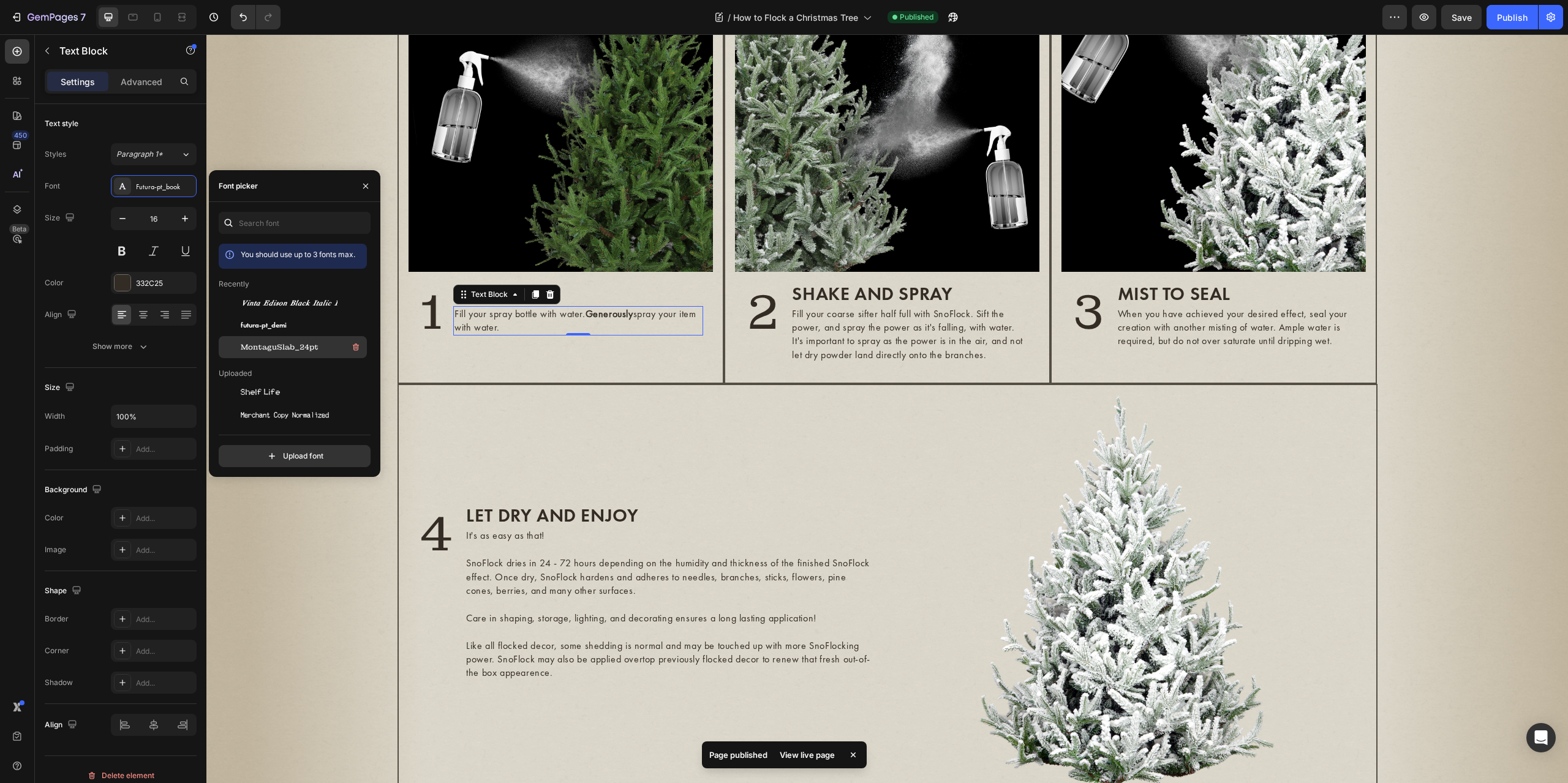
click at [292, 340] on div "MontaguSlab_24pt" at bounding box center [302, 347] width 124 height 15
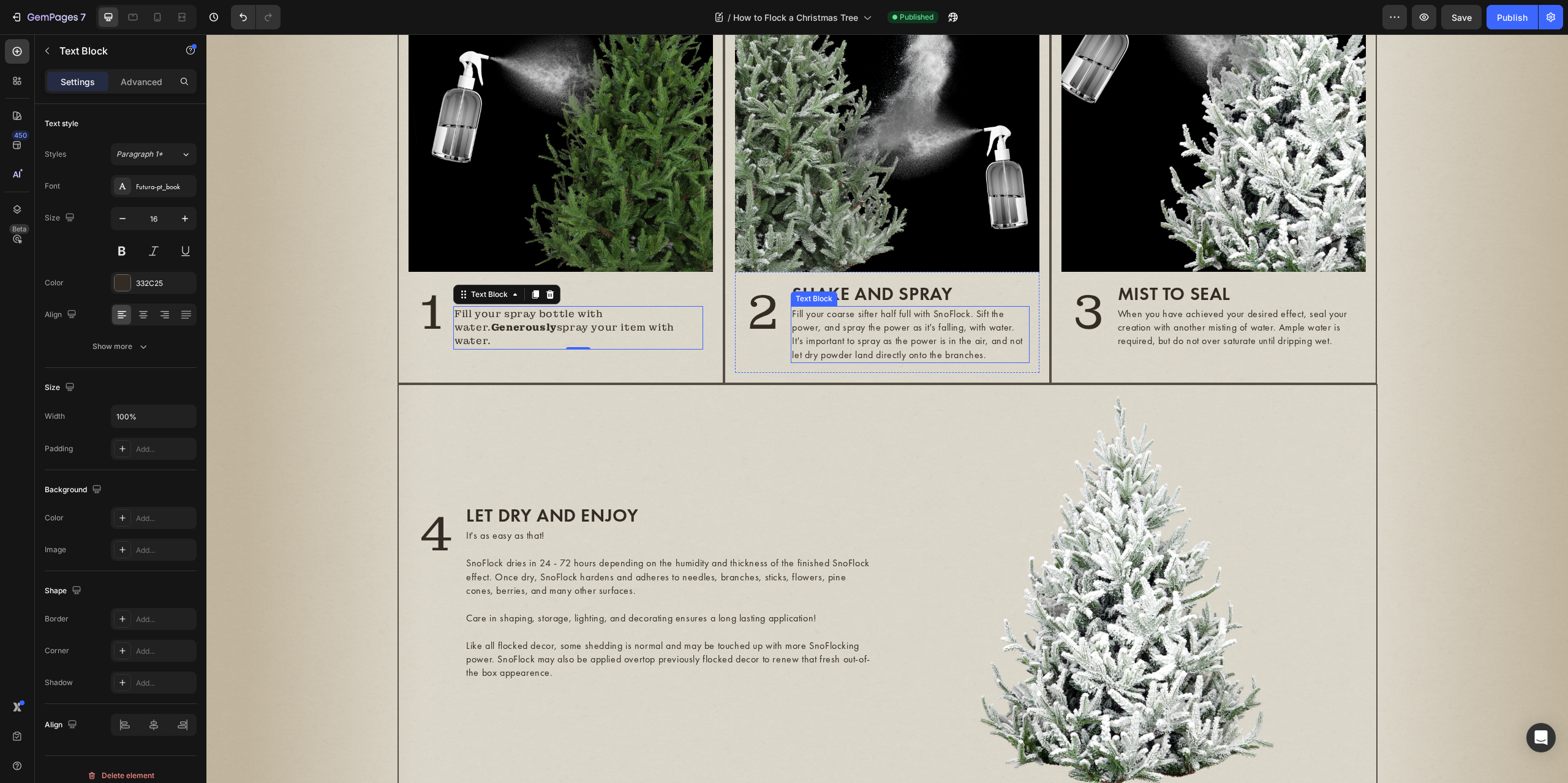
click at [847, 363] on p "Fill your coarse sifter half full with SnoFlock. Sift the power, and spray the …" at bounding box center [910, 335] width 237 height 55
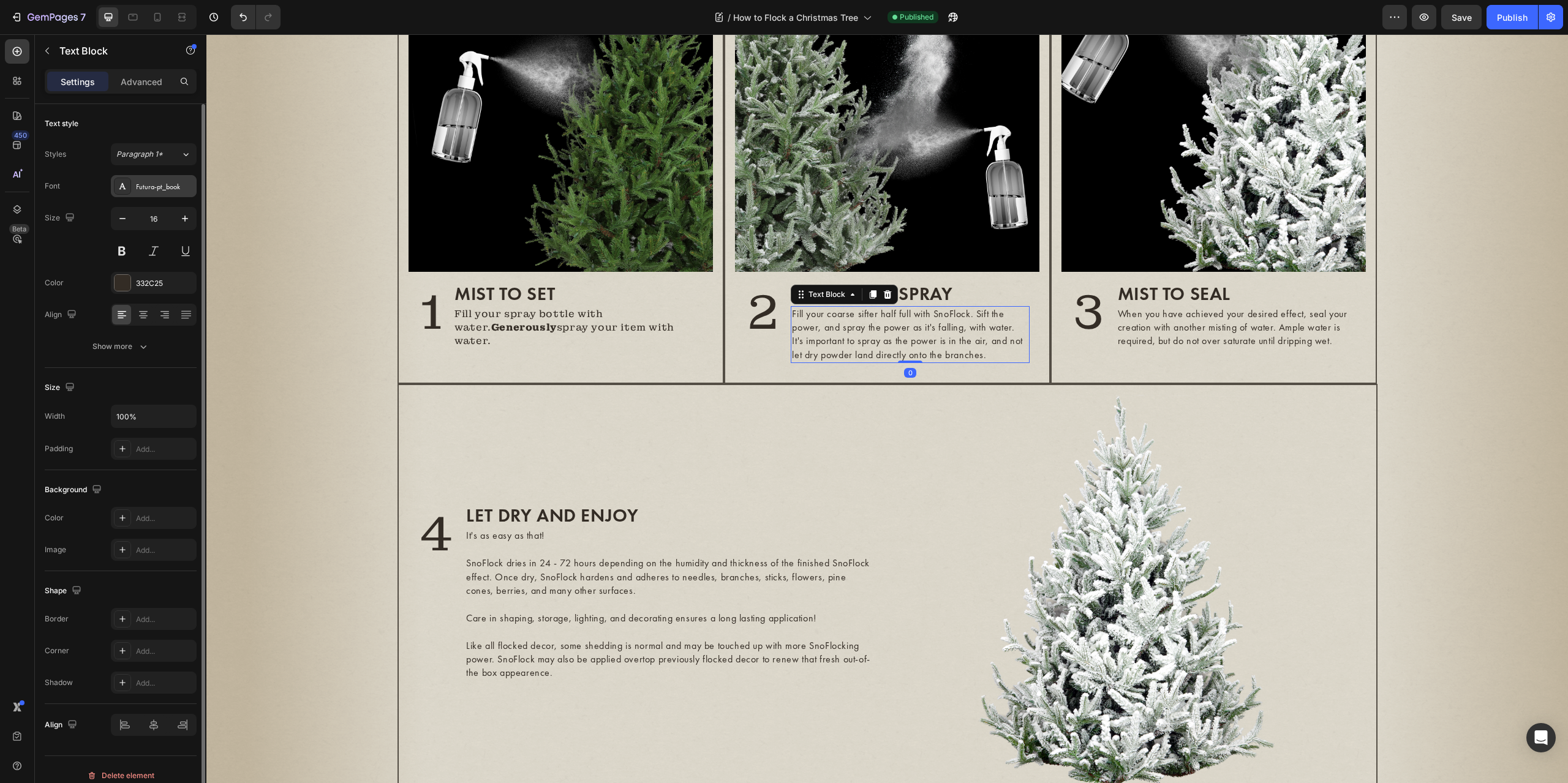
click at [153, 184] on div "Futura-pt_book" at bounding box center [164, 187] width 57 height 11
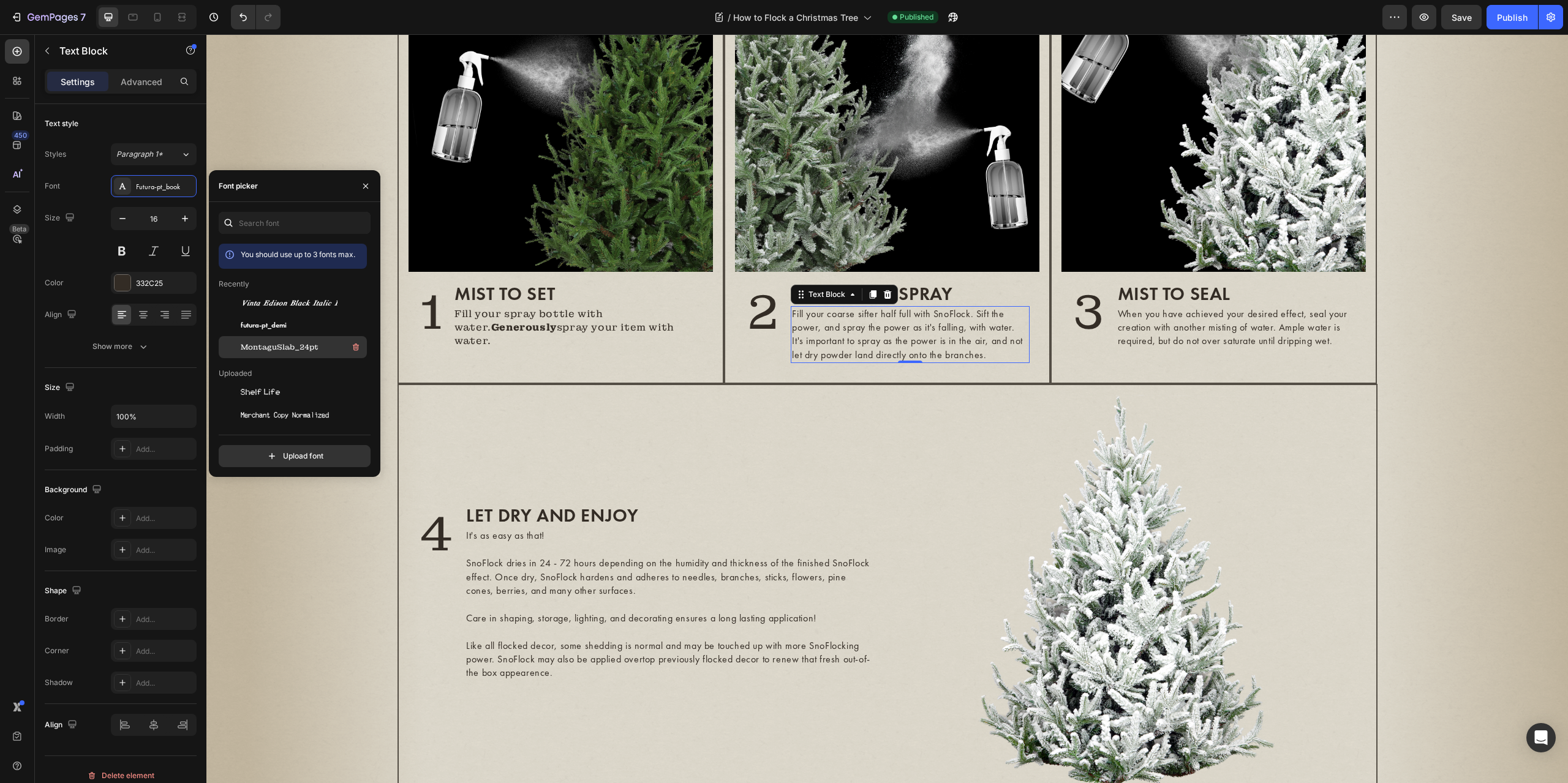
click at [271, 343] on span "MontaguSlab_24pt" at bounding box center [279, 347] width 78 height 11
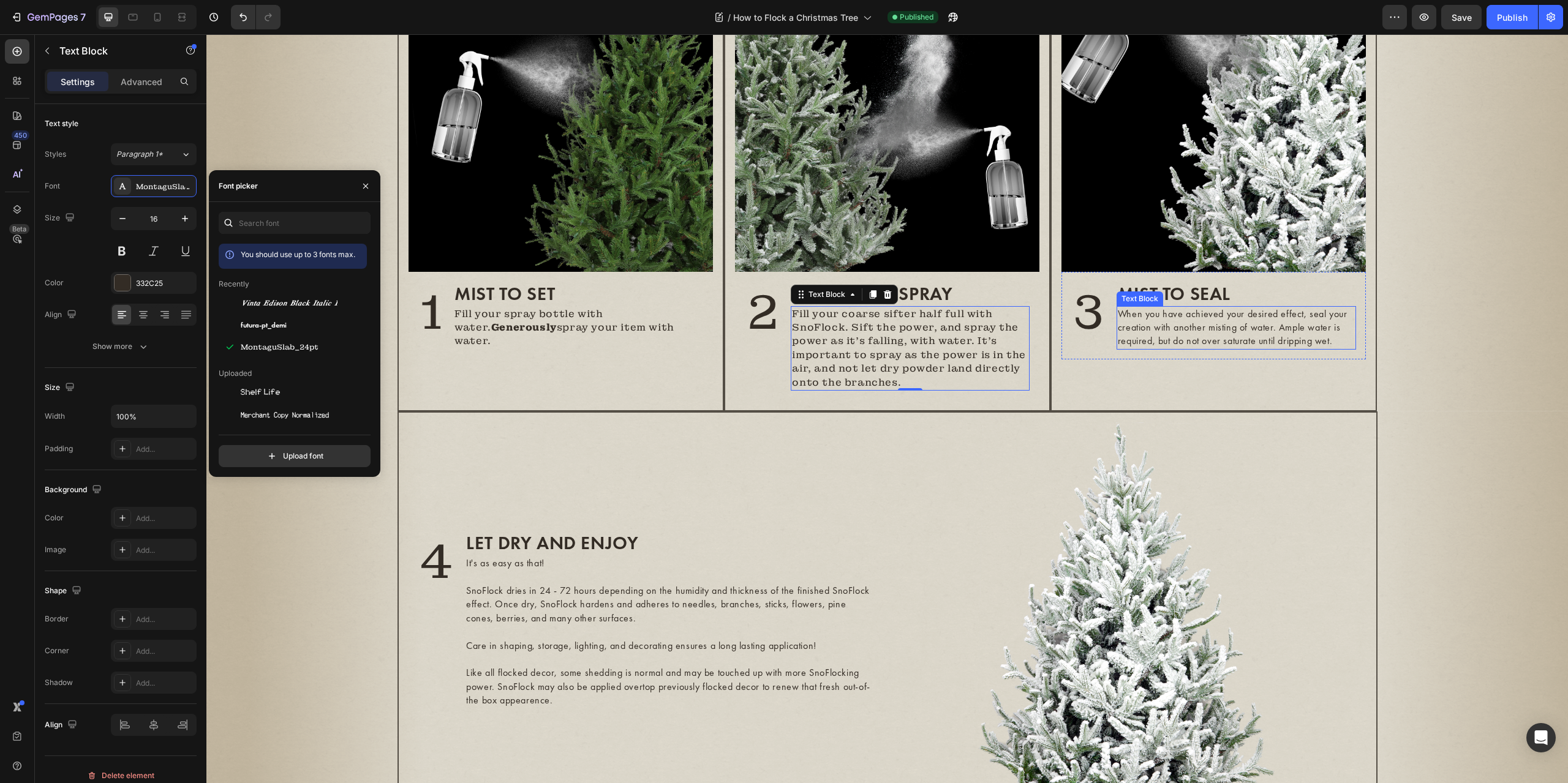
click at [1157, 348] on p "When you have achieved your desired effect, seal your creation with another mis…" at bounding box center [1237, 328] width 237 height 41
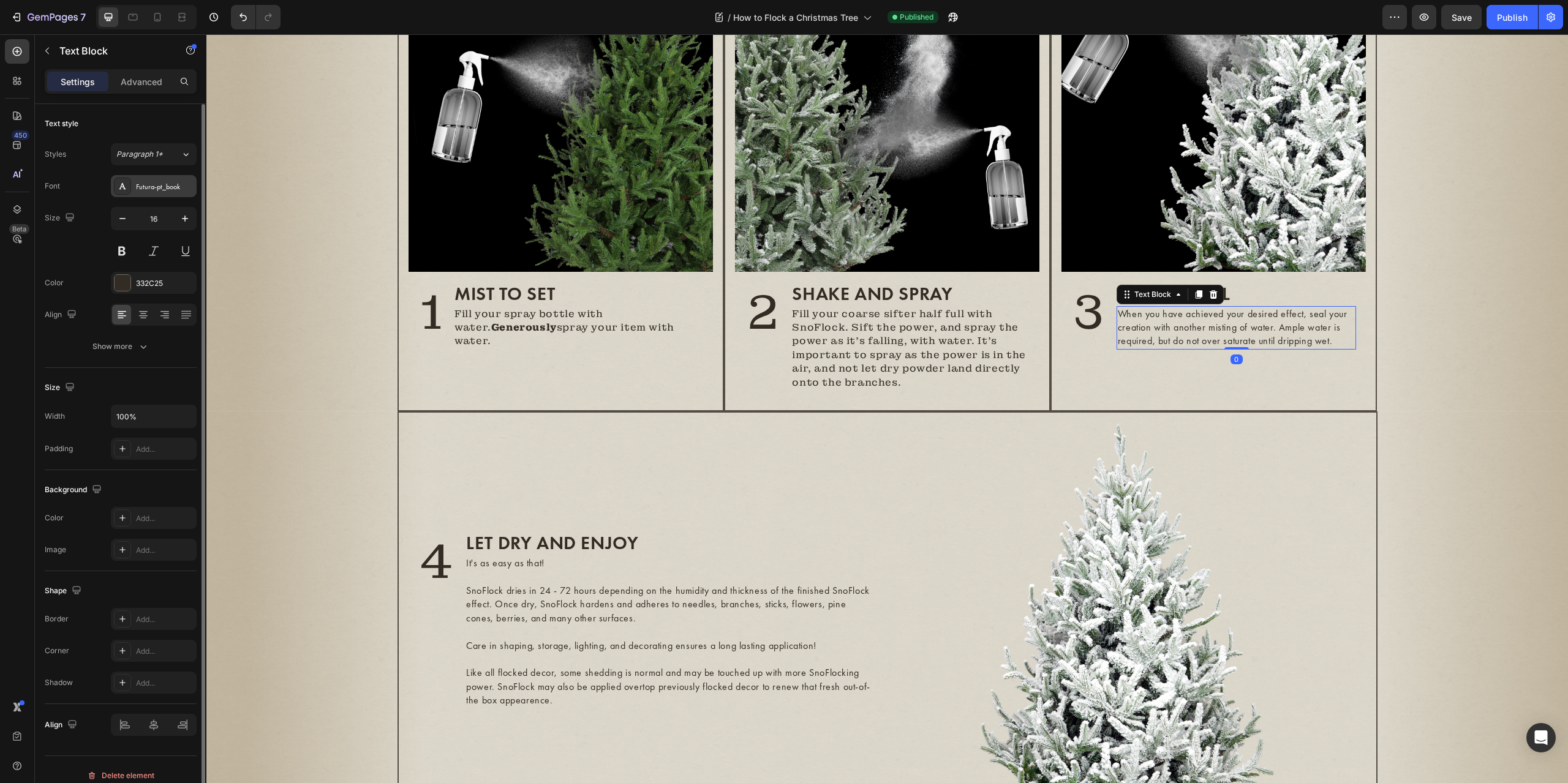
click at [145, 193] on div "Futura-pt_book" at bounding box center [154, 186] width 86 height 22
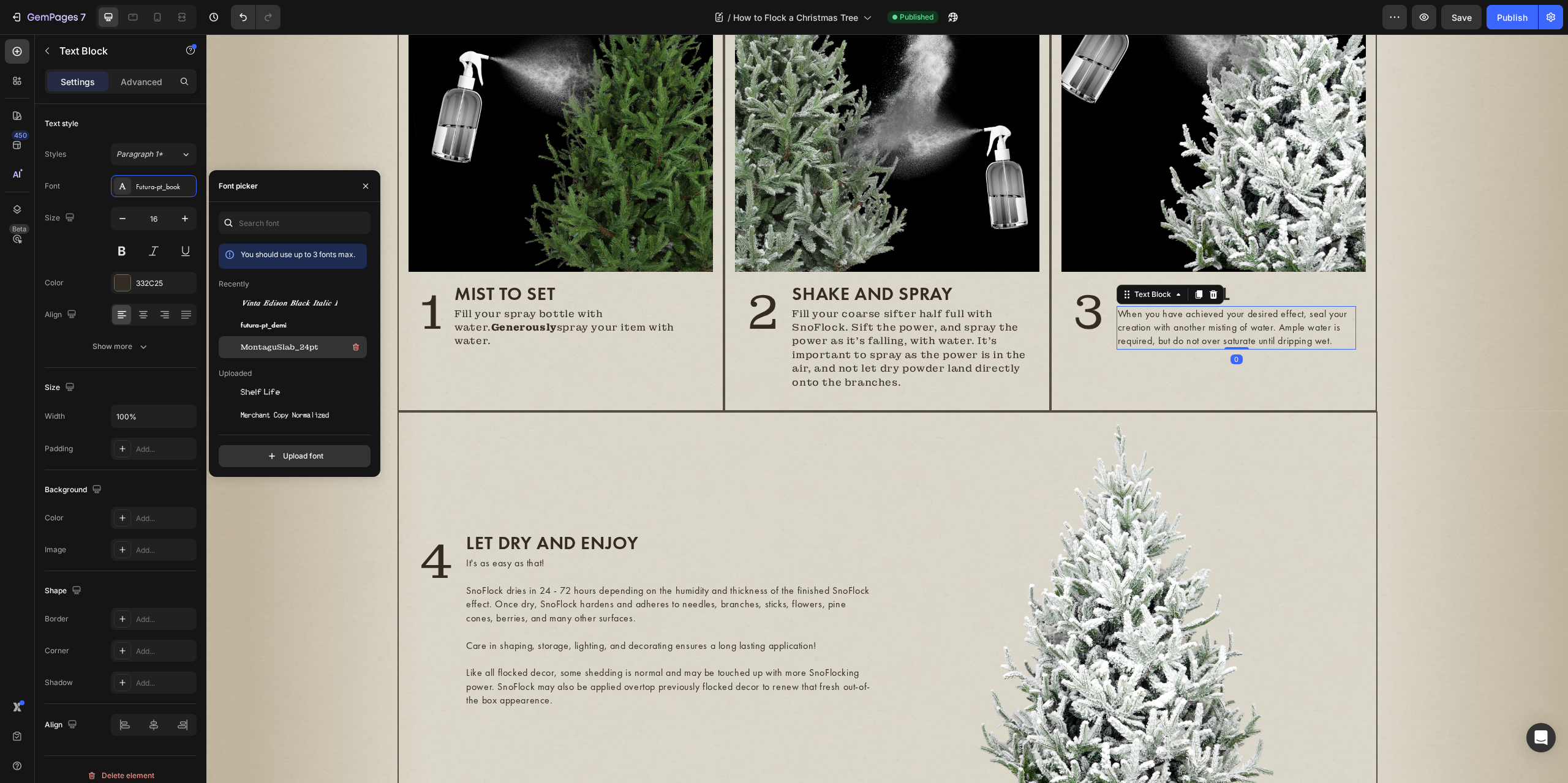
click at [258, 347] on span "MontaguSlab_24pt" at bounding box center [279, 347] width 78 height 11
click at [1490, 412] on div "Image 1 Heading Mist to set Heading Fill your spray bottle with water. Generous…" at bounding box center [887, 184] width 1362 height 456
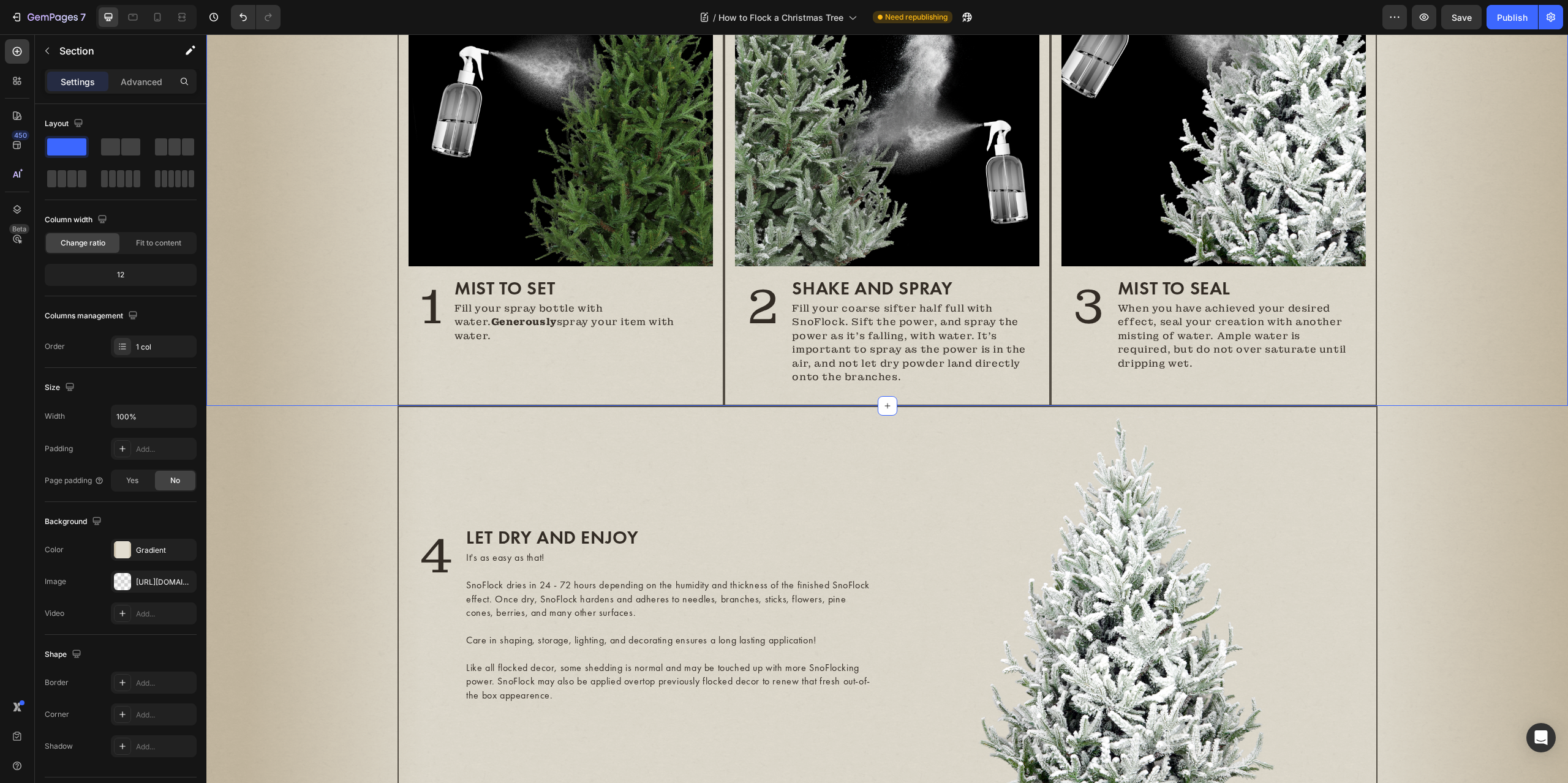
scroll to position [653, 0]
click at [762, 328] on h2 "2" at bounding box center [763, 306] width 36 height 61
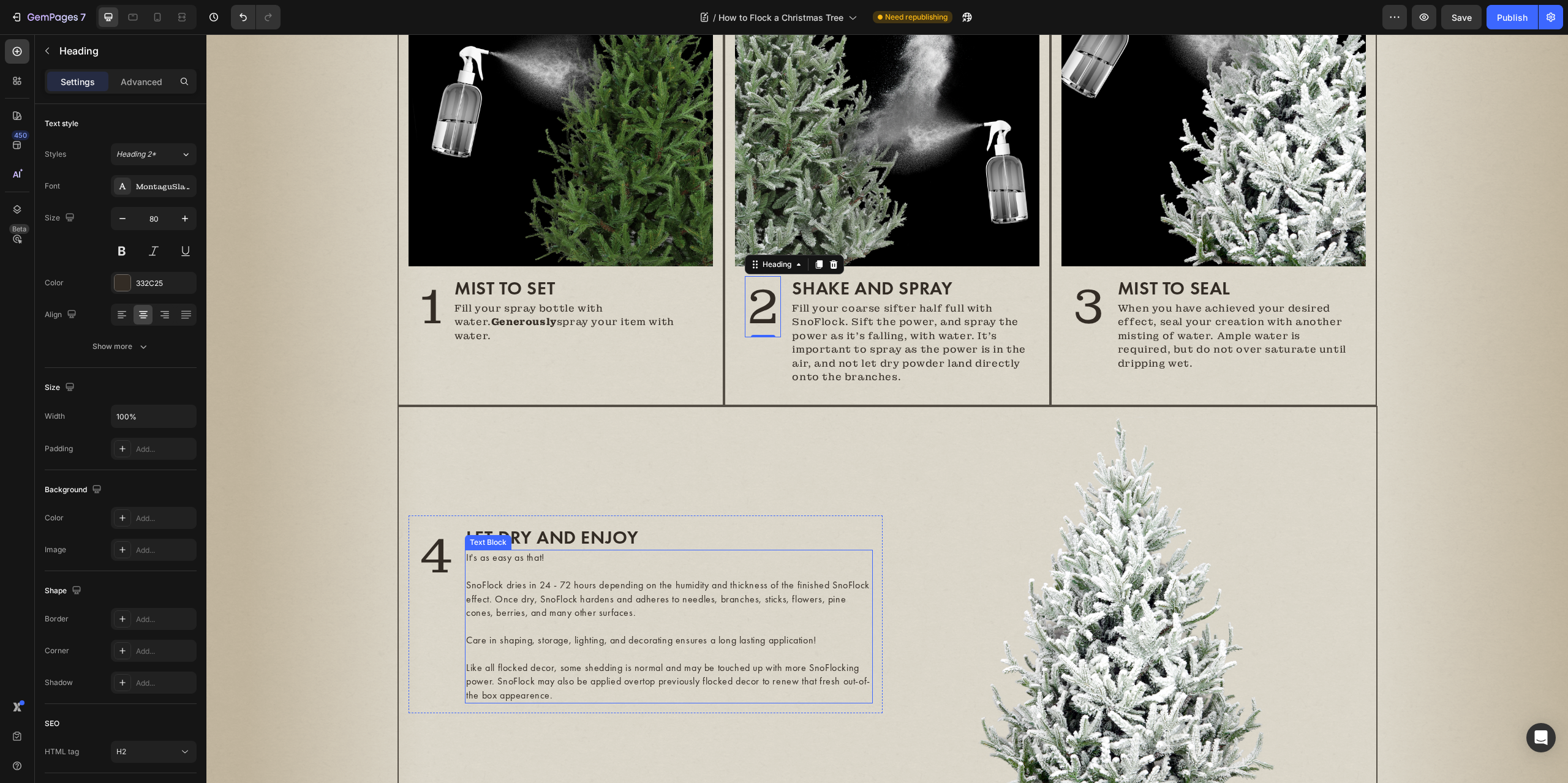
click at [654, 659] on p at bounding box center [668, 654] width 405 height 13
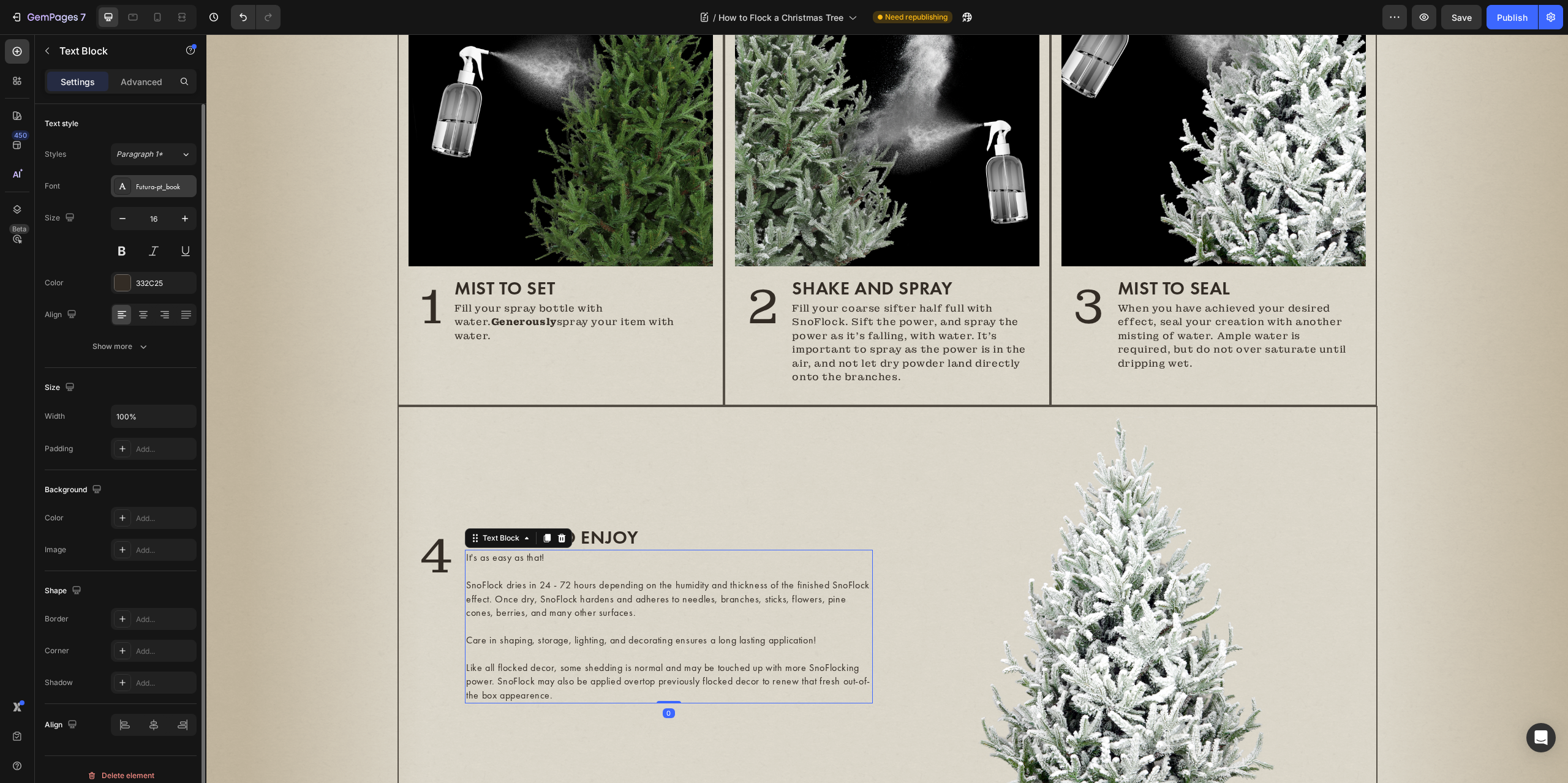
click at [150, 182] on div "Futura-pt_book" at bounding box center [164, 187] width 57 height 11
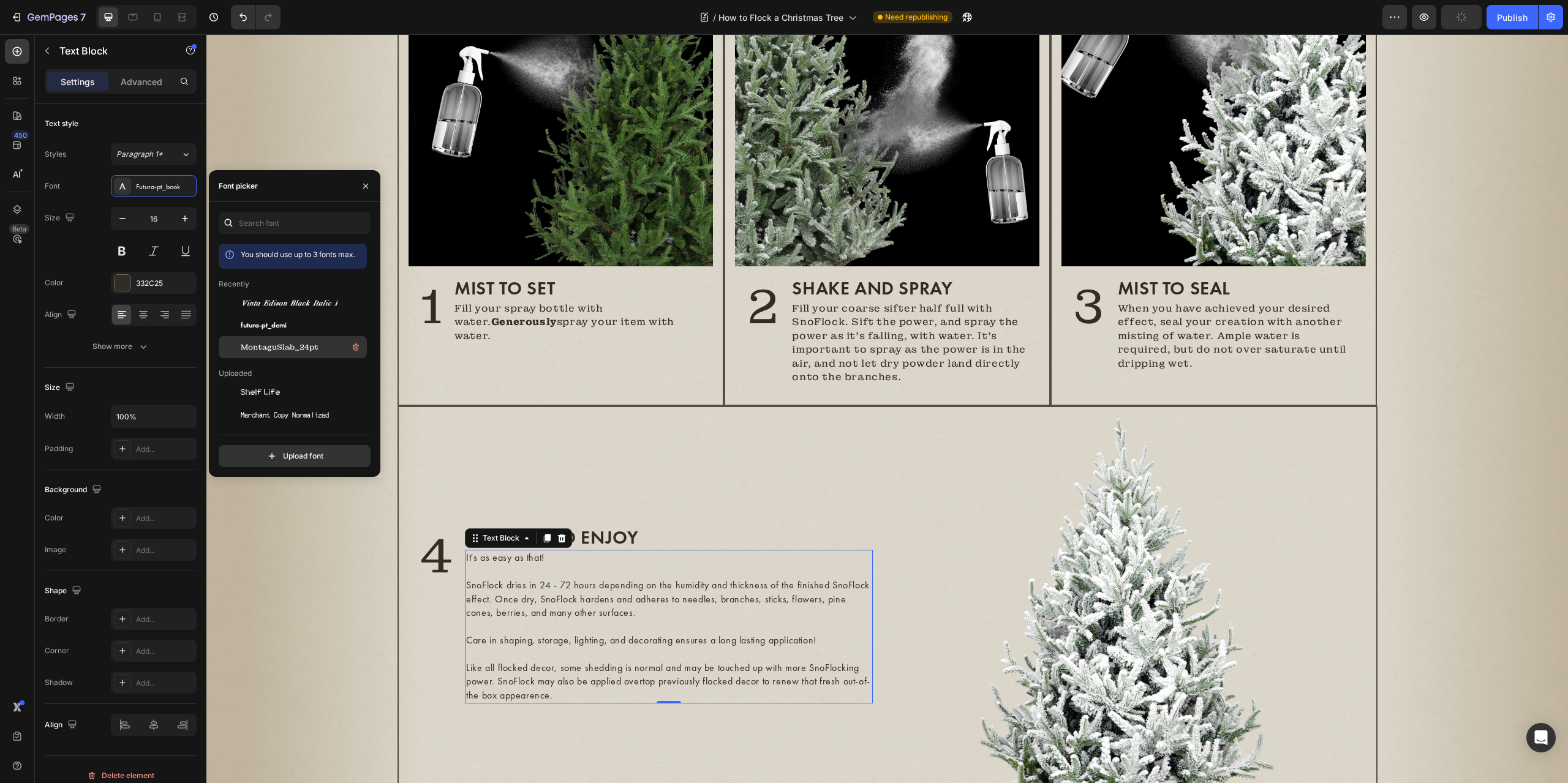
click at [250, 340] on div "MontaguSlab_24pt" at bounding box center [292, 347] width 148 height 22
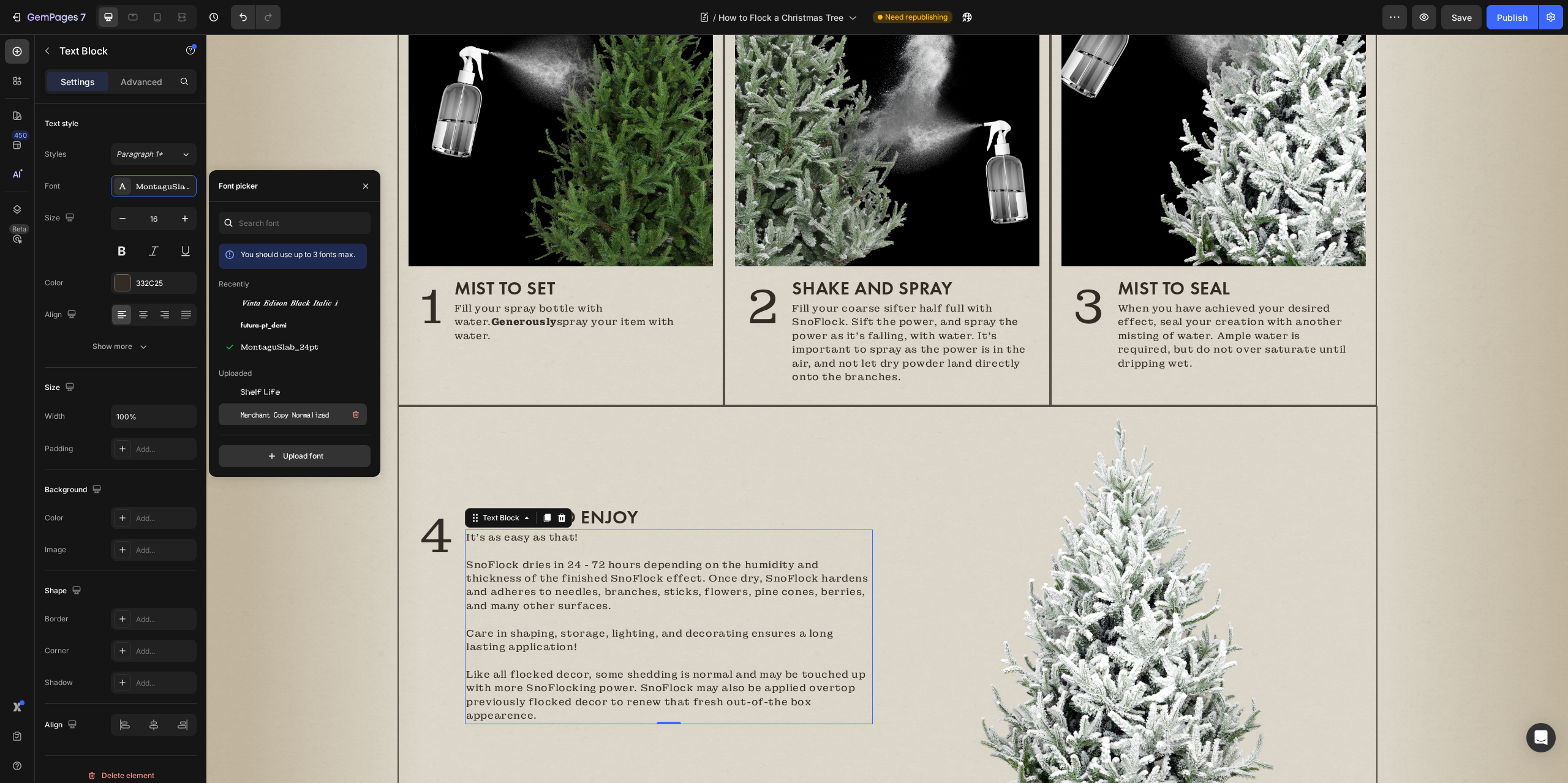
click at [272, 411] on span "Merchant Copy Normalized" at bounding box center [285, 415] width 88 height 11
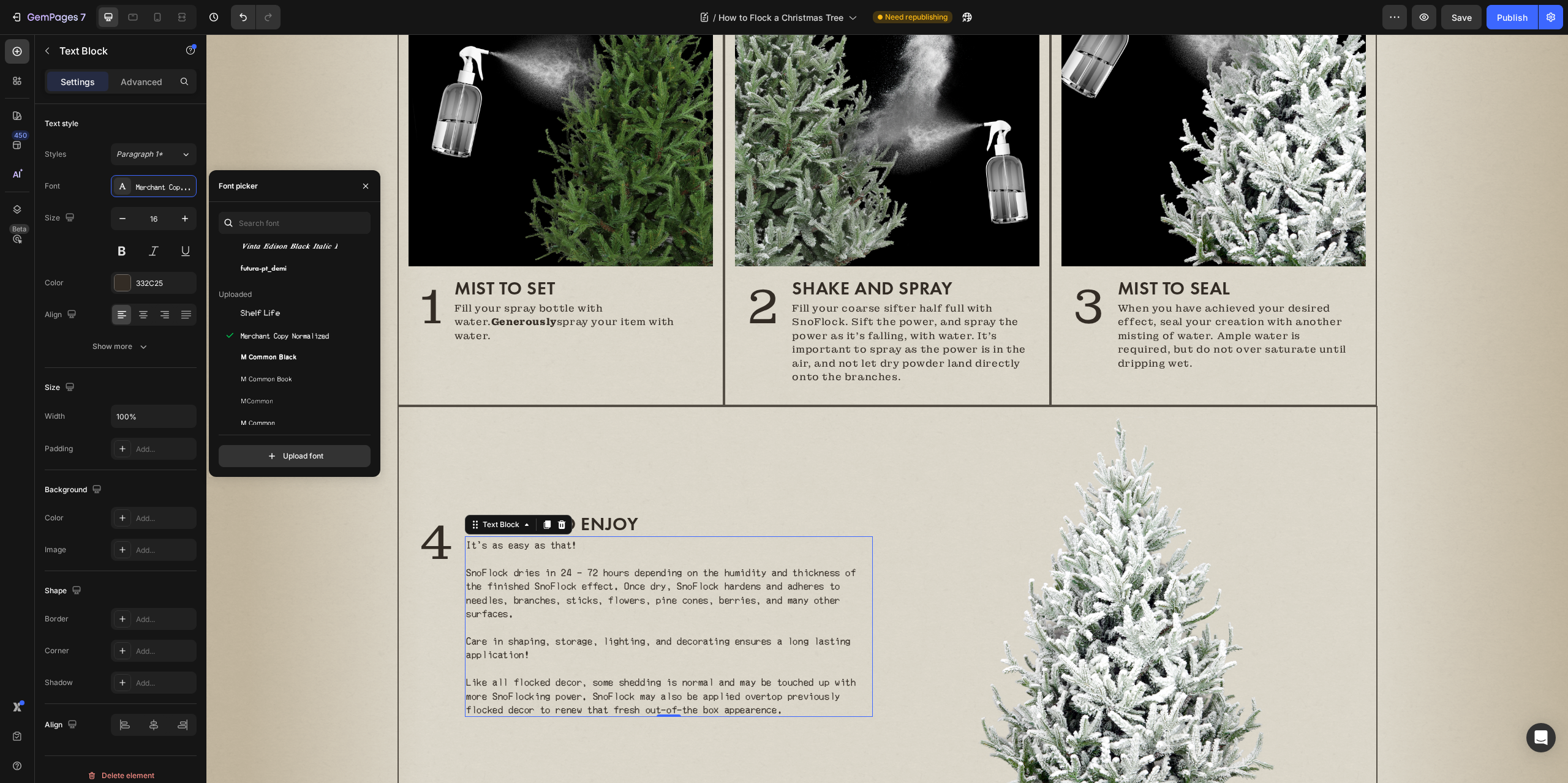
scroll to position [81, 0]
click at [278, 350] on span "M Common Black" at bounding box center [268, 355] width 56 height 11
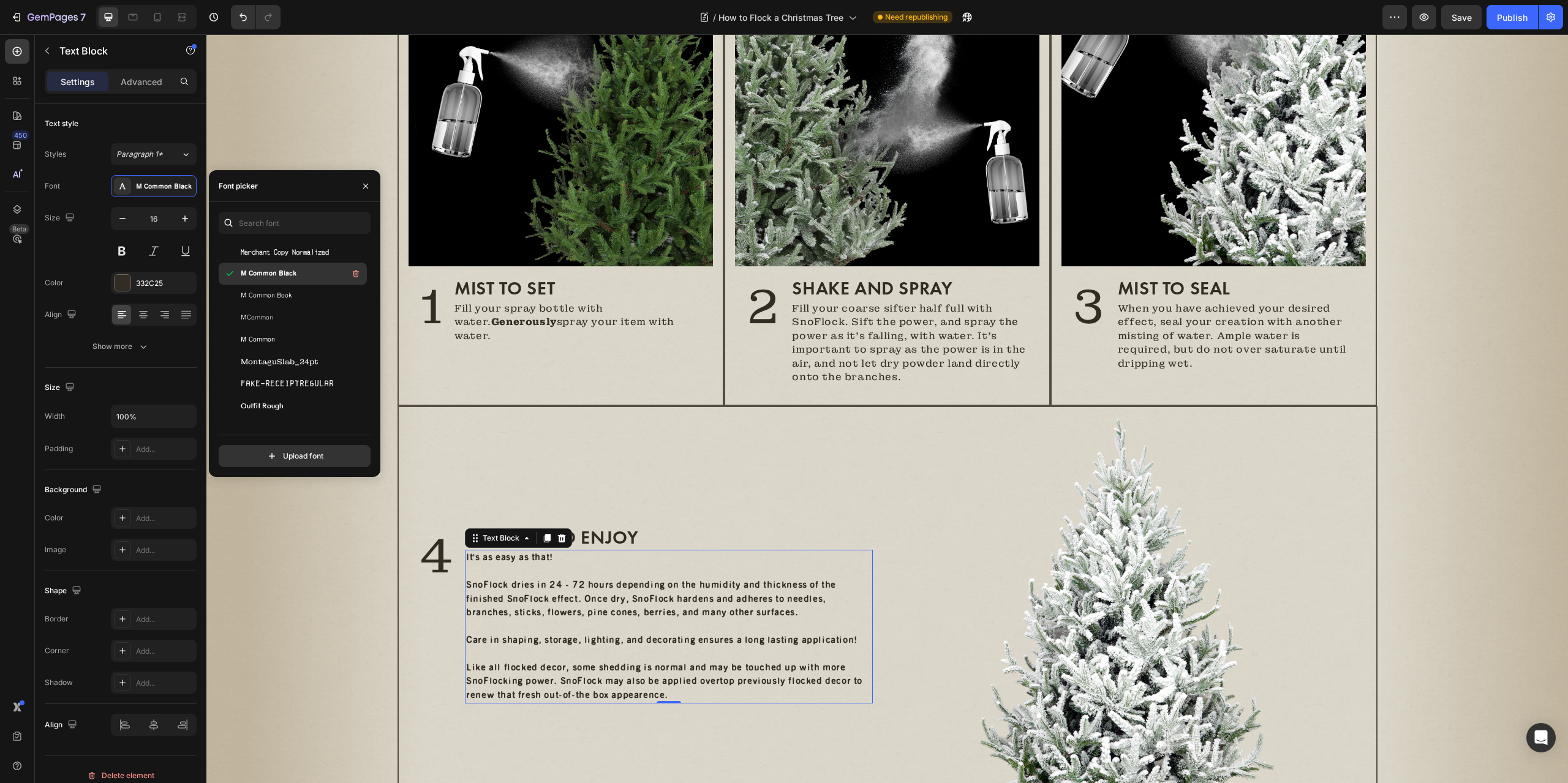
scroll to position [204, 0]
click at [278, 322] on span "MontaguSlab_24pt" at bounding box center [279, 321] width 78 height 11
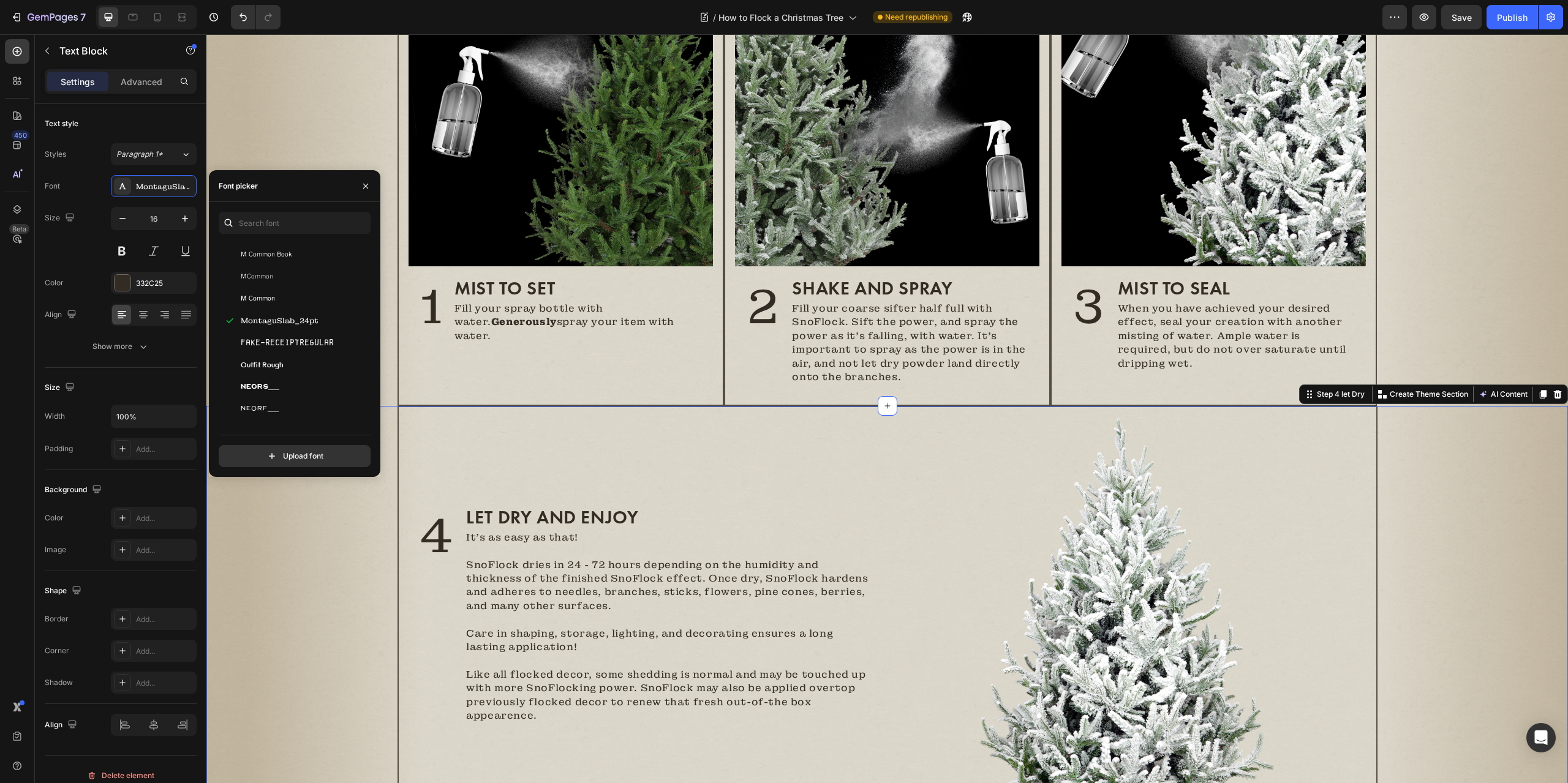
click at [292, 526] on div "4 Heading LET DRY AND ENJOY Heading It's as easy as that! SnoFlock dries in 24 …" at bounding box center [887, 615] width 1362 height 417
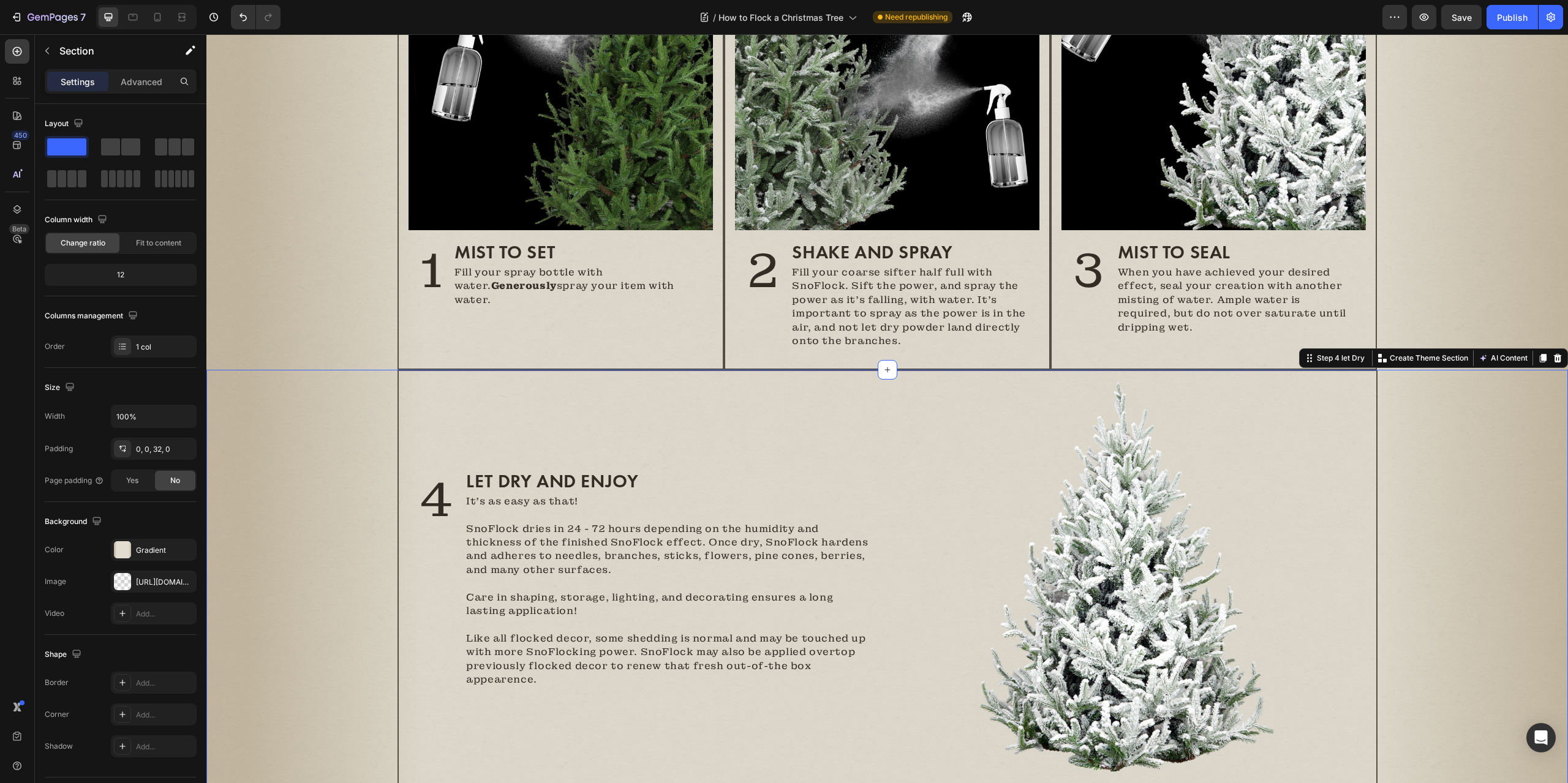
scroll to position [735, 0]
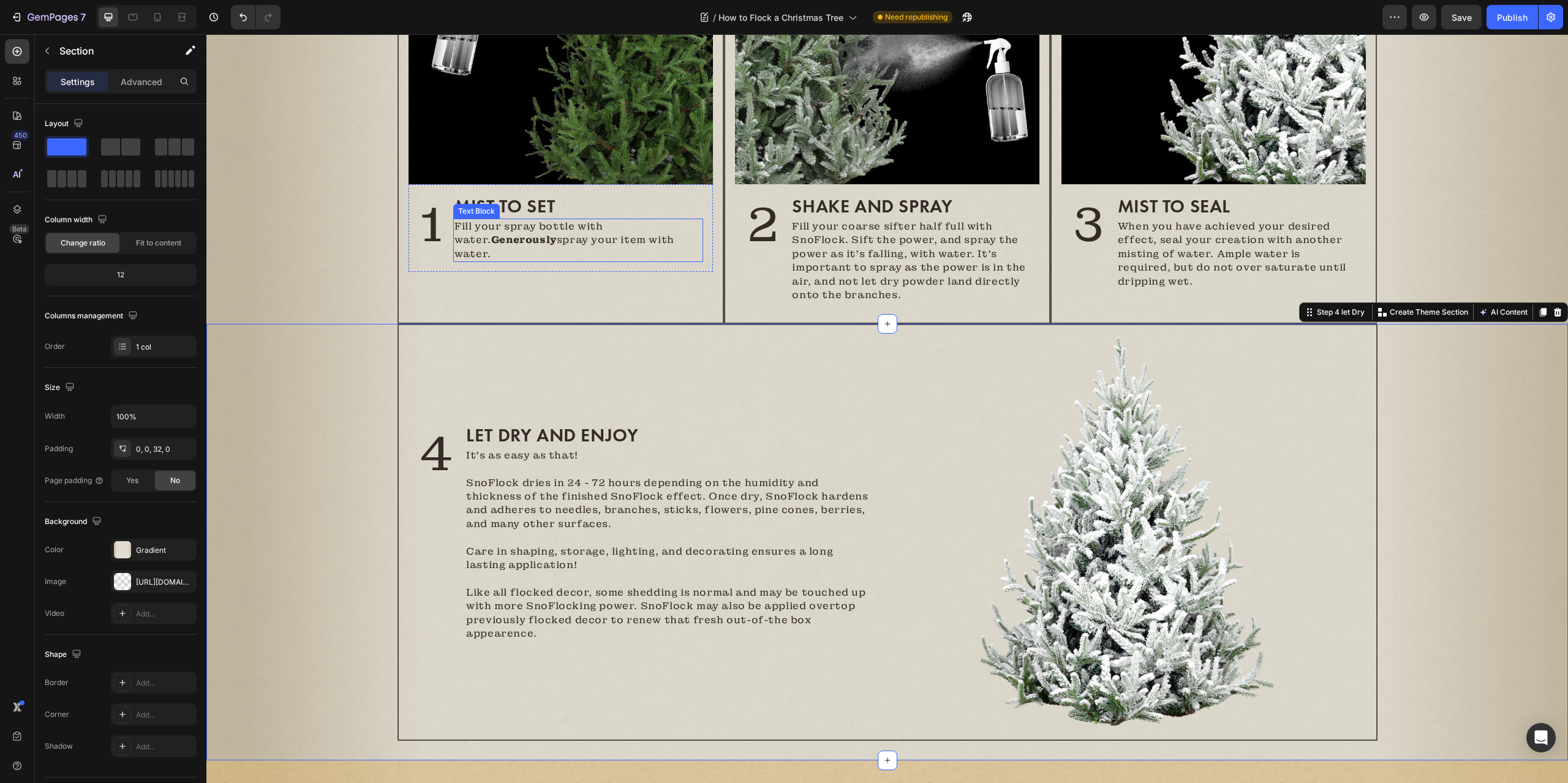
click at [529, 231] on p "Fill your spray bottle with water. Generously spray your item with water." at bounding box center [578, 240] width 247 height 41
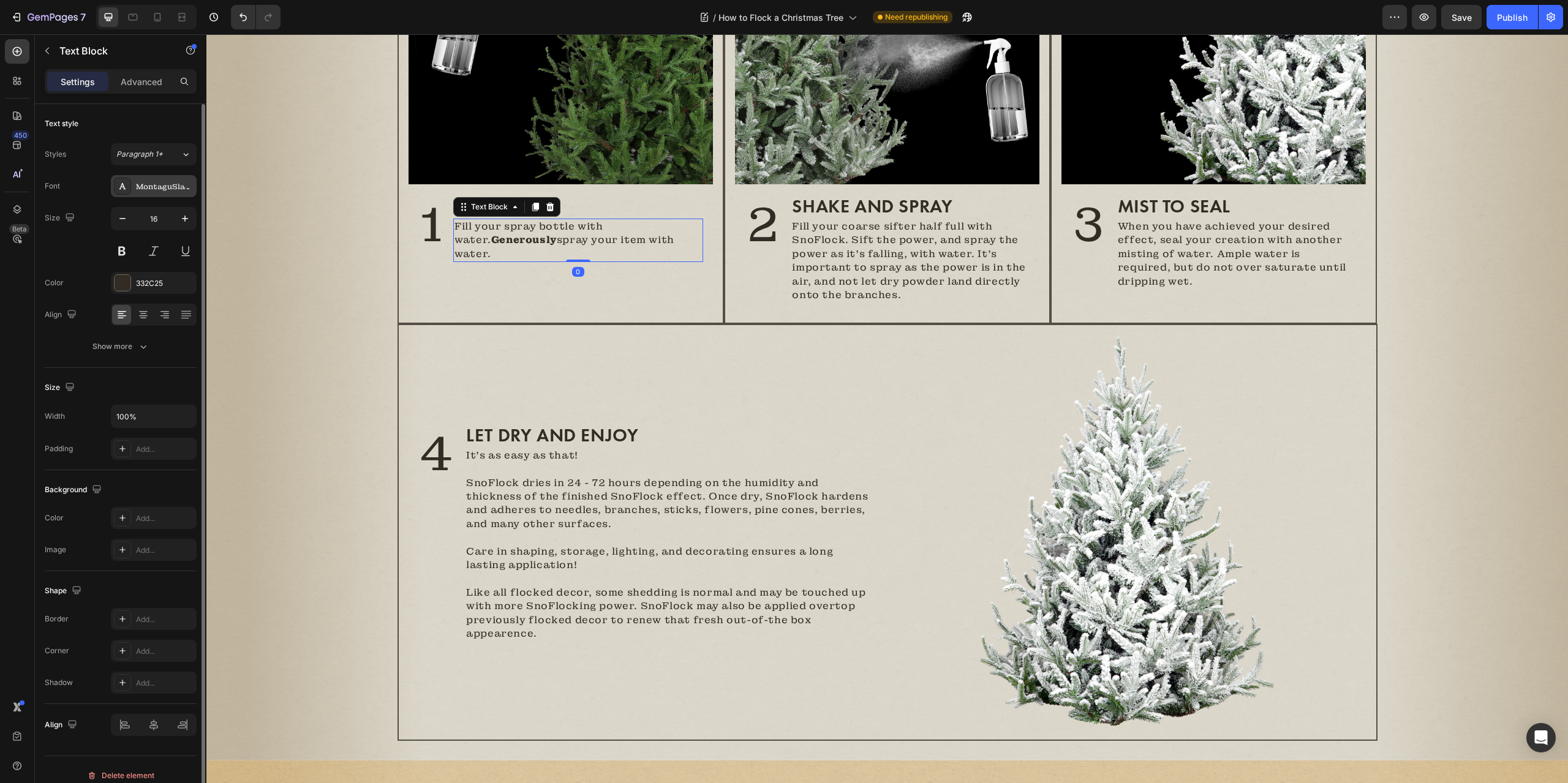
click at [150, 188] on div "MontaguSlab_24pt" at bounding box center [164, 187] width 57 height 11
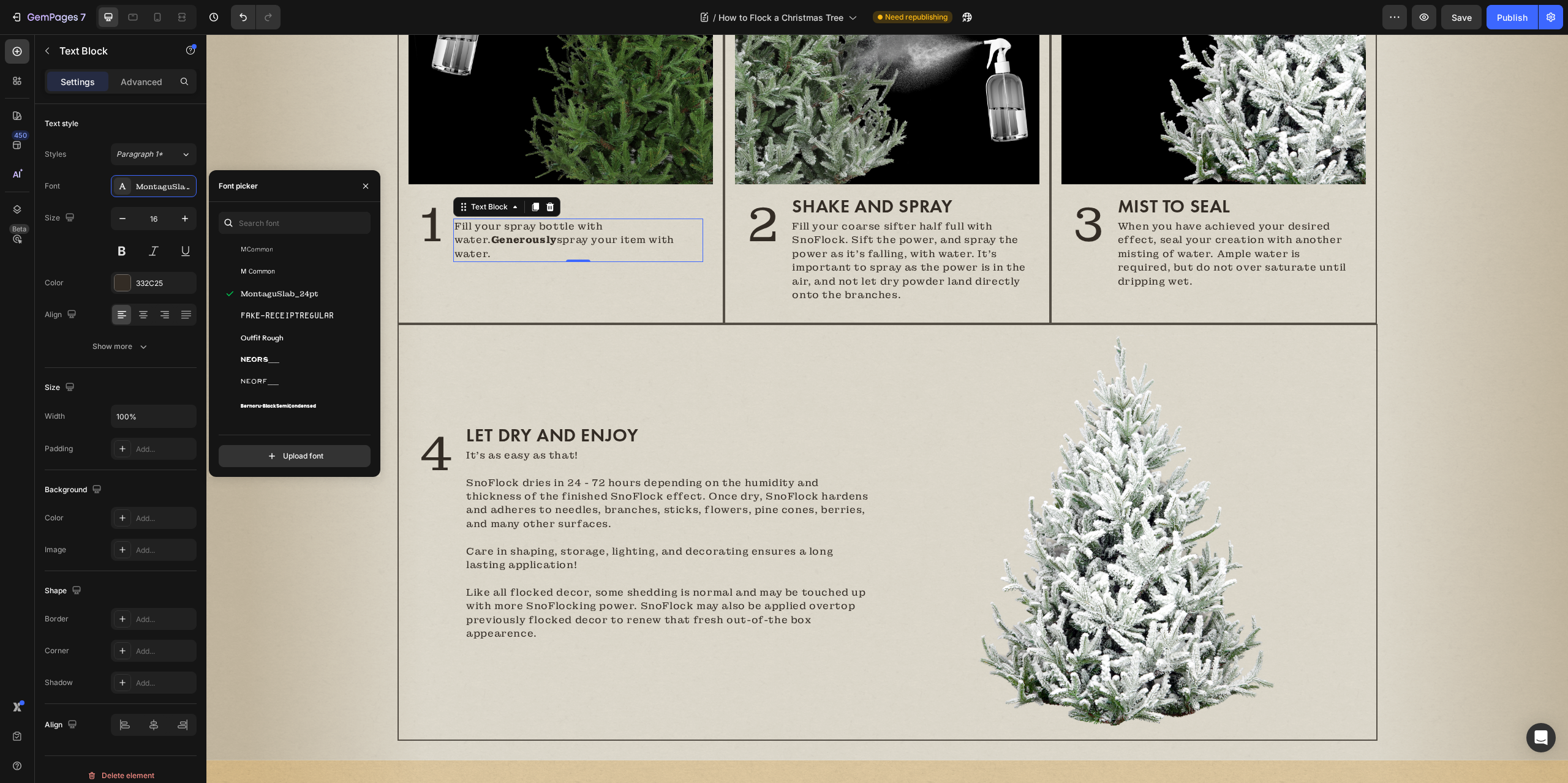
scroll to position [285, 0]
click at [306, 412] on div "Vinta Edison 1" at bounding box center [302, 414] width 124 height 15
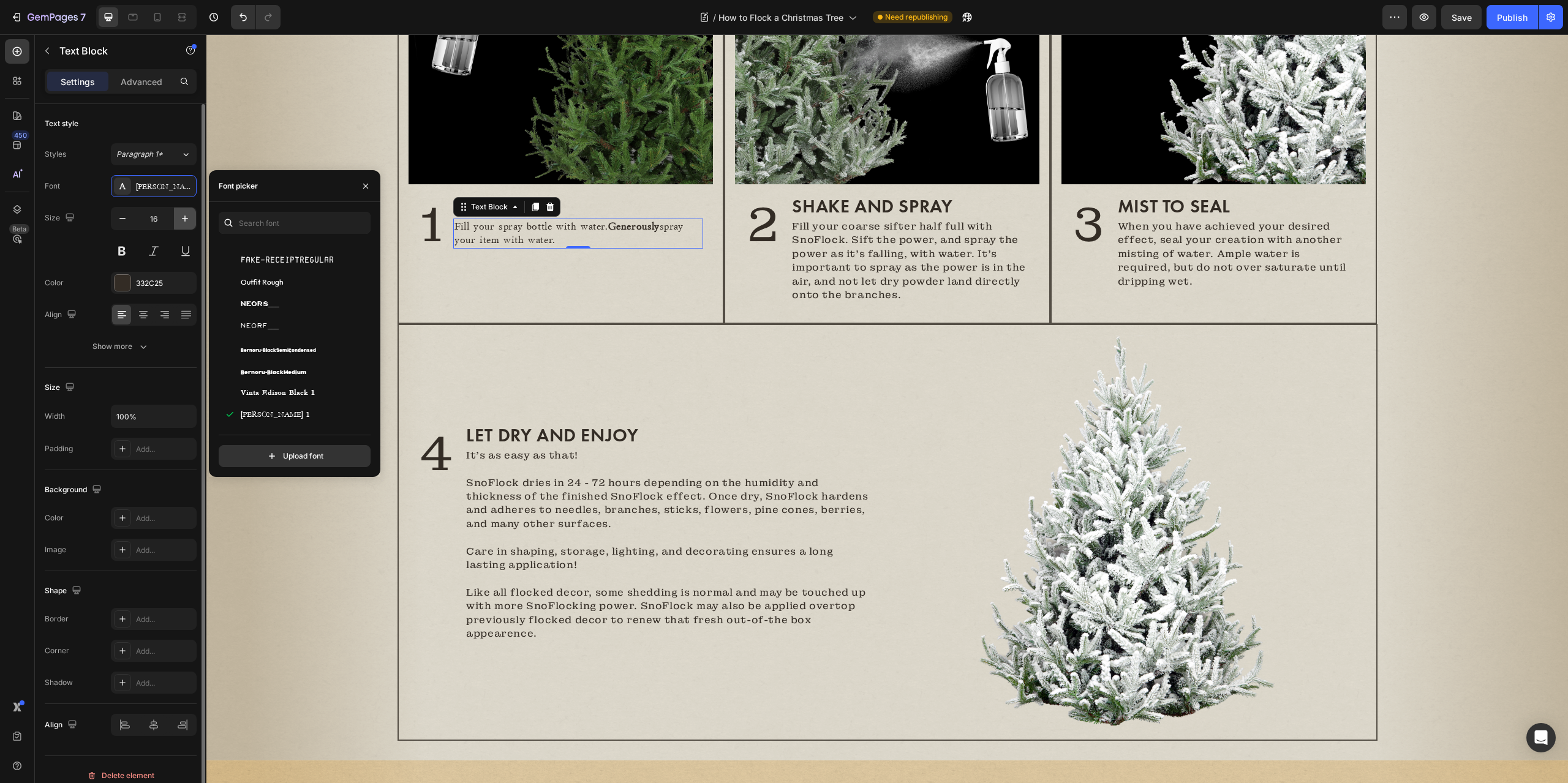
click at [180, 217] on icon "button" at bounding box center [185, 219] width 12 height 12
type input "17"
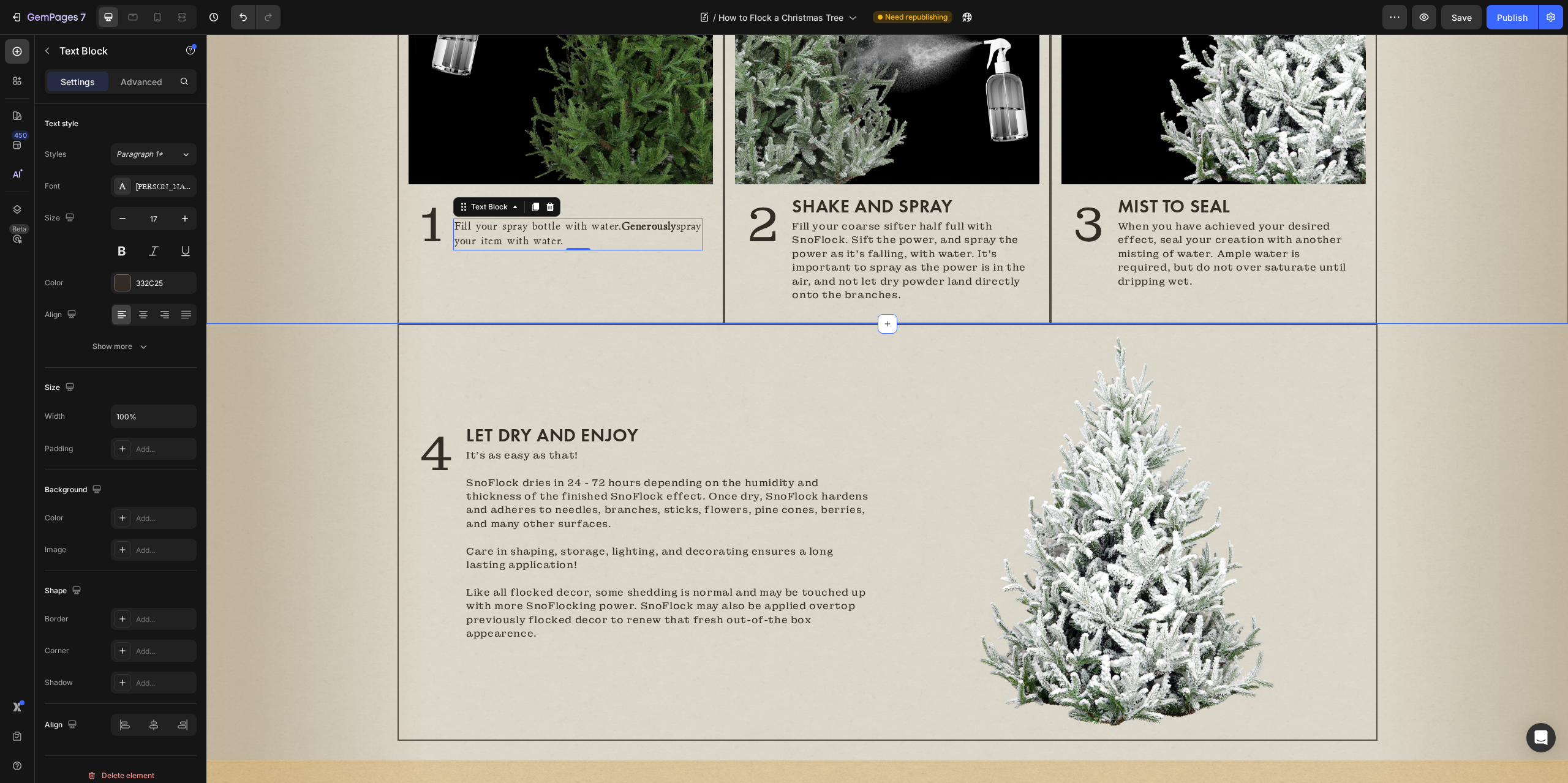
click at [293, 150] on div "Image 1 Heading Mist to set Heading Fill your spray bottle with water. Generous…" at bounding box center [887, 97] width 1362 height 456
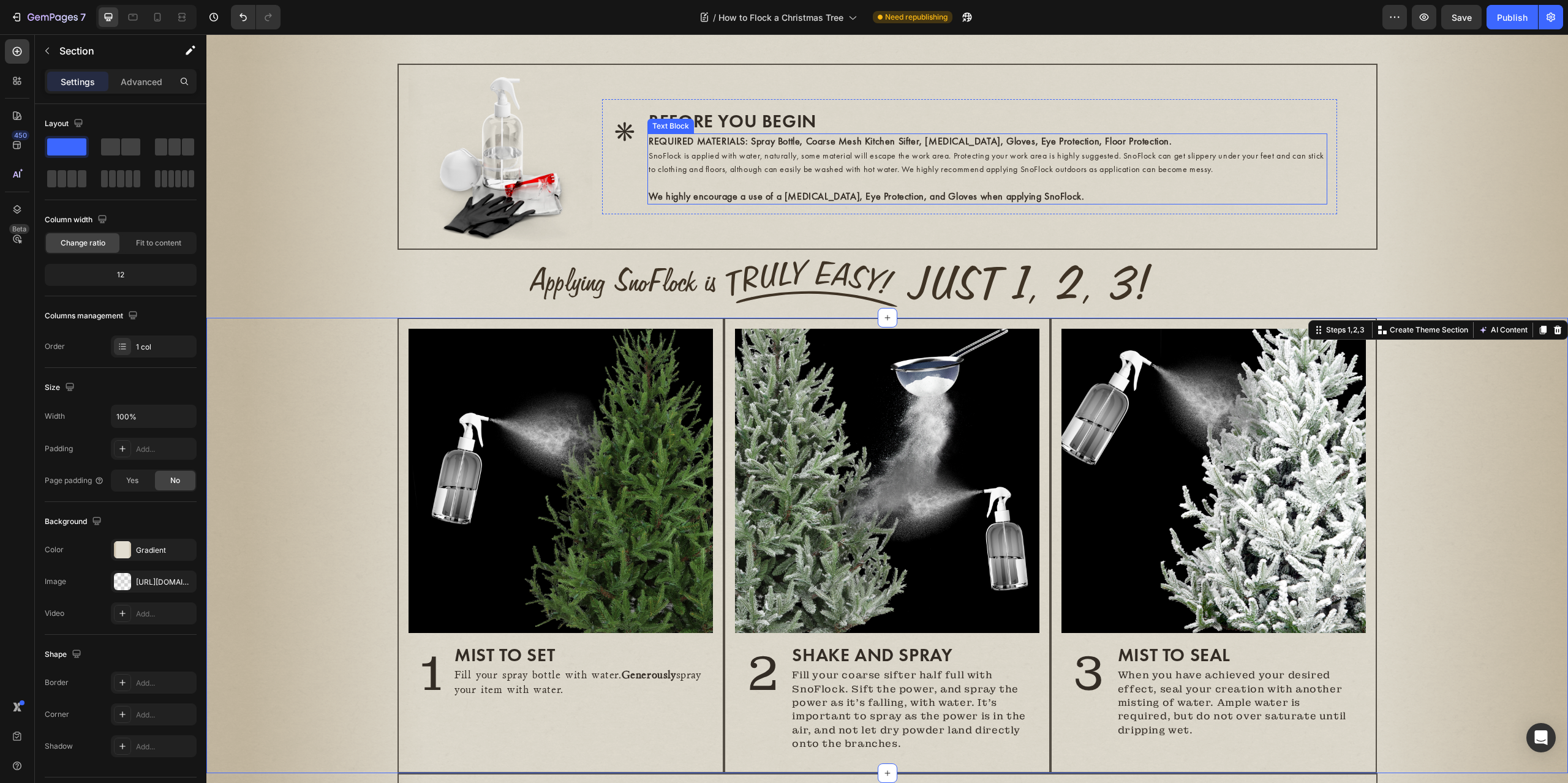
click at [689, 155] on span "SnoFlock is applied with water, naturally, some material will escape the work a…" at bounding box center [986, 163] width 675 height 25
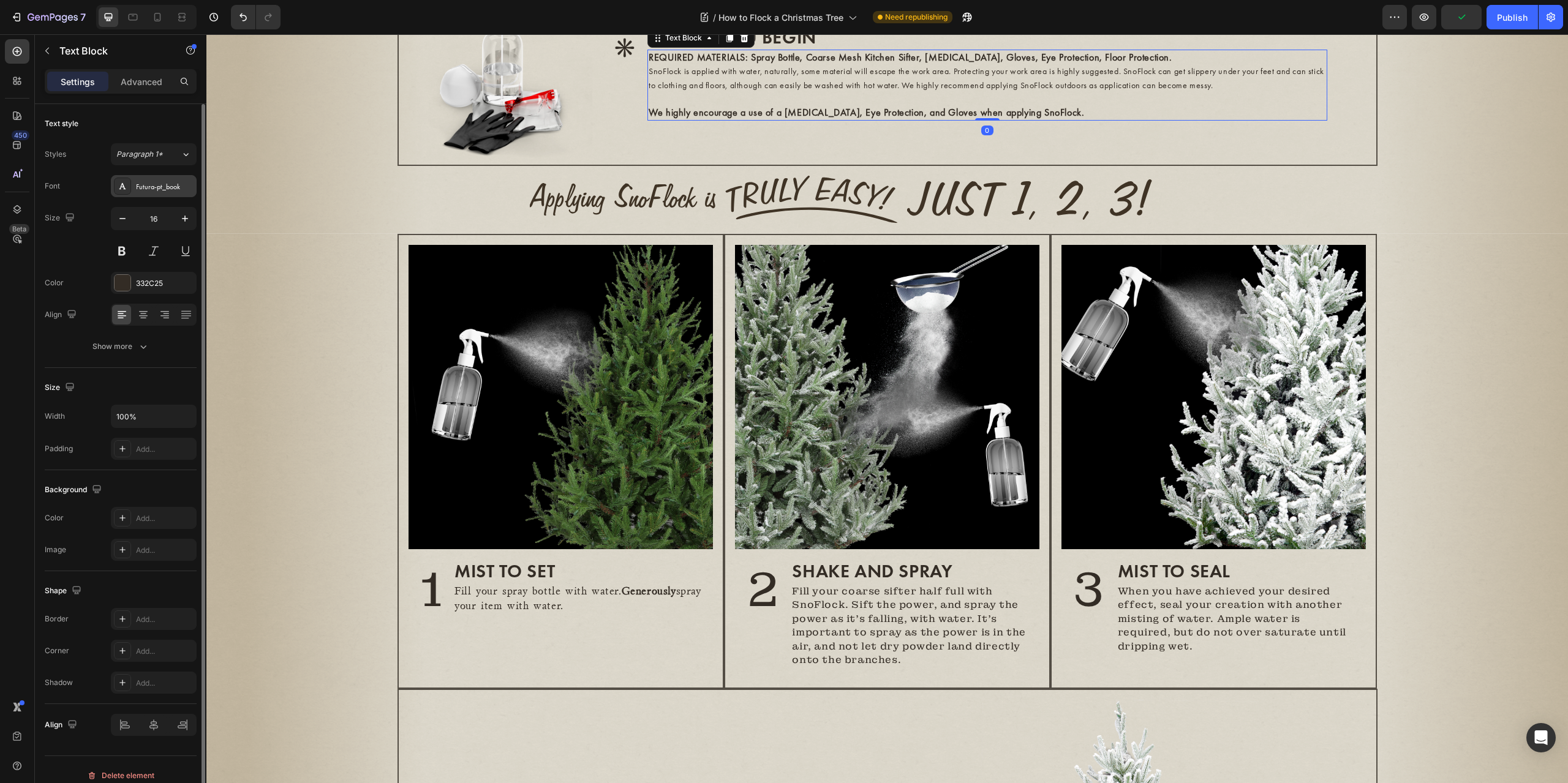
click at [154, 187] on div "Futura-pt_book" at bounding box center [164, 187] width 57 height 11
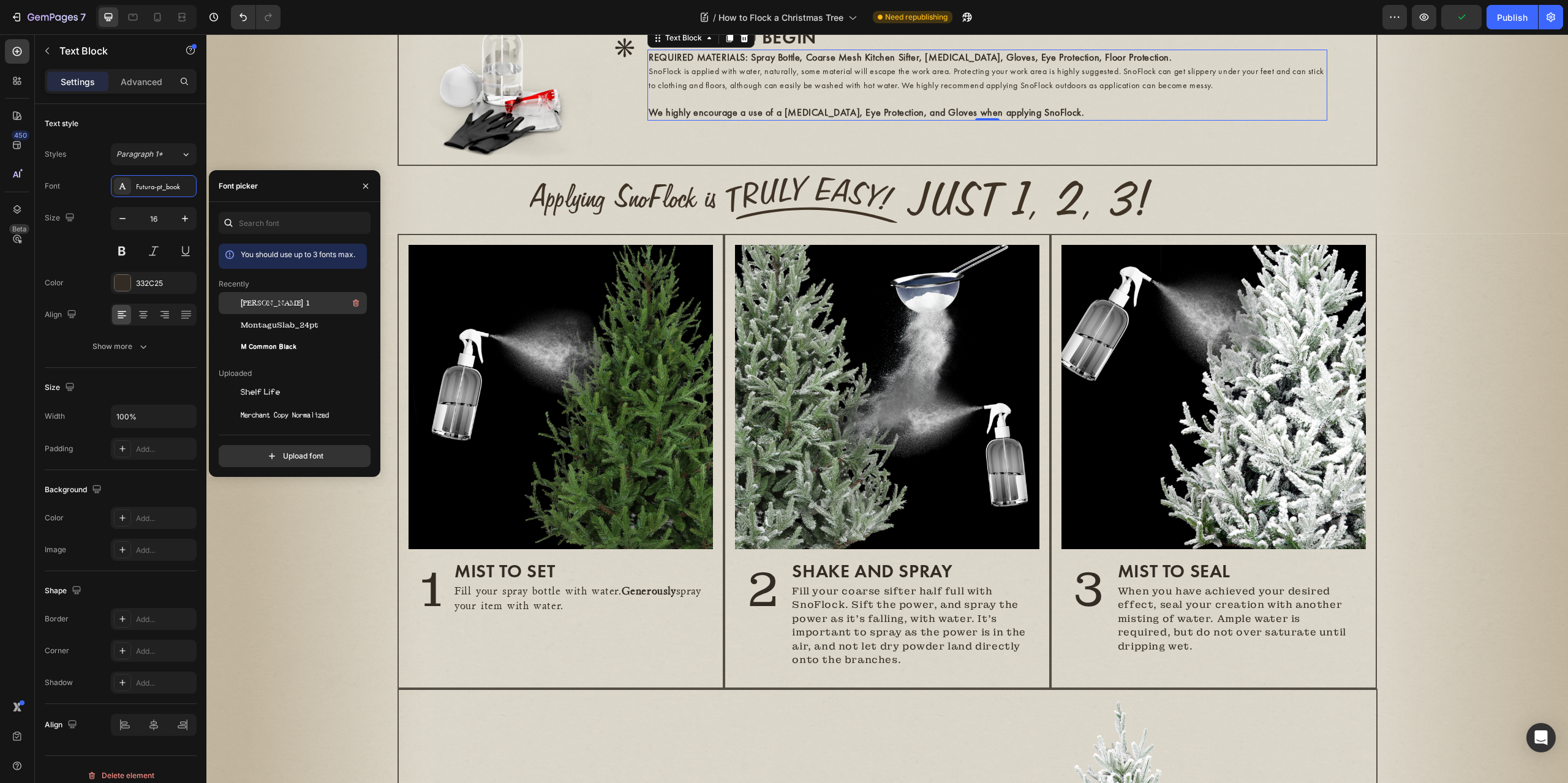
click at [252, 301] on span "Vinta Edison 1" at bounding box center [275, 303] width 68 height 11
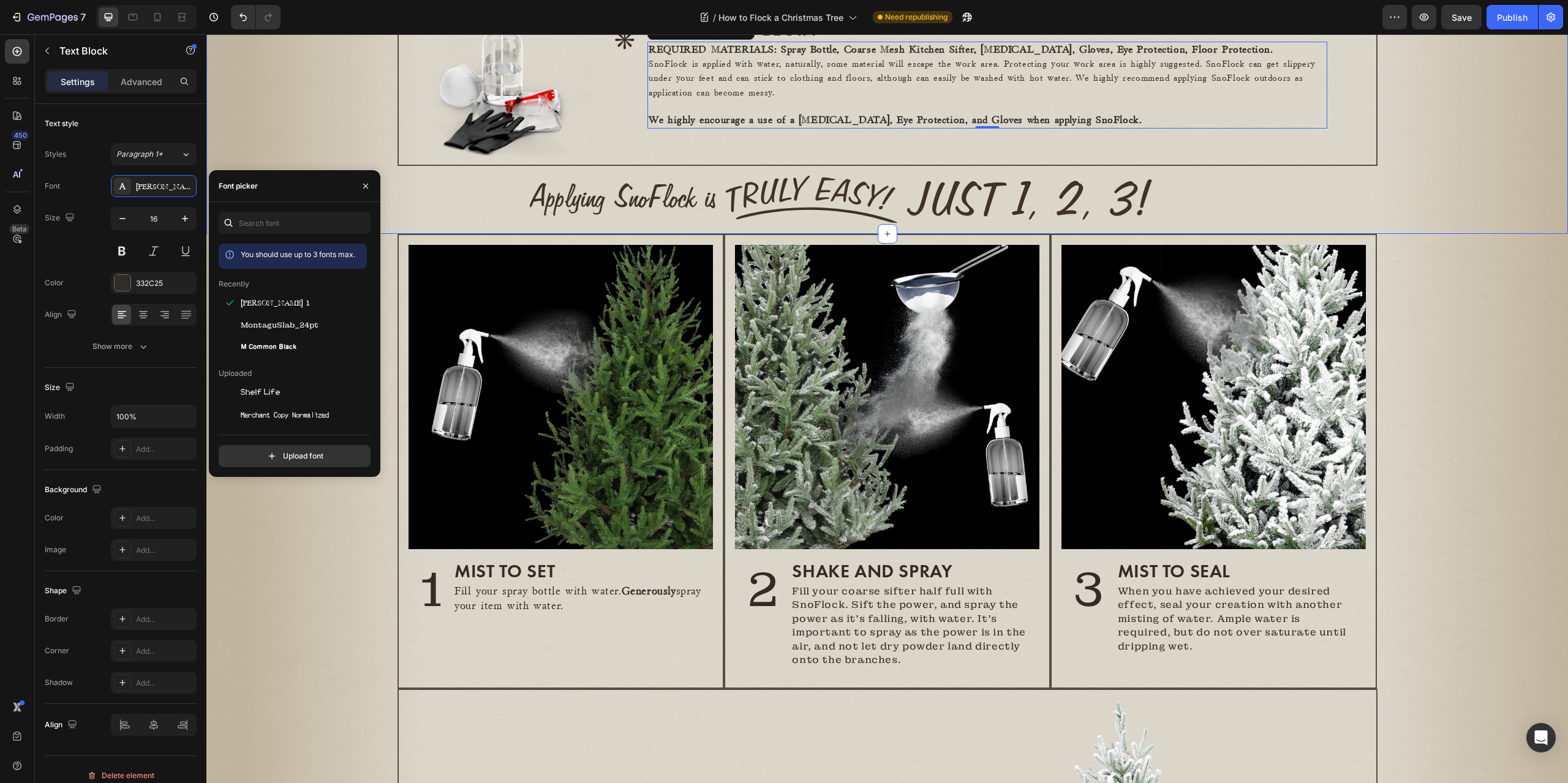
click at [258, 110] on div "* Heading BEFORE YOU BEGIN Heading REQUIRED MATERIALS: Spray Bottle, Coarse Mes…" at bounding box center [887, 107] width 1362 height 254
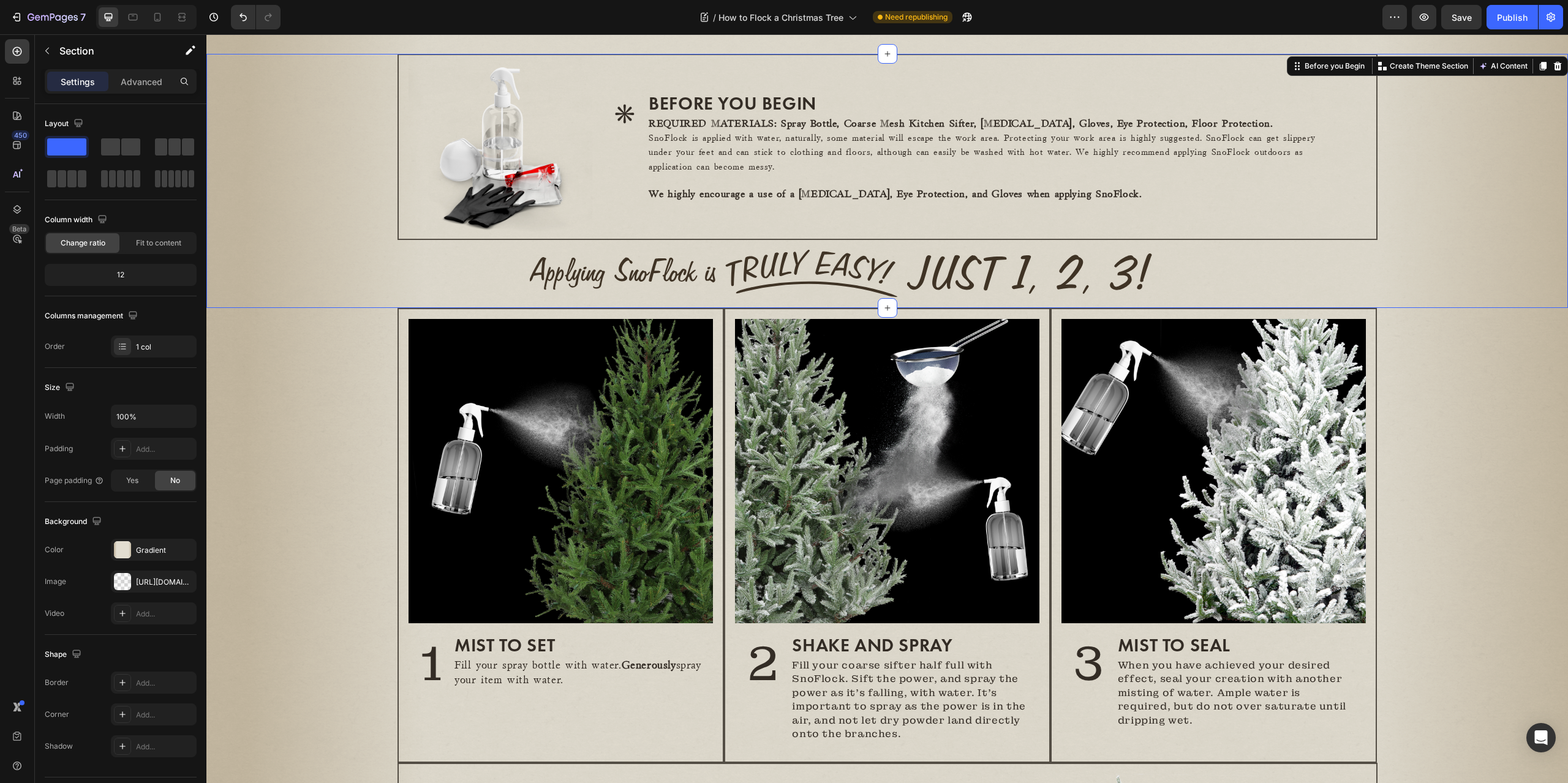
scroll to position [122, 0]
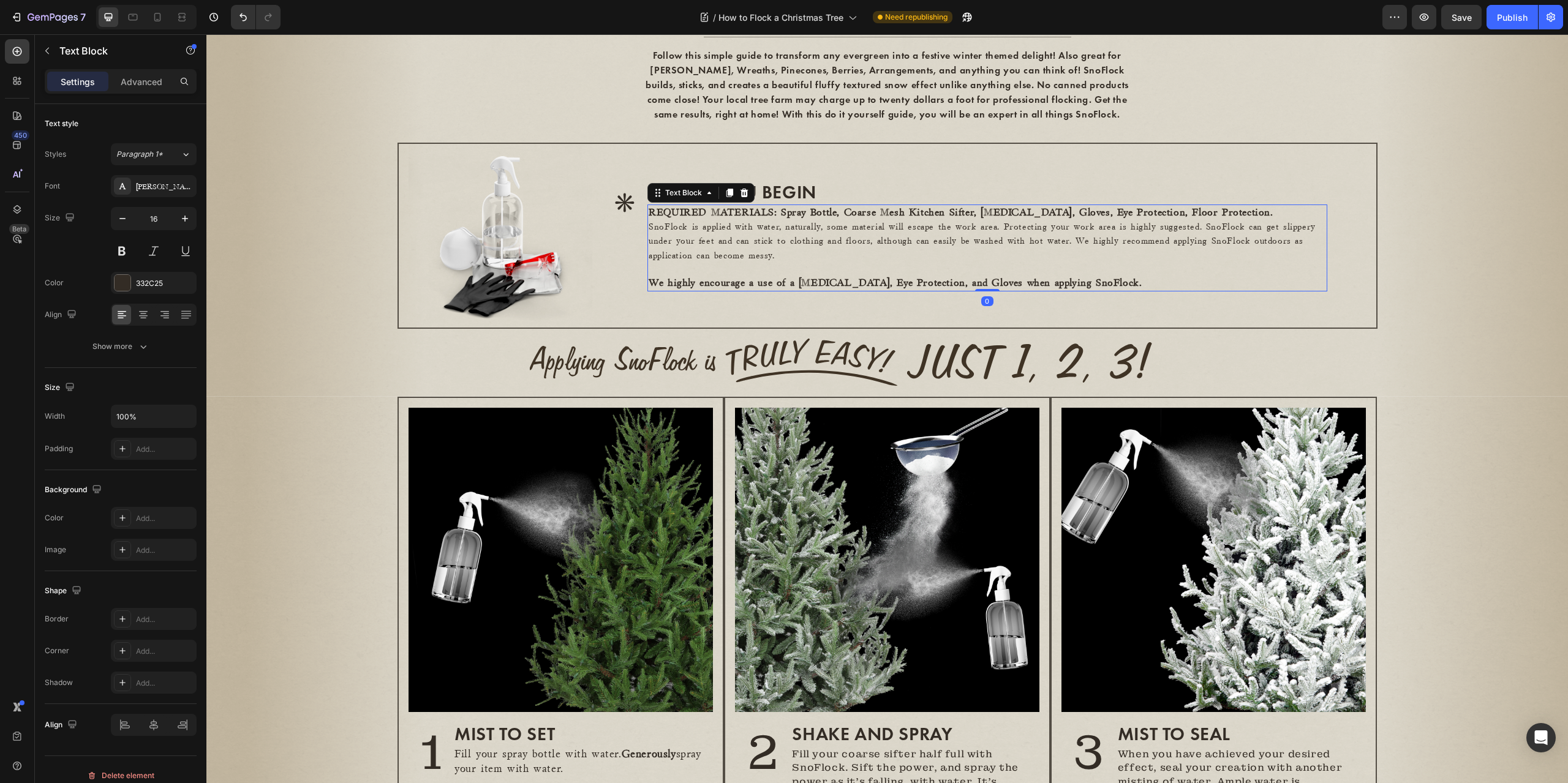
click at [741, 263] on p "SnoFlock is applied with water, naturally, some material will escape the work a…" at bounding box center [987, 241] width 677 height 43
click at [188, 217] on icon "button" at bounding box center [185, 219] width 12 height 12
type input "17"
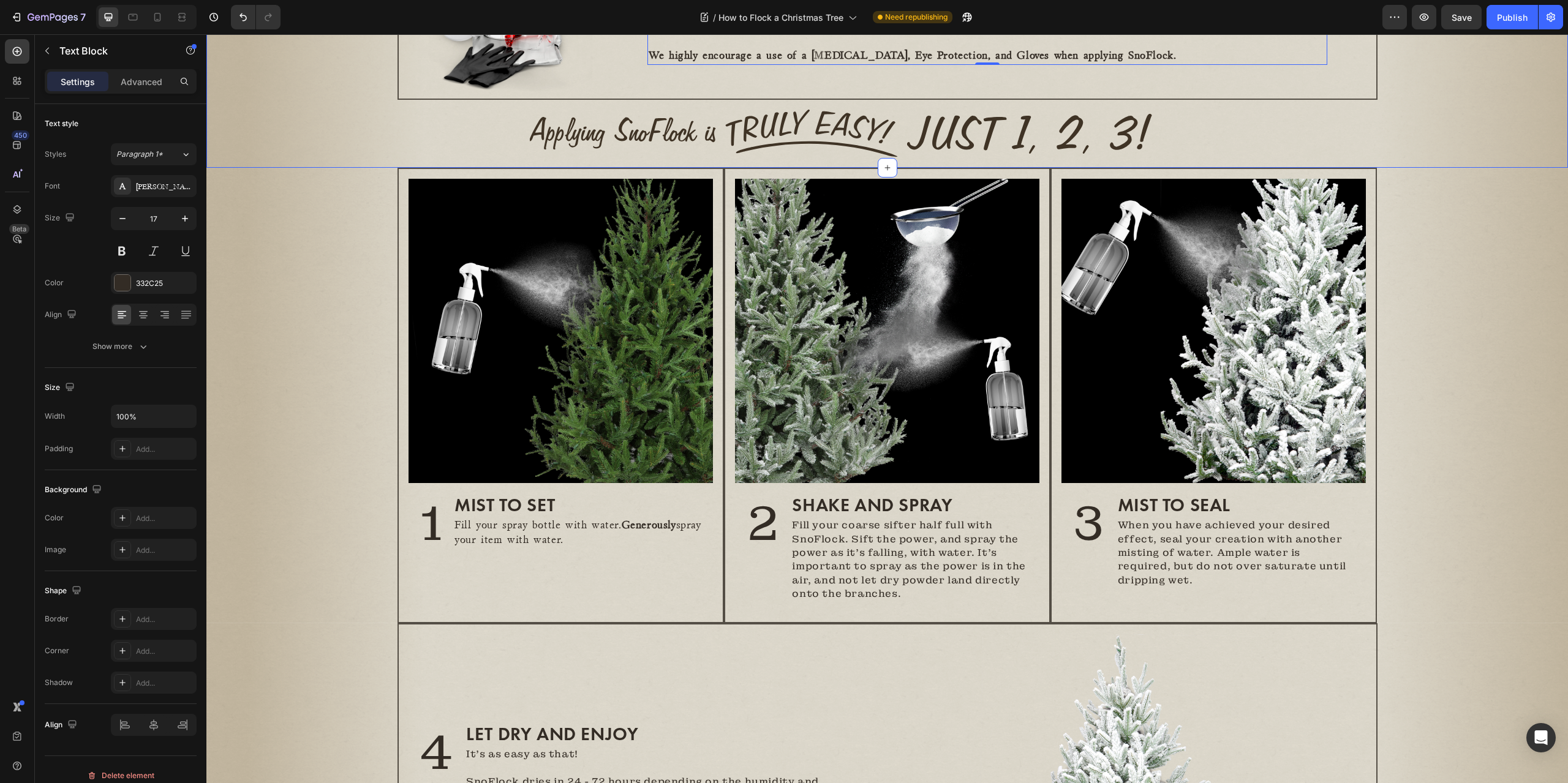
scroll to position [449, 0]
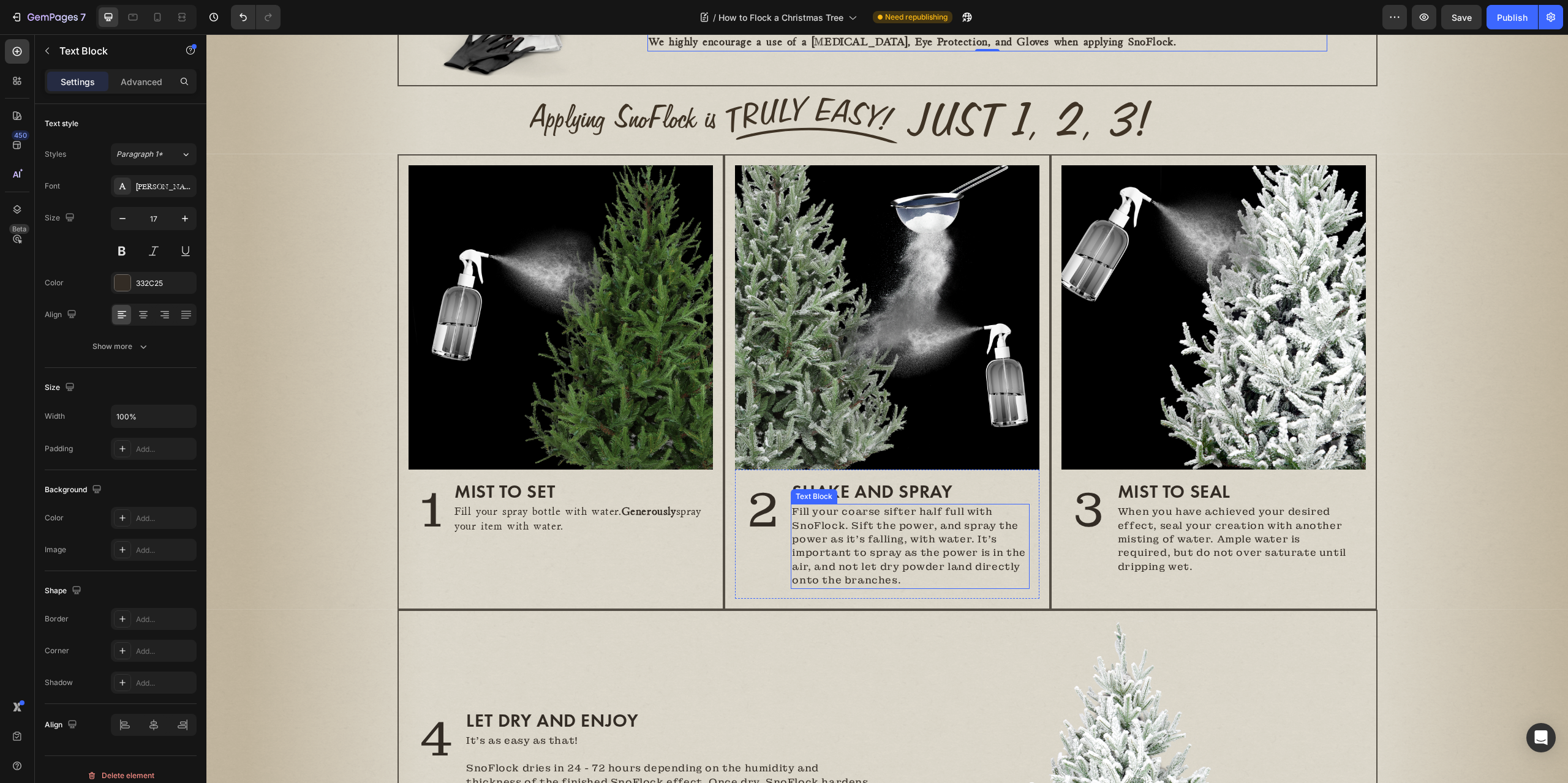
click at [897, 567] on p "Fill your coarse sifter half full with SnoFlock. Sift the power, and spray the …" at bounding box center [910, 547] width 237 height 82
click at [168, 187] on div "MontaguSlab_24pt" at bounding box center [164, 187] width 57 height 11
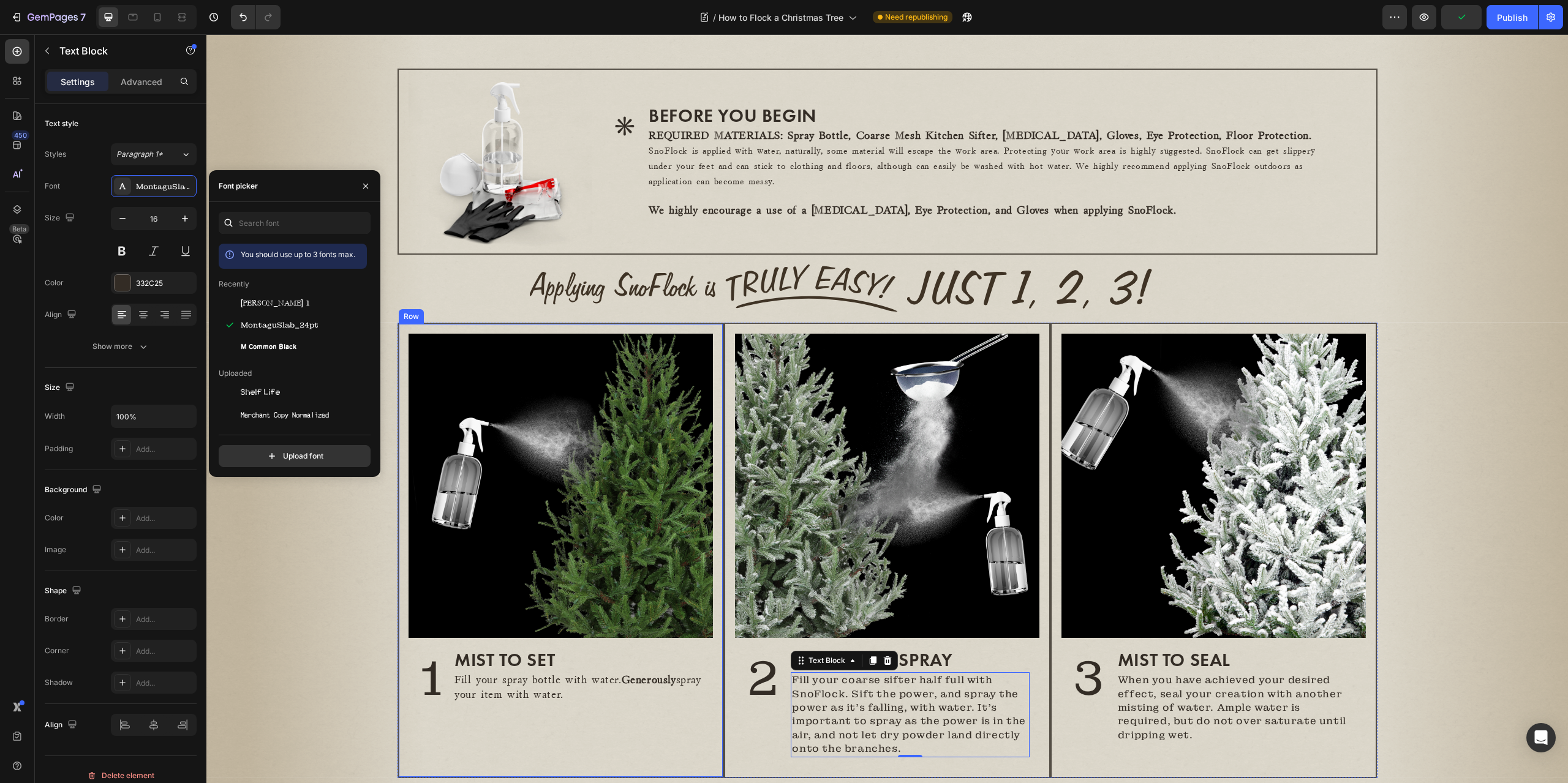
scroll to position [163, 0]
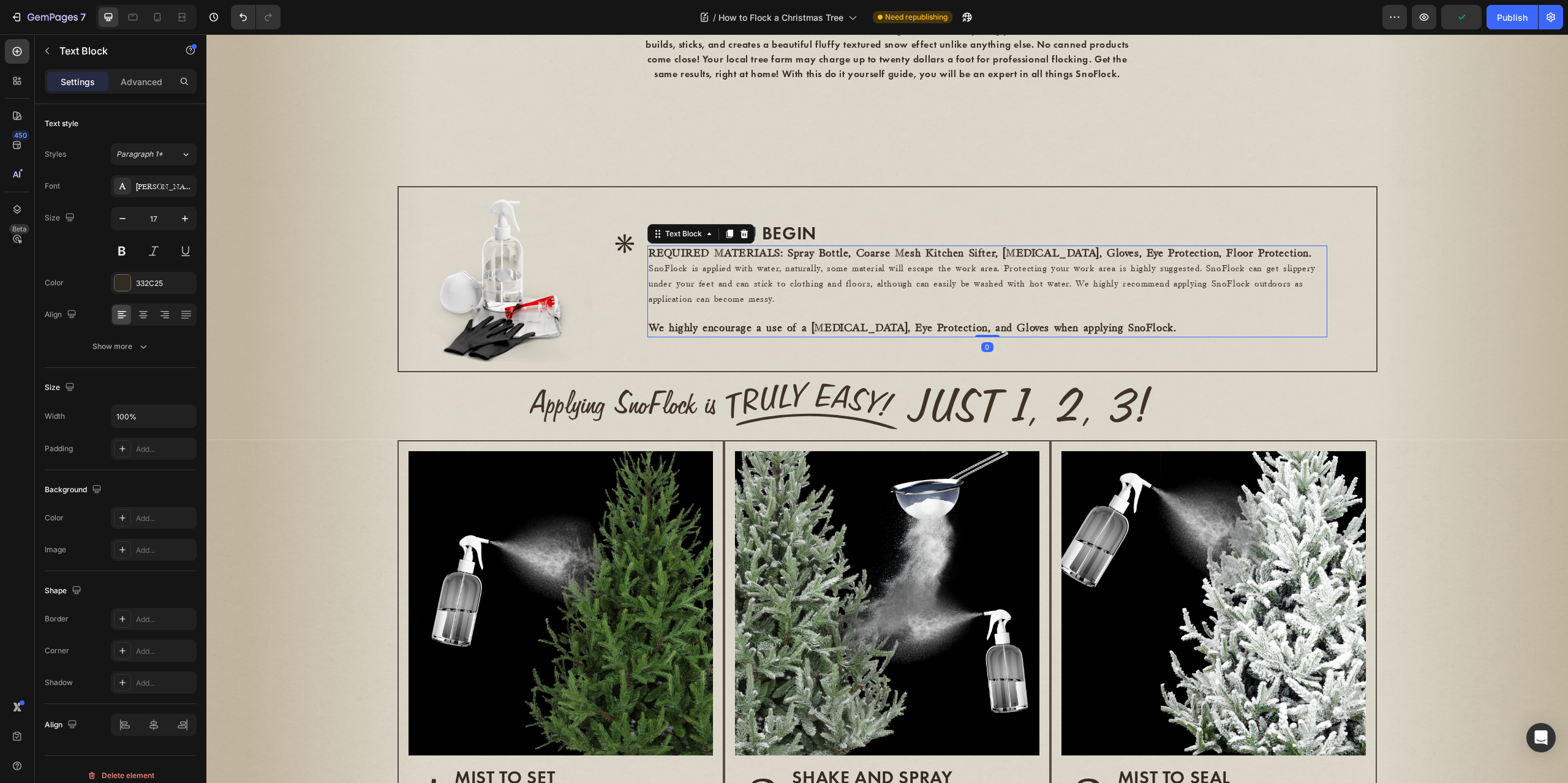
click at [841, 286] on span "SnoFlock is applied with water, naturally, some material will escape the work a…" at bounding box center [983, 284] width 667 height 40
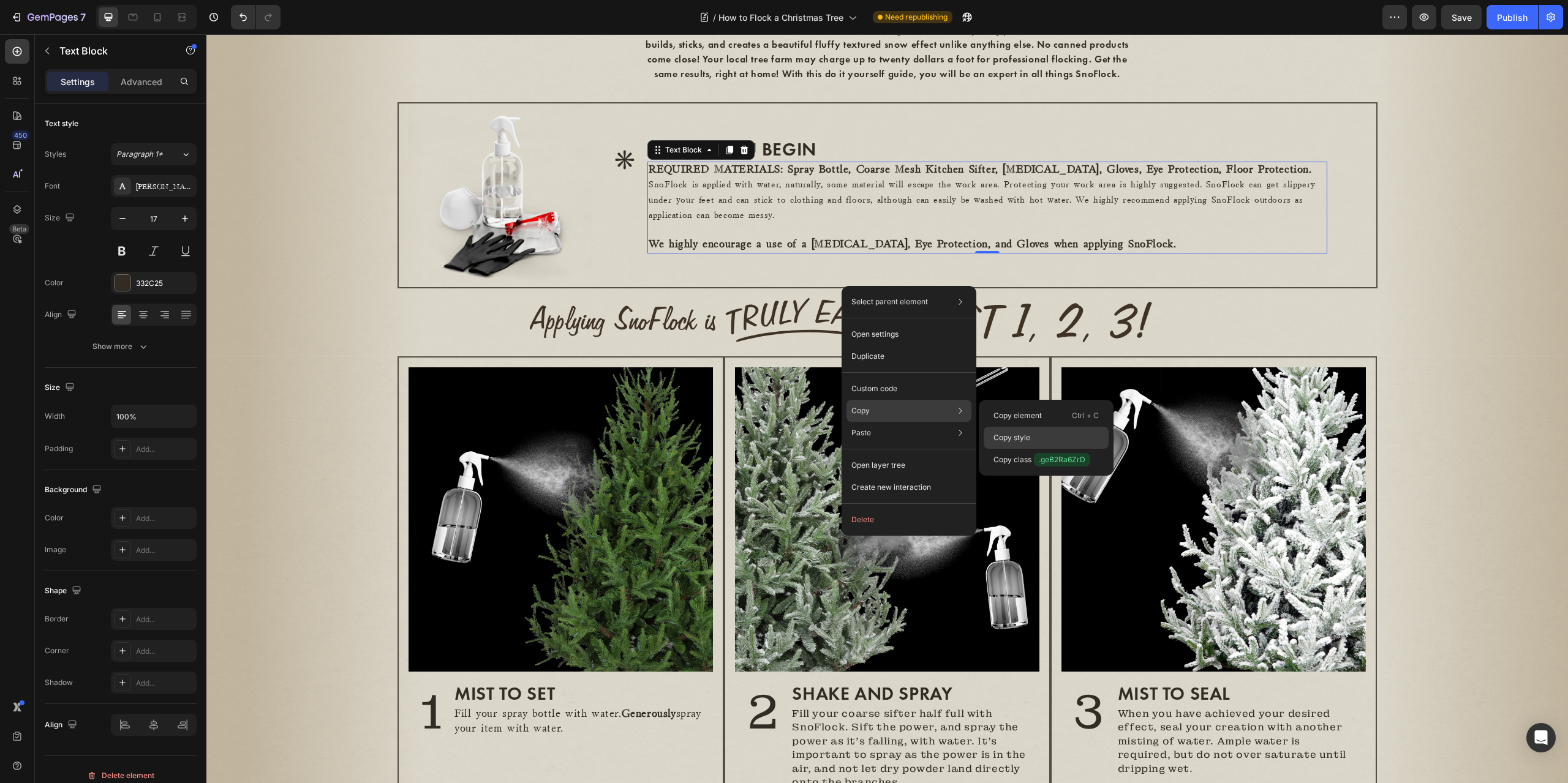
click at [1017, 429] on div "Copy style" at bounding box center [1046, 438] width 125 height 22
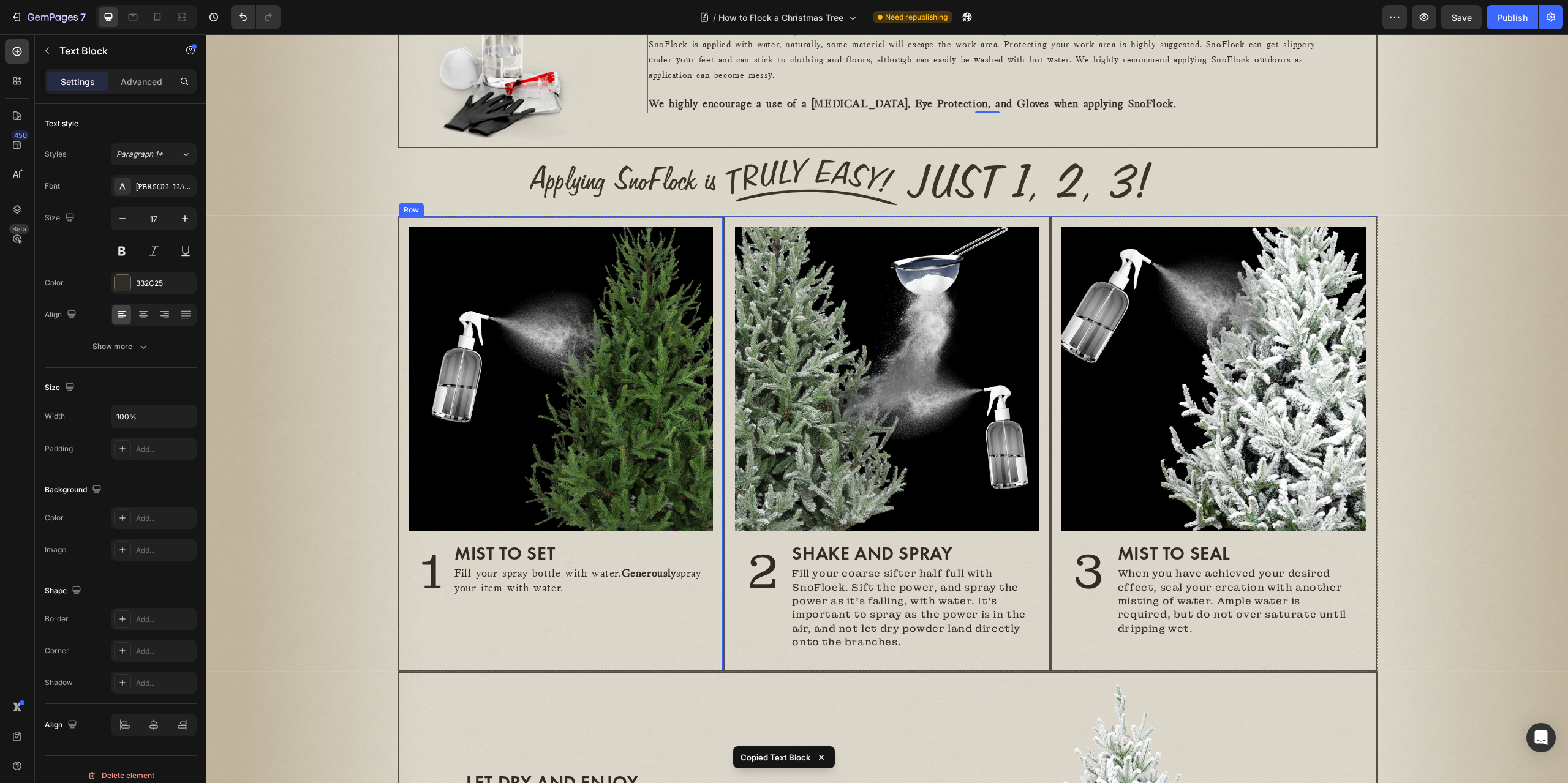
scroll to position [449, 0]
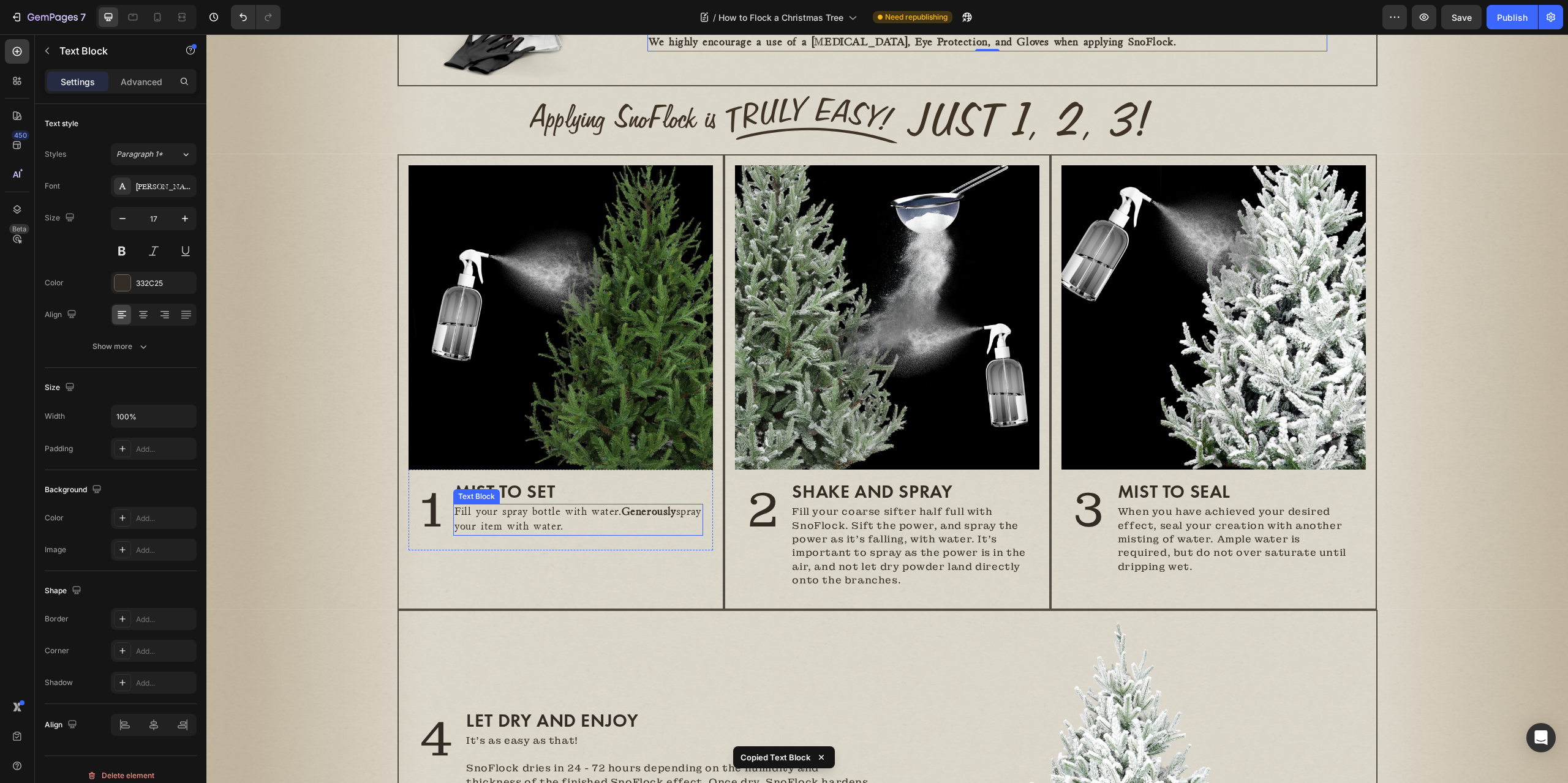
click at [601, 532] on p "Fill your spray bottle with water. Generously spray your item with water." at bounding box center [578, 520] width 247 height 29
click at [890, 541] on p "Fill your coarse sifter half full with SnoFlock. Sift the power, and spray the …" at bounding box center [910, 547] width 237 height 82
type input "17"
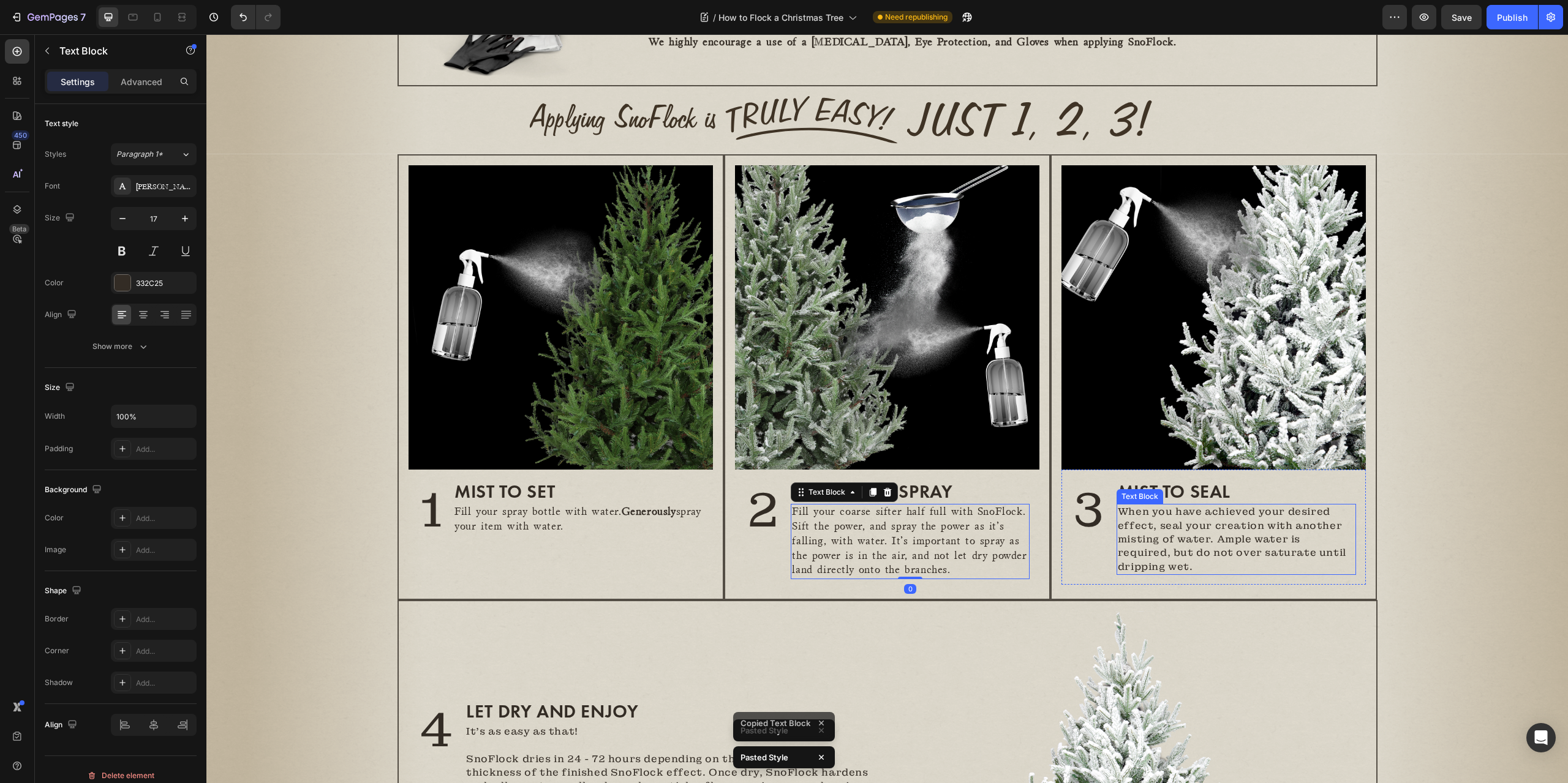
click at [1235, 533] on p "When you have achieved your desired effect, seal your creation with another mis…" at bounding box center [1237, 540] width 237 height 68
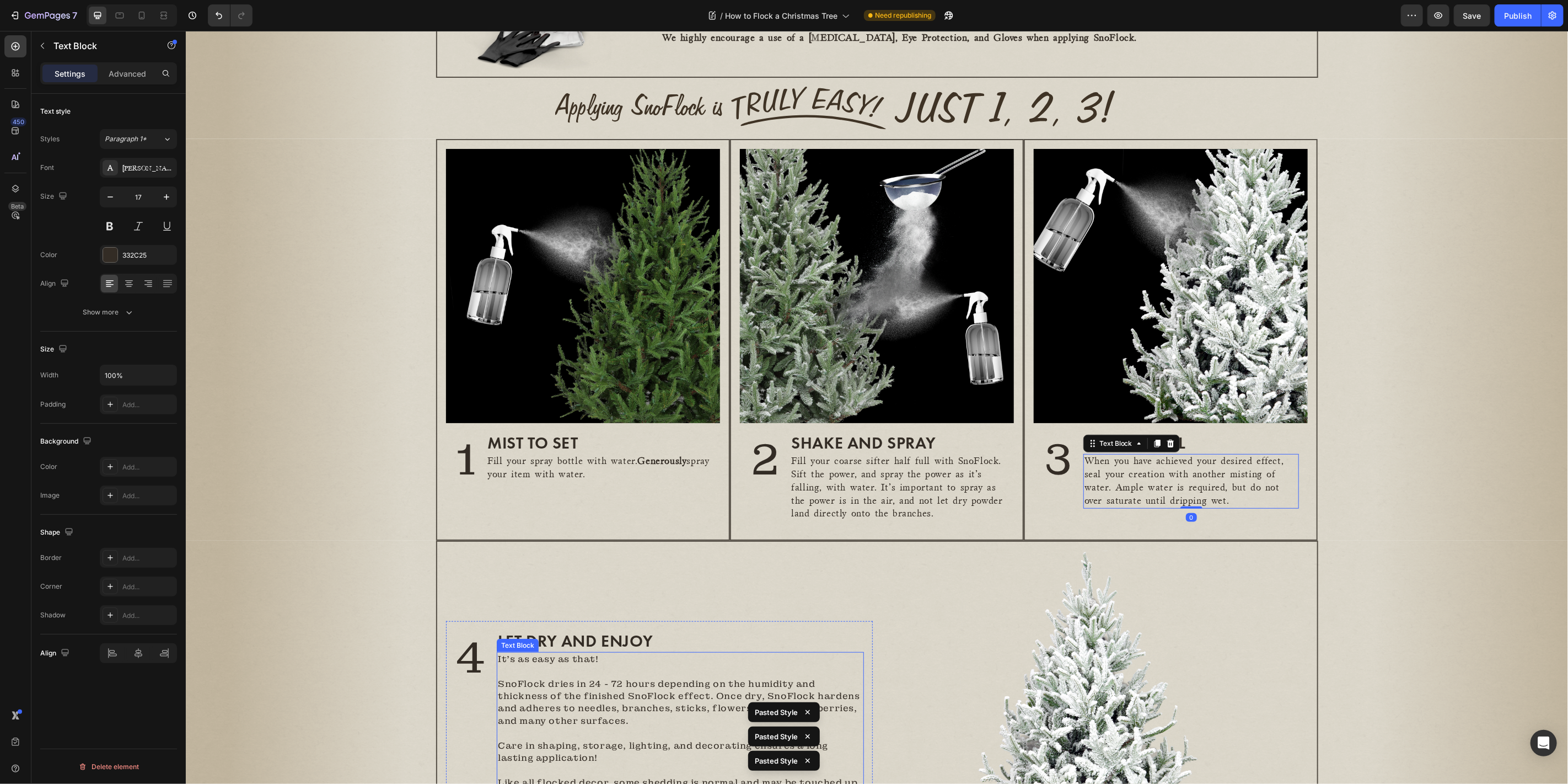
click at [608, 705] on p "SnoFlock dries in 24 - 72 hours depending on the humidity and thickness of the …" at bounding box center [680, 702] width 364 height 50
type input "17"
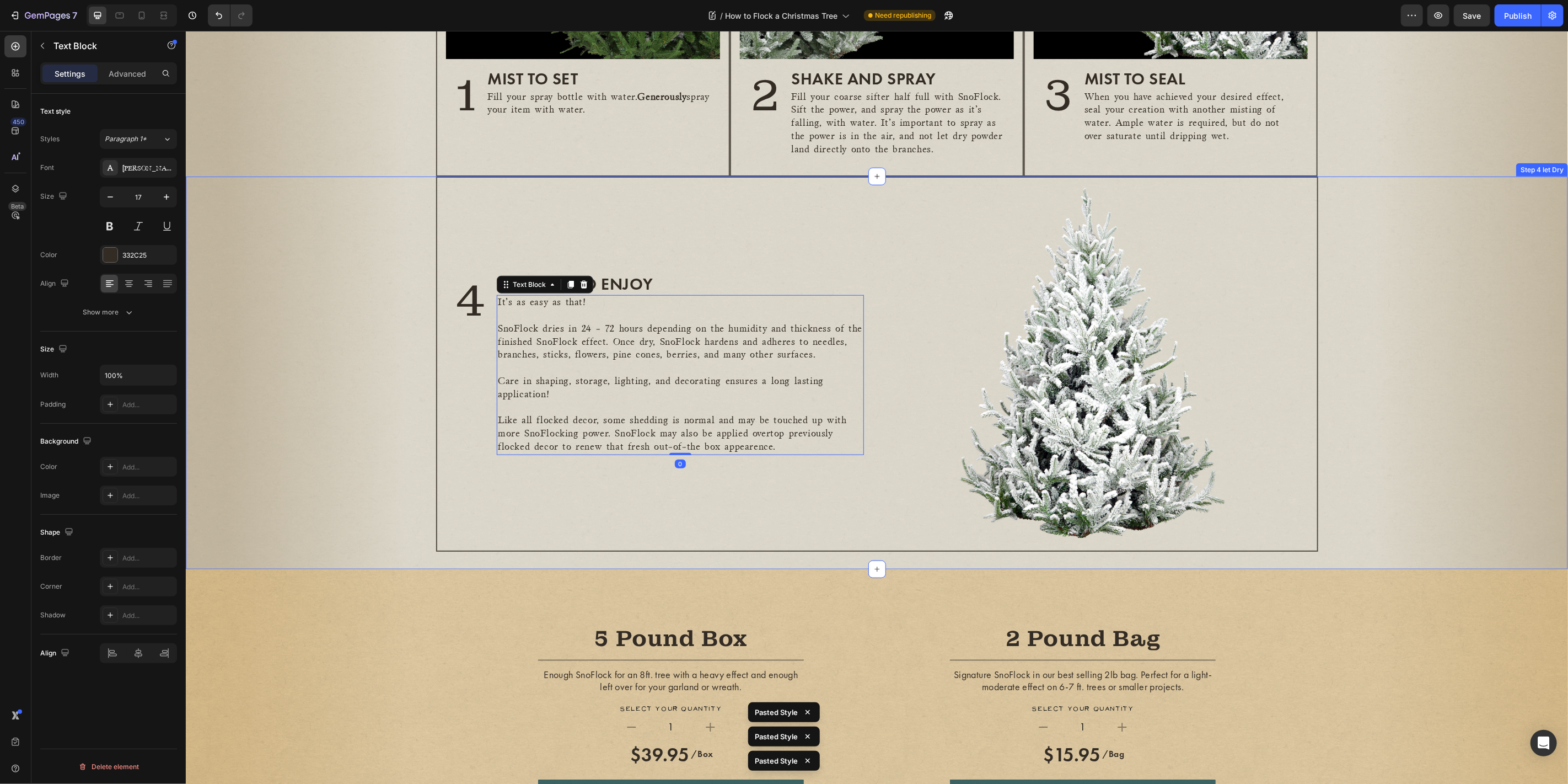
scroll to position [772, 0]
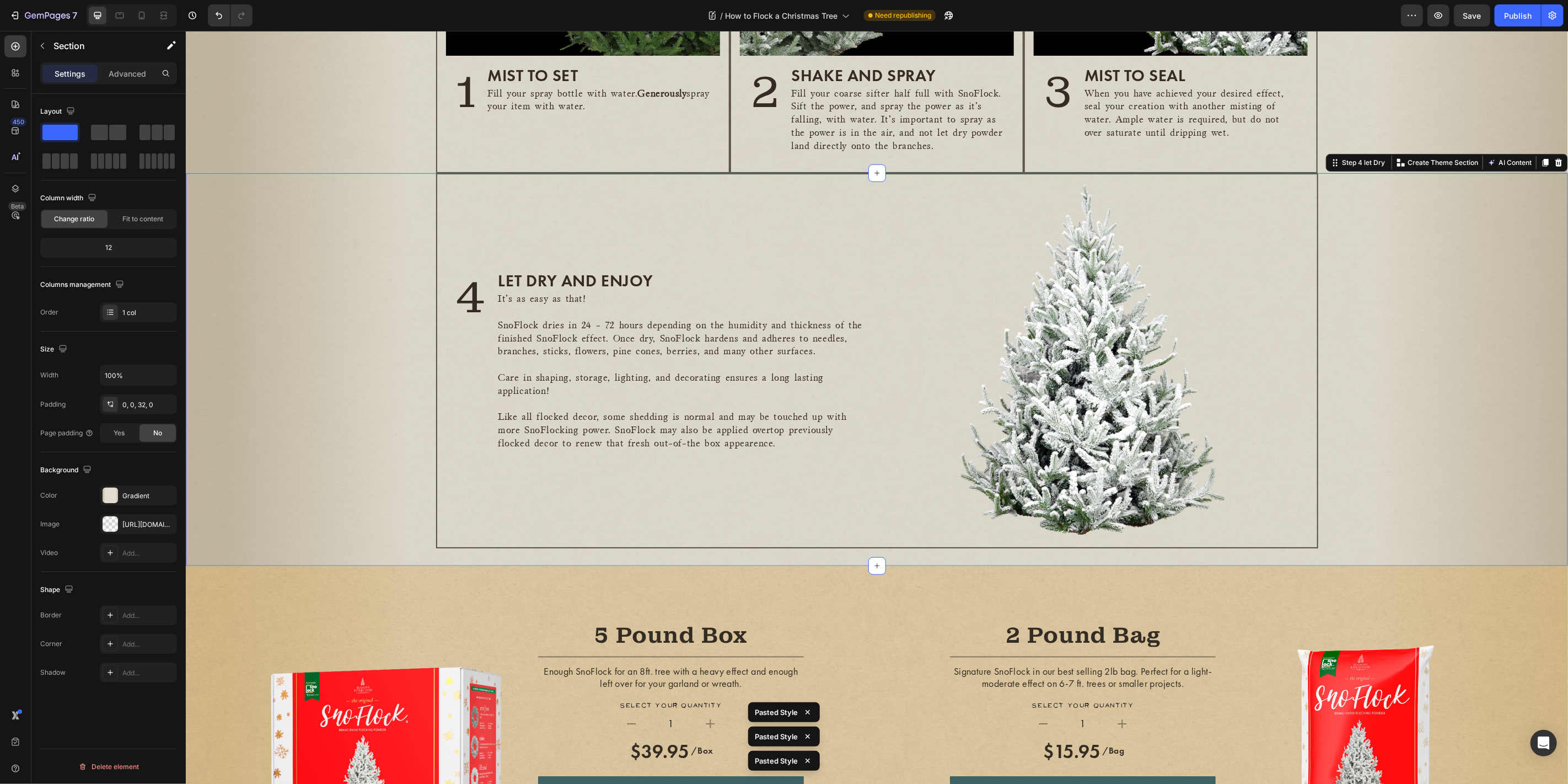
click at [284, 341] on div "4 Heading LET DRY AND ENJOY Heading It's as easy as that! SnoFlock dries in 24 …" at bounding box center [876, 360] width 1382 height 376
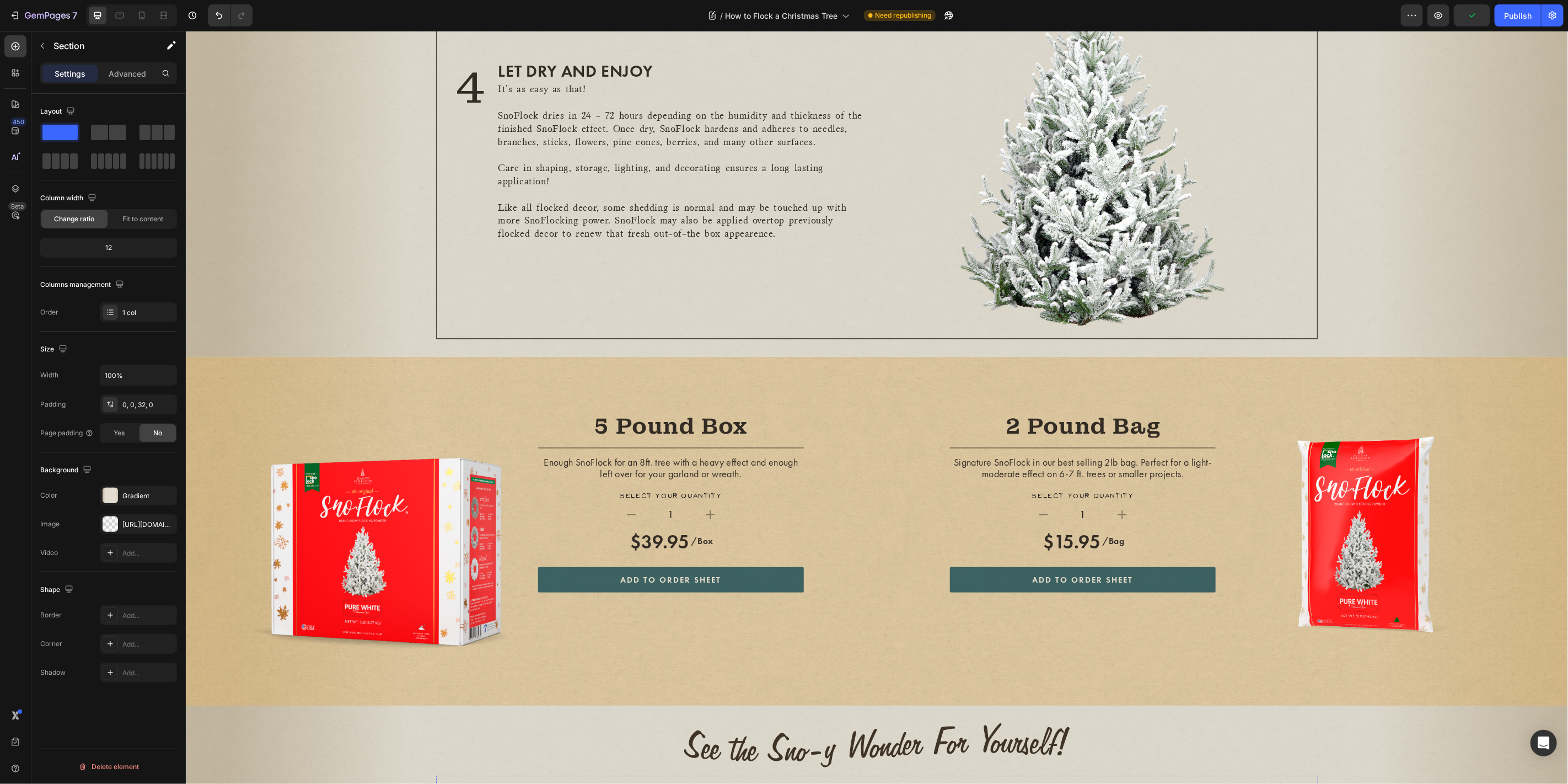
scroll to position [712, 0]
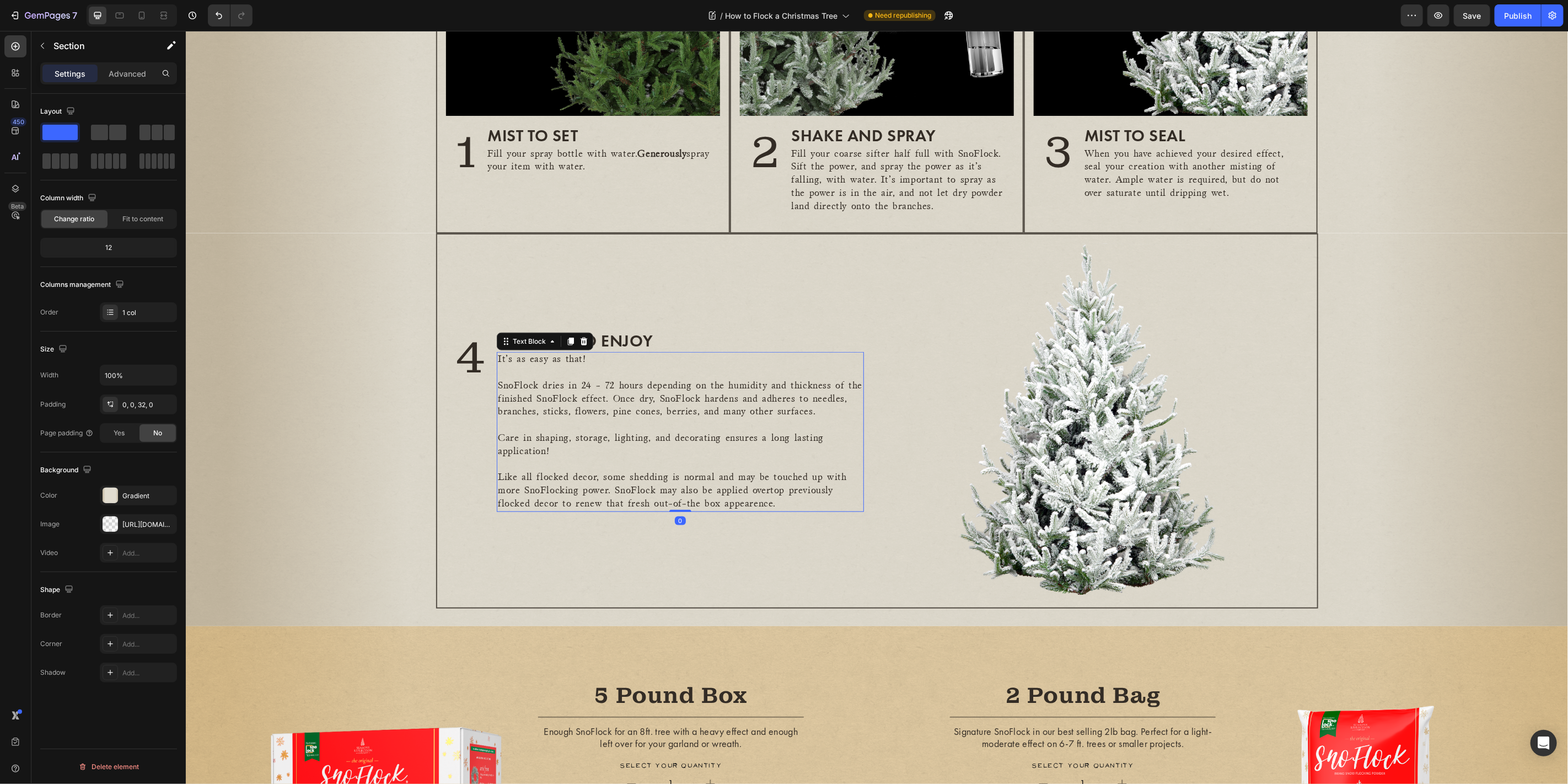
click at [546, 434] on p "Care in shaping, storage, lighting, and decorating ensures a long lasting appli…" at bounding box center [680, 445] width 364 height 27
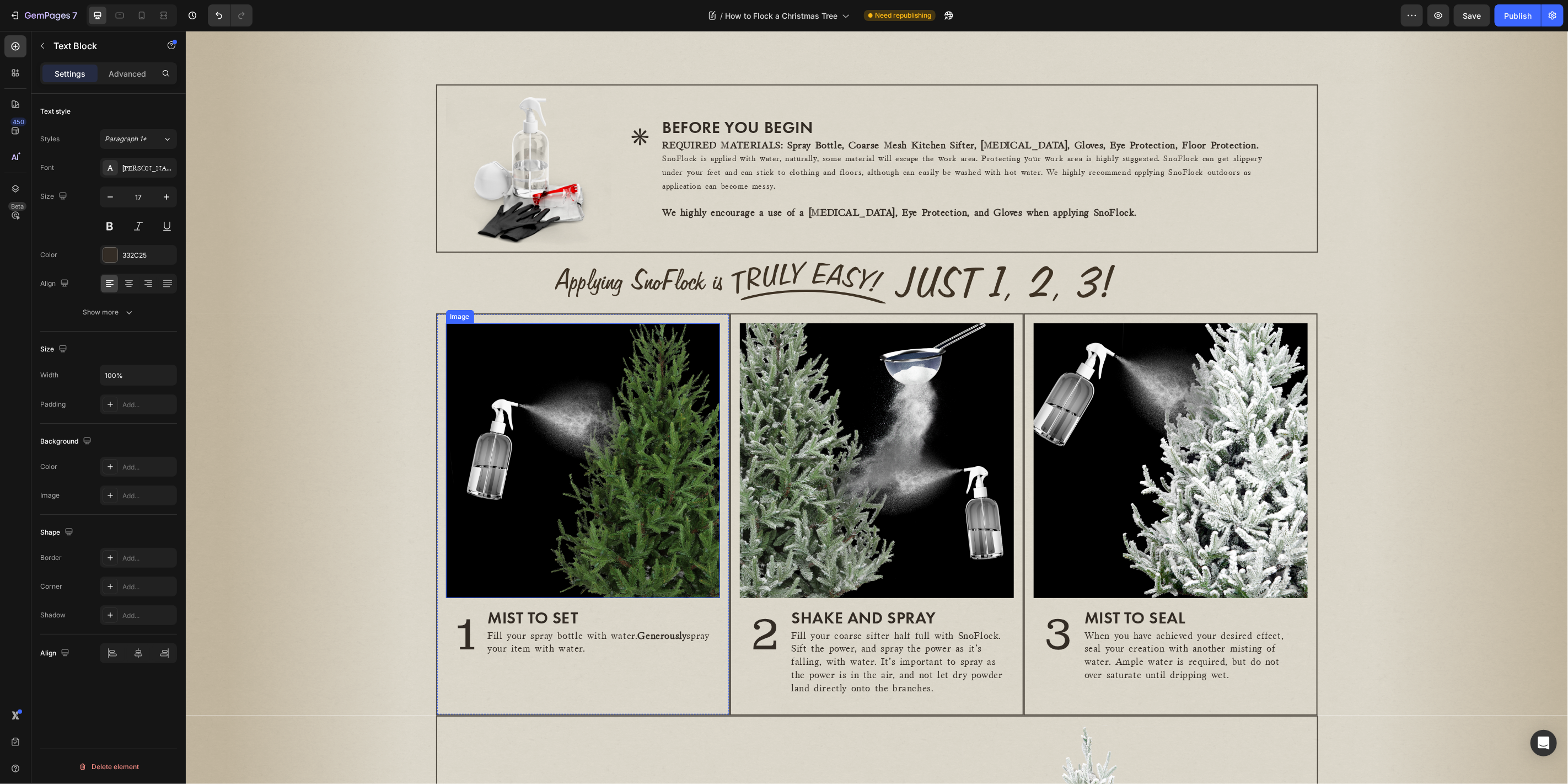
scroll to position [93, 0]
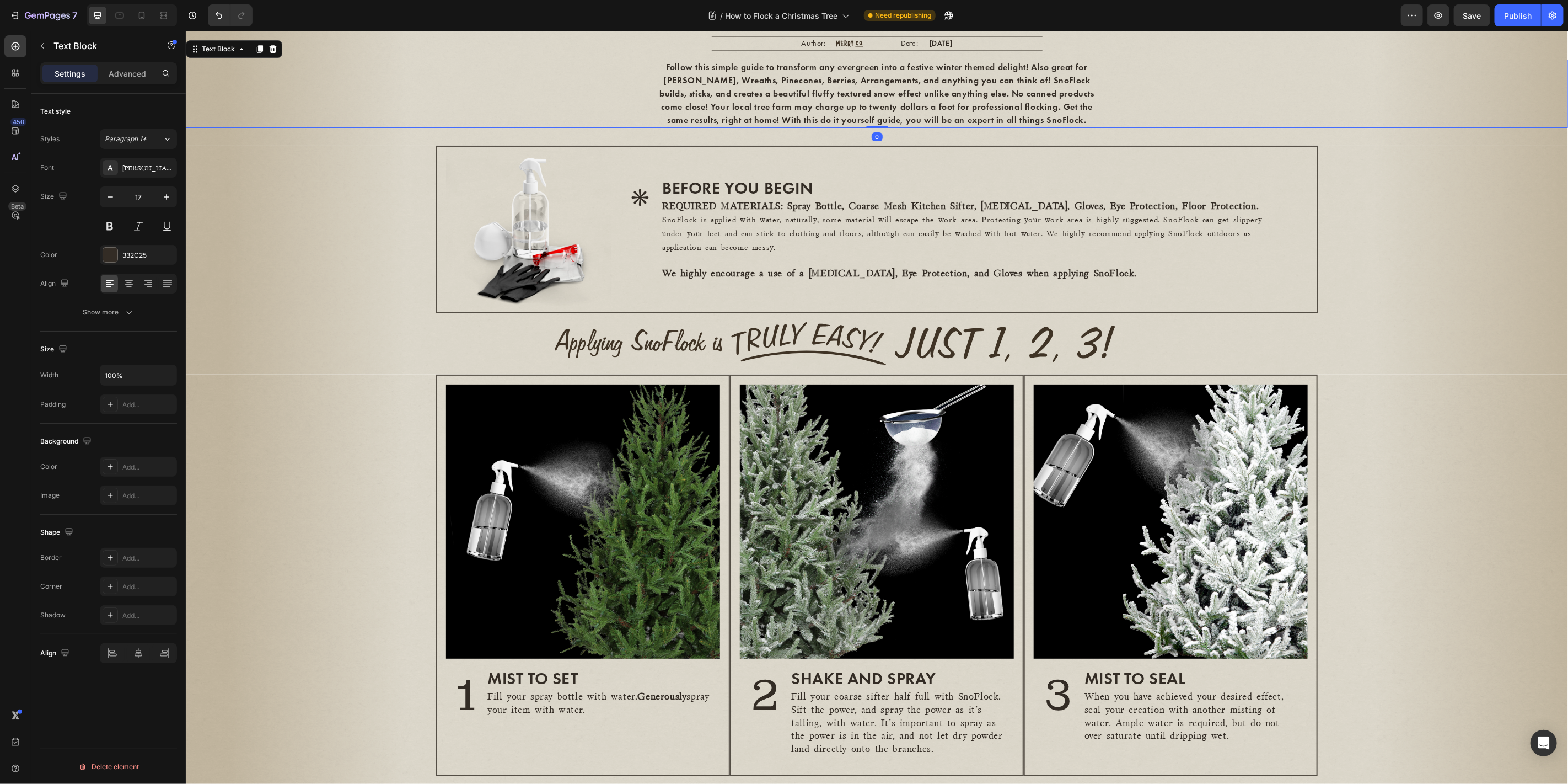
click at [883, 126] on p "Follow this simple guide to transform any evergreen into a festive winter theme…" at bounding box center [876, 93] width 439 height 66
click at [167, 195] on icon "button" at bounding box center [167, 197] width 11 height 11
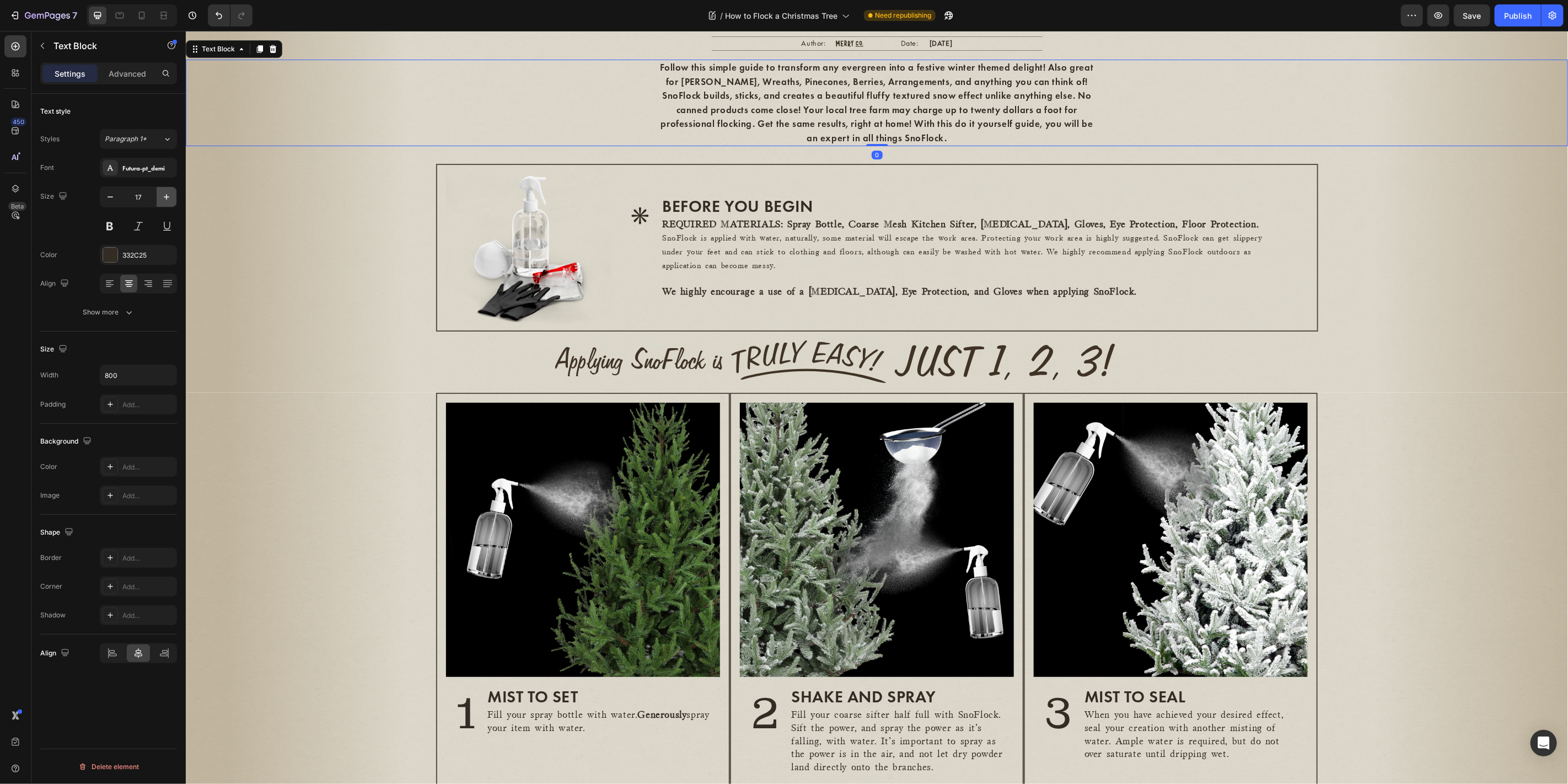
click at [167, 195] on icon "button" at bounding box center [167, 197] width 11 height 11
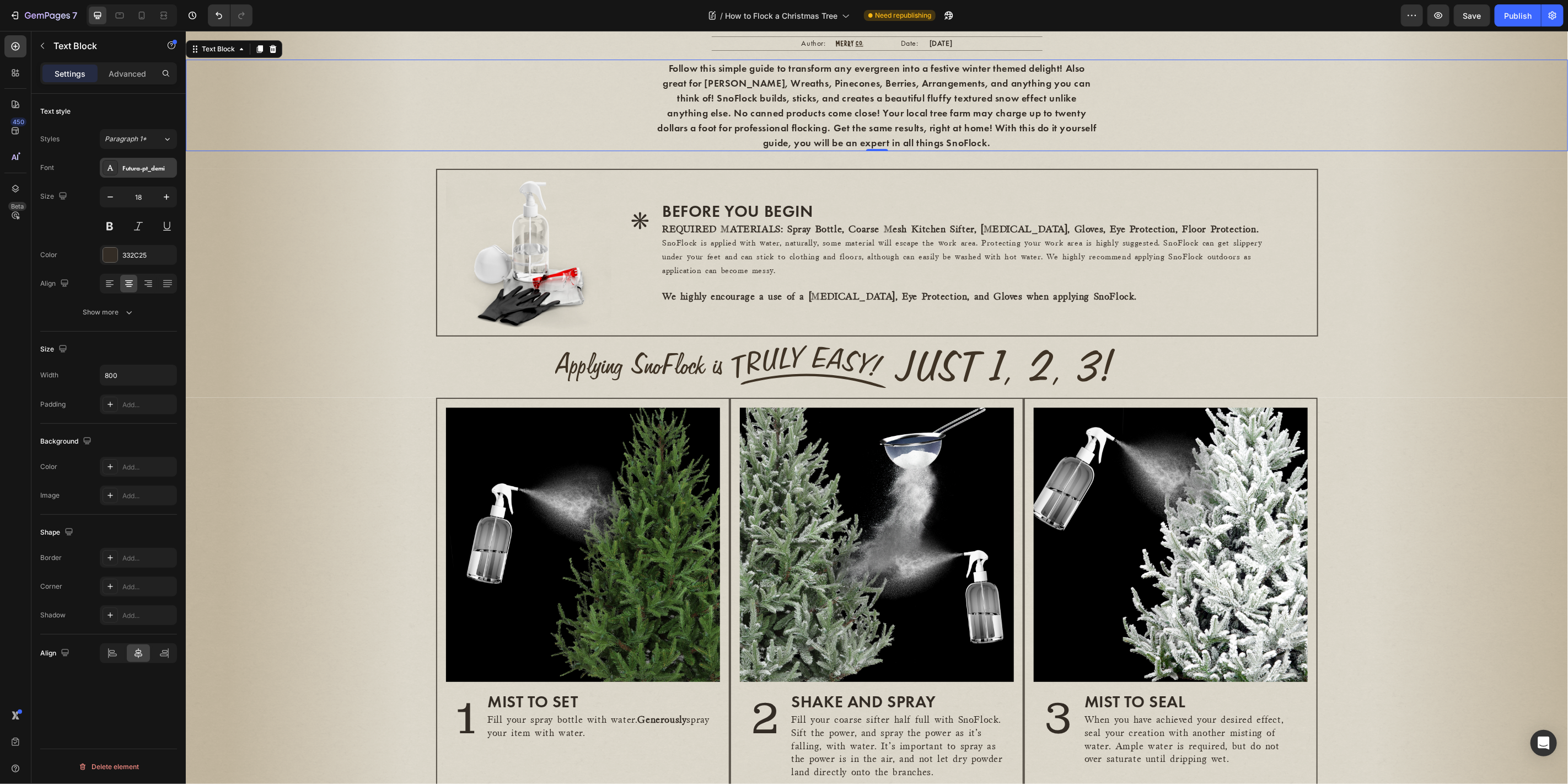
click at [140, 164] on div "Futura-pt_demi" at bounding box center [148, 168] width 52 height 10
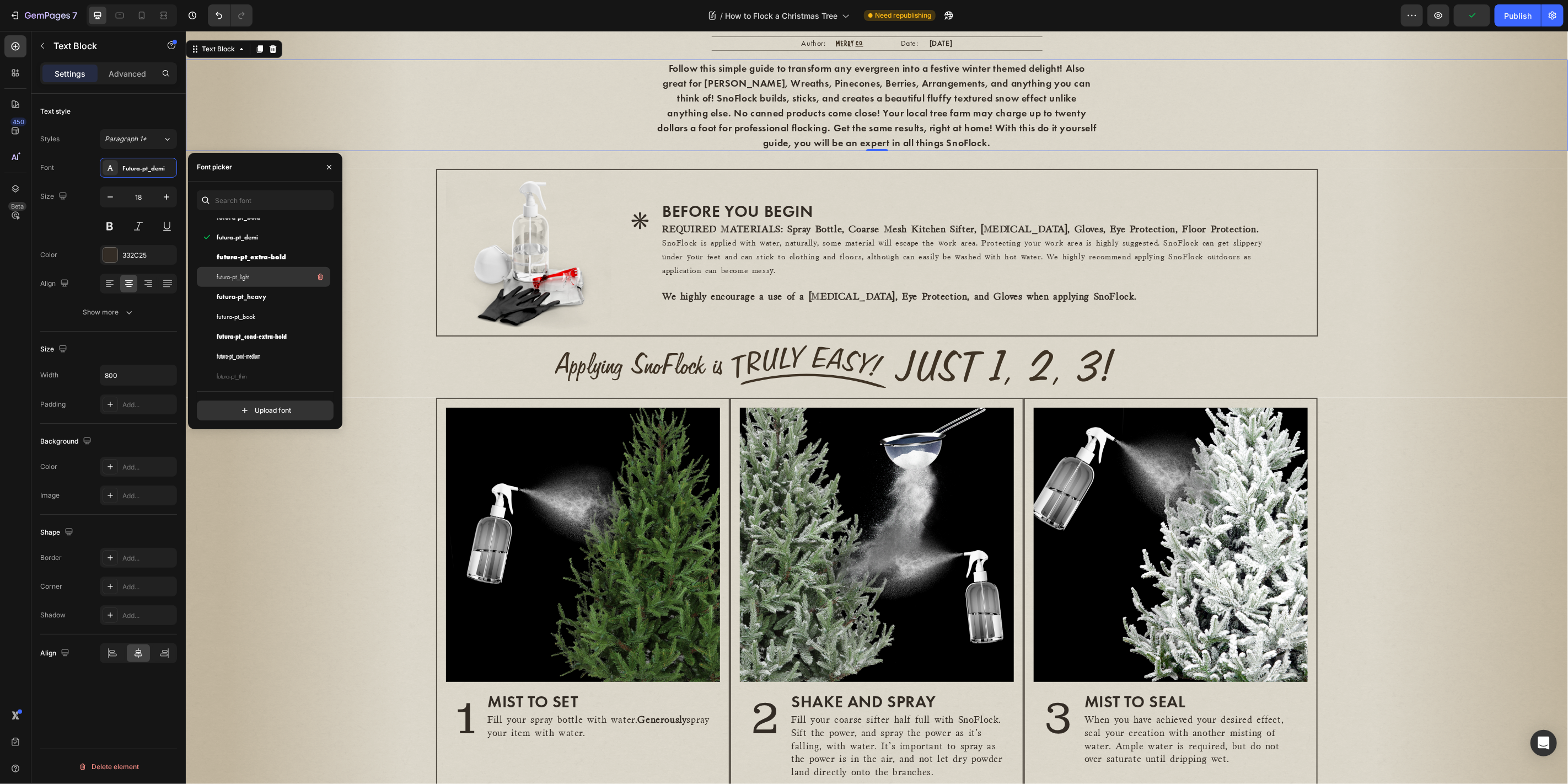
scroll to position [489, 0]
click at [272, 351] on div "futura-pt_book" at bounding box center [272, 357] width 112 height 13
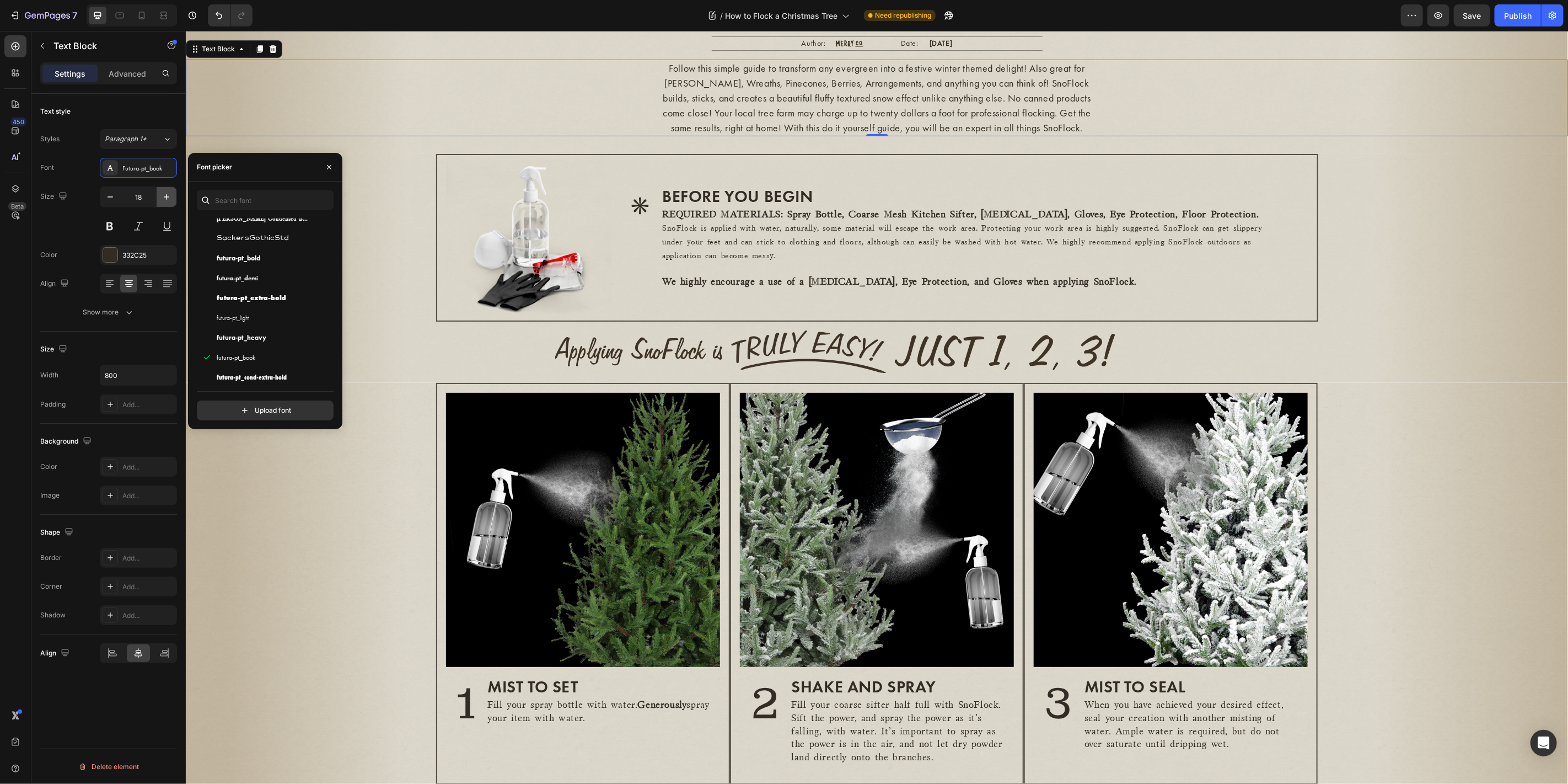
click at [164, 193] on icon "button" at bounding box center [167, 197] width 11 height 11
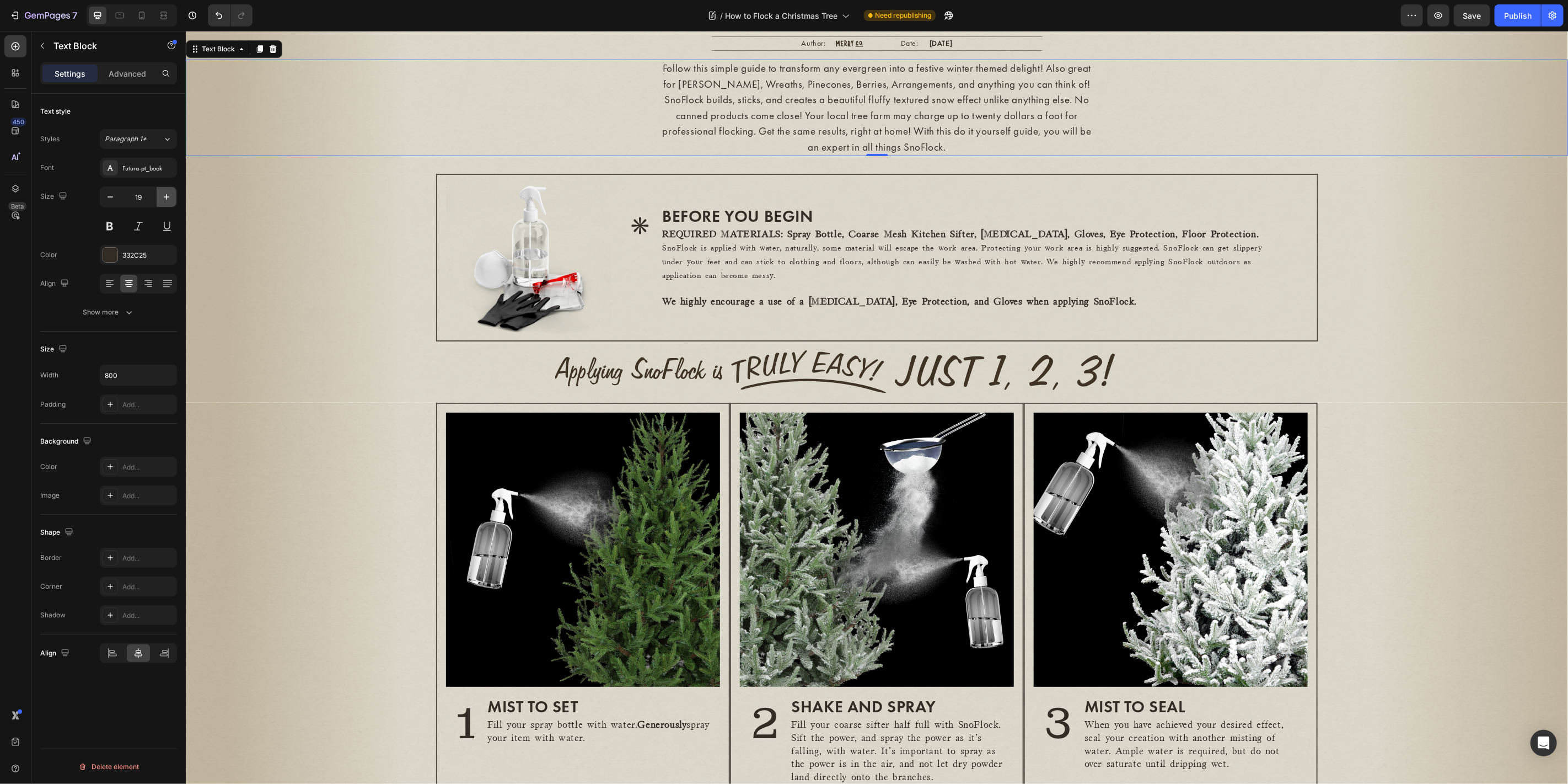
click at [164, 193] on icon "button" at bounding box center [167, 197] width 11 height 11
type input "20"
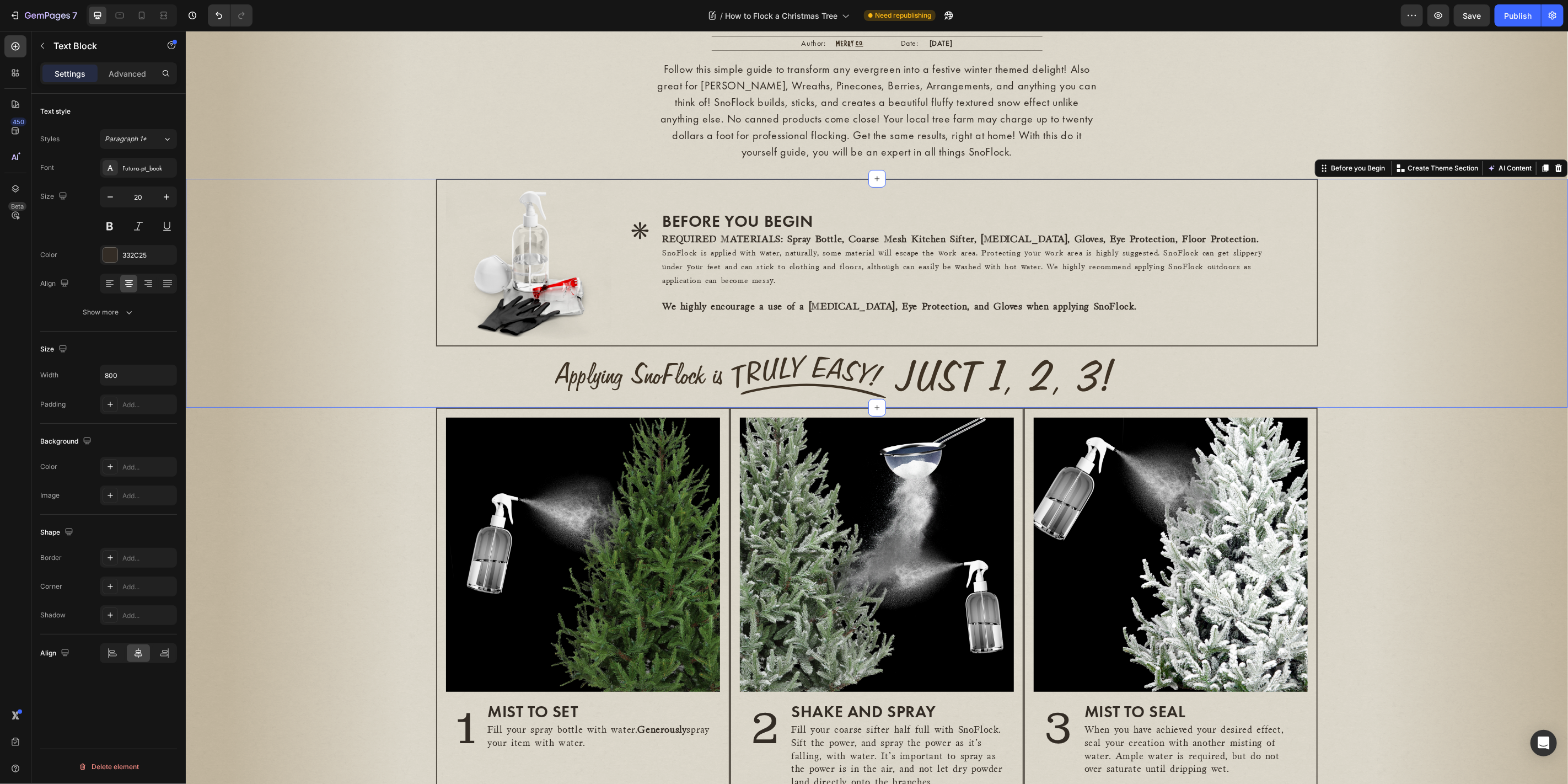
click at [283, 407] on div "* Heading BEFORE YOU BEGIN Heading REQUIRED MATERIALS: Spray Bottle, Coarse Mes…" at bounding box center [876, 293] width 1382 height 229
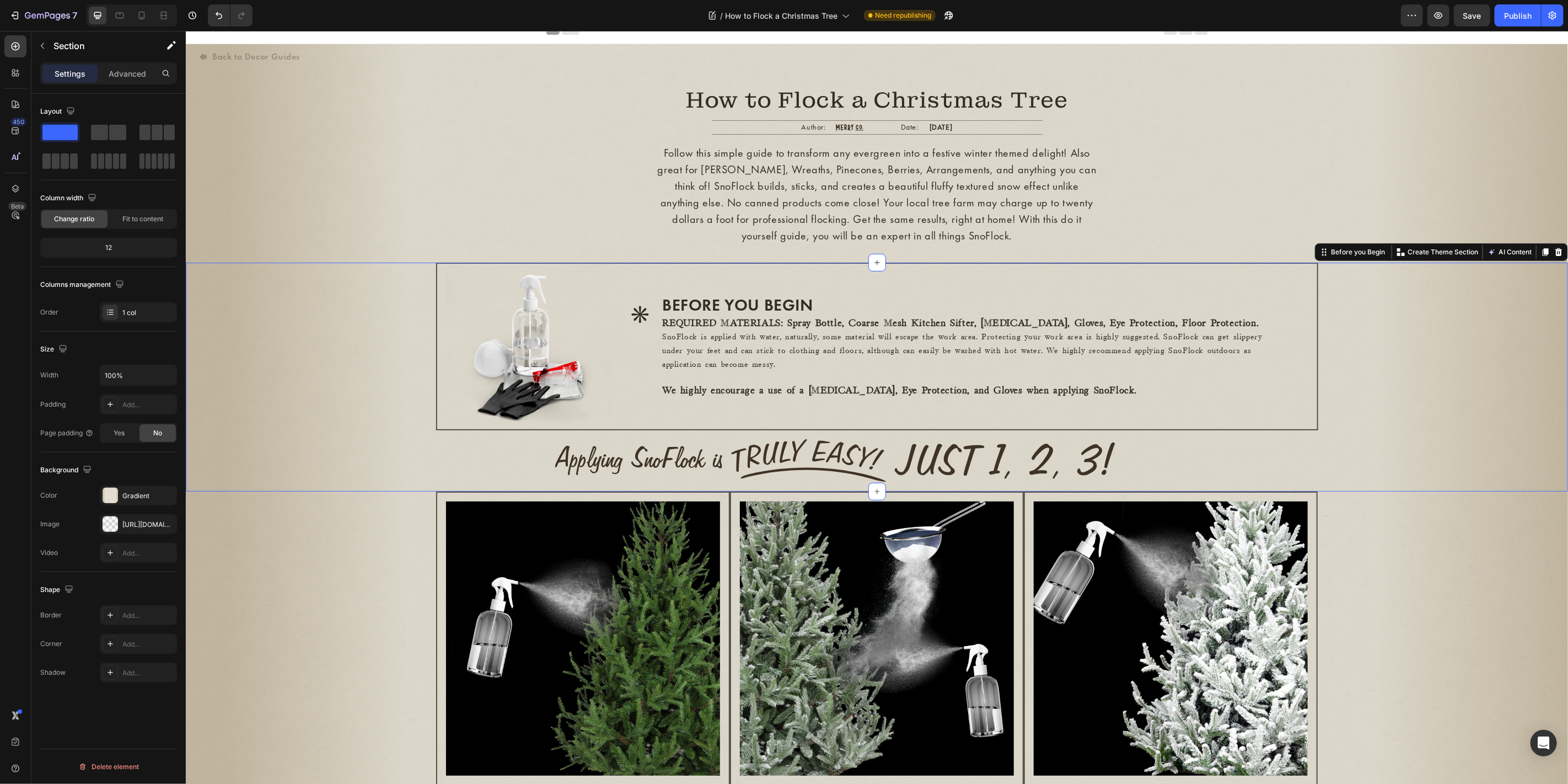
scroll to position [0, 0]
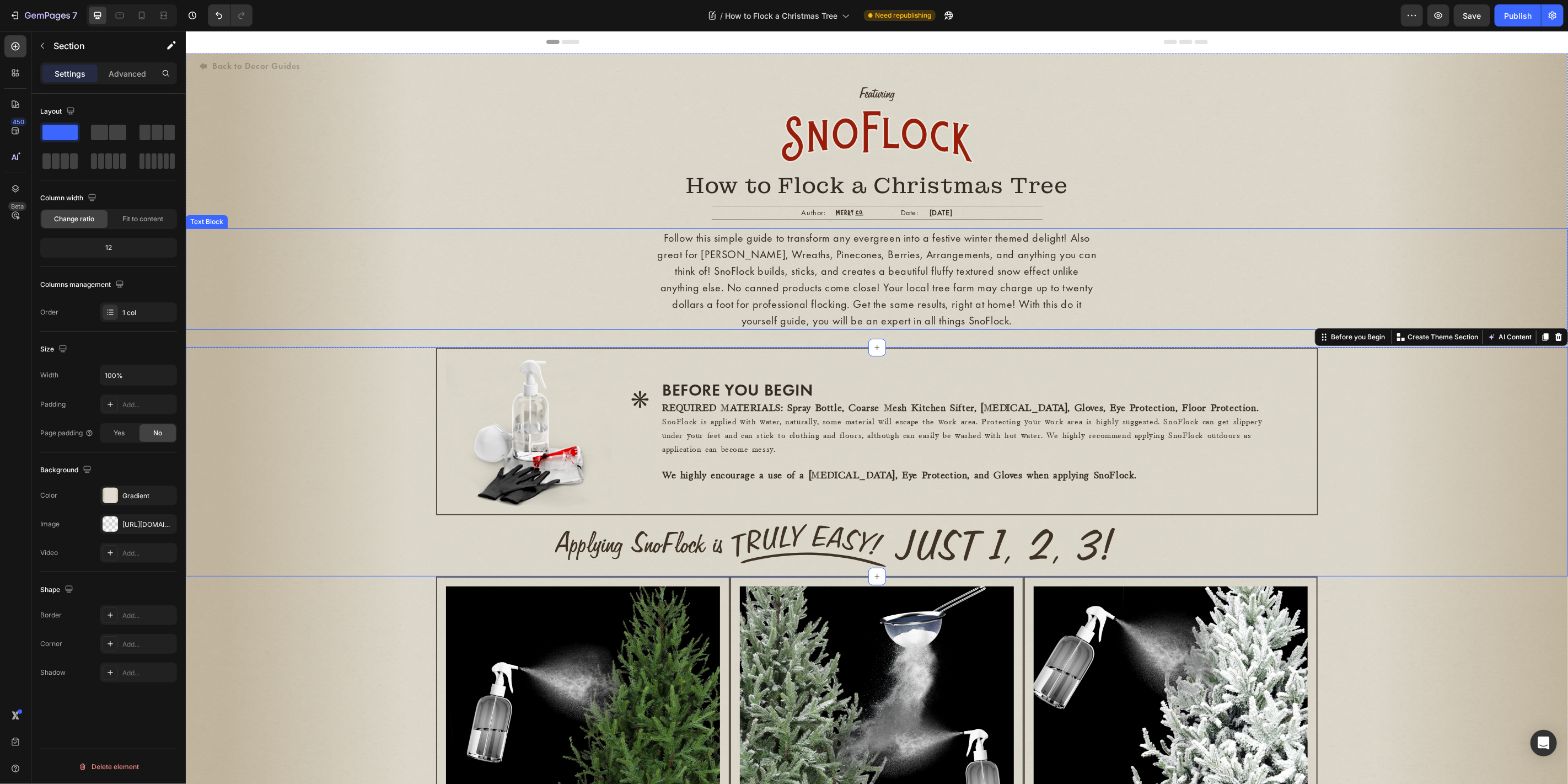
click at [877, 271] on p "Follow this simple guide to transform any evergreen into a festive winter theme…" at bounding box center [876, 279] width 439 height 99
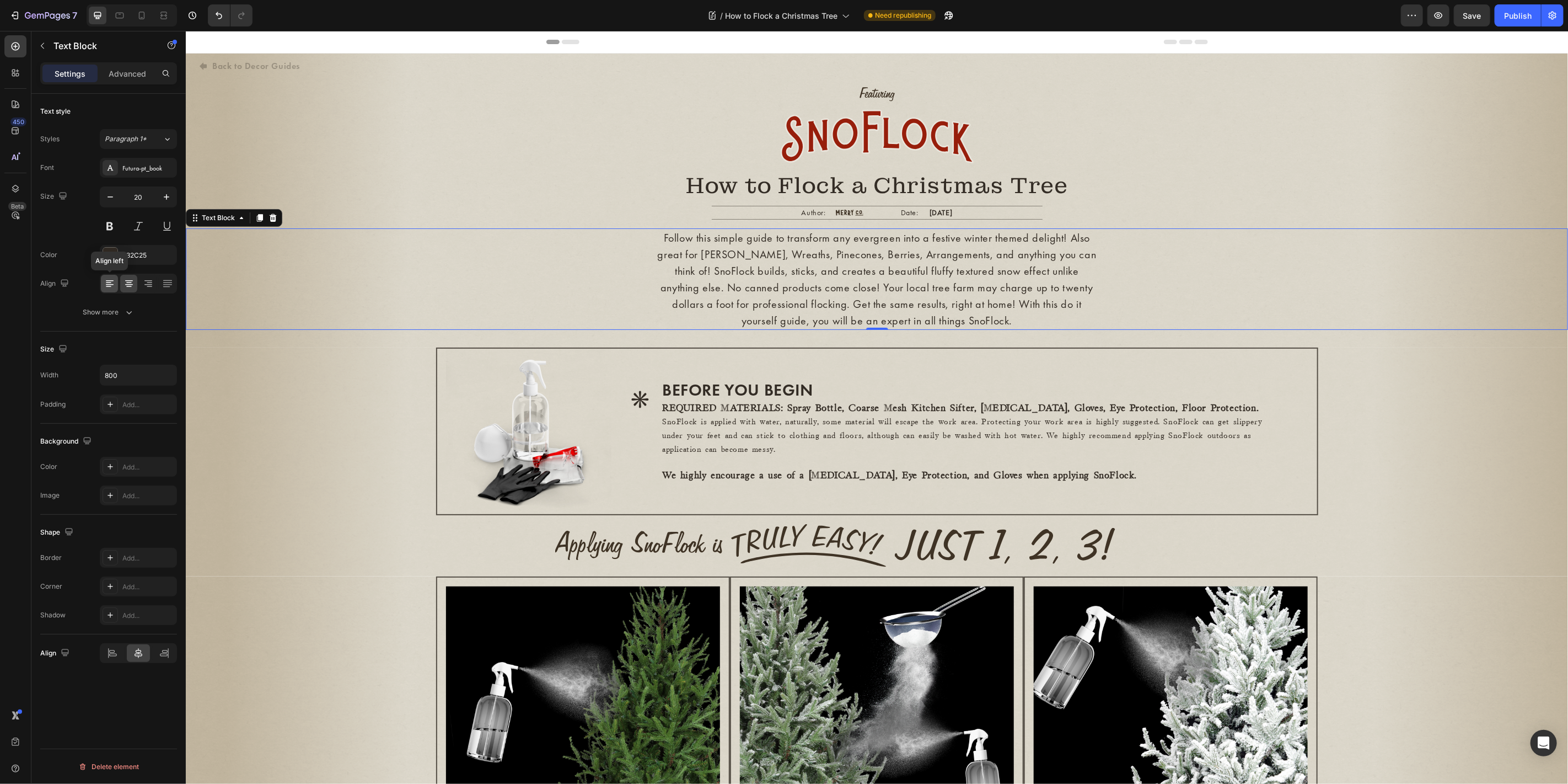
click at [106, 282] on icon at bounding box center [110, 283] width 11 height 11
click at [416, 403] on div "* Heading BEFORE YOU BEGIN Heading REQUIRED MATERIALS: Spray Bottle, Coarse Mes…" at bounding box center [876, 461] width 1382 height 229
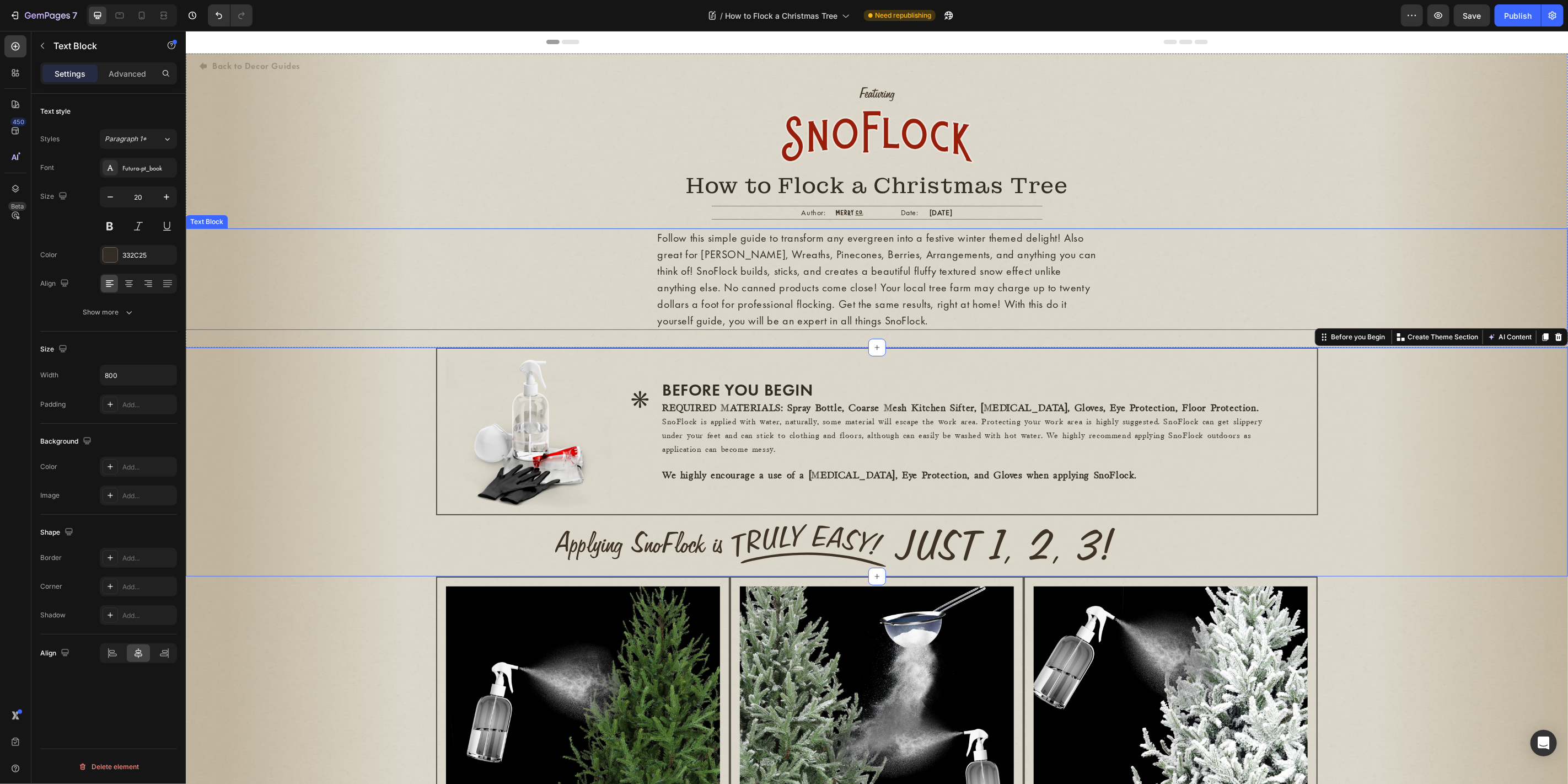
click at [726, 287] on p "Follow this simple guide to transform any evergreen into a festive winter theme…" at bounding box center [876, 279] width 439 height 99
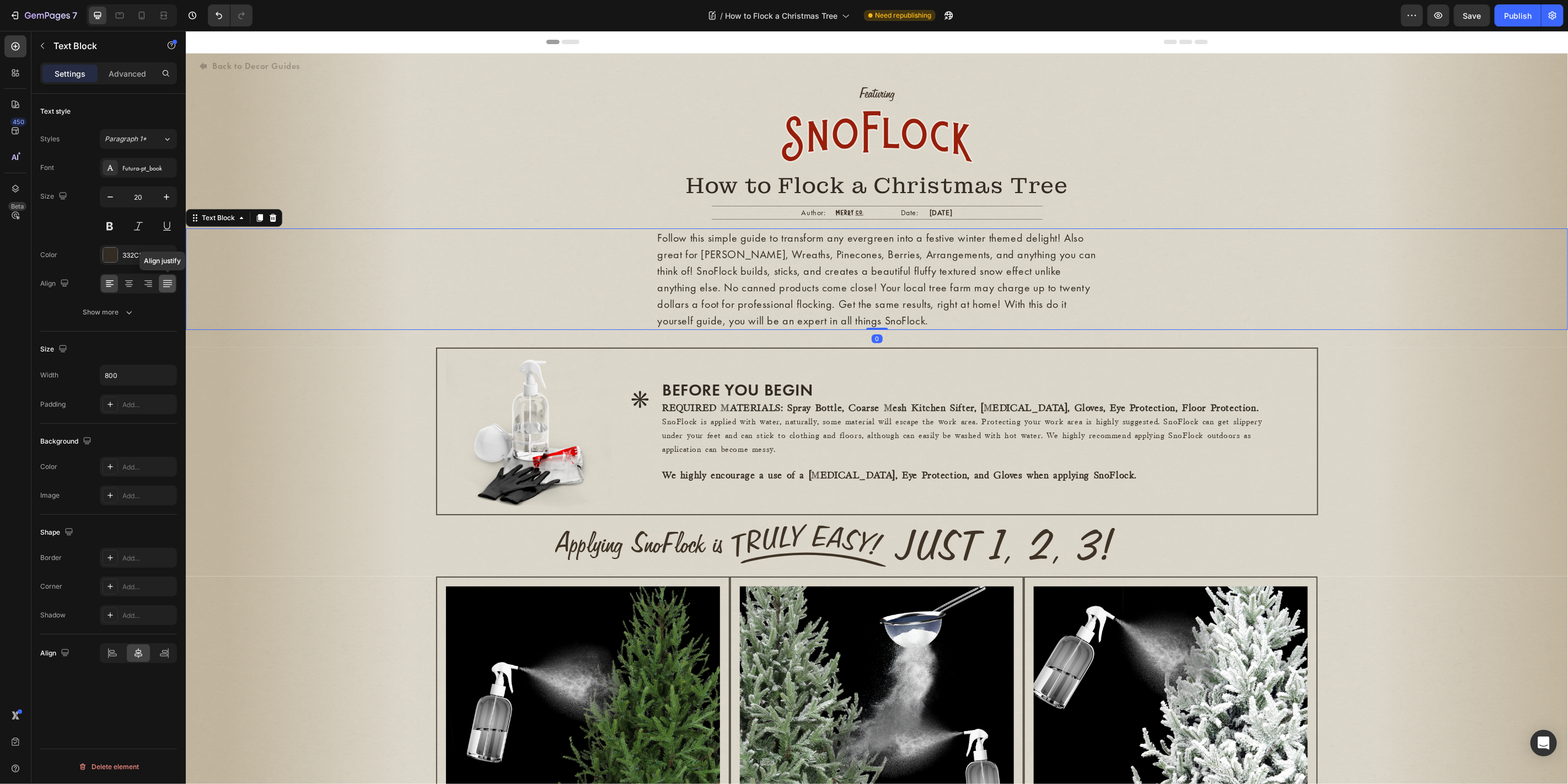
click at [163, 286] on icon at bounding box center [167, 283] width 11 height 11
click at [731, 411] on strong "REQUIRED MATERIALS: Spray Bottle, Coarse Mesh Kitchen Sifter, Dust Mask, Gloves…" at bounding box center [960, 407] width 597 height 9
click at [714, 410] on strong "REQUIRED MATERIALS: Spray Bottle, Coarse Mesh Kitchen Sifter, Dust Mask, Gloves…" at bounding box center [960, 407] width 597 height 9
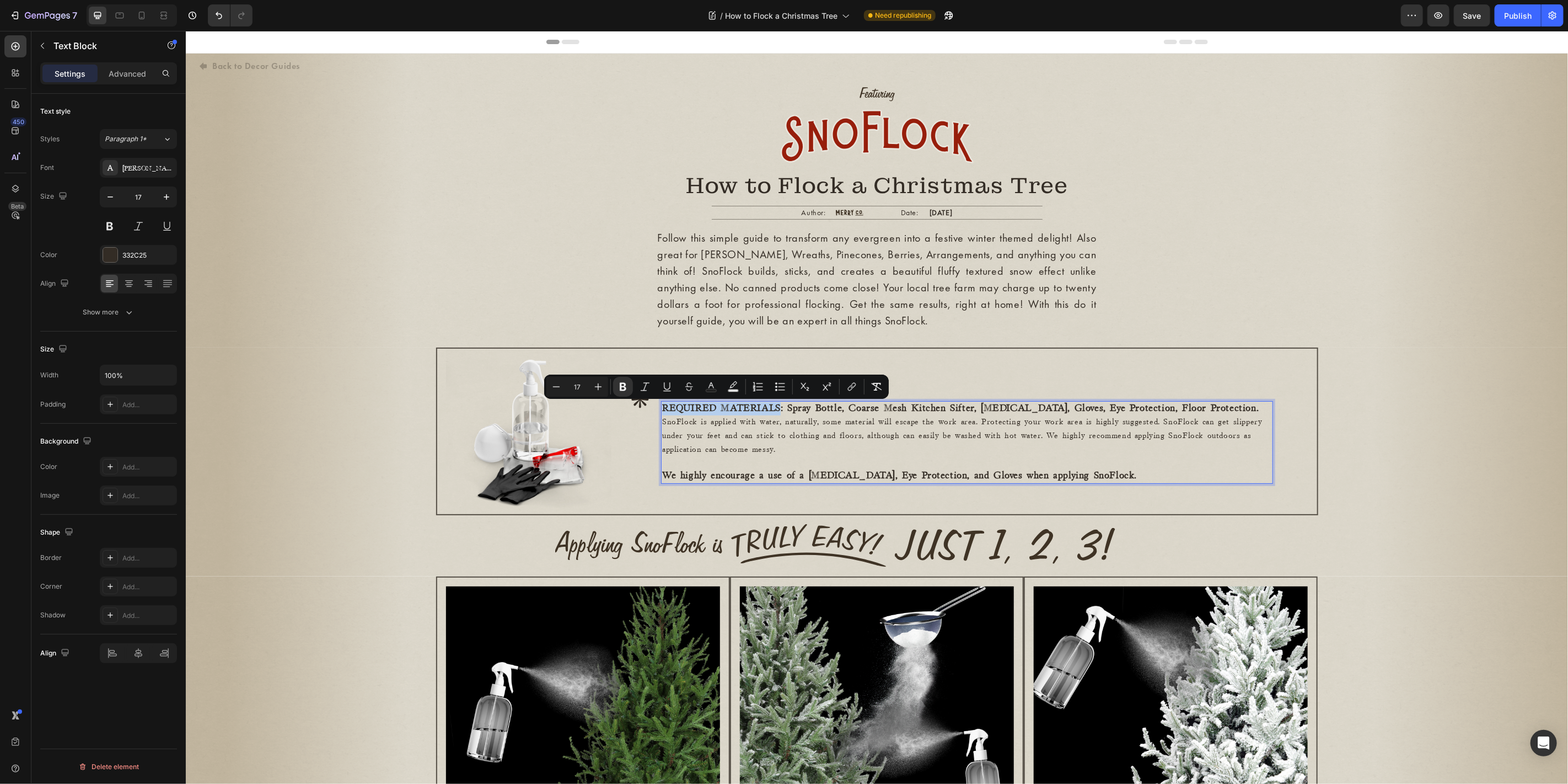
drag, startPoint x: 775, startPoint y: 411, endPoint x: 657, endPoint y: 410, distance: 118.0
click at [662, 410] on strong "REQUIRED MATERIALS: Spray Bottle, Coarse Mesh Kitchen Sifter, Dust Mask, Gloves…" at bounding box center [960, 407] width 597 height 9
click at [615, 390] on button "Bold" at bounding box center [622, 387] width 20 height 20
drag, startPoint x: 775, startPoint y: 411, endPoint x: 663, endPoint y: 410, distance: 112.0
click at [663, 410] on p "REQUIRED MATERIALS : Spray Bottle, Coarse Mesh Kitchen Sifter, Dust Mask, Glove…" at bounding box center [966, 408] width 609 height 13
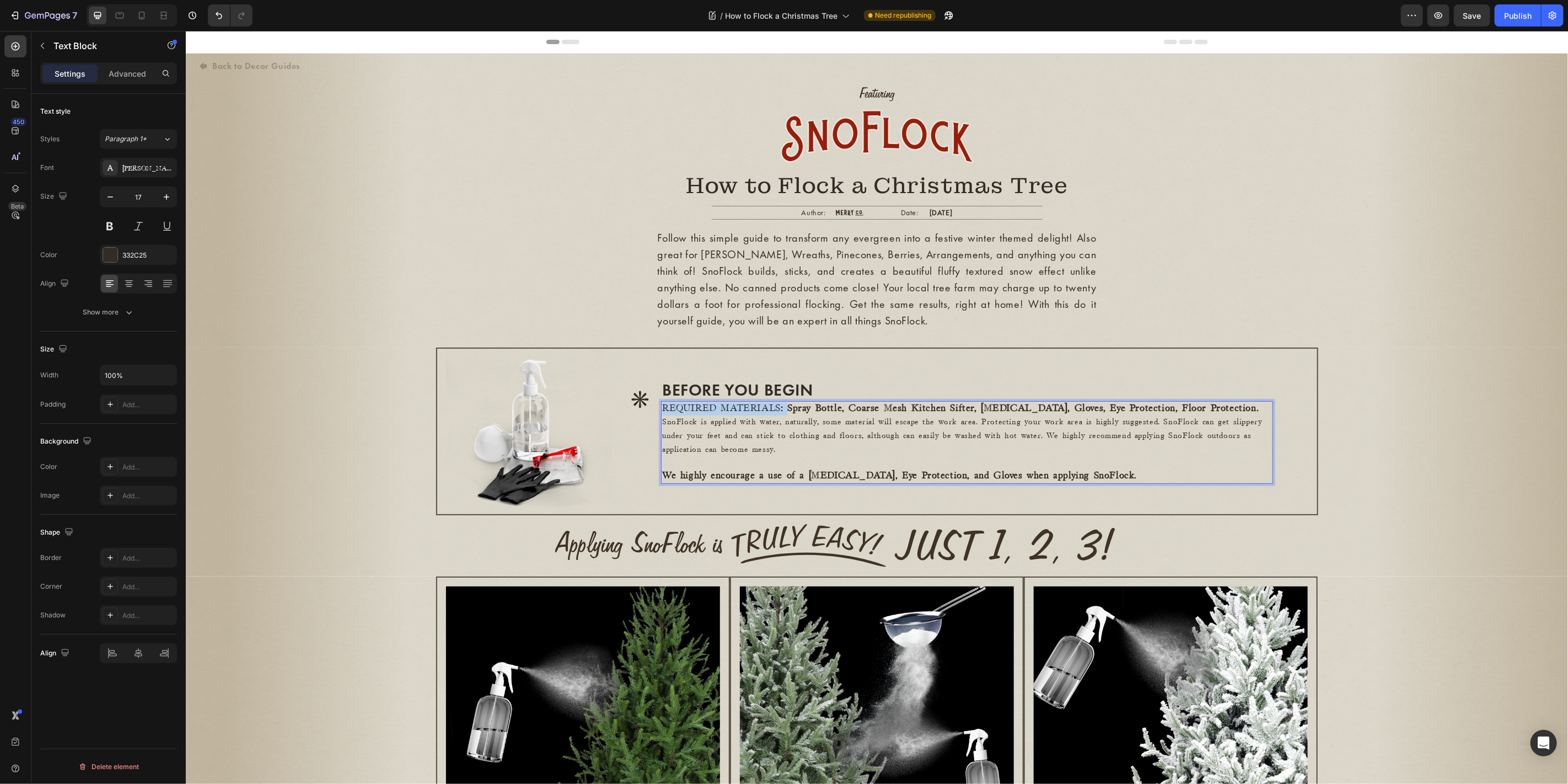
drag, startPoint x: 780, startPoint y: 408, endPoint x: 659, endPoint y: 413, distance: 121.1
click at [662, 413] on p "REQUIRED MATERIALS : Spray Bottle, Coarse Mesh Kitchen Sifter, Dust Mask, Glove…" at bounding box center [966, 408] width 609 height 13
click at [110, 222] on button at bounding box center [110, 226] width 20 height 20
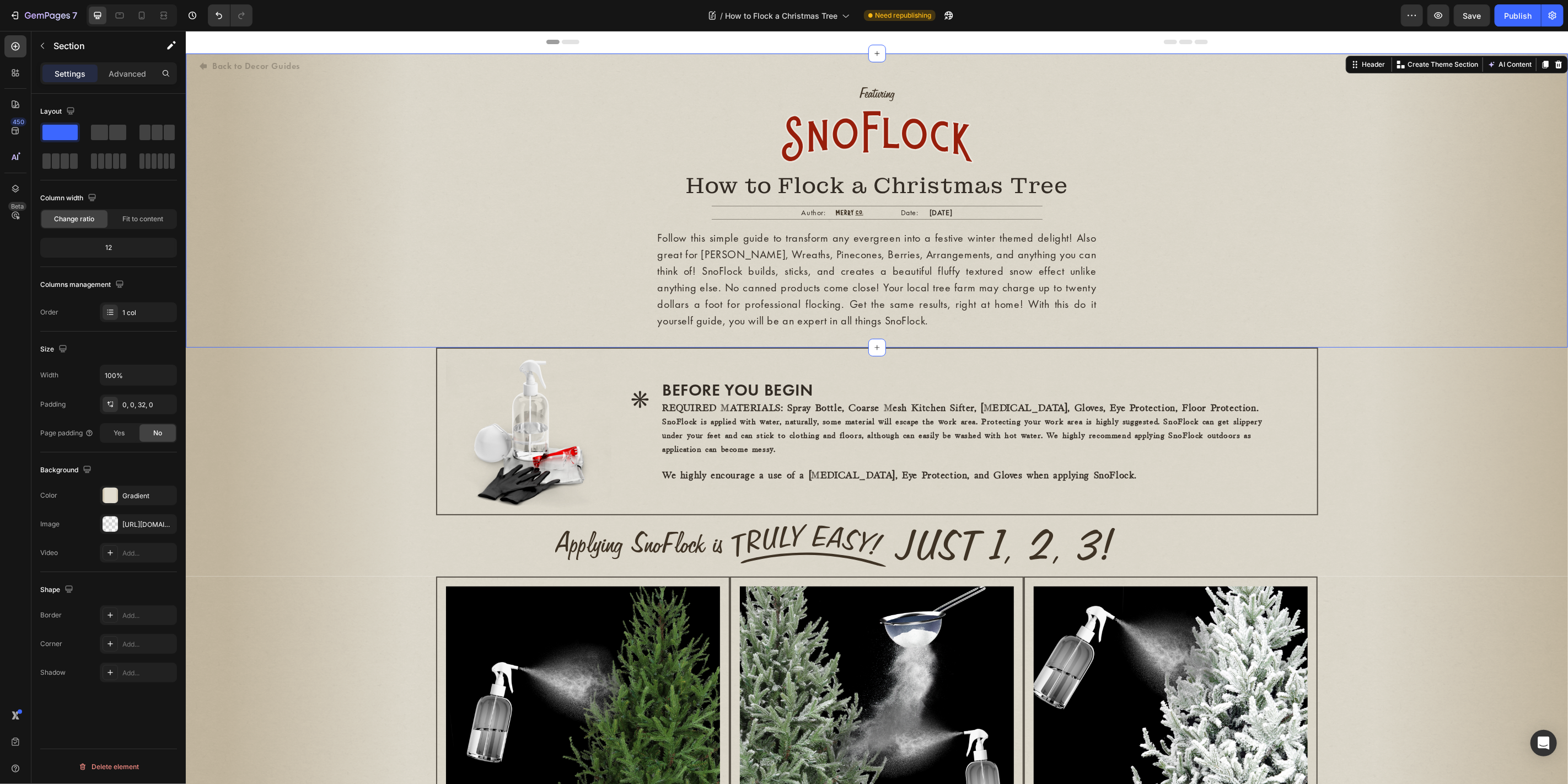
click at [243, 346] on div "Back to Decor Guides Button Image How to Flock a Christmas Tree Heading Author:…" at bounding box center [876, 200] width 1382 height 294
click at [1410, 6] on button "Publish" at bounding box center [1518, 15] width 46 height 22
click at [121, 14] on icon at bounding box center [120, 15] width 11 height 11
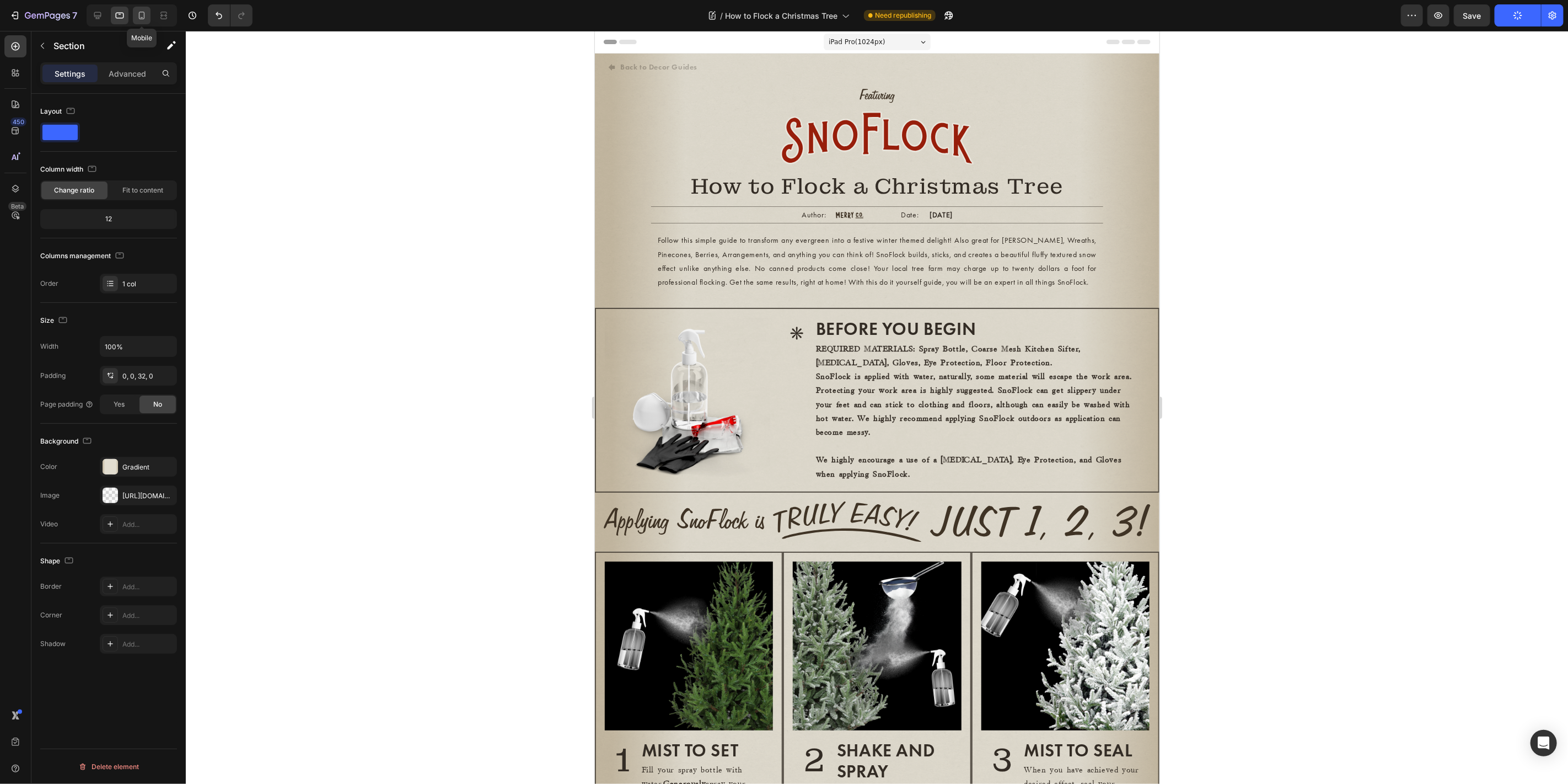
click at [140, 17] on icon at bounding box center [142, 15] width 11 height 11
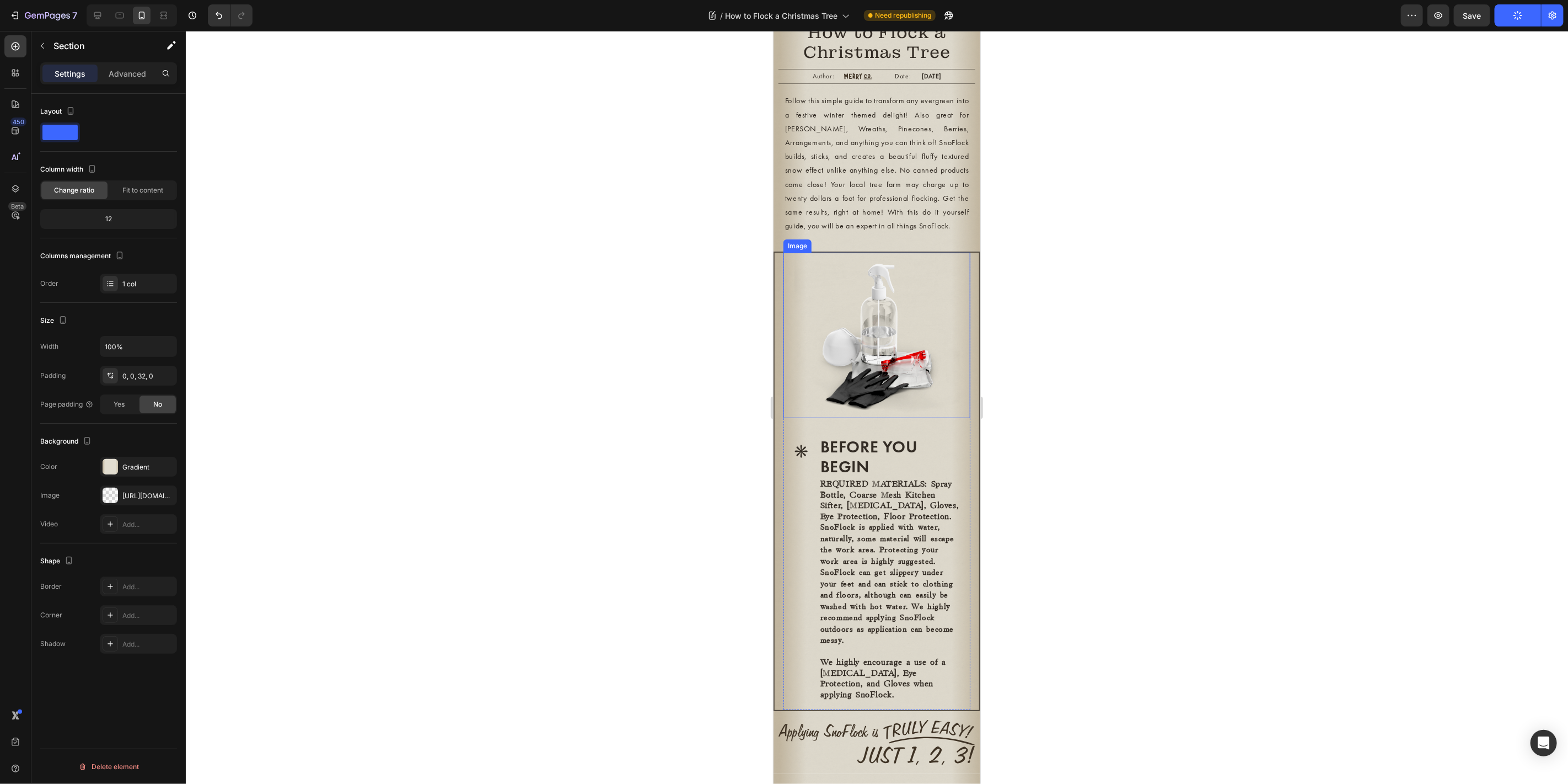
scroll to position [245, 0]
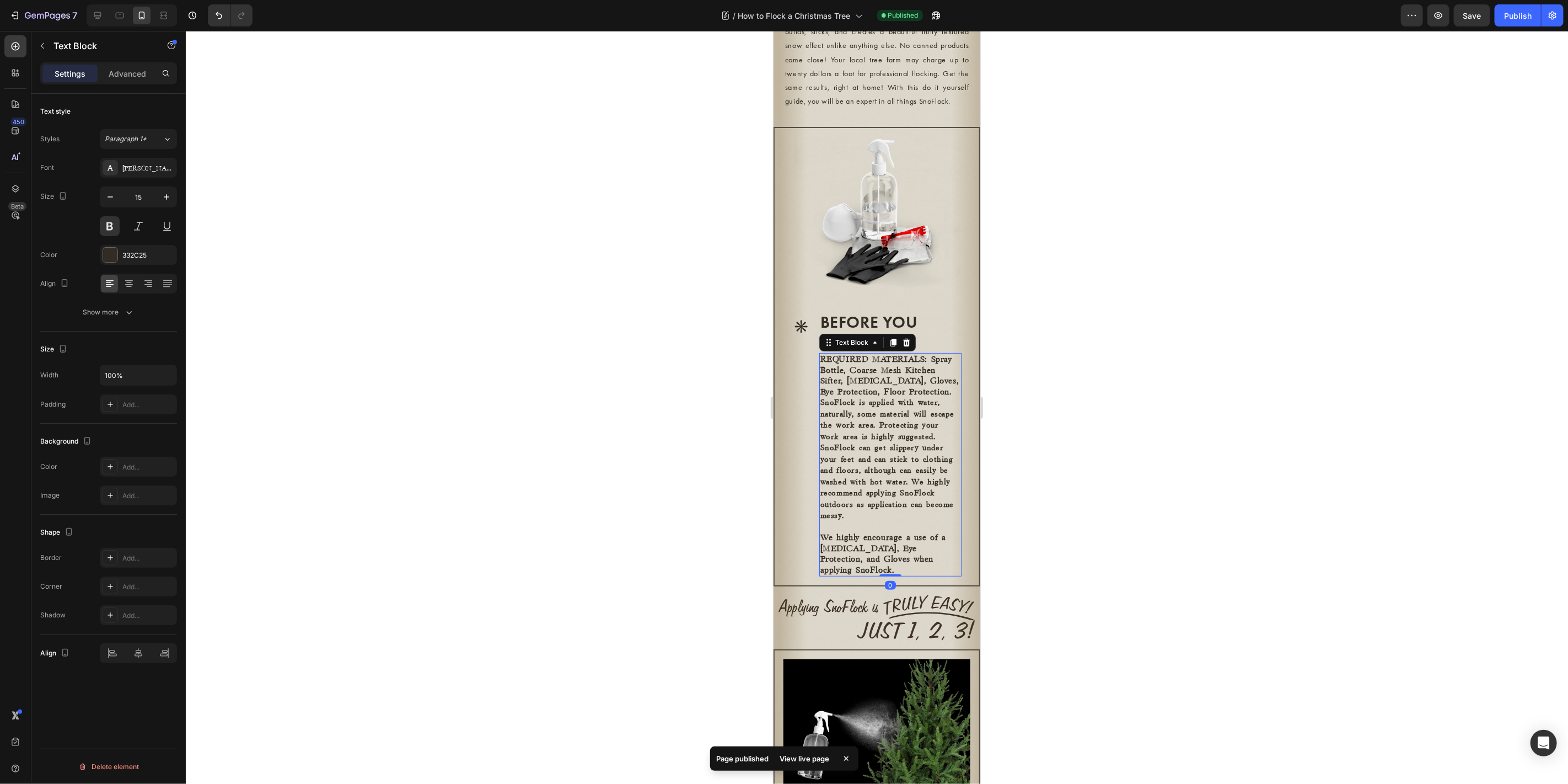
click at [843, 427] on span "SnoFlock is applied with water, naturally, some material will escape the work a…" at bounding box center [887, 458] width 134 height 121
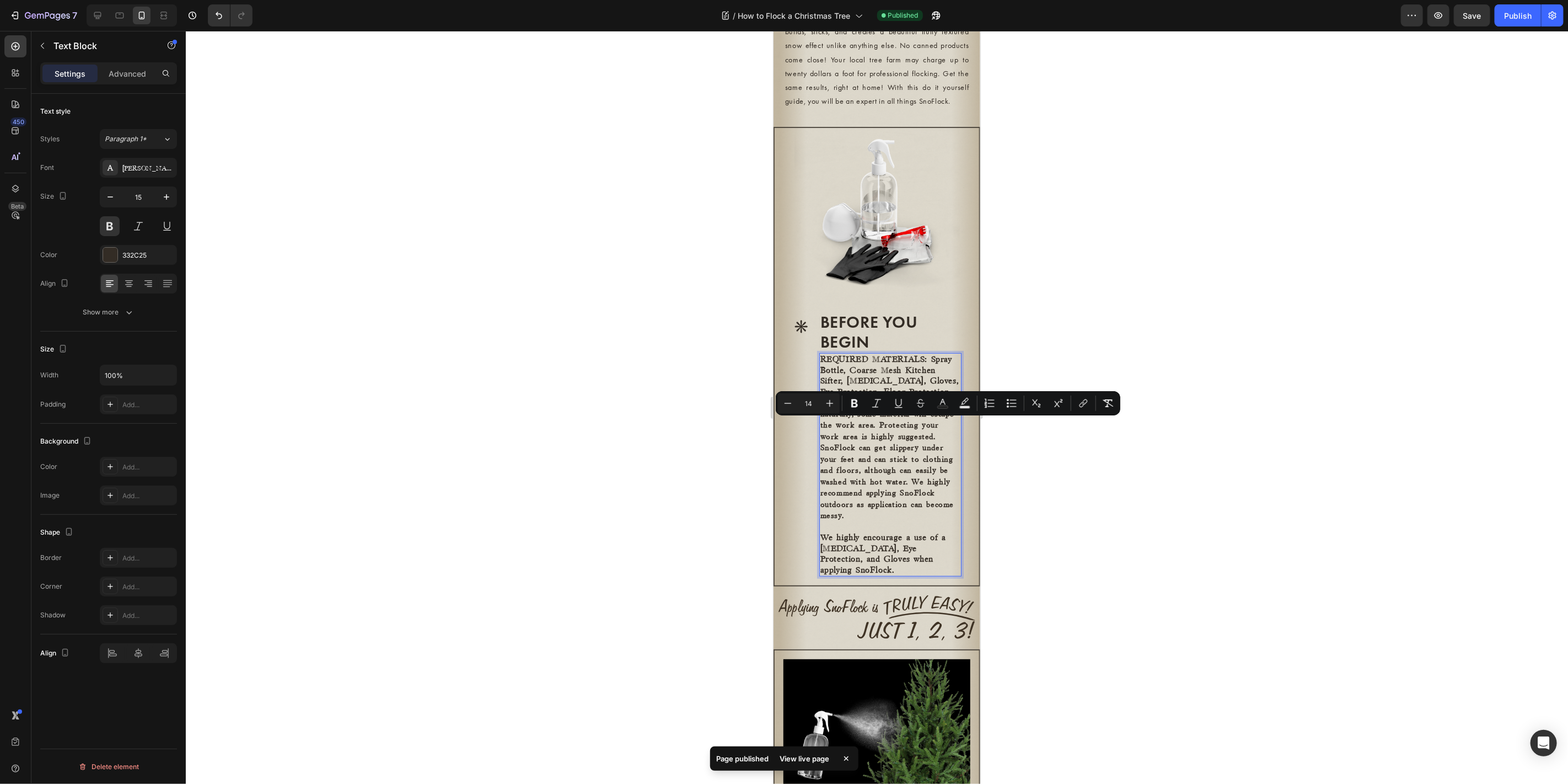
click at [877, 468] on span "SnoFlock is applied with water, naturally, some material will escape the work a…" at bounding box center [887, 458] width 134 height 121
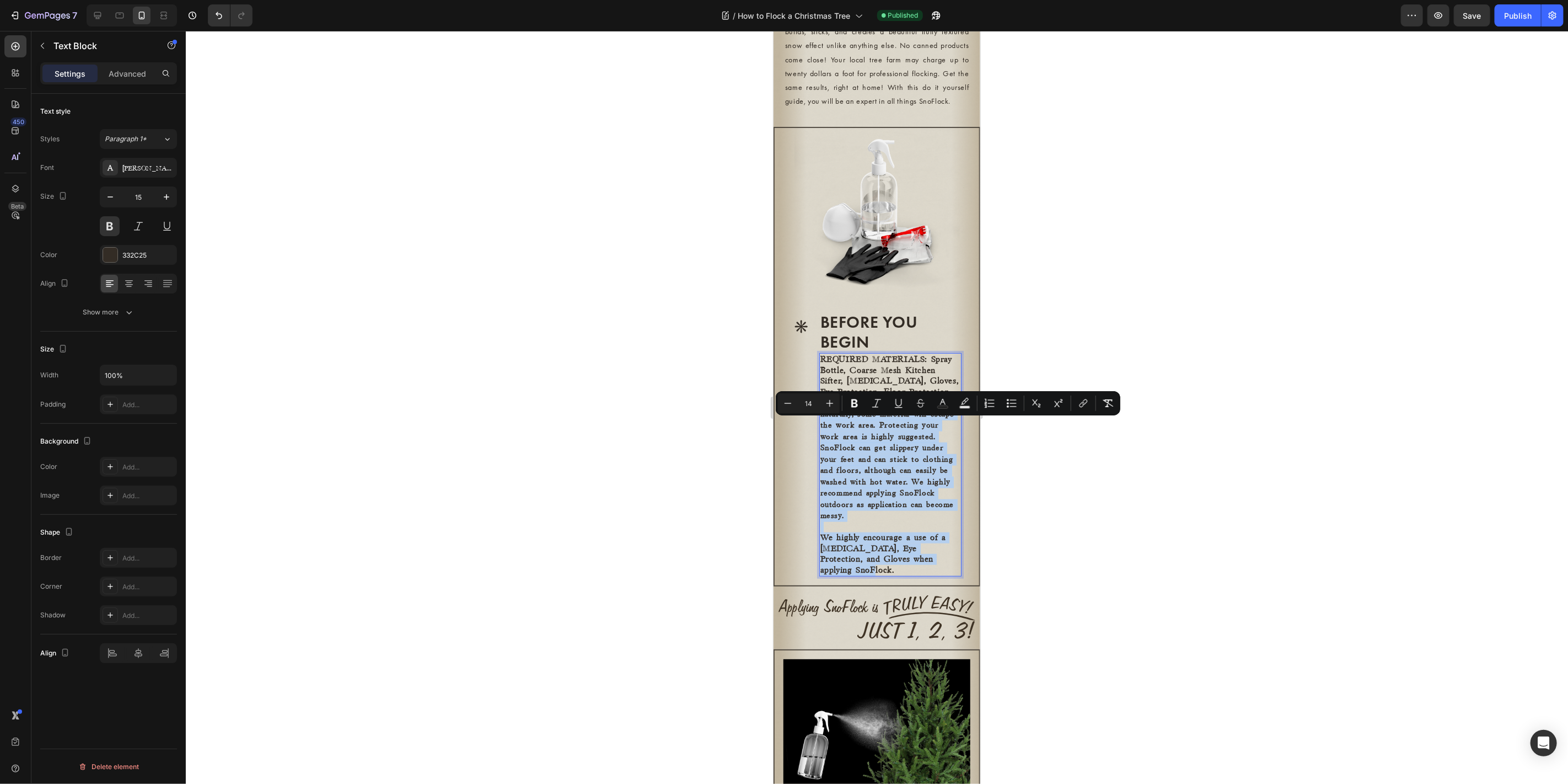
drag, startPoint x: 948, startPoint y: 586, endPoint x: 818, endPoint y: 422, distance: 209.3
click at [819, 422] on div "REQUIRED MATERIALS : Spray Bottle, Coarse Mesh Kitchen Sifter, Dust Mask, Glove…" at bounding box center [890, 464] width 142 height 223
click at [857, 398] on icon "Editor contextual toolbar" at bounding box center [855, 404] width 11 height 11
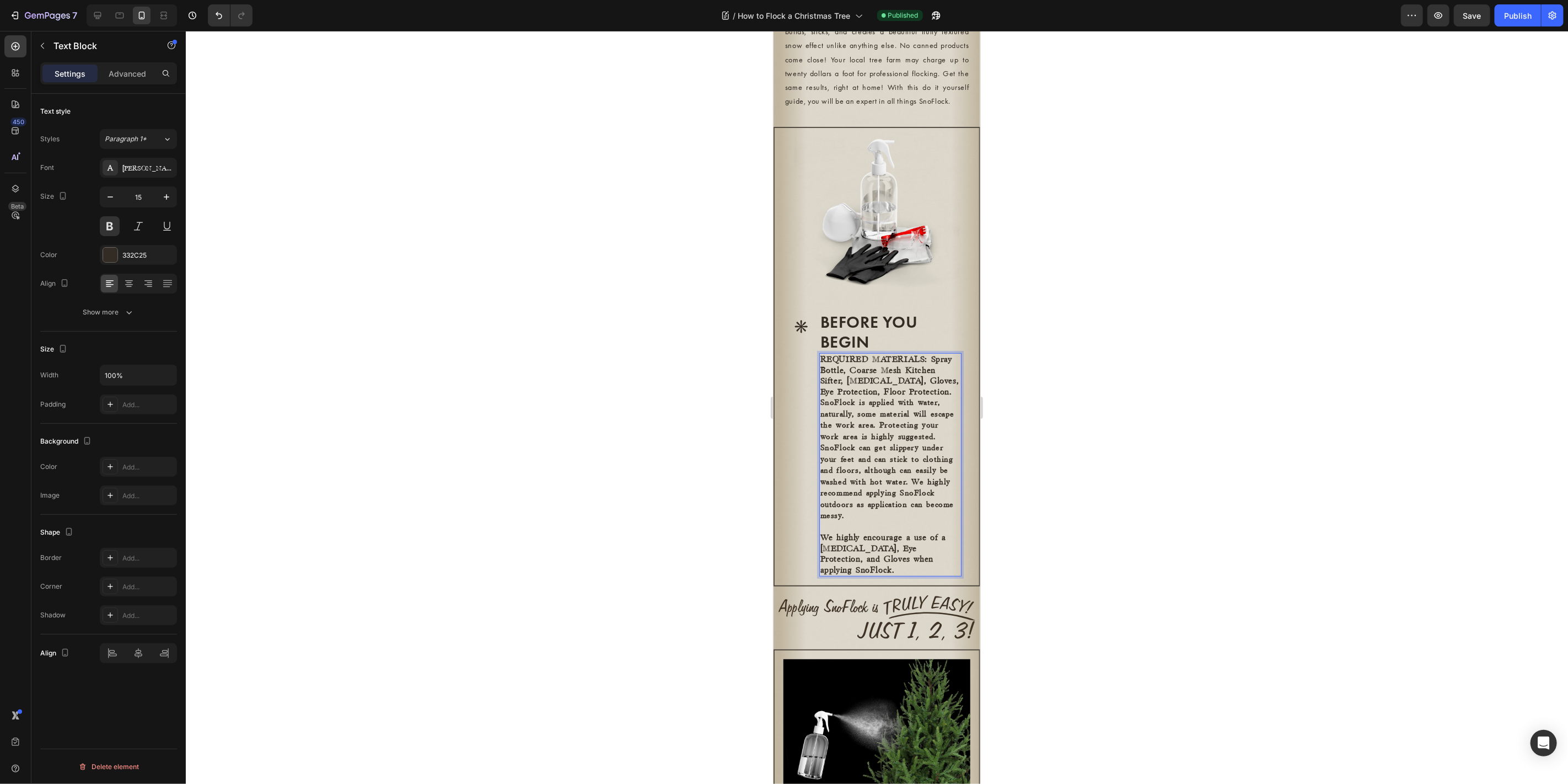
click at [841, 438] on strong "SnoFlock is applied with water, naturally, some material will escape the work a…" at bounding box center [887, 458] width 134 height 121
click at [905, 495] on strong "SnoFlock is applied with water, naturally, some material will escape the work a…" at bounding box center [887, 458] width 134 height 121
click at [112, 228] on button at bounding box center [110, 226] width 20 height 20
click at [927, 575] on p "We highly encourage a use of a Dust Mask, Eye Protection, and Gloves when apply…" at bounding box center [890, 554] width 140 height 43
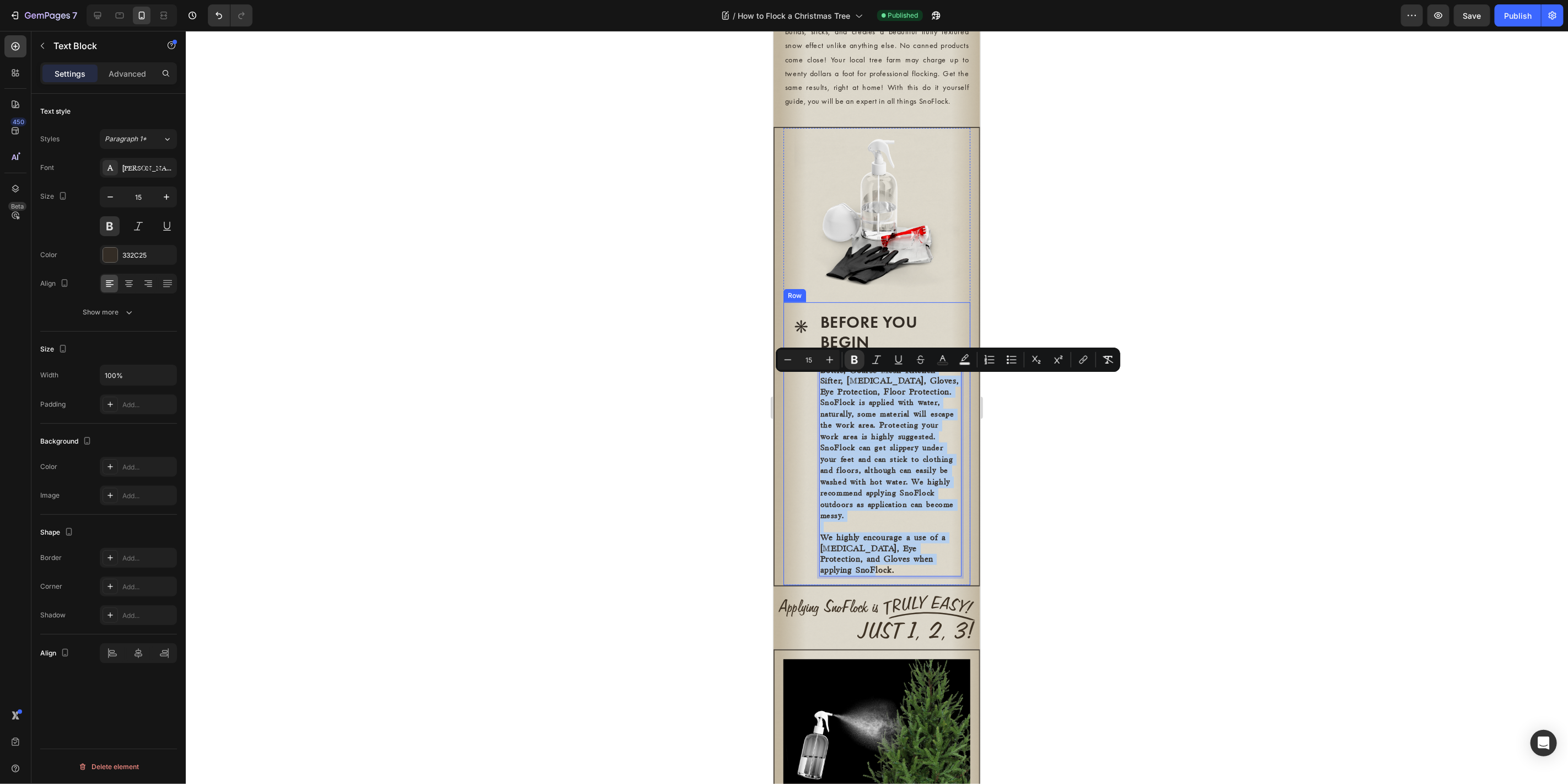
drag, startPoint x: 951, startPoint y: 584, endPoint x: 806, endPoint y: 385, distance: 246.2
click at [806, 385] on div "* Heading BEFORE YOU BEGIN Heading REQUIRED MATERIALS : Spray Bottle, Coarse Me…" at bounding box center [876, 443] width 187 height 283
click at [109, 225] on button at bounding box center [110, 226] width 20 height 20
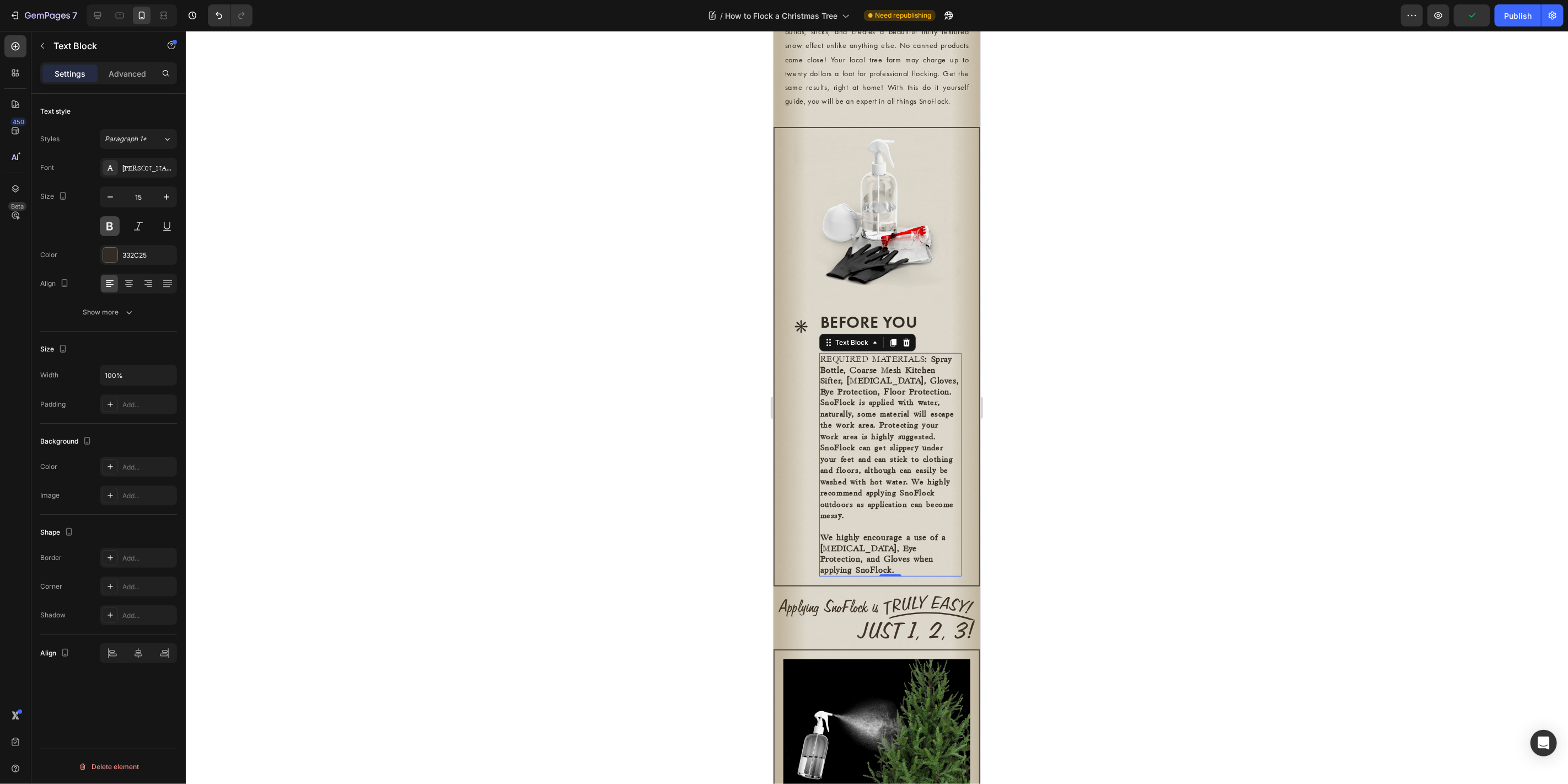
click at [109, 225] on button at bounding box center [110, 226] width 20 height 20
click at [894, 448] on strong "SnoFlock is applied with water, naturally, some material will escape the work a…" at bounding box center [887, 458] width 134 height 121
drag, startPoint x: 894, startPoint y: 448, endPoint x: 848, endPoint y: 448, distance: 46.0
click at [848, 448] on strong "SnoFlock is applied with water, naturally, some material will escape the work a…" at bounding box center [887, 458] width 134 height 121
click at [946, 574] on strong "We highly encourage a use of a Dust Mask, Eye Protection, and Gloves when apply…" at bounding box center [883, 553] width 126 height 40
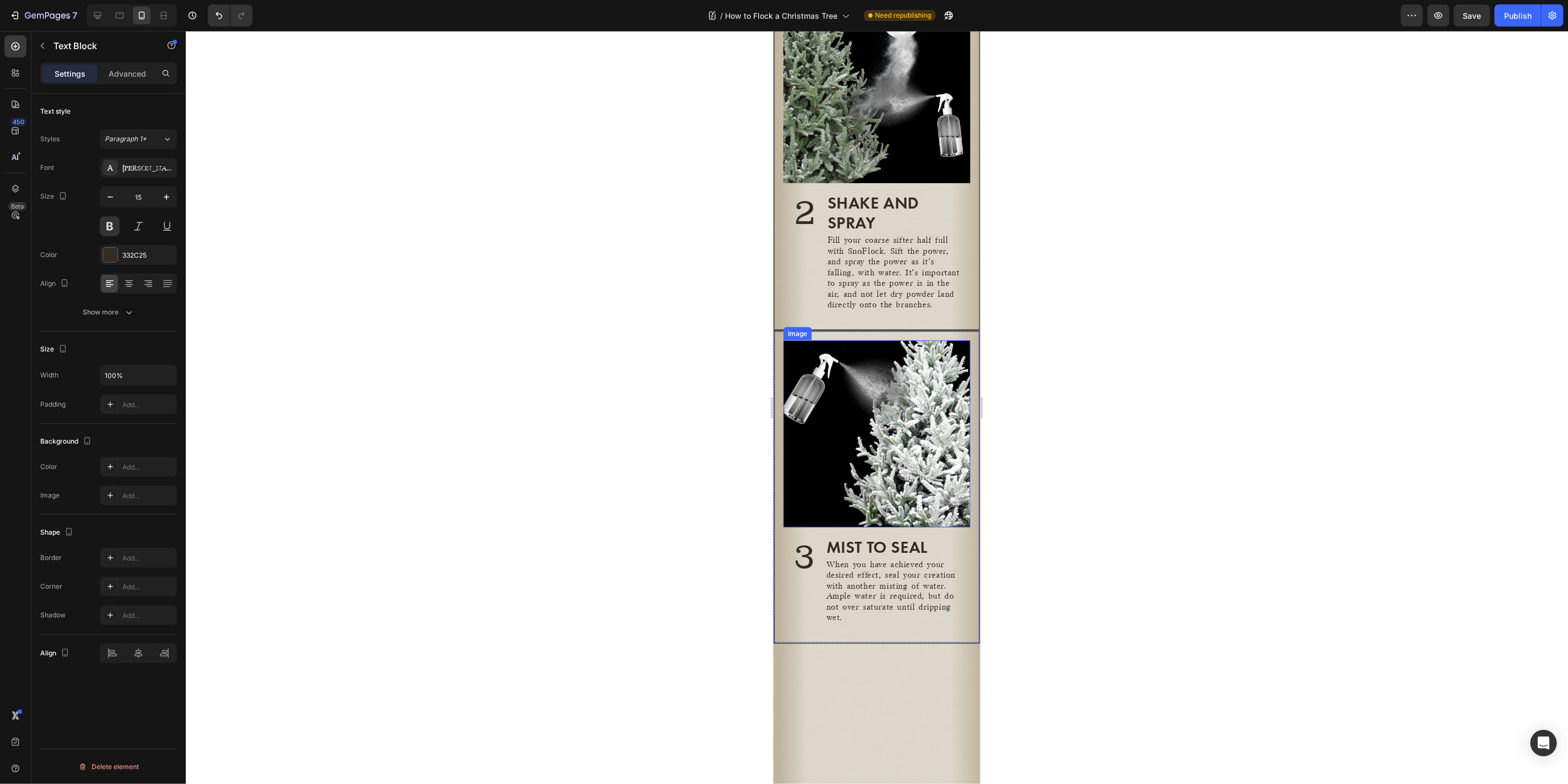
scroll to position [980, 0]
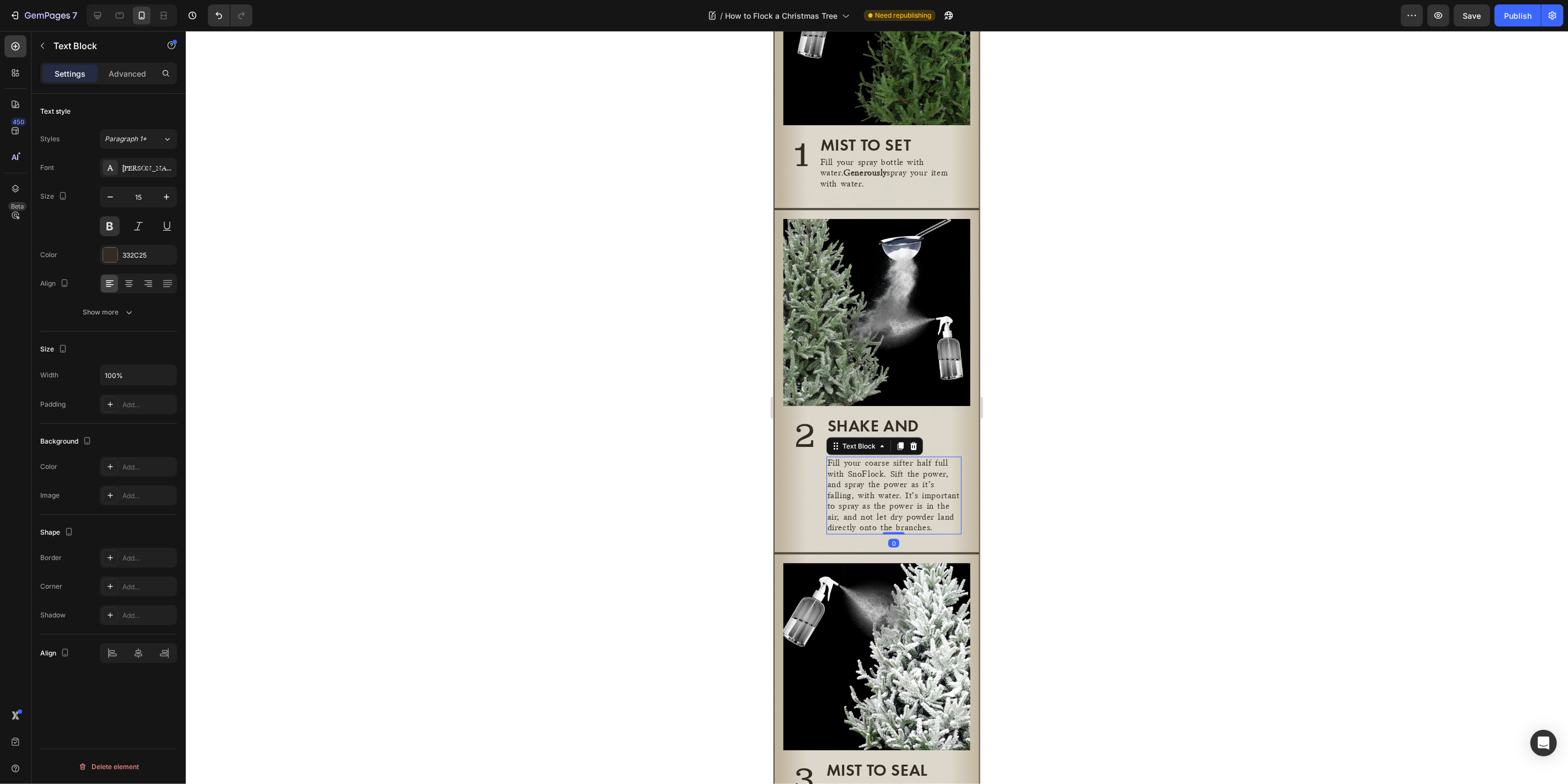
click at [902, 496] on p "Fill your coarse sifter half full with SnoFlock. Sift the power, and spray the …" at bounding box center [893, 495] width 133 height 75
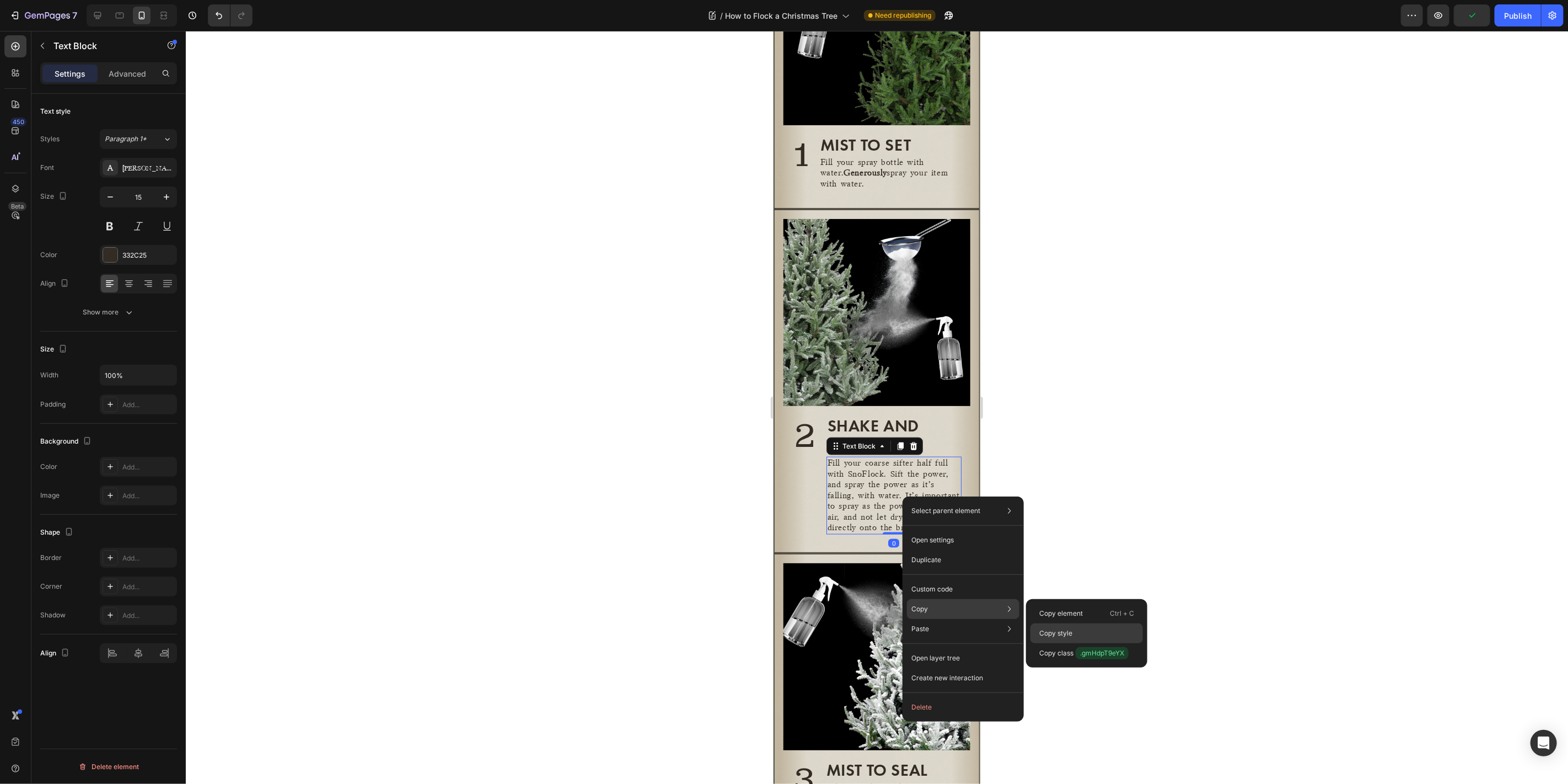
click at [1090, 639] on div "Copy style" at bounding box center [1086, 633] width 112 height 20
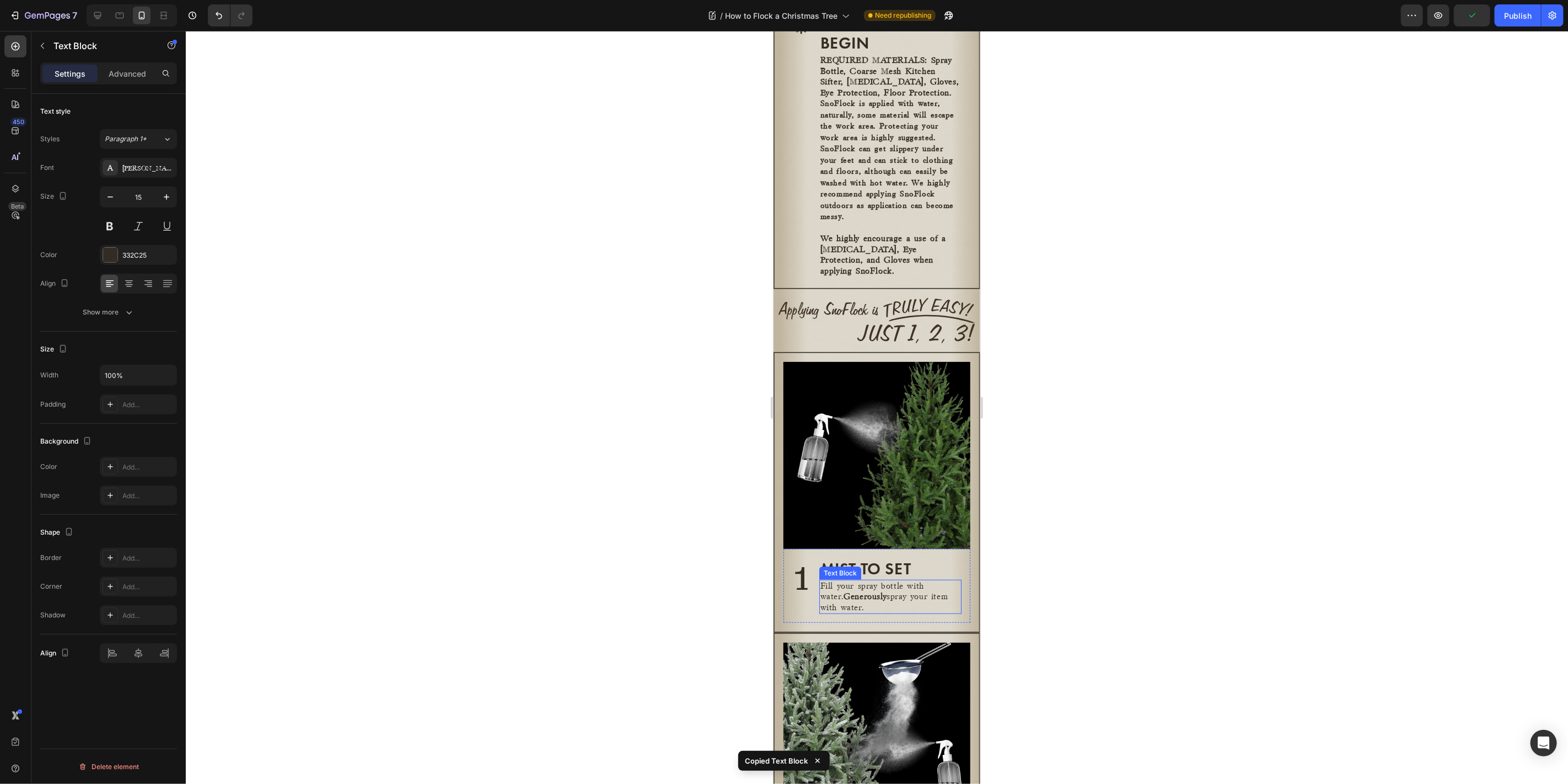
scroll to position [408, 0]
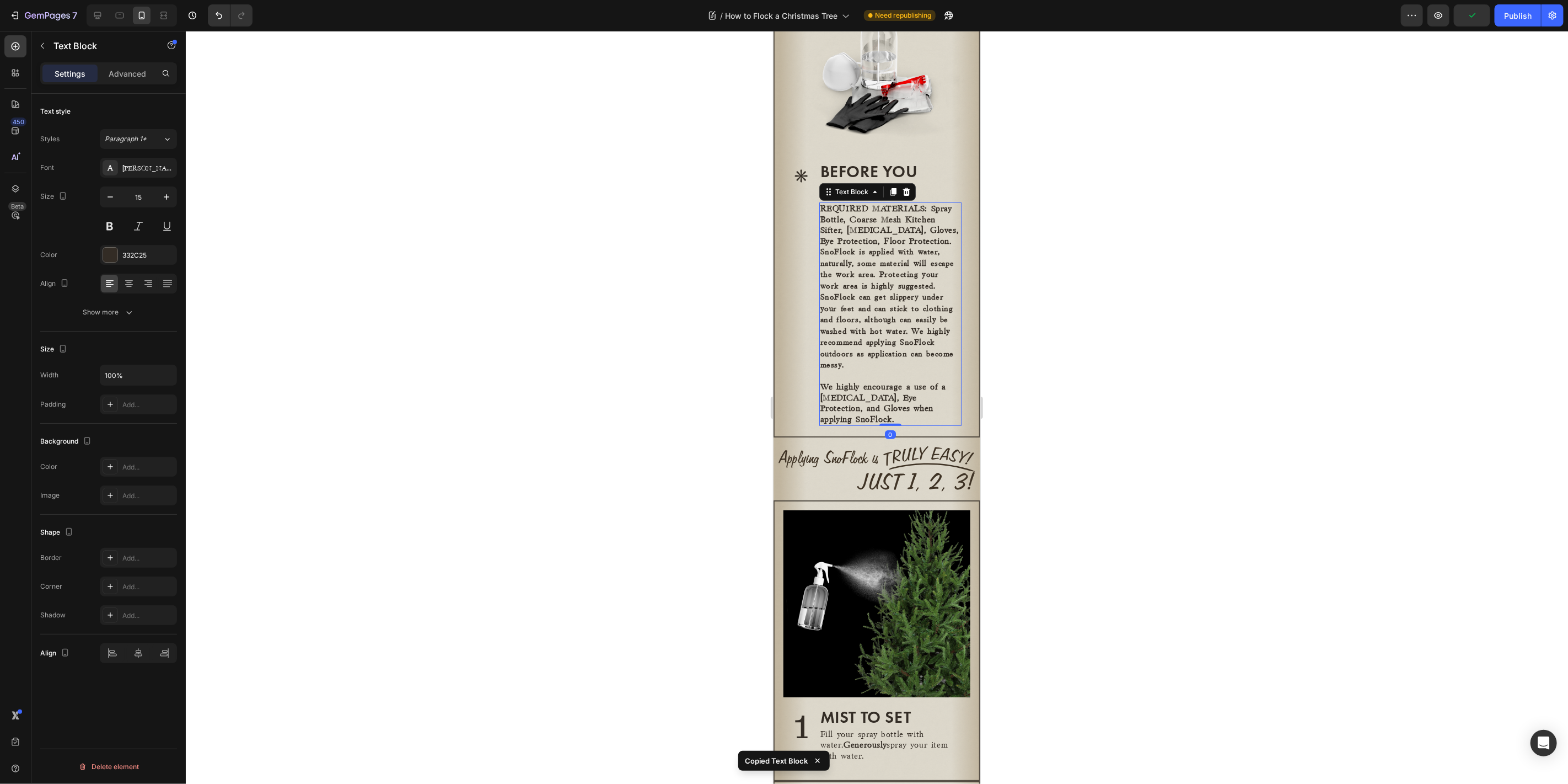
click at [875, 316] on strong "SnoFlock is applied with water, naturally, some material will escape the work a…" at bounding box center [887, 308] width 134 height 121
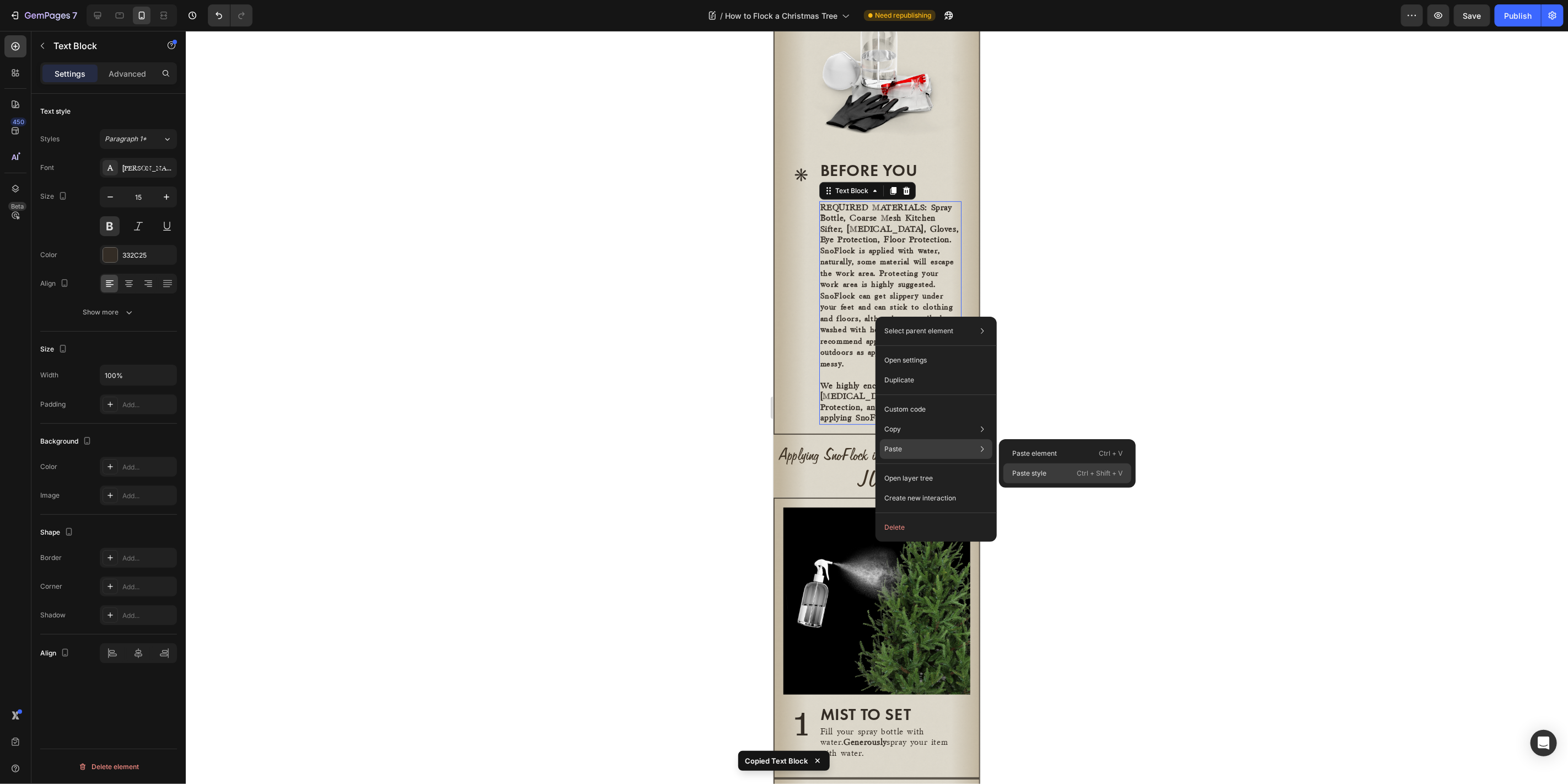
click at [1043, 475] on p "Paste style" at bounding box center [1029, 473] width 34 height 10
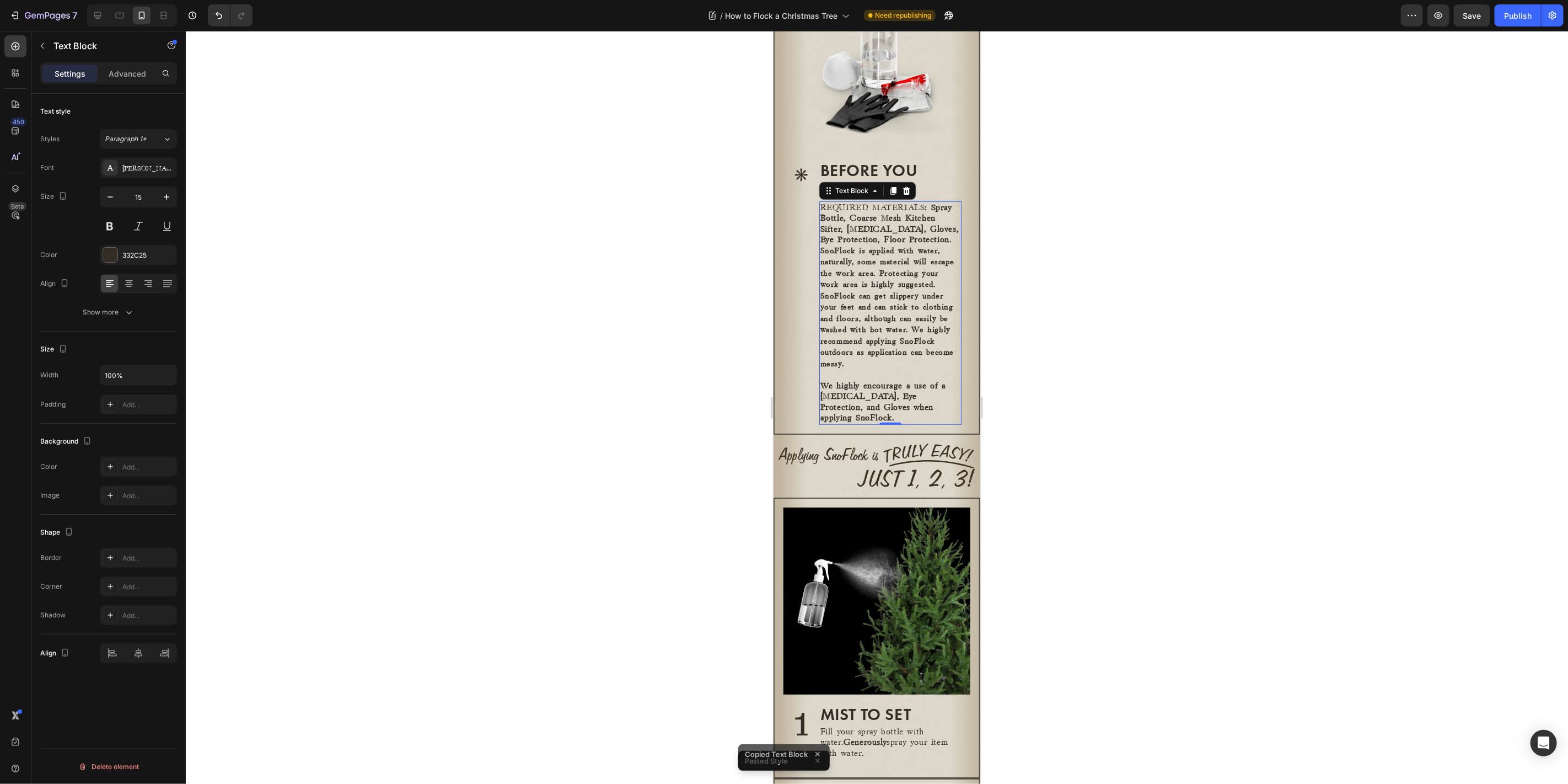
click at [902, 240] on strong ": Spray Bottle, Coarse Mesh Kitchen Sifter, Dust Mask, Gloves, Eye Protection, …" at bounding box center [889, 223] width 139 height 40
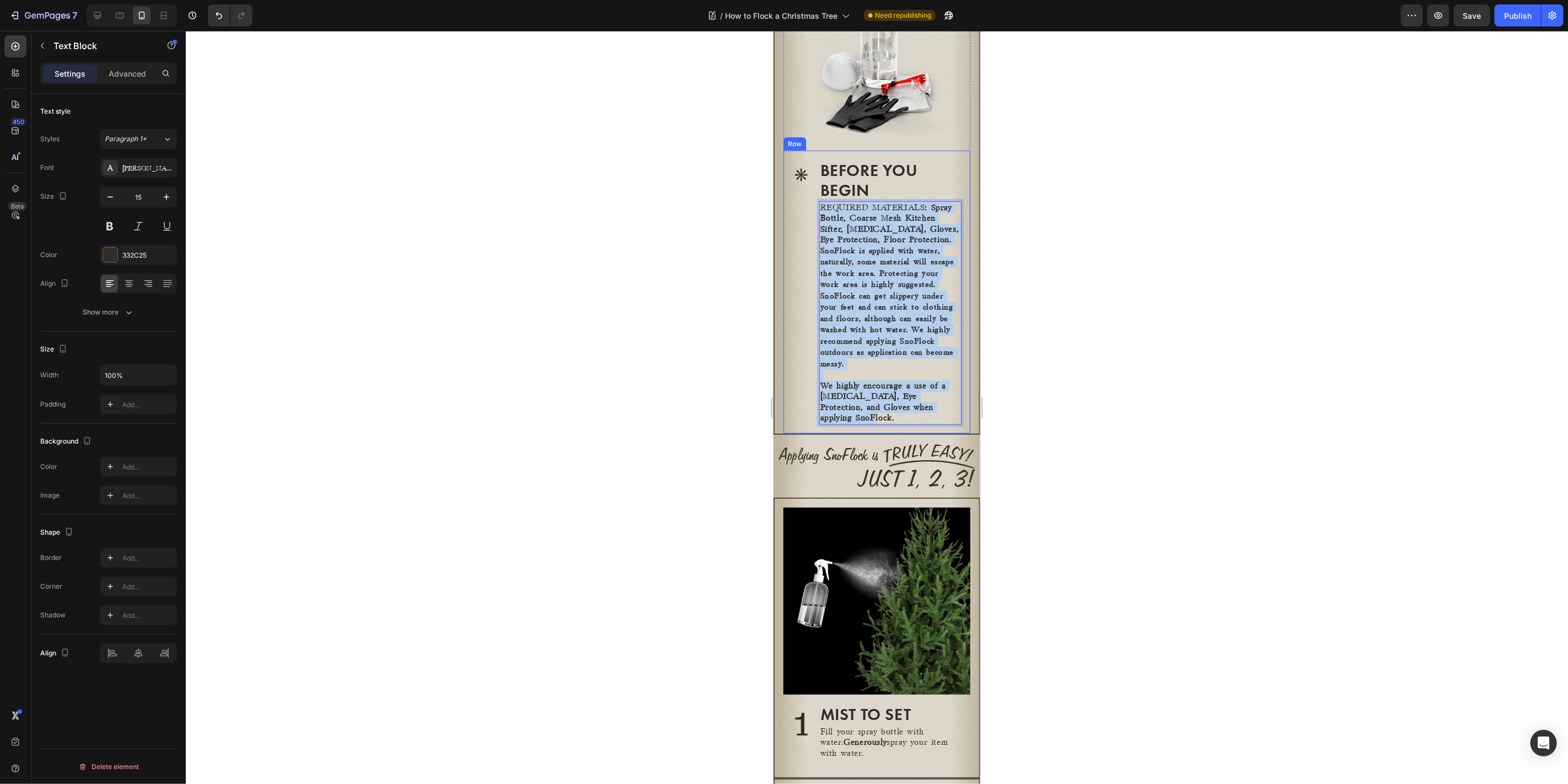
drag, startPoint x: 951, startPoint y: 423, endPoint x: 794, endPoint y: 209, distance: 265.4
click at [794, 209] on div "* Heading BEFORE YOU BEGIN Heading REQUIRED MATERIALS : Spray Bottle, Coarse Me…" at bounding box center [876, 291] width 187 height 283
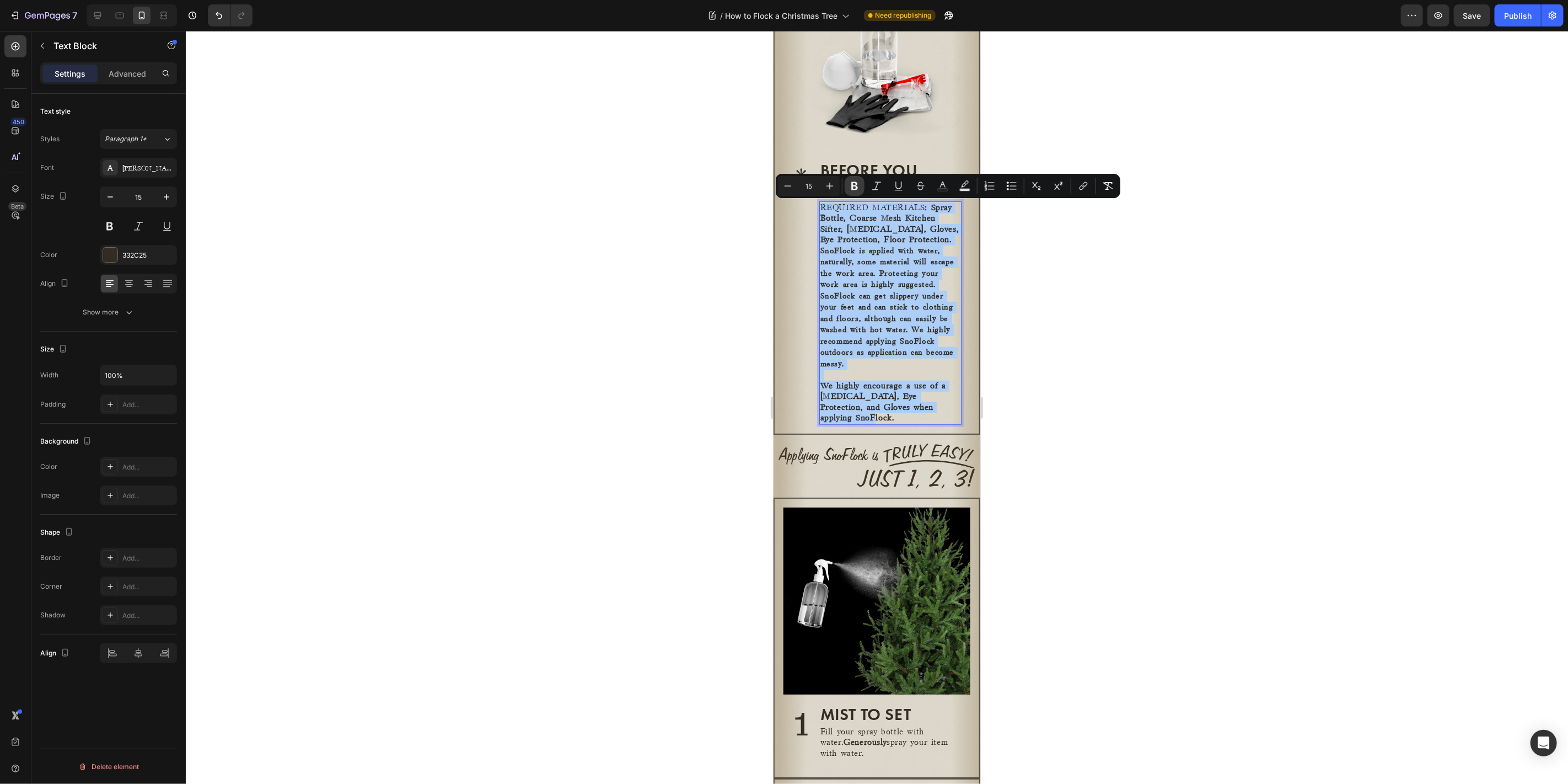
click at [857, 188] on icon "Editor contextual toolbar" at bounding box center [854, 186] width 6 height 8
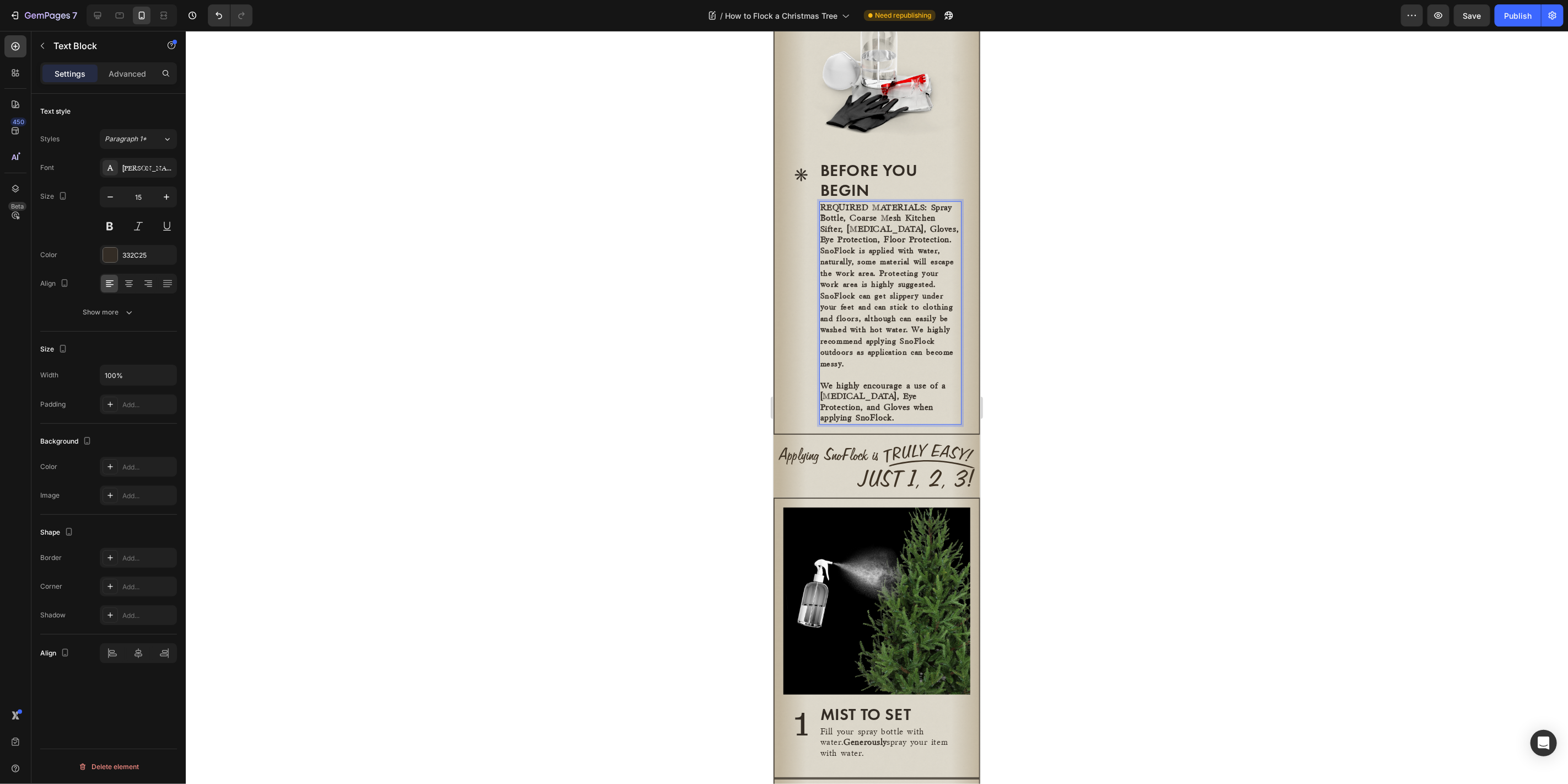
click at [844, 235] on strong "REQUIRED MATERIALS: Spray Bottle, Coarse Mesh Kitchen Sifter, Dust Mask, Gloves…" at bounding box center [889, 223] width 139 height 40
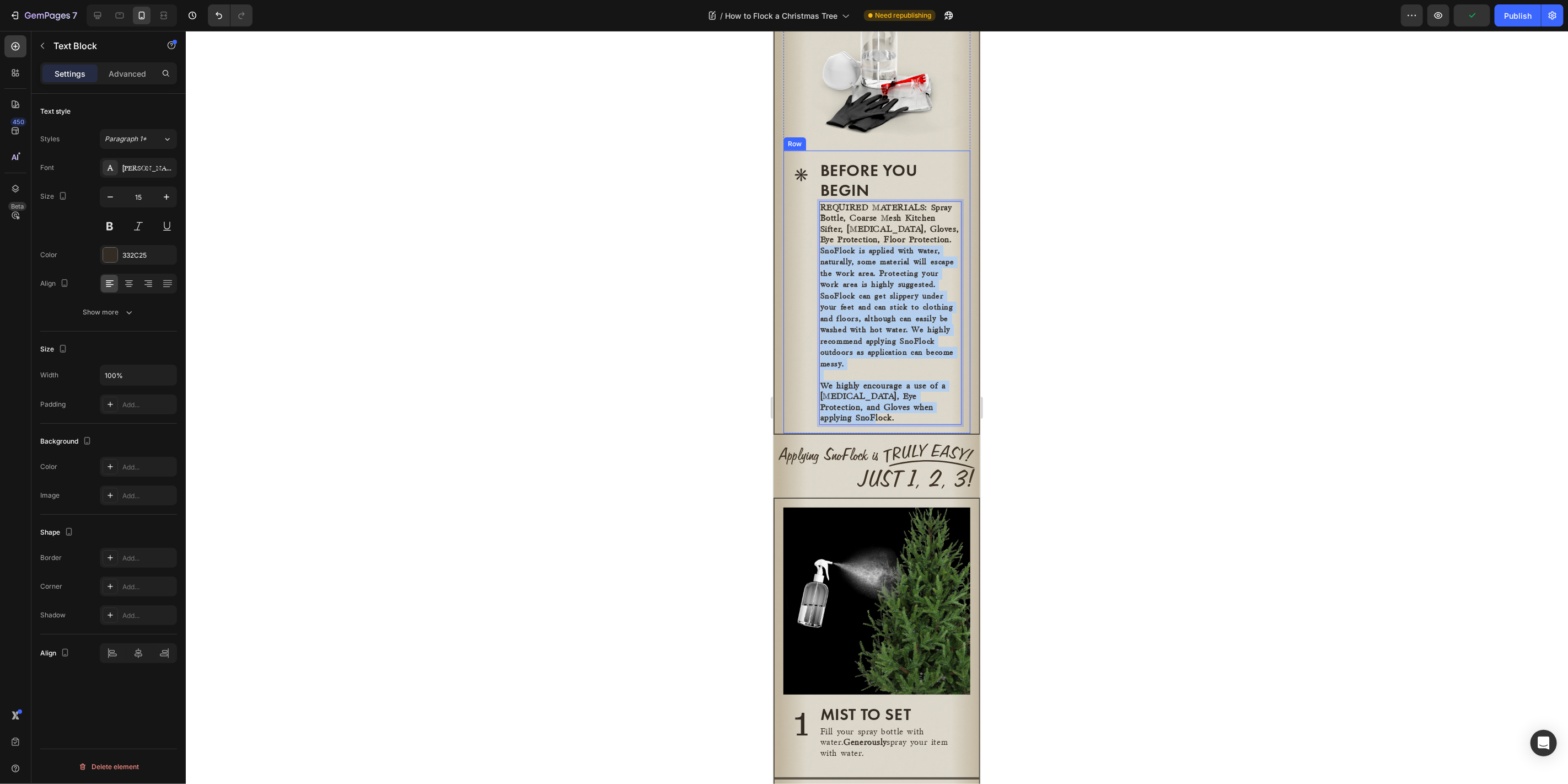
drag, startPoint x: 821, startPoint y: 258, endPoint x: 953, endPoint y: 424, distance: 212.1
click at [149, 161] on div "Vinta Edison 1" at bounding box center [138, 168] width 77 height 20
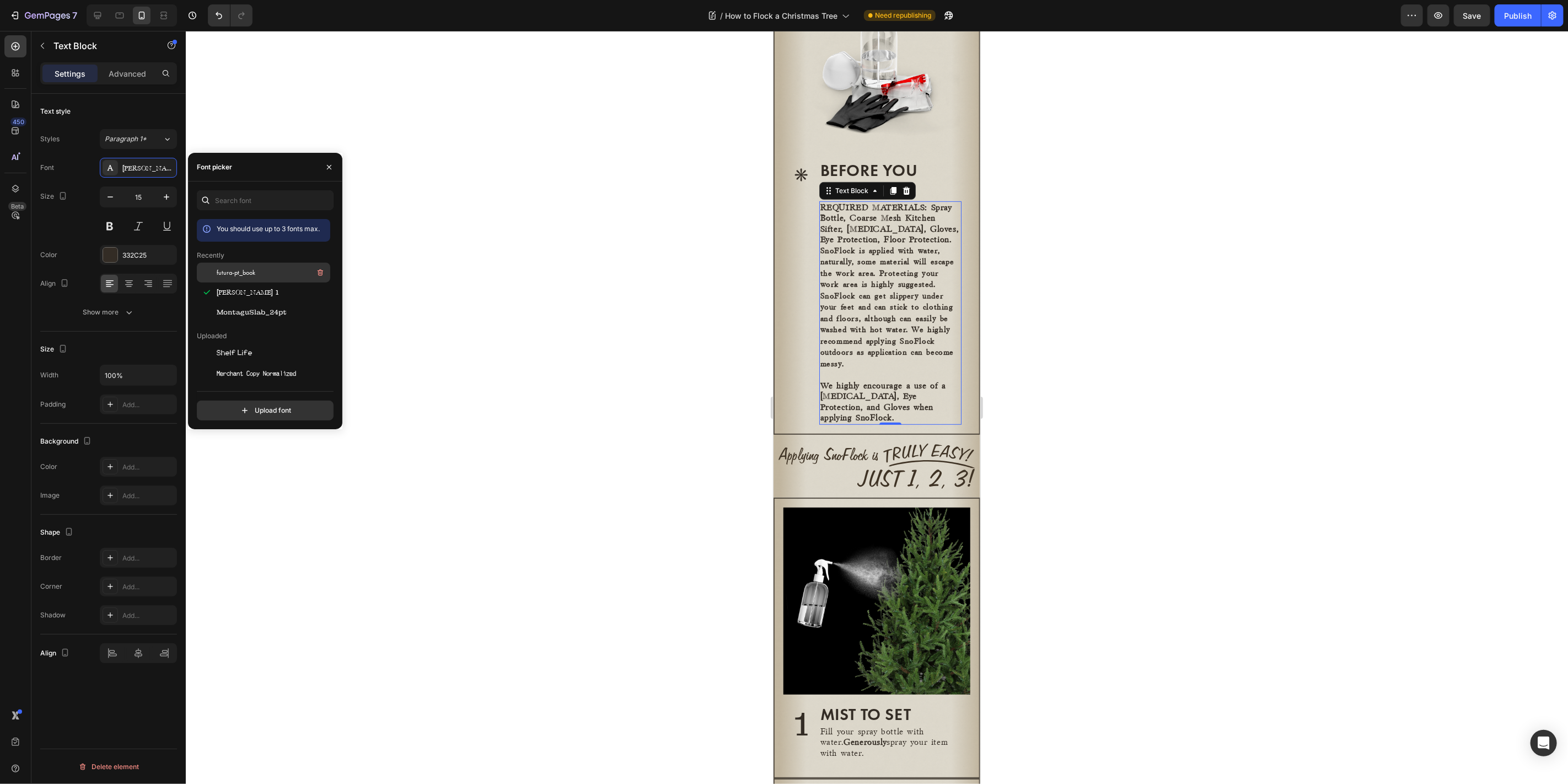
click at [256, 269] on div "futura-pt_book" at bounding box center [272, 272] width 112 height 13
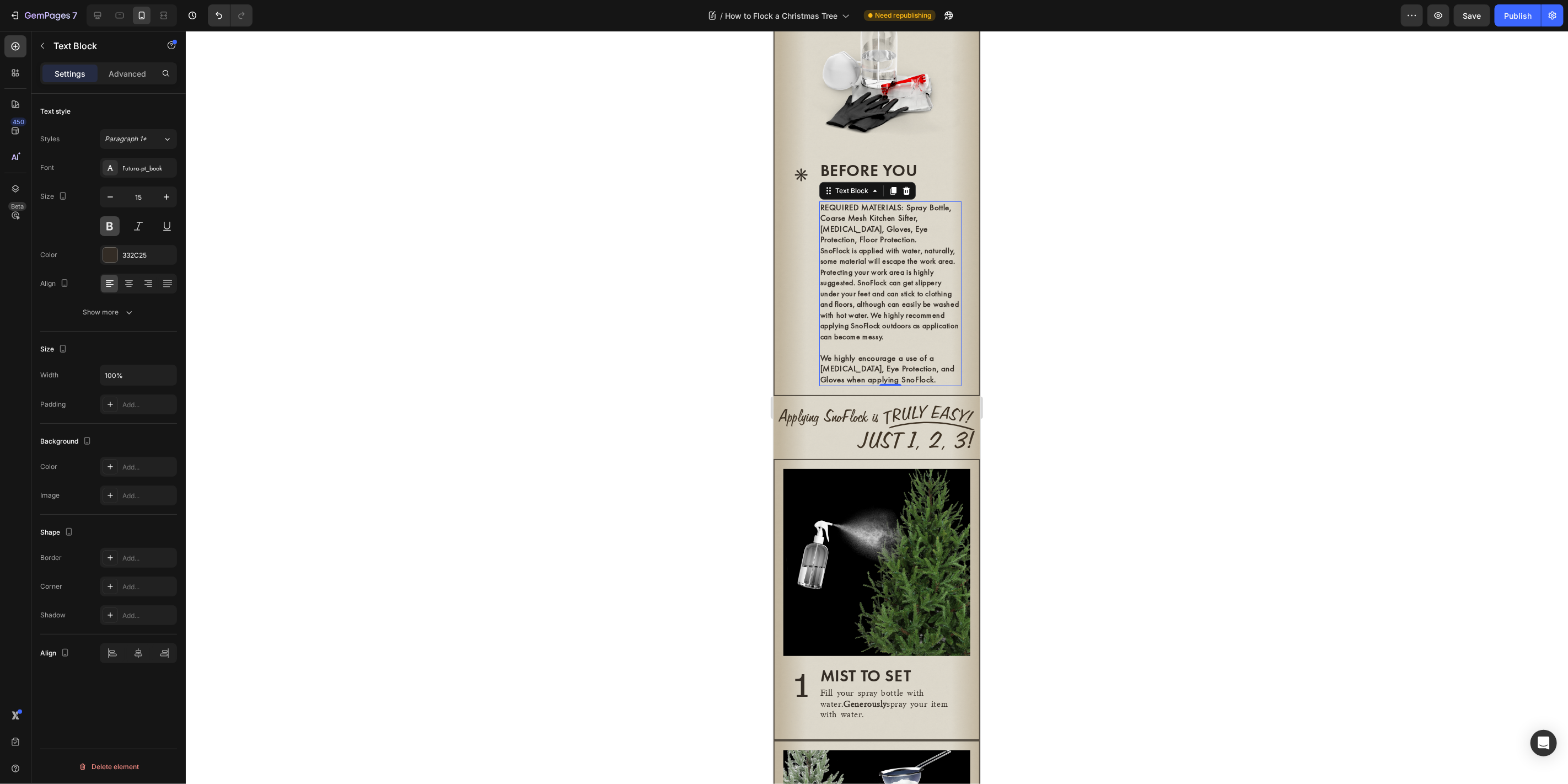
click at [114, 223] on button at bounding box center [110, 226] width 20 height 20
click at [913, 376] on strong "We highly encourage a use of a Dust Mask, Eye Protection, and Gloves when apply…" at bounding box center [887, 368] width 135 height 33
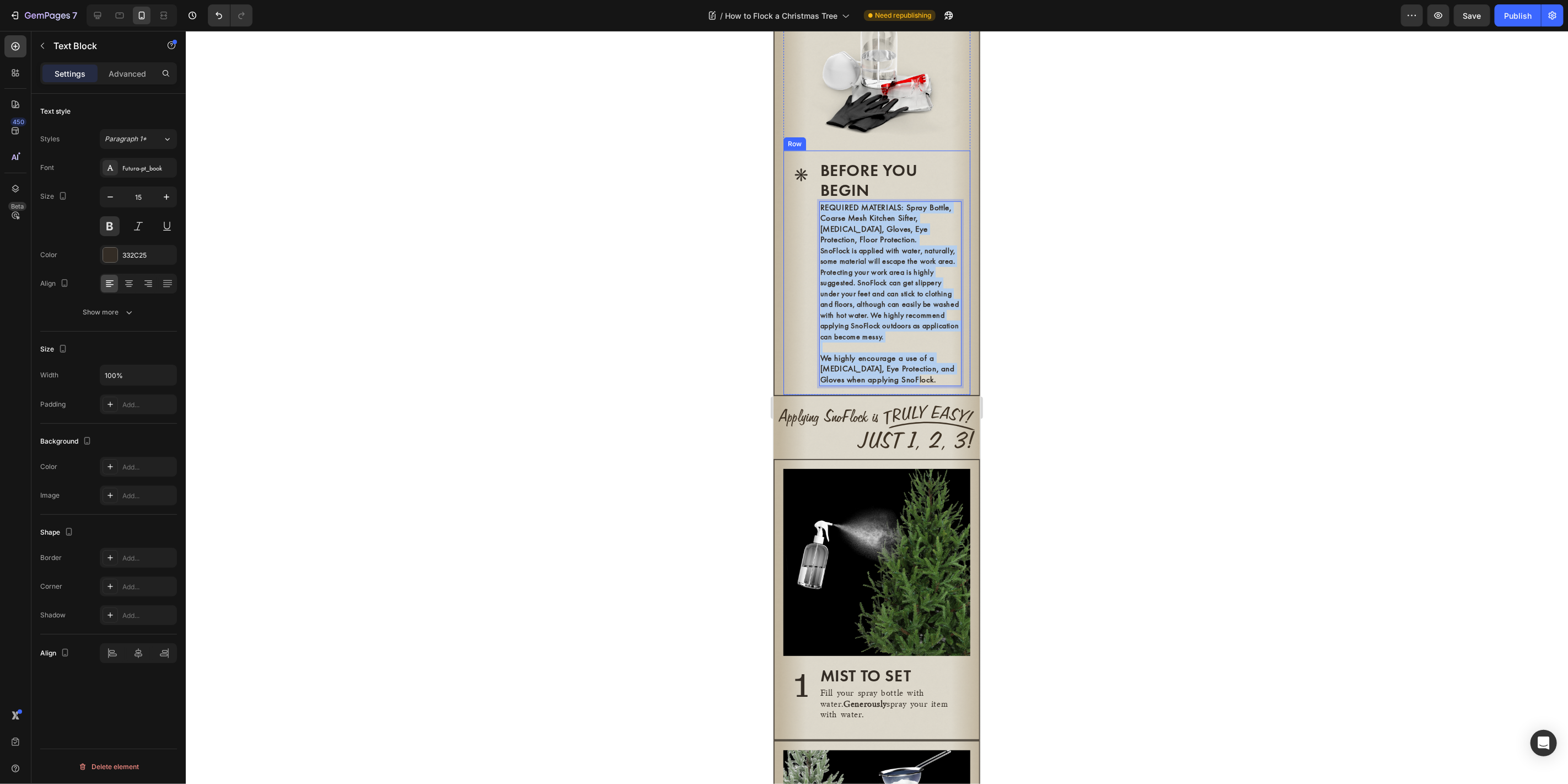
drag, startPoint x: 925, startPoint y: 392, endPoint x: 790, endPoint y: 209, distance: 227.4
click at [790, 209] on div "* Heading BEFORE YOU BEGIN Heading REQUIRED MATERIALS: Spray Bottle, Coarse Mes…" at bounding box center [876, 272] width 187 height 245
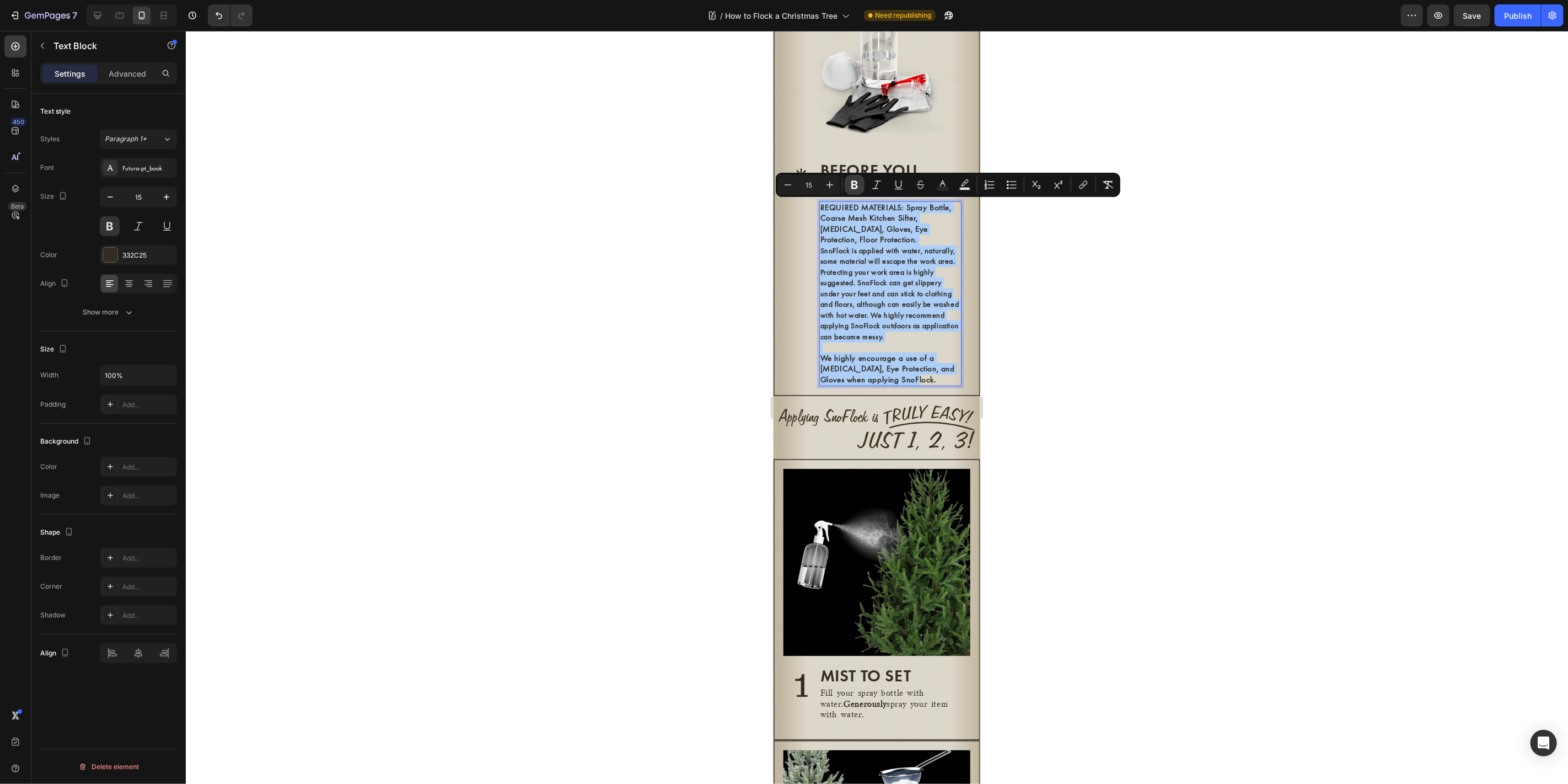
click at [857, 183] on icon "Editor contextual toolbar" at bounding box center [854, 185] width 6 height 8
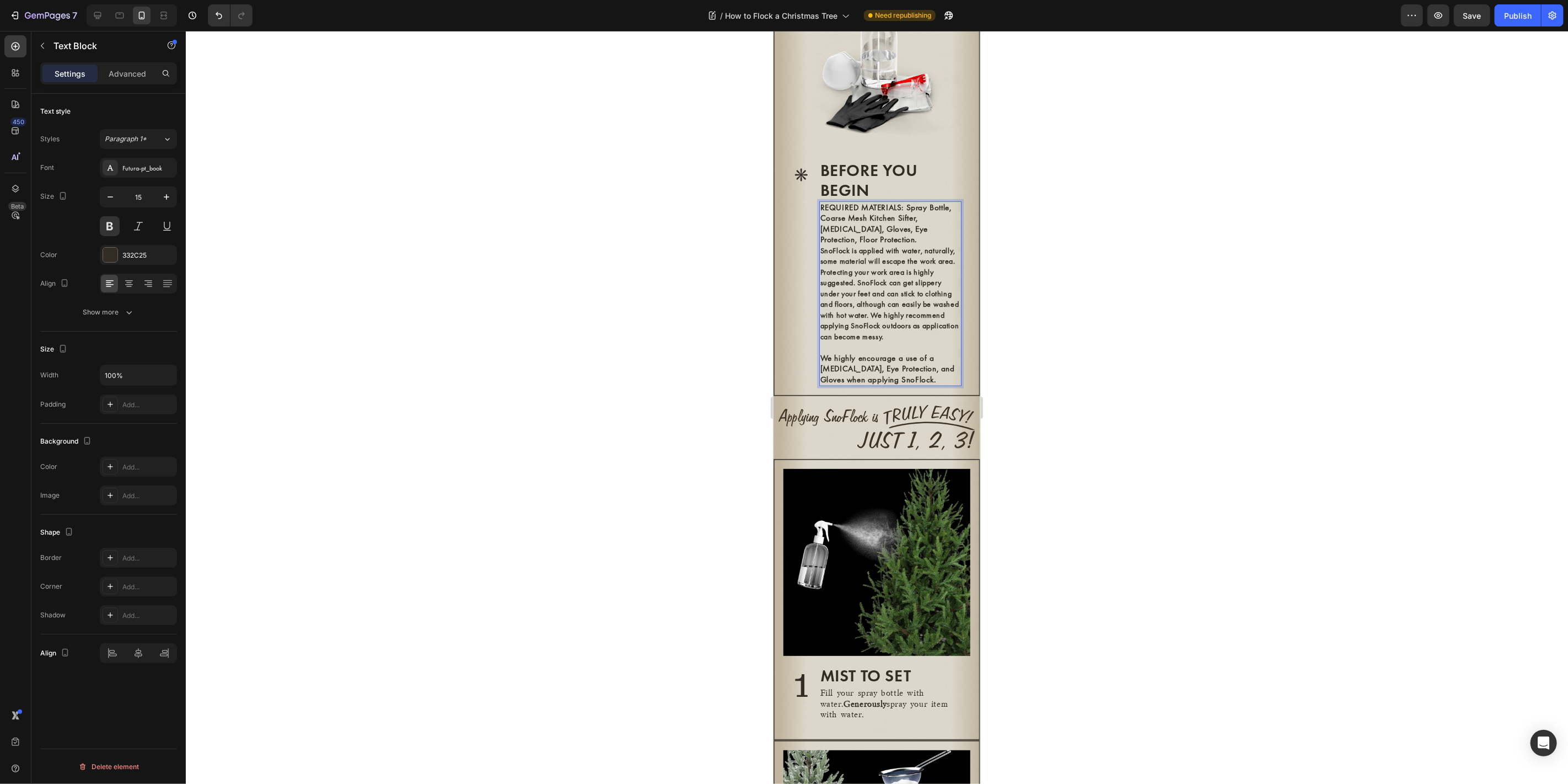
click at [887, 353] on p "Rich Text Editor. Editing area: main" at bounding box center [890, 347] width 140 height 11
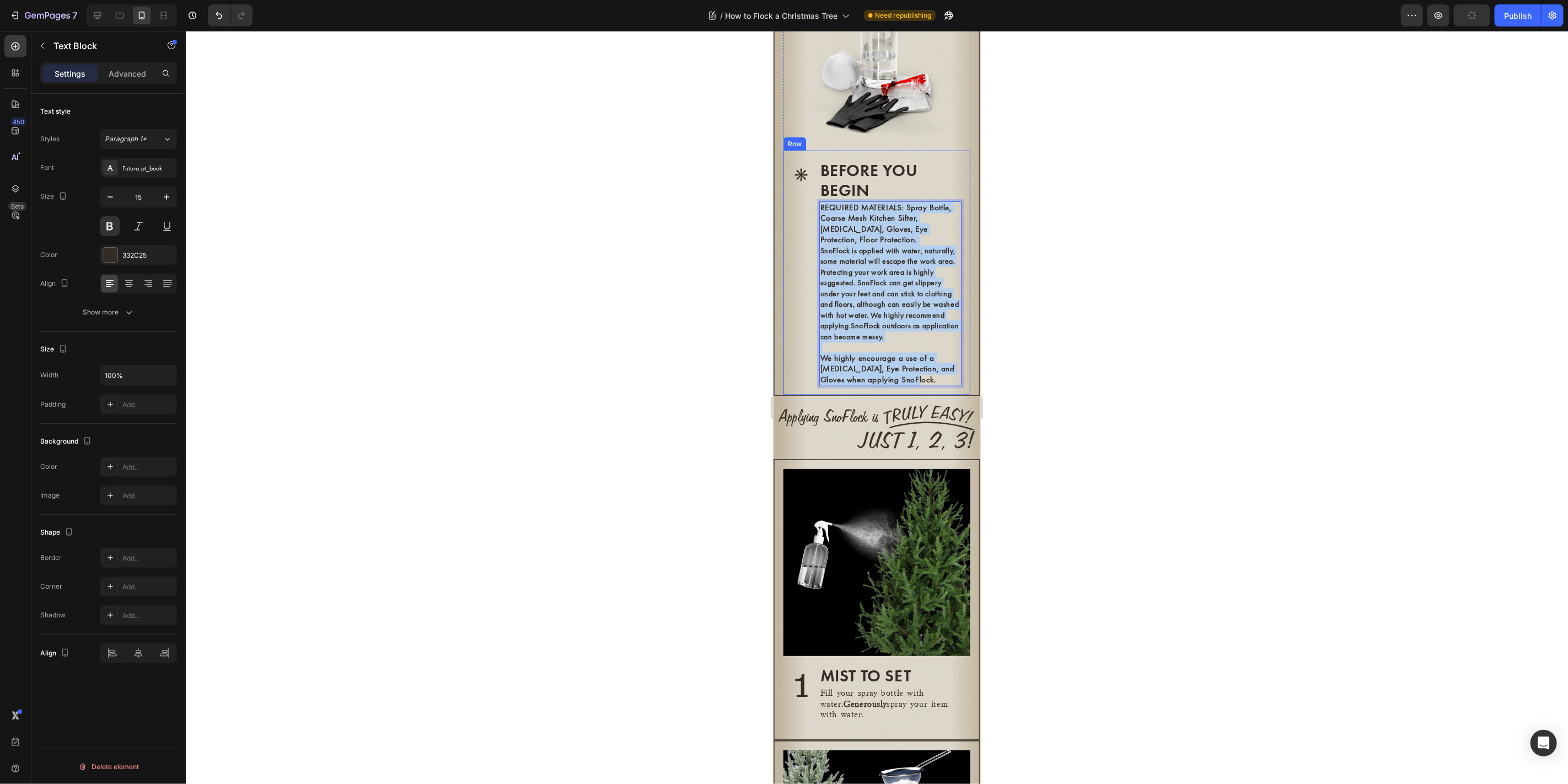
drag, startPoint x: 925, startPoint y: 395, endPoint x: 794, endPoint y: 210, distance: 226.7
click at [794, 210] on div "* Heading BEFORE YOU BEGIN Heading REQUIRED MATERIALS: Spray Bottle, Coarse Mes…" at bounding box center [876, 272] width 187 height 245
drag, startPoint x: 872, startPoint y: 208, endPoint x: 856, endPoint y: 219, distance: 19.4
click at [856, 219] on p "REQUIRED MATERIALS: Spray Bottle, Coarse Mesh Kitchen Sifter, Dust Mask, Gloves…" at bounding box center [890, 223] width 140 height 43
click at [851, 222] on p "REQUIRED MATERIALS: Spray Bottle, Coarse Mesh Kitchen Sifter, Dust Mask, Gloves…" at bounding box center [890, 223] width 140 height 43
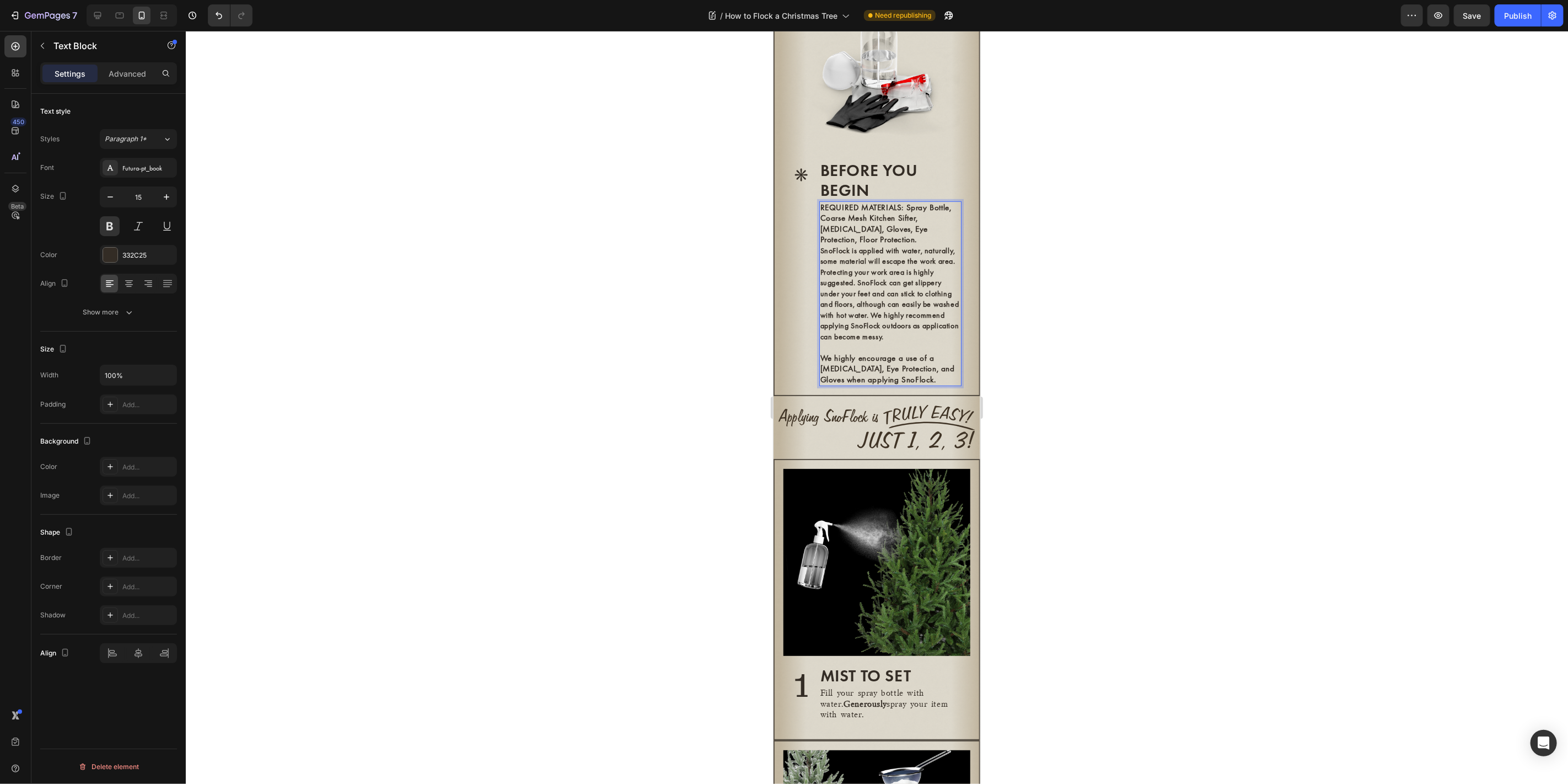
click at [865, 258] on span "SnoFlock is applied with water, naturally, some material will escape the work a…" at bounding box center [889, 293] width 139 height 96
click at [904, 385] on p "We highly encourage a use of a Dust Mask, Eye Protection, and Gloves when apply…" at bounding box center [890, 369] width 140 height 33
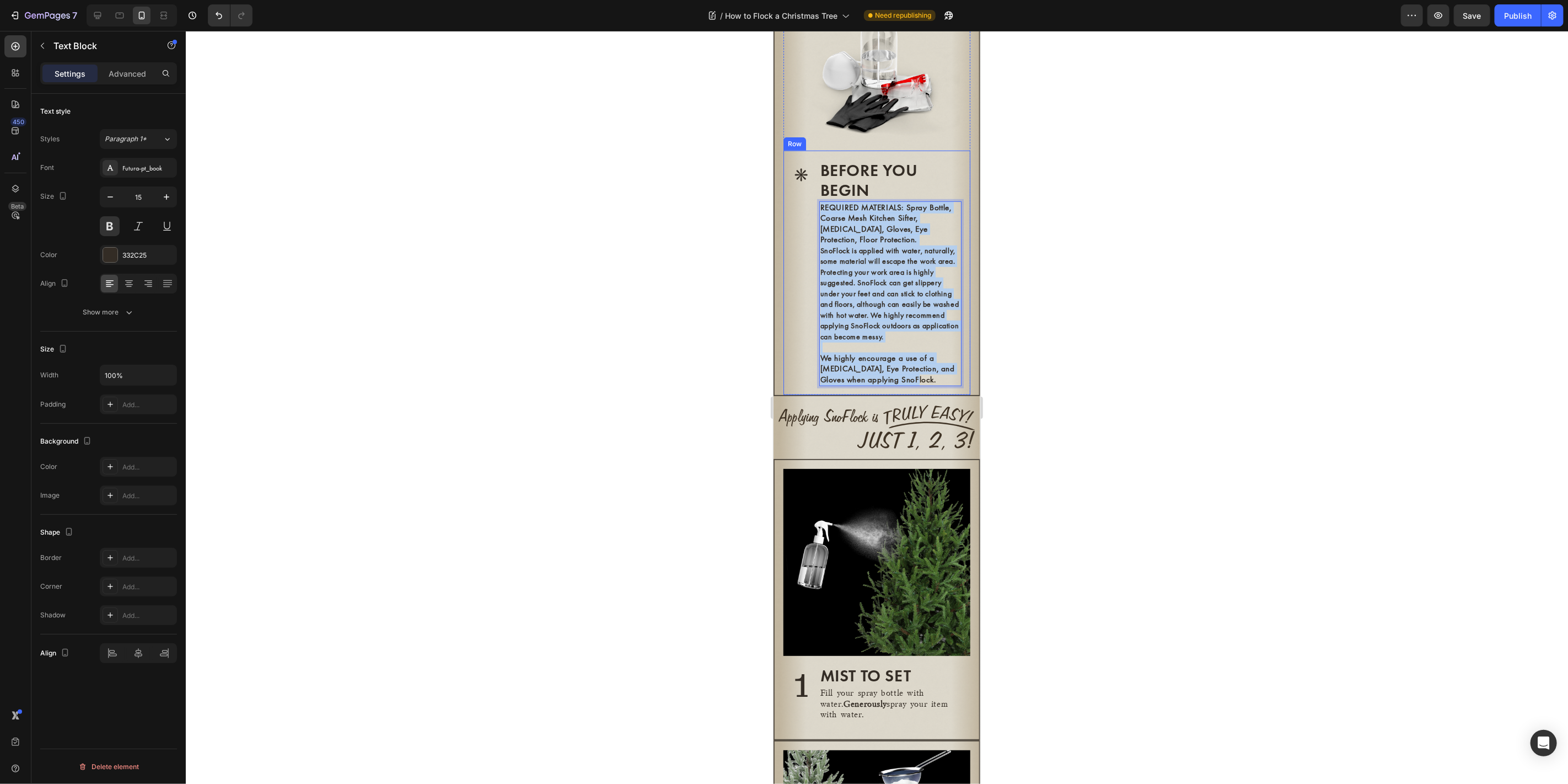
drag, startPoint x: 913, startPoint y: 393, endPoint x: 796, endPoint y: 206, distance: 220.6
click at [796, 206] on div "* Heading BEFORE YOU BEGIN Heading REQUIRED MATERIALS: Spray Bottle, Coarse Mes…" at bounding box center [876, 272] width 187 height 245
click at [107, 230] on button at bounding box center [110, 226] width 20 height 20
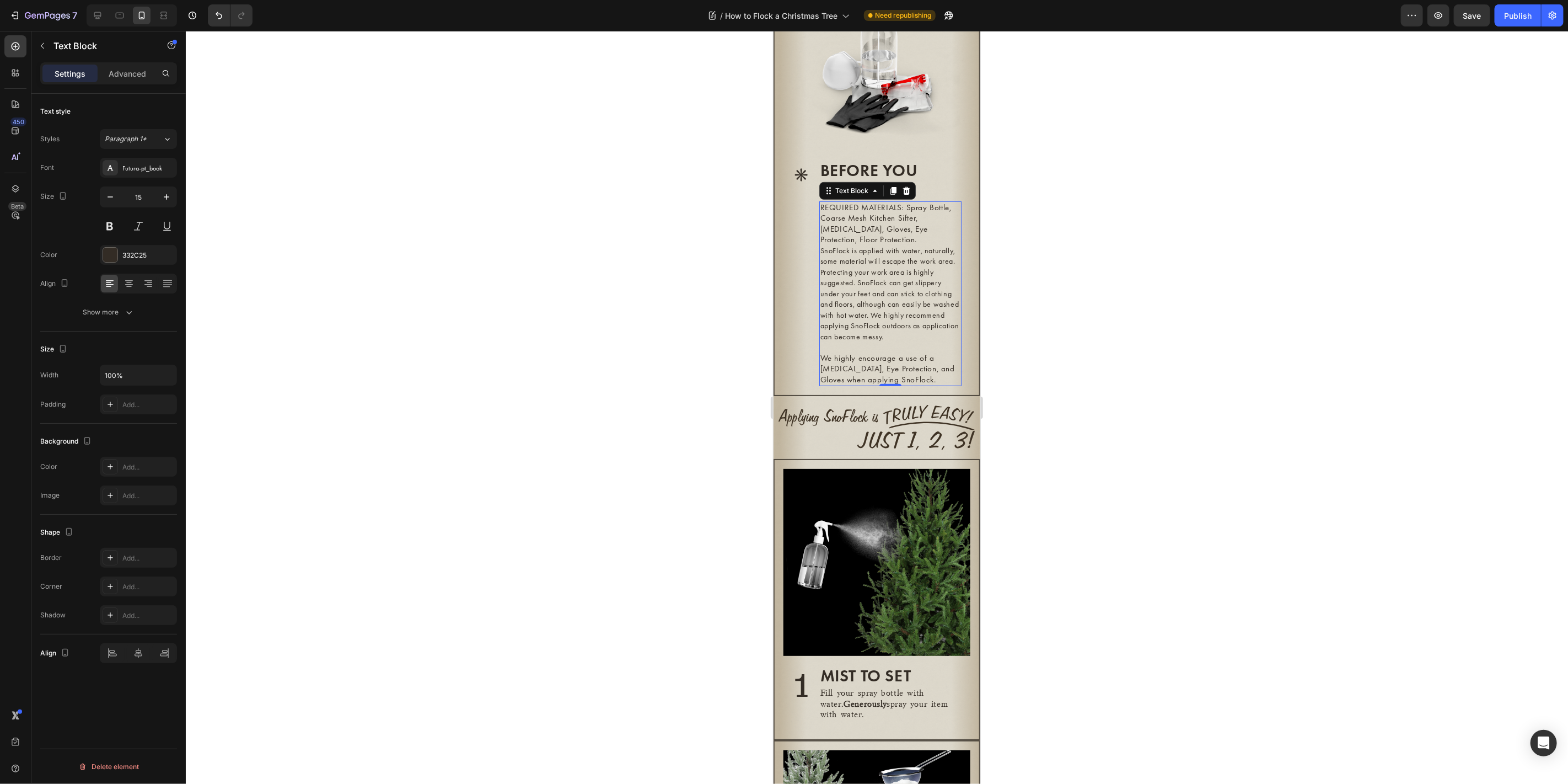
click at [927, 341] on span "SnoFlock is applied with water, naturally, some material will escape the work a…" at bounding box center [889, 293] width 139 height 96
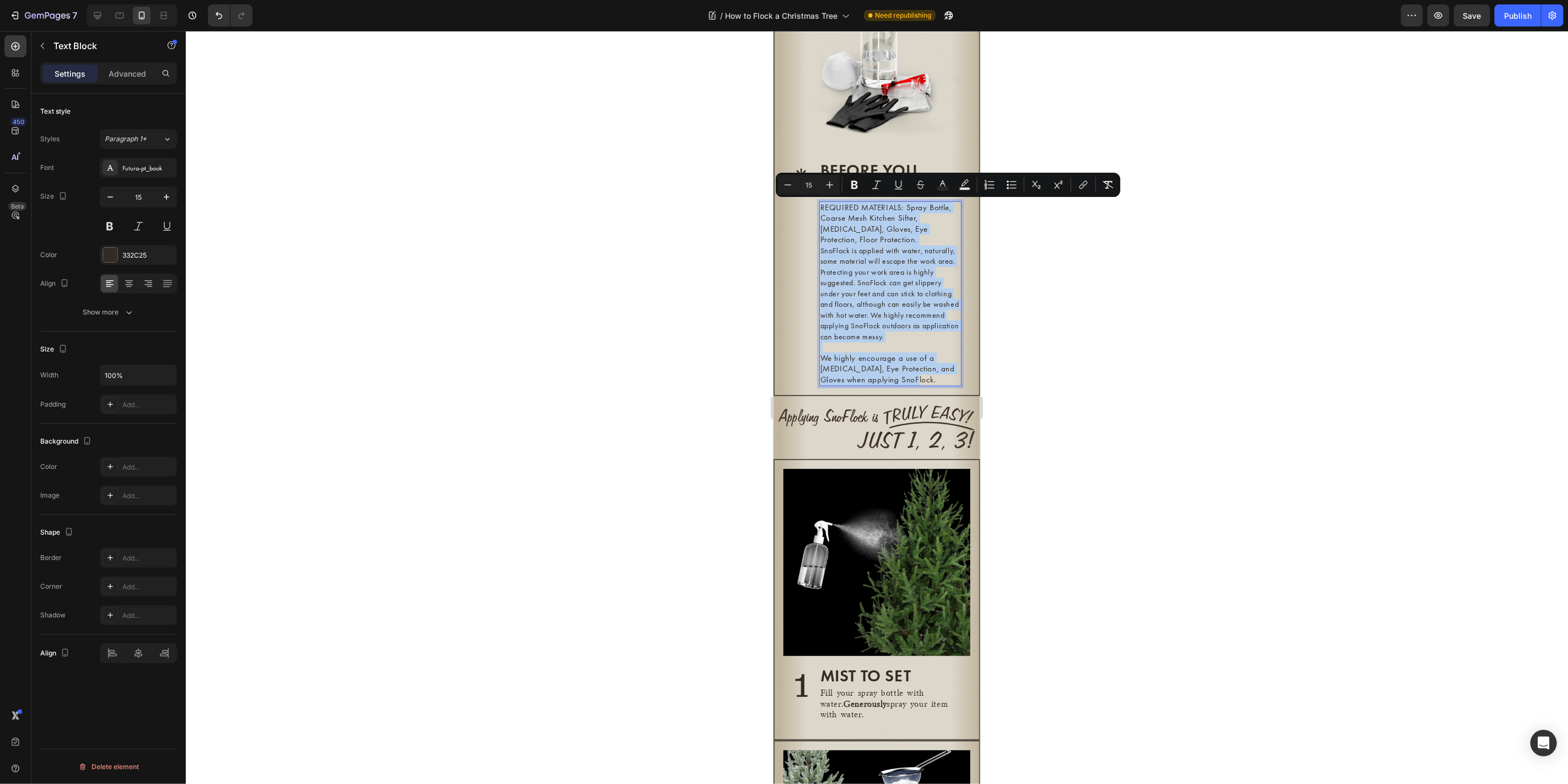
drag, startPoint x: 918, startPoint y: 391, endPoint x: 768, endPoint y: 209, distance: 235.8
click at [144, 163] on div "Futura-pt_book" at bounding box center [148, 168] width 52 height 10
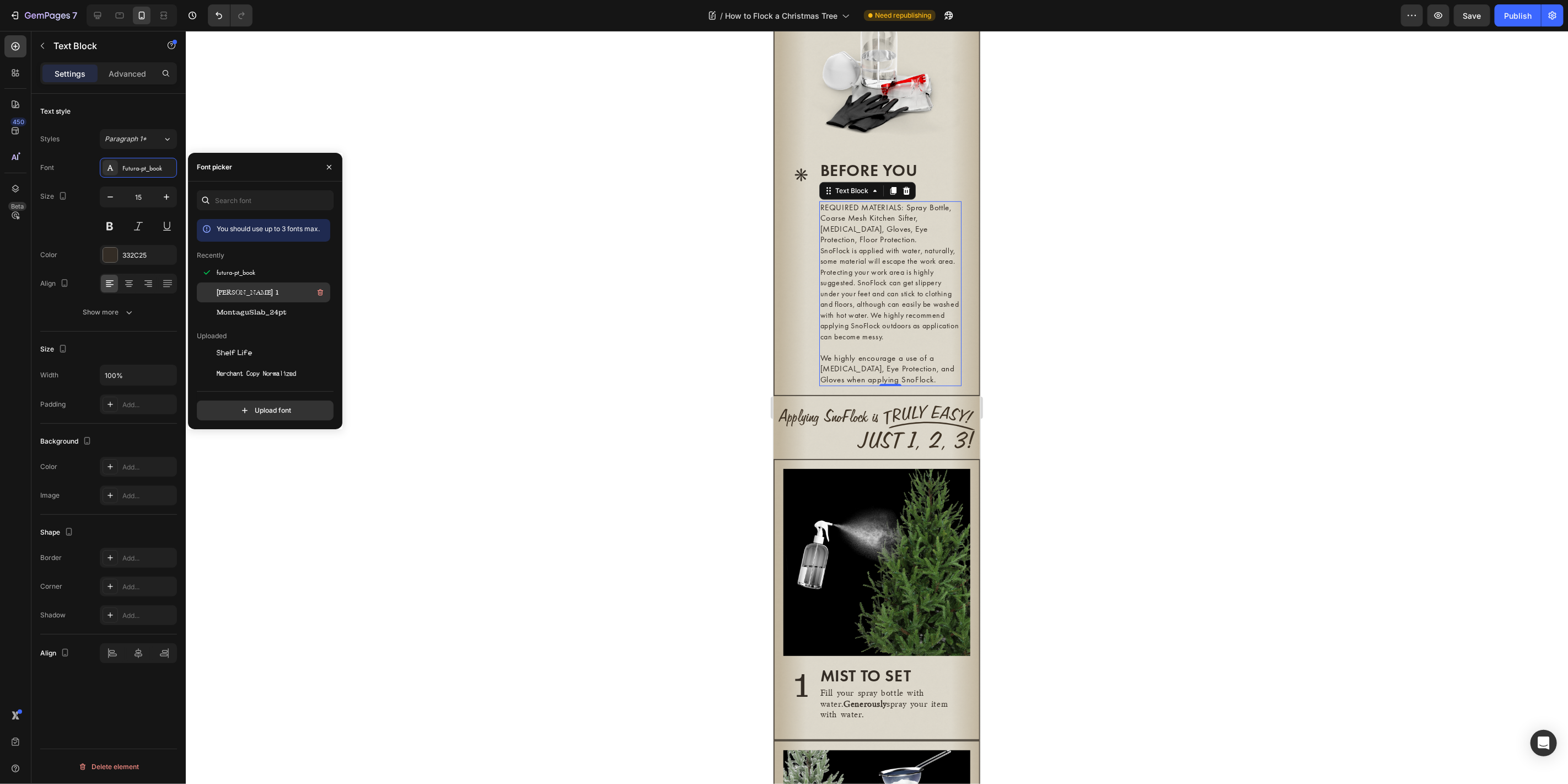
click at [258, 295] on span "Vinta Edison 1" at bounding box center [247, 293] width 61 height 10
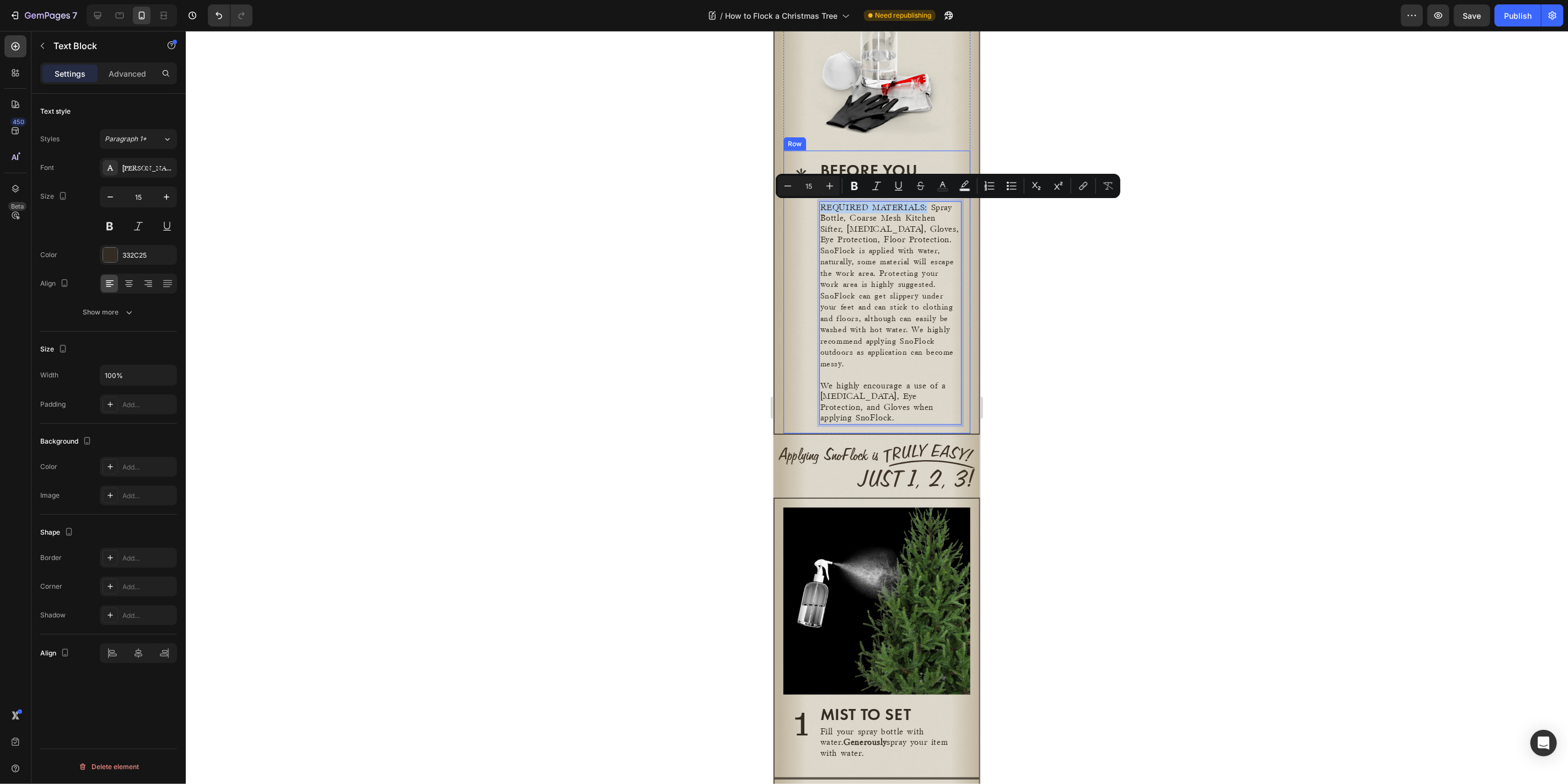
drag, startPoint x: 936, startPoint y: 202, endPoint x: 815, endPoint y: 209, distance: 121.2
click at [815, 209] on div "* Heading BEFORE YOU BEGIN Heading REQUIRED MATERIALS: Spray Bottle, Coarse Mes…" at bounding box center [876, 291] width 187 height 283
click at [902, 243] on p "REQUIRED MATERIALS: Spray Bottle, Coarse Mesh Kitchen Sifter, Dust Mask, Gloves…" at bounding box center [890, 223] width 140 height 43
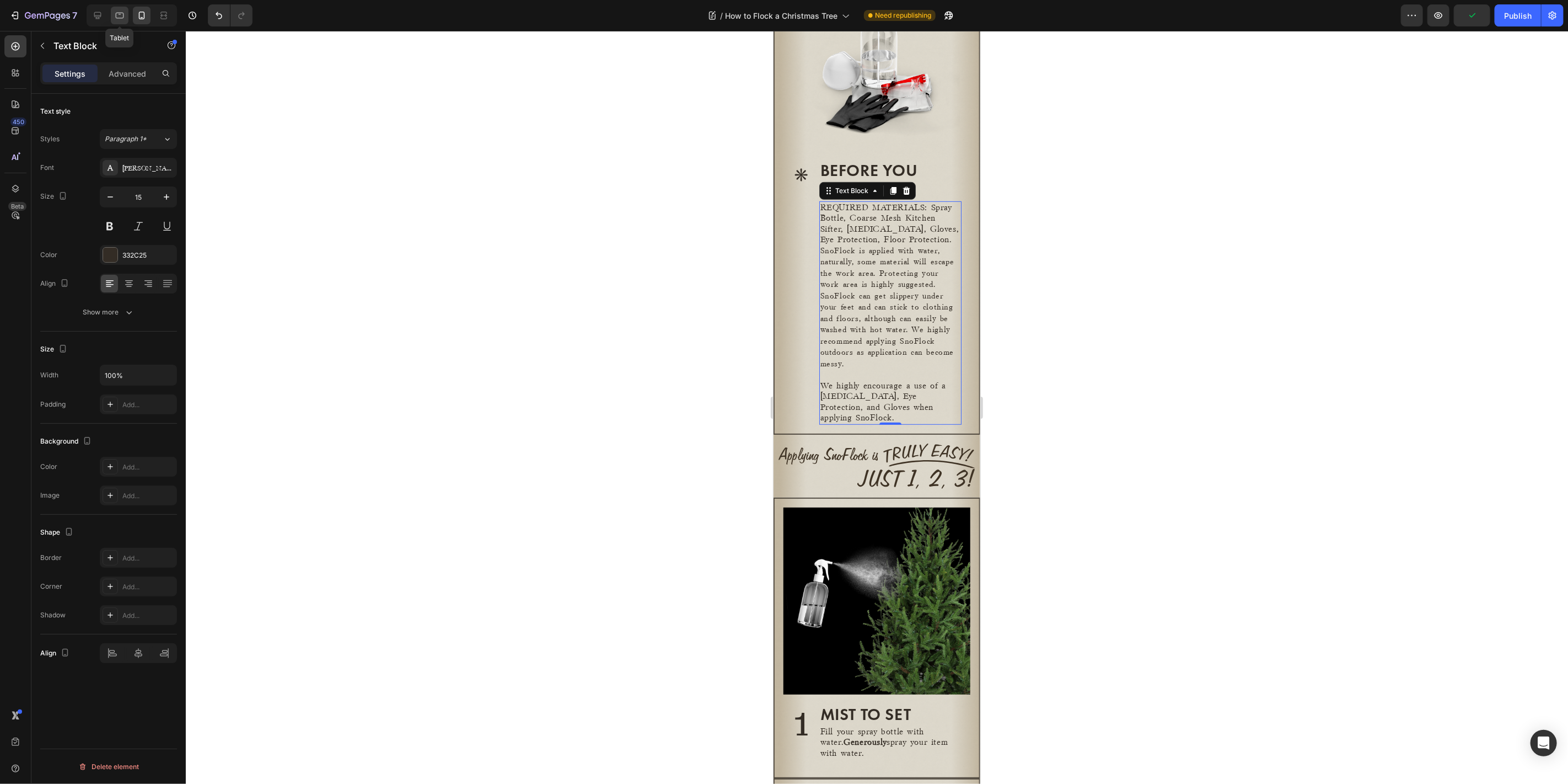
click at [119, 15] on icon at bounding box center [120, 15] width 11 height 11
type input "14"
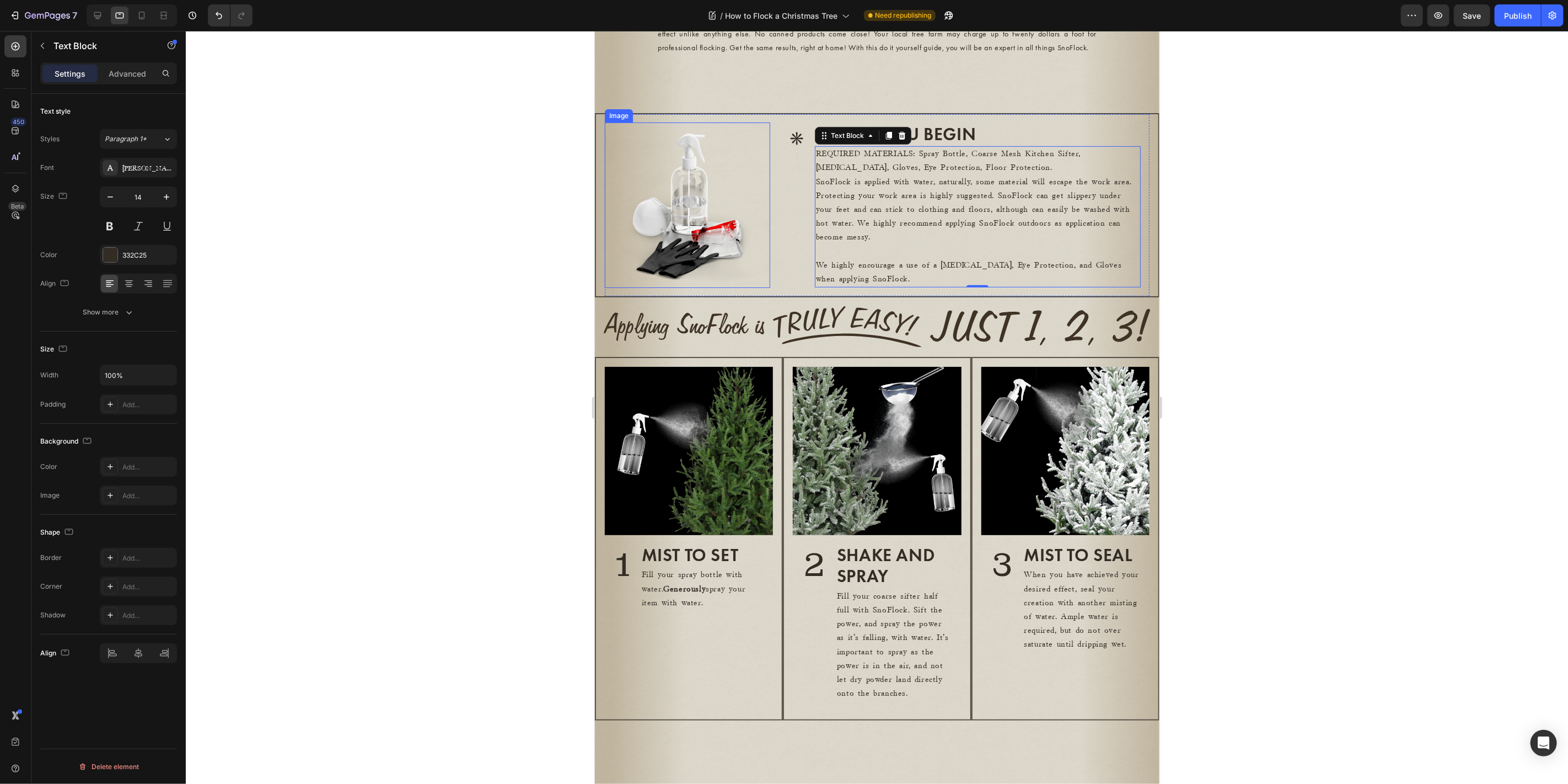
scroll to position [182, 0]
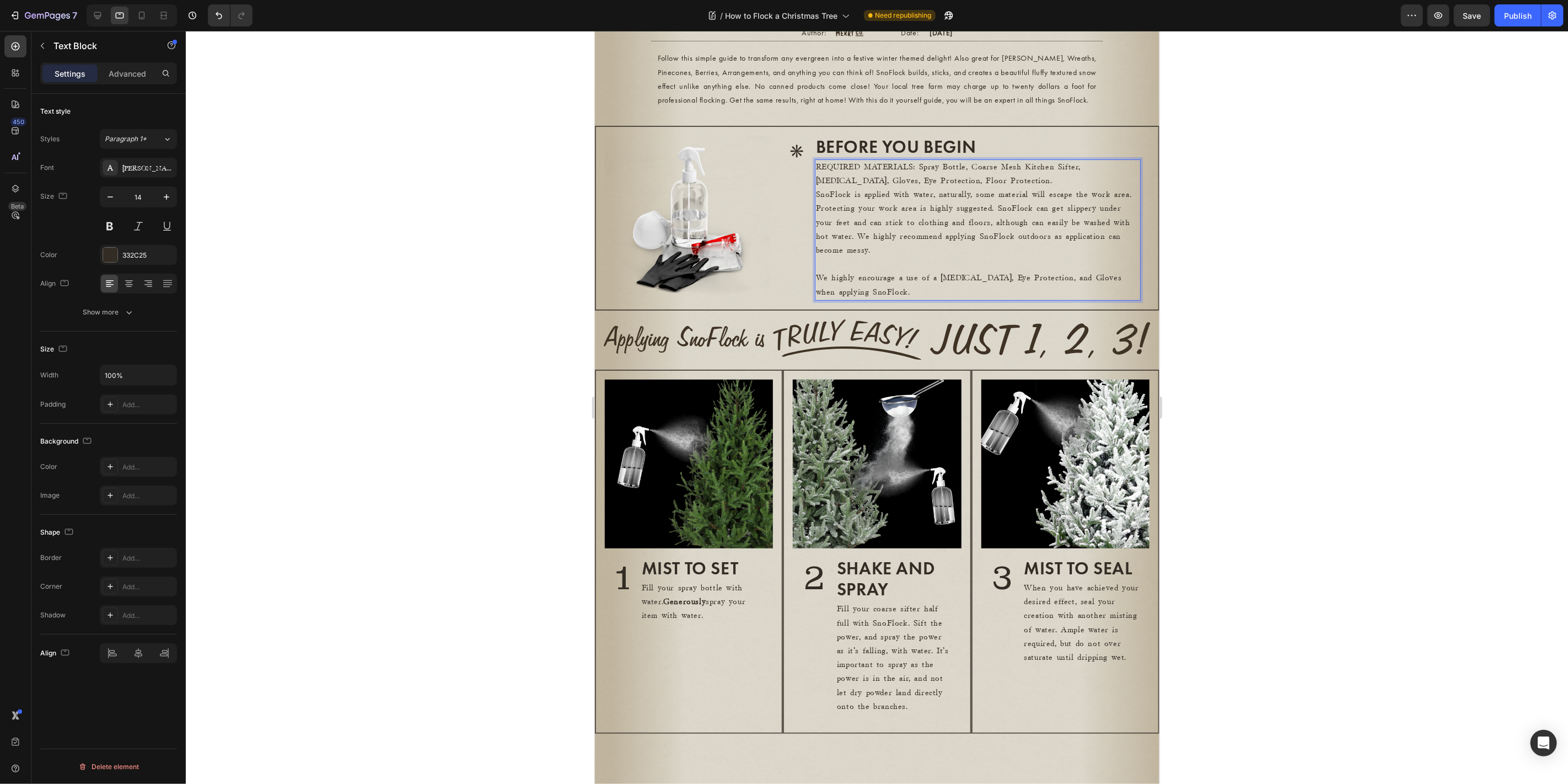
click at [886, 298] on p "We highly encourage a use of a Dust Mask, Eye Protection, and Gloves when apply…" at bounding box center [977, 284] width 324 height 27
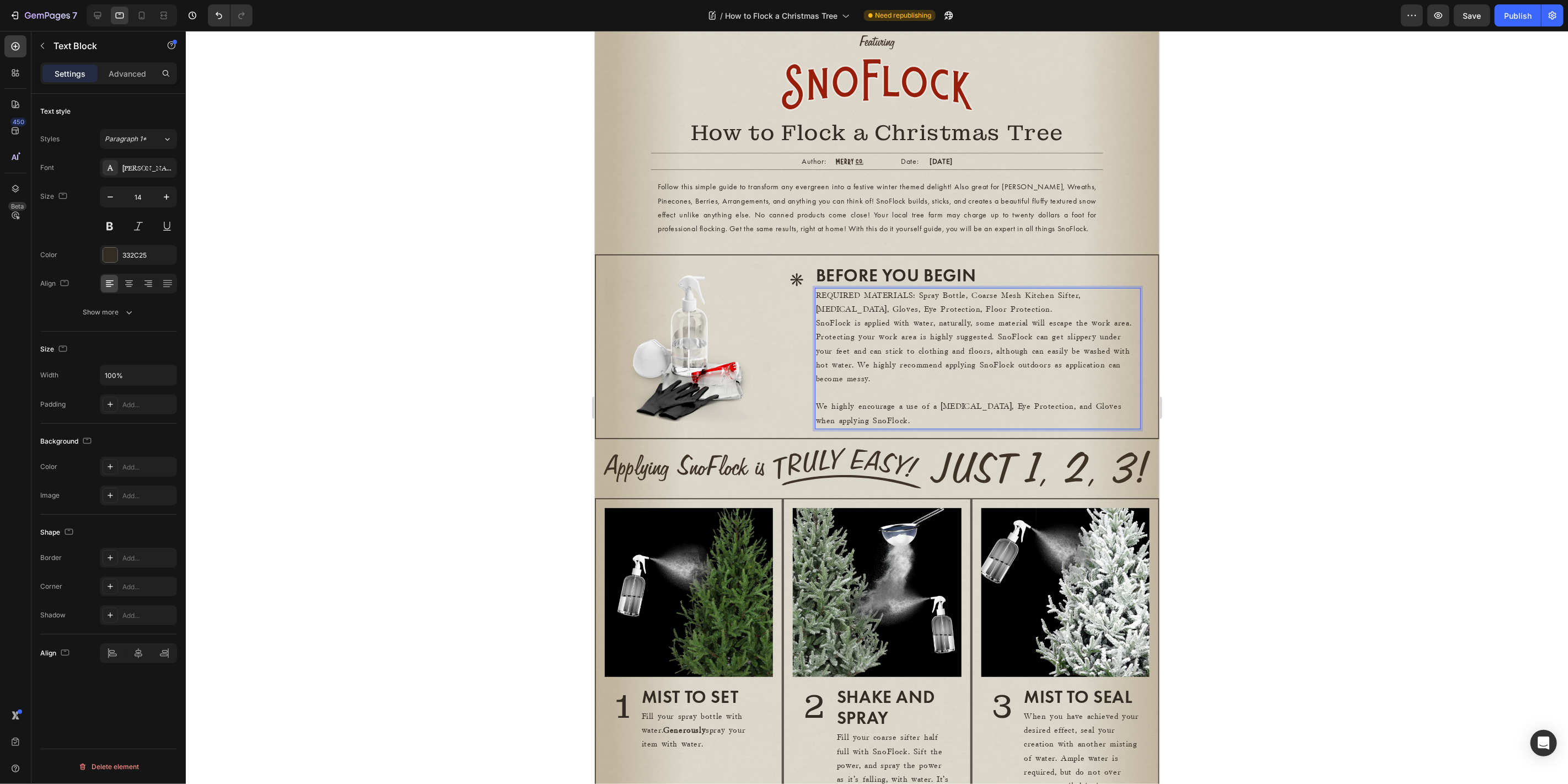
scroll to position [0, 0]
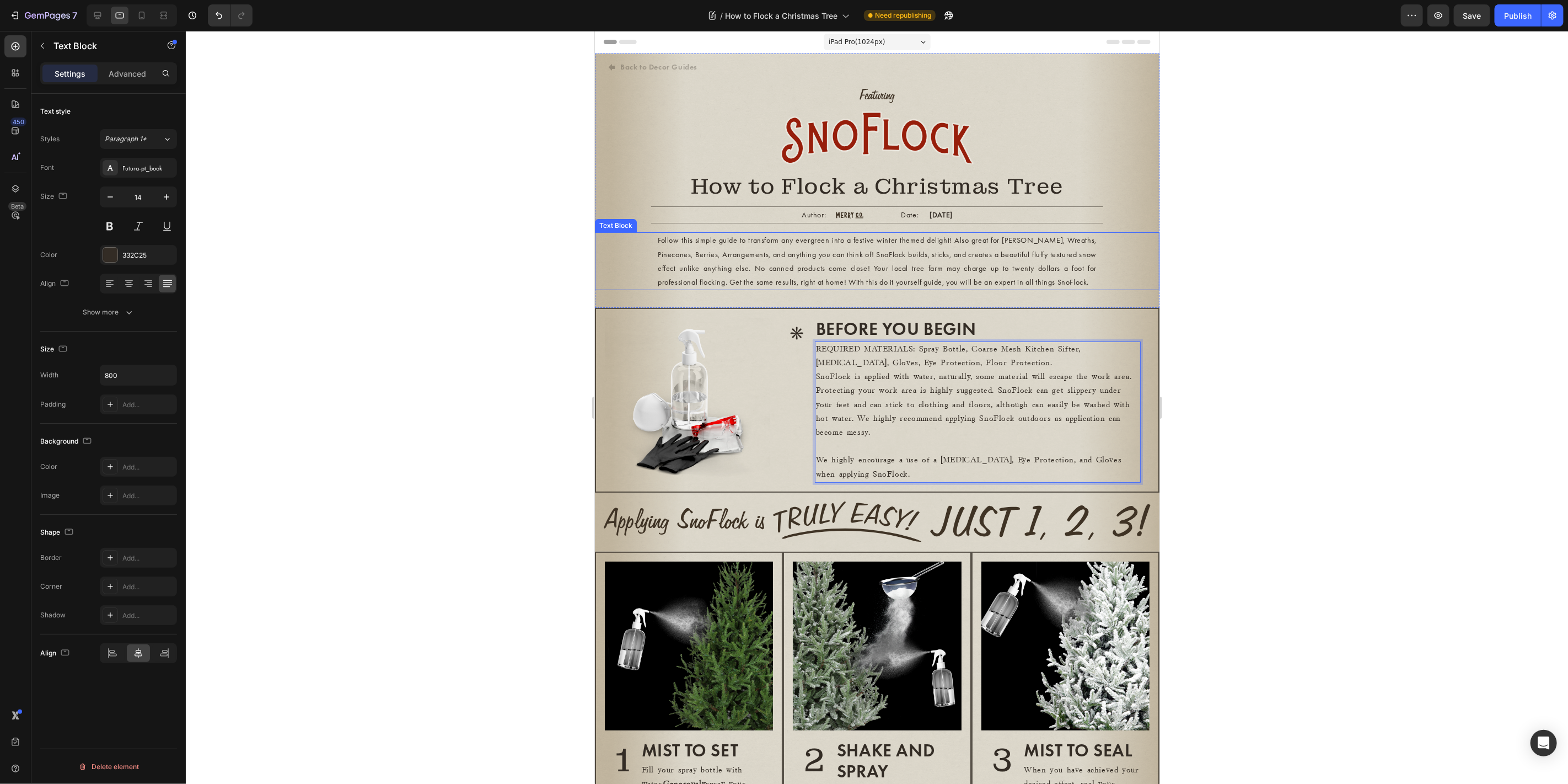
click at [894, 267] on p "Follow this simple guide to transform any evergreen into a festive winter theme…" at bounding box center [876, 260] width 439 height 56
click at [1029, 439] on p "SnoFlock is applied with water, naturally, some material will escape the work a…" at bounding box center [977, 404] width 324 height 70
click at [170, 198] on icon "button" at bounding box center [167, 197] width 11 height 11
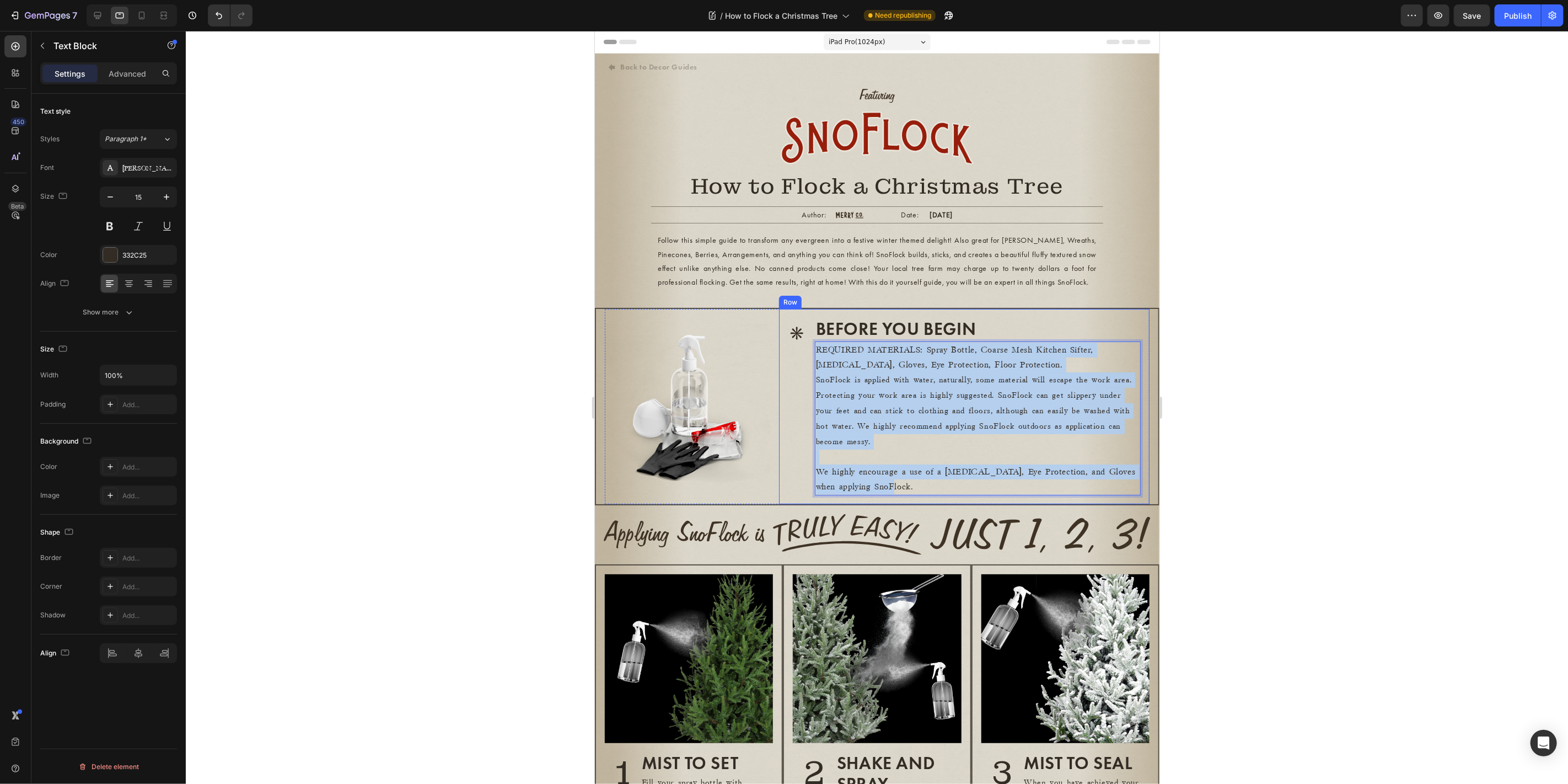
drag, startPoint x: 981, startPoint y: 508, endPoint x: 782, endPoint y: 388, distance: 232.4
click at [782, 388] on div "* Heading BEFORE YOU BEGIN Heading REQUIRED MATERIALS: Spray Bottle, Coarse Mes…" at bounding box center [963, 406] width 371 height 195
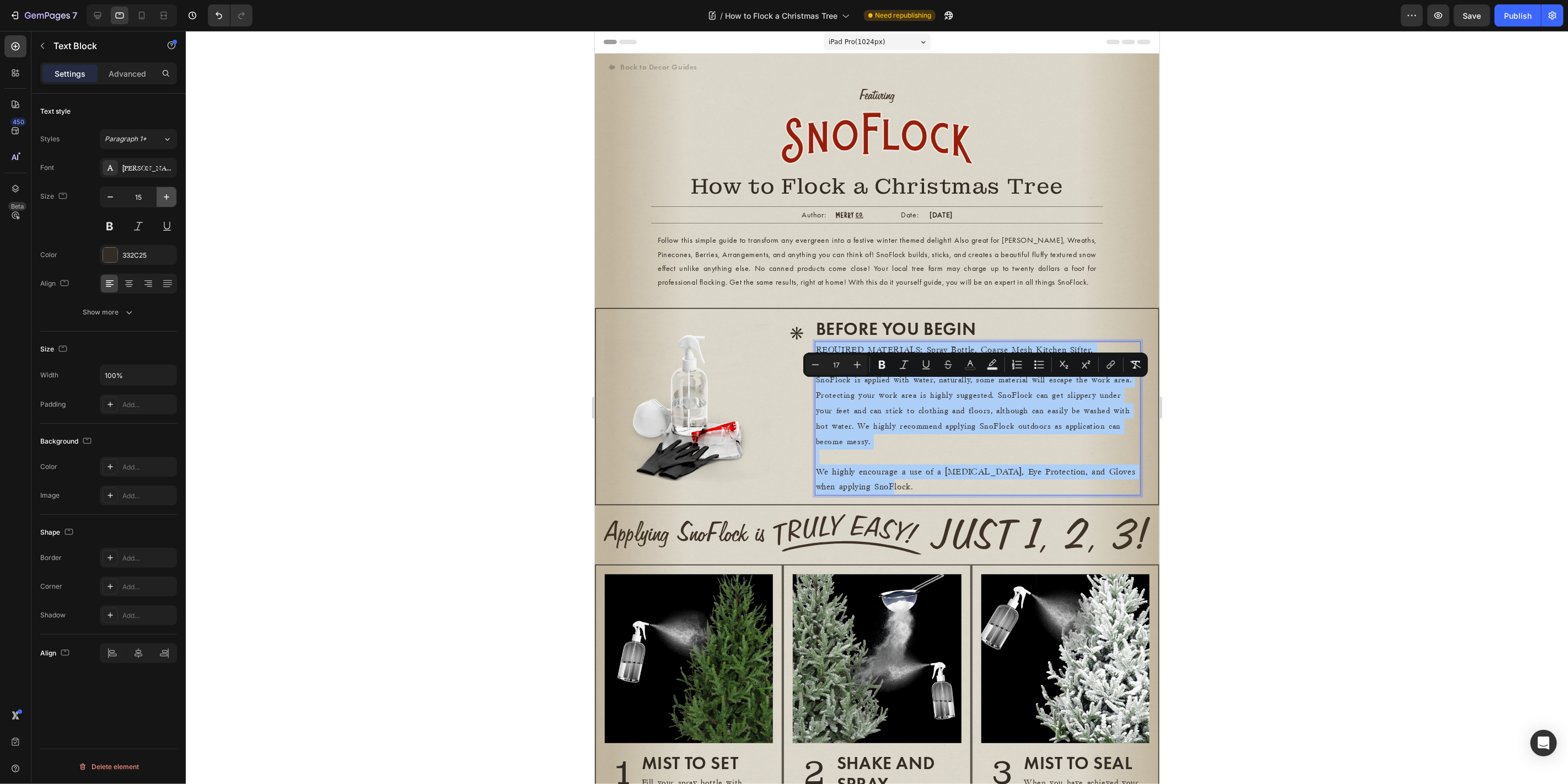
click at [162, 193] on icon "button" at bounding box center [167, 197] width 11 height 11
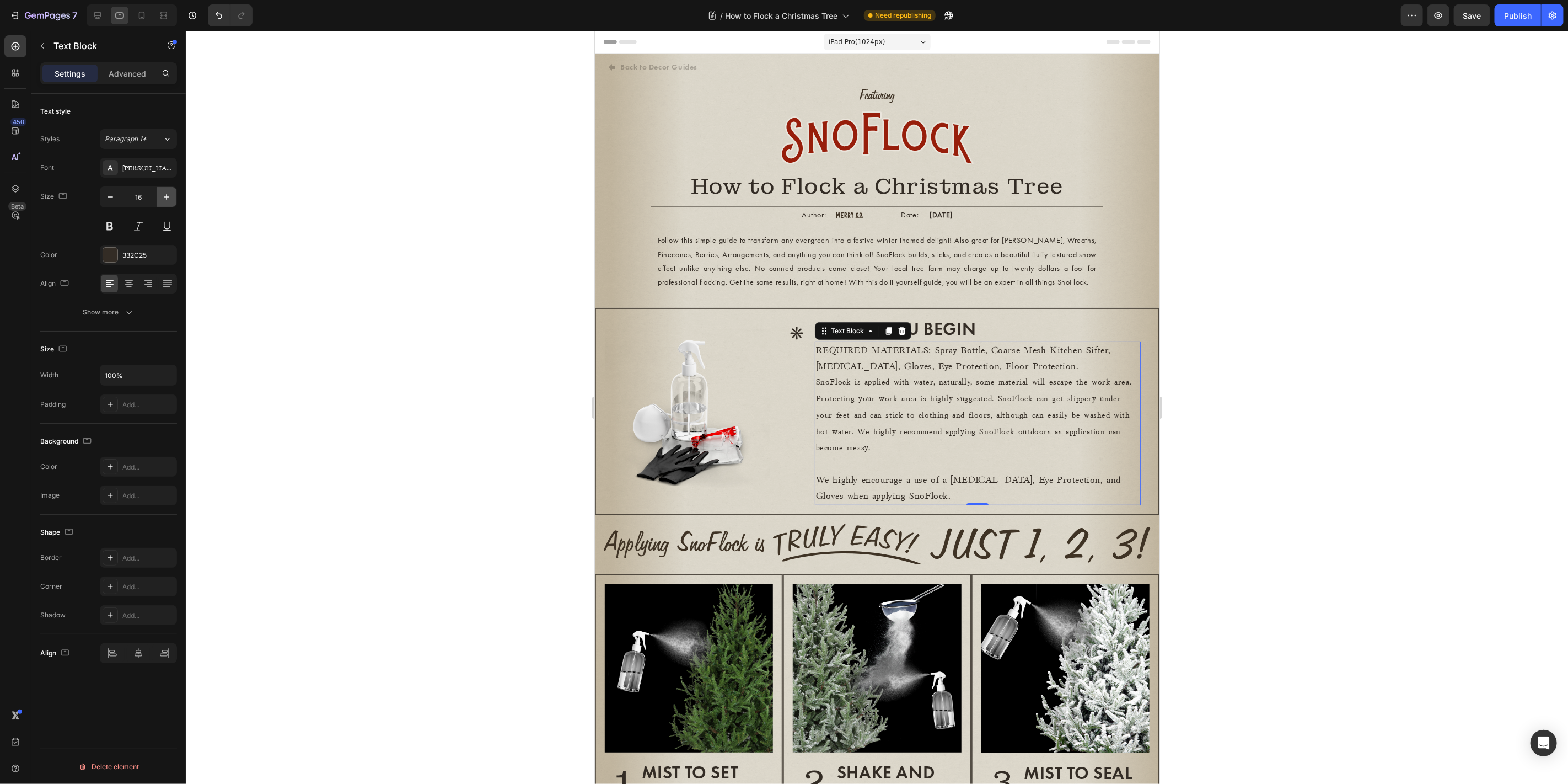
click at [162, 193] on icon "button" at bounding box center [167, 197] width 11 height 11
type input "17"
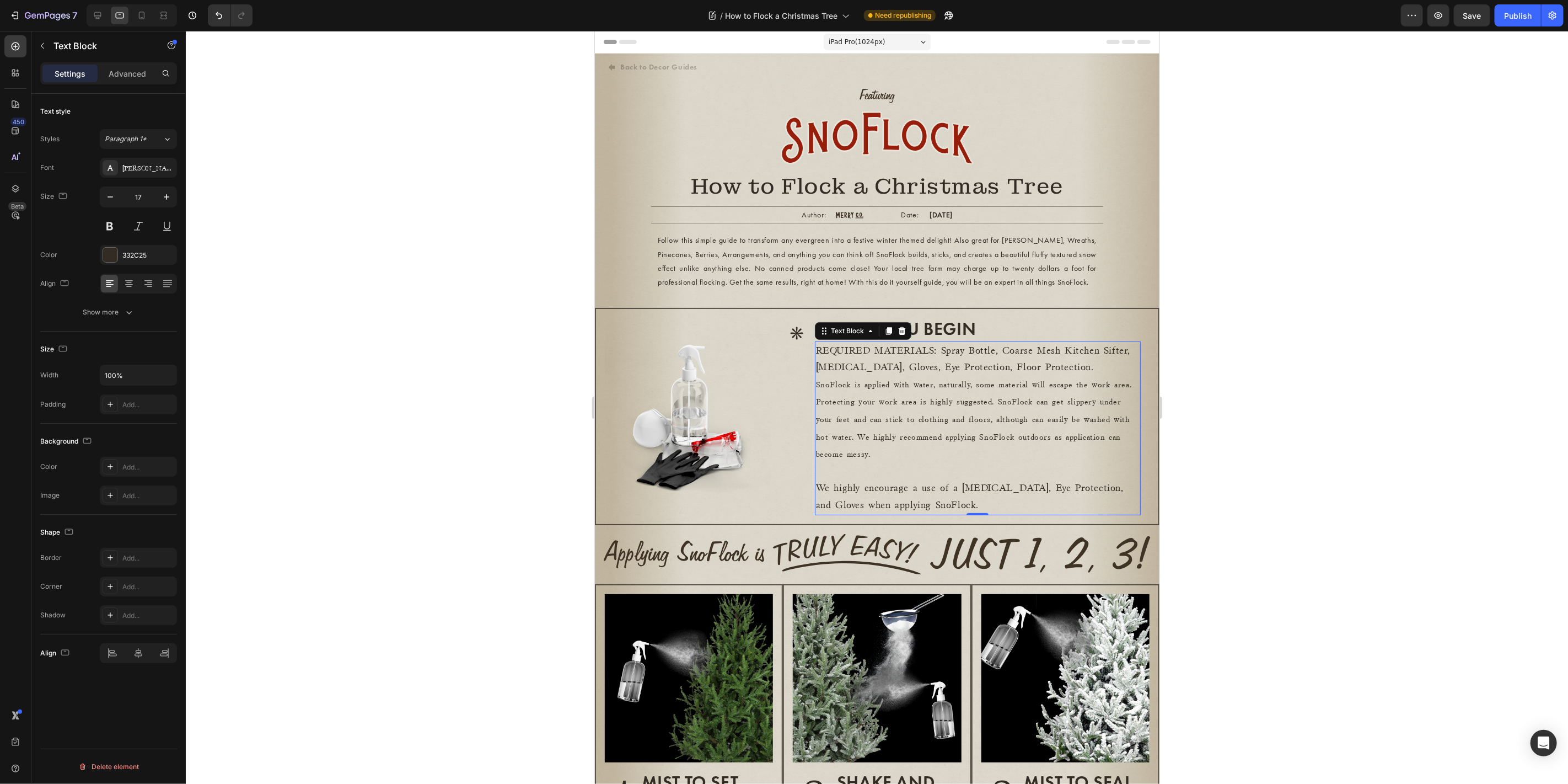
click at [458, 298] on div at bounding box center [876, 407] width 1382 height 753
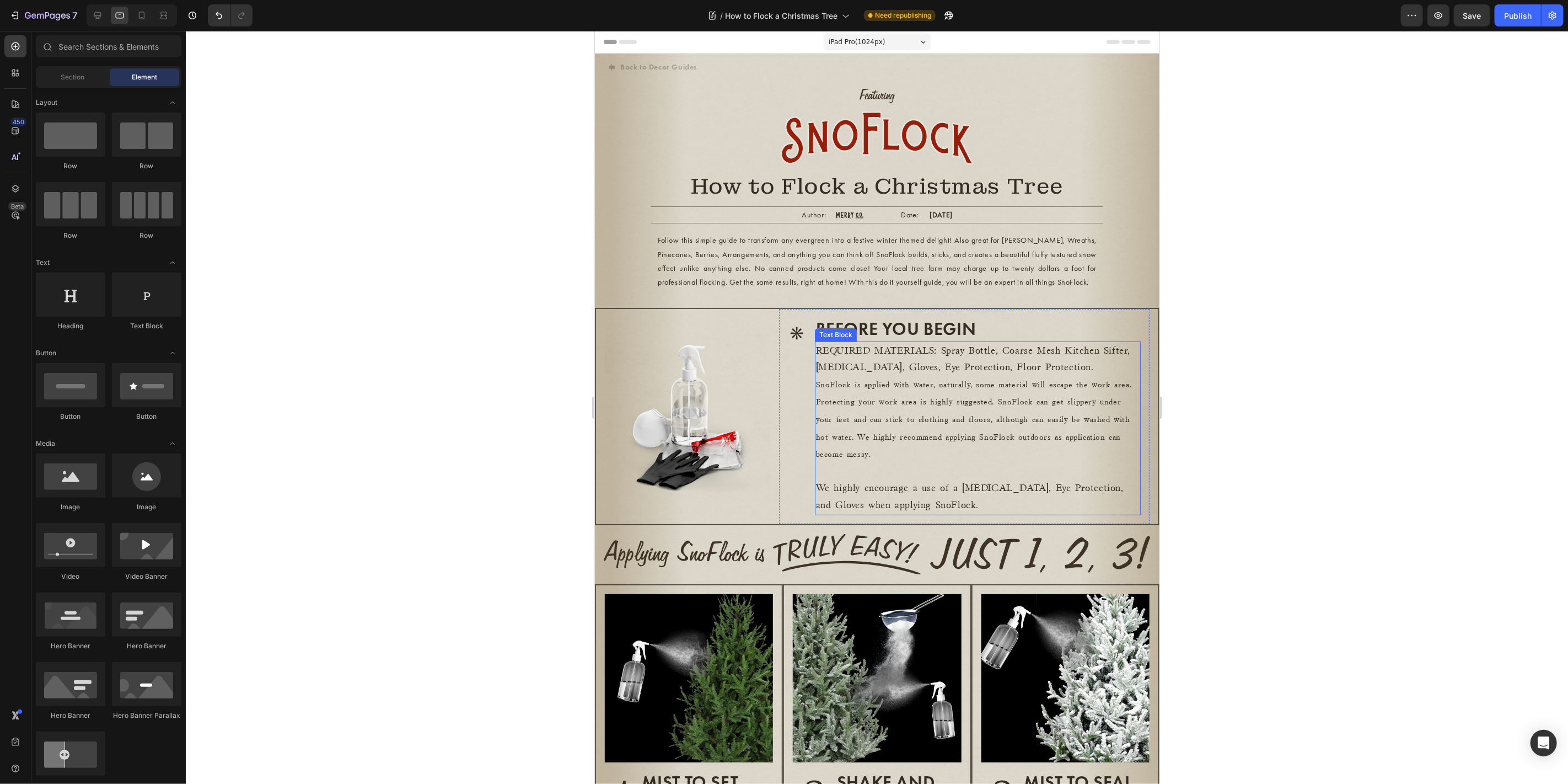
click at [1012, 450] on span "SnoFlock is applied with water, naturally, some material will escape the work a…" at bounding box center [973, 419] width 316 height 77
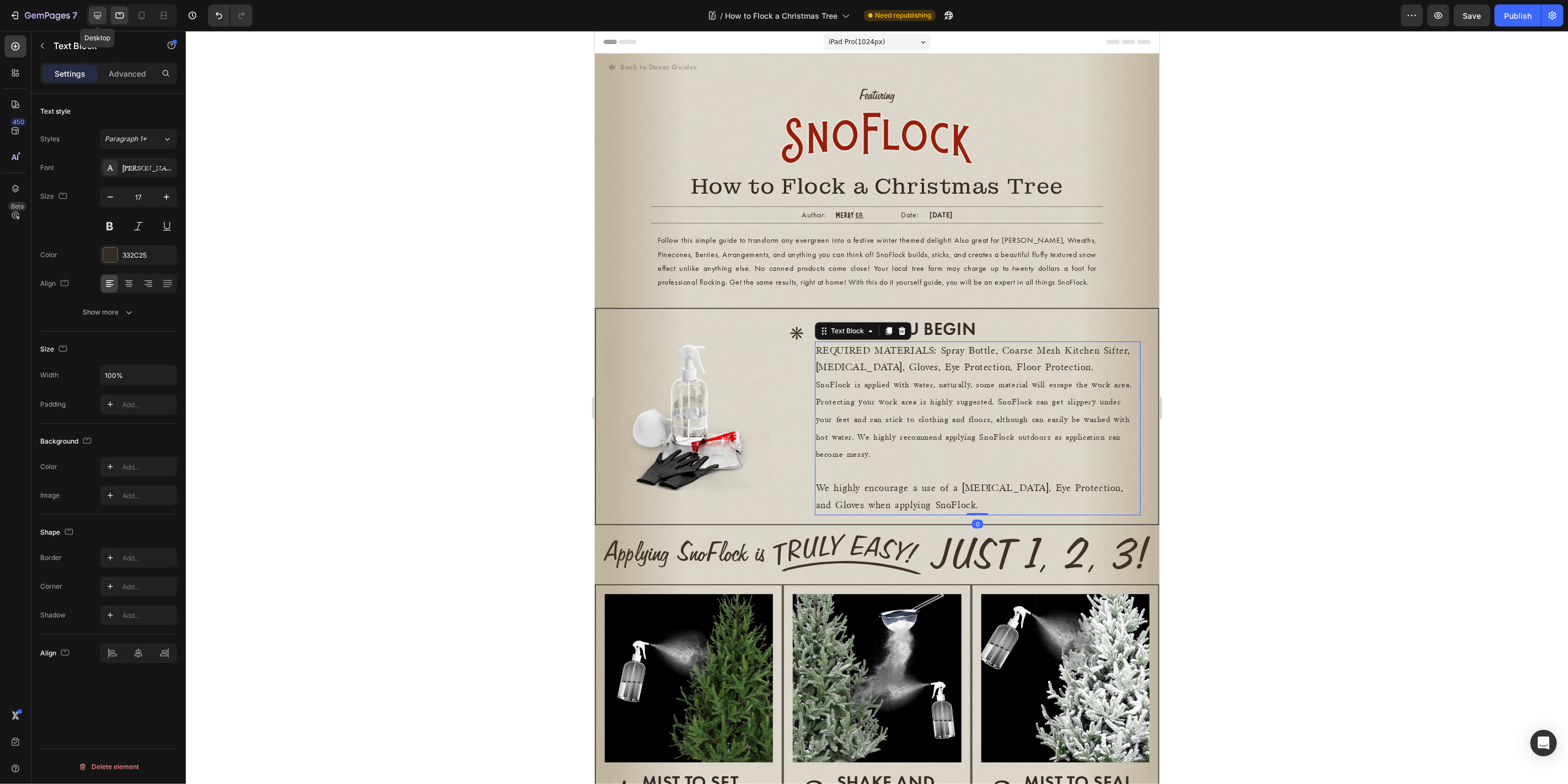
click at [105, 13] on div at bounding box center [97, 15] width 17 height 17
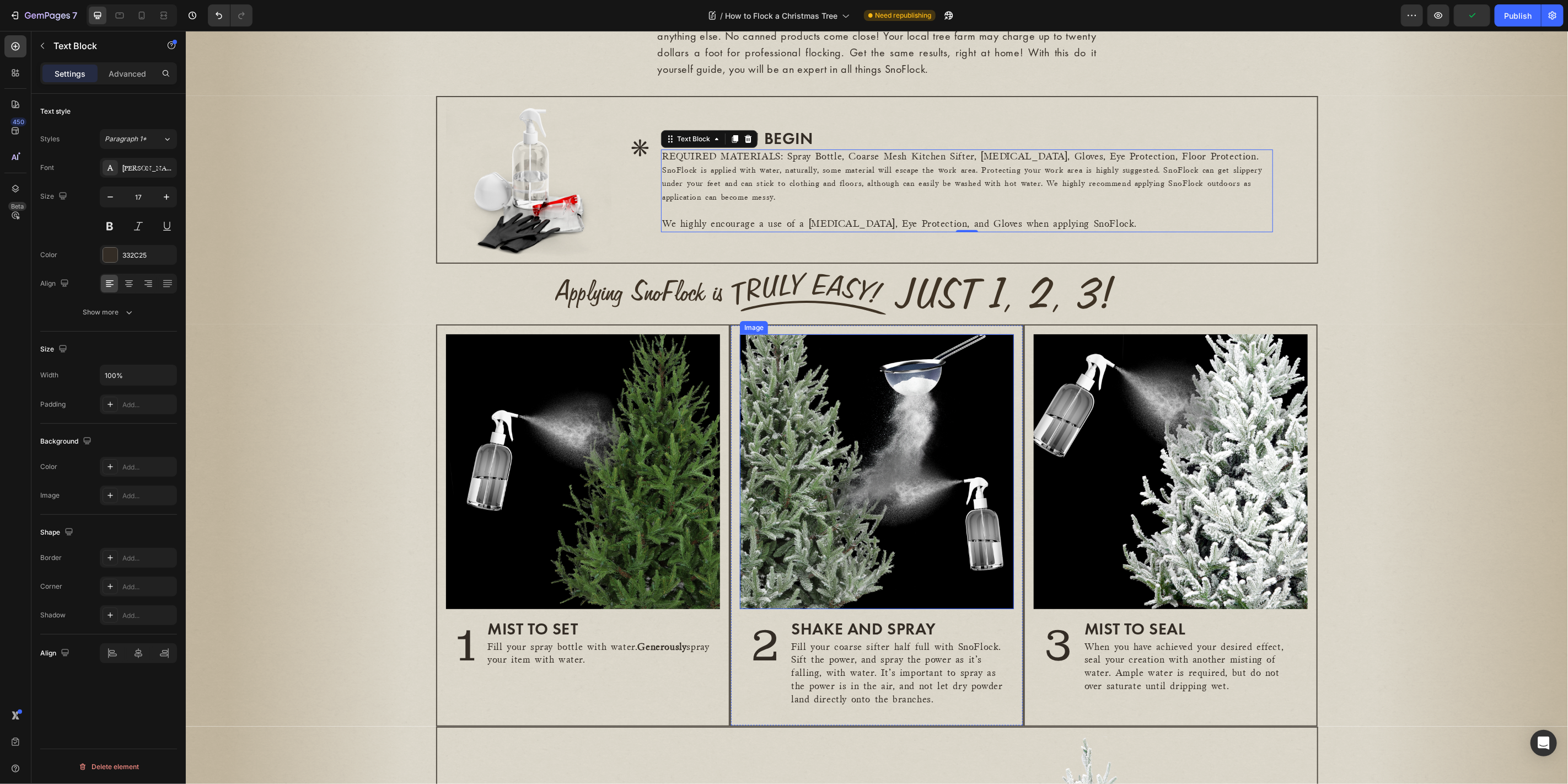
scroll to position [249, 0]
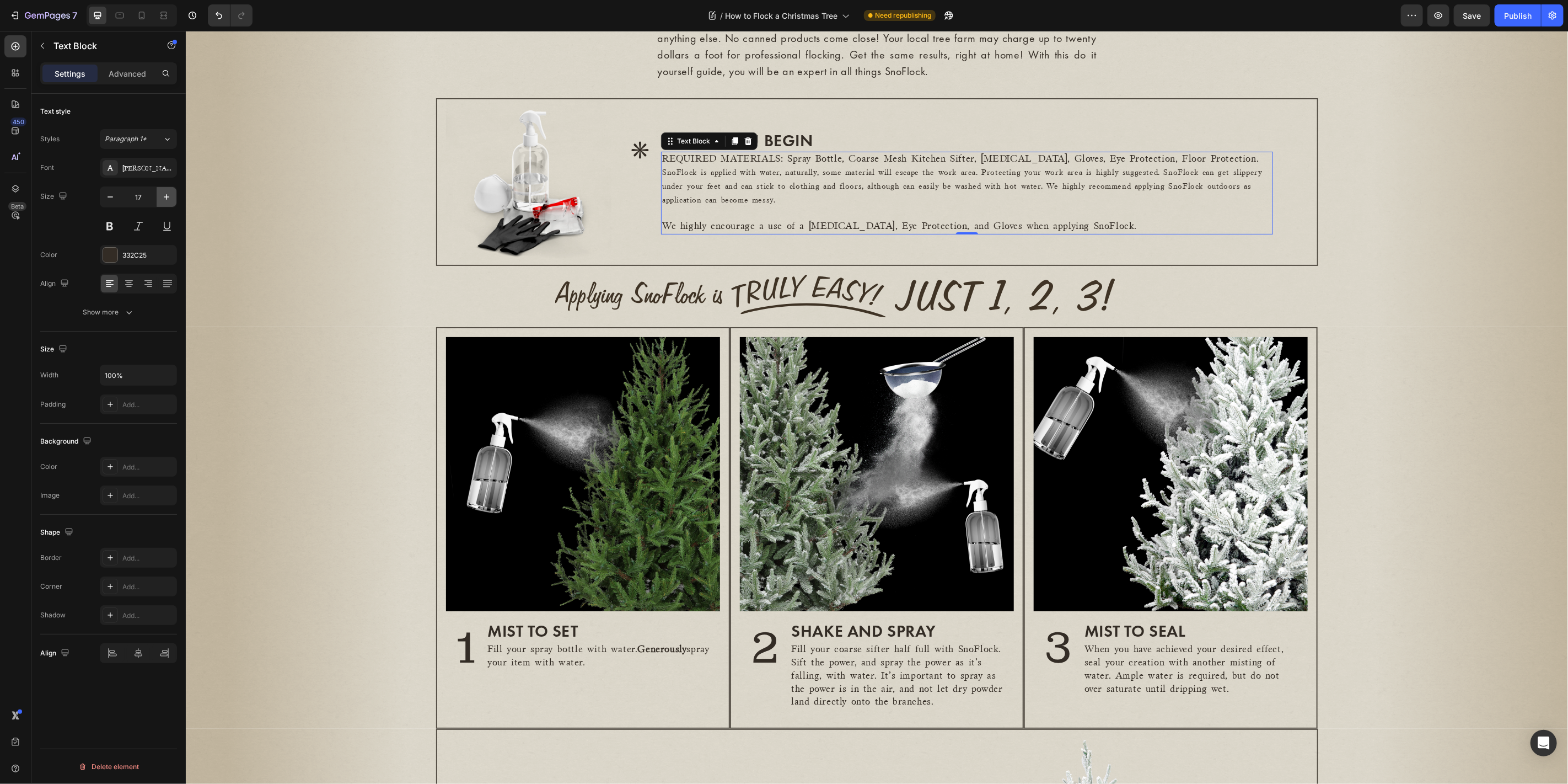
click at [169, 197] on icon "button" at bounding box center [167, 197] width 11 height 11
type input "18"
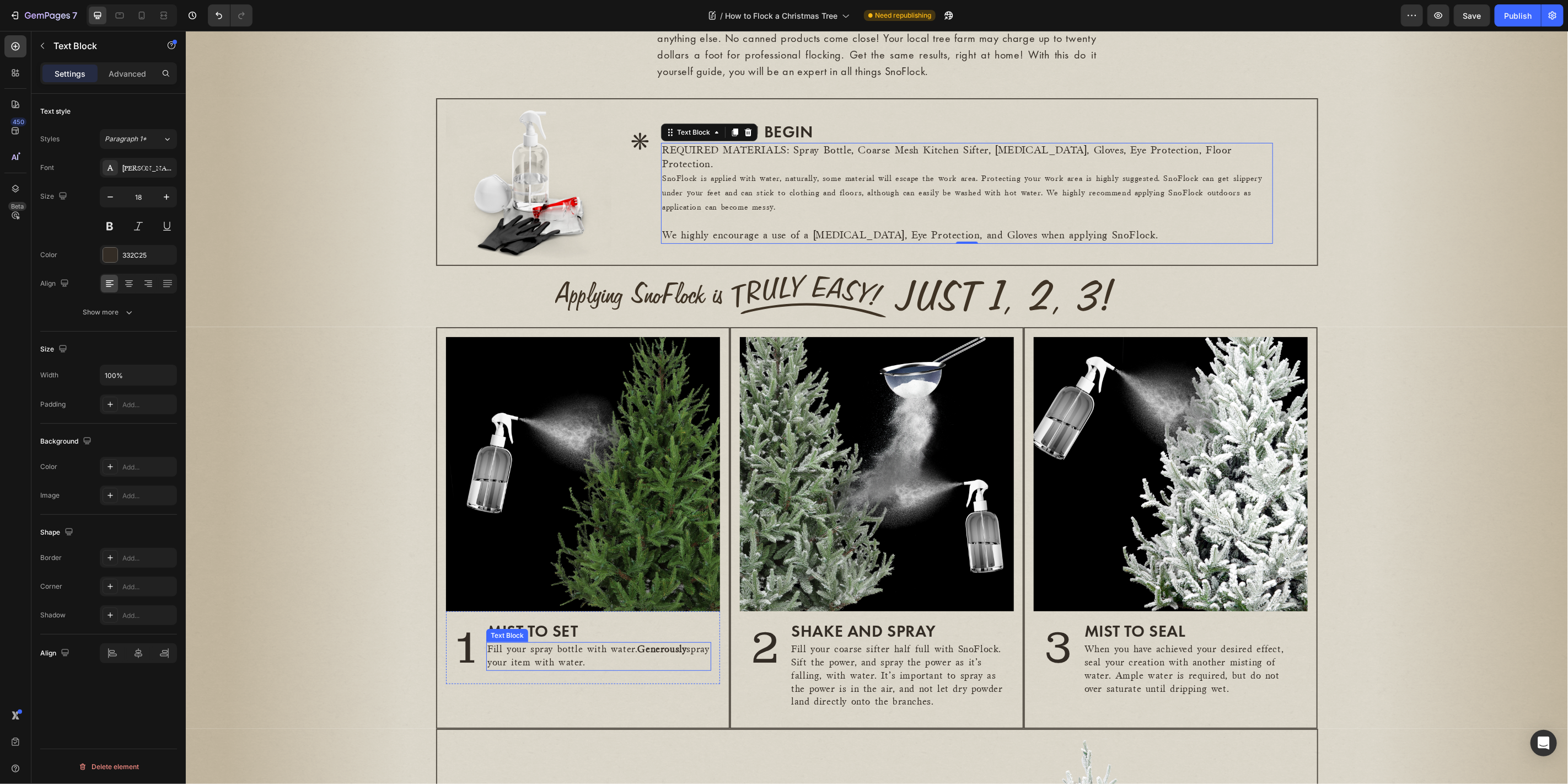
click at [637, 651] on strong "Generously" at bounding box center [662, 649] width 49 height 9
click at [164, 195] on icon "button" at bounding box center [167, 197] width 11 height 11
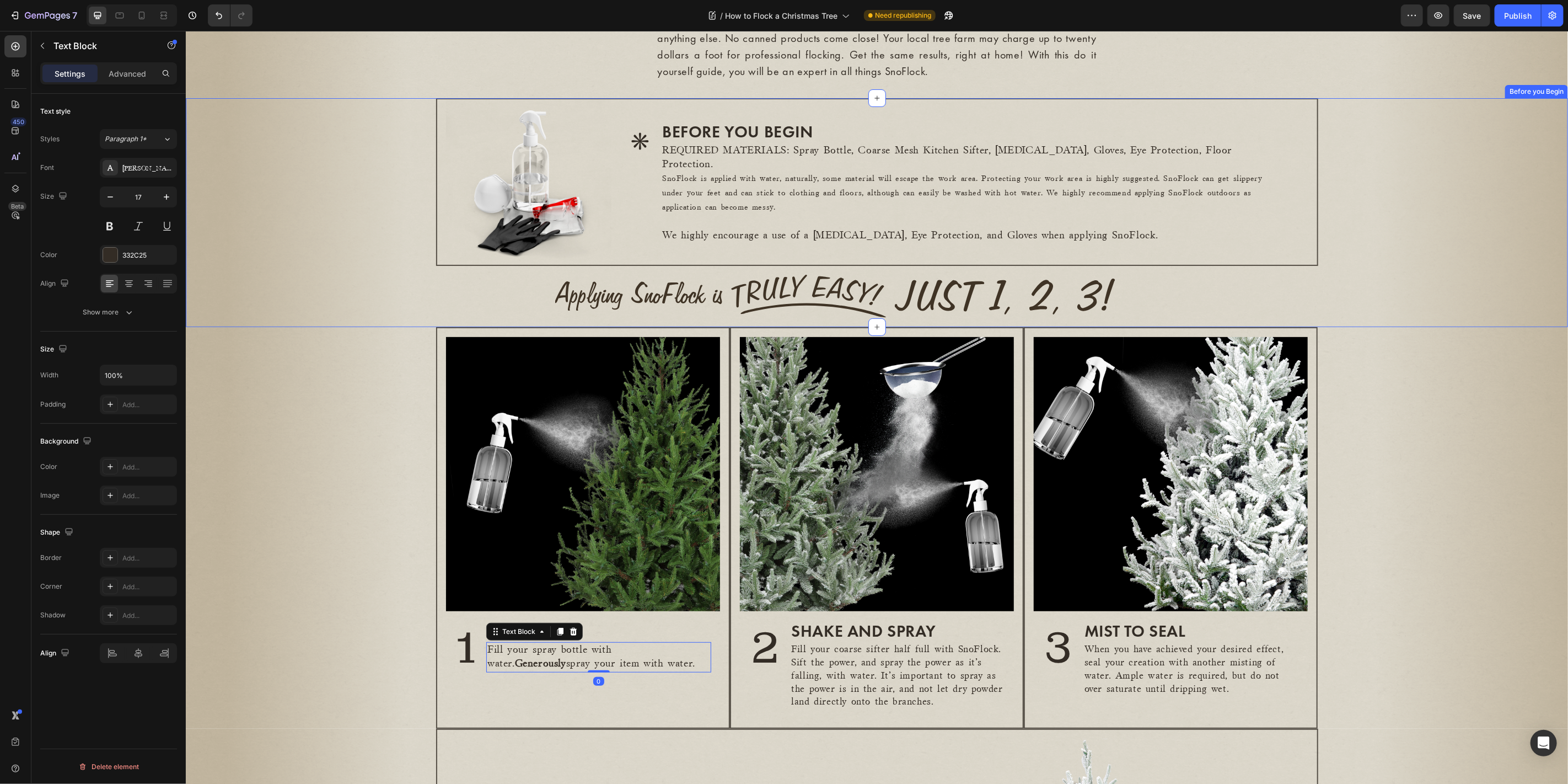
type input "18"
click at [889, 665] on p "Fill your coarse sifter half full with SnoFlock. Sift the power, and spray the …" at bounding box center [897, 675] width 213 height 66
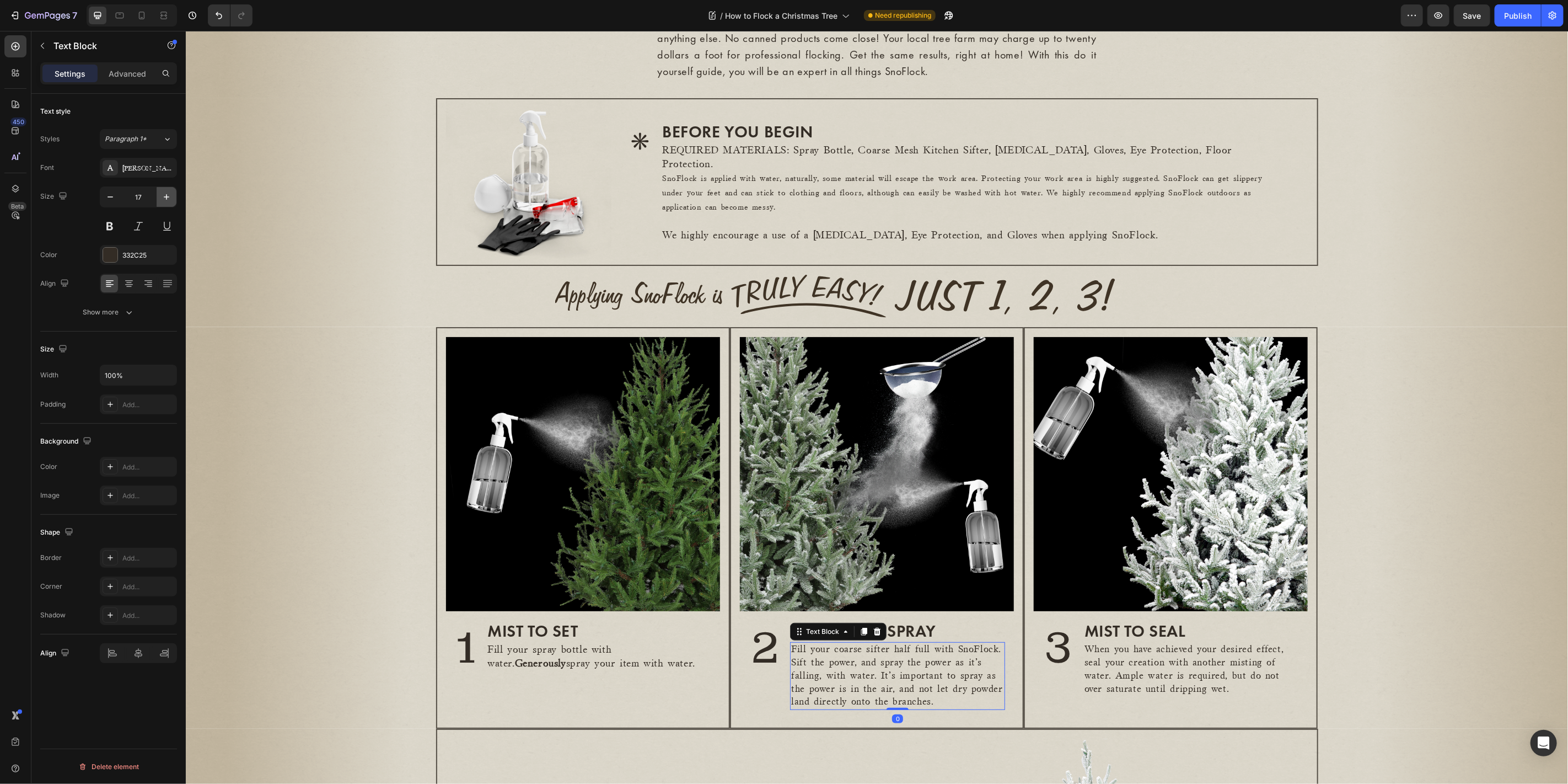
click at [172, 193] on icon "button" at bounding box center [167, 197] width 11 height 11
type input "18"
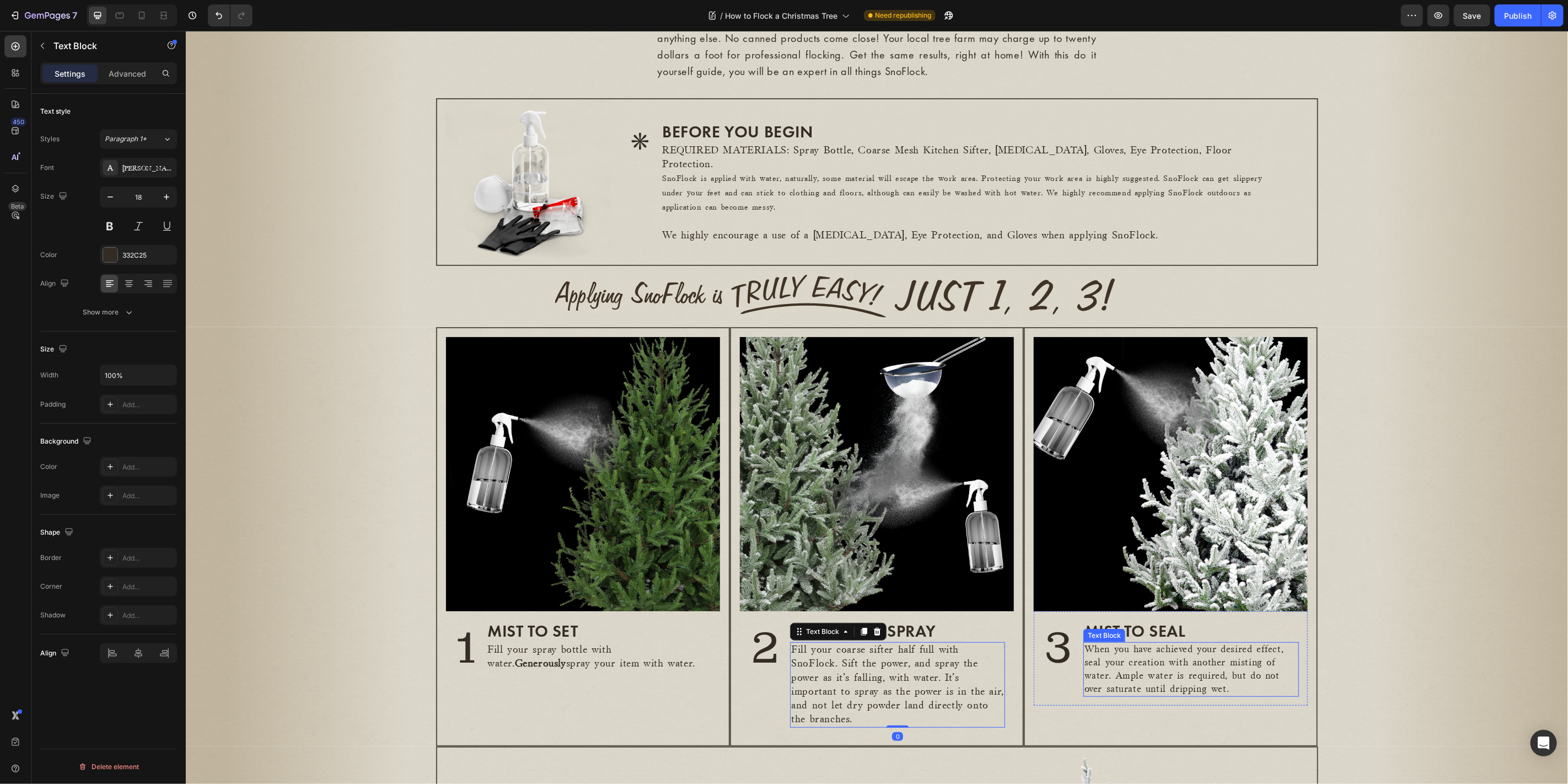
click at [1193, 682] on p "When you have achieved your desired effect, seal your creation with another mis…" at bounding box center [1190, 668] width 214 height 52
click at [167, 193] on icon "button" at bounding box center [167, 197] width 11 height 11
type input "18"
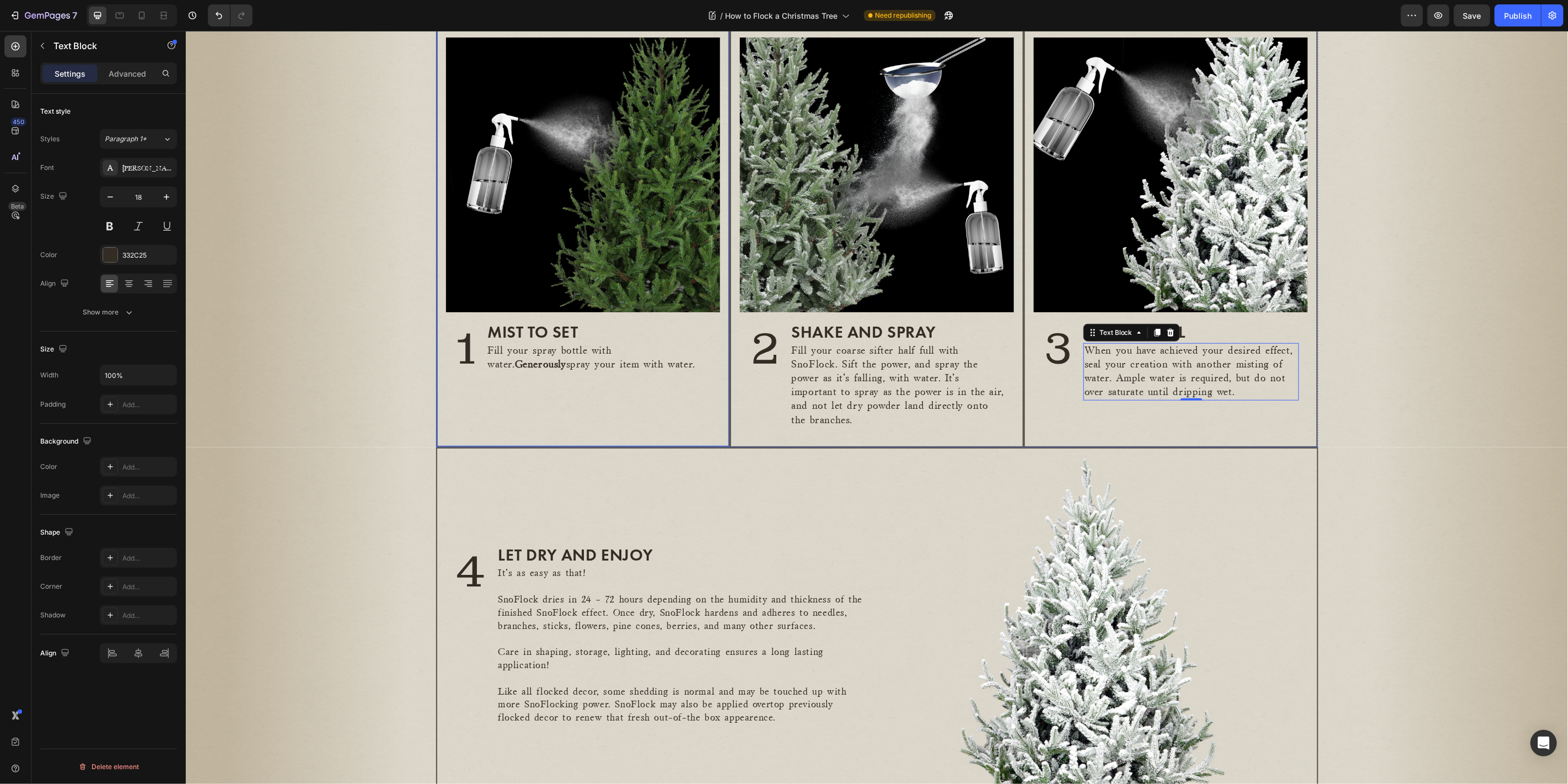
scroll to position [576, 0]
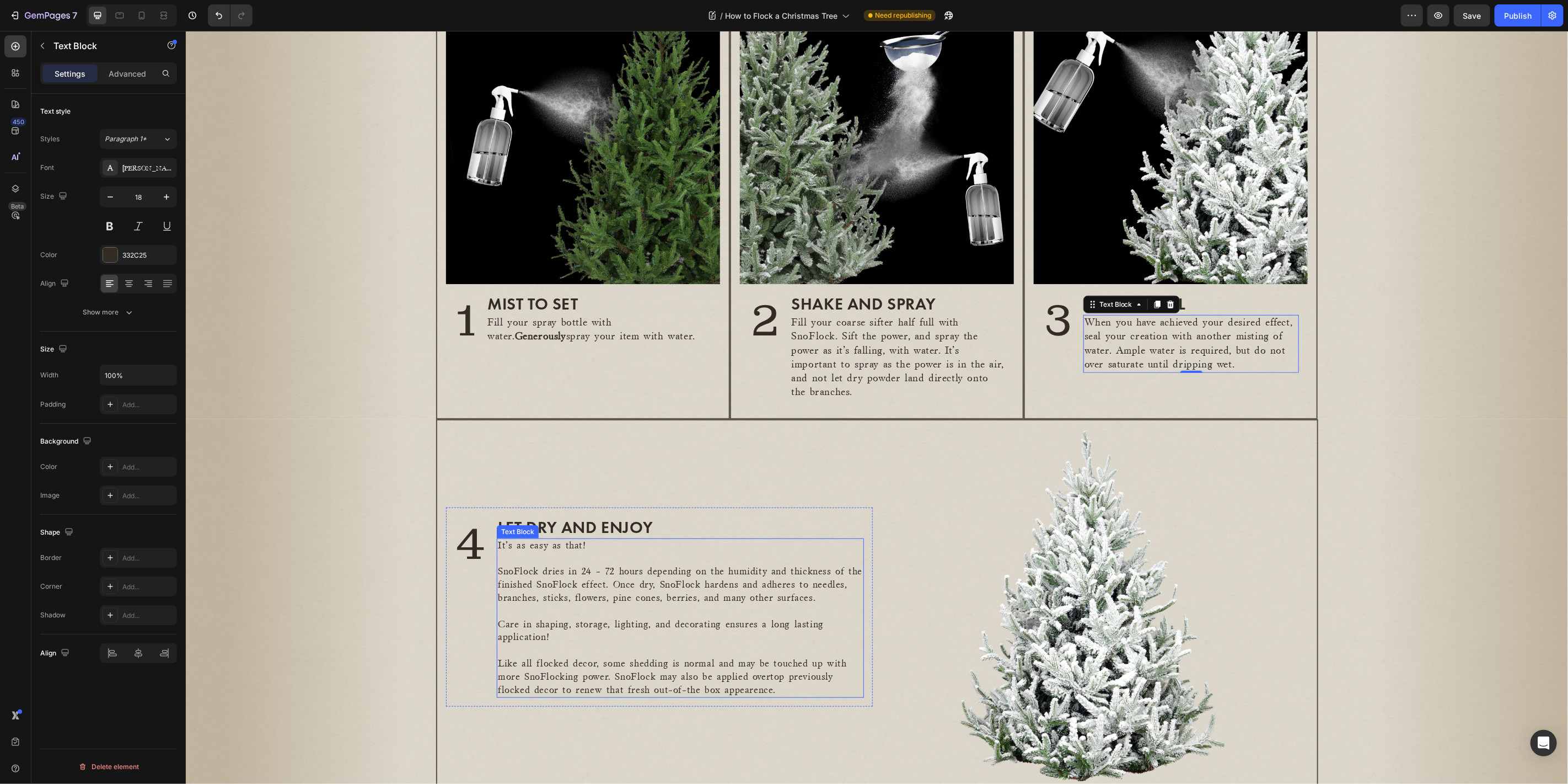
click at [626, 616] on p at bounding box center [680, 611] width 364 height 13
click at [165, 189] on button "button" at bounding box center [166, 197] width 20 height 20
type input "18"
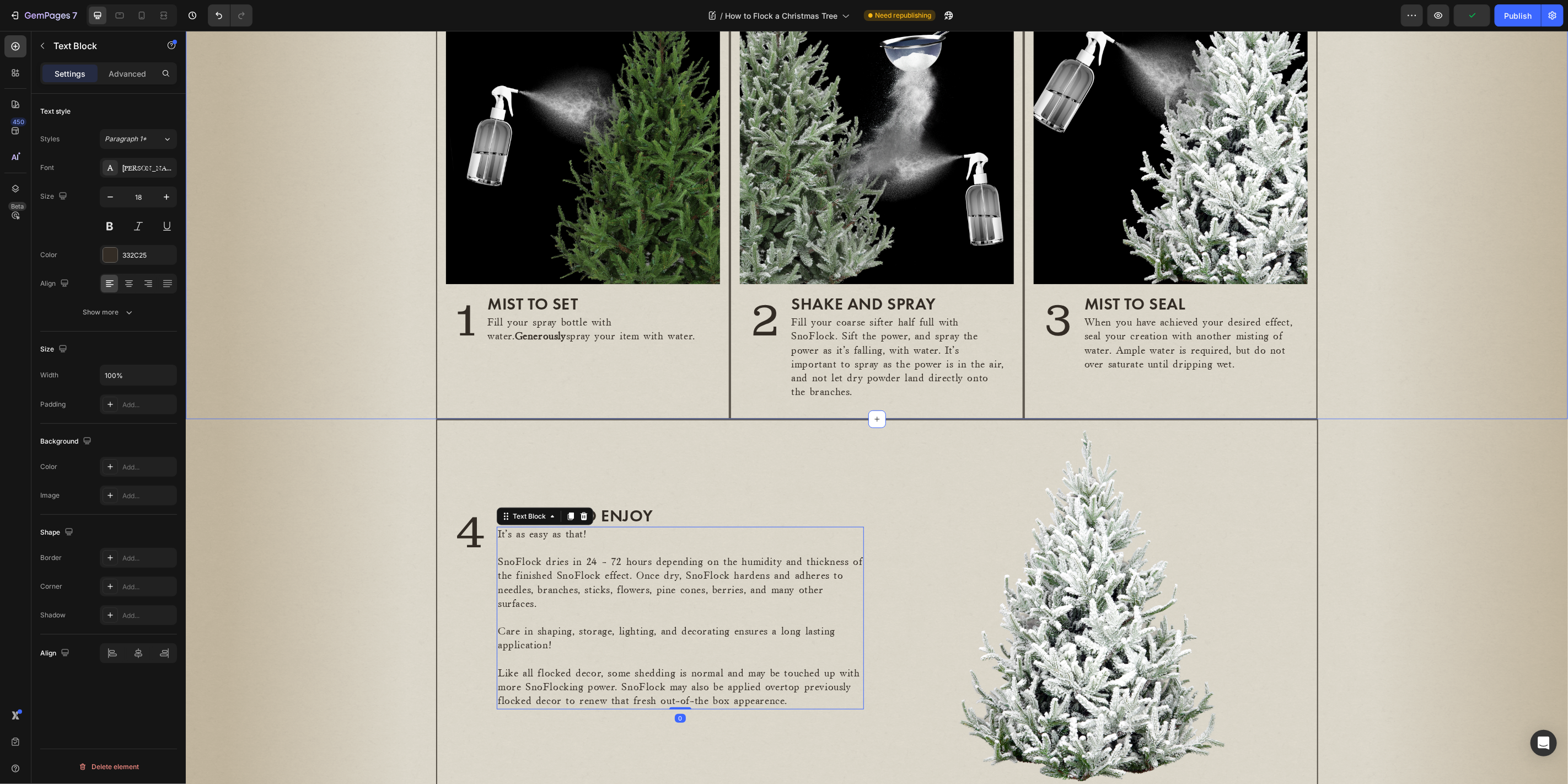
click at [271, 253] on div "Image 1 Heading Mist to set Heading Fill your spray bottle with water. Generous…" at bounding box center [876, 209] width 1382 height 420
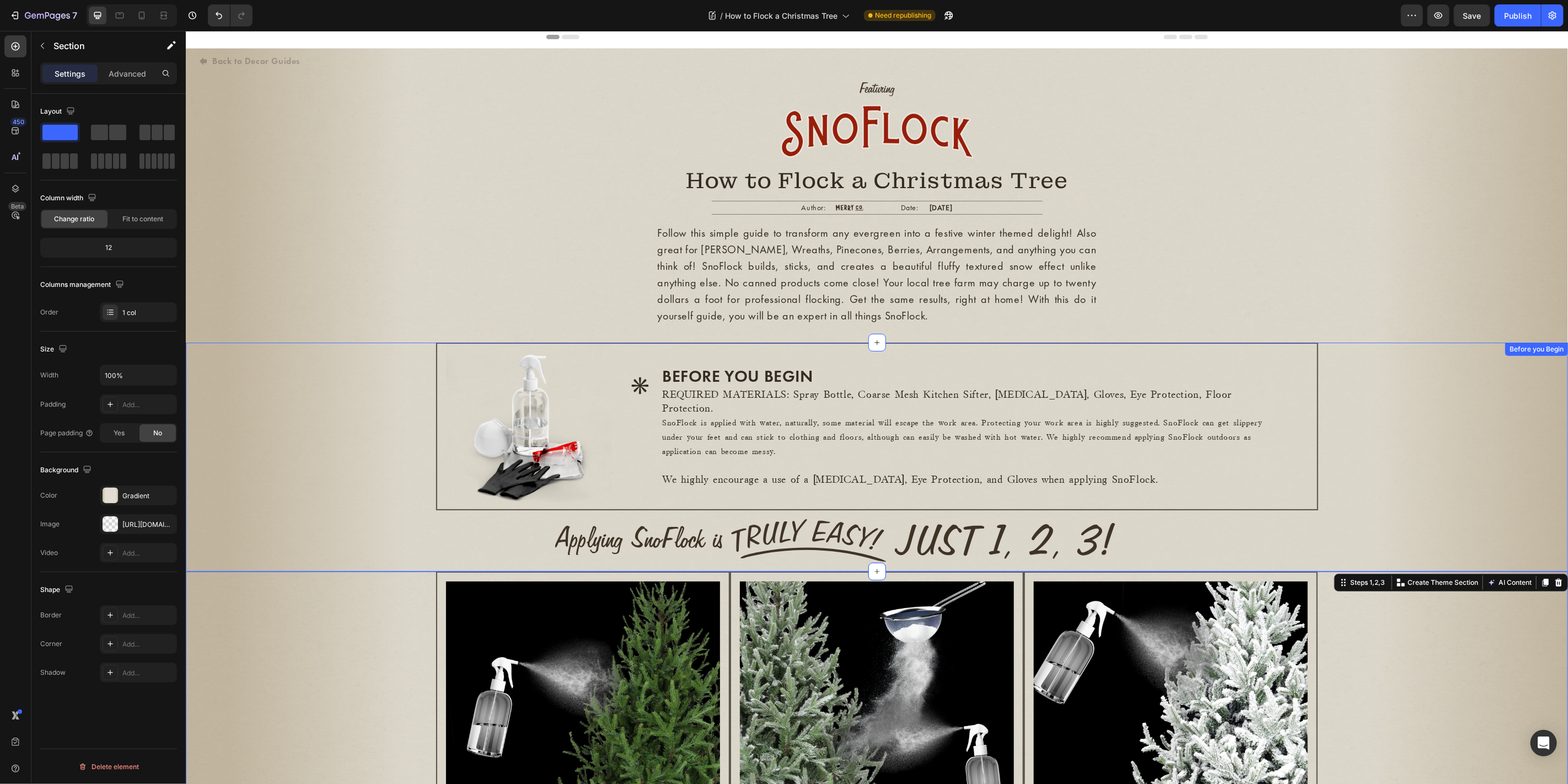
scroll to position [4, 0]
click at [765, 433] on span "SnoFlock is applied with water, naturally, some material will escape the work a…" at bounding box center [962, 437] width 600 height 36
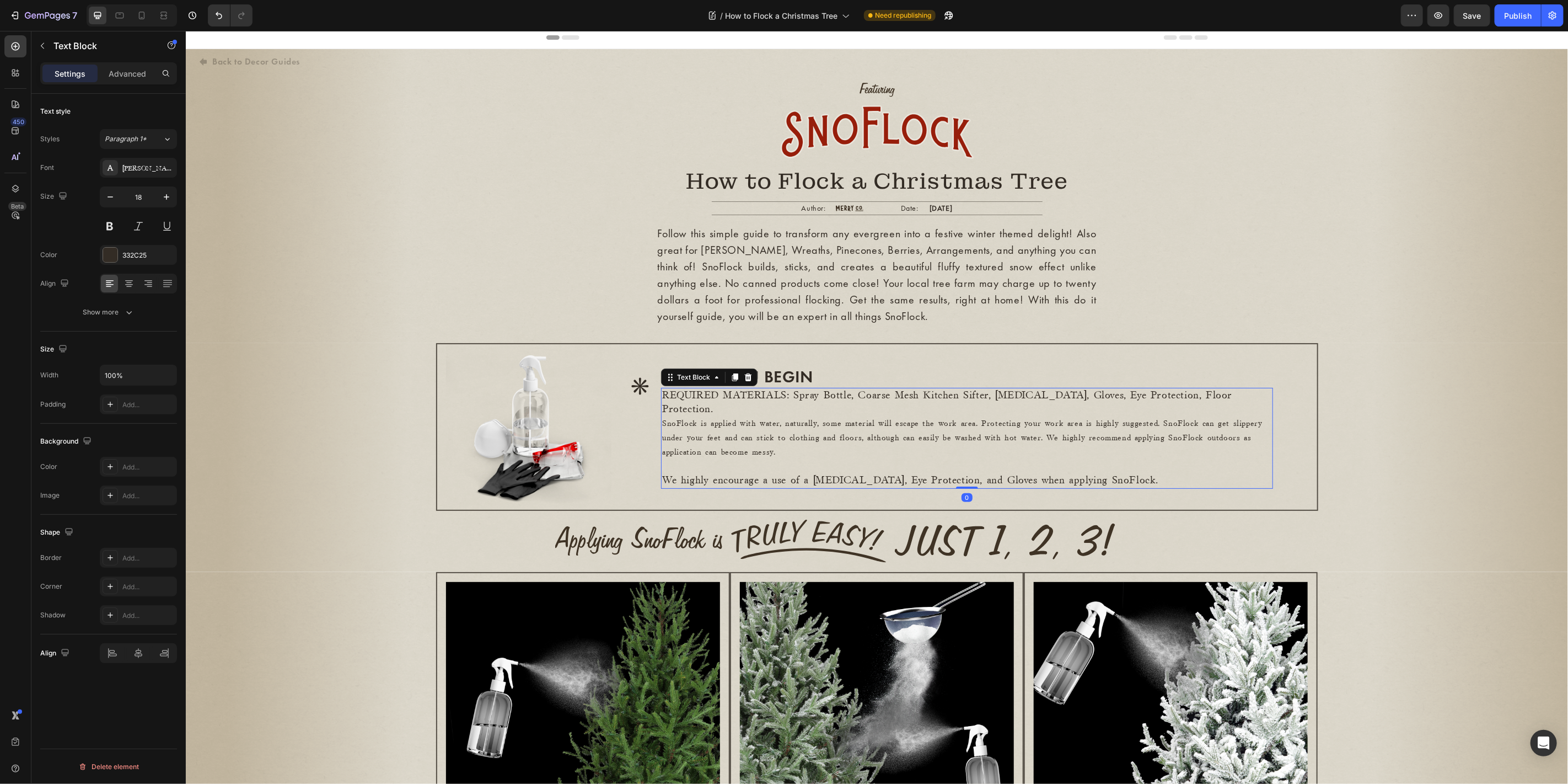
click at [1112, 473] on p "We highly encourage a use of a Dust Mask, Eye Protection, and Gloves when apply…" at bounding box center [966, 480] width 609 height 14
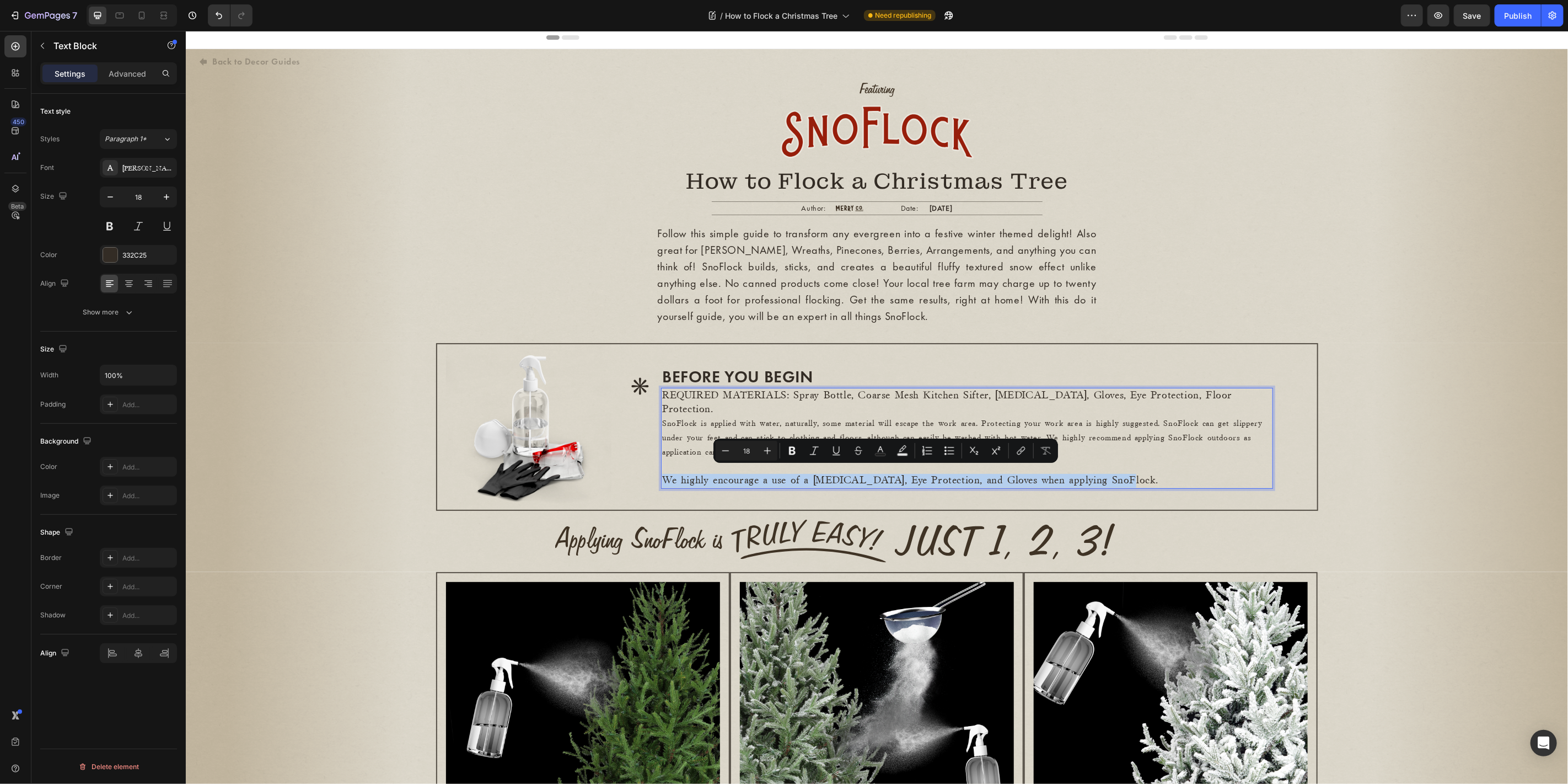
drag, startPoint x: 916, startPoint y: 454, endPoint x: 658, endPoint y: 468, distance: 258.4
click at [662, 473] on p "We highly encourage a use of a Dust Mask, Eye Protection, and Gloves when apply…" at bounding box center [966, 480] width 609 height 14
click at [700, 399] on p "REQUIRED MATERIALS: Spray Bottle, Coarse Mesh Kitchen Sifter, Dust Mask, Gloves…" at bounding box center [966, 401] width 609 height 27
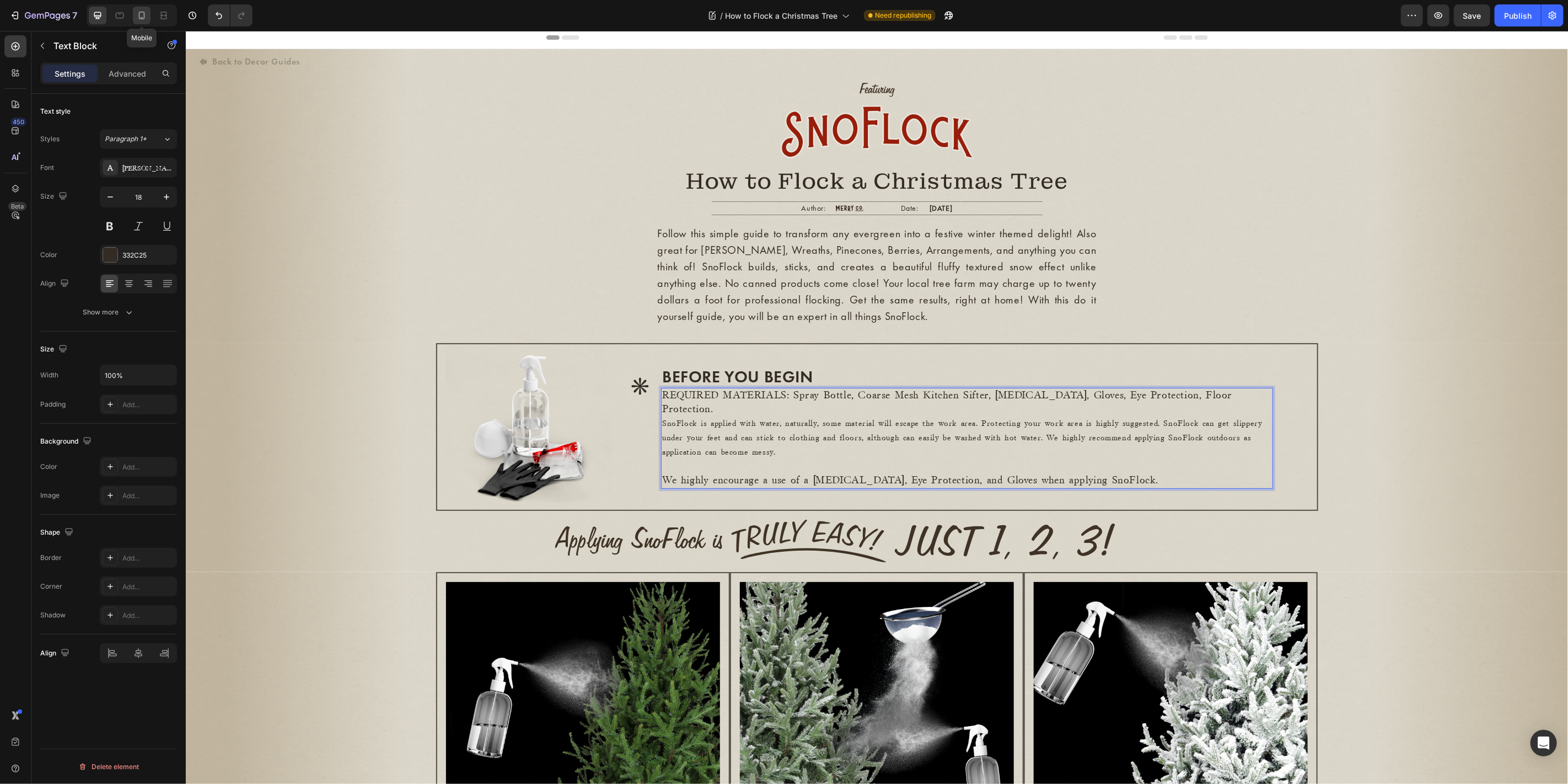
click at [143, 15] on icon at bounding box center [142, 15] width 6 height 8
type input "15"
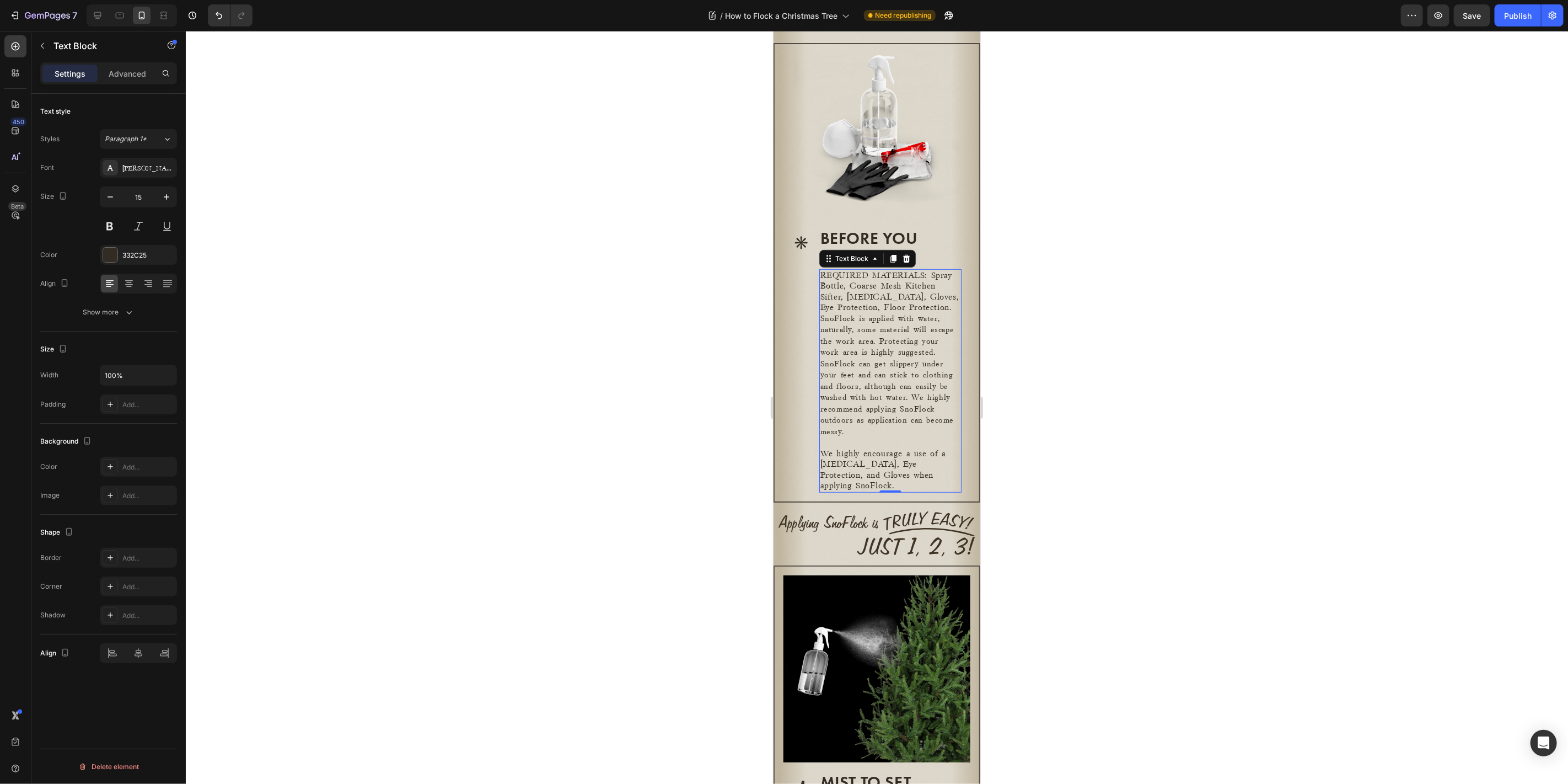
scroll to position [295, 0]
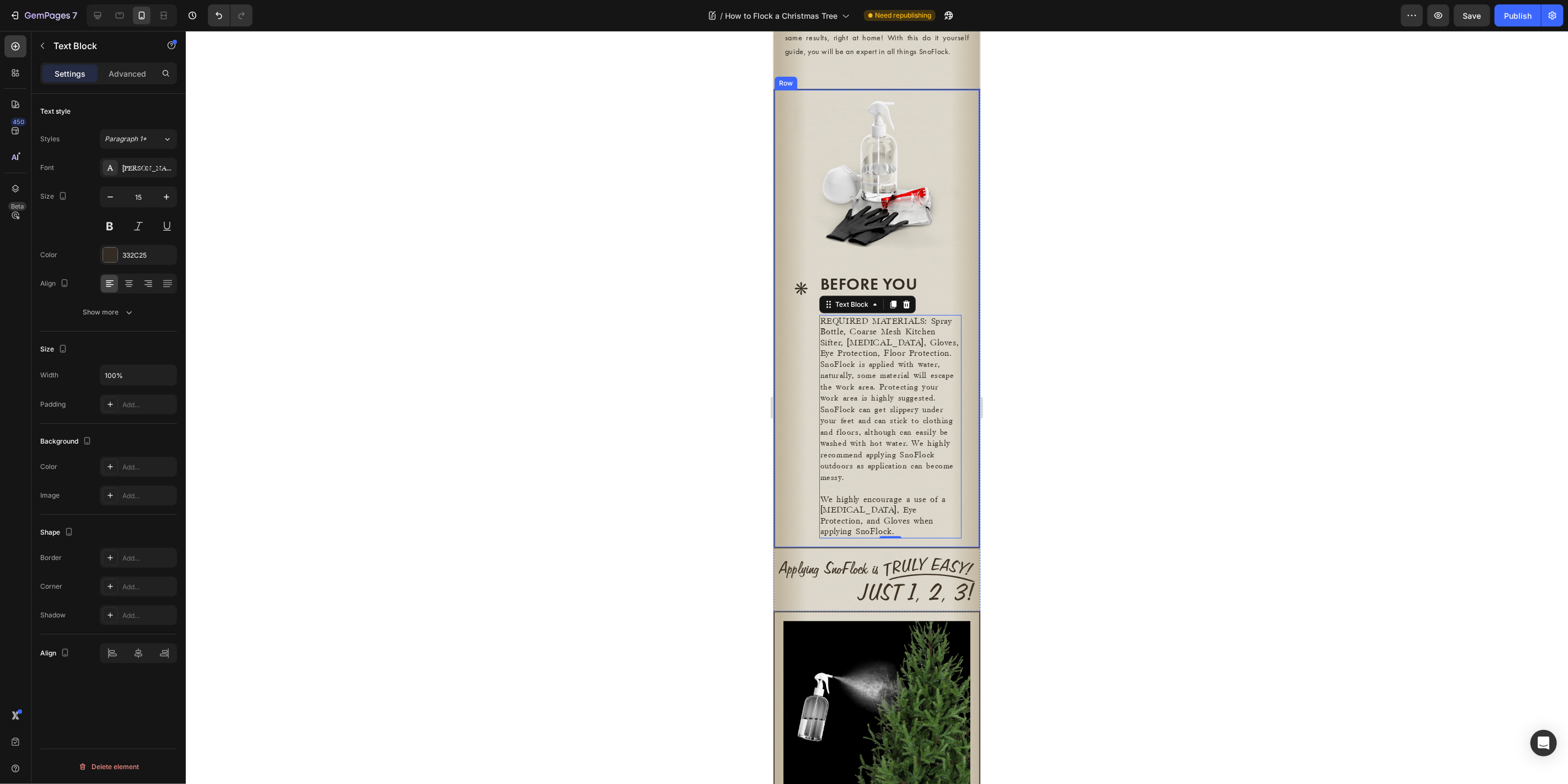
click at [1093, 450] on div at bounding box center [876, 407] width 1382 height 753
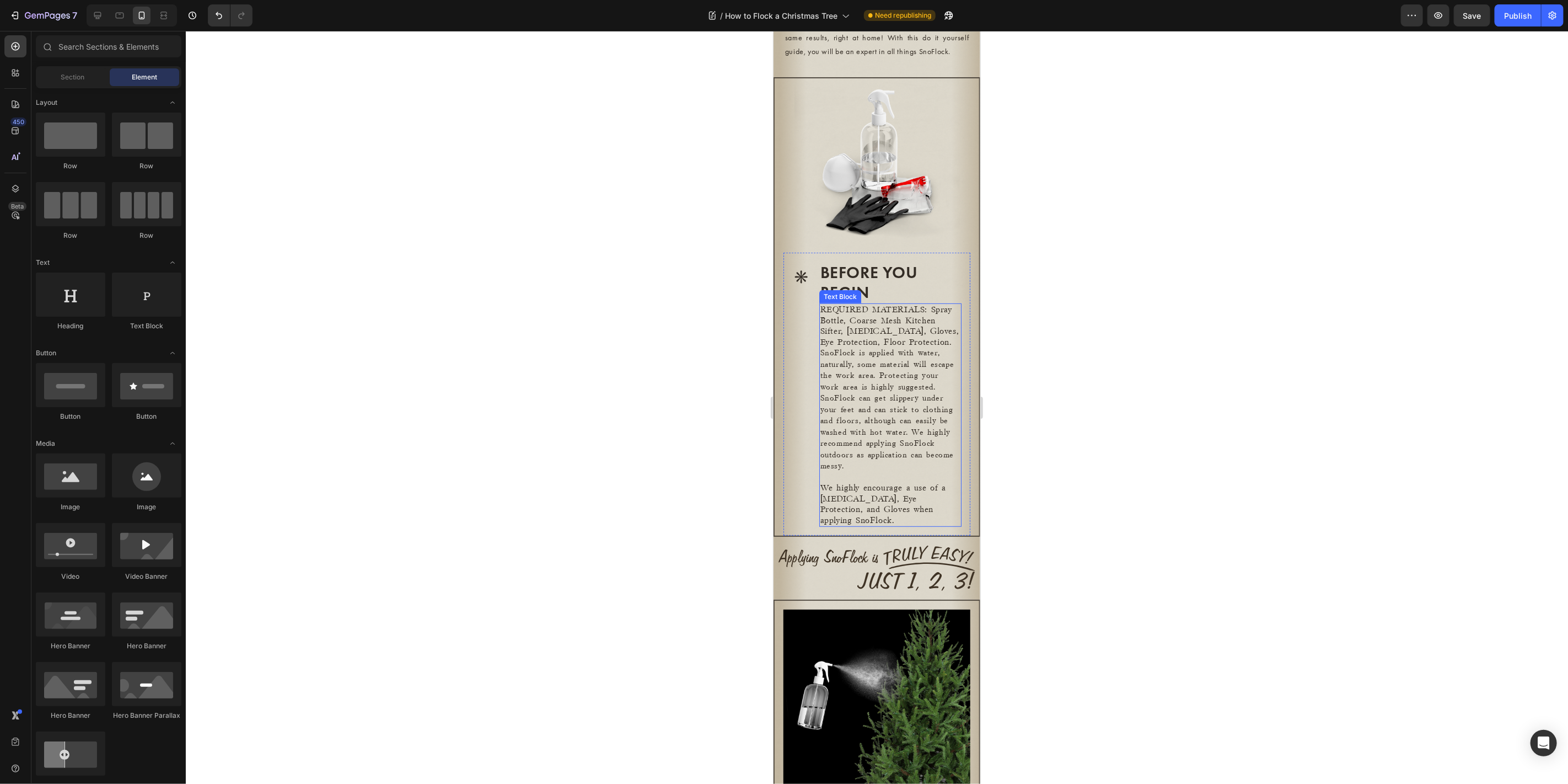
click at [886, 412] on p "SnoFlock is applied with water, naturally, some material will escape the work a…" at bounding box center [890, 409] width 140 height 125
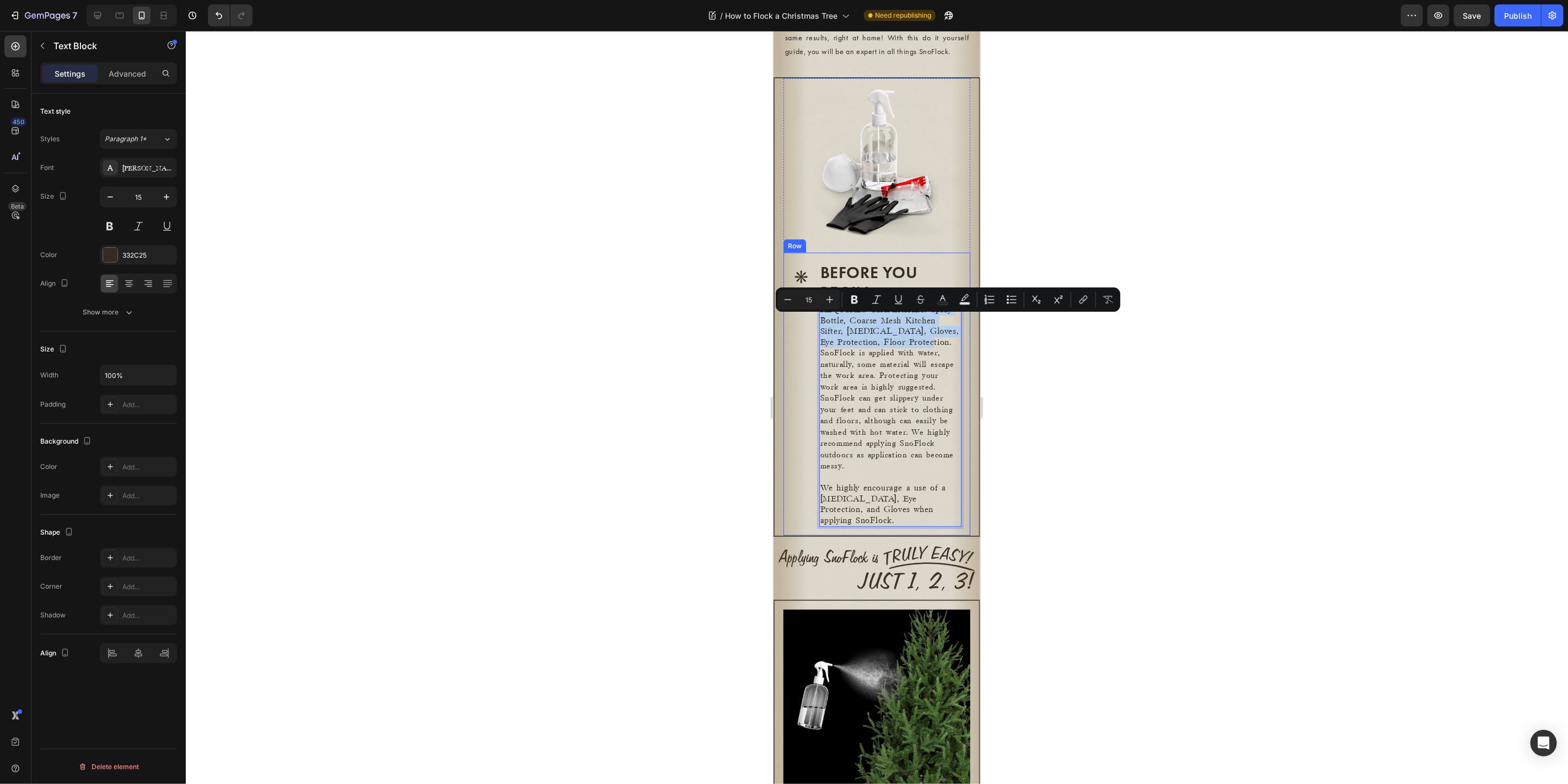
drag, startPoint x: 870, startPoint y: 364, endPoint x: 815, endPoint y: 324, distance: 68.0
click at [815, 324] on div "* Heading BEFORE YOU BEGIN Heading REQUIRED MATERIALS: Spray Bottle, Coarse Mes…" at bounding box center [876, 393] width 187 height 283
click at [831, 297] on icon "Editor contextual toolbar" at bounding box center [830, 299] width 11 height 11
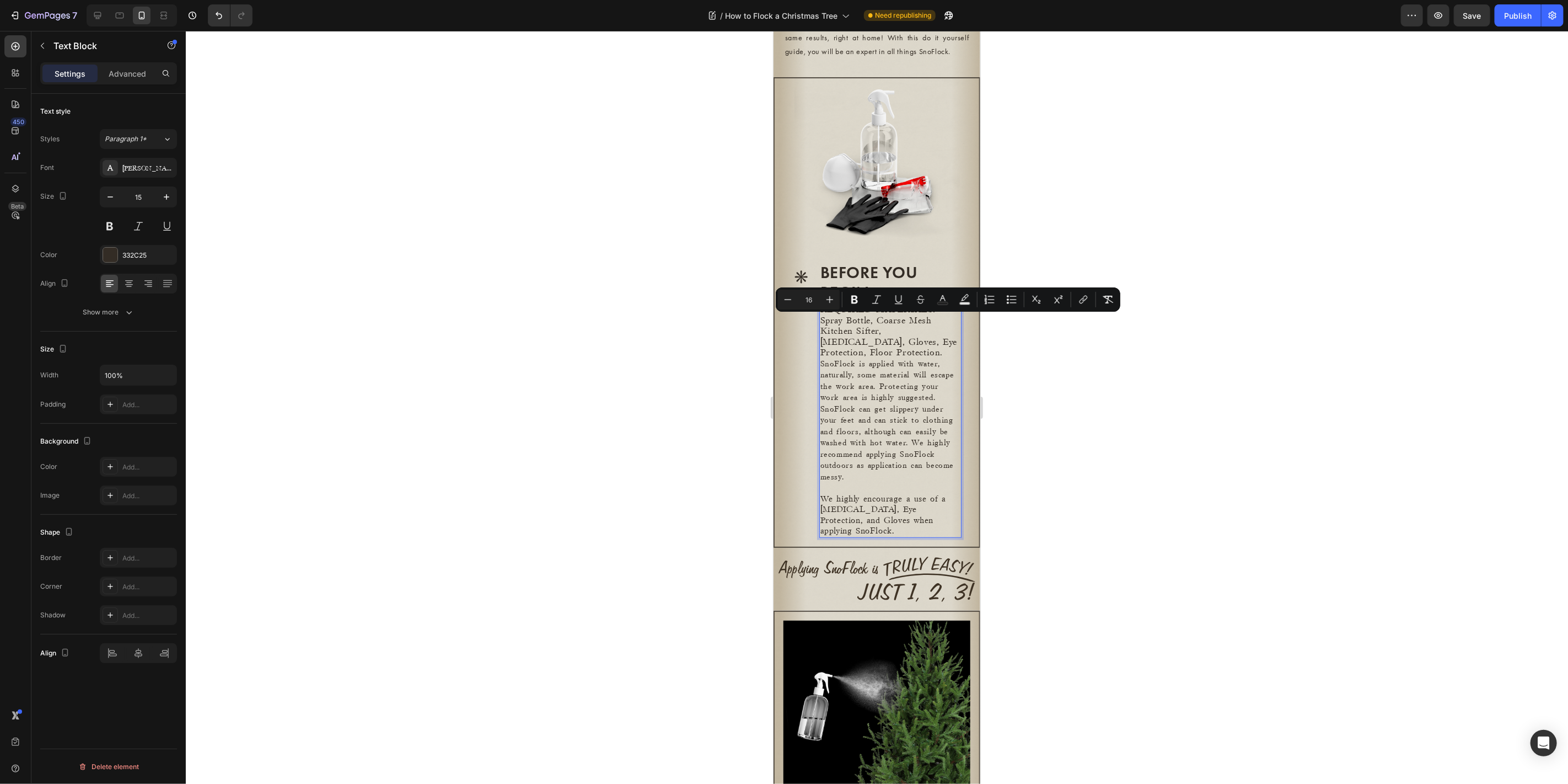
type input "15"
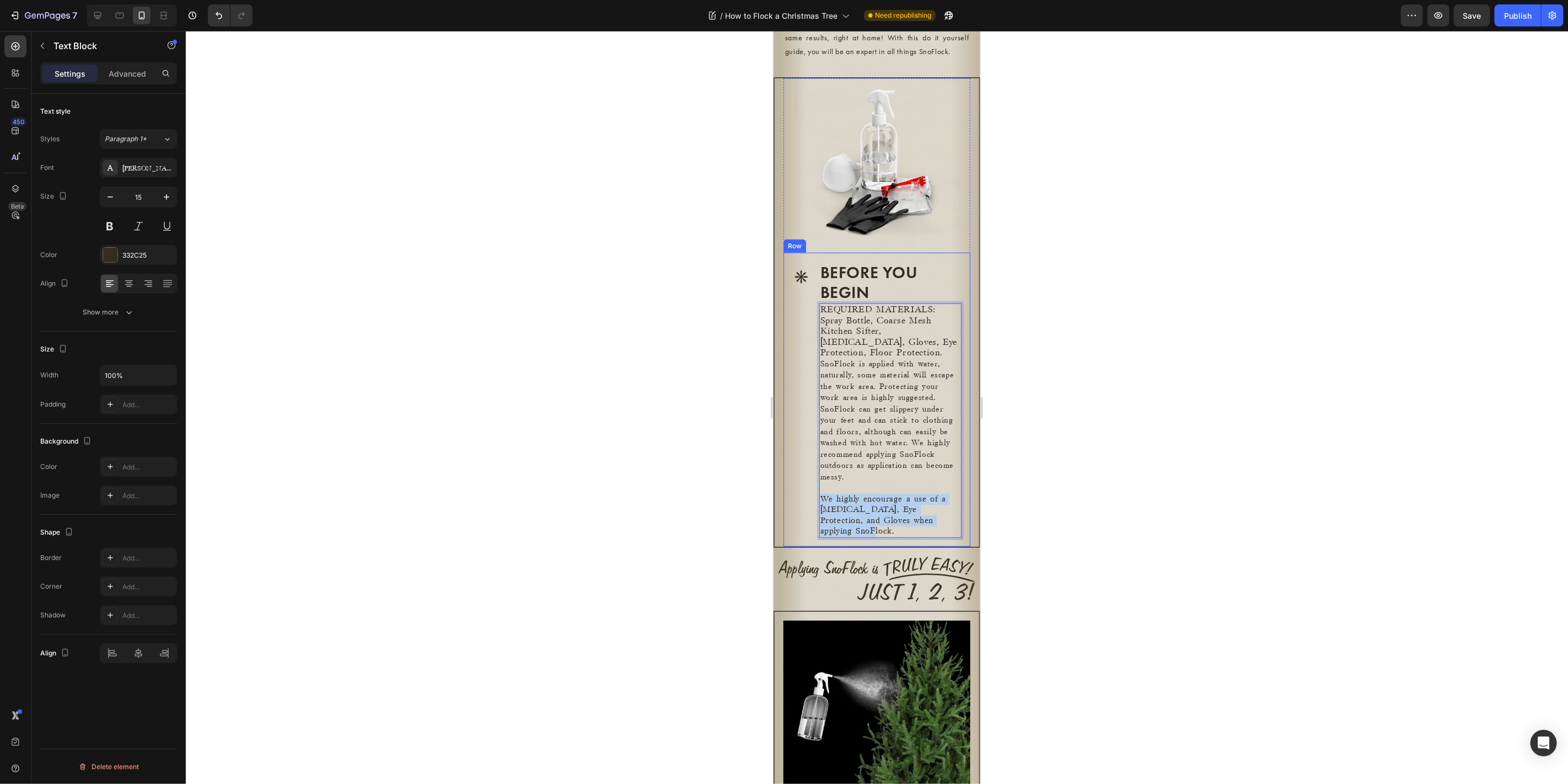
drag, startPoint x: 948, startPoint y: 535, endPoint x: 809, endPoint y: 515, distance: 140.4
click at [809, 515] on div "* Heading BEFORE YOU BEGIN Heading REQUIRED MATERIALS: Spray Bottle, Coarse Mes…" at bounding box center [876, 399] width 187 height 294
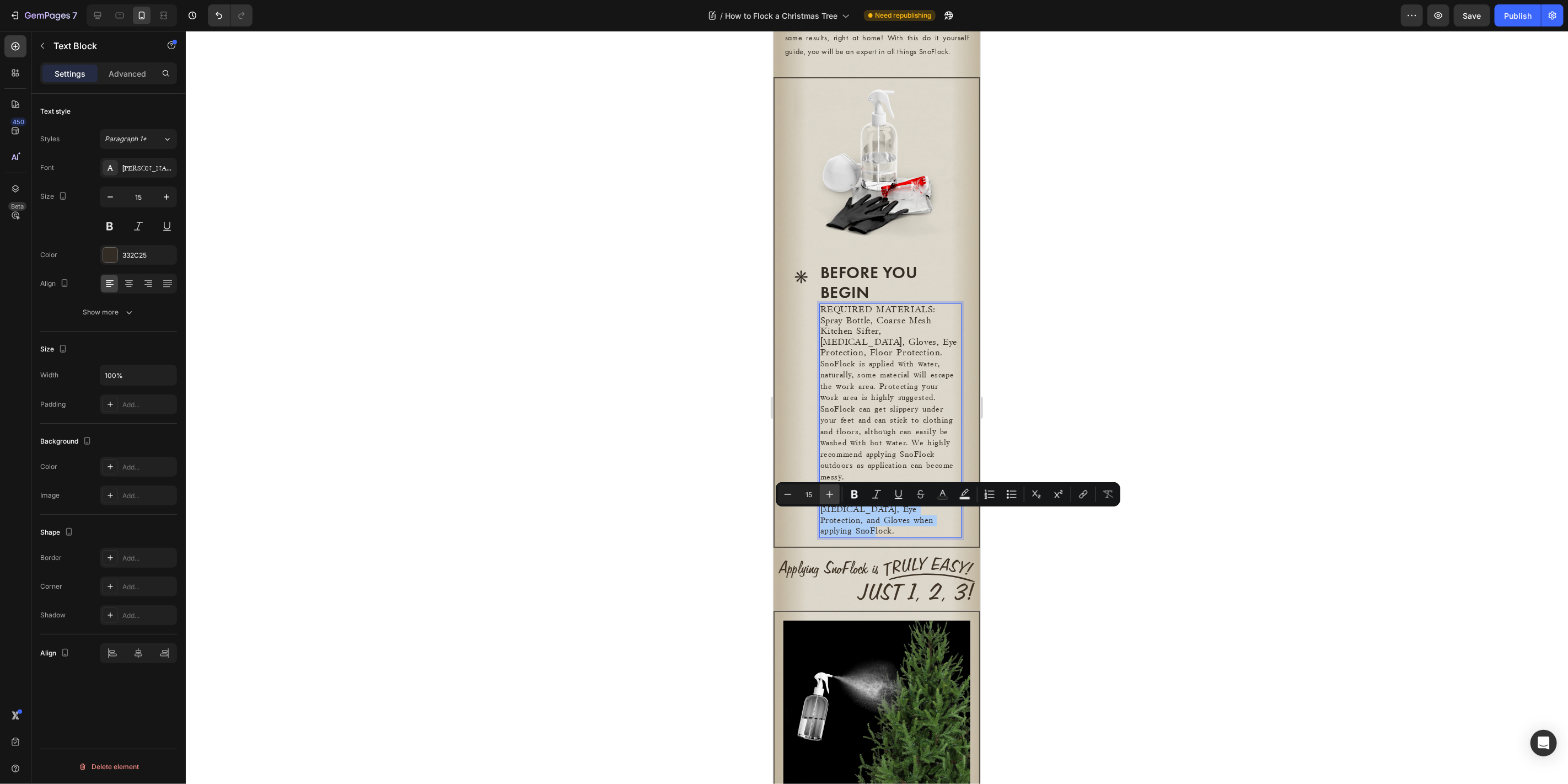
click at [830, 497] on icon "Editor contextual toolbar" at bounding box center [830, 494] width 11 height 11
type input "16"
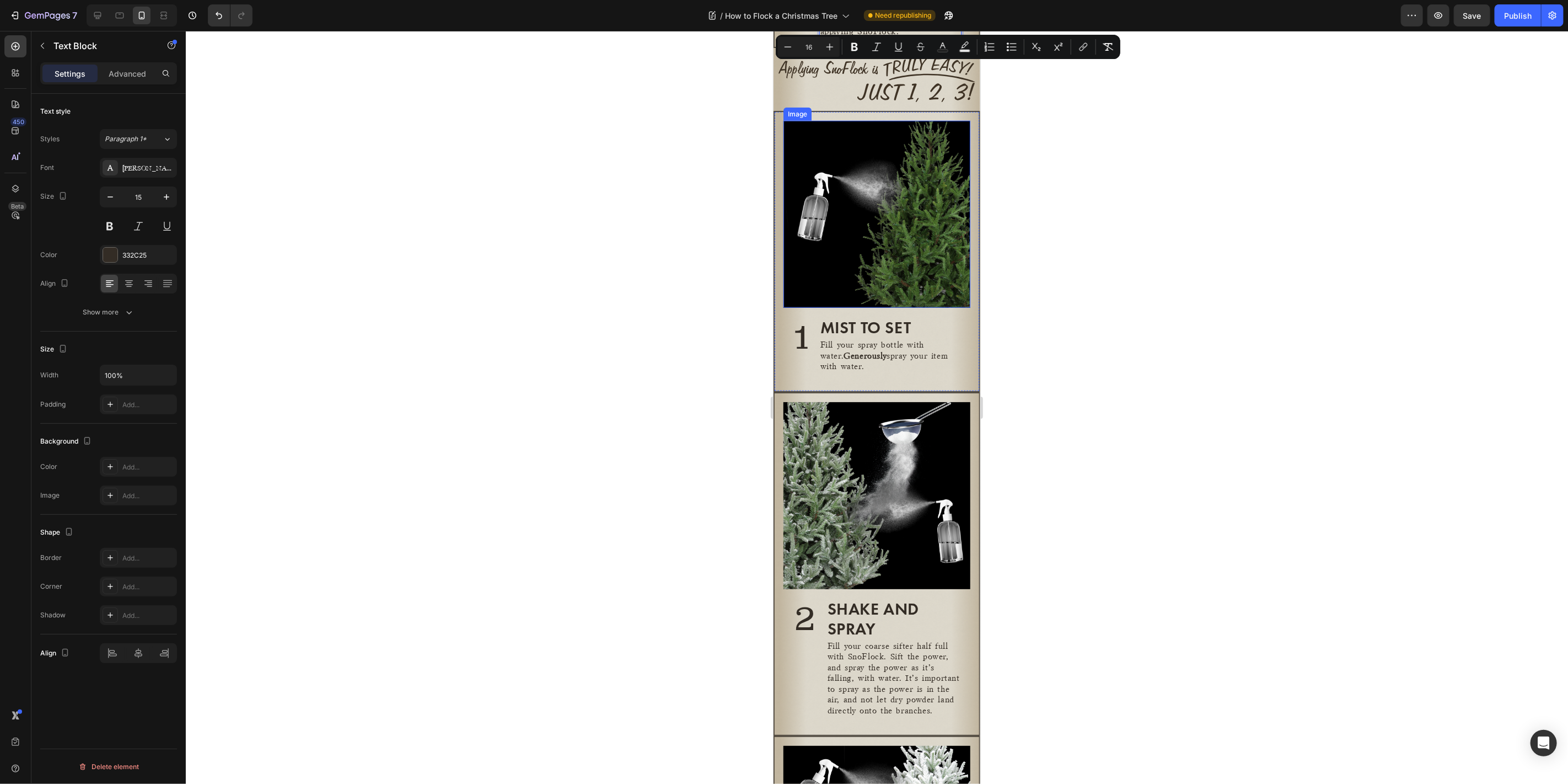
scroll to position [826, 0]
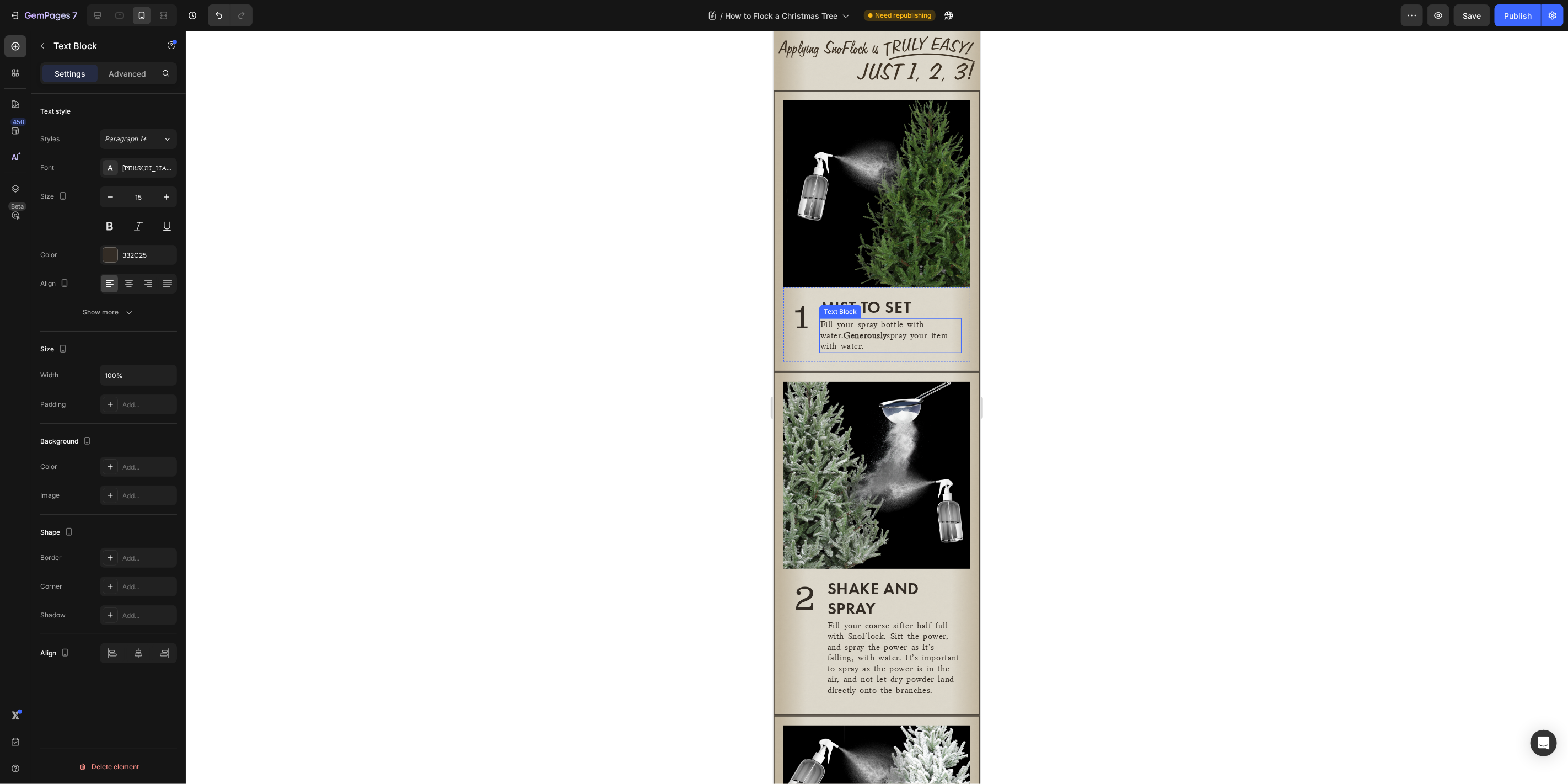
click at [867, 336] on p "Fill your spray bottle with water. Generously spray your item with water." at bounding box center [890, 335] width 140 height 33
click at [170, 194] on icon "button" at bounding box center [167, 197] width 11 height 11
type input "16"
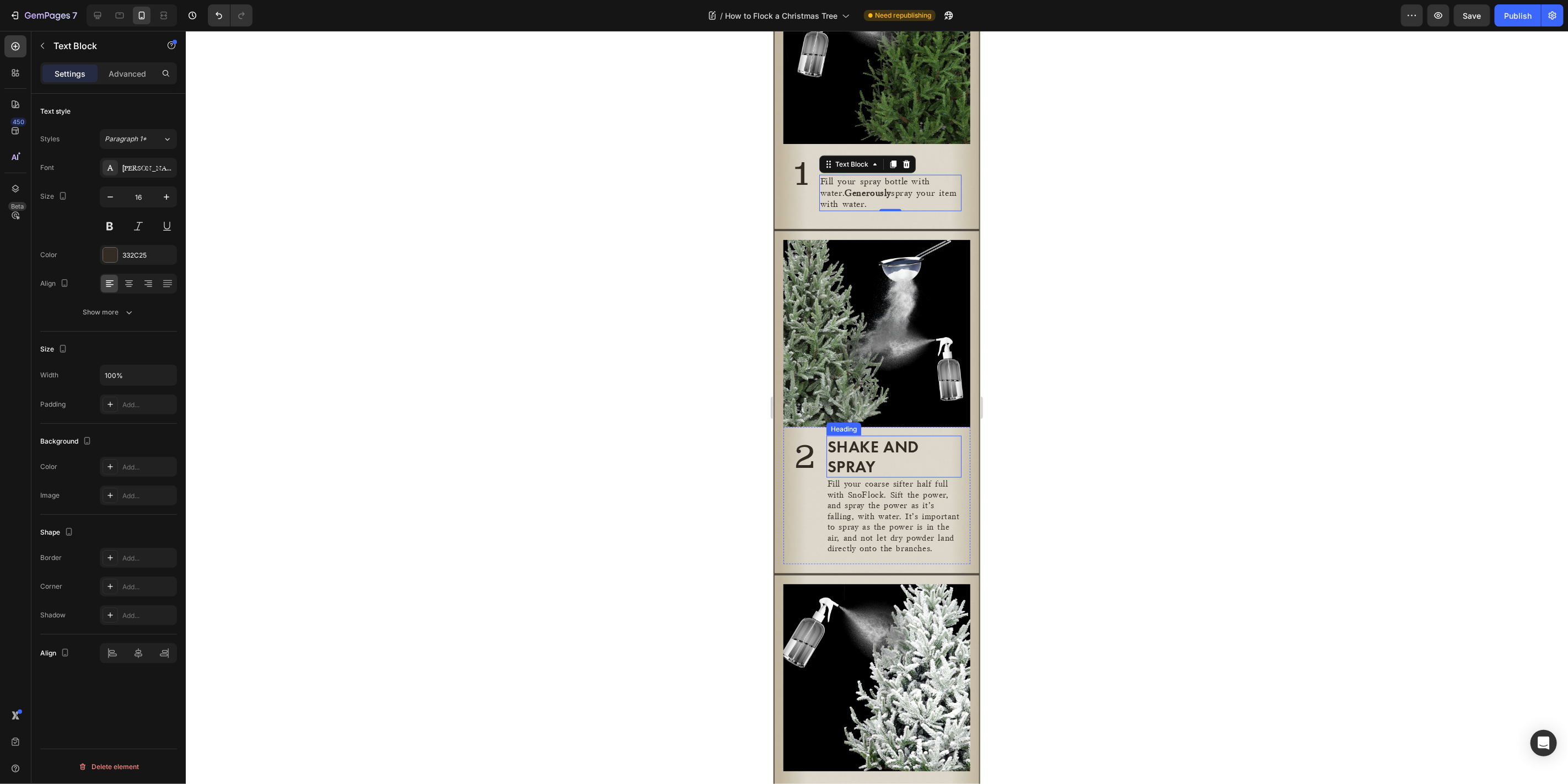
scroll to position [989, 0]
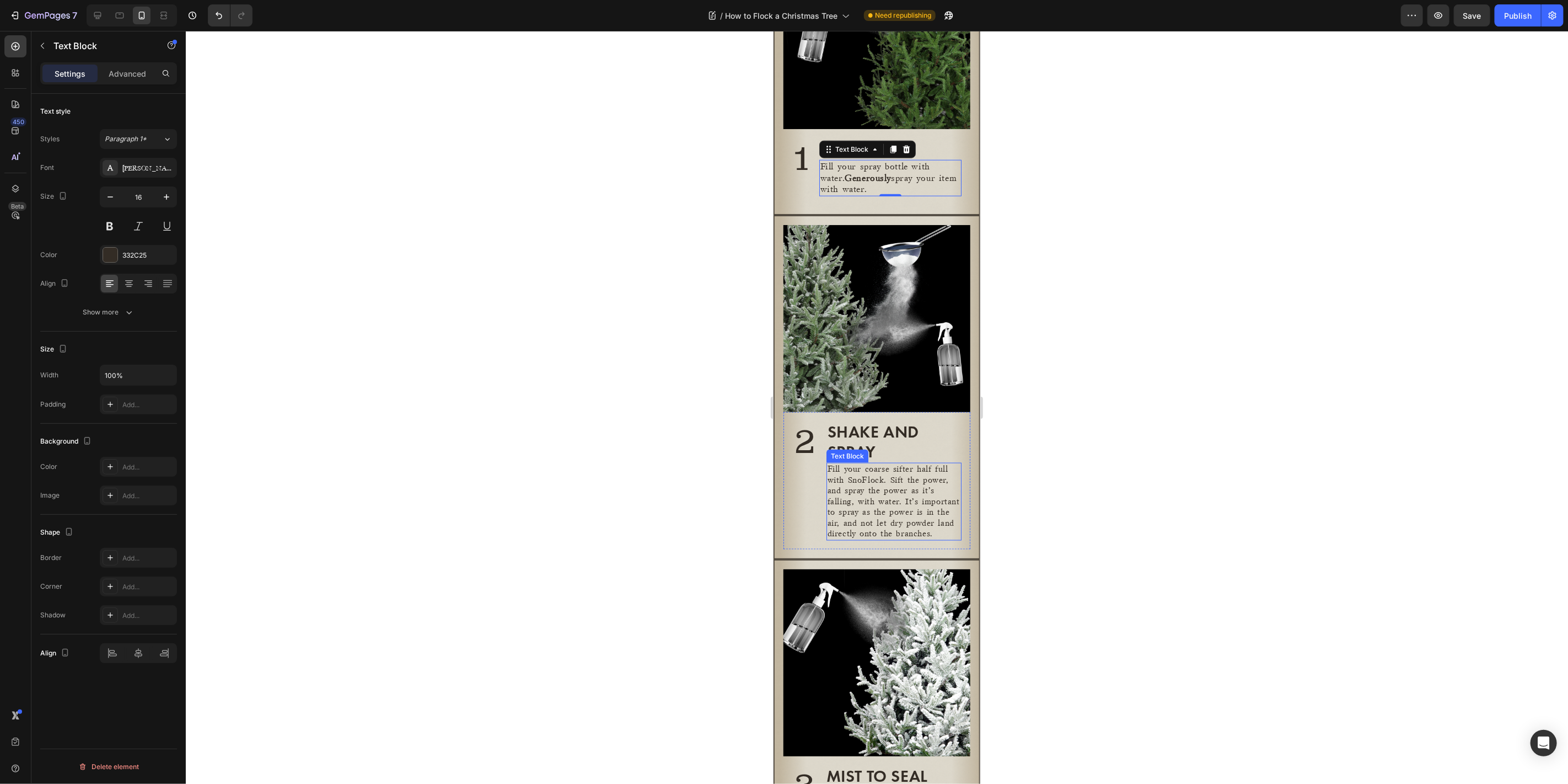
click at [892, 501] on p "Fill your coarse sifter half full with SnoFlock. Sift the power, and spray the …" at bounding box center [893, 501] width 133 height 75
click at [170, 200] on icon "button" at bounding box center [167, 197] width 11 height 11
type input "16"
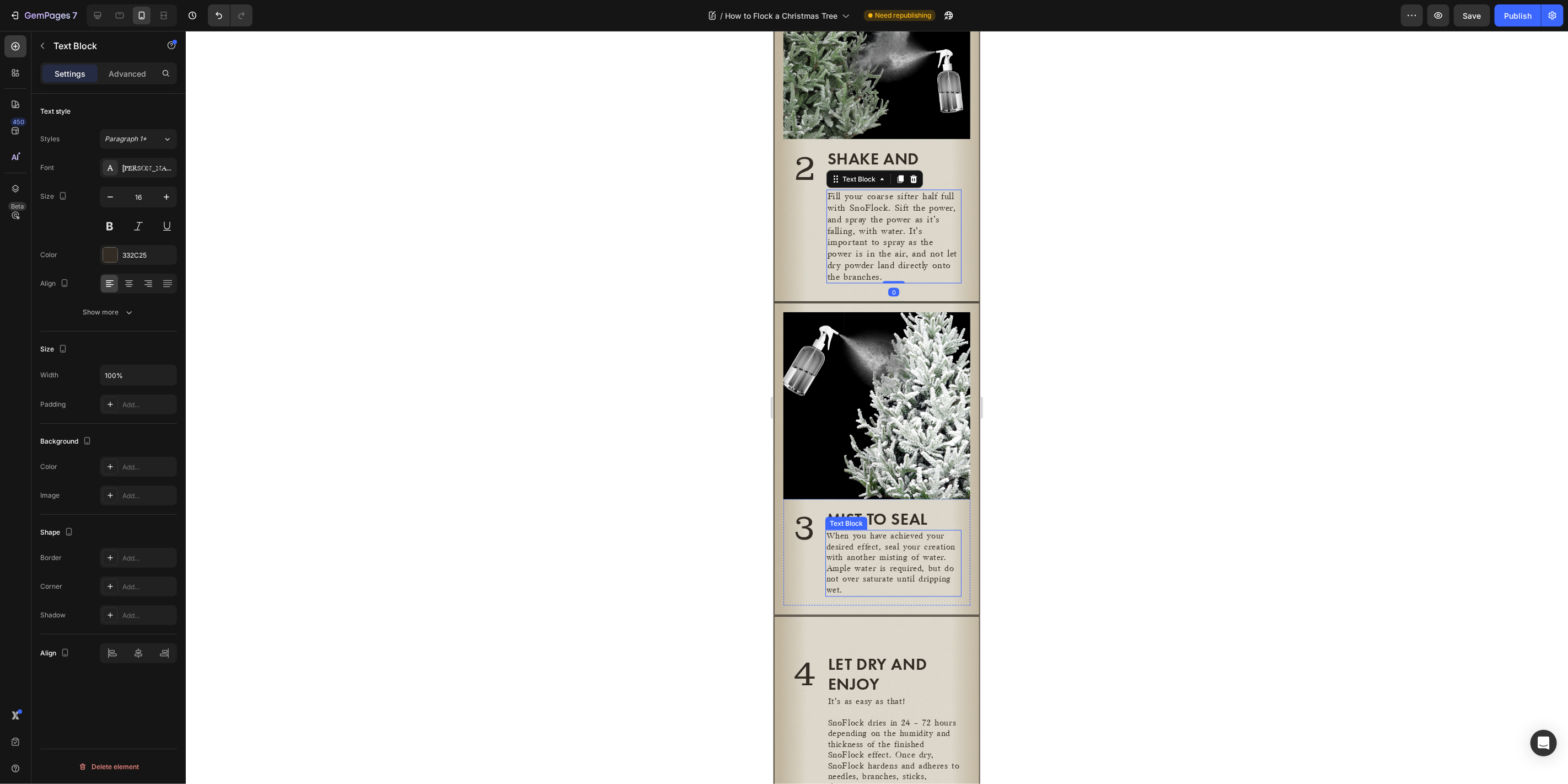
scroll to position [1316, 0]
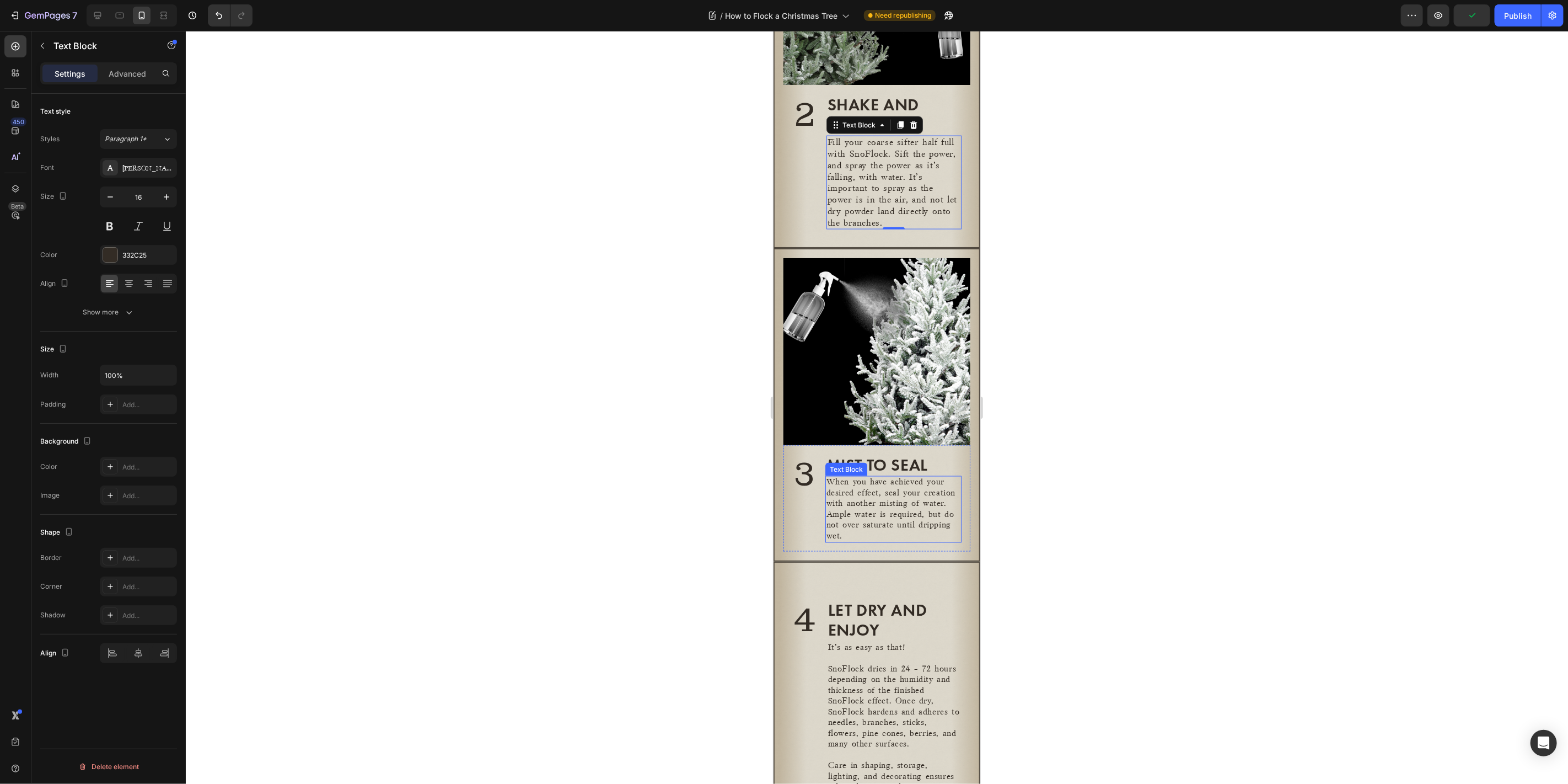
click at [891, 488] on p "When you have achieved your desired effect, seal your creation with another mis…" at bounding box center [893, 509] width 134 height 64
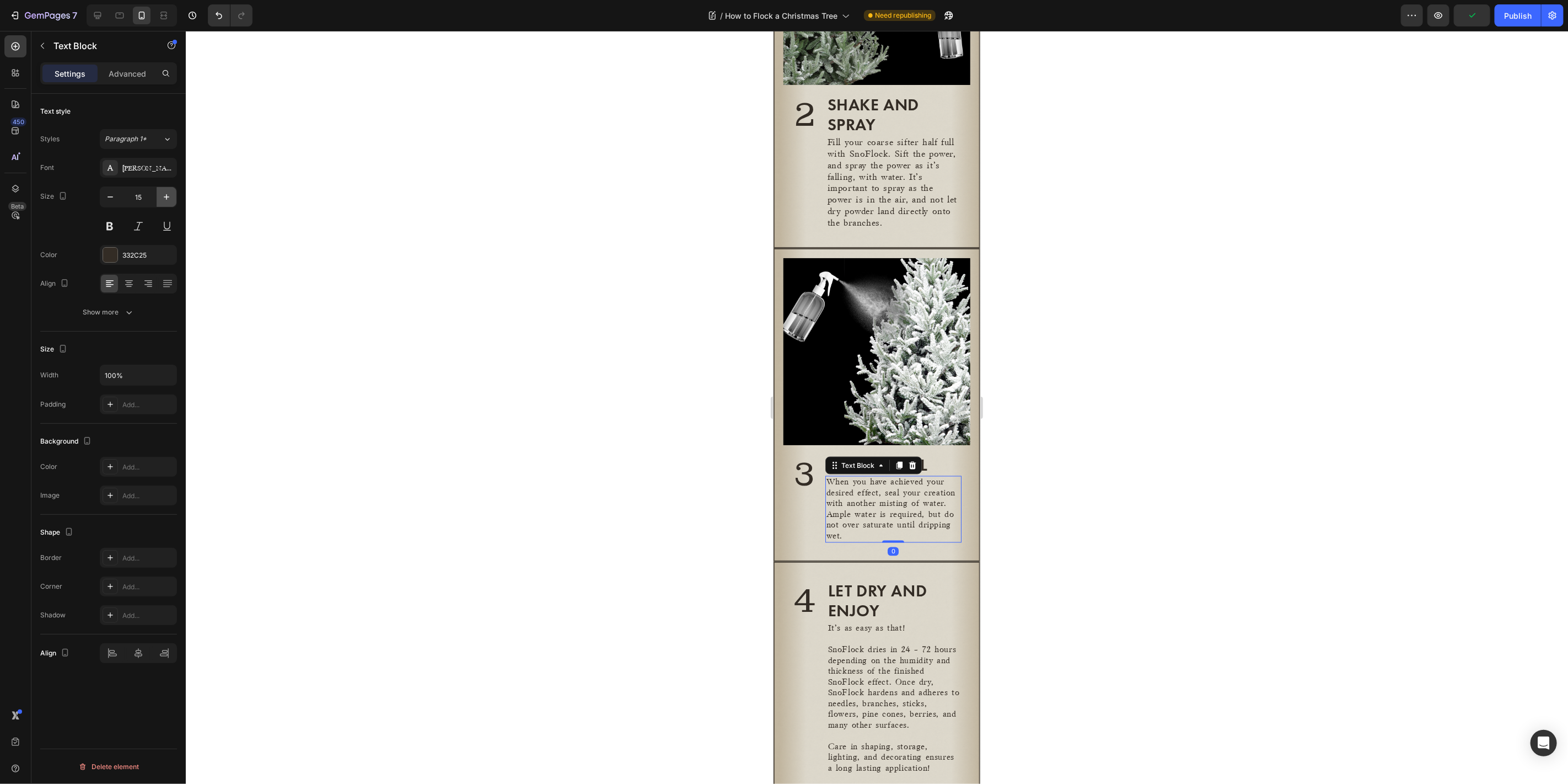
click at [165, 195] on icon "button" at bounding box center [167, 197] width 6 height 6
type input "16"
click at [872, 667] on p "SnoFlock dries in 24 - 72 hours depending on the humidity and thickness of the …" at bounding box center [894, 691] width 133 height 86
click at [169, 195] on icon "button" at bounding box center [167, 197] width 11 height 11
type input "16"
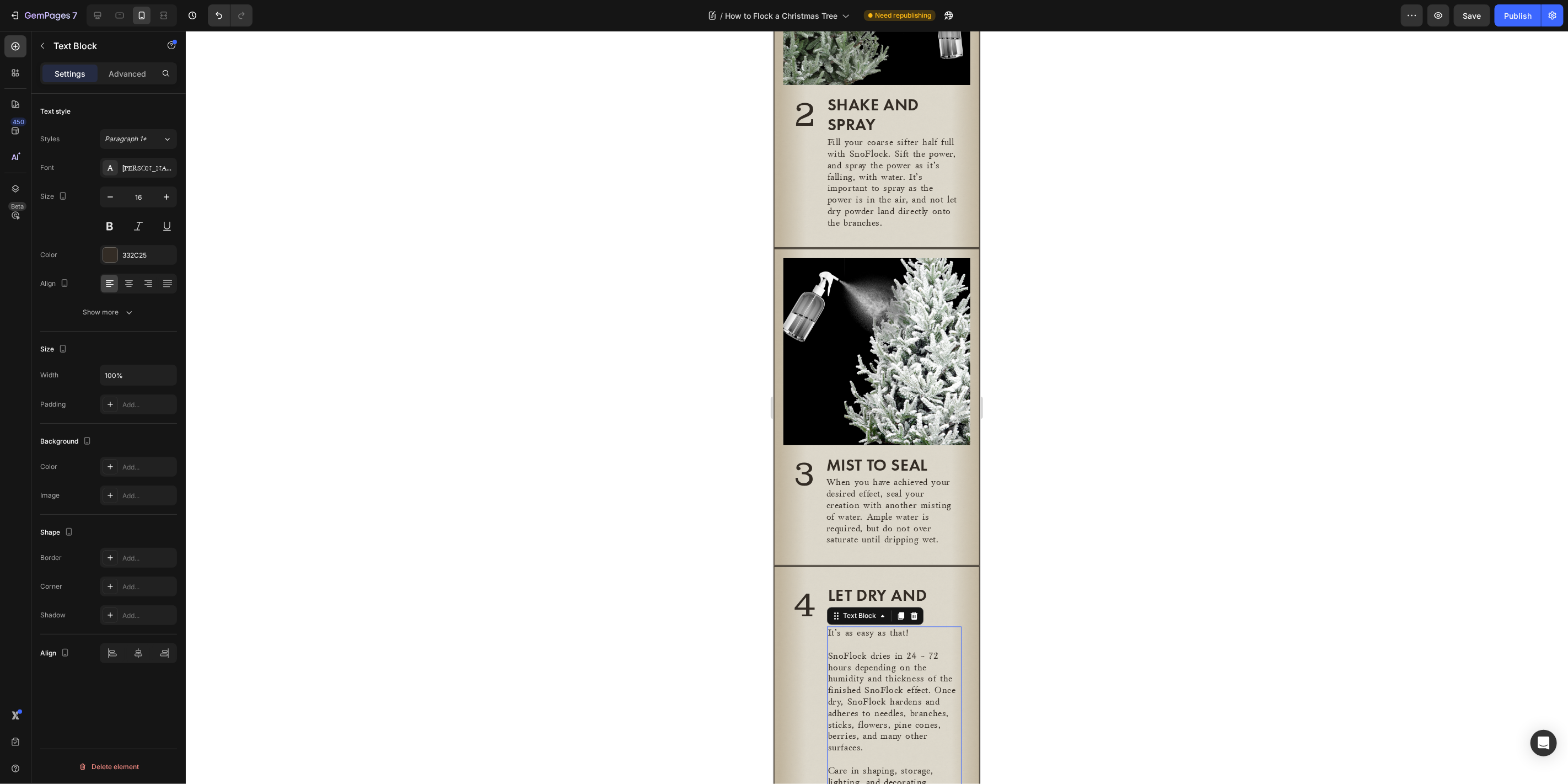
click at [558, 373] on div at bounding box center [876, 407] width 1382 height 753
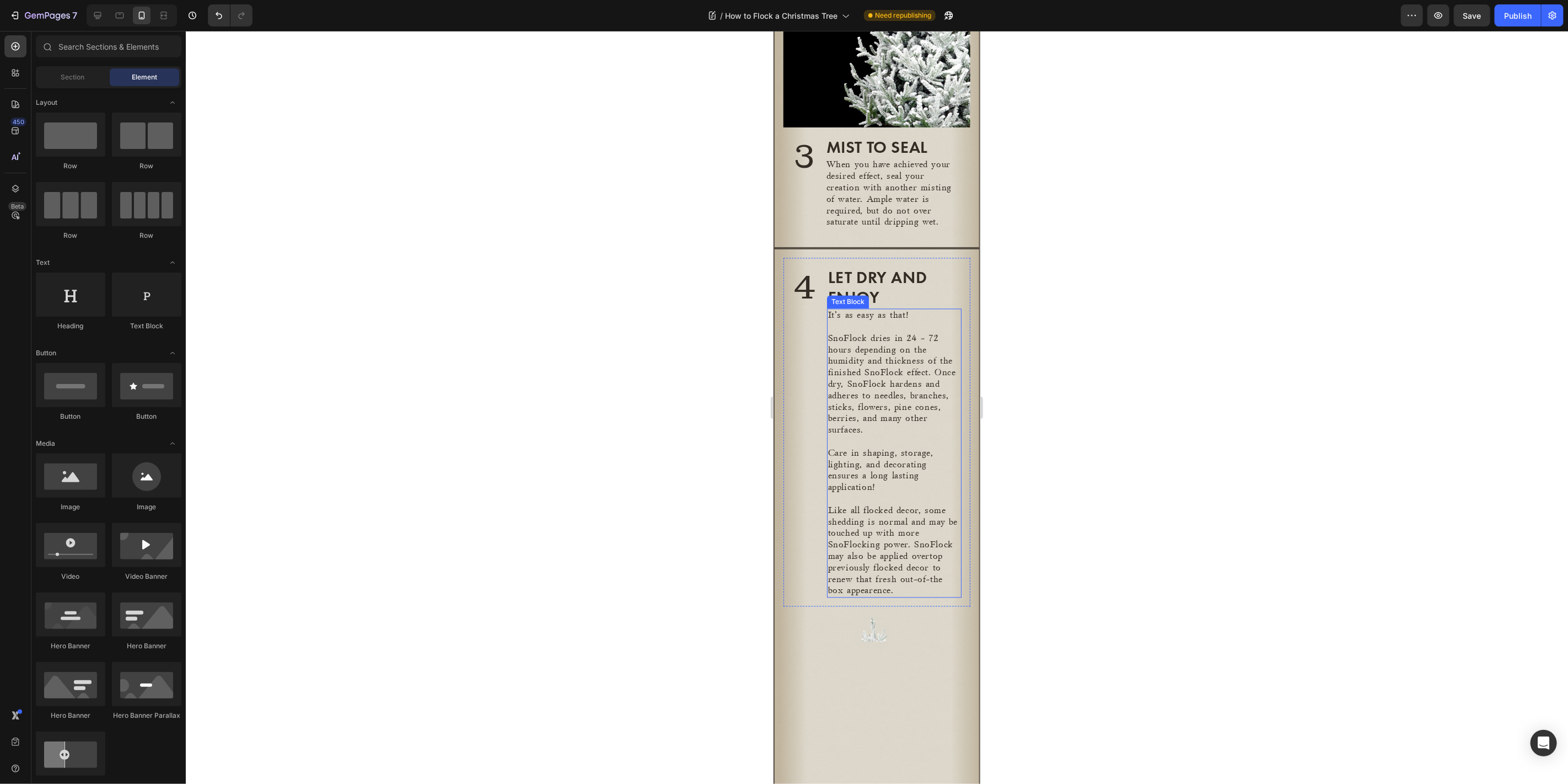
scroll to position [1888, 0]
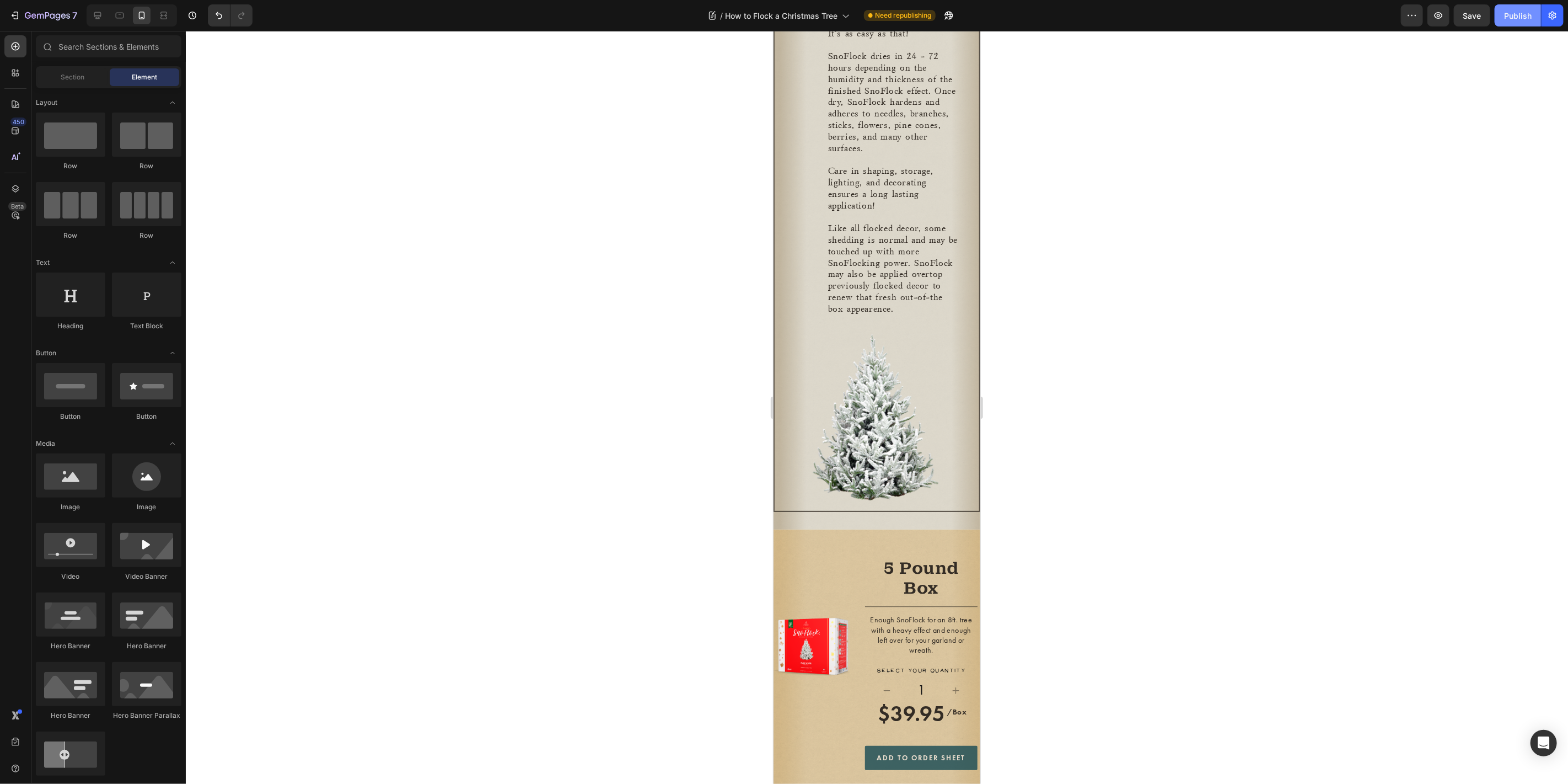
click at [1410, 18] on div "Publish" at bounding box center [1517, 15] width 27 height 12
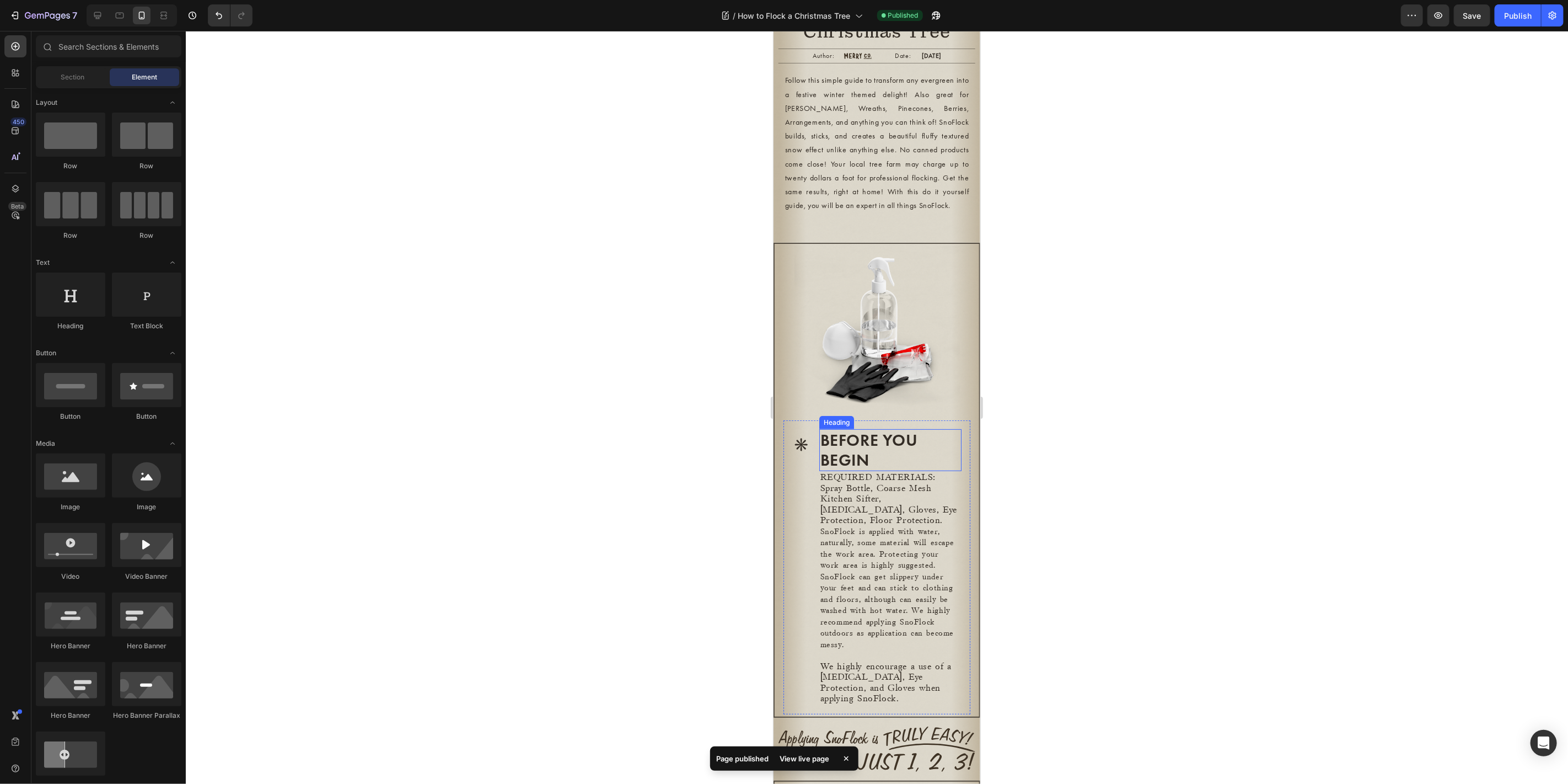
scroll to position [0, 0]
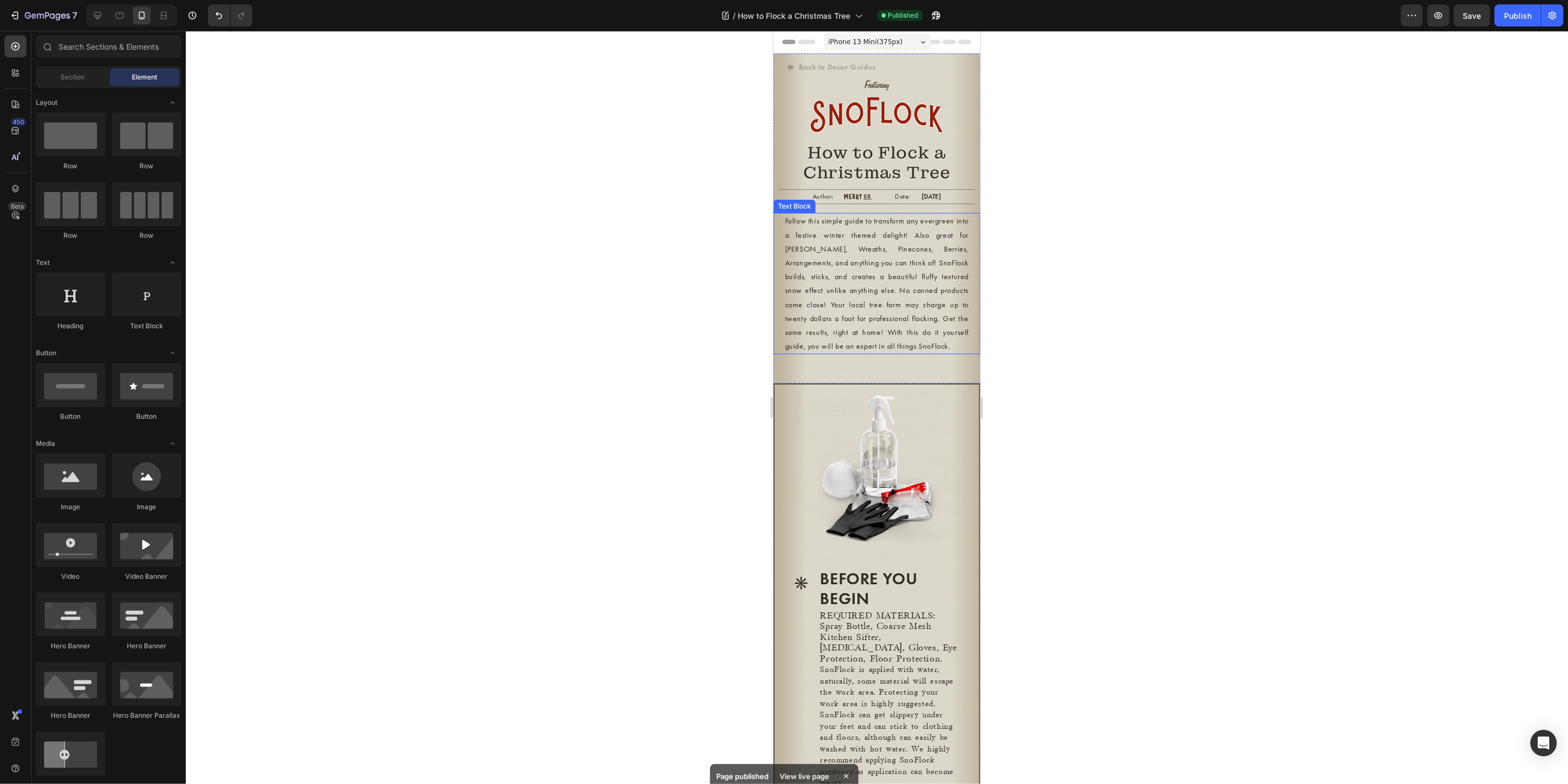
click at [828, 275] on p "Follow this simple guide to transform any evergreen into a festive winter theme…" at bounding box center [876, 283] width 184 height 139
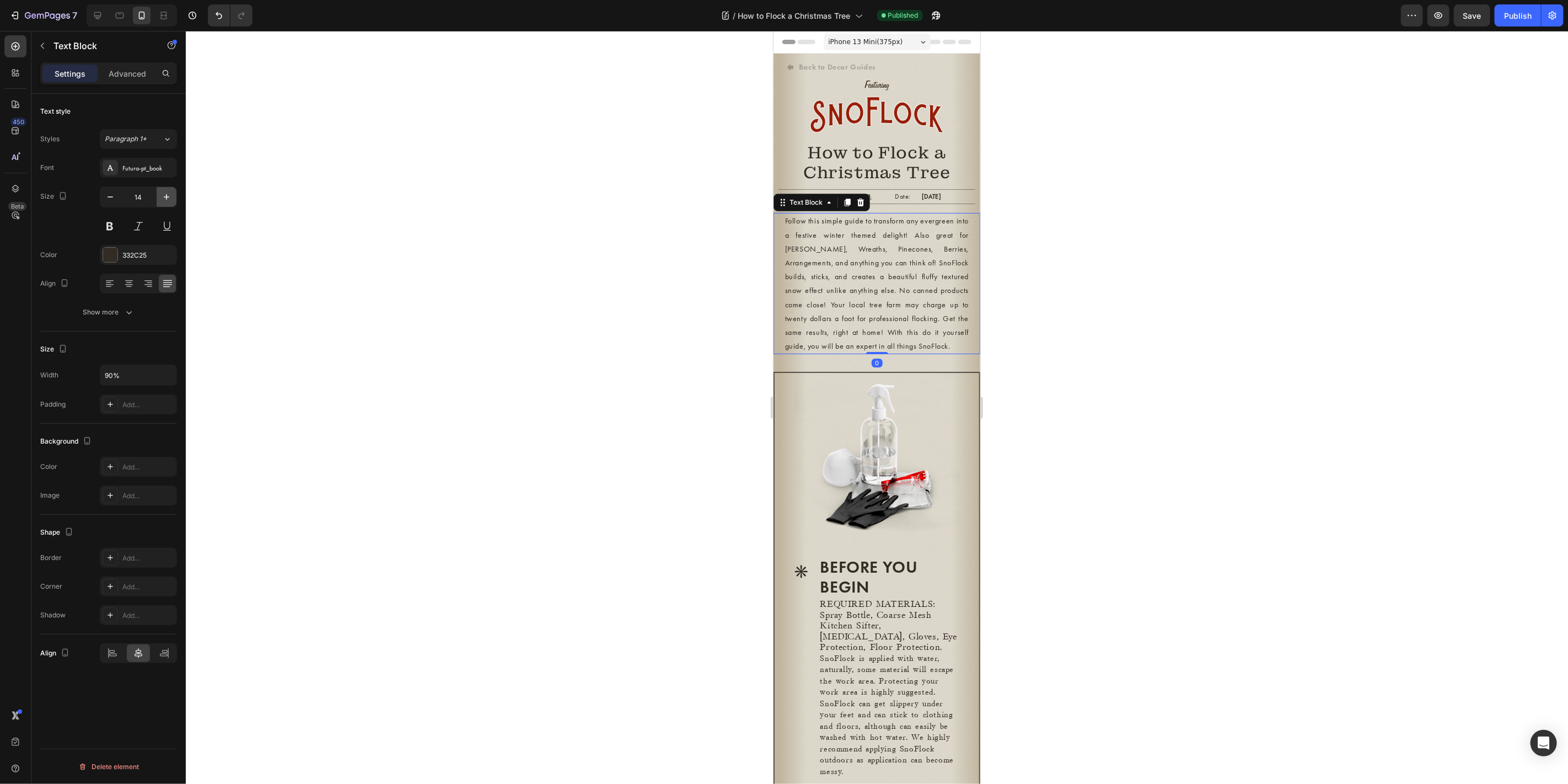
click at [172, 198] on icon "button" at bounding box center [167, 197] width 11 height 11
type input "15"
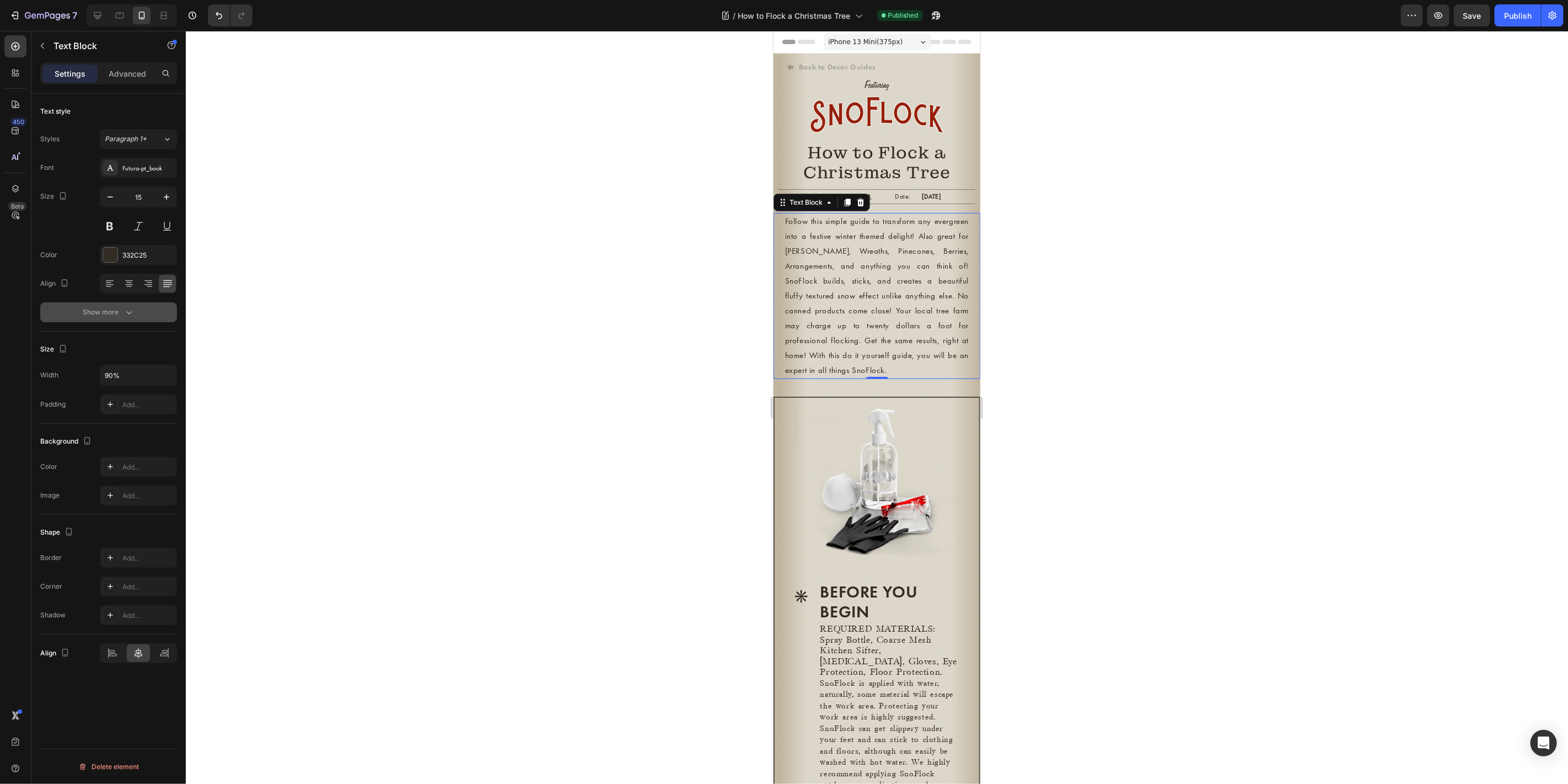
click at [118, 313] on div "Show more" at bounding box center [108, 312] width 51 height 11
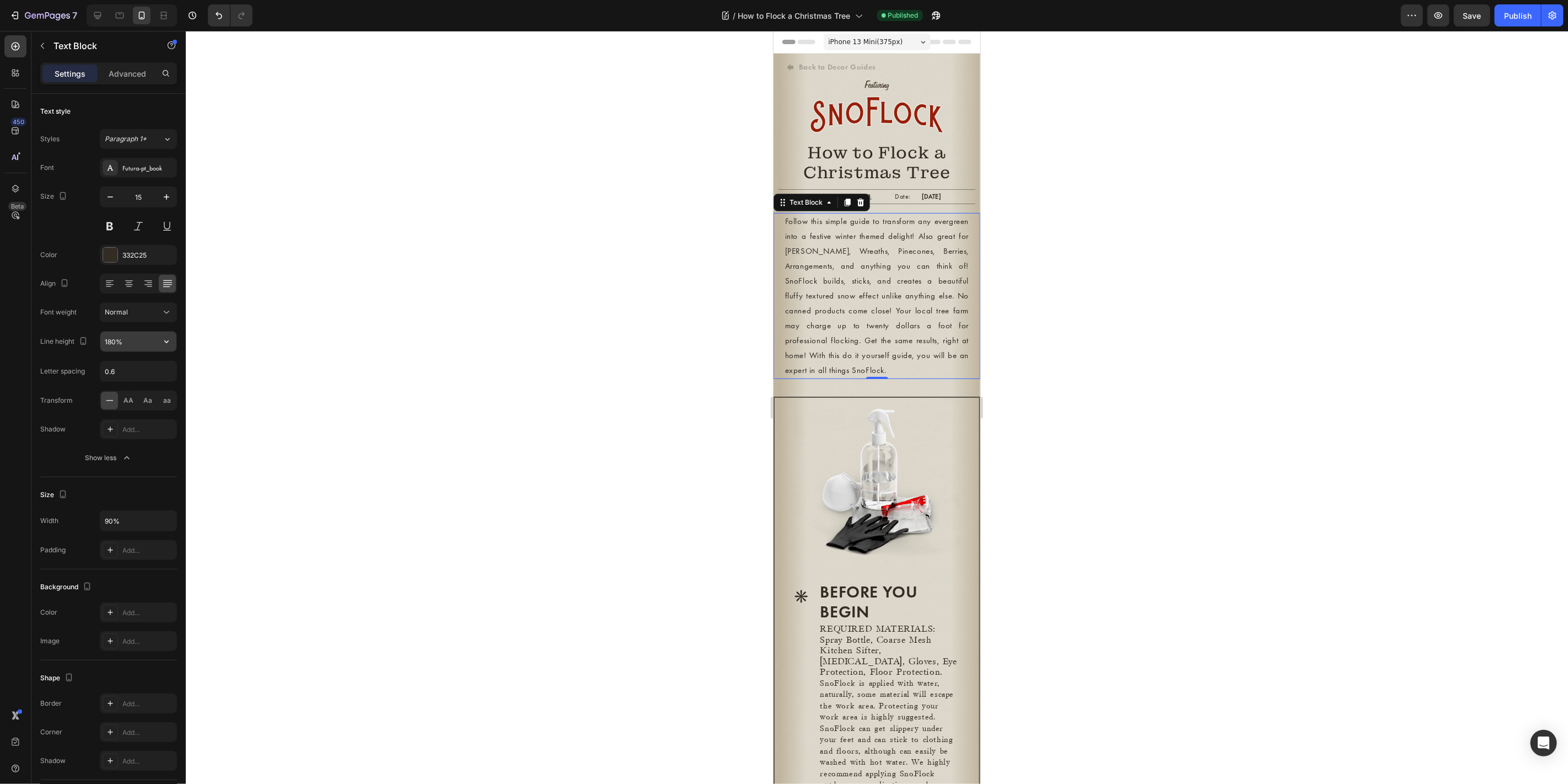
click at [132, 336] on input "180%" at bounding box center [138, 341] width 76 height 20
click at [163, 337] on icon "button" at bounding box center [167, 341] width 11 height 11
click at [137, 427] on p "150%" at bounding box center [135, 431] width 63 height 10
type input "150%"
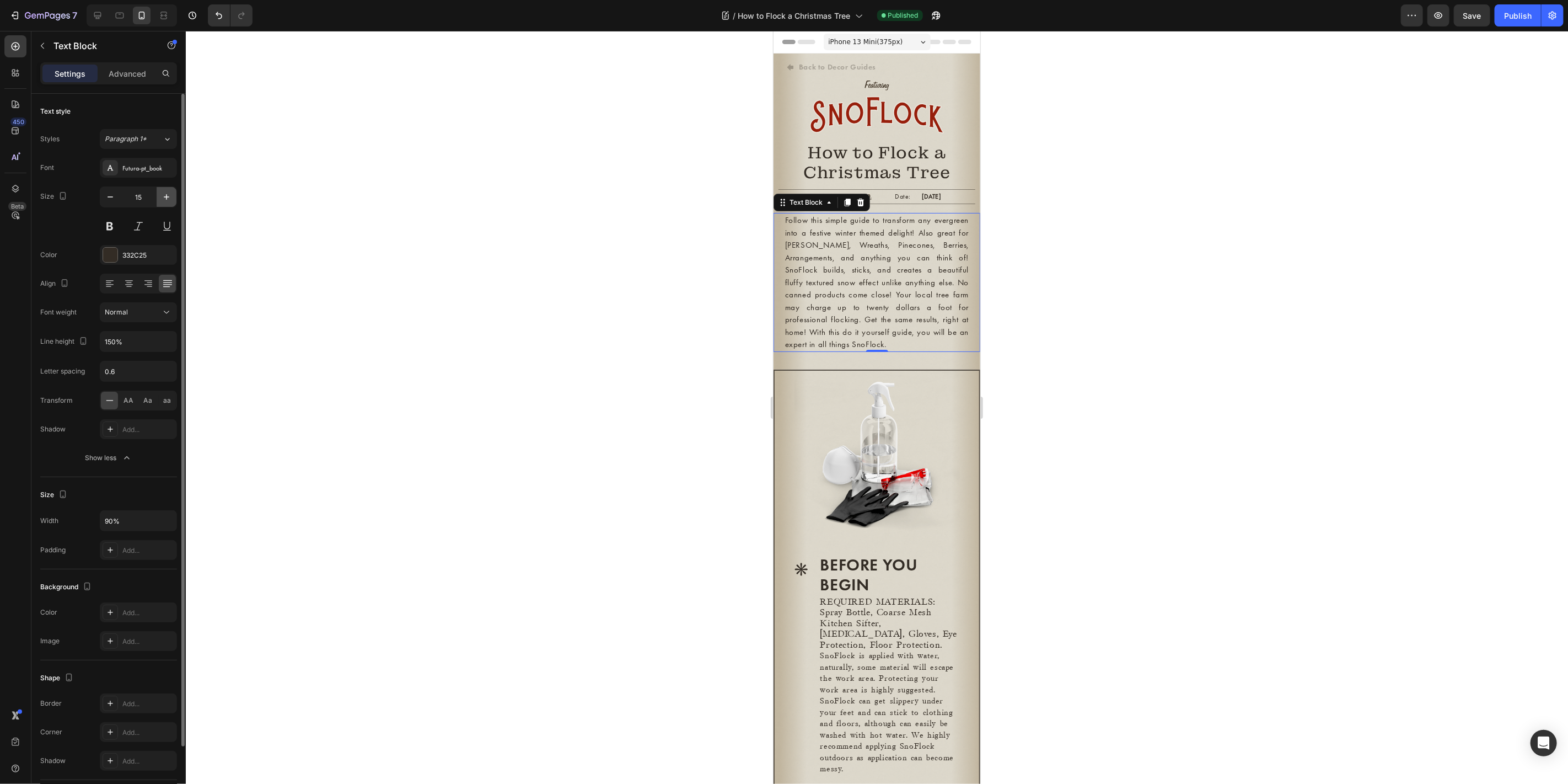
click at [165, 193] on icon "button" at bounding box center [167, 197] width 11 height 11
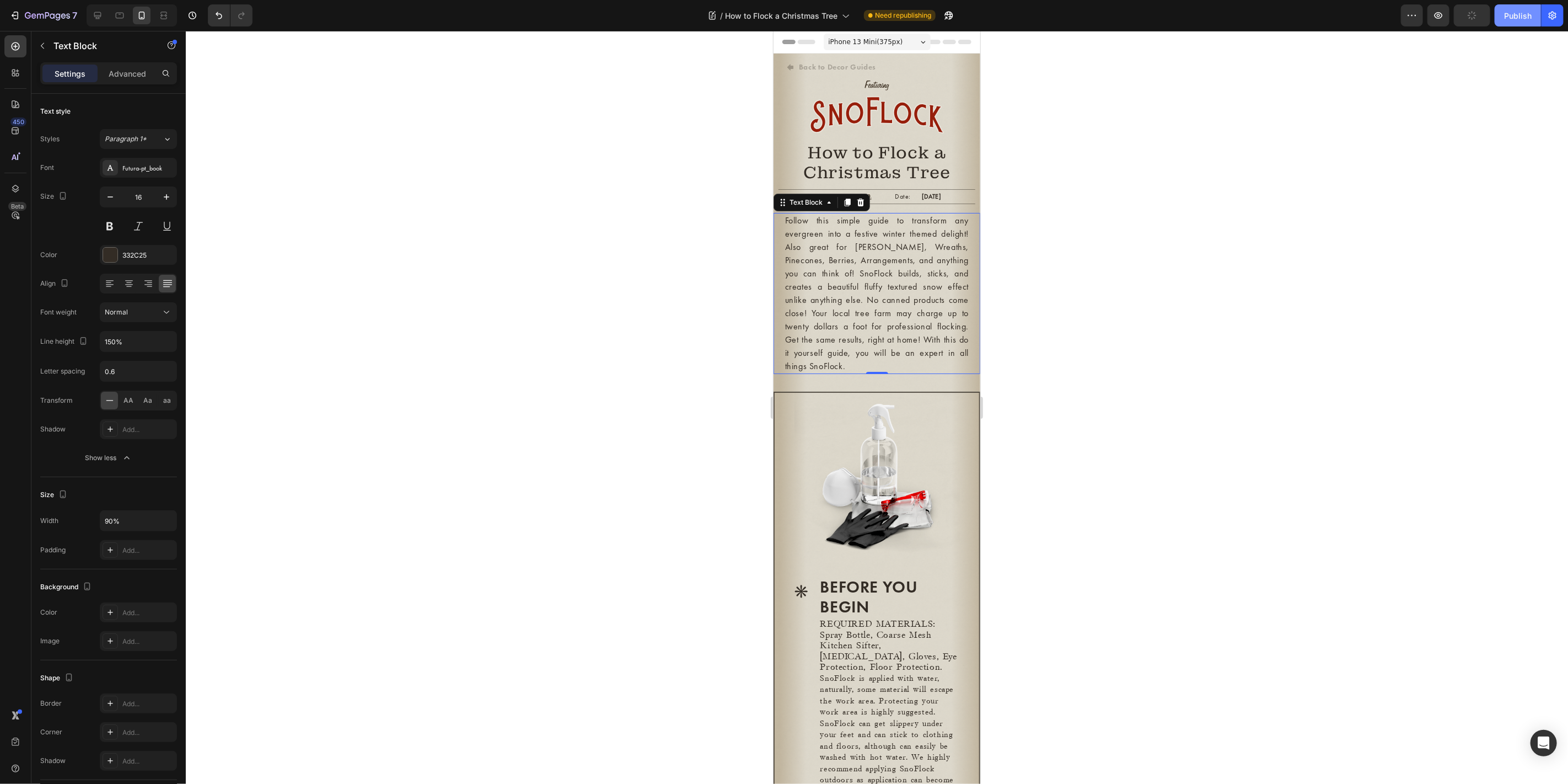
click at [1410, 20] on div "Publish" at bounding box center [1517, 15] width 27 height 12
click at [98, 16] on icon at bounding box center [98, 15] width 11 height 11
type input "20"
type input "800"
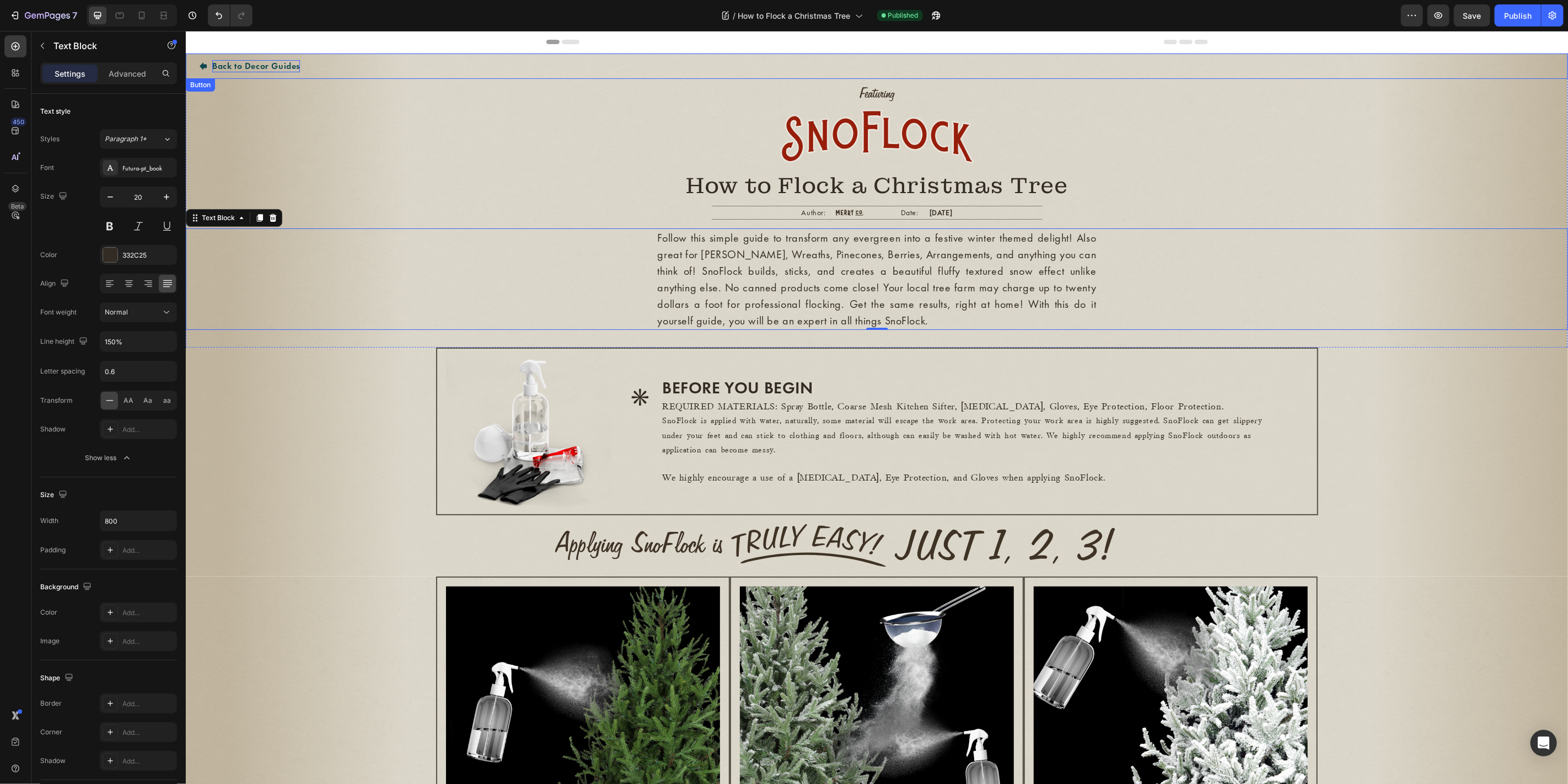
click at [246, 66] on p "Back to Decor Guides" at bounding box center [255, 65] width 88 height 12
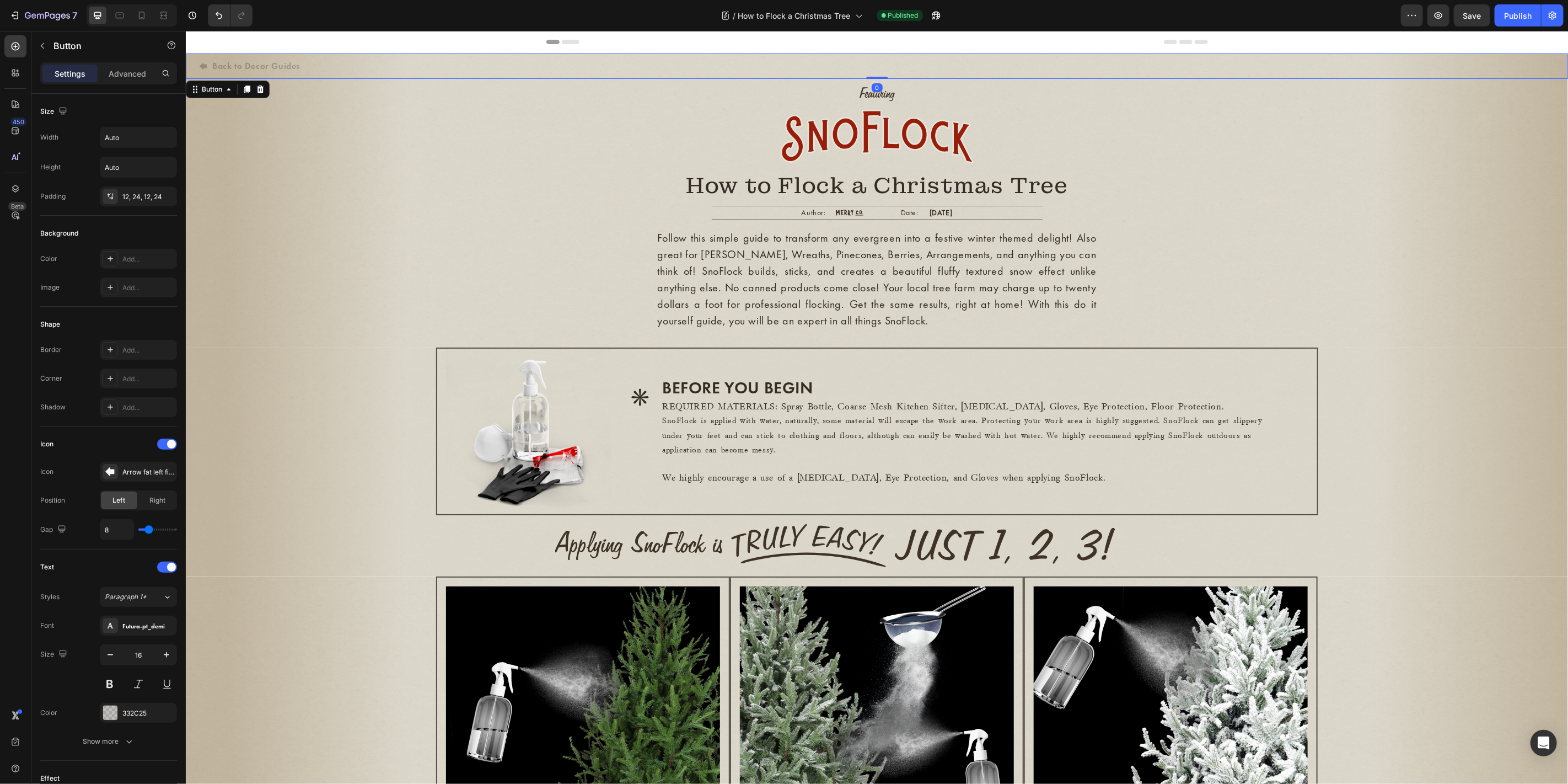
click at [413, 64] on div "Back to Decor Guides Button 0" at bounding box center [876, 66] width 1382 height 25
click at [297, 191] on h2 "How to Flock a Christmas Tree" at bounding box center [876, 185] width 1382 height 29
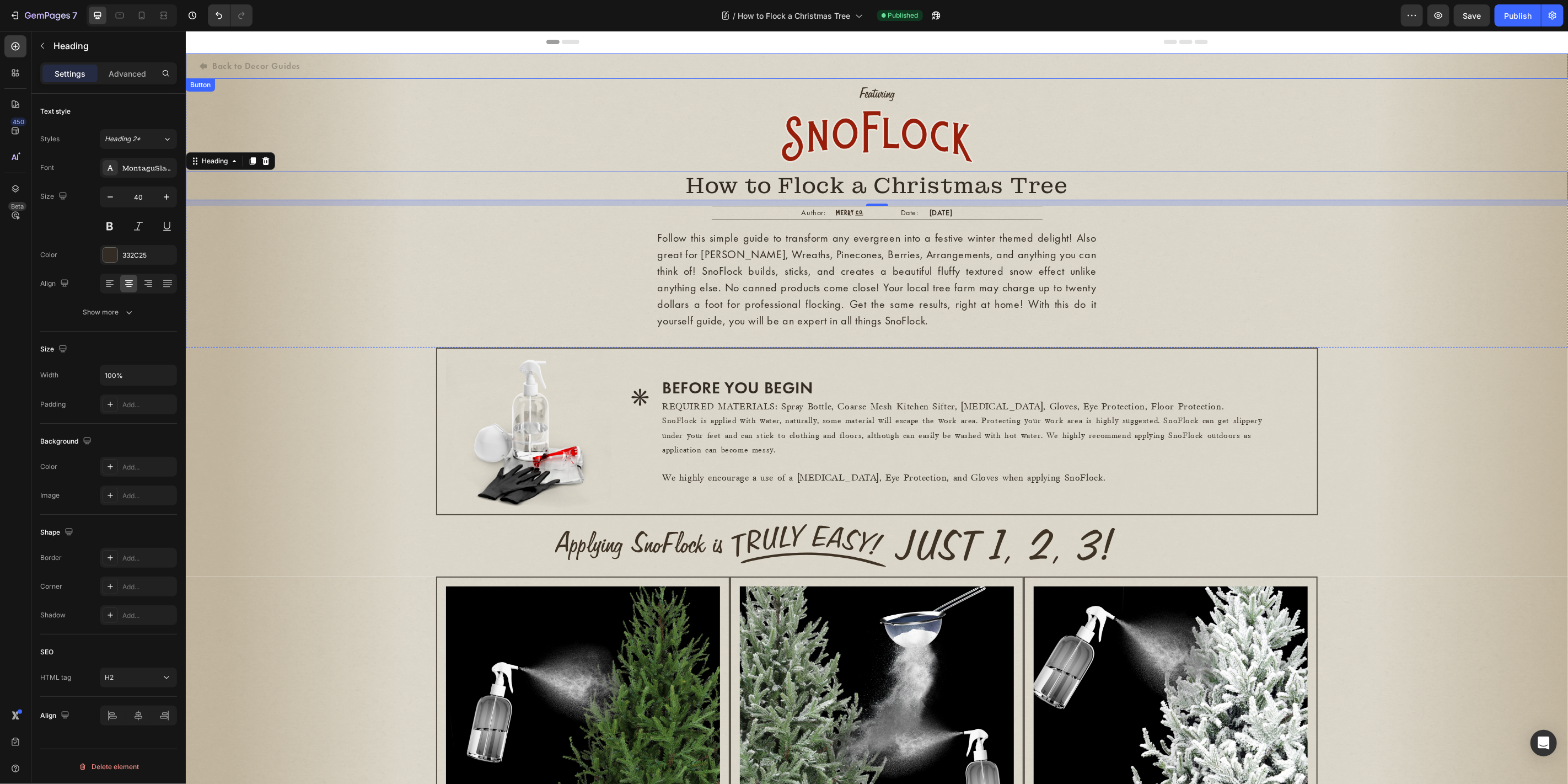
click at [359, 72] on div "Back to Decor Guides Button" at bounding box center [876, 66] width 1382 height 25
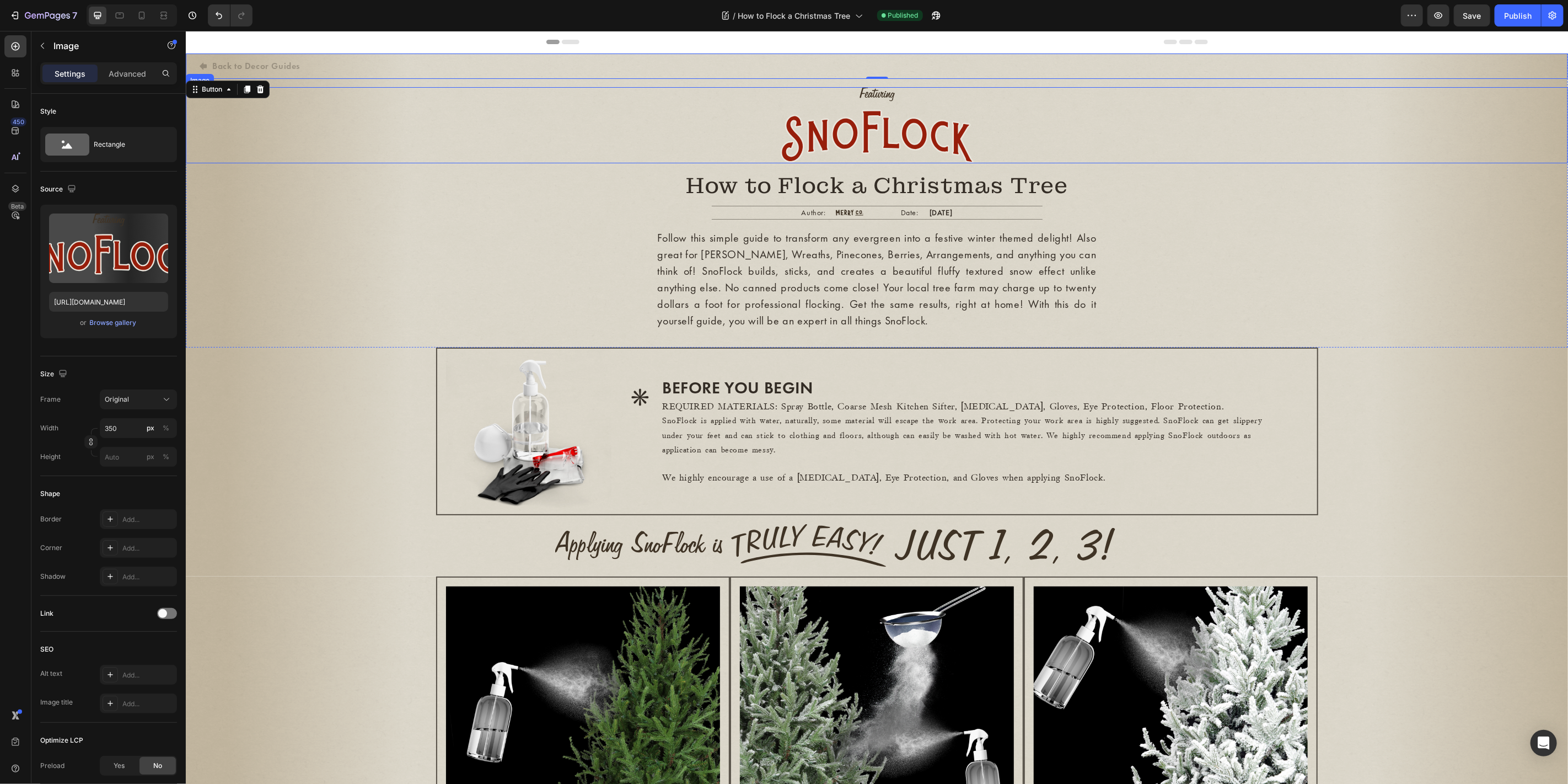
click at [551, 133] on div at bounding box center [876, 124] width 1382 height 75
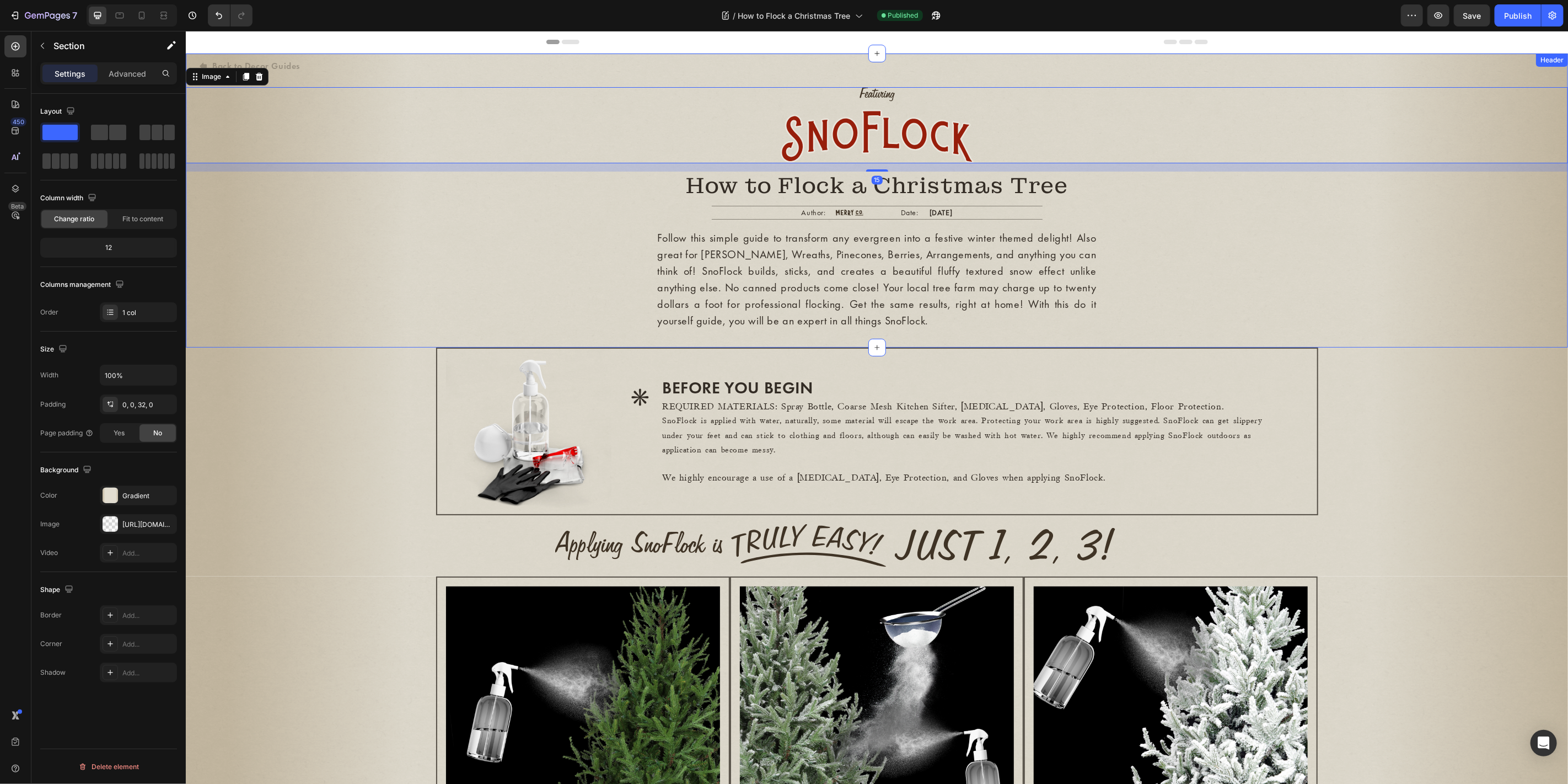
click at [525, 84] on div "Back to Decor Guides Button Image 15 How to Flock a Christmas Tree Heading Auth…" at bounding box center [876, 191] width 1382 height 276
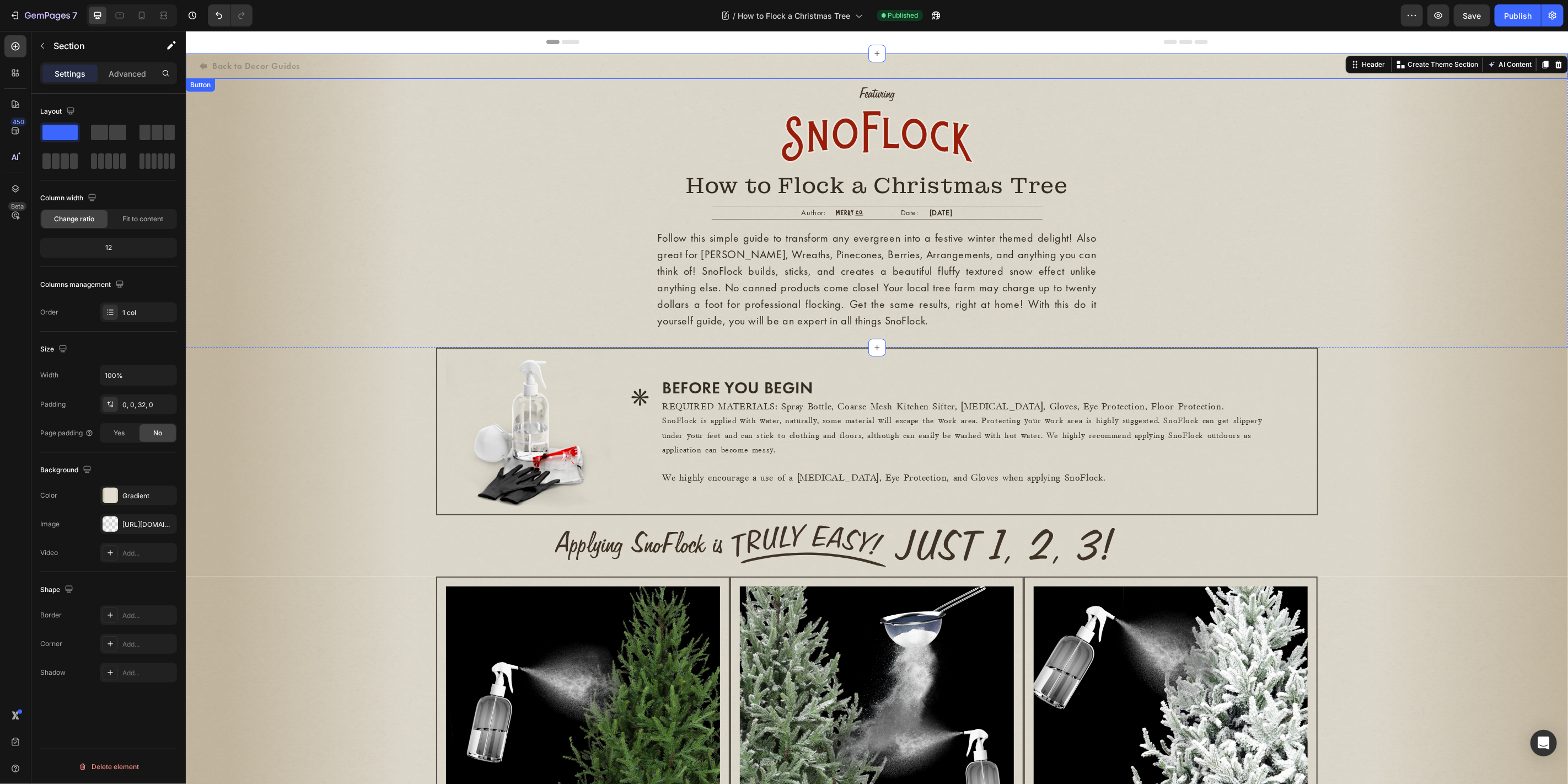
click at [495, 71] on div "Back to Decor Guides Button" at bounding box center [876, 66] width 1382 height 25
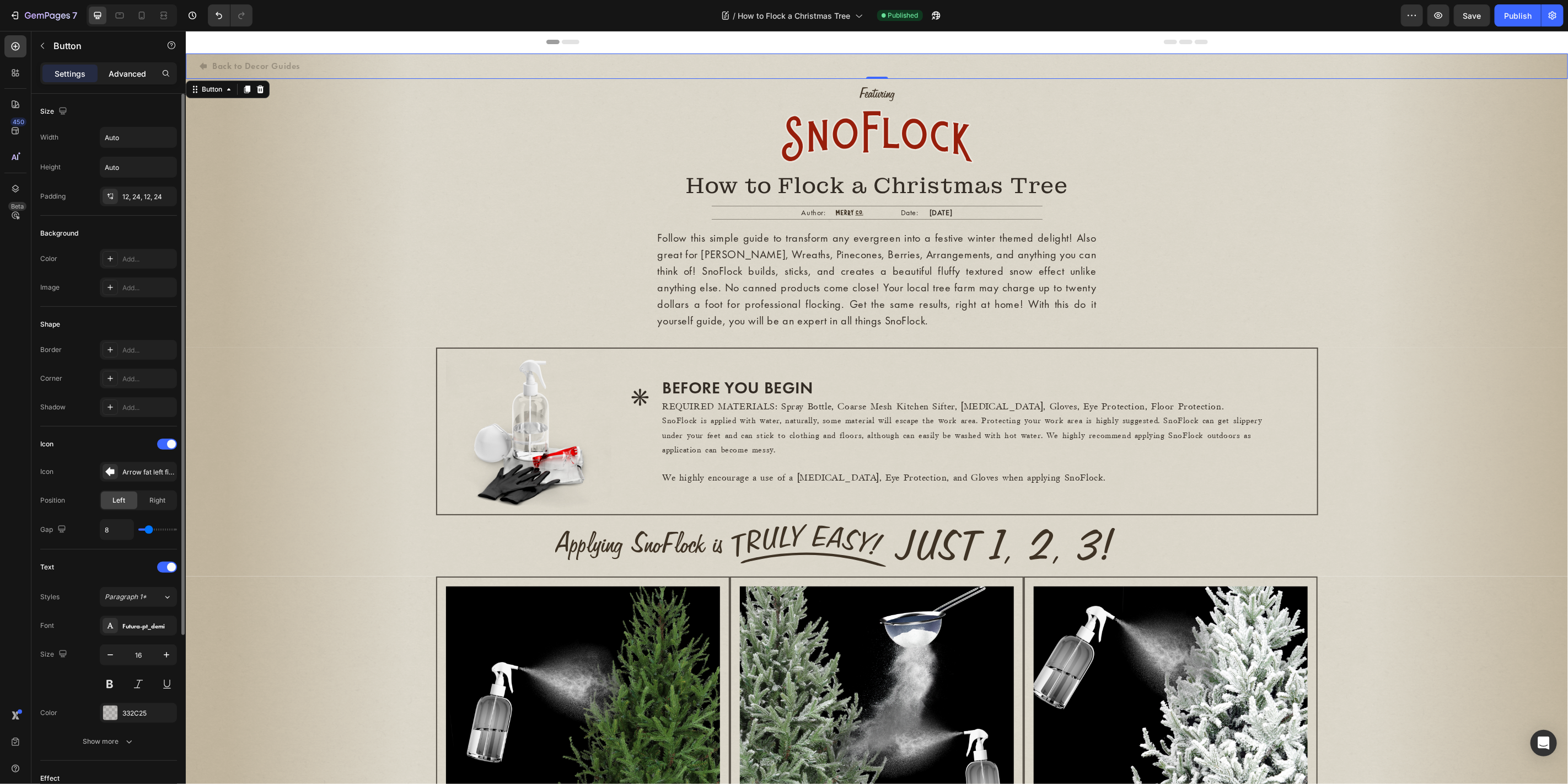
click at [120, 72] on p "Advanced" at bounding box center [128, 73] width 38 height 12
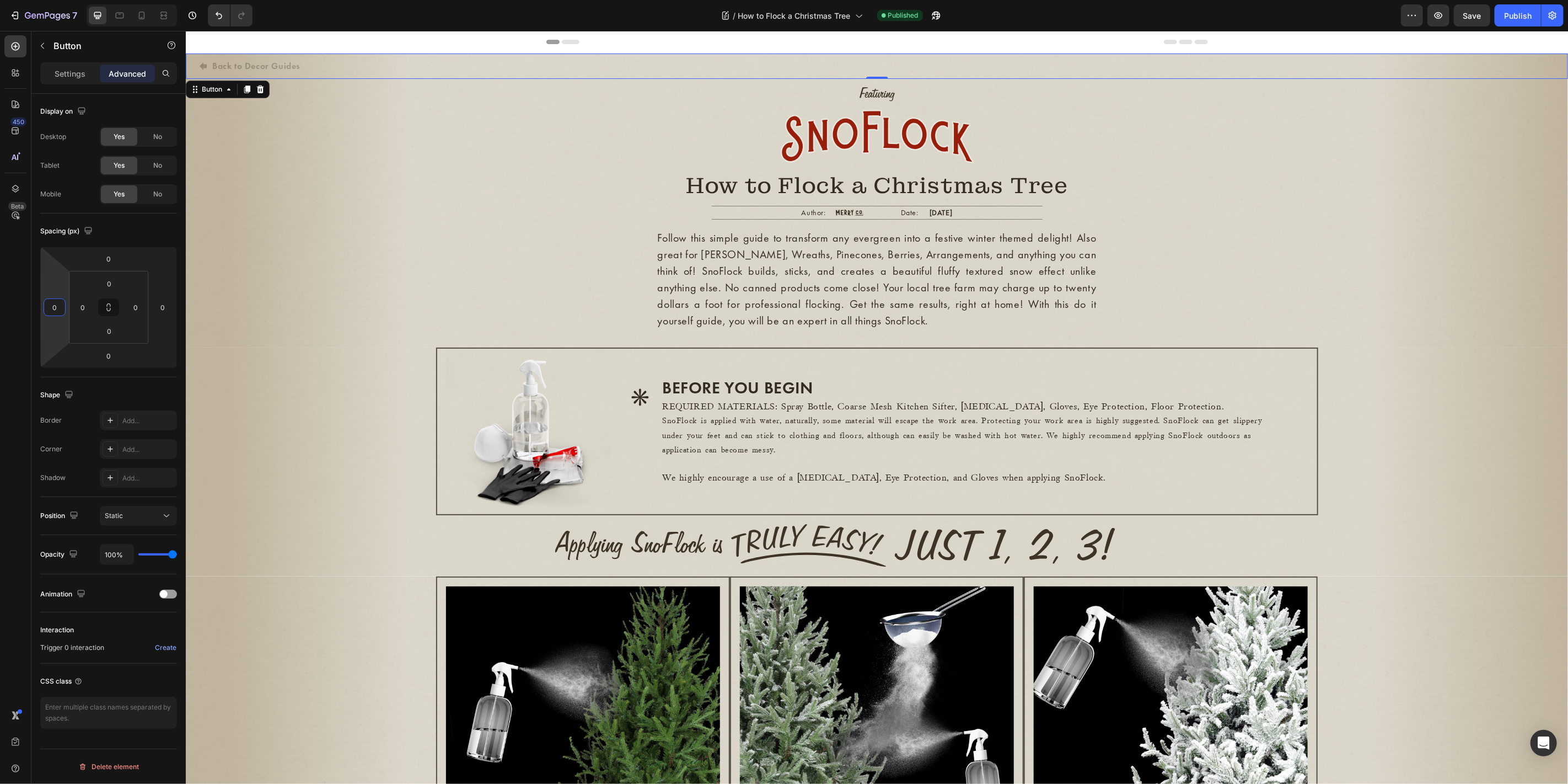
click at [58, 305] on input "0" at bounding box center [54, 307] width 17 height 17
type input "50"
drag, startPoint x: 58, startPoint y: 306, endPoint x: 31, endPoint y: 300, distance: 27.7
click at [31, 300] on div "450 Beta Sections(18) Elements(83) Section Element Hero Section Product Detail …" at bounding box center [93, 407] width 186 height 753
click at [364, 272] on div "Follow this simple guide to transform any evergreen into a festive winter theme…" at bounding box center [876, 278] width 1382 height 101
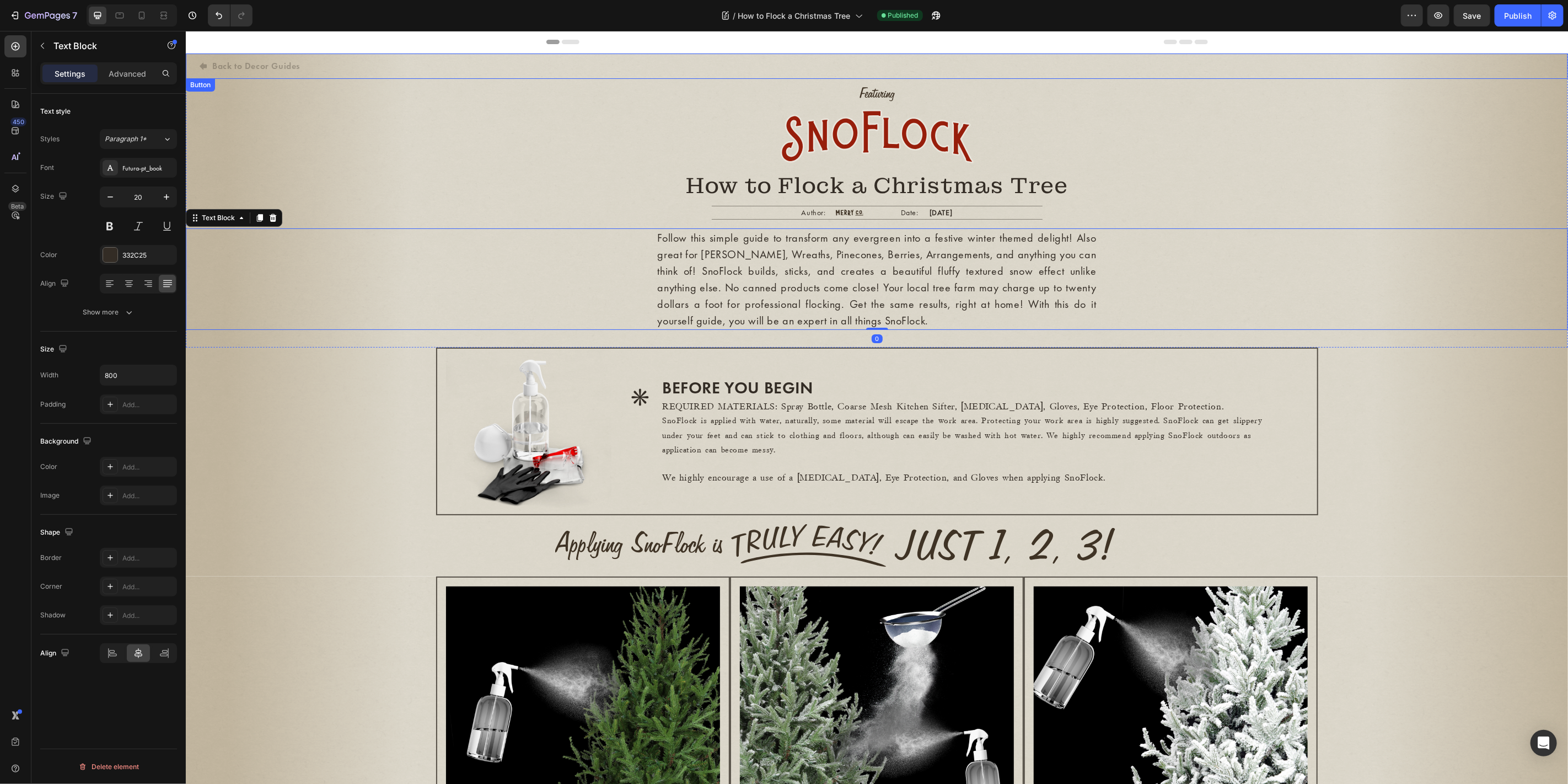
click at [343, 64] on div "Back to Decor Guides Button" at bounding box center [876, 66] width 1382 height 25
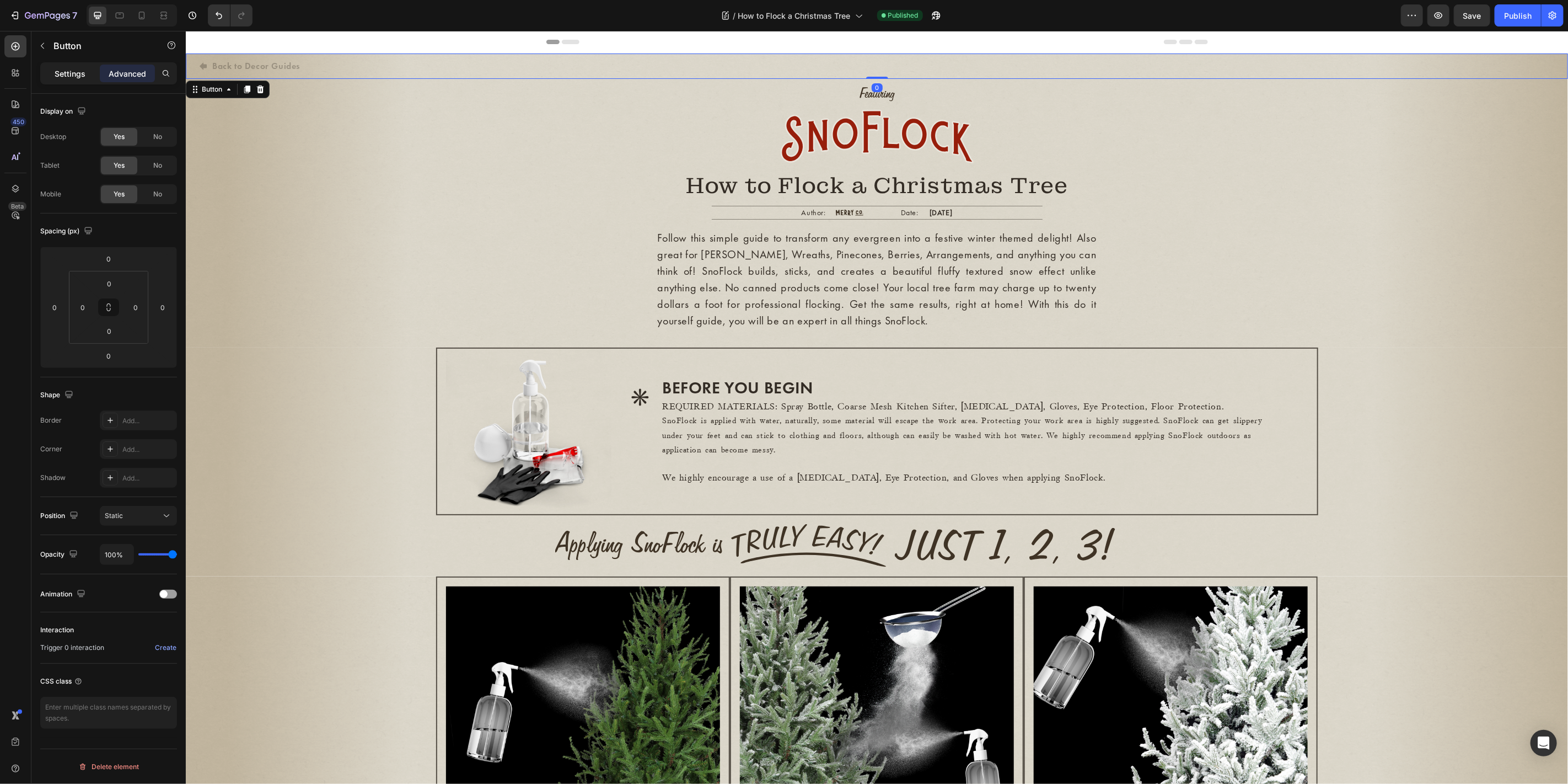
click at [82, 71] on p "Settings" at bounding box center [70, 73] width 31 height 12
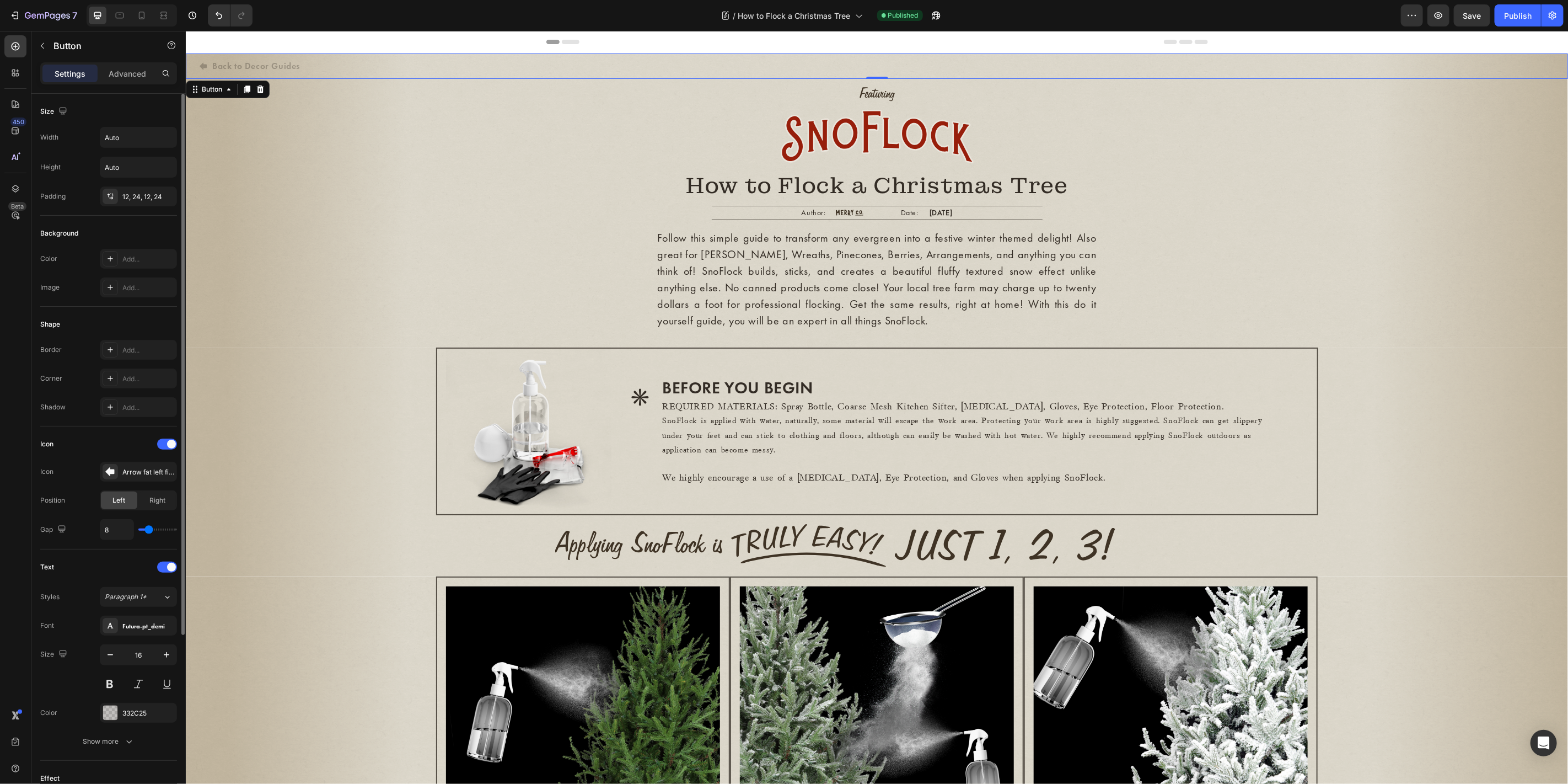
scroll to position [240, 0]
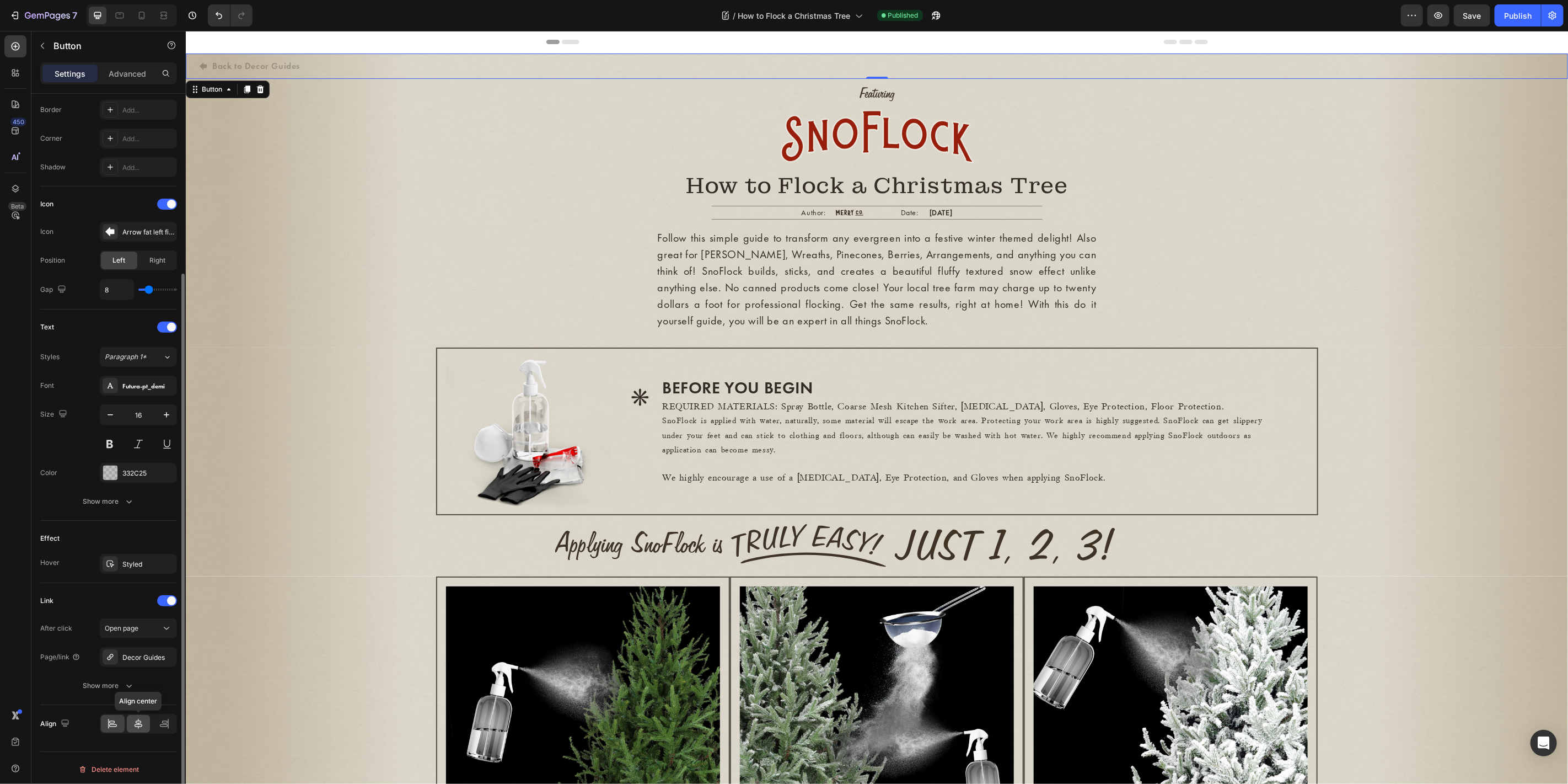
click at [143, 705] on icon at bounding box center [138, 724] width 11 height 11
click at [205, 64] on icon at bounding box center [202, 66] width 7 height 7
click at [203, 65] on icon at bounding box center [202, 66] width 7 height 7
click at [280, 71] on p "Back to Decor Guides" at bounding box center [255, 65] width 88 height 12
click at [110, 230] on icon at bounding box center [110, 231] width 9 height 9
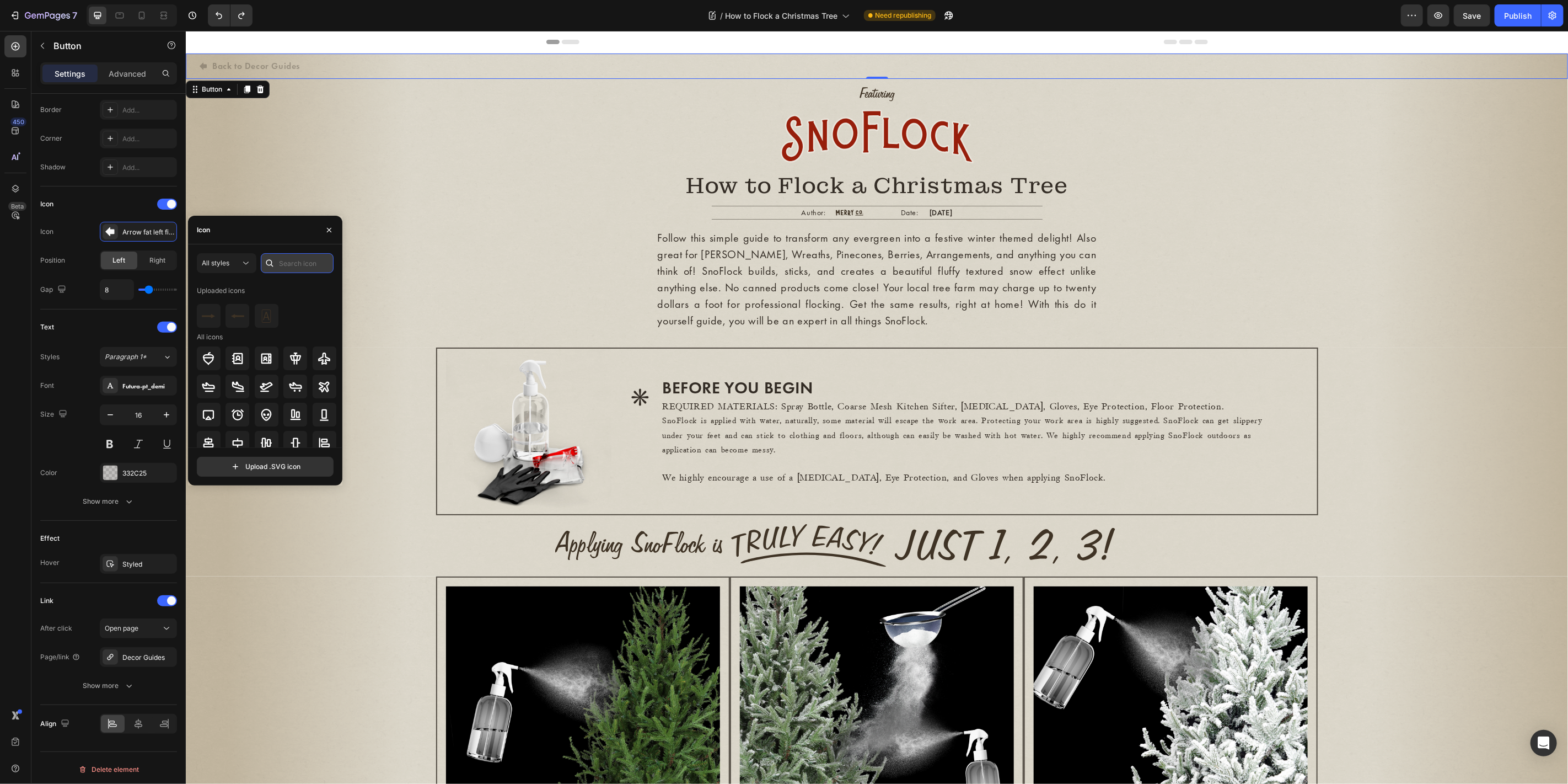
click at [292, 261] on input "text" at bounding box center [297, 263] width 73 height 20
click at [239, 318] on img at bounding box center [237, 316] width 13 height 13
click at [302, 267] on input "text" at bounding box center [297, 263] width 73 height 20
type input "left"
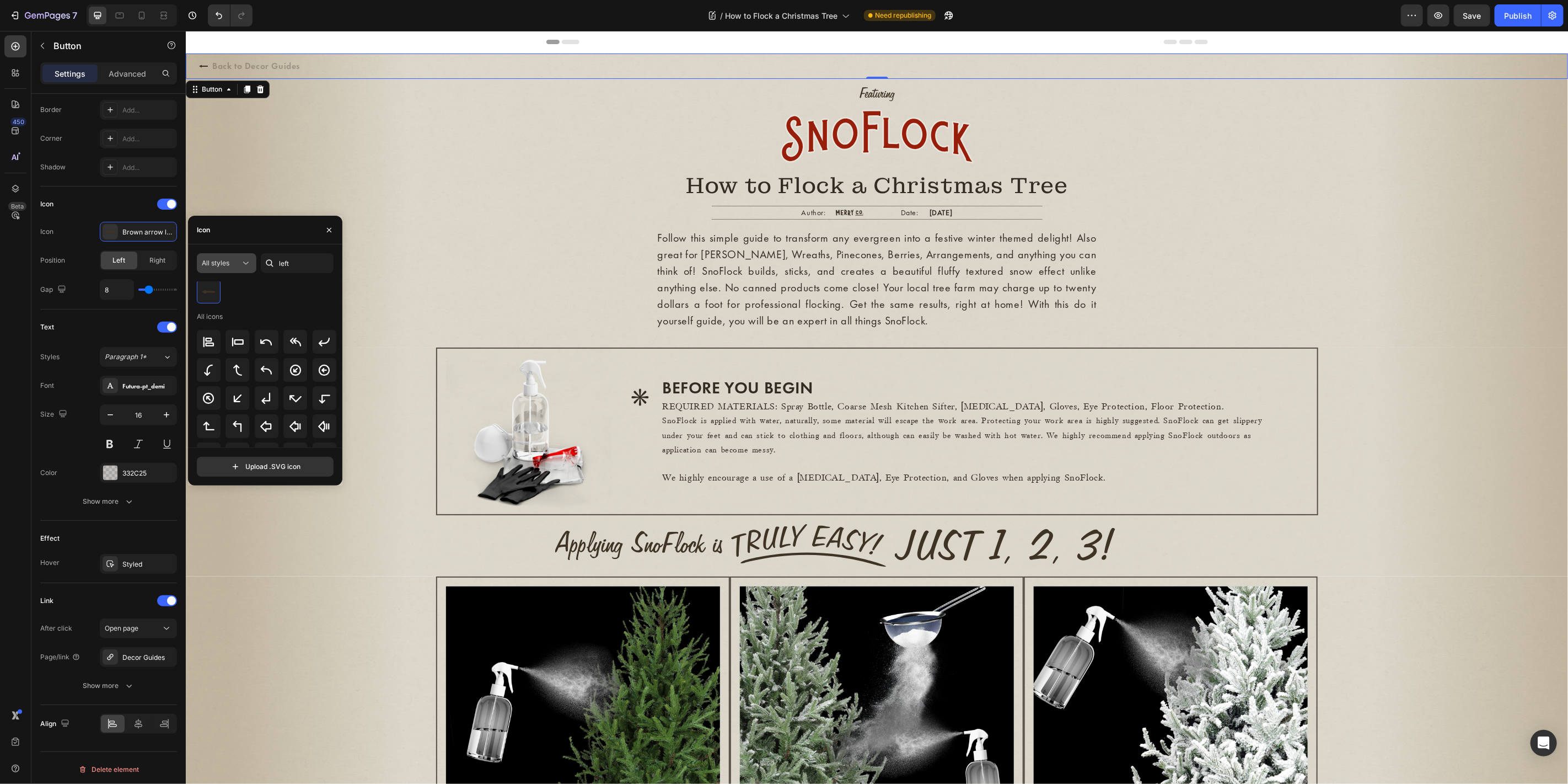
click at [238, 254] on button "All styles" at bounding box center [226, 263] width 59 height 20
click at [206, 371] on p "Filled" at bounding box center [216, 374] width 63 height 11
click at [269, 378] on icon at bounding box center [266, 380] width 13 height 13
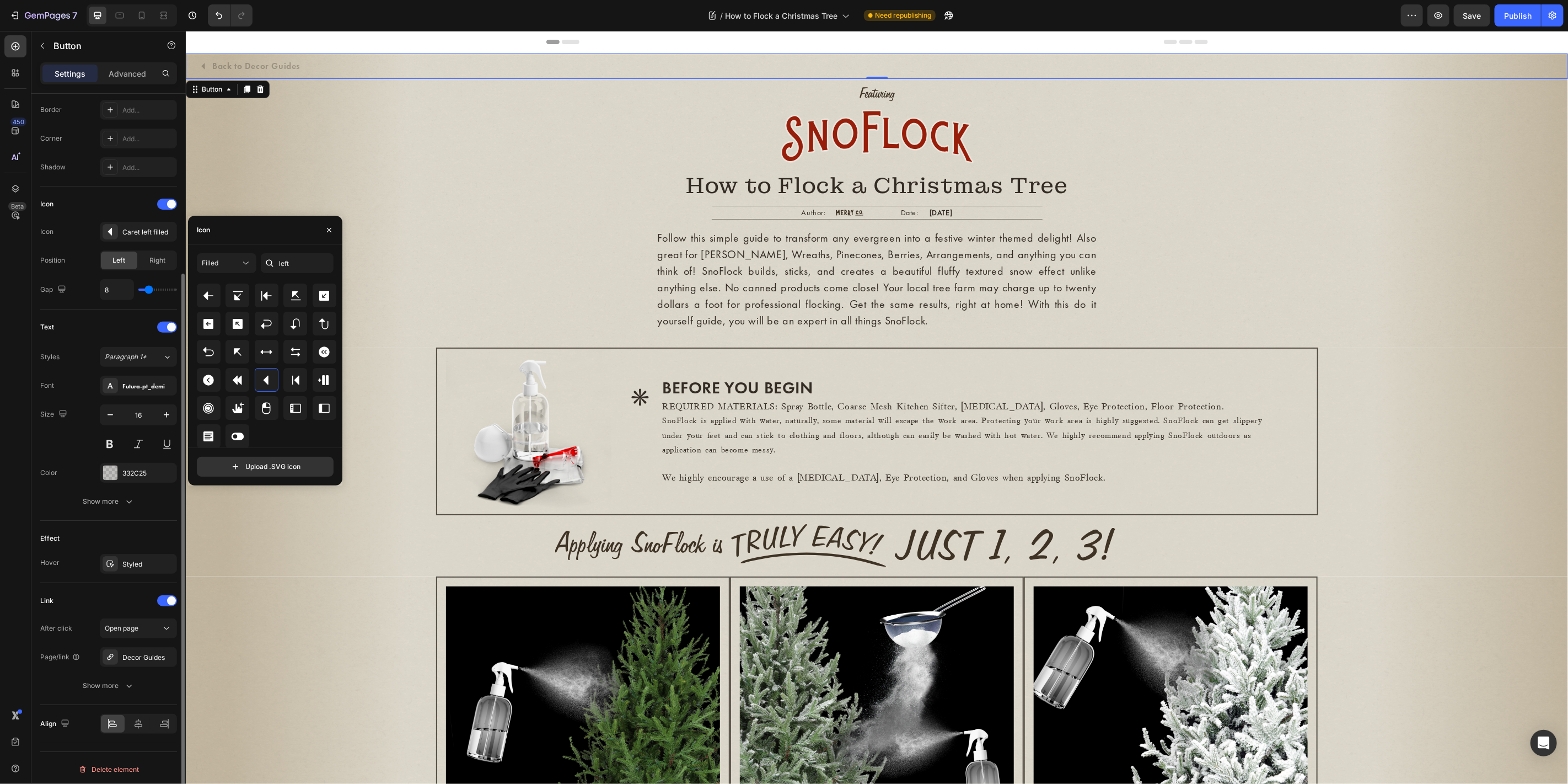
type input "10"
type input "9"
type input "8"
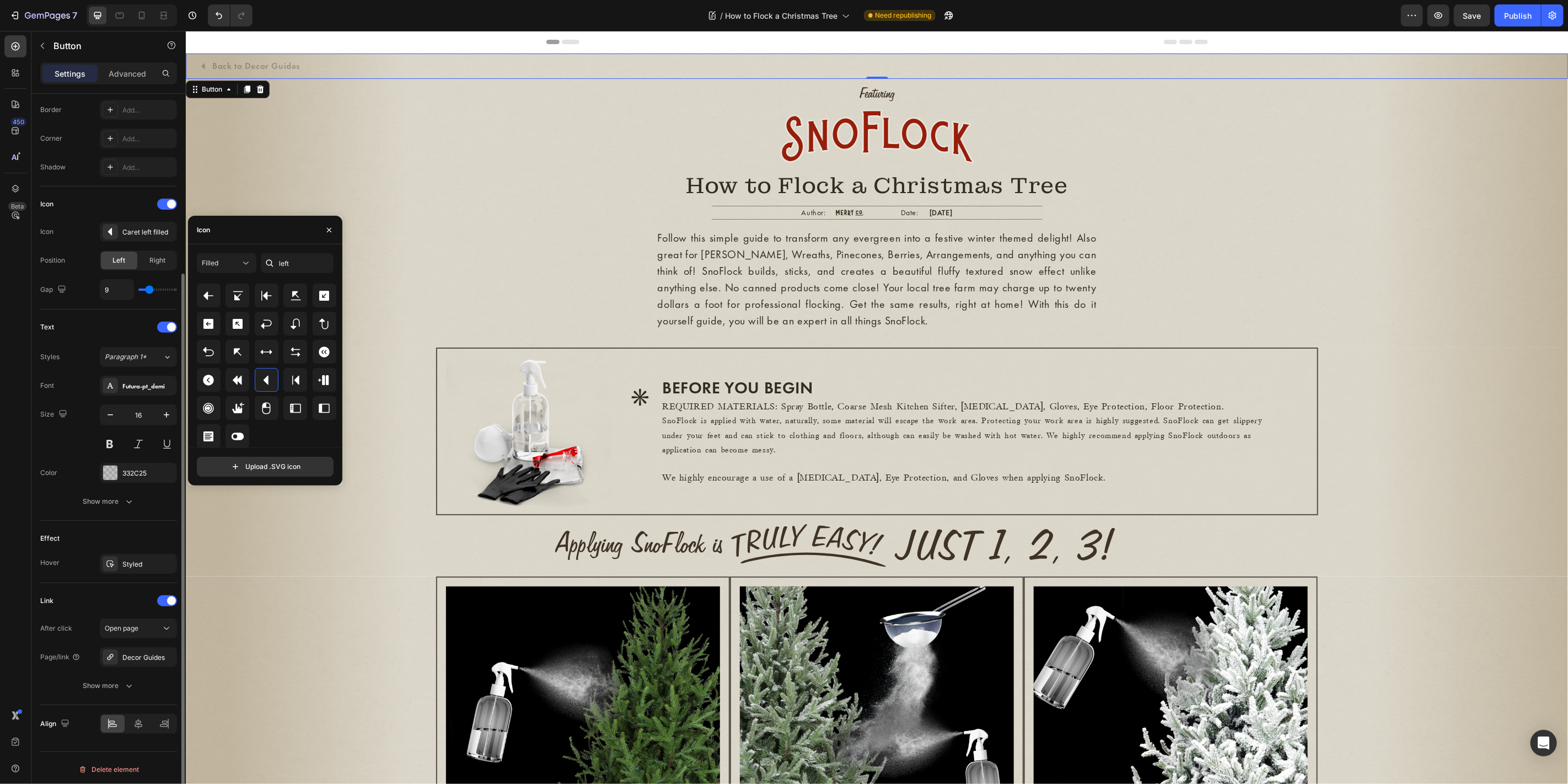
type input "8"
type input "7"
type input "3"
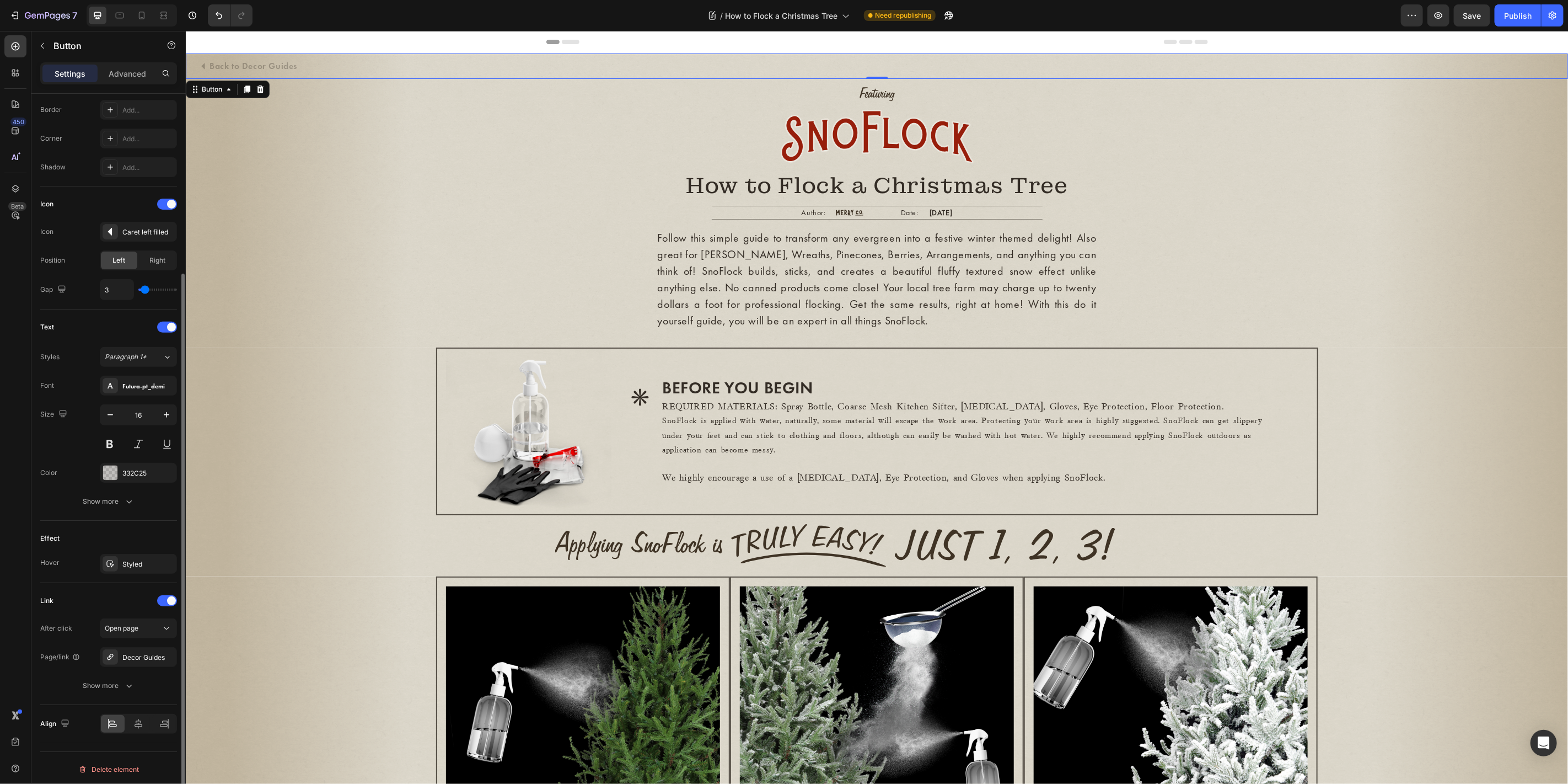
type input "0"
drag, startPoint x: 151, startPoint y: 286, endPoint x: 140, endPoint y: 286, distance: 11.0
type input "0"
click at [140, 288] on input "range" at bounding box center [157, 289] width 38 height 2
click at [135, 392] on div "Futura-pt_demi" at bounding box center [138, 385] width 77 height 20
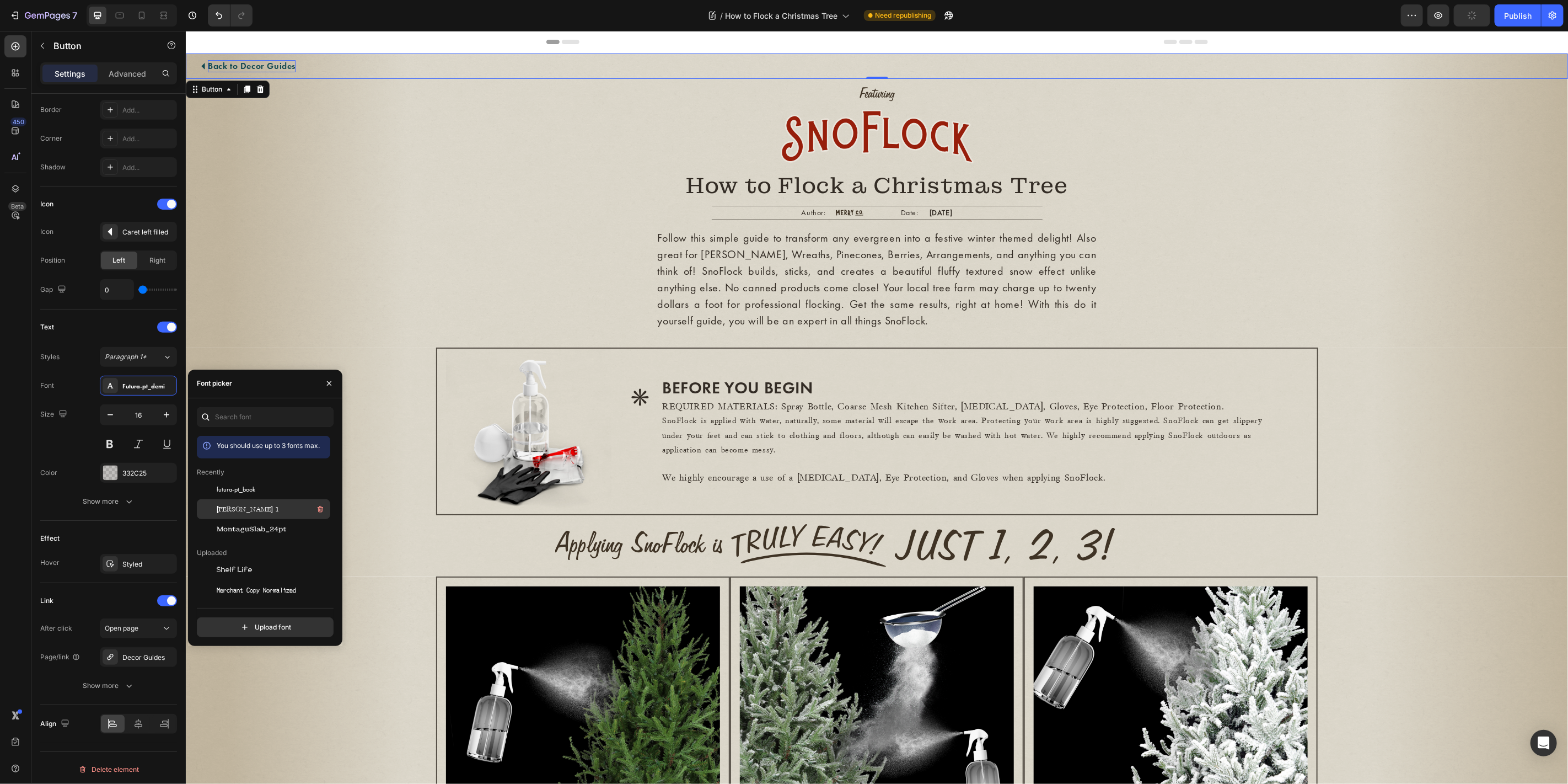
click at [251, 500] on div "Vinta Edison 1" at bounding box center [263, 509] width 133 height 20
click at [248, 489] on span "futura-pt_book" at bounding box center [235, 489] width 38 height 10
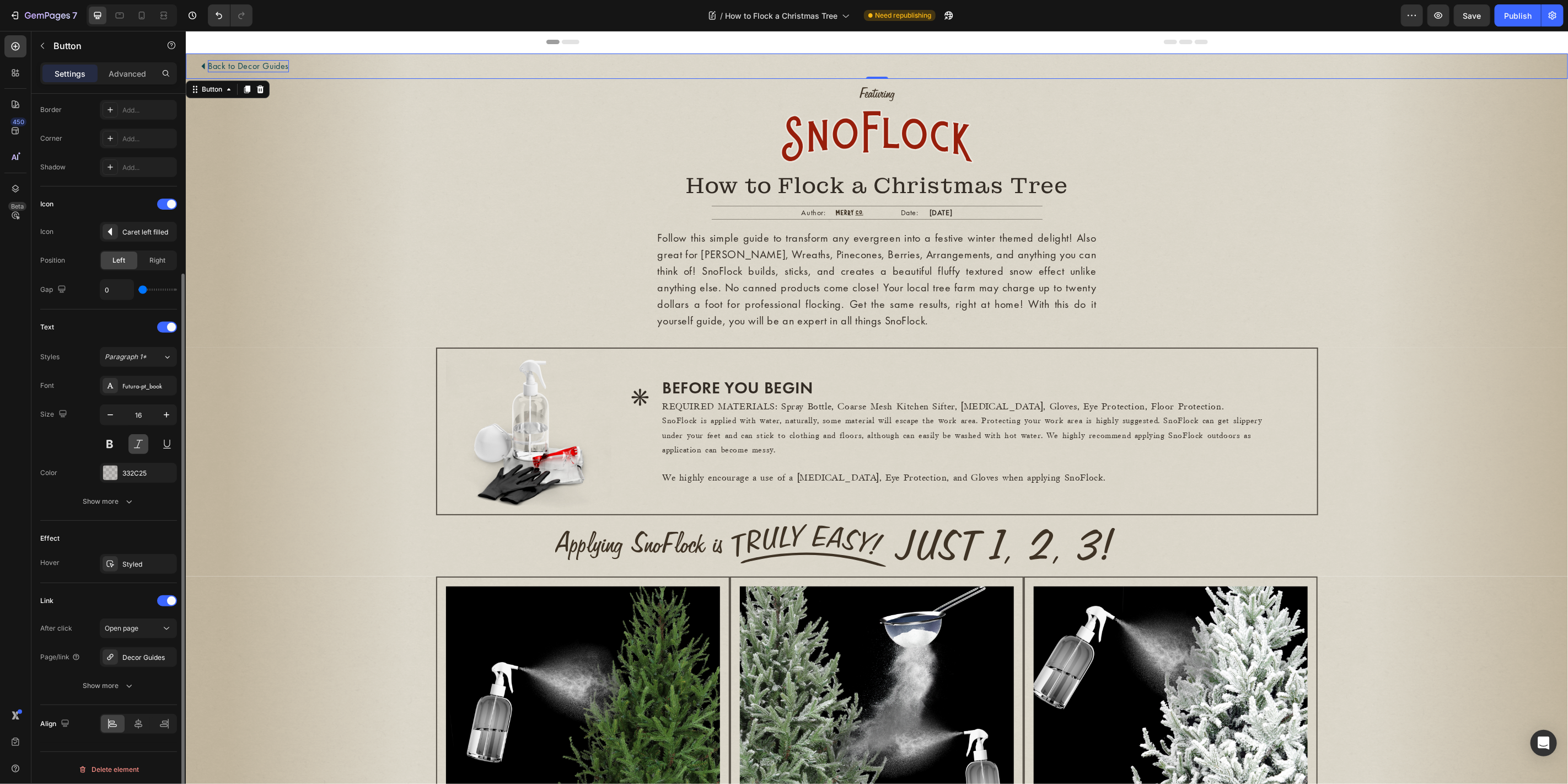
click at [142, 443] on button at bounding box center [138, 444] width 20 height 20
click at [1410, 17] on div "Publish" at bounding box center [1517, 15] width 27 height 12
click at [214, 17] on icon "Undo/Redo" at bounding box center [219, 15] width 11 height 11
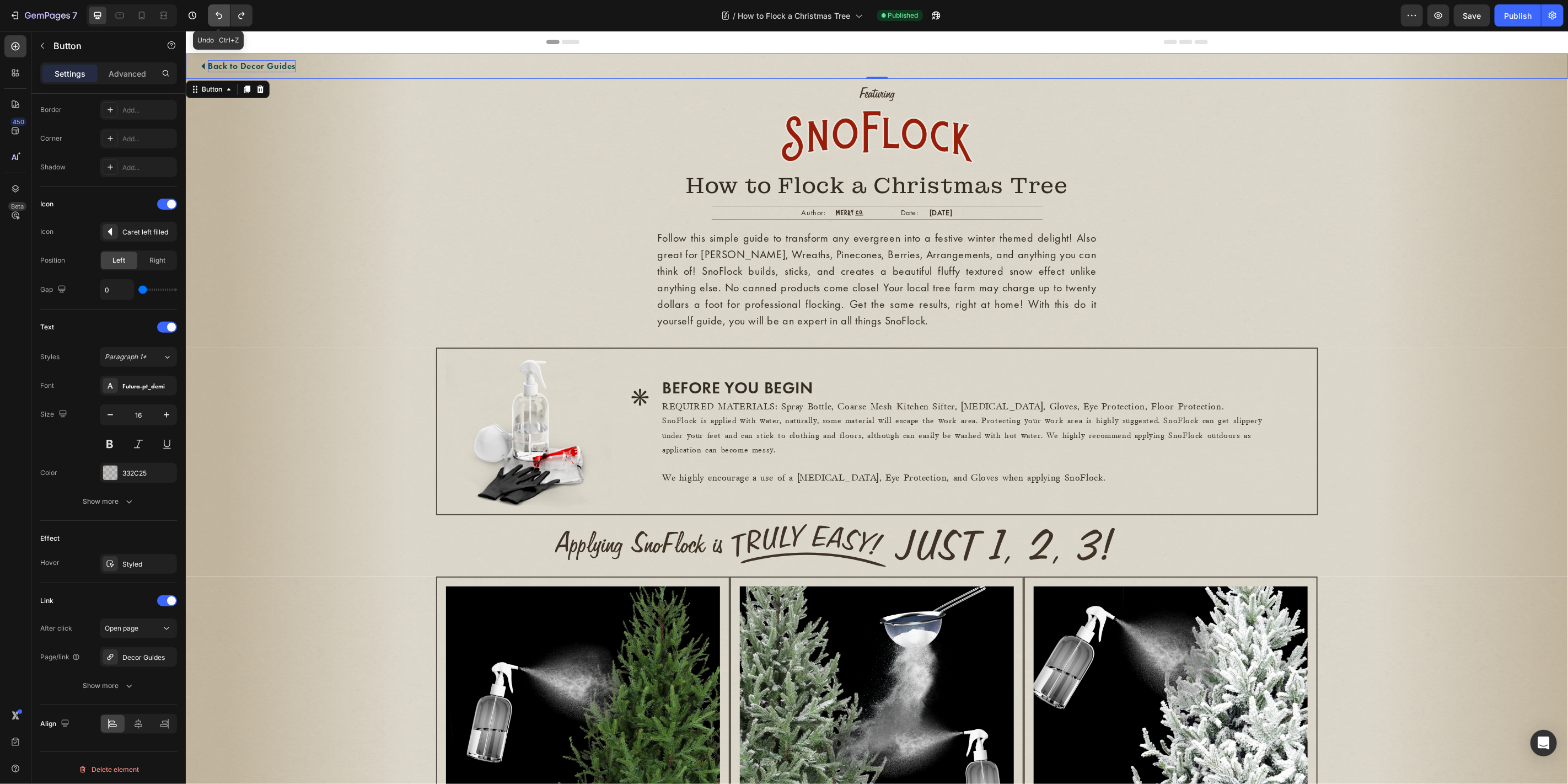
click at [214, 17] on icon "Undo/Redo" at bounding box center [219, 15] width 11 height 11
type input "8"
click at [214, 17] on icon "Undo/Redo" at bounding box center [219, 15] width 11 height 11
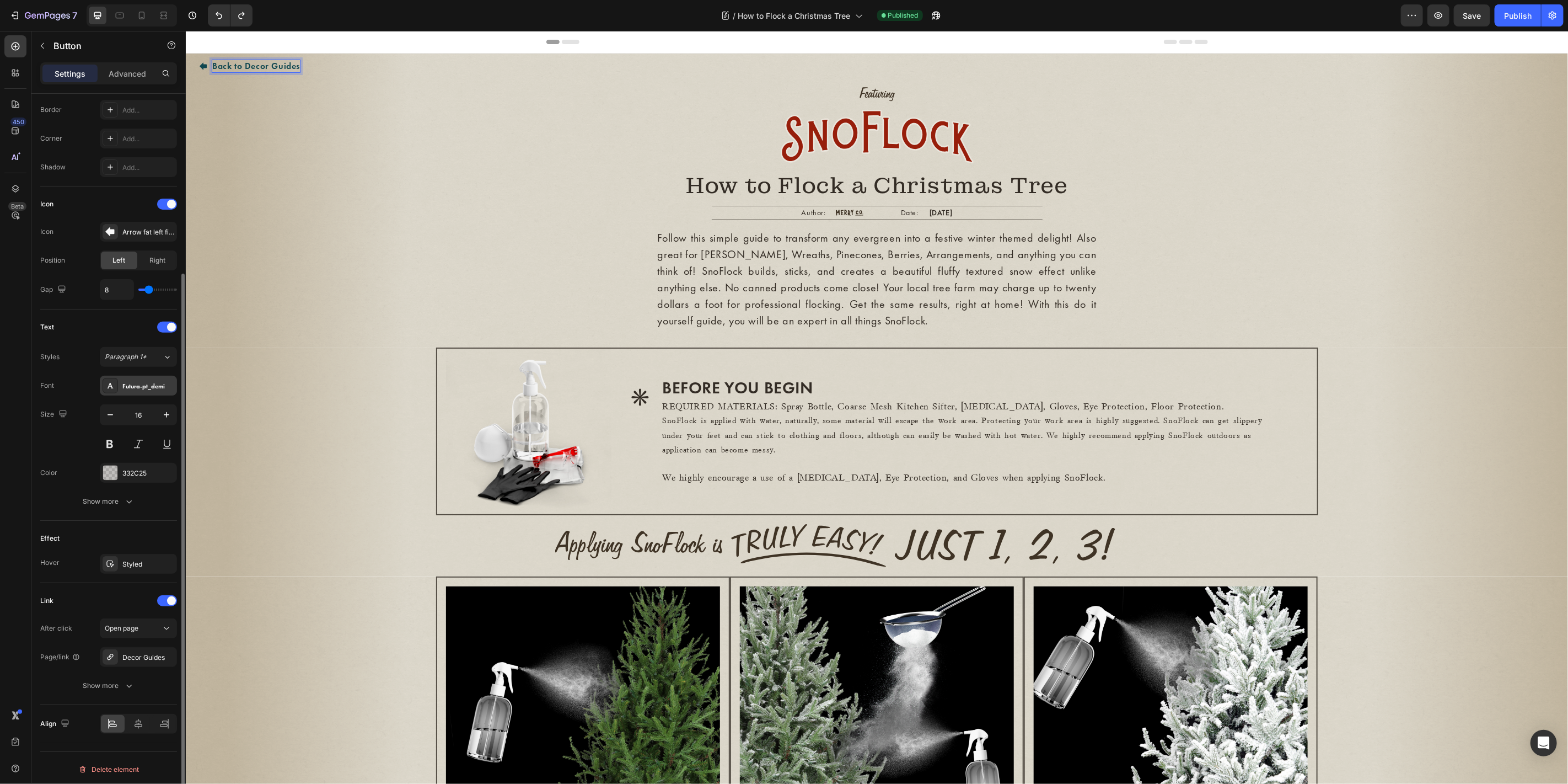
click at [144, 390] on div "Futura-pt_demi" at bounding box center [138, 385] width 77 height 20
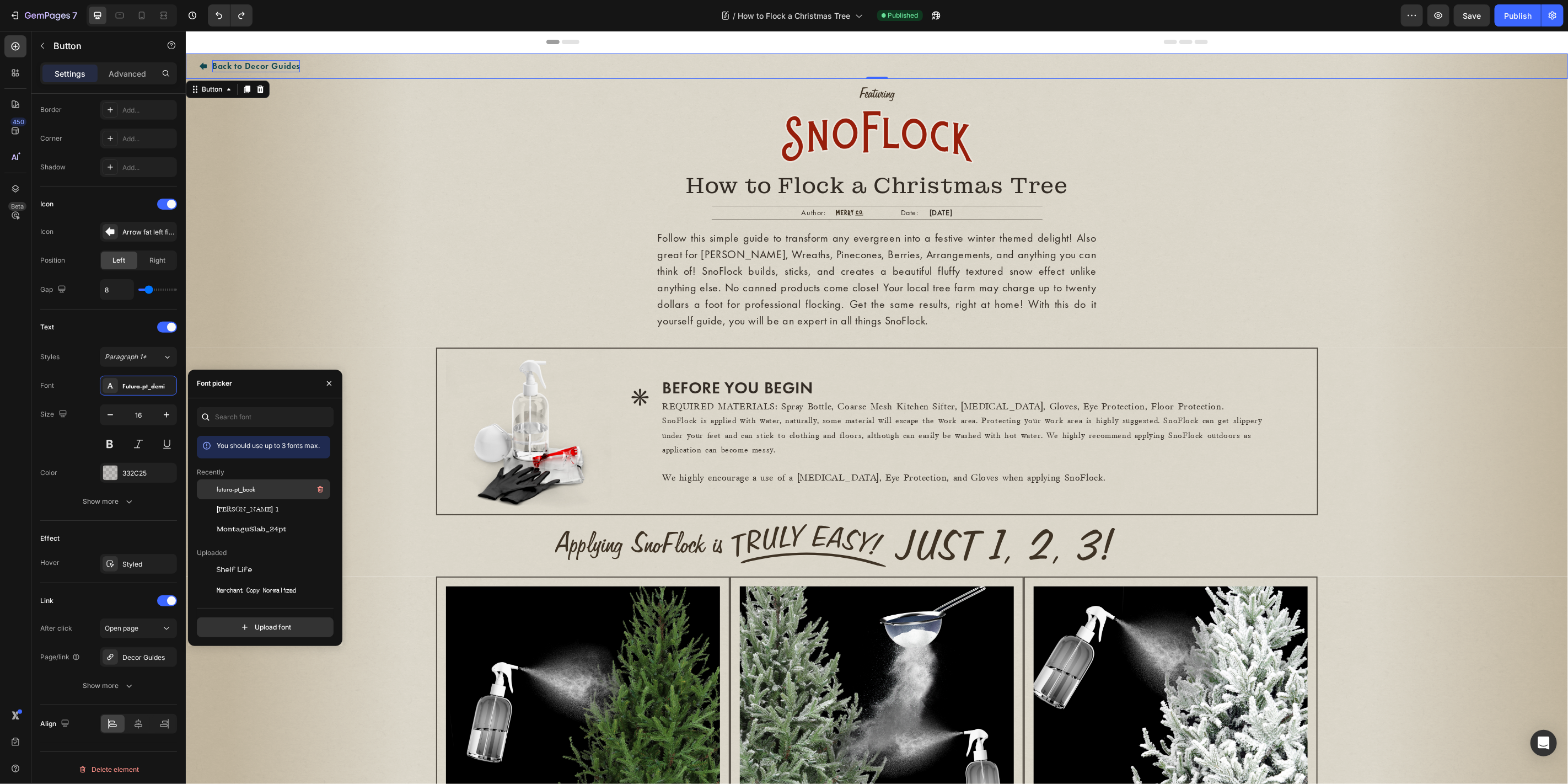
click at [256, 491] on div "futura-pt_book" at bounding box center [272, 489] width 112 height 13
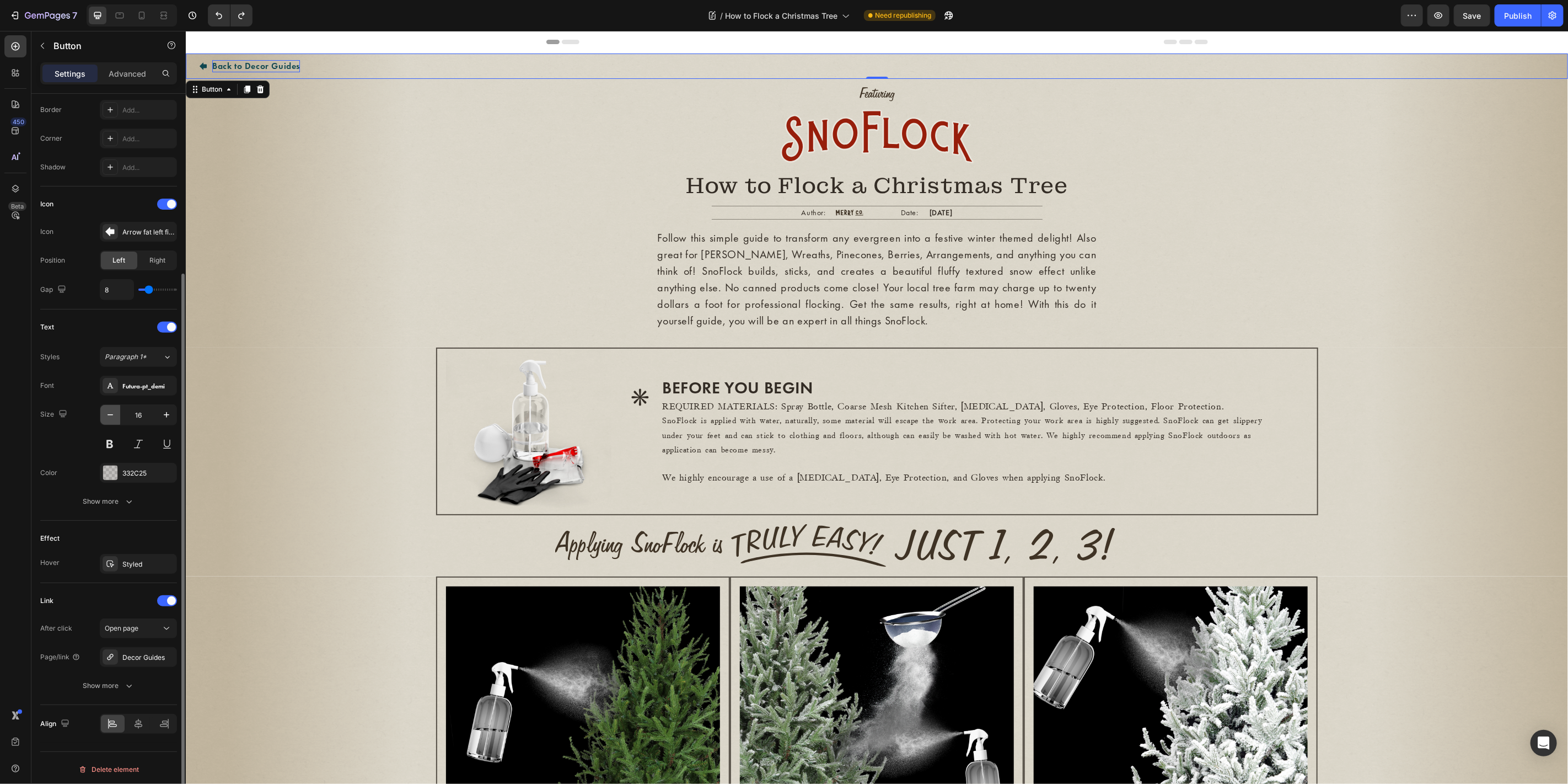
click at [110, 409] on icon "button" at bounding box center [110, 415] width 11 height 11
click at [257, 66] on p "Back to Decor Guides" at bounding box center [253, 65] width 84 height 12
click at [112, 416] on icon "button" at bounding box center [110, 415] width 11 height 11
type input "14"
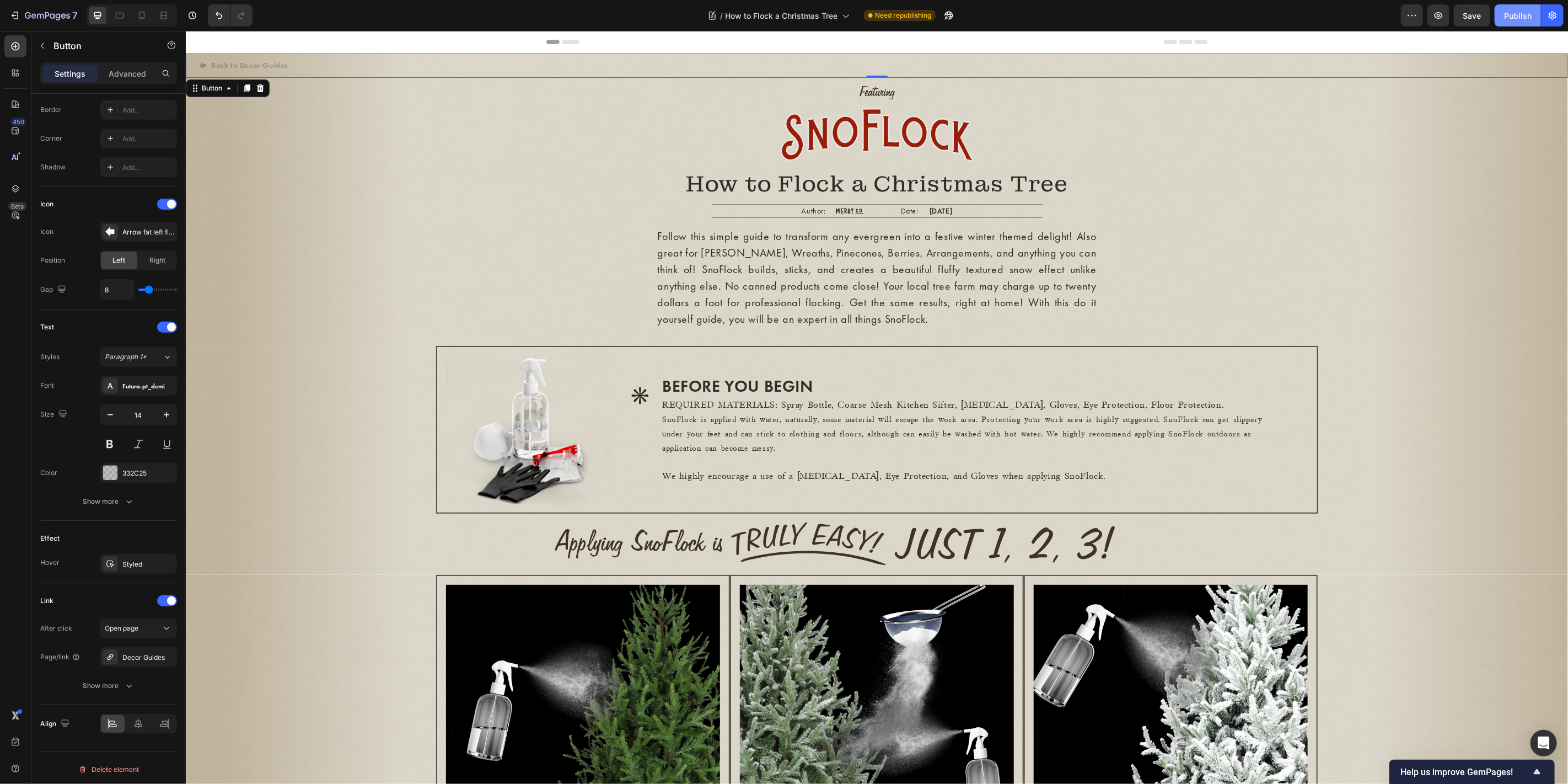
click at [1410, 12] on div "Publish" at bounding box center [1517, 15] width 27 height 12
click at [715, 387] on h2 "BEFORE YOU BEGIN" at bounding box center [966, 385] width 611 height 22
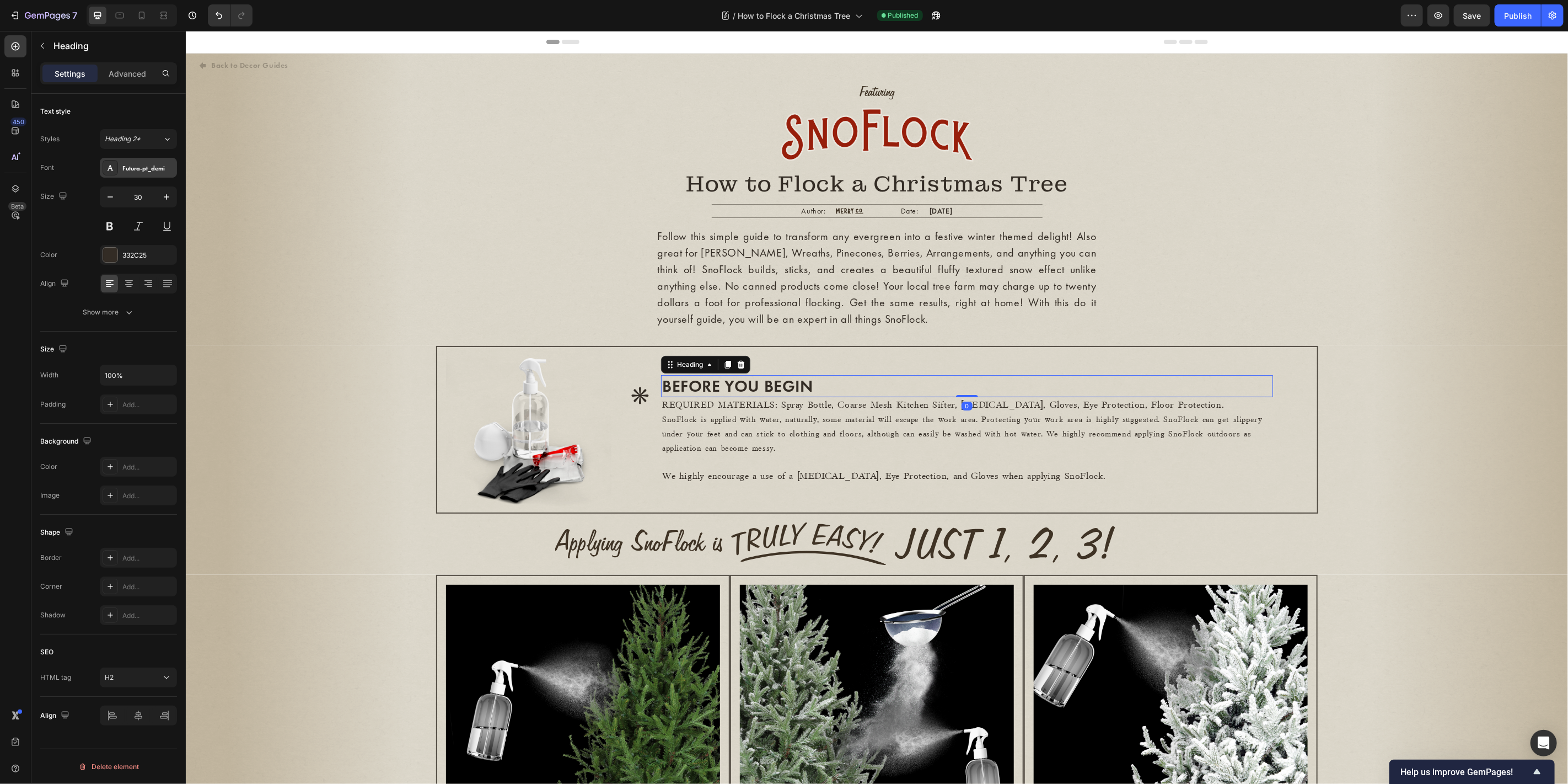
click at [155, 161] on div "Futura-pt_demi" at bounding box center [138, 168] width 77 height 20
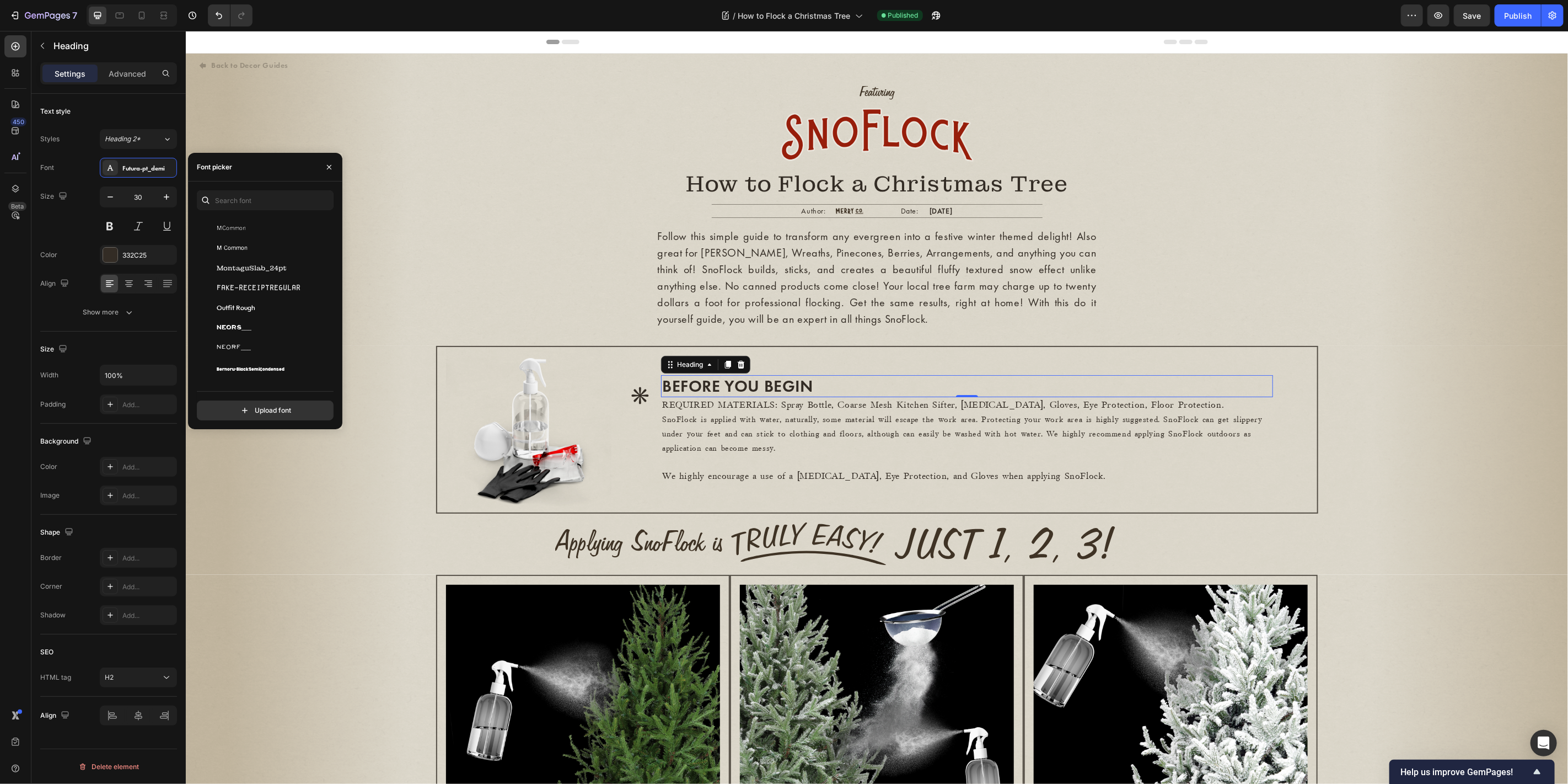
scroll to position [122, 0]
click at [277, 272] on div "M Common Black" at bounding box center [272, 270] width 112 height 13
click at [270, 302] on div "futura-pt_bold" at bounding box center [272, 299] width 112 height 13
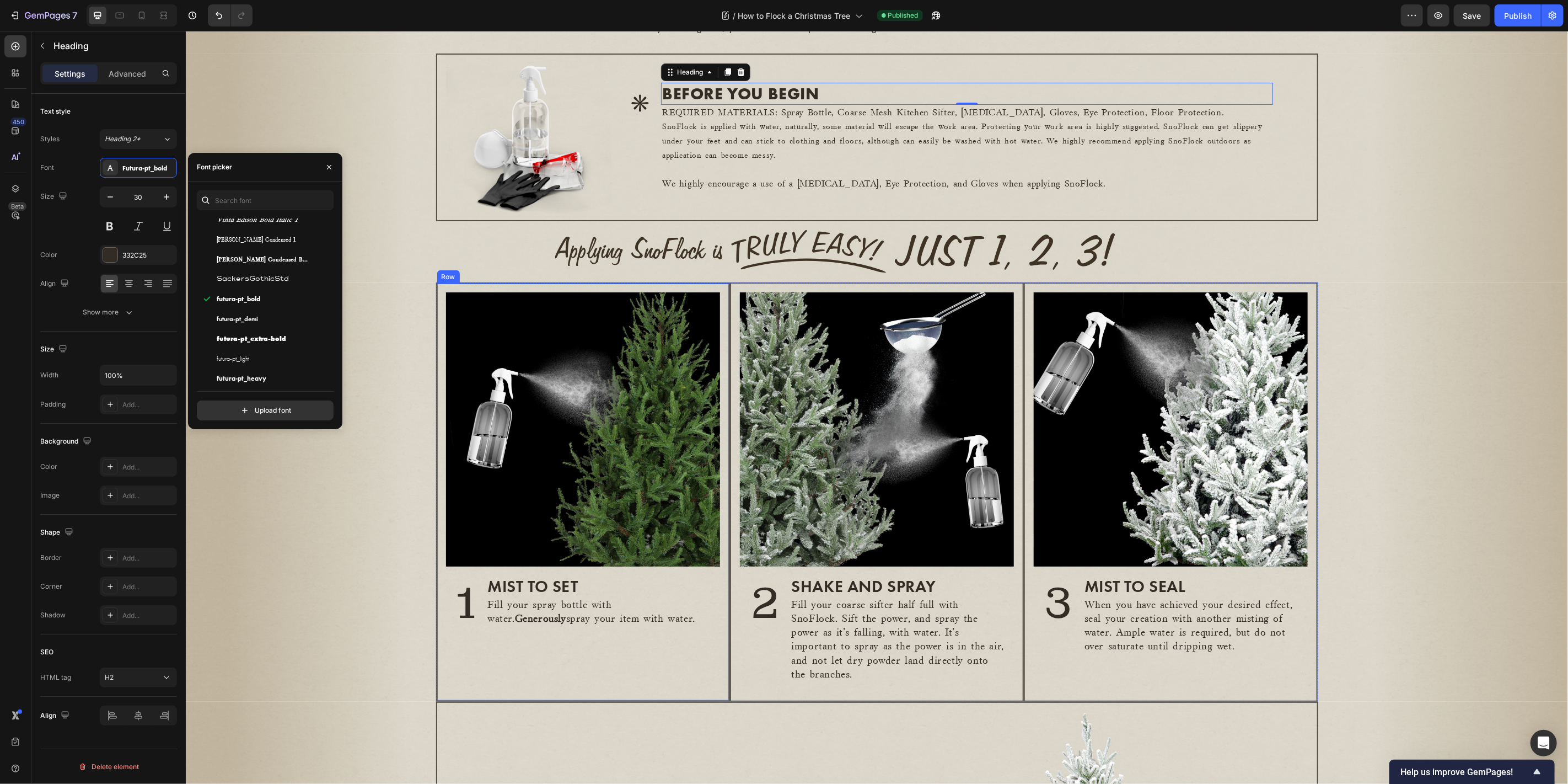
scroll to position [204, 0]
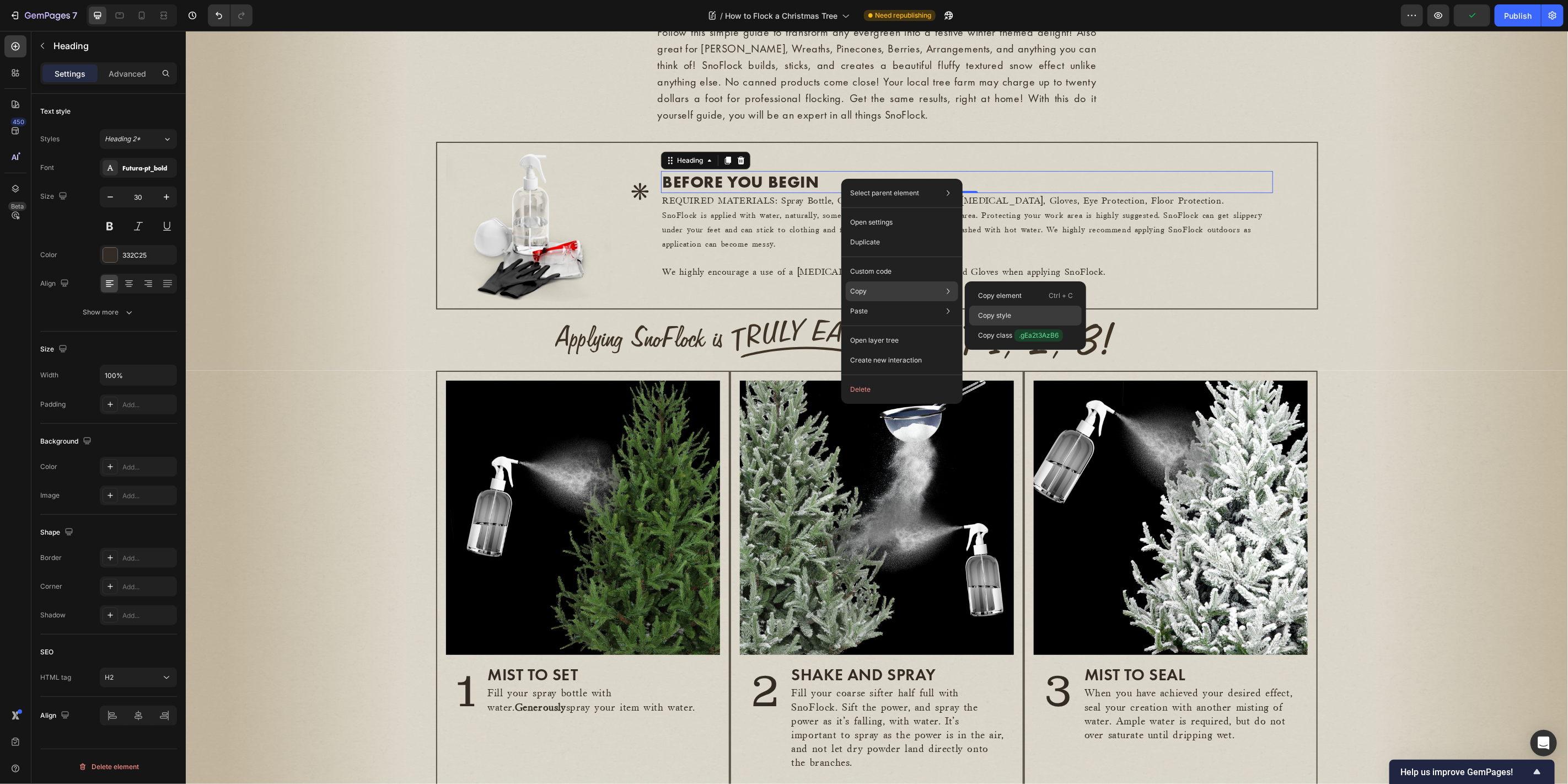
click at [1003, 315] on p "Copy style" at bounding box center [994, 316] width 33 height 10
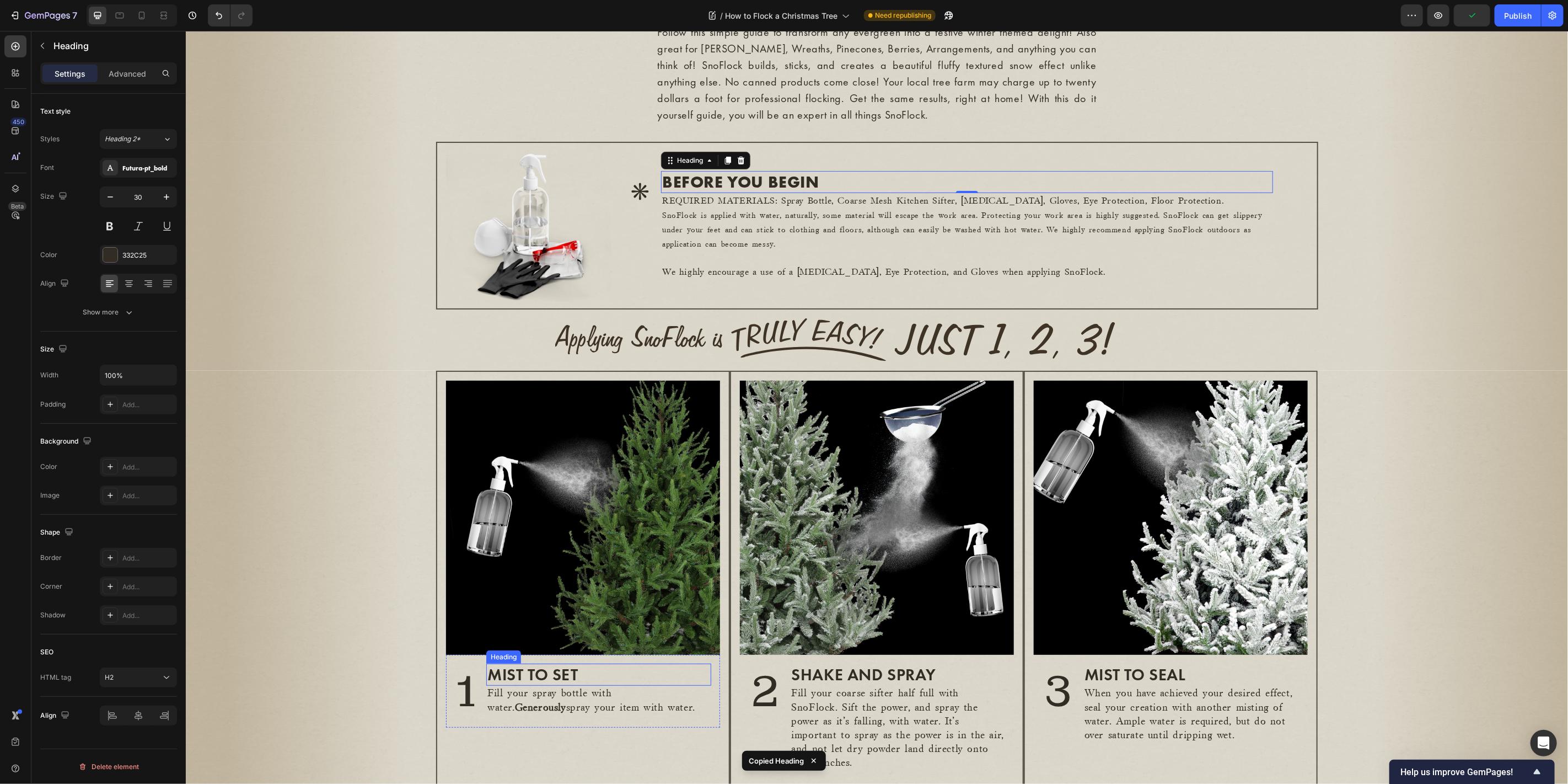
click at [581, 676] on h2 "Mist to set" at bounding box center [598, 674] width 225 height 22
click at [936, 679] on h2 "shake and spray" at bounding box center [897, 674] width 215 height 22
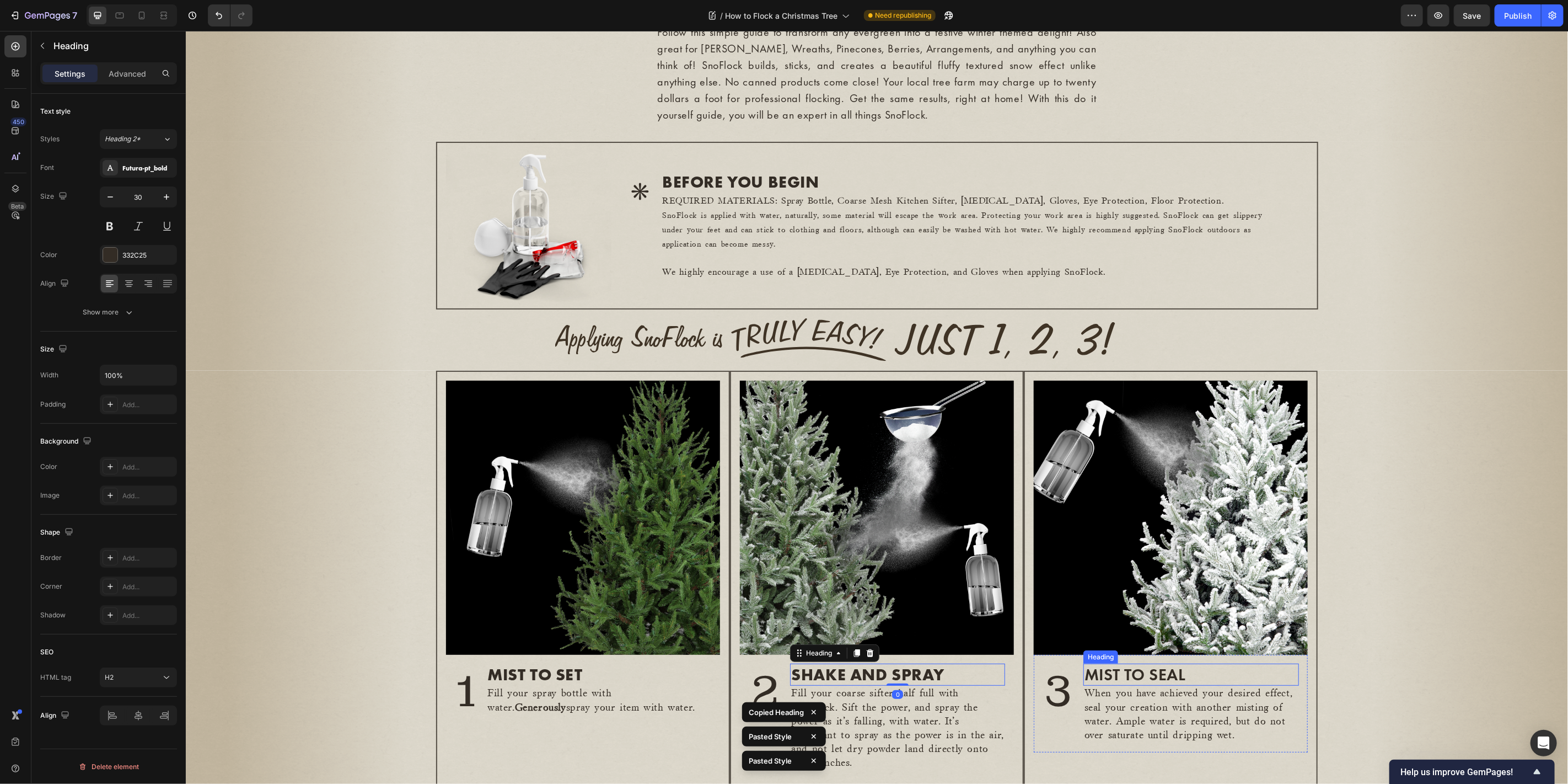
click at [1181, 665] on h2 "mist to seal" at bounding box center [1190, 674] width 216 height 22
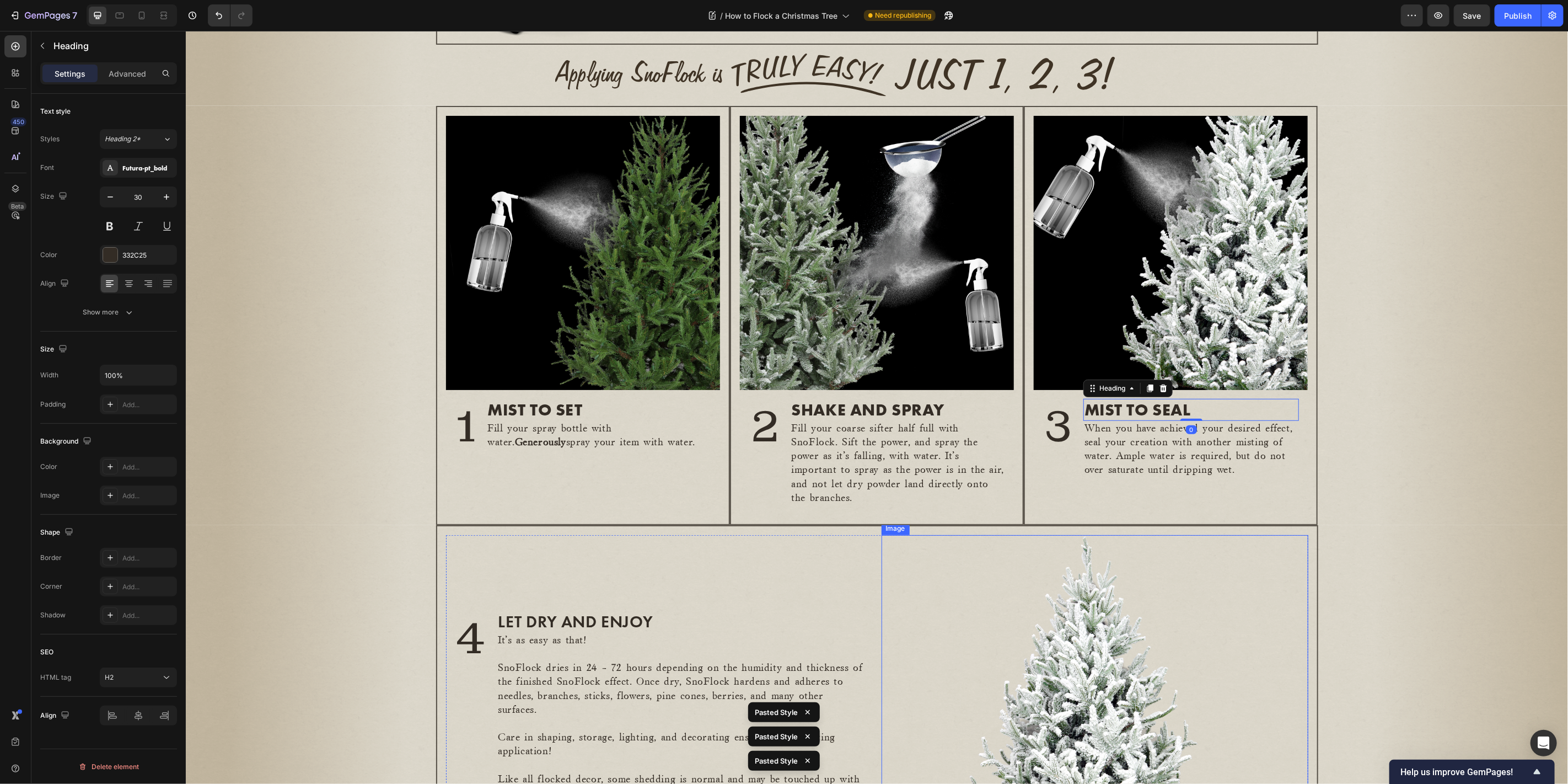
scroll to position [489, 0]
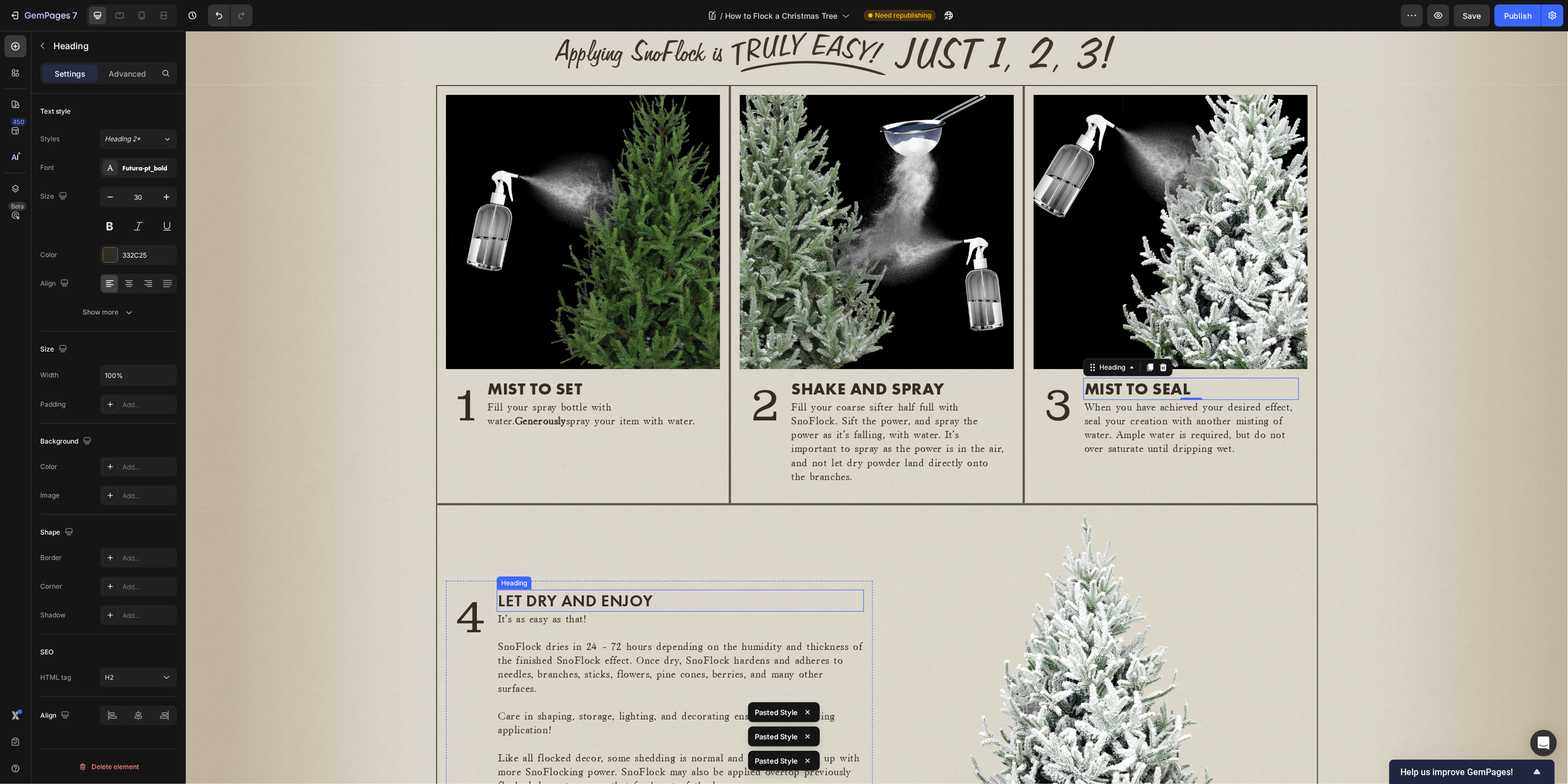
click at [620, 598] on h2 "LET DRY AND ENJOY" at bounding box center [679, 600] width 366 height 22
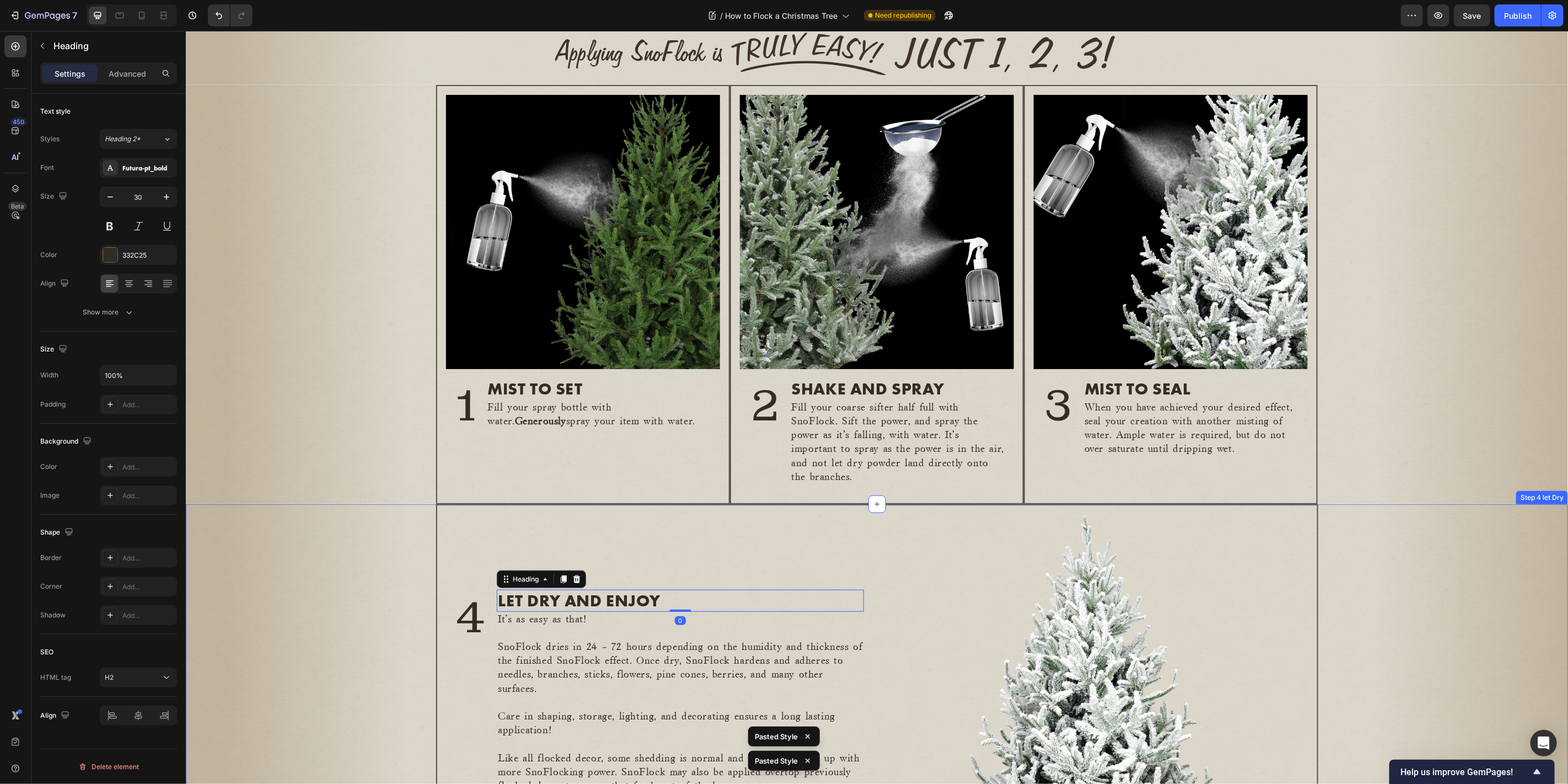
click at [1410, 576] on div "4 Heading LET DRY AND ENJOY Heading 0 It's as easy as that! SnoFlock dries in 2…" at bounding box center [876, 691] width 1382 height 376
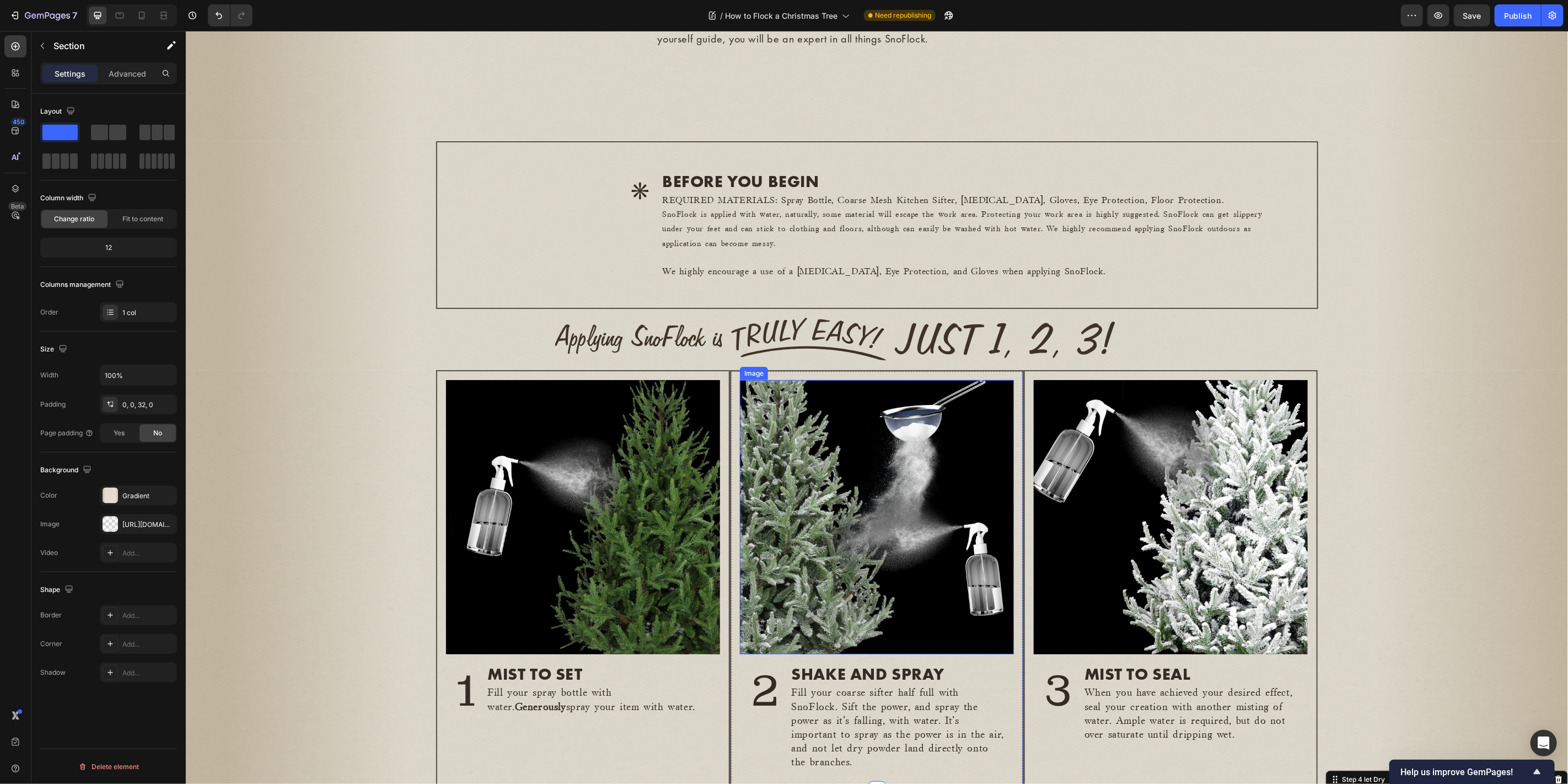
scroll to position [204, 0]
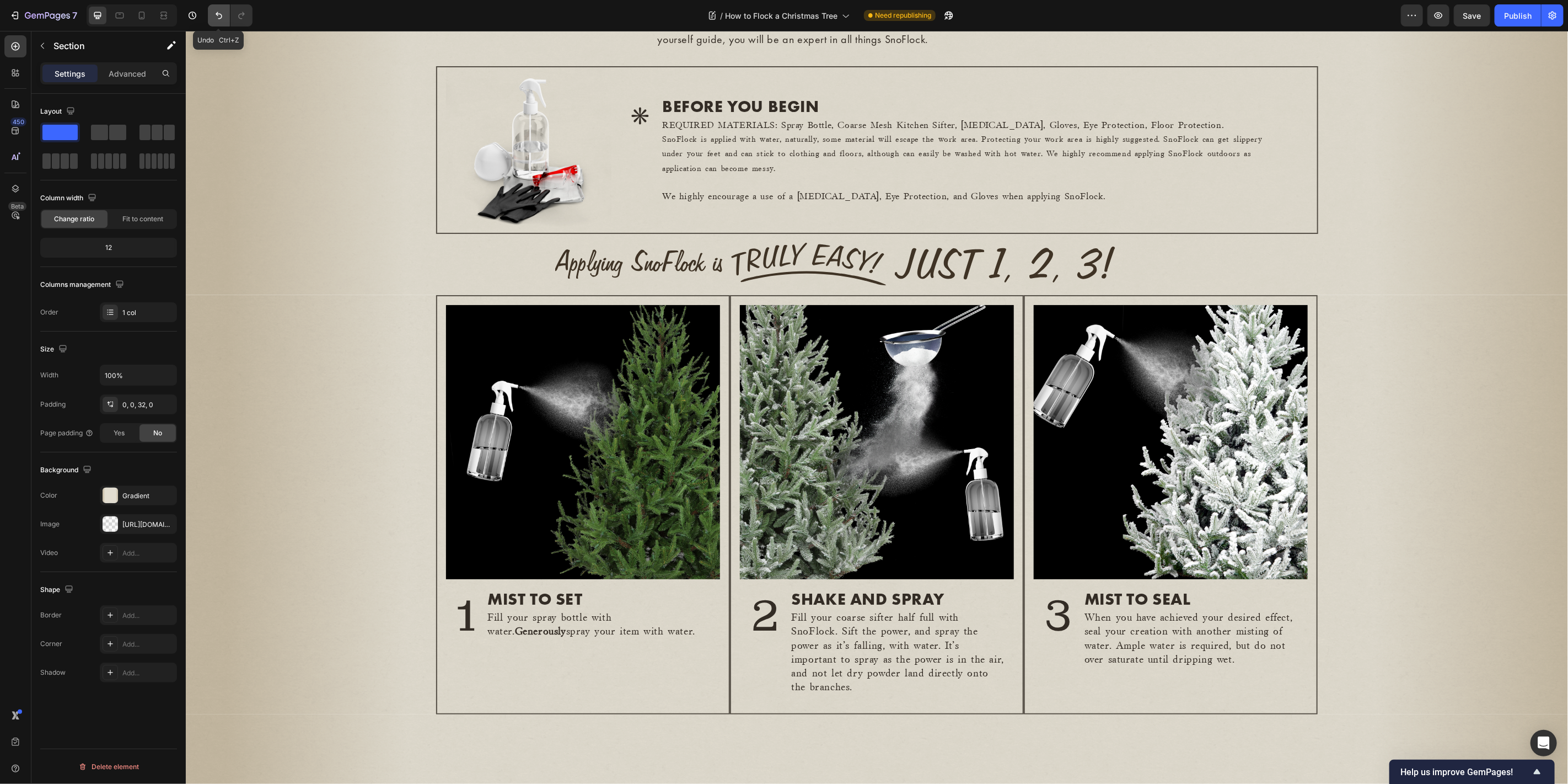
click at [215, 12] on icon "Undo/Redo" at bounding box center [219, 15] width 11 height 11
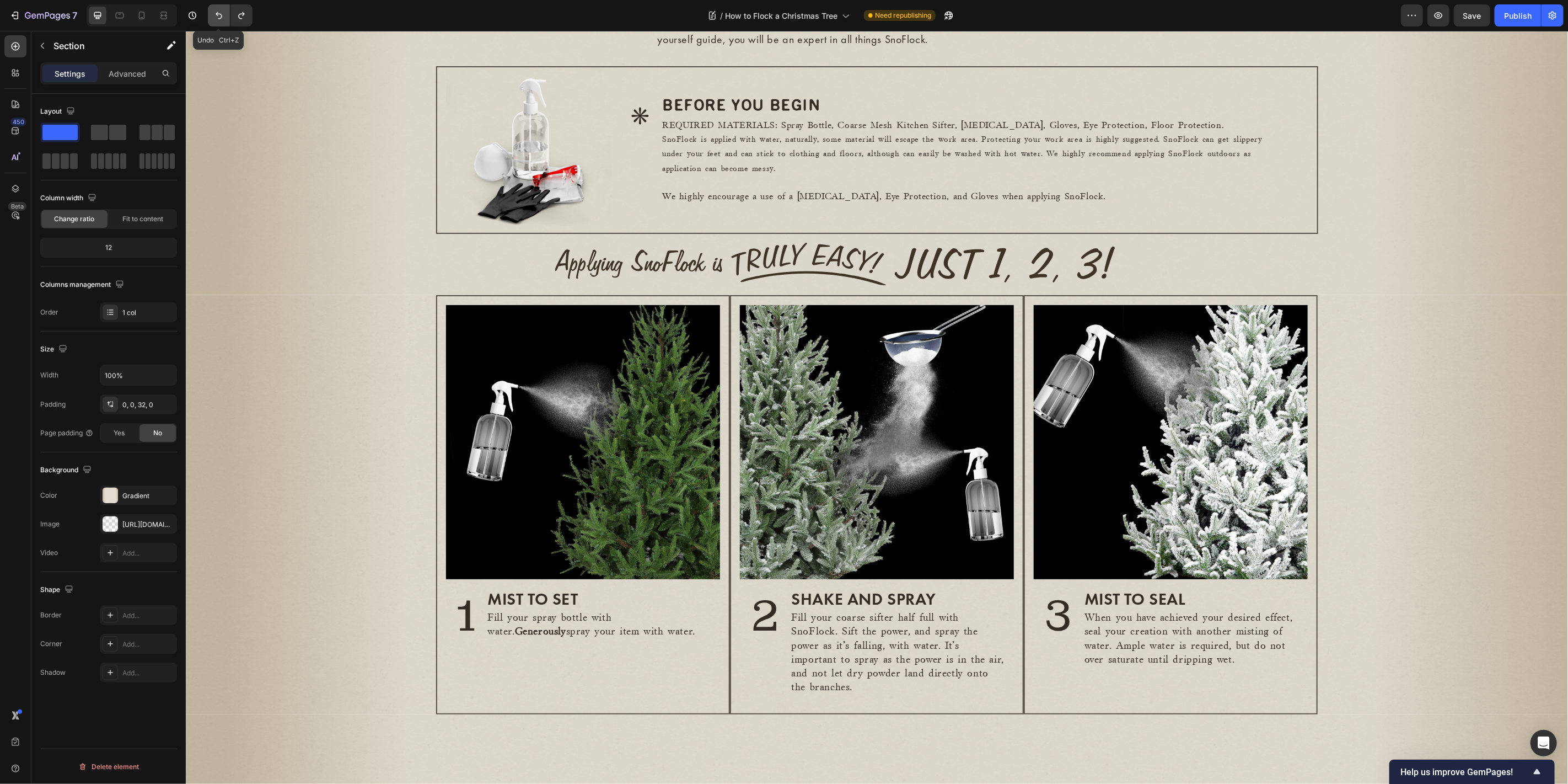
click at [221, 19] on icon "Undo/Redo" at bounding box center [219, 15] width 11 height 11
click at [1524, 15] on div "Publish" at bounding box center [1517, 15] width 27 height 12
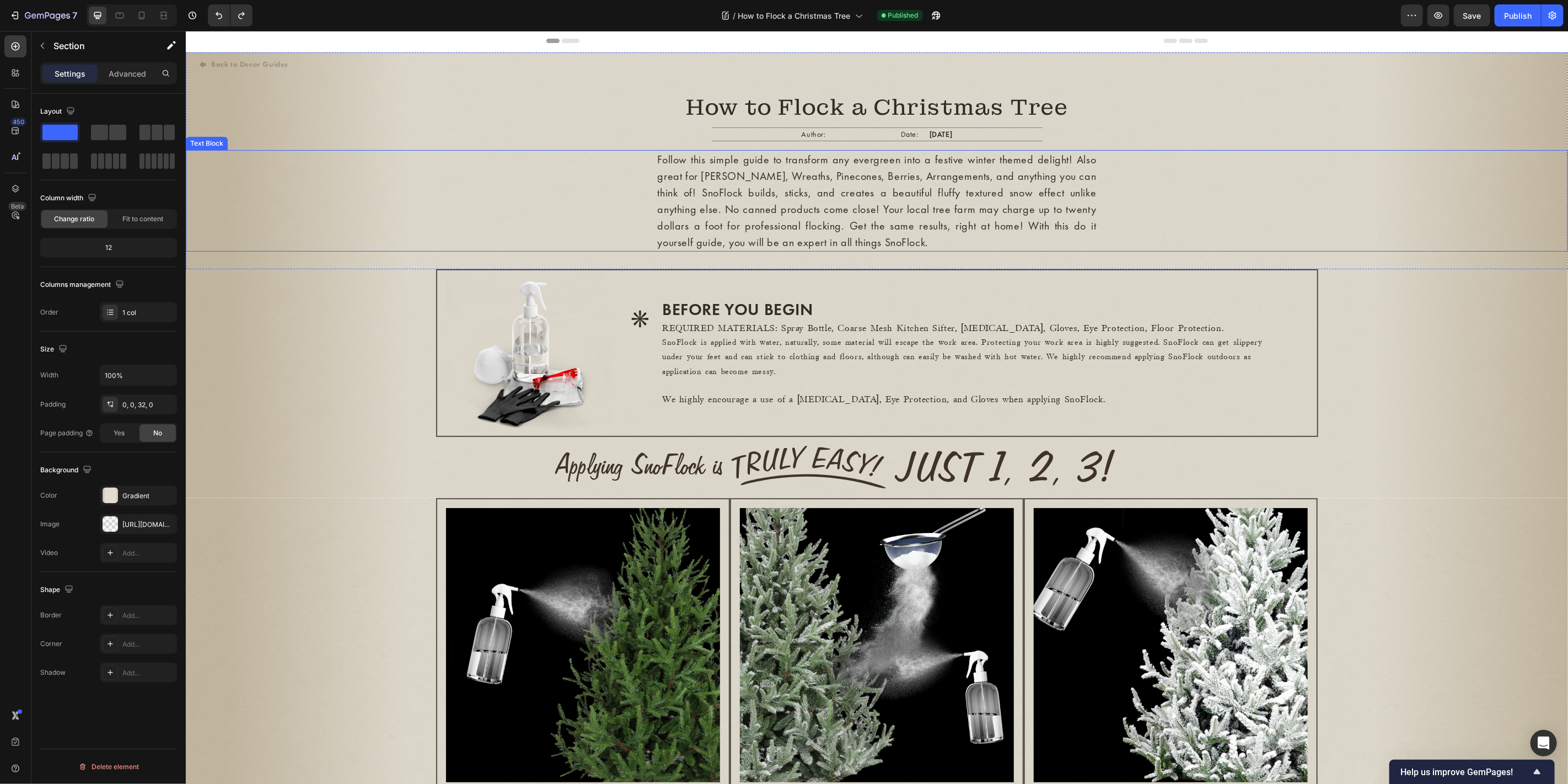
scroll to position [0, 0]
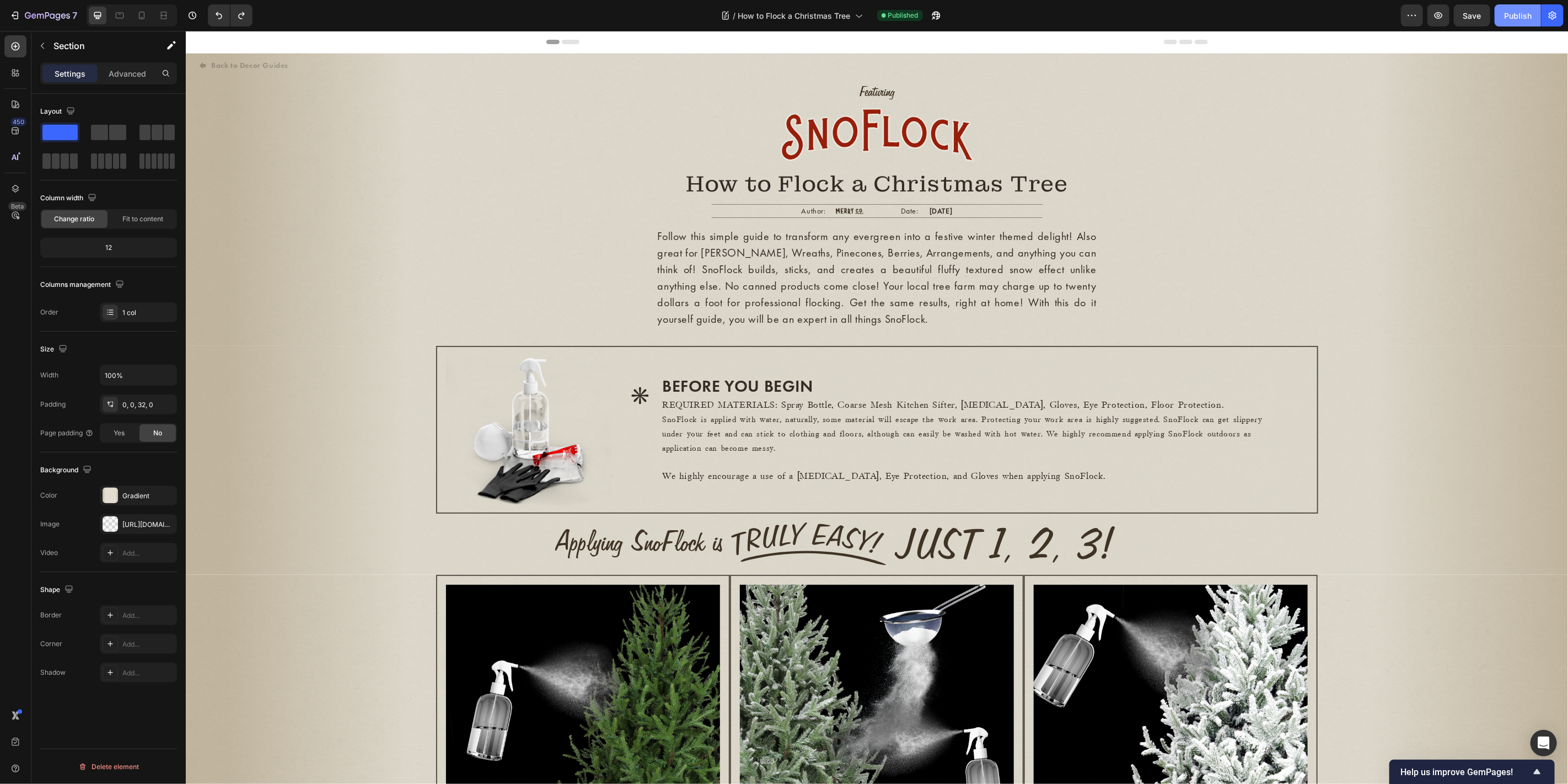
click at [1525, 19] on div "Publish" at bounding box center [1517, 15] width 27 height 12
click at [858, 18] on icon at bounding box center [858, 15] width 11 height 11
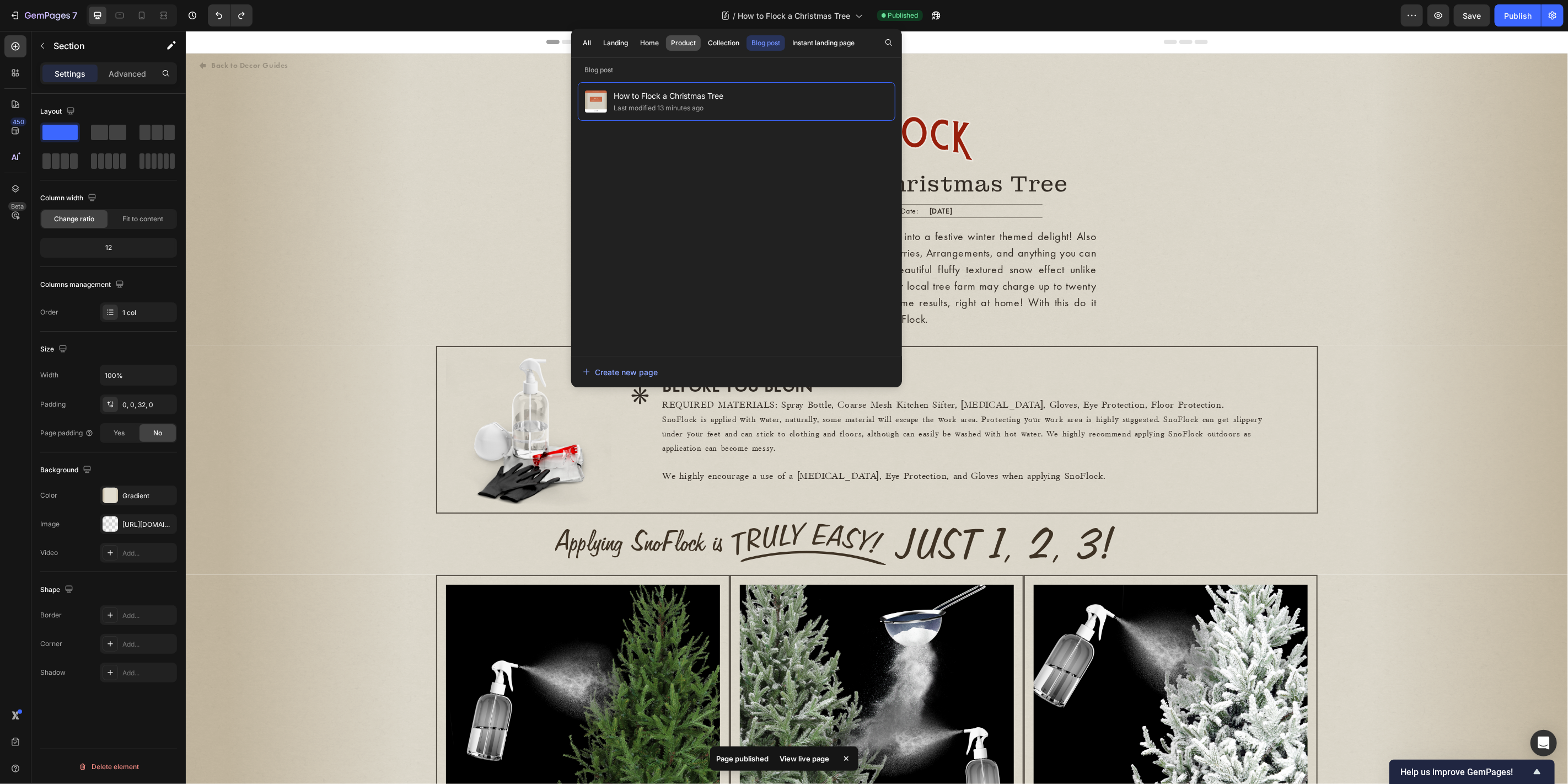
click at [699, 41] on button "Product" at bounding box center [683, 43] width 35 height 15
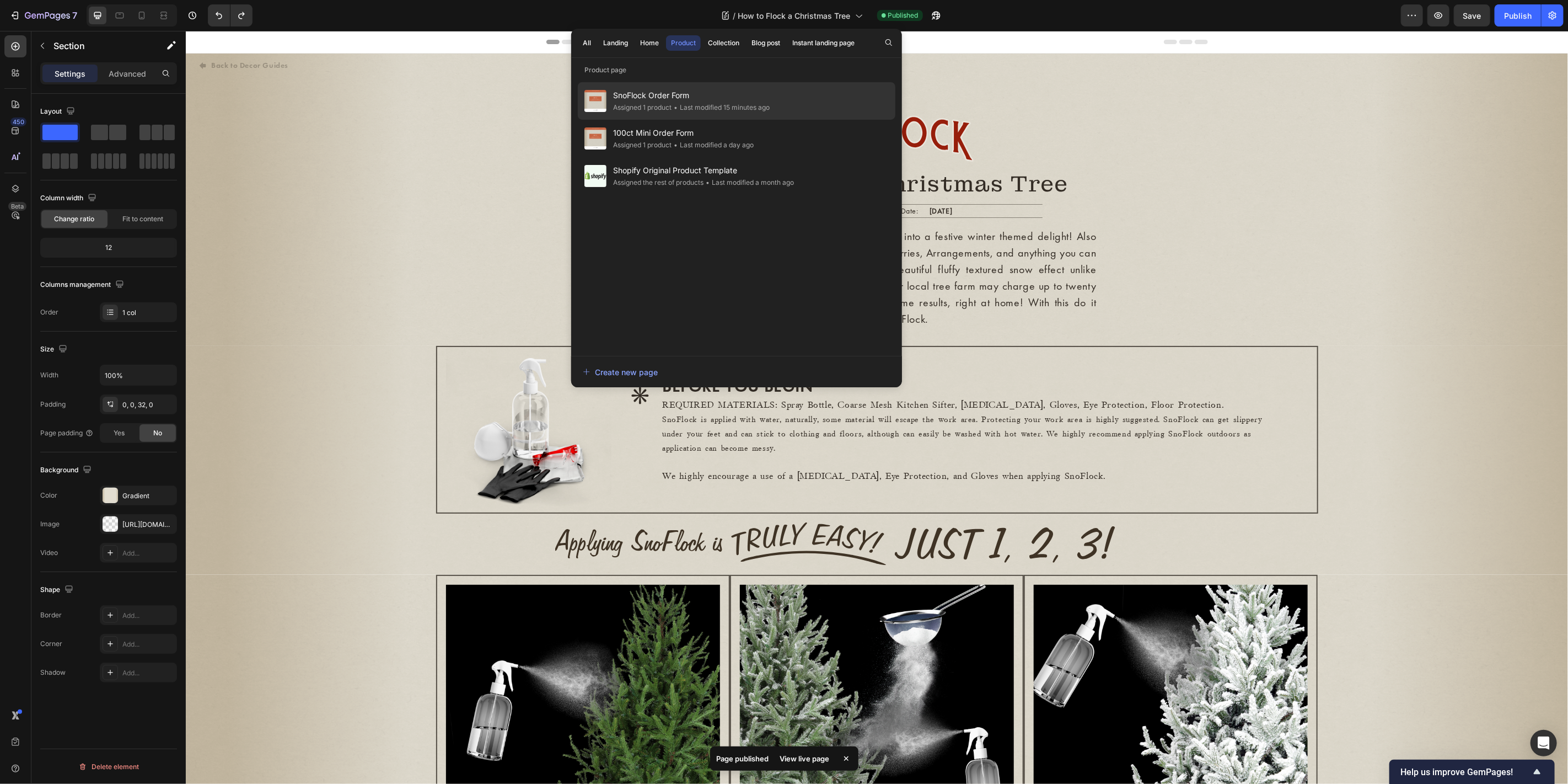
click at [703, 96] on span "SnoFlock Order Form" at bounding box center [691, 95] width 156 height 13
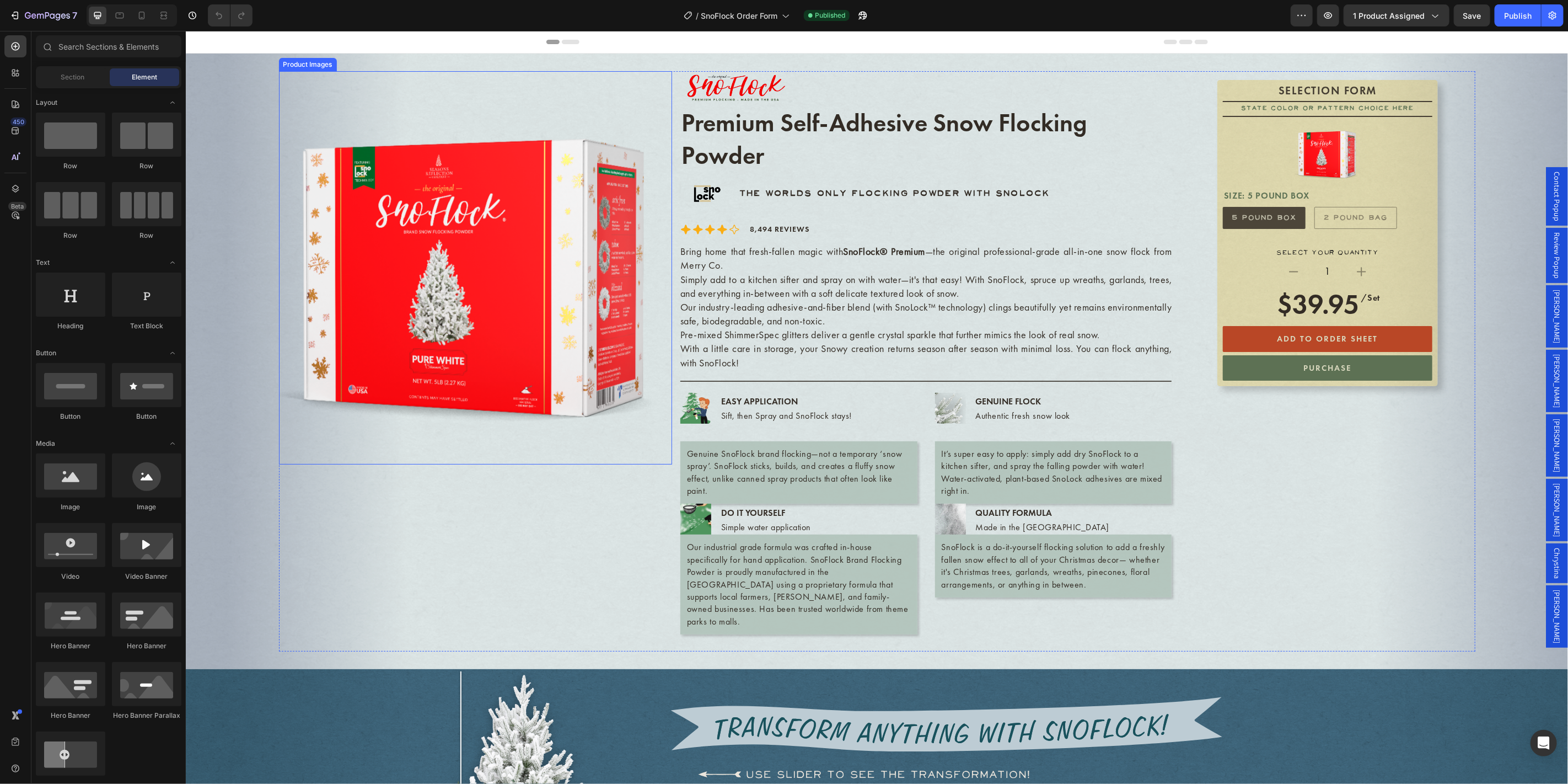
click at [437, 341] on img at bounding box center [475, 267] width 393 height 393
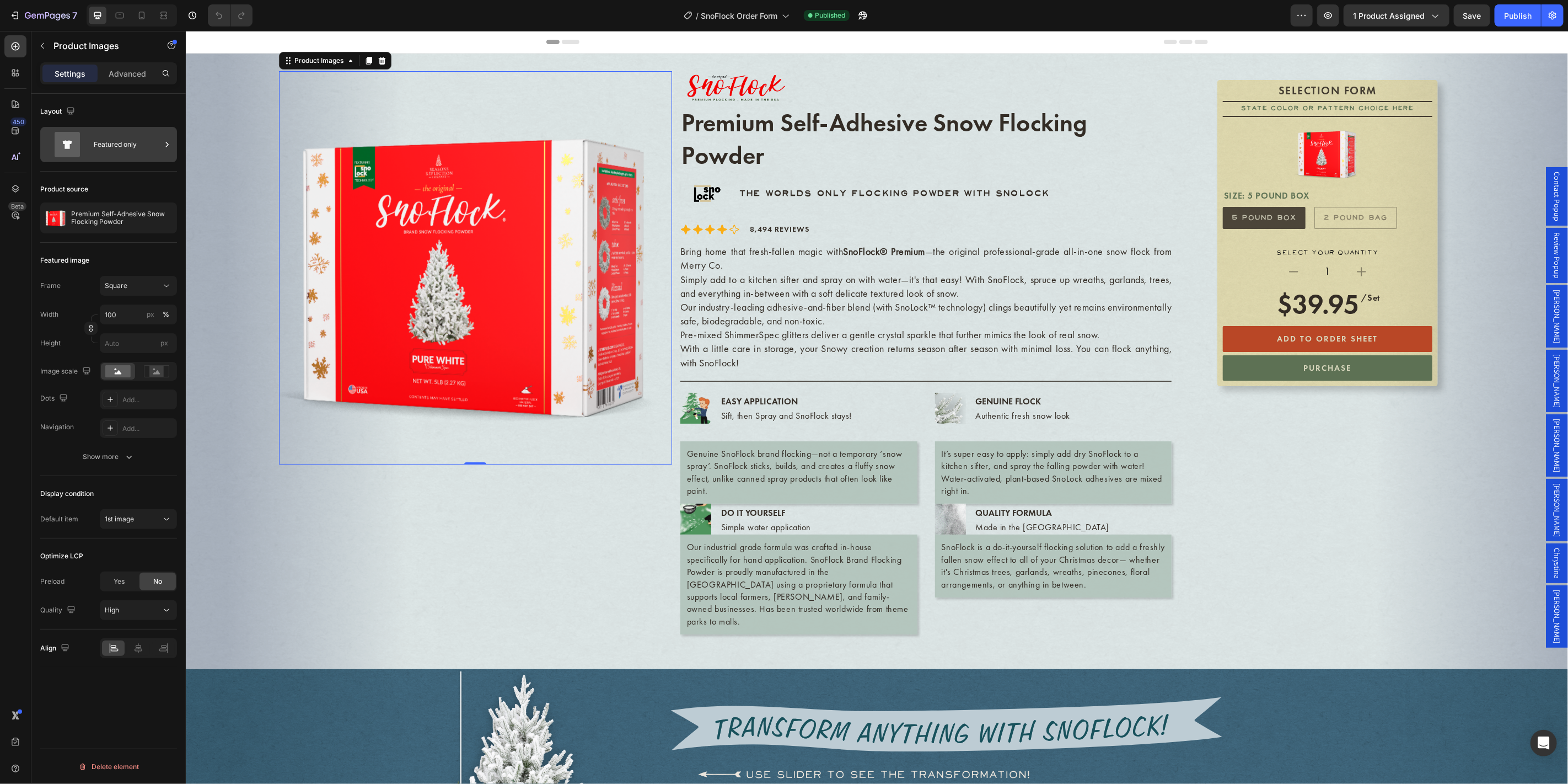
click at [104, 144] on div "Featured only" at bounding box center [127, 145] width 67 height 25
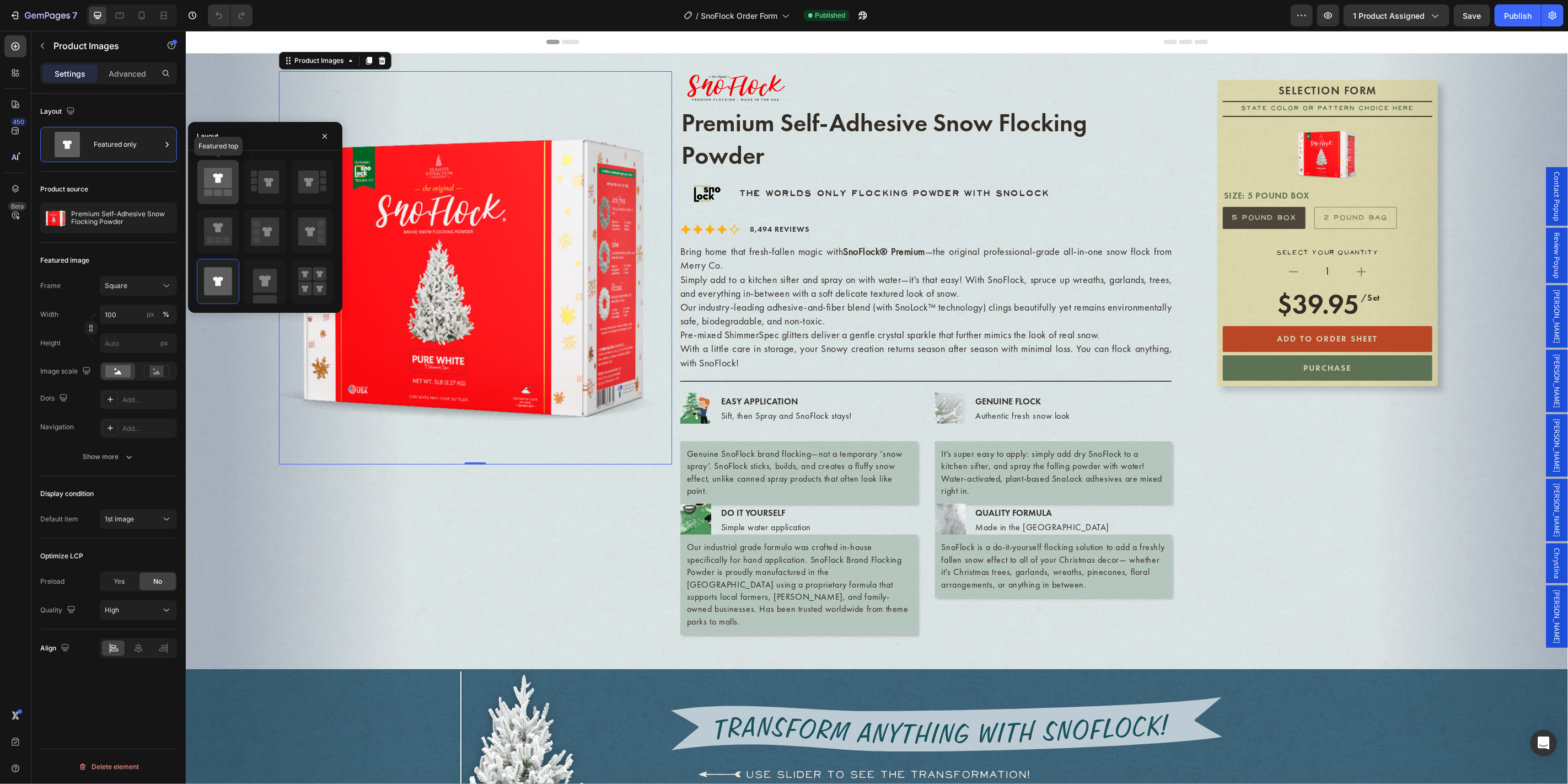
click at [221, 191] on rect at bounding box center [218, 193] width 9 height 6
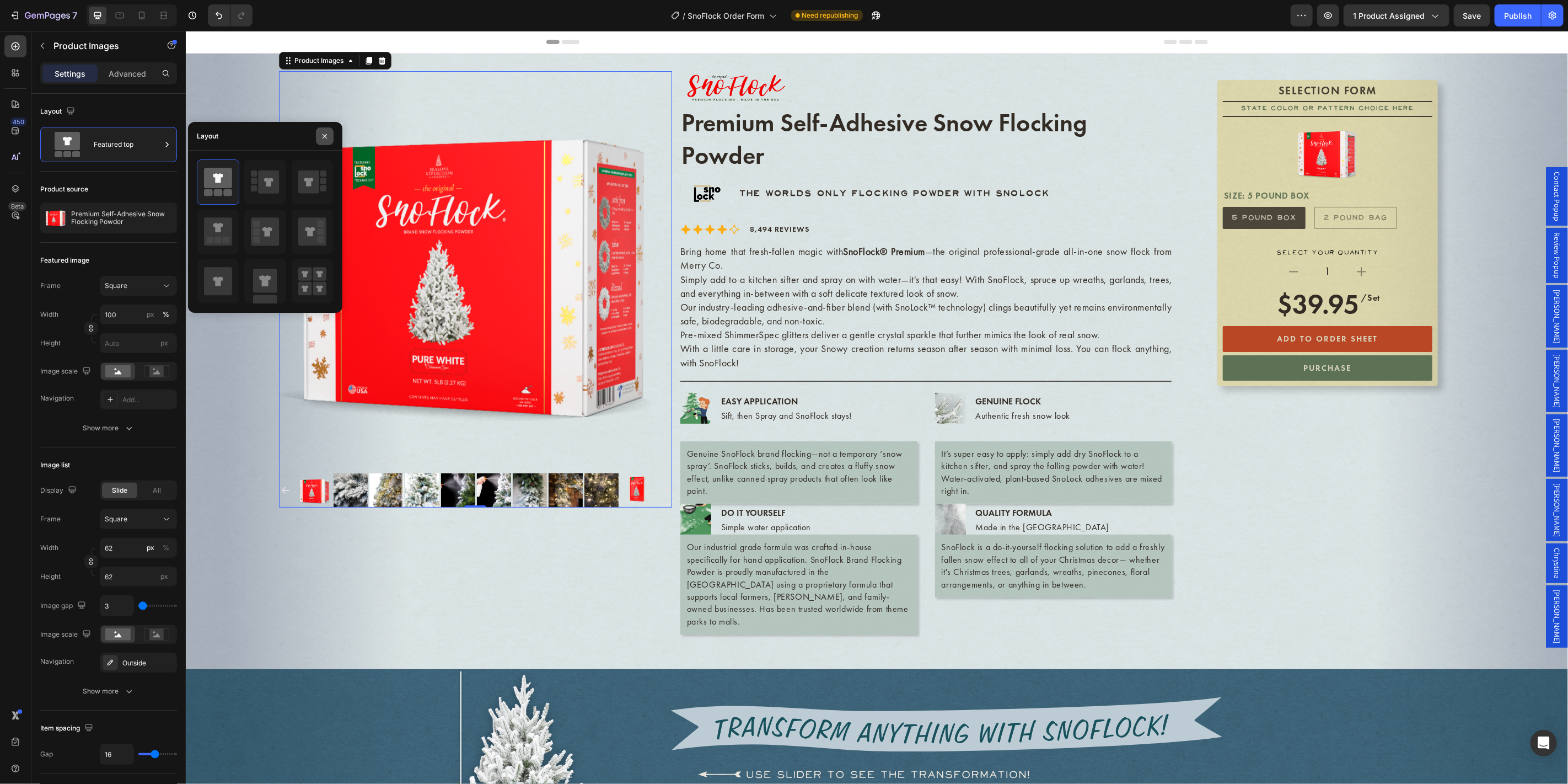
click at [324, 136] on icon "button" at bounding box center [324, 136] width 4 height 4
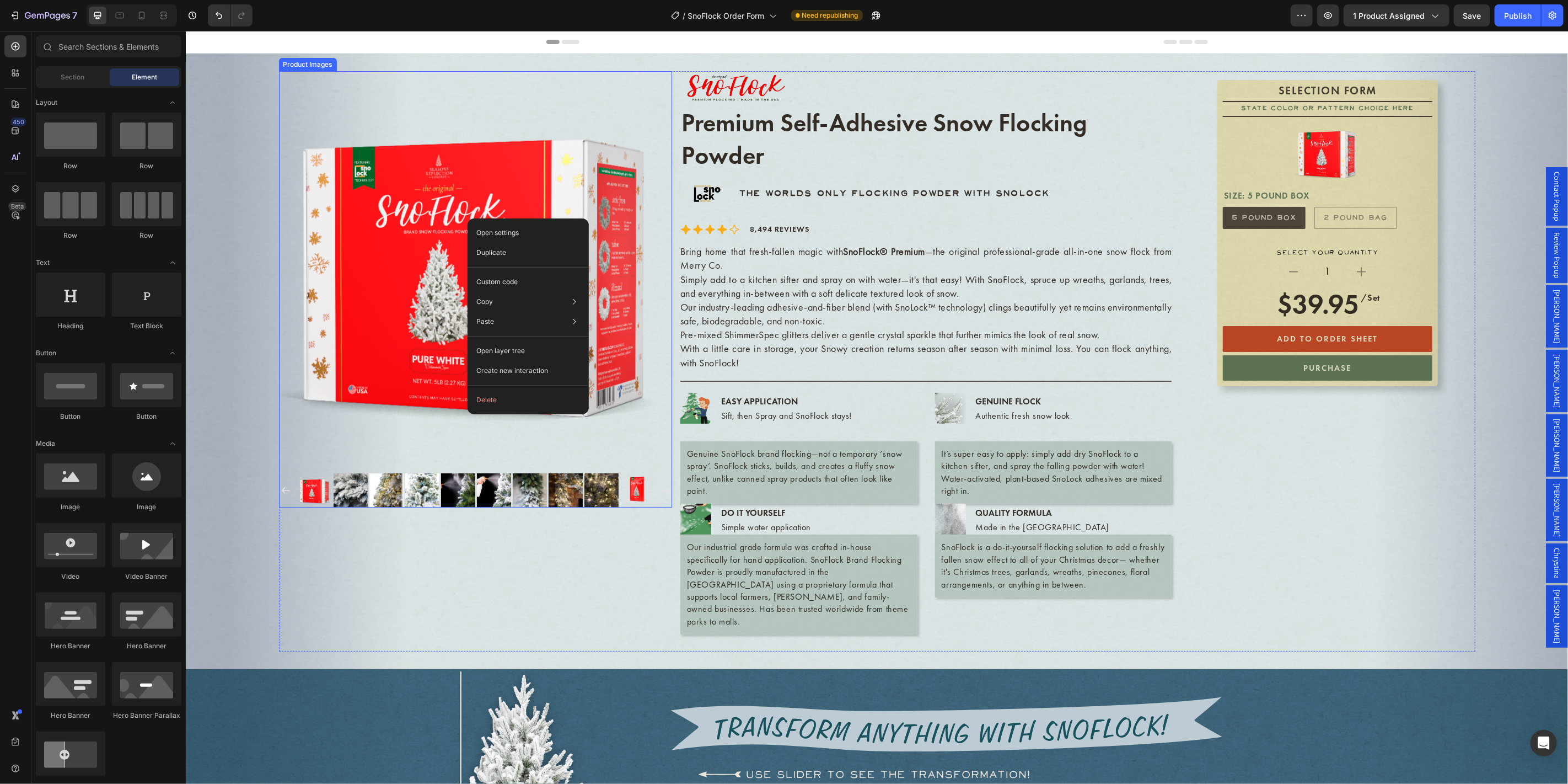
click at [335, 195] on img at bounding box center [475, 267] width 393 height 393
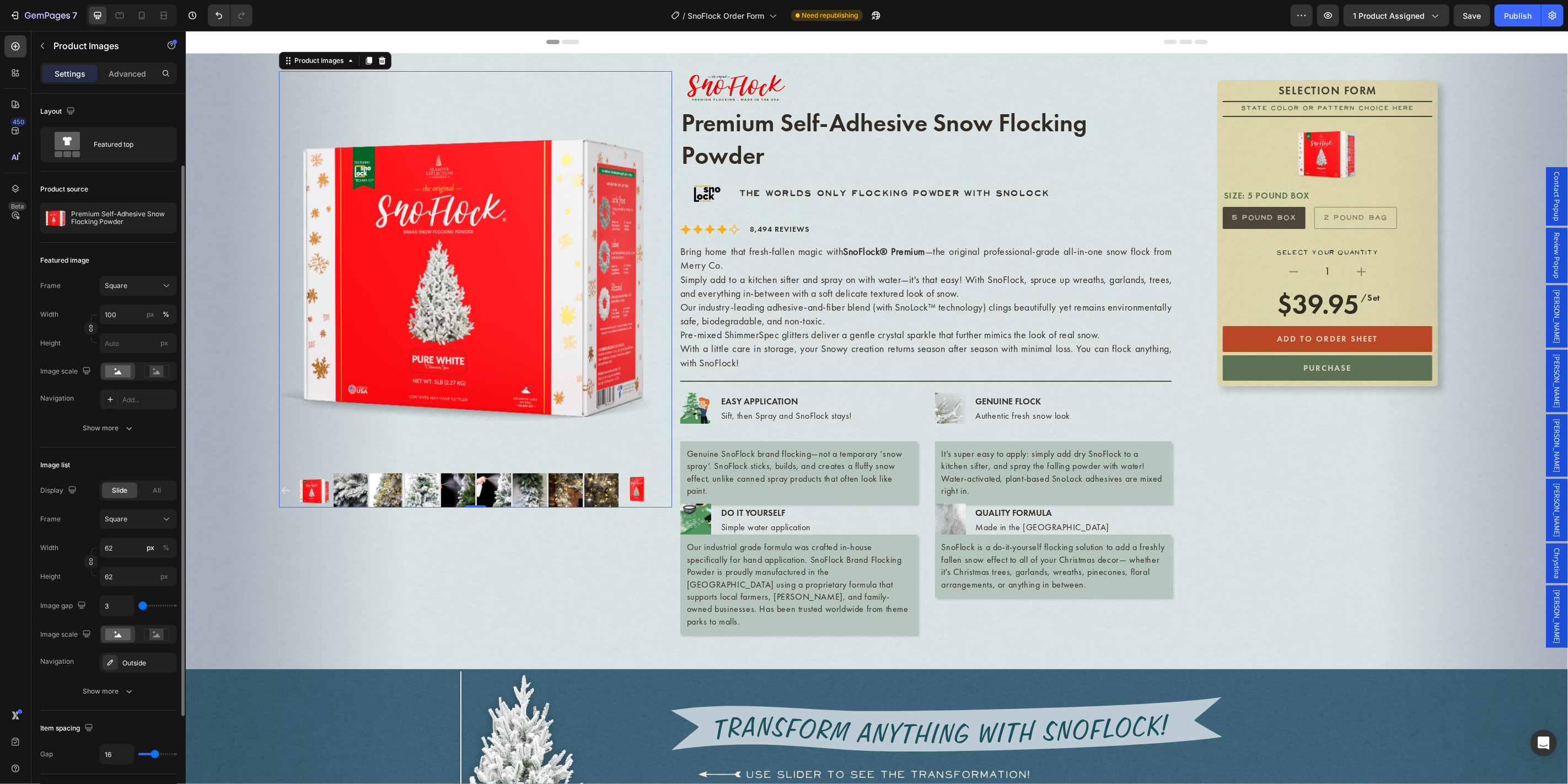
scroll to position [40, 0]
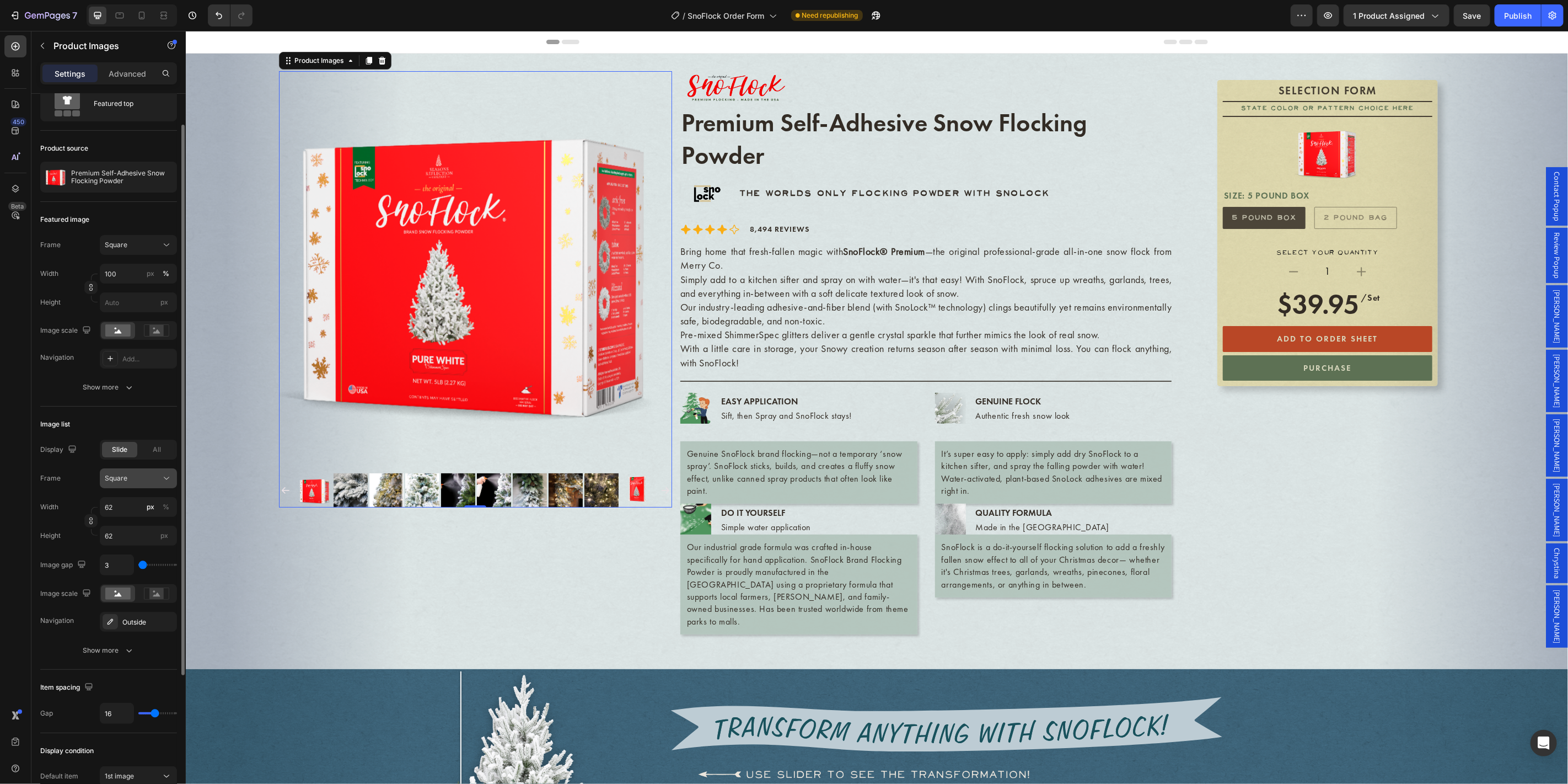
click at [131, 478] on div "Square" at bounding box center [131, 478] width 54 height 10
click at [67, 464] on div "Display Slide All Frame Square Square Vertical Horizontal Original Custom Width…" at bounding box center [109, 535] width 137 height 192
click at [125, 644] on icon "button" at bounding box center [129, 650] width 11 height 11
click at [165, 620] on icon "button" at bounding box center [165, 621] width 4 height 4
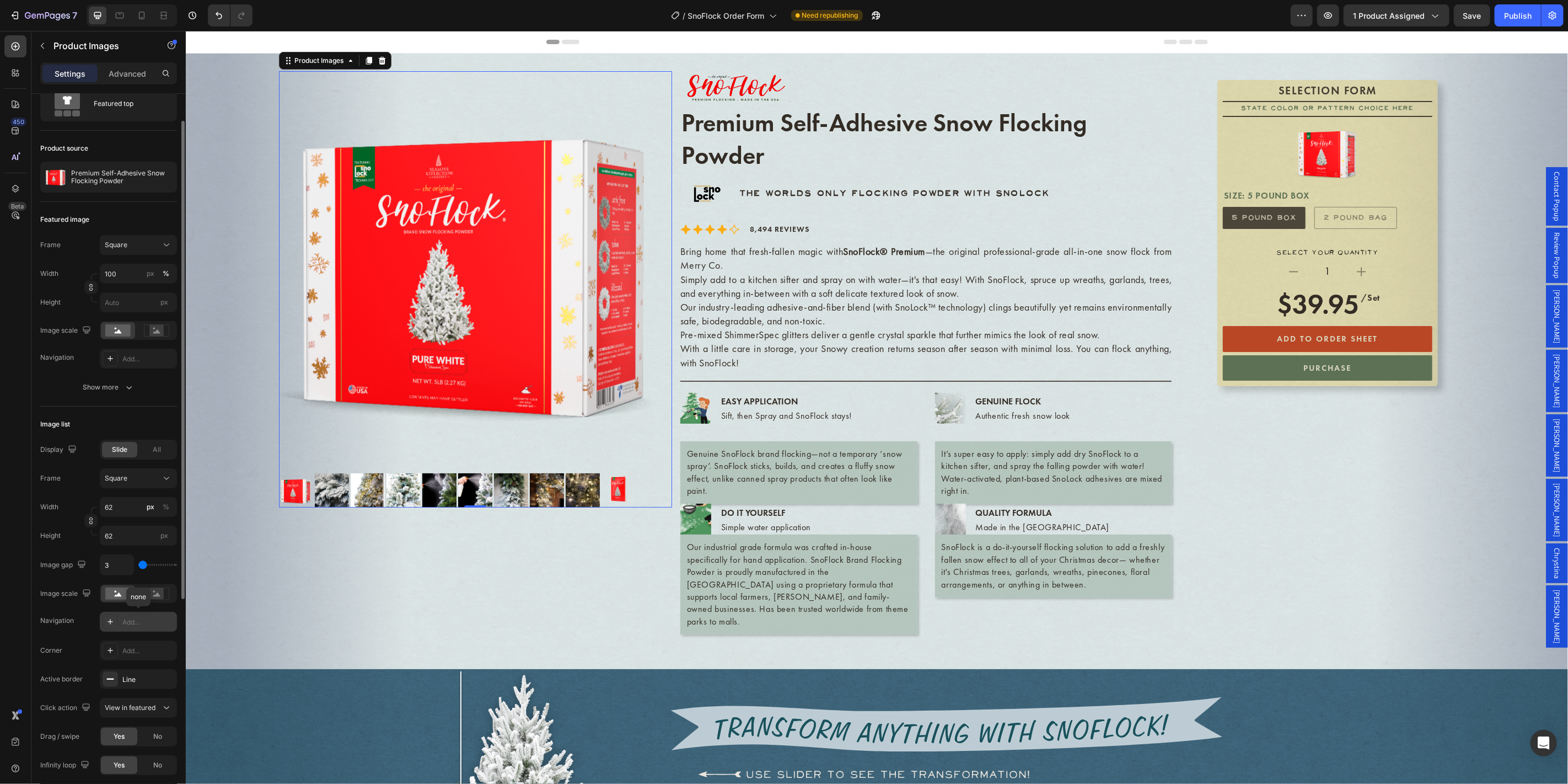
scroll to position [82, 0]
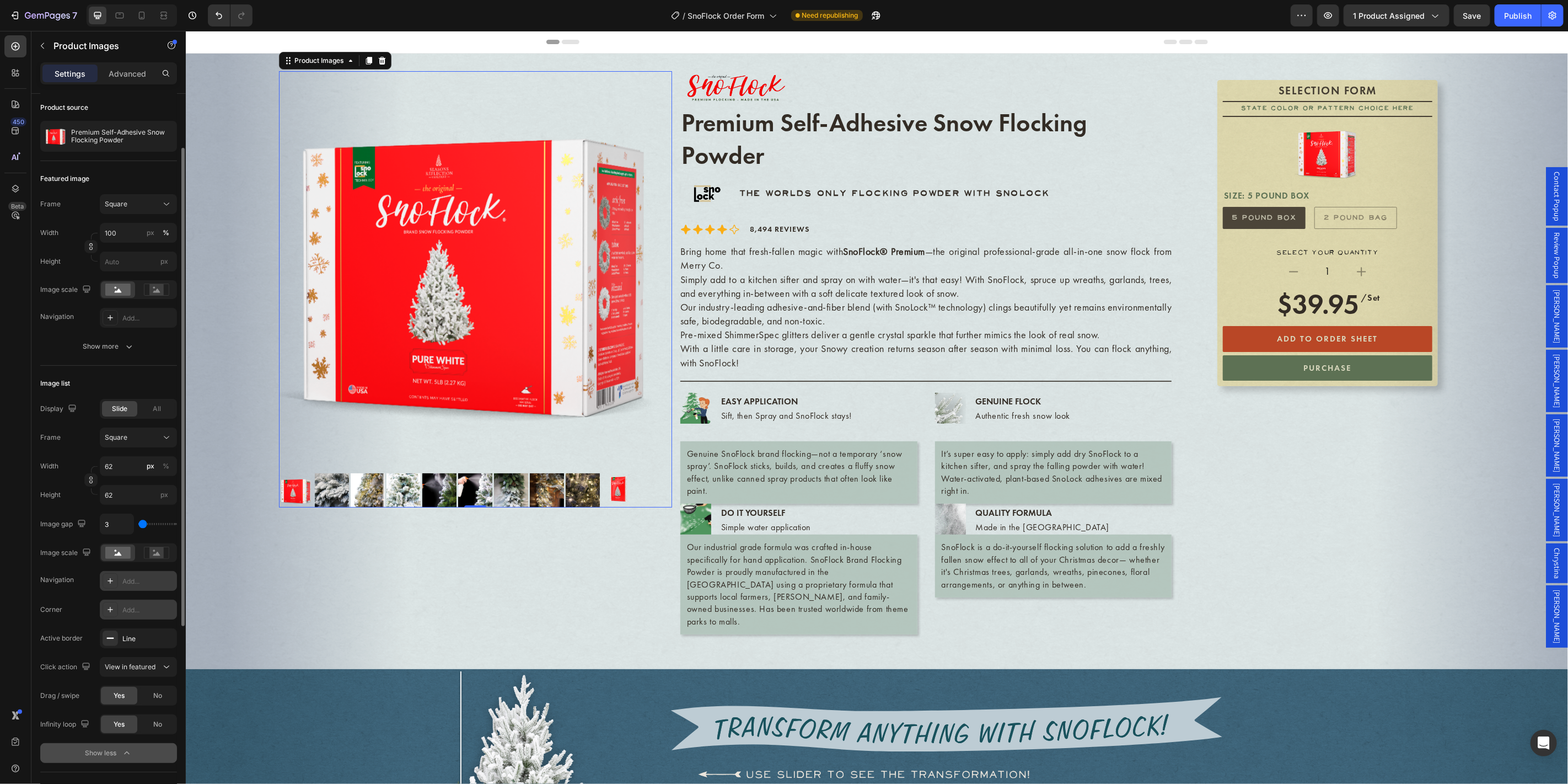
click at [110, 607] on icon at bounding box center [110, 609] width 9 height 9
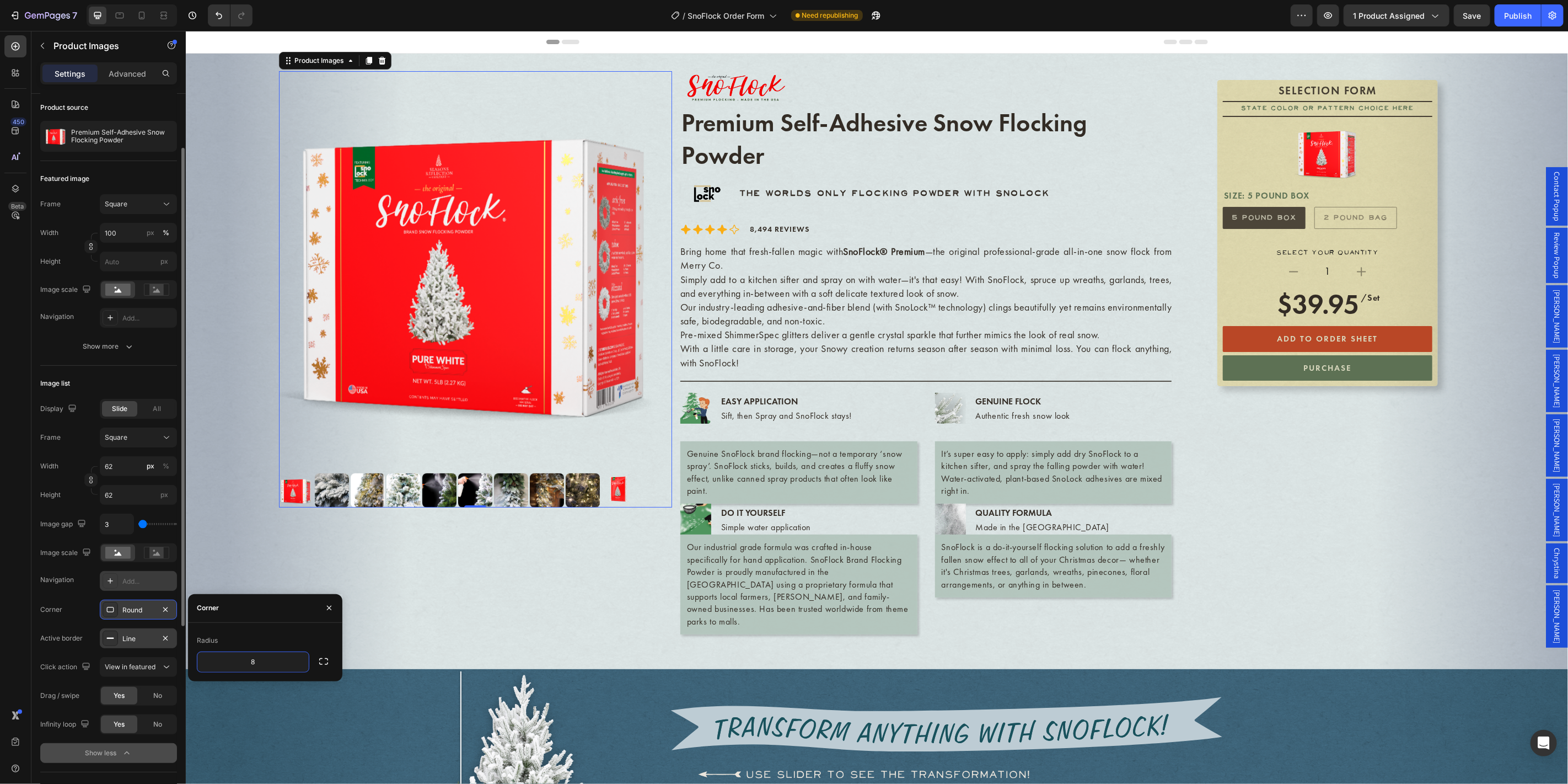
click at [138, 639] on div "Line" at bounding box center [138, 639] width 32 height 10
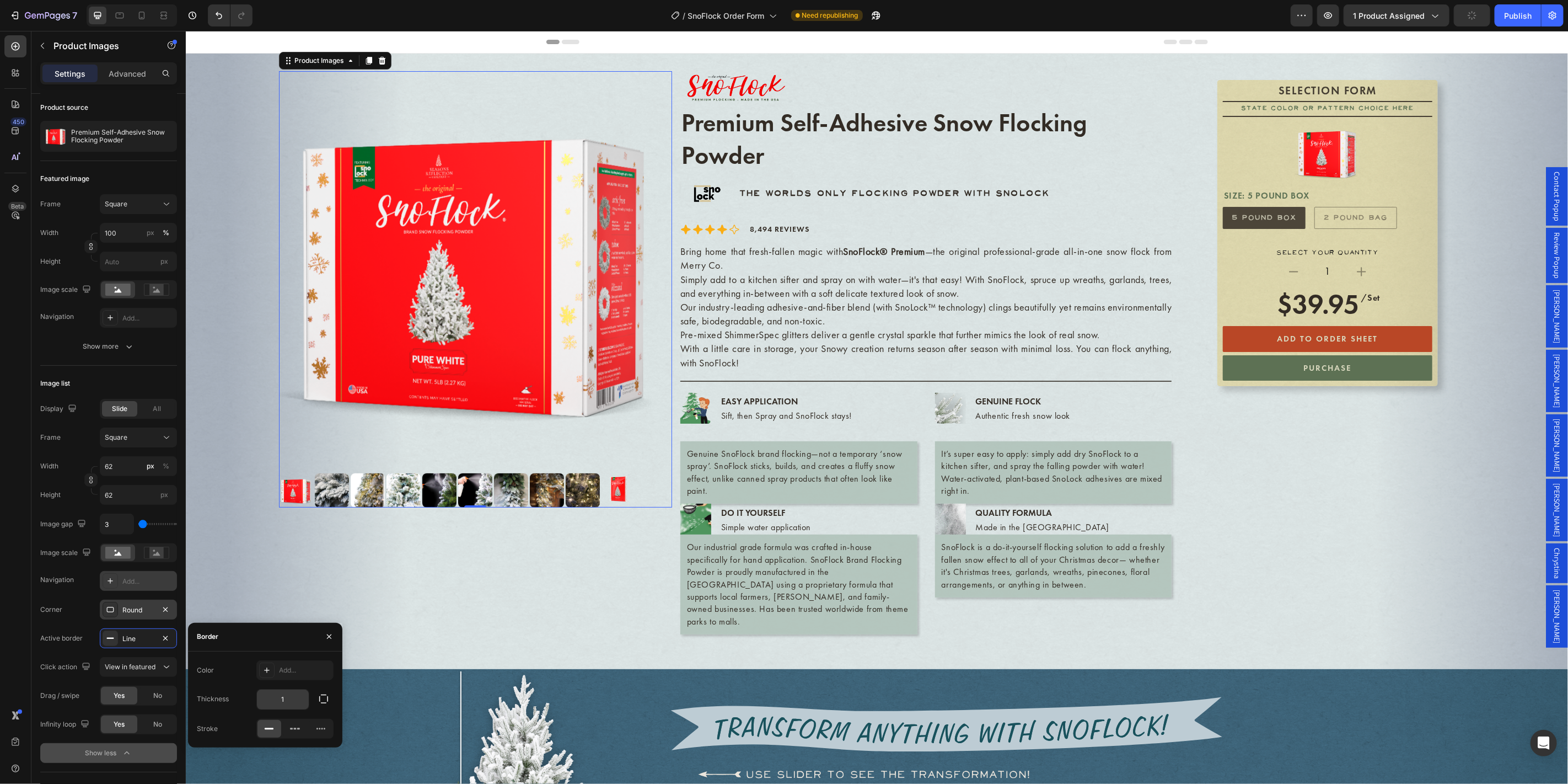
click at [288, 702] on input "1" at bounding box center [283, 699] width 52 height 20
type input "2"
click at [267, 671] on icon at bounding box center [267, 670] width 9 height 9
drag, startPoint x: 292, startPoint y: 671, endPoint x: 273, endPoint y: 668, distance: 19.2
click at [273, 668] on div "104750 50 %" at bounding box center [265, 670] width 88 height 20
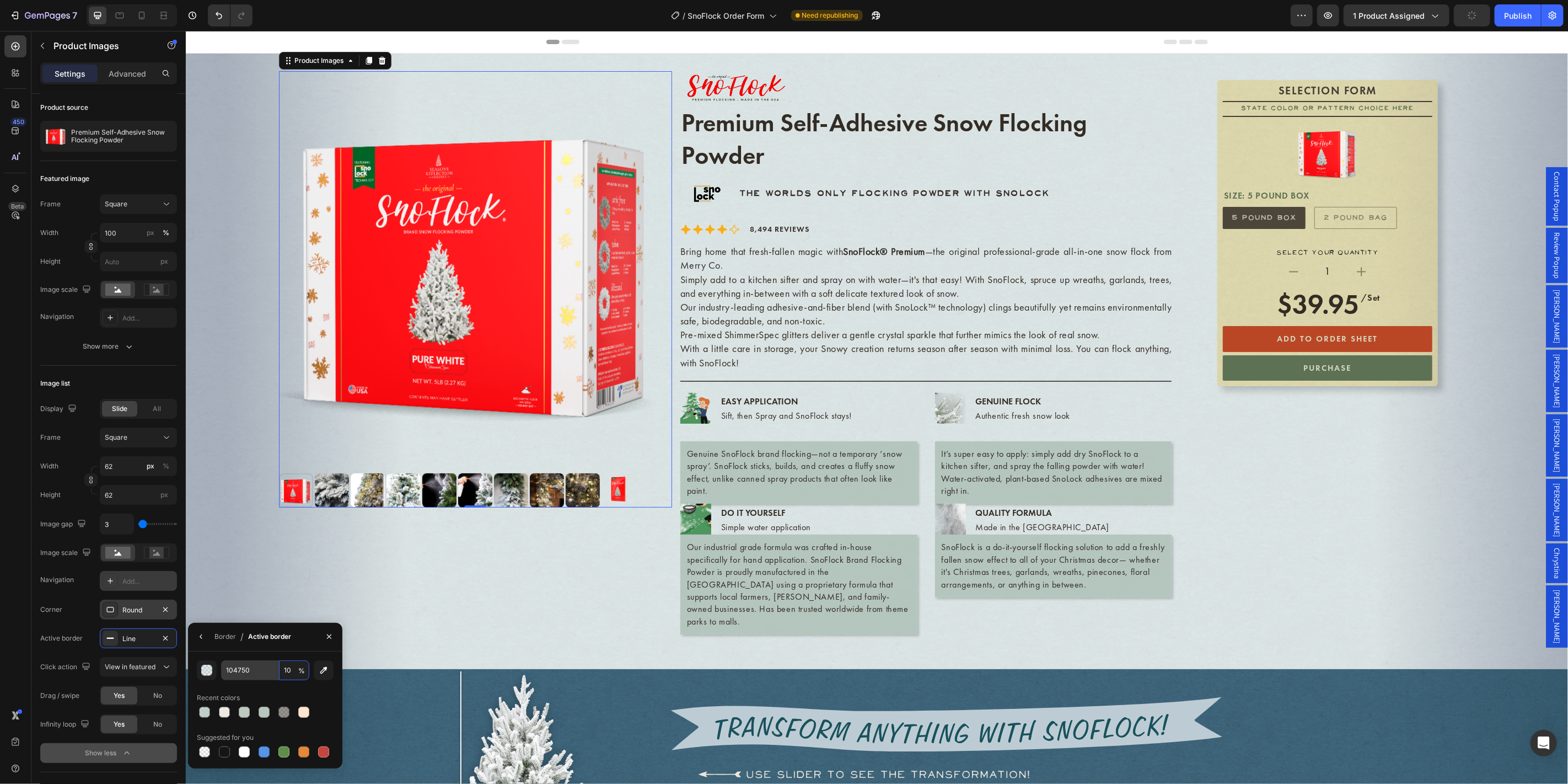
drag, startPoint x: 293, startPoint y: 670, endPoint x: 268, endPoint y: 665, distance: 25.5
click at [268, 665] on div "104750 10 %" at bounding box center [265, 670] width 88 height 20
type input "50"
click at [267, 688] on div "104750 50 % Recent colors Suggested for you" at bounding box center [265, 710] width 137 height 99
click at [264, 671] on input "104750" at bounding box center [250, 670] width 57 height 20
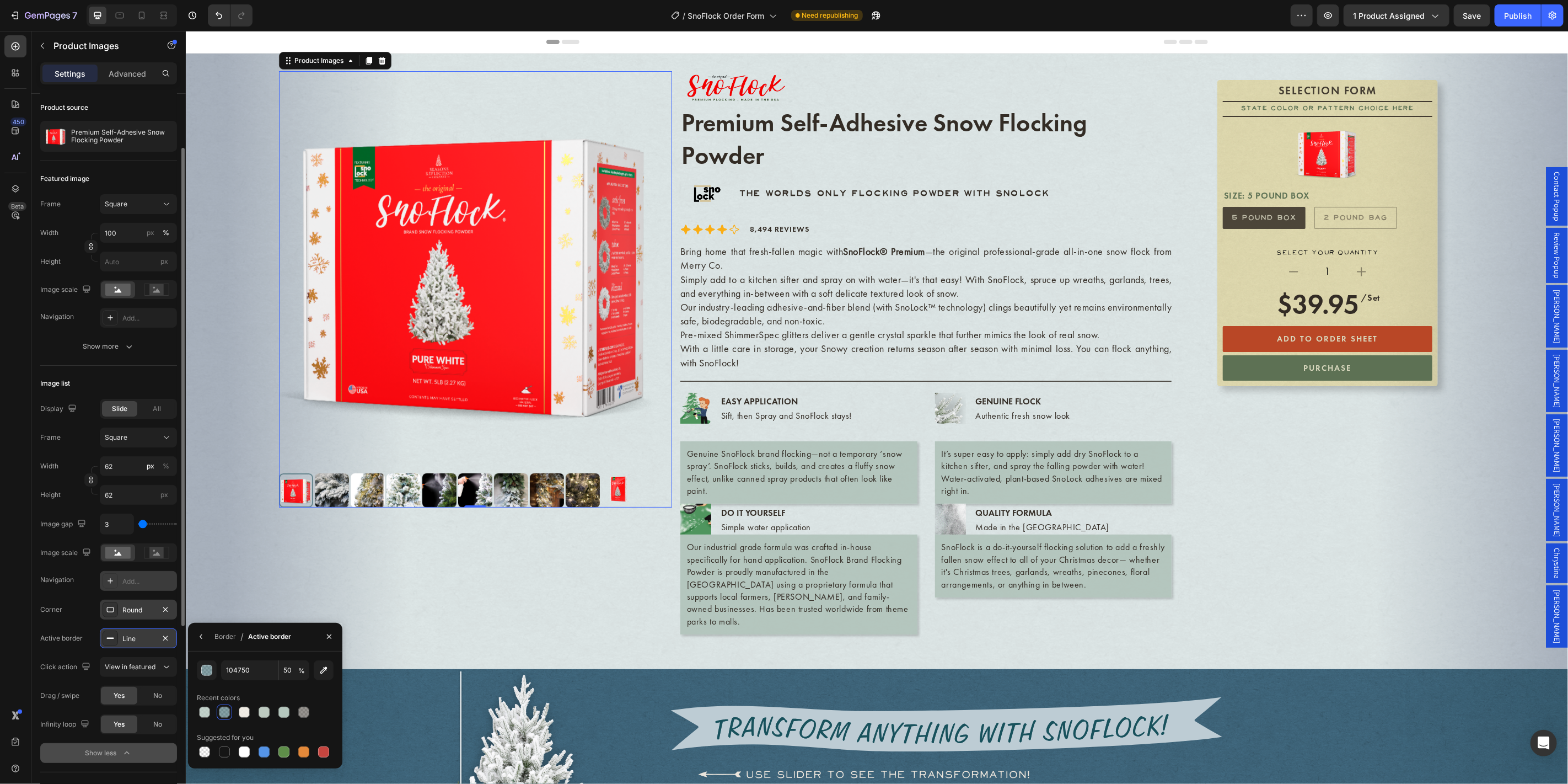
click at [143, 639] on div "Line" at bounding box center [138, 639] width 32 height 10
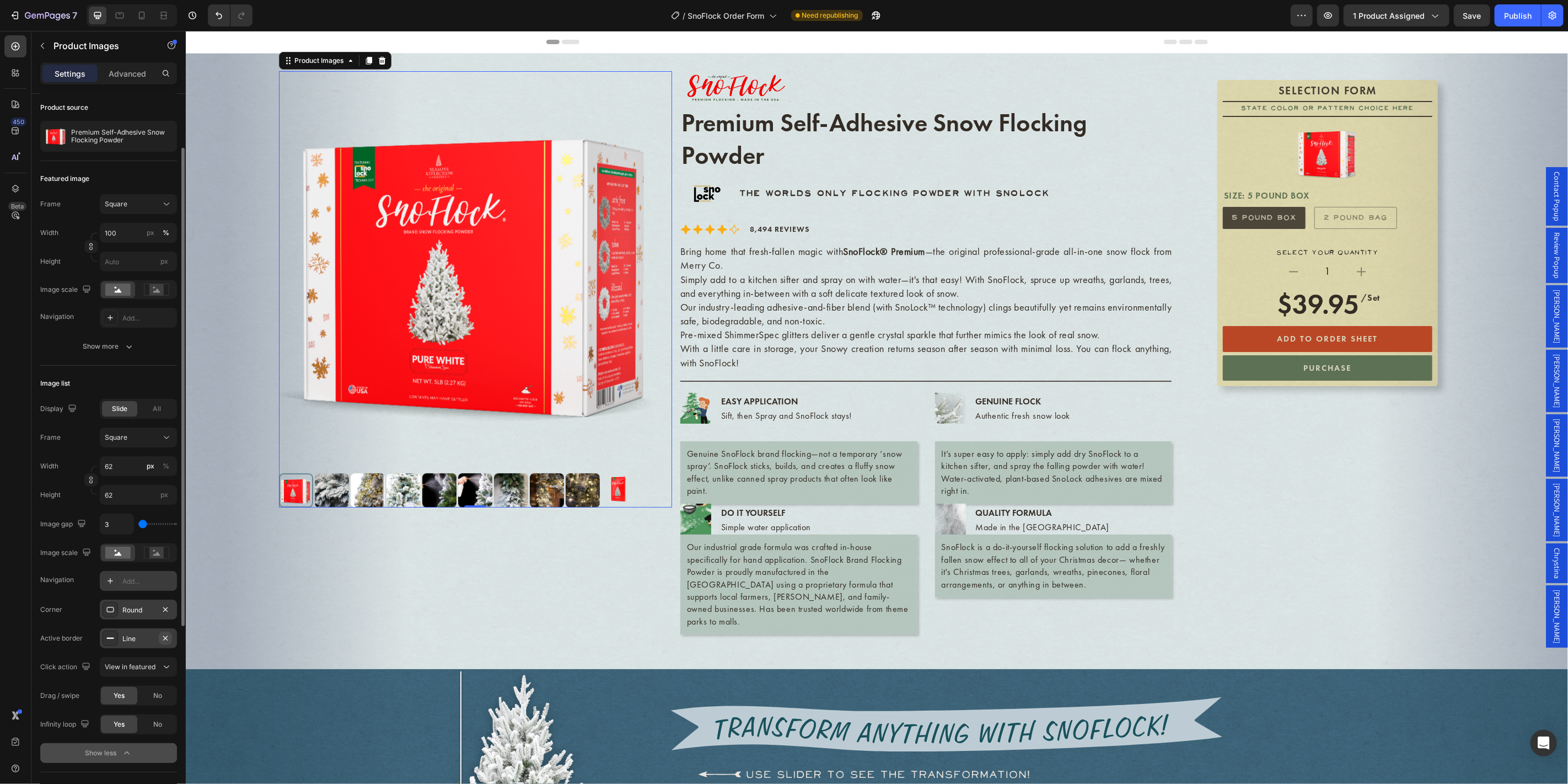
click at [166, 637] on icon "button" at bounding box center [165, 638] width 9 height 9
click at [107, 525] on input "3" at bounding box center [117, 524] width 33 height 20
type input "5"
drag, startPoint x: 112, startPoint y: 524, endPoint x: 105, endPoint y: 521, distance: 7.6
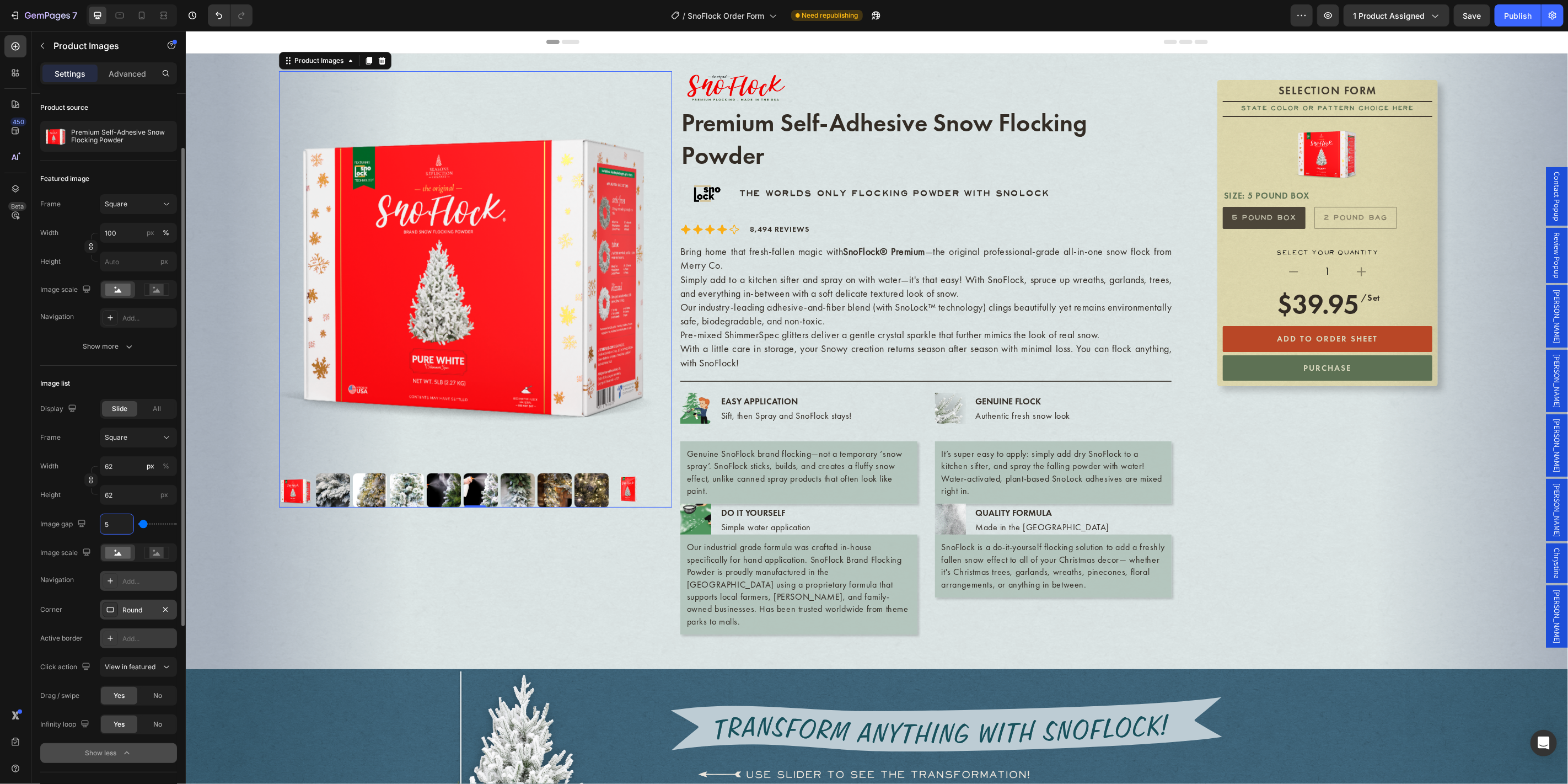
click at [105, 521] on input "5" at bounding box center [117, 524] width 33 height 20
type input "8"
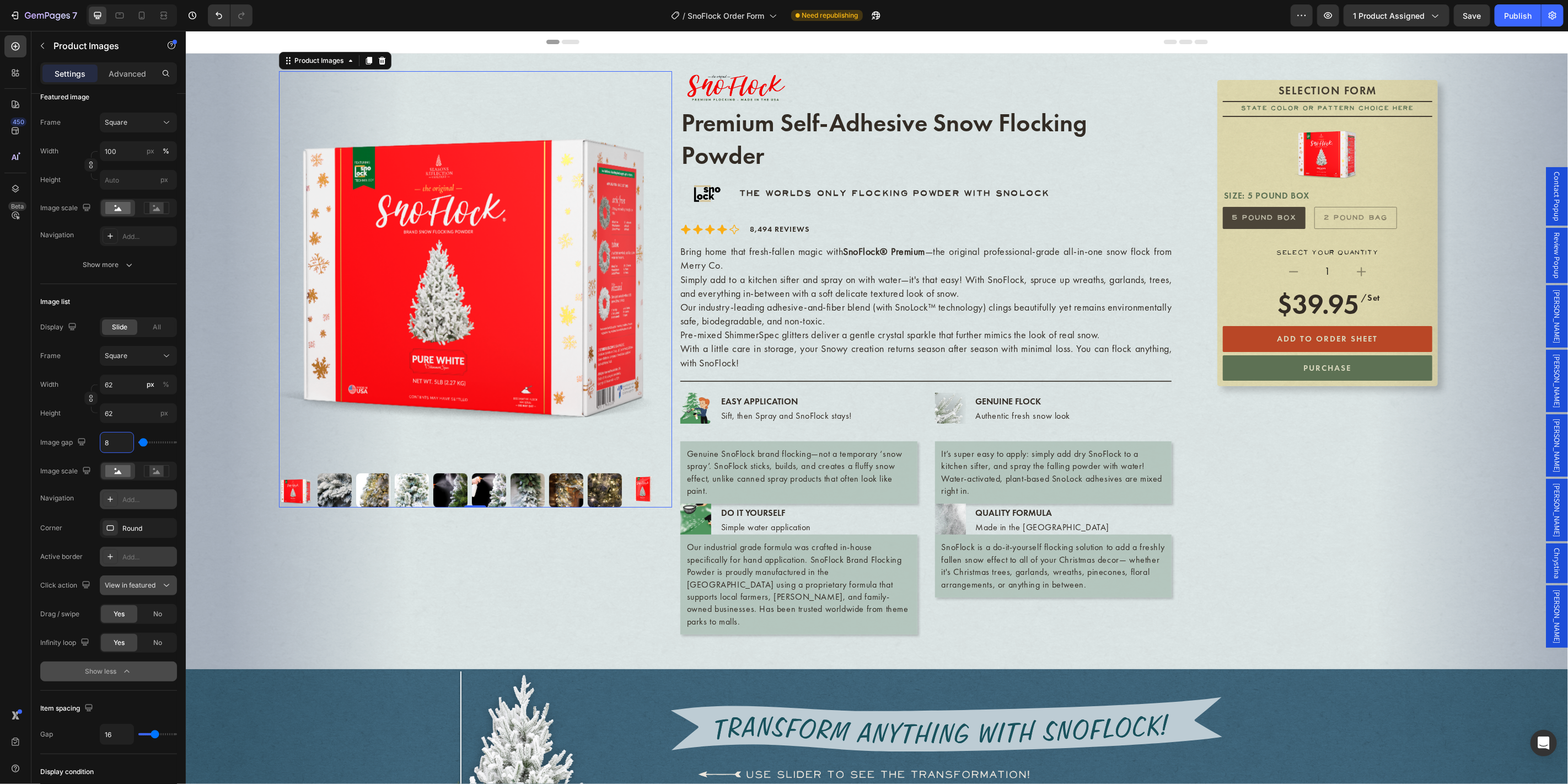
type input "8"
click at [149, 586] on span "View in featured" at bounding box center [130, 585] width 51 height 8
click at [59, 630] on div "Corner Round Active border Add... Click action View in featured Drag / swipe Ye…" at bounding box center [109, 585] width 137 height 135
click at [158, 640] on span "No" at bounding box center [158, 642] width 9 height 10
click at [124, 644] on span "Yes" at bounding box center [119, 642] width 11 height 10
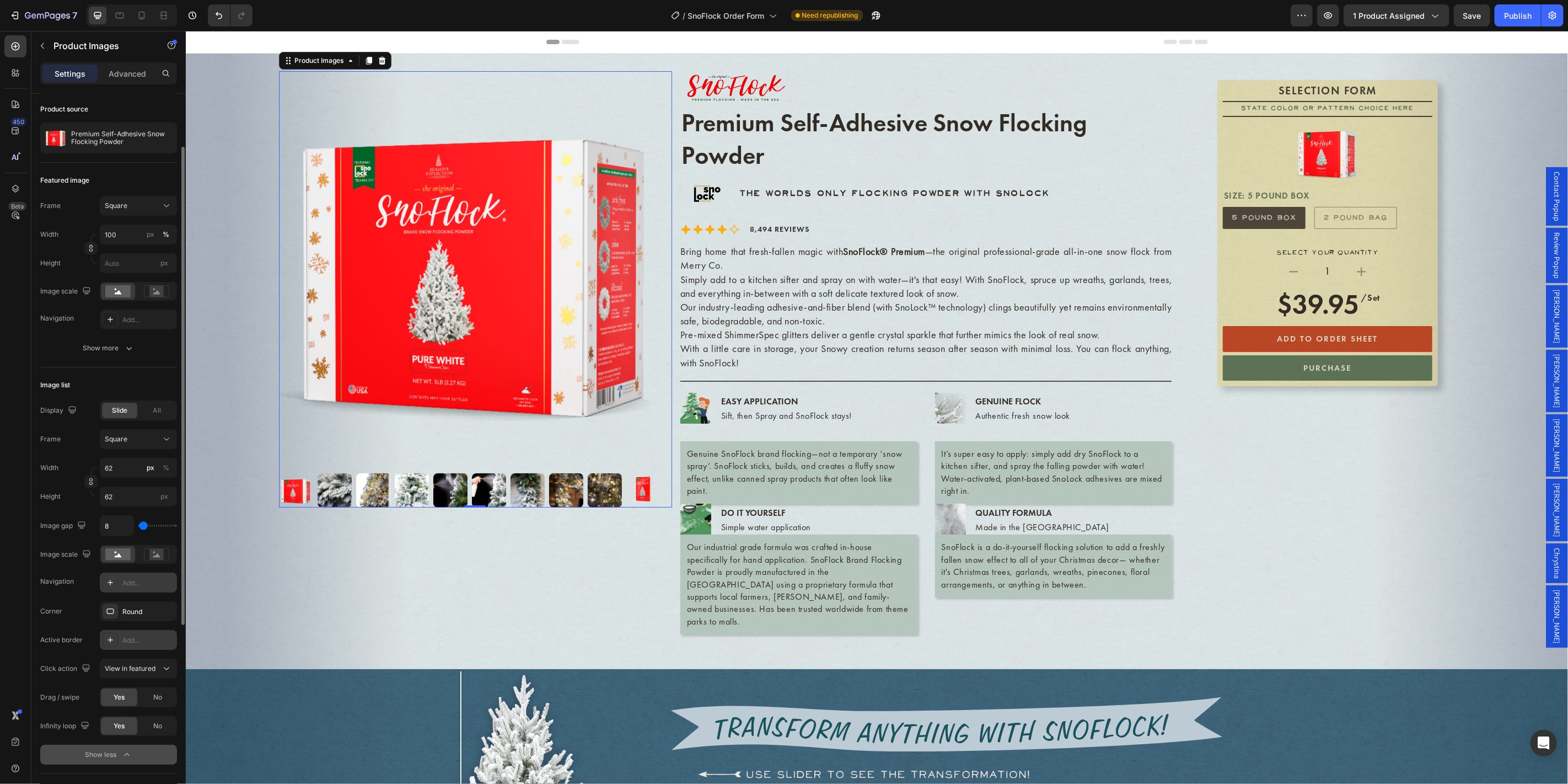
scroll to position [0, 0]
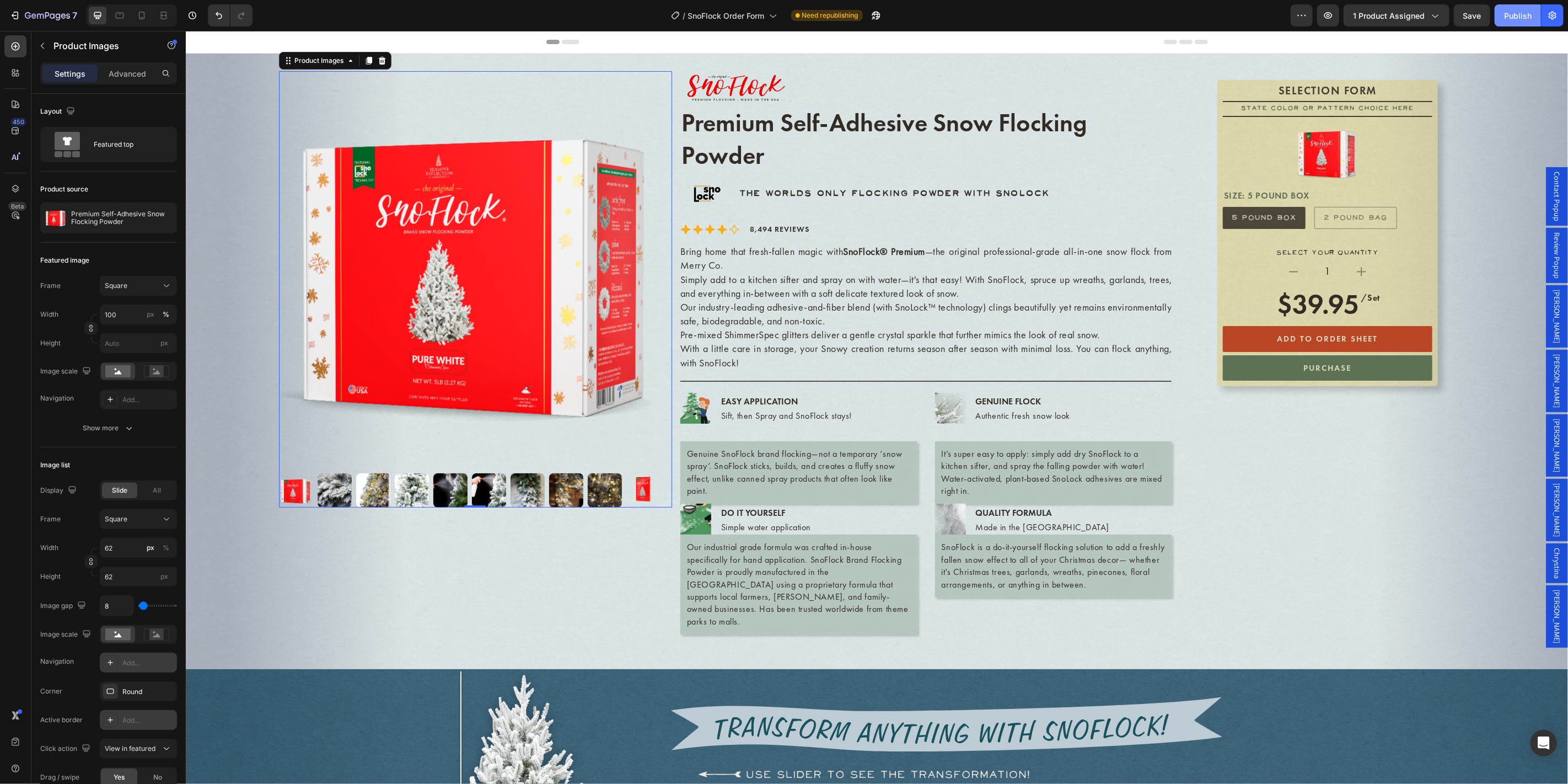
click at [1523, 15] on div "Publish" at bounding box center [1517, 15] width 27 height 12
click at [124, 17] on icon at bounding box center [120, 15] width 11 height 11
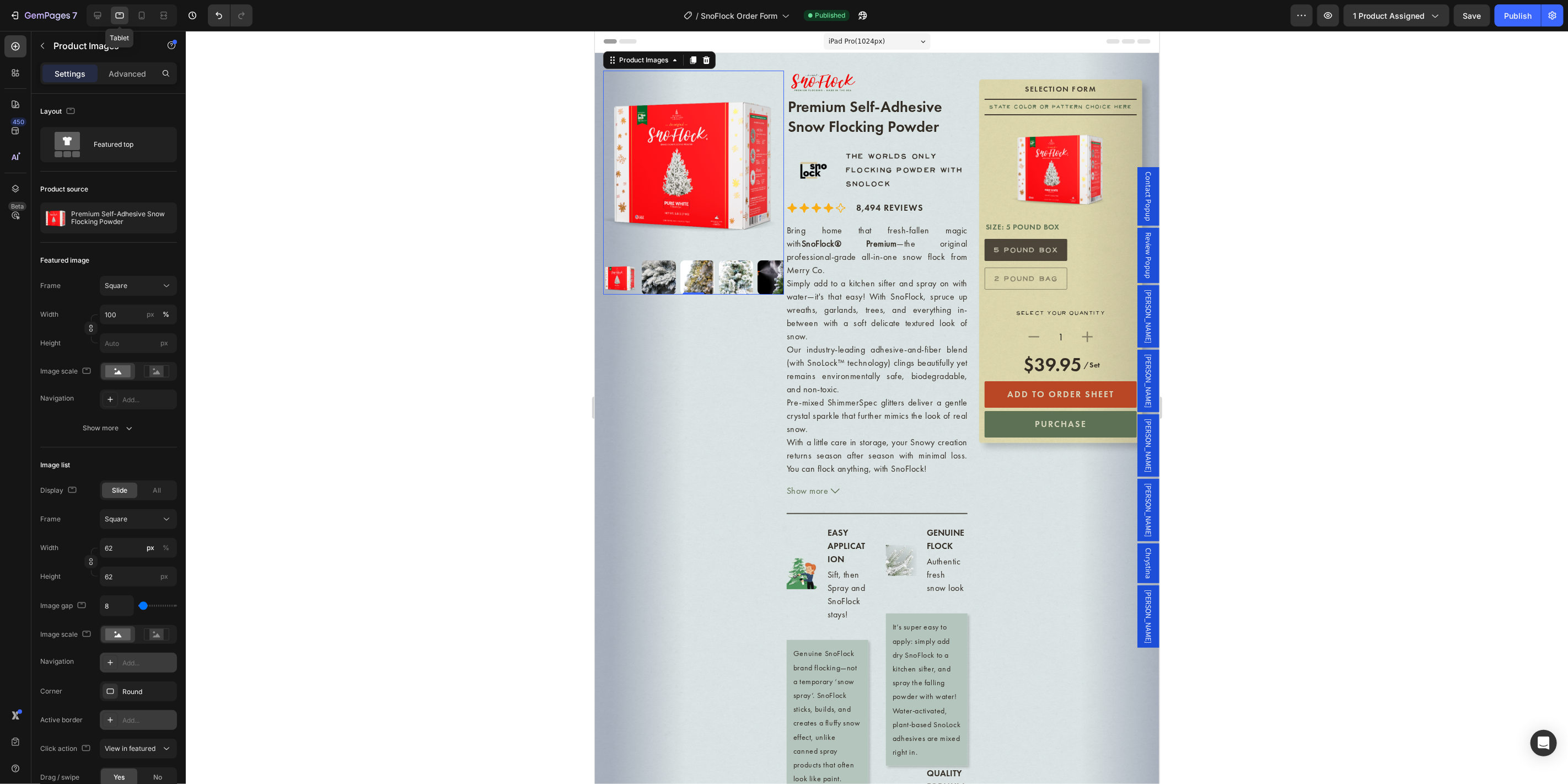
scroll to position [1, 0]
drag, startPoint x: 690, startPoint y: 286, endPoint x: 684, endPoint y: 286, distance: 6.0
click at [684, 290] on div at bounding box center [693, 292] width 22 height 3
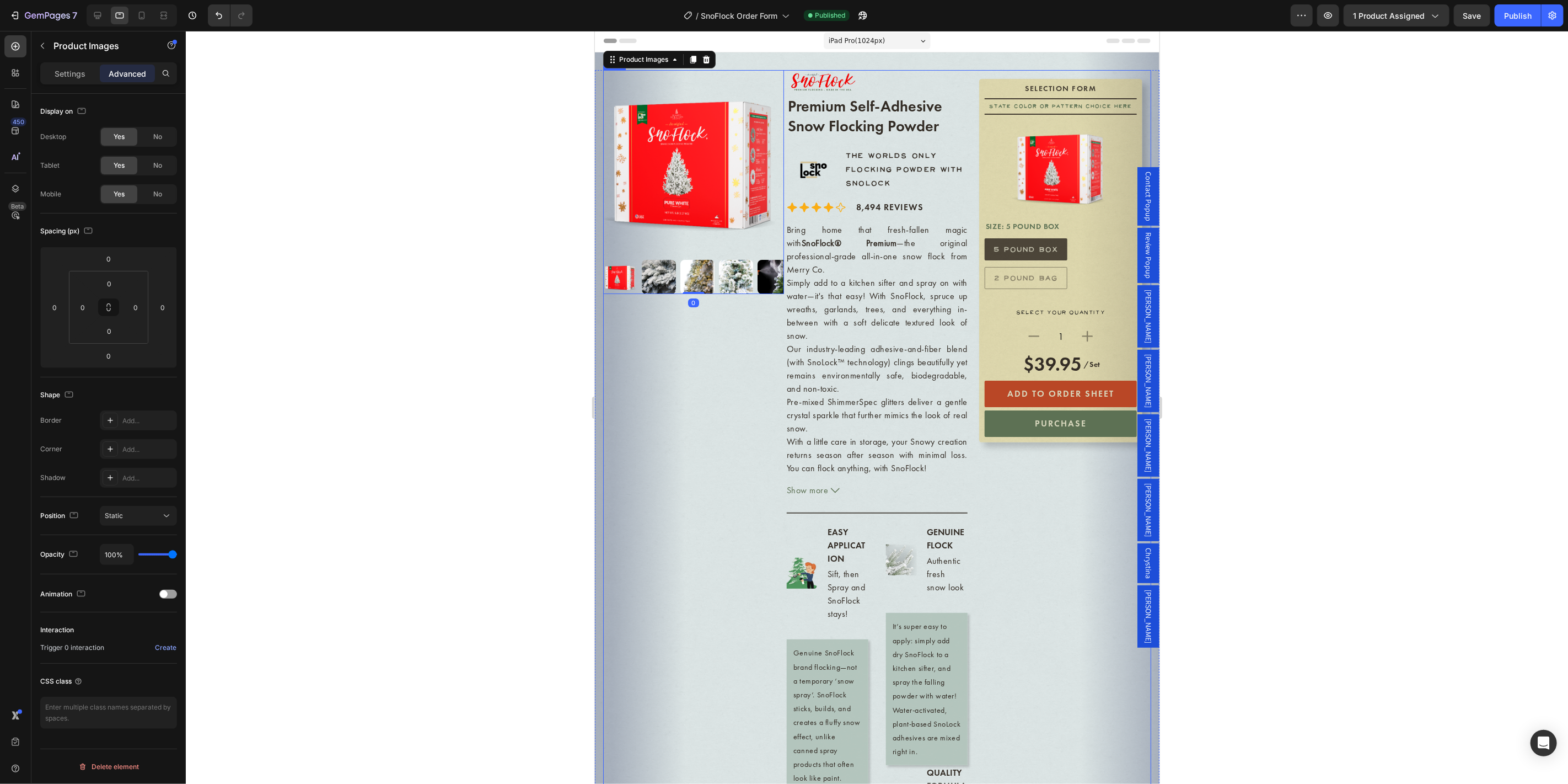
type input "1"
click at [694, 240] on img at bounding box center [692, 160] width 181 height 181
click at [674, 445] on div "Product Images" at bounding box center [692, 618] width 181 height 1096
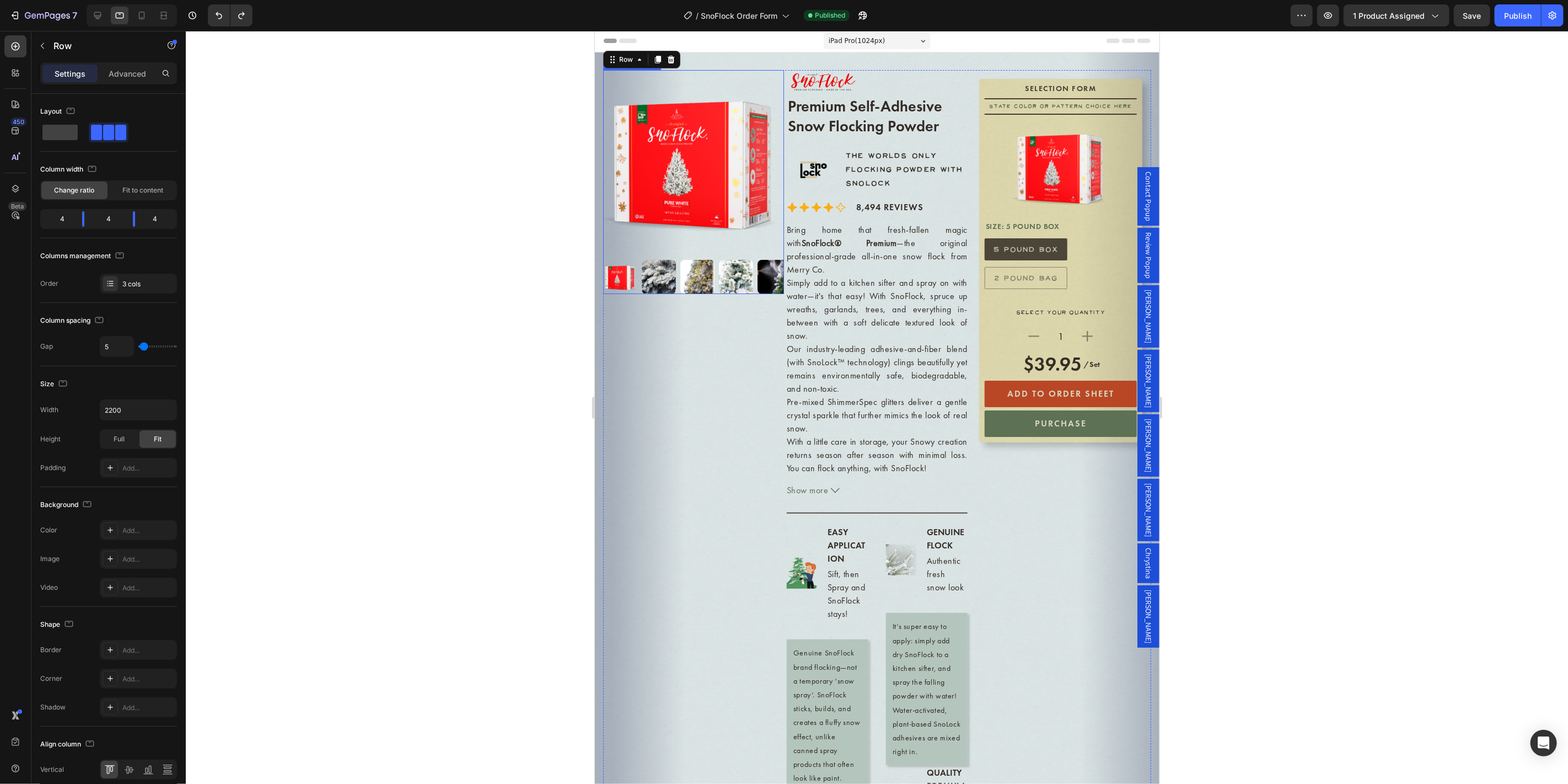
click at [694, 245] on div at bounding box center [692, 182] width 181 height 224
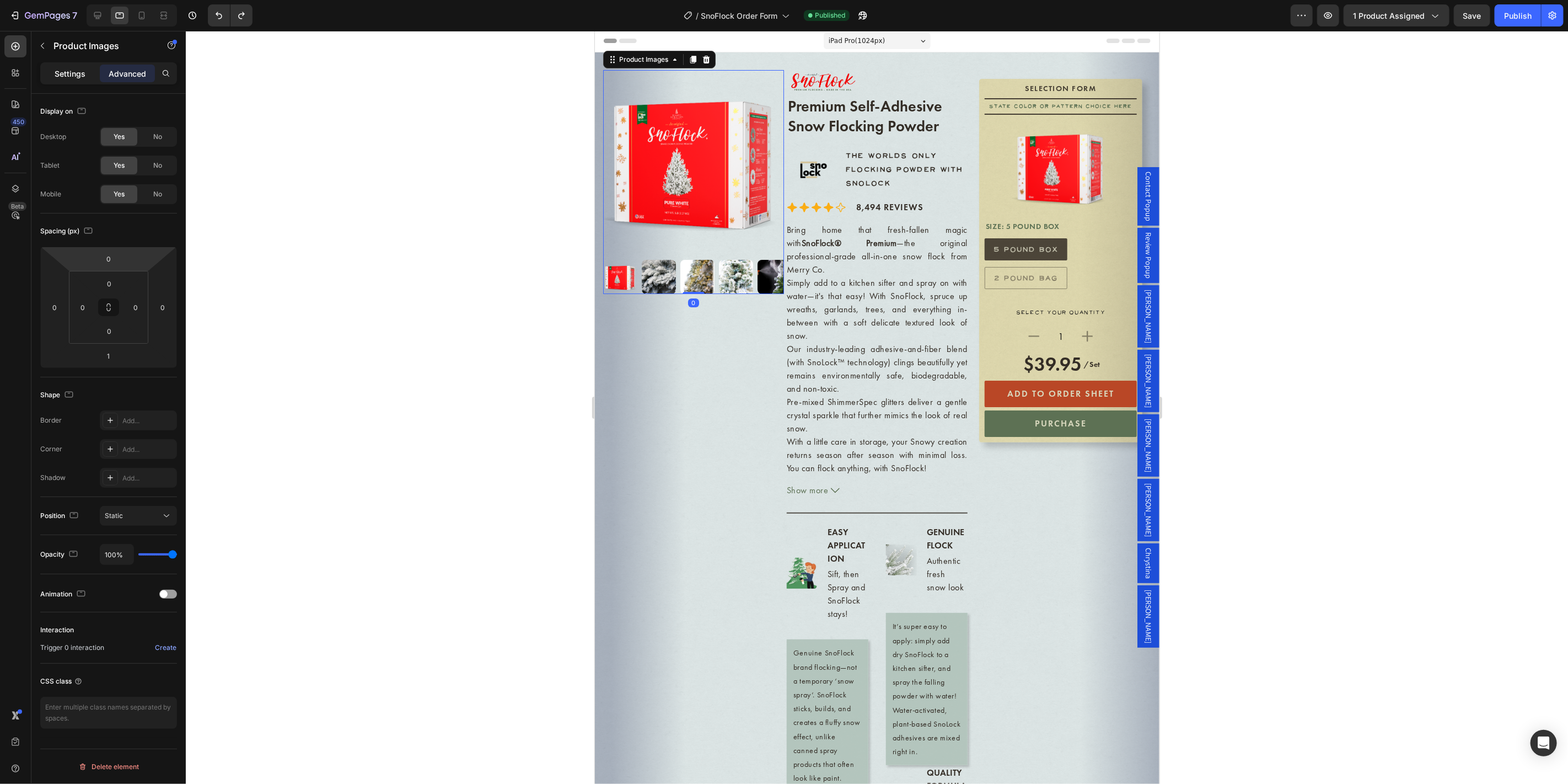
click at [61, 75] on p "Settings" at bounding box center [70, 73] width 31 height 12
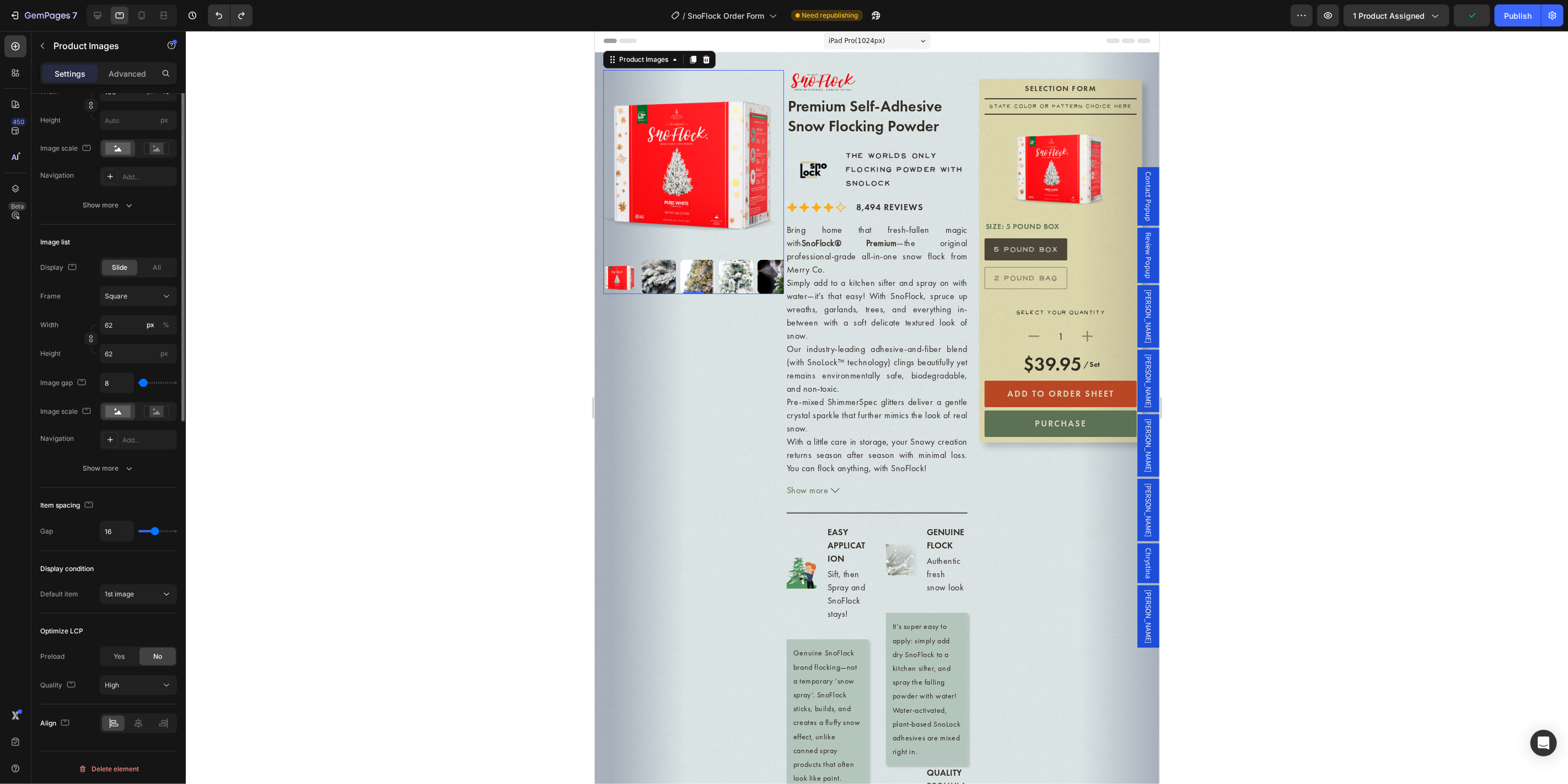
scroll to position [0, 0]
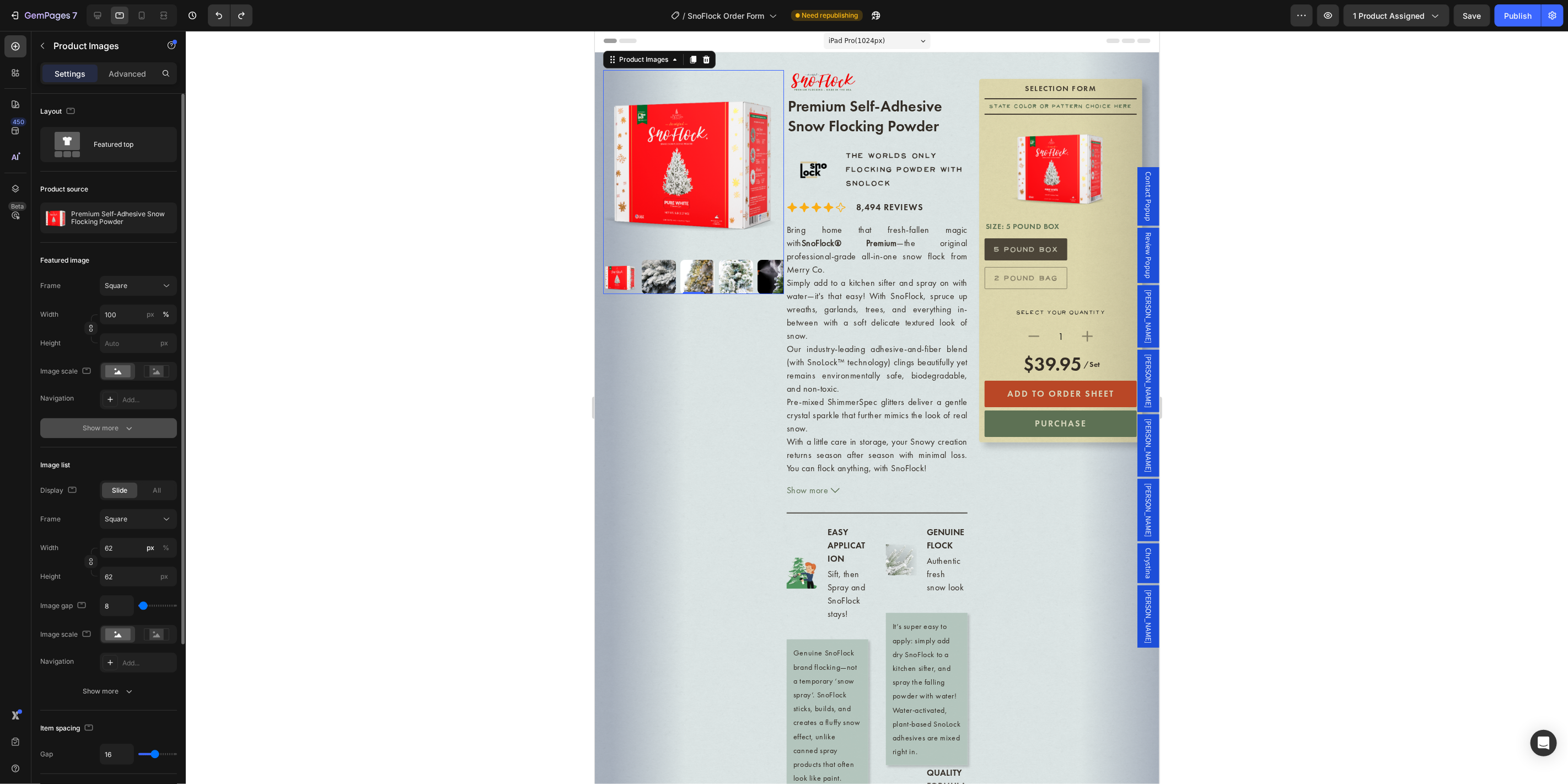
click at [125, 420] on button "Show more" at bounding box center [109, 428] width 137 height 20
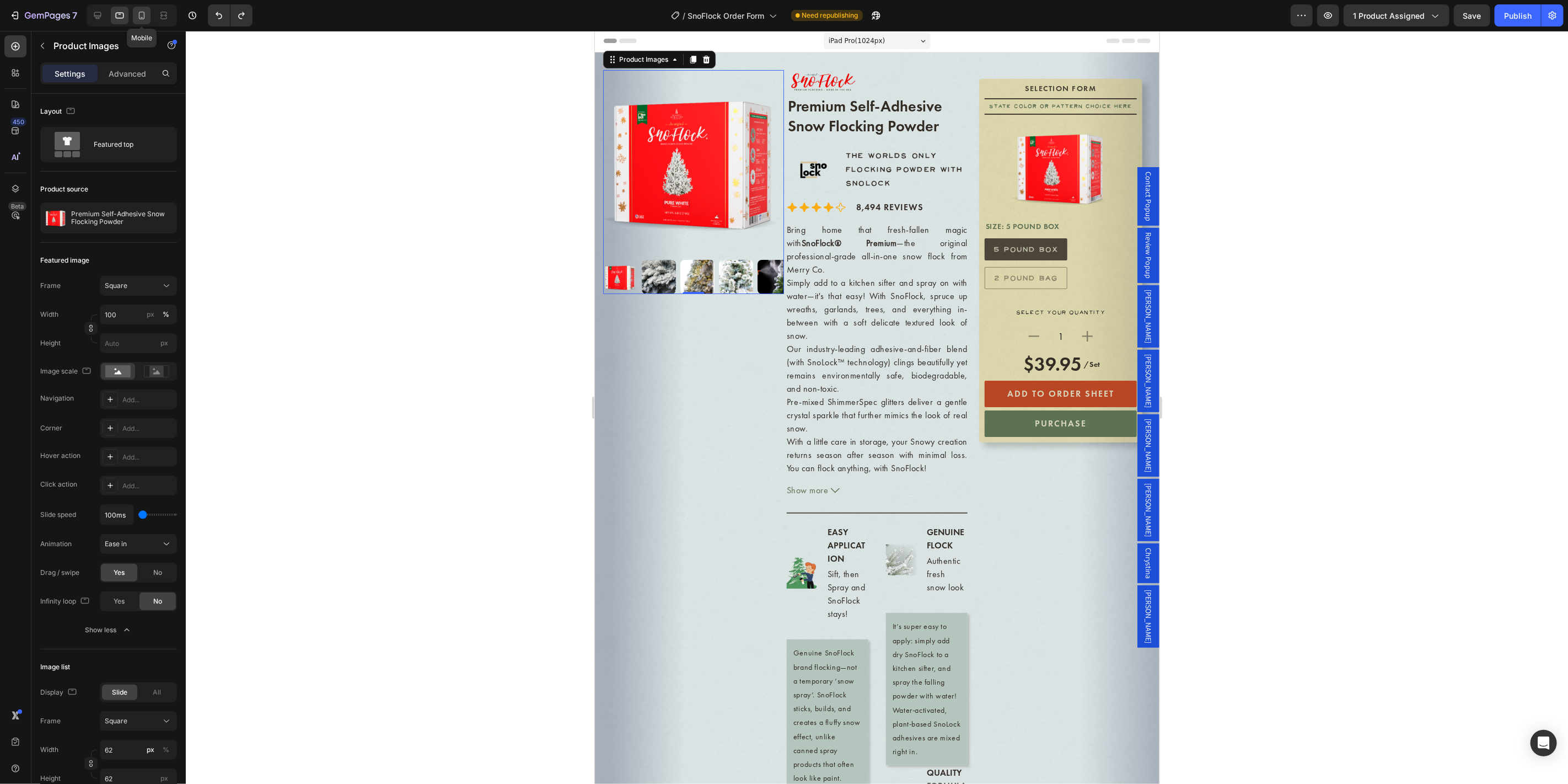
click at [137, 17] on icon at bounding box center [142, 15] width 11 height 11
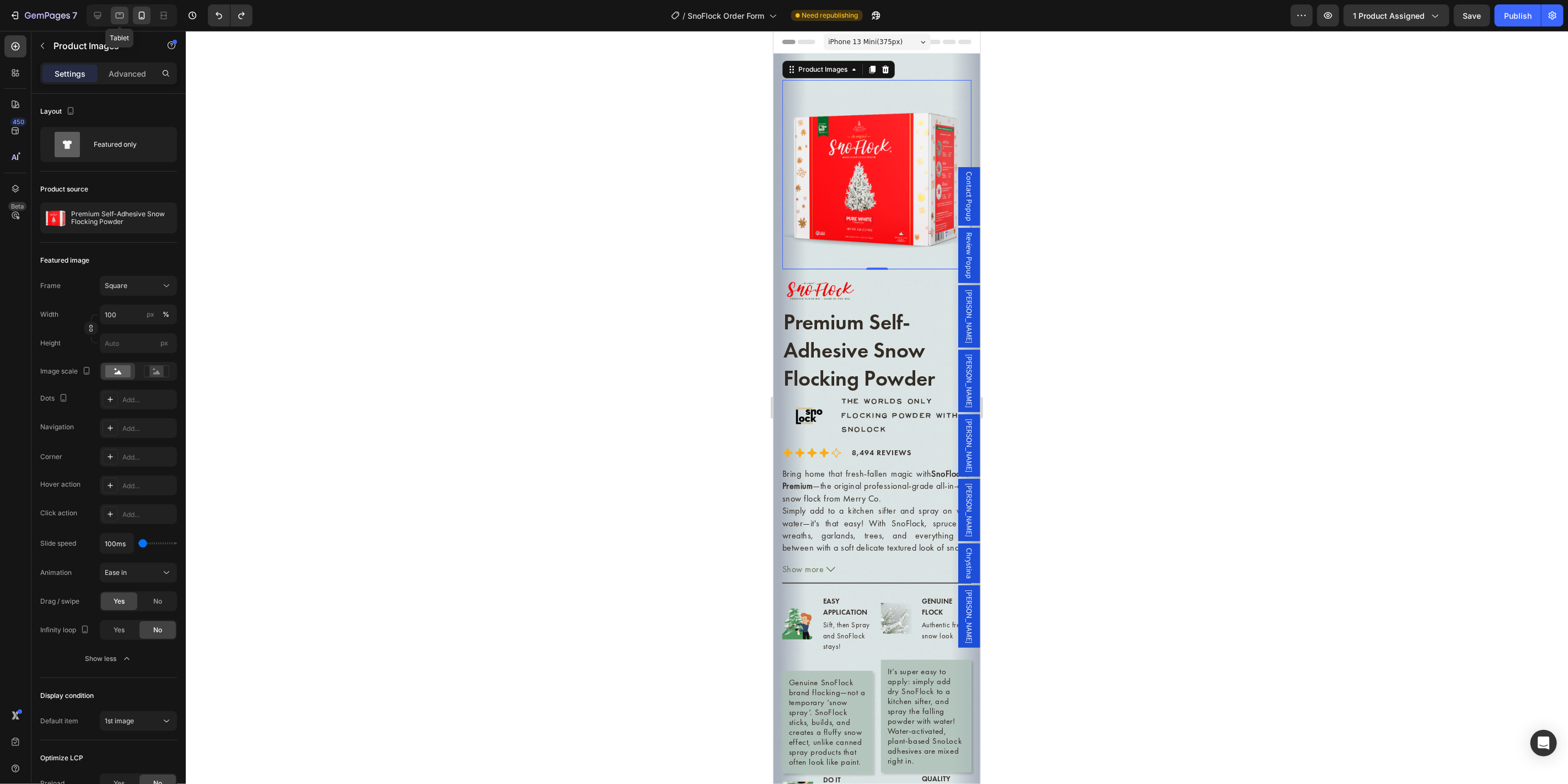
click at [114, 17] on icon at bounding box center [120, 15] width 11 height 11
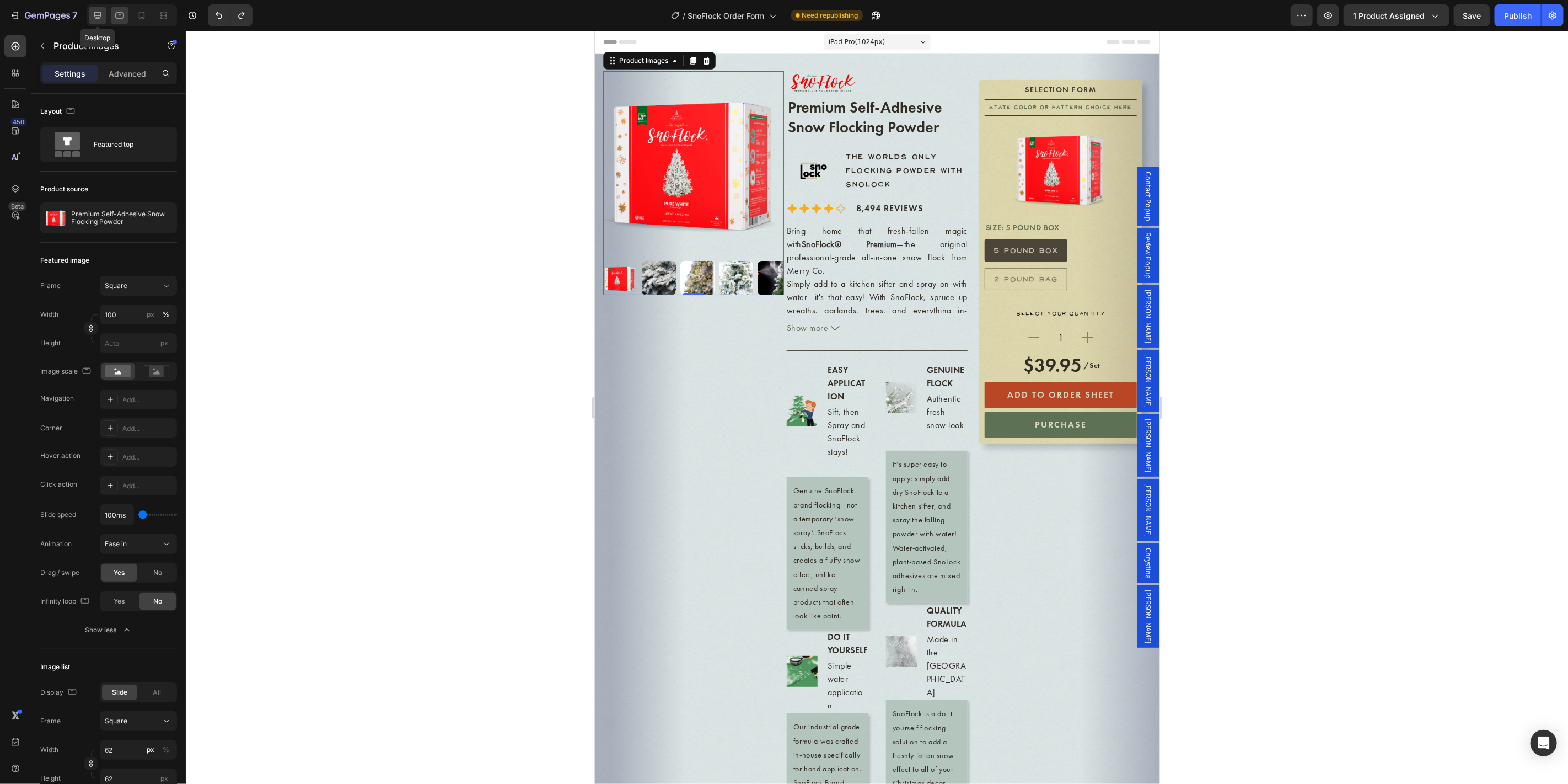
click at [96, 17] on icon at bounding box center [98, 15] width 7 height 7
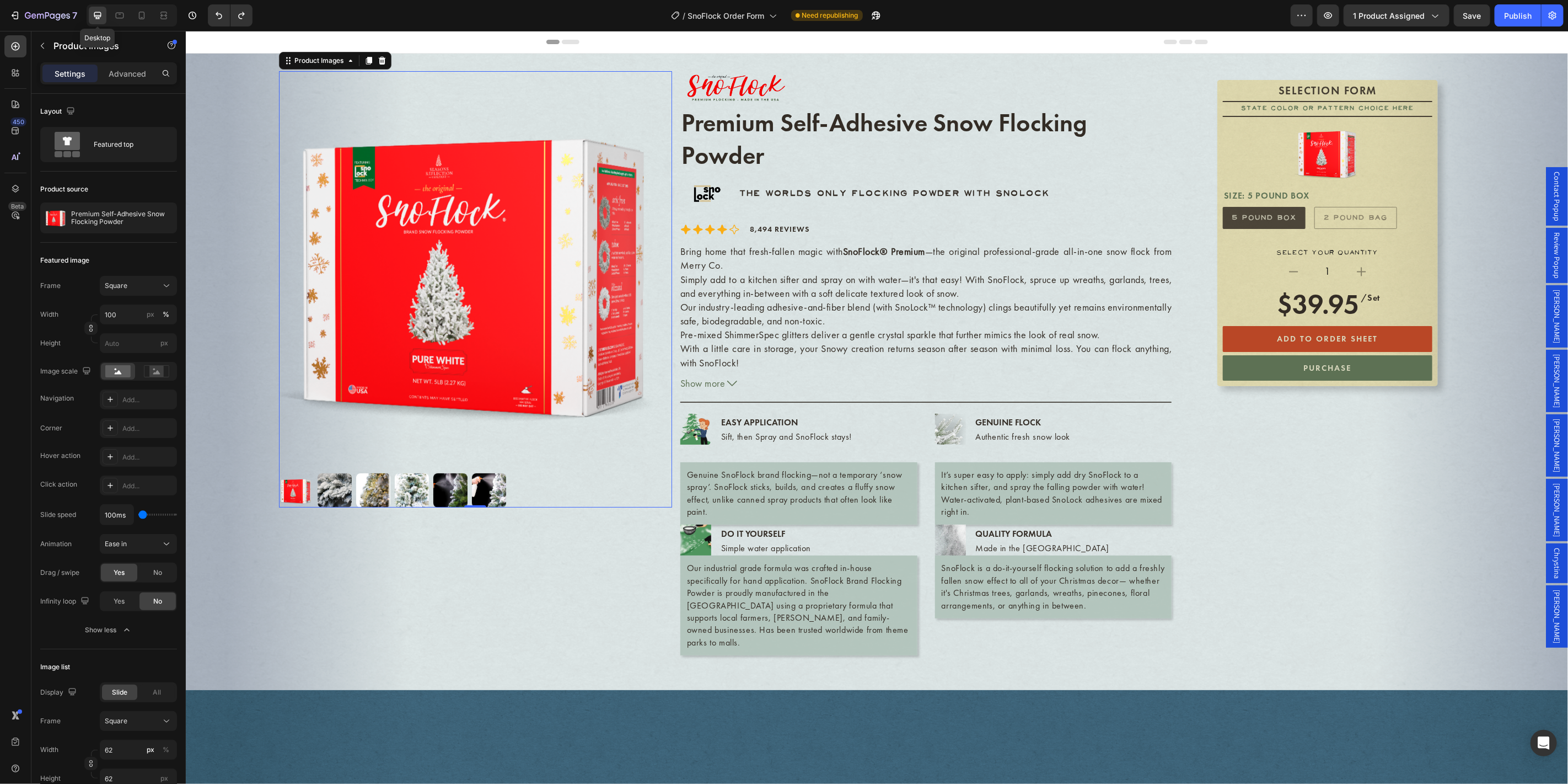
scroll to position [1, 0]
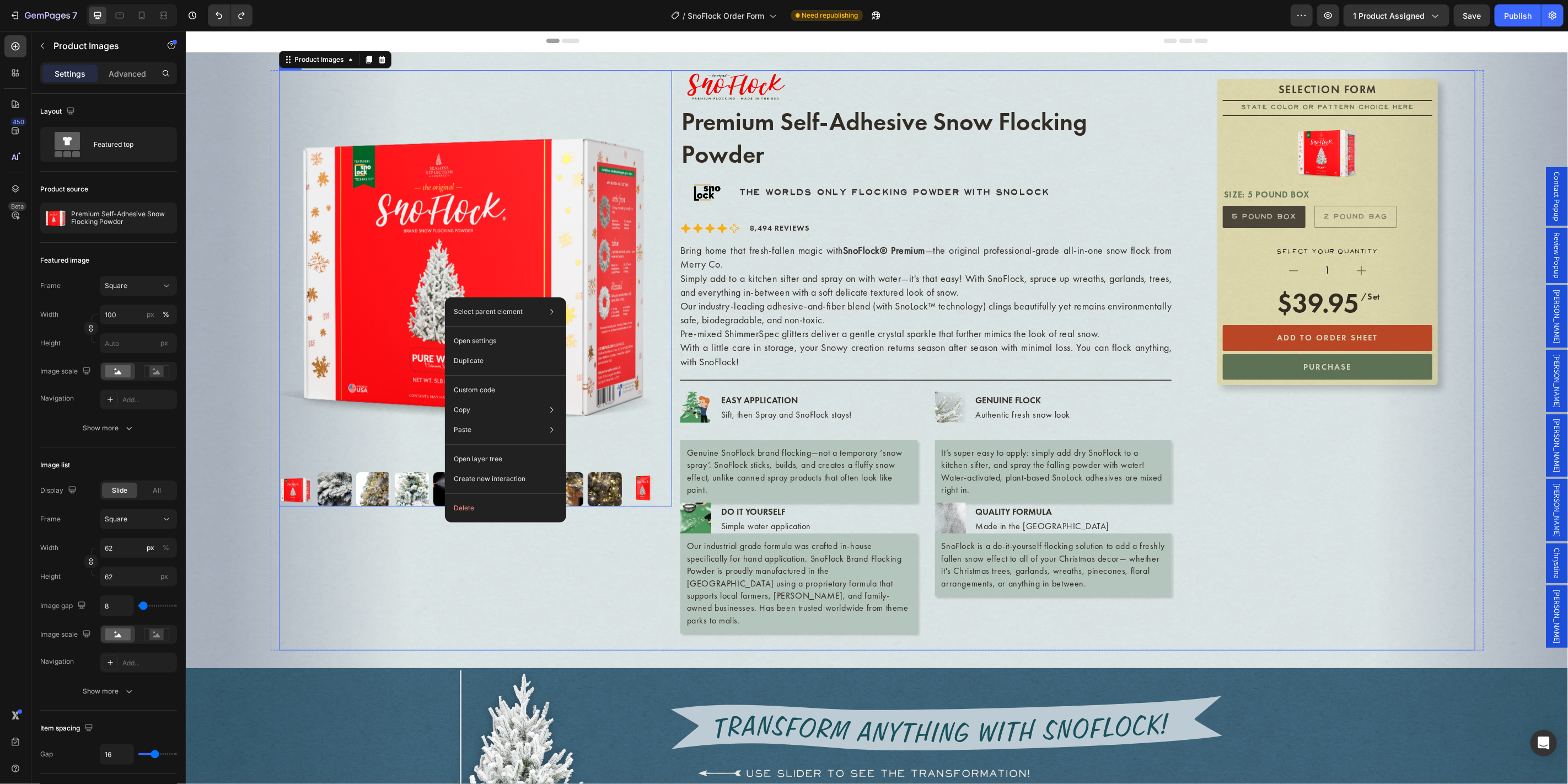
click at [350, 609] on div "Product Images 0" at bounding box center [475, 351] width 393 height 563
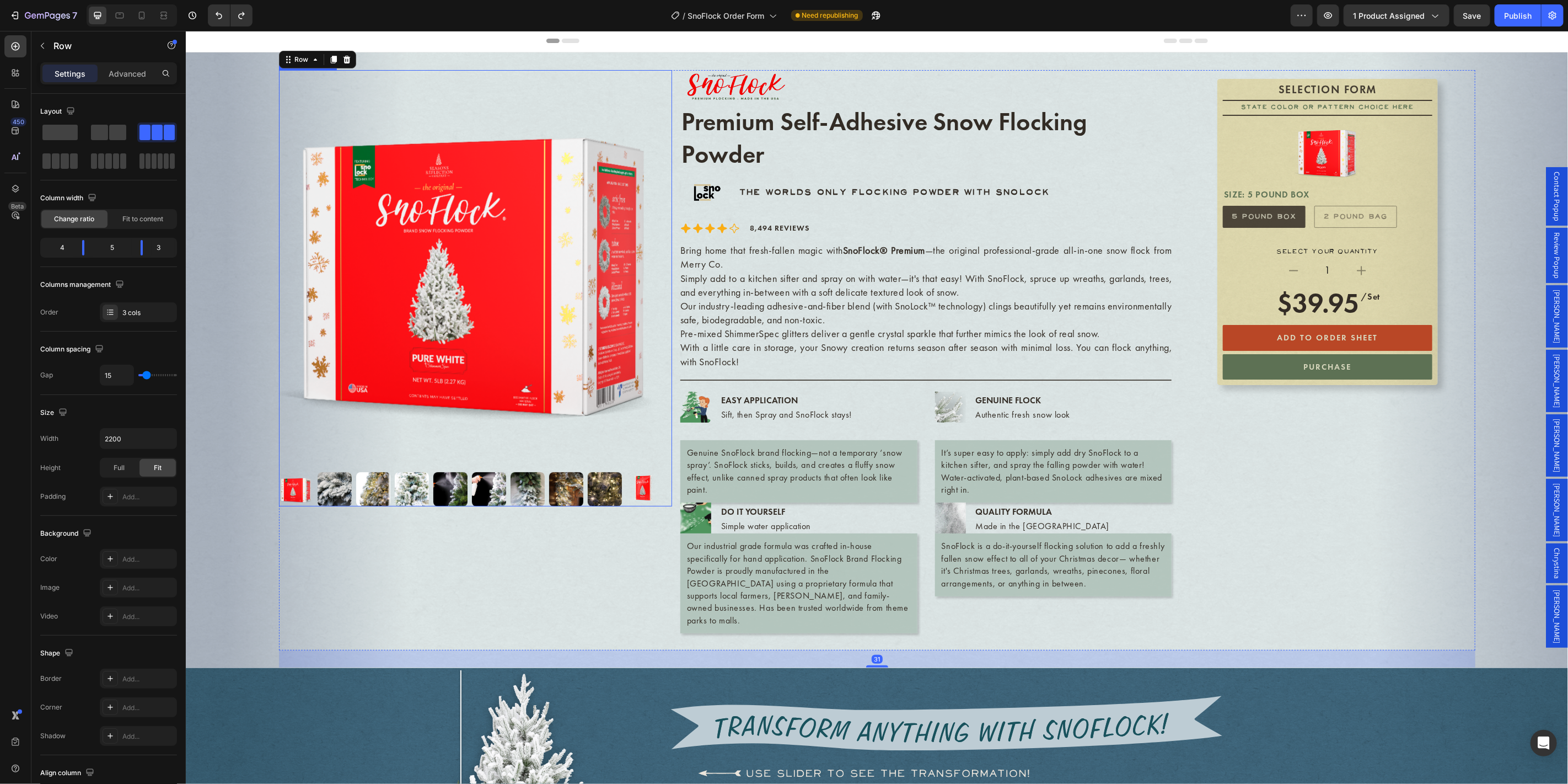
click at [387, 375] on img at bounding box center [475, 266] width 393 height 393
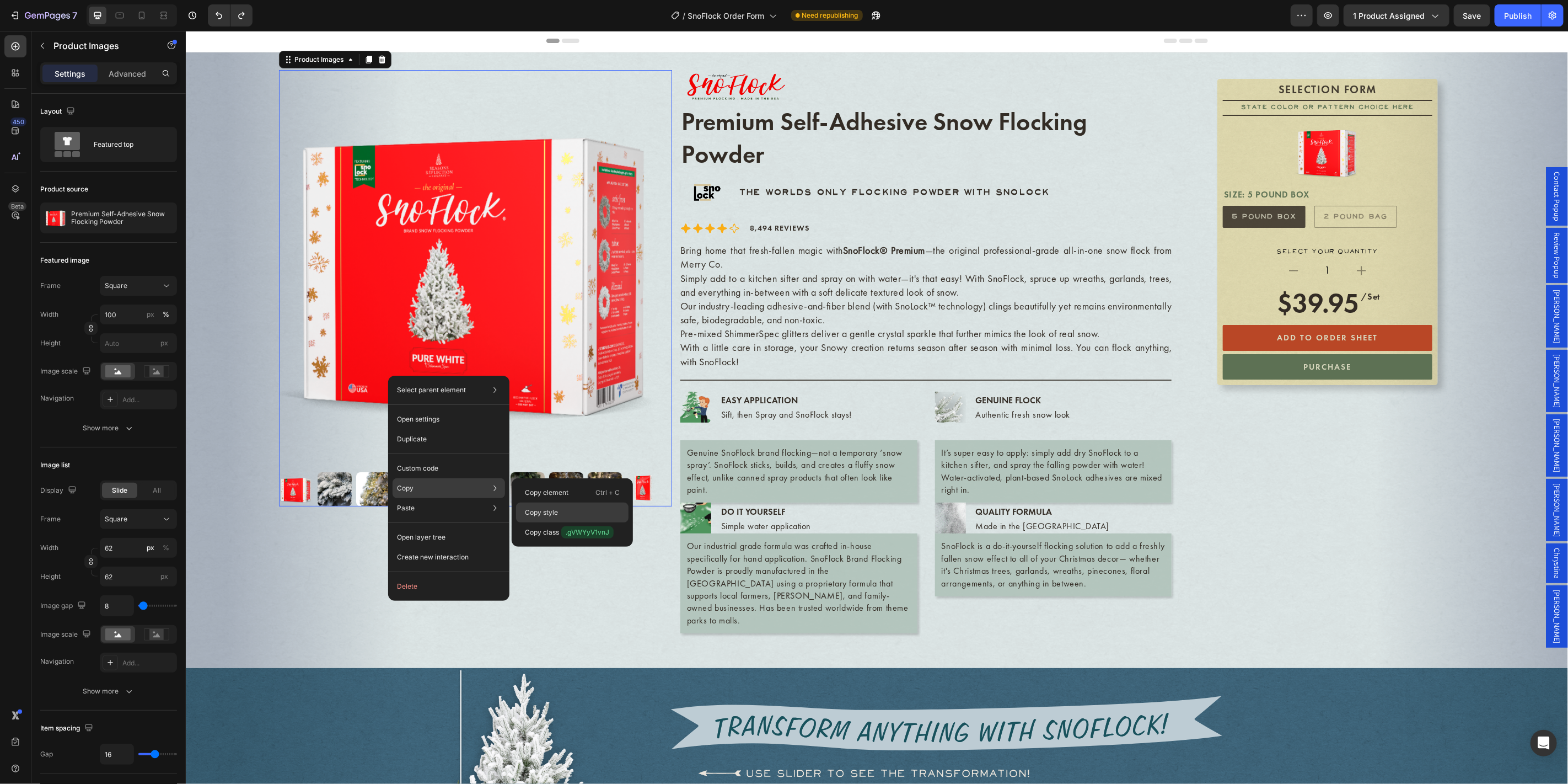
click at [553, 512] on p "Copy style" at bounding box center [541, 512] width 33 height 10
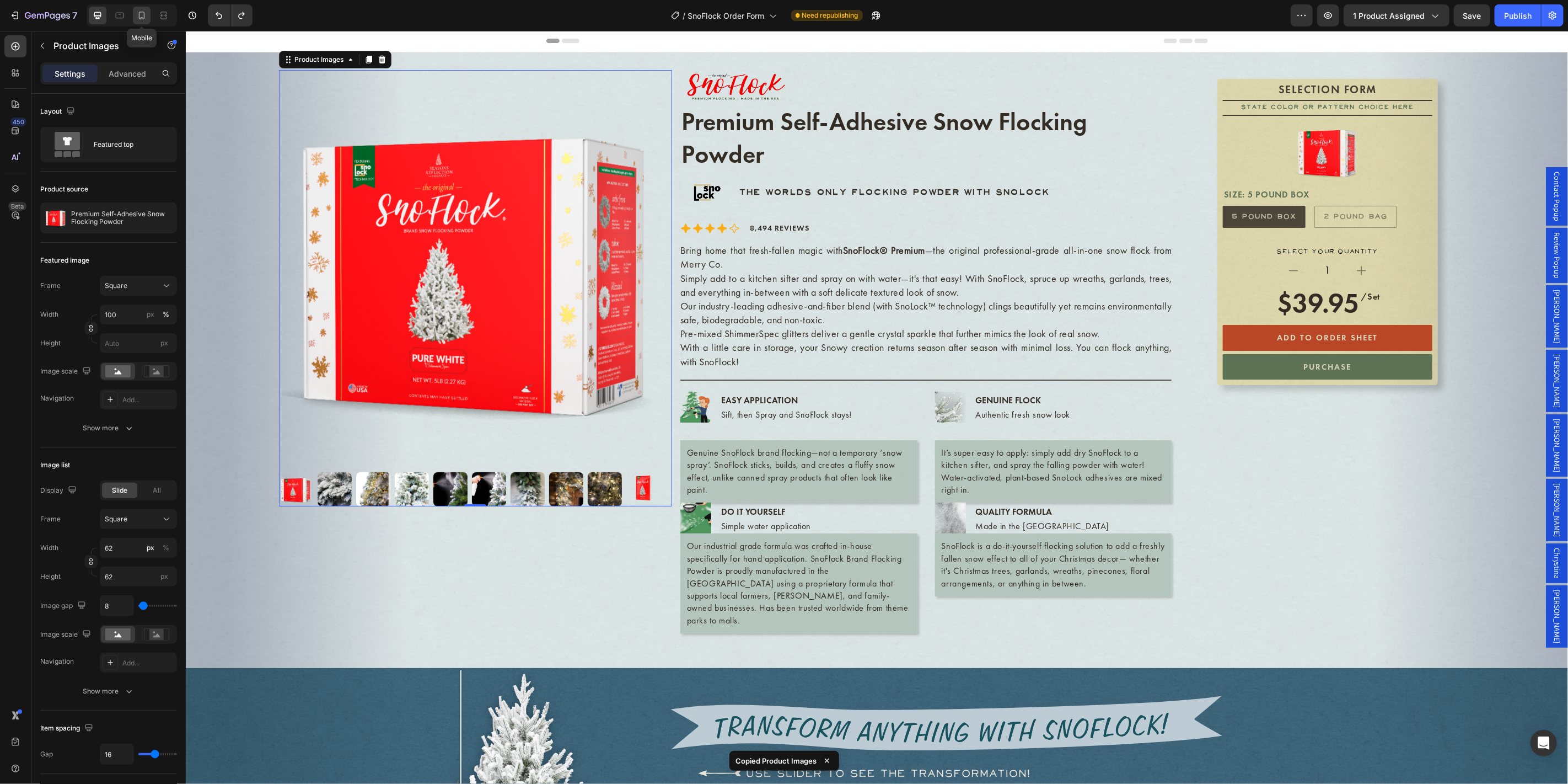
click at [144, 19] on icon at bounding box center [142, 15] width 11 height 11
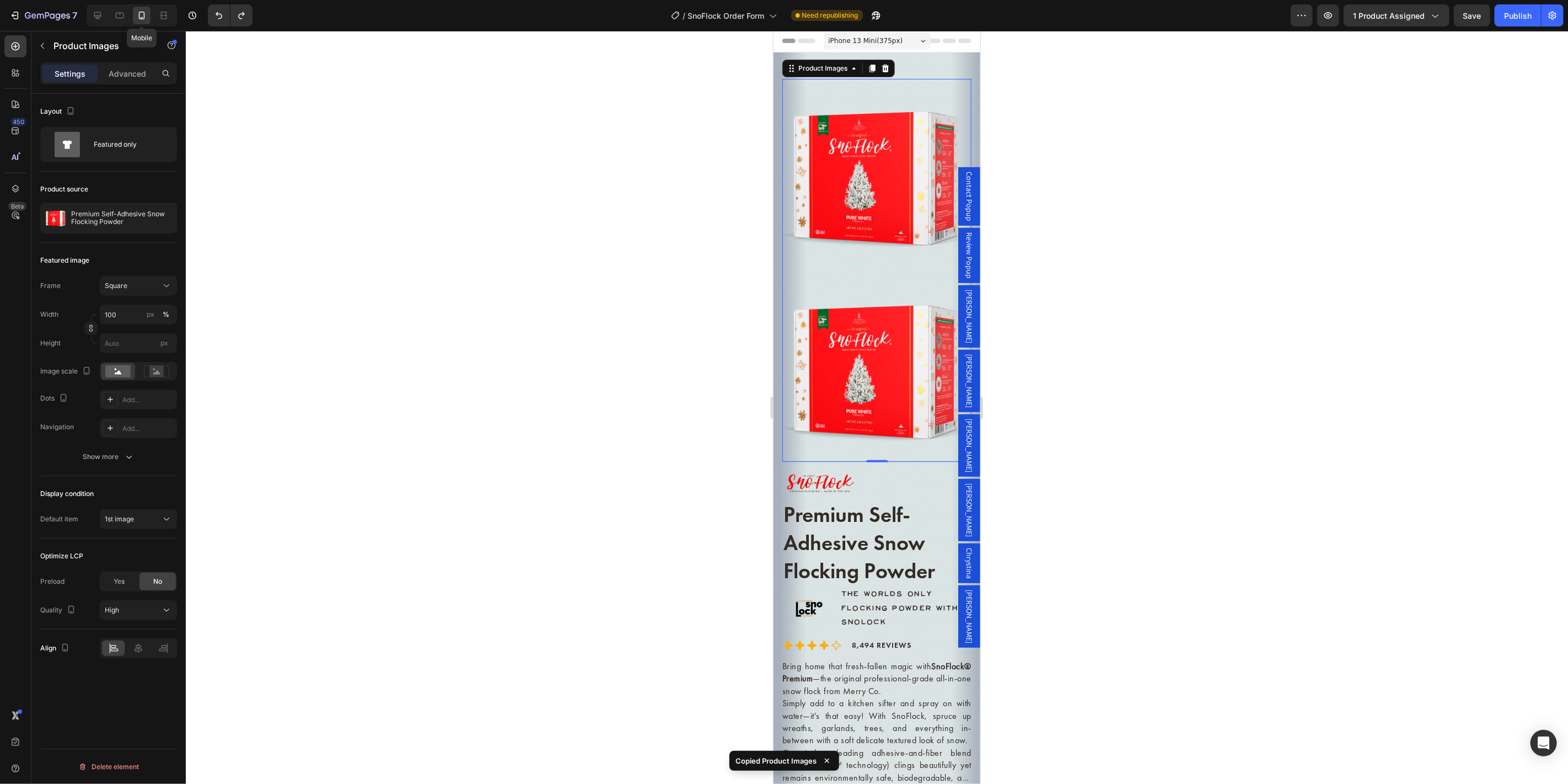
scroll to position [10, 0]
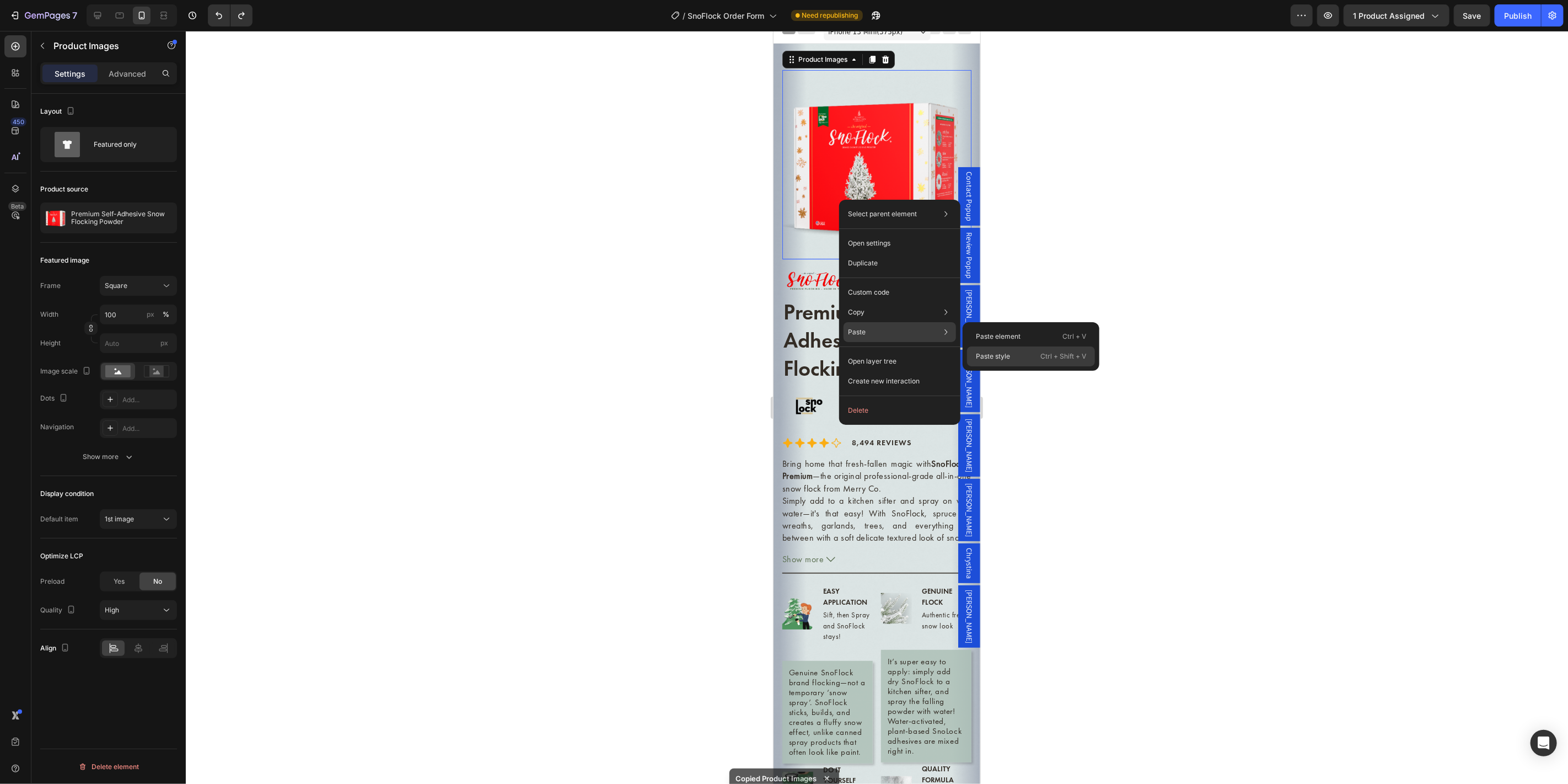
click at [999, 356] on p "Paste style" at bounding box center [992, 356] width 34 height 10
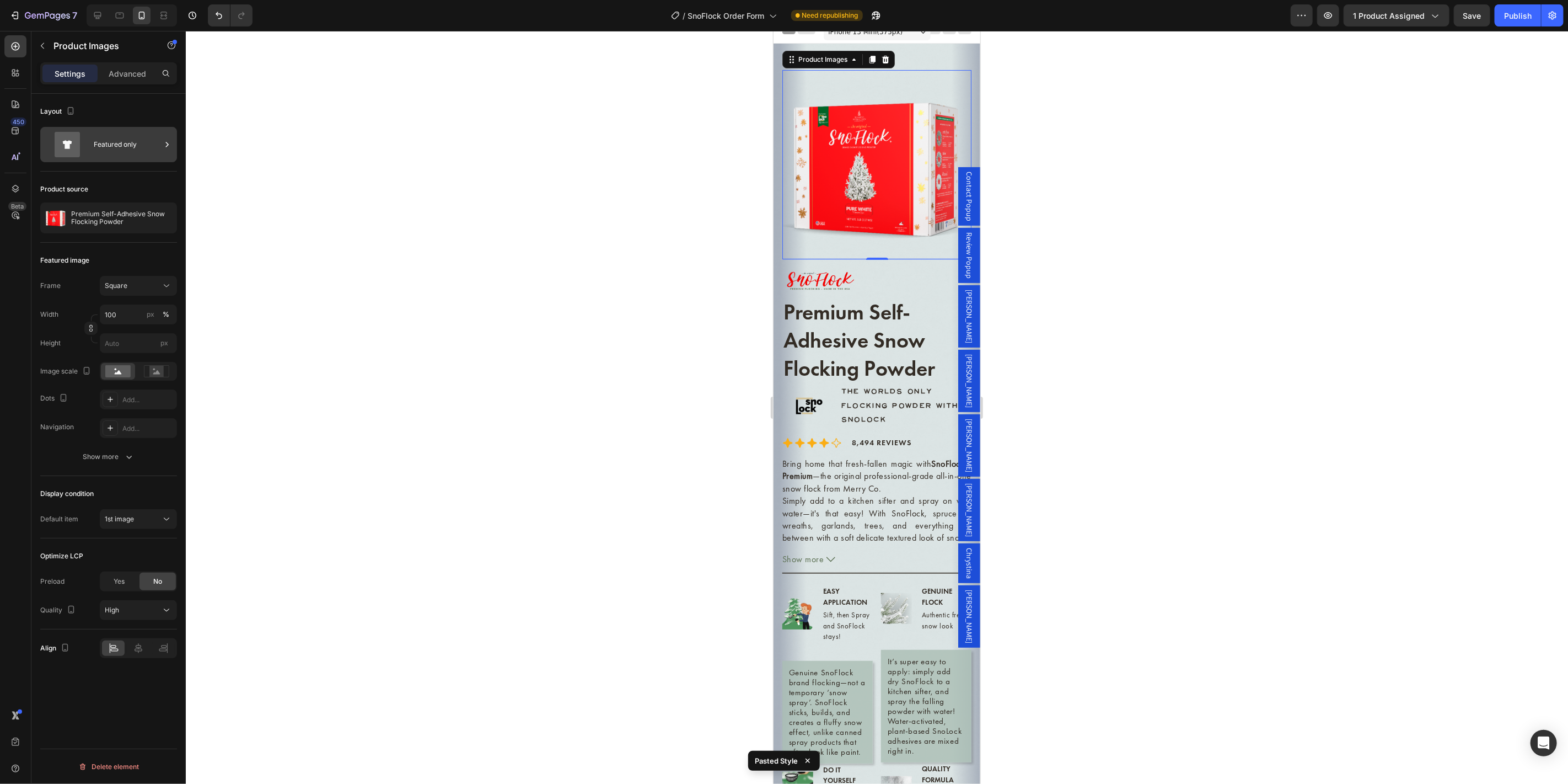
click at [114, 145] on div "Featured only" at bounding box center [127, 145] width 67 height 25
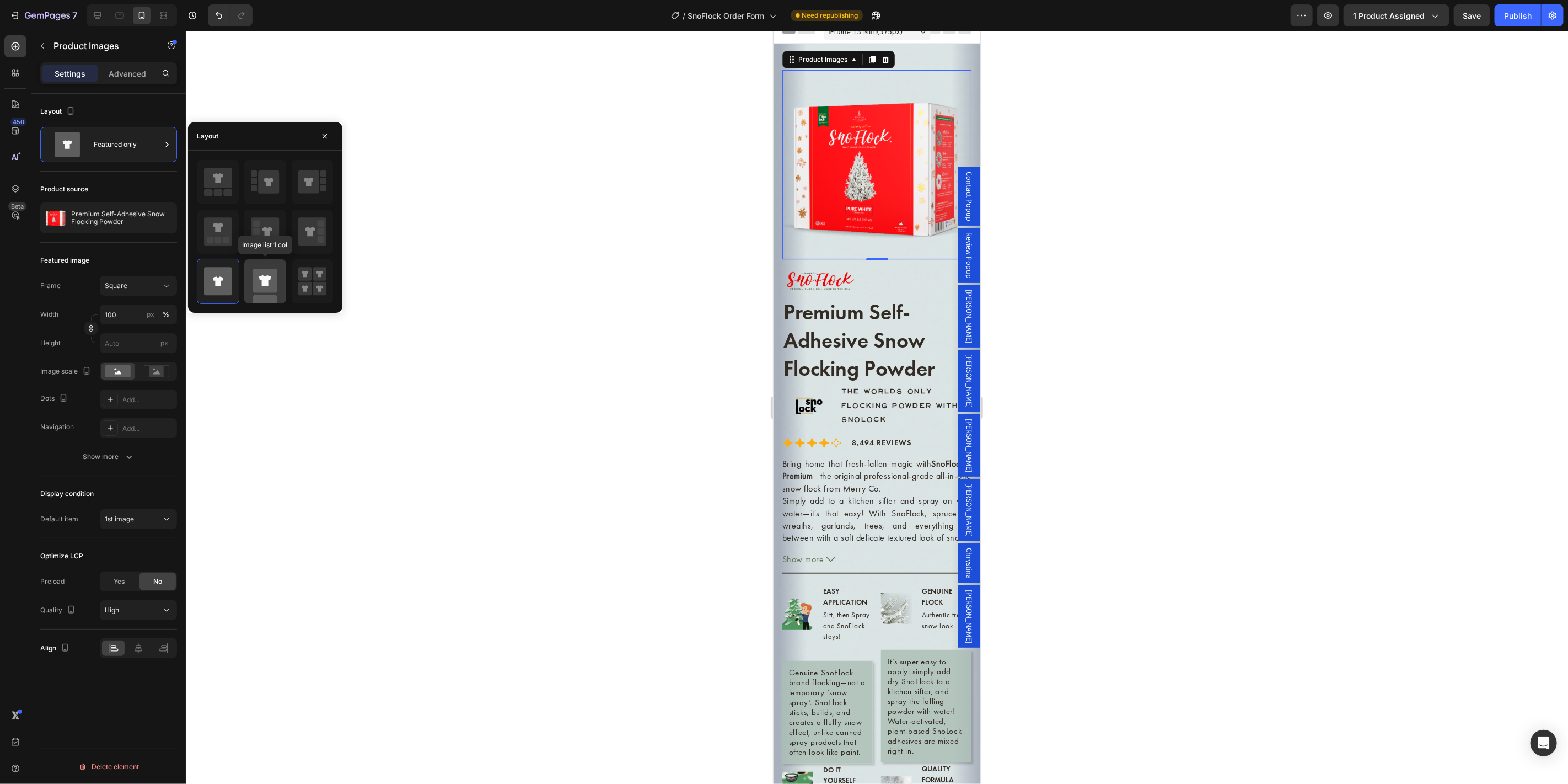
click at [269, 291] on rect at bounding box center [265, 281] width 24 height 24
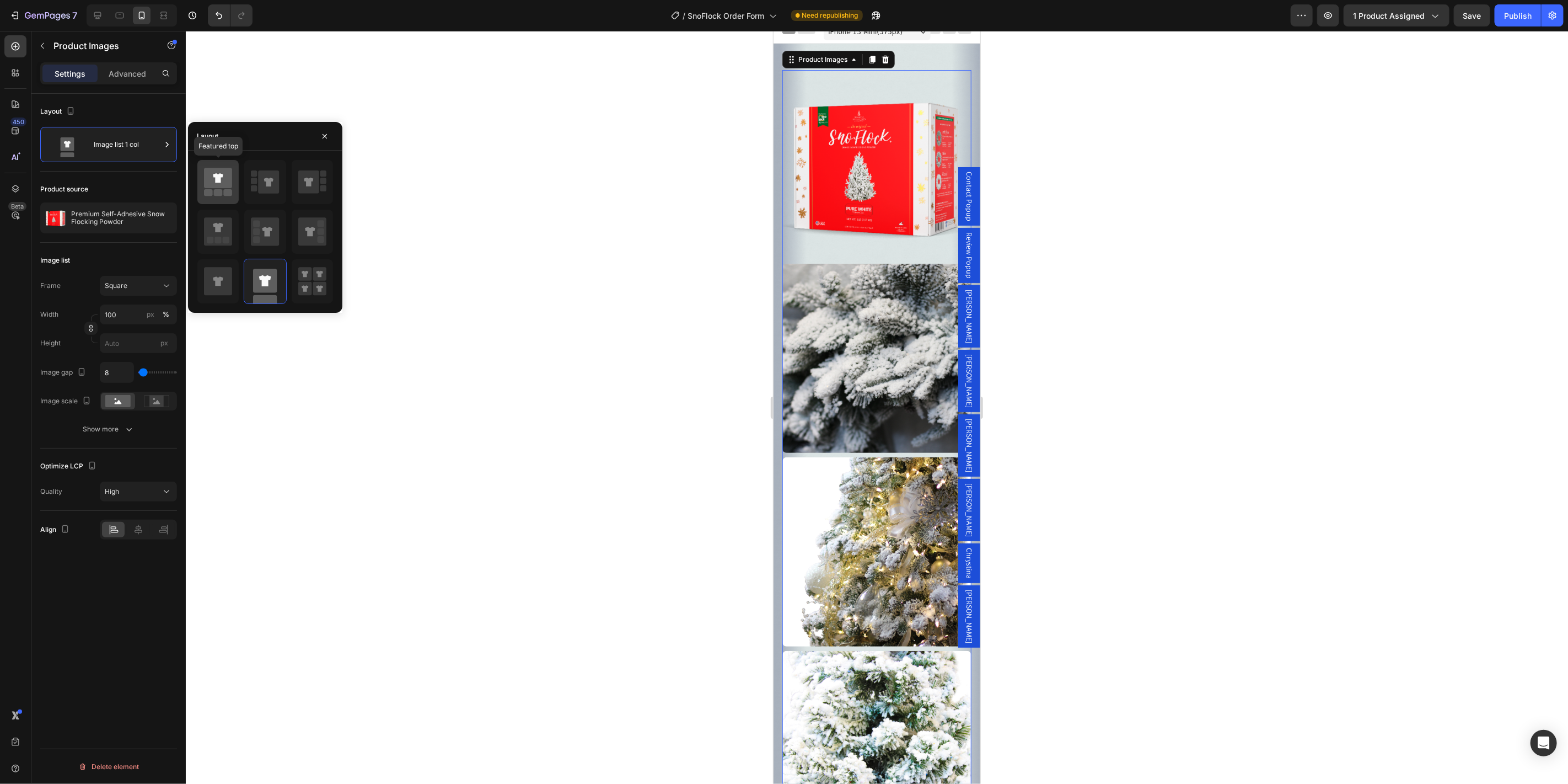
click at [209, 200] on div at bounding box center [218, 182] width 41 height 44
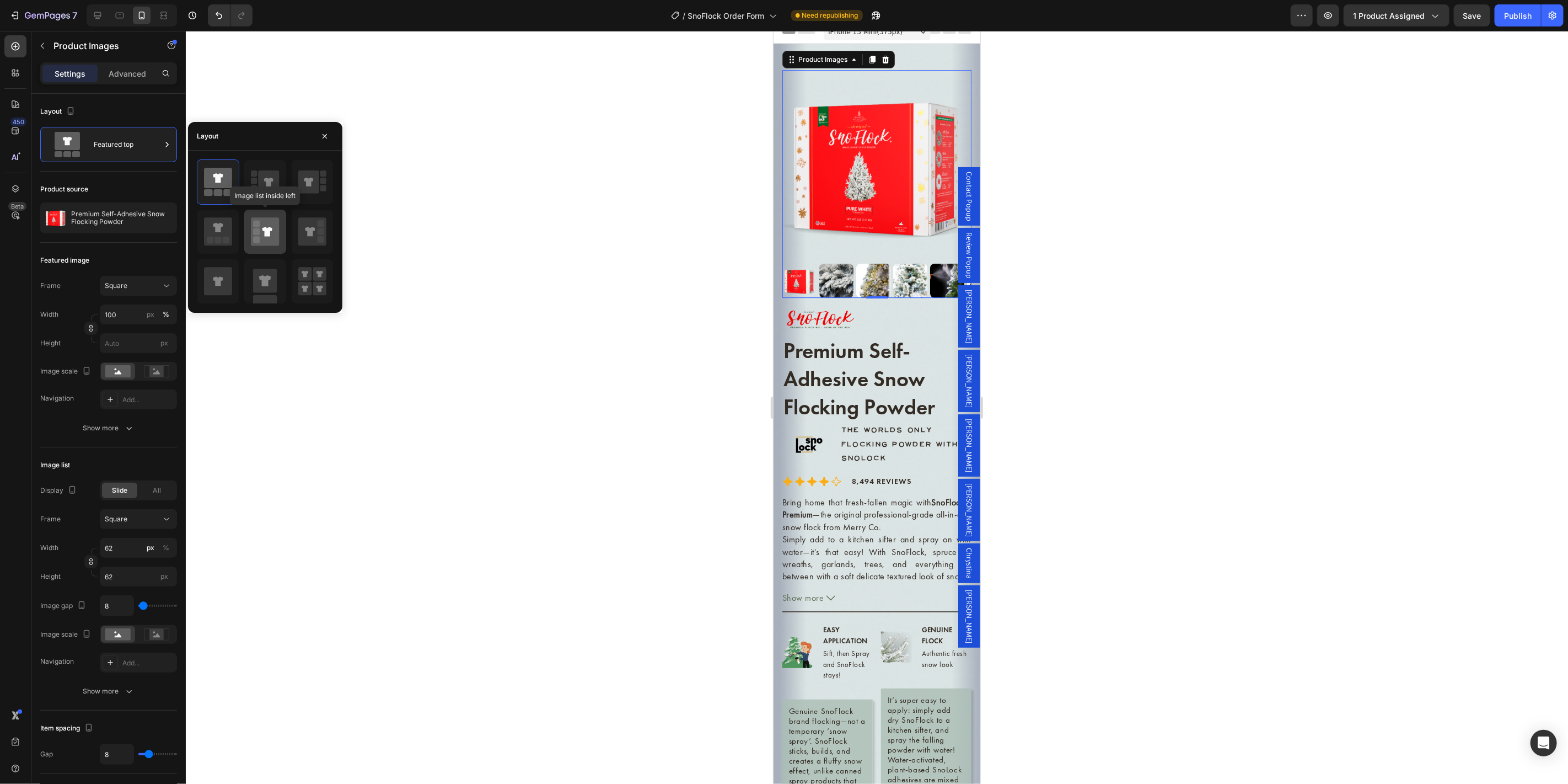
click at [266, 225] on icon at bounding box center [264, 232] width 28 height 28
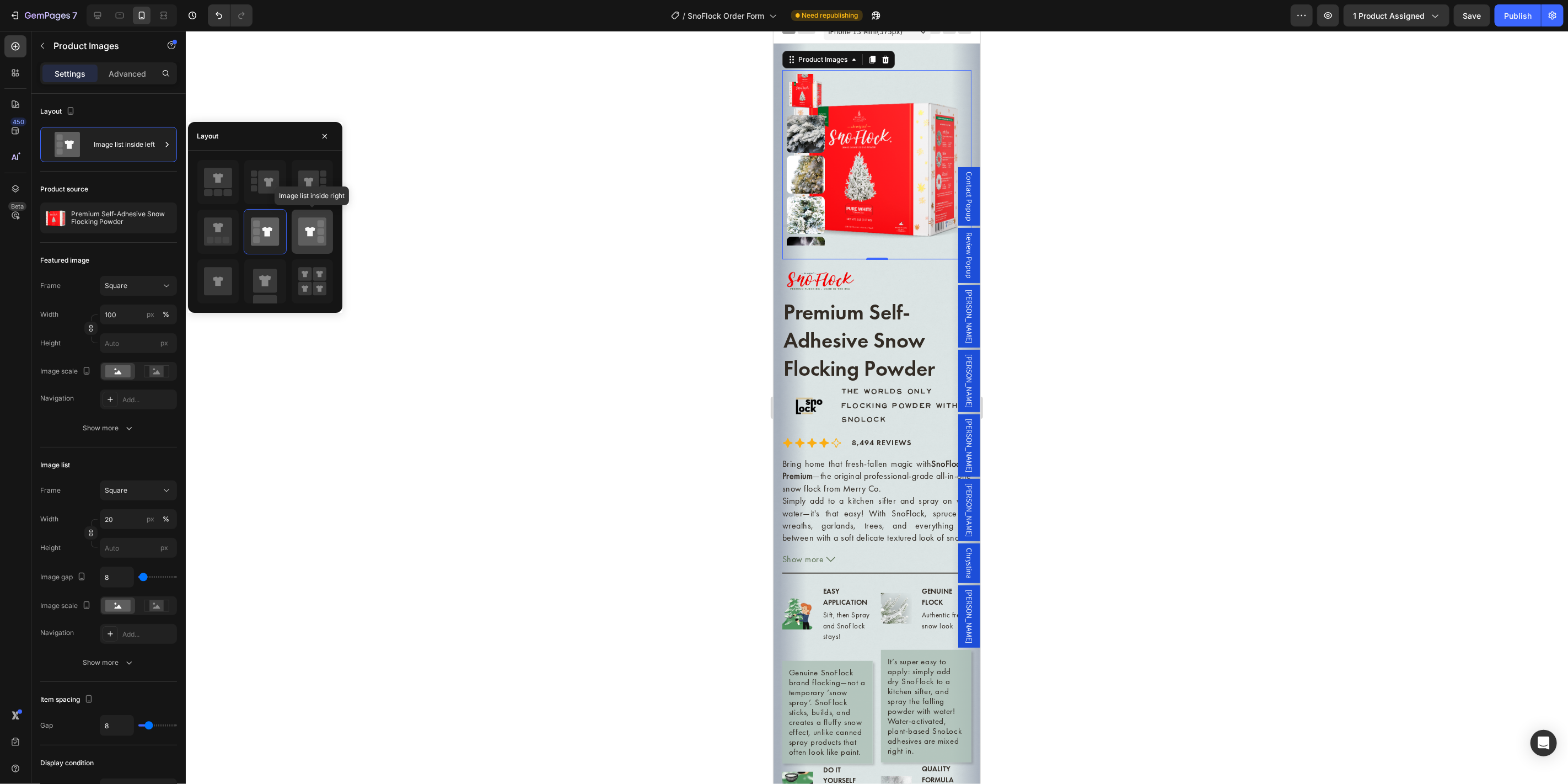
click at [311, 218] on icon at bounding box center [312, 232] width 28 height 28
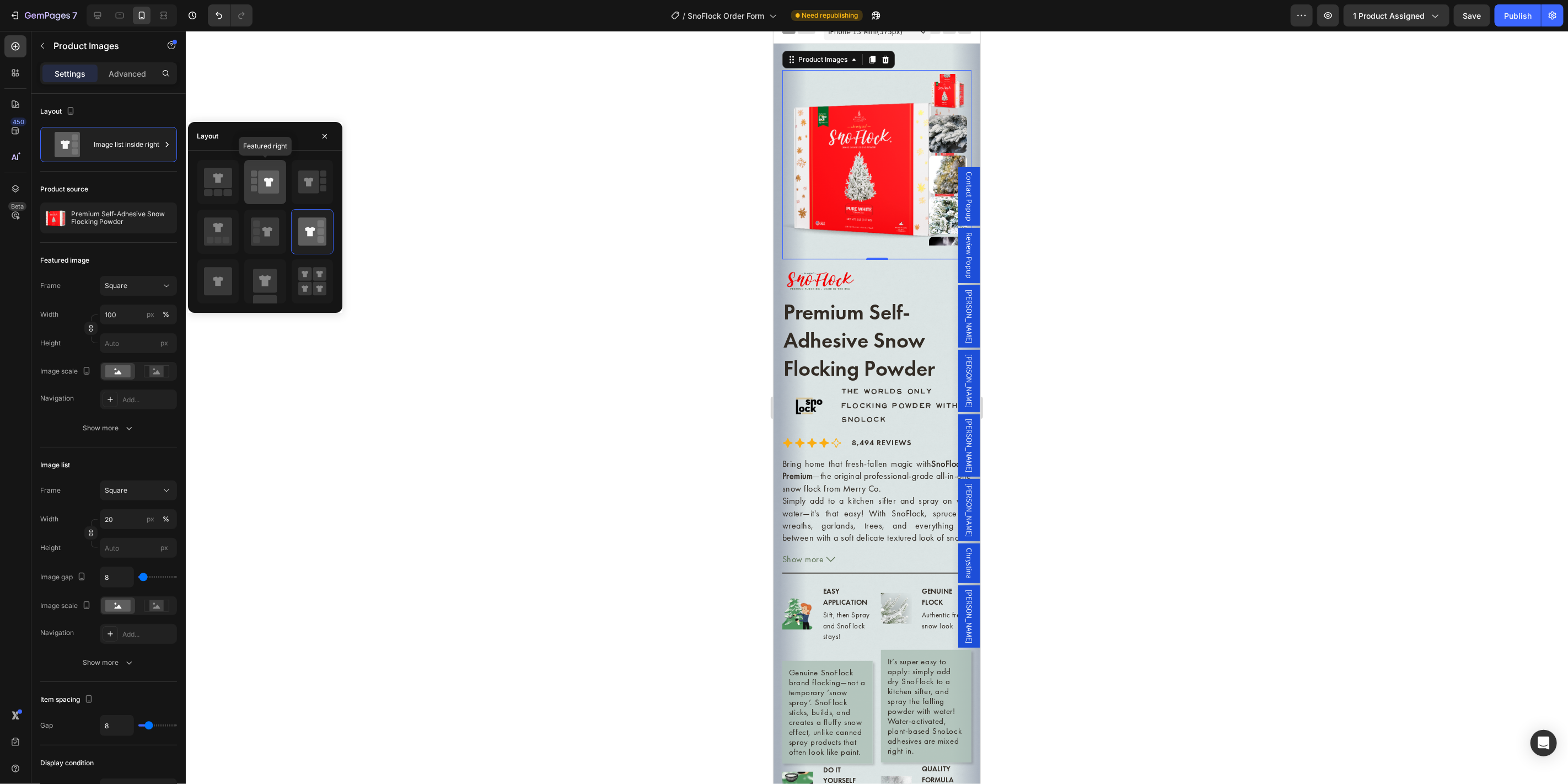
click at [264, 188] on icon at bounding box center [269, 182] width 21 height 23
type input "100"
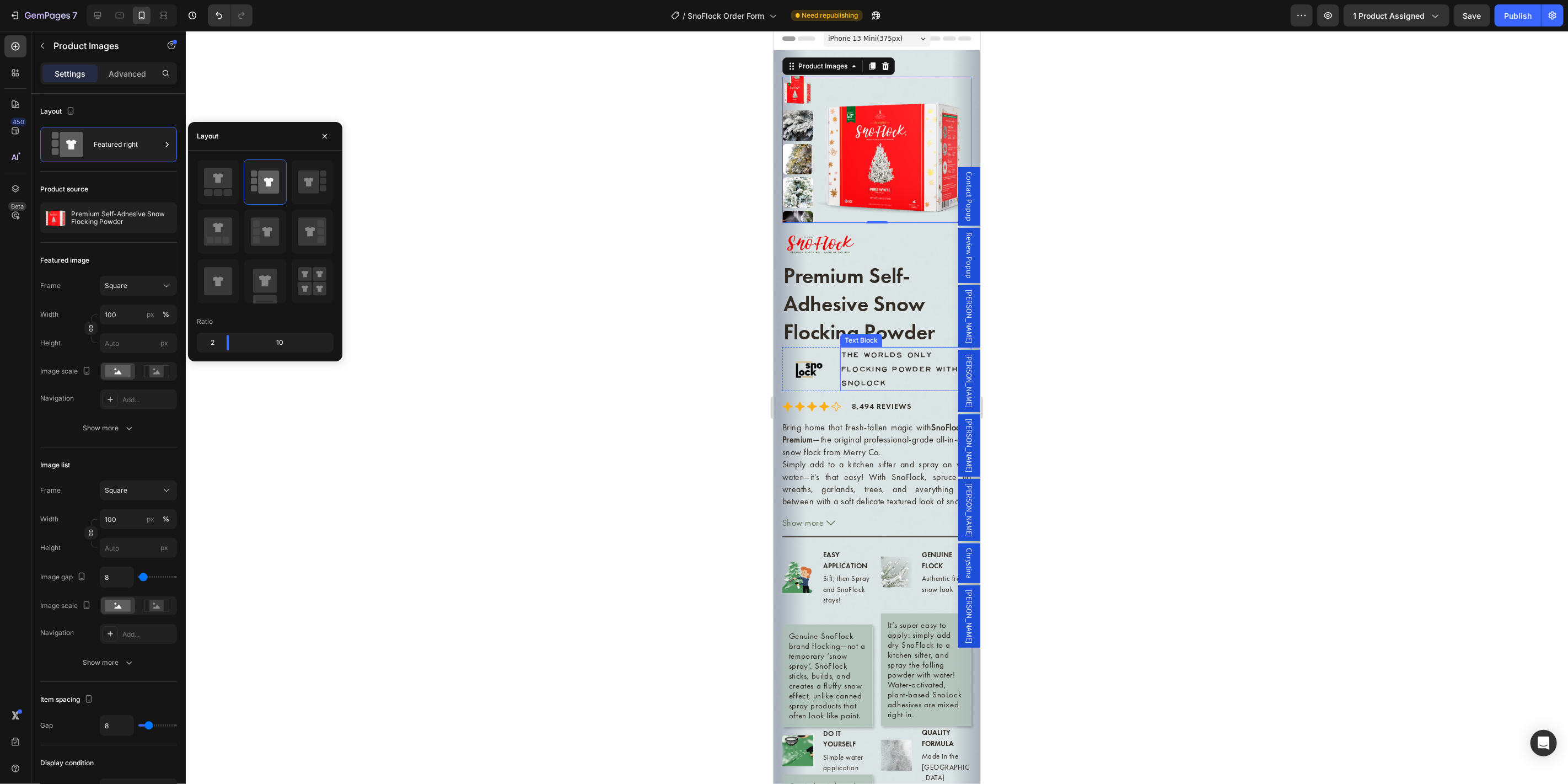
scroll to position [0, 0]
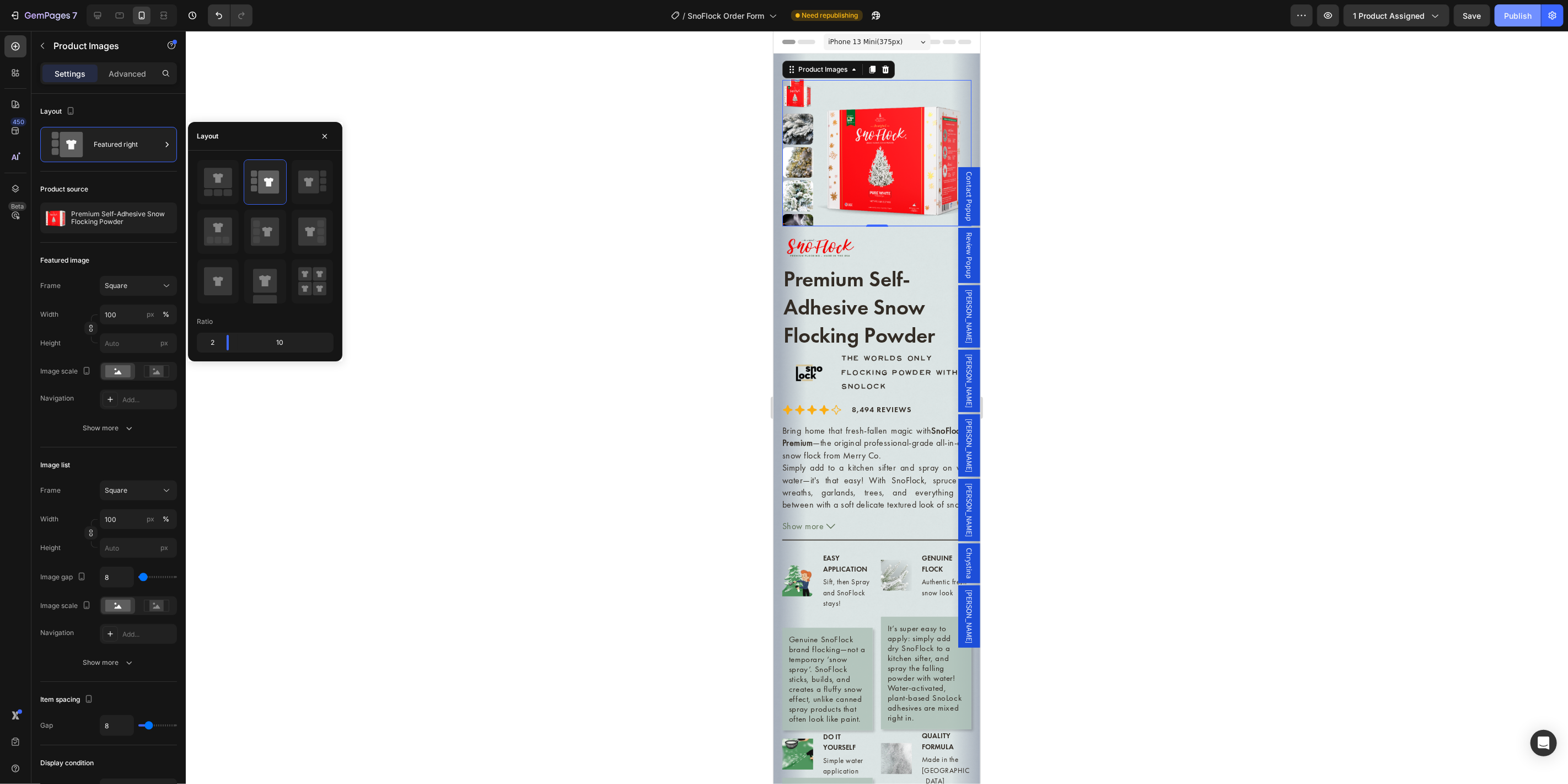
click at [1523, 17] on div "Publish" at bounding box center [1517, 15] width 27 height 12
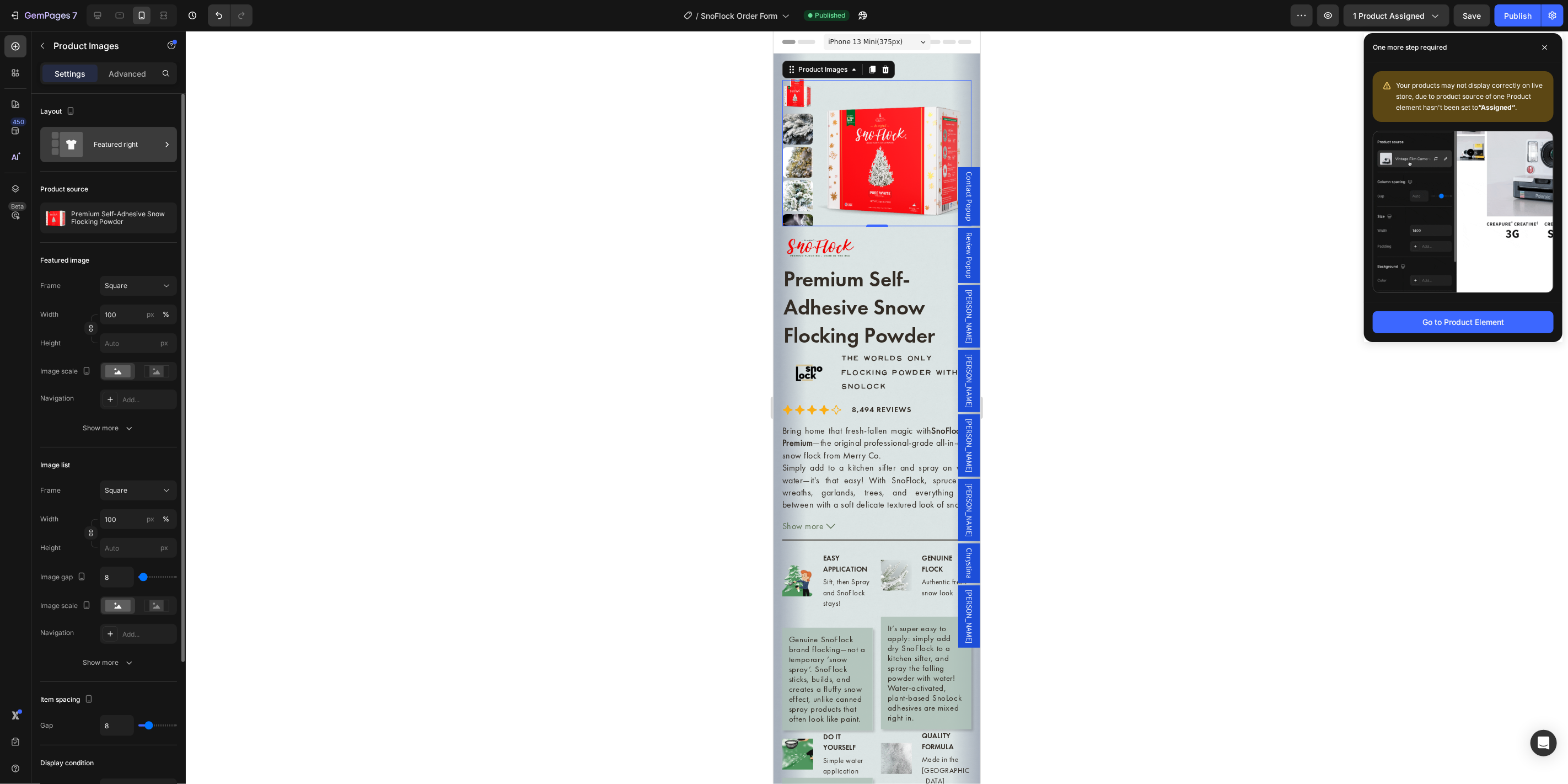
click at [124, 150] on div "Featured right" at bounding box center [127, 145] width 67 height 25
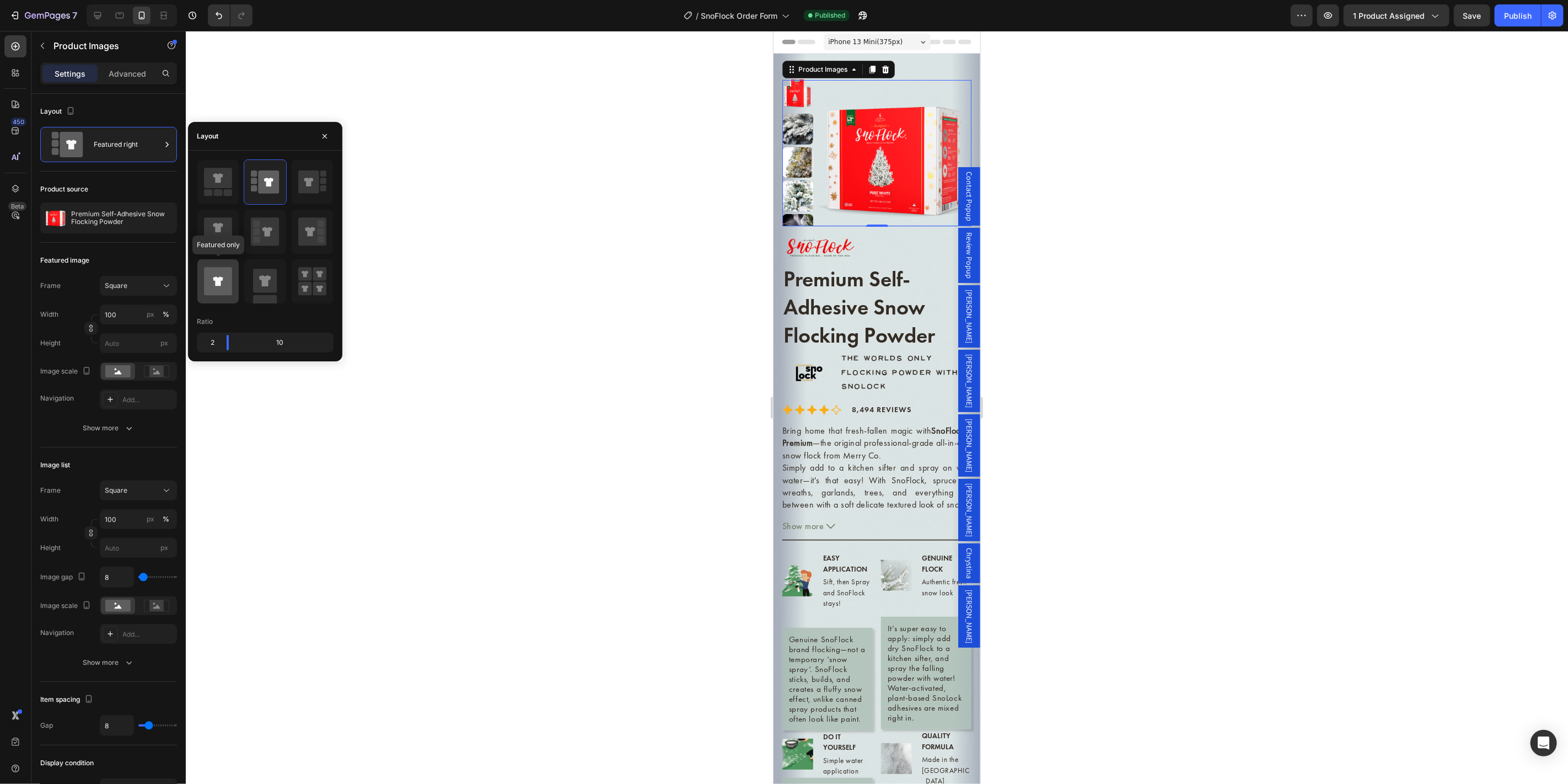
click at [220, 276] on icon at bounding box center [218, 281] width 28 height 28
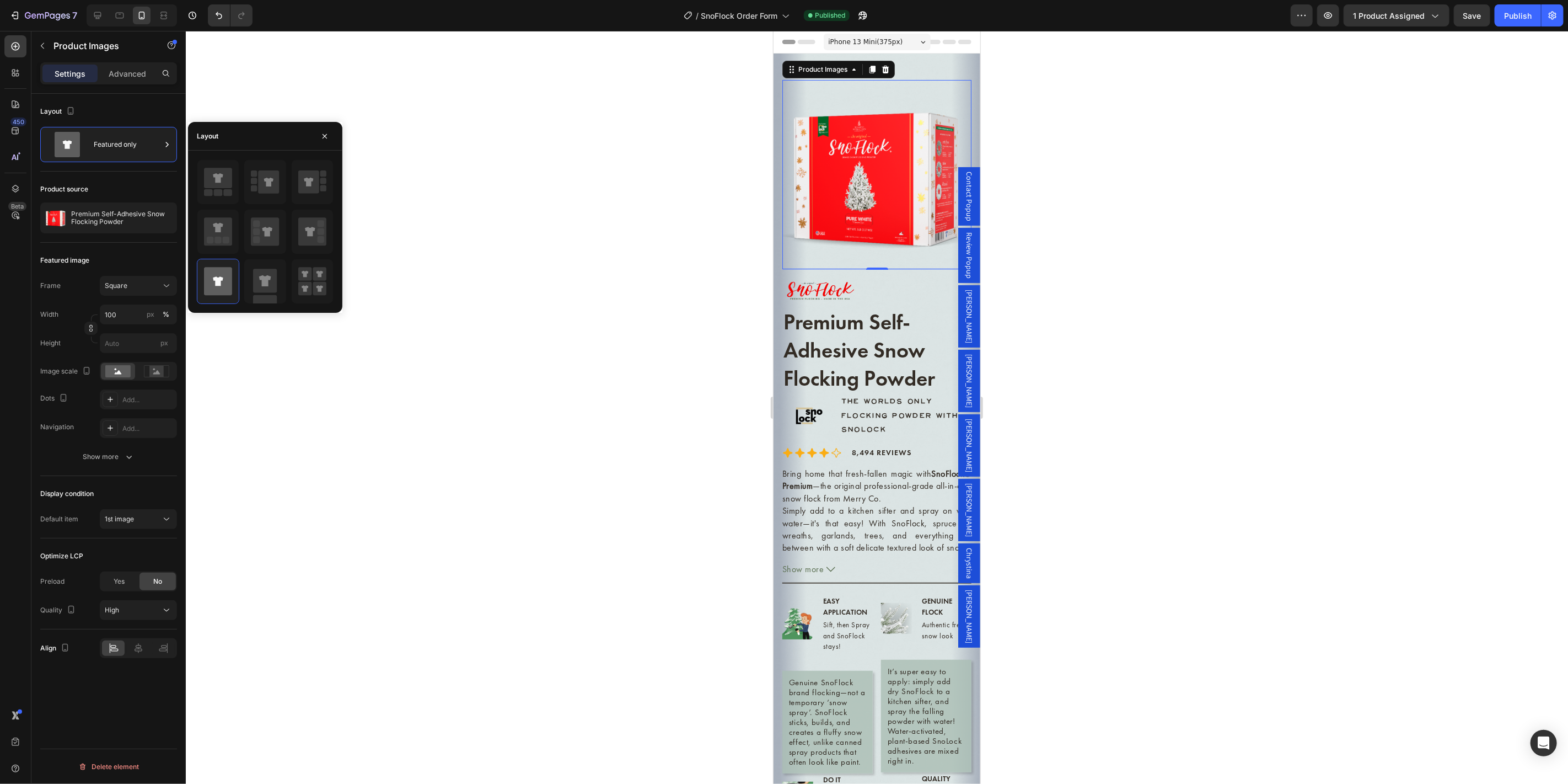
click at [562, 324] on div at bounding box center [876, 407] width 1382 height 753
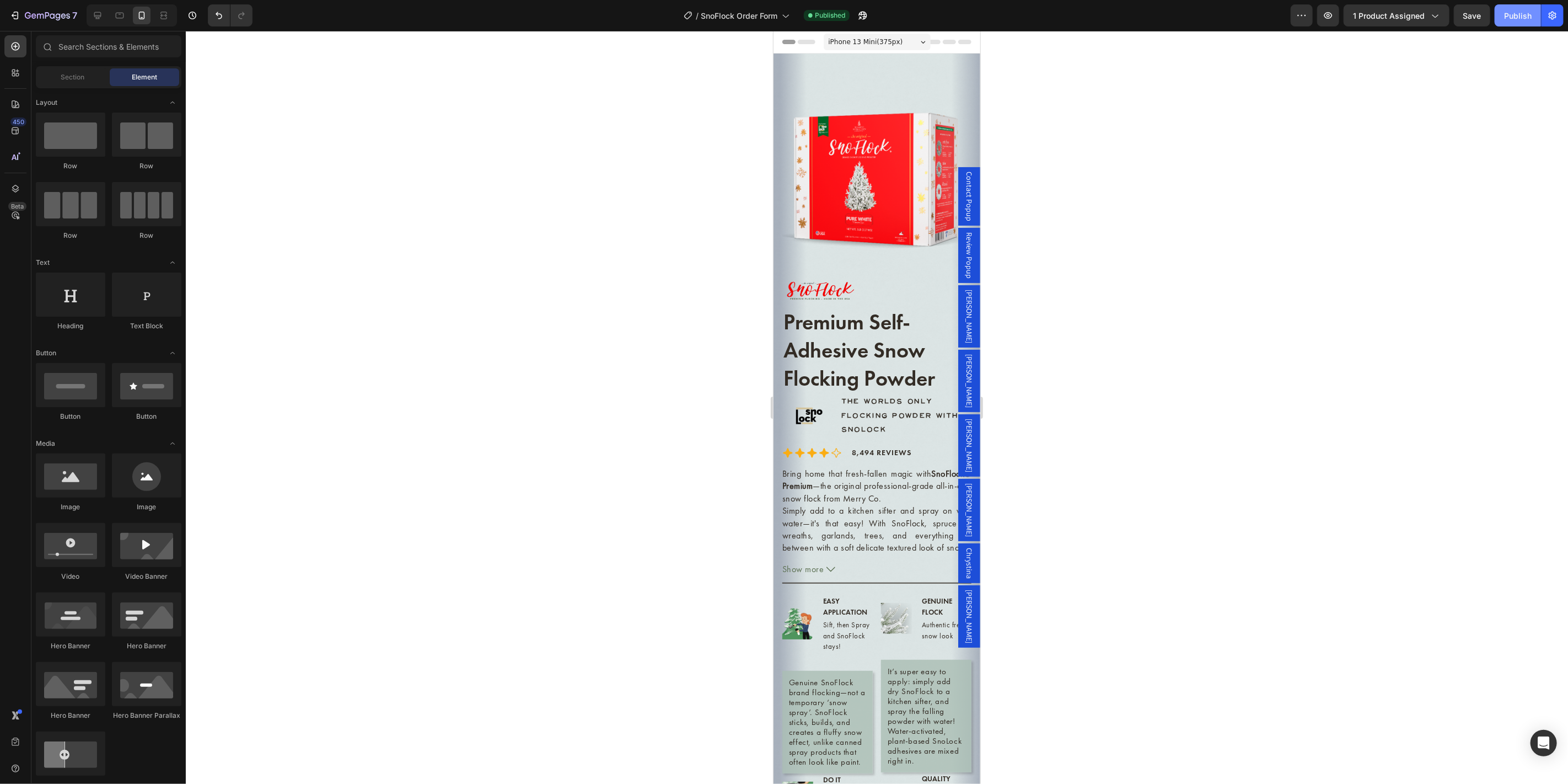
click at [1518, 8] on button "Publish" at bounding box center [1518, 15] width 46 height 22
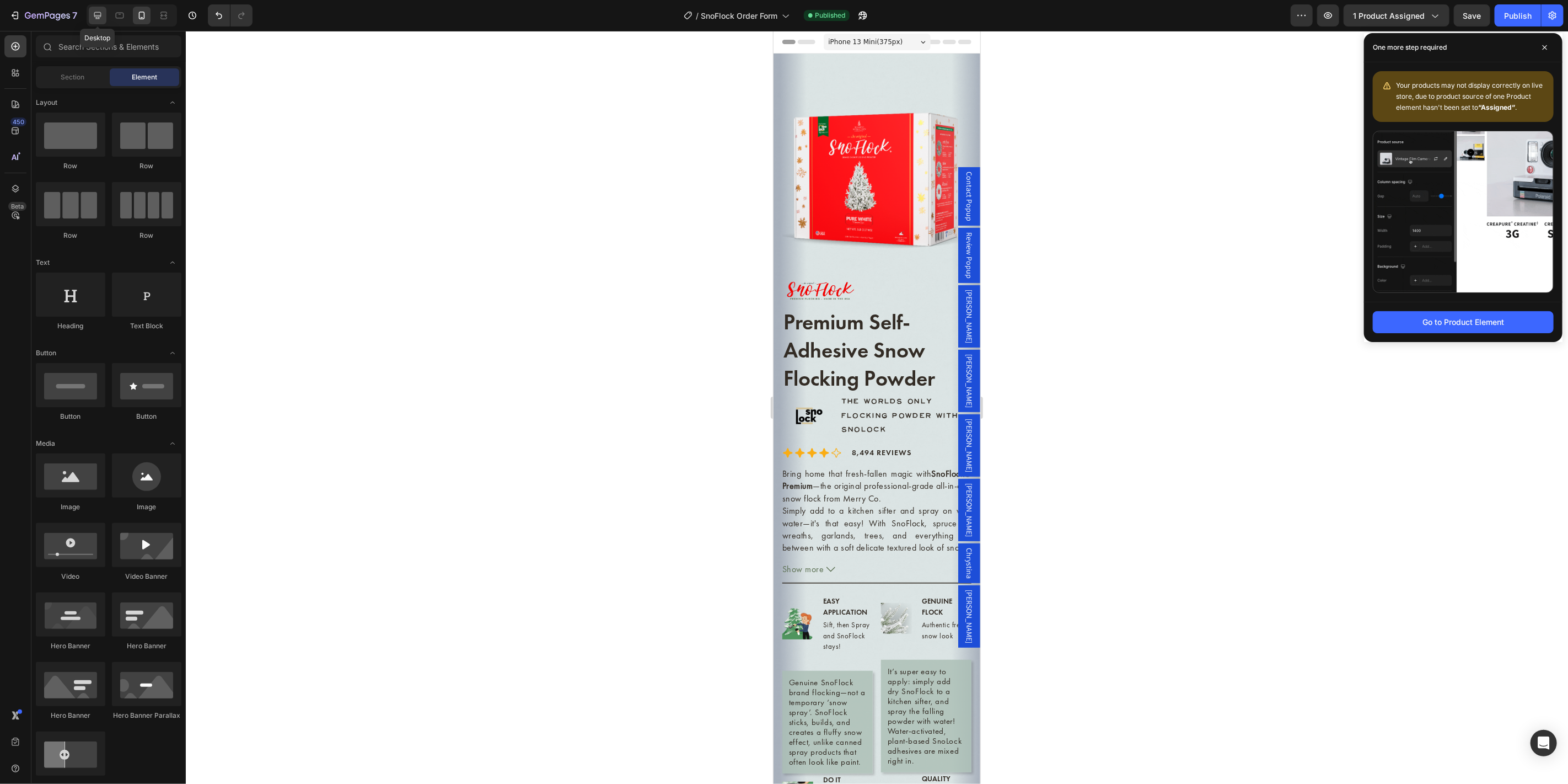
click at [96, 14] on icon at bounding box center [98, 15] width 11 height 11
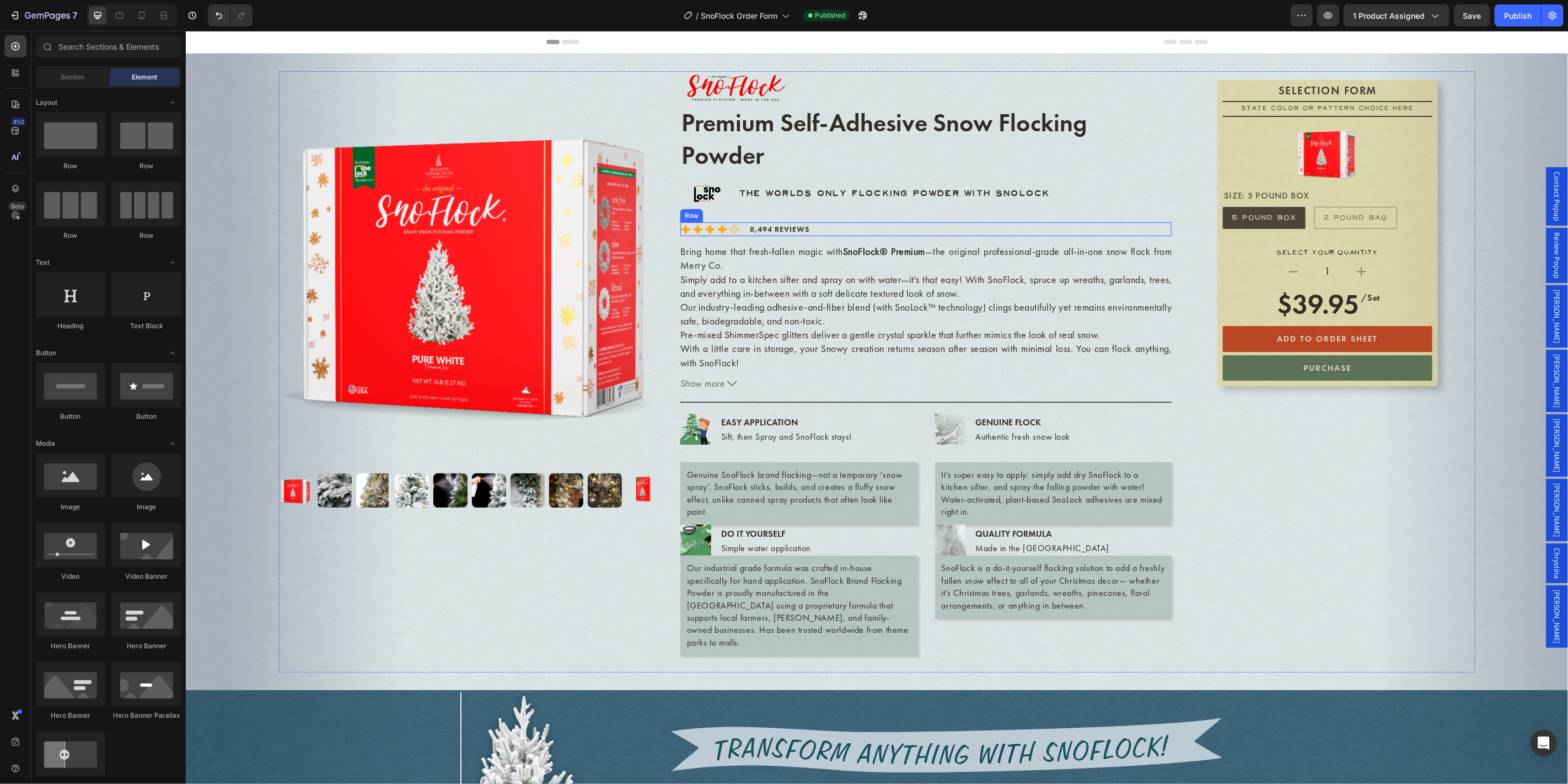
click at [825, 227] on div "Icon Icon Icon Icon Icon Icon List Hoz 8,494 reviews Text block Row" at bounding box center [925, 229] width 492 height 14
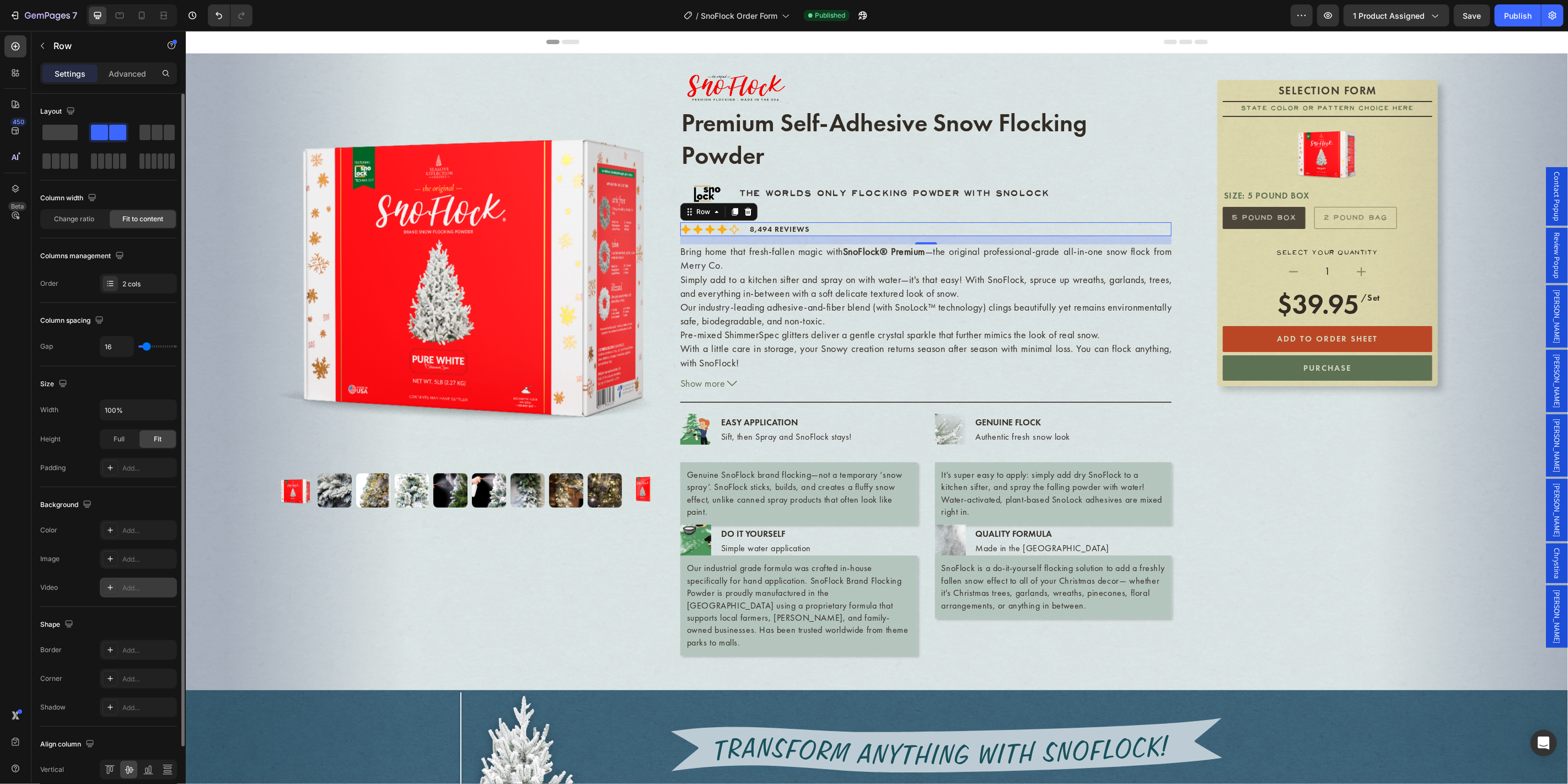
scroll to position [75, 0]
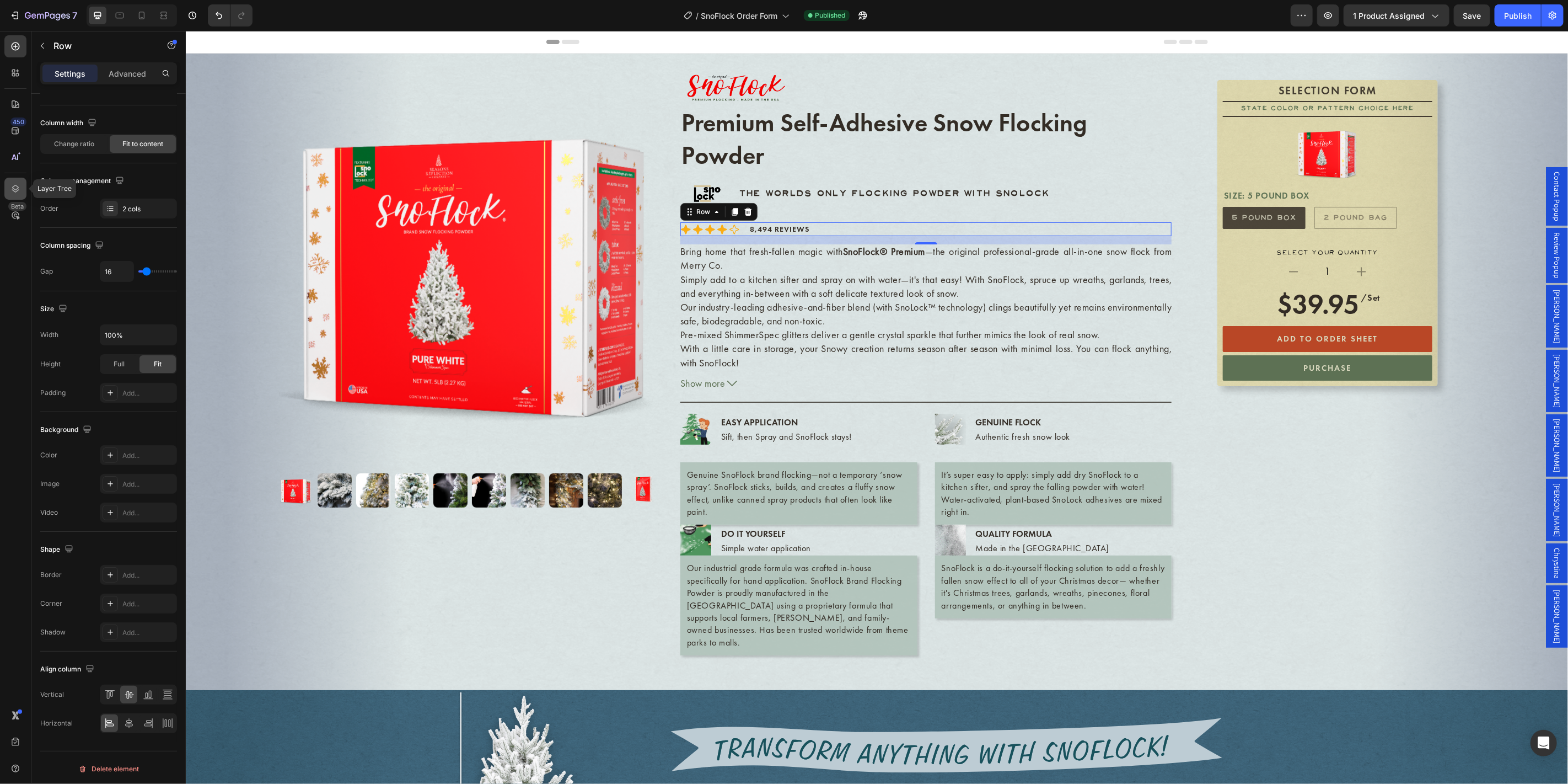
click at [22, 184] on div at bounding box center [15, 188] width 22 height 22
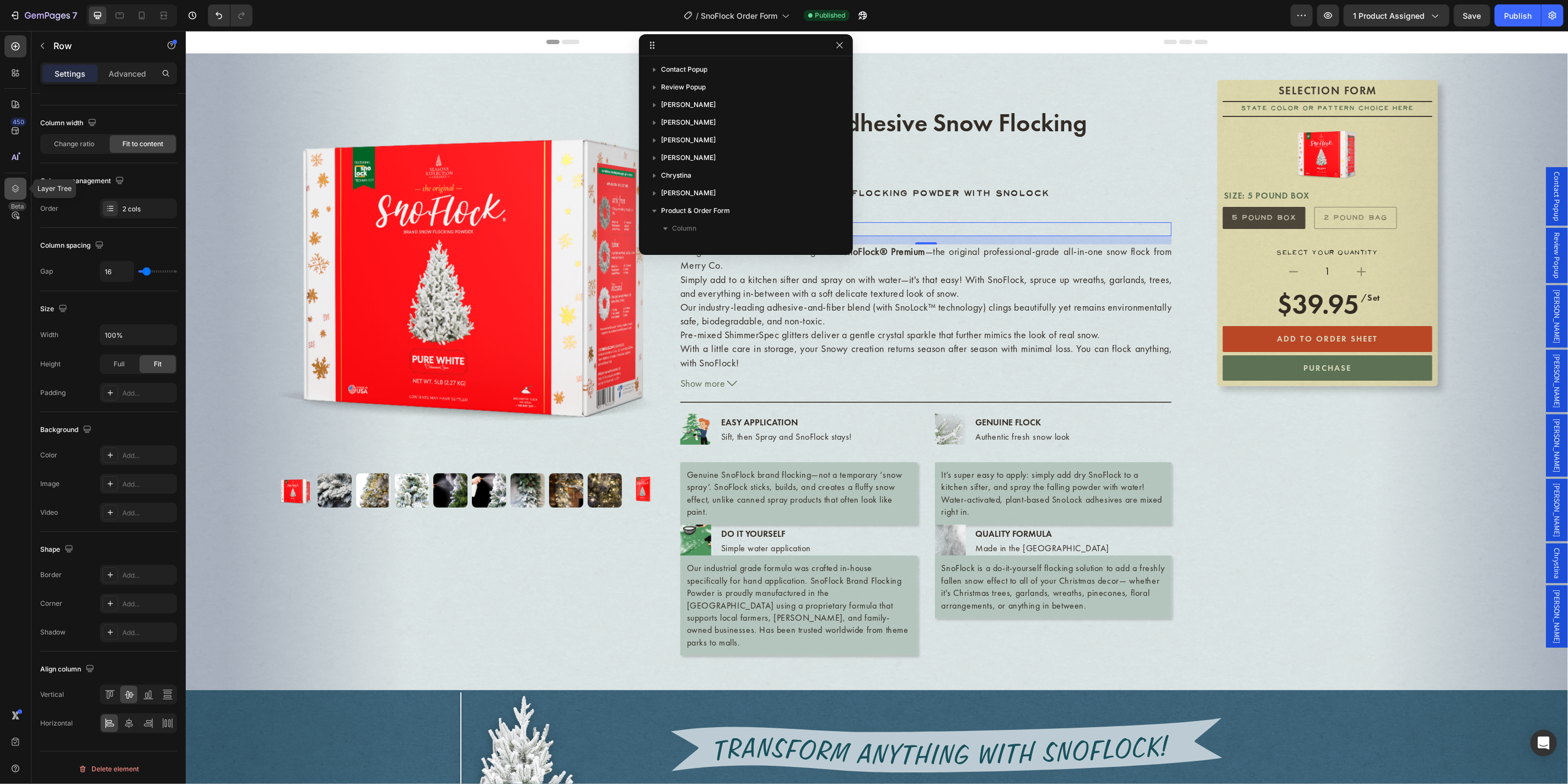
scroll to position [261, 0]
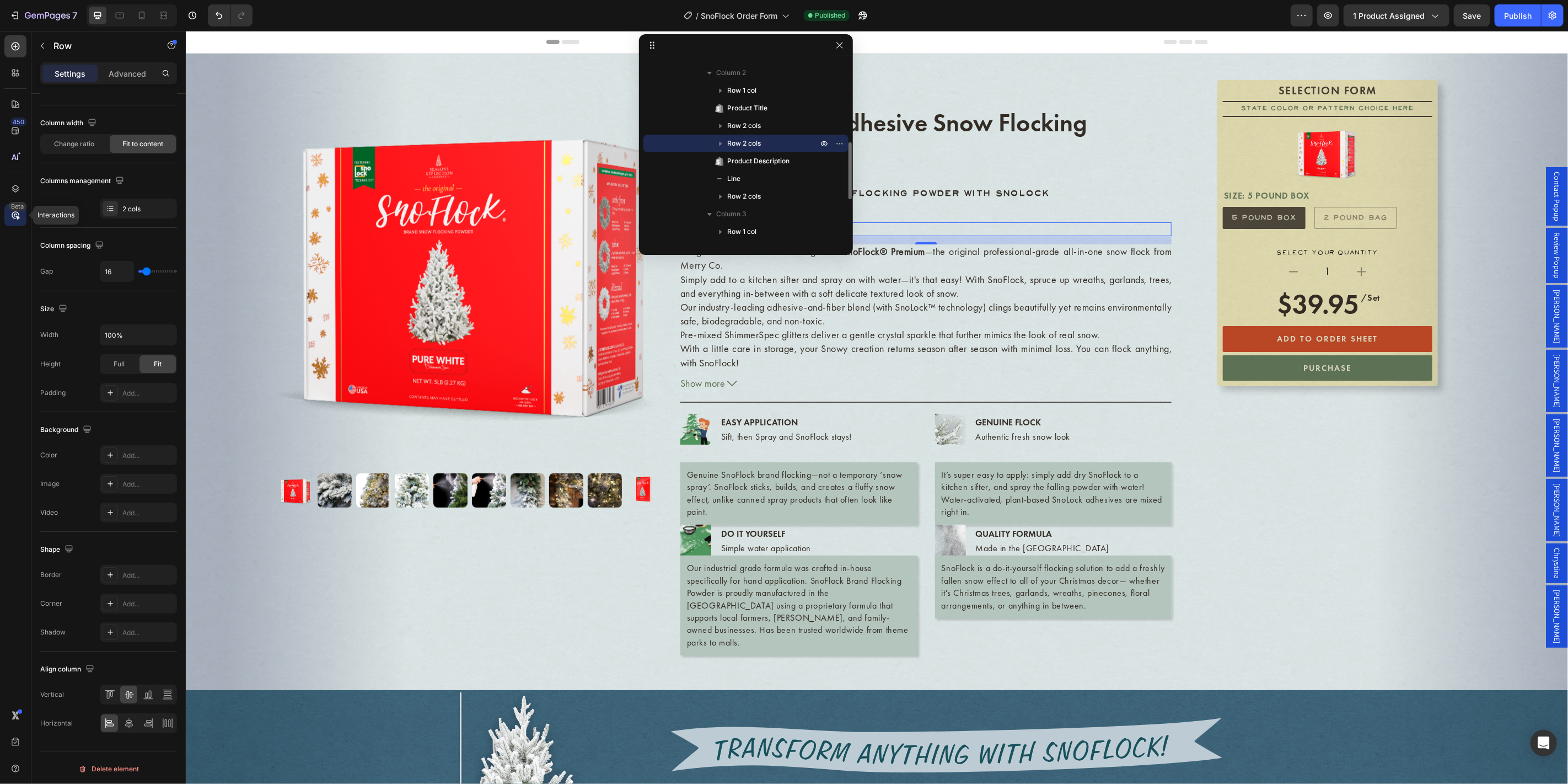
click at [19, 216] on icon at bounding box center [15, 215] width 11 height 11
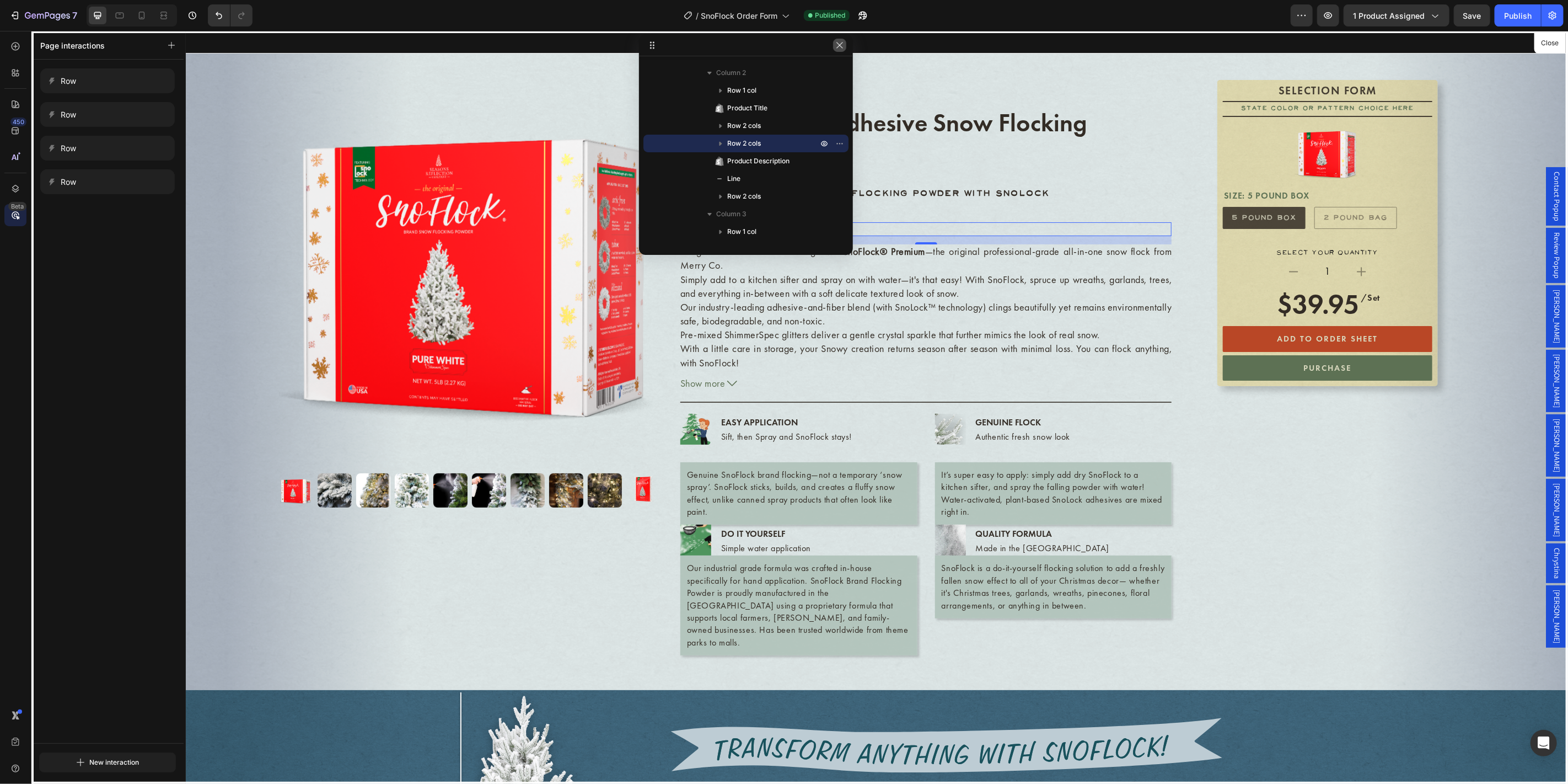
click at [841, 47] on icon "button" at bounding box center [839, 45] width 9 height 9
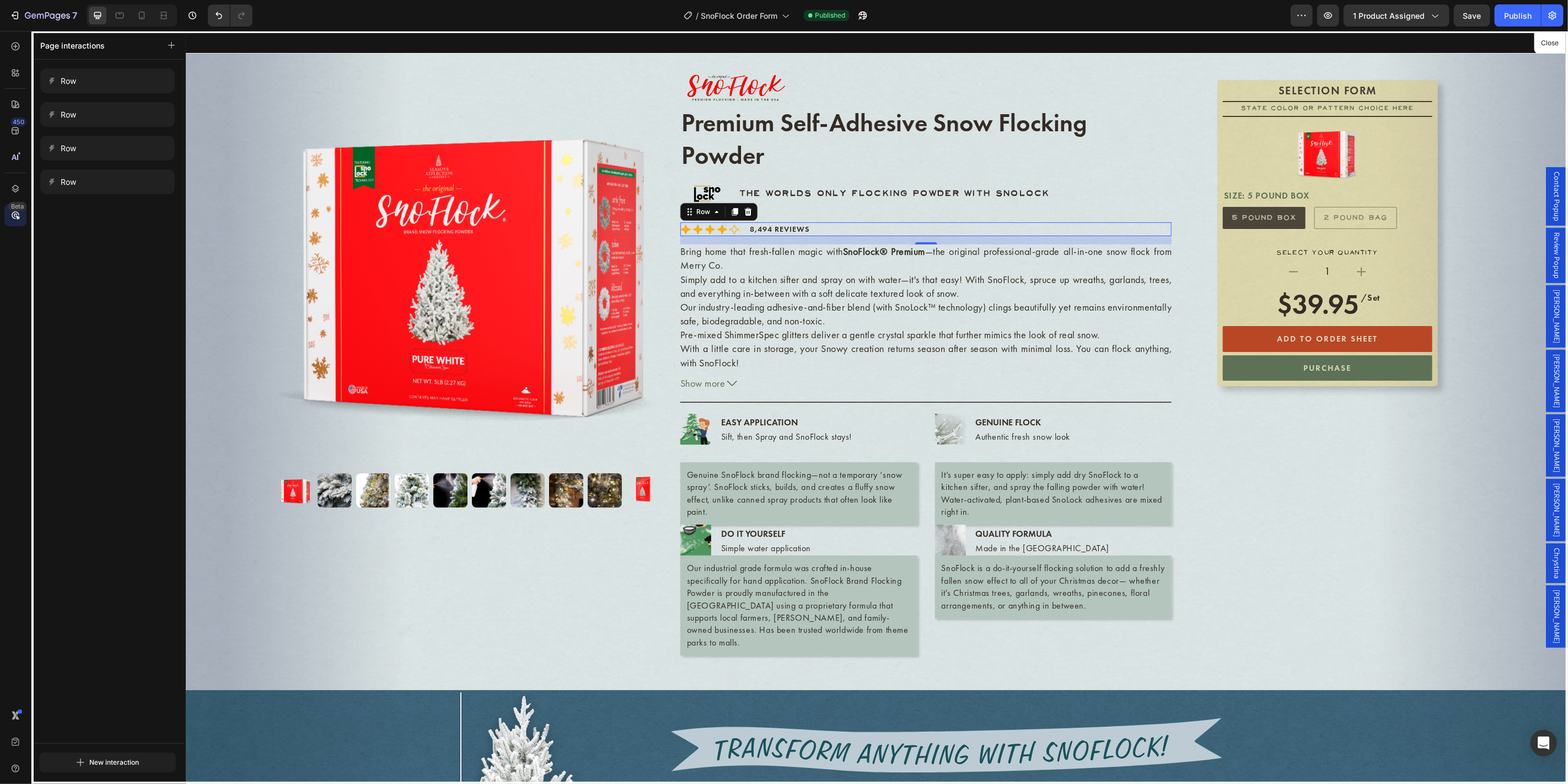
click at [831, 230] on div at bounding box center [876, 406] width 1382 height 753
drag, startPoint x: 1550, startPoint y: 44, endPoint x: 1335, endPoint y: 30, distance: 215.5
click at [1550, 44] on button "Close" at bounding box center [1550, 43] width 27 height 16
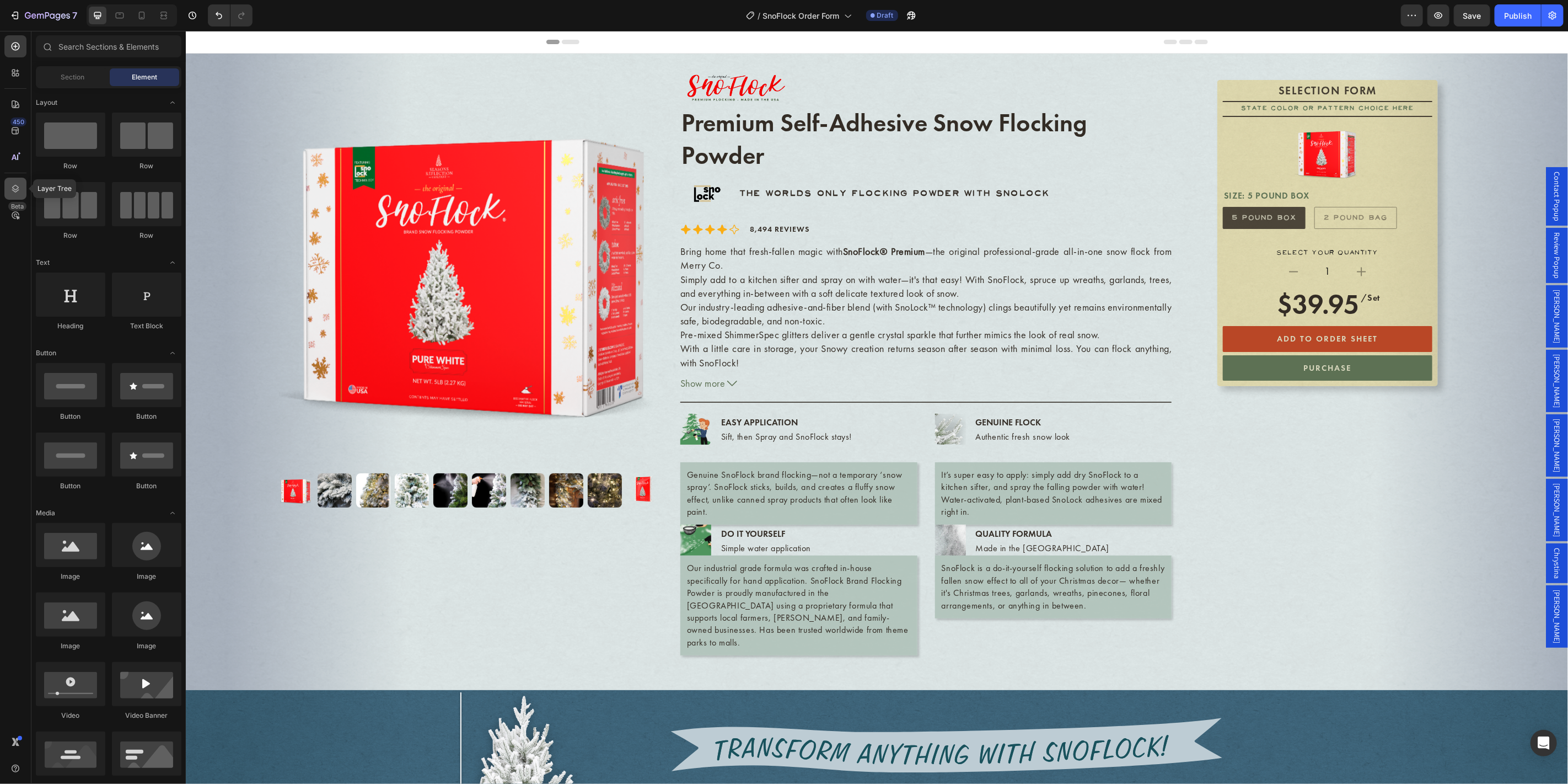
click at [22, 193] on div at bounding box center [15, 188] width 22 height 22
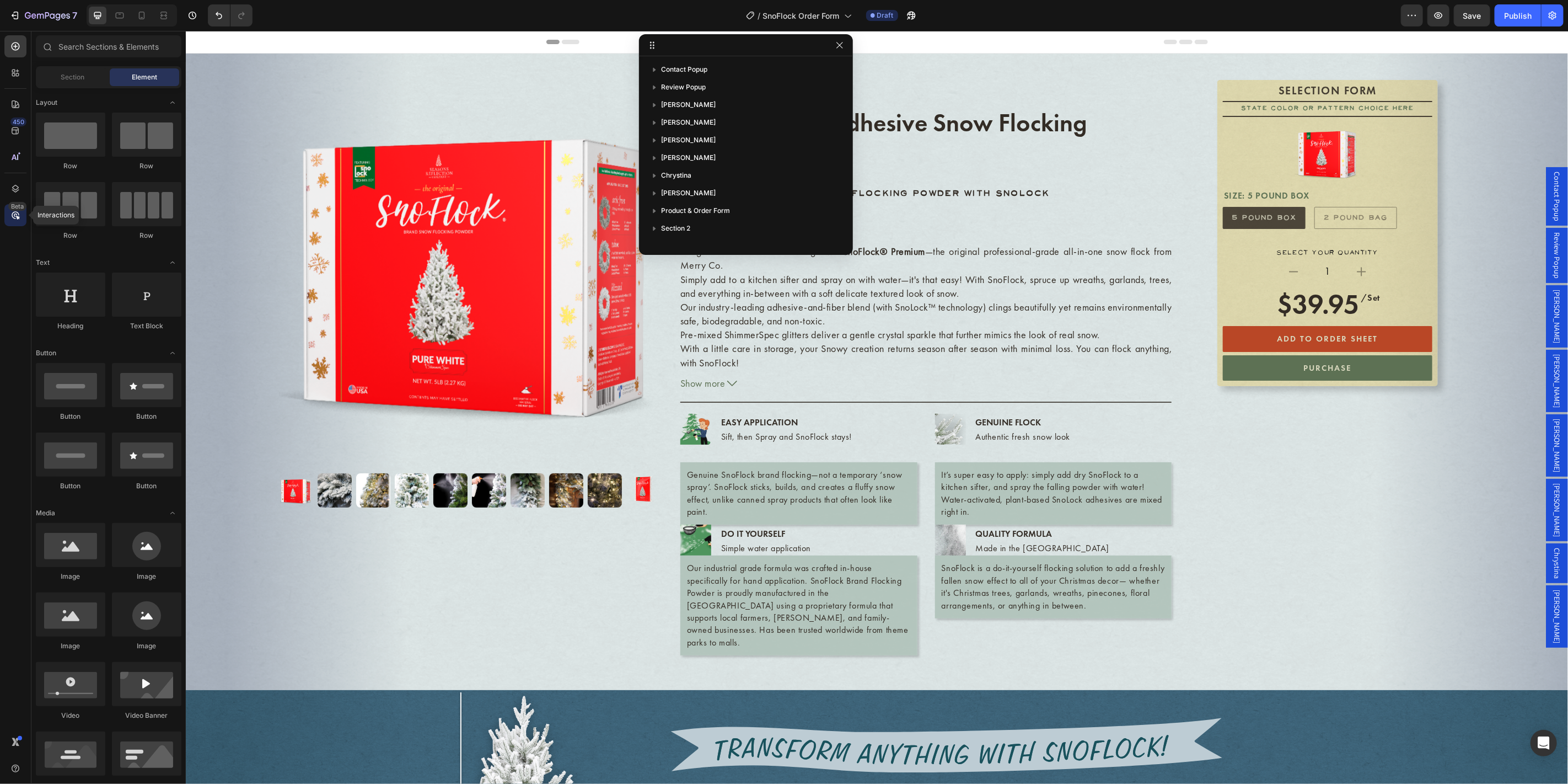
click at [20, 214] on icon at bounding box center [15, 215] width 11 height 11
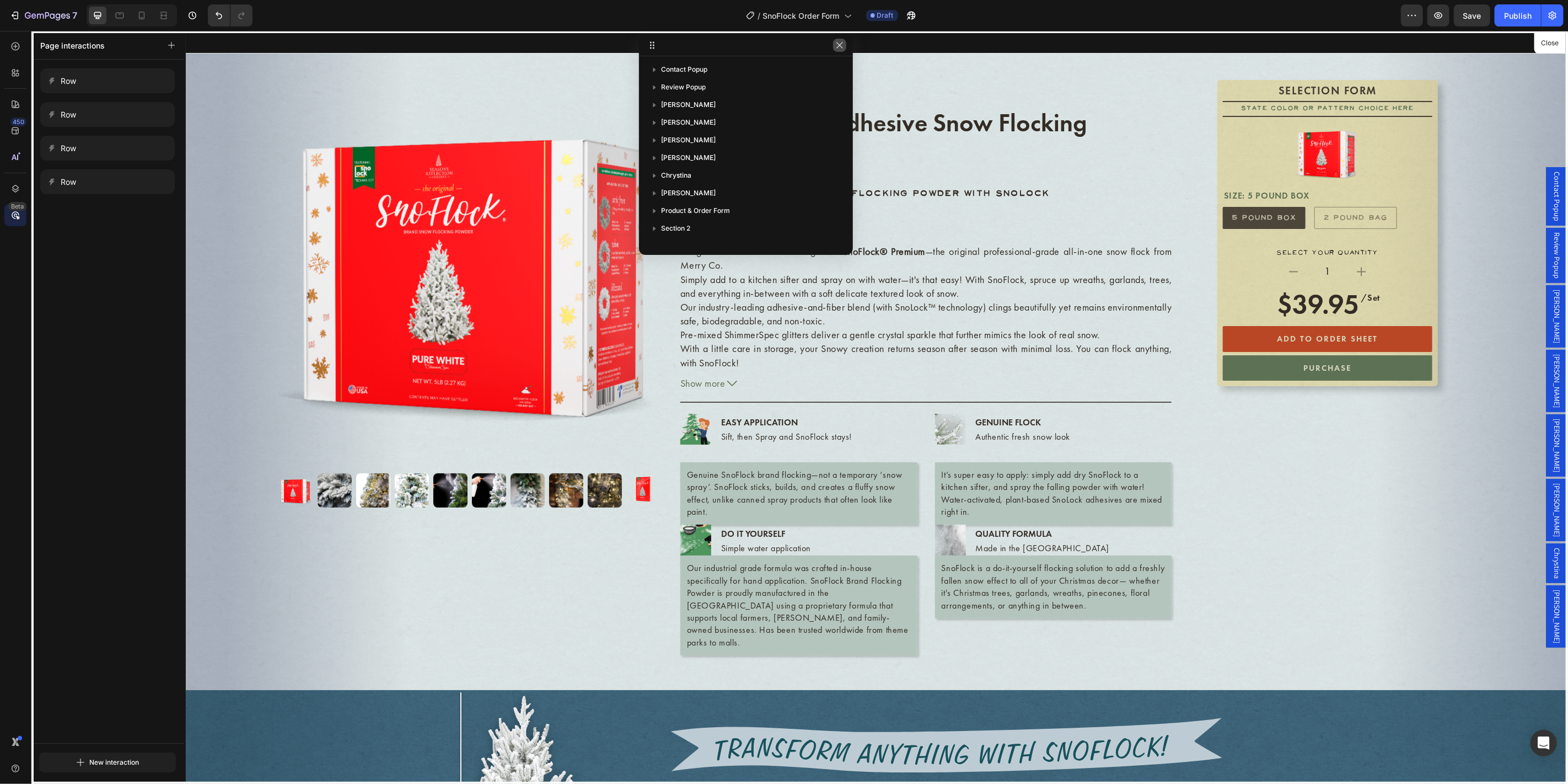
click at [842, 45] on icon "button" at bounding box center [839, 45] width 9 height 9
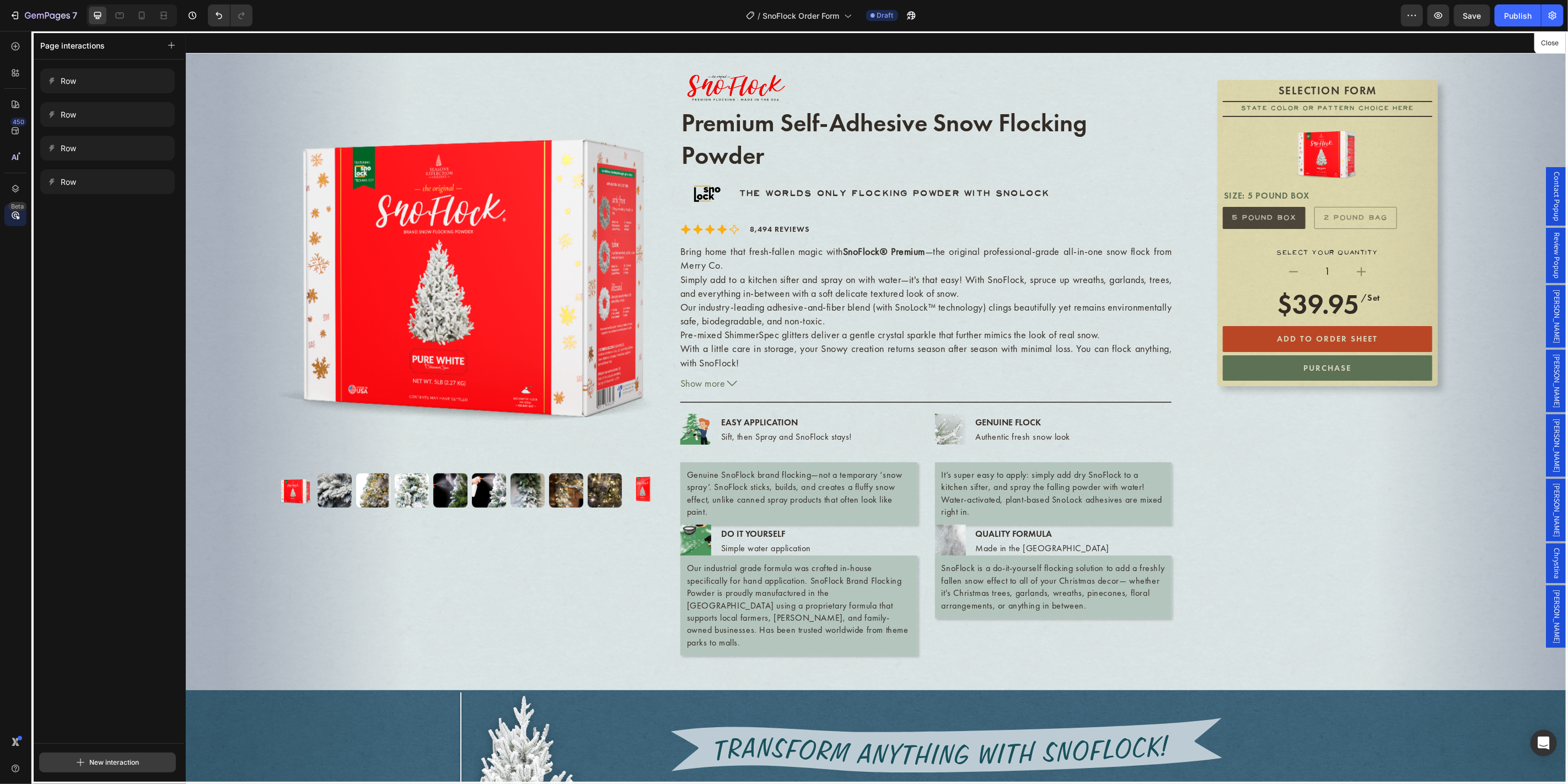
click at [86, 761] on div "New interaction" at bounding box center [107, 762] width 63 height 13
click at [77, 711] on span "An element" at bounding box center [82, 711] width 36 height 11
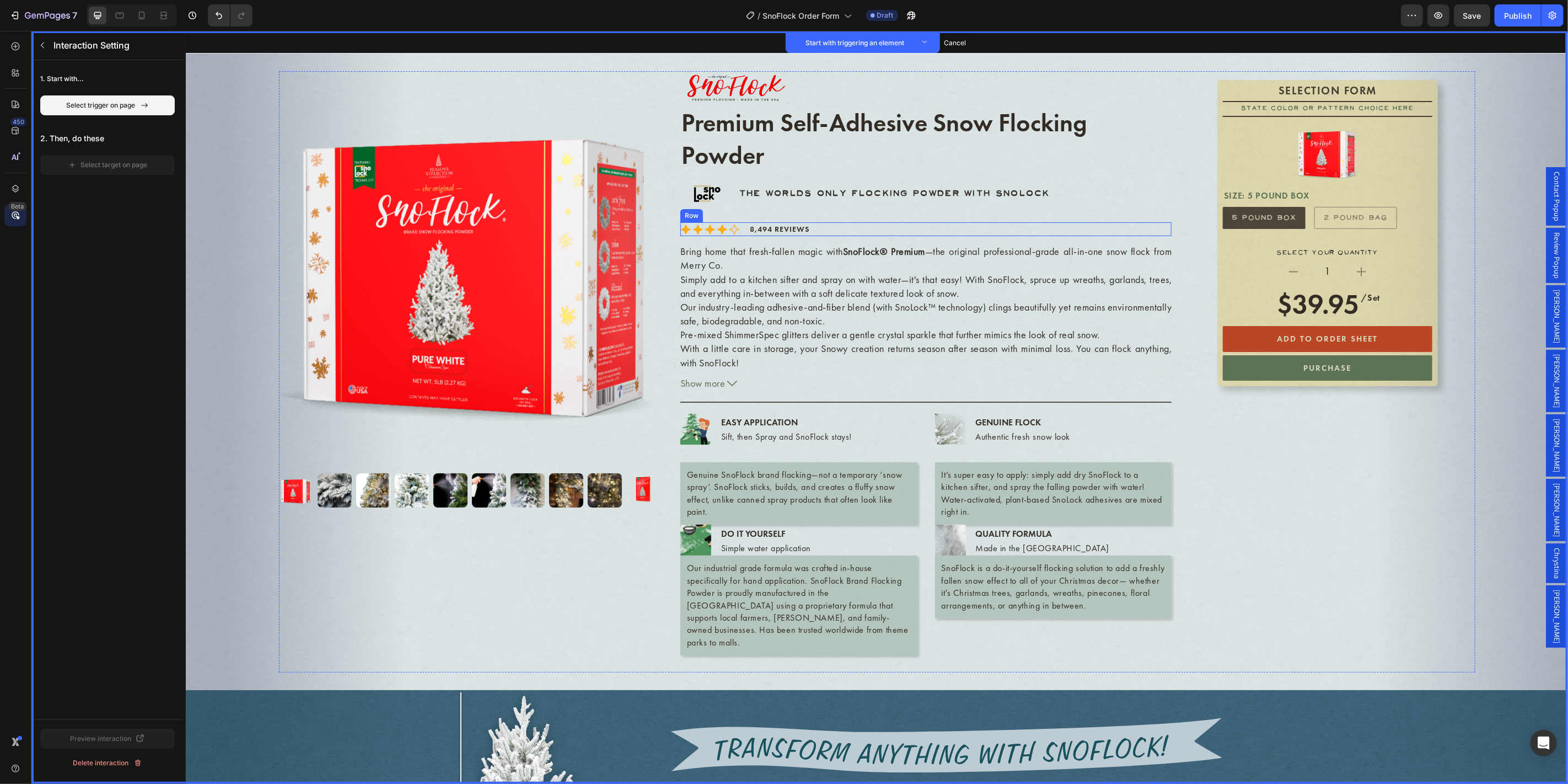
click at [819, 225] on div "Icon Set as trigger Icon Set as trigger Icon Set as trigger Icon Set as trigger…" at bounding box center [925, 229] width 492 height 14
click at [754, 208] on button "Set as trigger" at bounding box center [753, 211] width 51 height 13
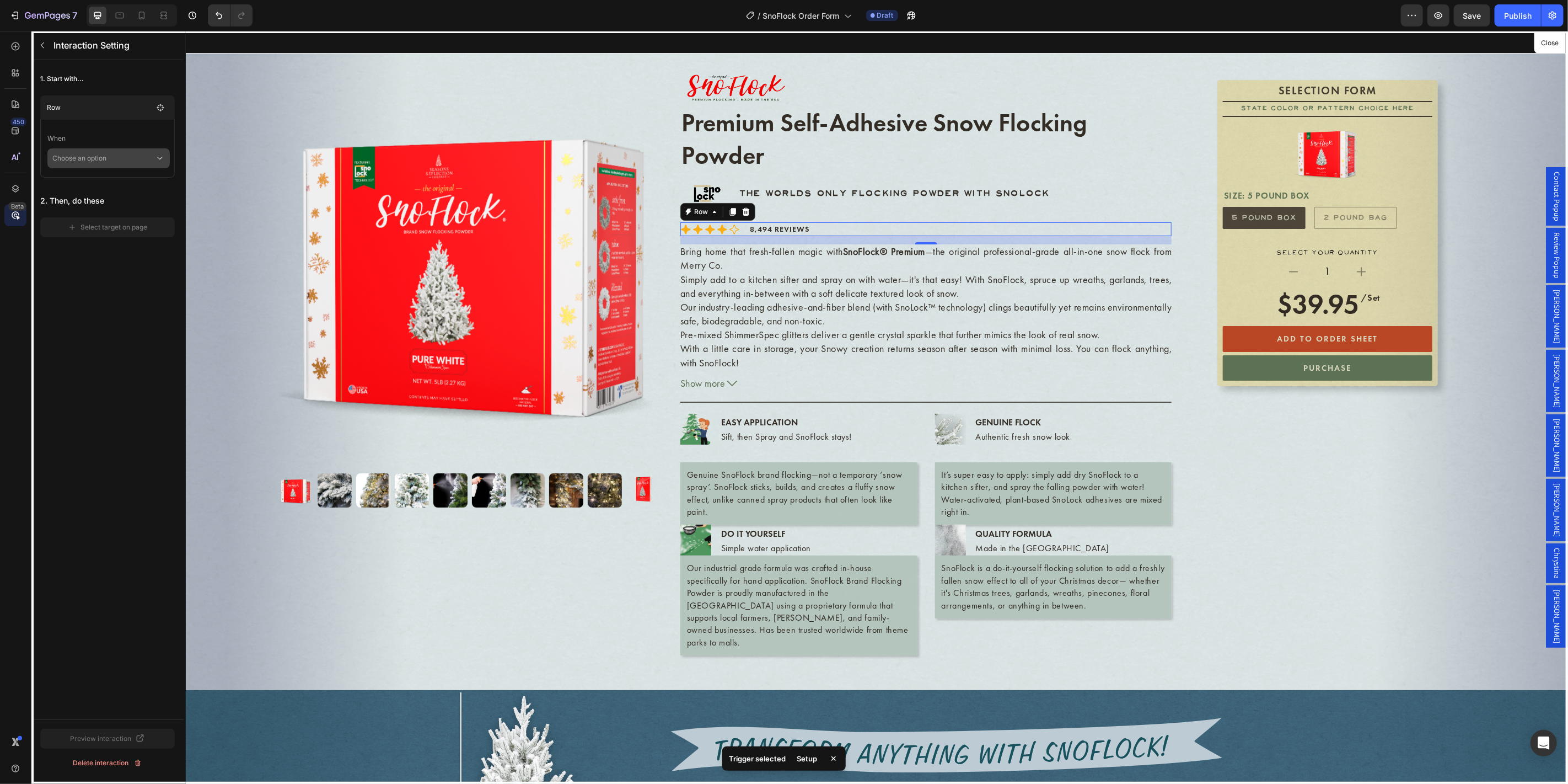
click at [112, 154] on p "Choose an option" at bounding box center [103, 158] width 103 height 20
click at [114, 190] on p "Click on element" at bounding box center [100, 188] width 52 height 11
click at [117, 241] on div "Select target on page" at bounding box center [107, 242] width 80 height 10
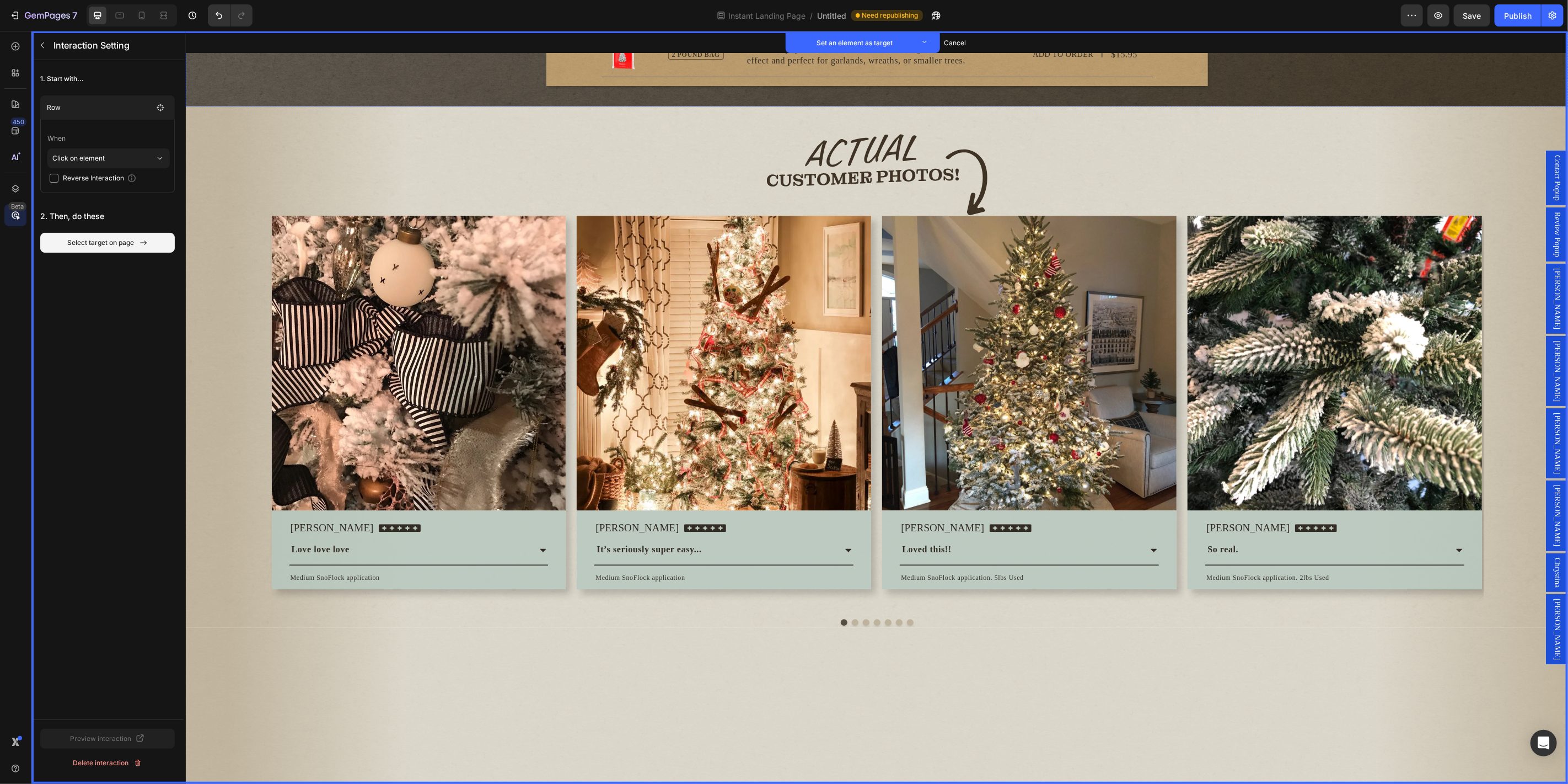
scroll to position [2655, 0]
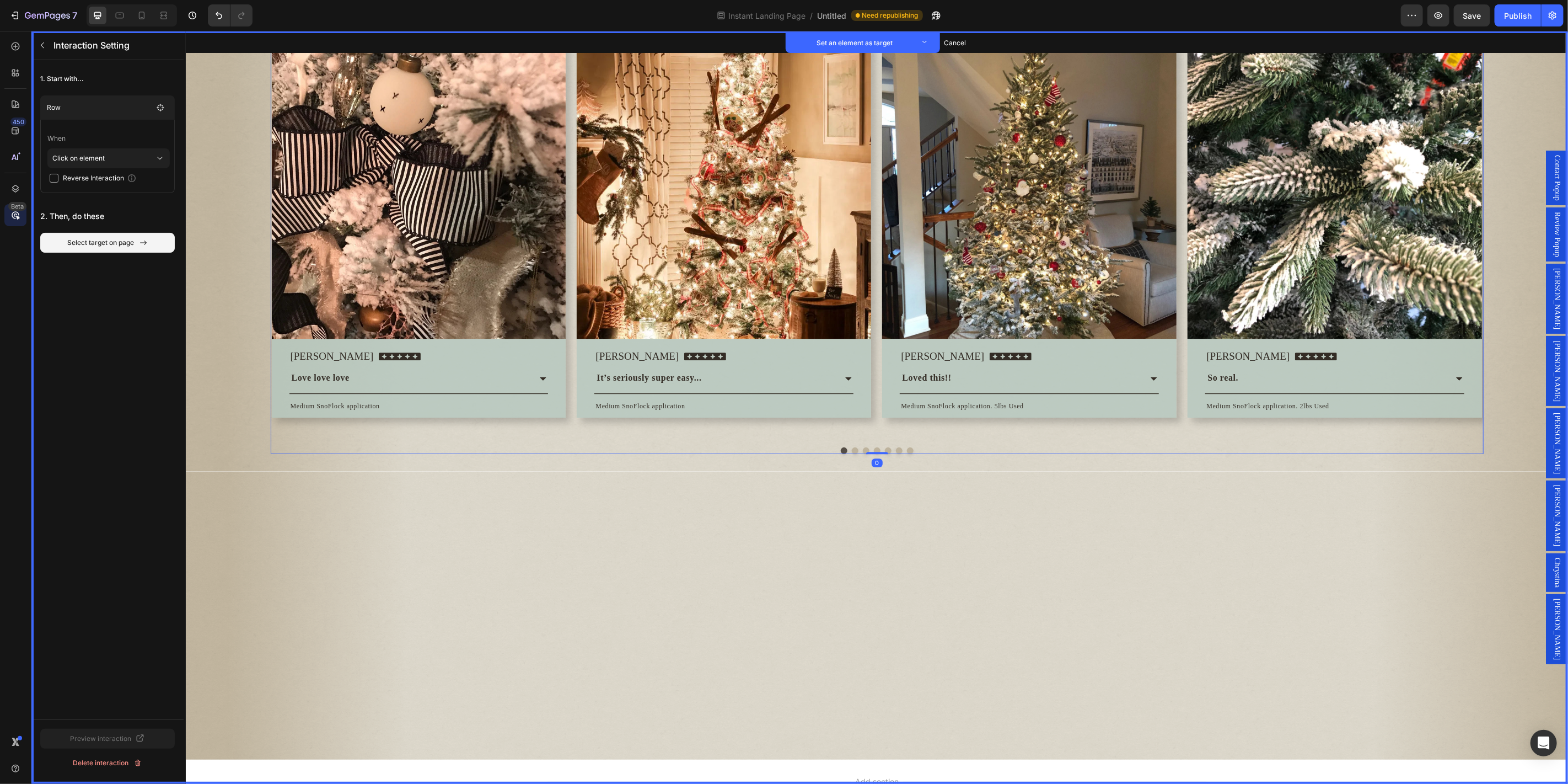
click at [565, 438] on div "Image Row [PERSON_NAME] Text block Icon Icon Icon Icon Icon Icon List Hoz Row L…" at bounding box center [876, 236] width 1213 height 403
click at [99, 236] on button "Cancel select target" at bounding box center [107, 242] width 135 height 20
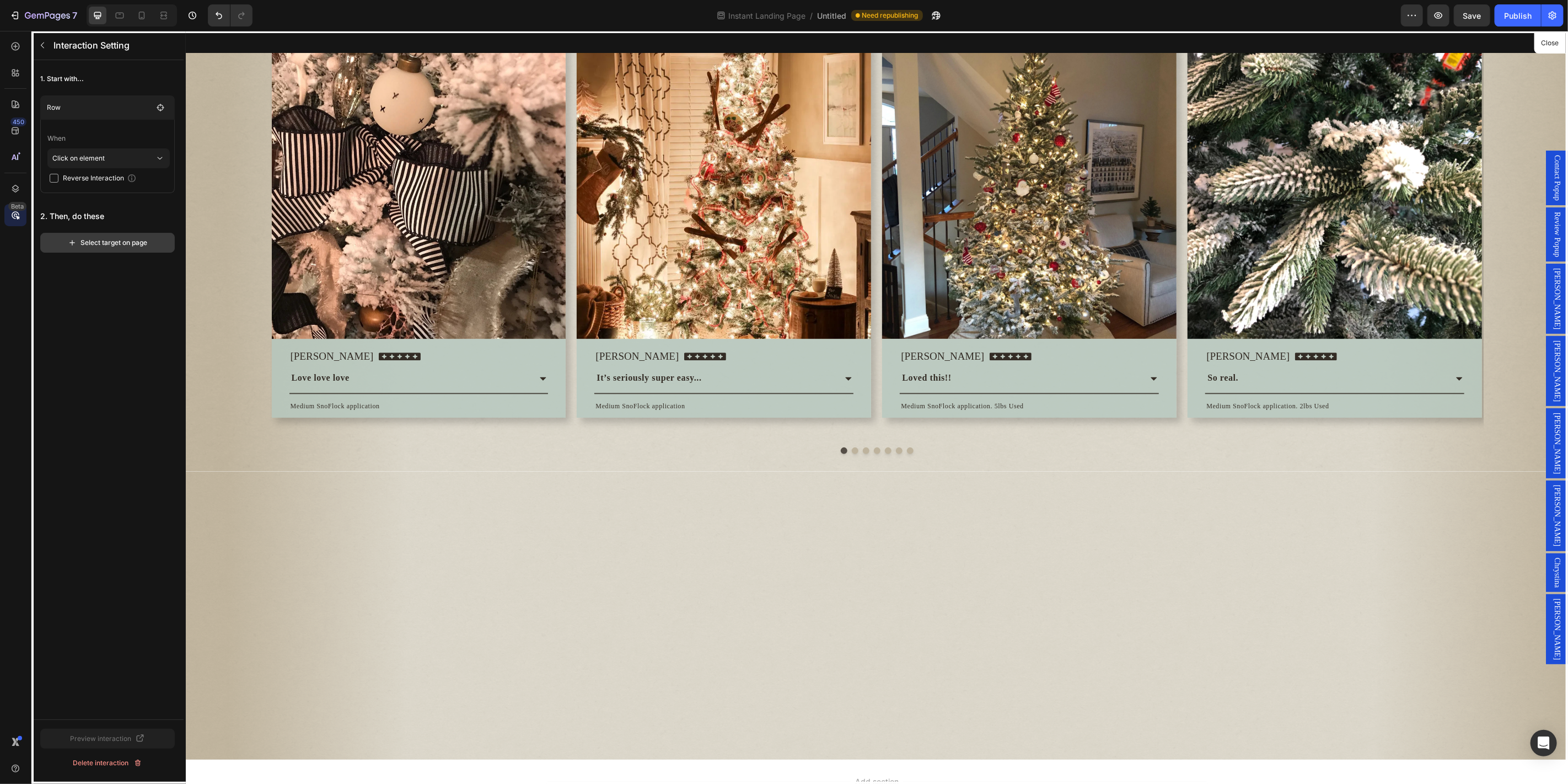
click at [110, 242] on div "Select target on page" at bounding box center [107, 242] width 80 height 10
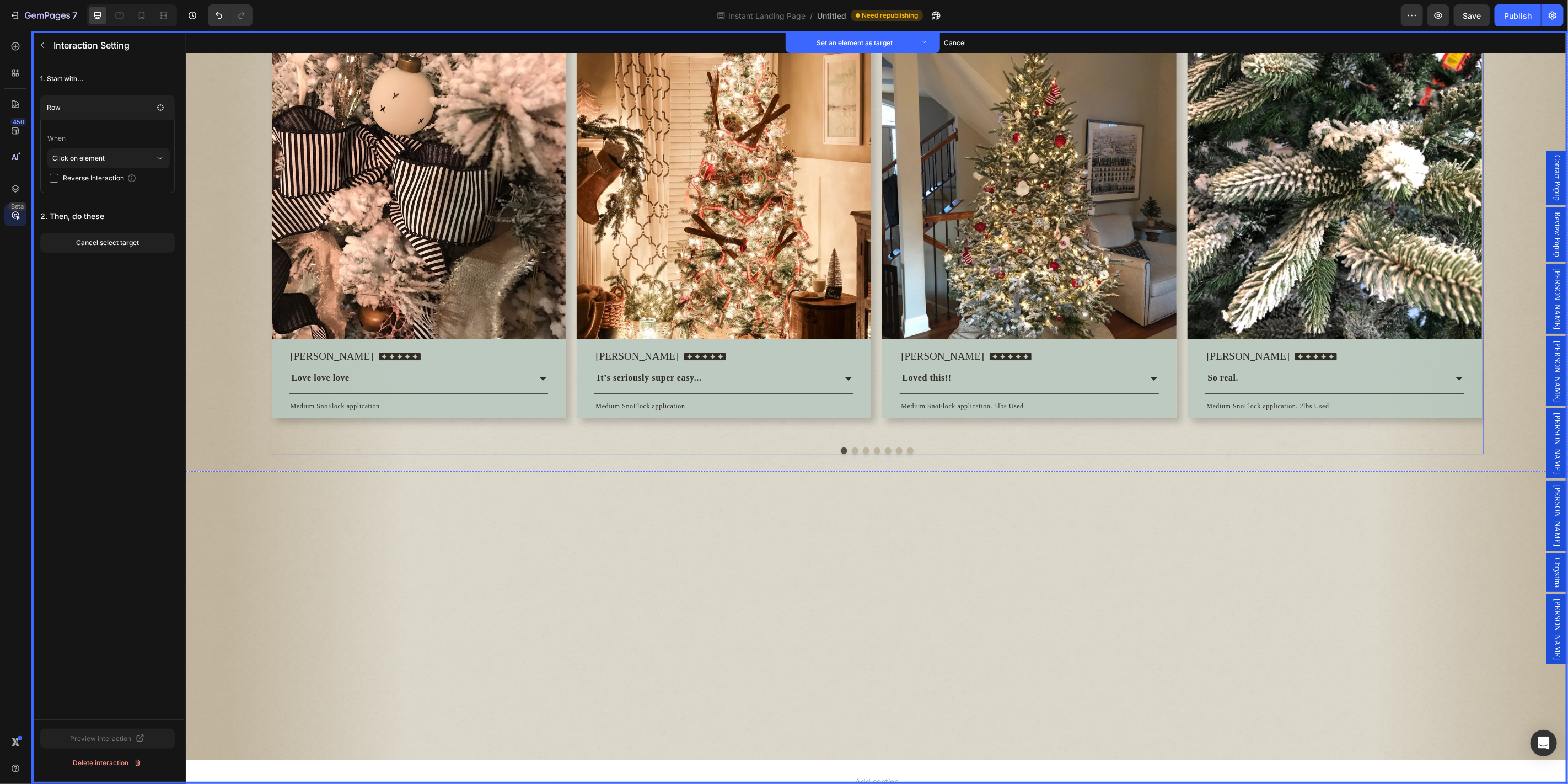
click at [565, 438] on div "Image Set as target Row Set as target [PERSON_NAME] Text block Set as target Ic…" at bounding box center [876, 236] width 1213 height 403
click at [355, 31] on button "Set as target" at bounding box center [357, 24] width 49 height 13
click at [121, 245] on div "Cancel select target" at bounding box center [107, 242] width 63 height 10
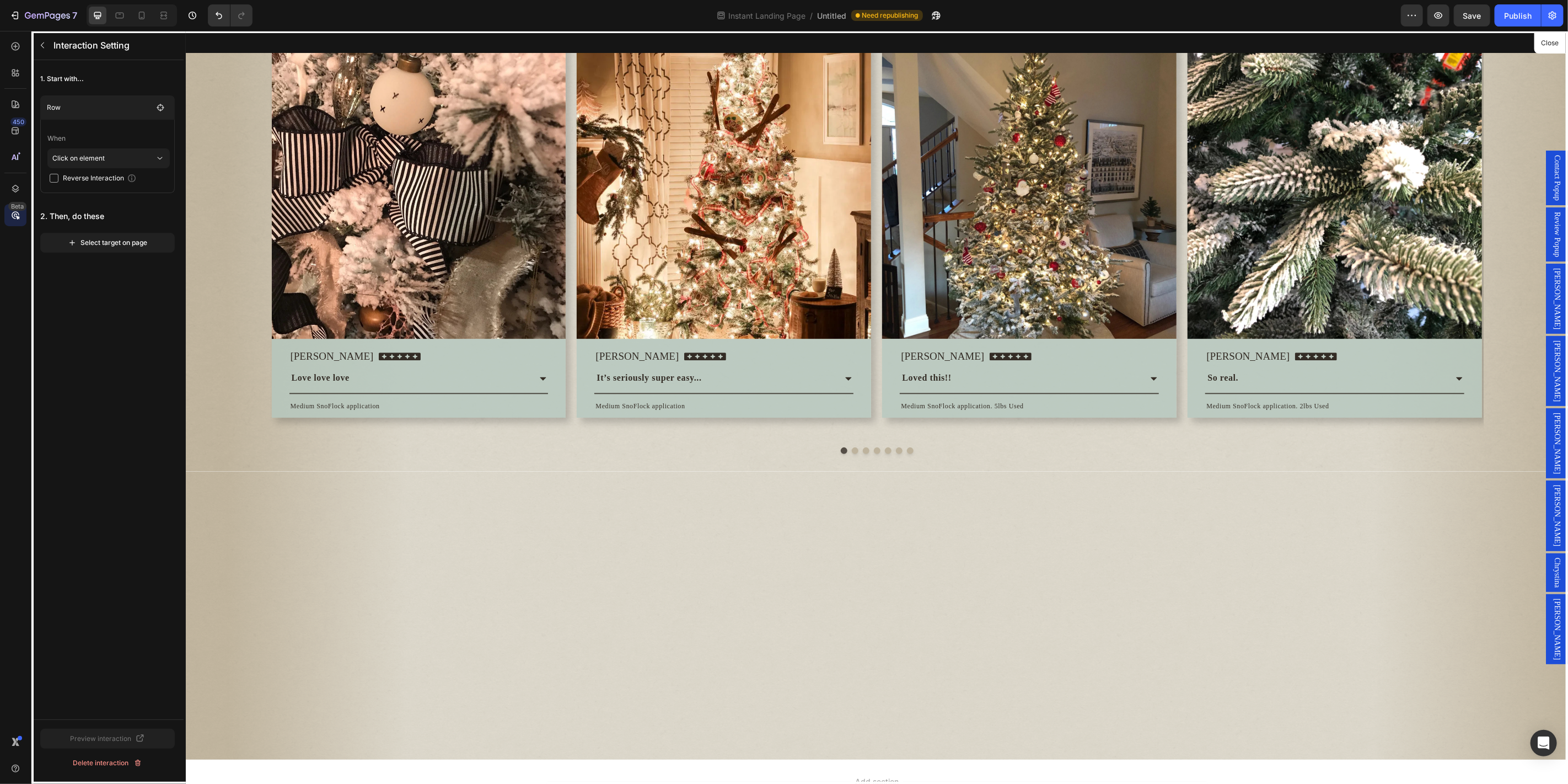
click at [121, 245] on div "Select target on page" at bounding box center [107, 242] width 80 height 10
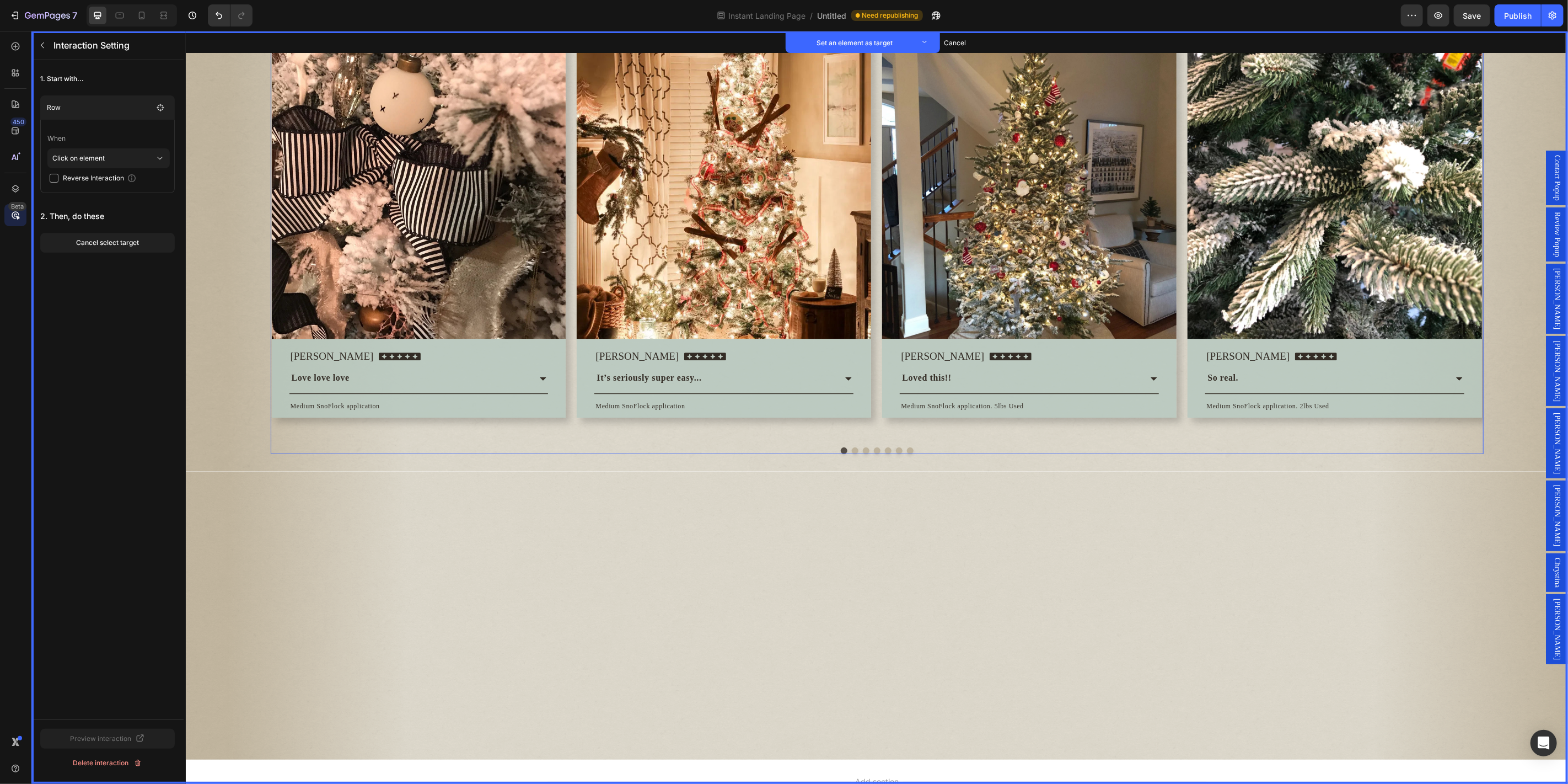
click at [569, 438] on div "Image Set as target Row Set as target [PERSON_NAME] Text block Set as target Ic…" at bounding box center [876, 236] width 1213 height 403
click at [365, 31] on button "Set as target" at bounding box center [357, 24] width 49 height 13
click at [306, 31] on div "Carousel" at bounding box center [300, 24] width 54 height 13
click at [532, 43] on div at bounding box center [876, 2] width 1382 height 81
click at [1521, 17] on div "Publish" at bounding box center [1517, 15] width 27 height 12
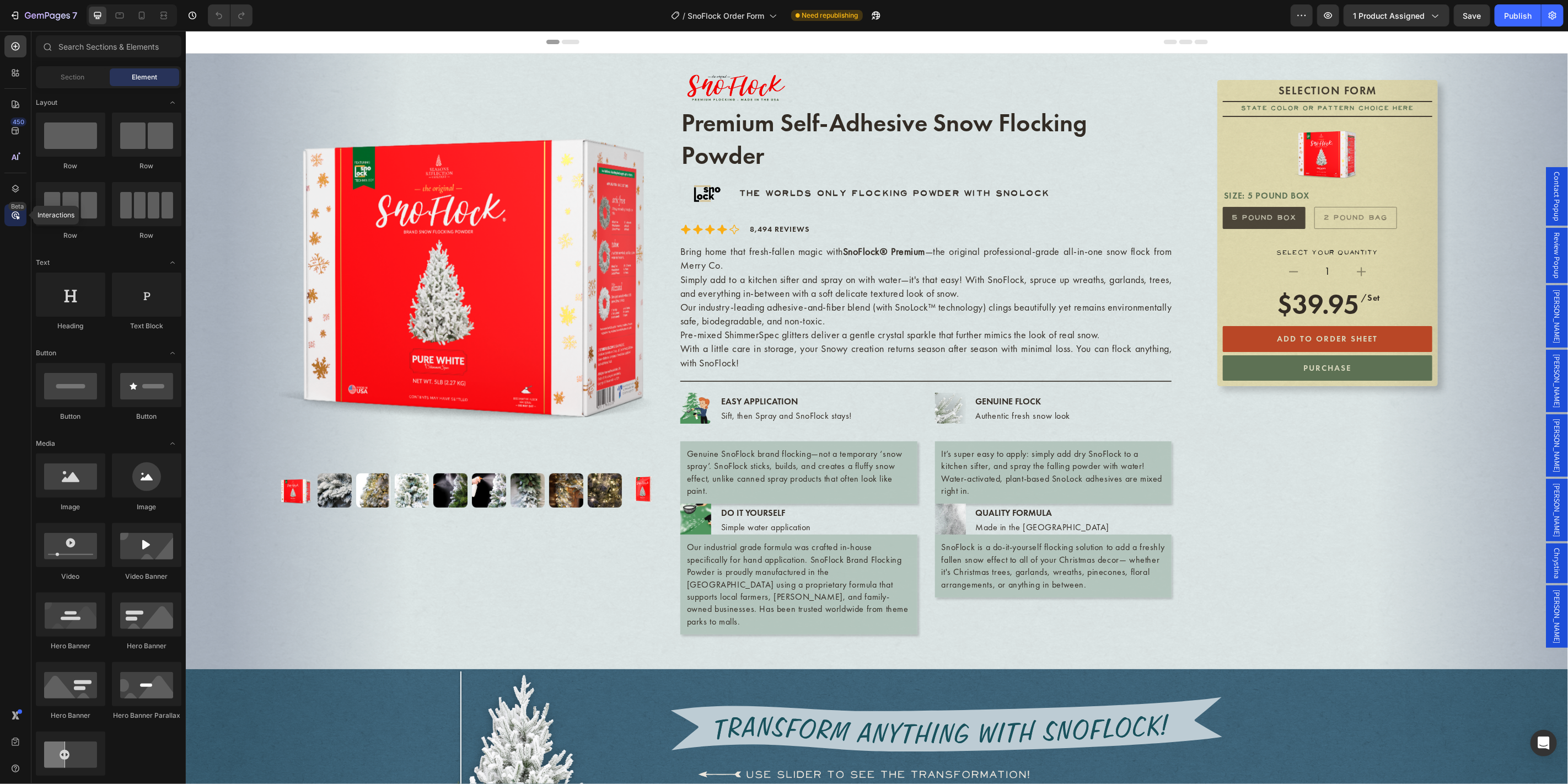
click at [5, 212] on div "Beta" at bounding box center [15, 215] width 22 height 22
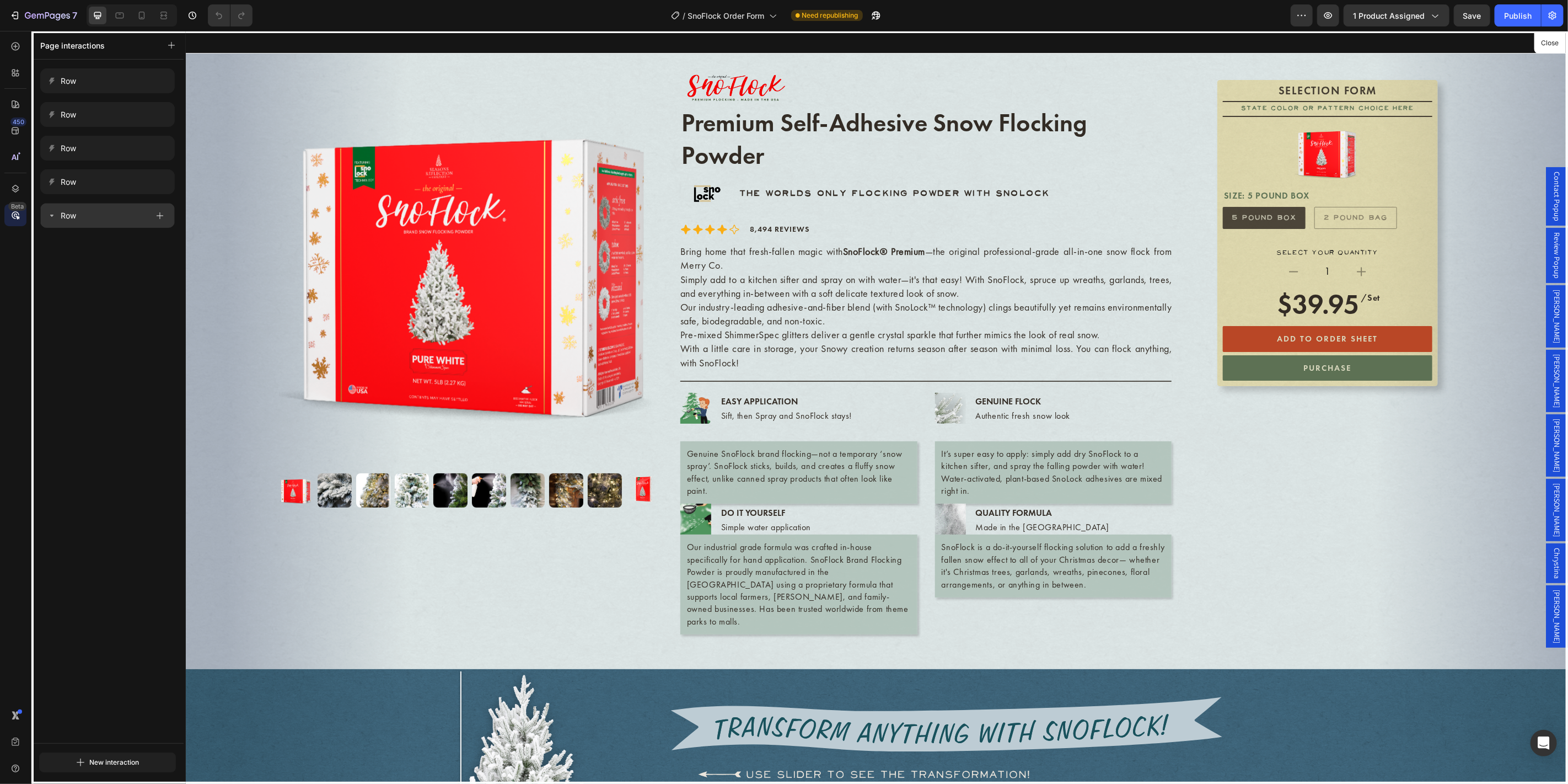
click at [94, 220] on div "Row" at bounding box center [98, 216] width 100 height 15
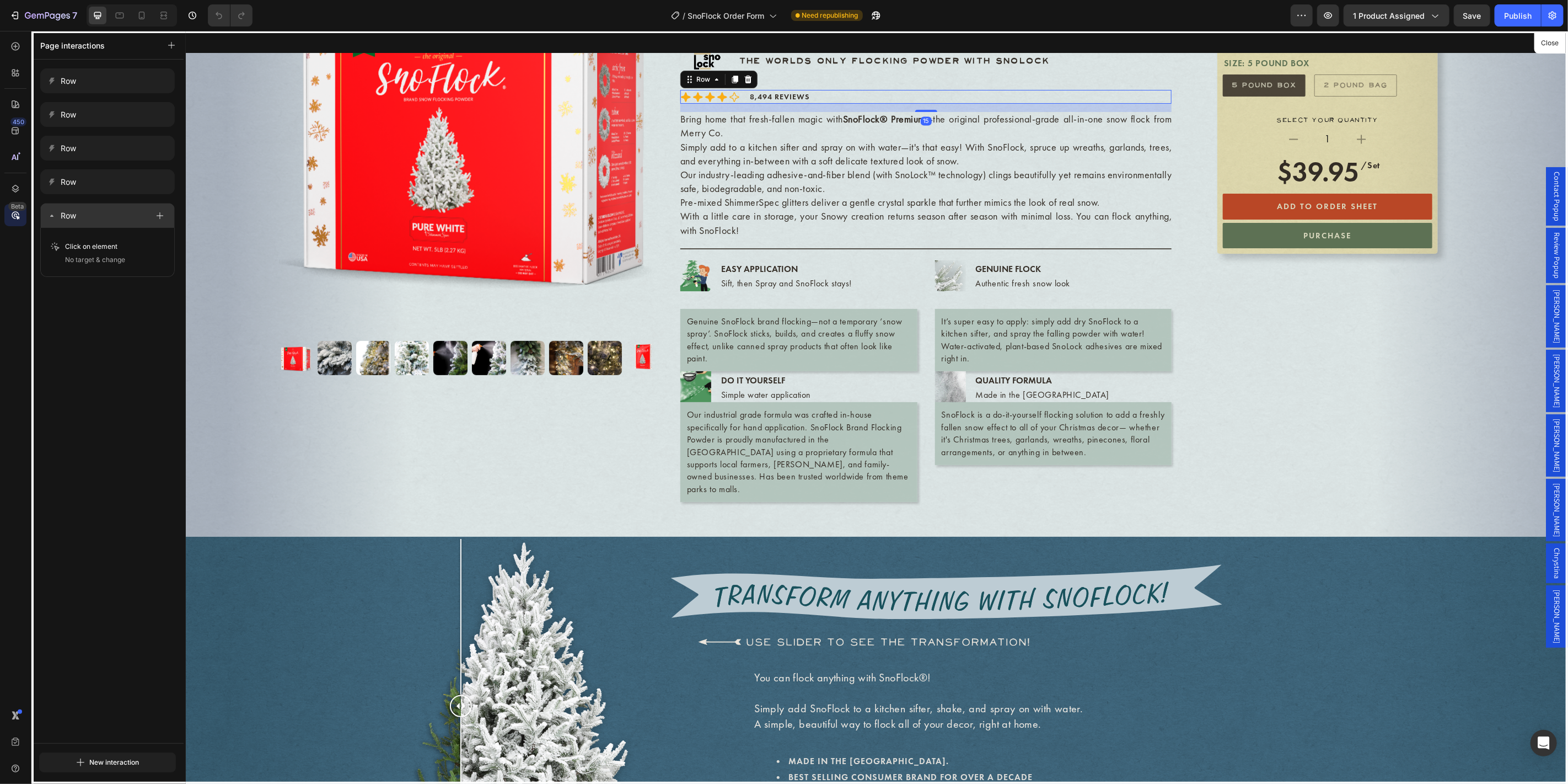
scroll to position [152, 0]
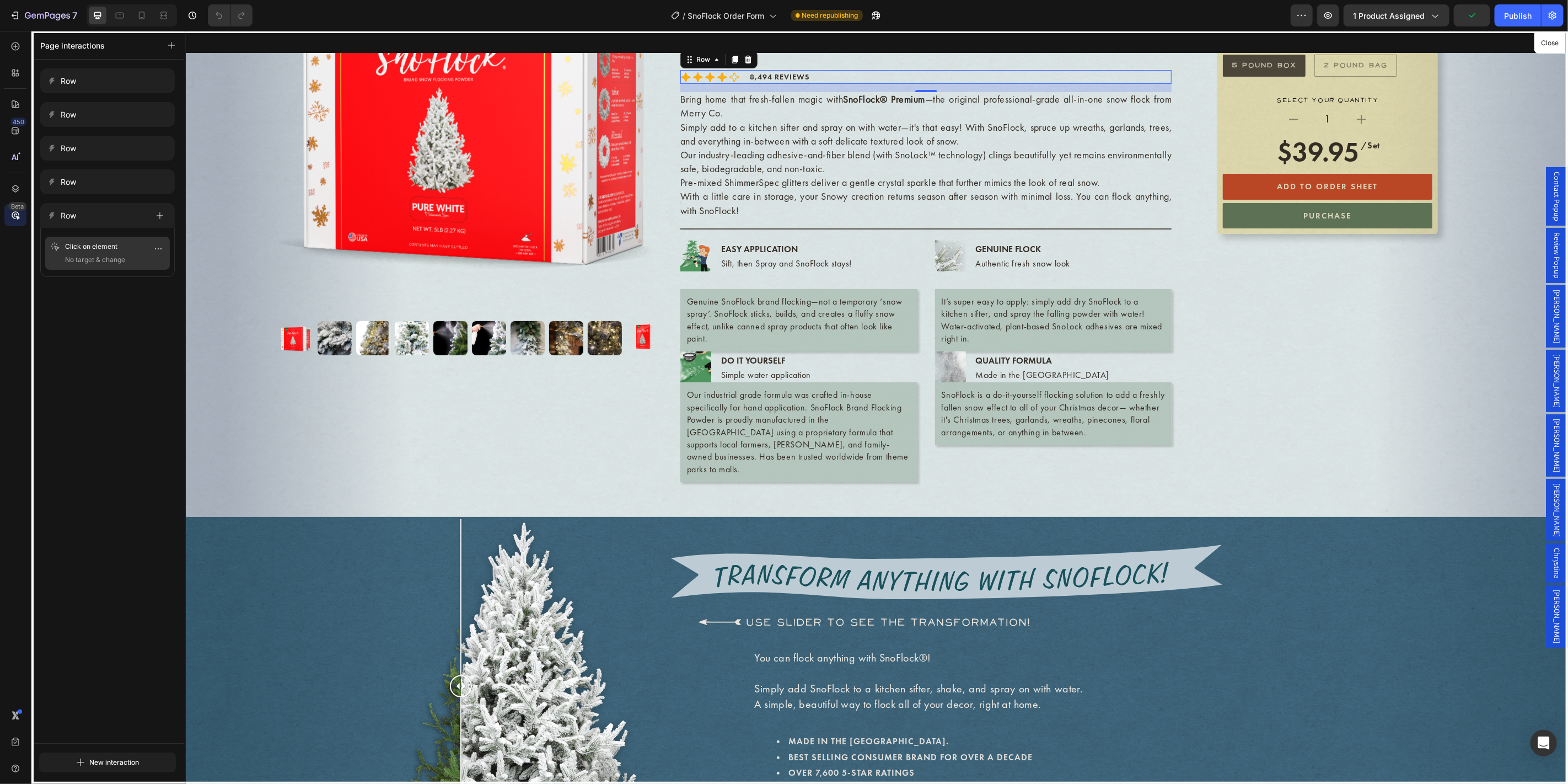
click at [98, 264] on span "No target & change" at bounding box center [95, 260] width 60 height 11
click at [104, 239] on div "Select target on page" at bounding box center [107, 242] width 80 height 10
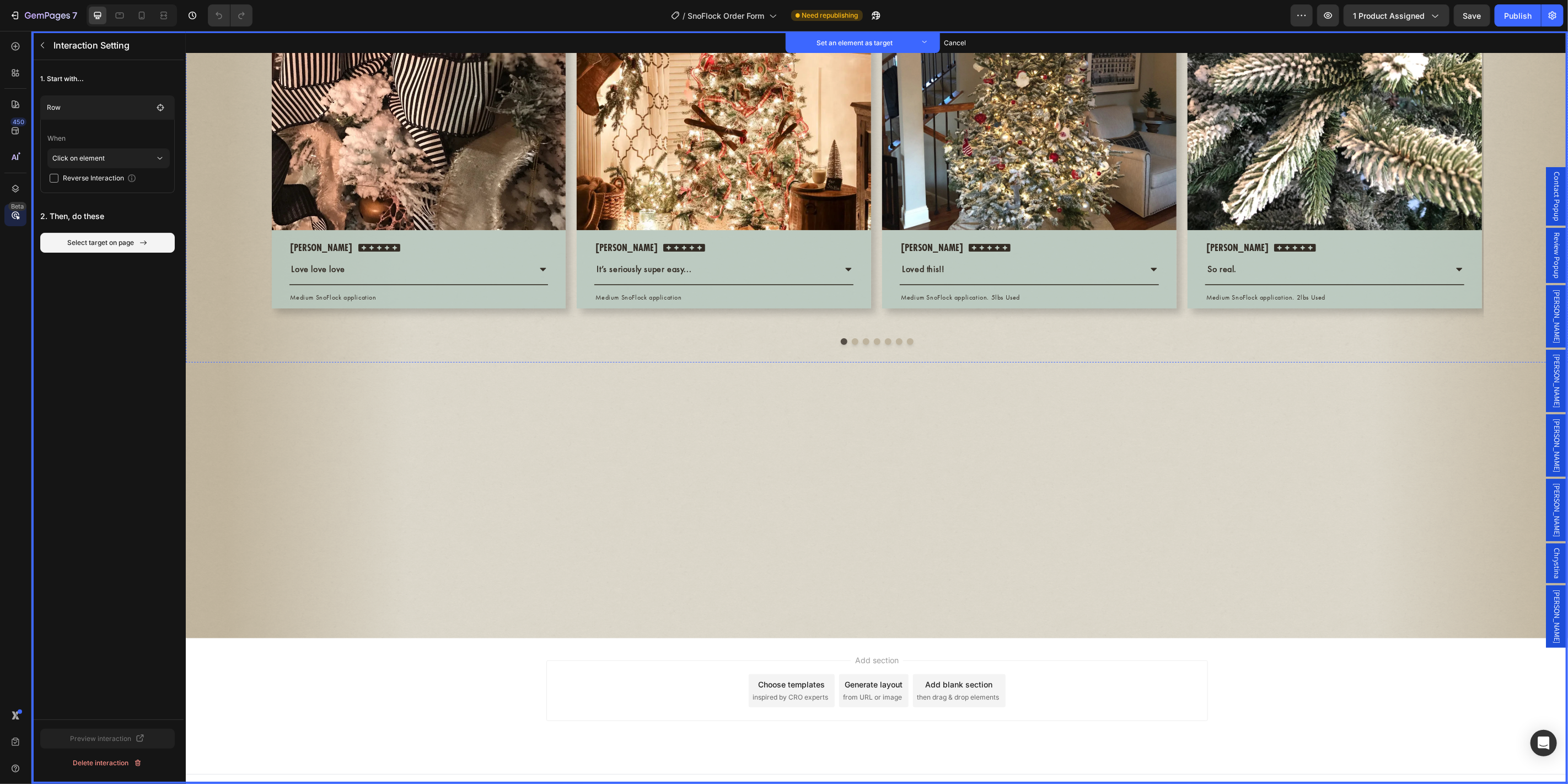
scroll to position [3012, 0]
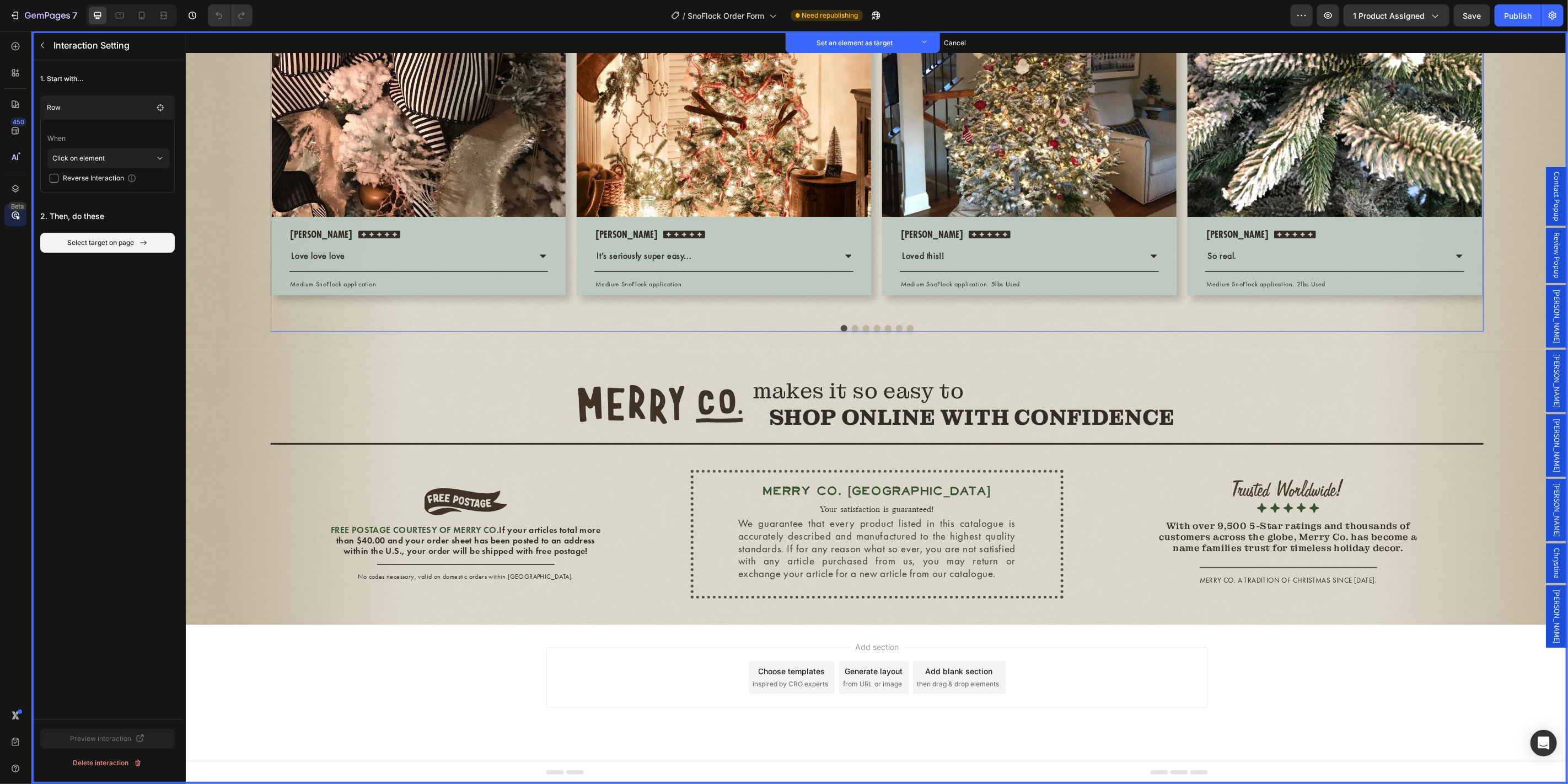
click at [565, 316] on div "Image Set as target Row Set as target [PERSON_NAME] Text block Set as target Ic…" at bounding box center [876, 114] width 1213 height 403
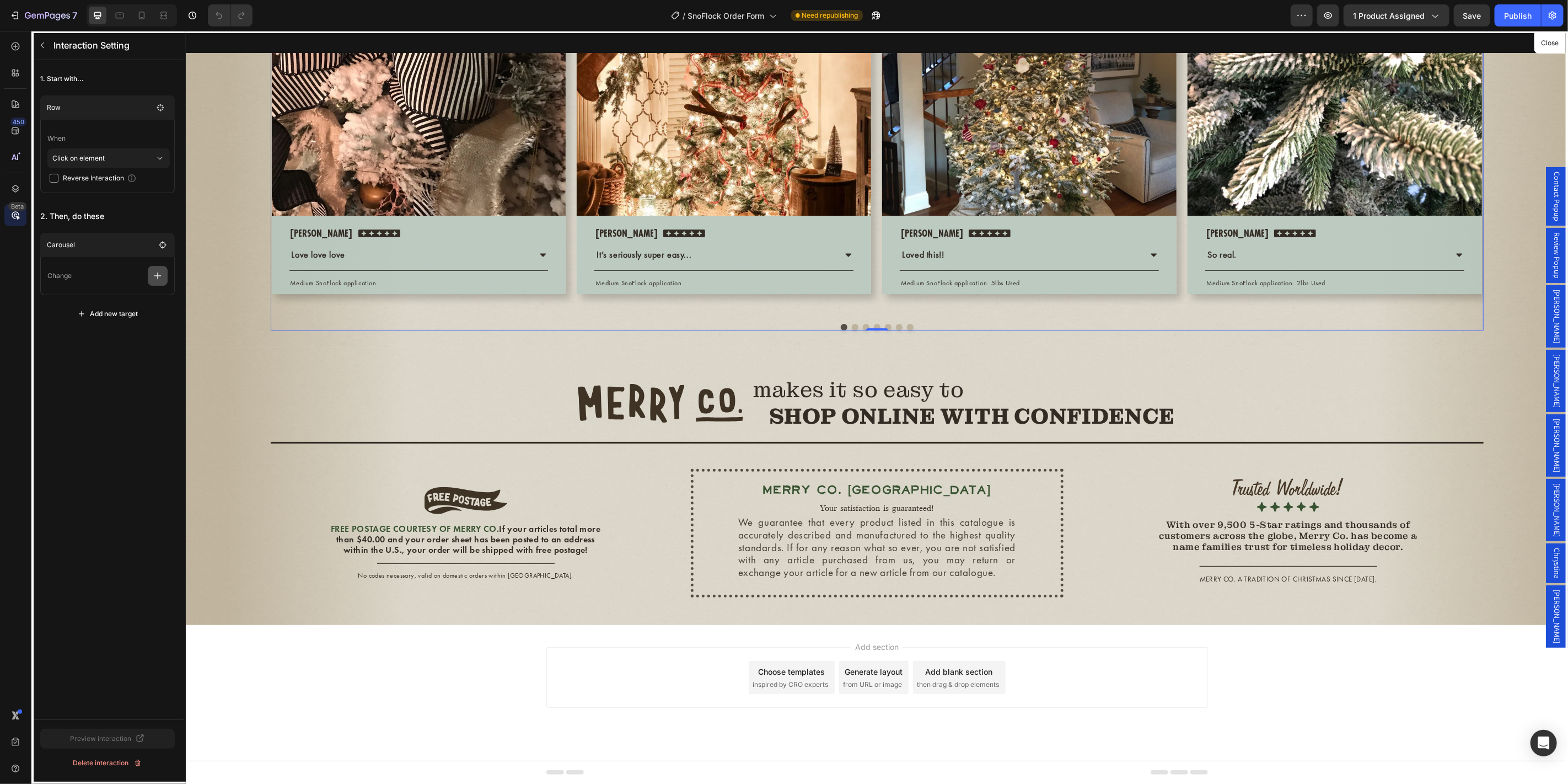
click at [150, 279] on button "button" at bounding box center [158, 276] width 20 height 20
click at [87, 376] on p "Scroll to" at bounding box center [104, 378] width 117 height 19
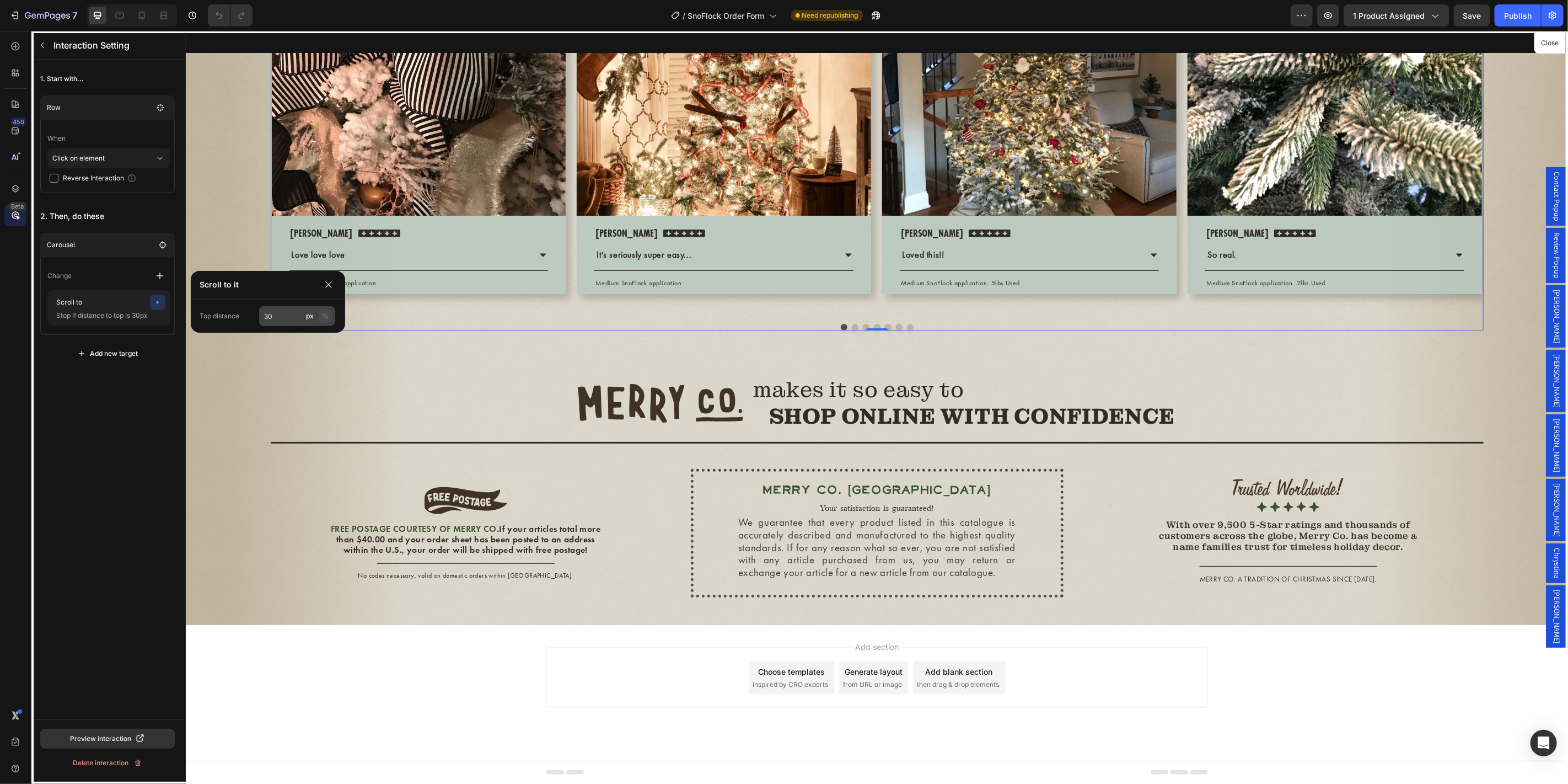
click at [324, 316] on div "%" at bounding box center [324, 316] width 6 height 10
type input "5"
click at [133, 396] on div "1. Start with... Row When Click on element Reverse Interaction 2. Then, do thes…" at bounding box center [107, 390] width 152 height 659
click at [1520, 11] on div "Publish" at bounding box center [1517, 15] width 27 height 12
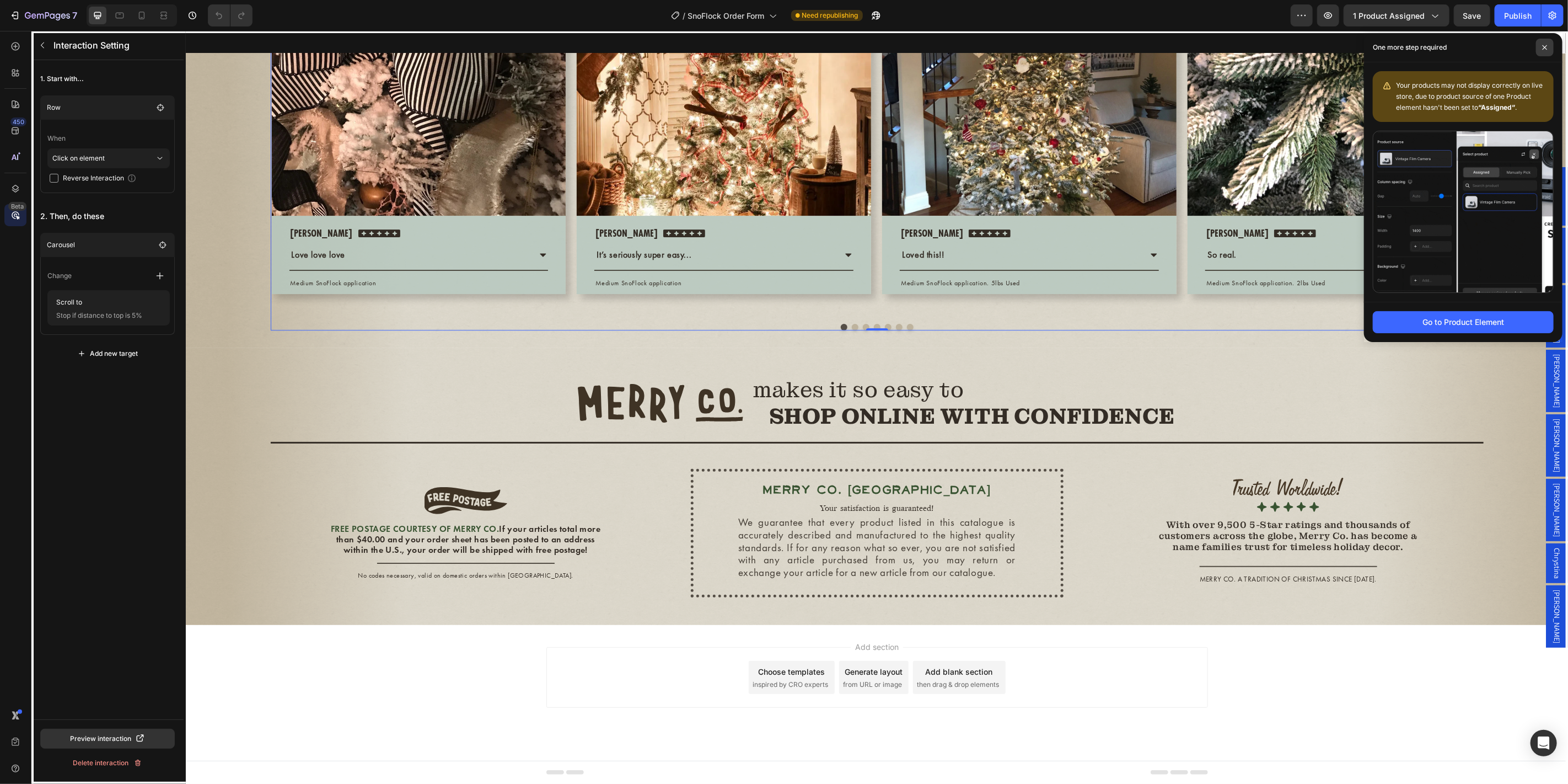
click at [1542, 45] on icon at bounding box center [1544, 47] width 6 height 6
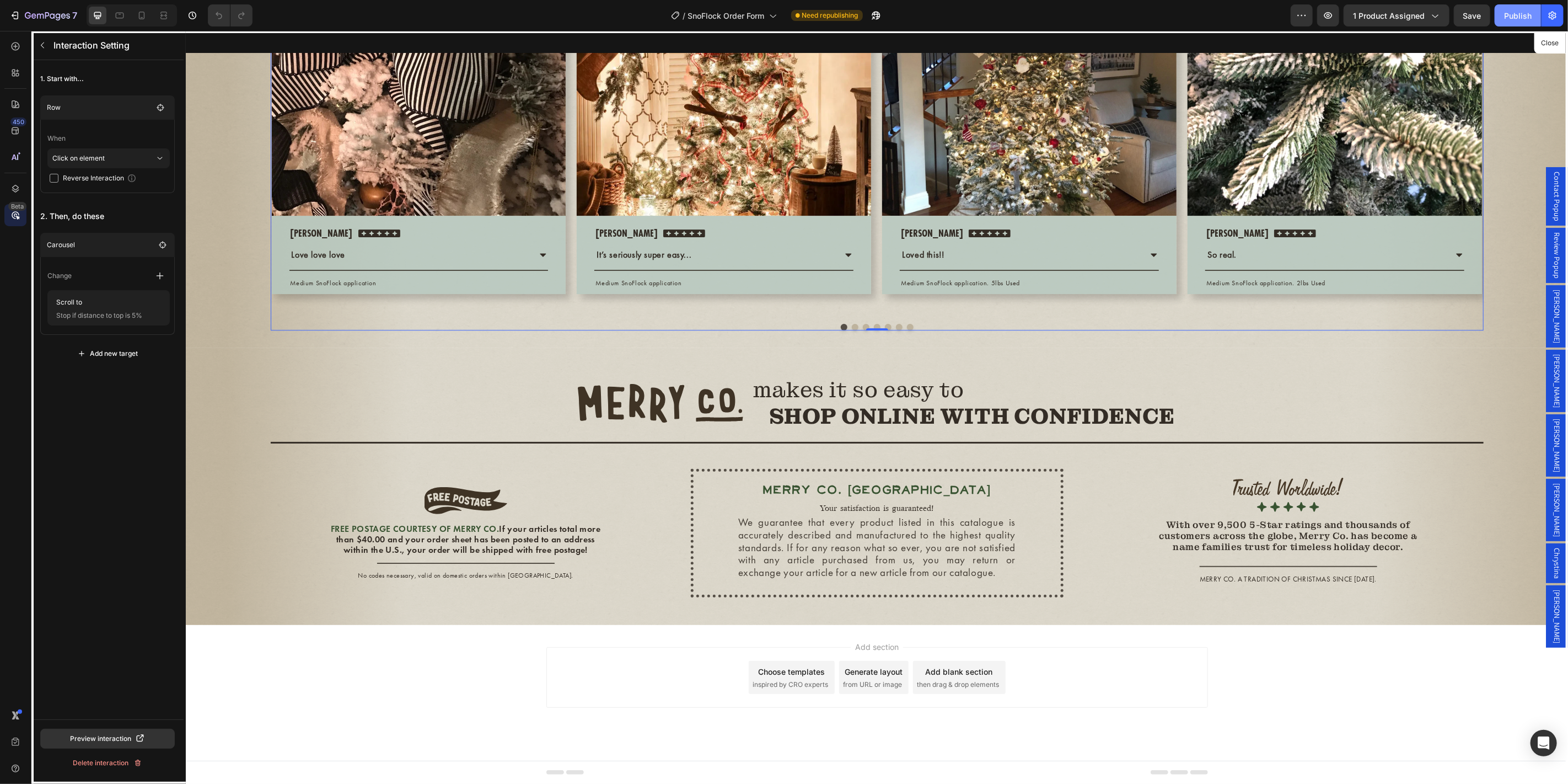
click at [1526, 15] on div "Publish" at bounding box center [1517, 15] width 27 height 12
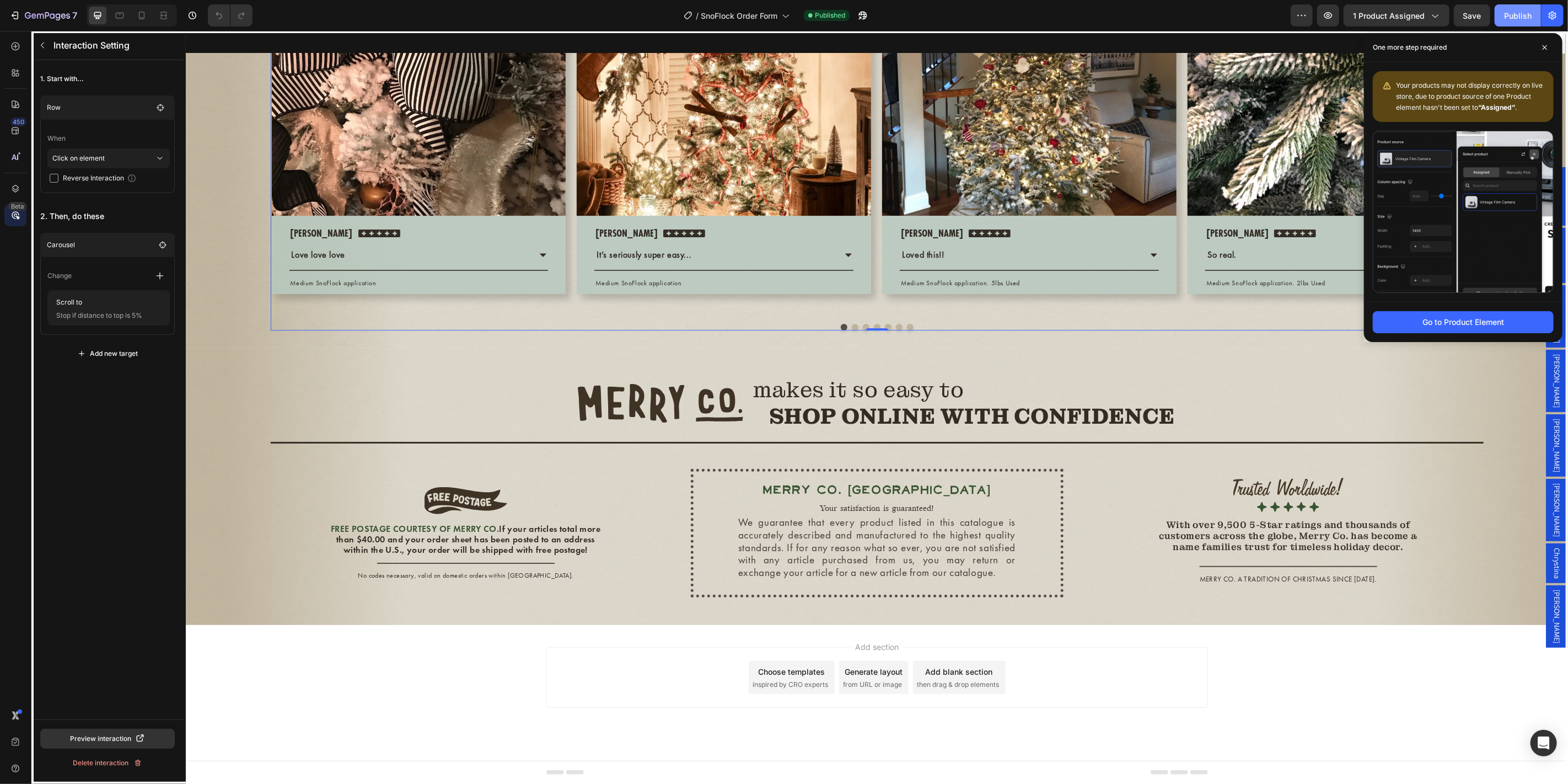
click at [1516, 14] on div "Publish" at bounding box center [1517, 15] width 27 height 12
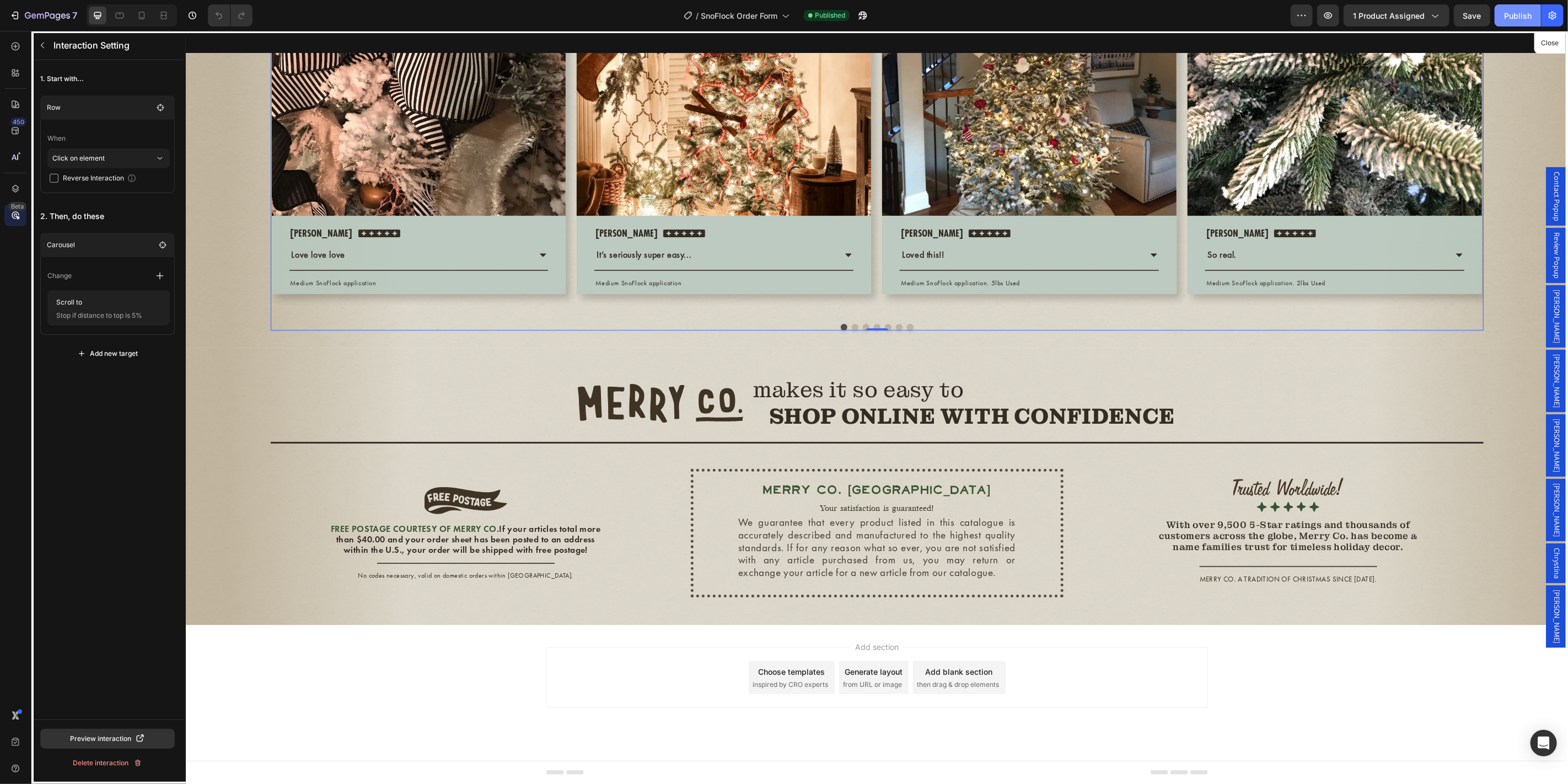
click at [1518, 21] on div "Publish" at bounding box center [1517, 15] width 27 height 12
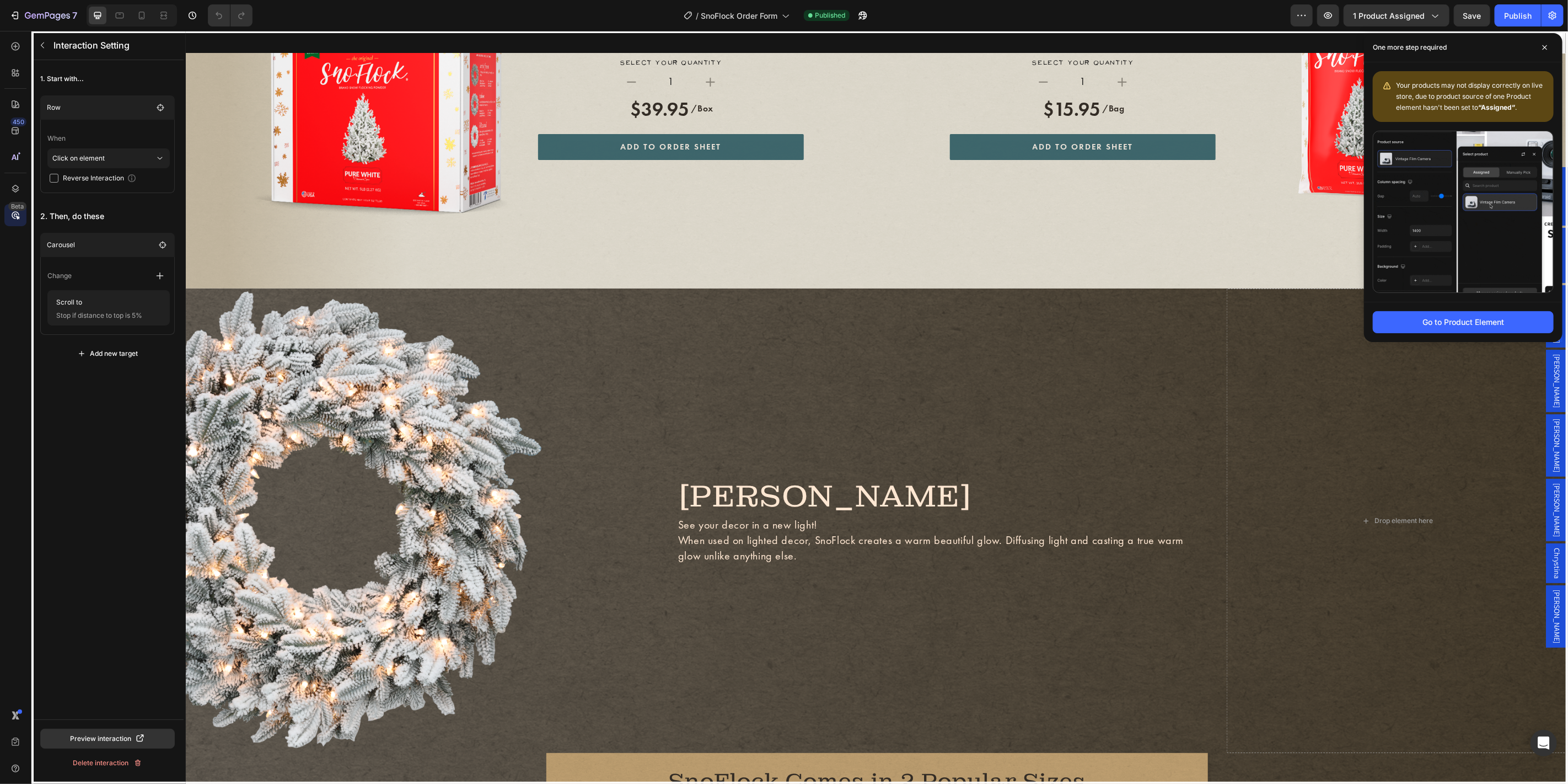
scroll to position [1949, 0]
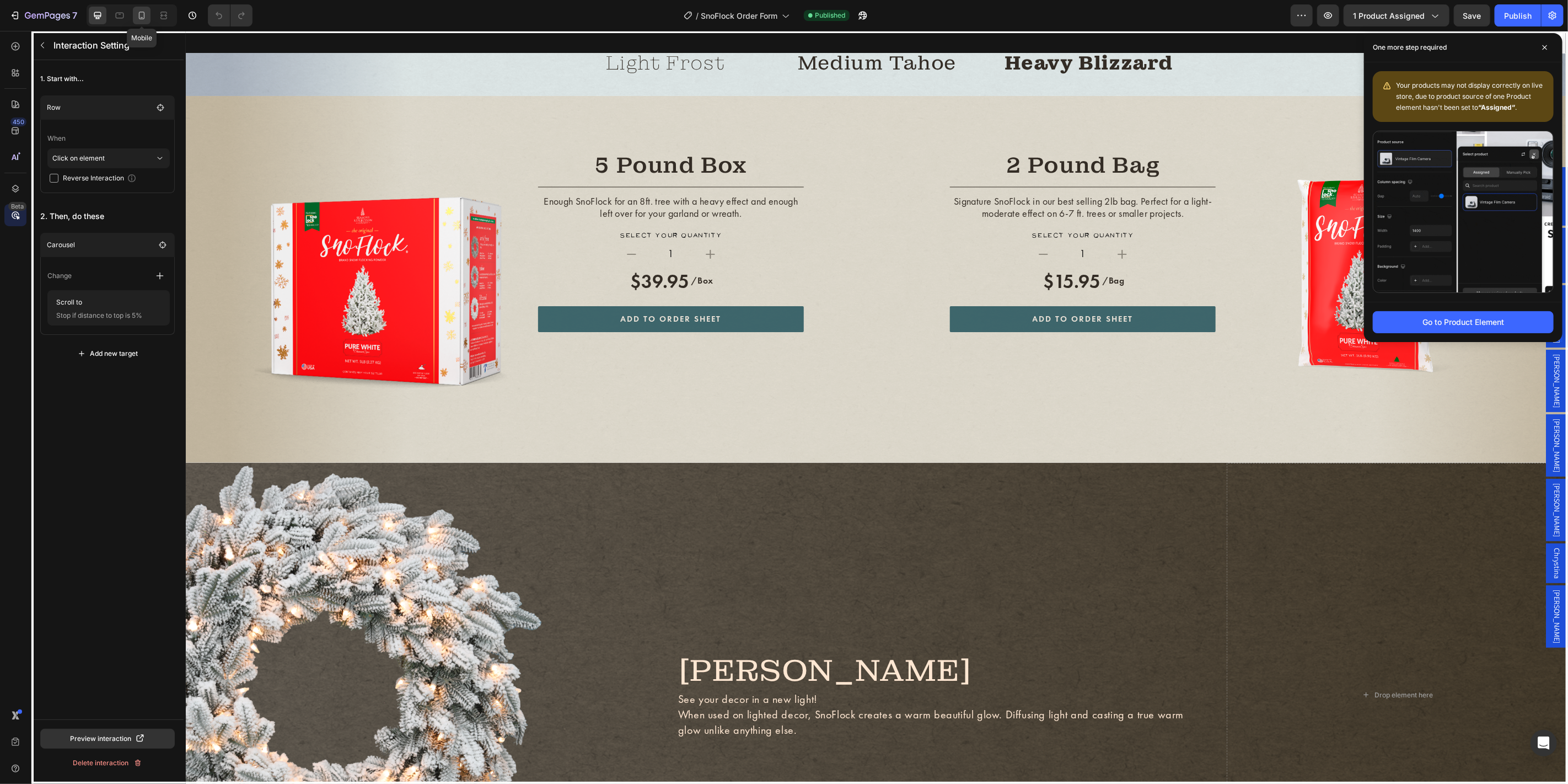
click at [147, 13] on div at bounding box center [141, 15] width 17 height 17
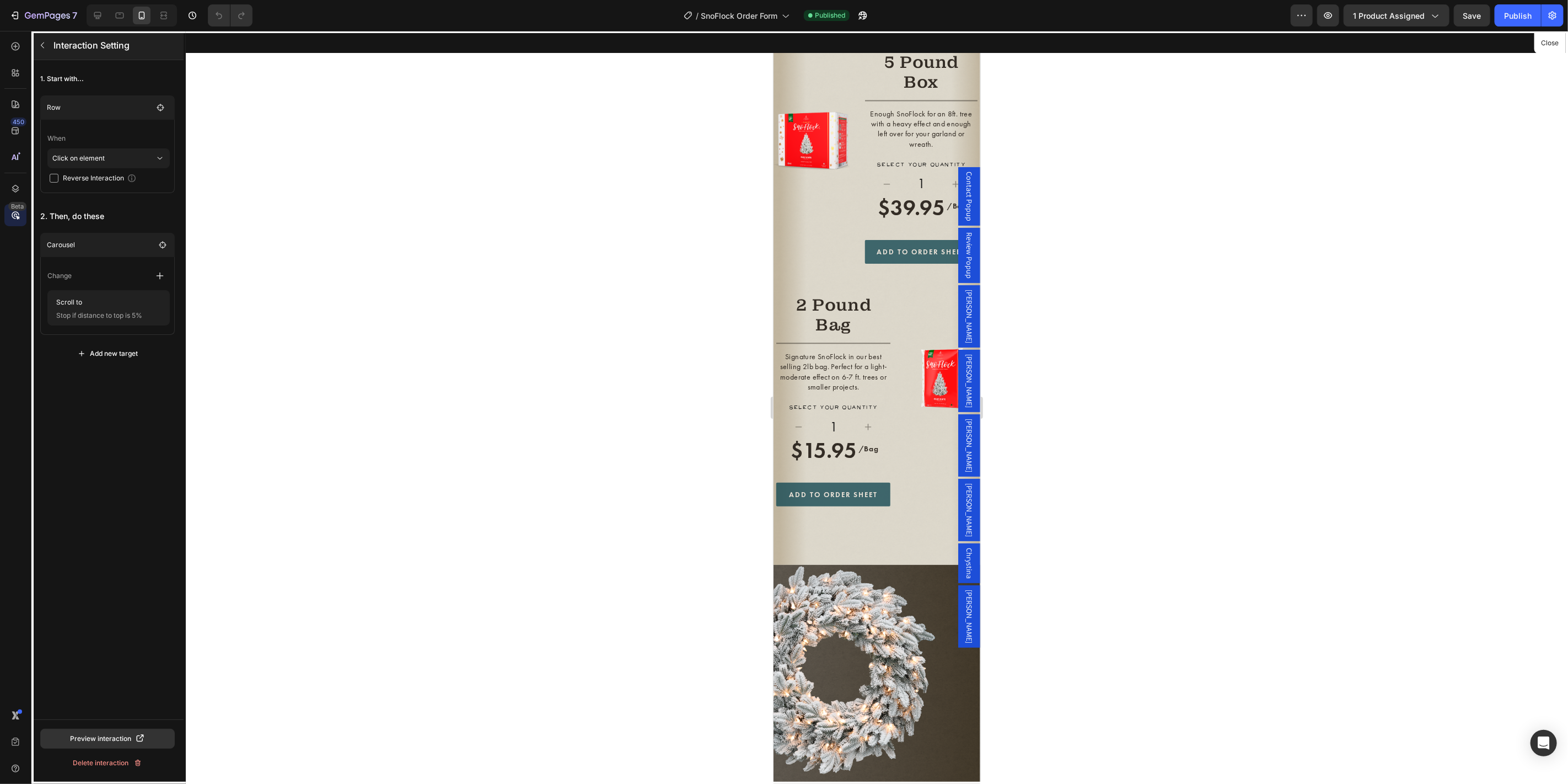
click at [43, 45] on icon "button" at bounding box center [43, 45] width 9 height 9
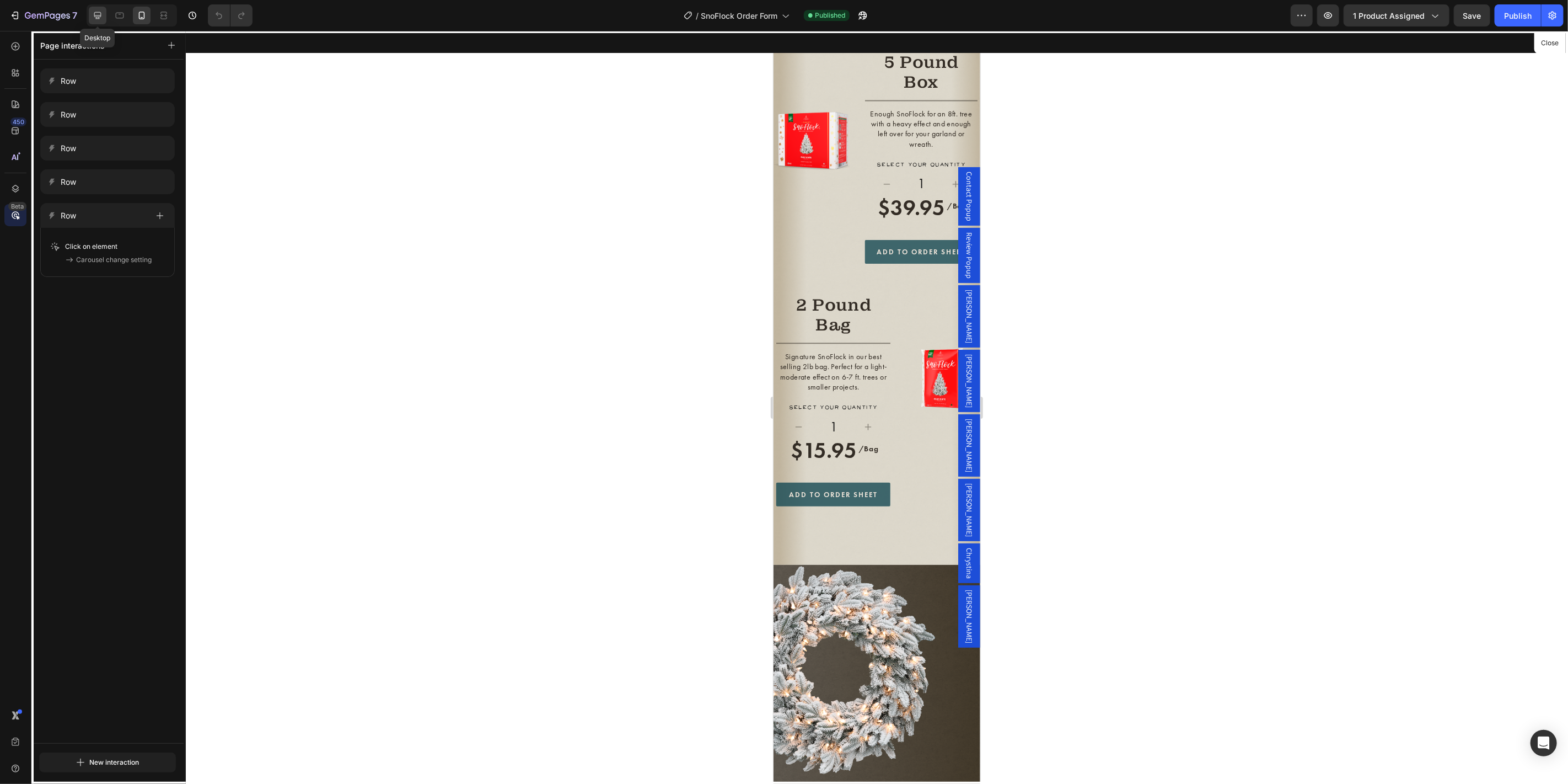
click at [96, 14] on icon at bounding box center [98, 15] width 11 height 11
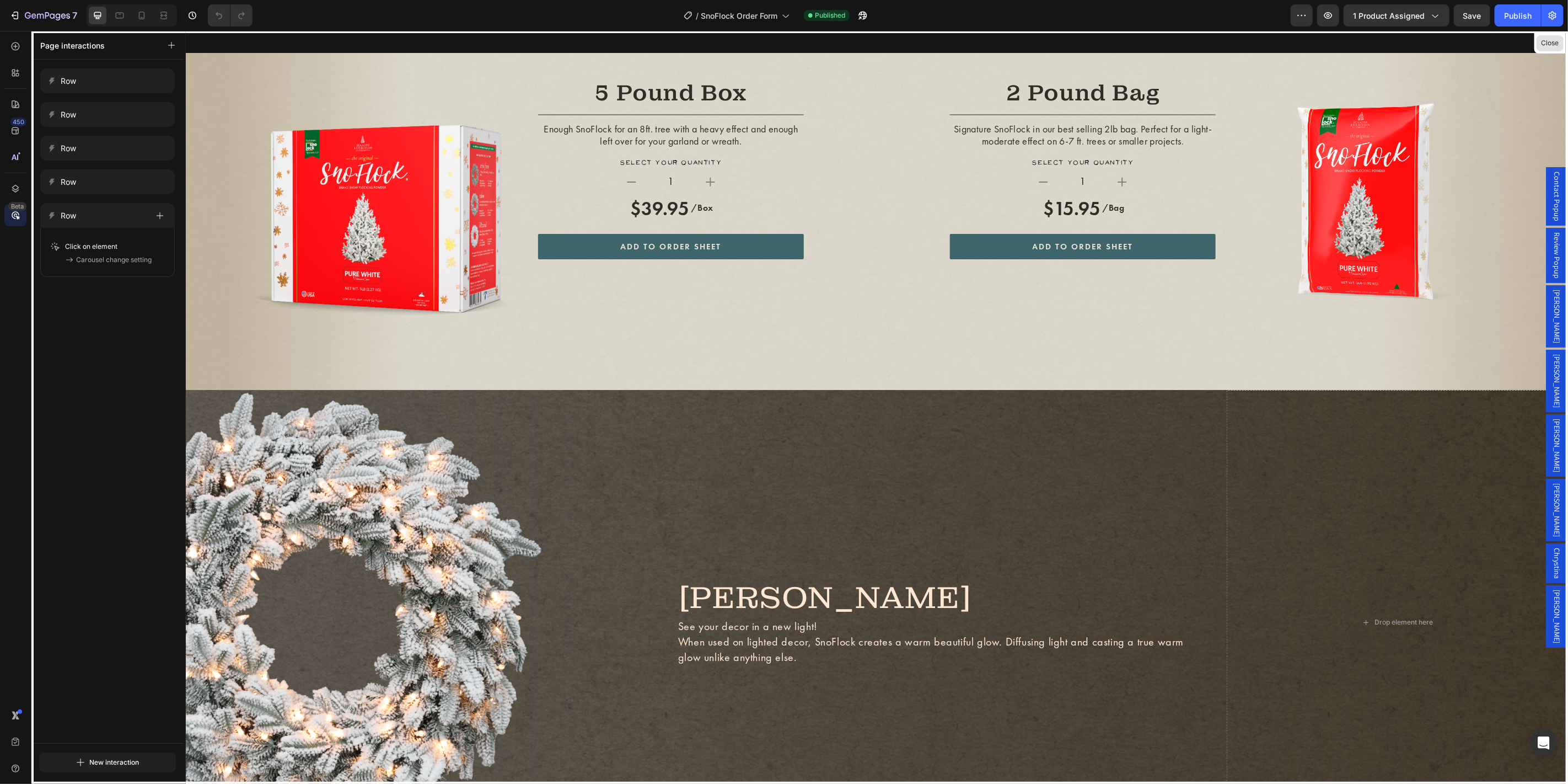
click at [1553, 45] on button "Close" at bounding box center [1550, 43] width 27 height 16
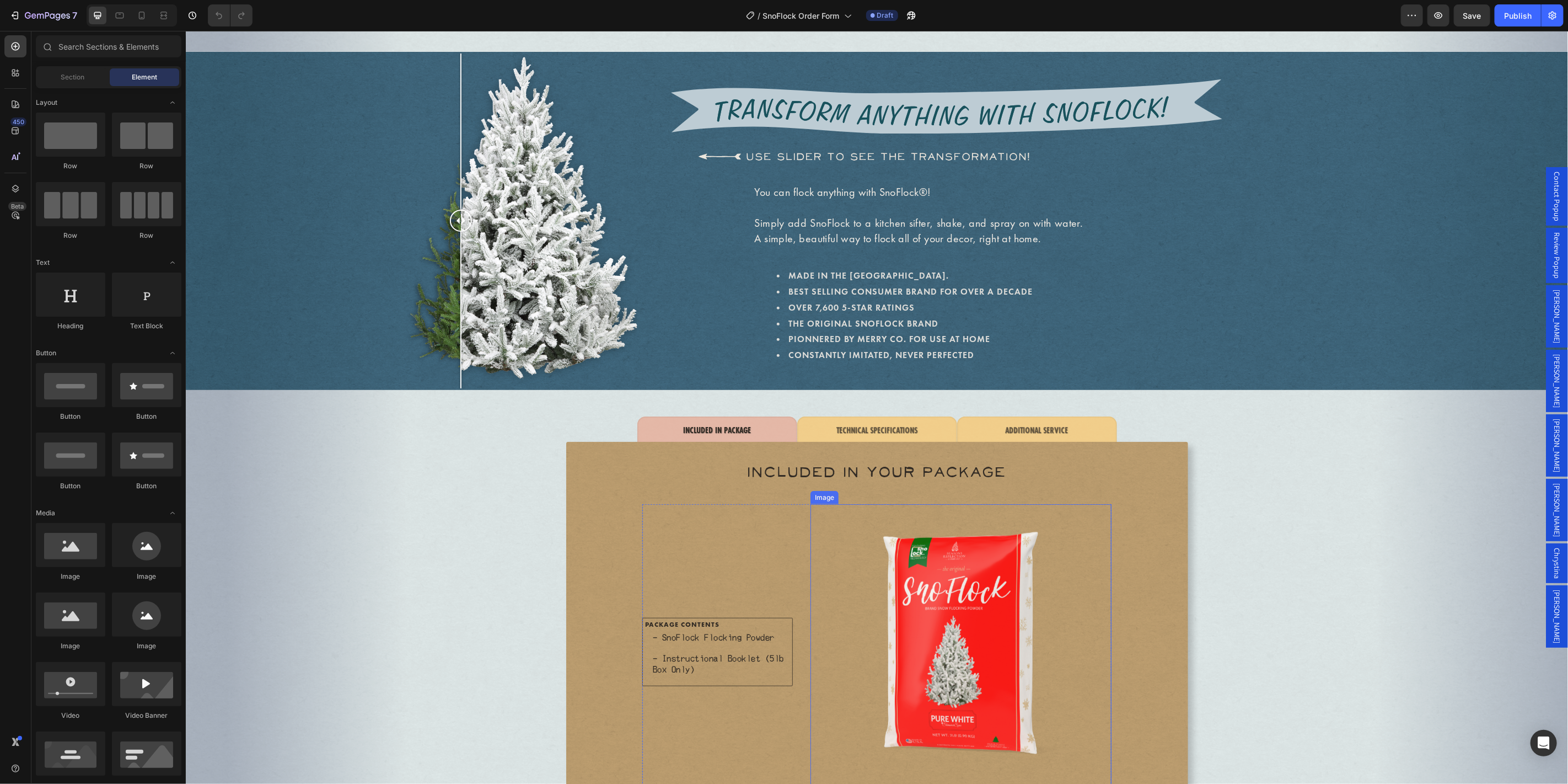
scroll to position [561, 0]
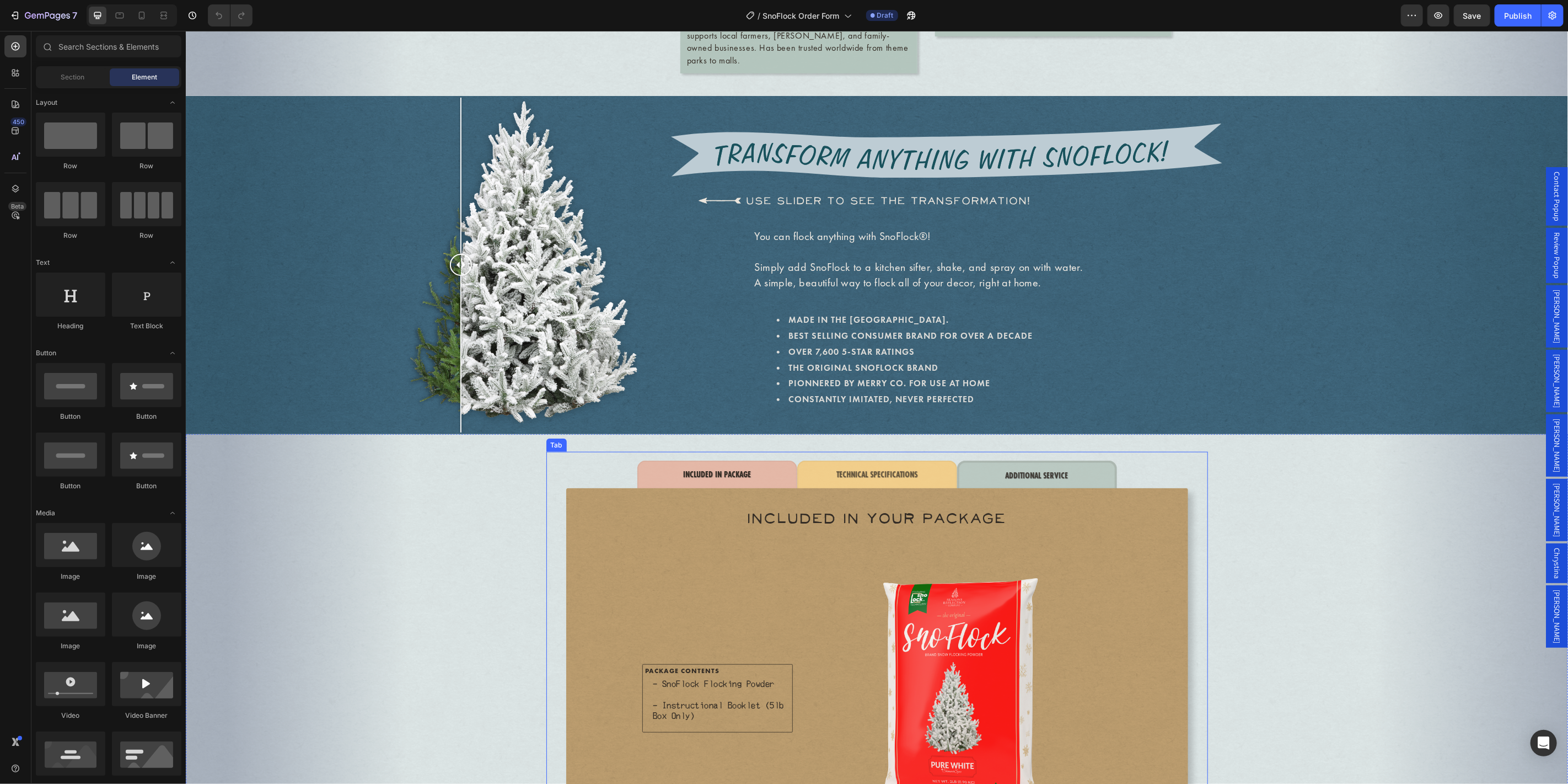
click at [1081, 468] on li "ADDITIONAL SERVICE" at bounding box center [1036, 475] width 160 height 30
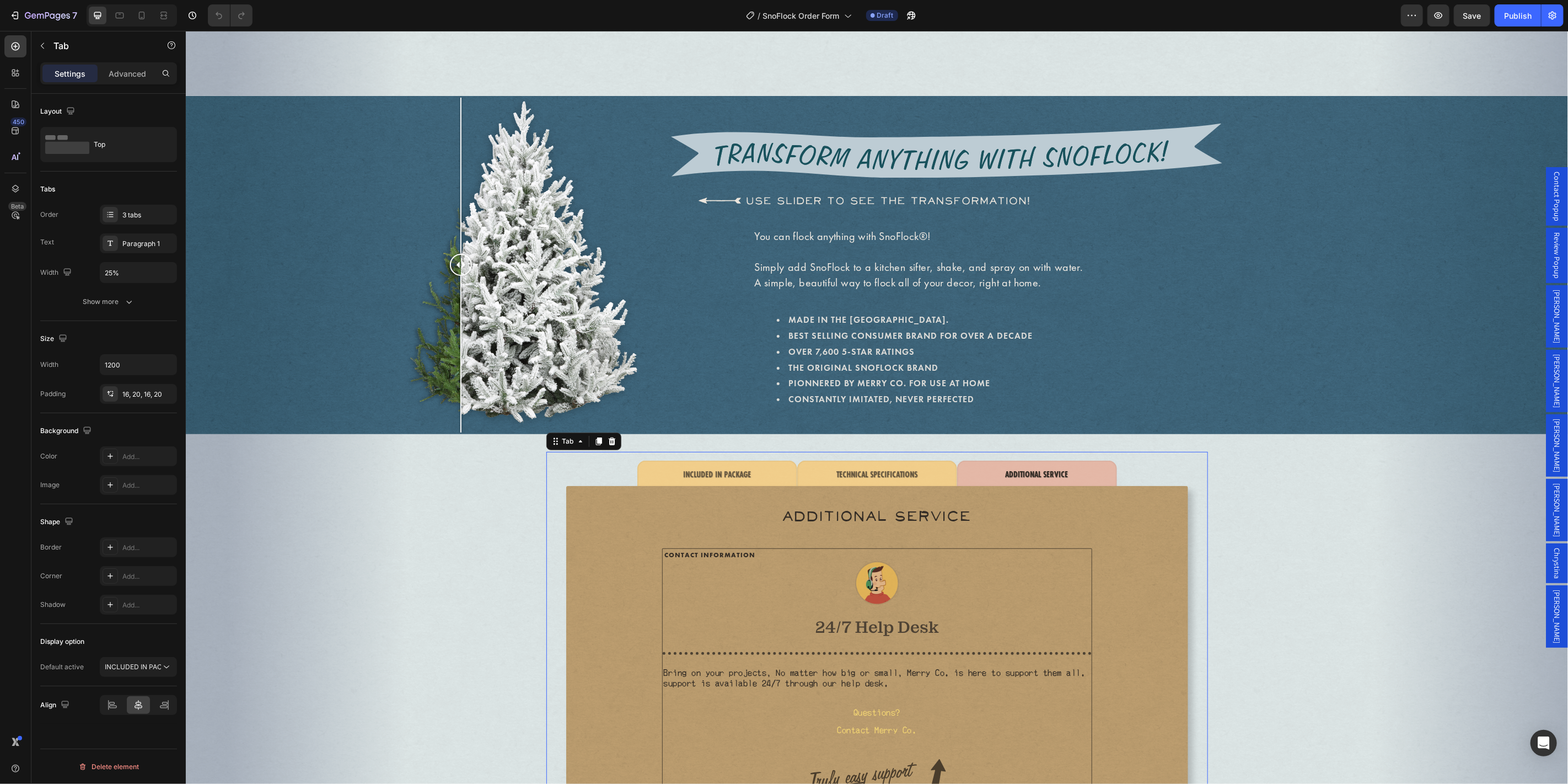
scroll to position [724, 0]
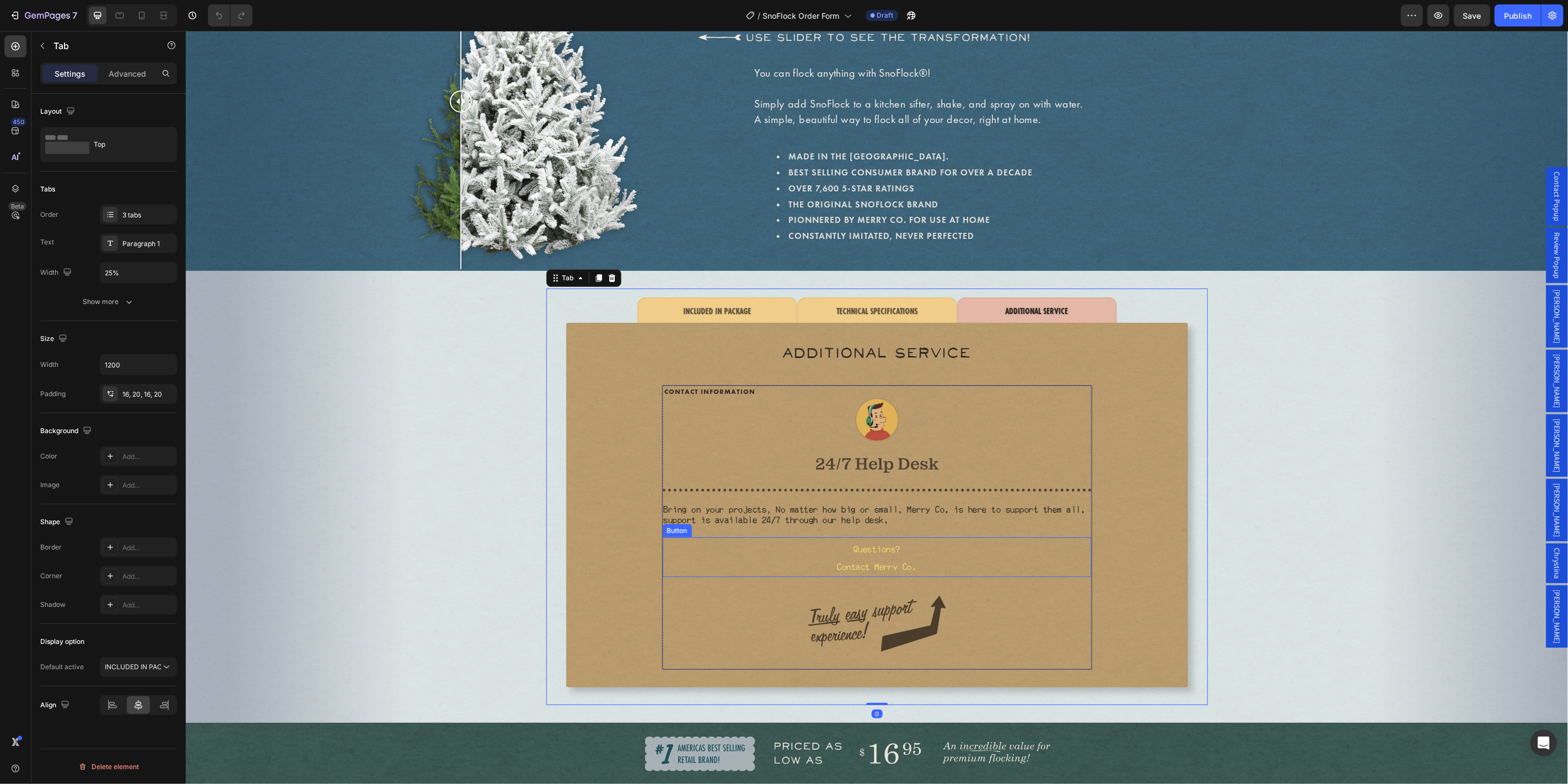
click at [929, 551] on button "Questions? Contact Merry Co." at bounding box center [876, 556] width 429 height 40
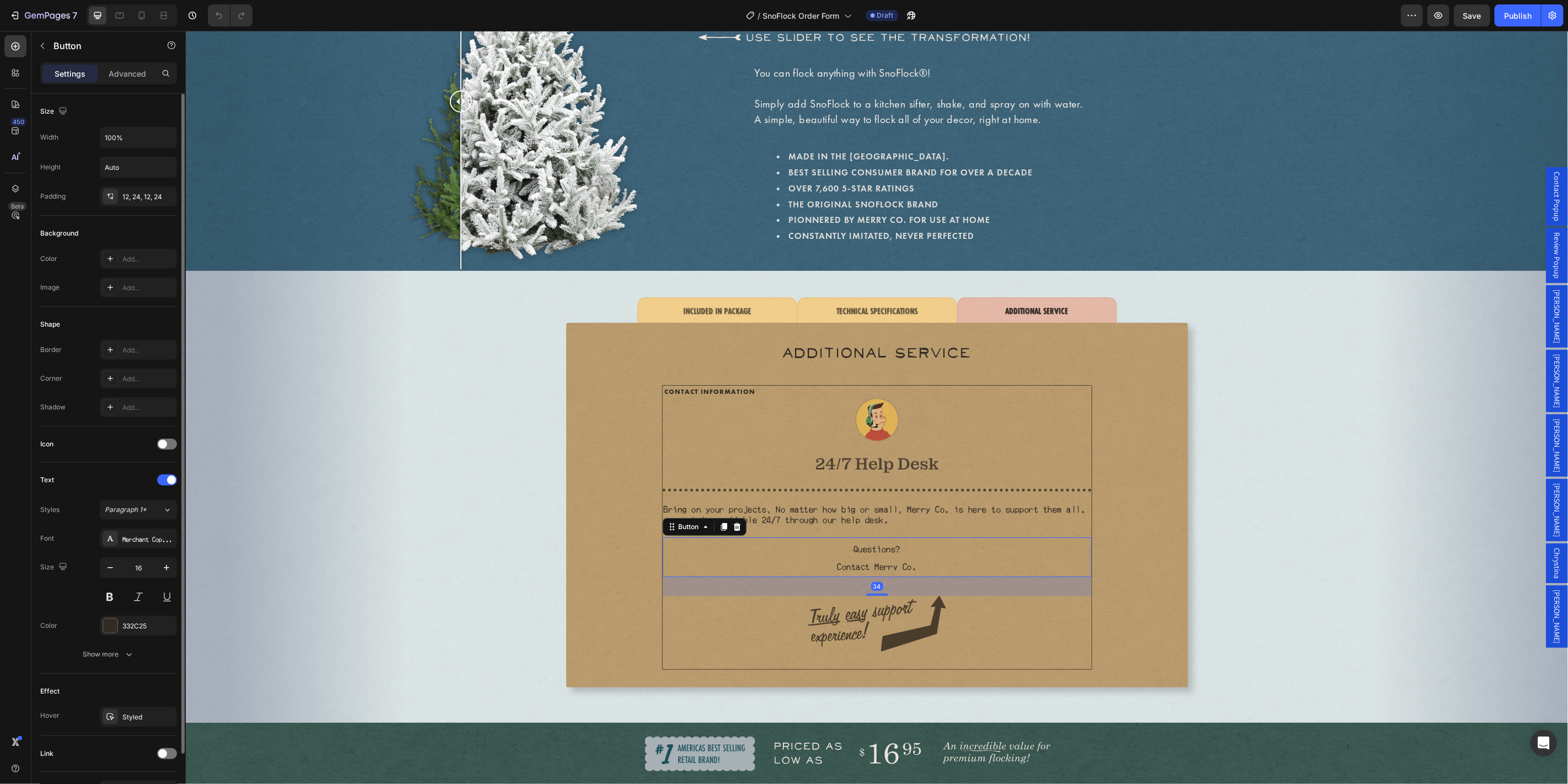
scroll to position [67, 0]
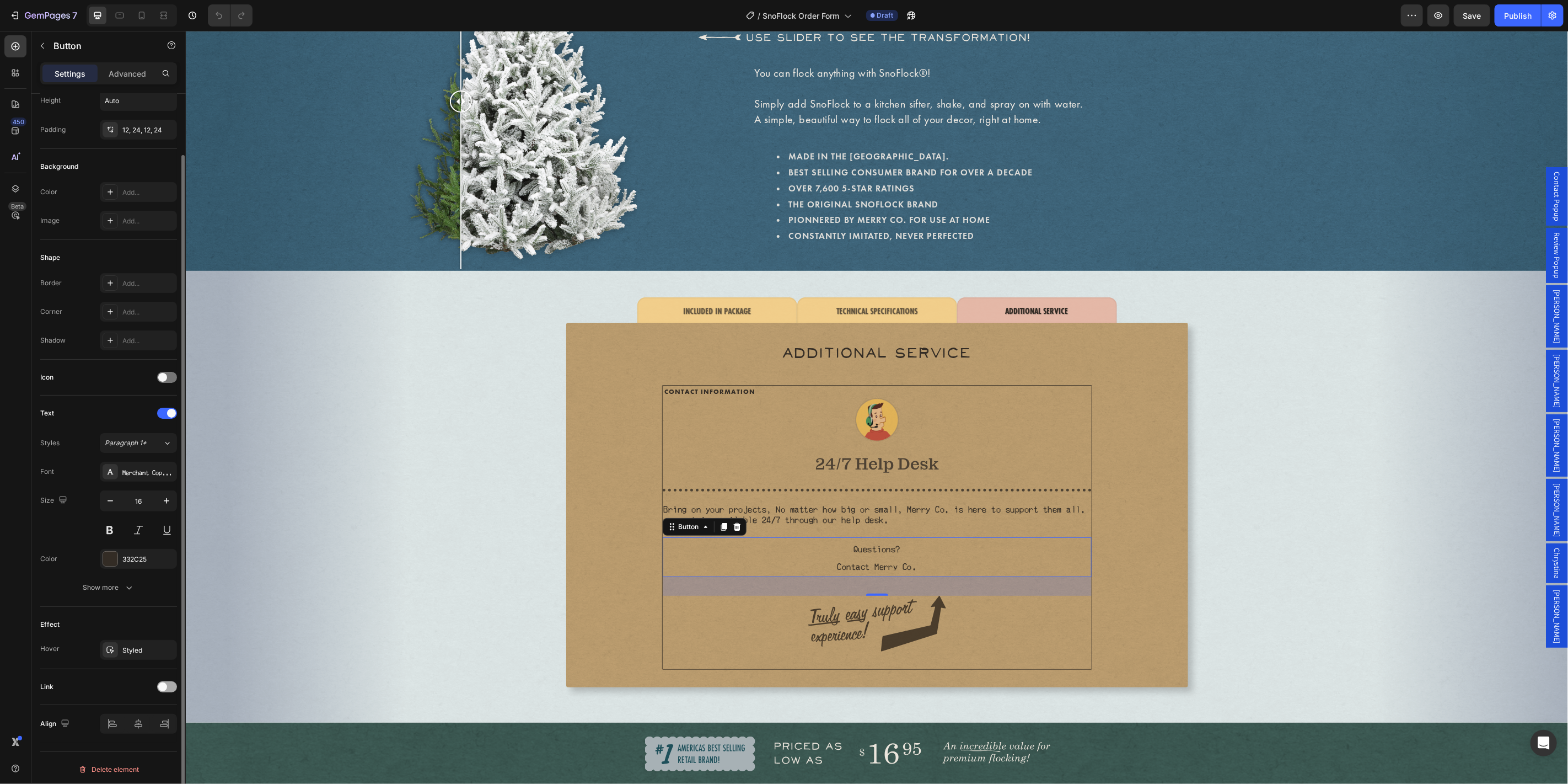
click at [165, 684] on span at bounding box center [163, 686] width 9 height 9
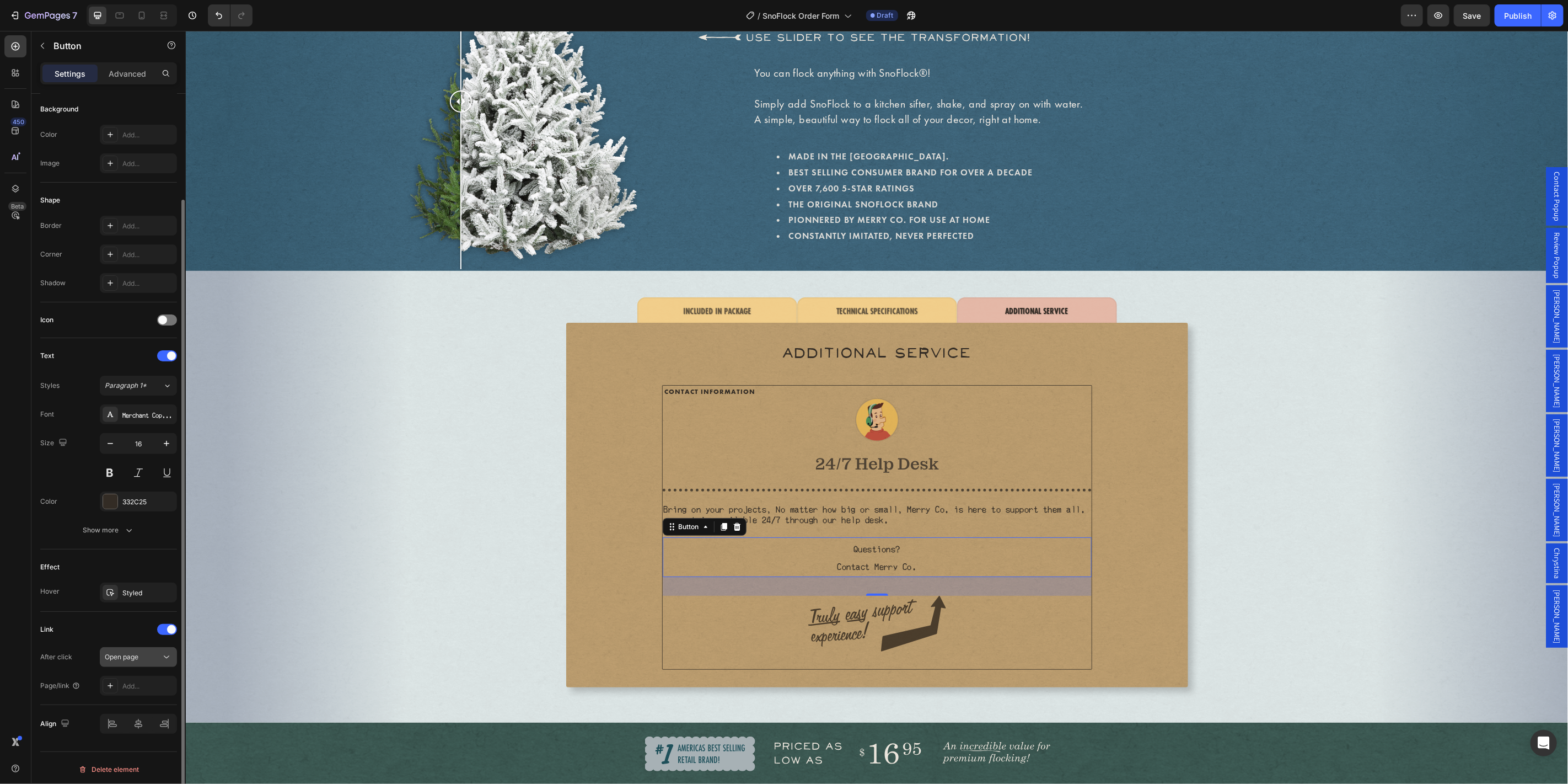
click at [119, 651] on div "Open page" at bounding box center [138, 657] width 67 height 11
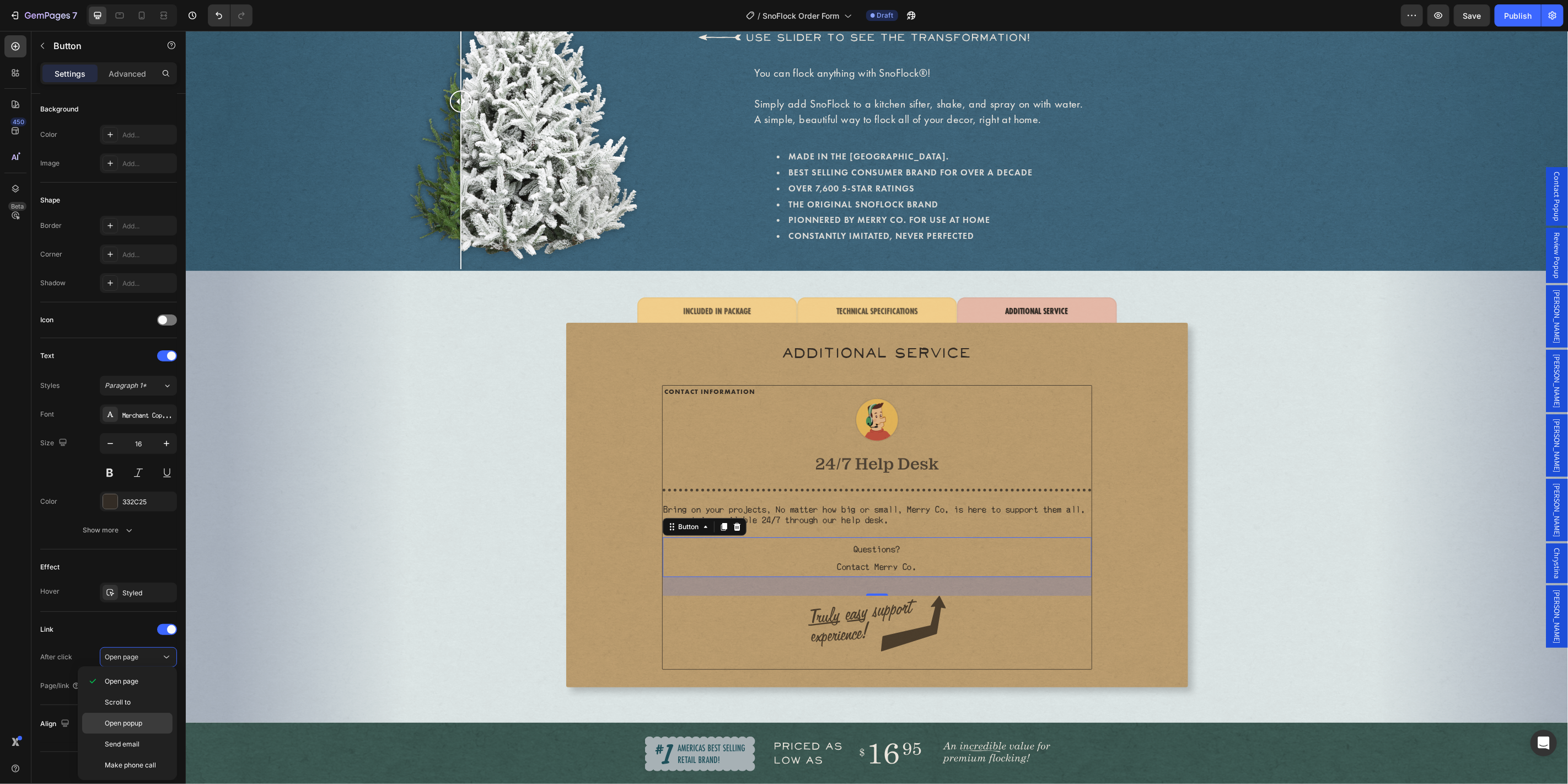
click at [146, 720] on p "Open popup" at bounding box center [136, 723] width 63 height 10
click at [137, 682] on span "Choose one" at bounding box center [123, 686] width 37 height 8
click at [139, 579] on div "Contact Popup" at bounding box center [125, 574] width 86 height 21
click at [1509, 8] on button "Publish" at bounding box center [1518, 15] width 46 height 22
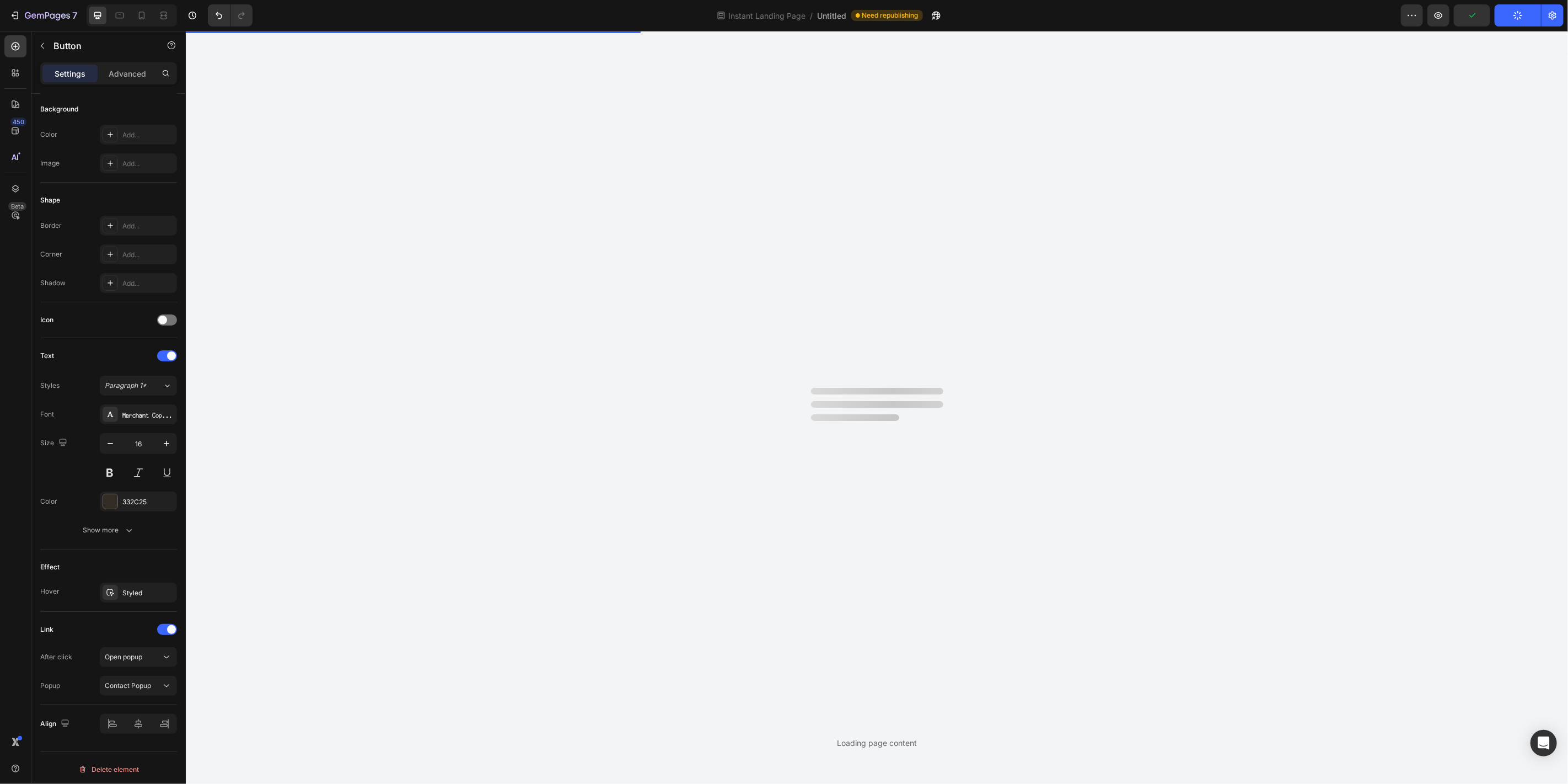
scroll to position [0, 0]
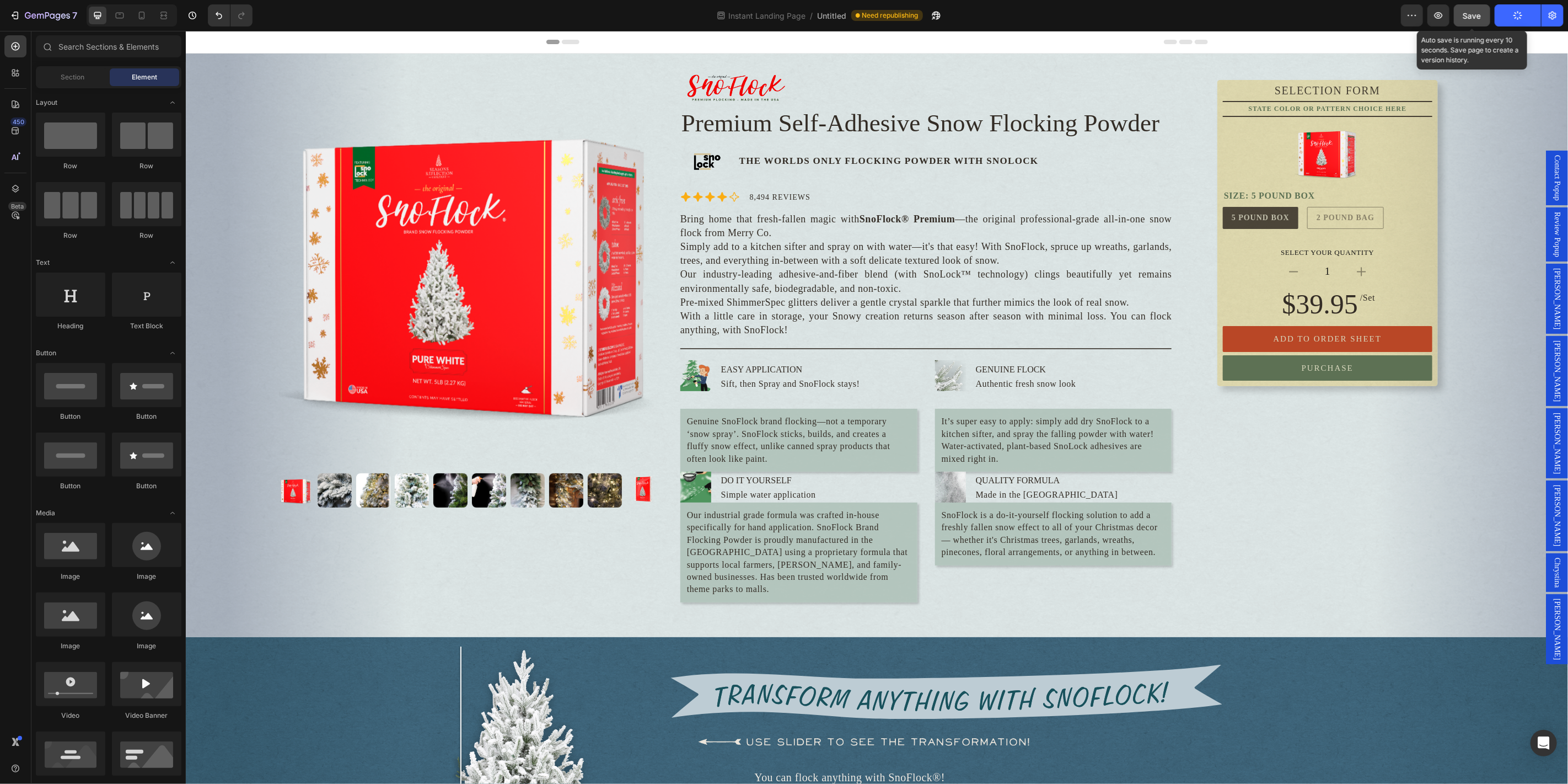
click at [1475, 20] on div "Save" at bounding box center [1472, 15] width 18 height 12
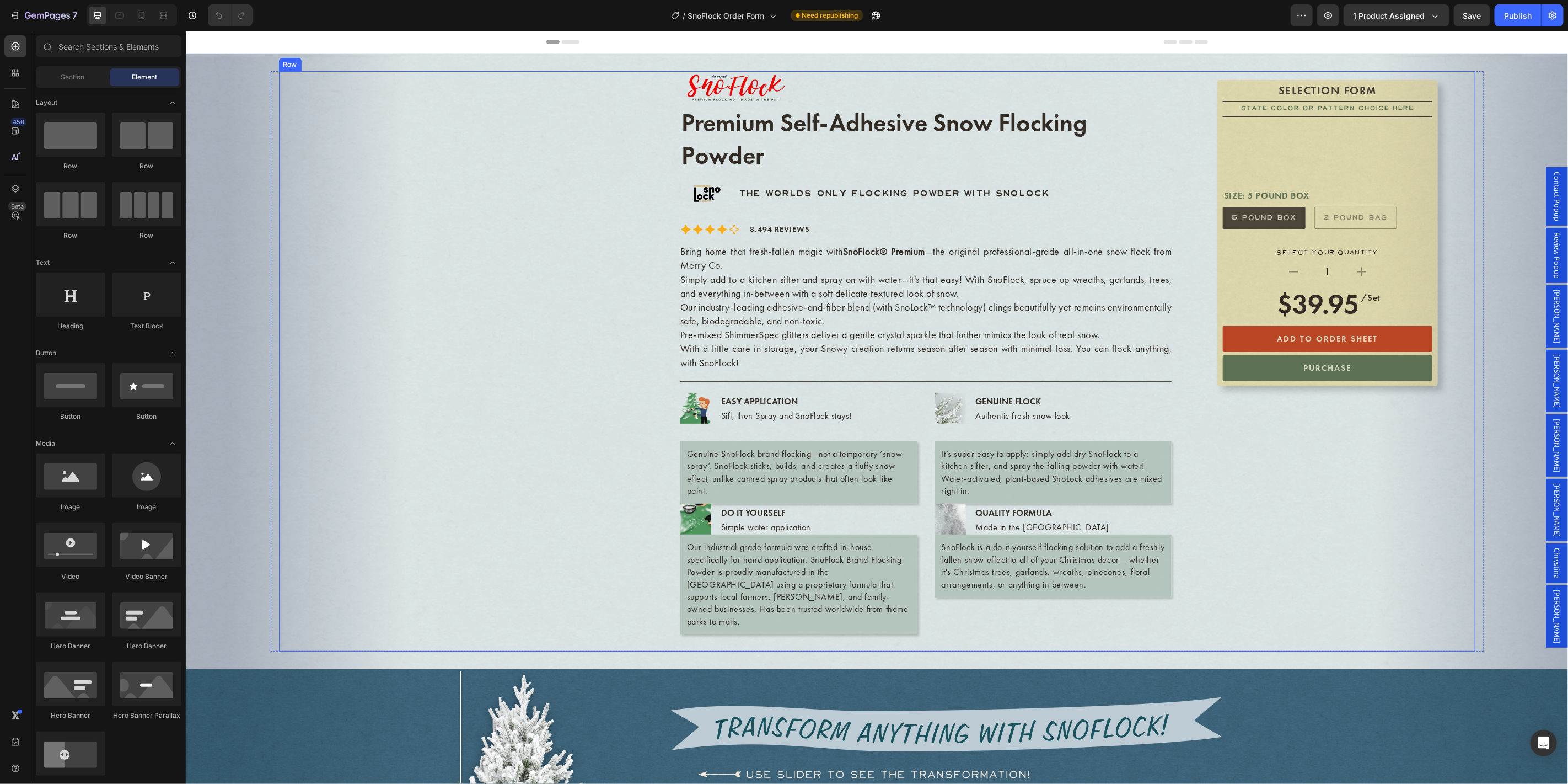
scroll to position [367, 0]
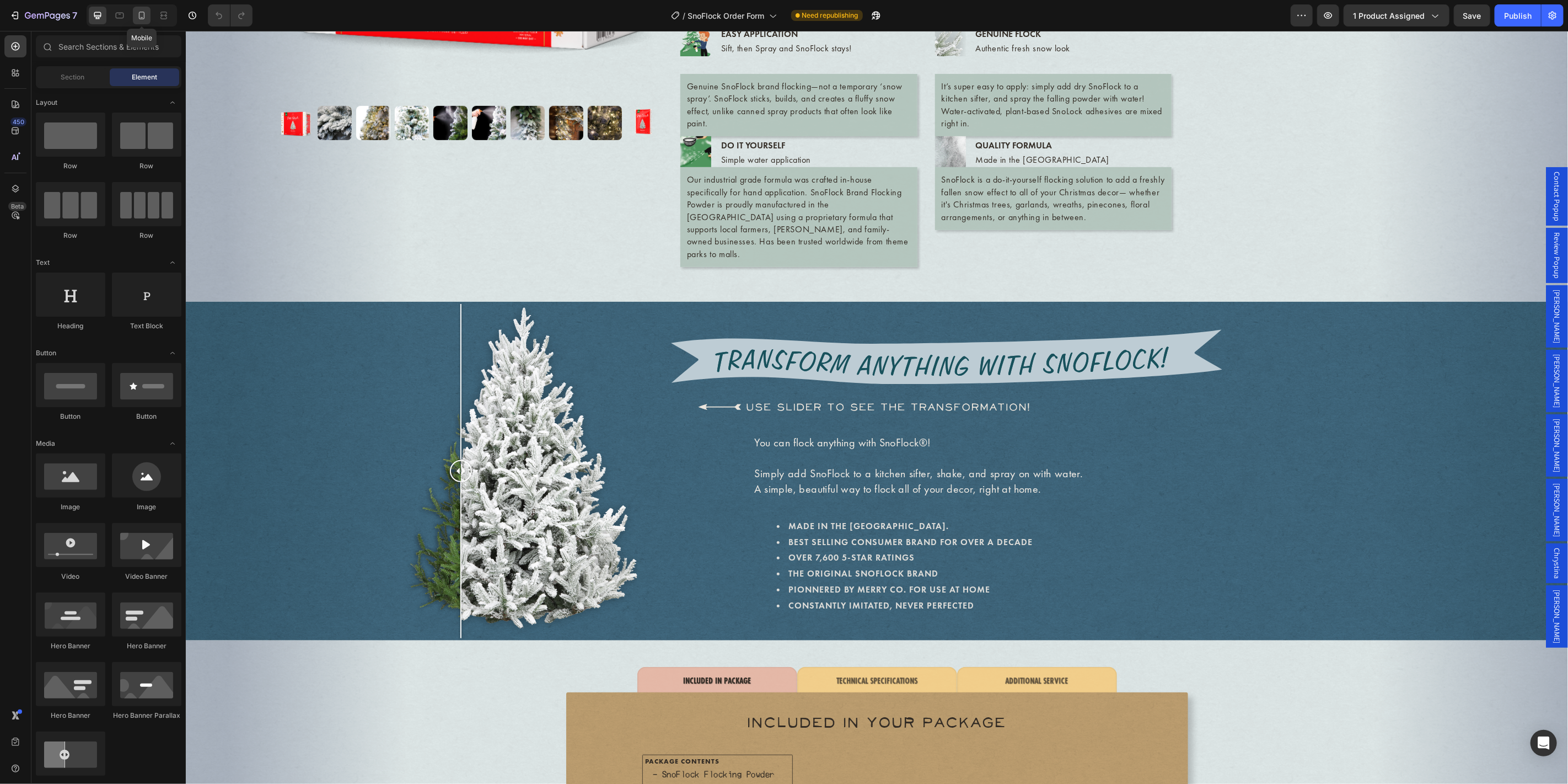
click at [142, 9] on div at bounding box center [141, 15] width 17 height 17
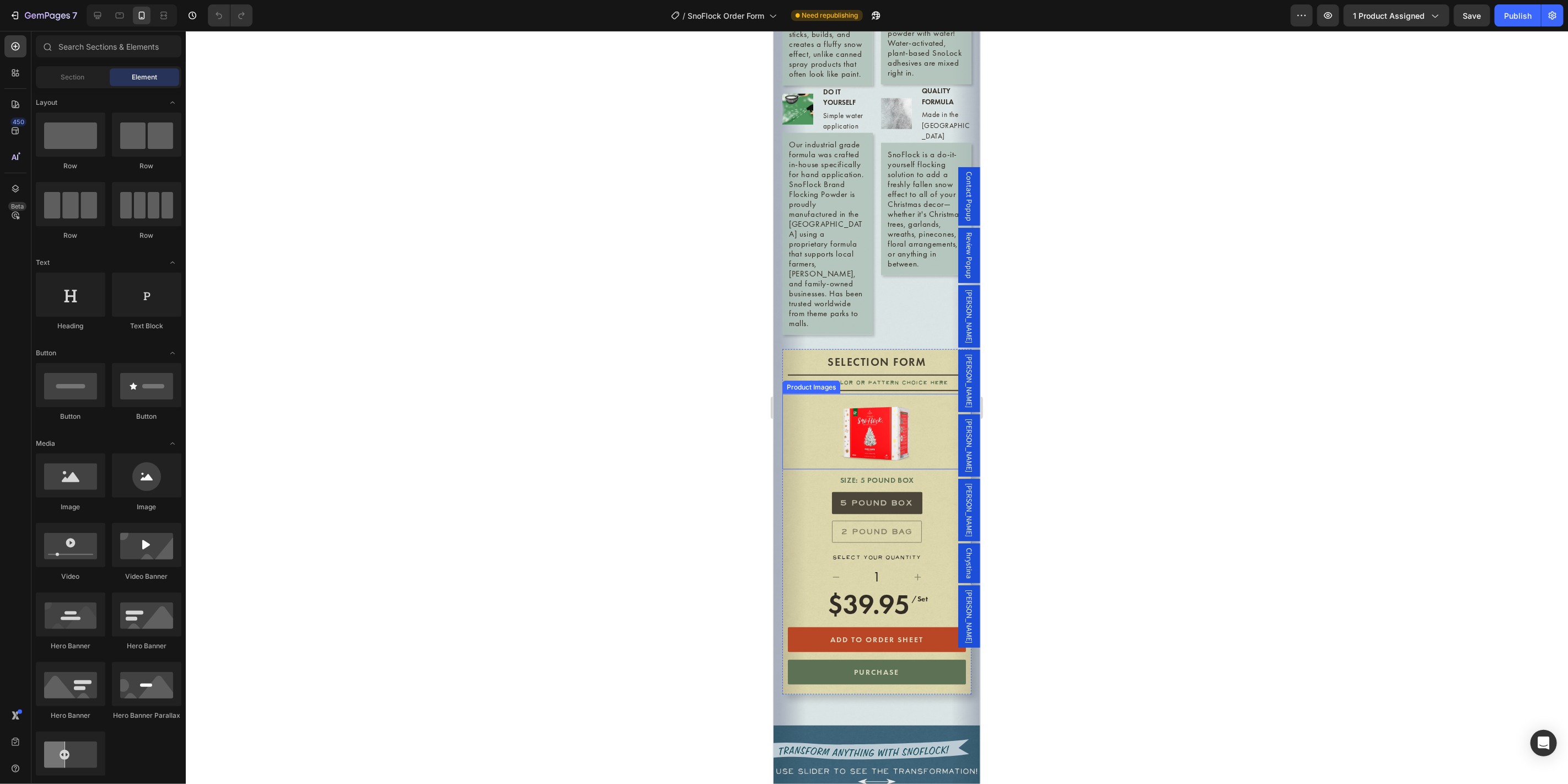
scroll to position [1021, 0]
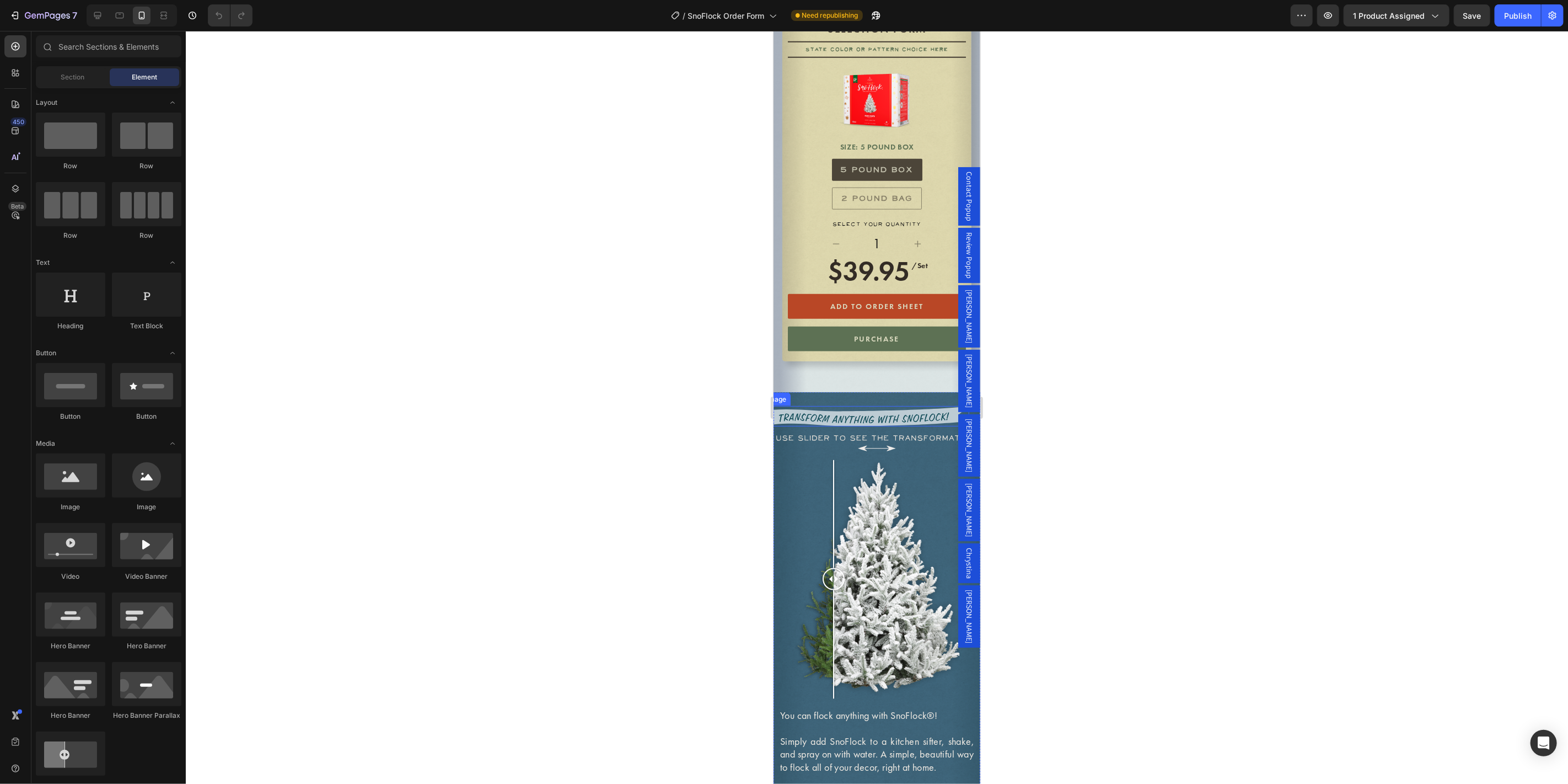
click at [903, 426] on img at bounding box center [865, 415] width 207 height 20
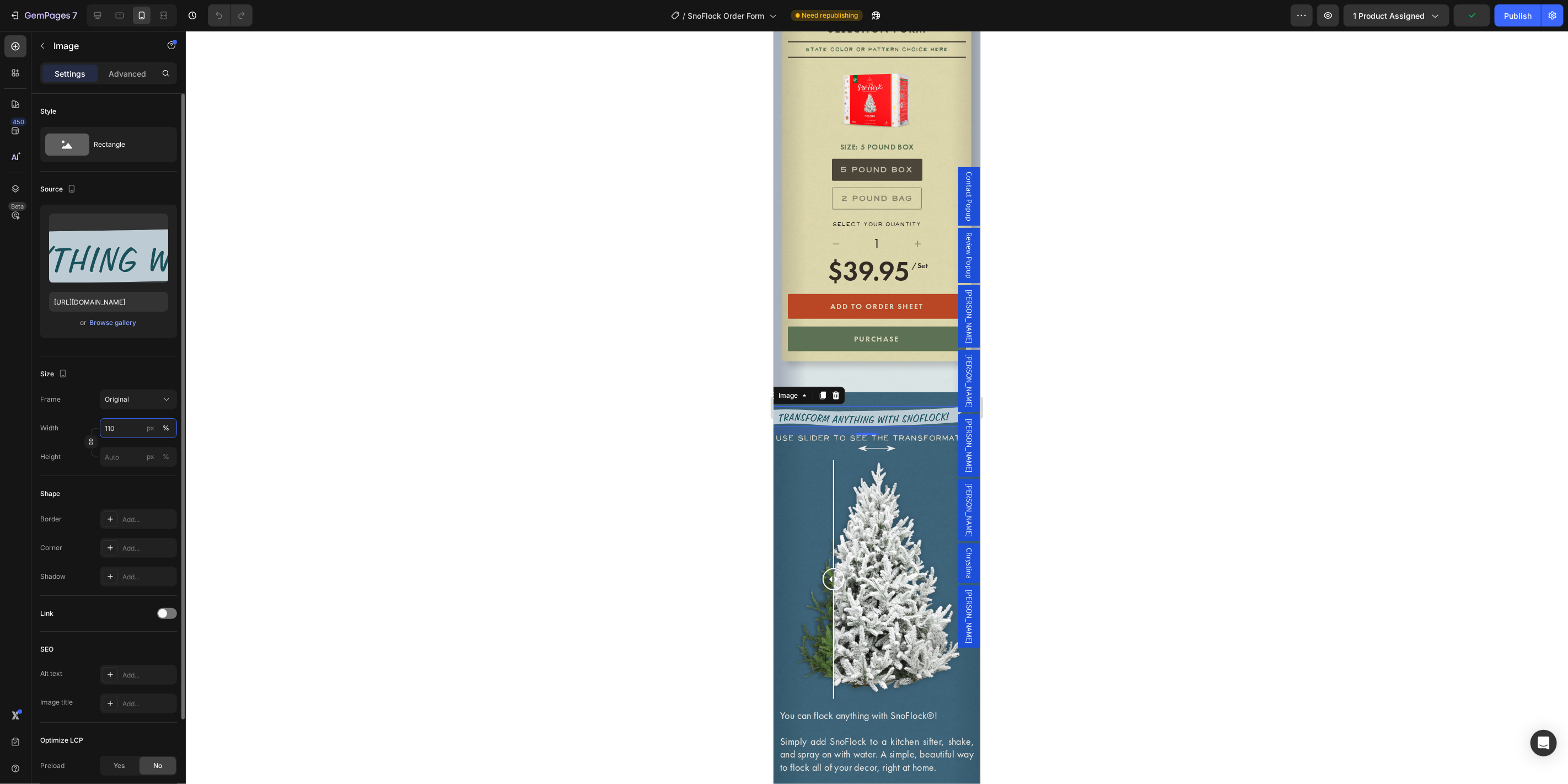
click at [117, 428] on input "110" at bounding box center [138, 428] width 77 height 20
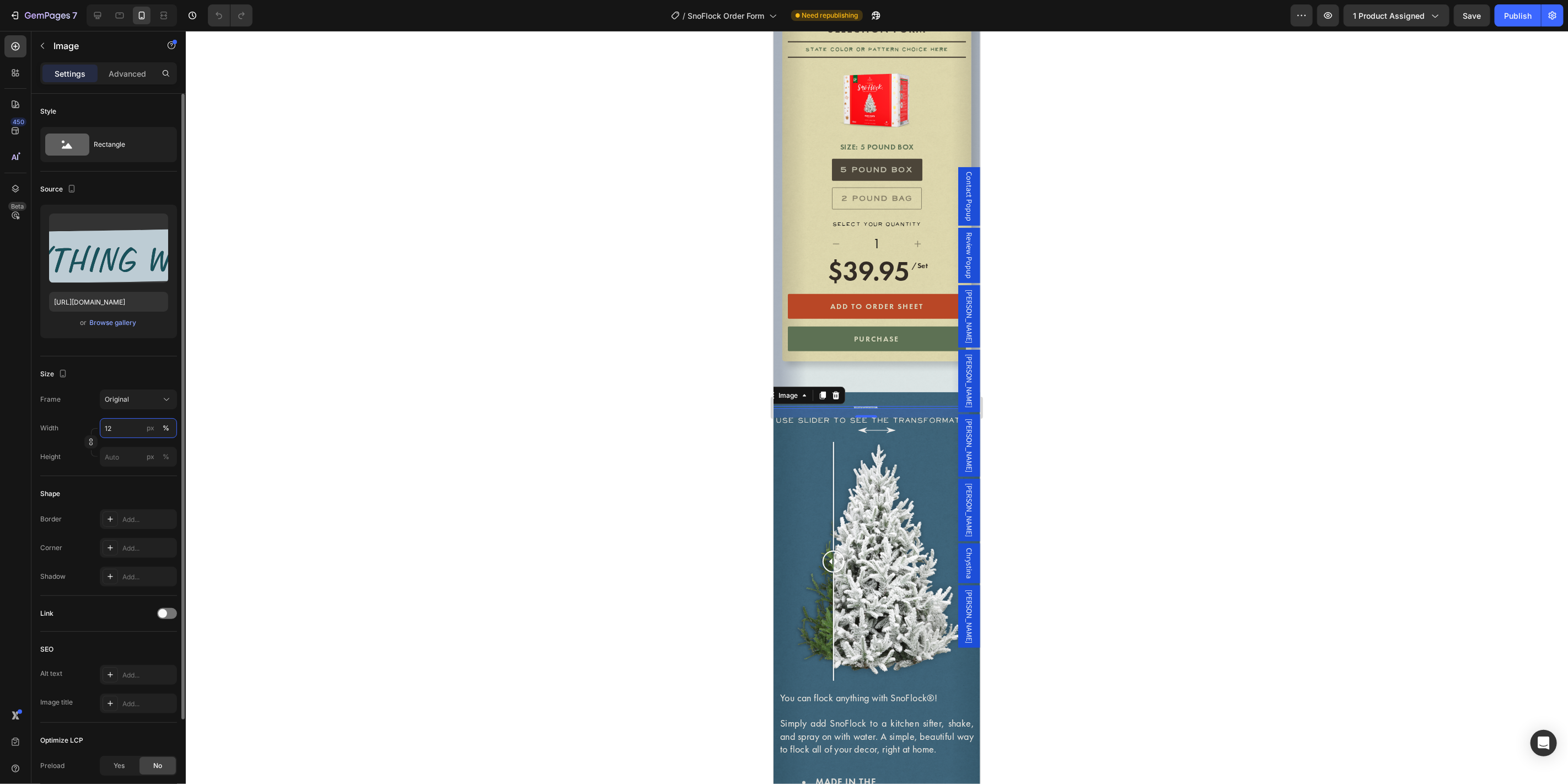
type input "120"
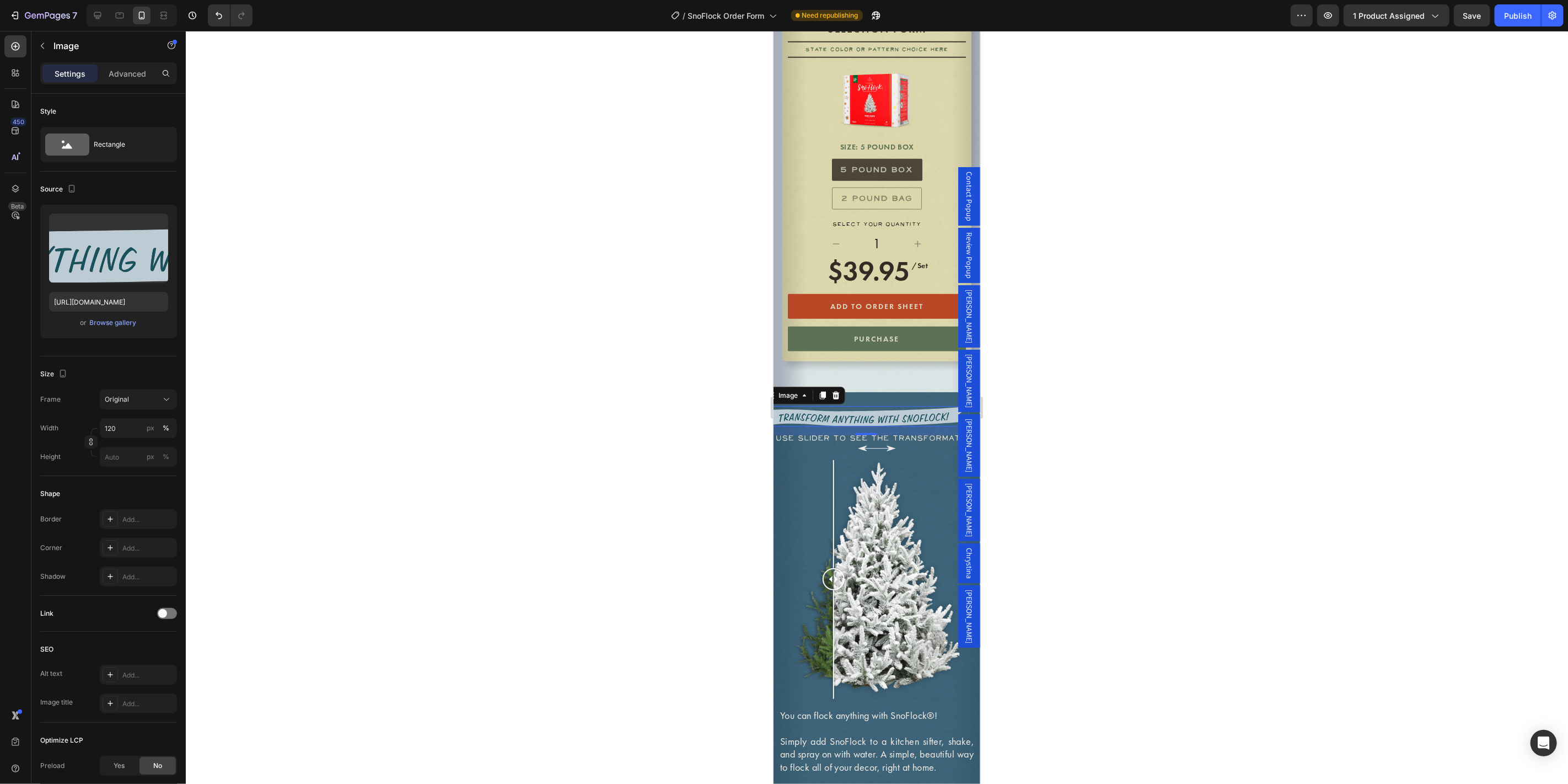
click at [371, 383] on div at bounding box center [876, 407] width 1382 height 753
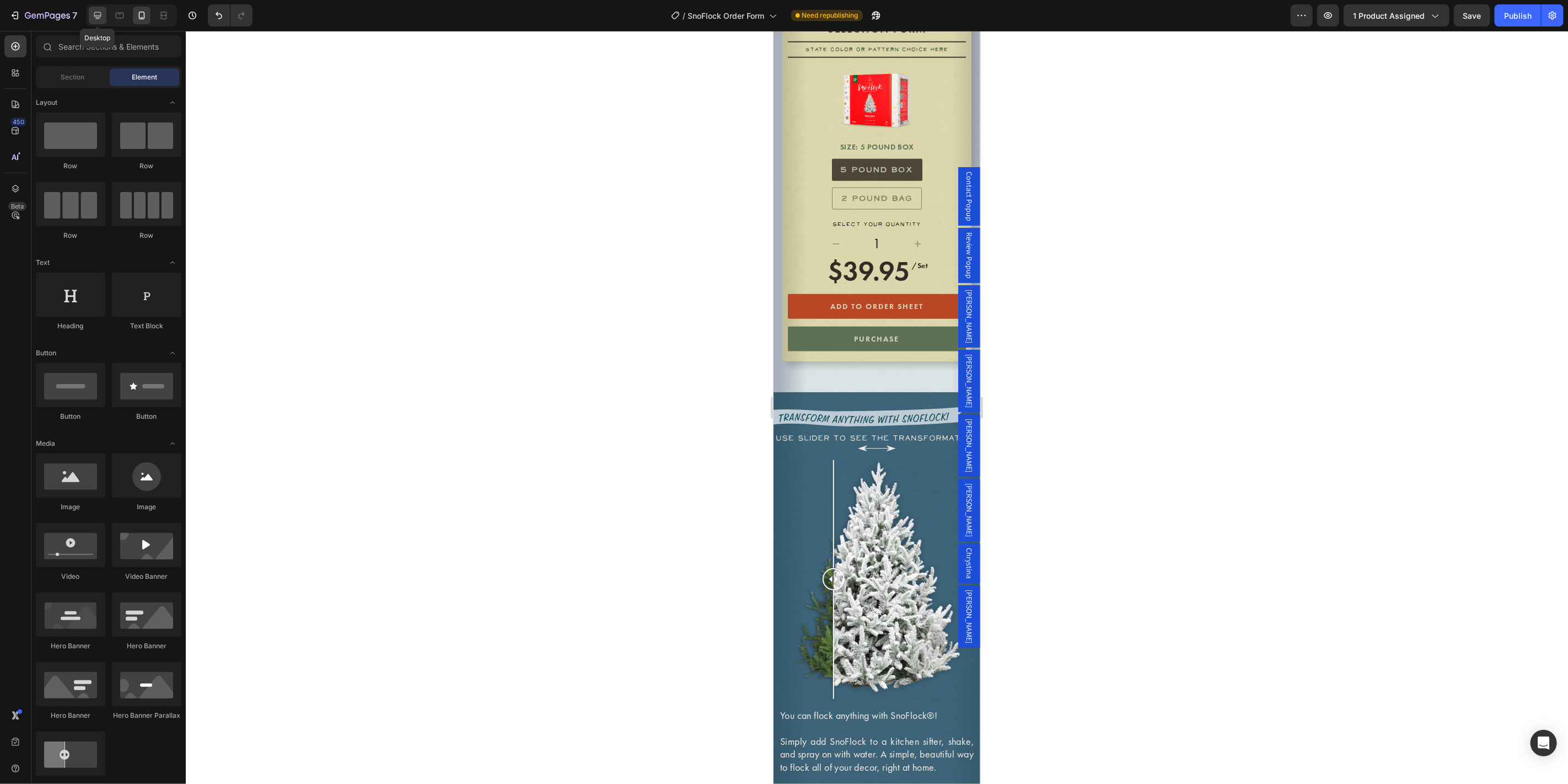
click at [95, 20] on icon at bounding box center [98, 15] width 11 height 11
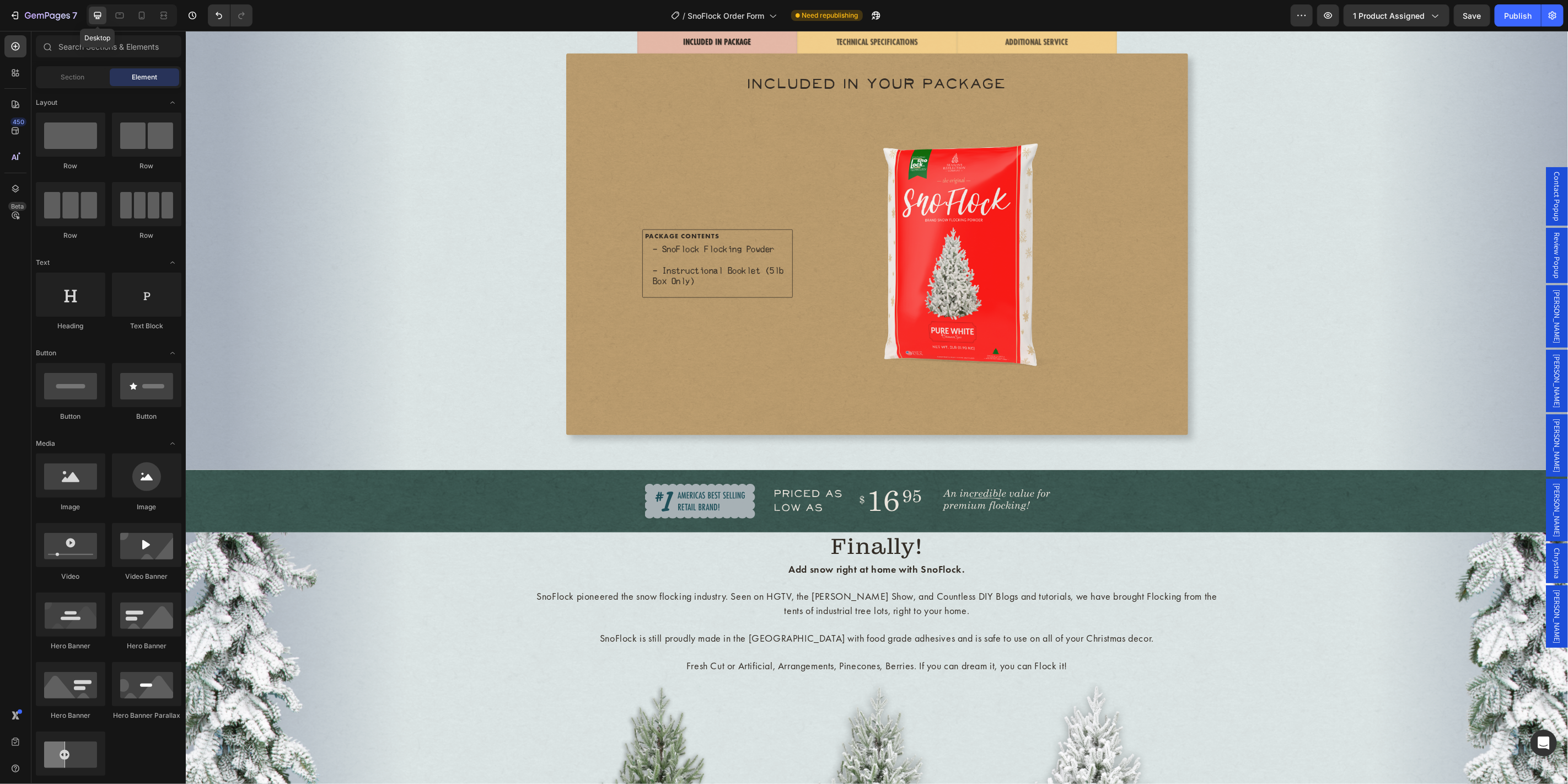
scroll to position [926, 0]
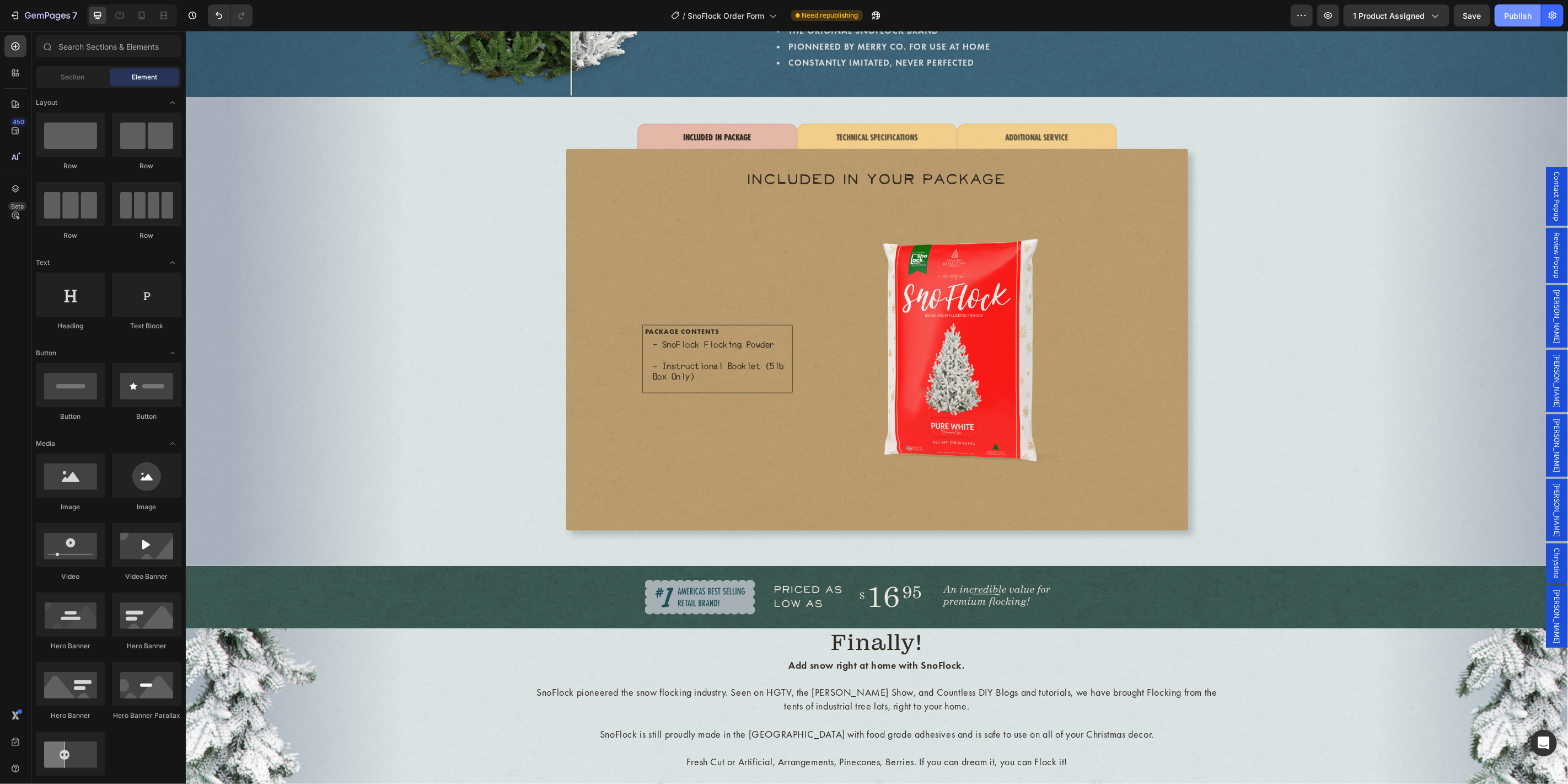
click at [1527, 20] on div "Publish" at bounding box center [1517, 15] width 27 height 12
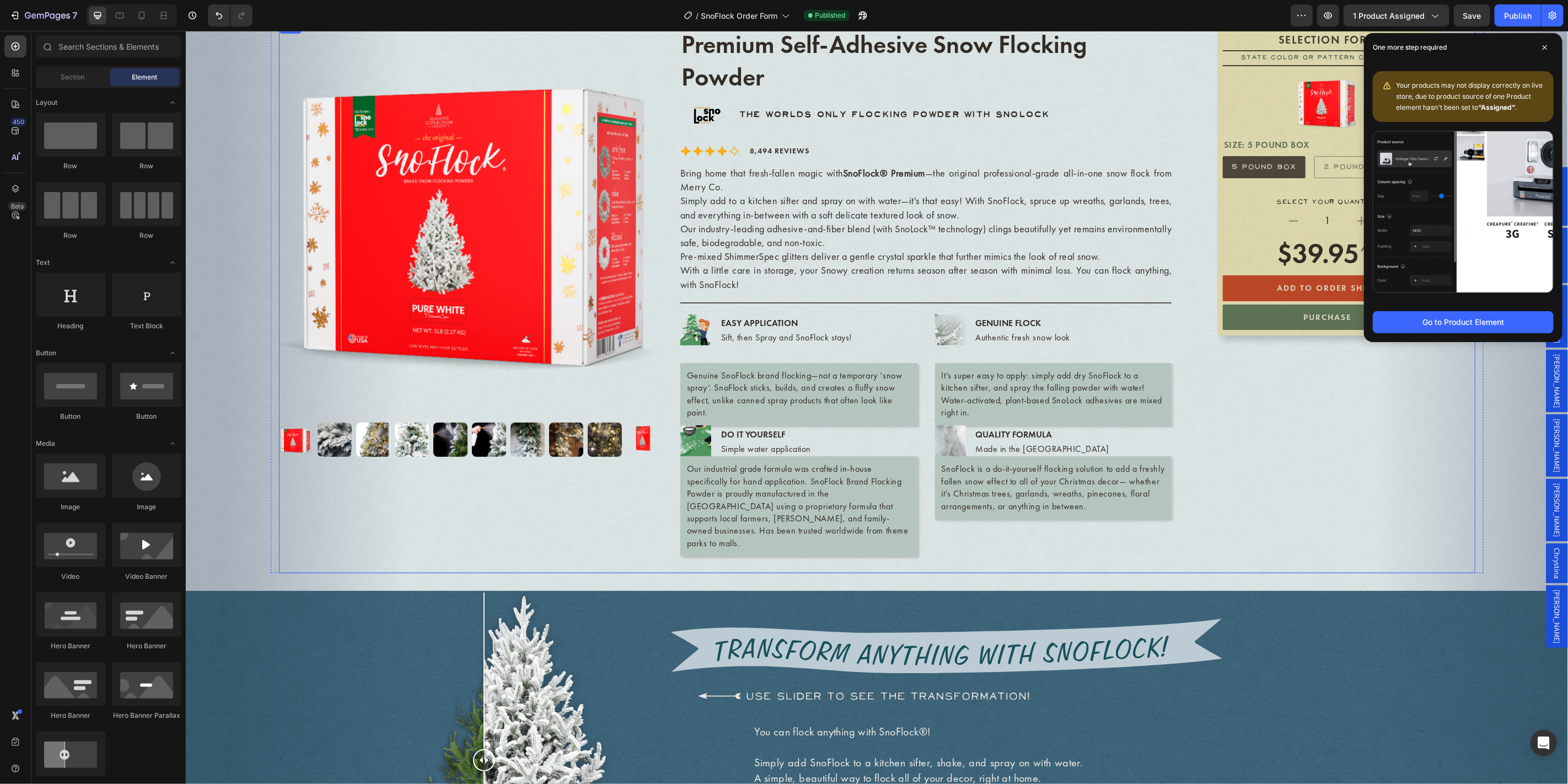
scroll to position [27, 0]
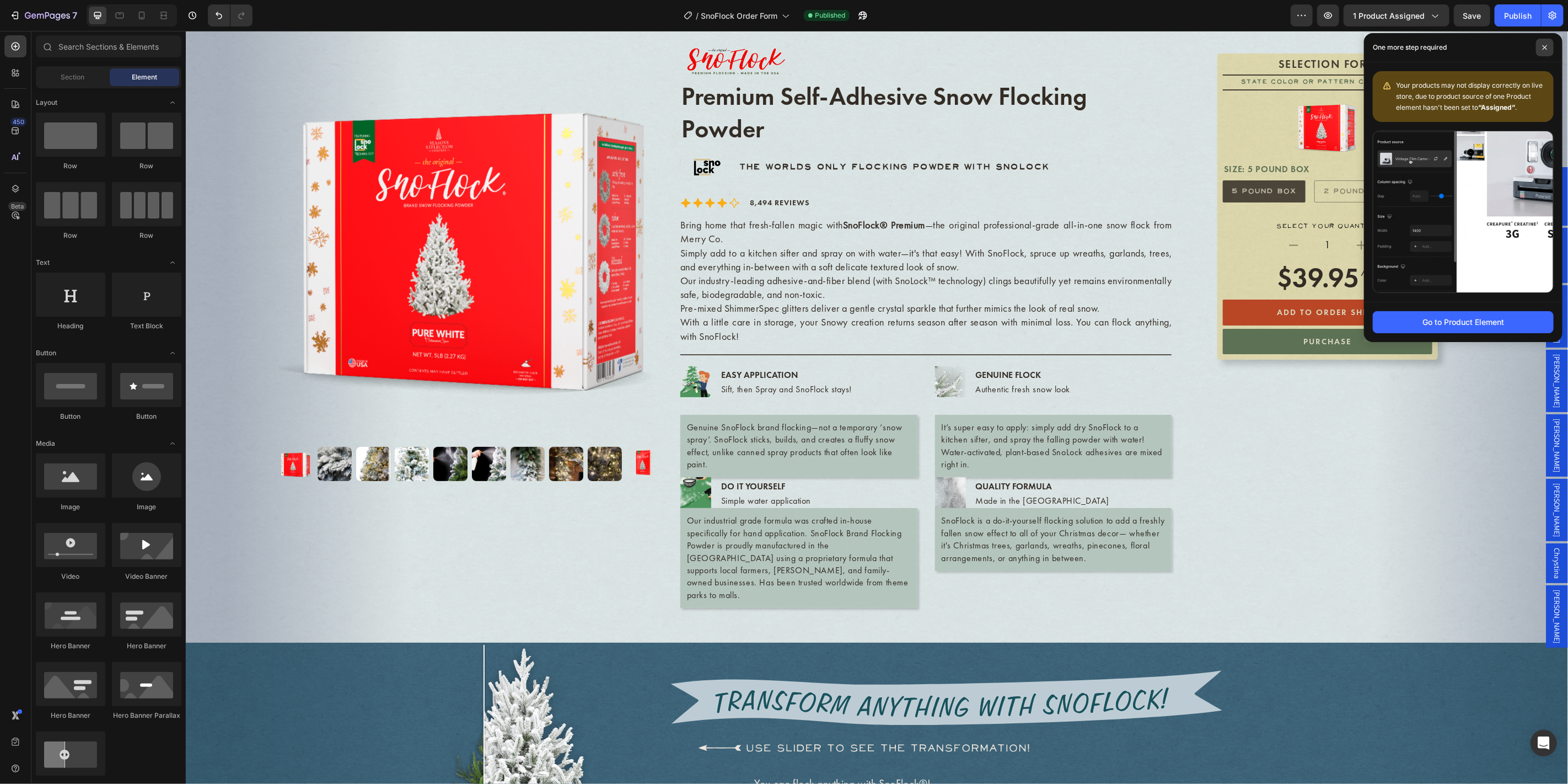
click at [1546, 49] on icon at bounding box center [1544, 47] width 4 height 4
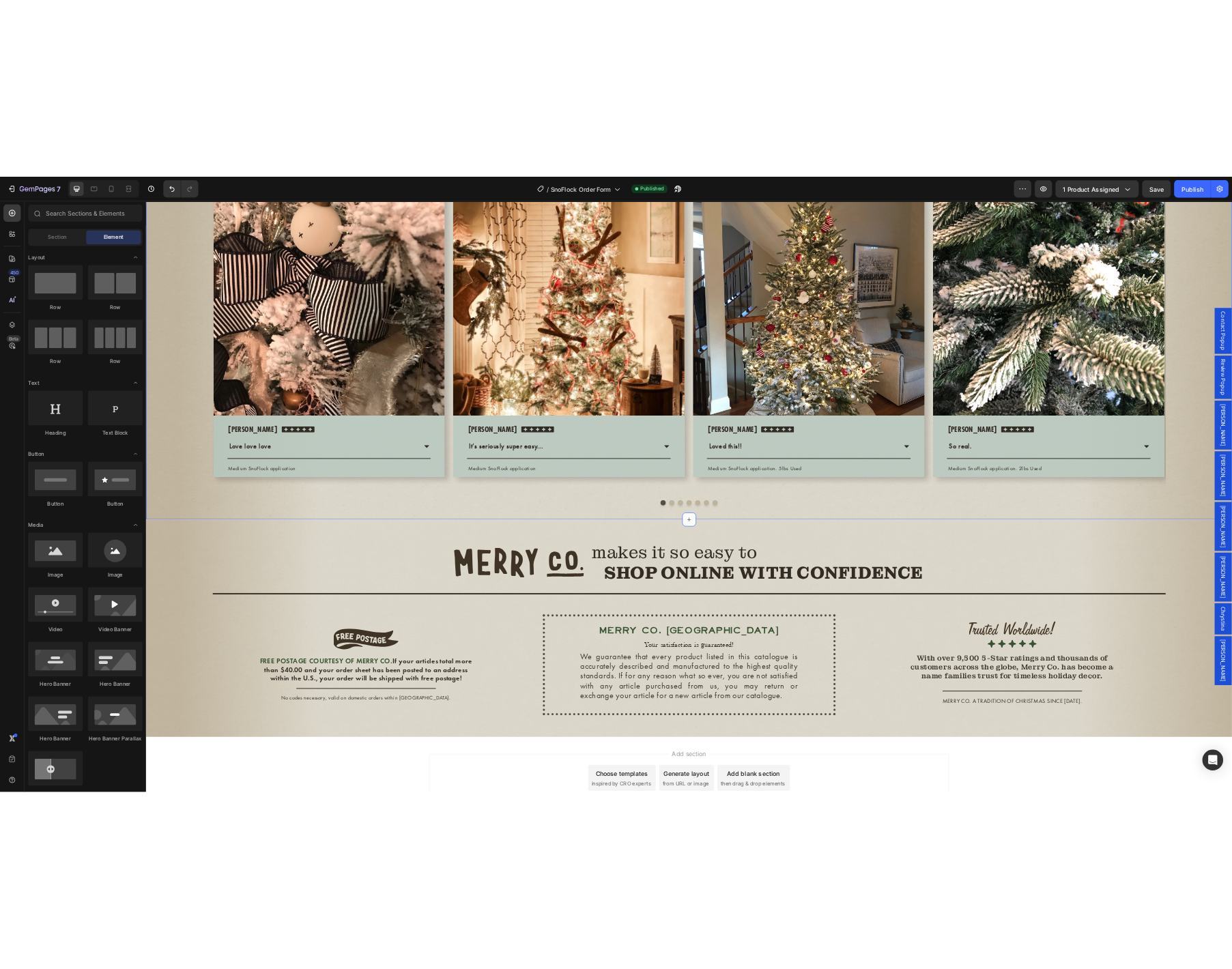
scroll to position [4199, 0]
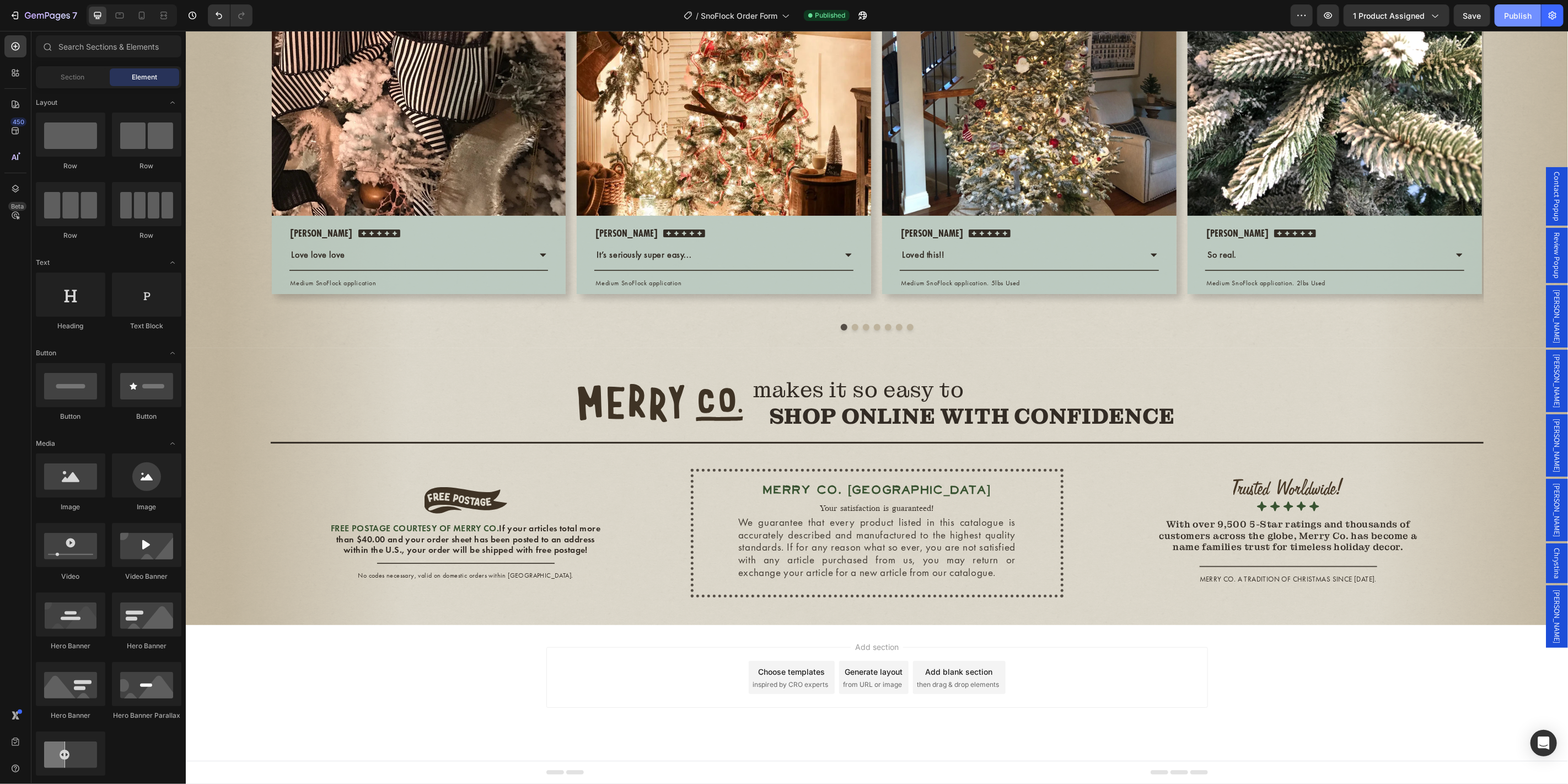
click at [1518, 12] on div "Publish" at bounding box center [1517, 15] width 27 height 12
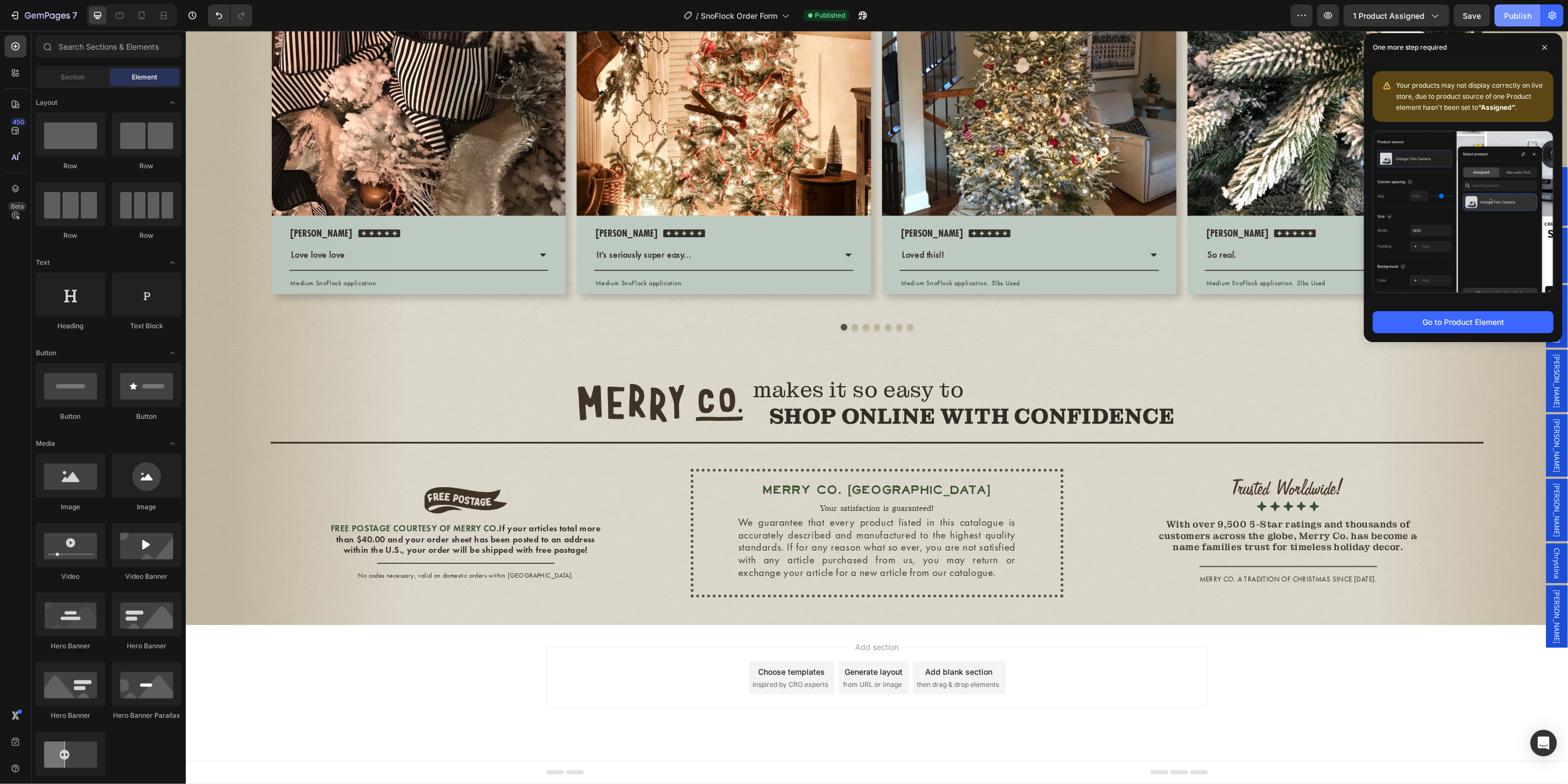
click at [1513, 14] on div "Publish" at bounding box center [1517, 15] width 27 height 12
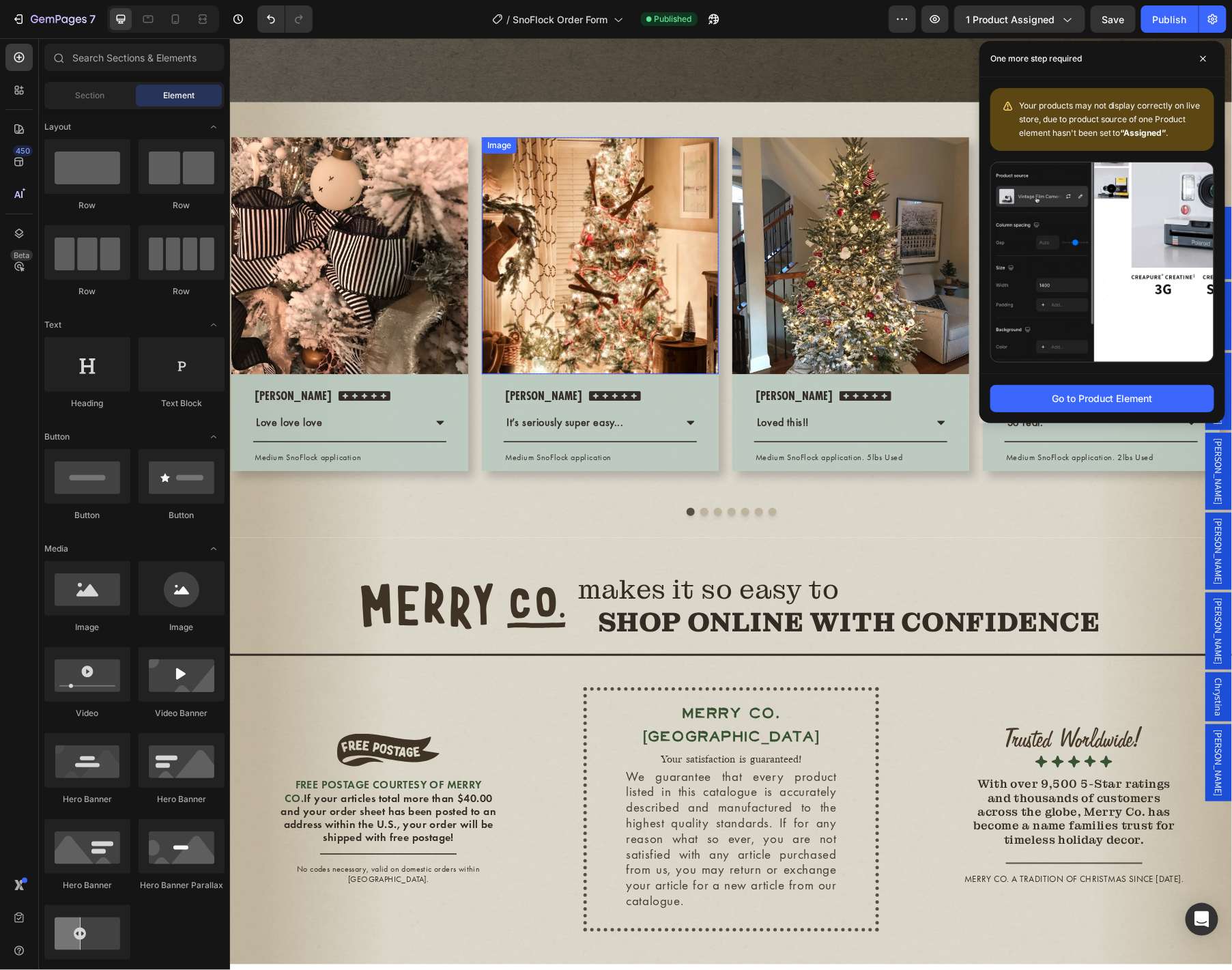
scroll to position [3829, 0]
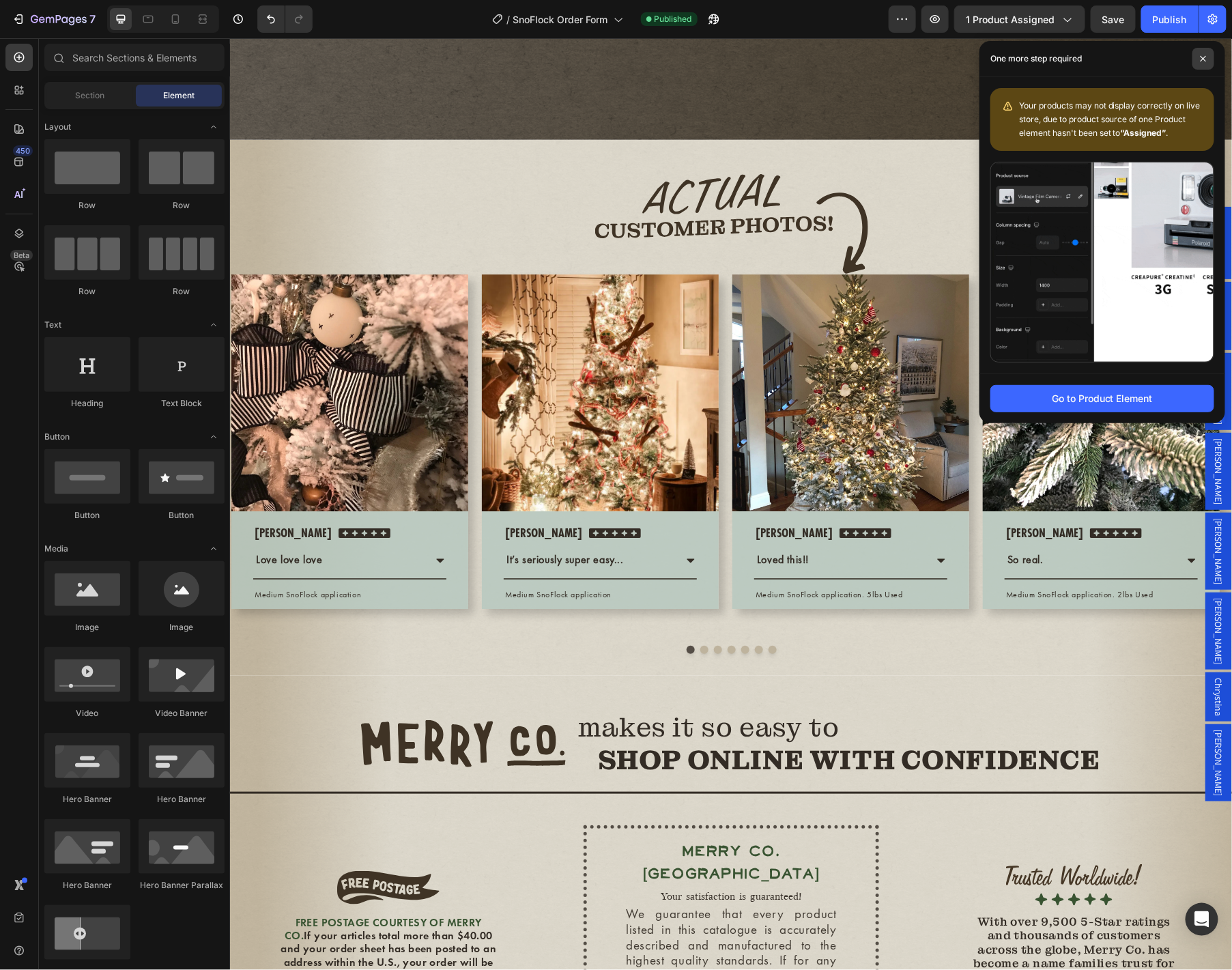
click at [1203, 54] on span at bounding box center [1203, 58] width 22 height 22
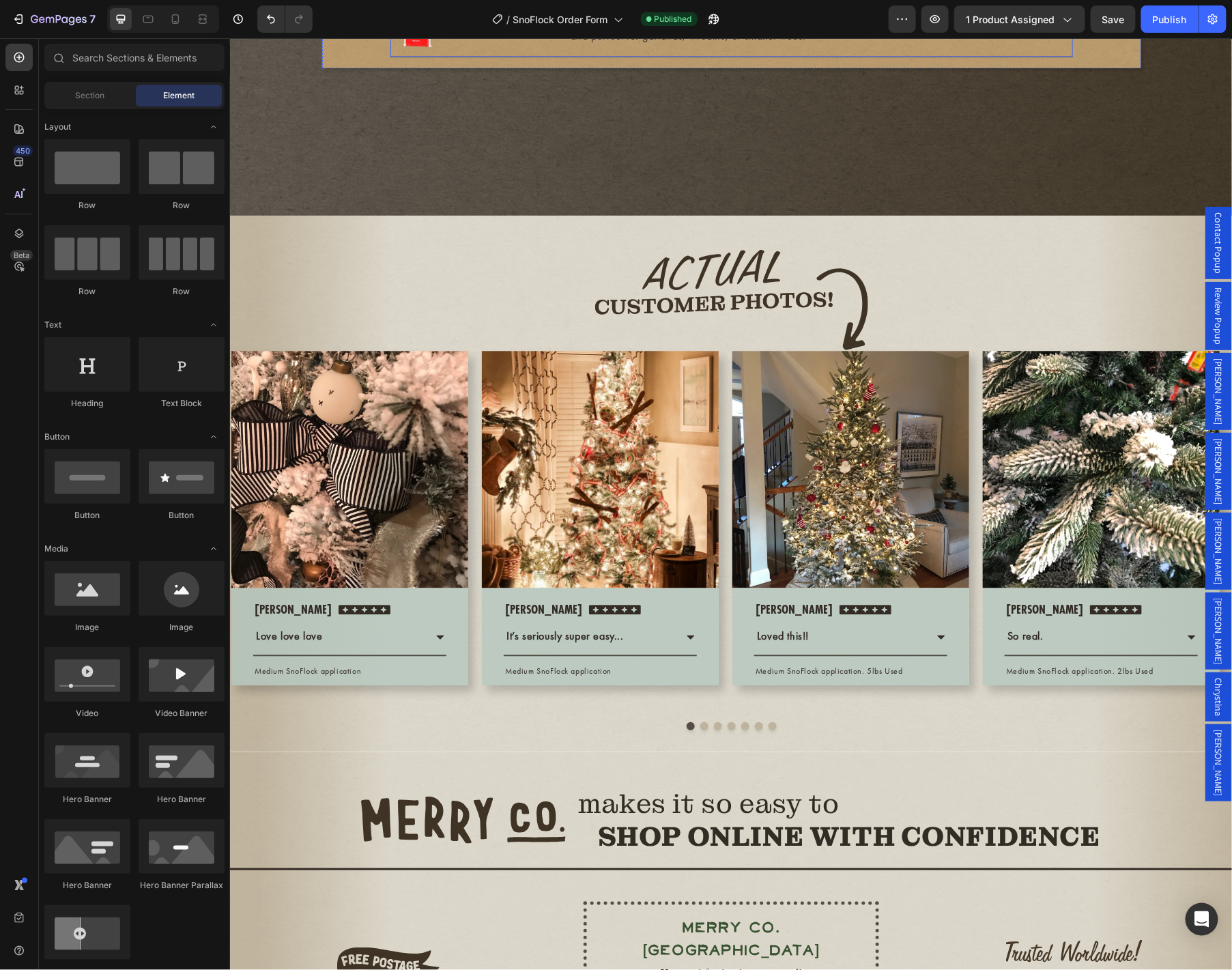
scroll to position [3476, 0]
